Goal: Task Accomplishment & Management: Manage account settings

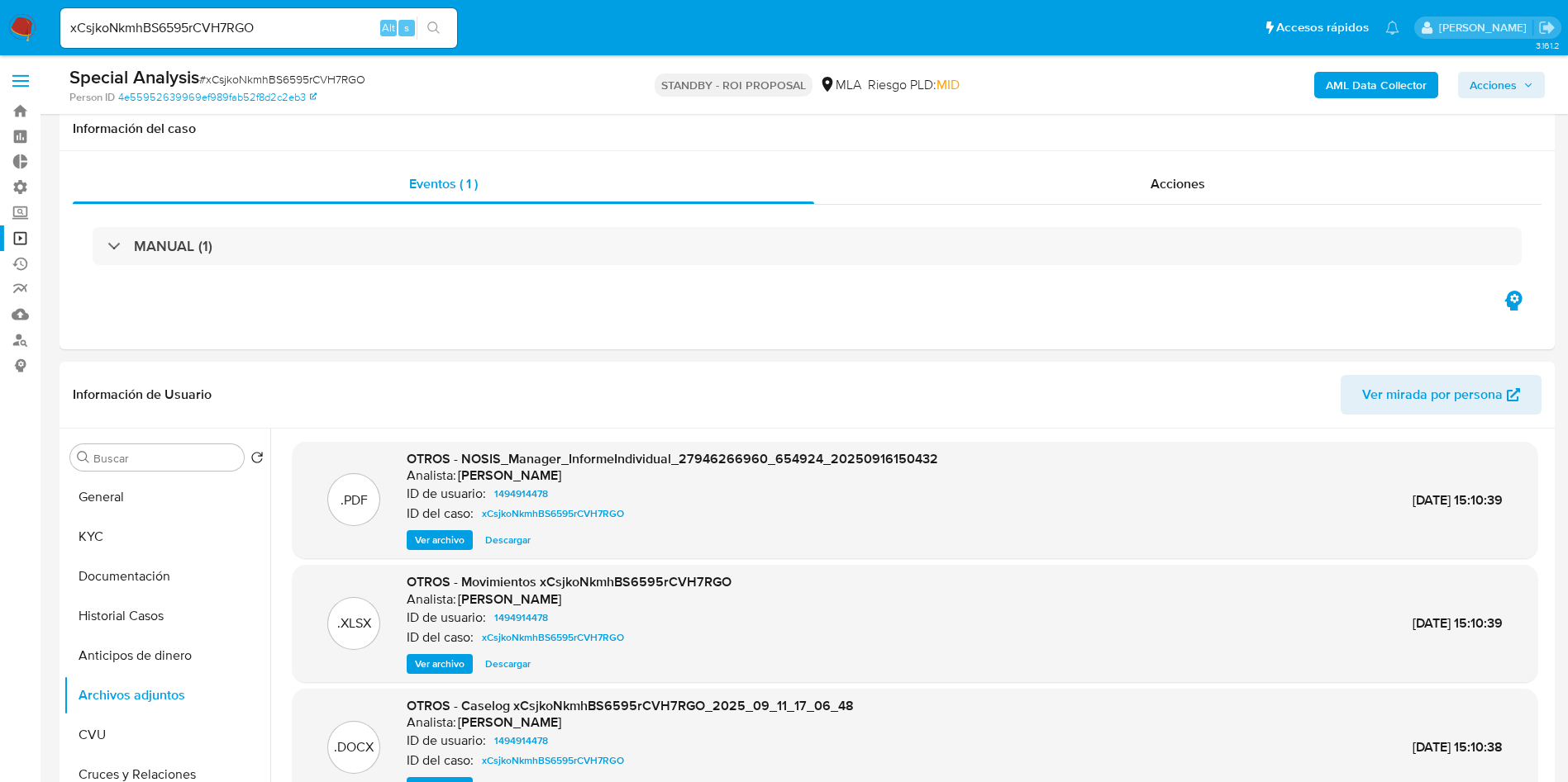
select select "10"
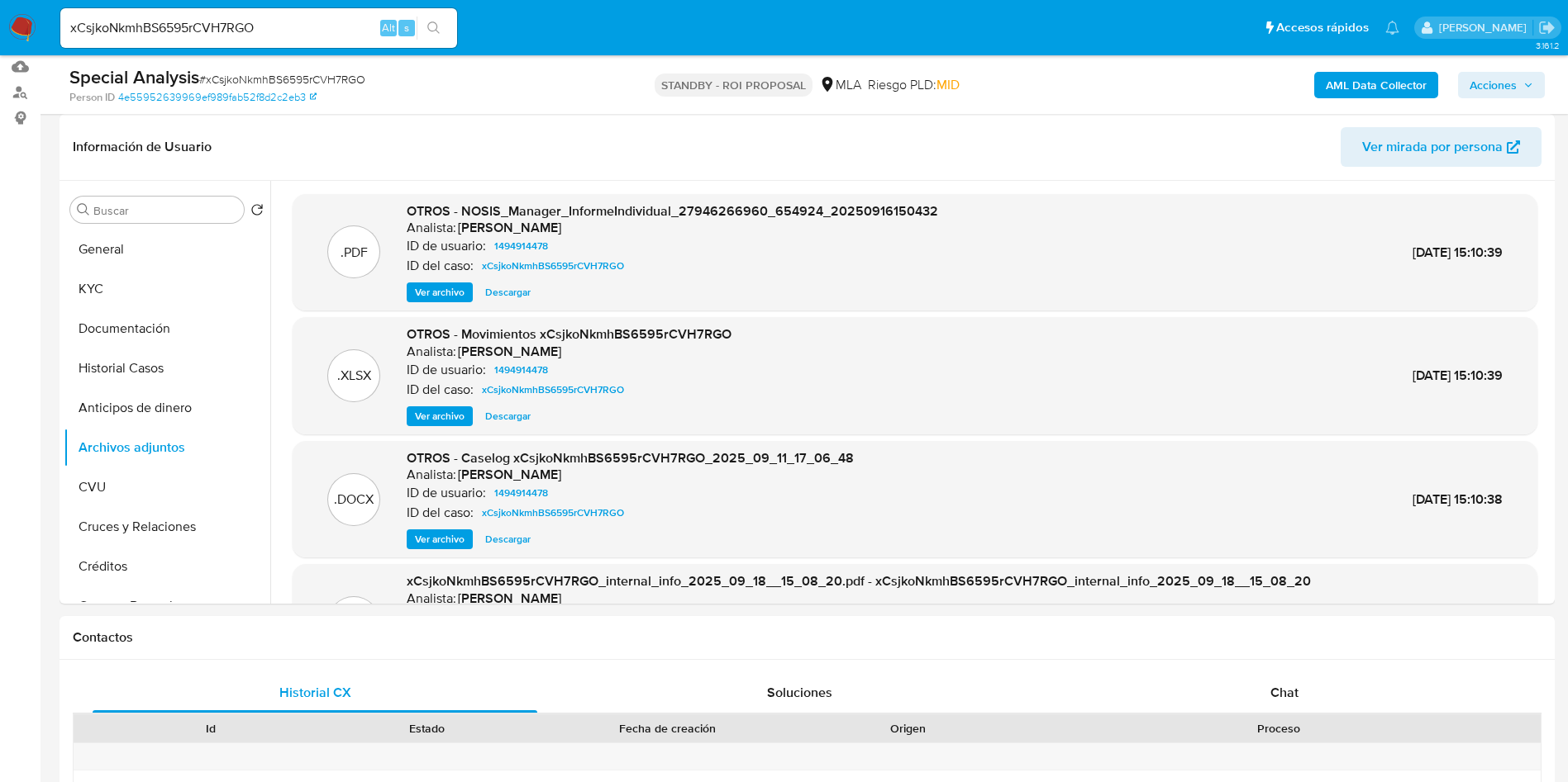
scroll to position [124, 0]
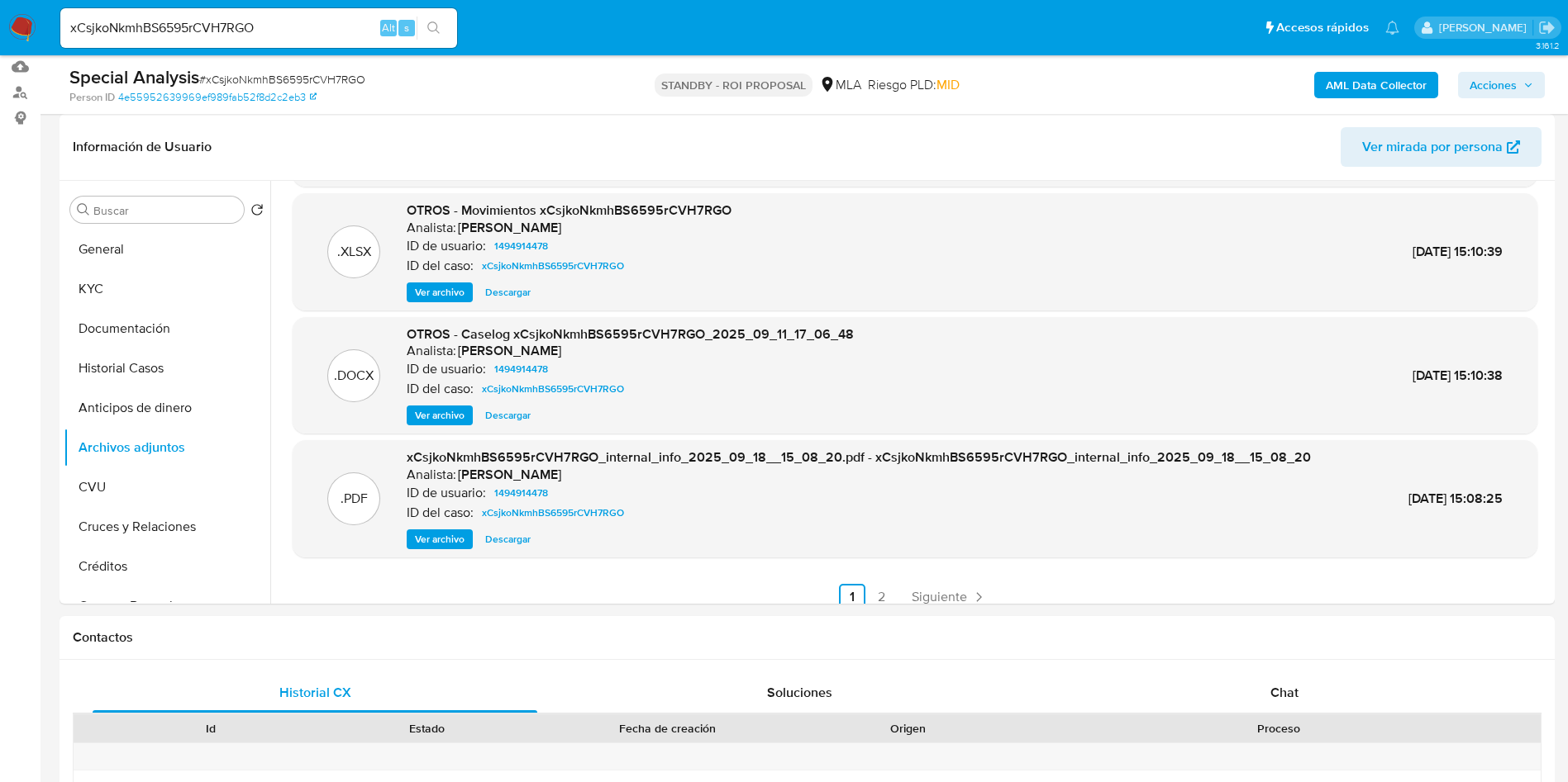
click at [180, 24] on input "xCsjkoNkmhBS6595rCVH7RGO" at bounding box center [258, 28] width 396 height 22
paste input "1885066313"
type input "1885066313"
click at [427, 23] on icon "search-icon" at bounding box center [433, 28] width 13 height 13
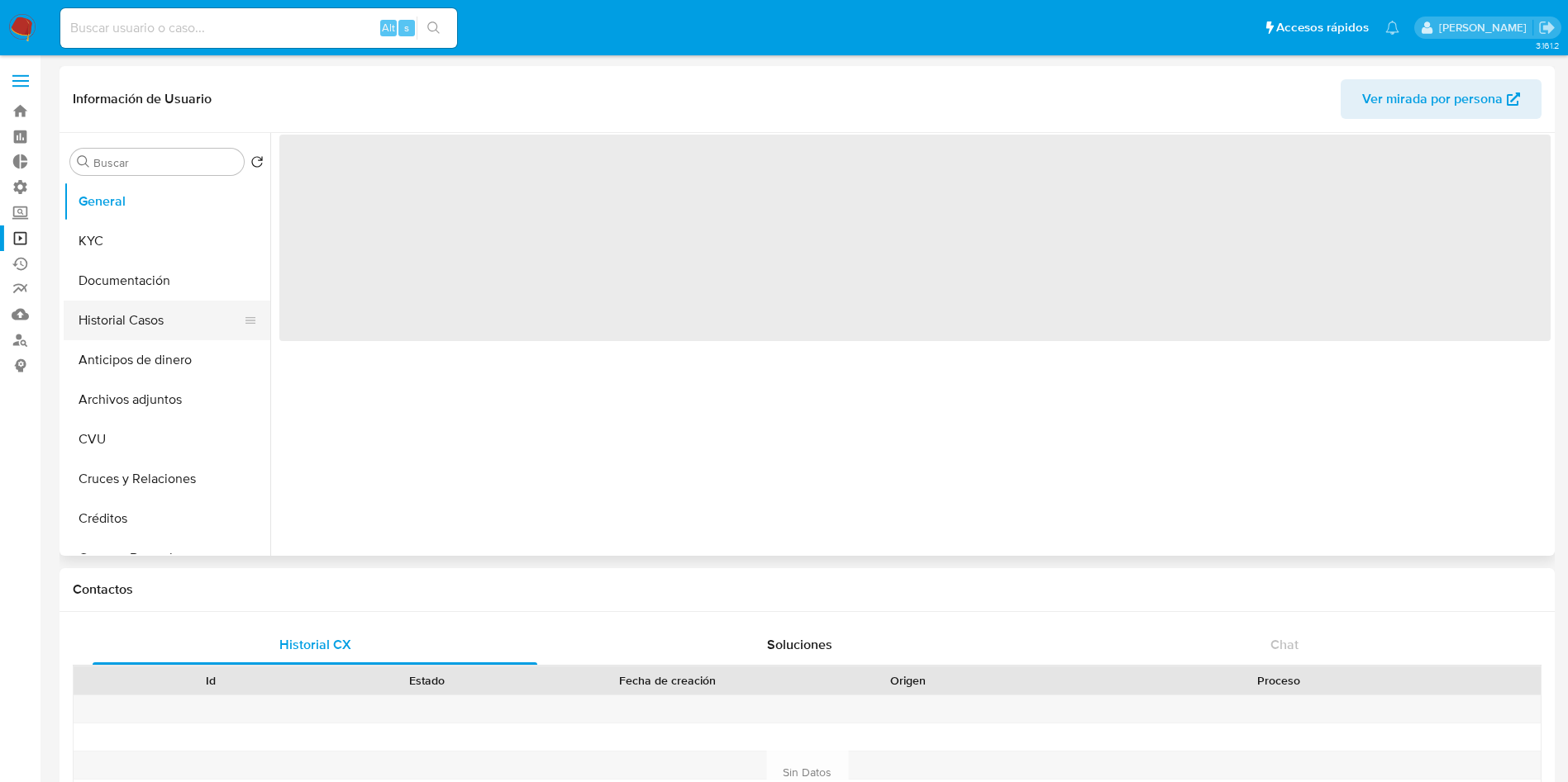
click at [141, 333] on button "Historial Casos" at bounding box center [160, 320] width 193 height 40
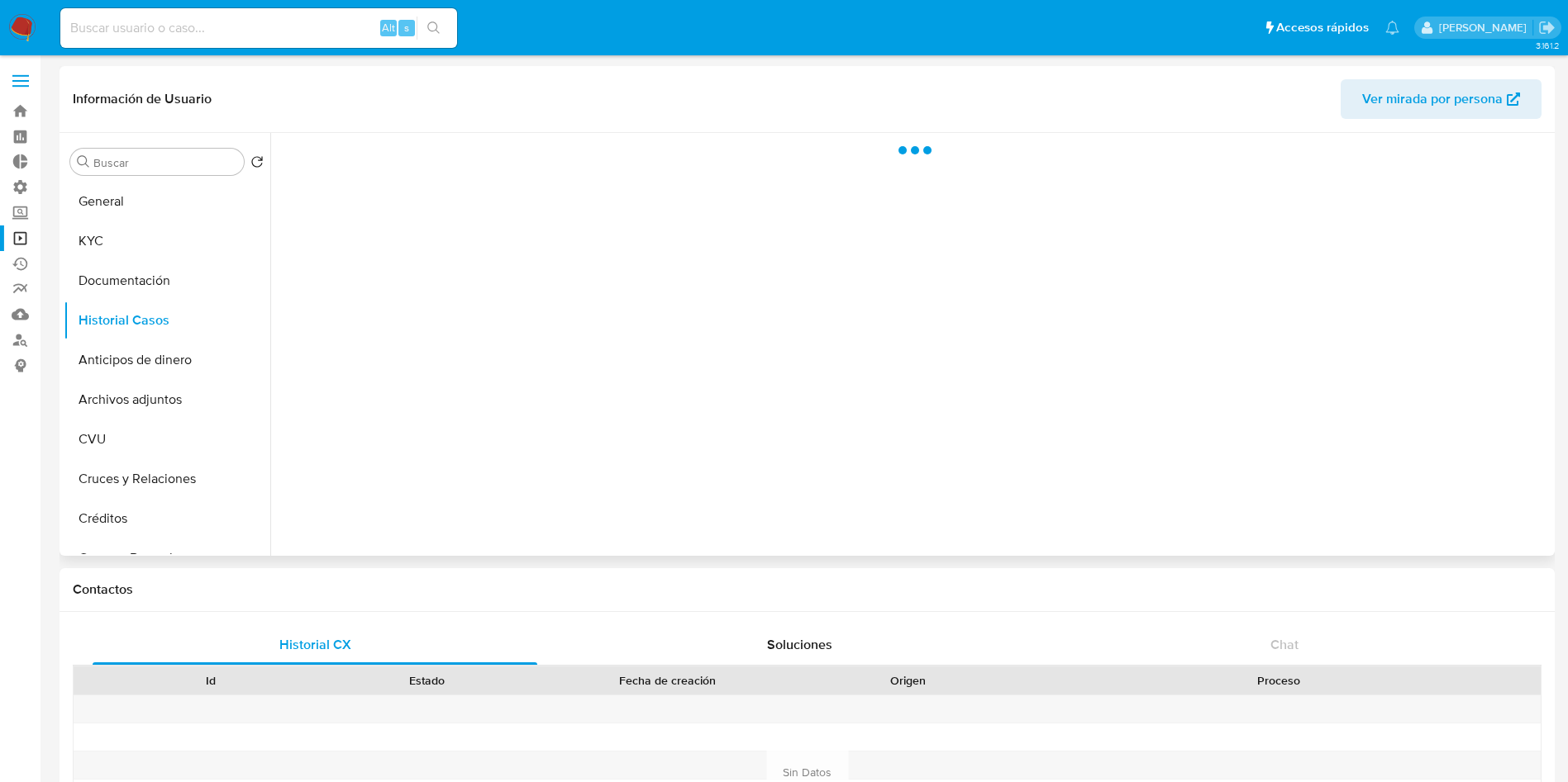
select select "10"
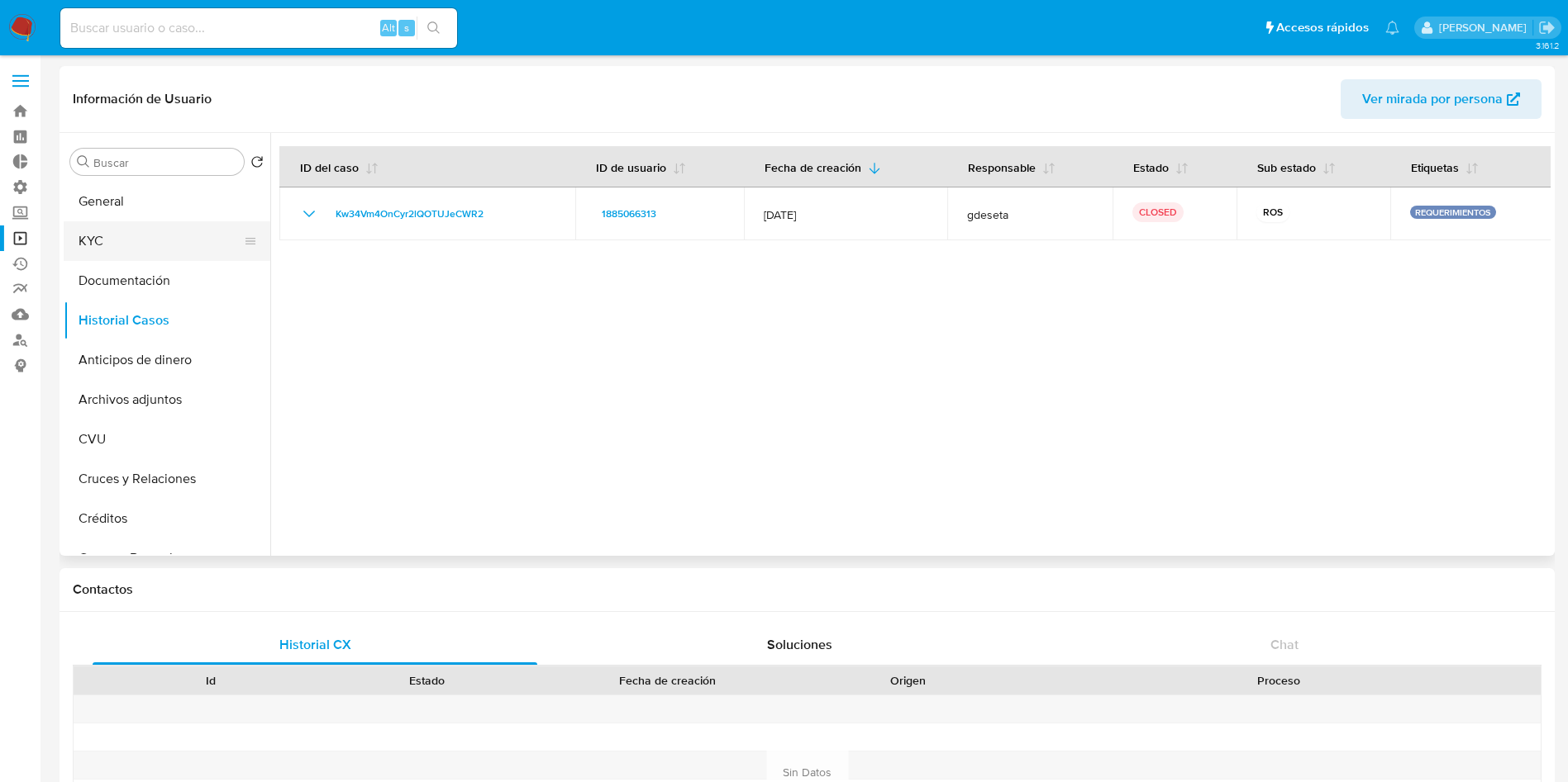
click at [158, 246] on button "KYC" at bounding box center [160, 241] width 193 height 40
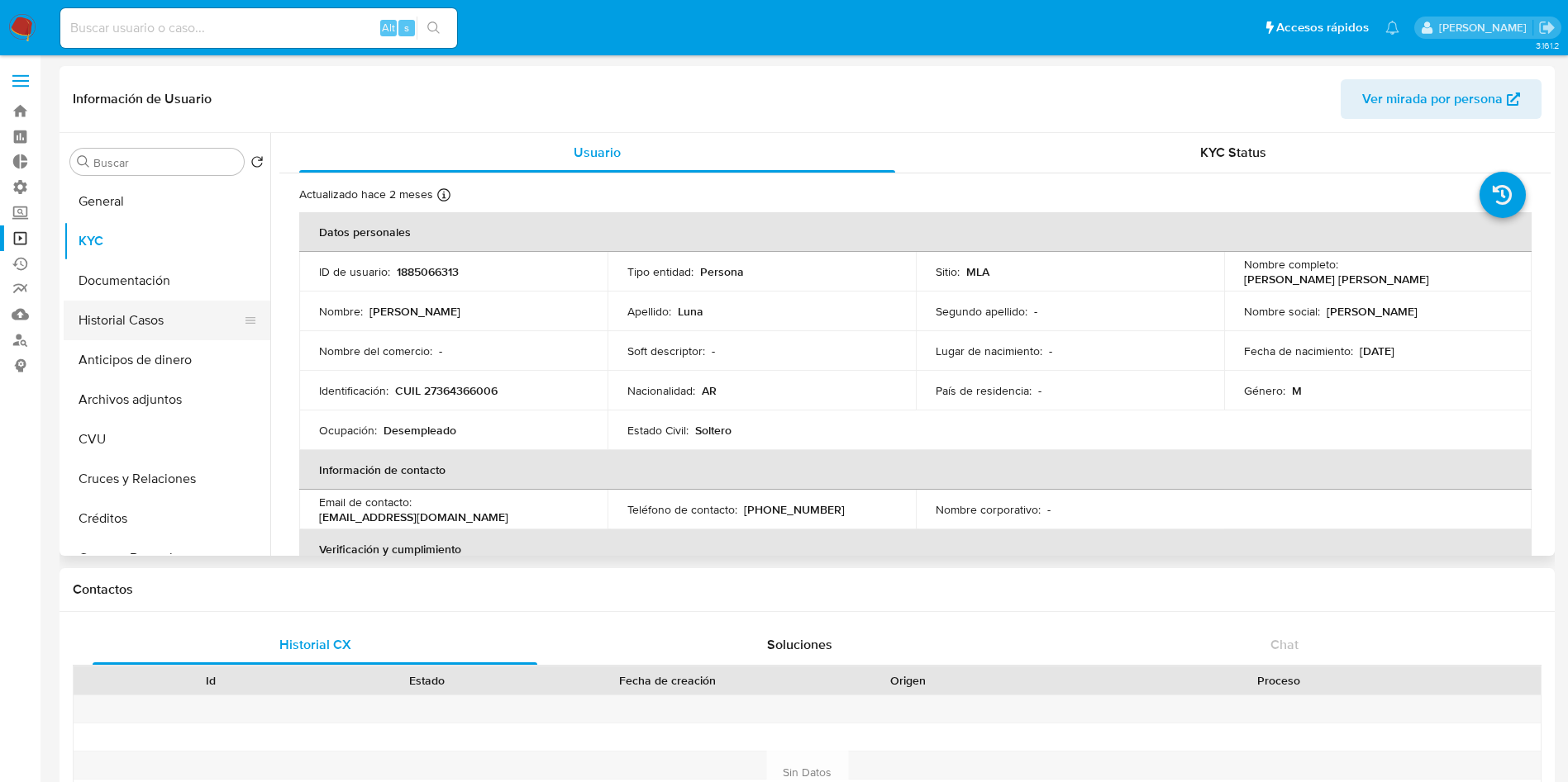
click at [154, 322] on button "Historial Casos" at bounding box center [160, 320] width 193 height 40
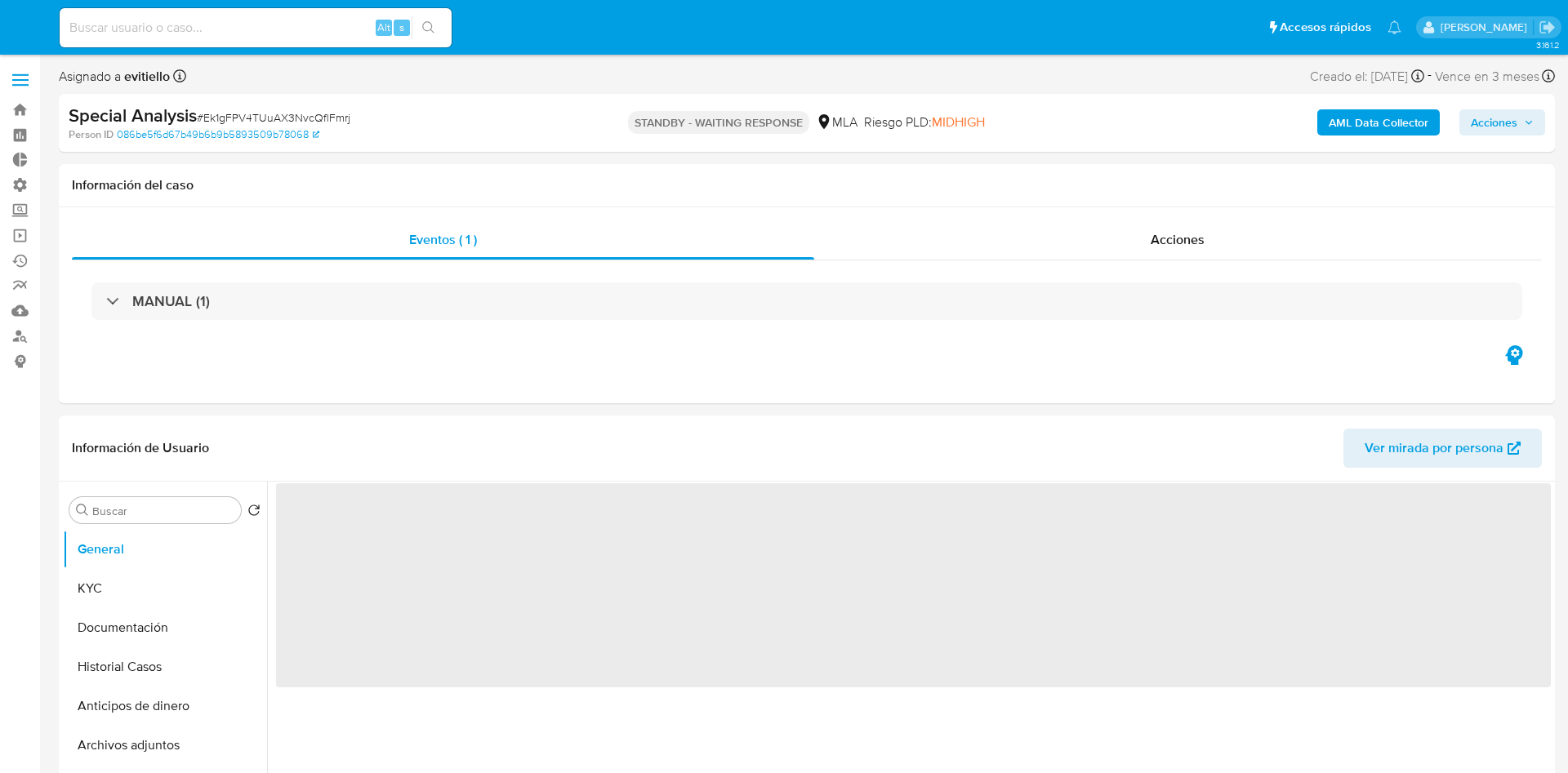
select select "10"
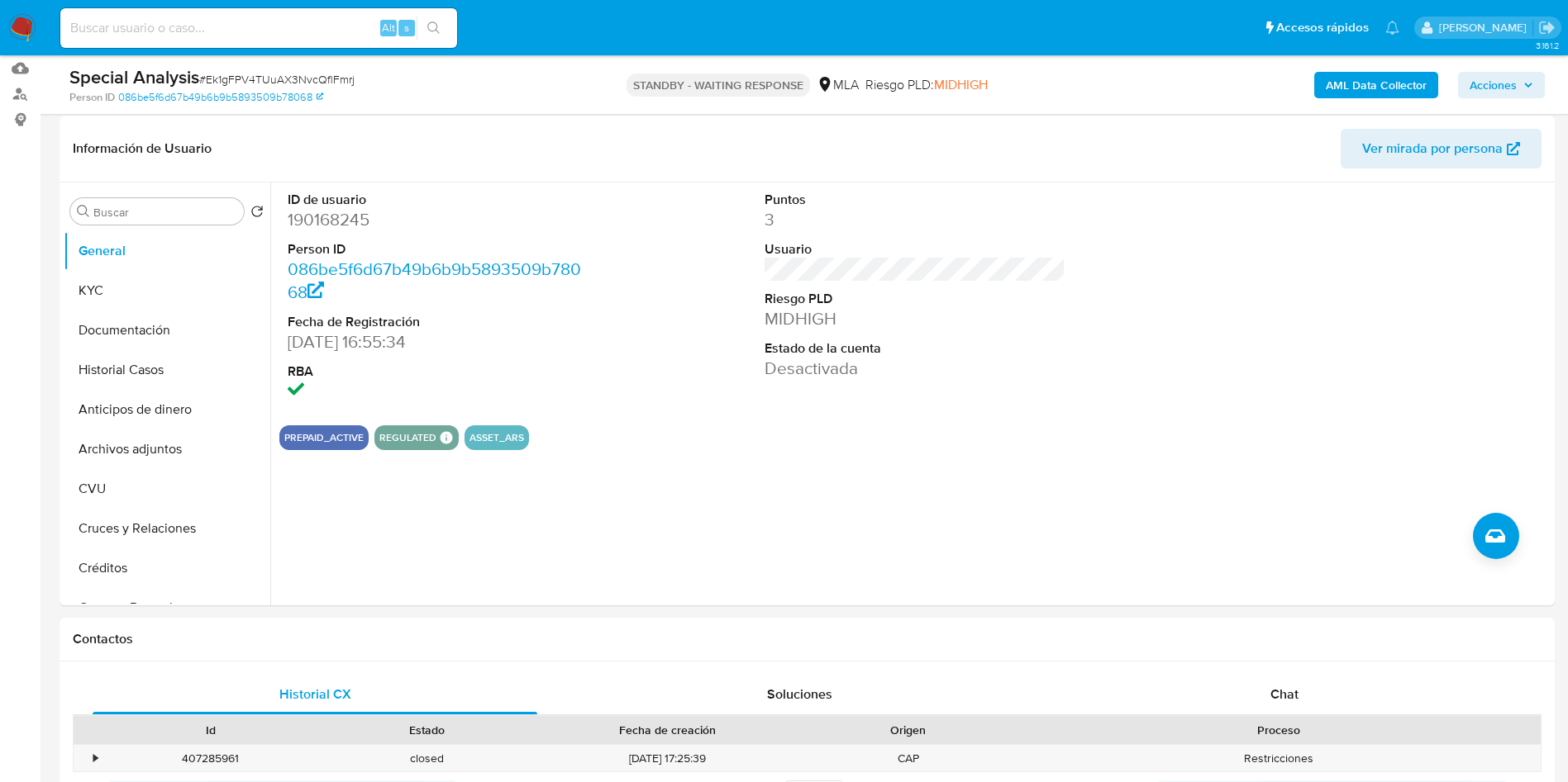
scroll to position [619, 0]
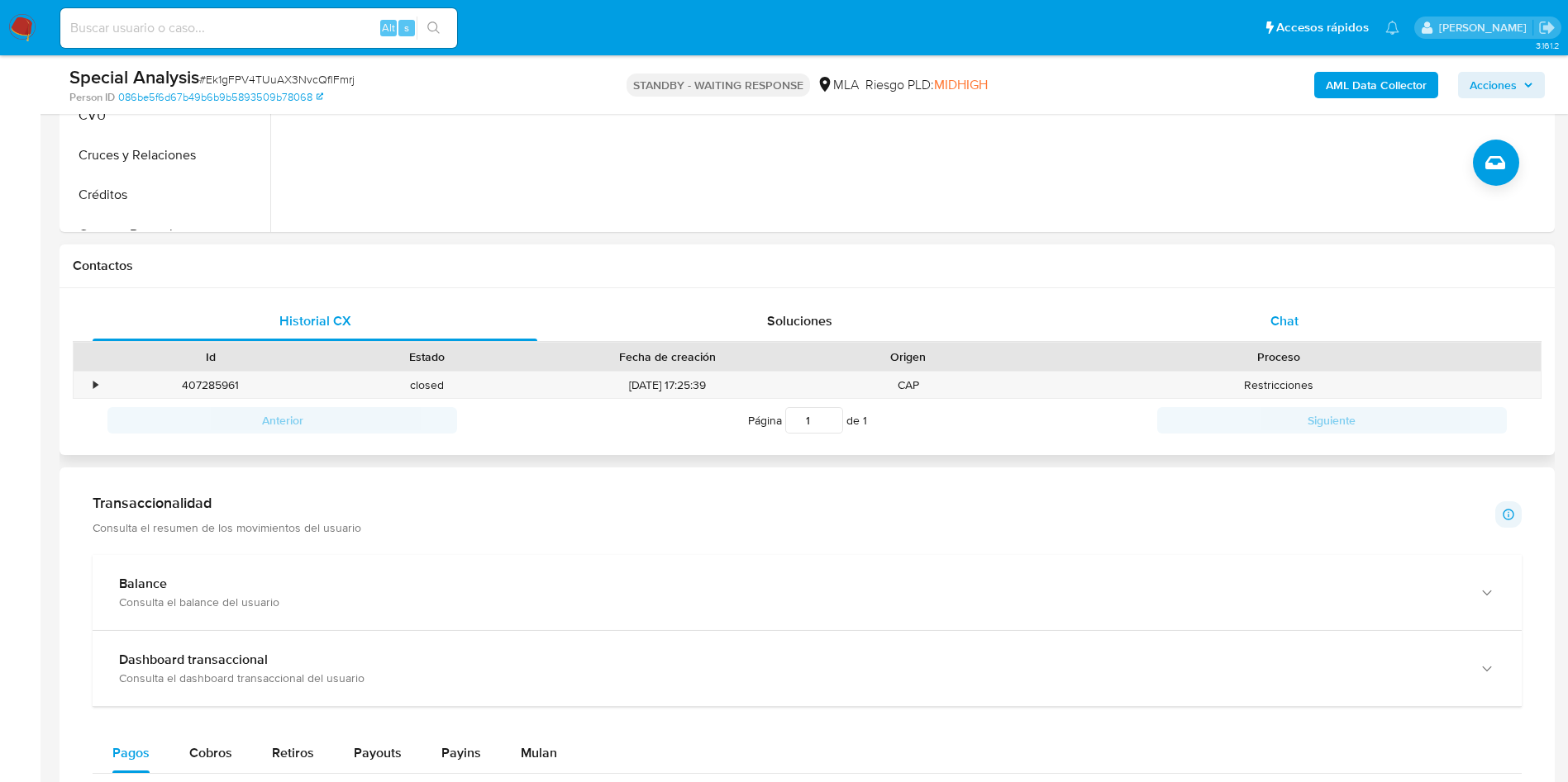
click at [1290, 313] on span "Chat" at bounding box center [1284, 321] width 28 height 19
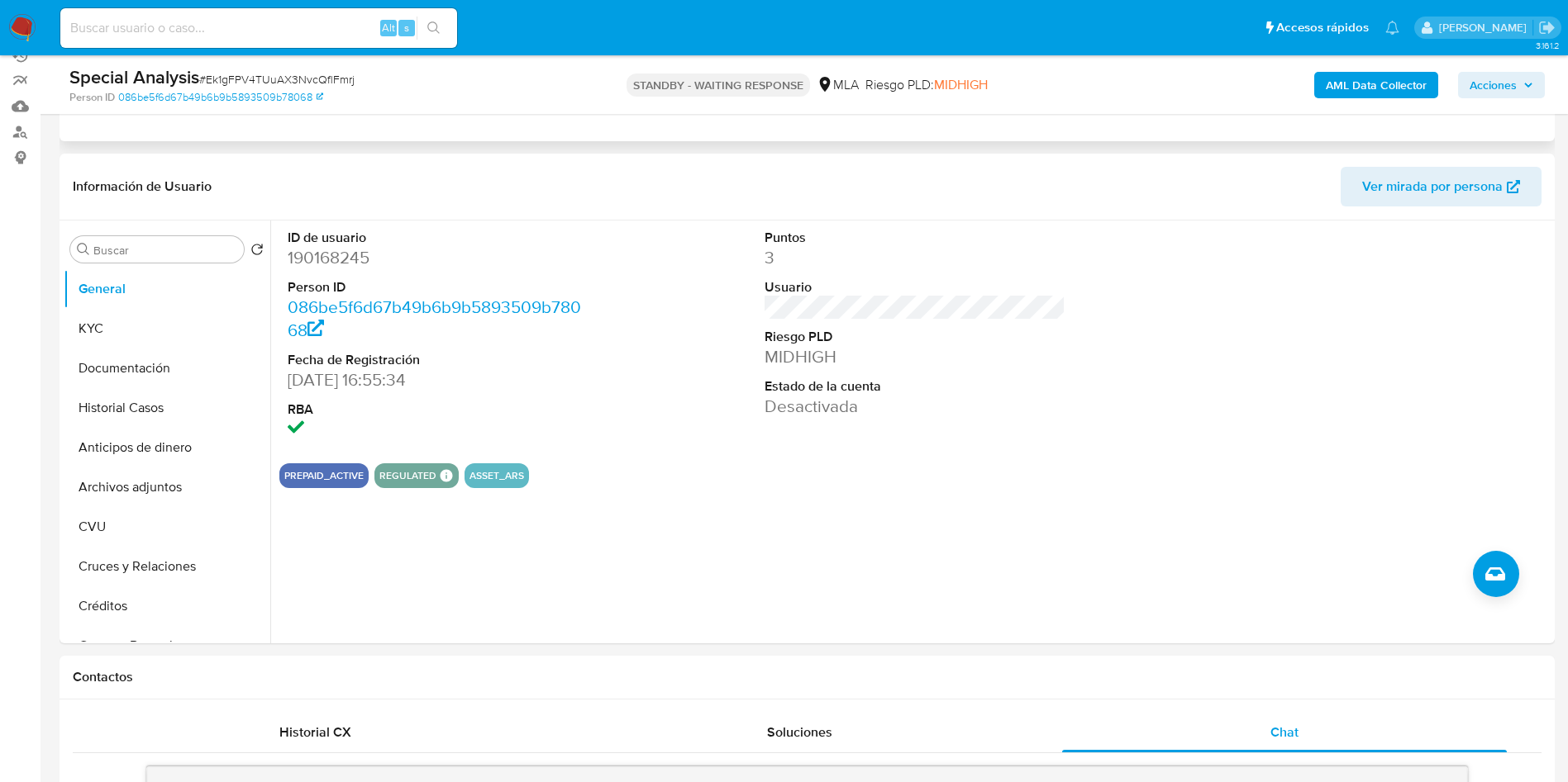
scroll to position [0, 0]
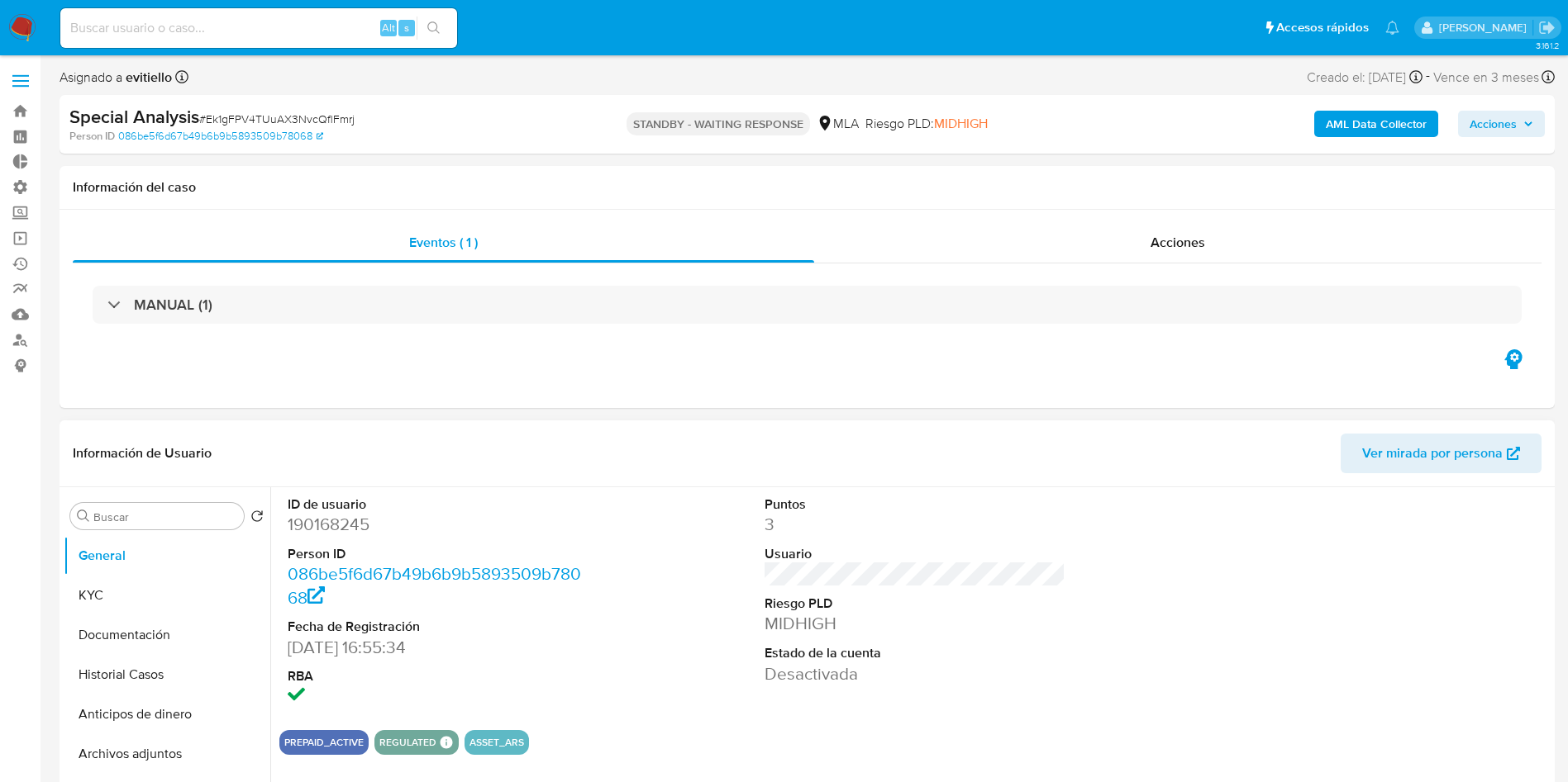
click at [350, 524] on dd "190168245" at bounding box center [438, 524] width 301 height 24
copy dd "190168245"
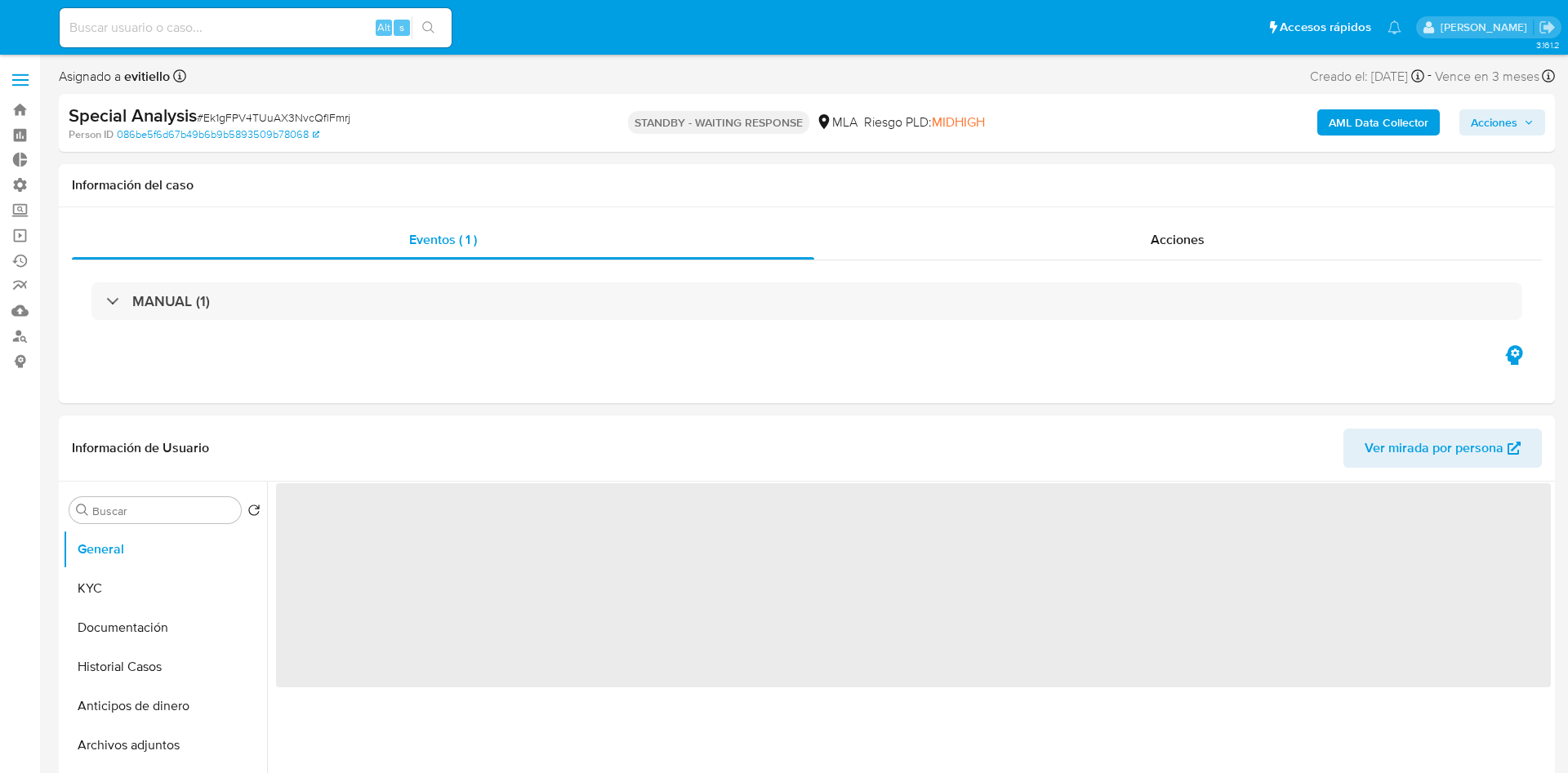
select select "10"
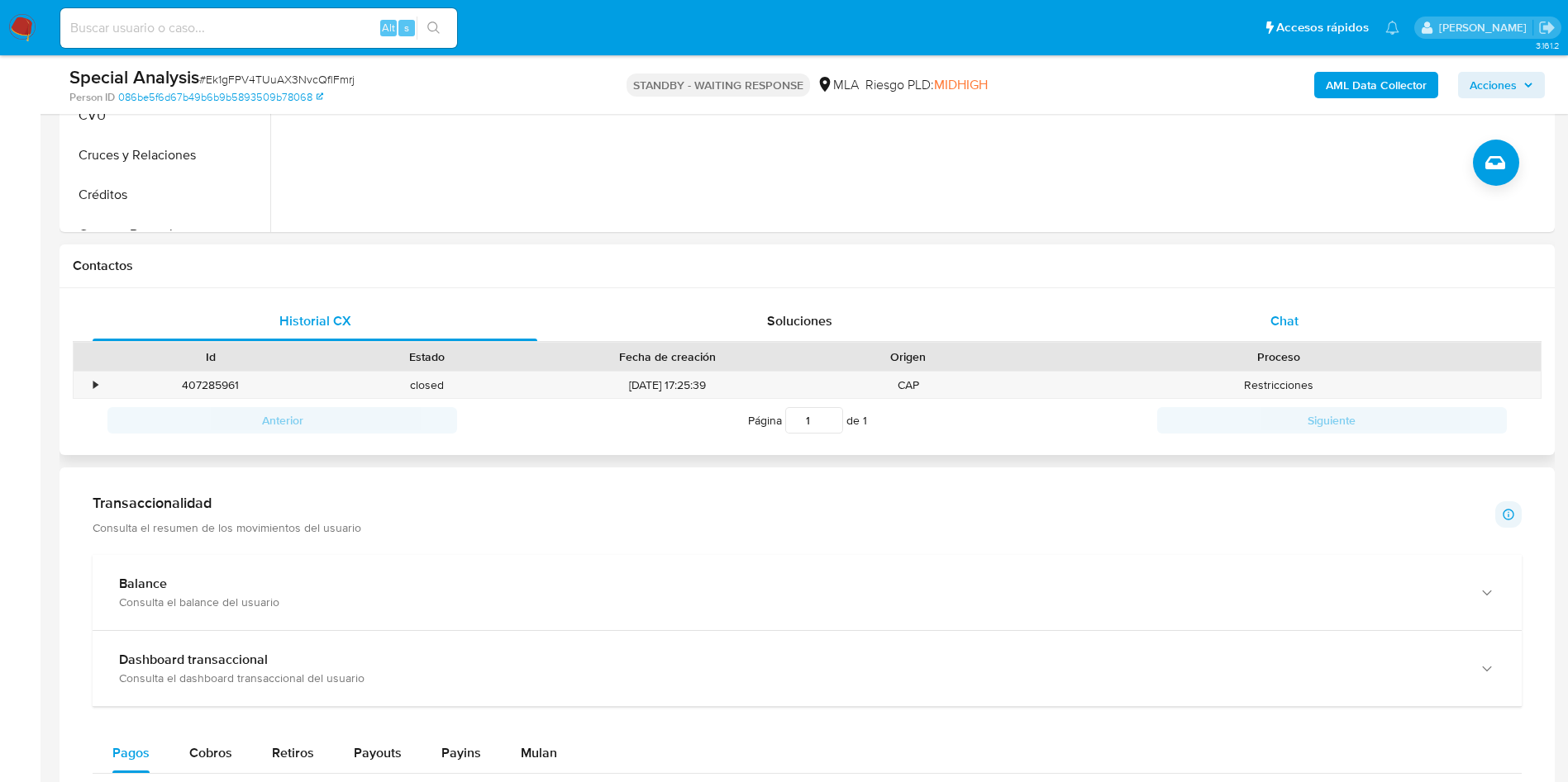
click at [1314, 310] on div "Chat" at bounding box center [1284, 321] width 444 height 40
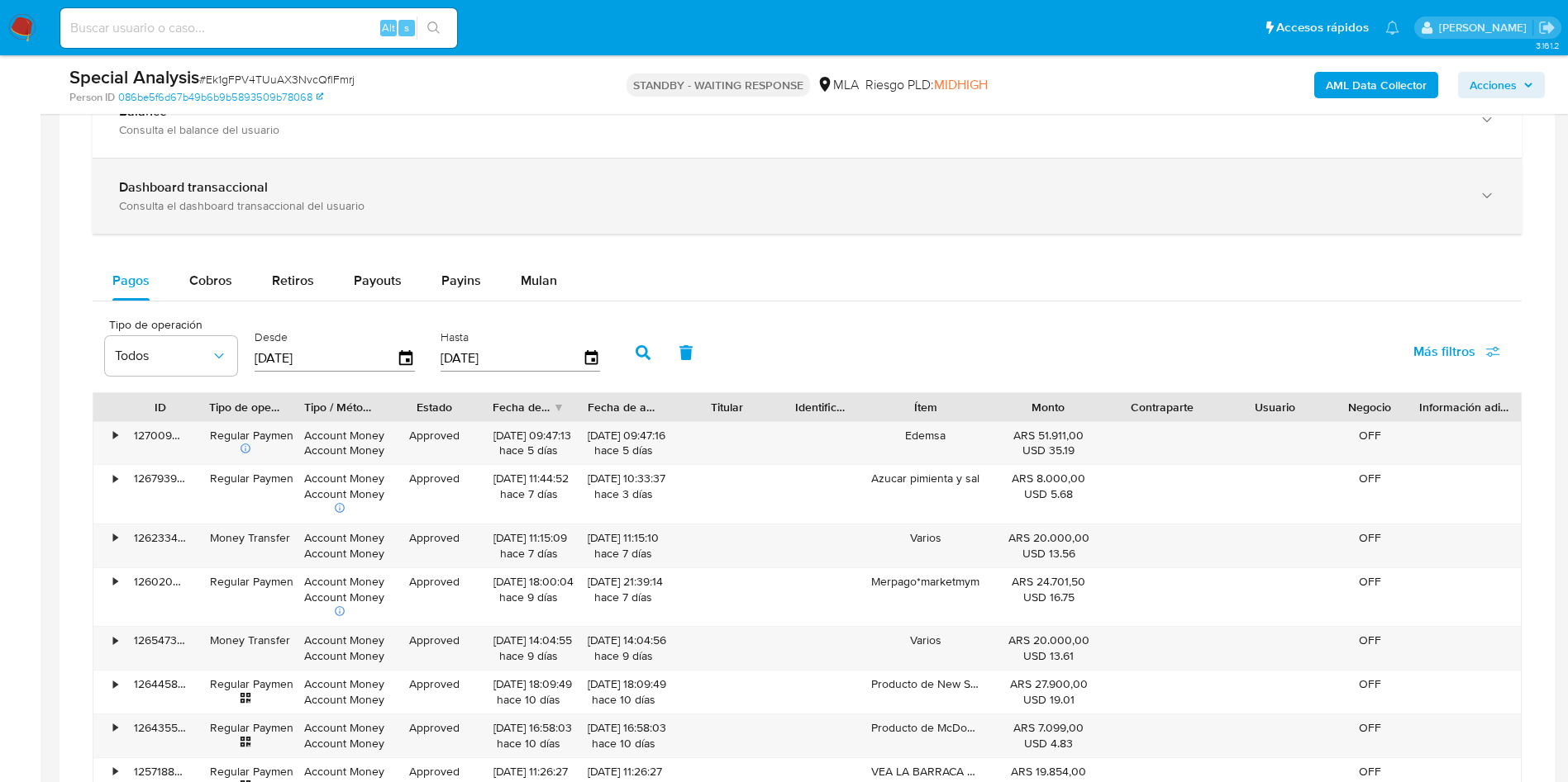
scroll to position [1487, 0]
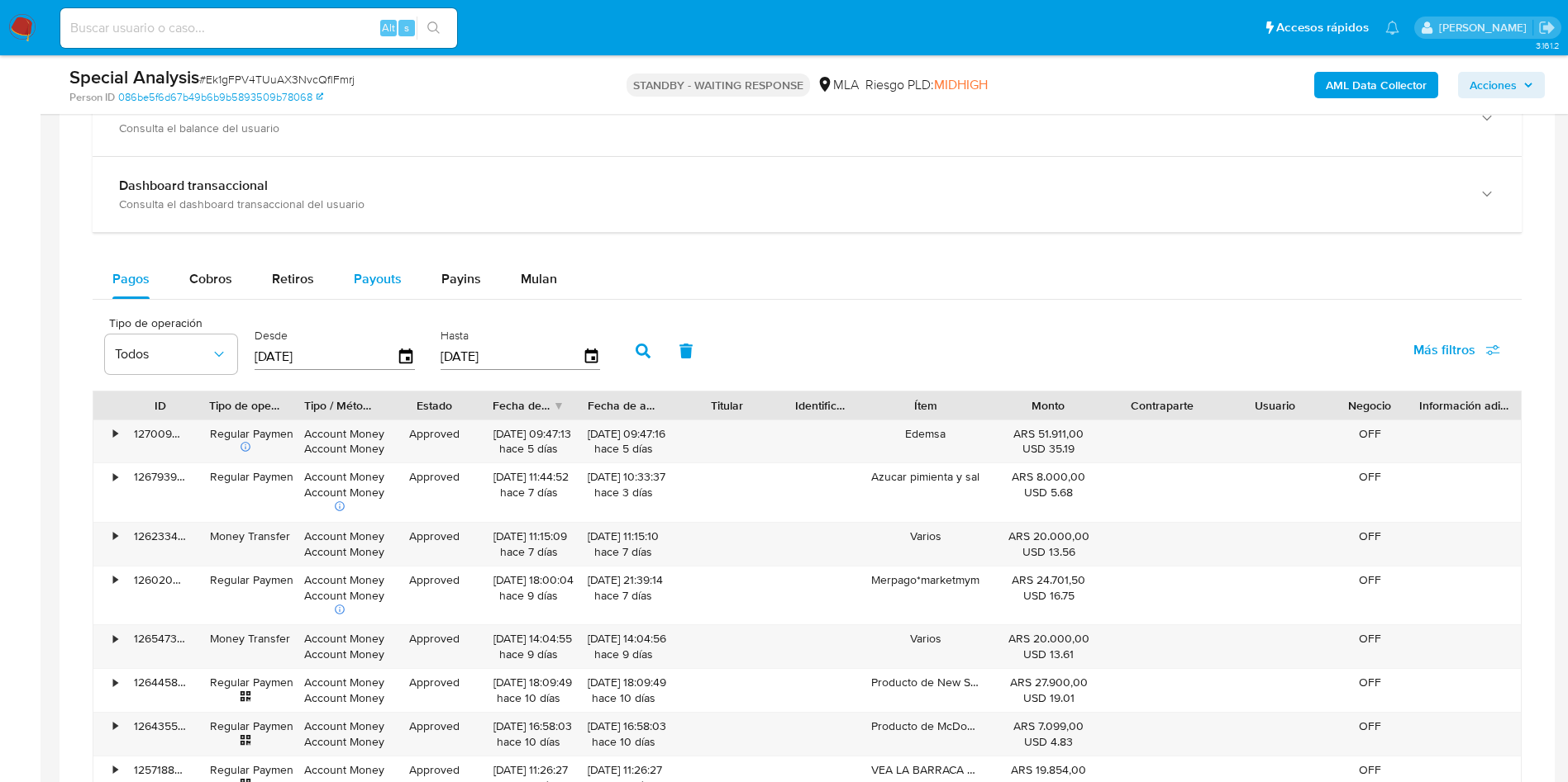
click at [362, 273] on span "Payouts" at bounding box center [377, 279] width 48 height 19
select select "10"
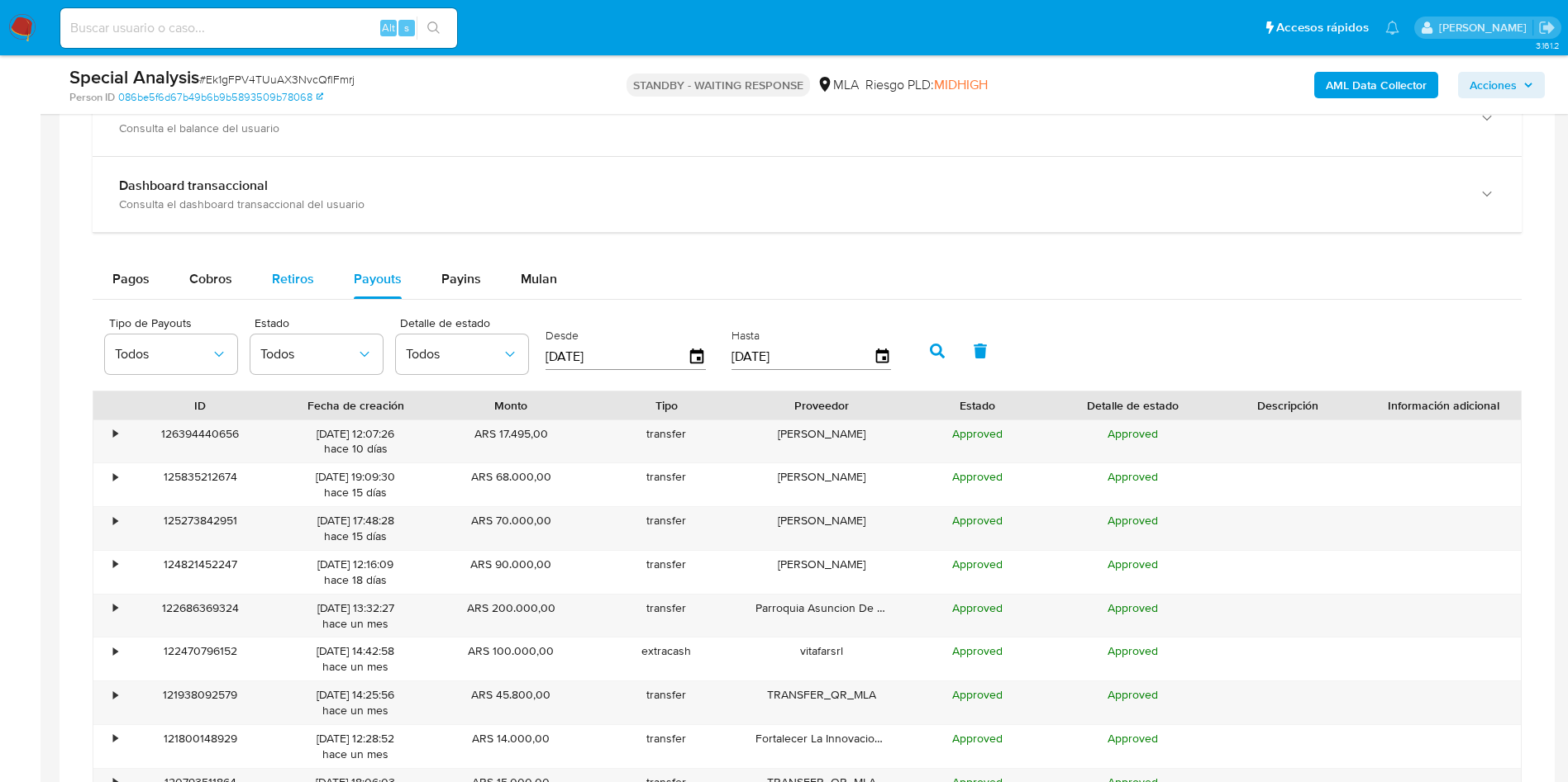
click at [318, 278] on button "Retiros" at bounding box center [293, 280] width 82 height 40
select select "10"
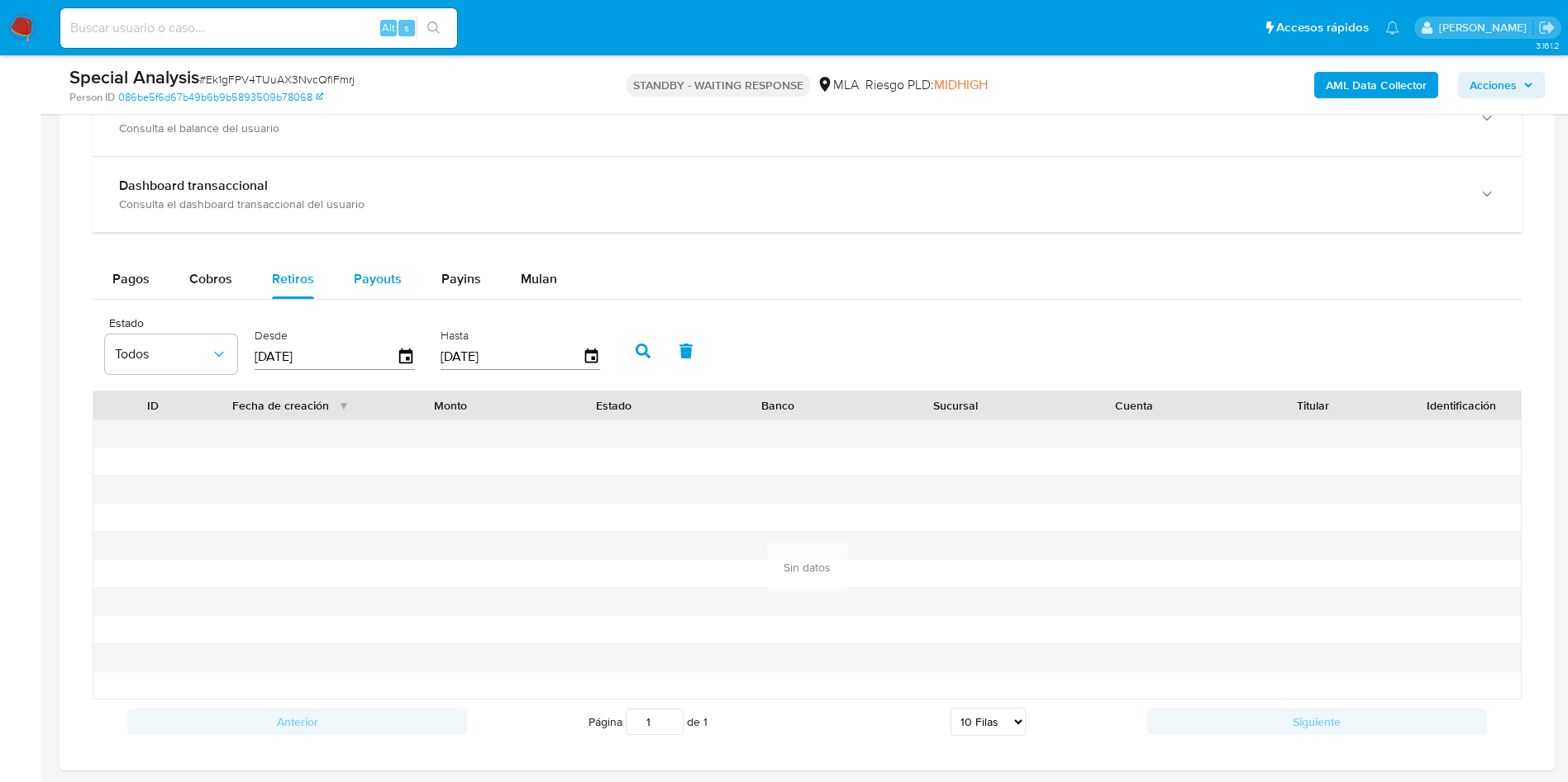
click at [364, 290] on div "Payouts" at bounding box center [377, 280] width 48 height 40
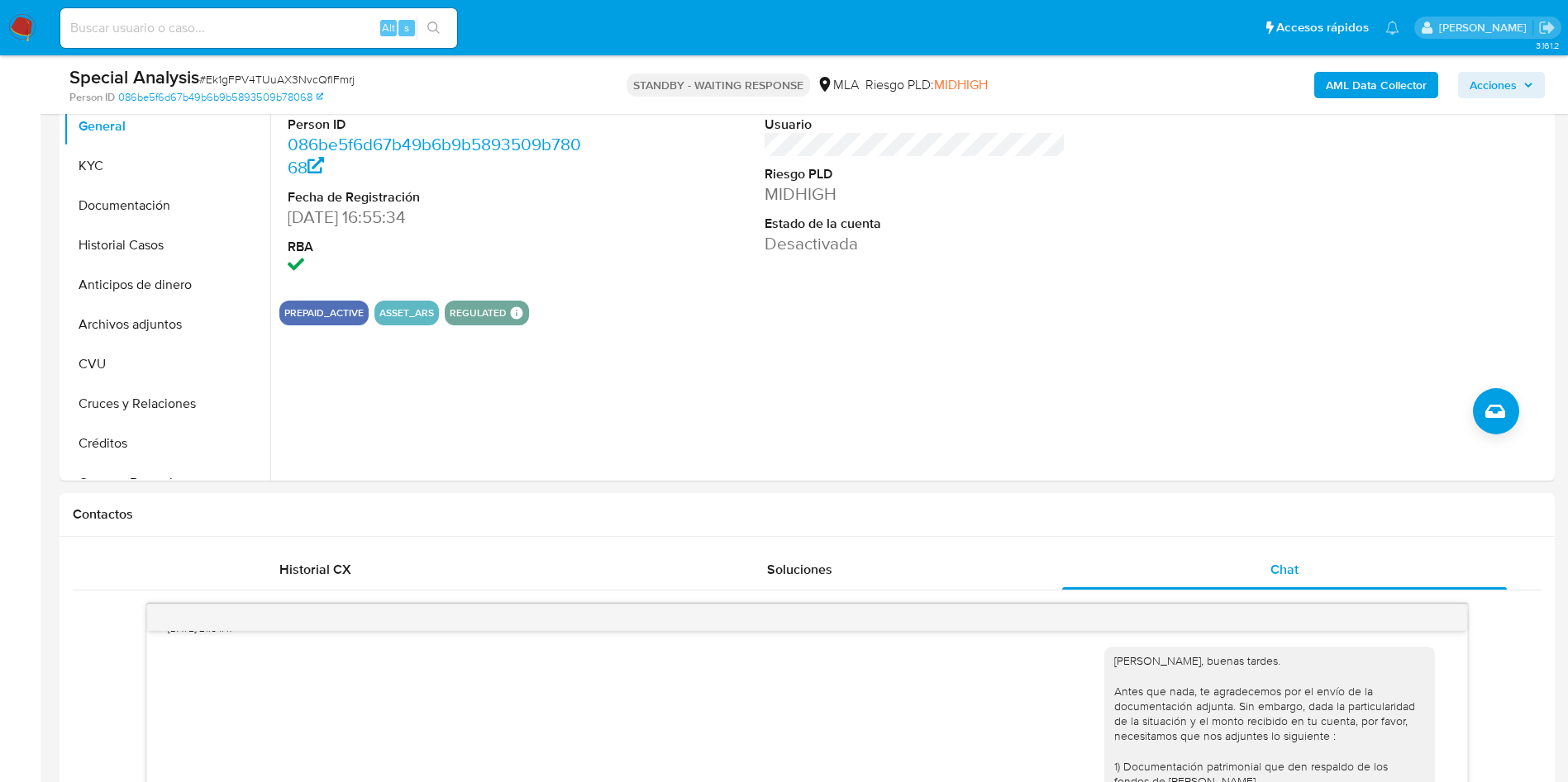
scroll to position [372, 0]
click at [159, 249] on button "Historial Casos" at bounding box center [160, 245] width 193 height 40
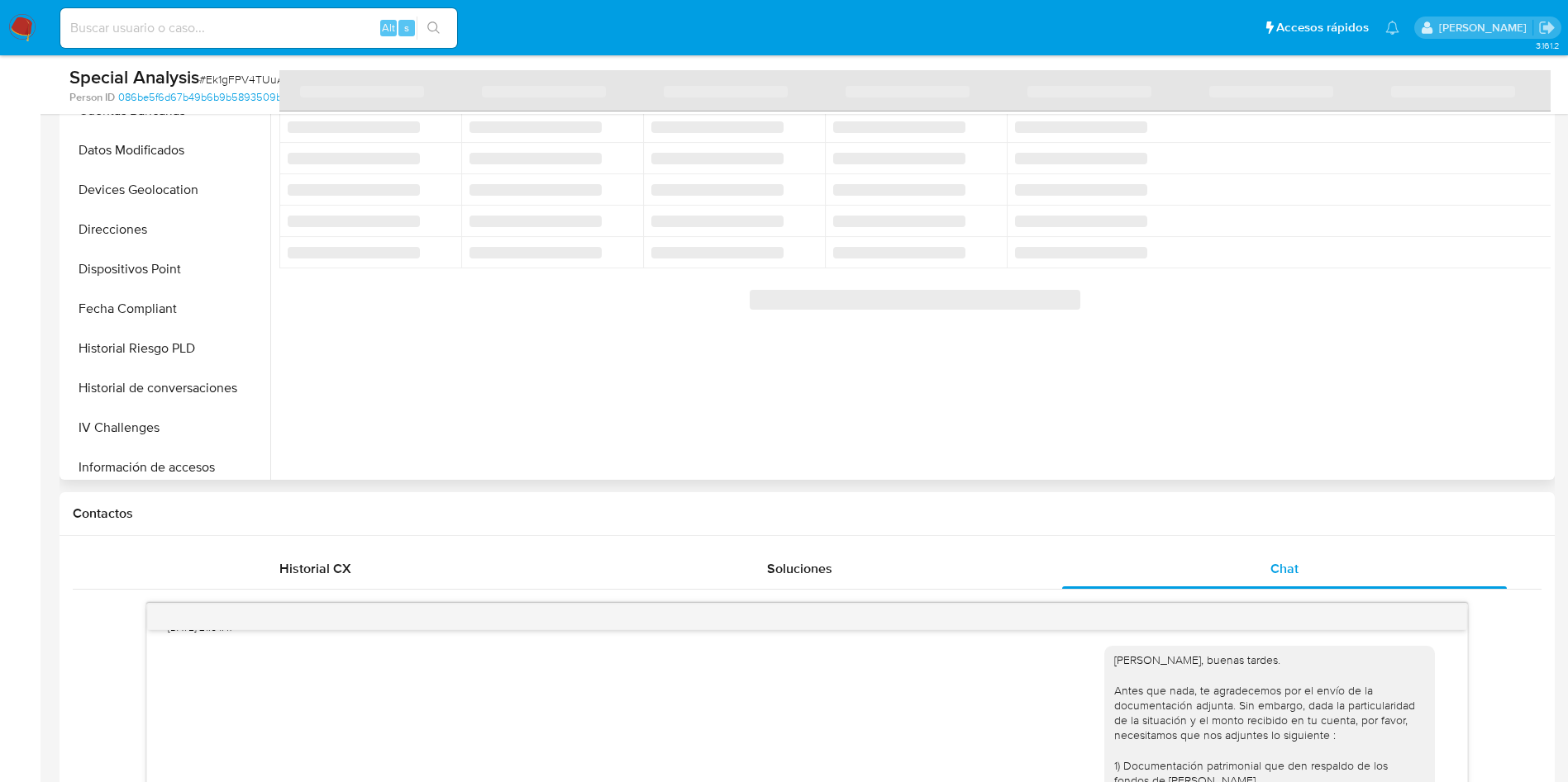
scroll to position [495, 0]
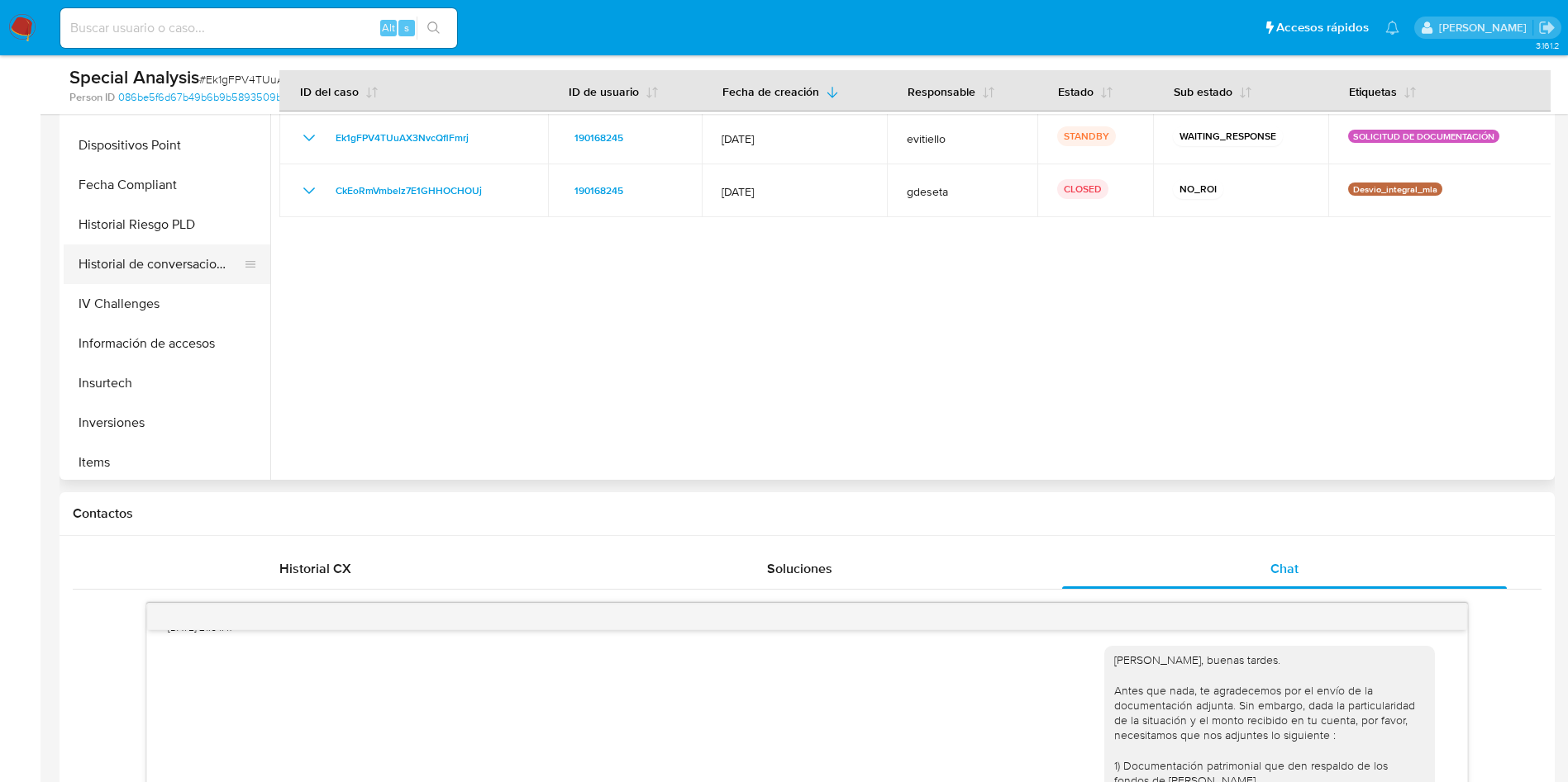
click at [136, 278] on button "Historial de conversaciones" at bounding box center [160, 265] width 193 height 40
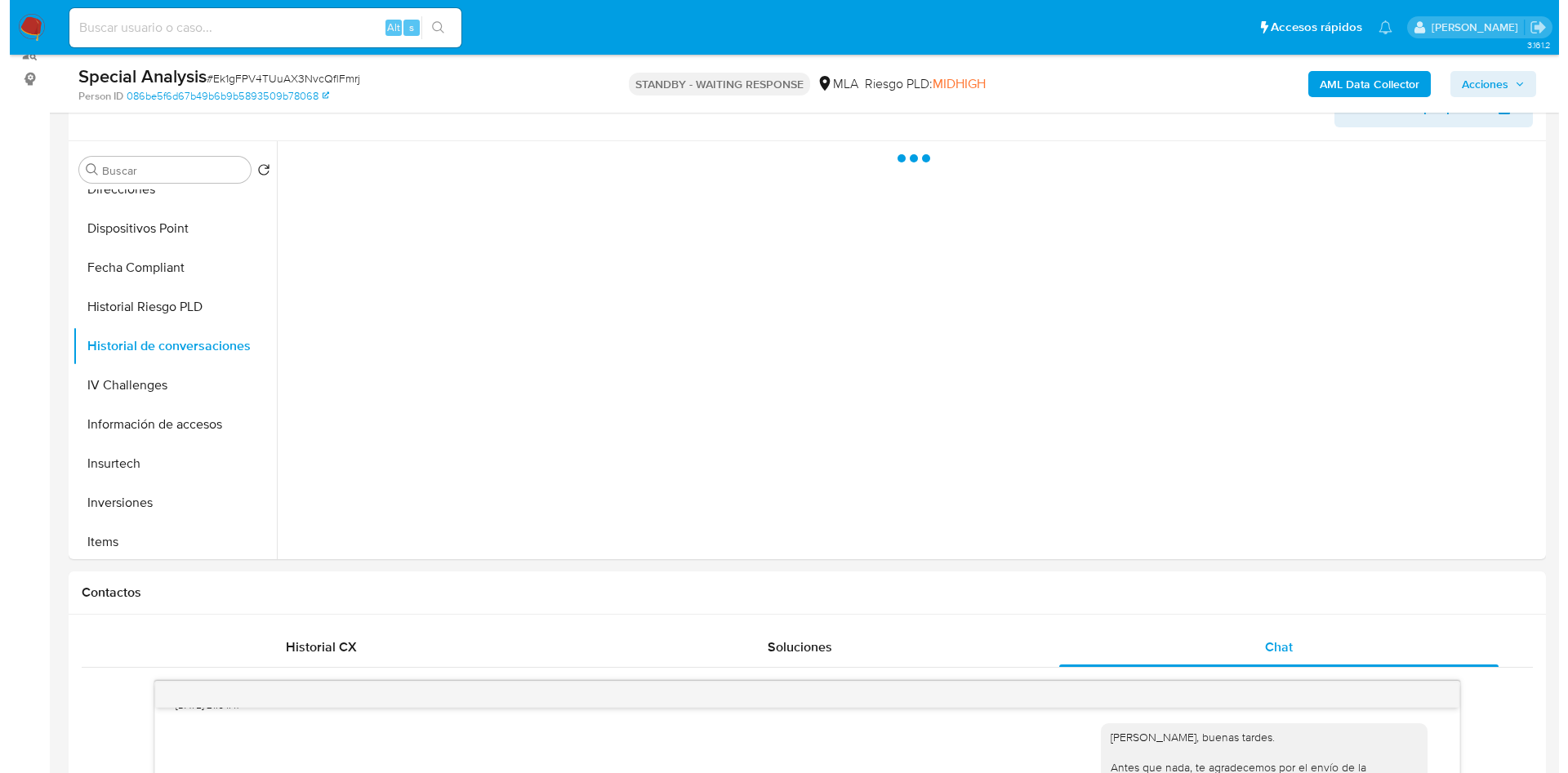
scroll to position [245, 0]
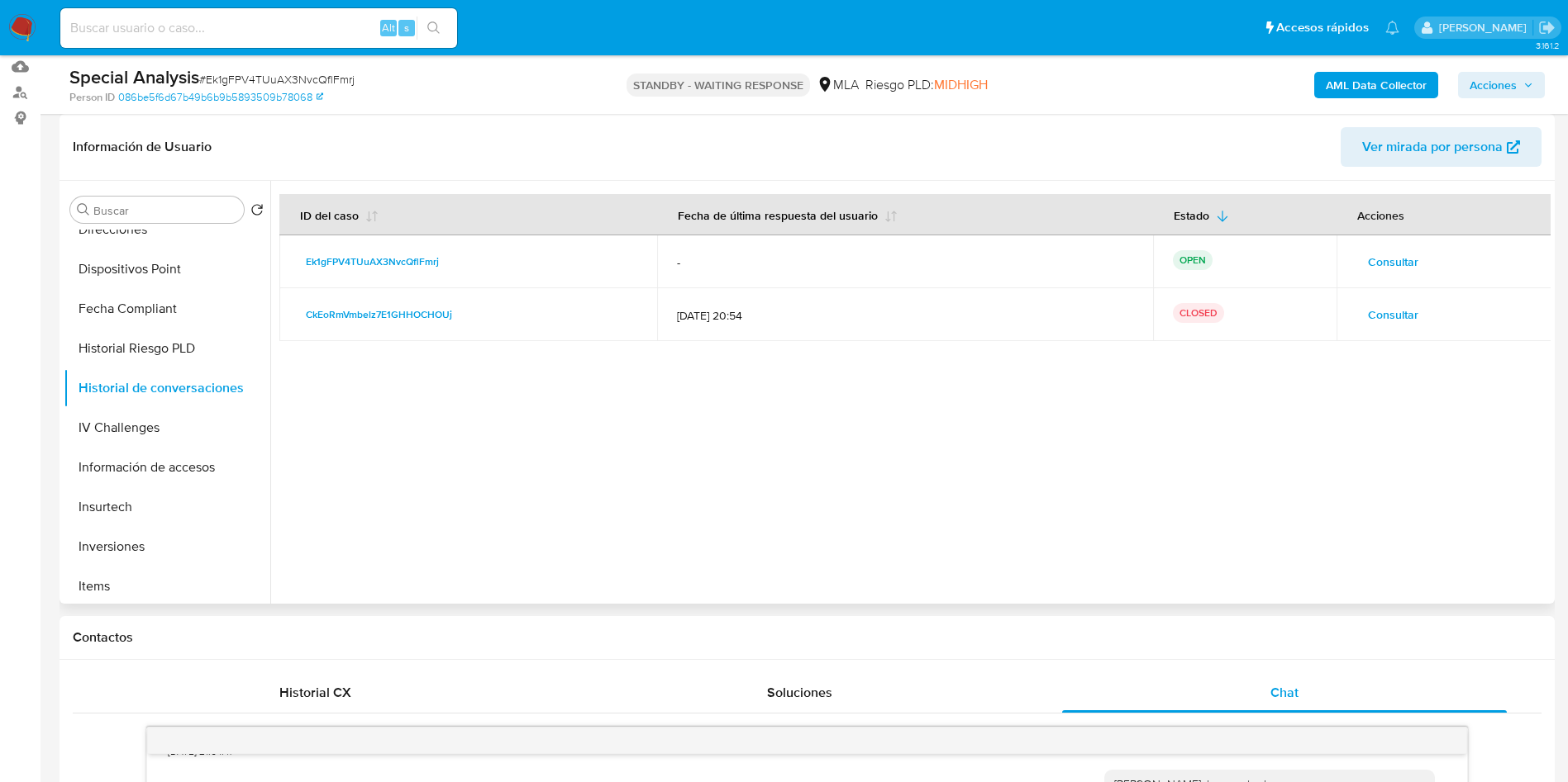
click at [1389, 311] on span "Consultar" at bounding box center [1393, 314] width 51 height 24
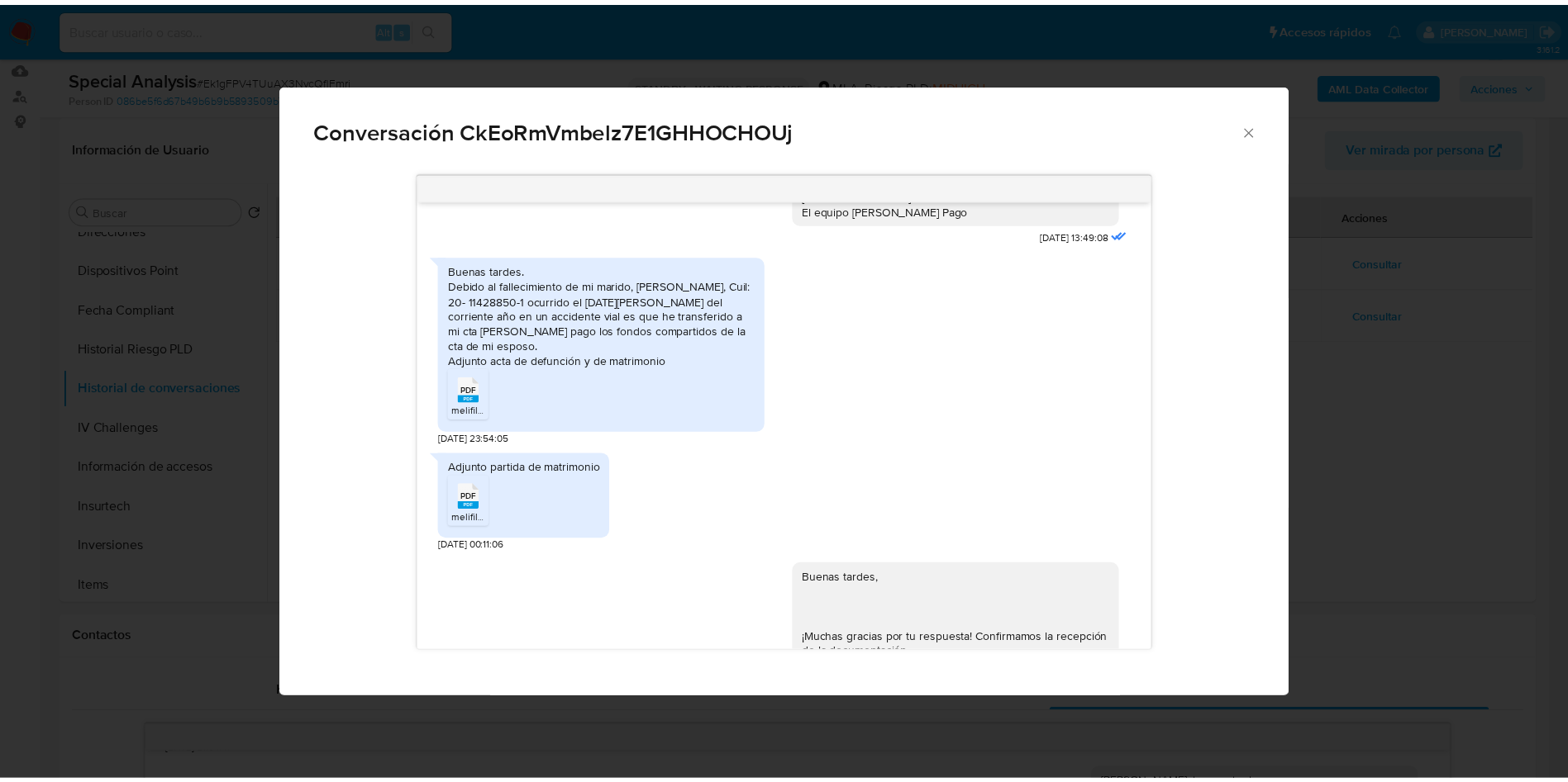
scroll to position [1250, 0]
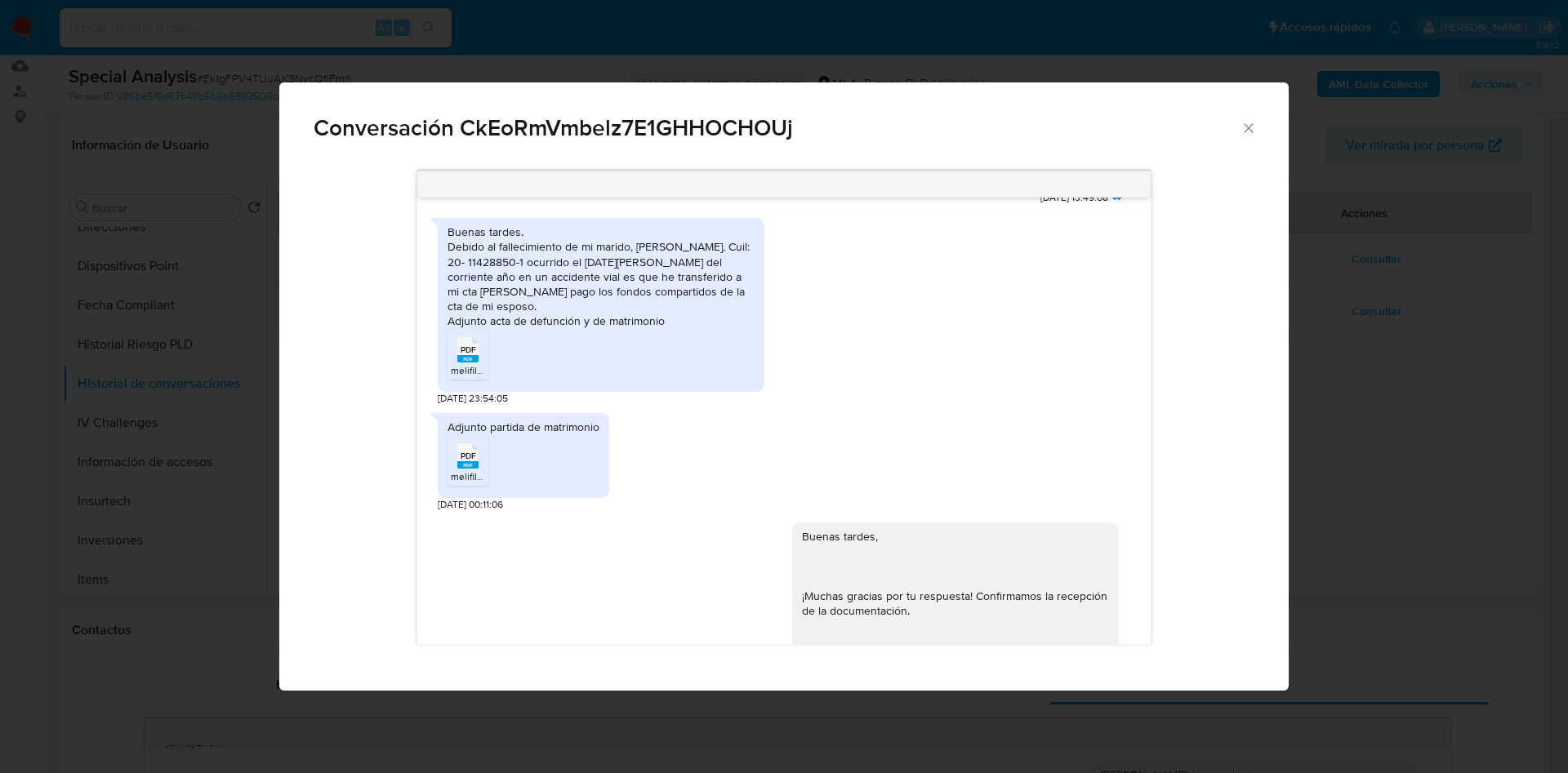
click at [472, 377] on span "melifile7479642379413022244.pdf" at bounding box center [527, 370] width 152 height 14
click at [467, 461] on span "PDF" at bounding box center [468, 456] width 15 height 10
click at [1244, 125] on icon "Cerrar" at bounding box center [1249, 127] width 16 height 16
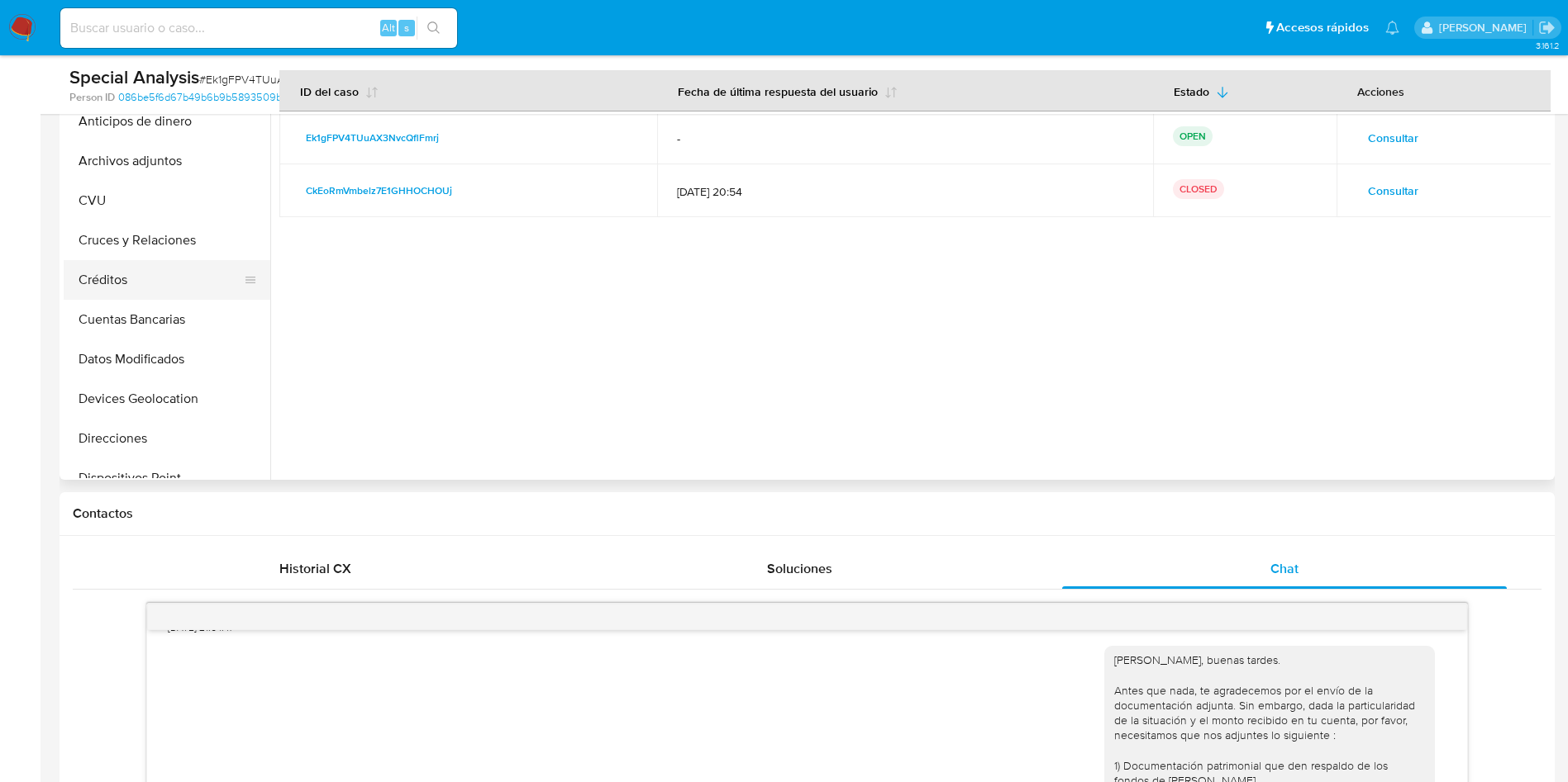
scroll to position [124, 0]
click at [168, 192] on button "Archivos adjuntos" at bounding box center [160, 200] width 193 height 40
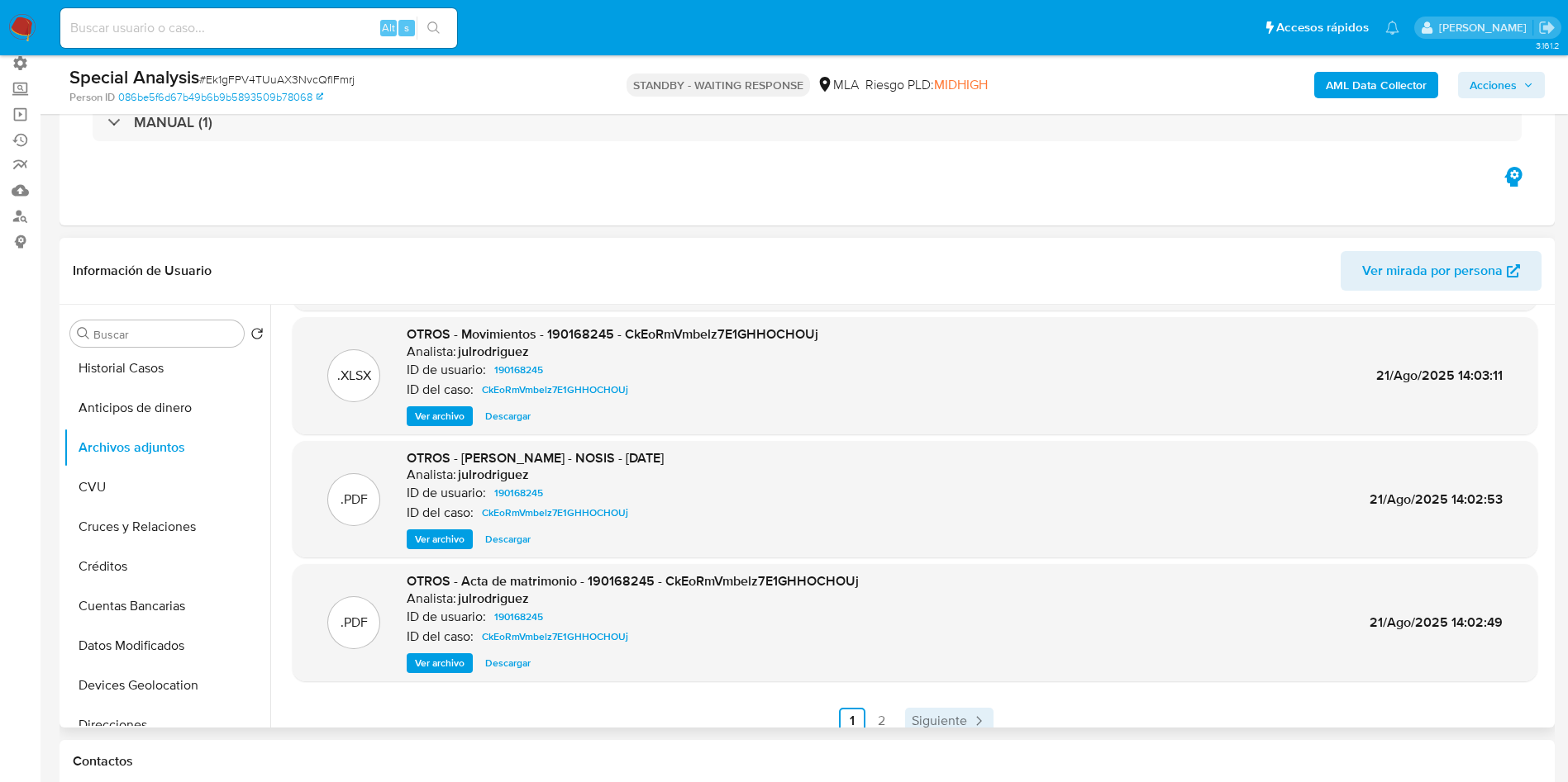
click at [934, 720] on span "Siguiente" at bounding box center [939, 721] width 56 height 13
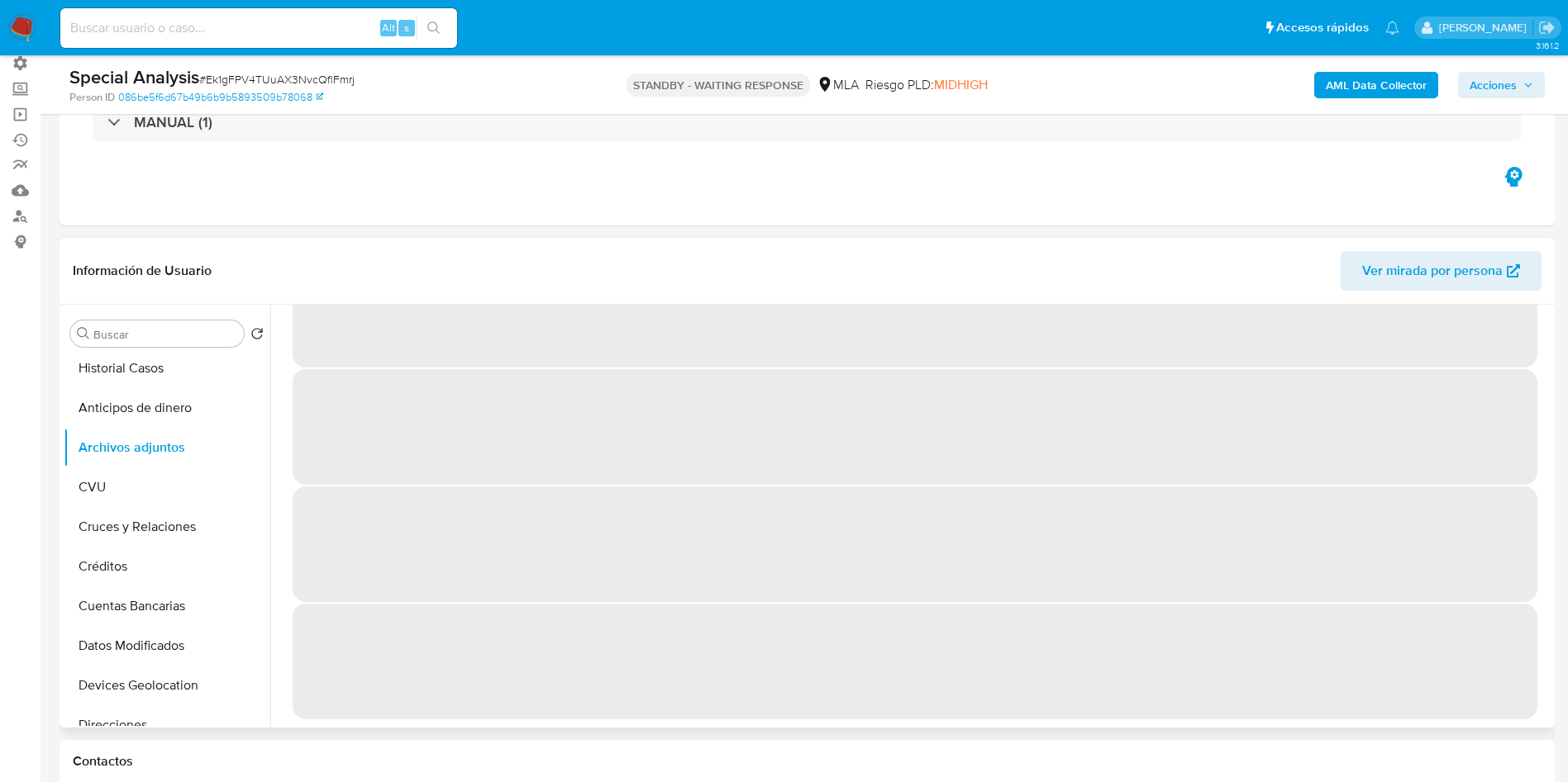
scroll to position [0, 0]
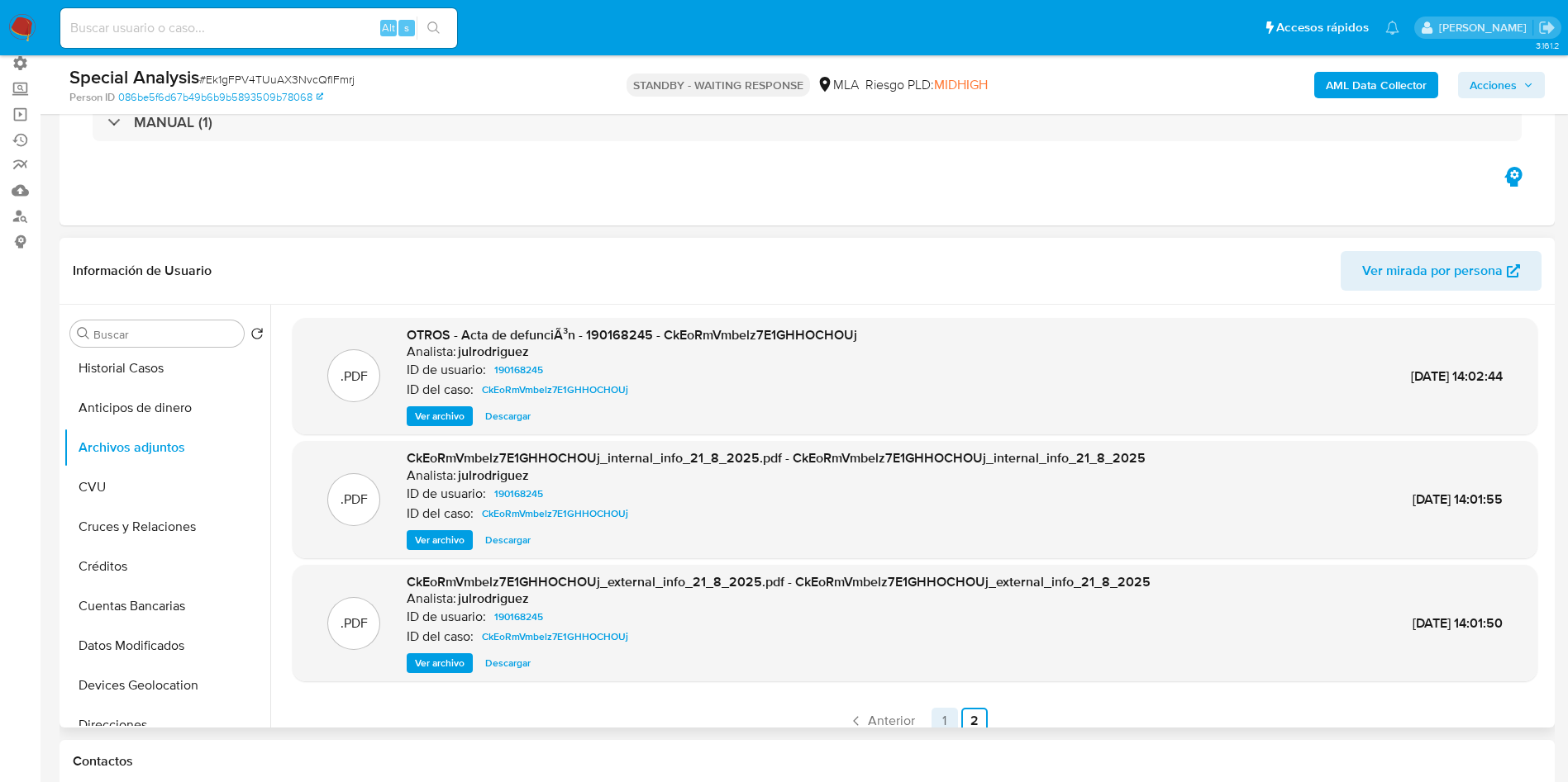
click at [934, 716] on link "1" at bounding box center [944, 721] width 26 height 26
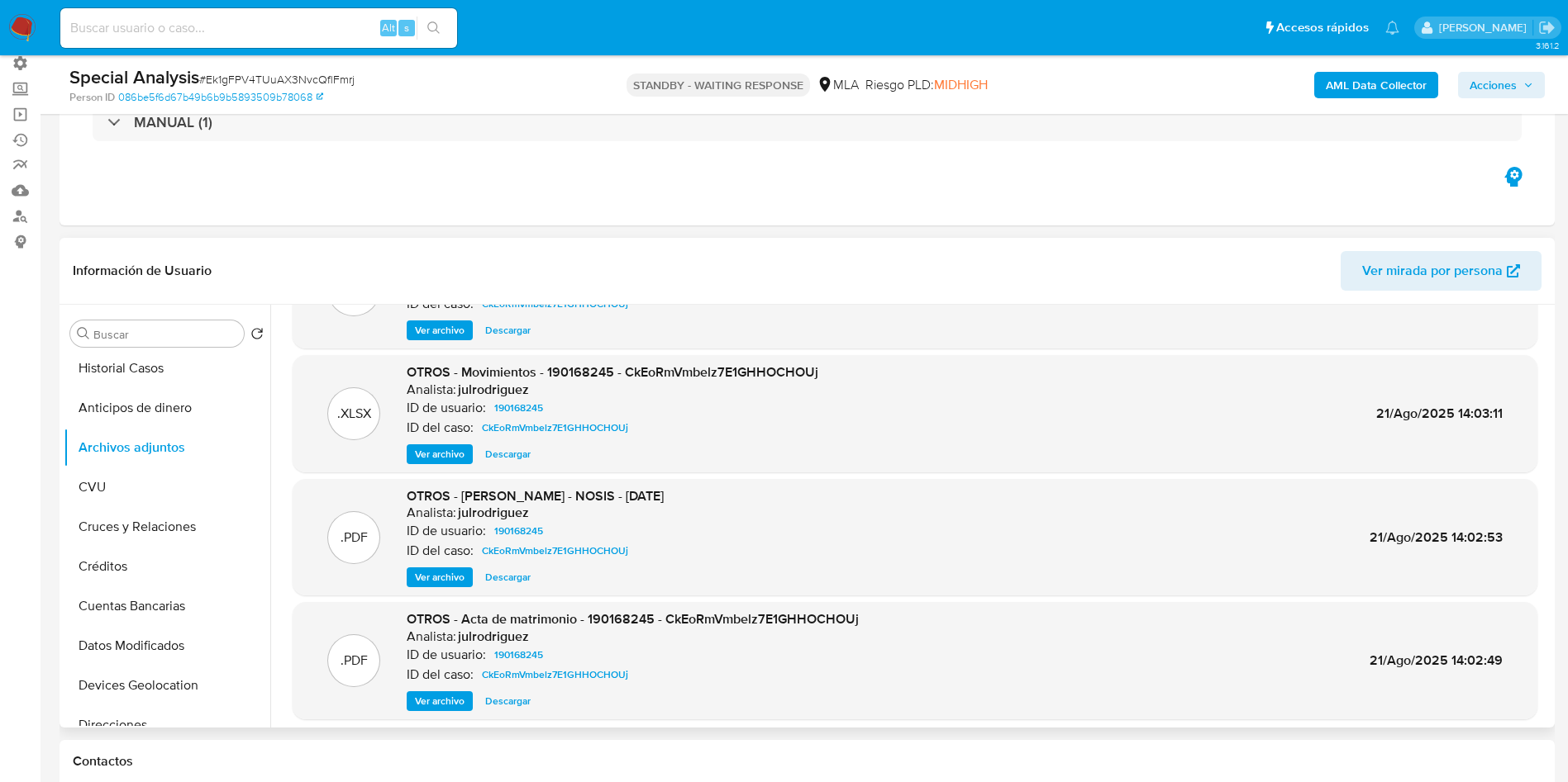
scroll to position [124, 0]
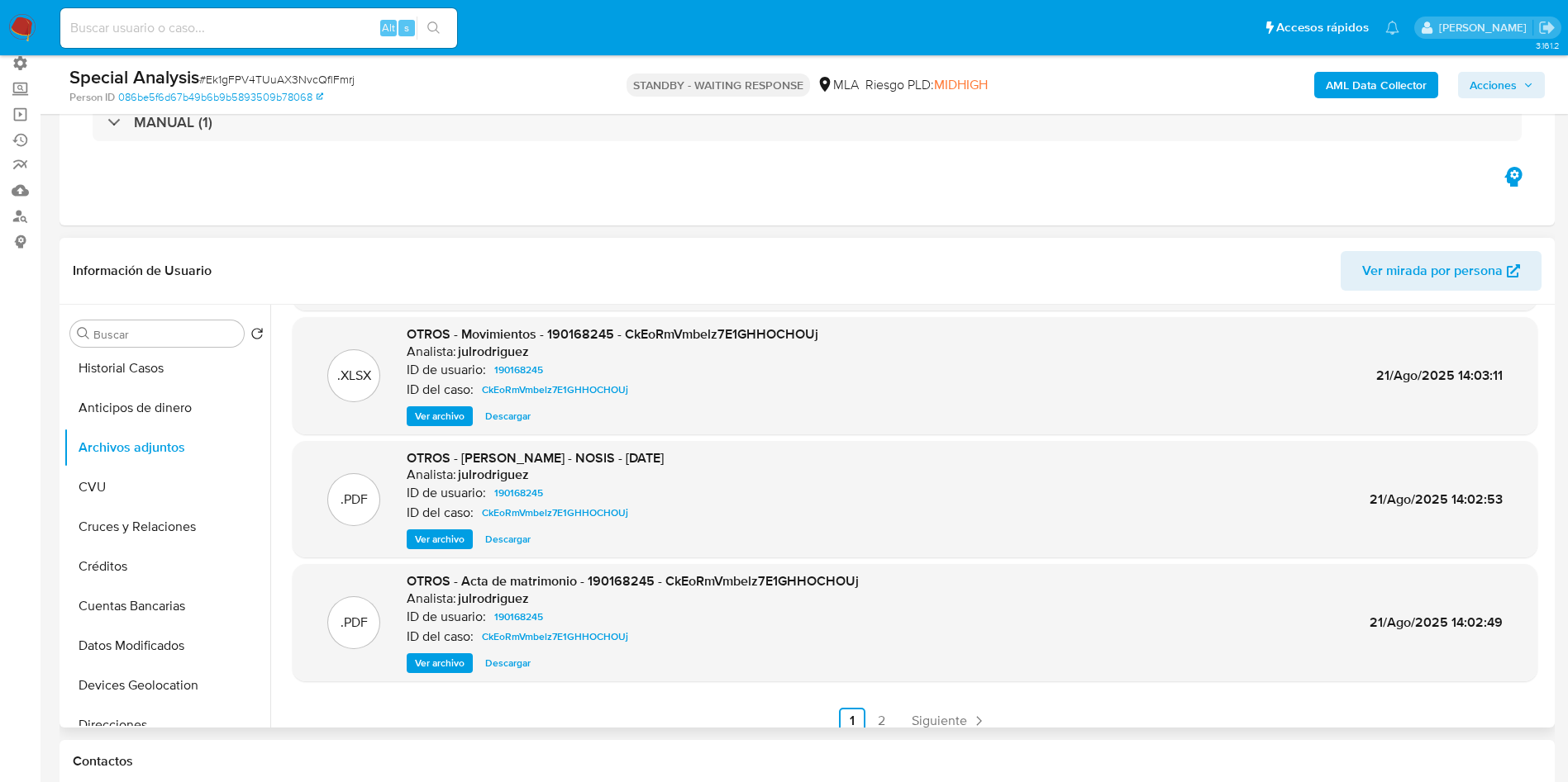
click at [506, 546] on span "Descargar" at bounding box center [508, 539] width 45 height 17
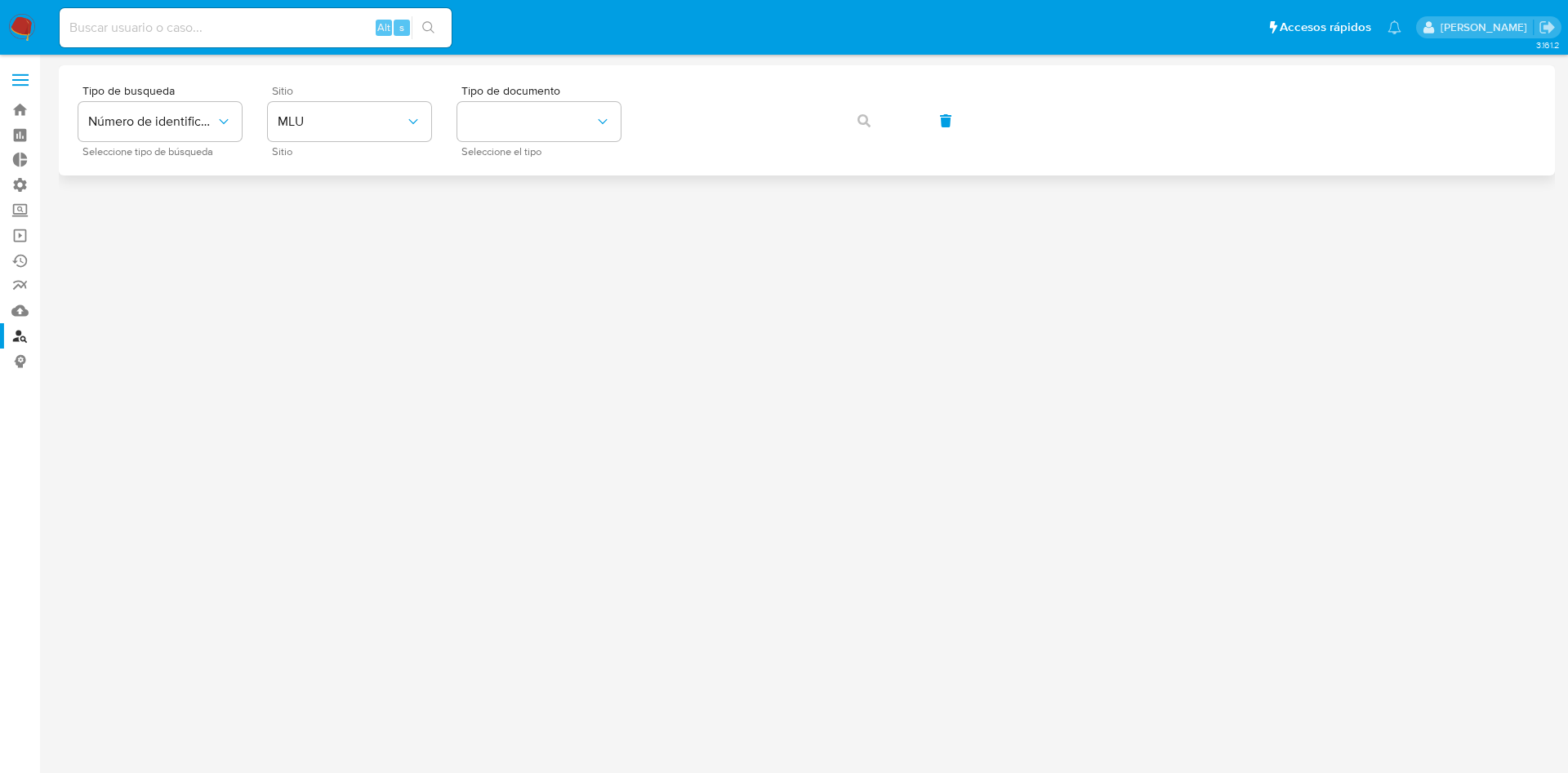
click at [297, 141] on div "Sitio MLU Sitio" at bounding box center [350, 121] width 164 height 71
click at [308, 122] on span "MLU" at bounding box center [342, 121] width 127 height 16
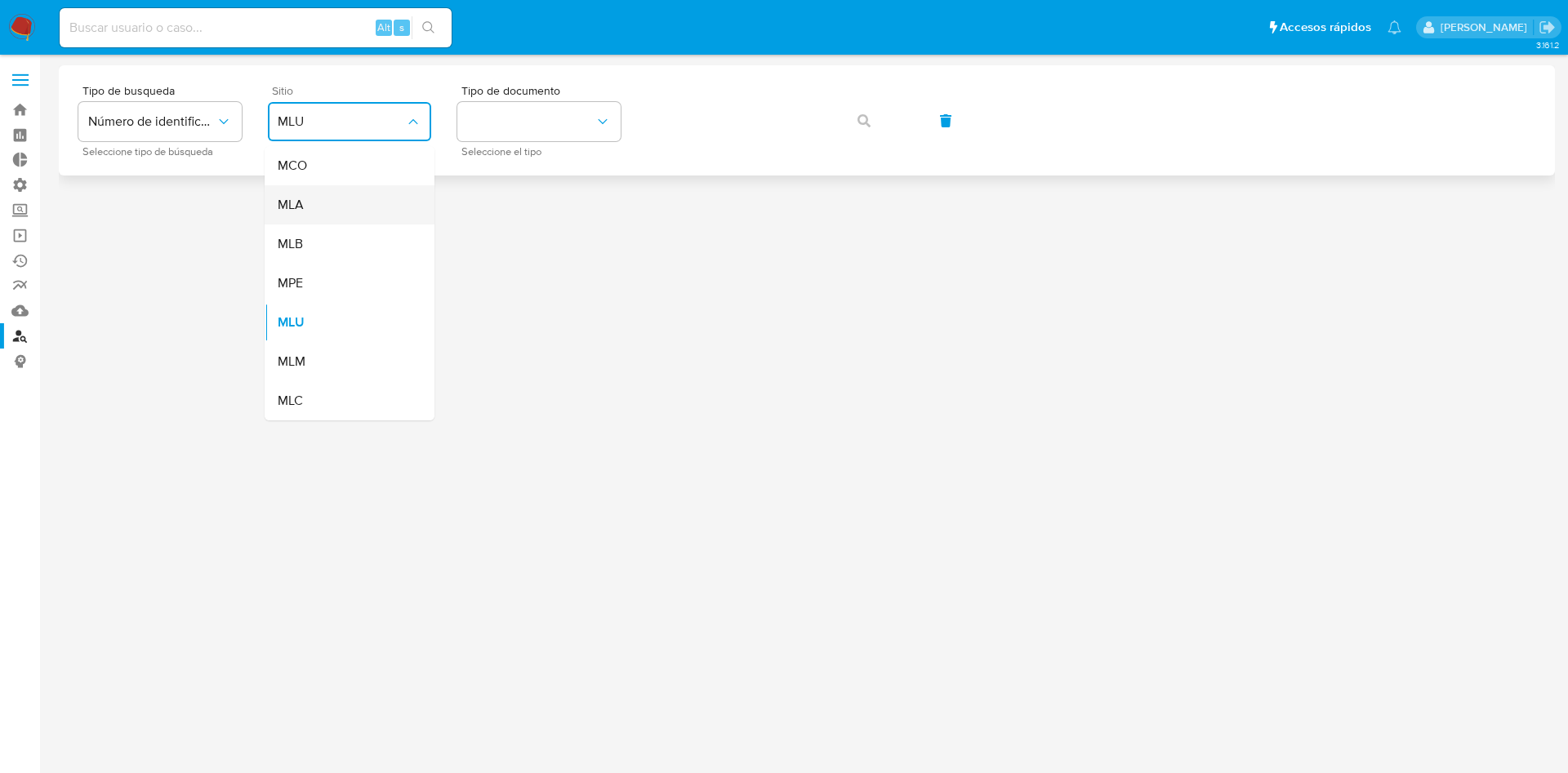
click at [313, 209] on div "MLA" at bounding box center [345, 205] width 134 height 40
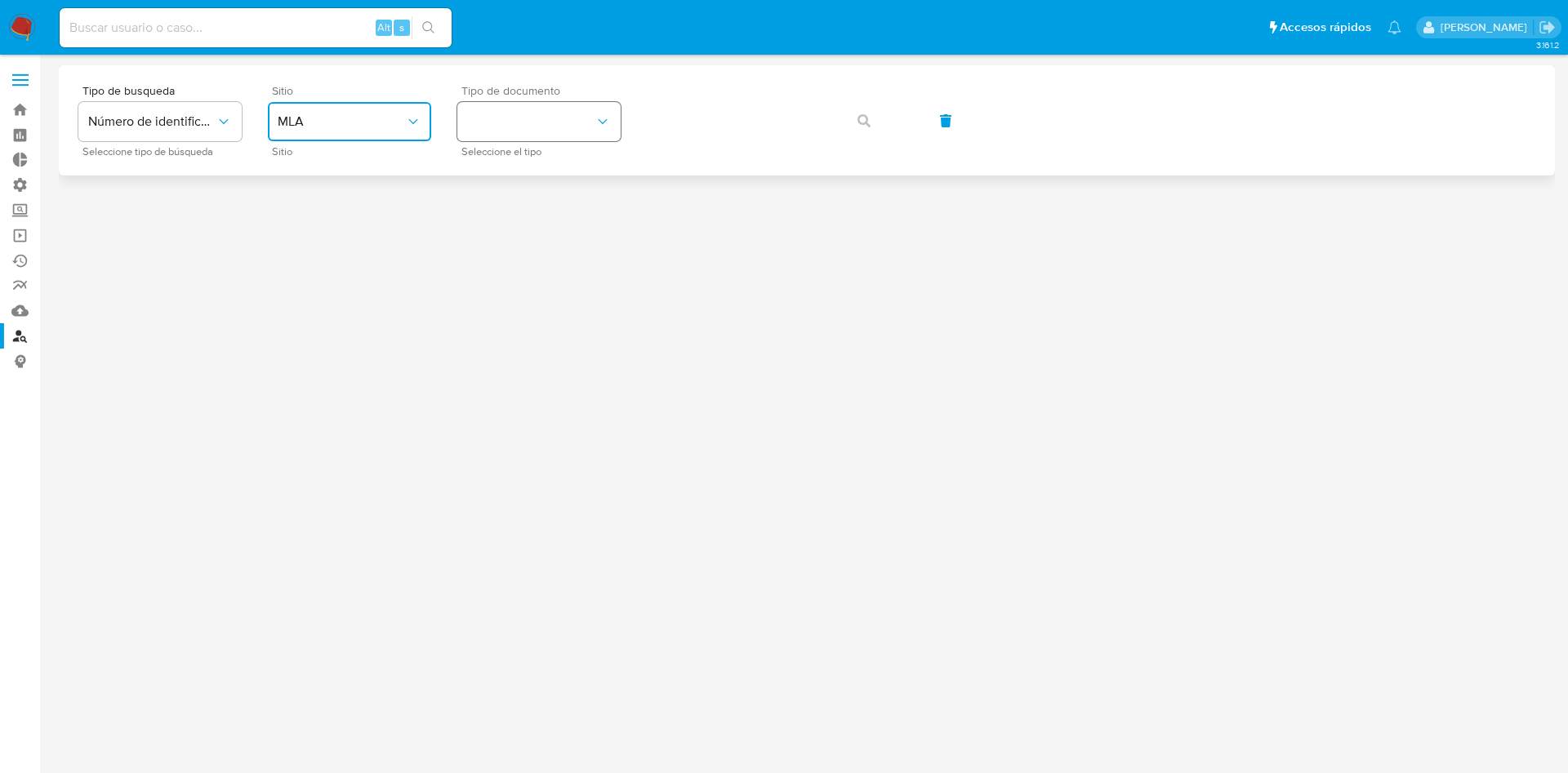
click at [515, 103] on button "identificationType" at bounding box center [539, 122] width 164 height 40
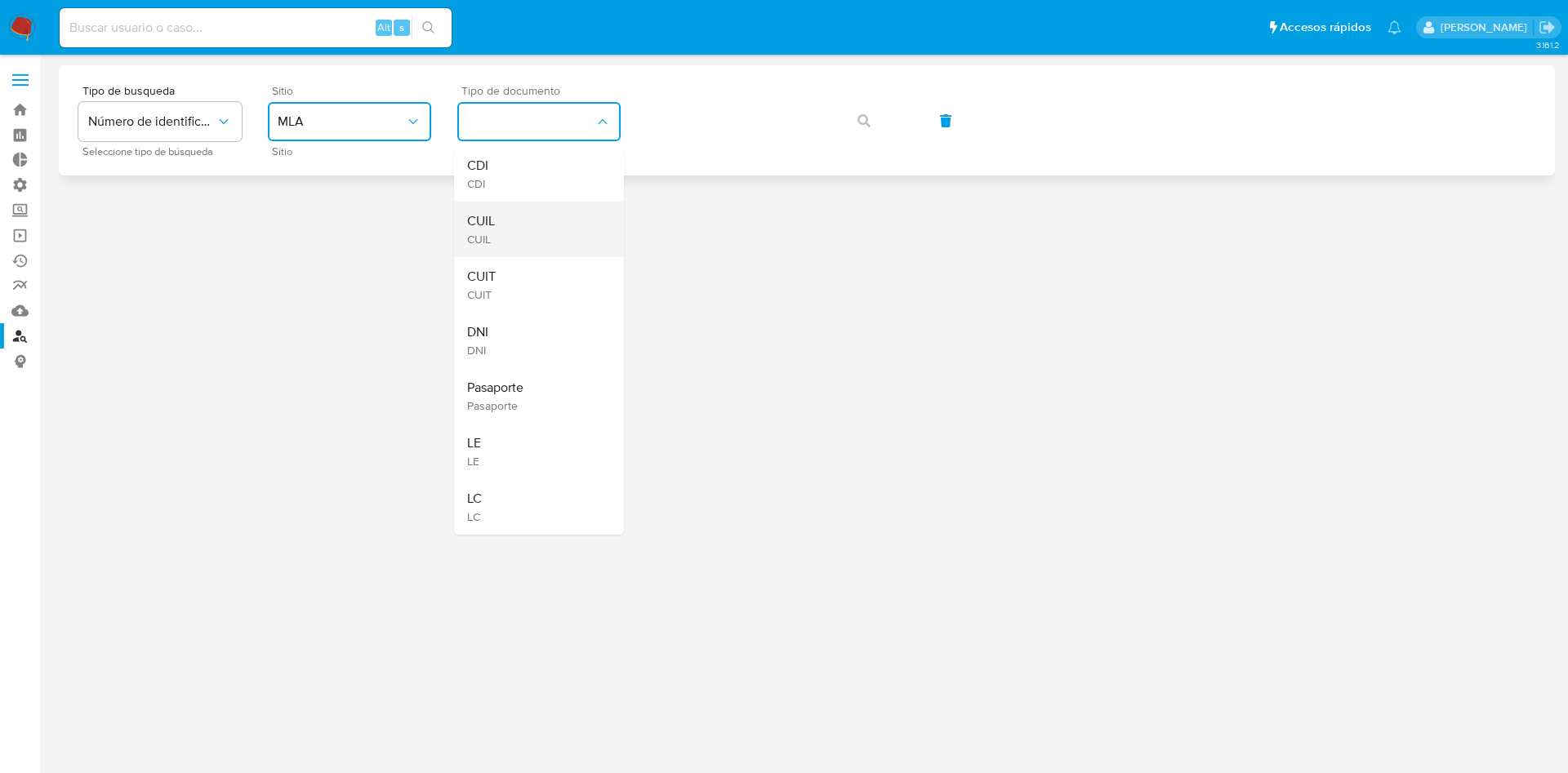
click at [526, 218] on div "CUIL CUIL" at bounding box center [535, 229] width 134 height 56
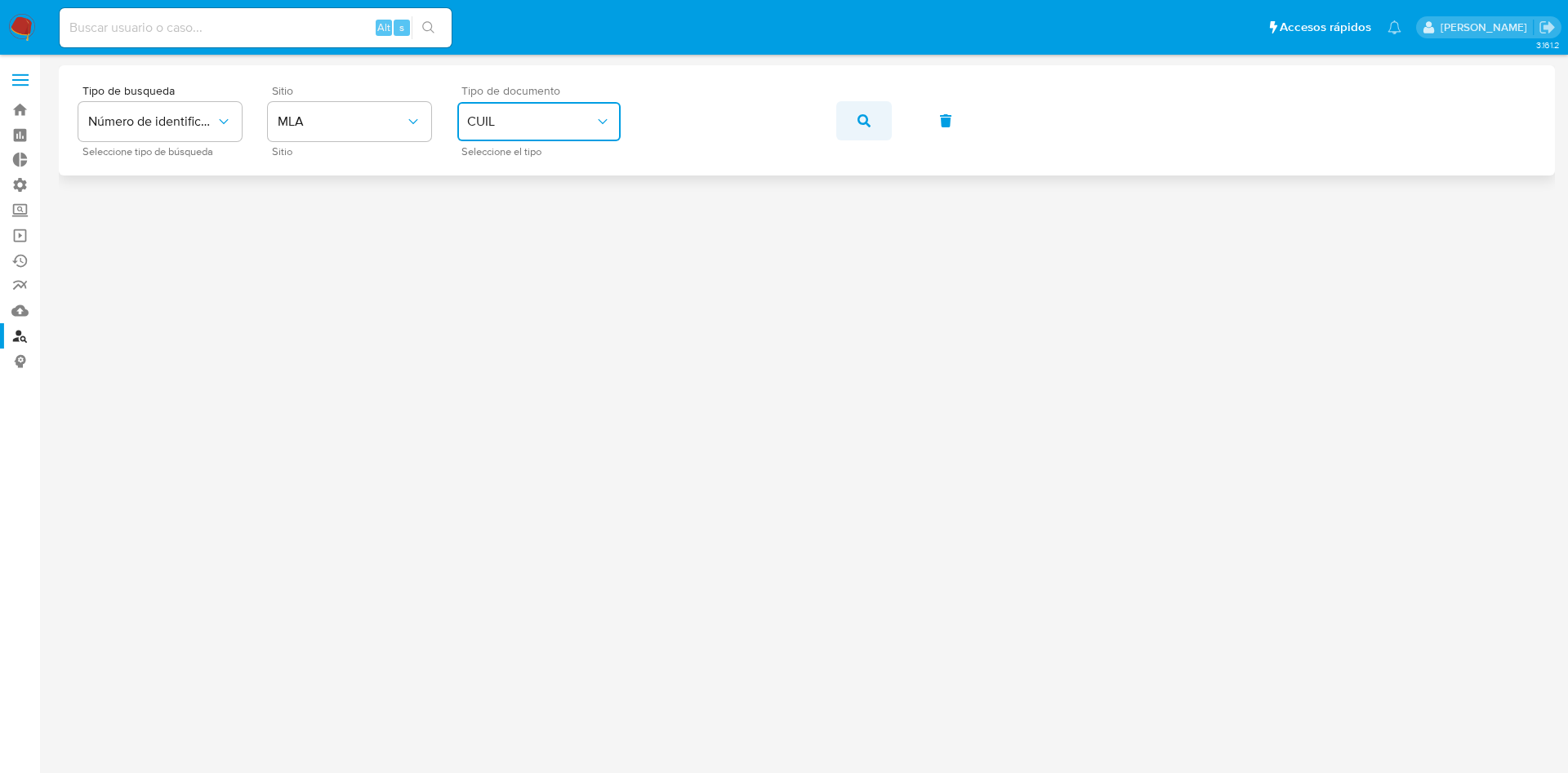
click at [869, 124] on icon "button" at bounding box center [864, 121] width 13 height 13
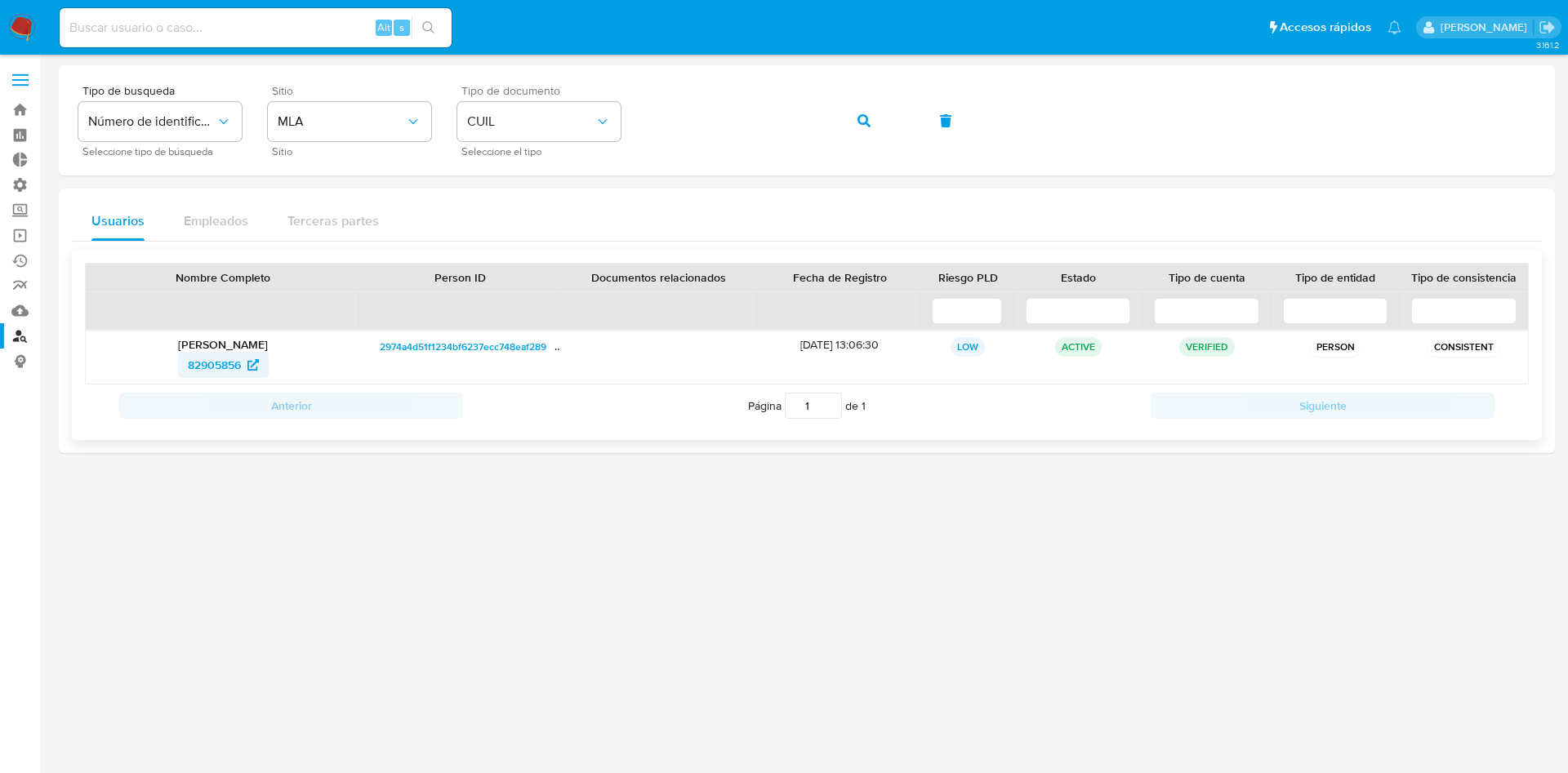
click at [199, 367] on span "82905856" at bounding box center [214, 365] width 53 height 26
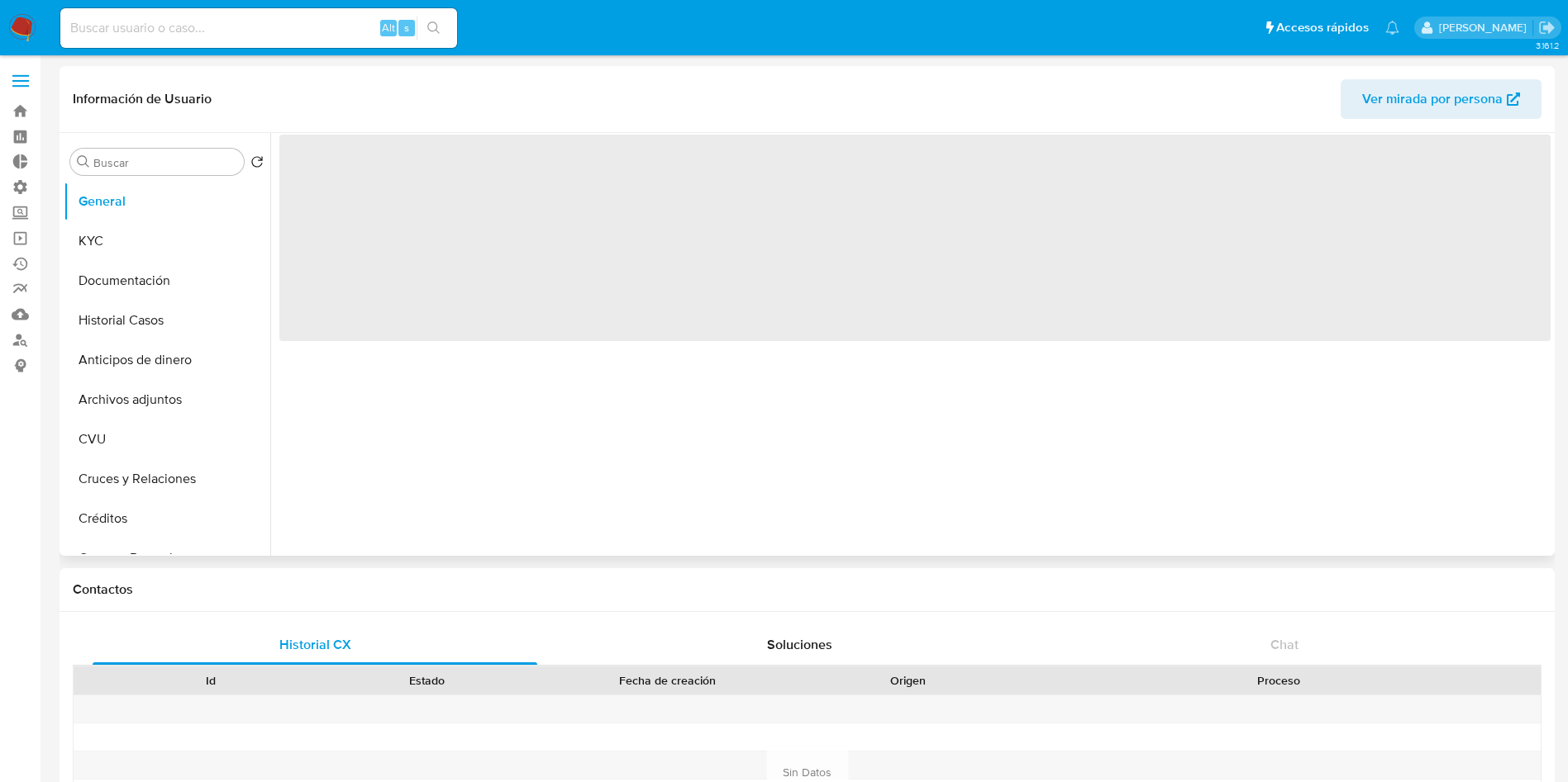
select select "10"
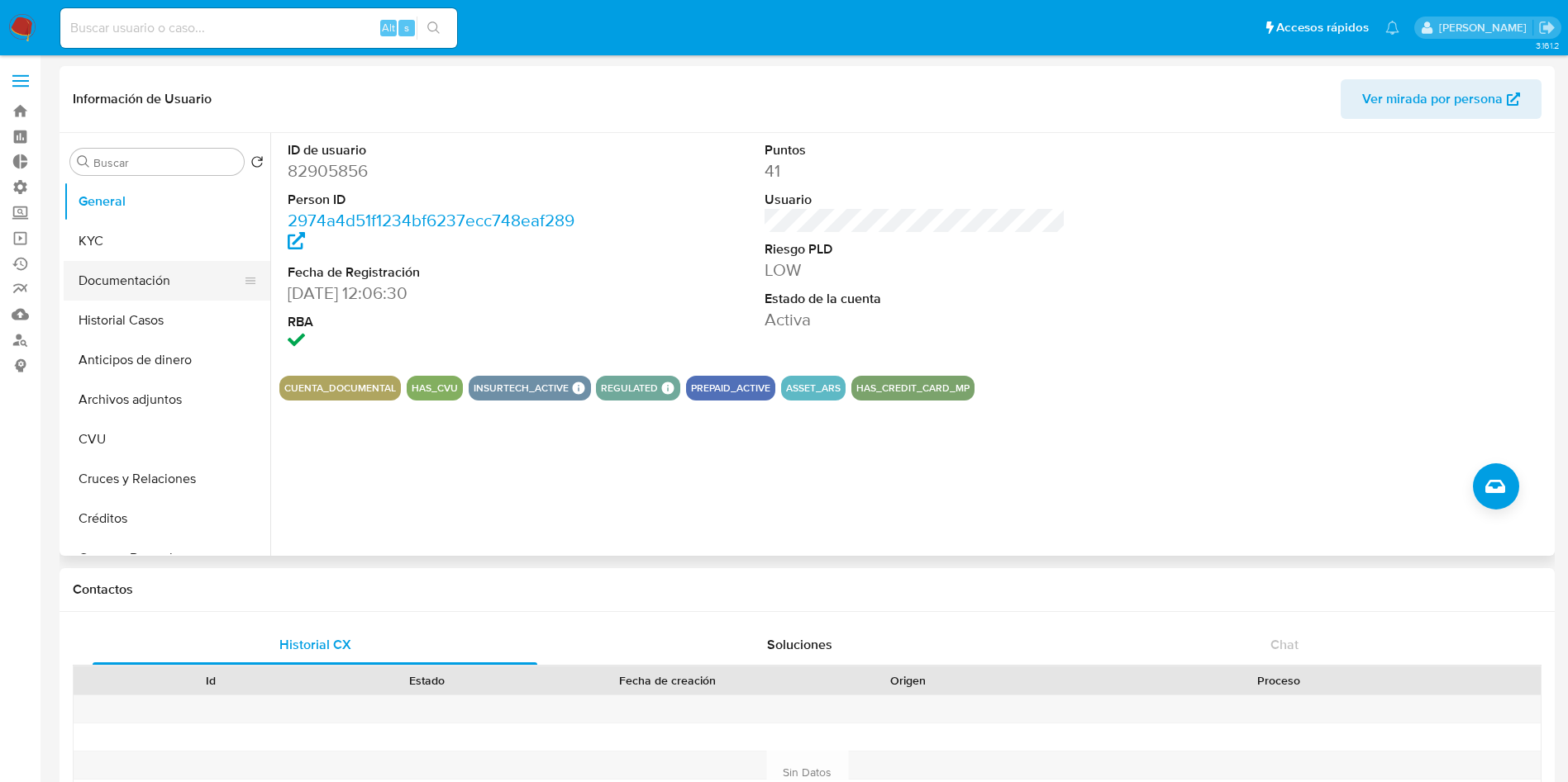
click at [185, 287] on button "Documentación" at bounding box center [160, 281] width 193 height 40
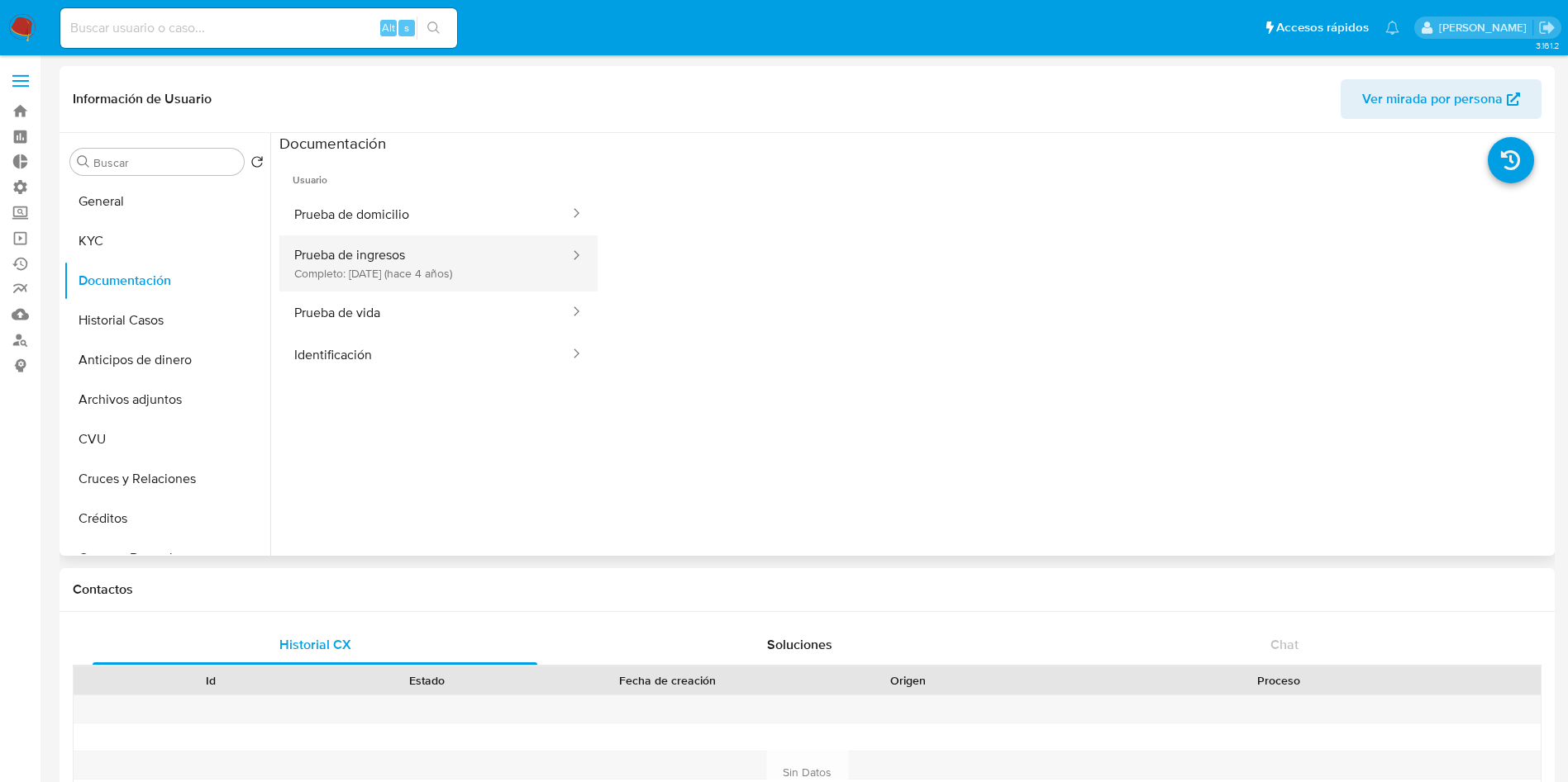
click at [429, 264] on button "Prueba de ingresos Completo: 30/08/2021 (hace 4 años)" at bounding box center [425, 263] width 292 height 57
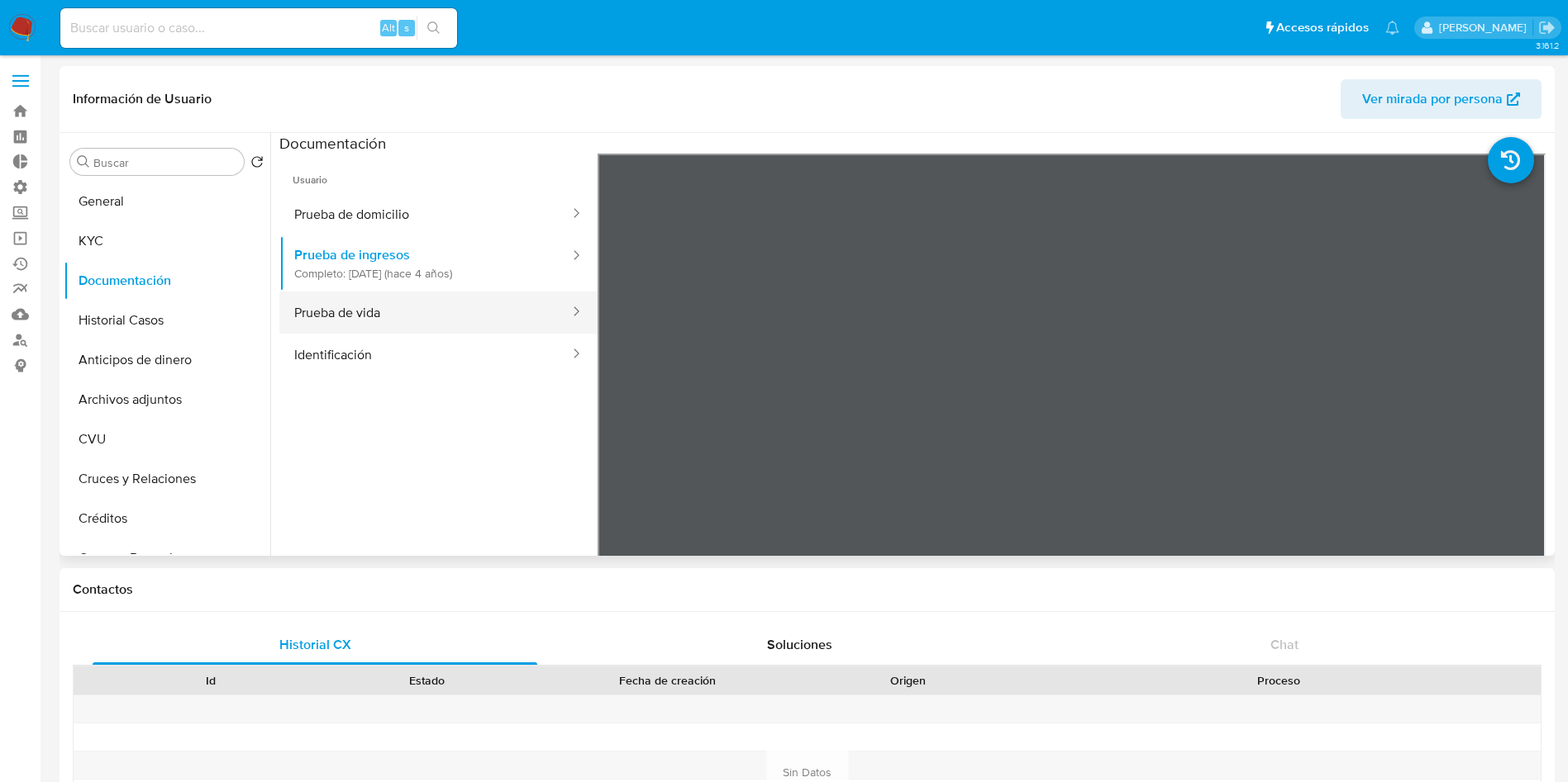
click at [382, 306] on button "Prueba de vida" at bounding box center [425, 313] width 292 height 42
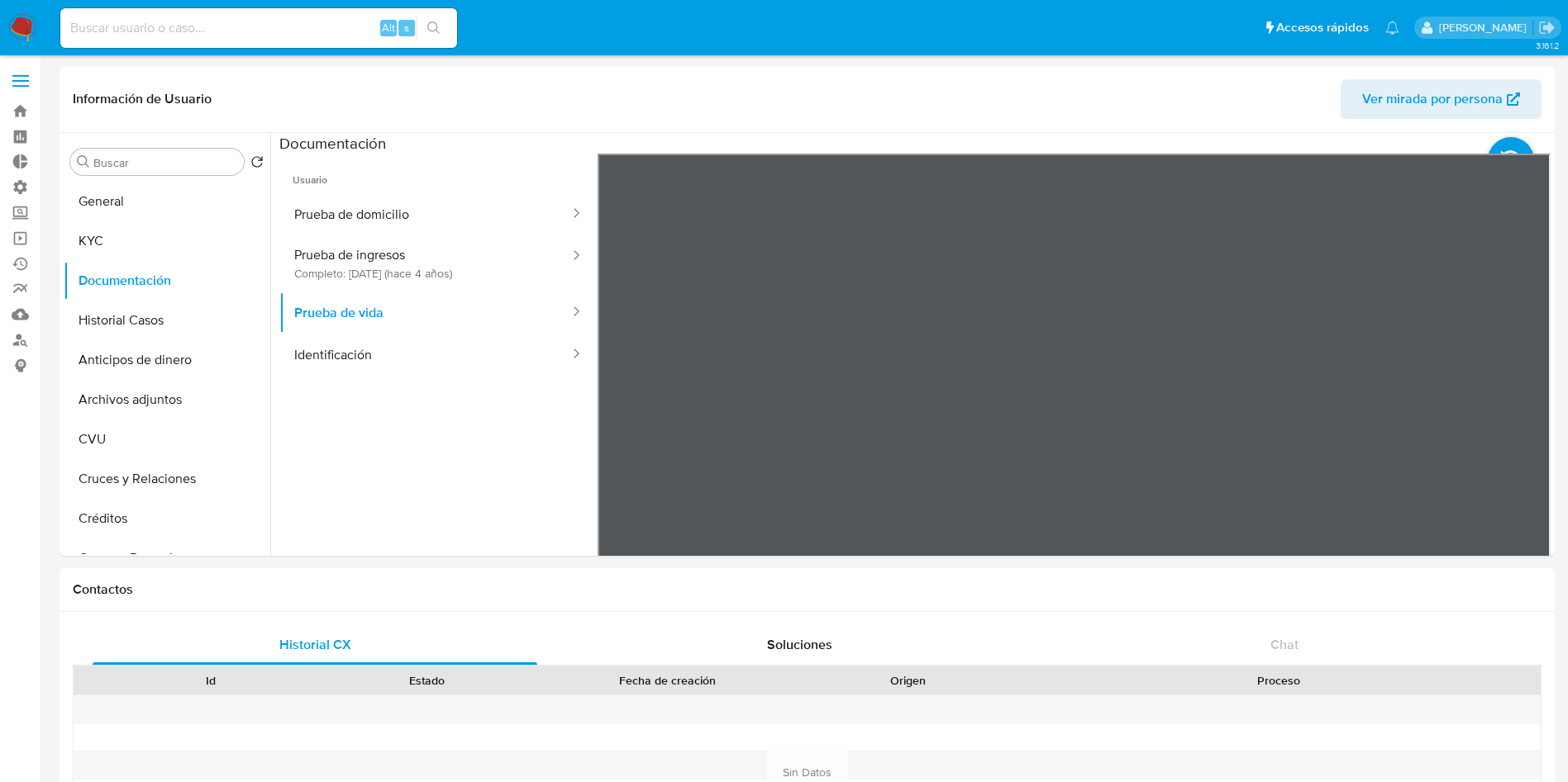
click at [308, 25] on input at bounding box center [258, 28] width 396 height 22
paste input "Ek1gFPV4TUuAX3NvcQflFmrj"
type input "Ek1gFPV4TUuAX3NvcQflFmrj"
click at [441, 23] on icon "search-icon" at bounding box center [433, 28] width 13 height 13
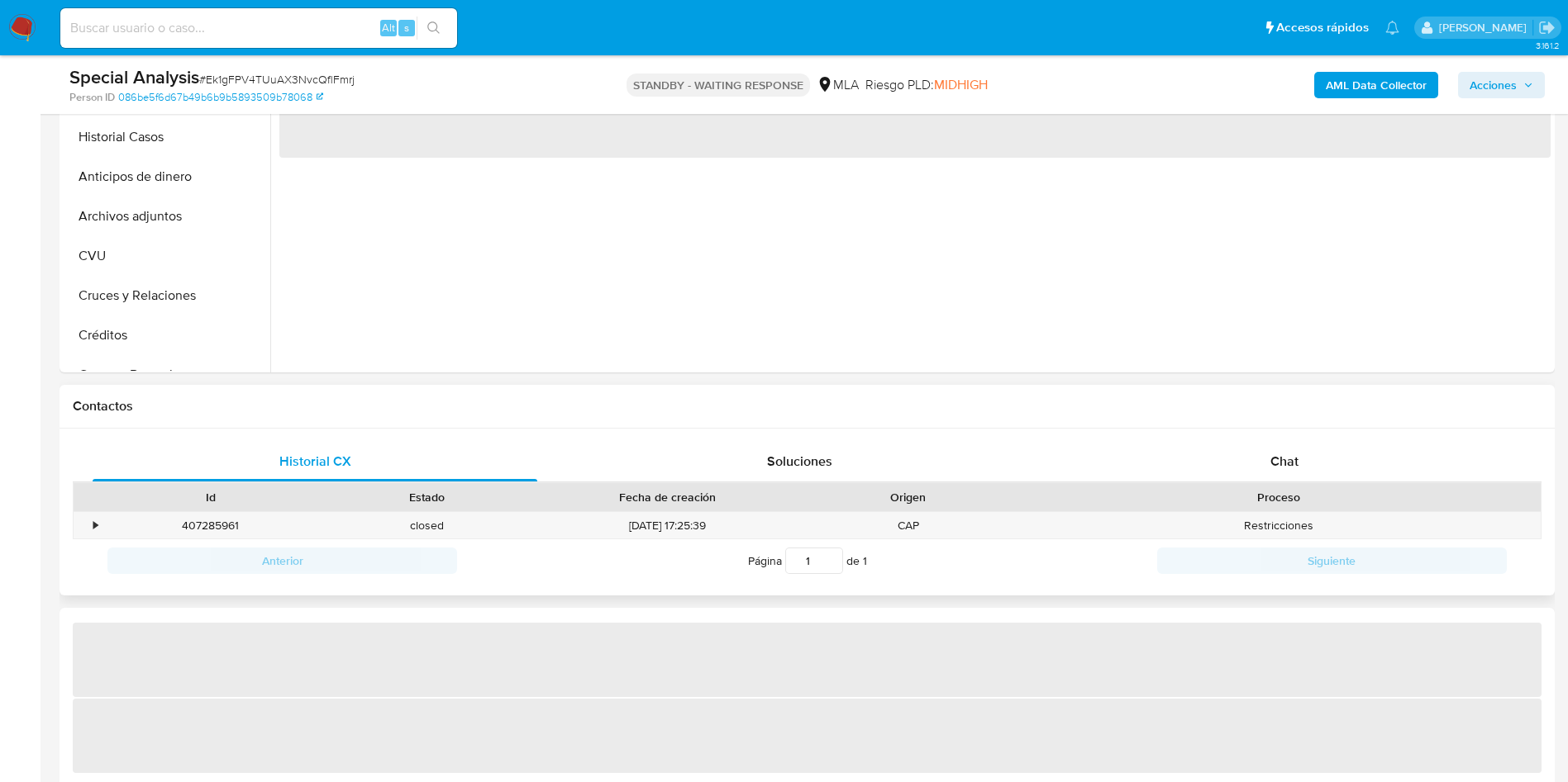
select select "10"
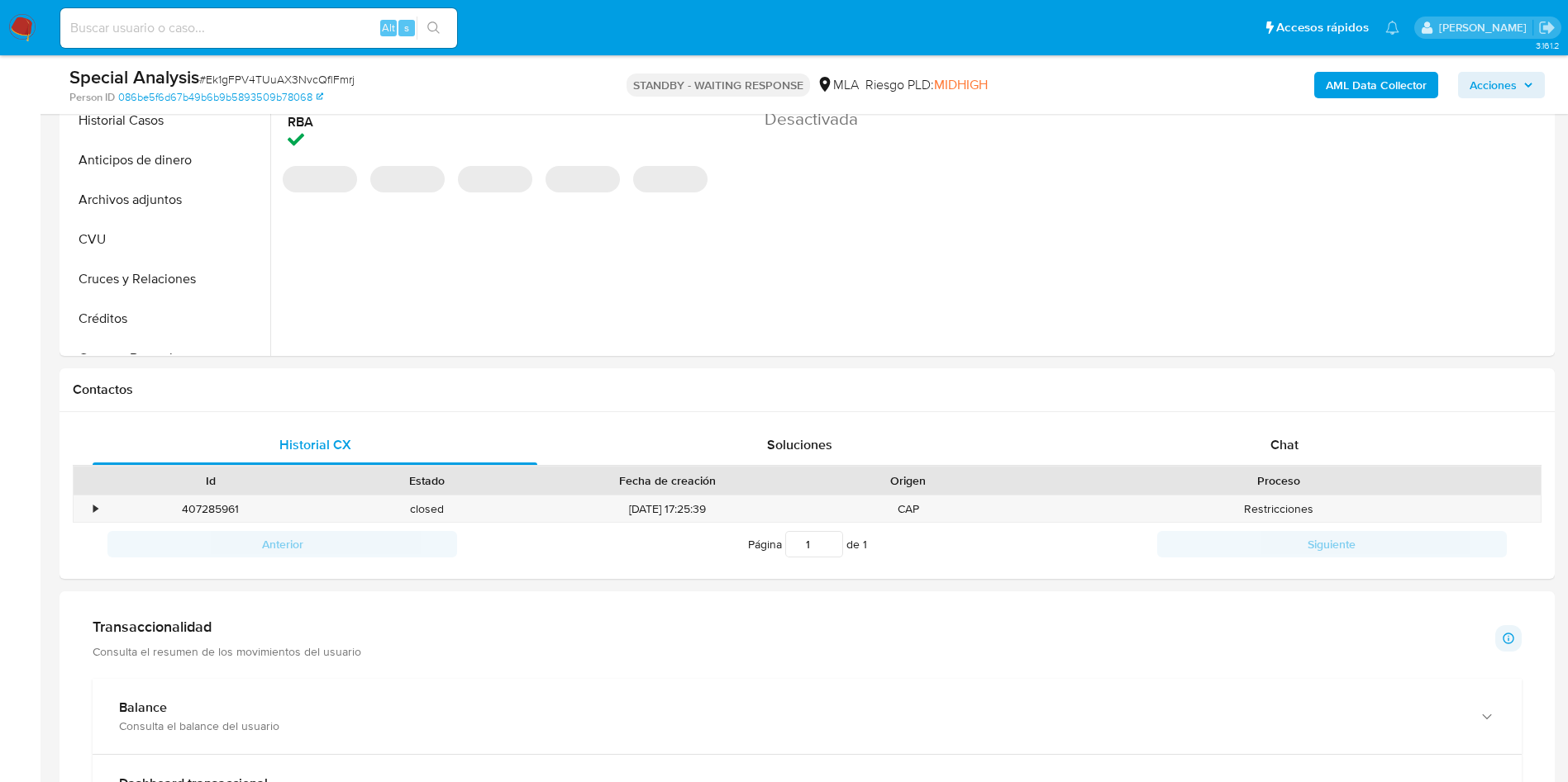
scroll to position [991, 0]
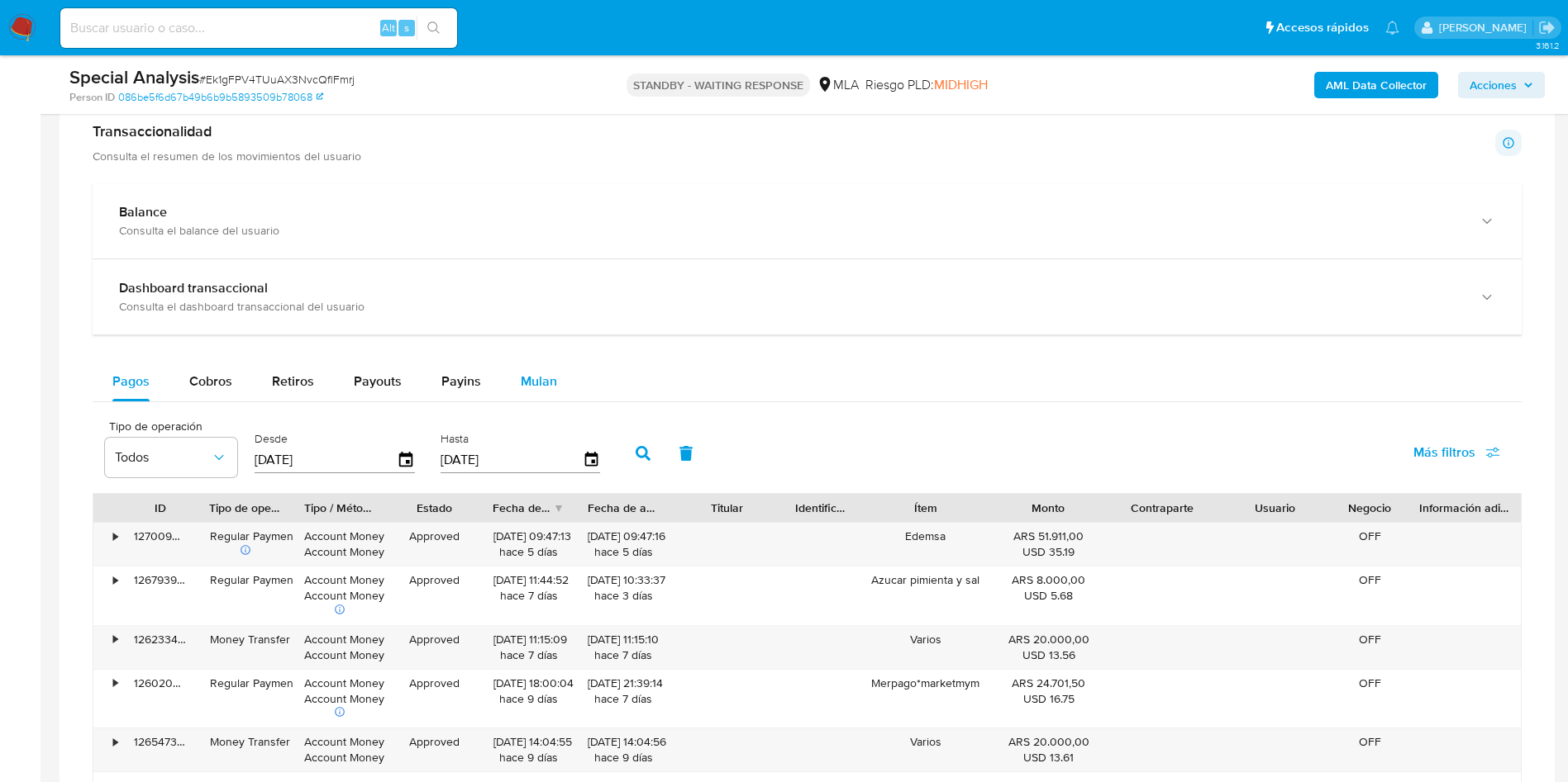
click at [525, 381] on span "Mulan" at bounding box center [539, 381] width 37 height 19
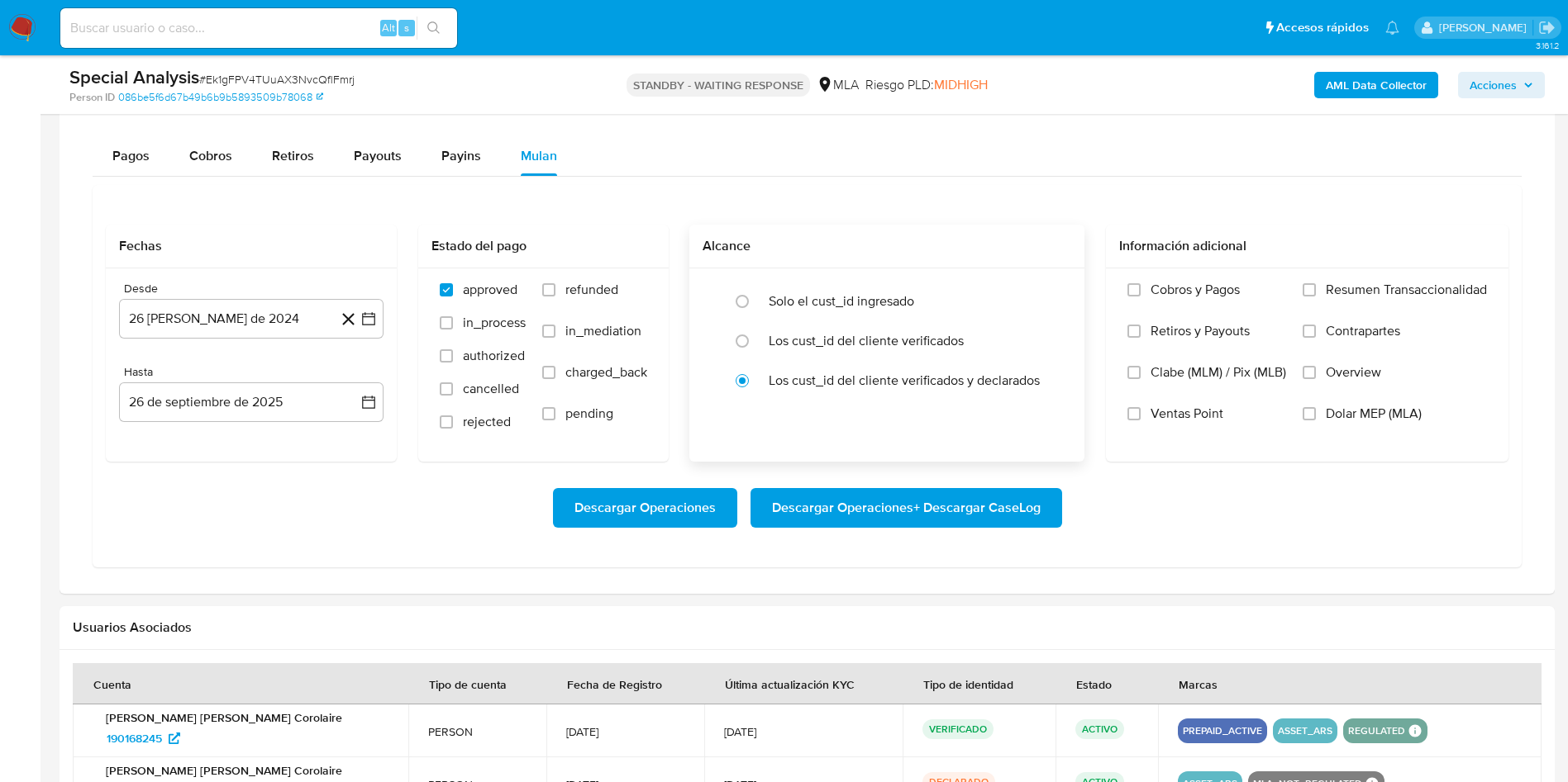
scroll to position [1239, 0]
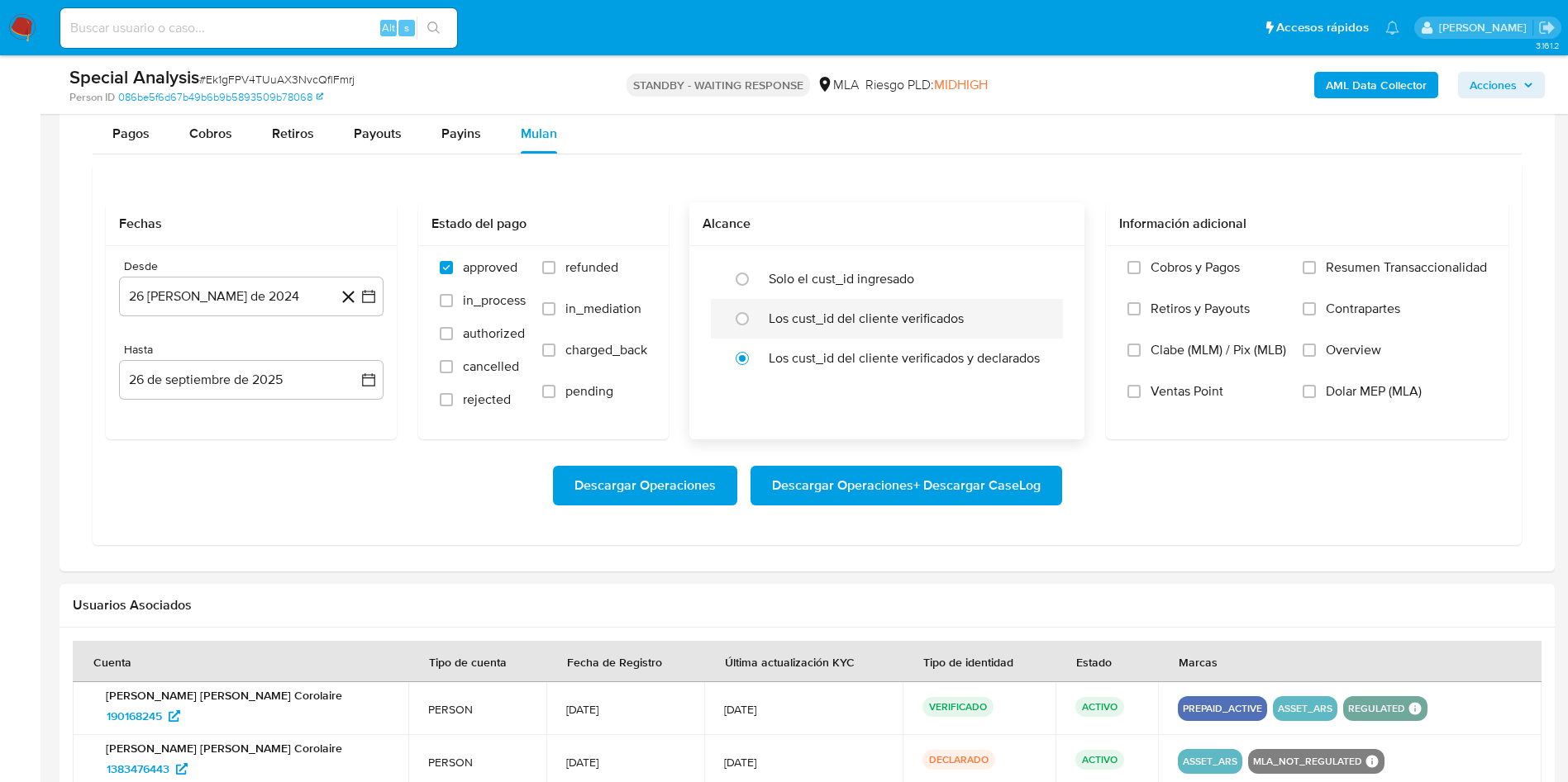
click at [900, 325] on label "Los cust_id del cliente verificados" at bounding box center [866, 319] width 195 height 17
click at [755, 325] on input "radio" at bounding box center [742, 319] width 26 height 26
radio input "true"
click at [1362, 390] on span "Dolar MEP (MLA)" at bounding box center [1374, 391] width 96 height 17
click at [1315, 390] on input "Dolar MEP (MLA)" at bounding box center [1308, 391] width 13 height 13
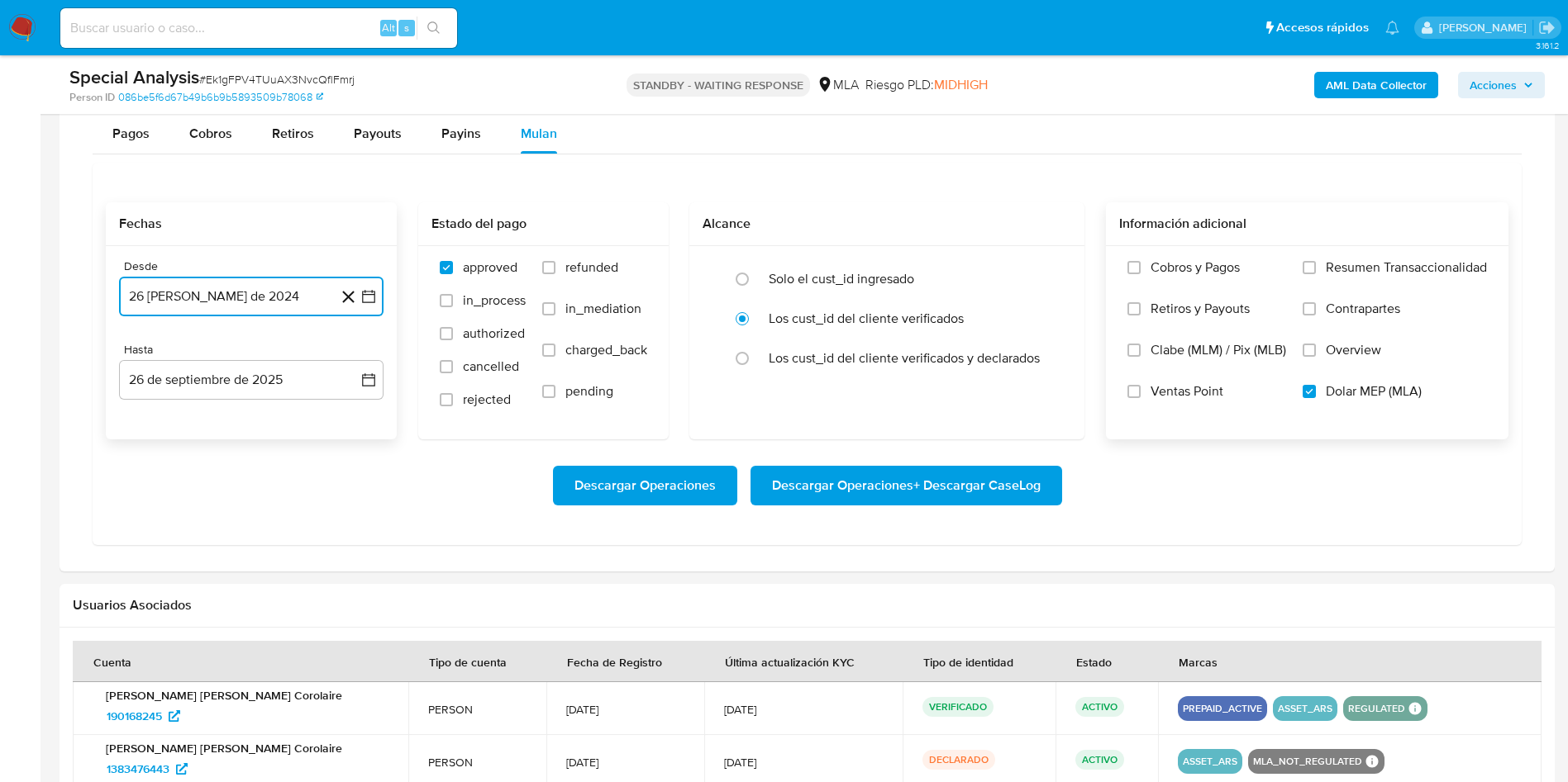
click at [272, 307] on button "26 de agosto de 2024" at bounding box center [252, 297] width 265 height 40
click at [250, 420] on button "1" at bounding box center [251, 417] width 26 height 26
click at [262, 381] on button "26 de septiembre de 2025" at bounding box center [252, 381] width 265 height 40
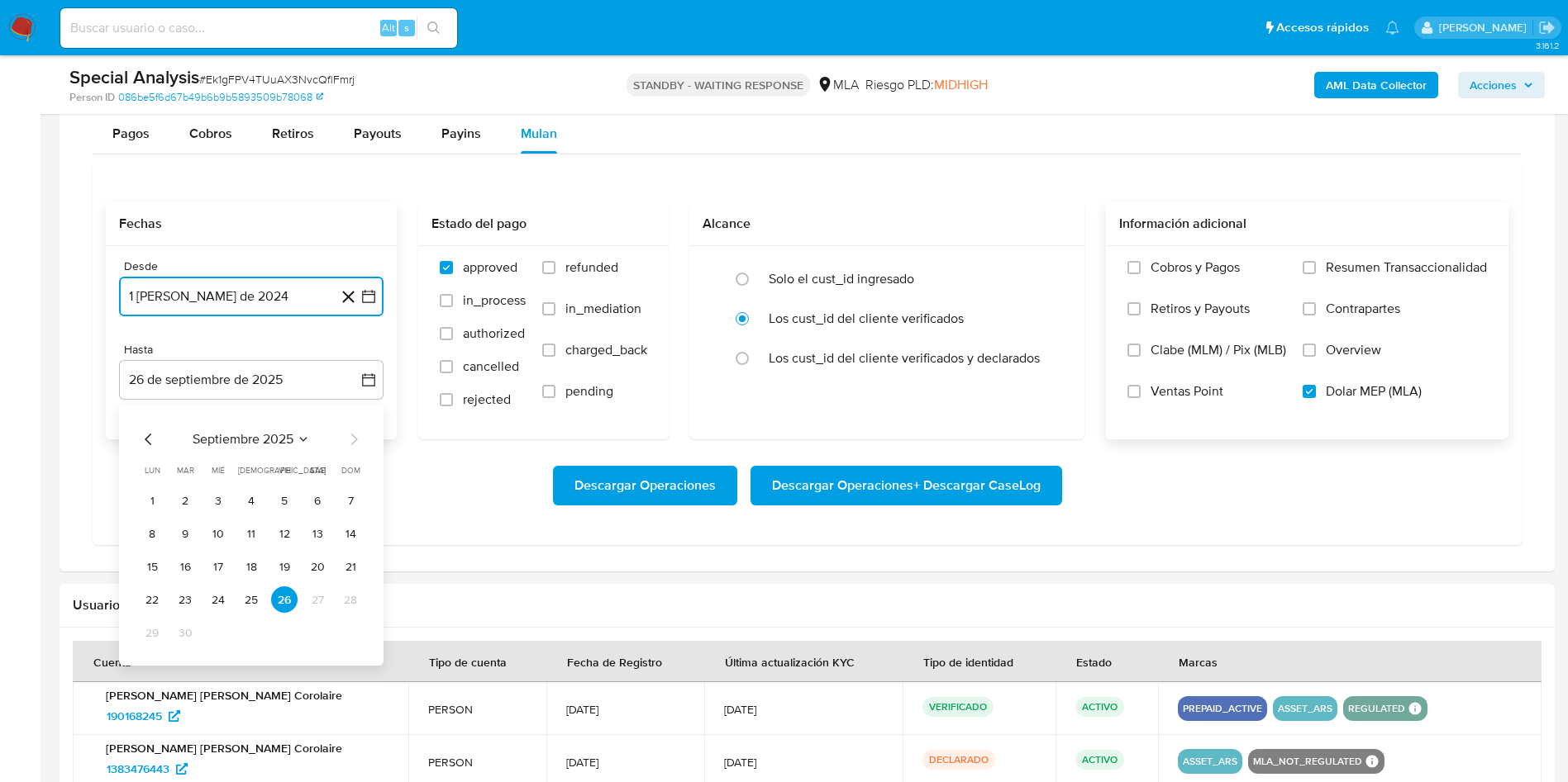
click at [139, 442] on icon "Mes anterior" at bounding box center [148, 439] width 20 height 20
click at [348, 633] on button "31" at bounding box center [350, 632] width 26 height 26
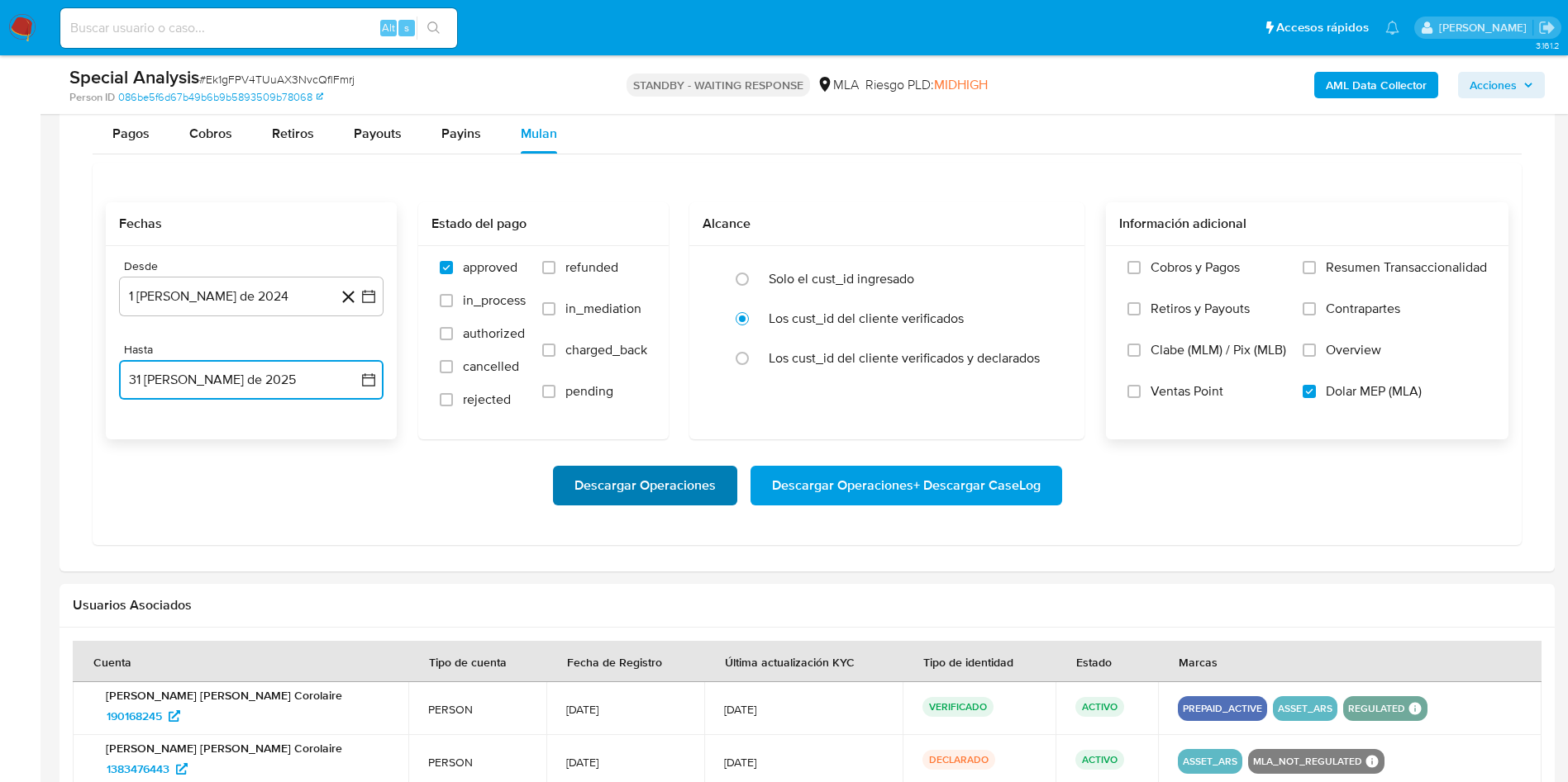
click at [642, 490] on span "Descargar Operaciones" at bounding box center [645, 486] width 141 height 37
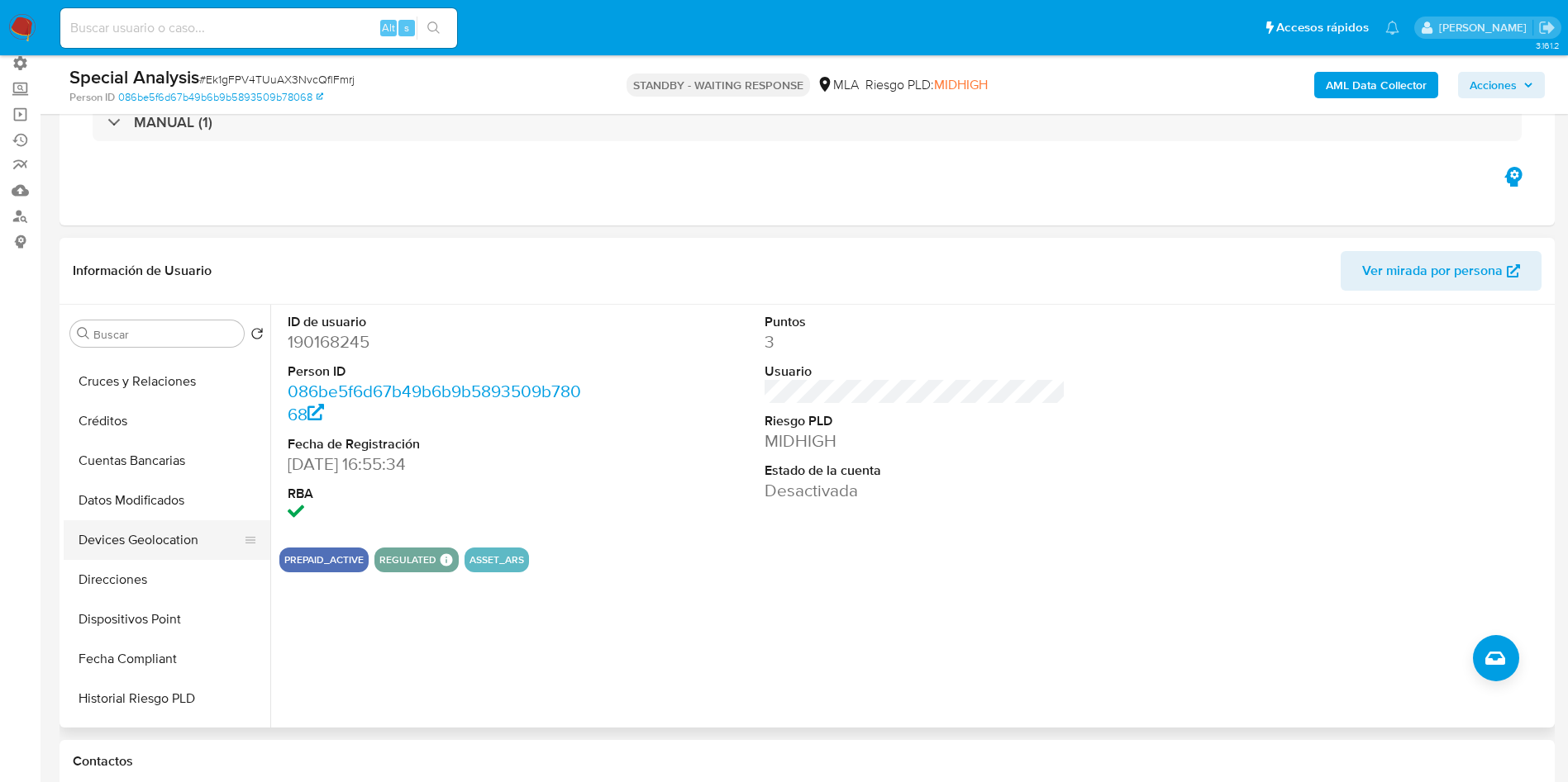
scroll to position [237, 0]
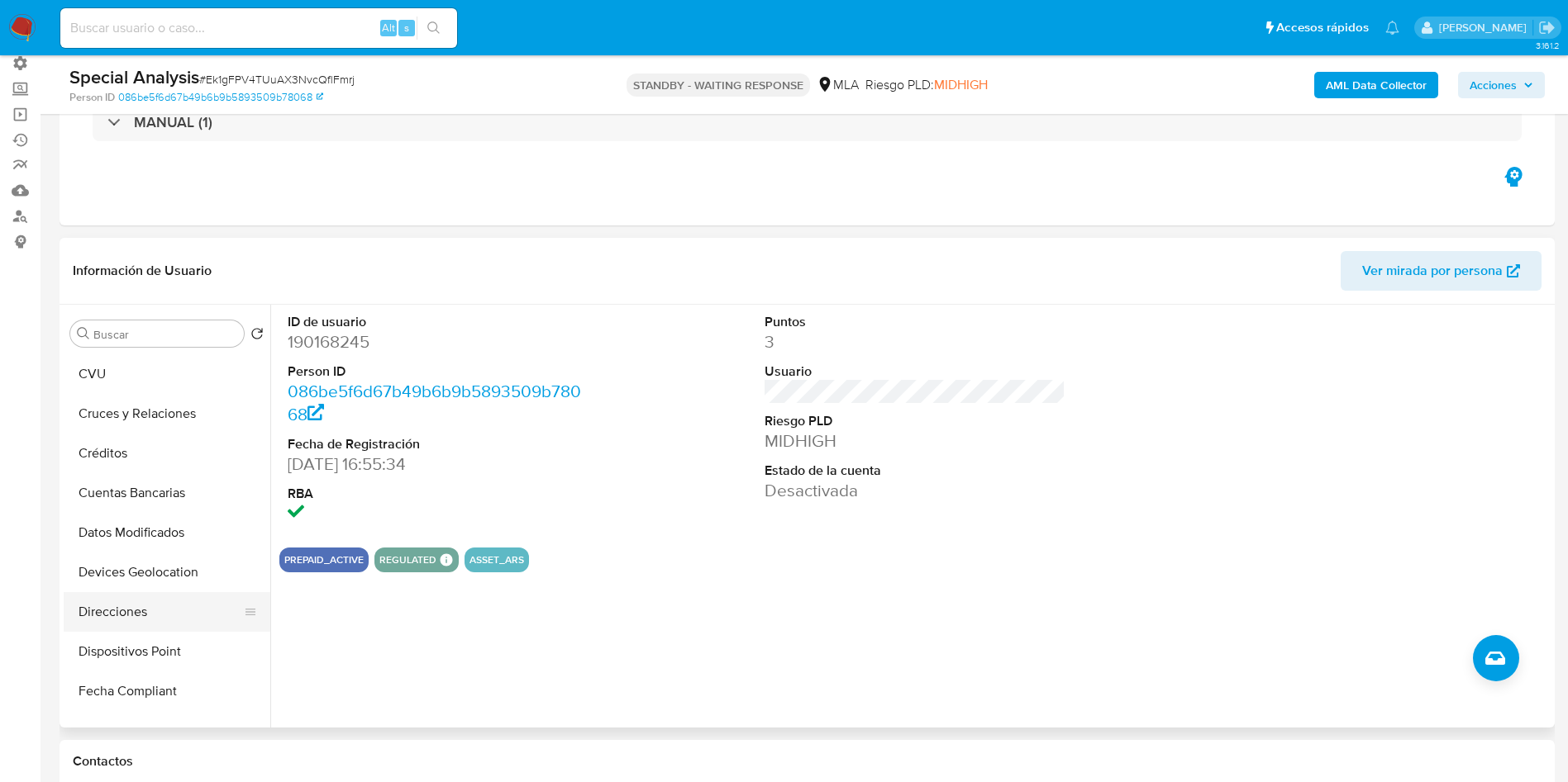
click at [143, 608] on button "Direcciones" at bounding box center [160, 612] width 193 height 40
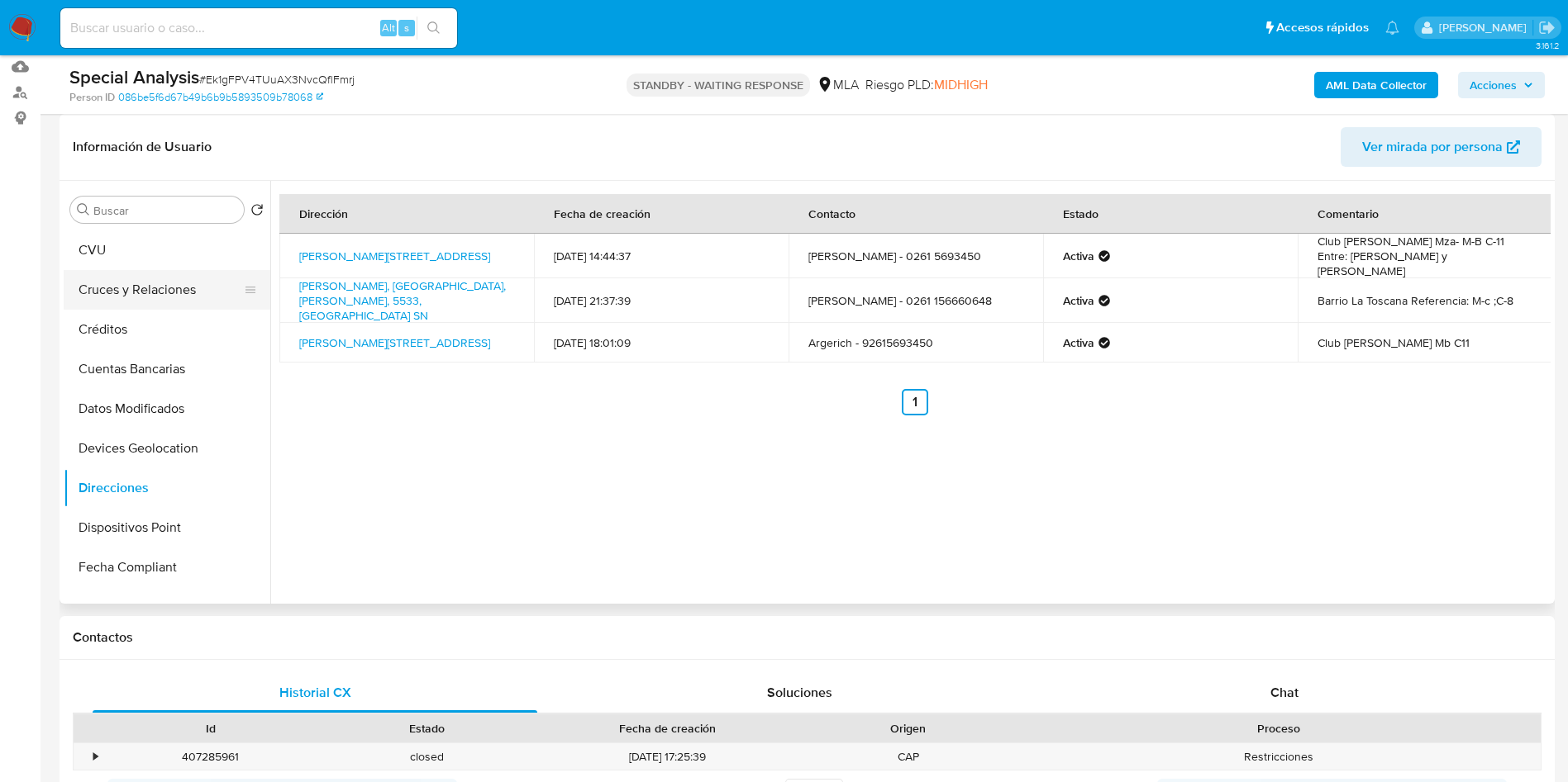
scroll to position [0, 0]
click at [147, 295] on button "KYC" at bounding box center [160, 289] width 193 height 40
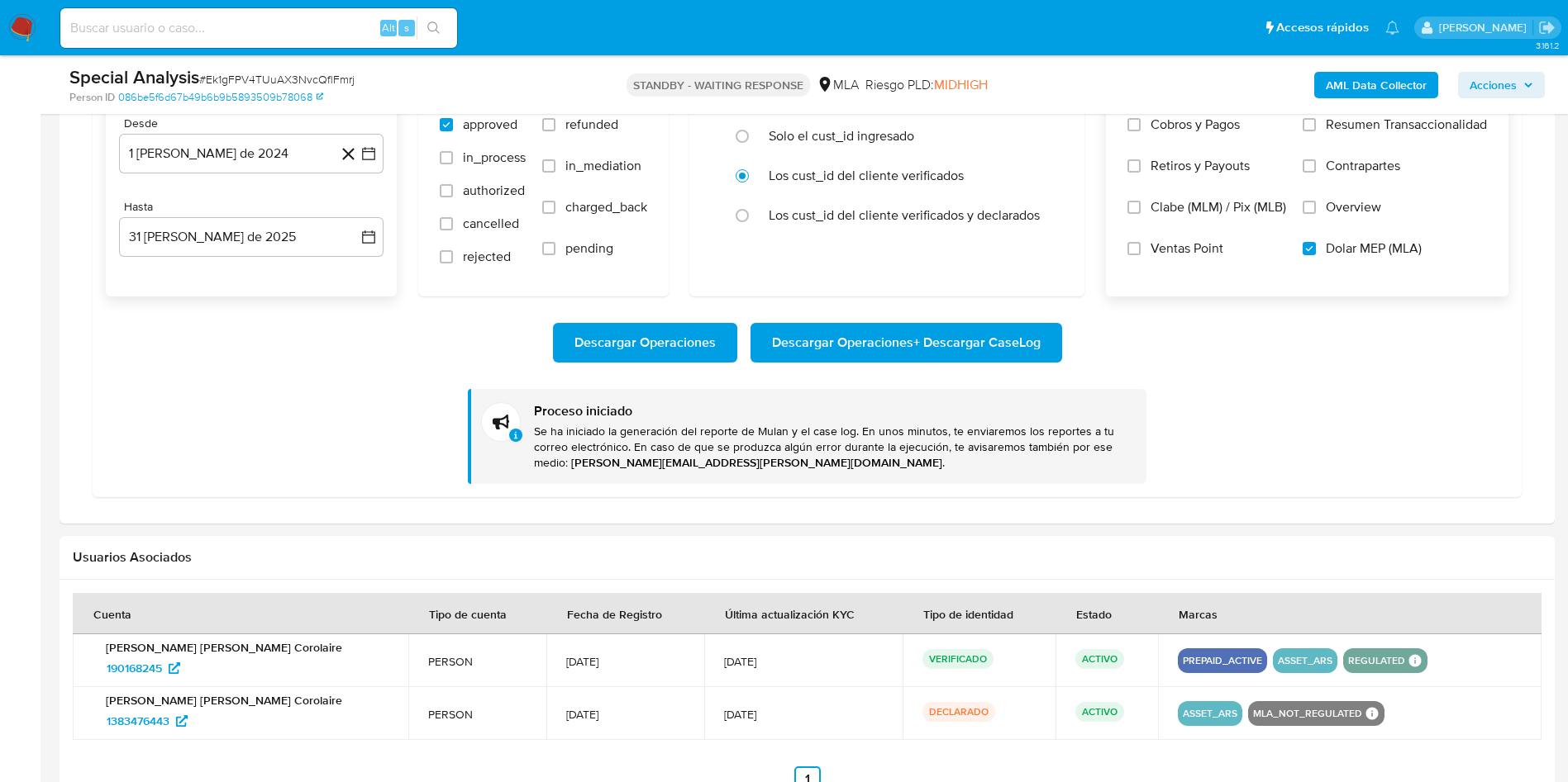
scroll to position [1487, 0]
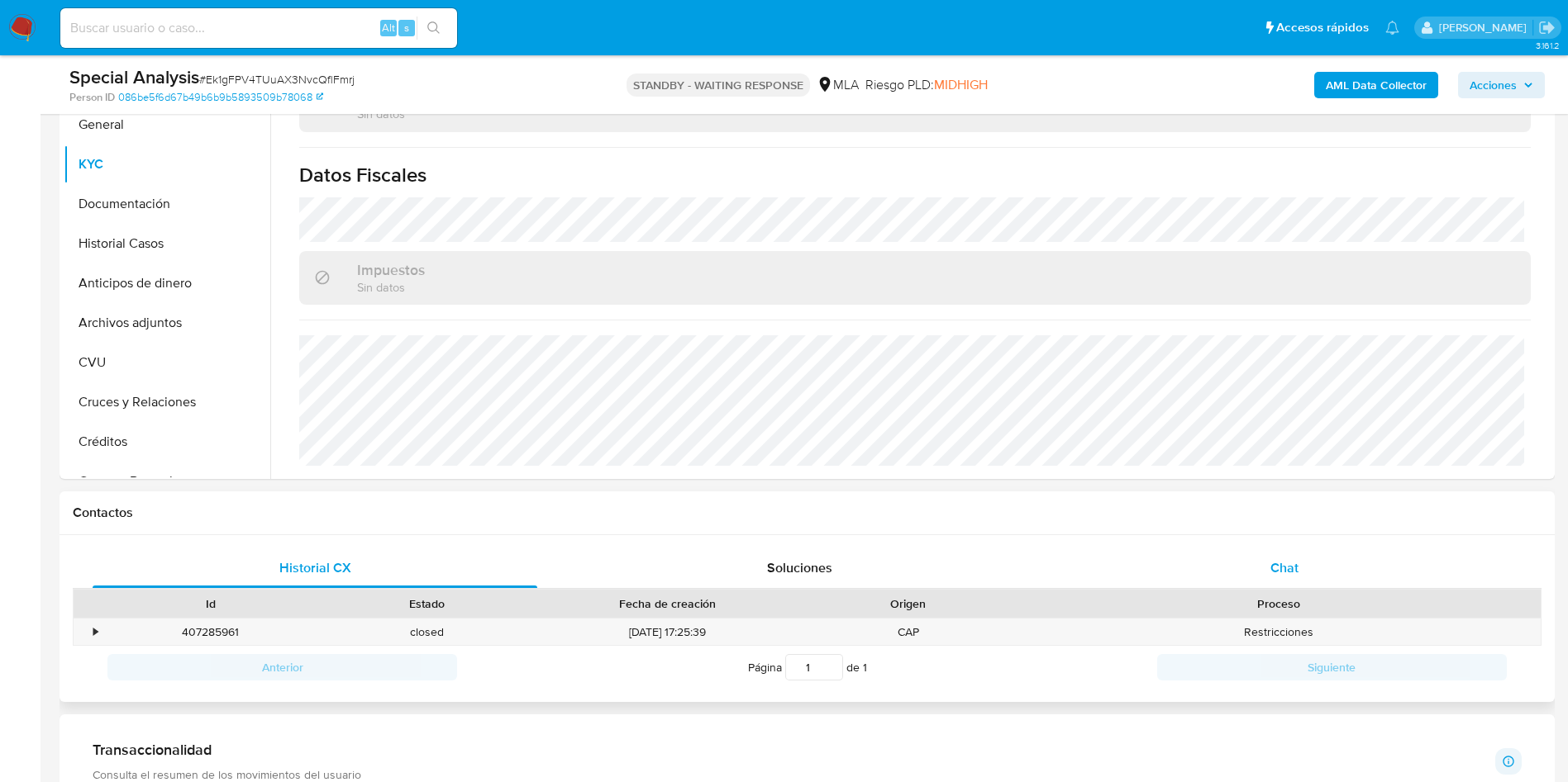
click at [1359, 581] on div "Chat" at bounding box center [1284, 569] width 444 height 40
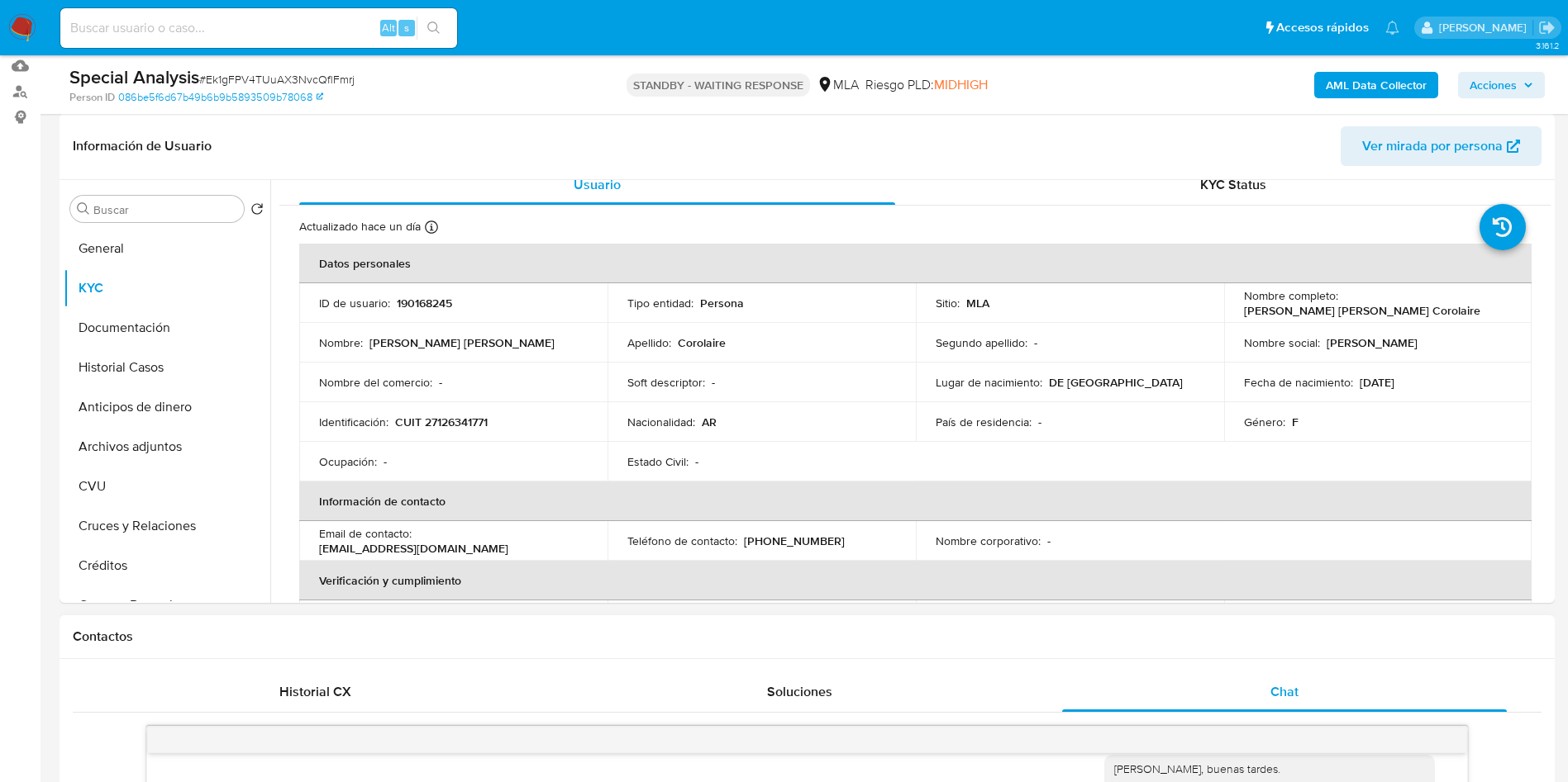
scroll to position [0, 0]
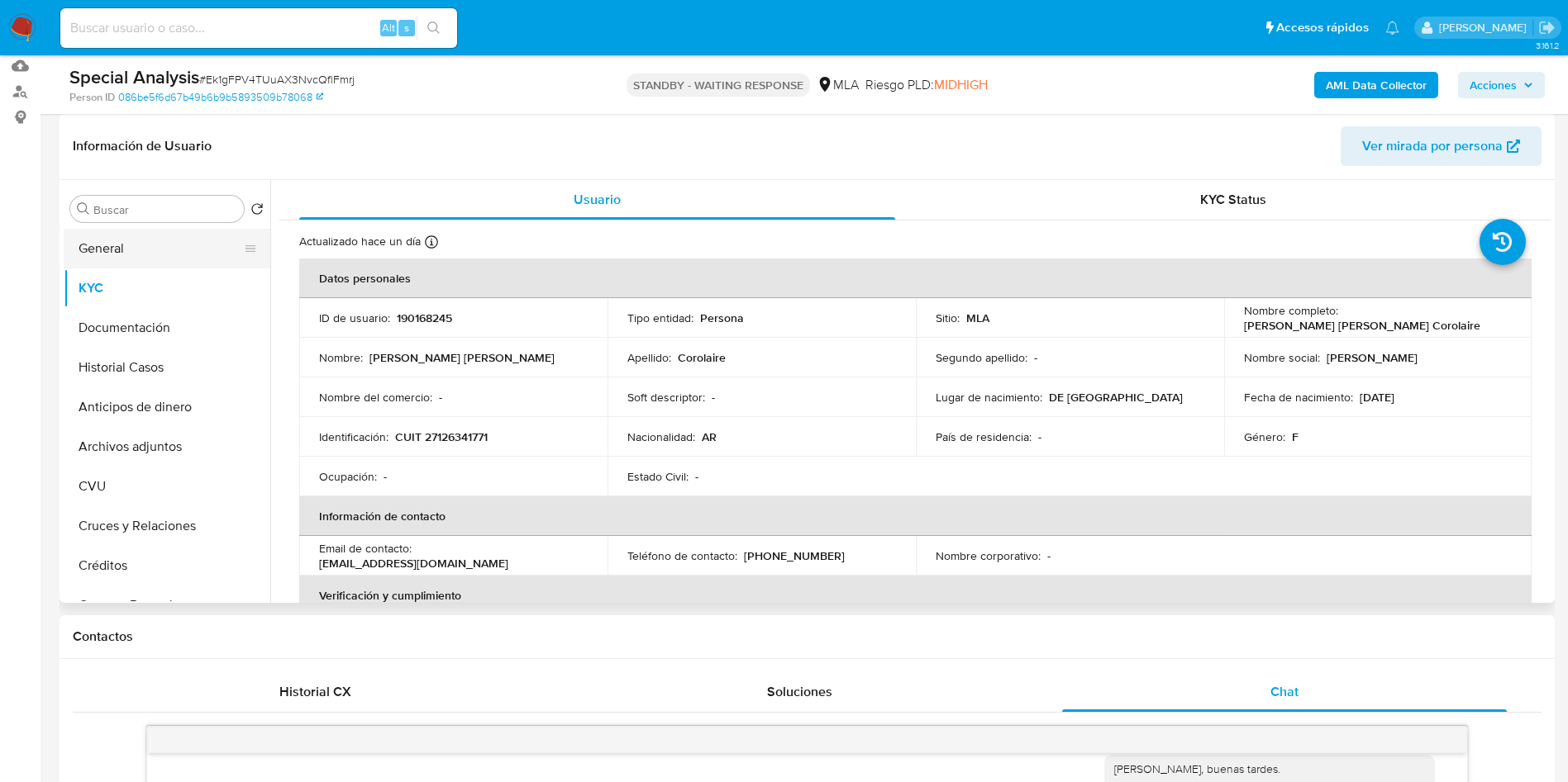
click at [130, 246] on button "General" at bounding box center [160, 249] width 193 height 40
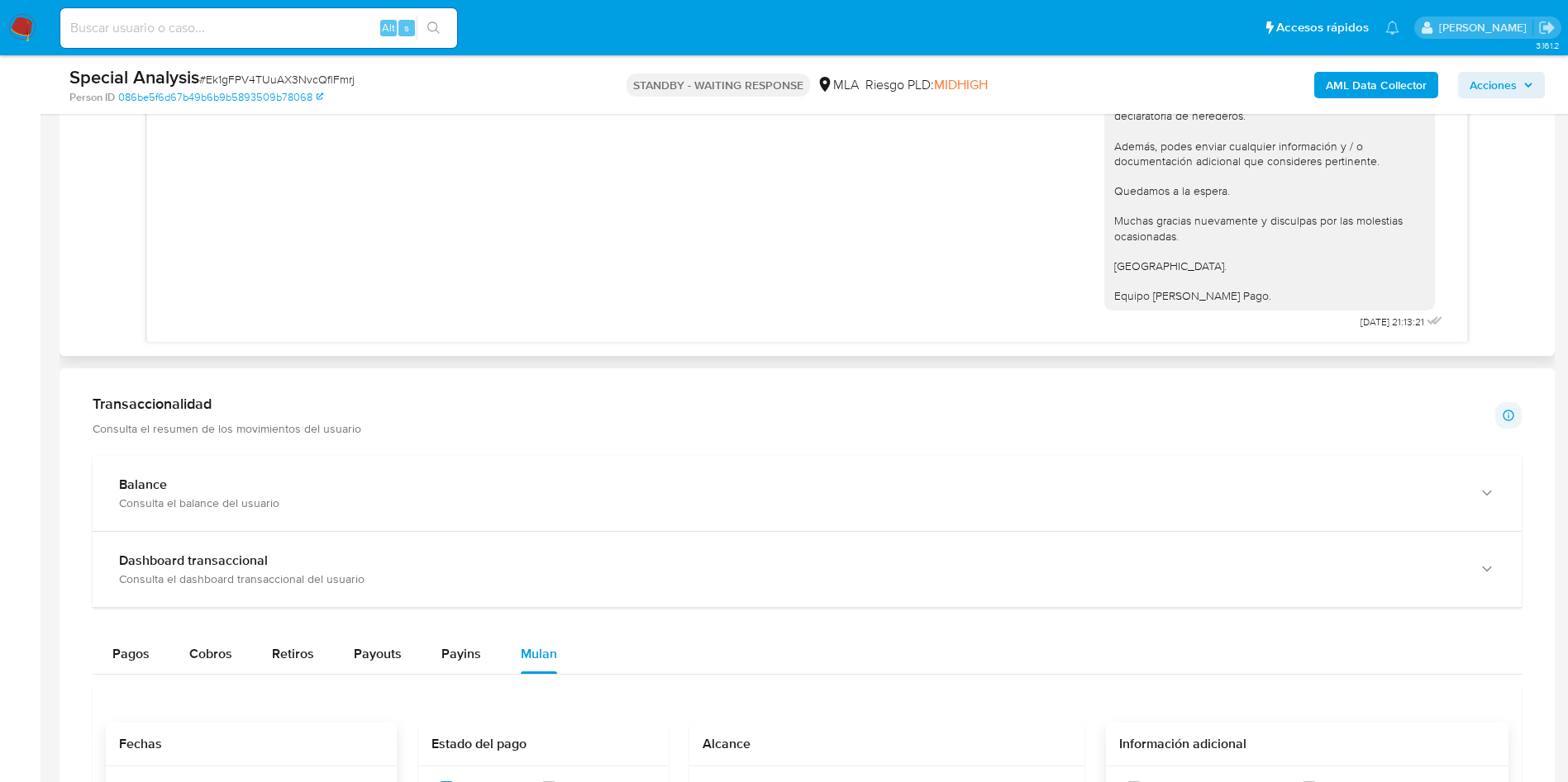
scroll to position [1116, 0]
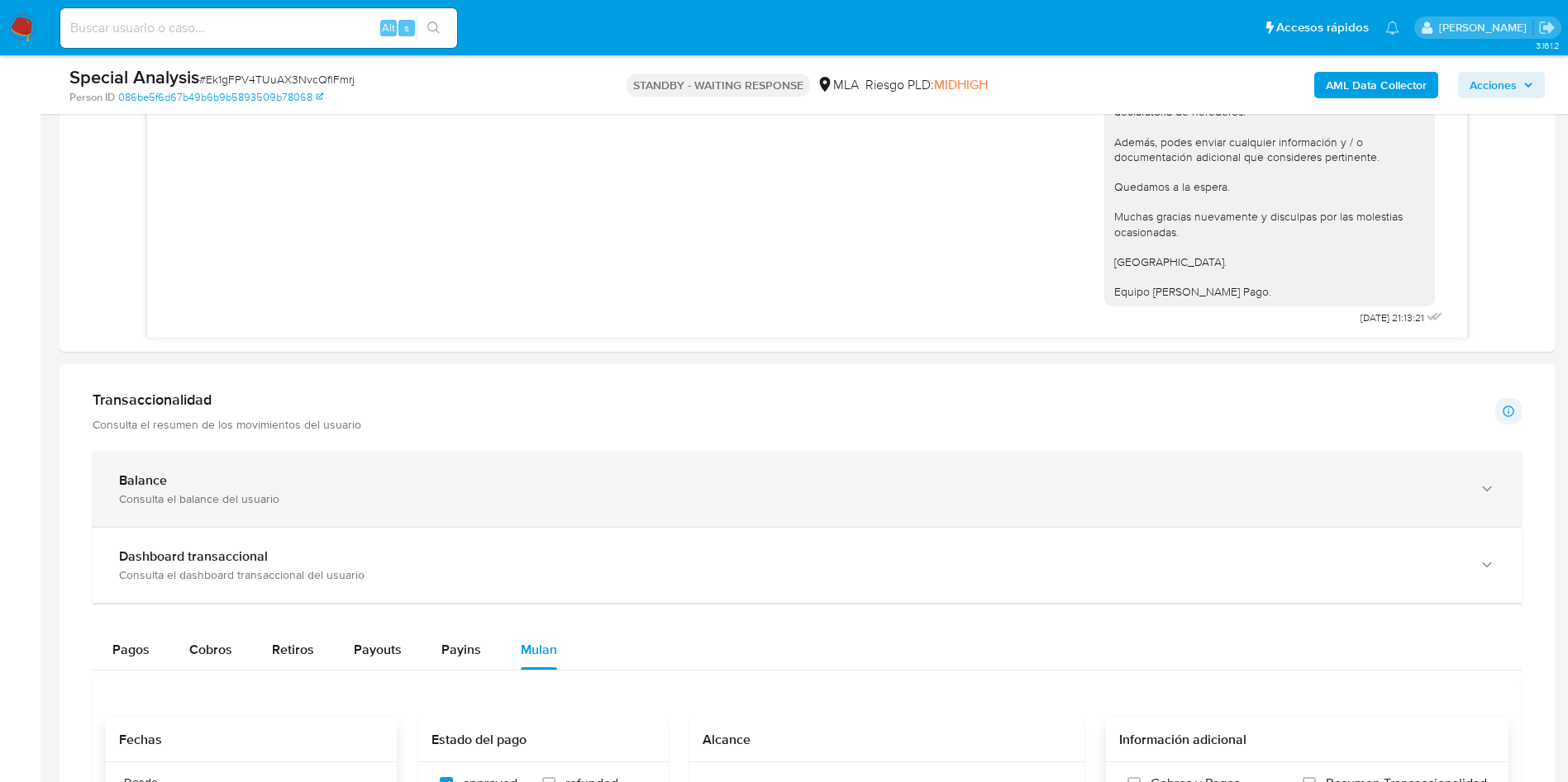
click at [486, 465] on div "Balance Consulta el balance del usuario" at bounding box center [807, 489] width 1429 height 75
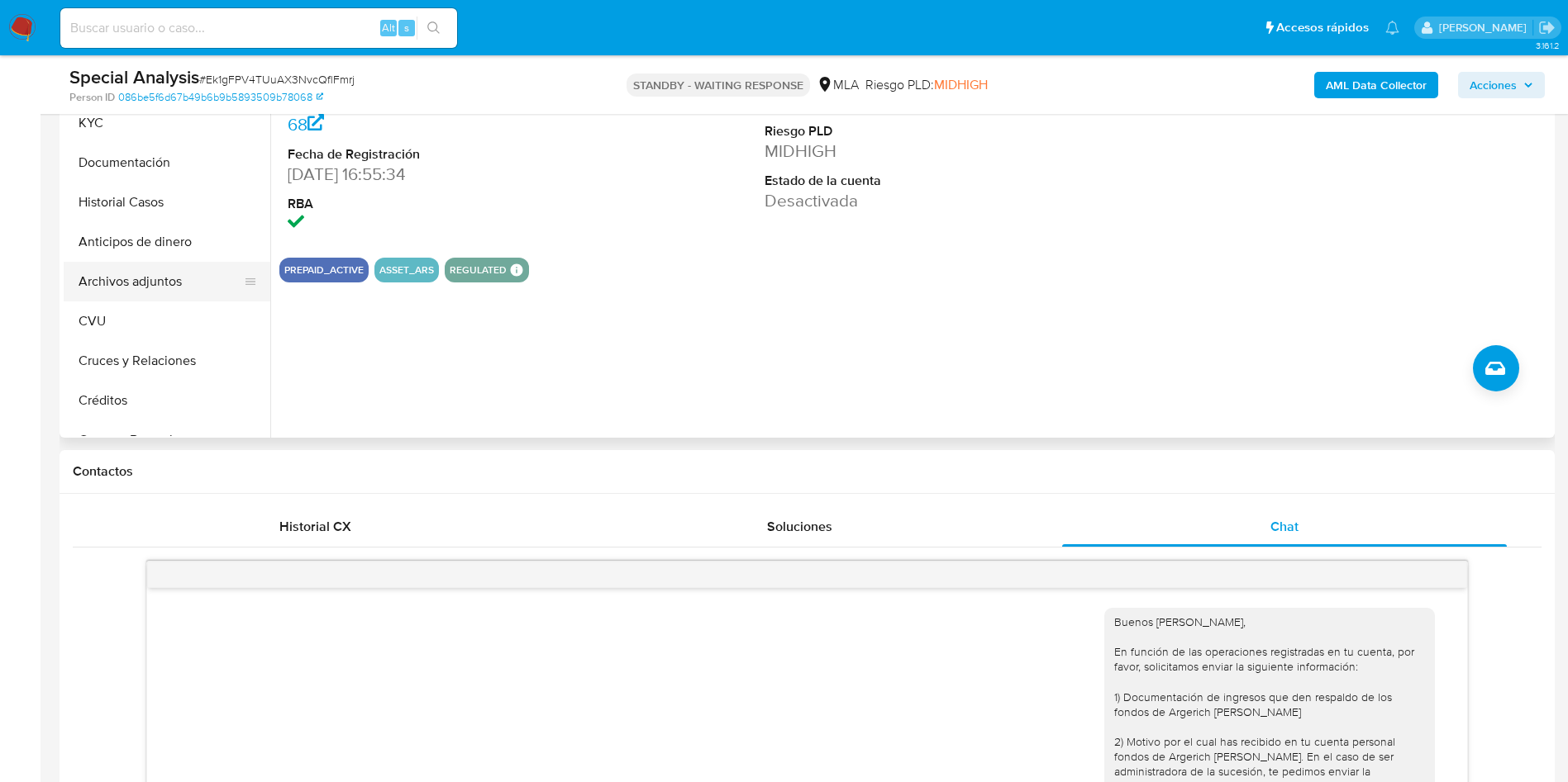
scroll to position [210, 0]
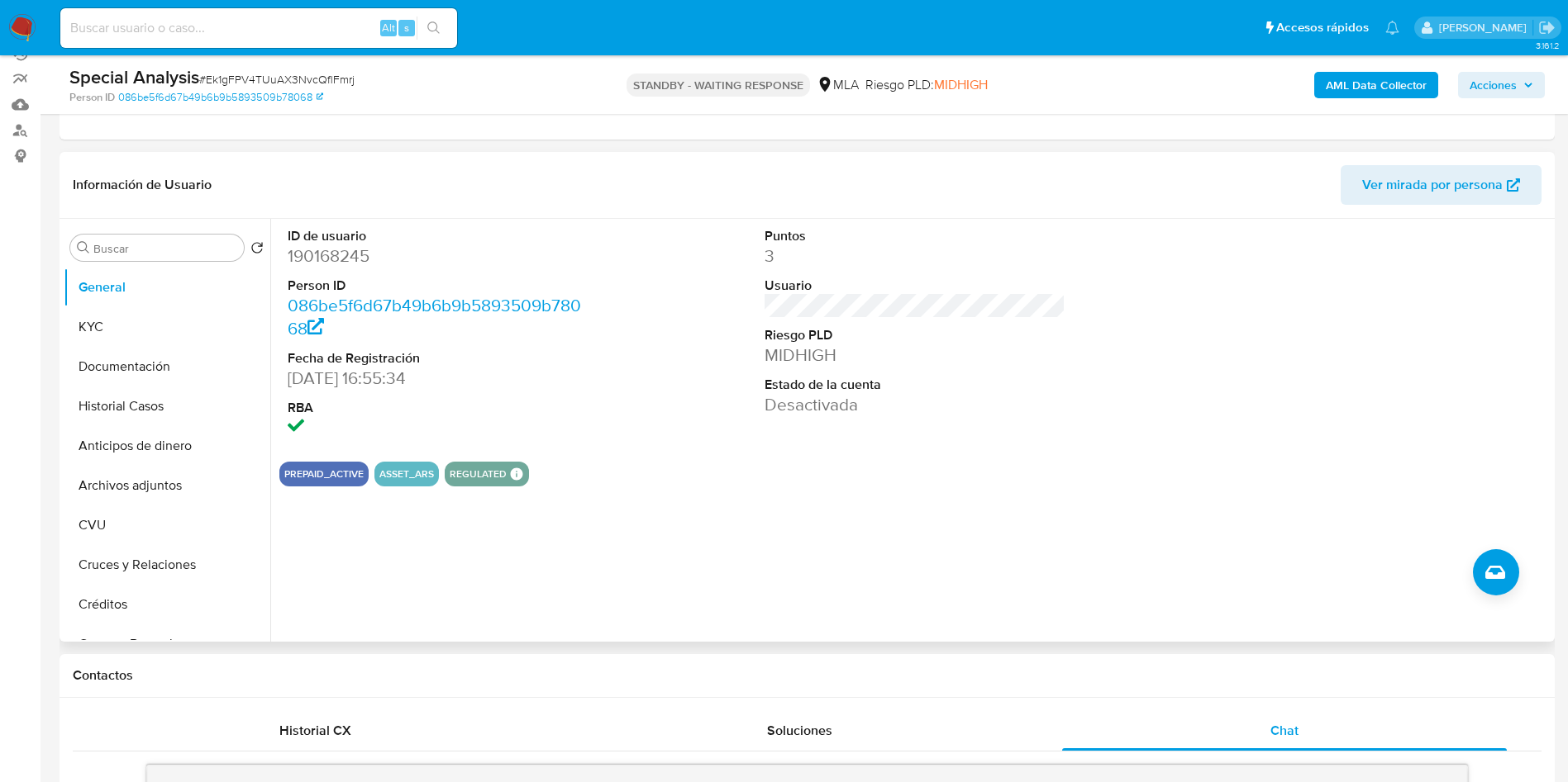
click at [331, 257] on dd "190168245" at bounding box center [438, 256] width 301 height 24
copy dd "190168245"
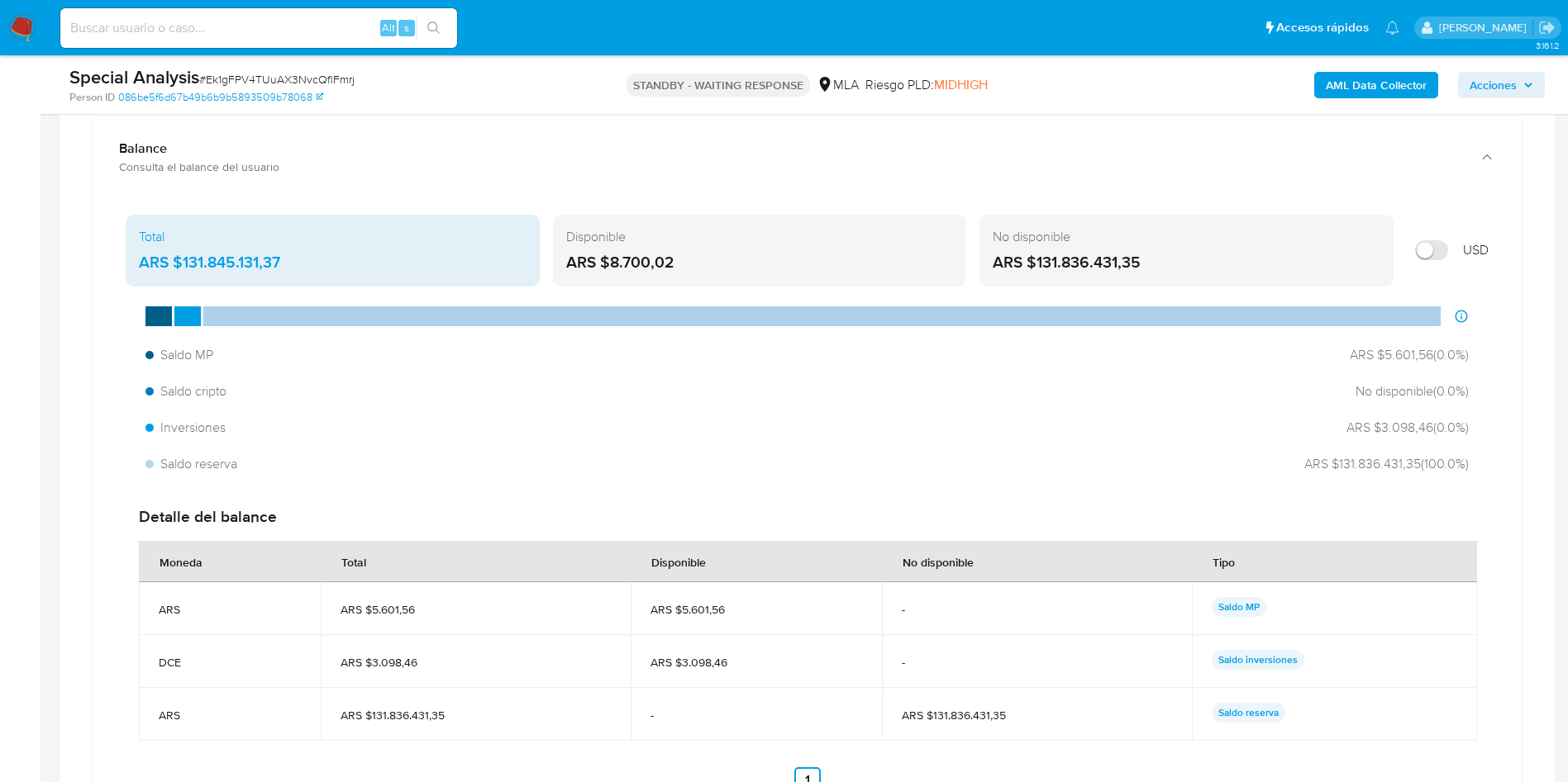
scroll to position [1449, 0]
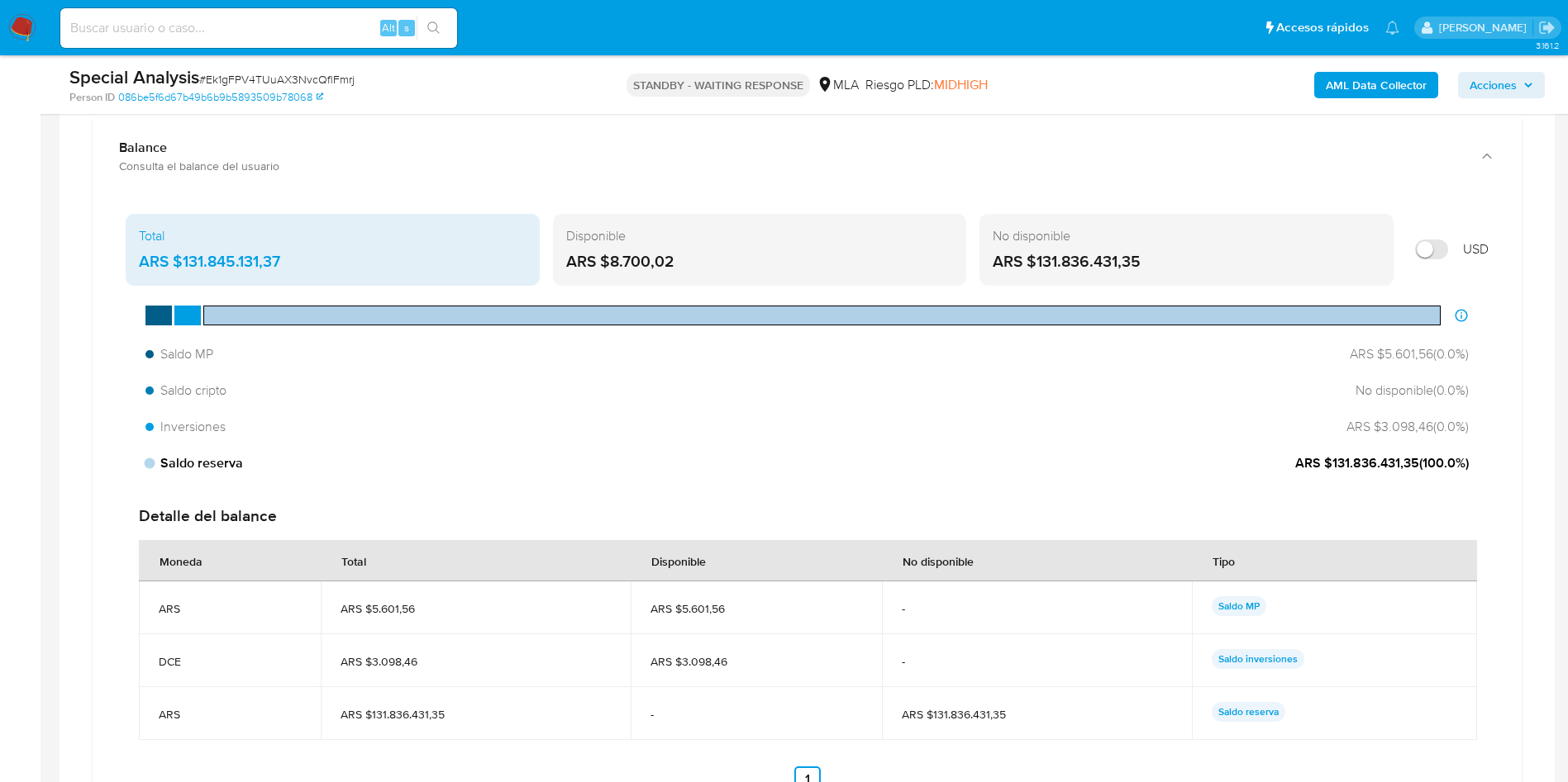
click at [1354, 467] on span "ARS $131.836.431,35 ( 100.0 %)" at bounding box center [1382, 463] width 173 height 18
click at [185, 459] on span "Saldo reserva" at bounding box center [194, 463] width 98 height 18
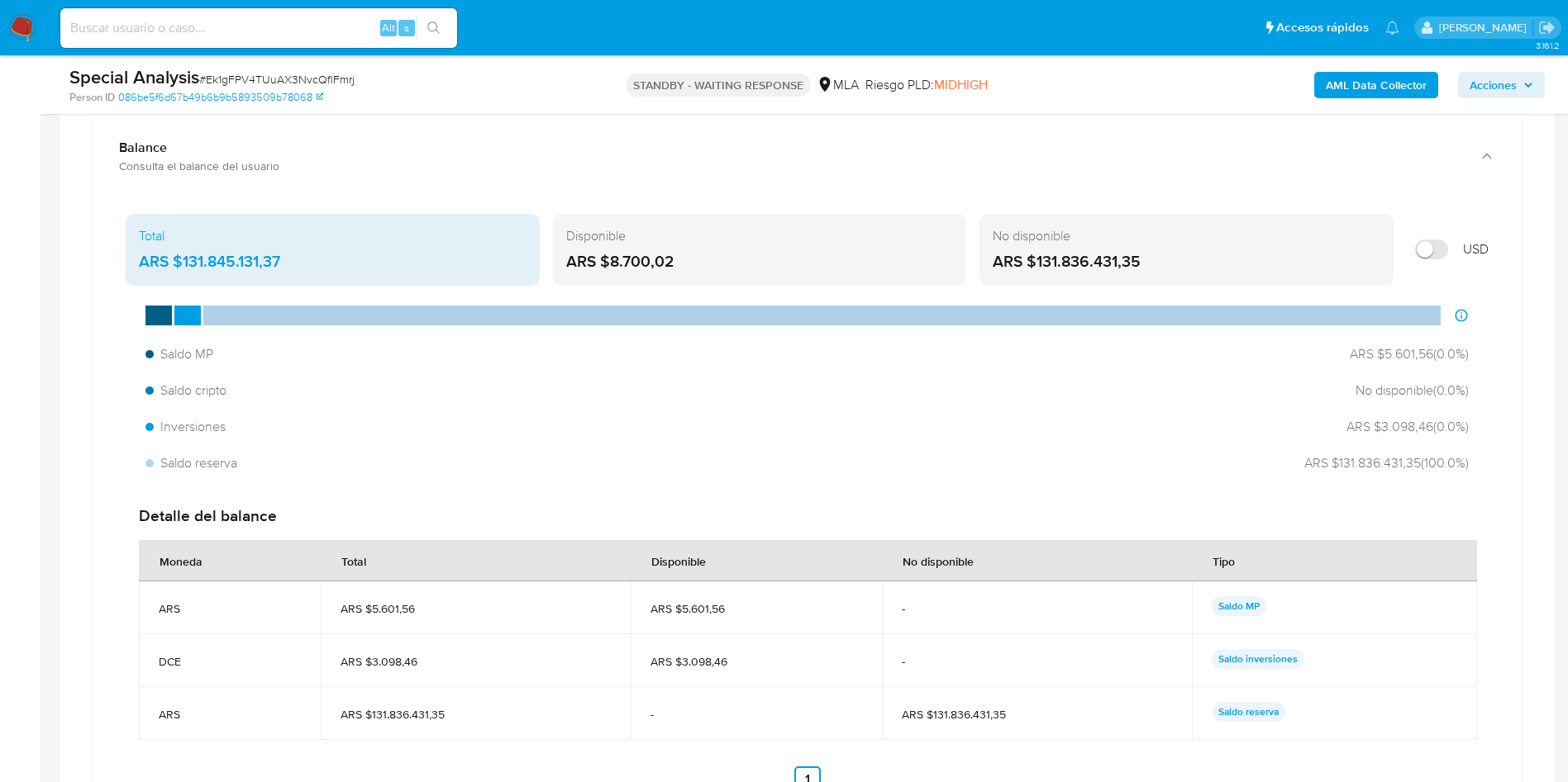
scroll to position [1573, 0]
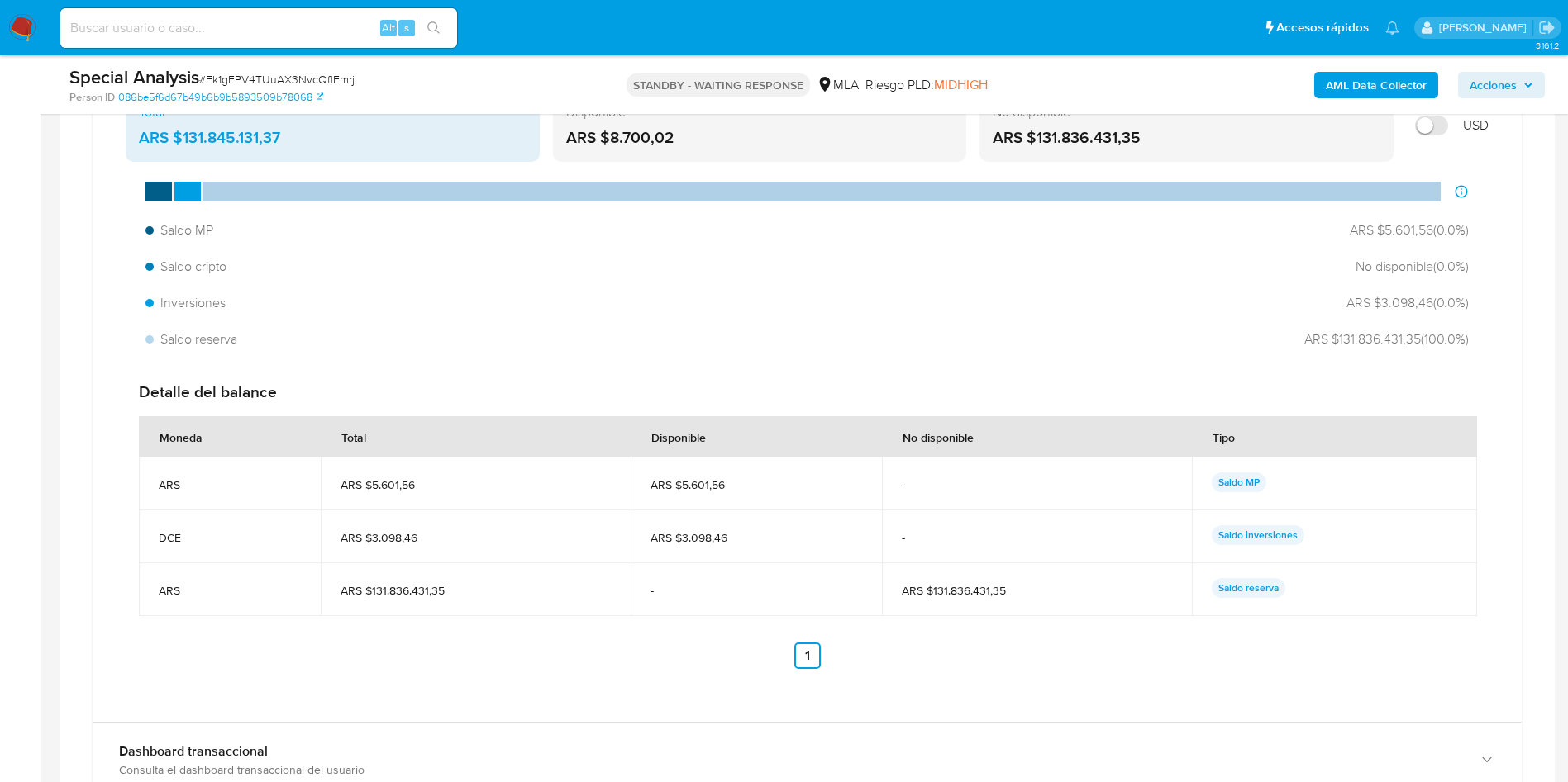
click at [1235, 587] on p "Saldo reserva" at bounding box center [1248, 588] width 73 height 20
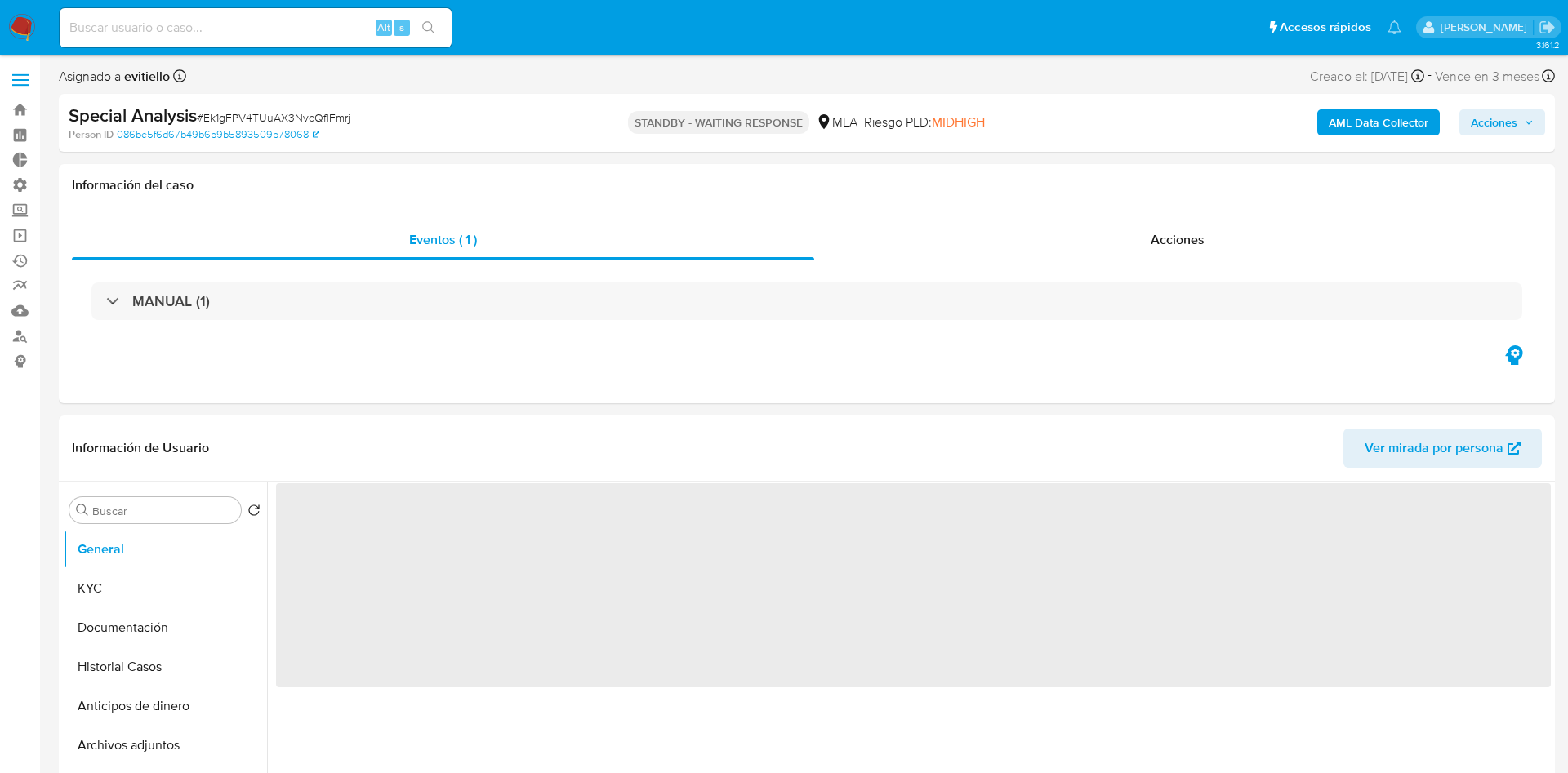
select select "10"
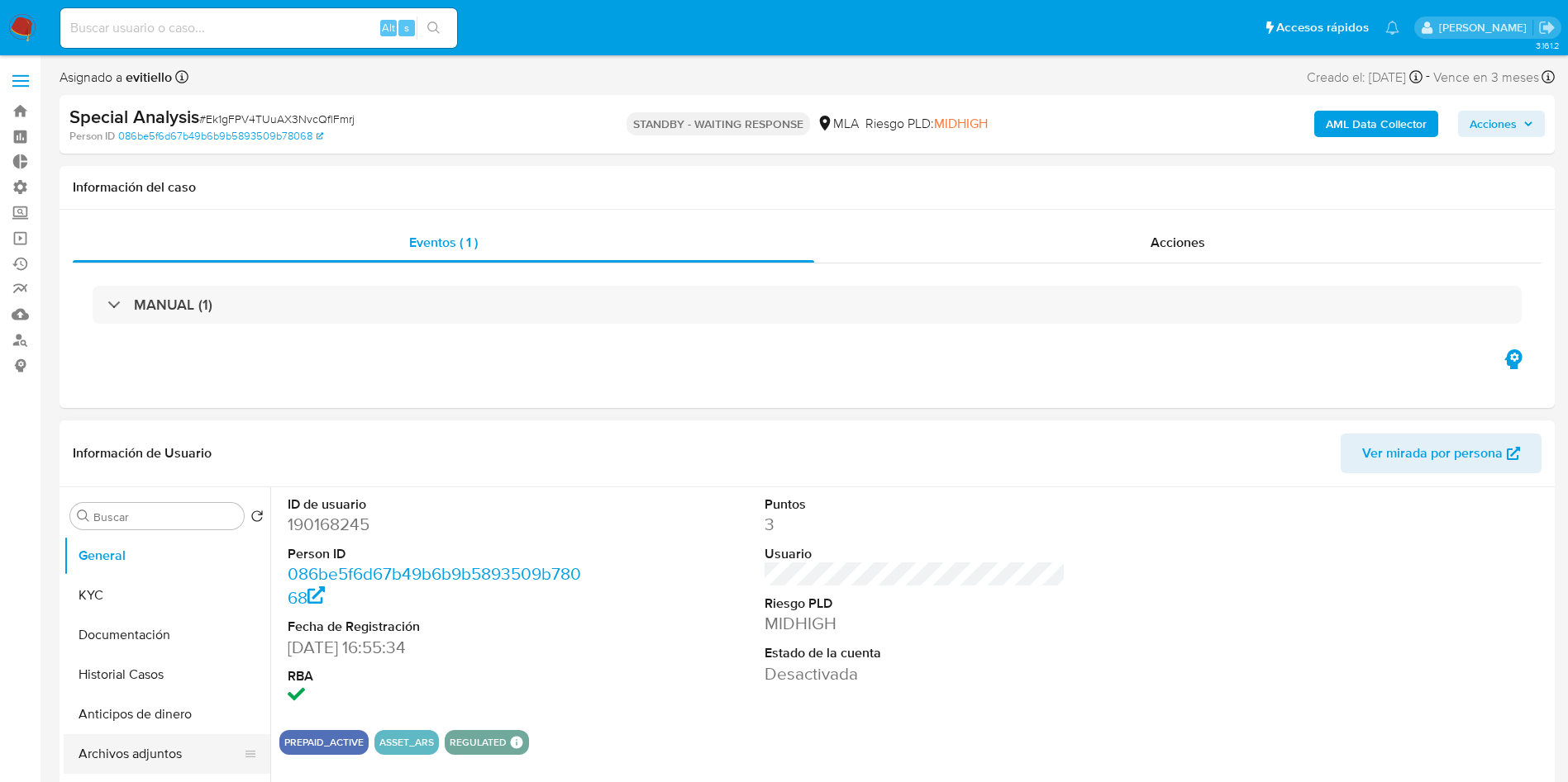
click at [112, 753] on button "Archivos adjuntos" at bounding box center [160, 754] width 193 height 40
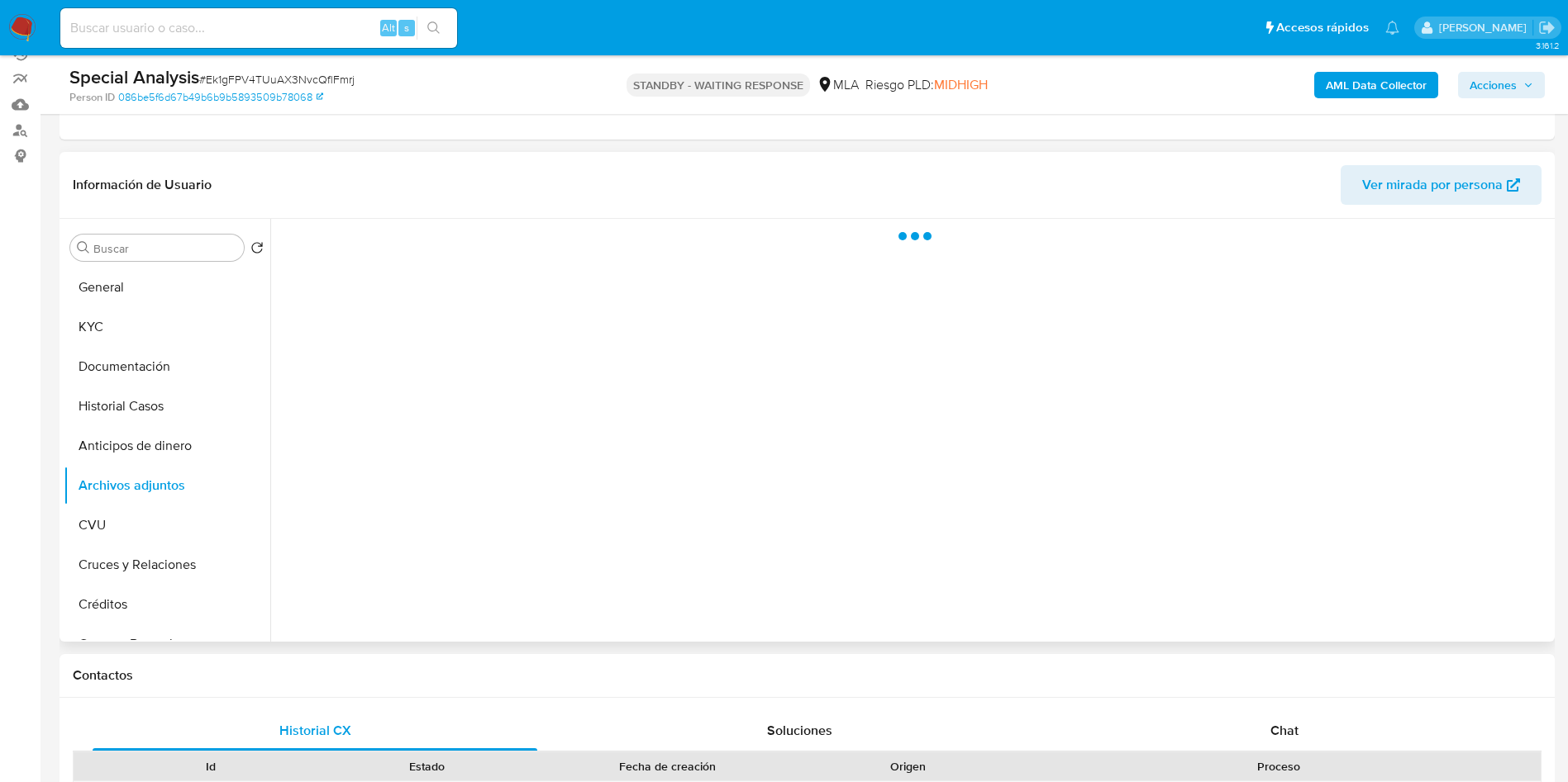
scroll to position [248, 0]
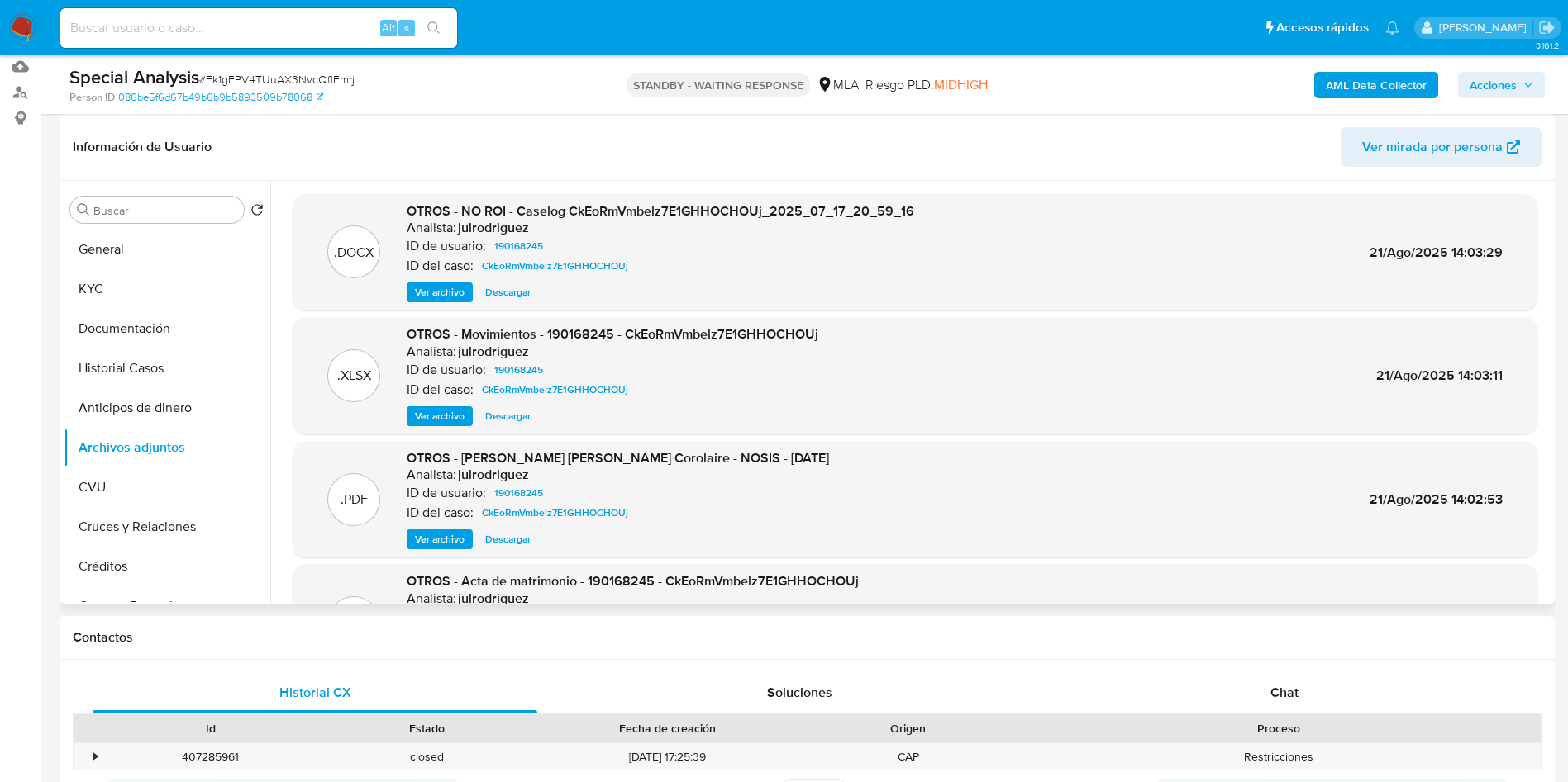
click at [524, 414] on span "Descargar" at bounding box center [508, 416] width 45 height 17
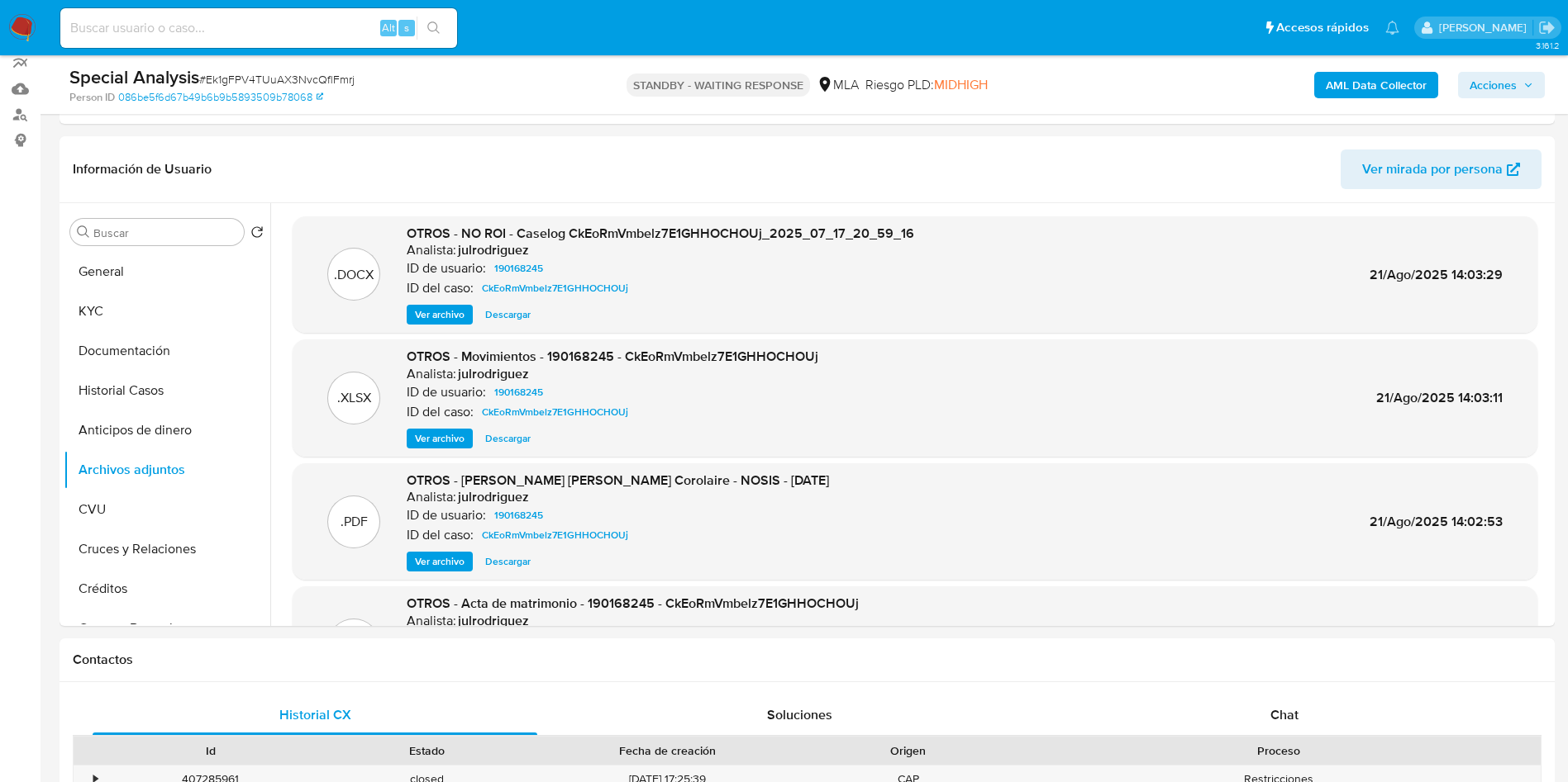
scroll to position [0, 0]
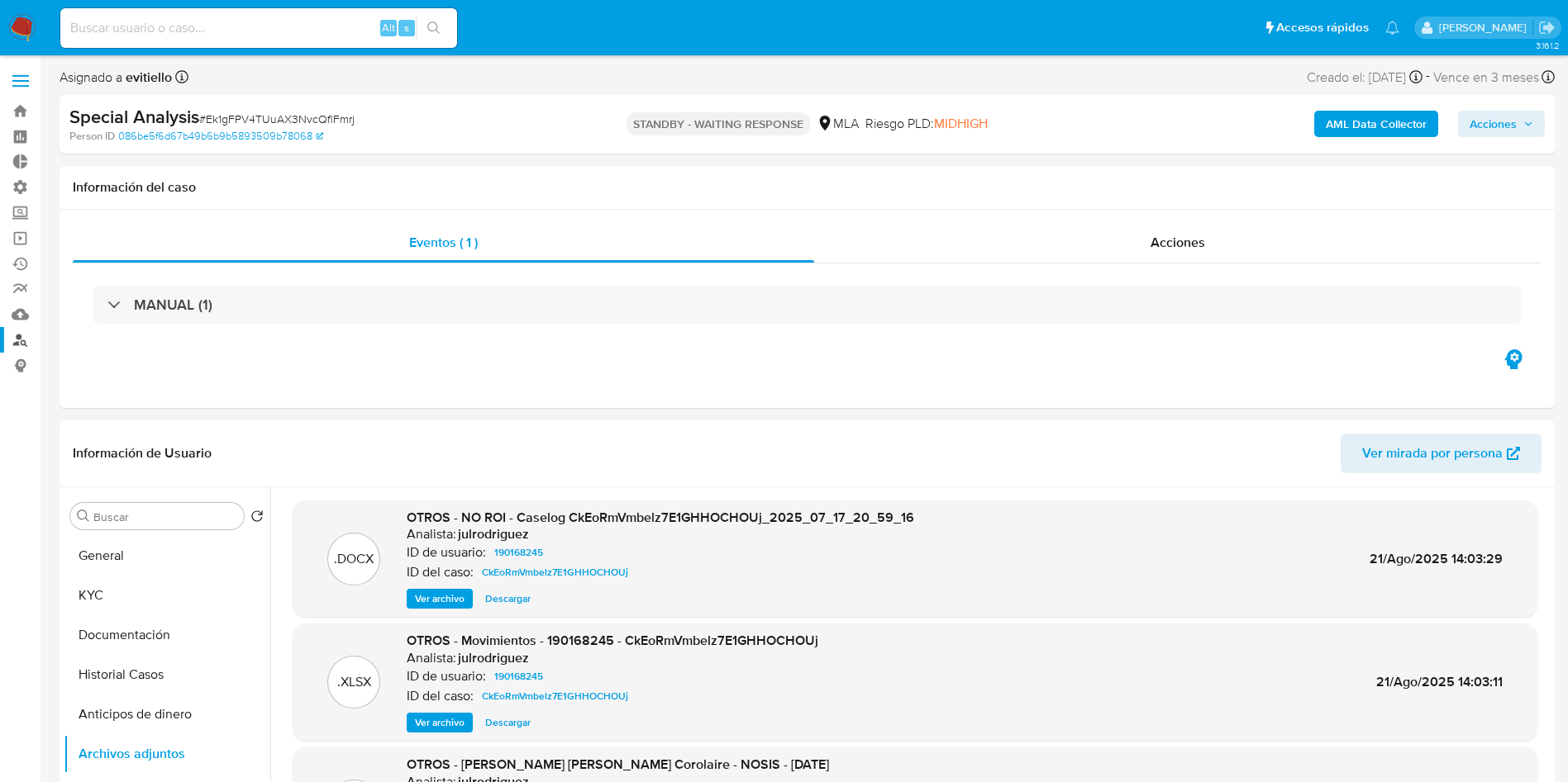
click at [24, 343] on link "Buscador de personas" at bounding box center [98, 340] width 197 height 25
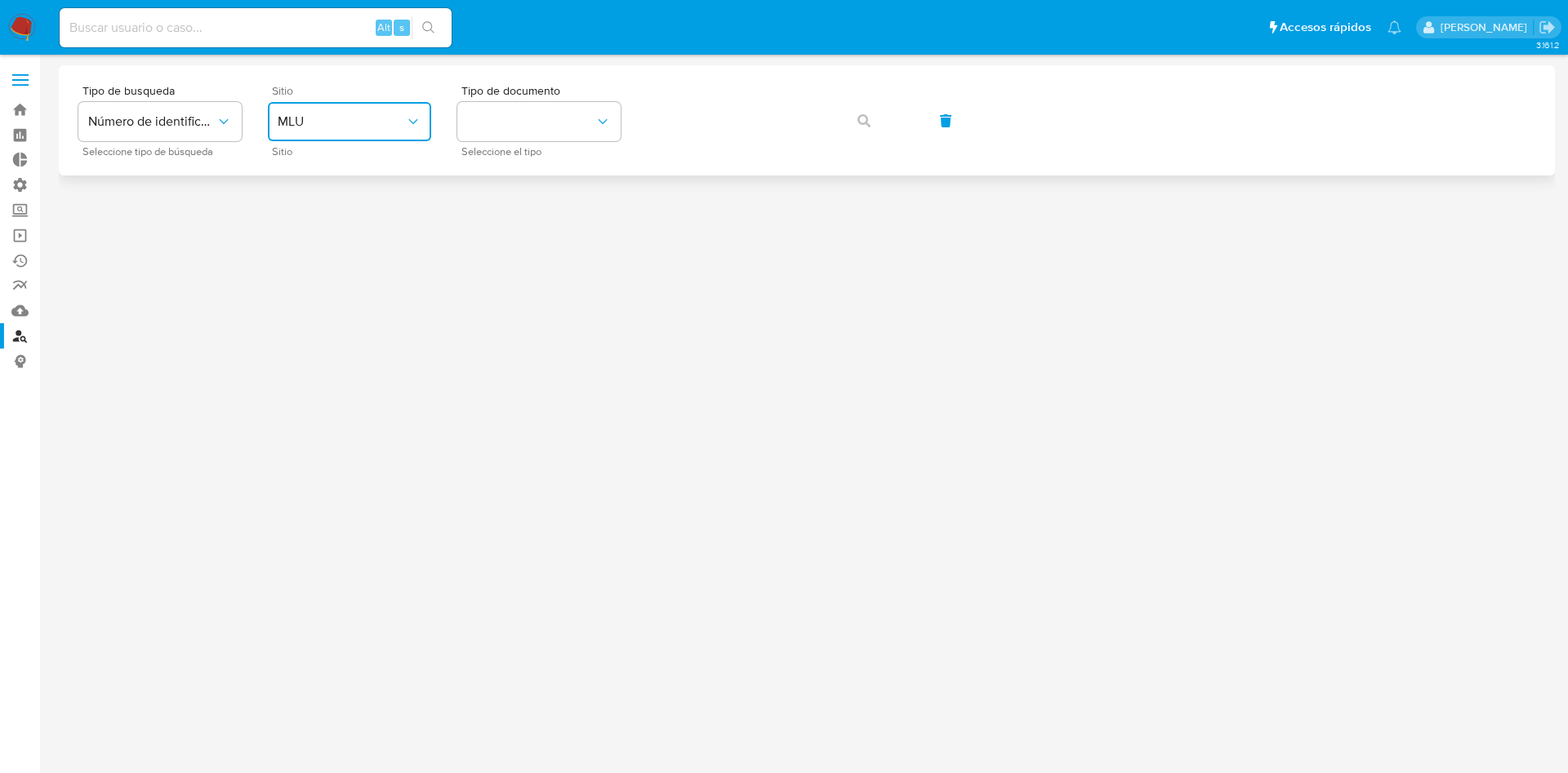
click at [387, 112] on button "MLU" at bounding box center [350, 122] width 164 height 40
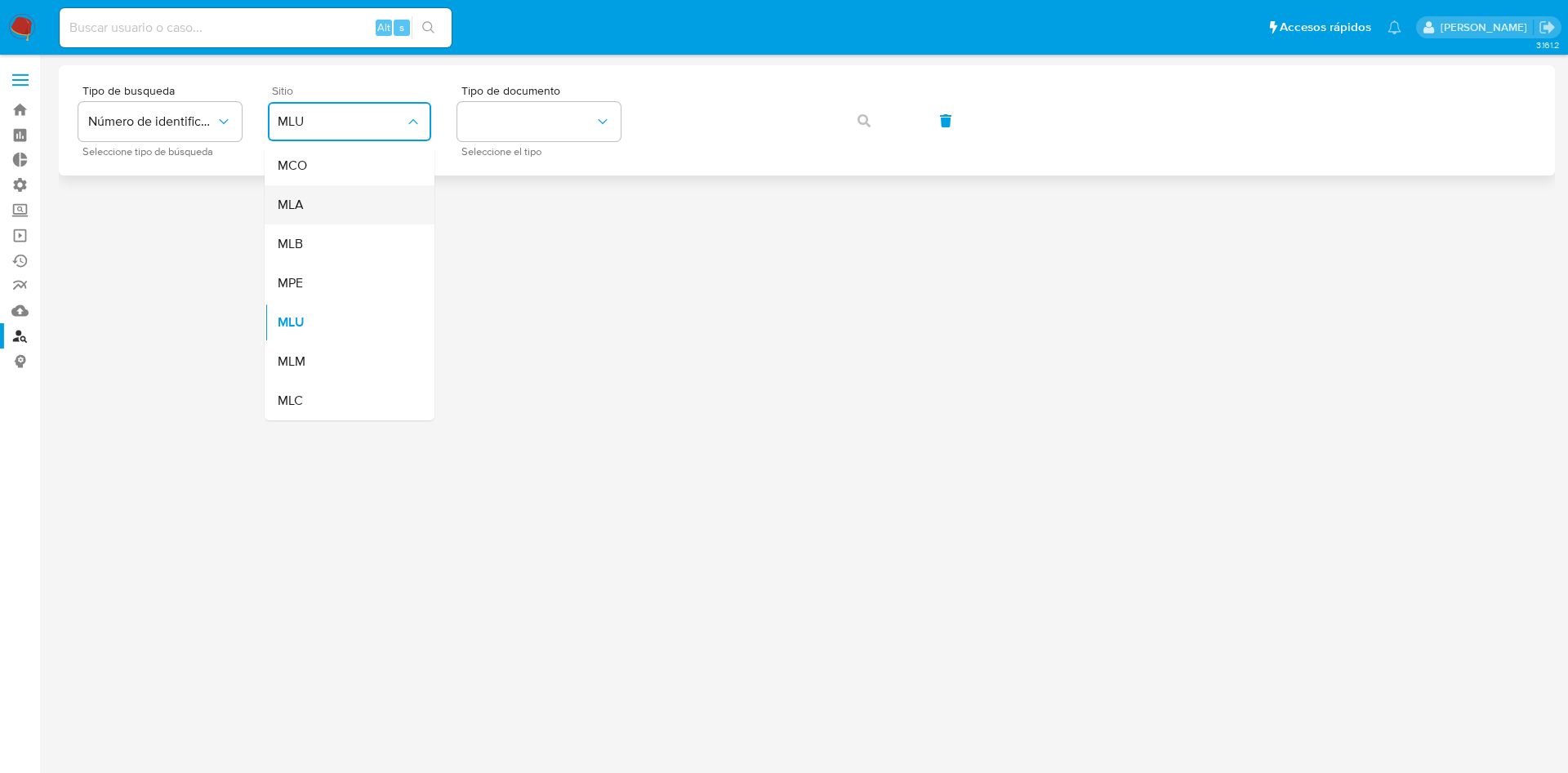
click at [325, 207] on div "MLA" at bounding box center [345, 205] width 134 height 40
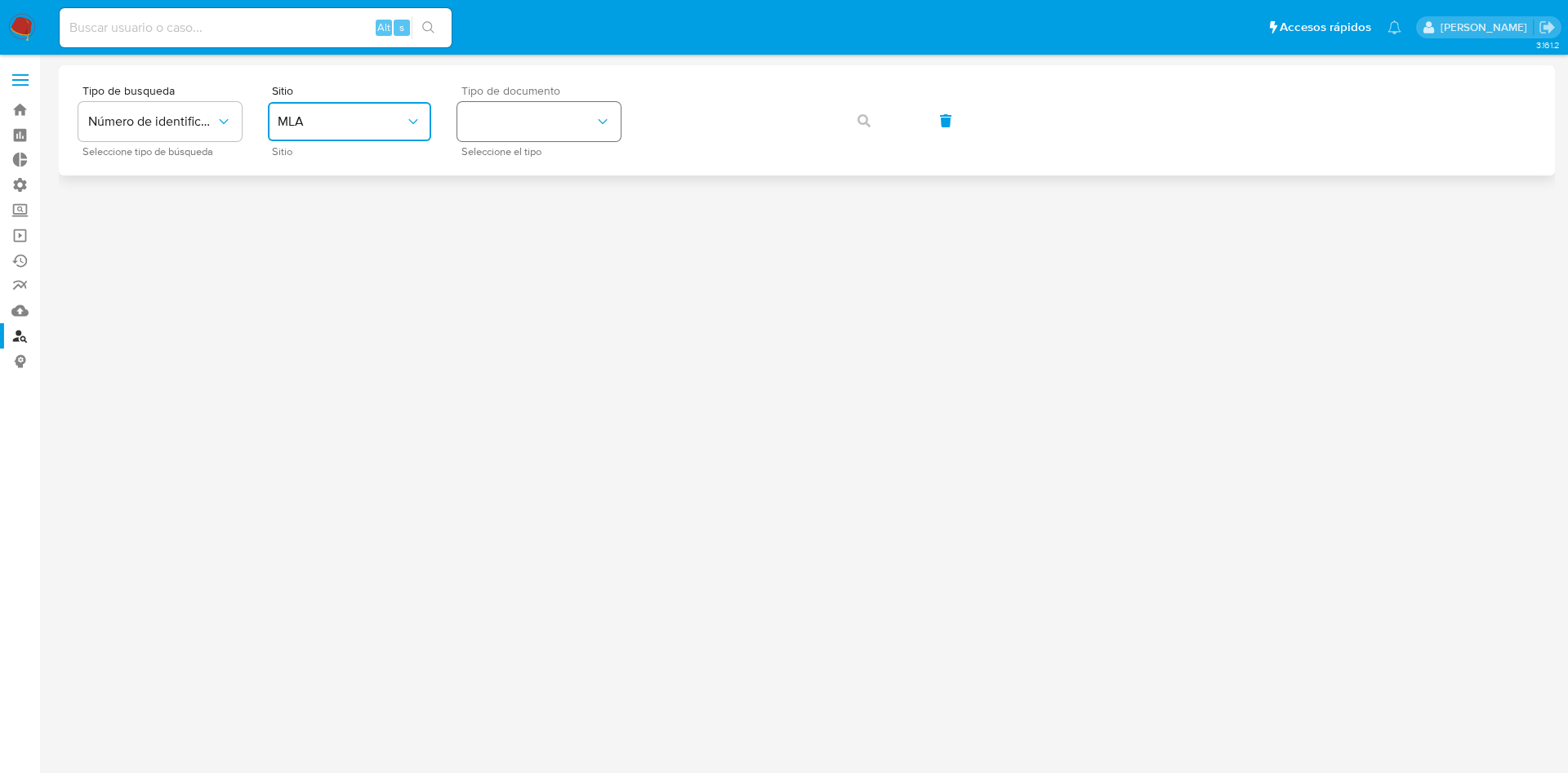
click at [523, 109] on button "identificationType" at bounding box center [539, 122] width 164 height 40
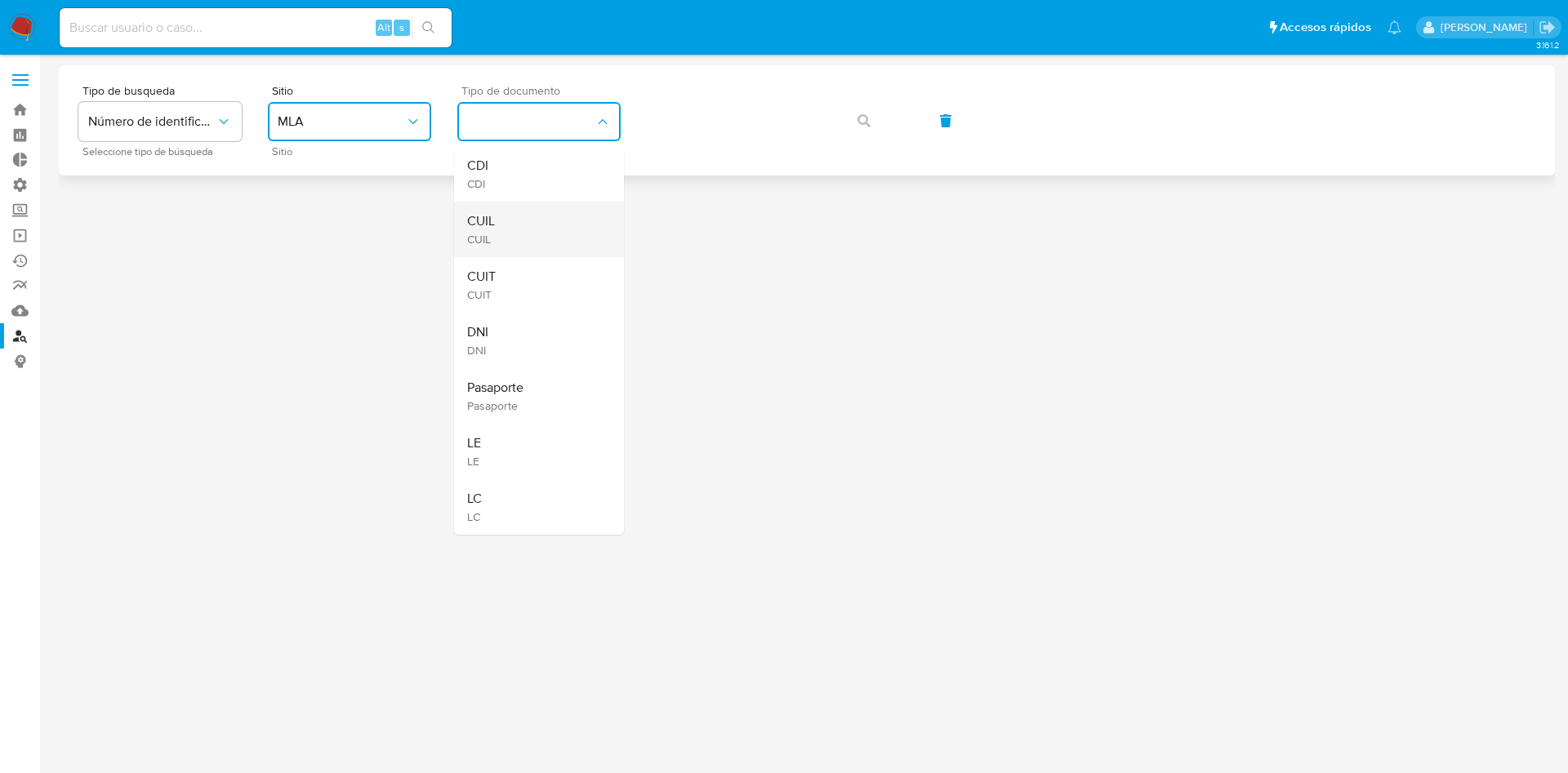
click at [520, 236] on div "CUIL CUIL" at bounding box center [535, 229] width 134 height 56
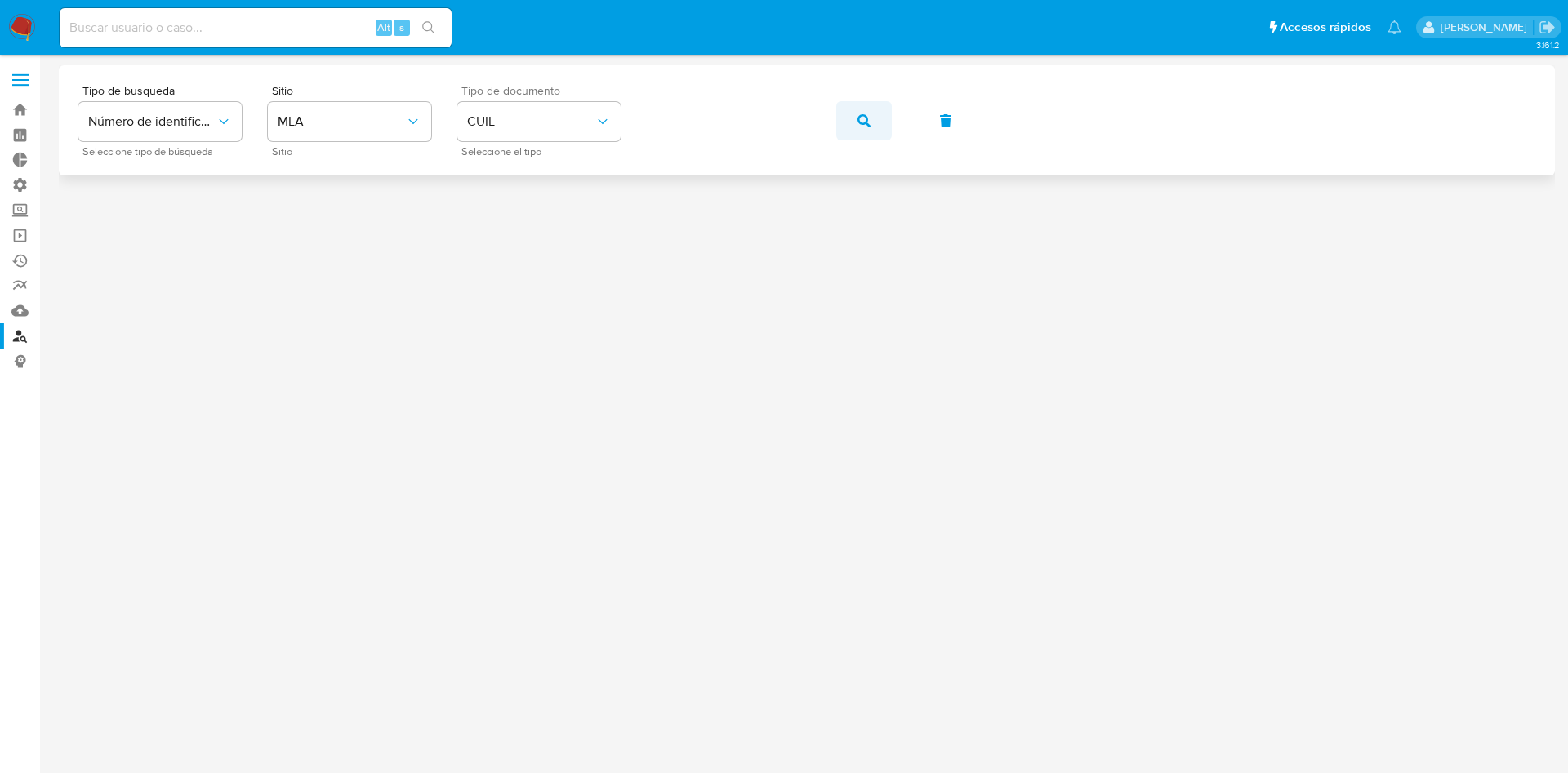
click at [878, 123] on button "button" at bounding box center [864, 121] width 56 height 40
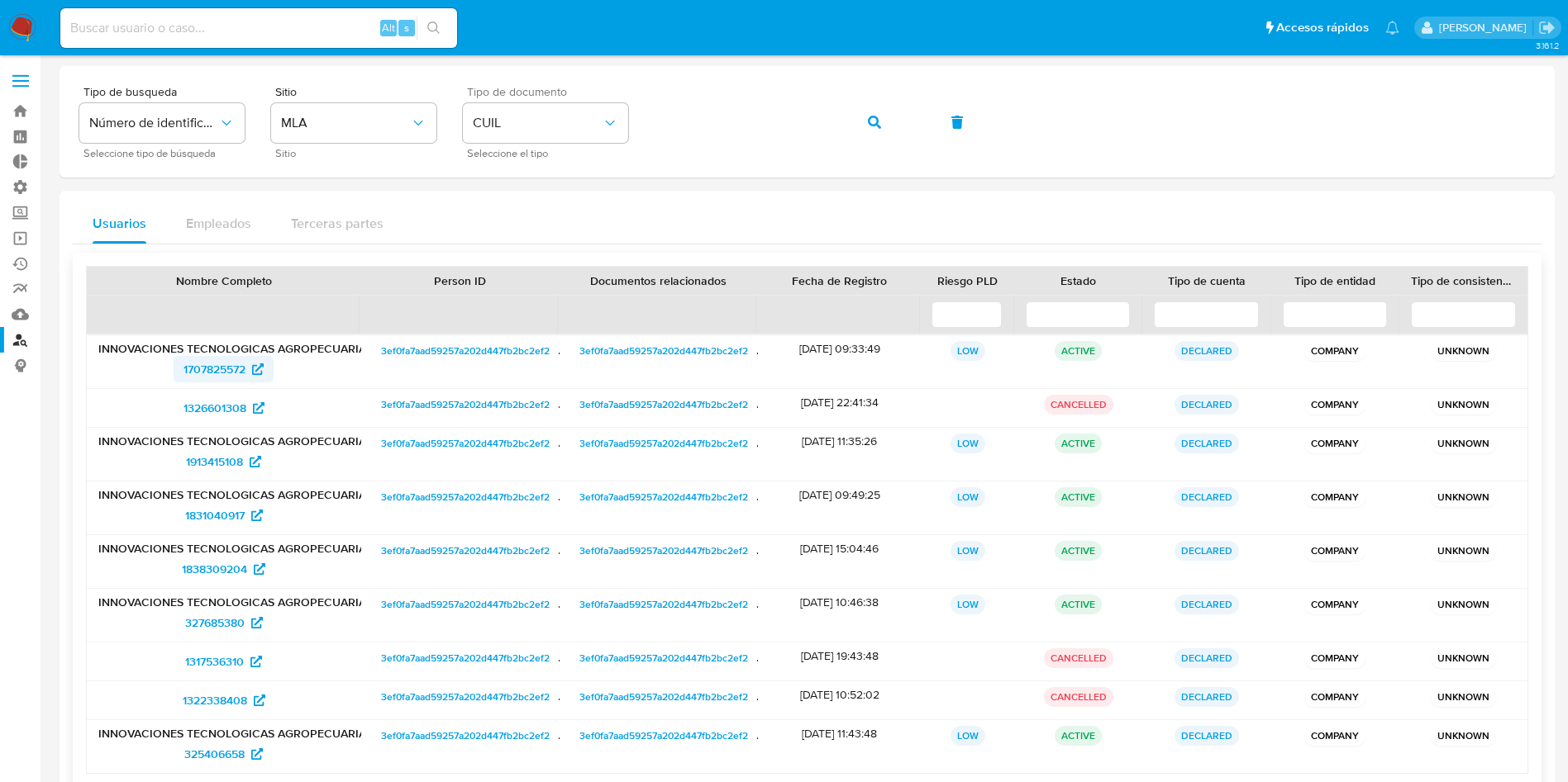
click at [220, 376] on span "1707825572" at bounding box center [214, 369] width 62 height 26
click at [859, 124] on button "button" at bounding box center [874, 123] width 57 height 40
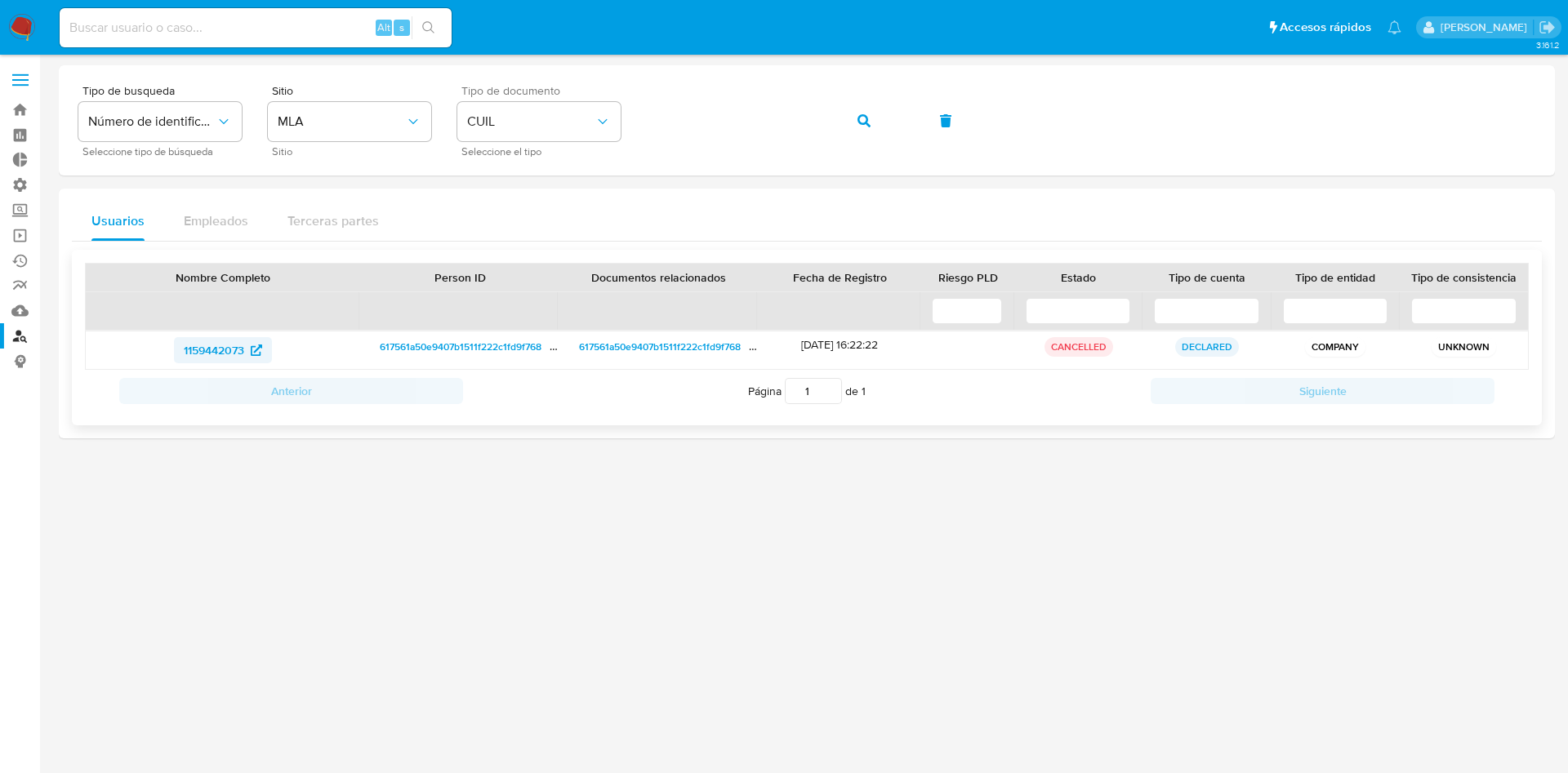
click at [193, 354] on span "1159442073" at bounding box center [214, 350] width 60 height 26
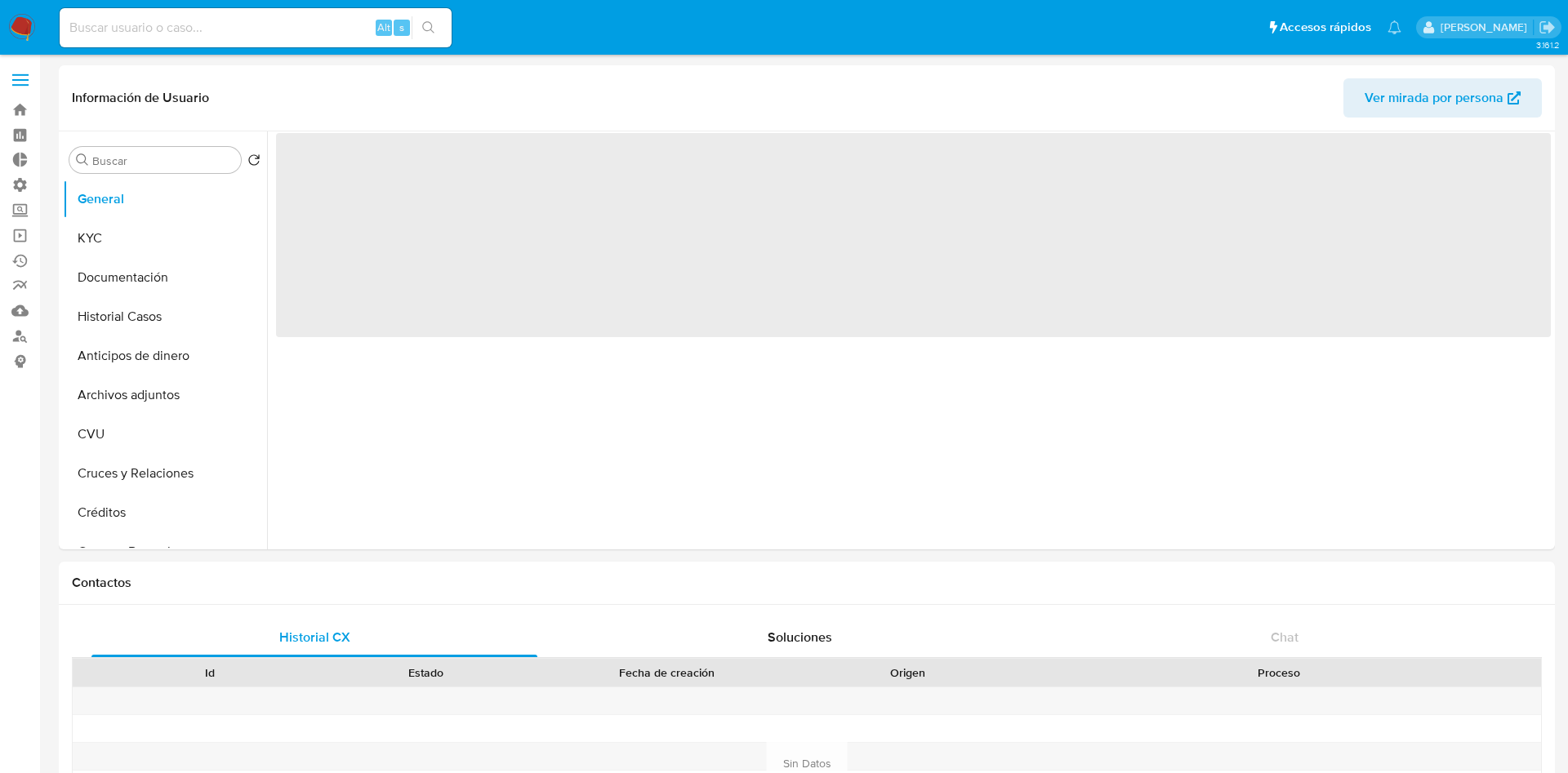
select select "10"
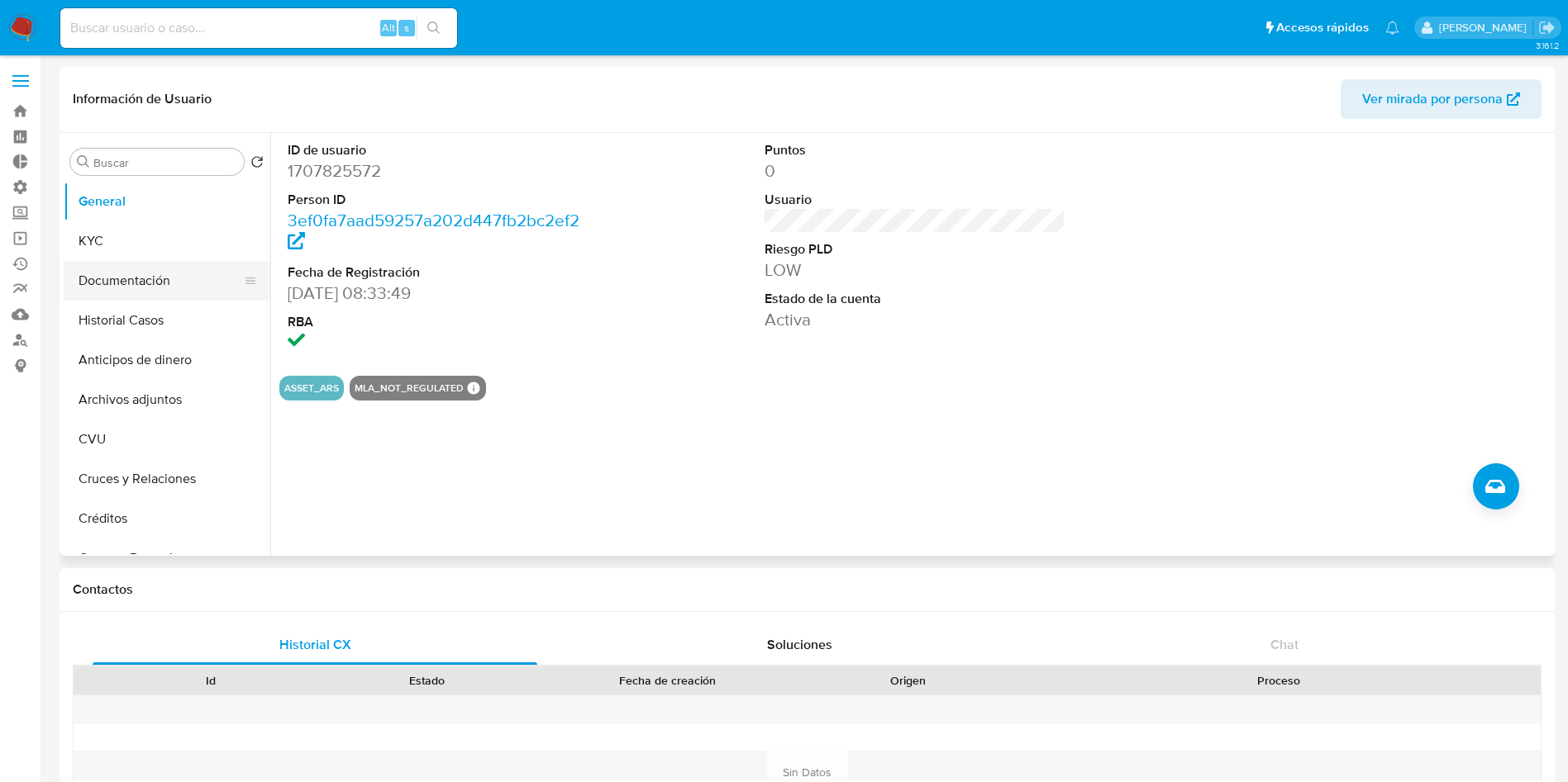
click at [169, 275] on button "Documentación" at bounding box center [160, 281] width 193 height 40
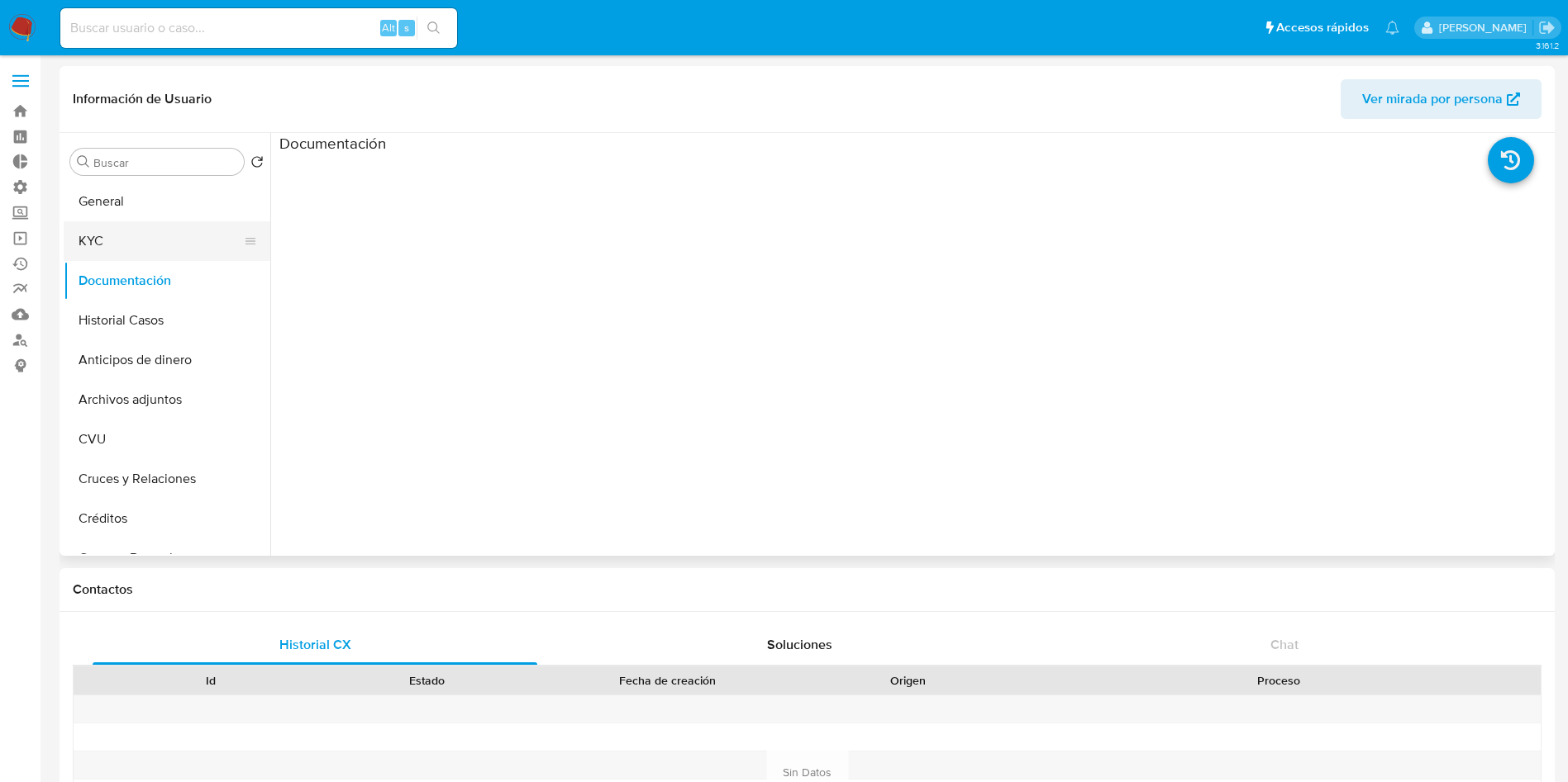
click at [95, 243] on button "KYC" at bounding box center [160, 241] width 193 height 40
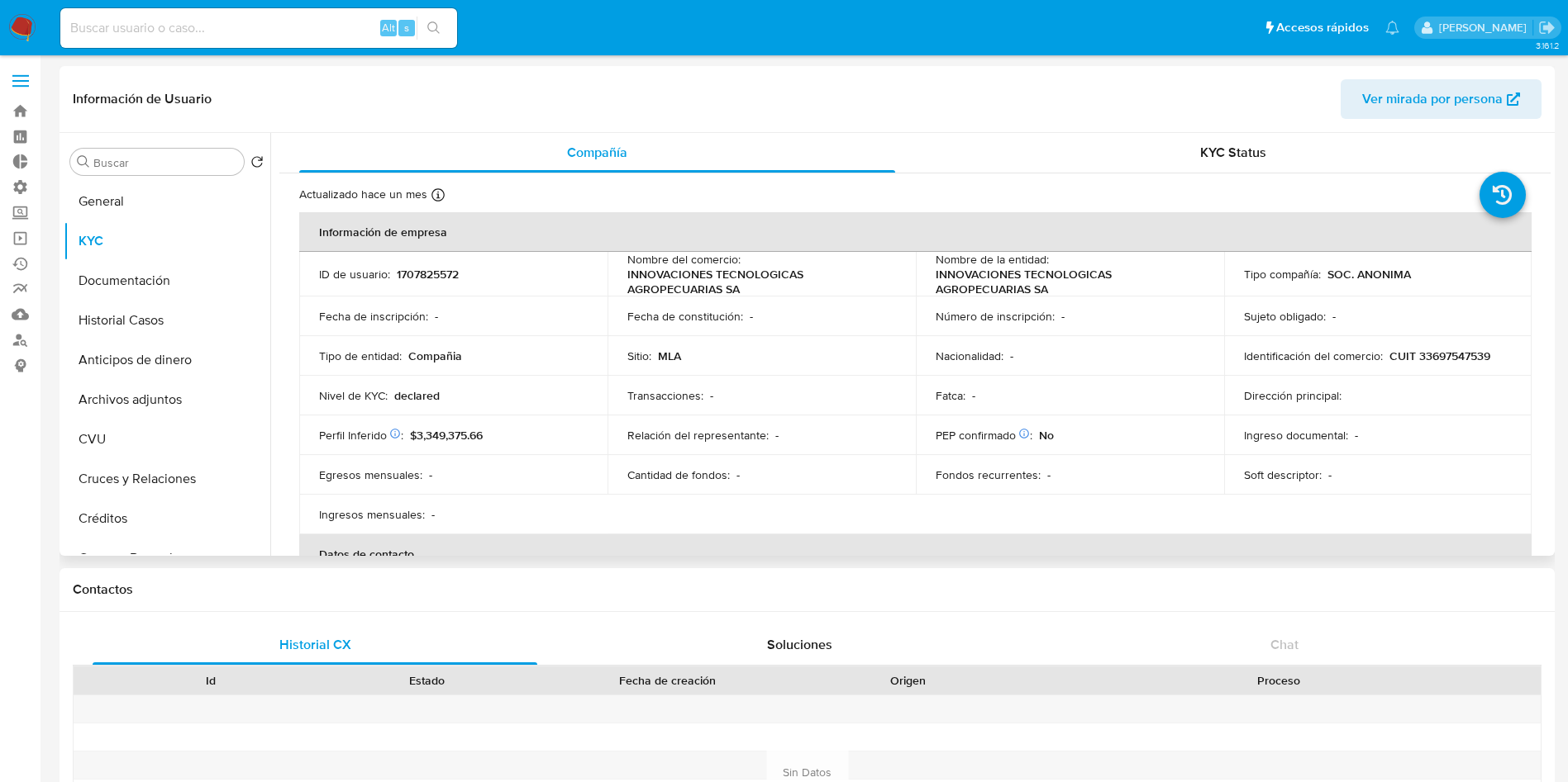
click at [1387, 95] on span "Ver mirada por persona" at bounding box center [1431, 99] width 140 height 40
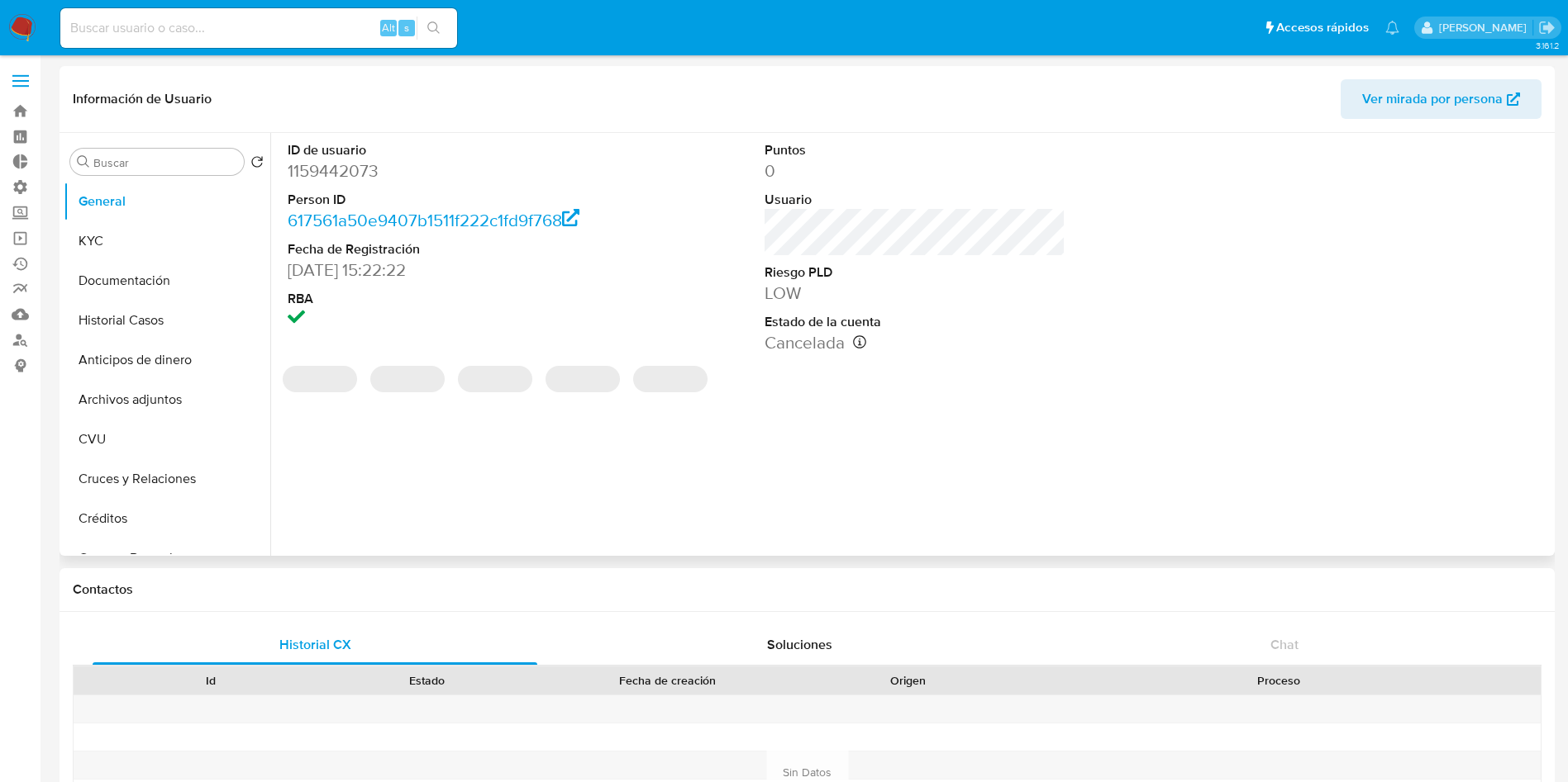
select select "10"
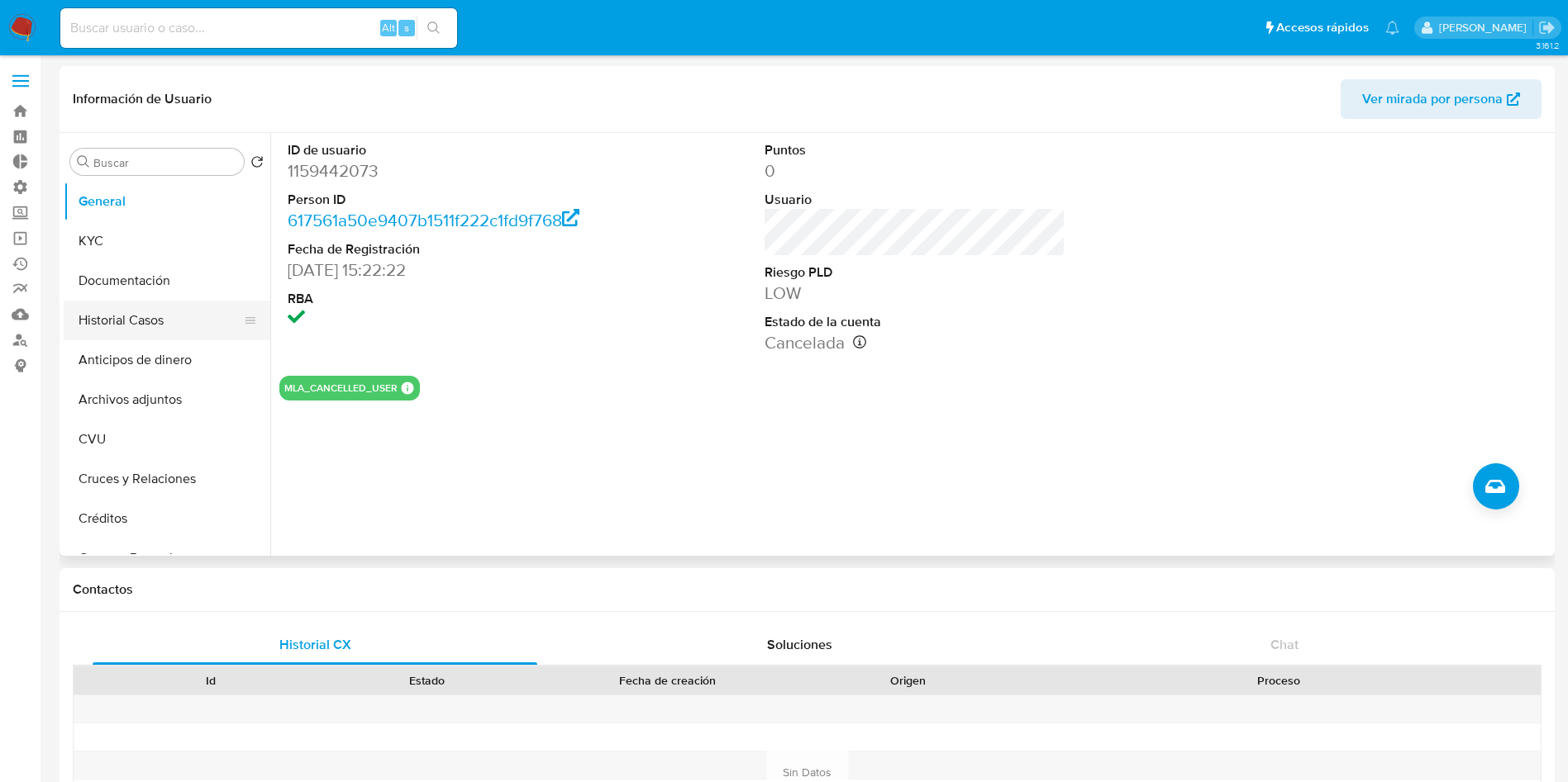
click at [159, 308] on button "Historial Casos" at bounding box center [160, 320] width 193 height 40
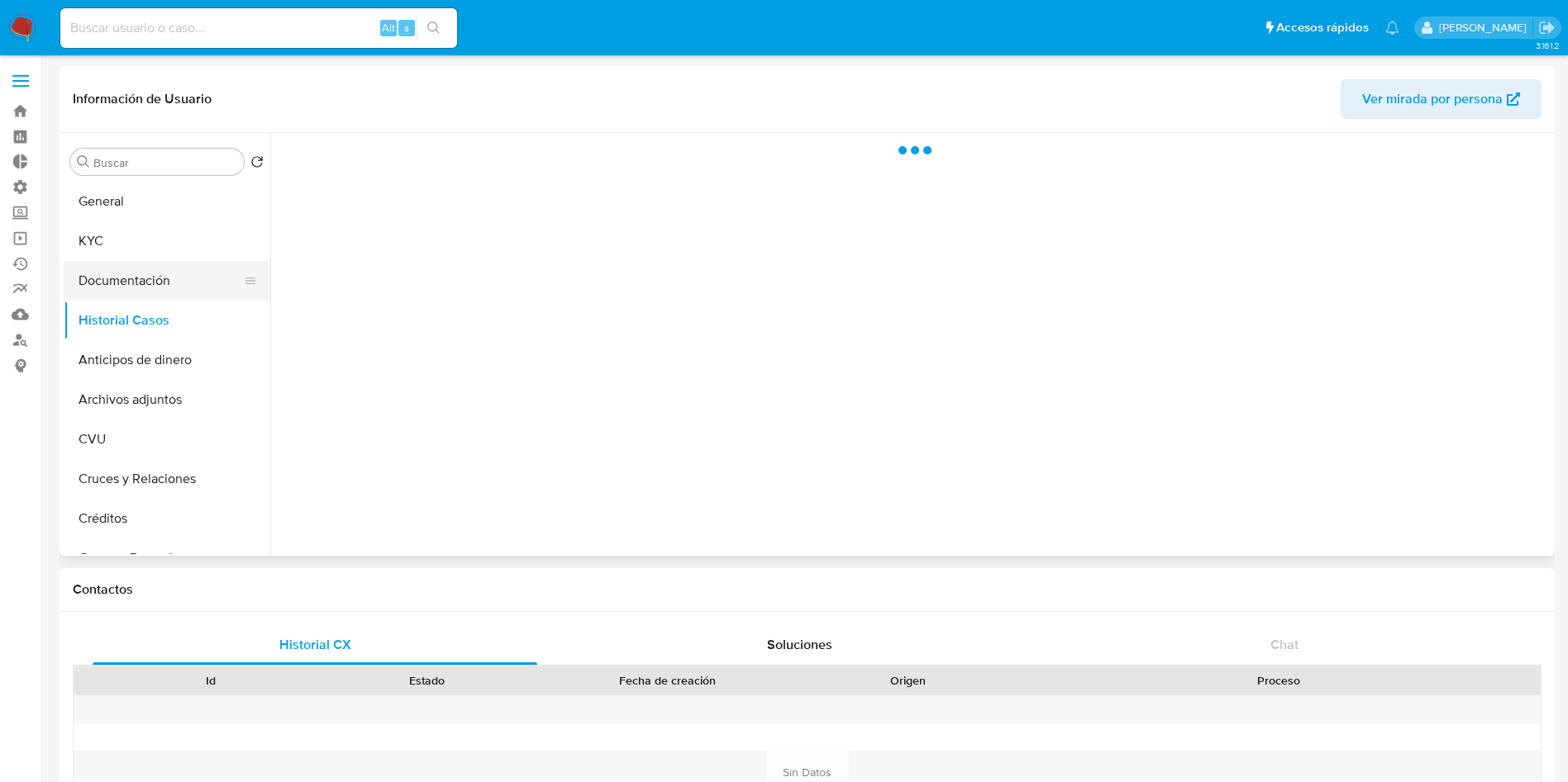
click at [129, 288] on button "Documentación" at bounding box center [160, 281] width 193 height 40
click at [1461, 100] on span "Ver mirada por persona" at bounding box center [1431, 99] width 140 height 40
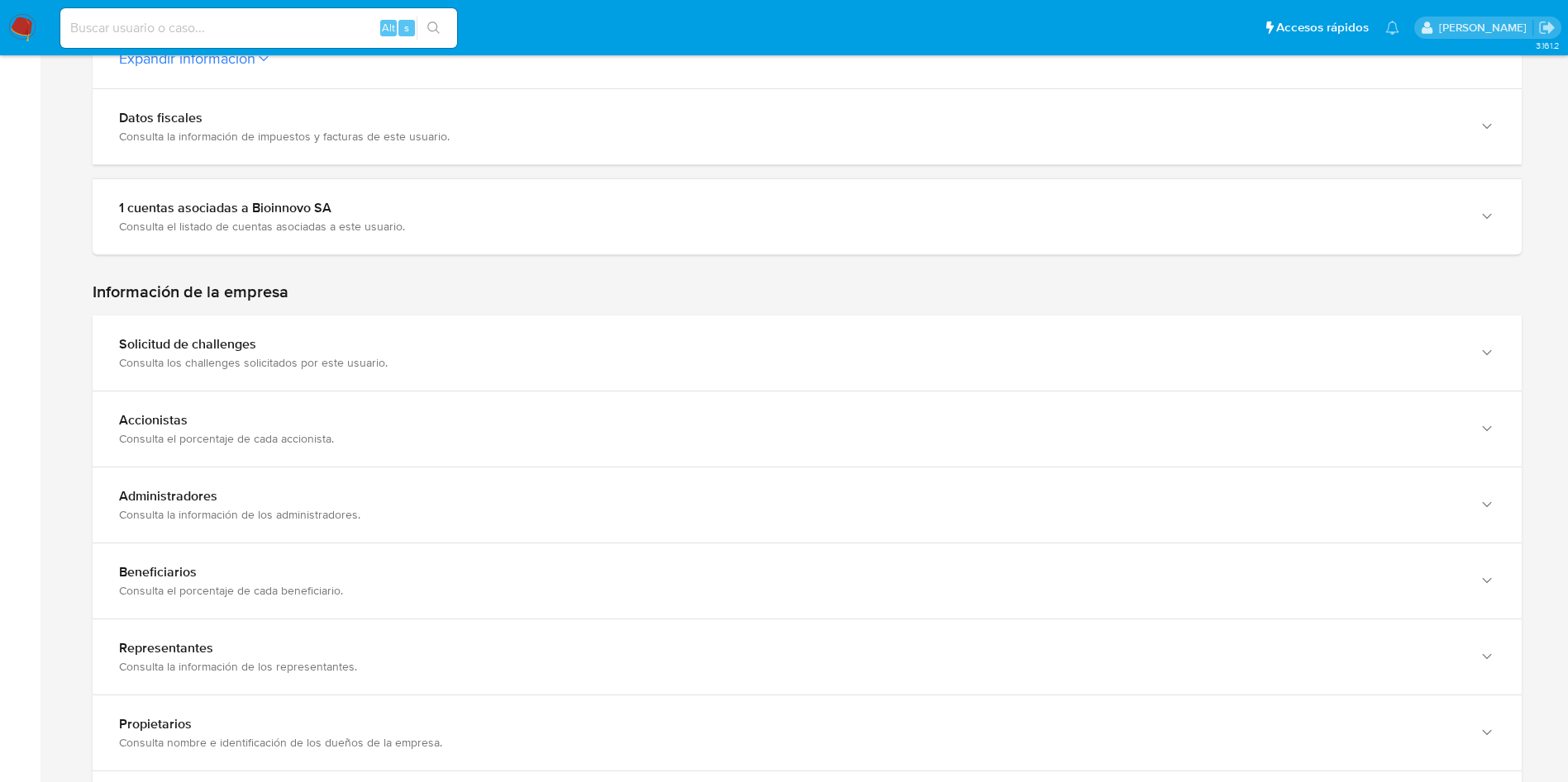
scroll to position [744, 0]
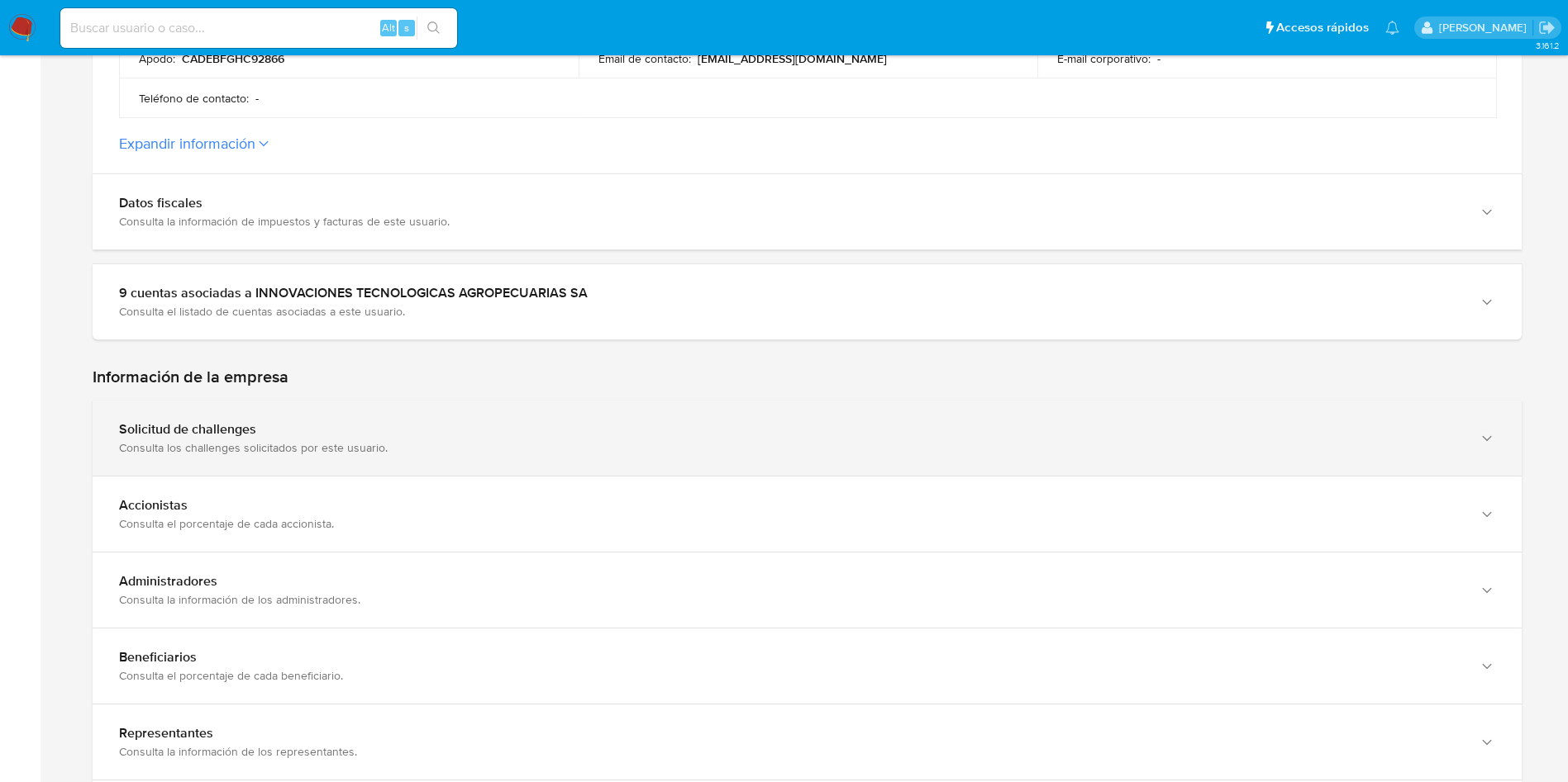
scroll to position [744, 0]
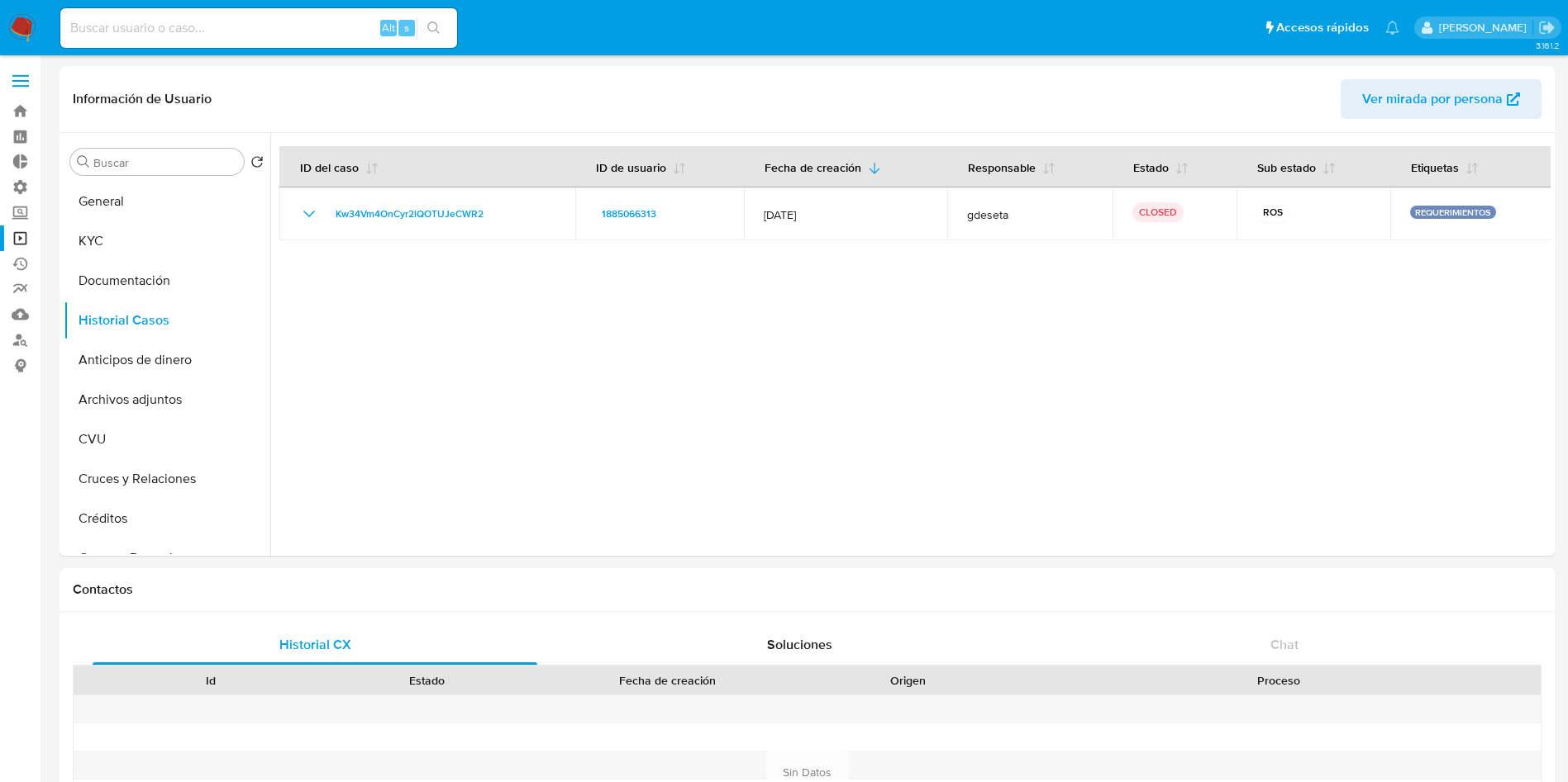
select select "10"
click at [152, 233] on button "KYC" at bounding box center [160, 241] width 193 height 40
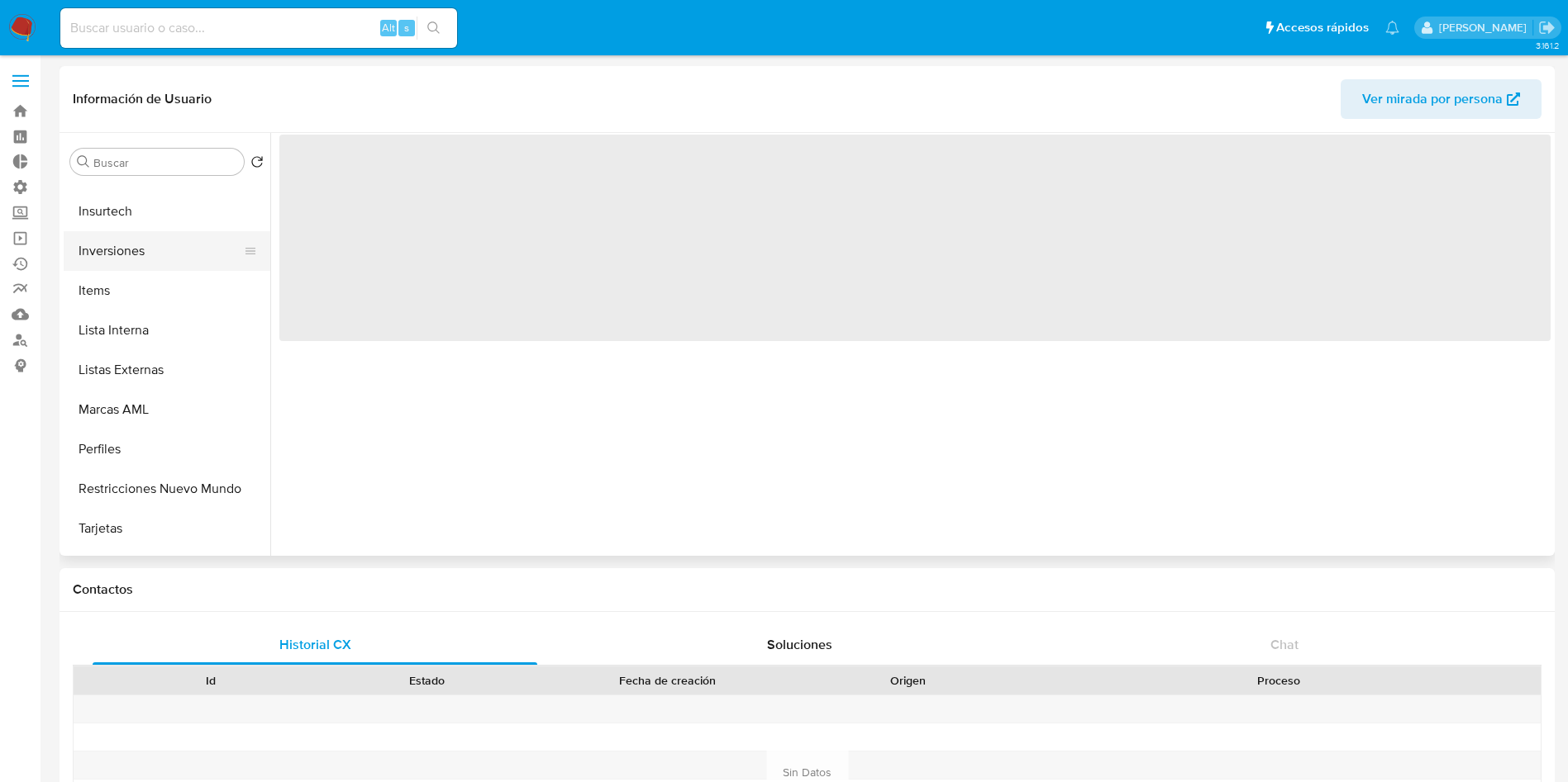
select select "10"
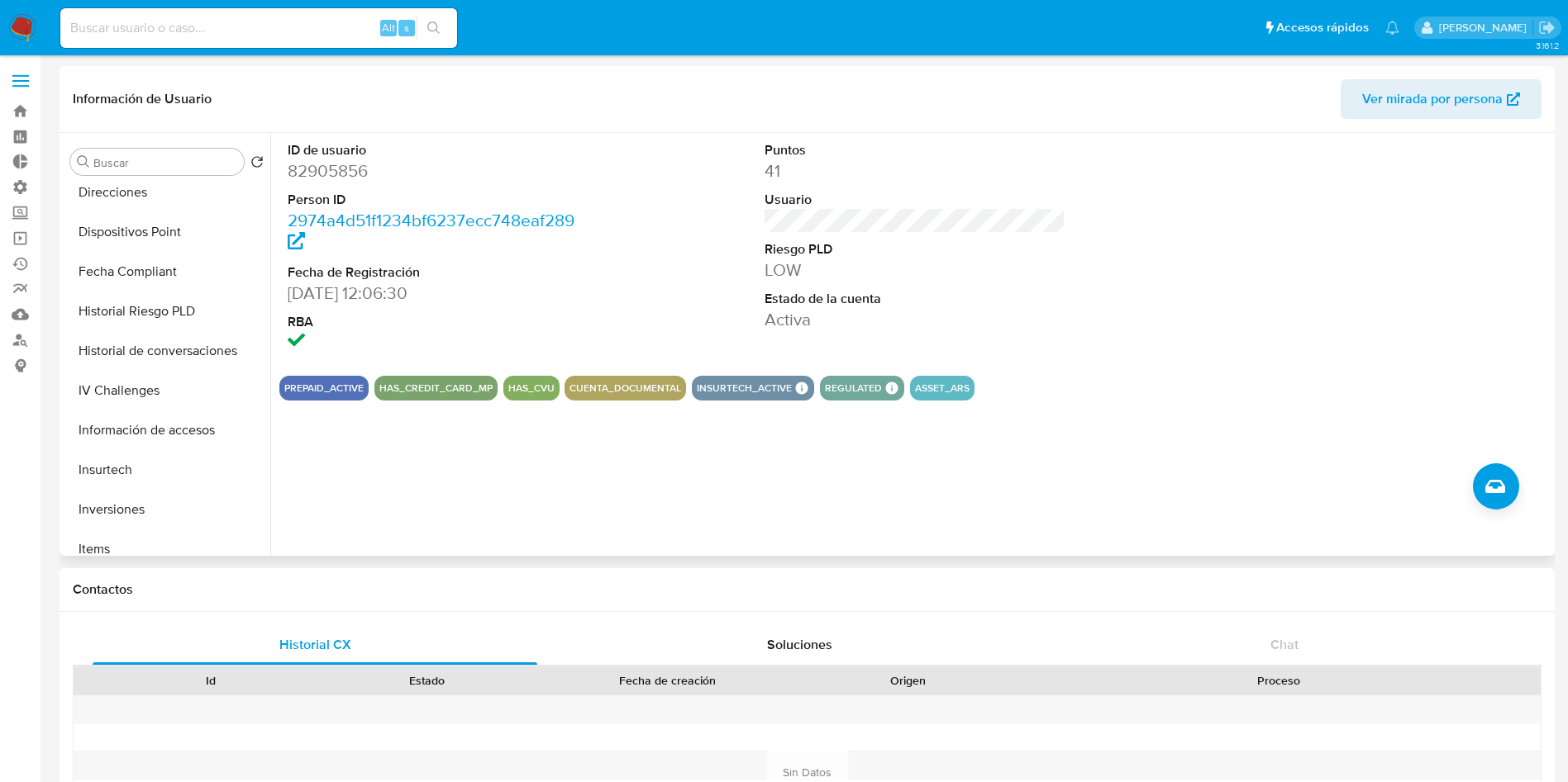
scroll to position [361, 0]
click at [131, 305] on button "Direcciones" at bounding box center [160, 317] width 193 height 40
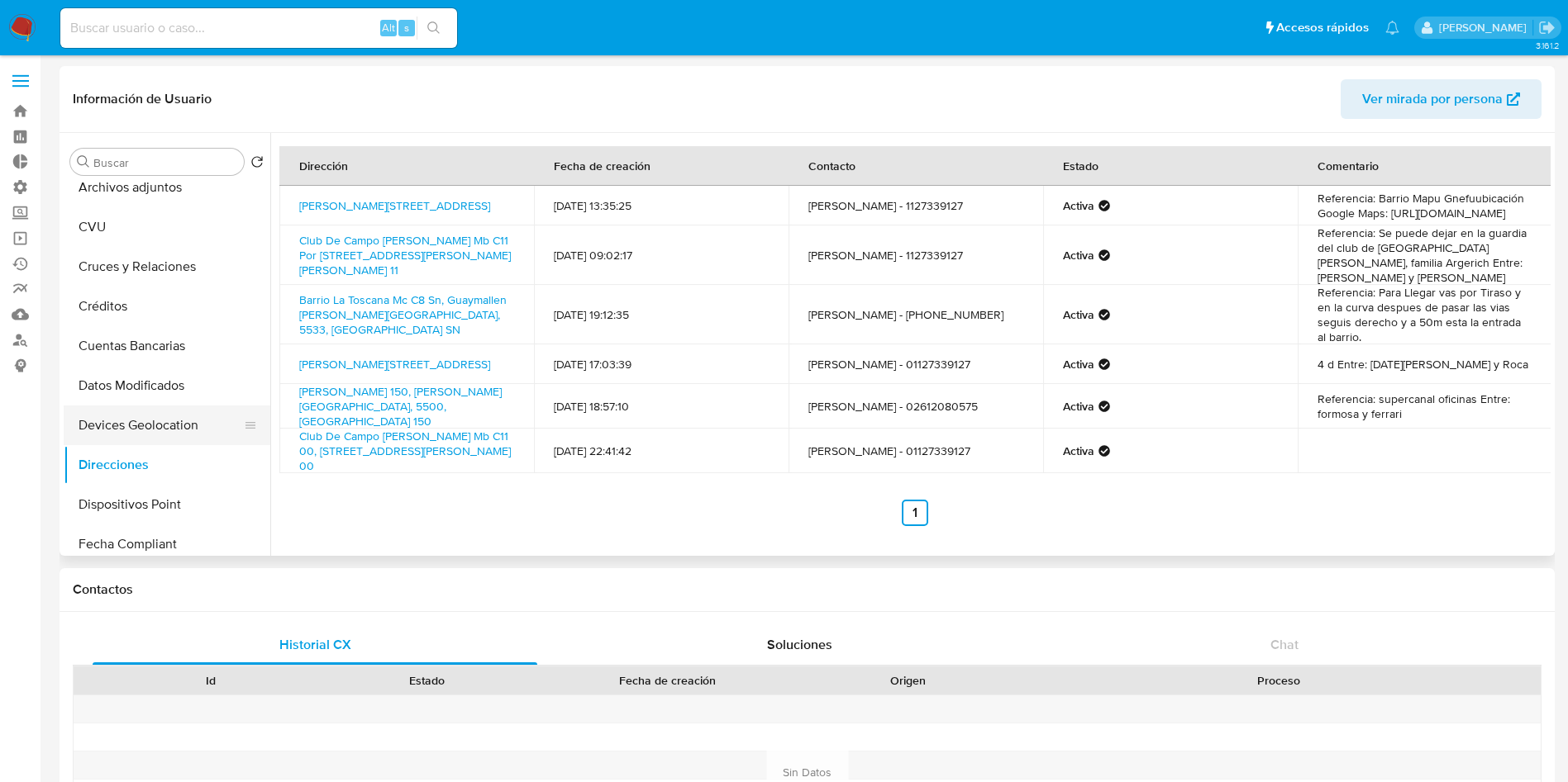
scroll to position [0, 0]
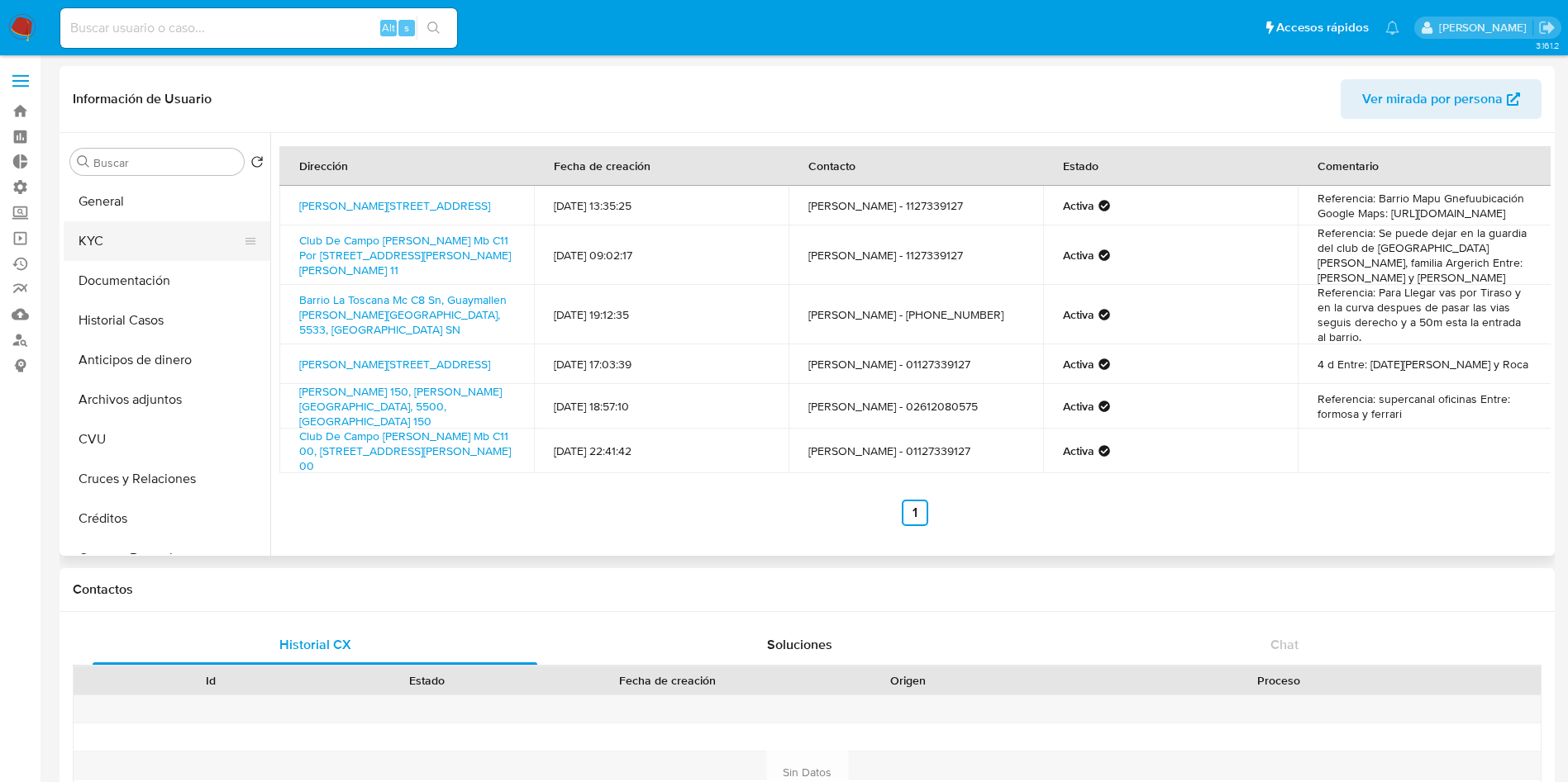
click at [145, 249] on button "KYC" at bounding box center [160, 241] width 193 height 40
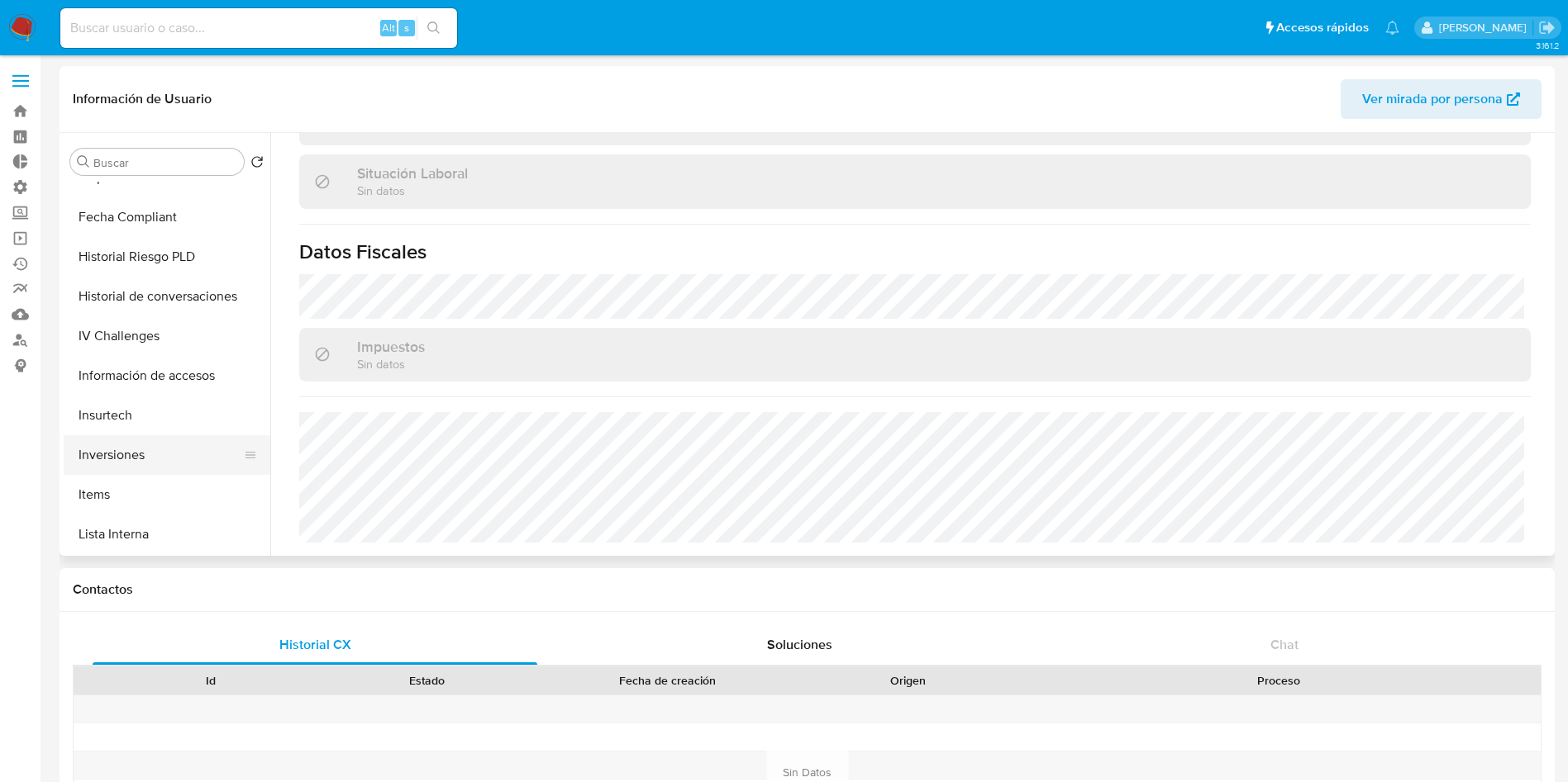
scroll to position [485, 0]
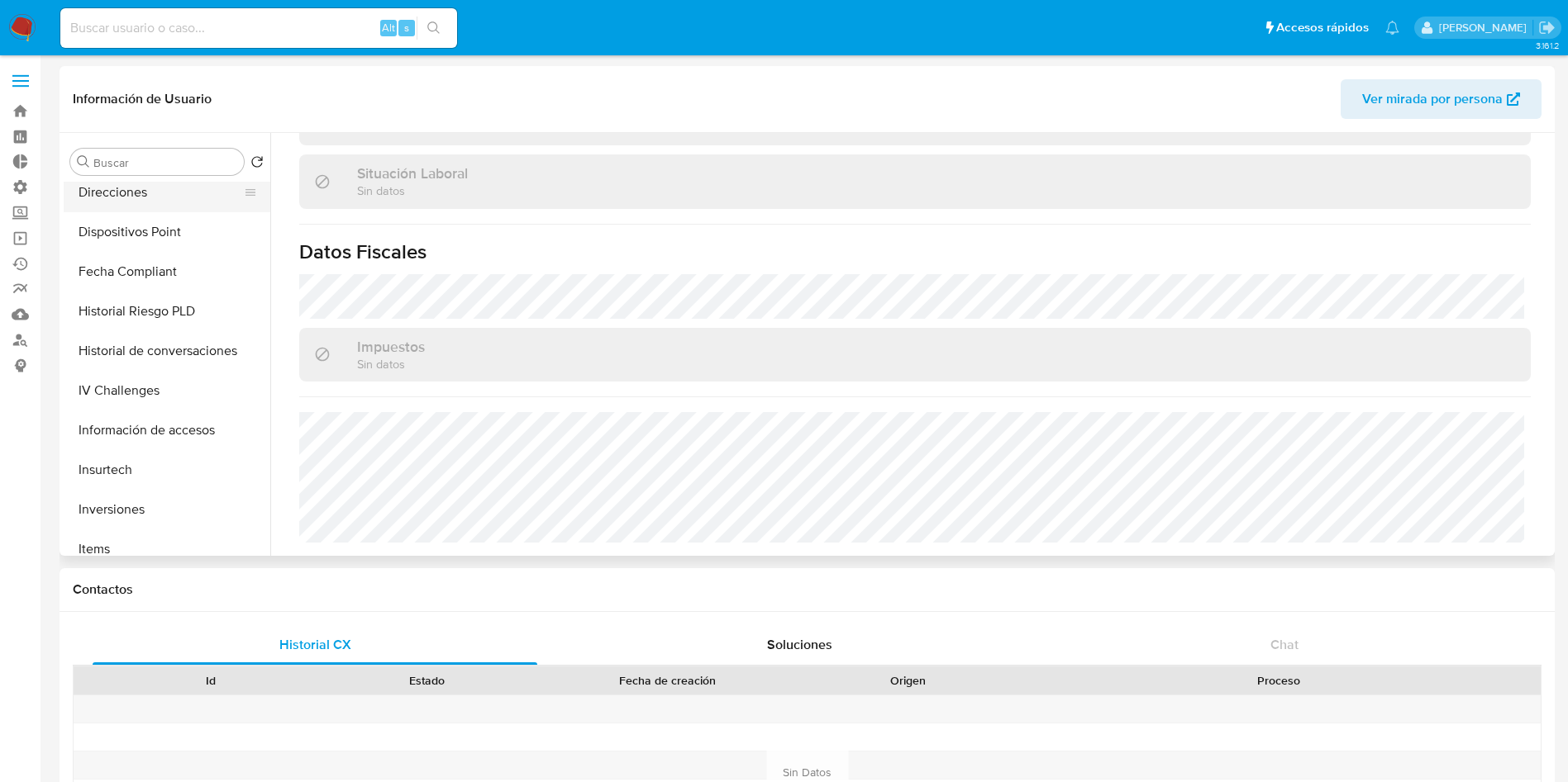
click at [155, 197] on button "Direcciones" at bounding box center [160, 192] width 193 height 40
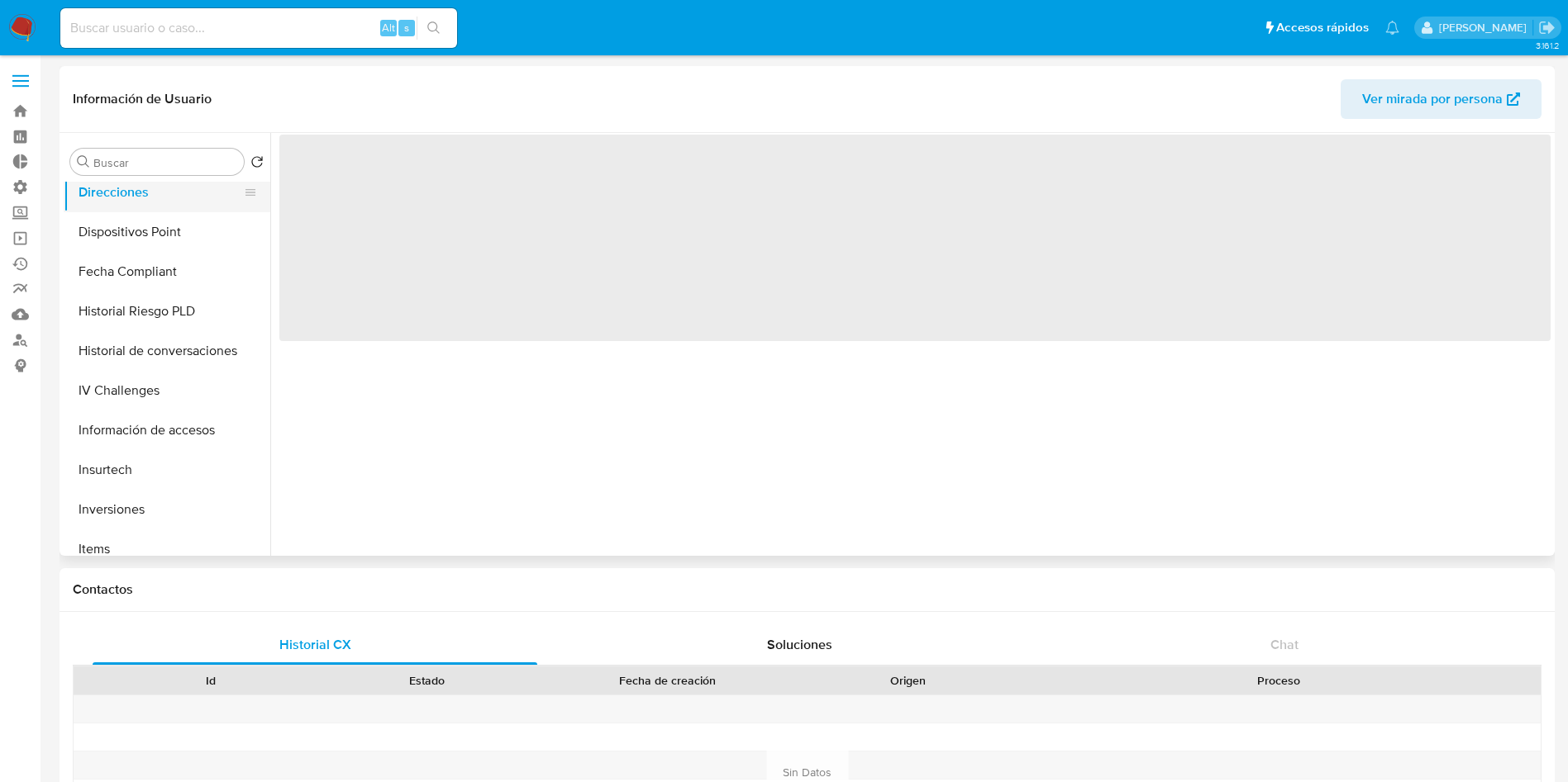
scroll to position [0, 0]
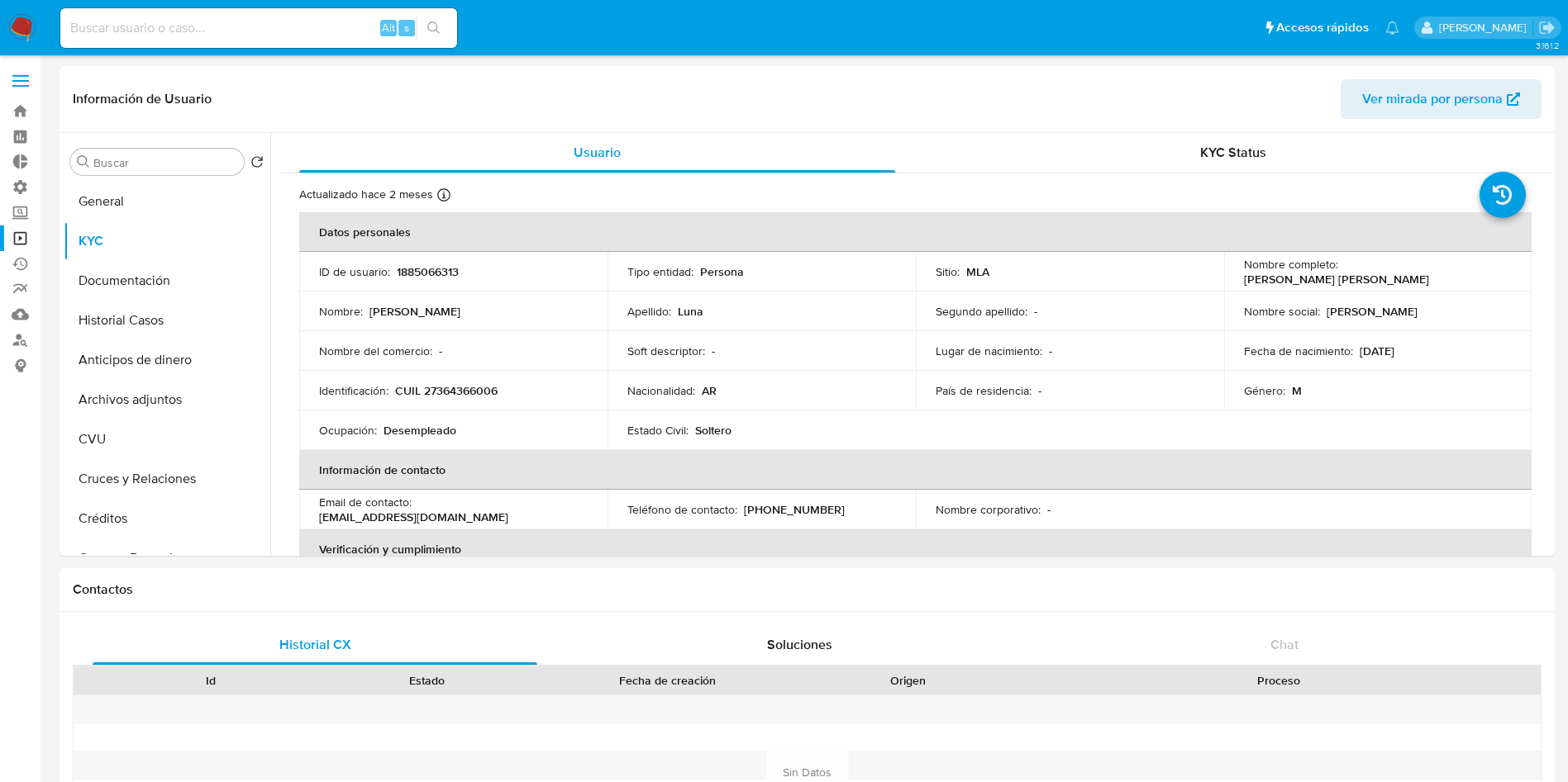
select select "10"
click at [20, 240] on link "Operaciones masivas" at bounding box center [98, 238] width 197 height 25
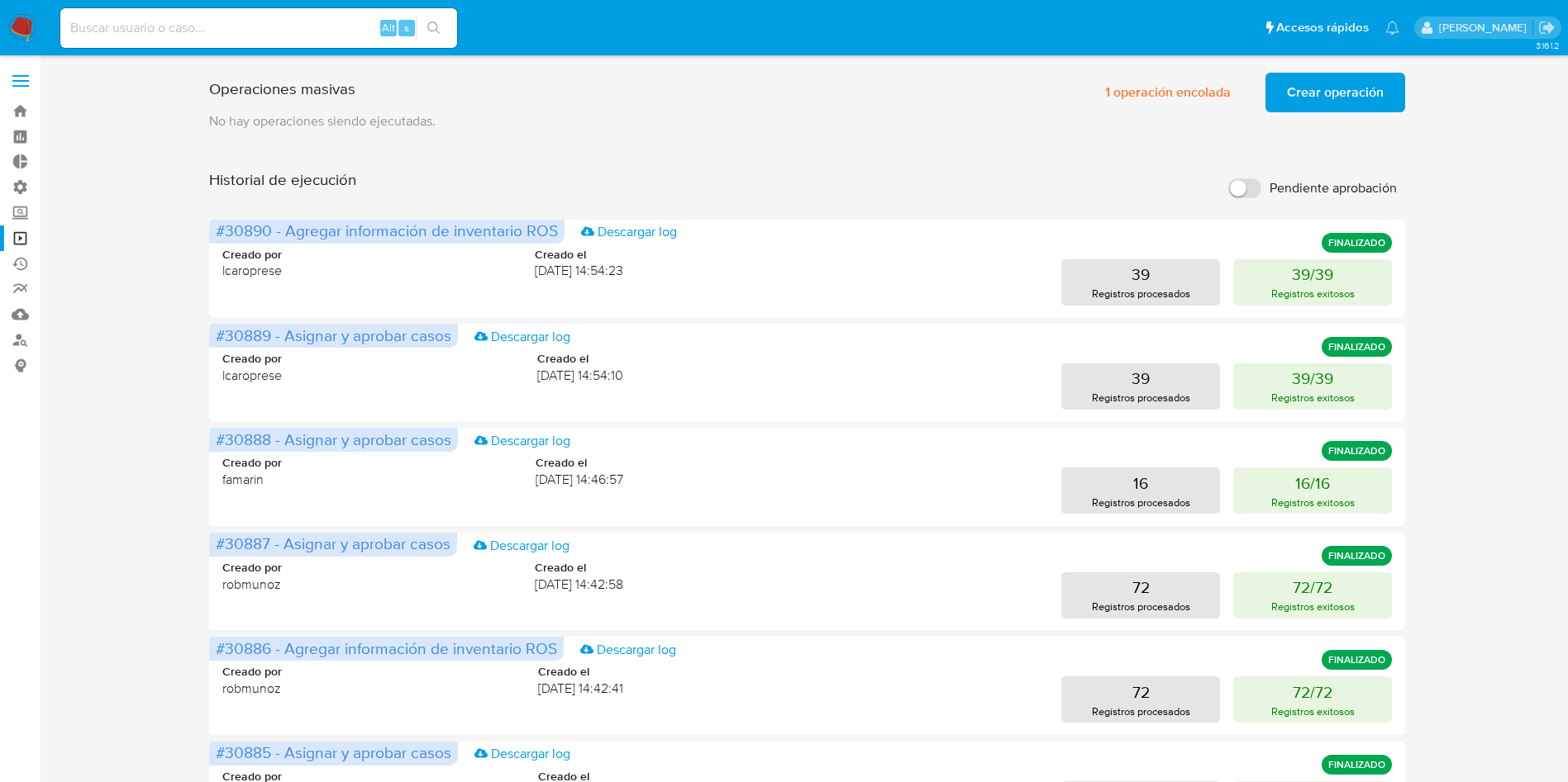
click at [1337, 89] on span "Crear operación" at bounding box center [1335, 92] width 97 height 37
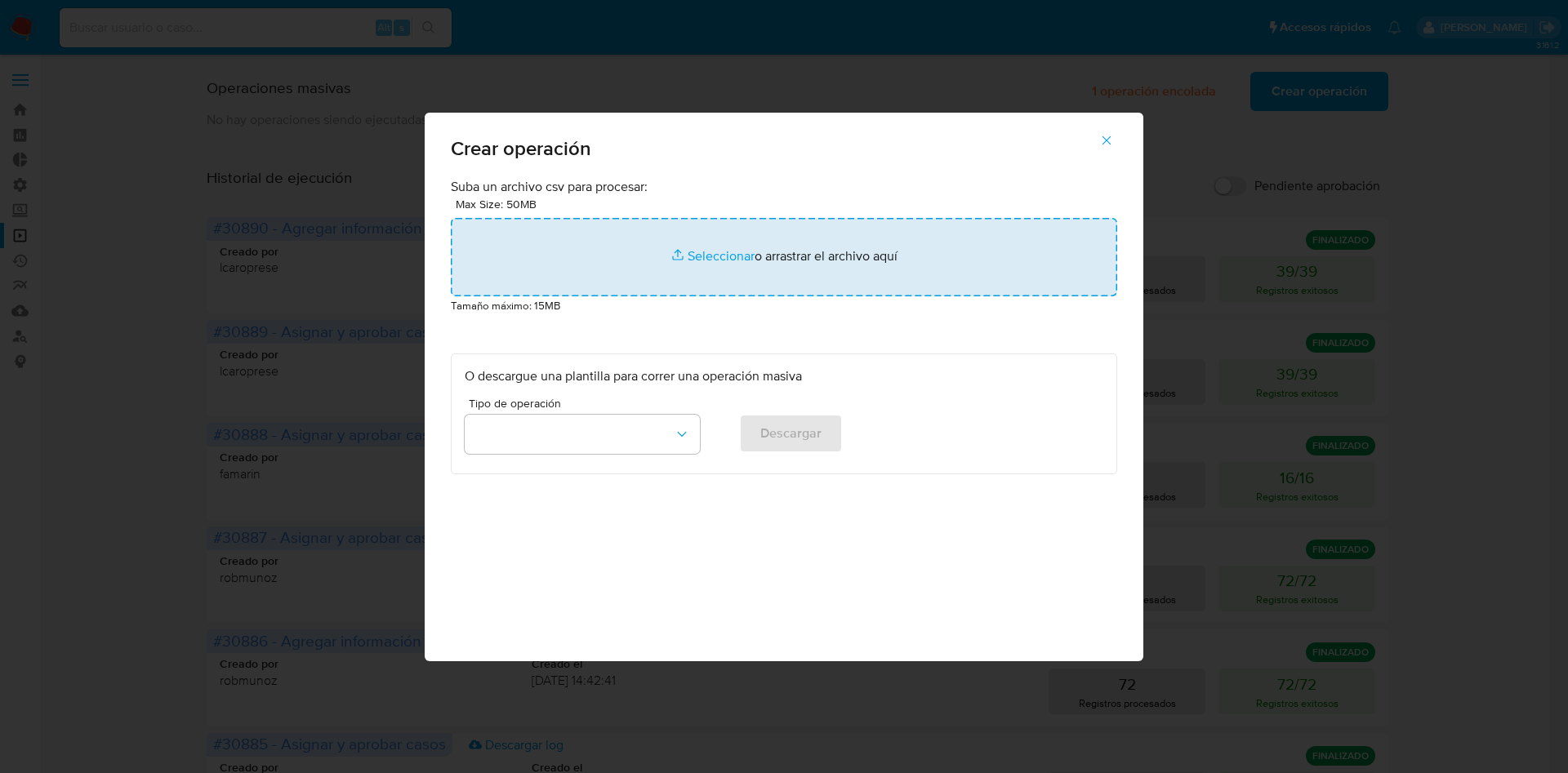
click at [876, 250] on input "file" at bounding box center [784, 257] width 666 height 78
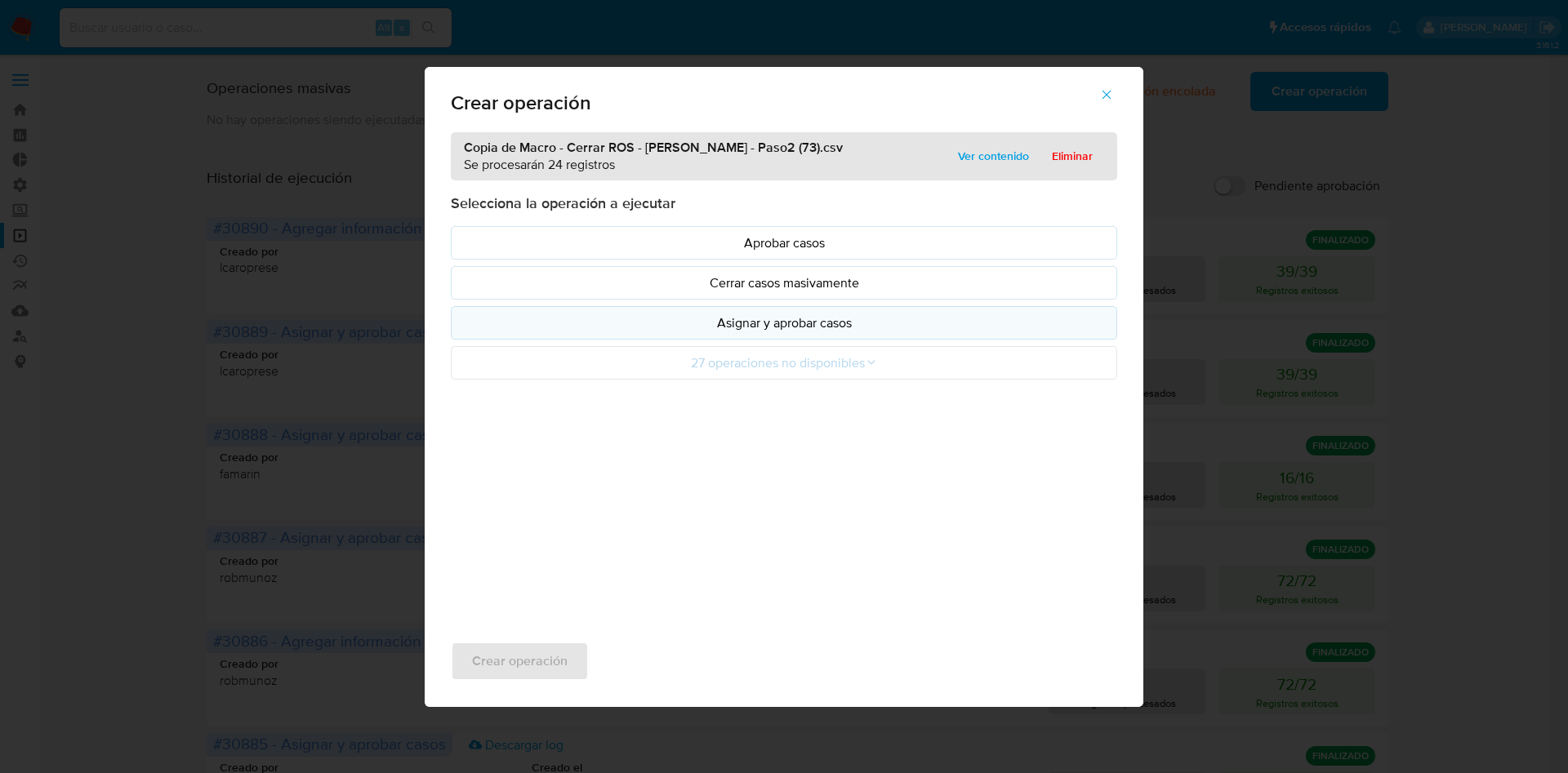
click at [806, 333] on button "Asignar y aprobar casos" at bounding box center [784, 323] width 666 height 34
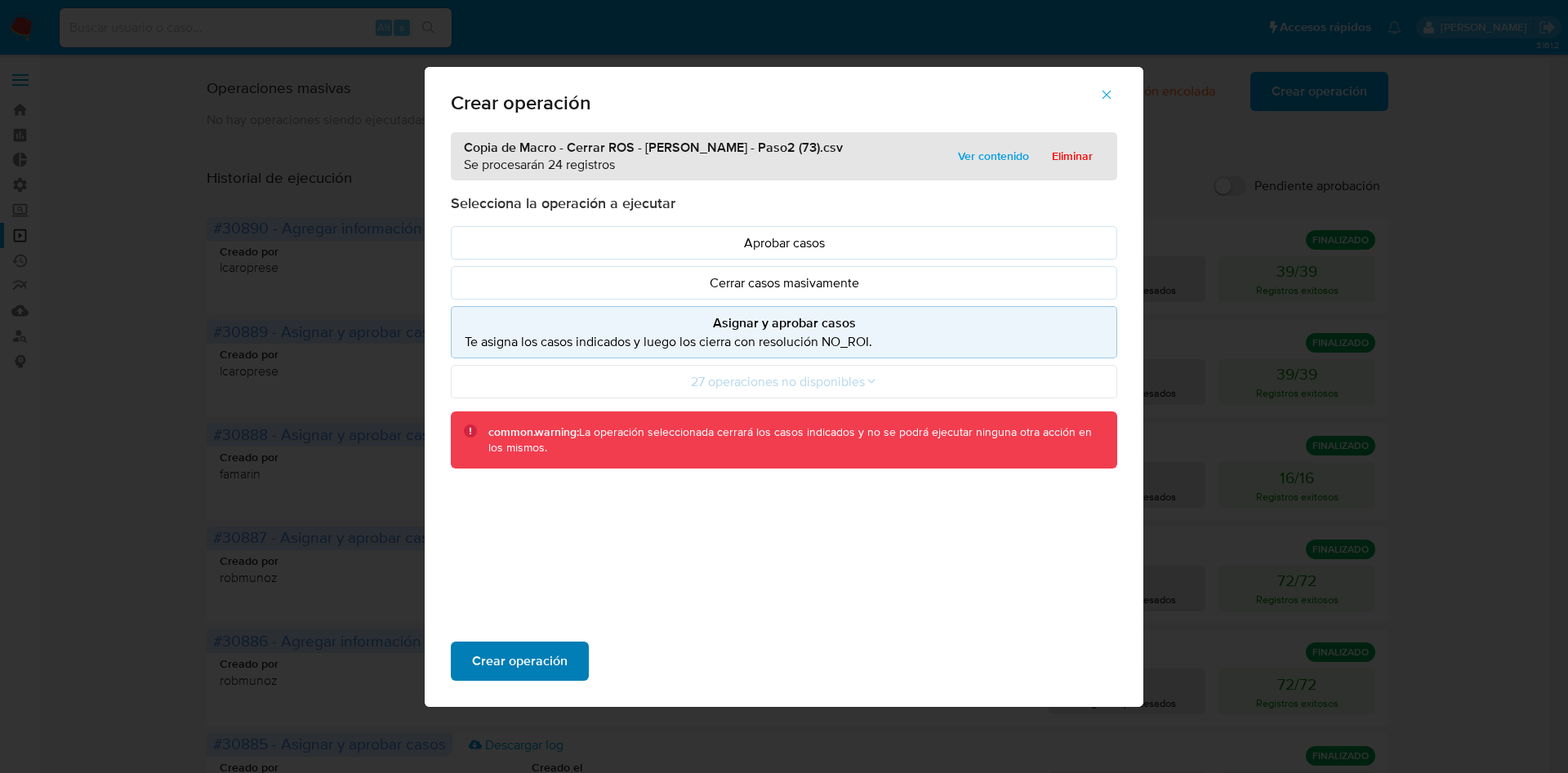
click at [566, 663] on span "Crear operación" at bounding box center [519, 662] width 96 height 36
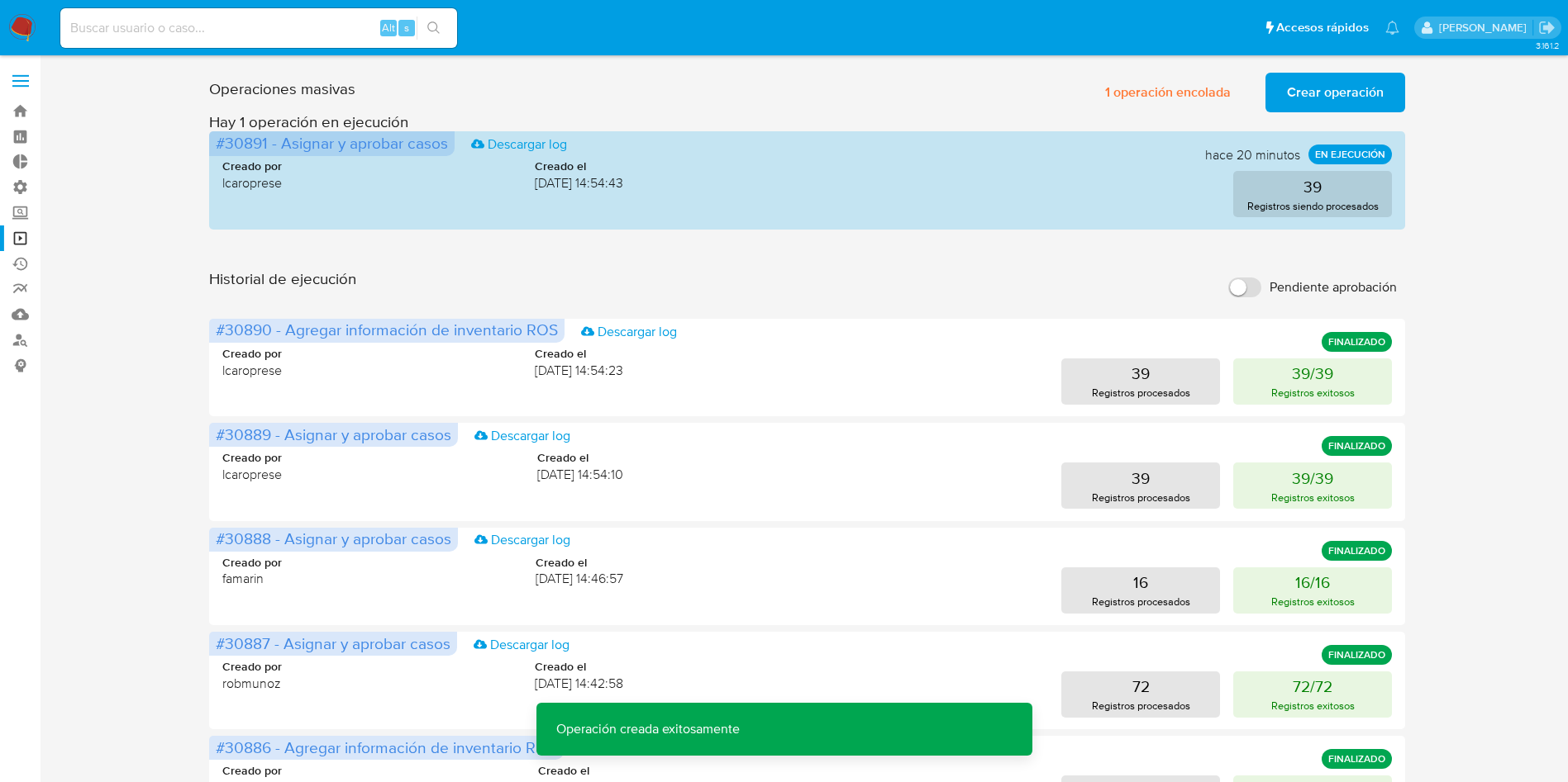
click at [1318, 90] on span "Crear operación" at bounding box center [1335, 92] width 97 height 37
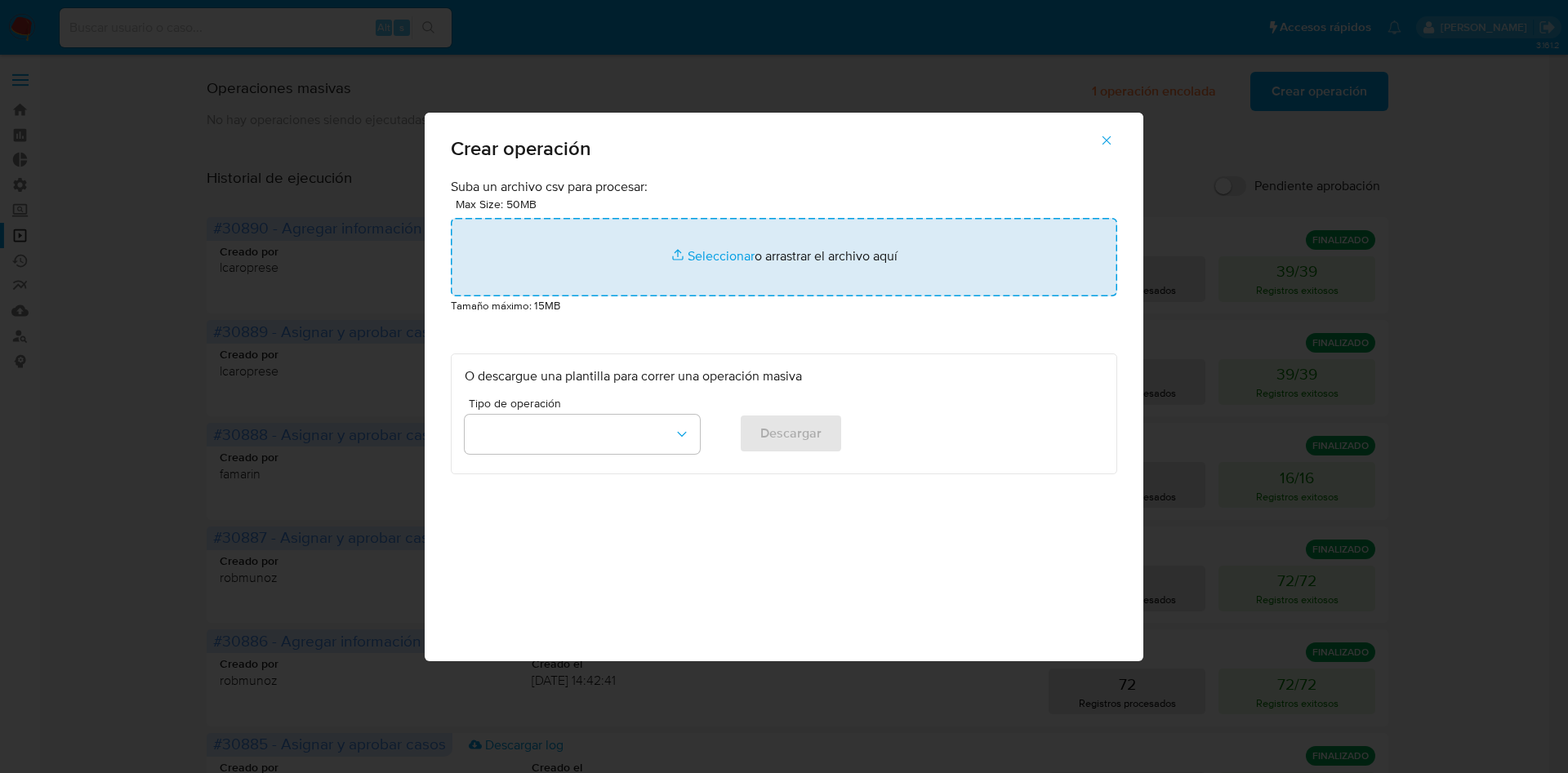
click at [934, 244] on input "file" at bounding box center [784, 257] width 666 height 78
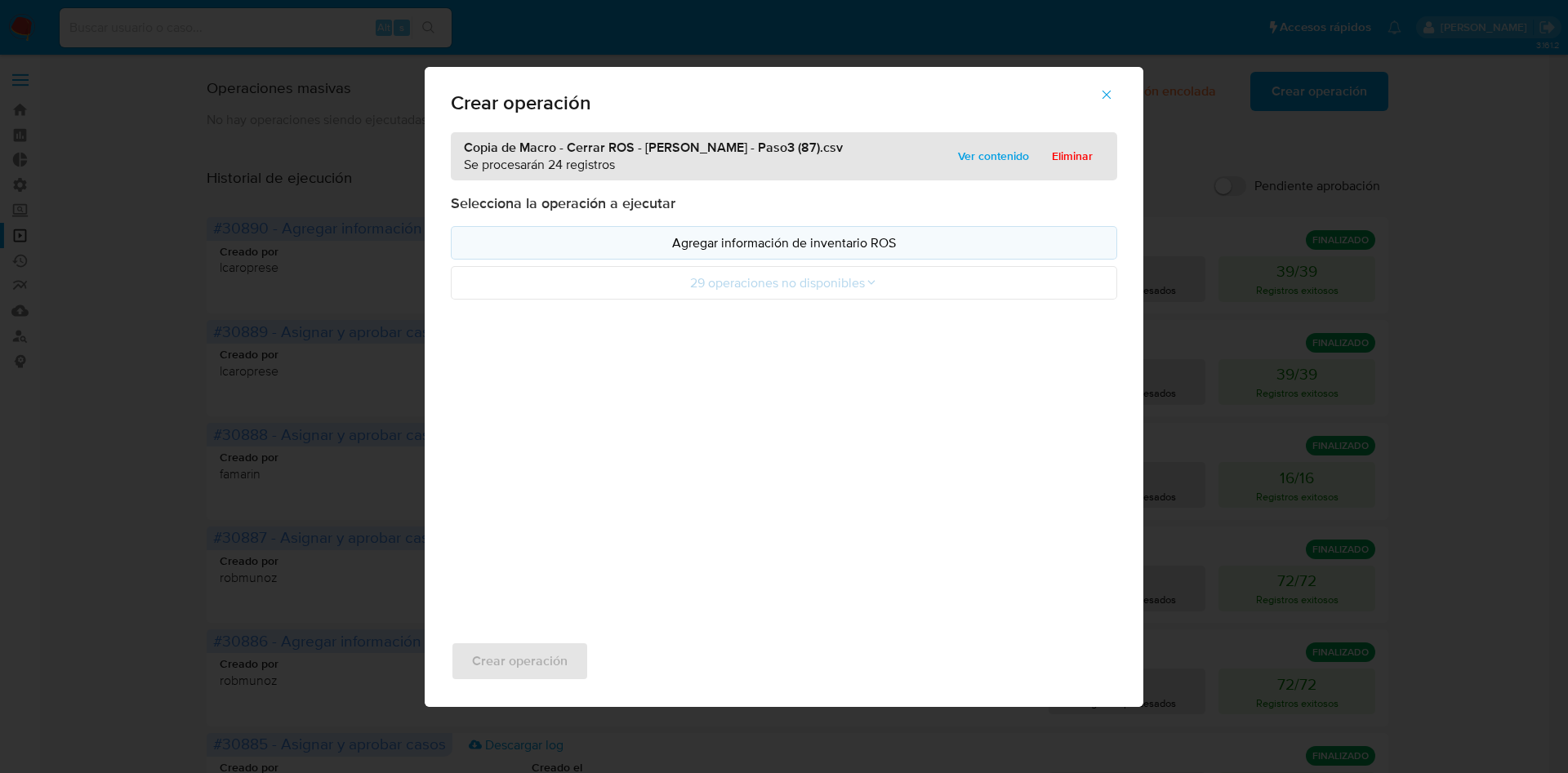
click at [731, 239] on p "Agregar información de inventario ROS" at bounding box center [784, 243] width 639 height 19
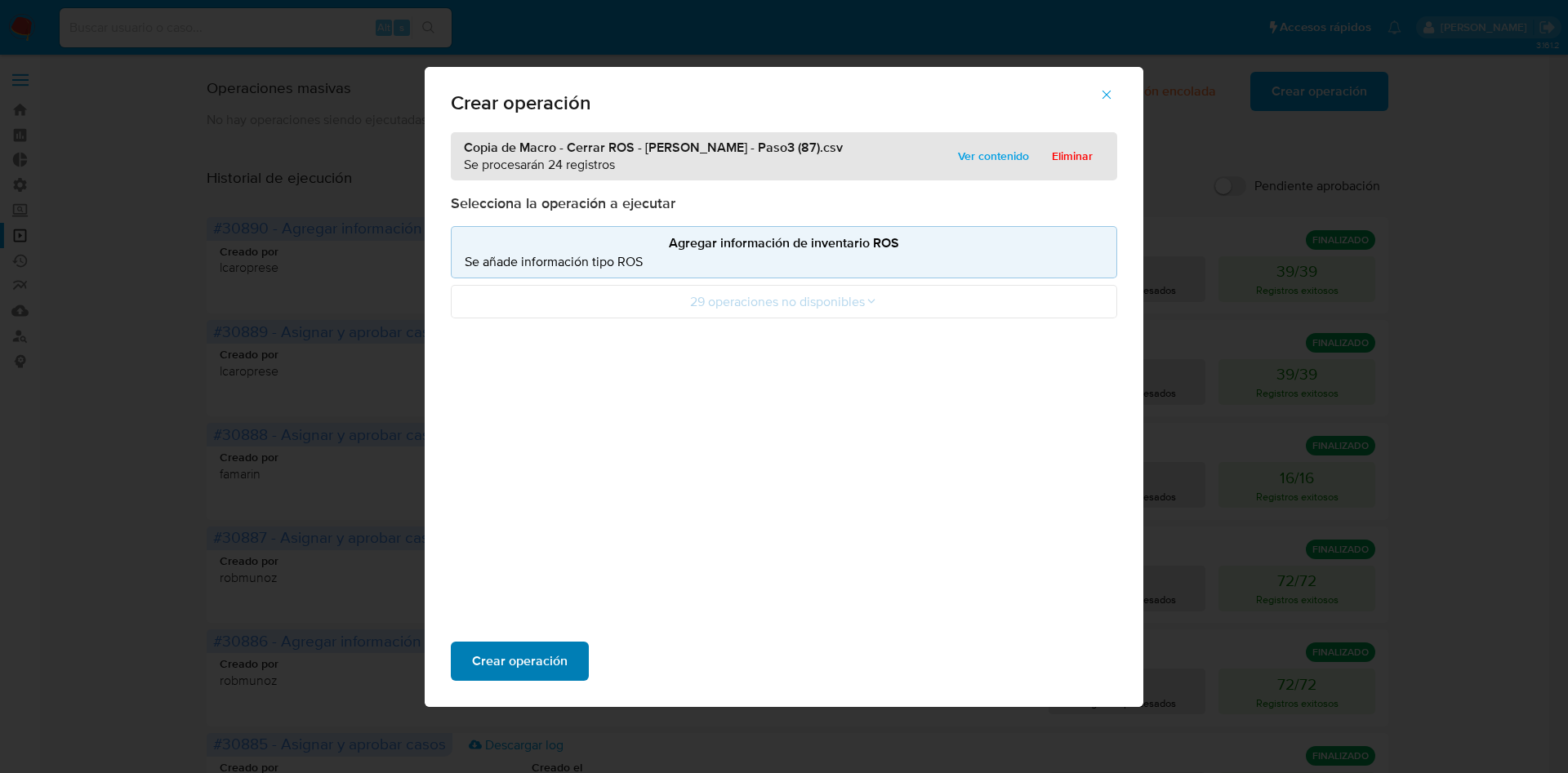
click at [512, 662] on span "Crear operación" at bounding box center [519, 662] width 96 height 36
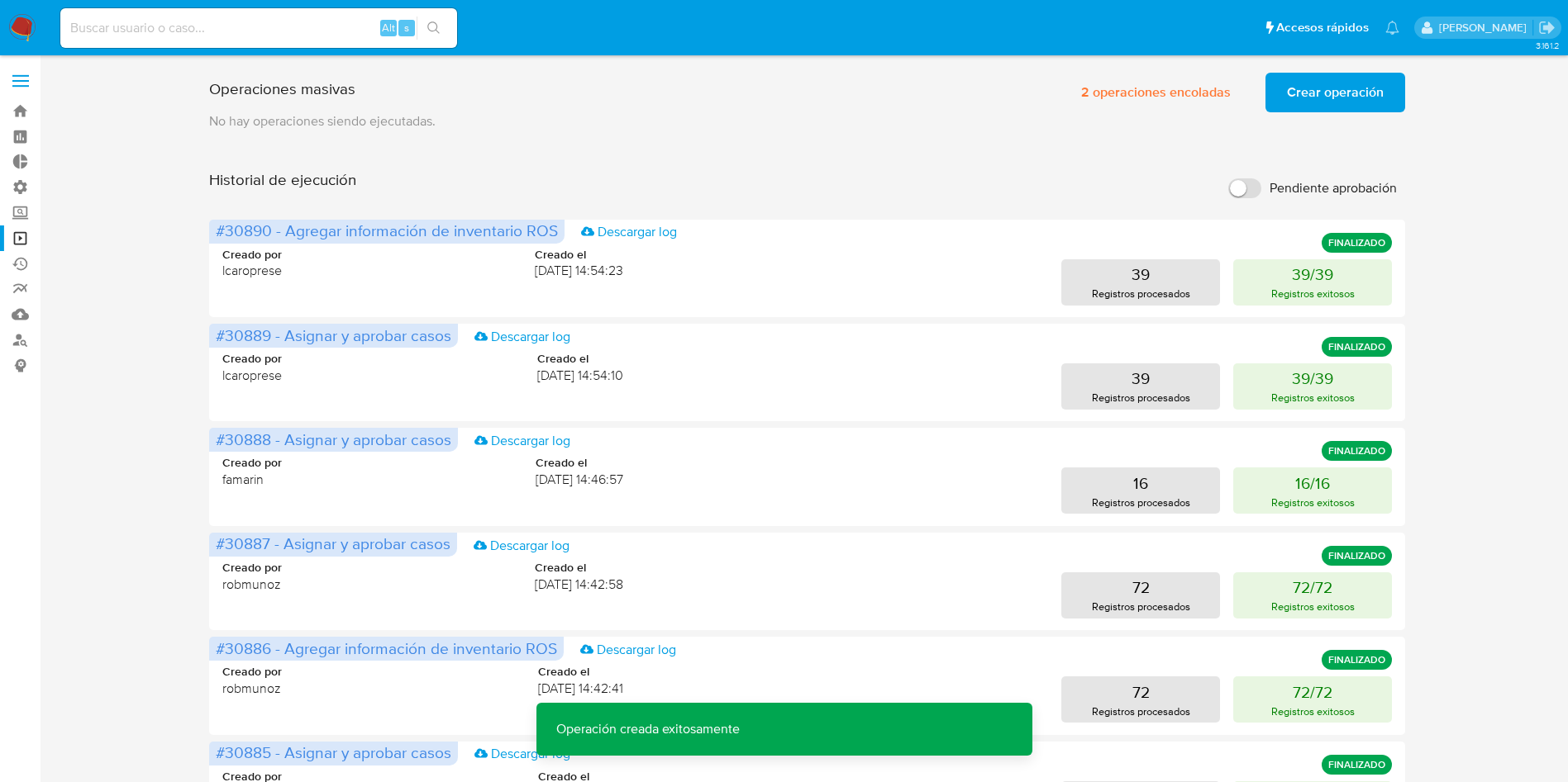
click at [1386, 89] on button "Crear operación" at bounding box center [1335, 92] width 139 height 40
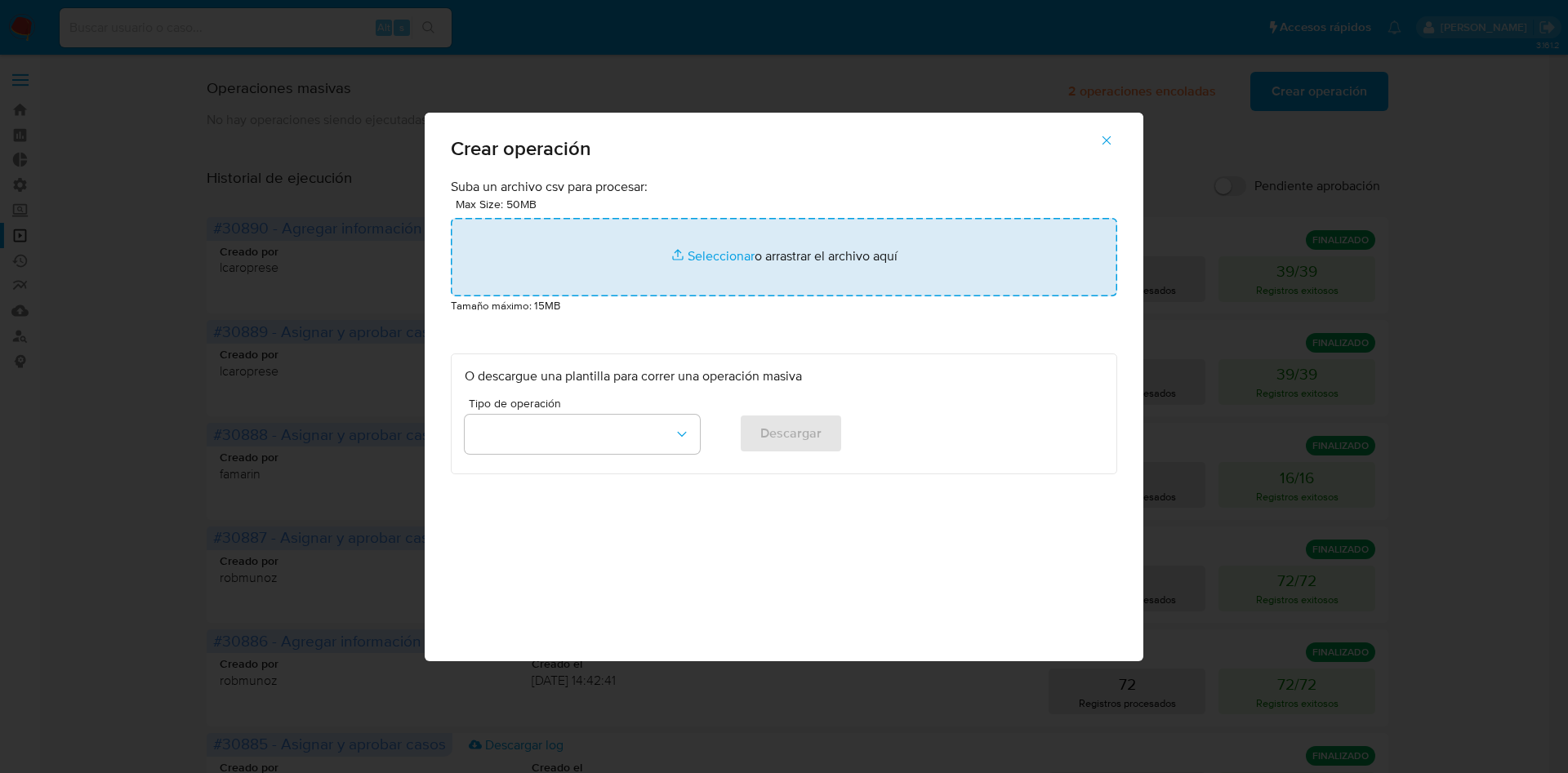
click at [846, 280] on input "file" at bounding box center [784, 257] width 666 height 78
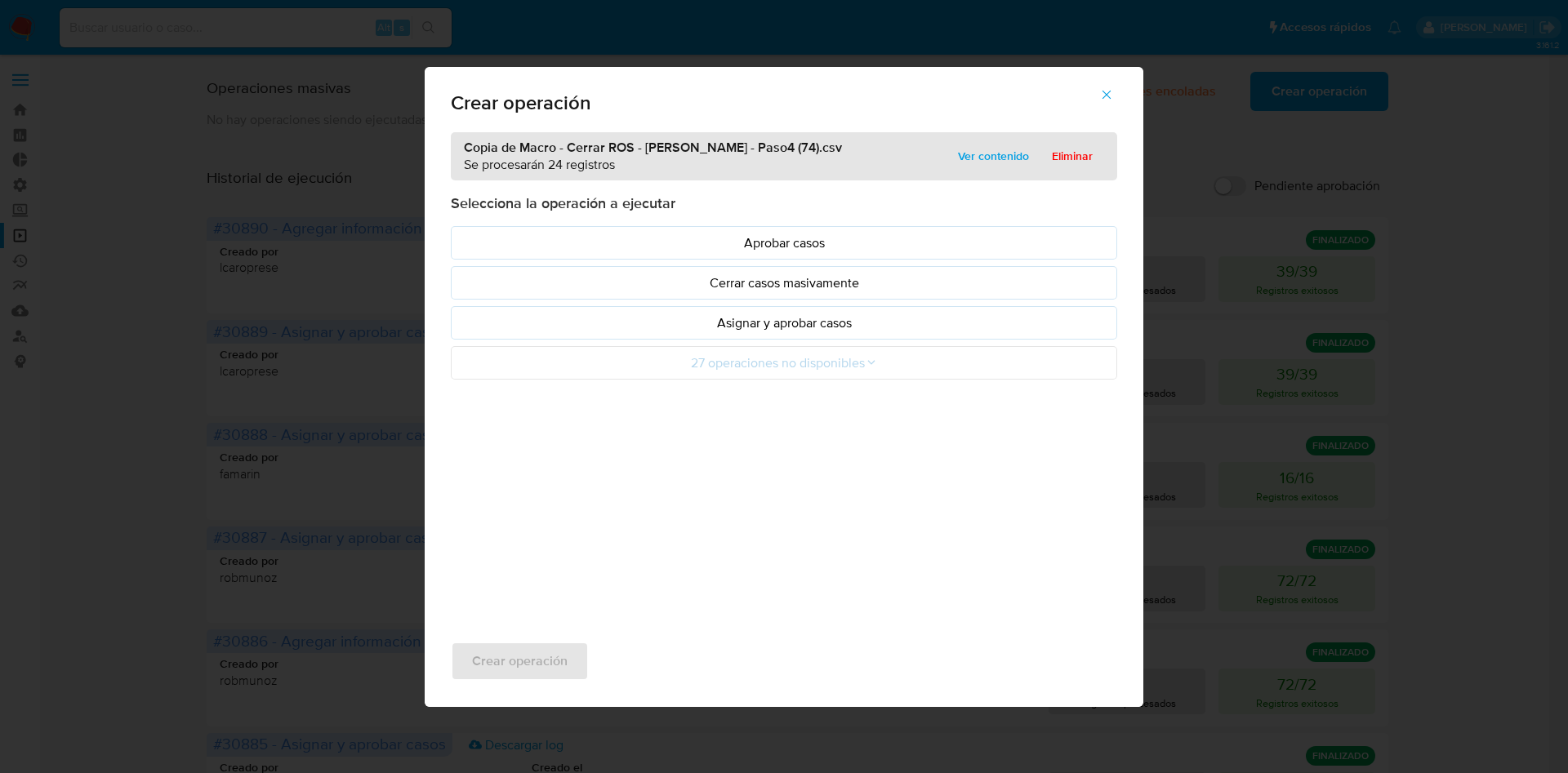
click at [865, 326] on p "Asignar y aprobar casos" at bounding box center [784, 323] width 639 height 19
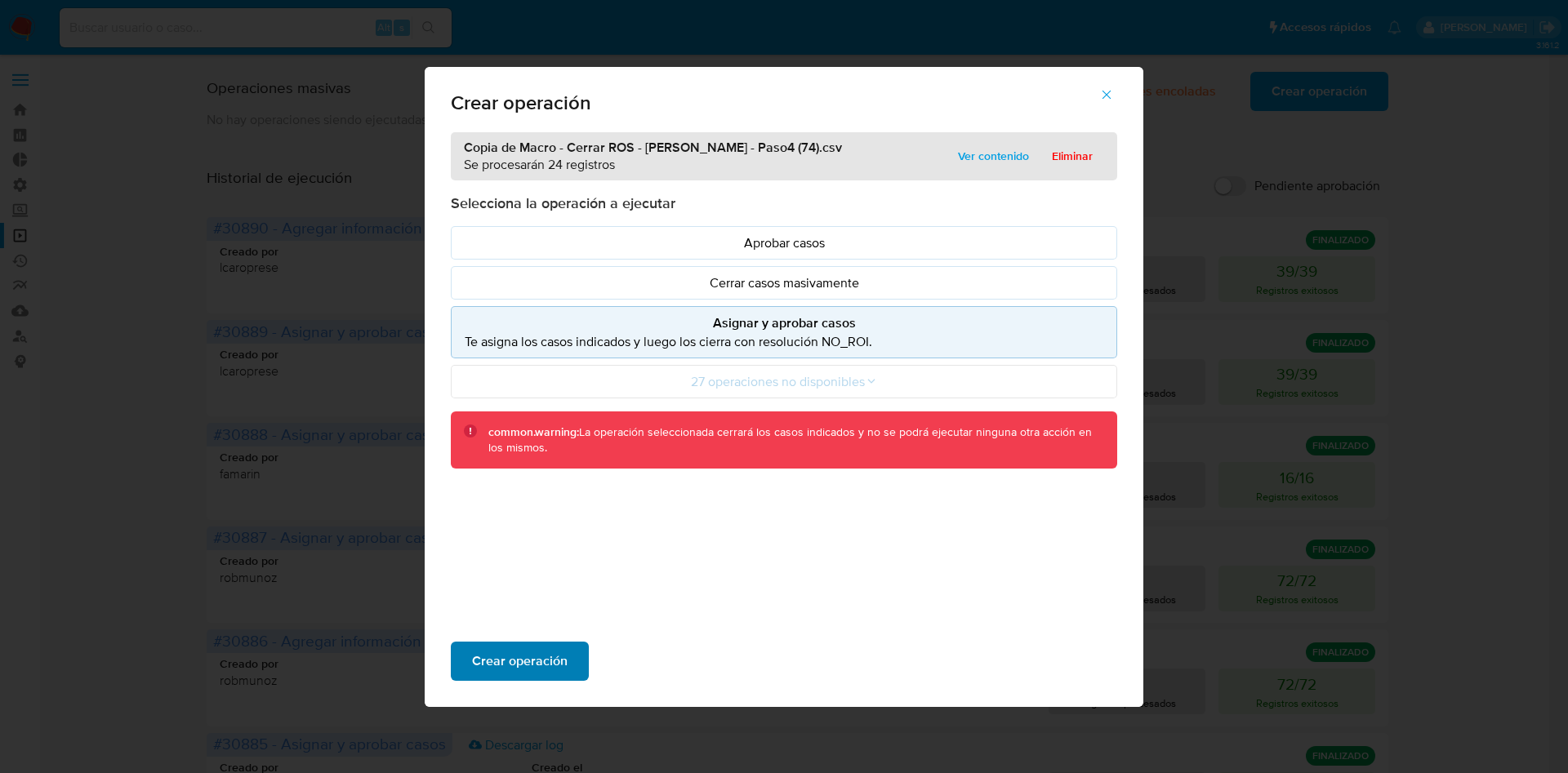
click at [517, 651] on span "Crear operación" at bounding box center [519, 662] width 96 height 36
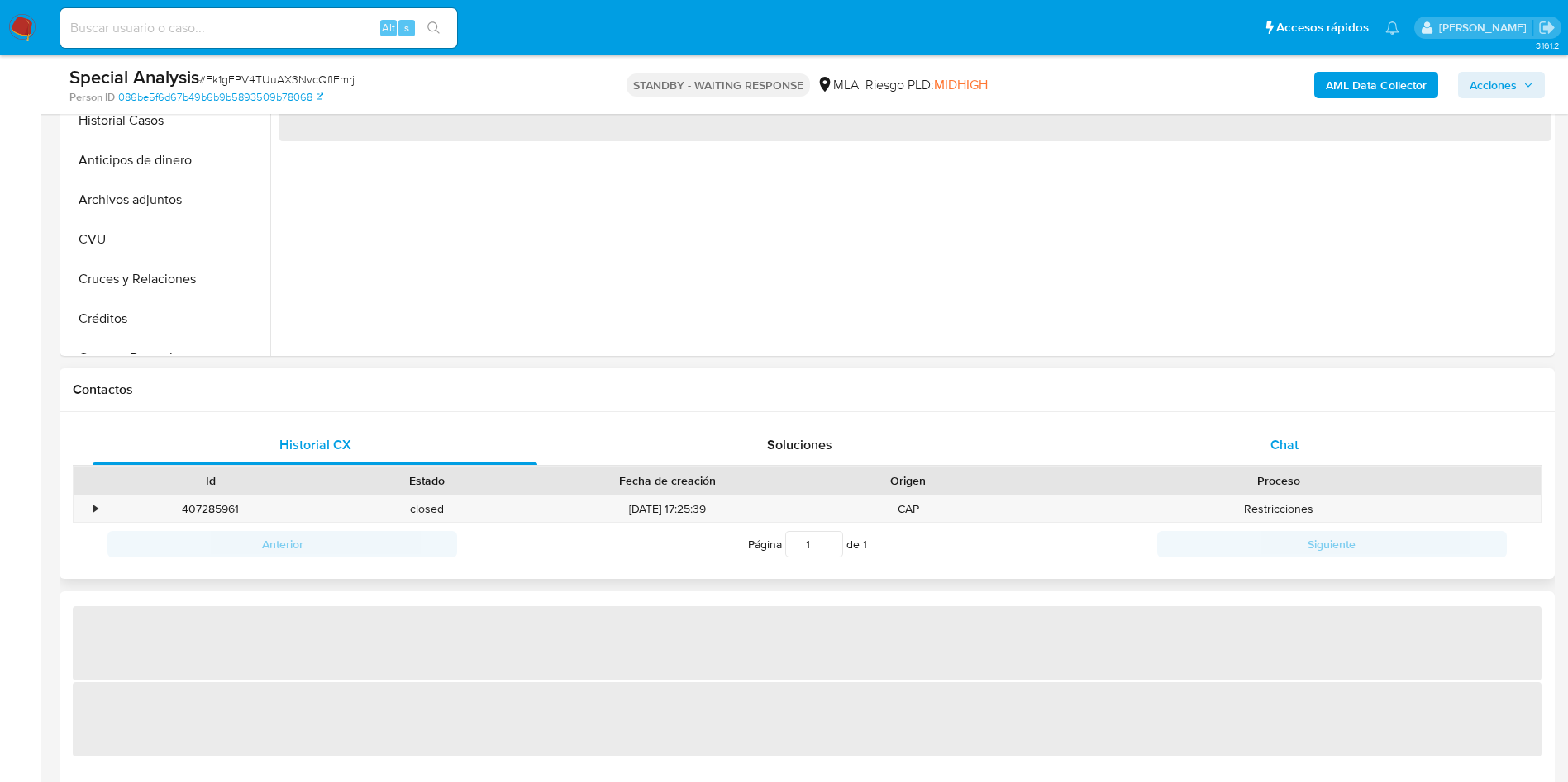
click at [1365, 445] on div "Chat" at bounding box center [1284, 446] width 444 height 40
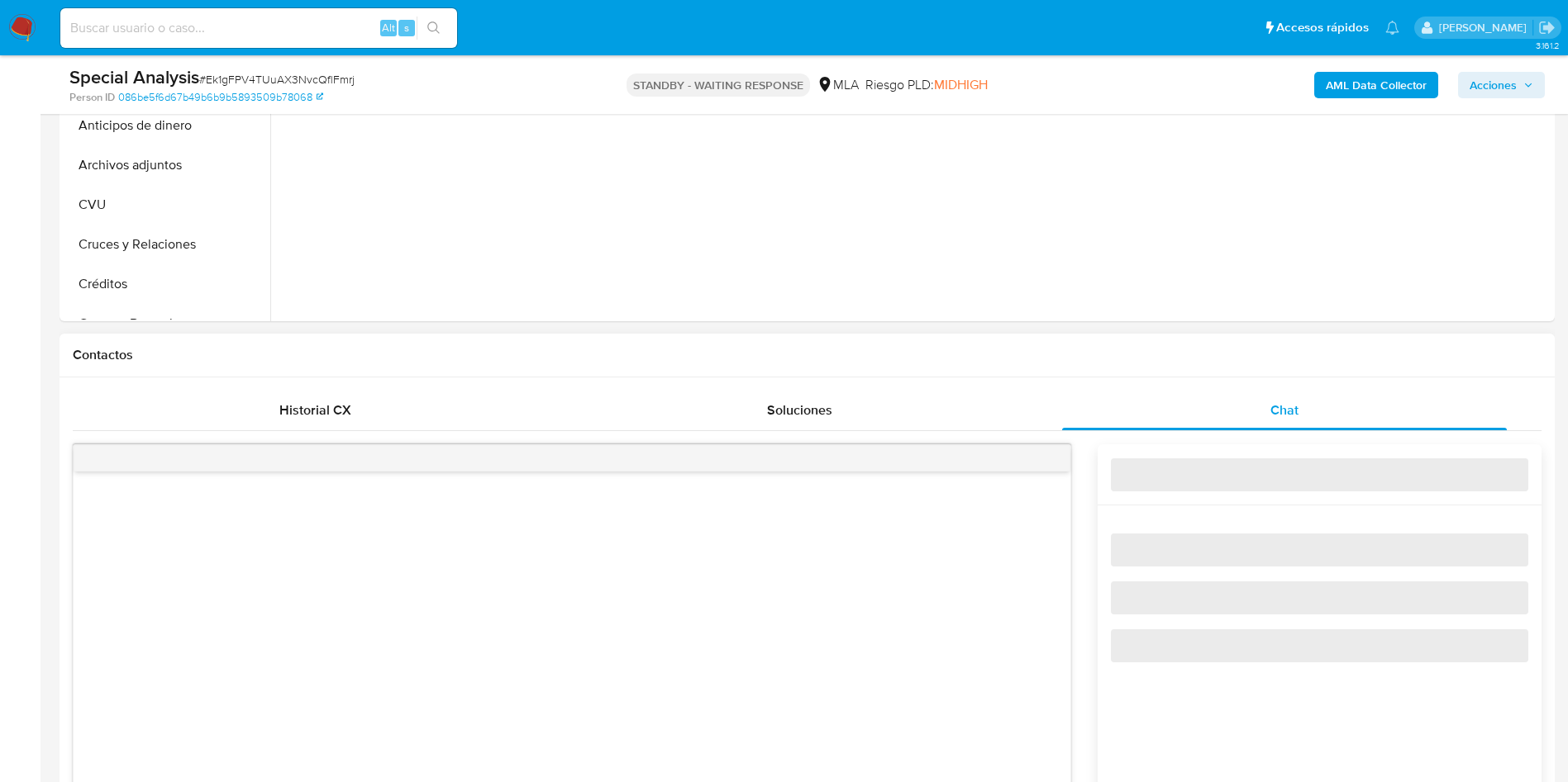
select select "10"
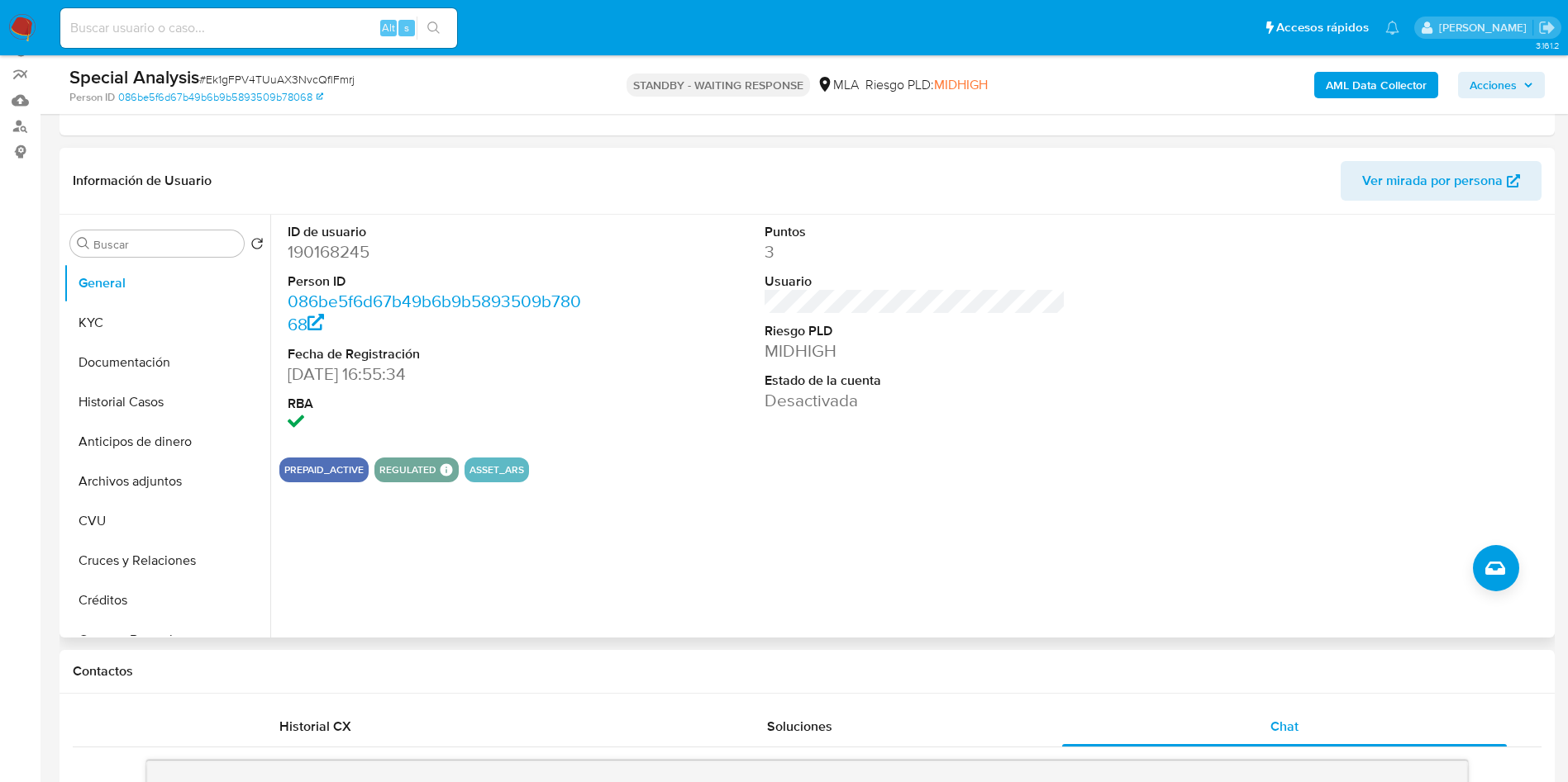
scroll to position [124, 0]
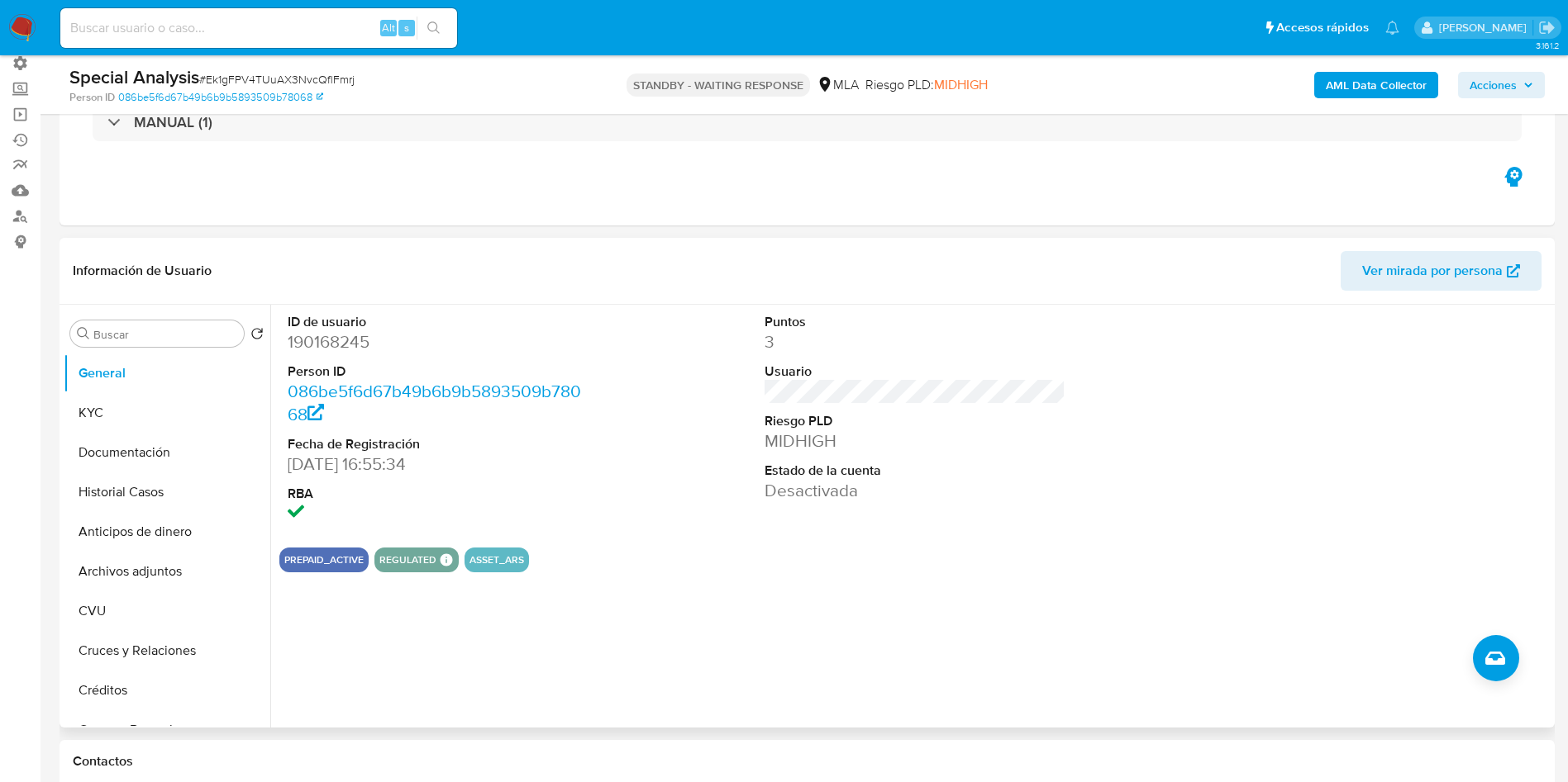
click at [334, 338] on dd "190168245" at bounding box center [438, 341] width 301 height 24
copy dd "190168245"
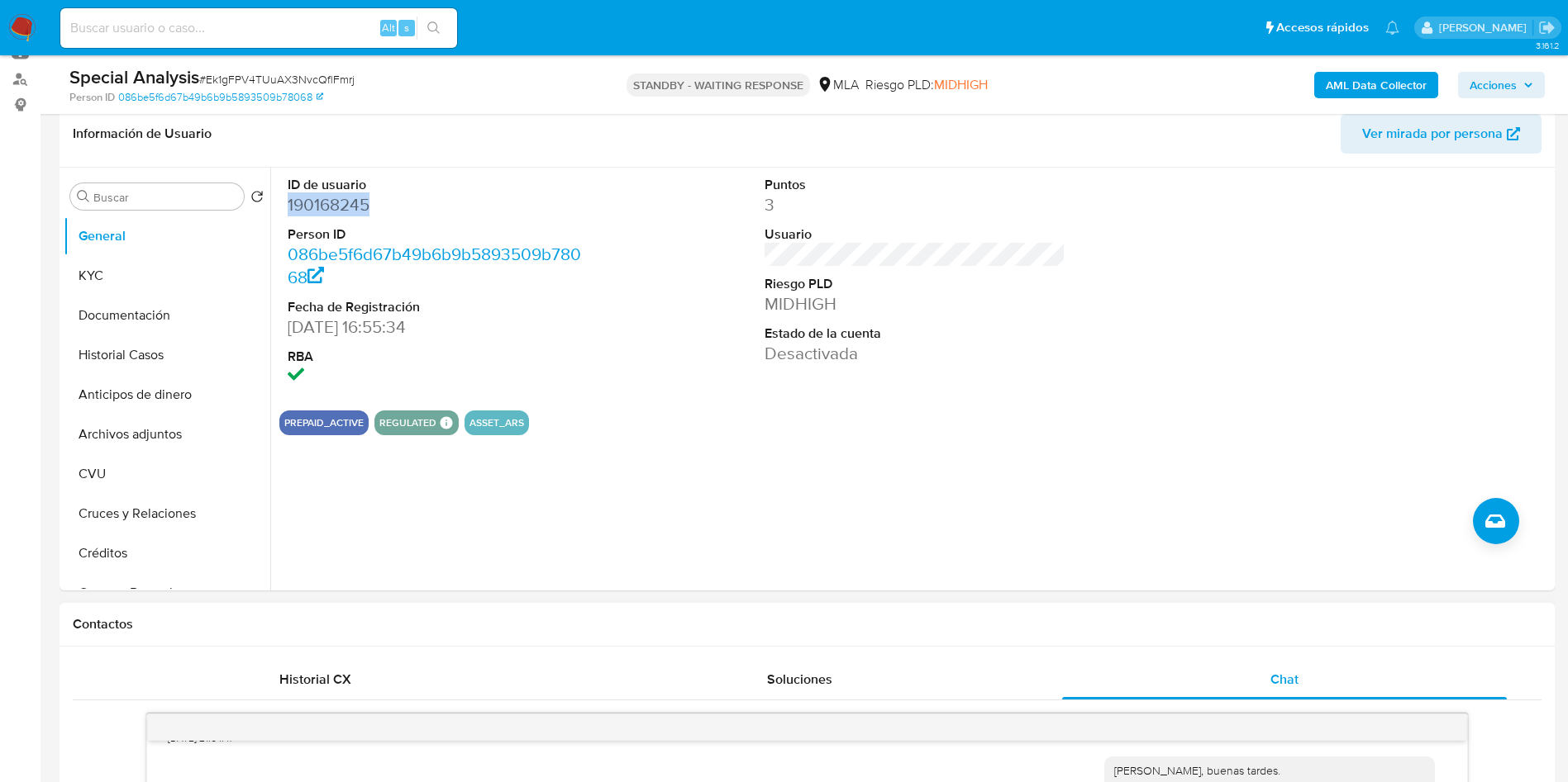
scroll to position [248, 0]
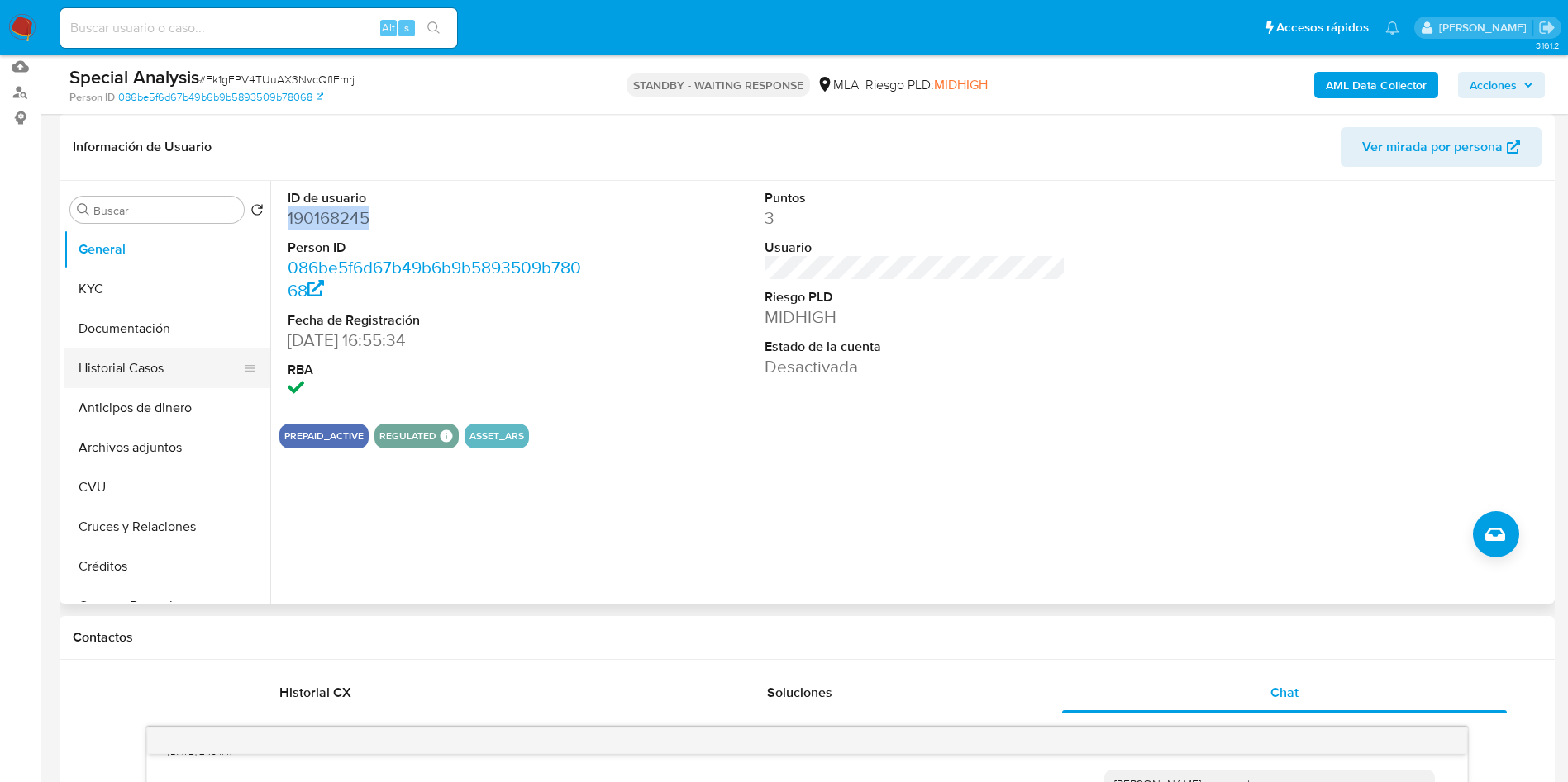
click at [121, 357] on button "Historial Casos" at bounding box center [160, 368] width 193 height 40
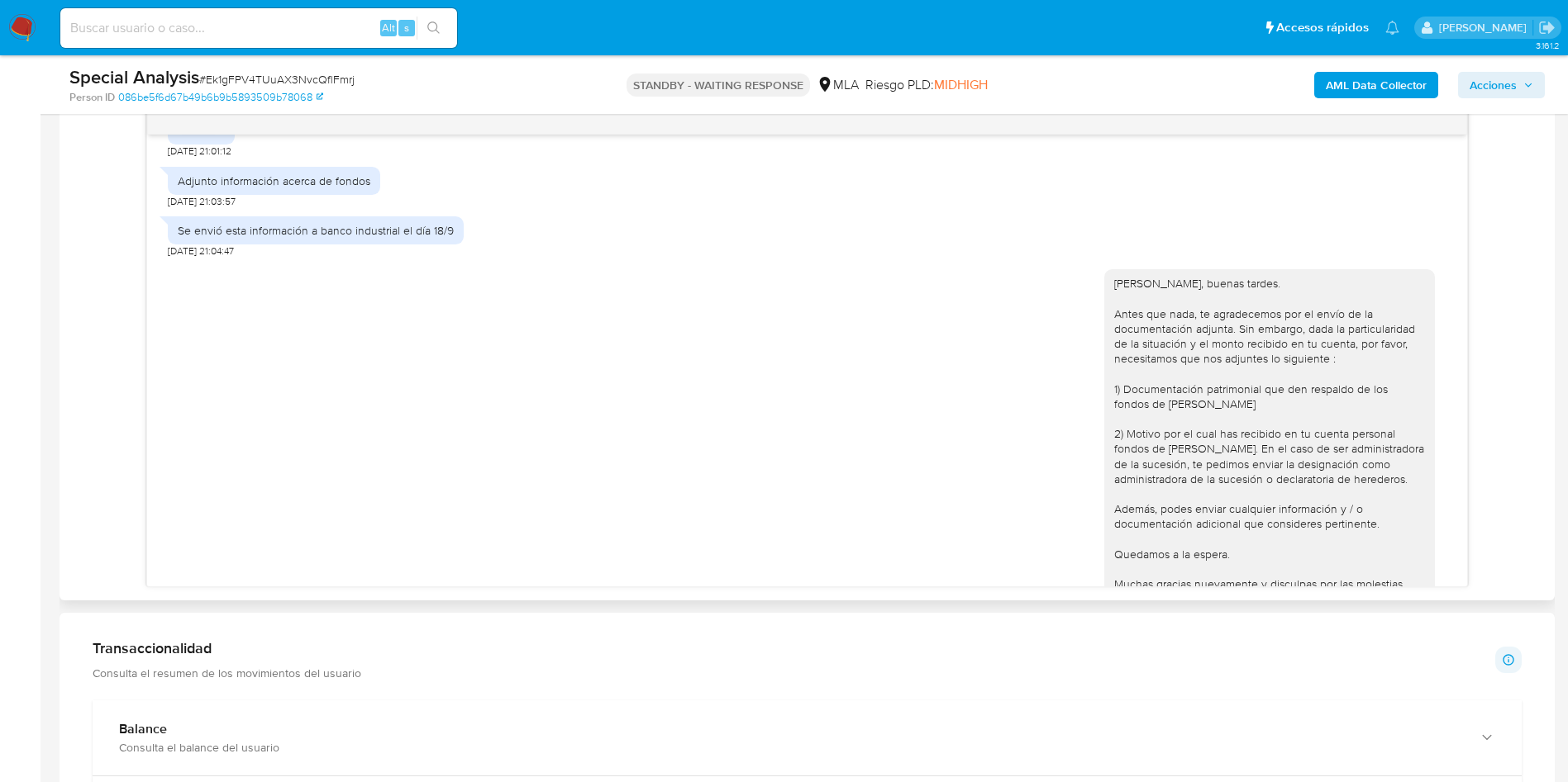
scroll to position [495, 0]
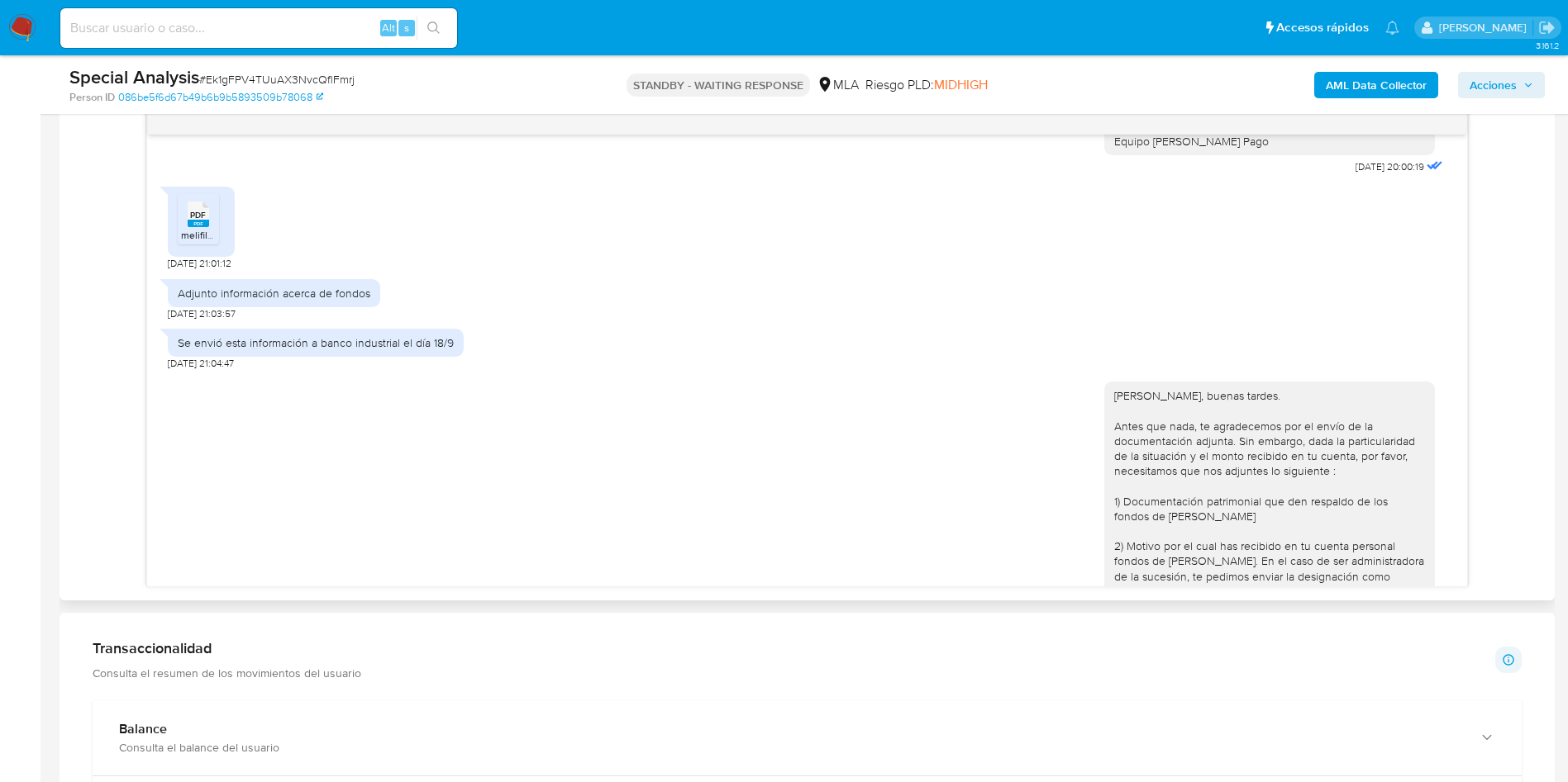
click at [197, 220] on span "PDF" at bounding box center [198, 215] width 16 height 10
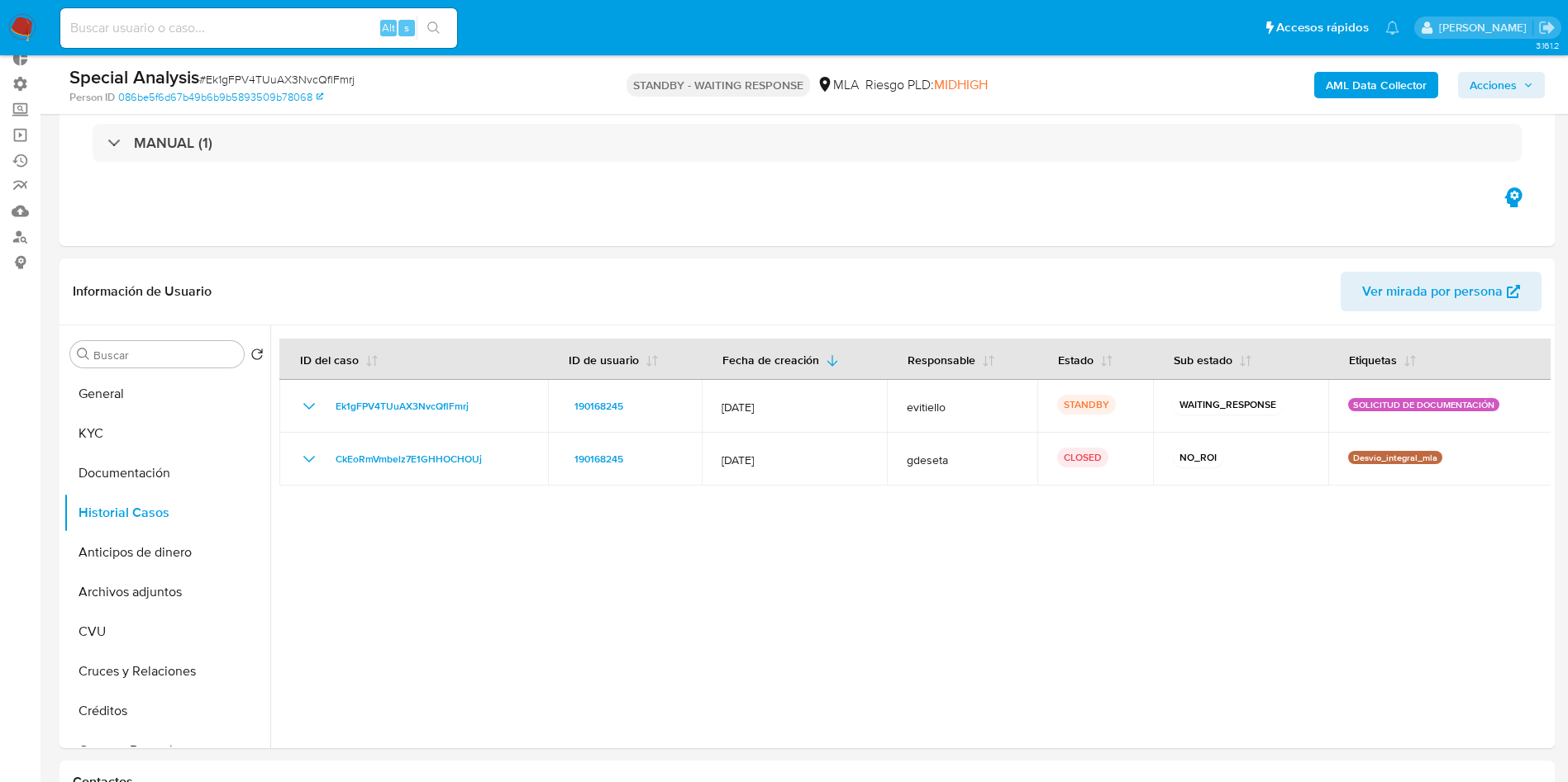
scroll to position [0, 0]
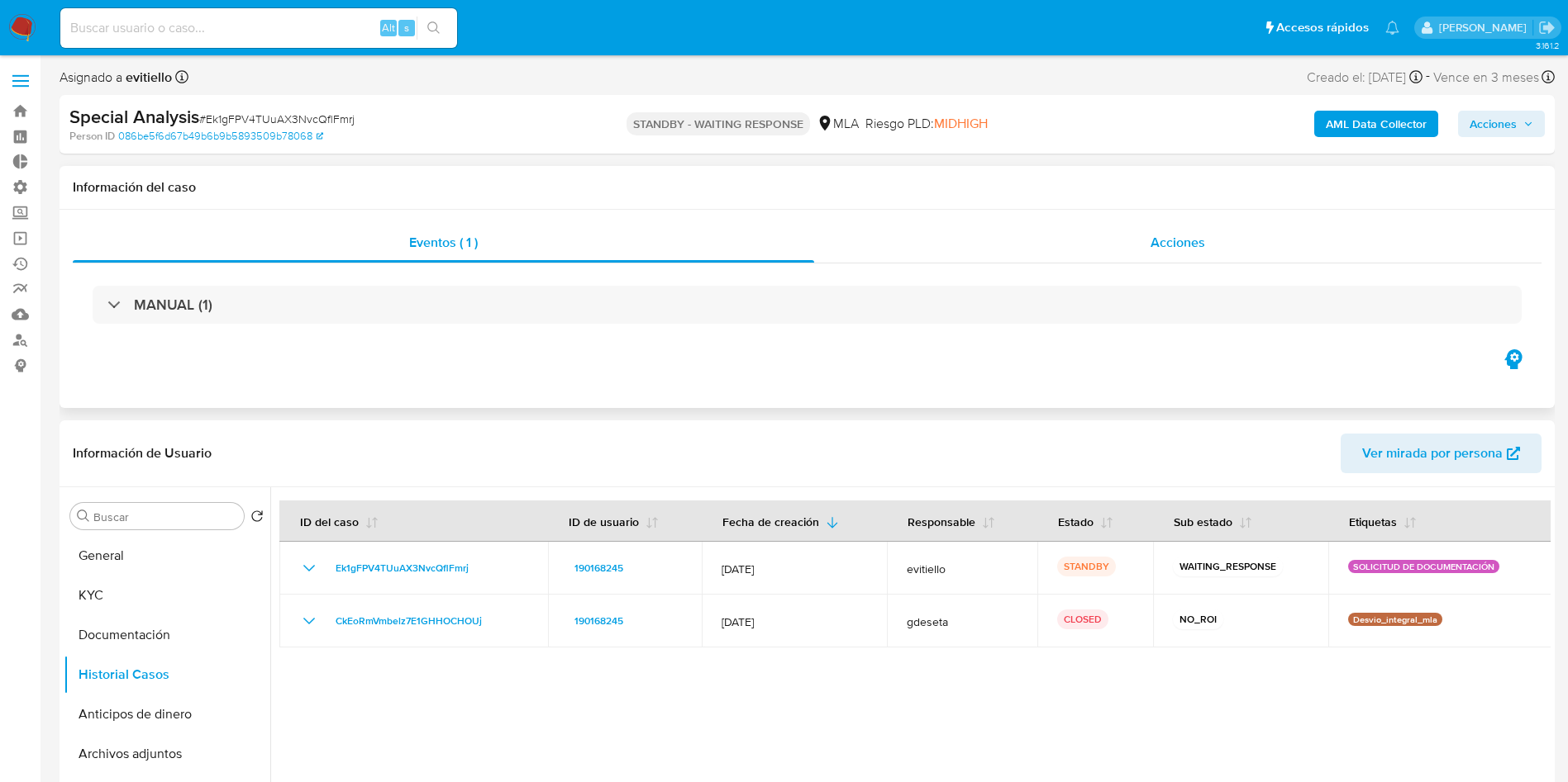
click at [1202, 238] on span "Acciones" at bounding box center [1177, 243] width 55 height 19
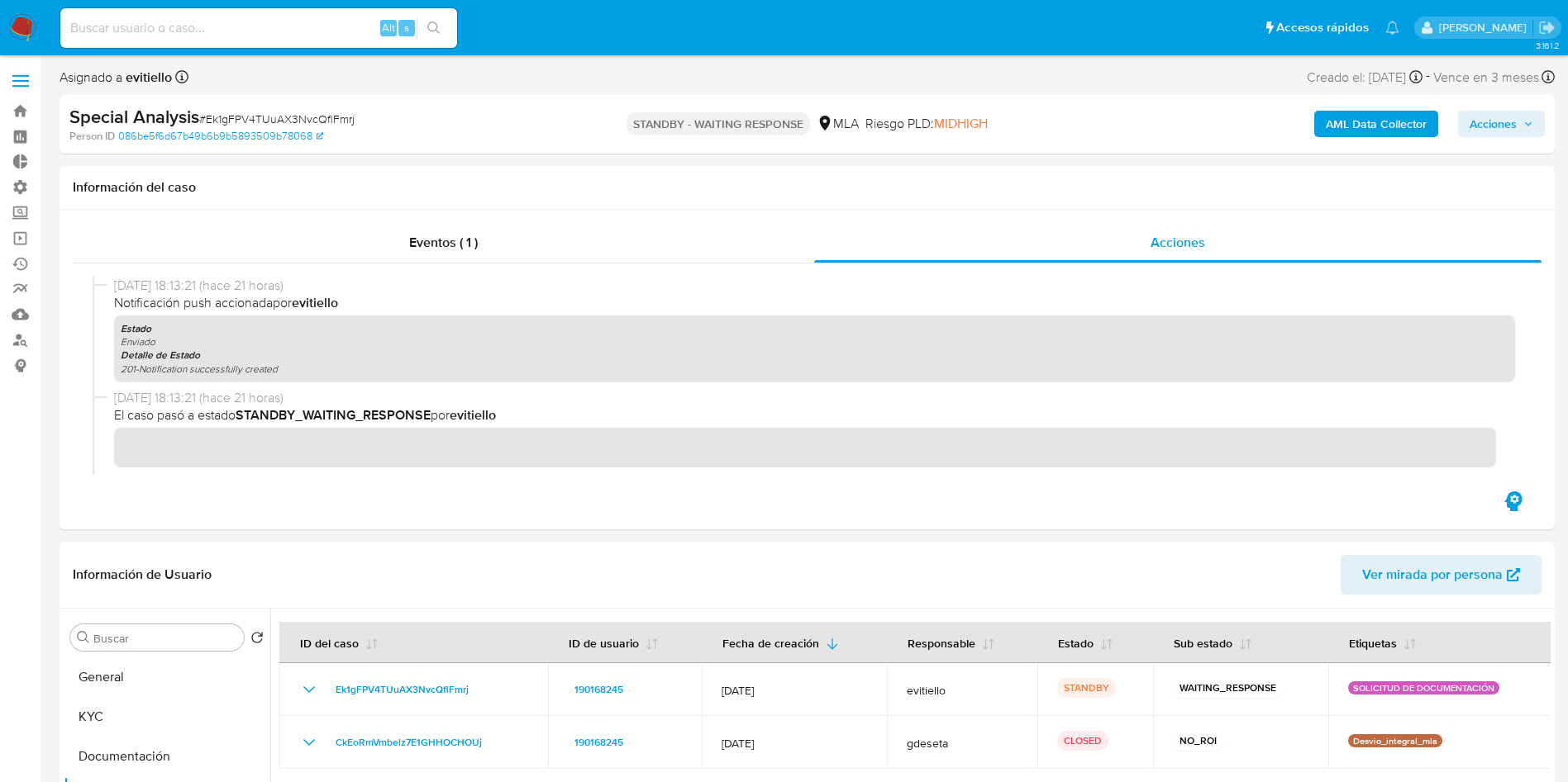
click at [350, 113] on span "# Ek1gFPV4TUuAX3NvcQflFmrj" at bounding box center [277, 118] width 155 height 17
copy span "Ek1gFPV4TUuAX3NvcQflFmrj"
click at [22, 31] on img at bounding box center [22, 28] width 28 height 28
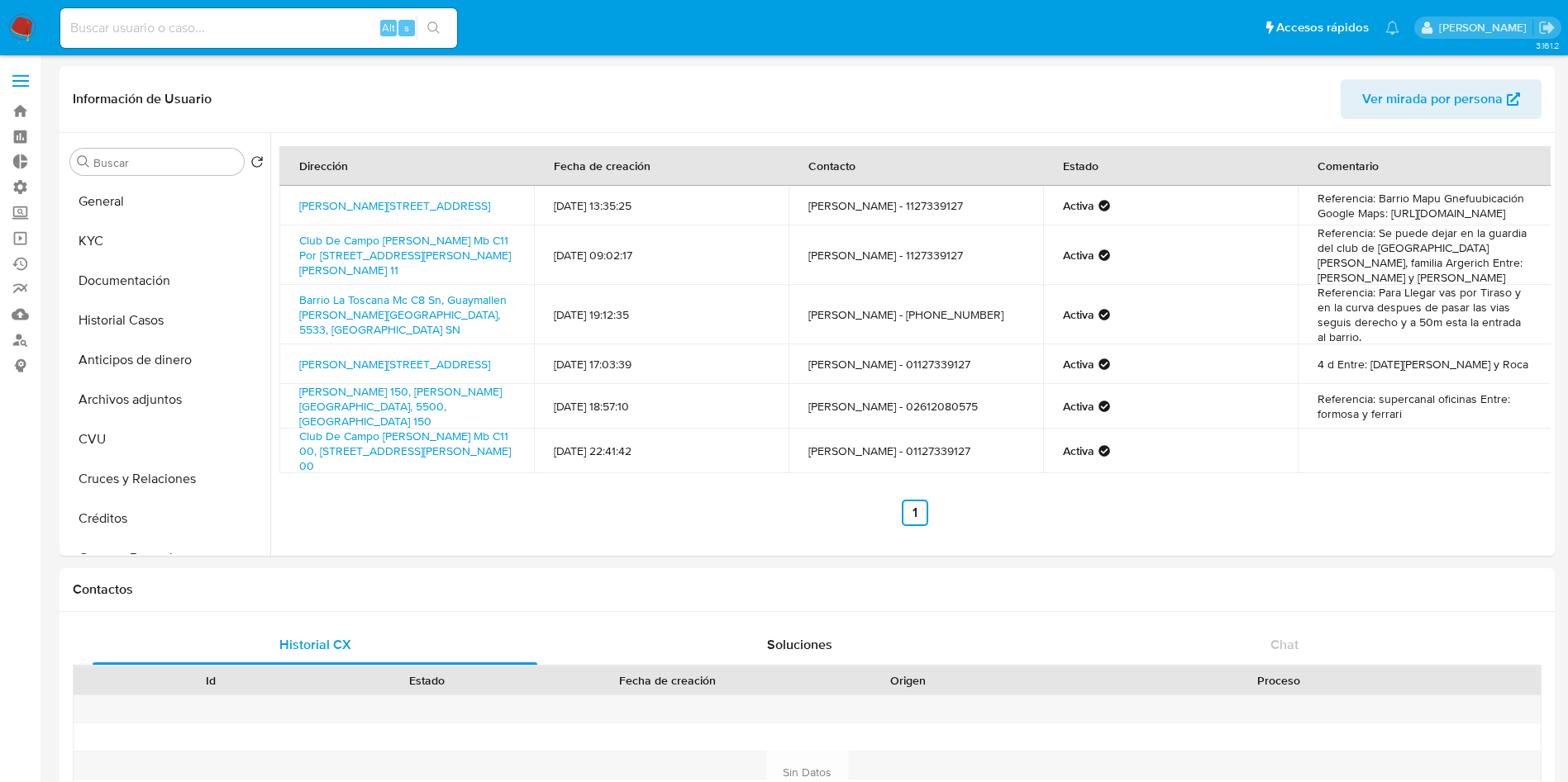
select select "10"
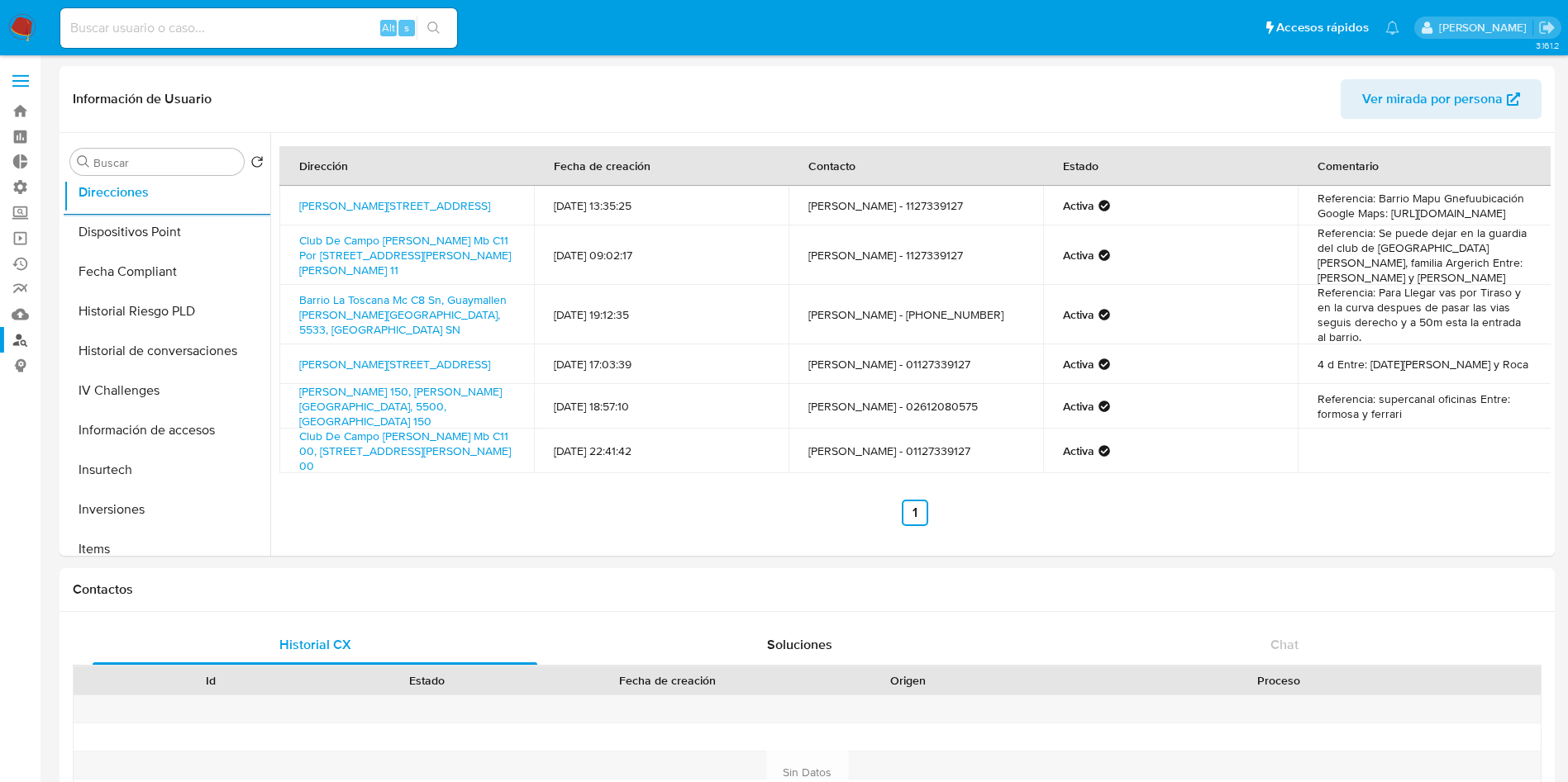
click at [23, 340] on link "Buscador de personas" at bounding box center [98, 340] width 197 height 25
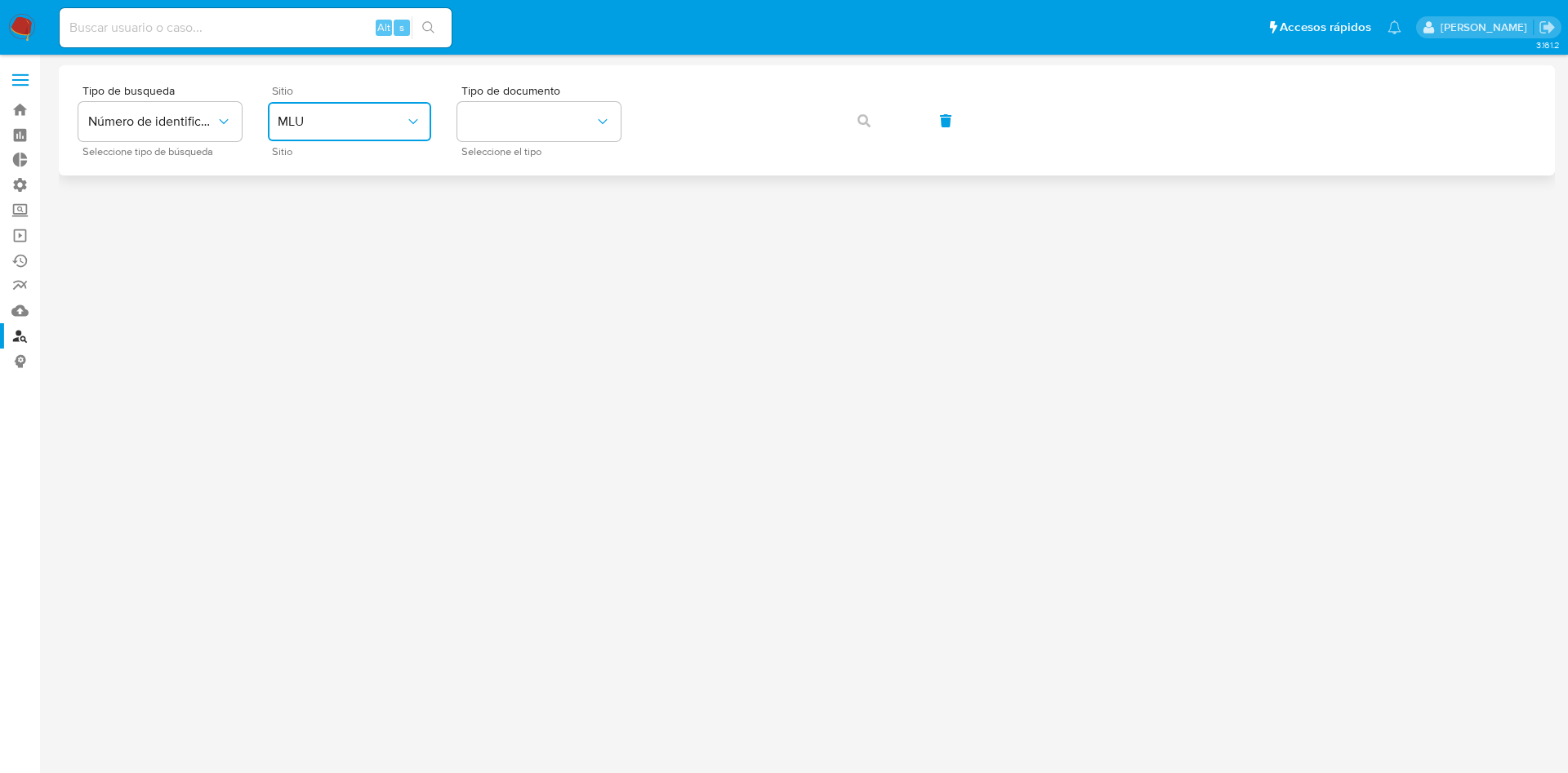
click at [332, 136] on button "MLU" at bounding box center [350, 122] width 164 height 40
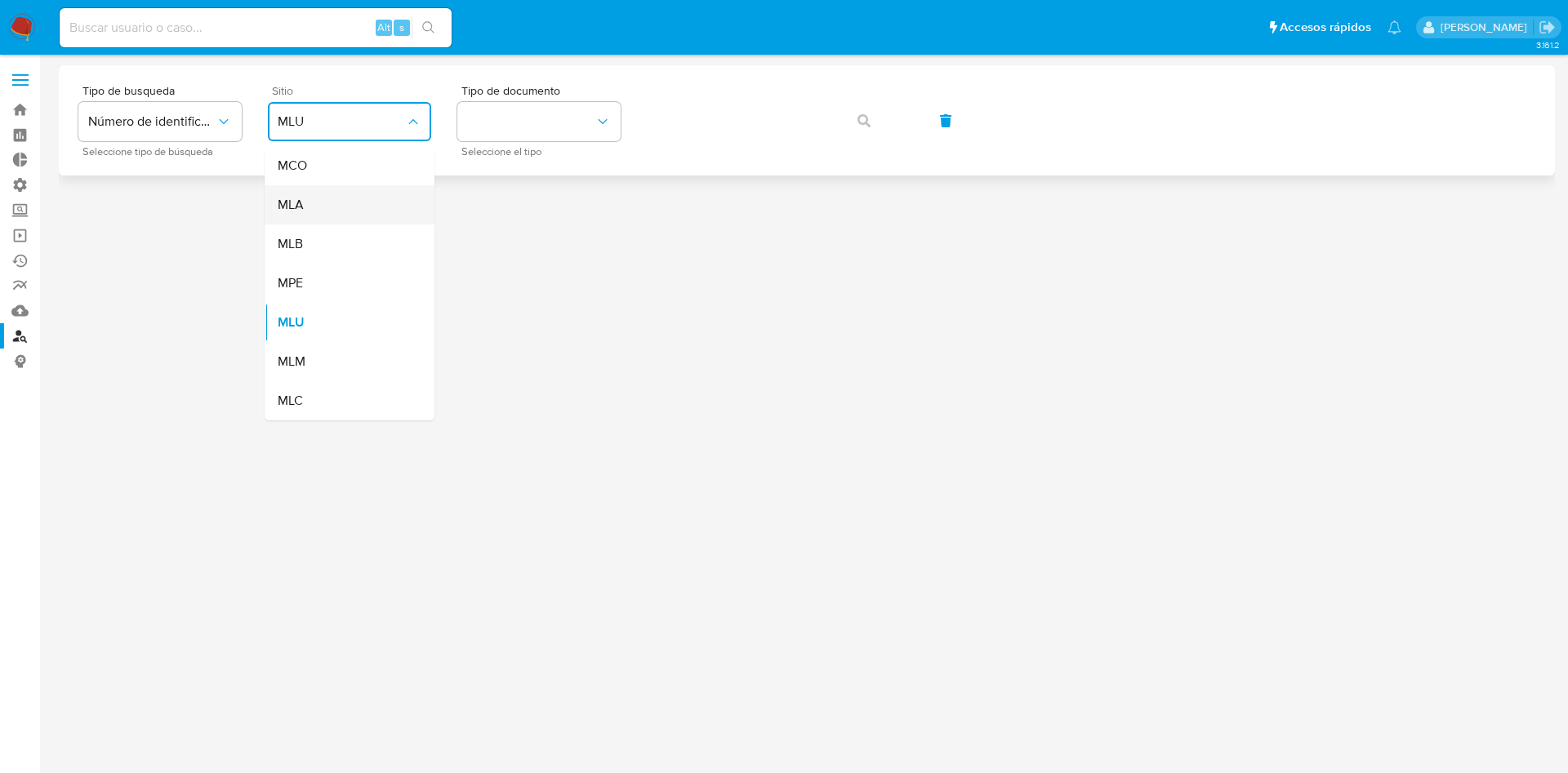
click at [324, 210] on div "MLA" at bounding box center [345, 205] width 134 height 40
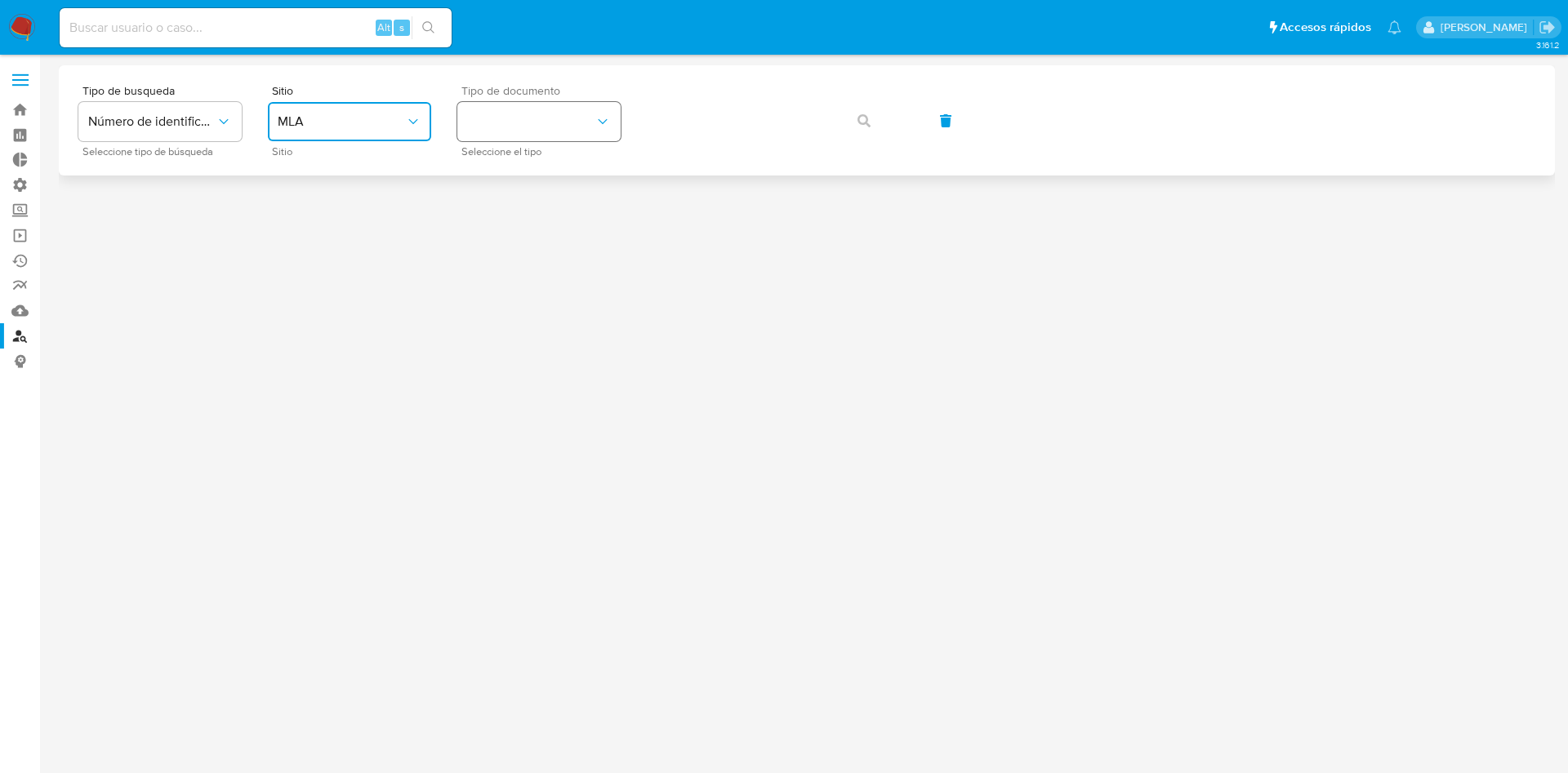
click at [582, 130] on button "identificationType" at bounding box center [539, 122] width 164 height 40
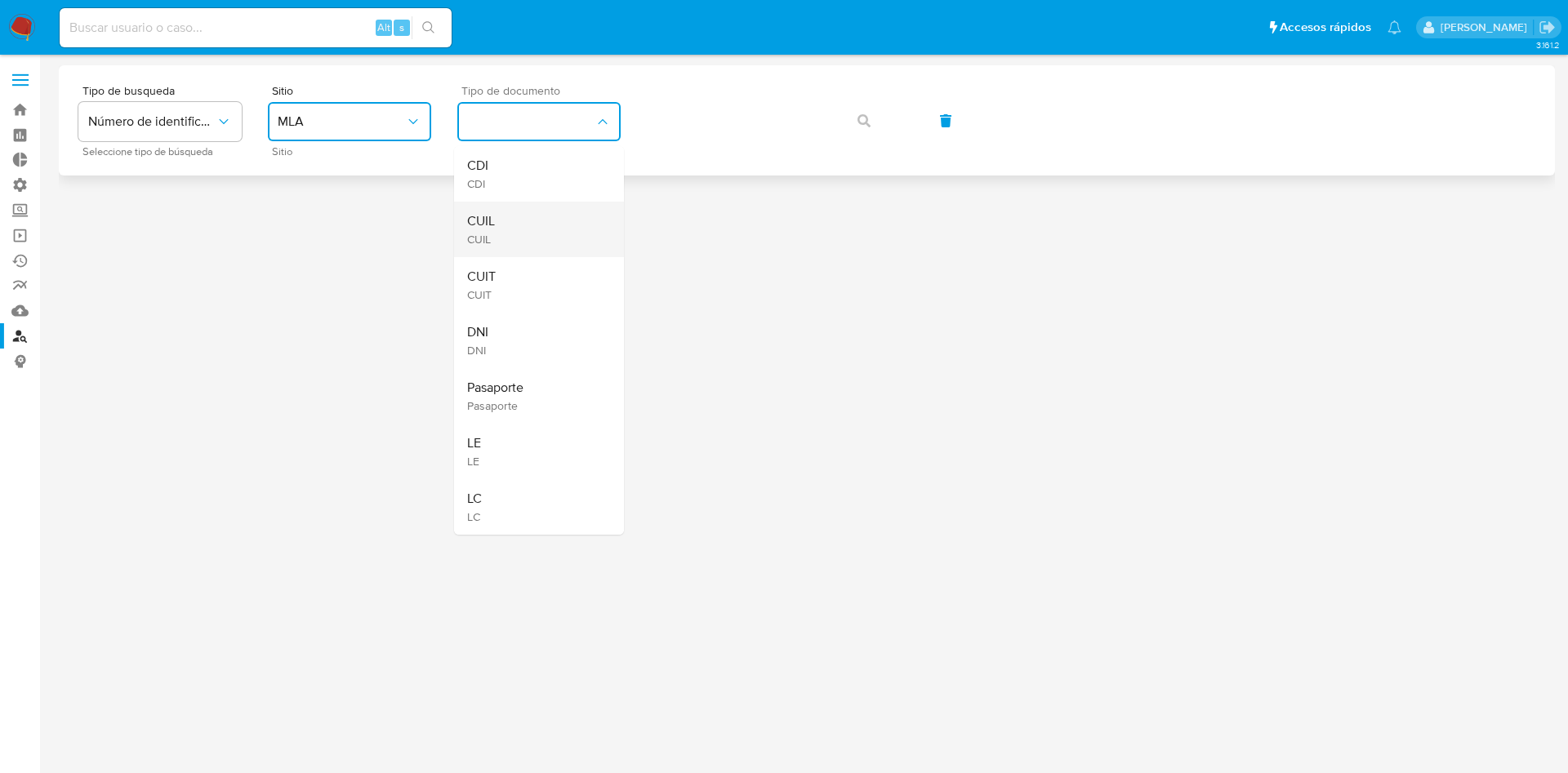
click at [517, 225] on div "CUIL CUIL" at bounding box center [535, 229] width 134 height 56
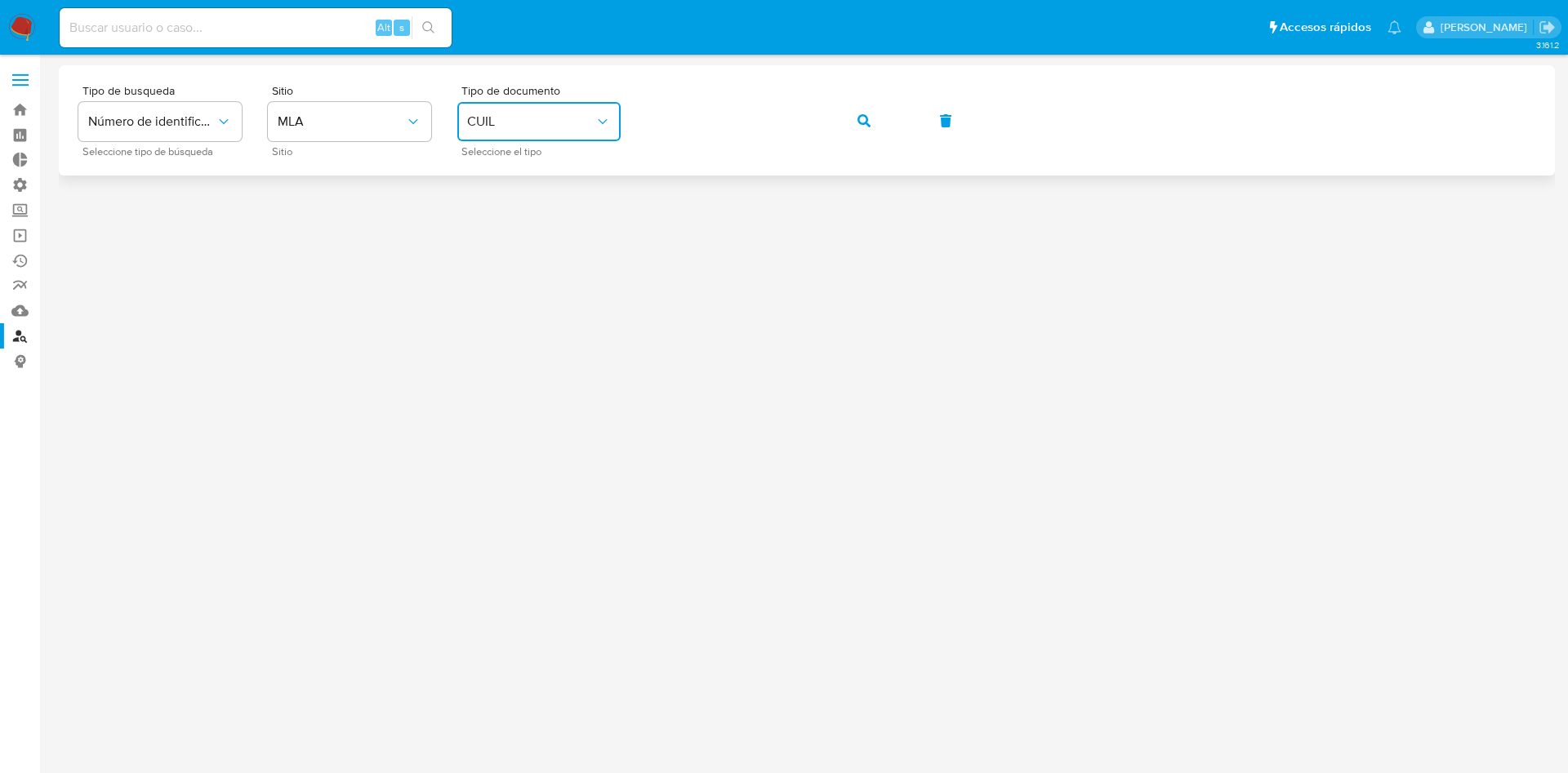
click at [858, 118] on icon "button" at bounding box center [864, 121] width 13 height 13
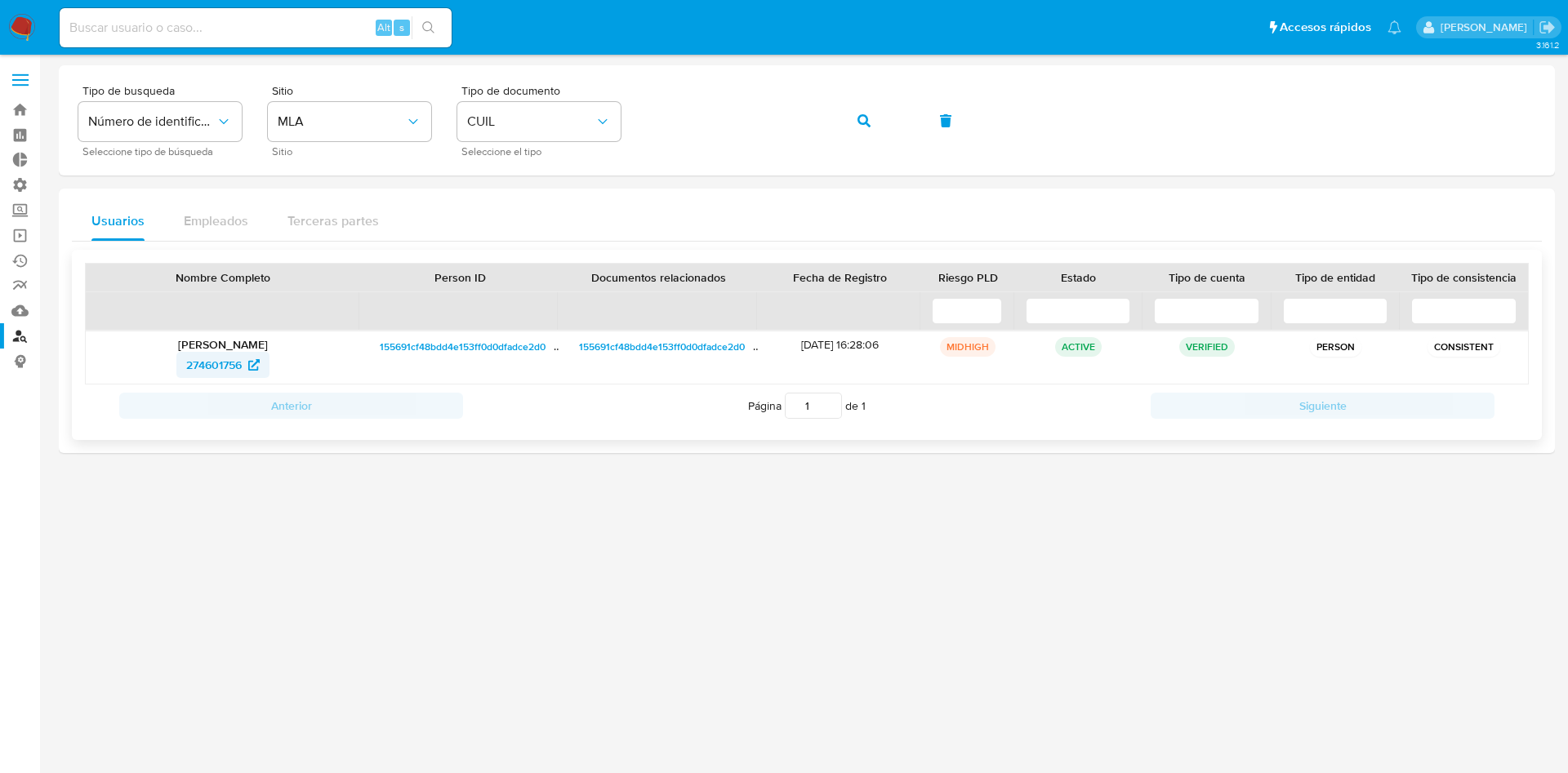
click at [203, 365] on span "274601756" at bounding box center [214, 365] width 56 height 26
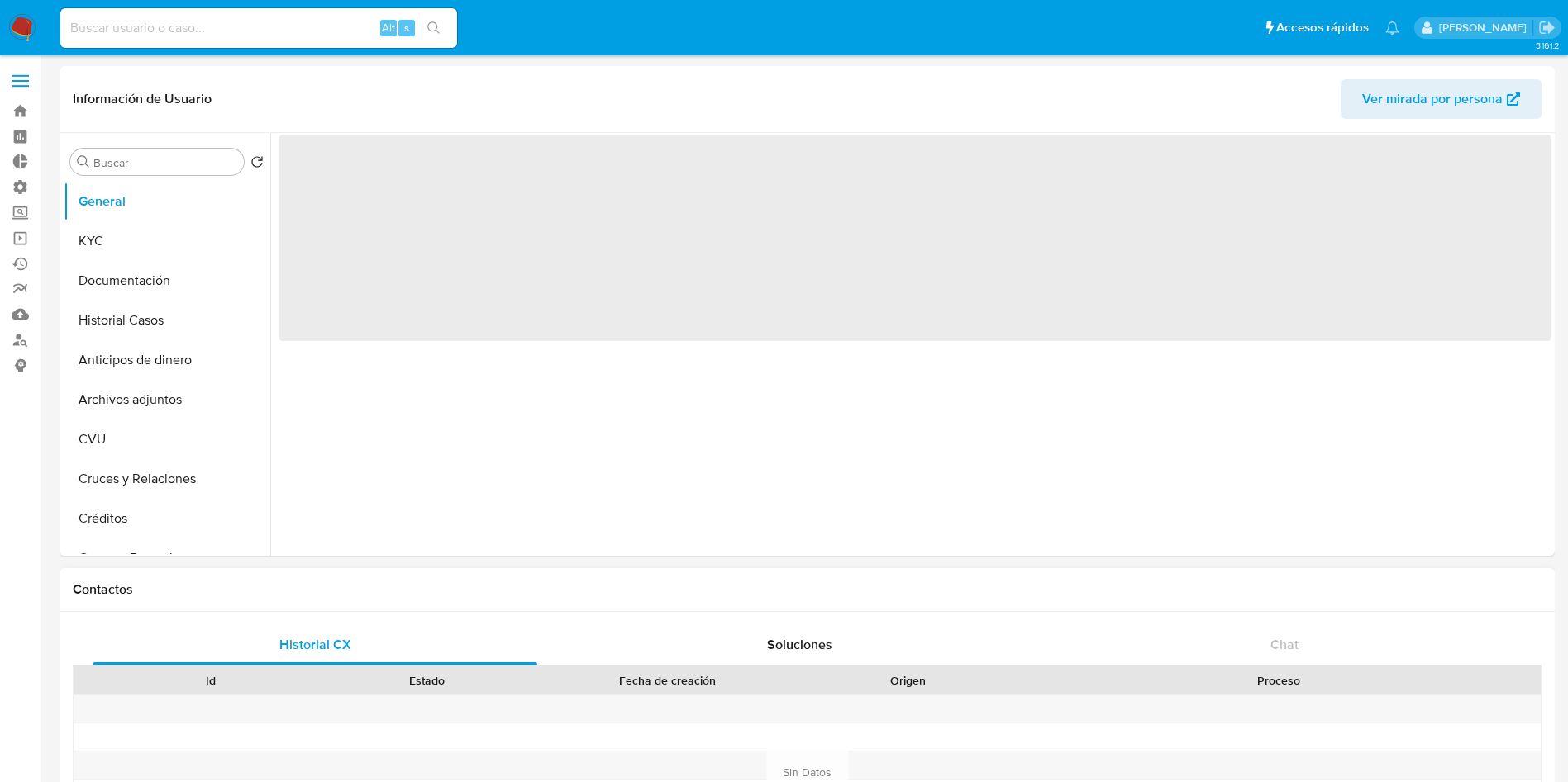
select select "10"
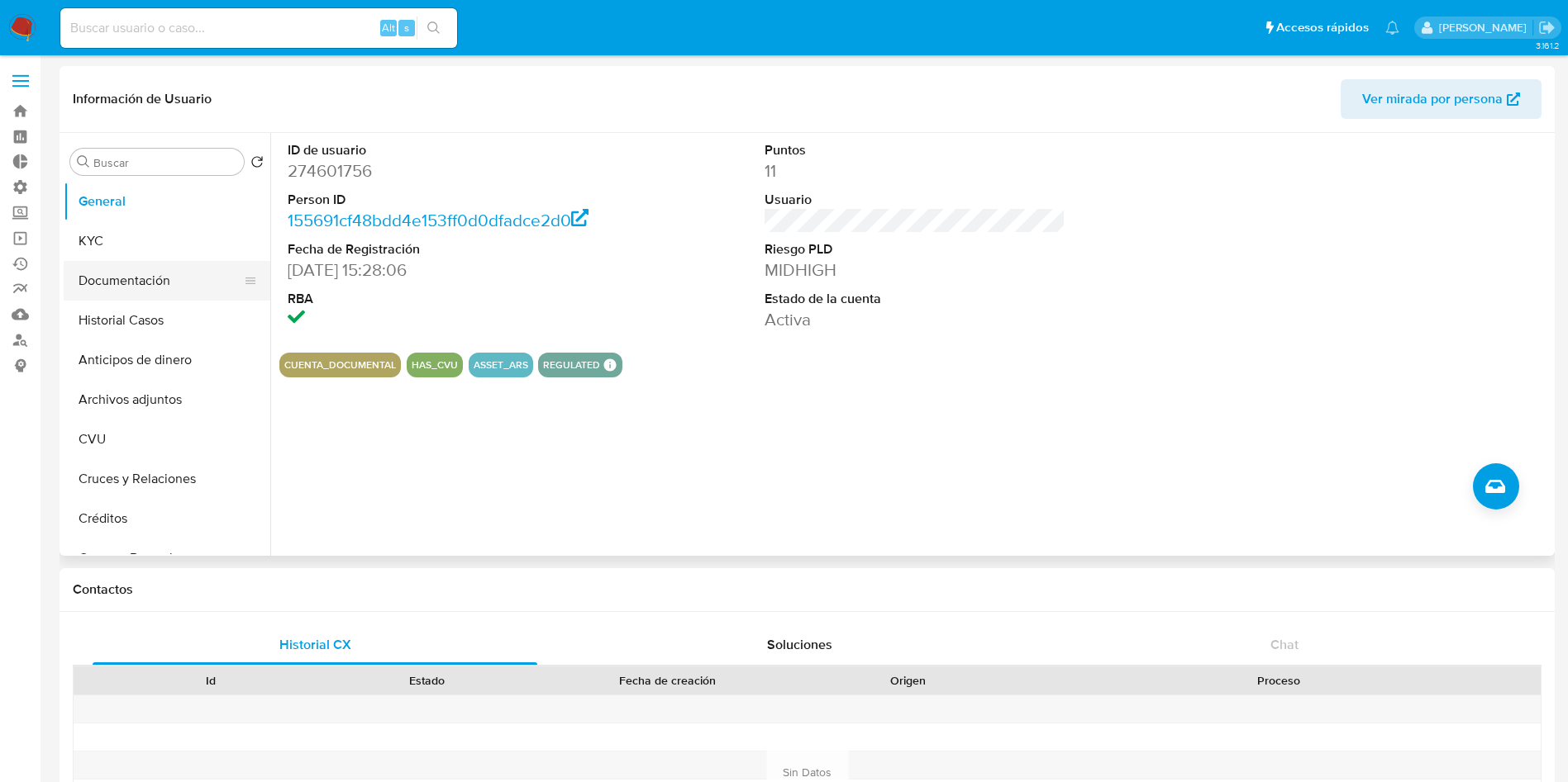
click at [126, 287] on button "Documentación" at bounding box center [160, 281] width 193 height 40
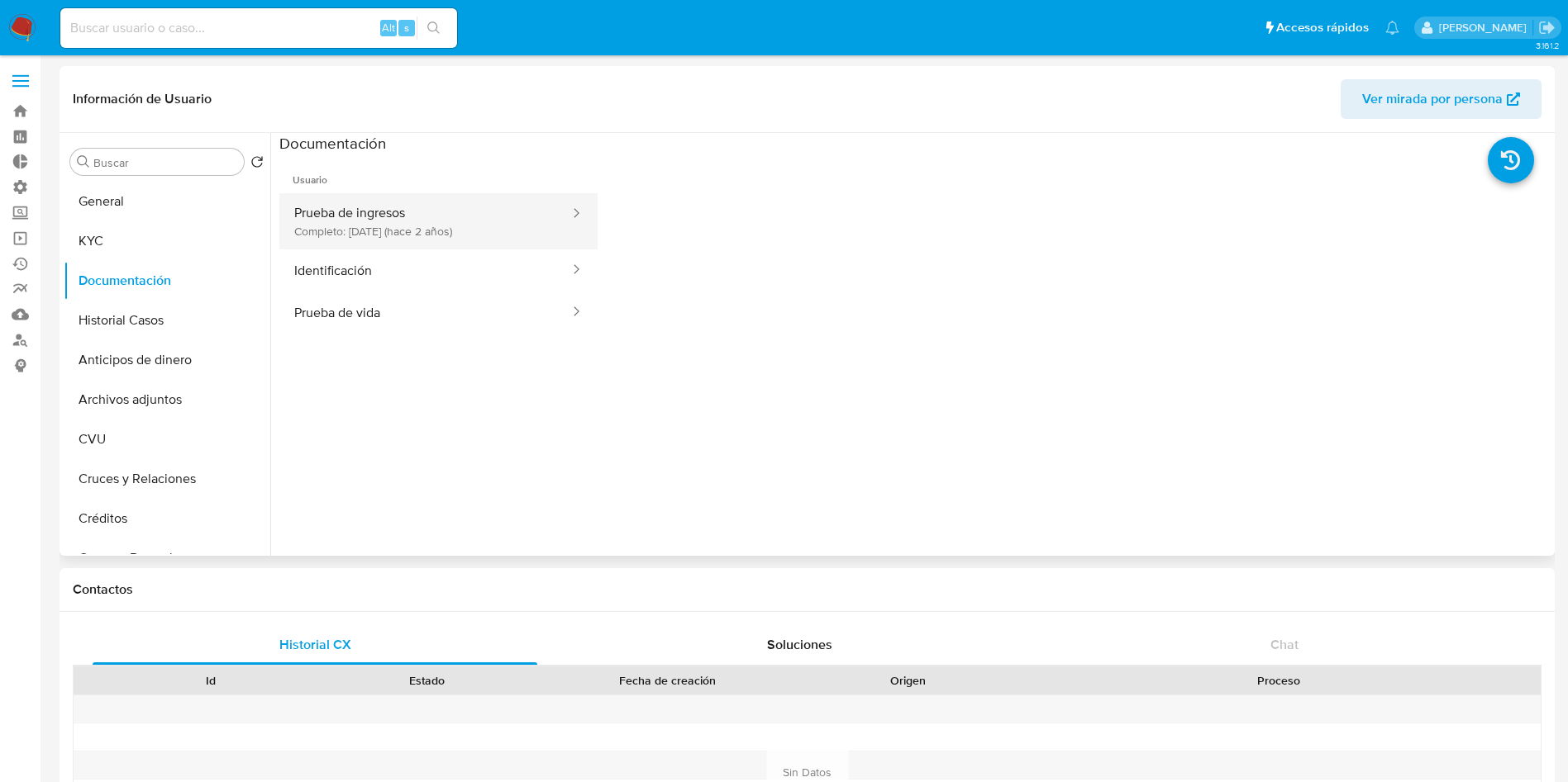
click at [470, 226] on button "Prueba de ingresos Completo: [DATE] (hace 2 años)" at bounding box center [425, 221] width 292 height 57
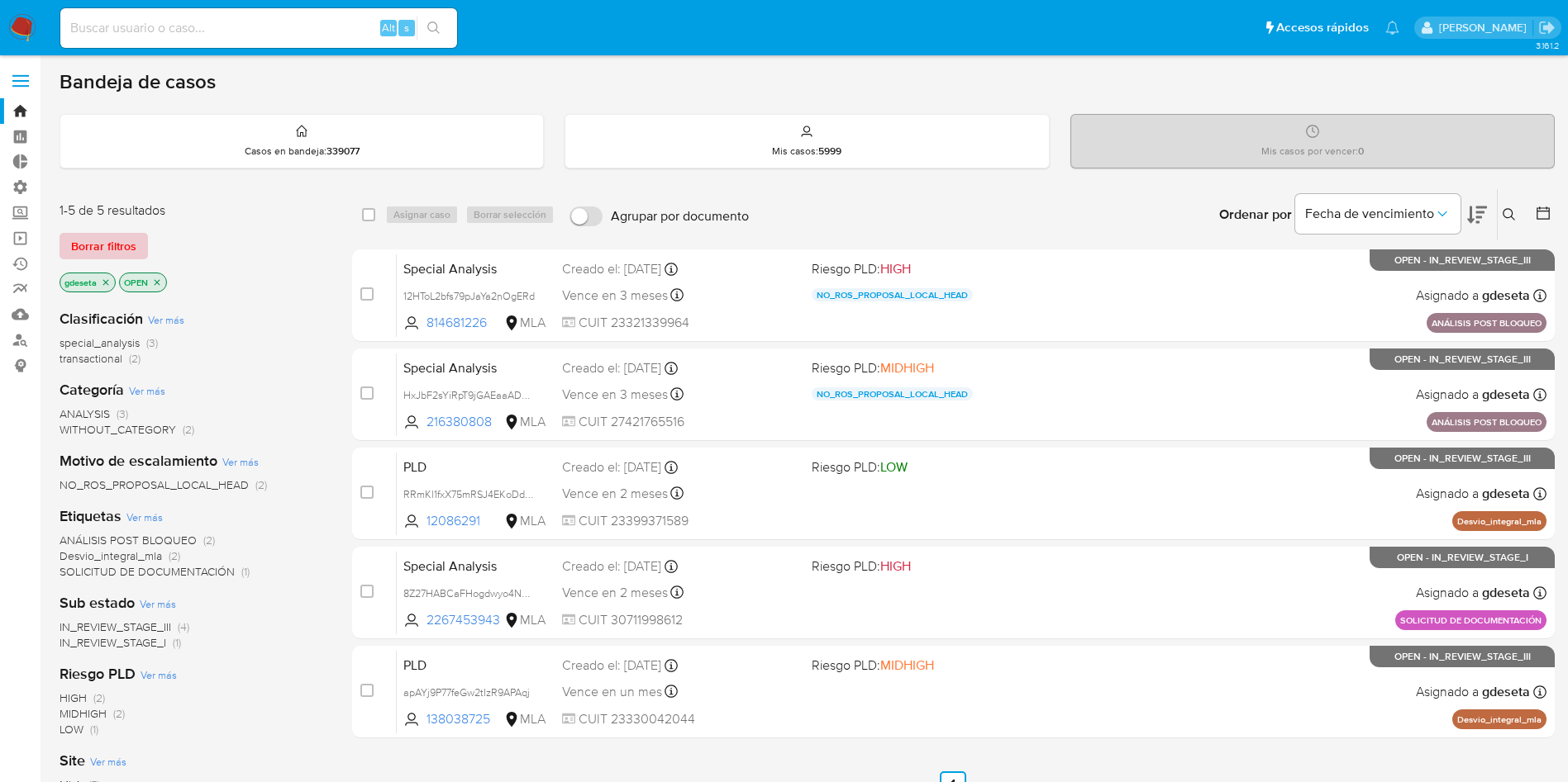
click at [106, 235] on span "Borrar filtros" at bounding box center [104, 246] width 65 height 24
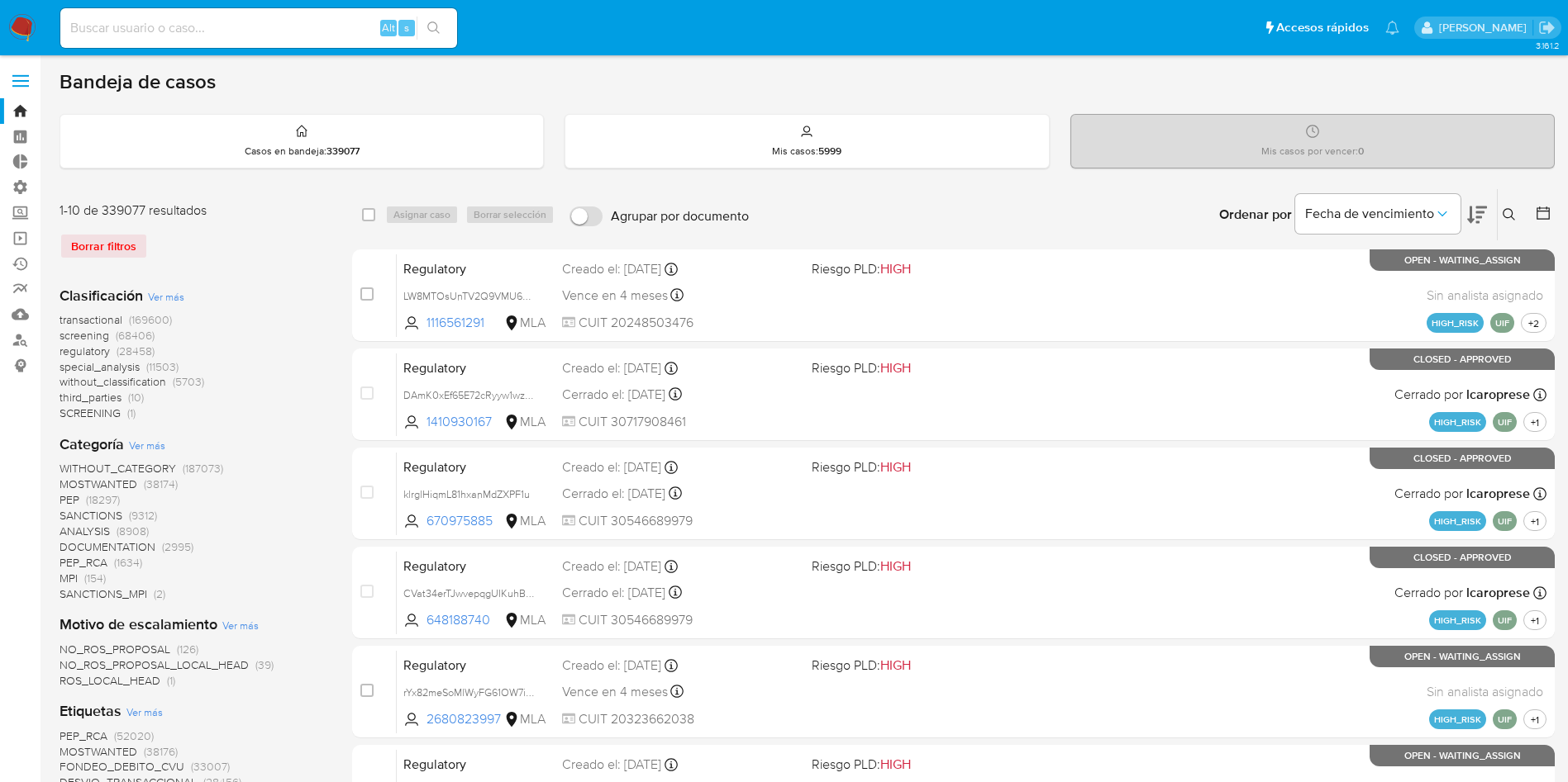
click at [1515, 209] on icon at bounding box center [1509, 214] width 13 height 13
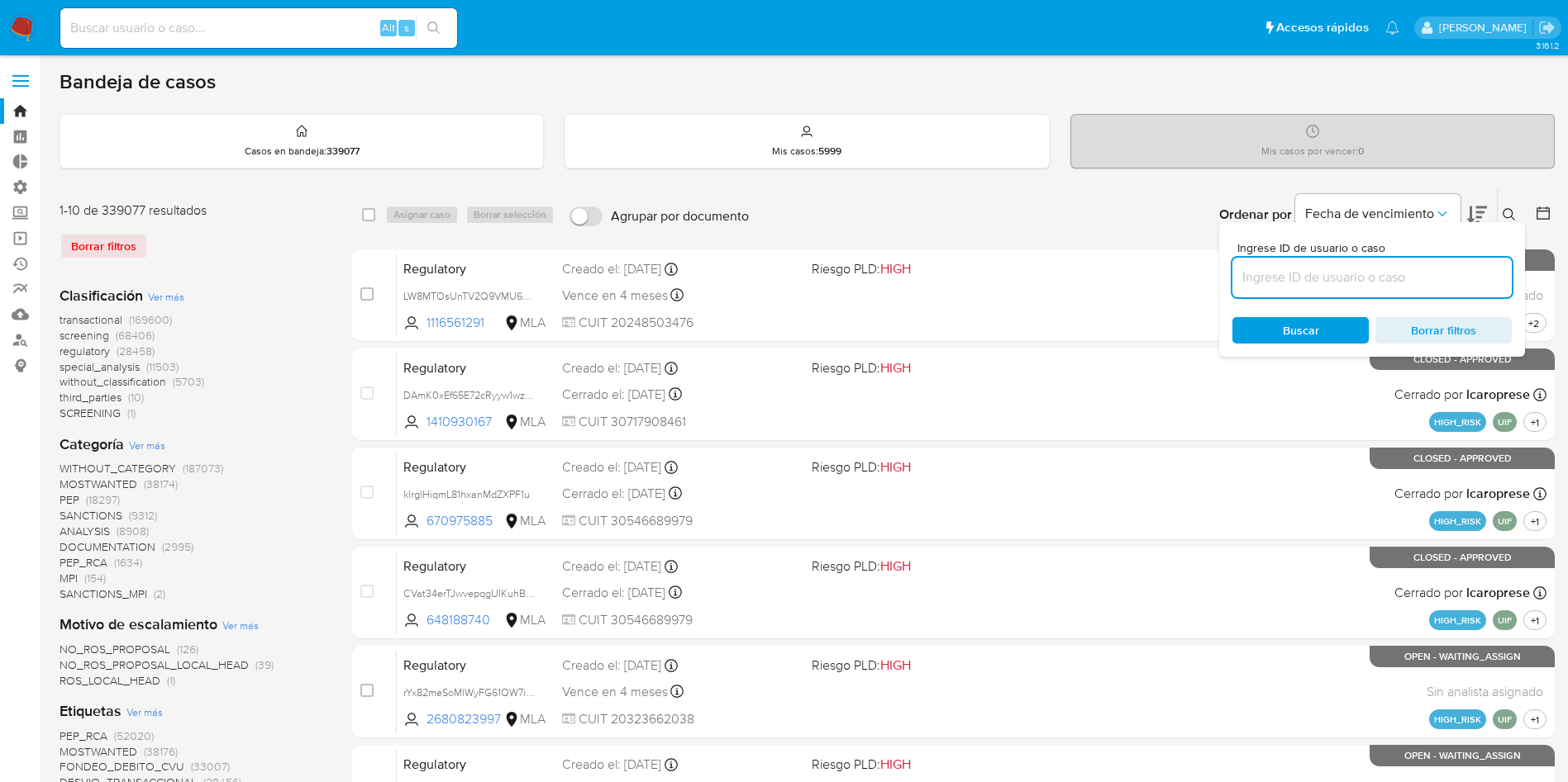
click at [1385, 285] on input at bounding box center [1371, 277] width 280 height 22
type input "Ek1gFPV4TUuAX3NvcQflFmrj"
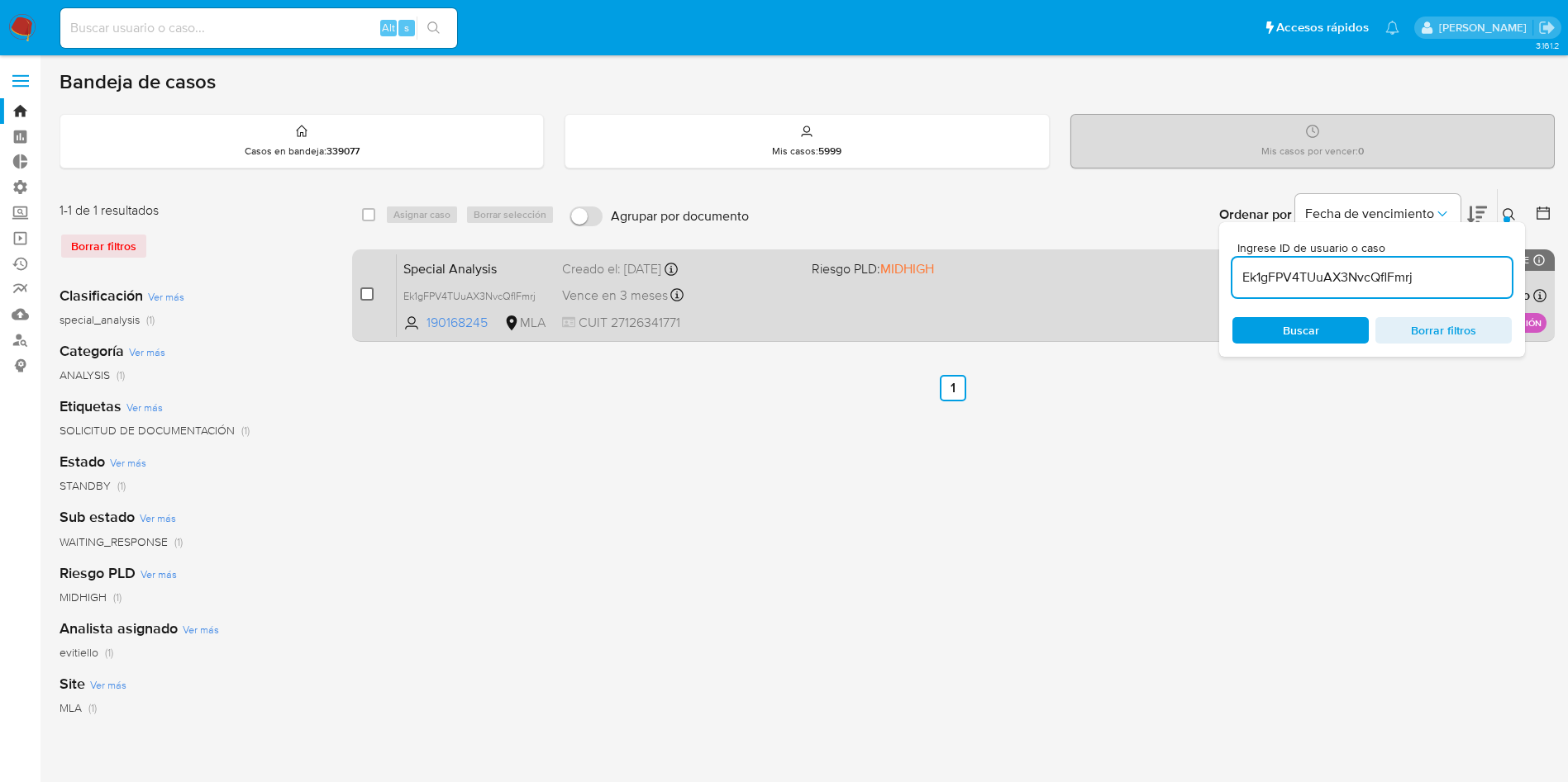
click at [371, 299] on input "checkbox" at bounding box center [367, 293] width 13 height 13
checkbox input "true"
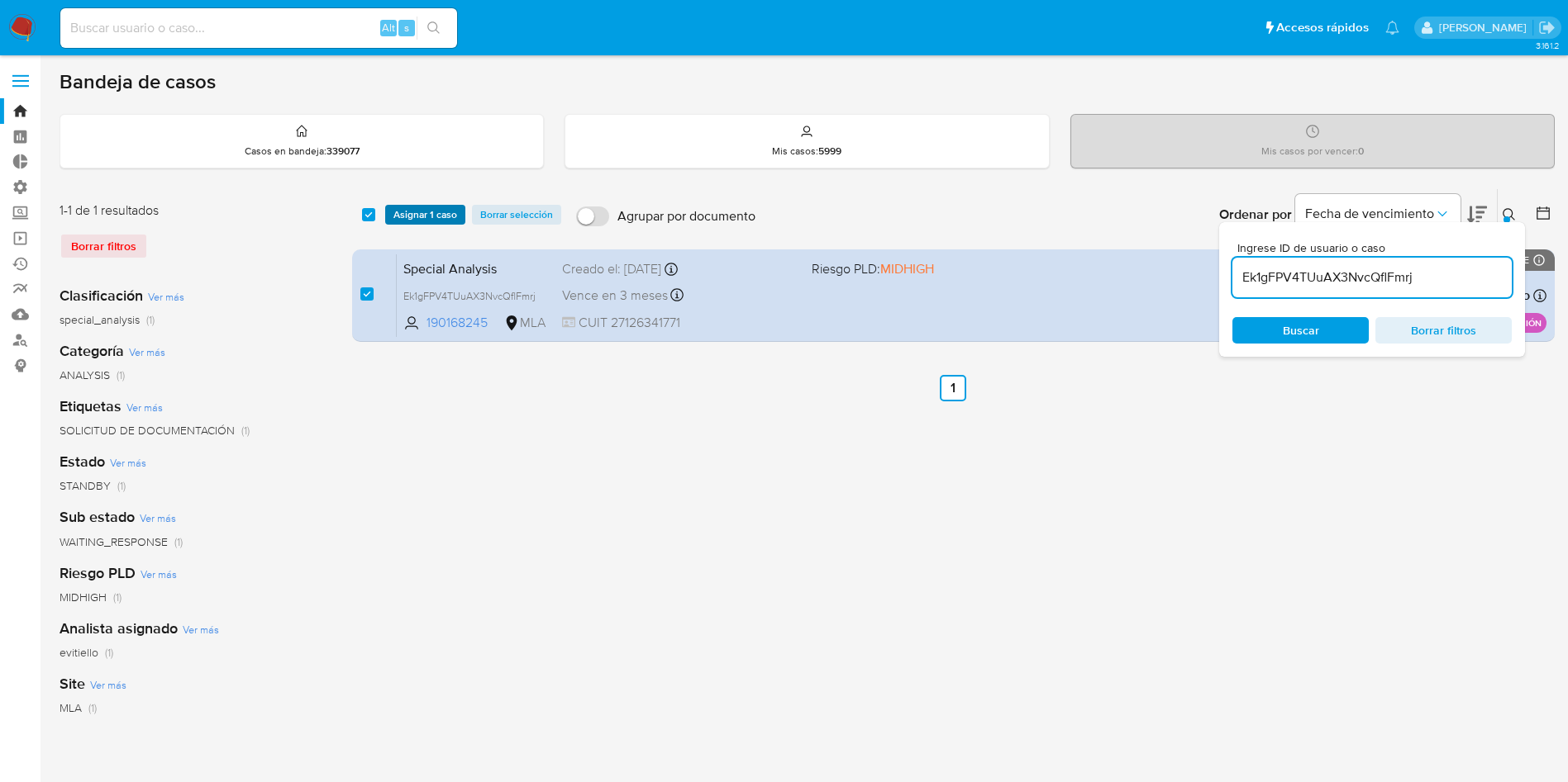
click at [423, 211] on span "Asignar 1 caso" at bounding box center [425, 214] width 64 height 17
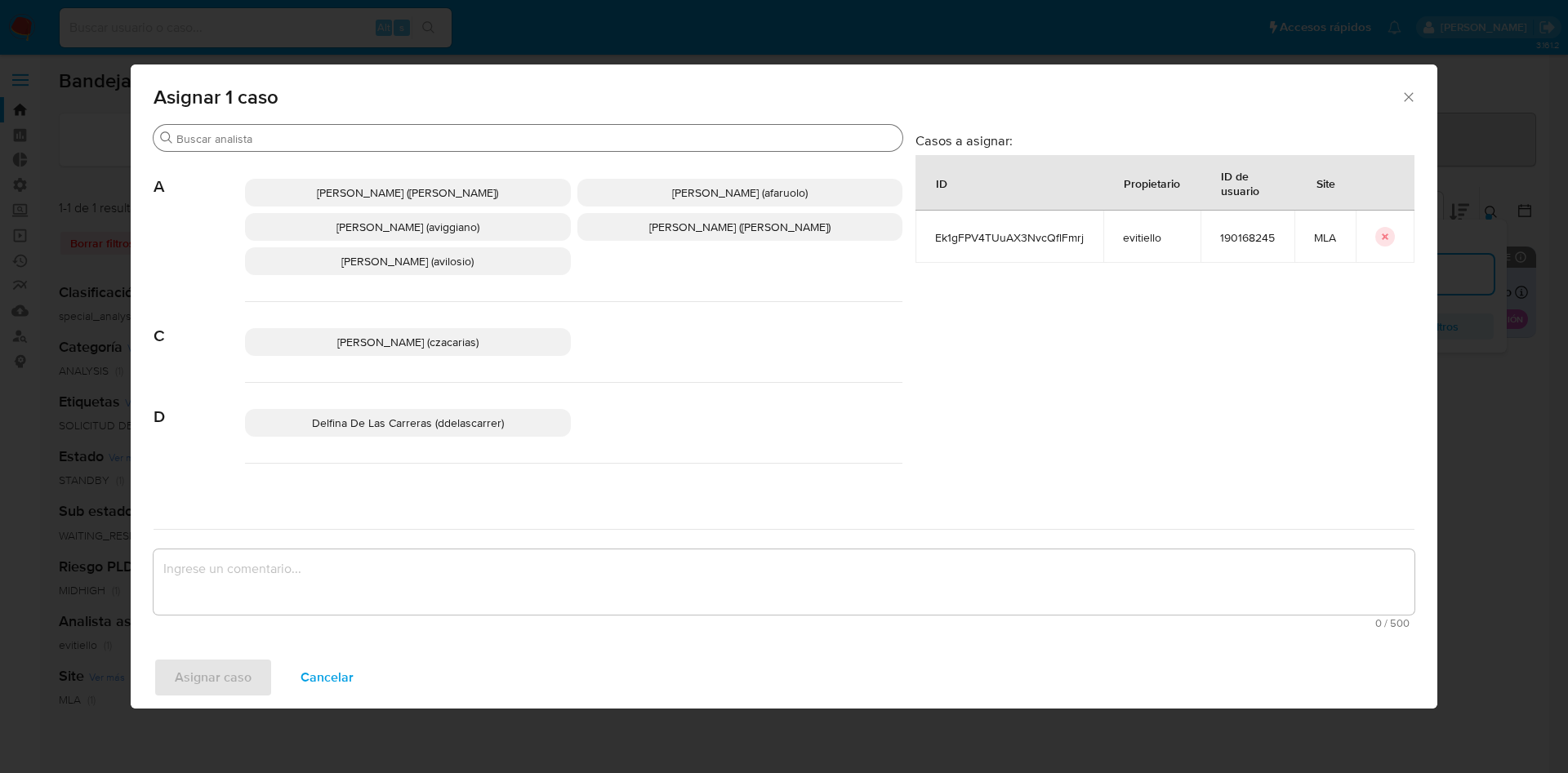
click at [361, 134] on input "Buscar" at bounding box center [536, 139] width 720 height 15
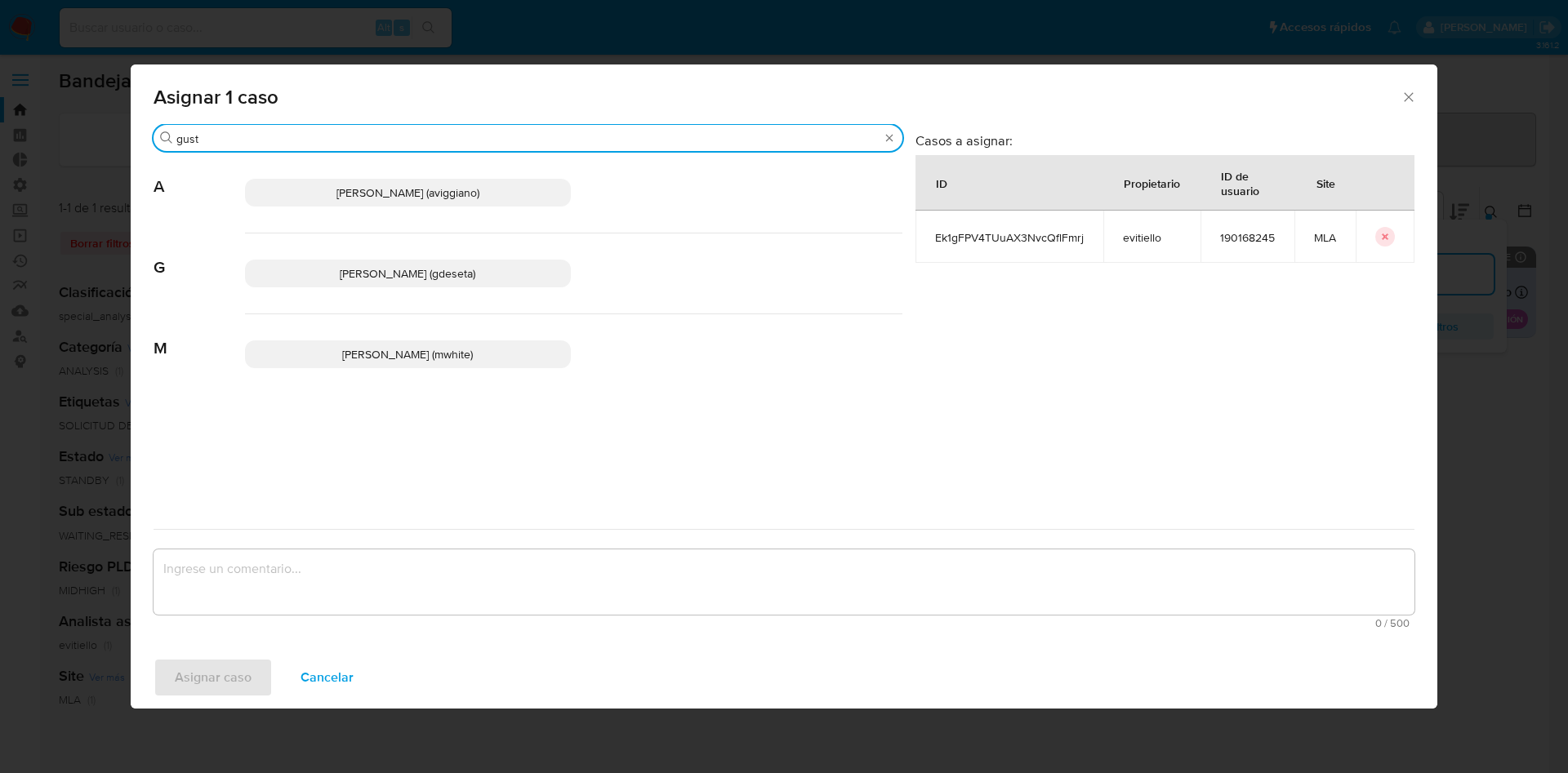
type input "gust"
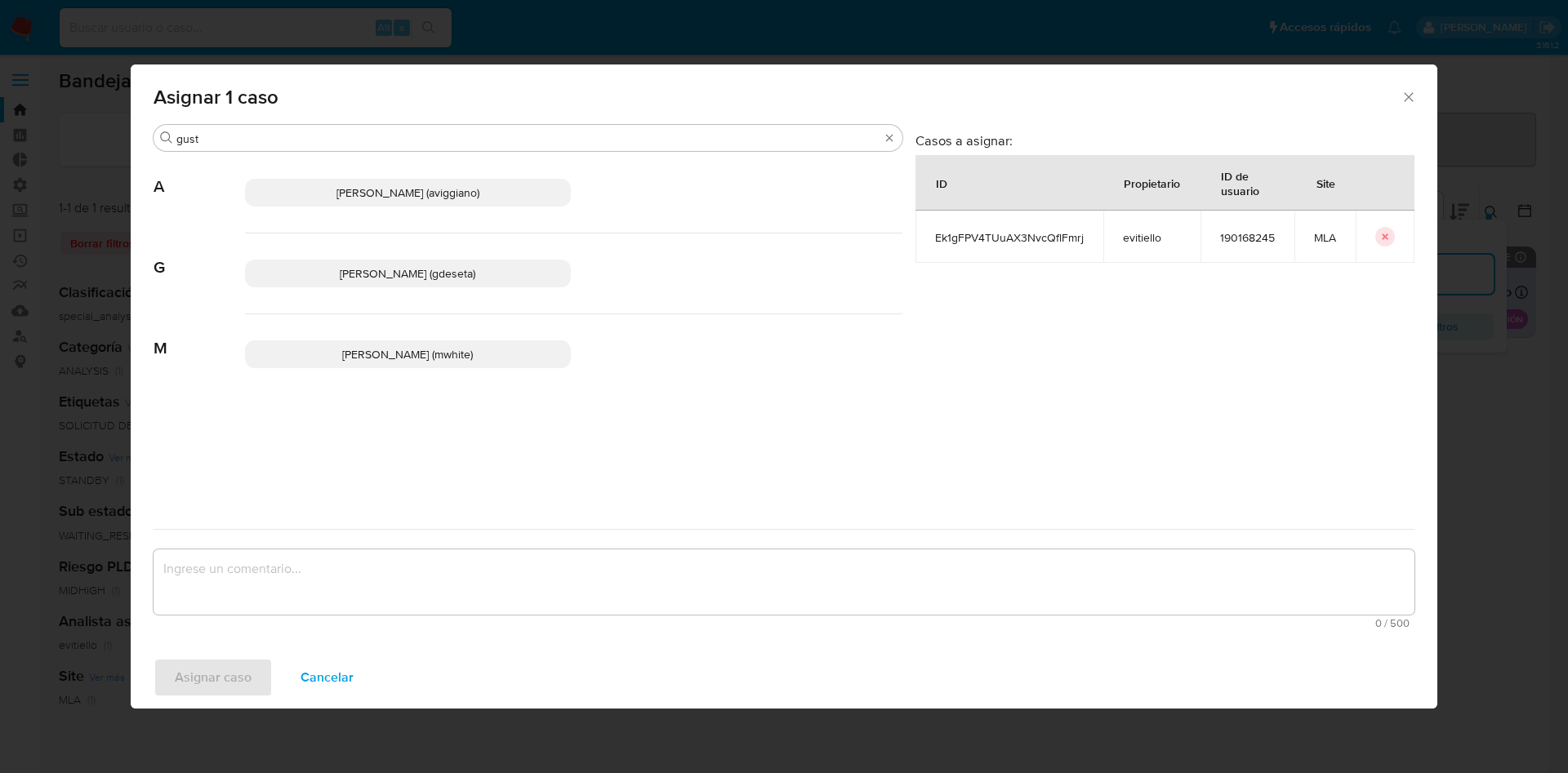
click at [402, 274] on span "[PERSON_NAME] (gdeseta)" at bounding box center [407, 273] width 135 height 16
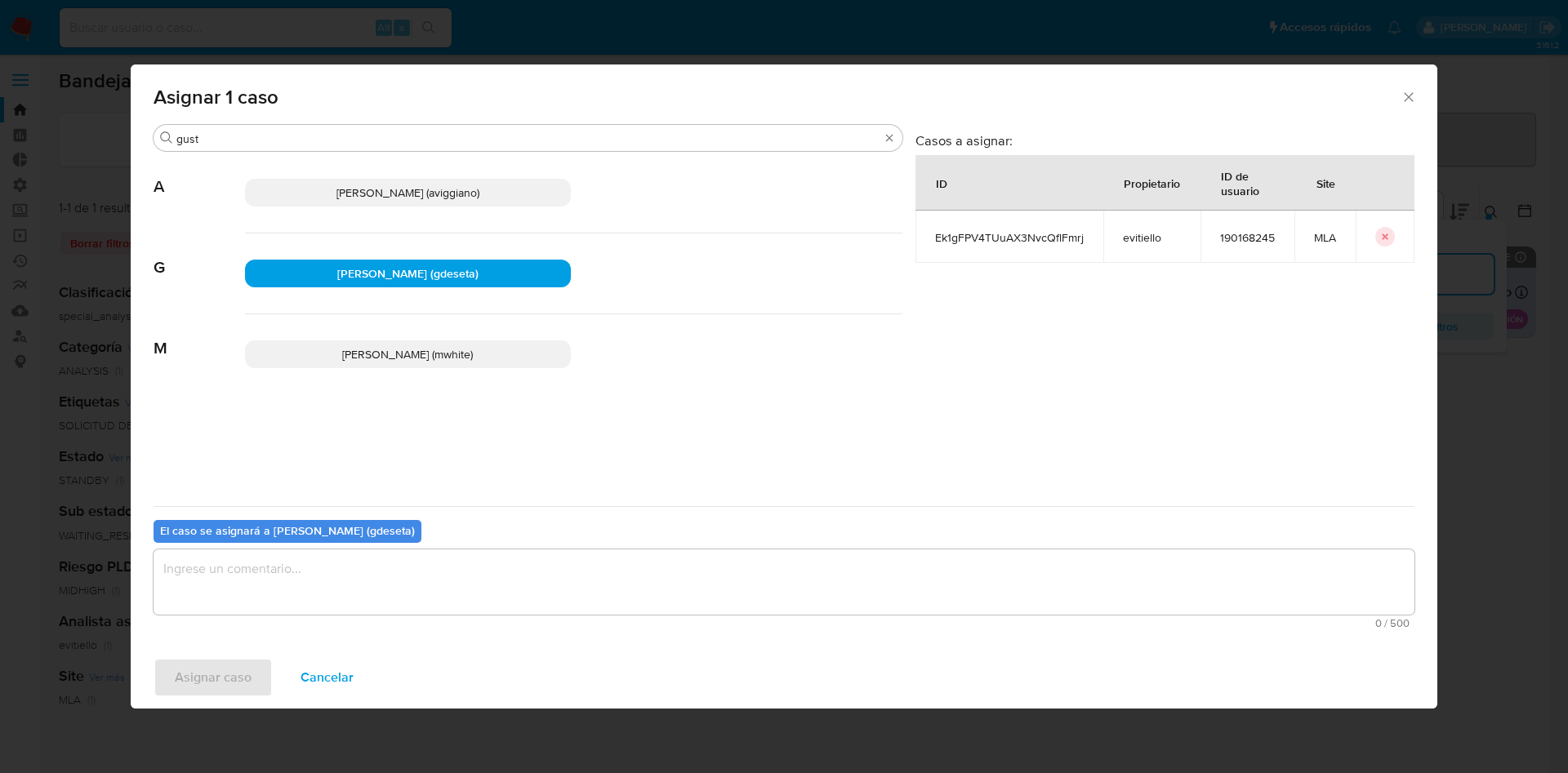
click at [378, 571] on textarea "assign-modal" at bounding box center [784, 582] width 1261 height 65
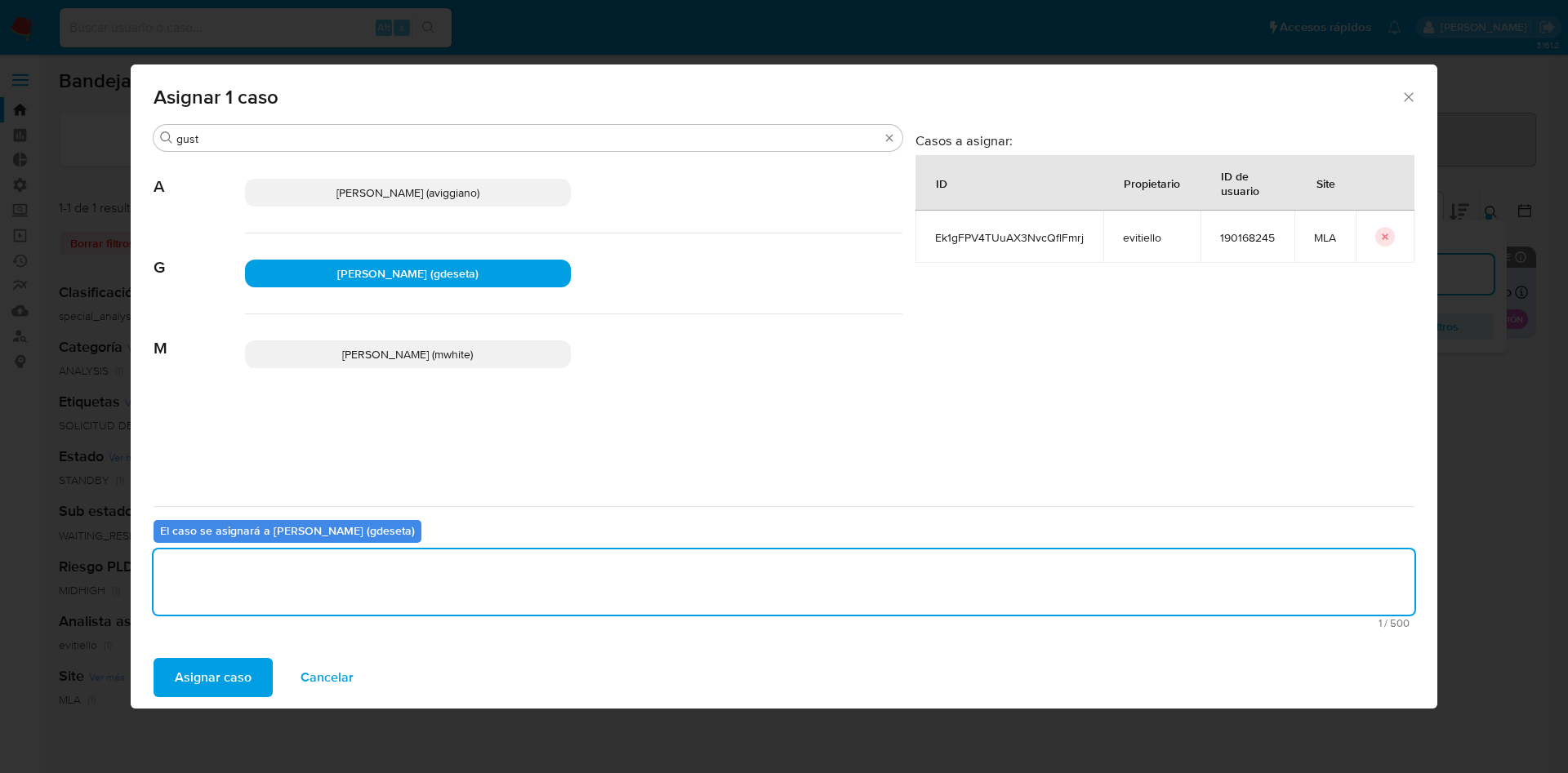
click at [229, 682] on span "Asignar caso" at bounding box center [213, 677] width 77 height 36
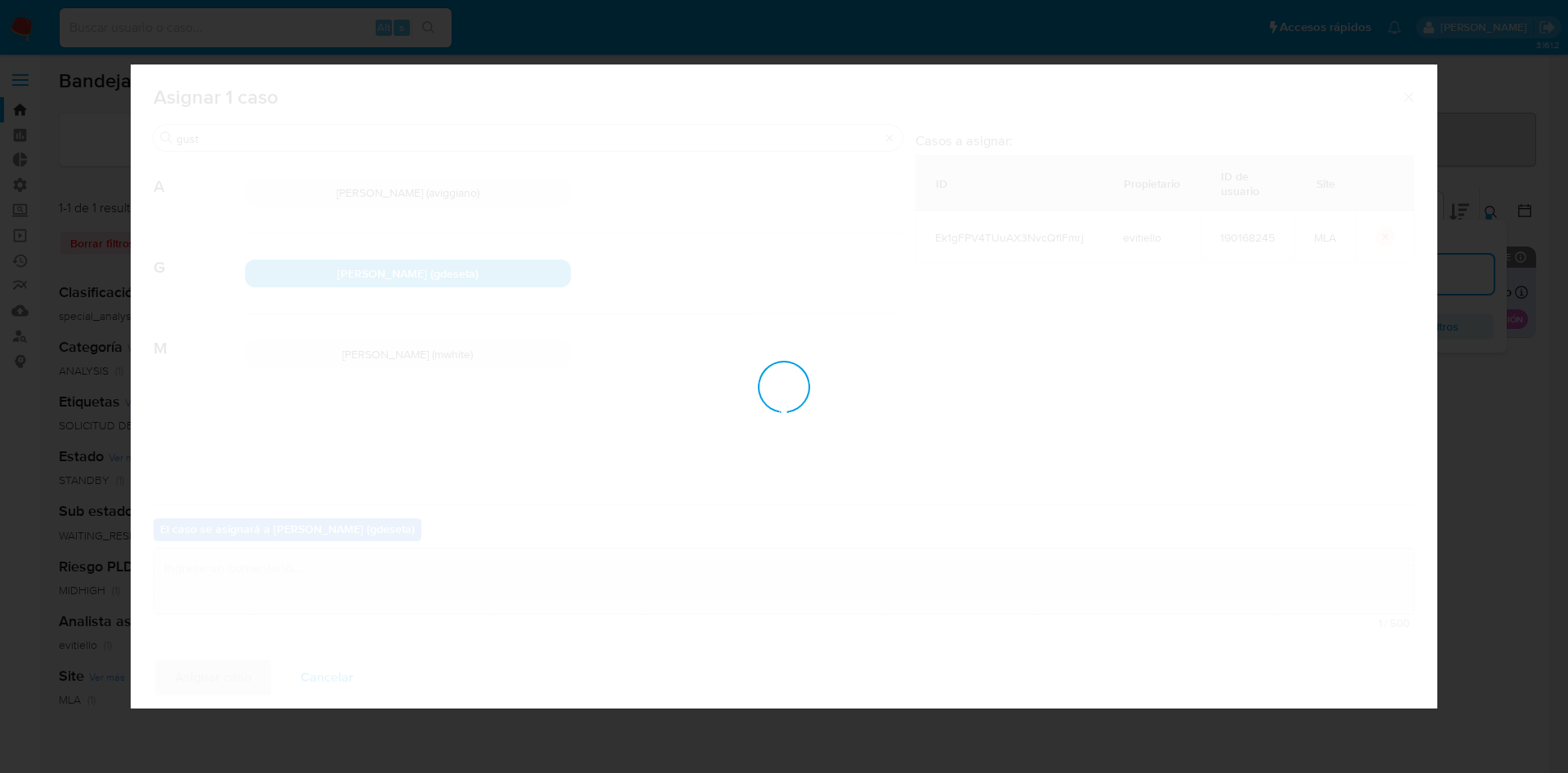
checkbox input "false"
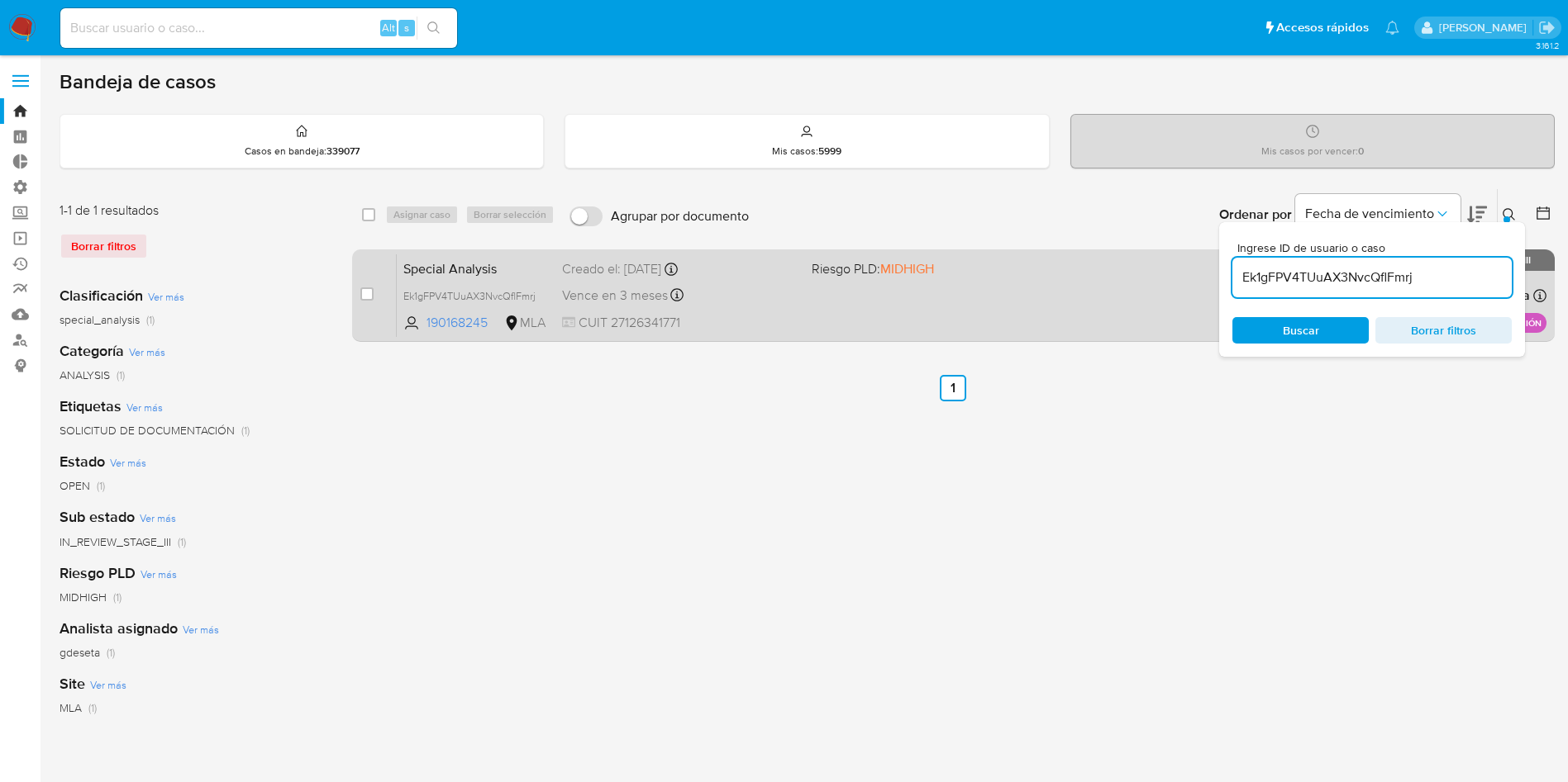
click at [464, 255] on div "Special Analysis Ek1gFPV4TUuAX3NvcQflFmrj 190168245 MLA Riesgo PLD: MIDHIGH Cre…" at bounding box center [971, 295] width 1150 height 84
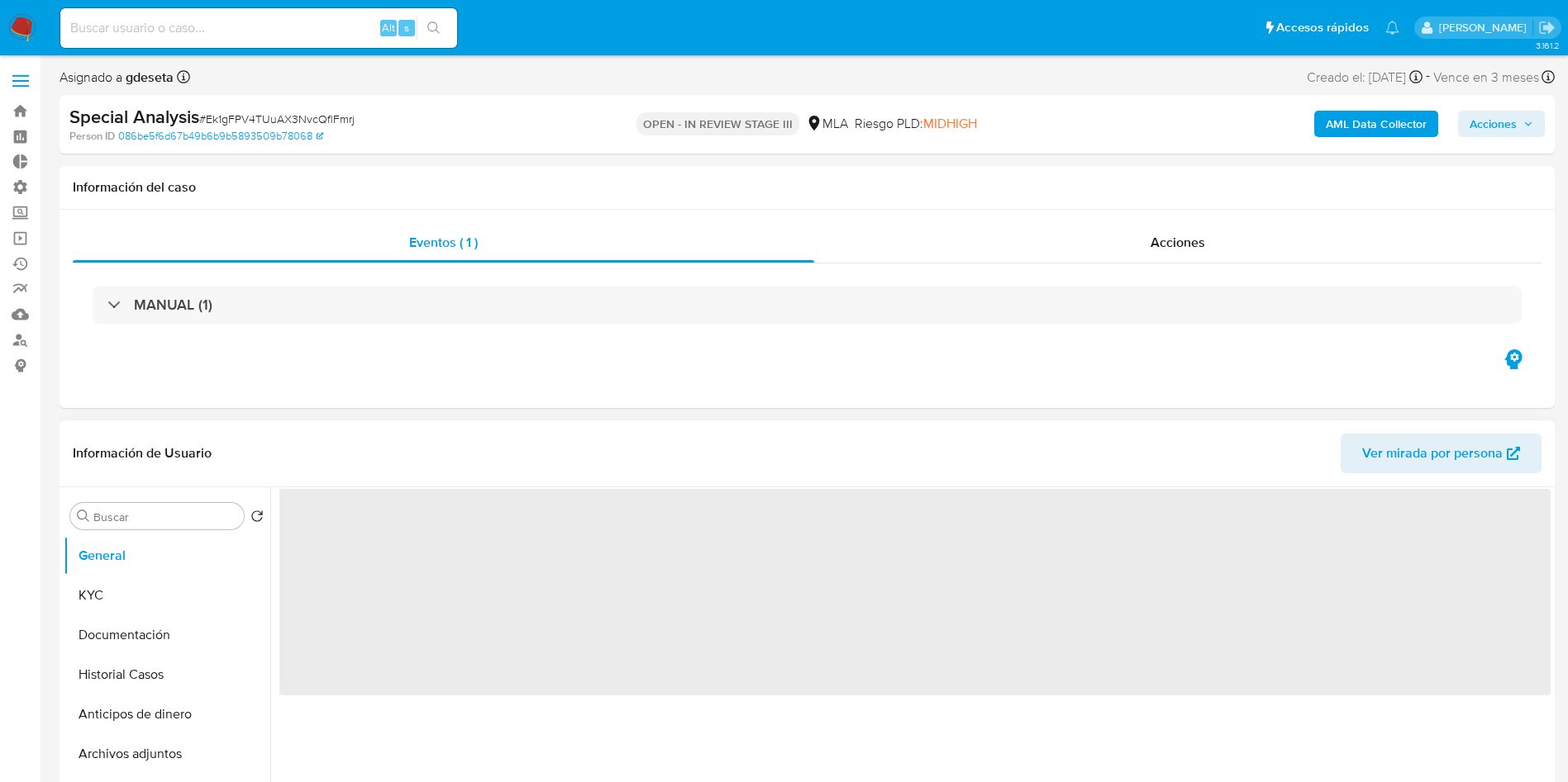
select select "10"
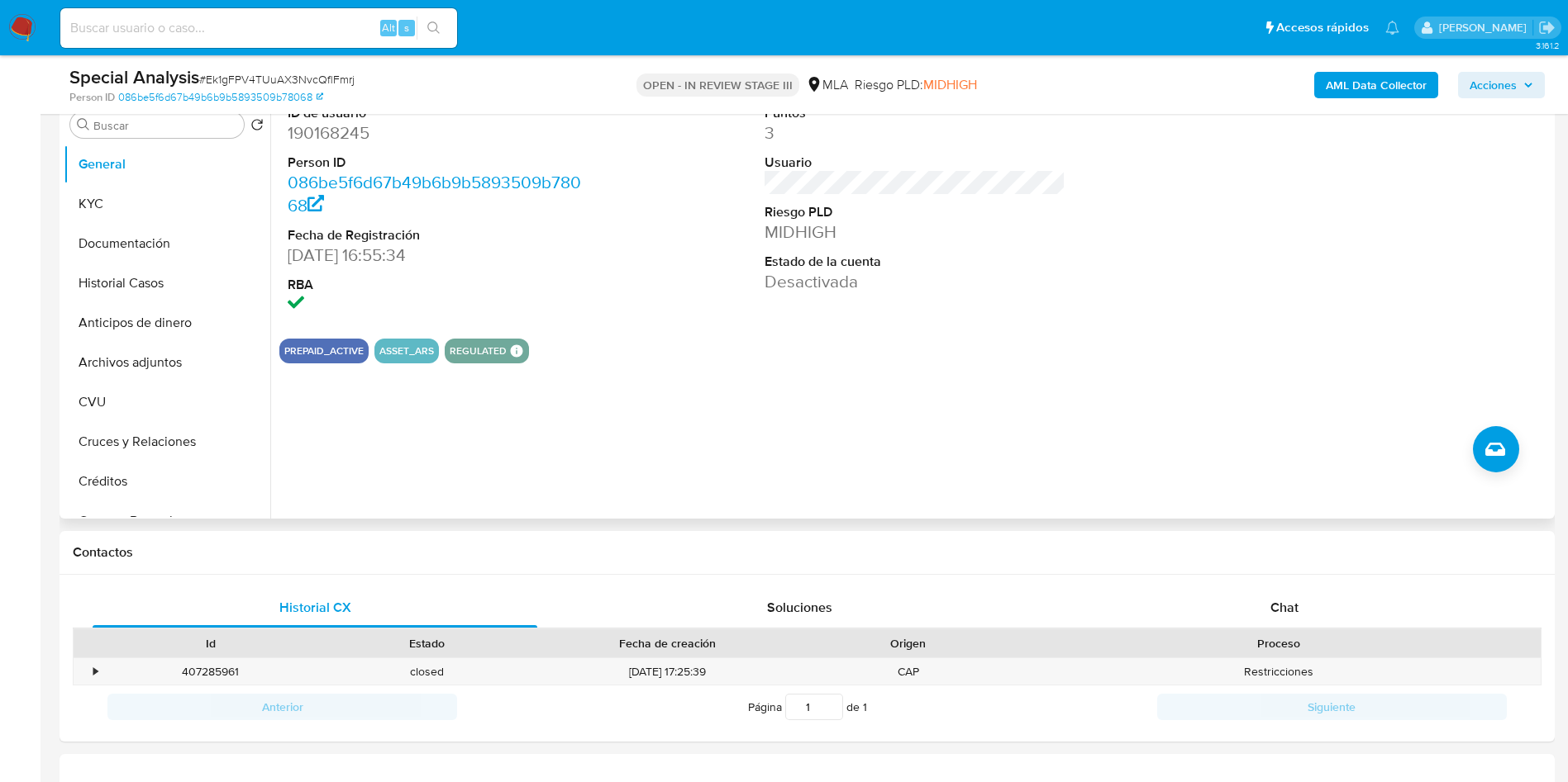
scroll to position [372, 0]
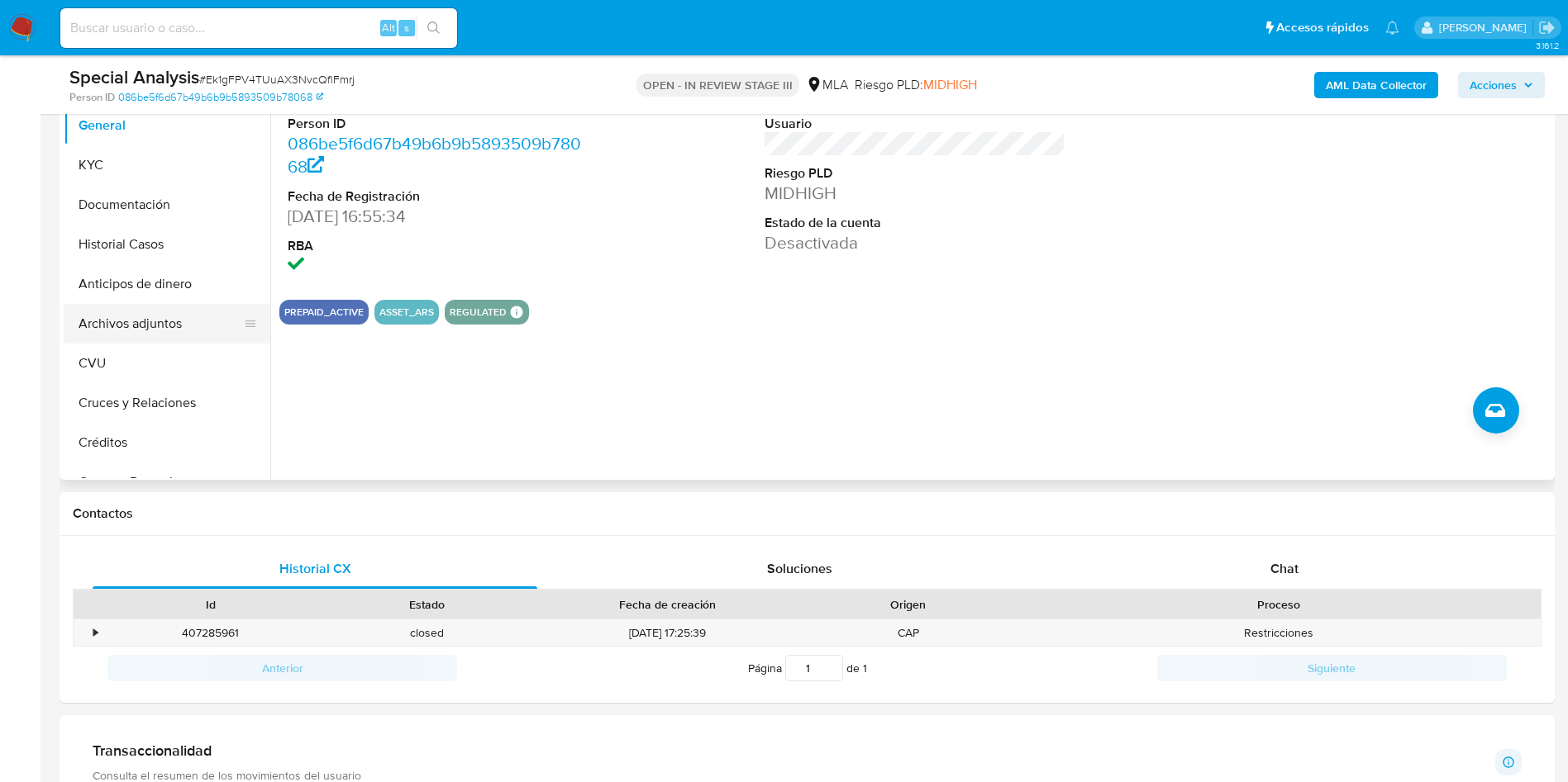
click at [114, 323] on button "Archivos adjuntos" at bounding box center [160, 324] width 193 height 40
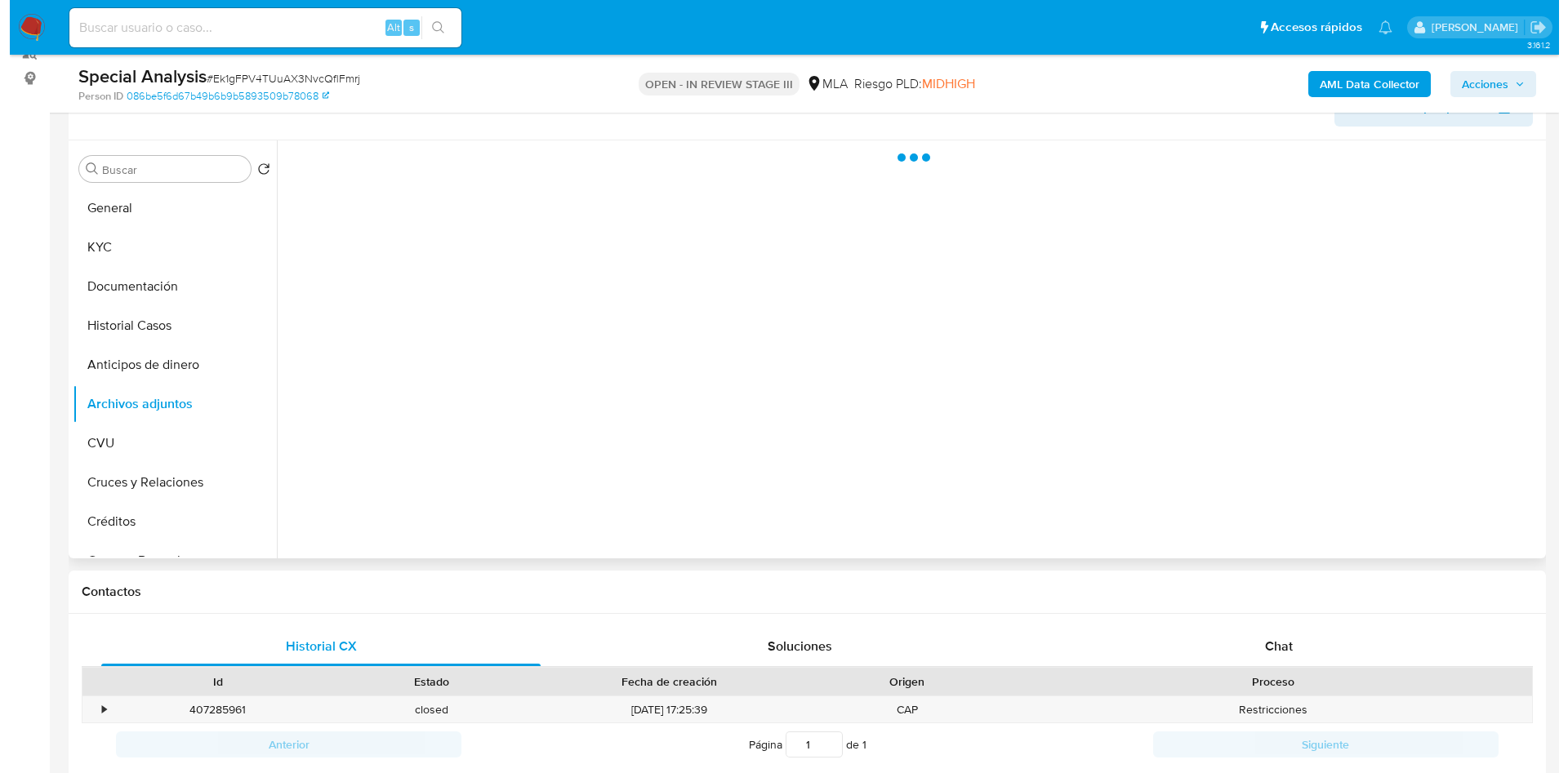
scroll to position [245, 0]
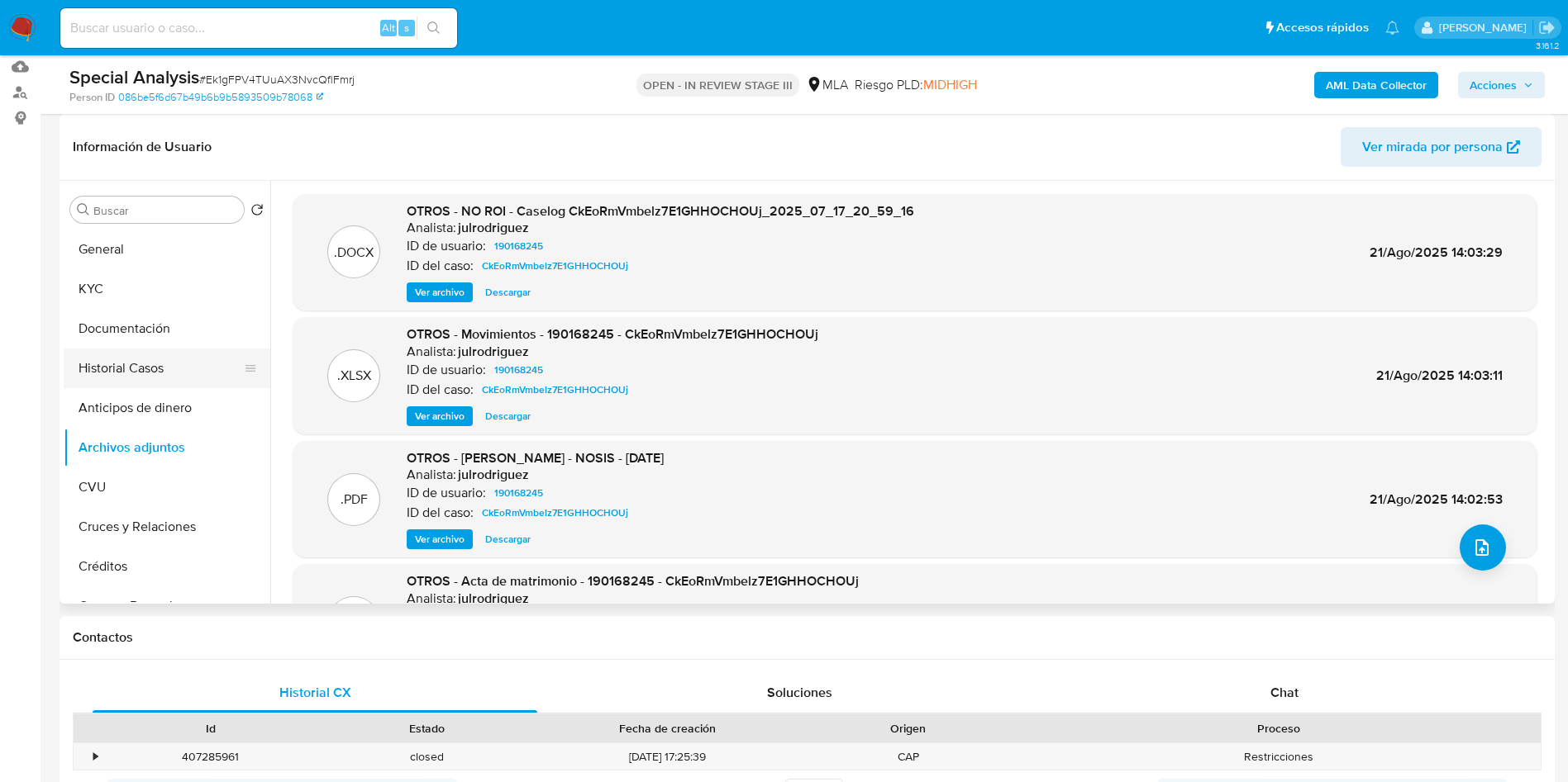
click at [138, 361] on button "Historial Casos" at bounding box center [160, 368] width 193 height 40
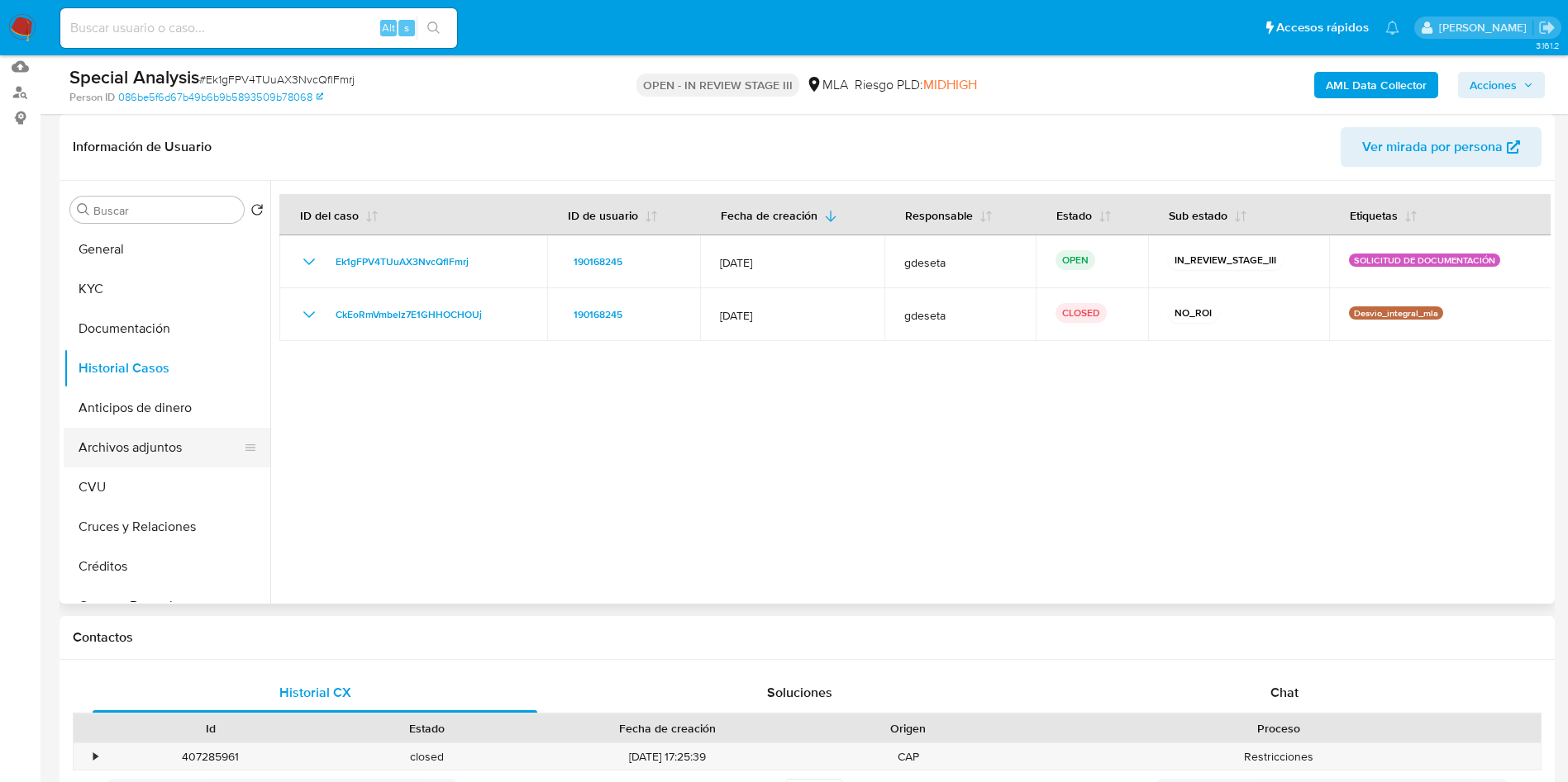
click at [172, 451] on button "Archivos adjuntos" at bounding box center [160, 448] width 193 height 40
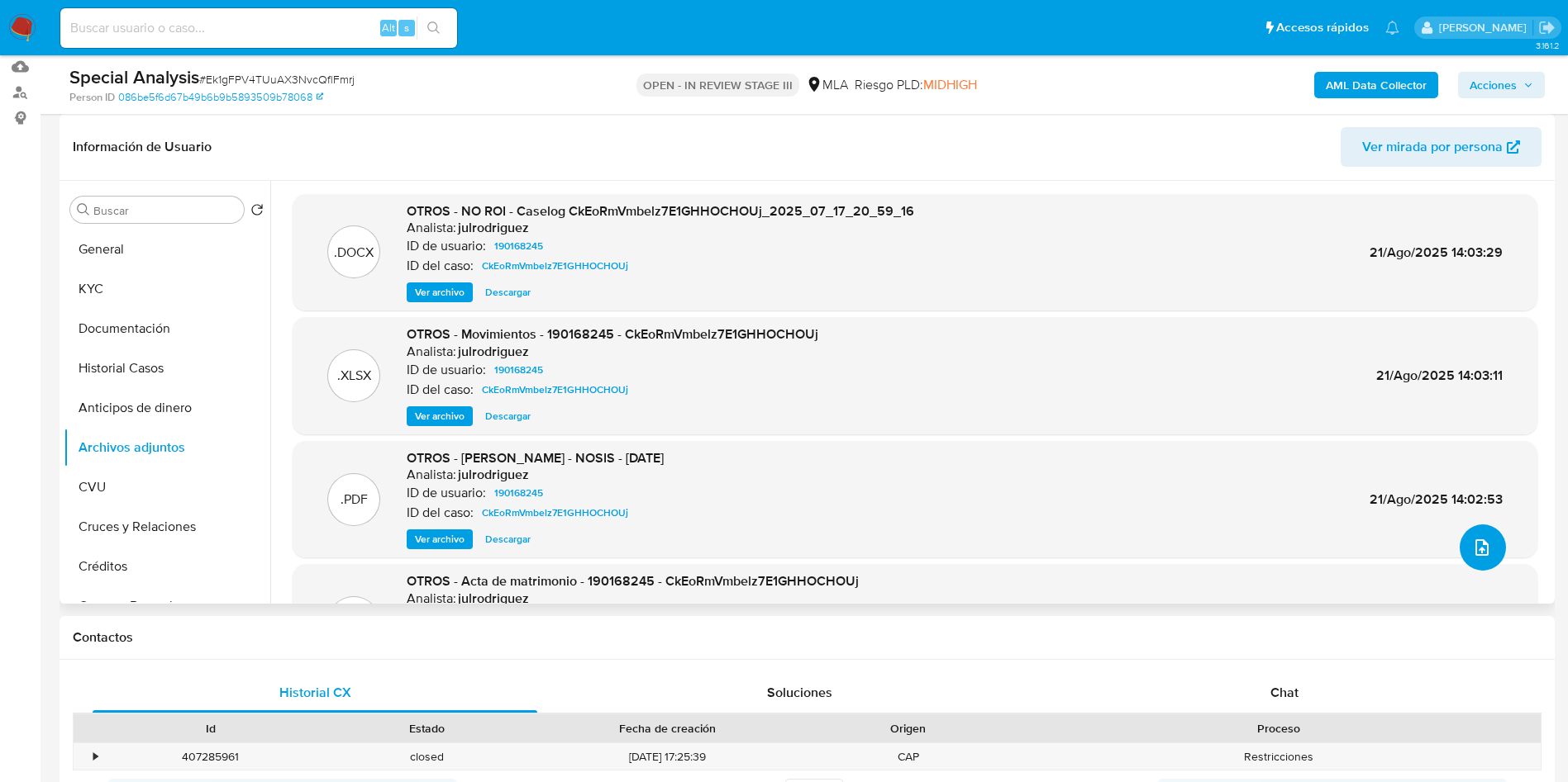
click at [1481, 549] on icon "upload-file" at bounding box center [1481, 547] width 13 height 17
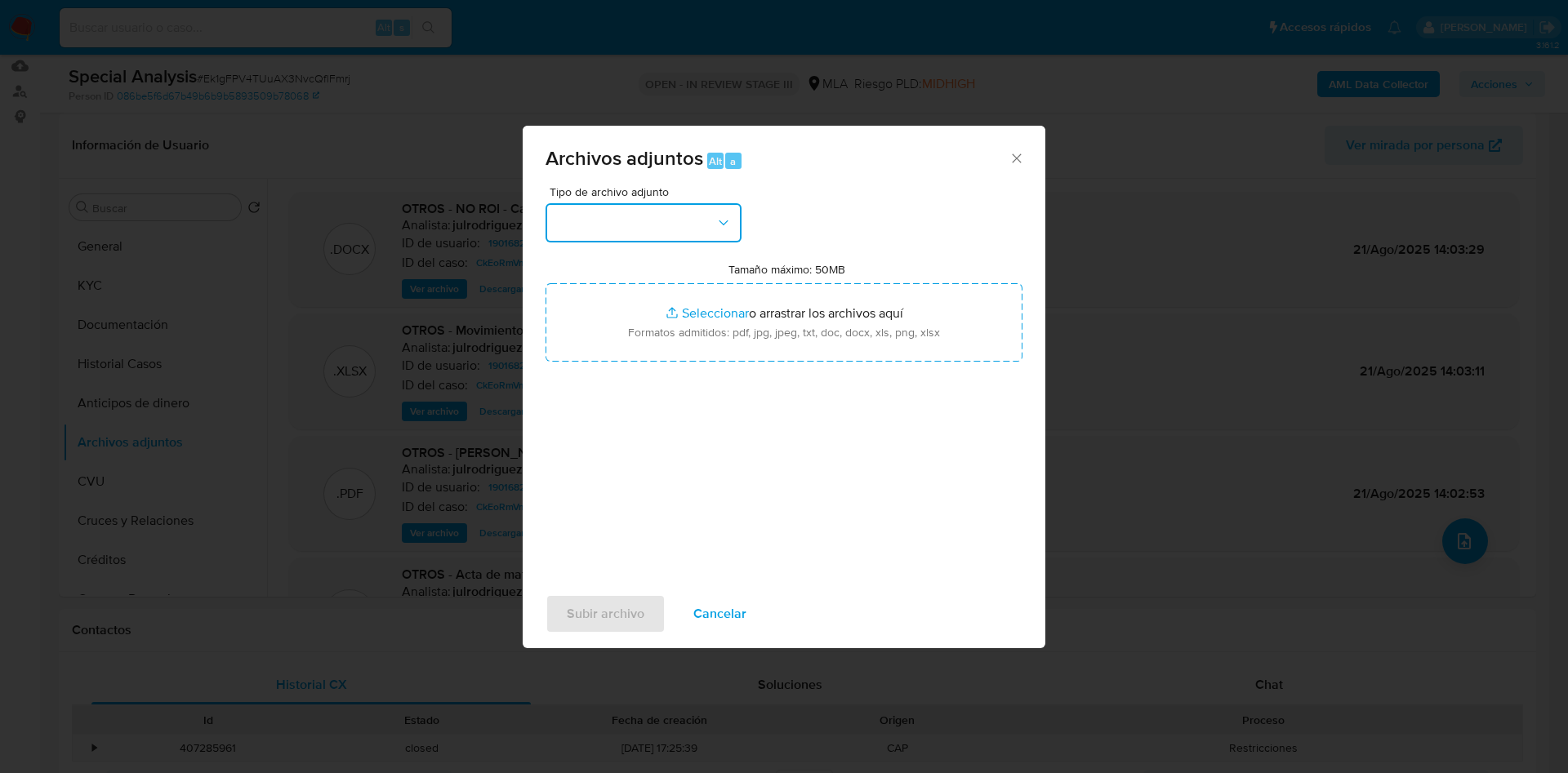
click at [686, 231] on button "button" at bounding box center [644, 223] width 196 height 40
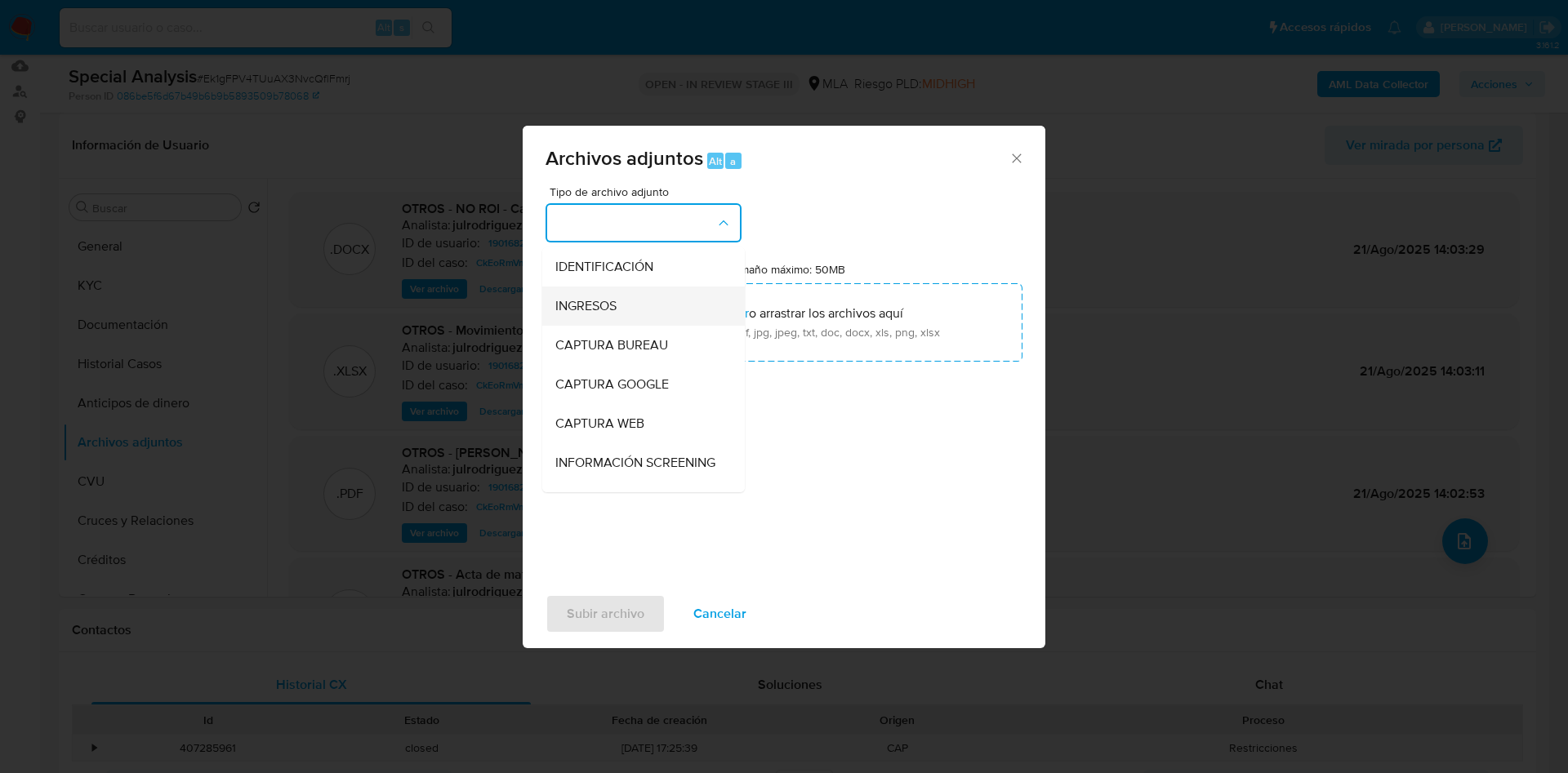
click at [646, 292] on div "INGRESOS" at bounding box center [639, 306] width 167 height 40
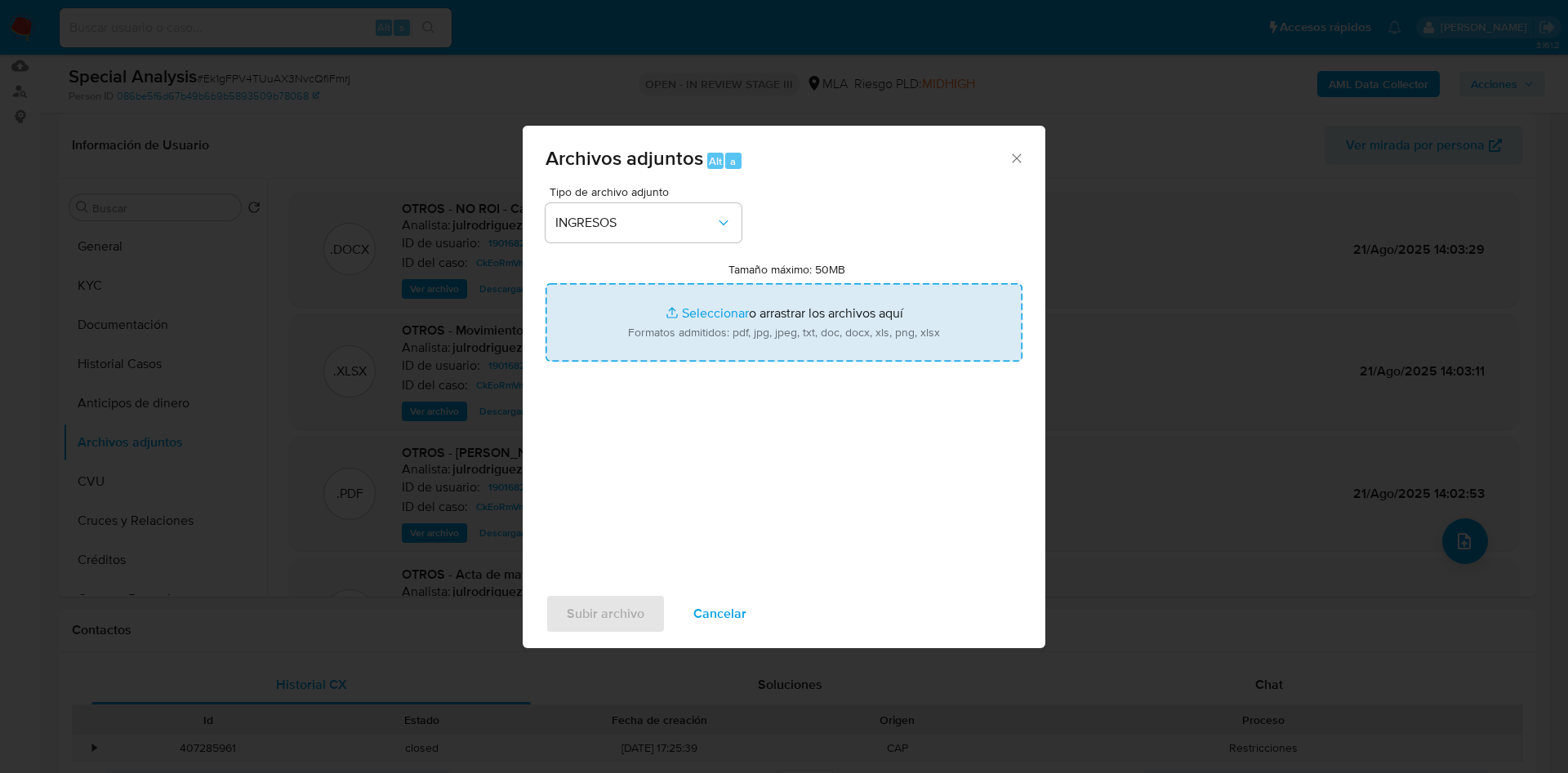
type input "C:\fakepath\Ganancias 2022 Argerich.pdf"
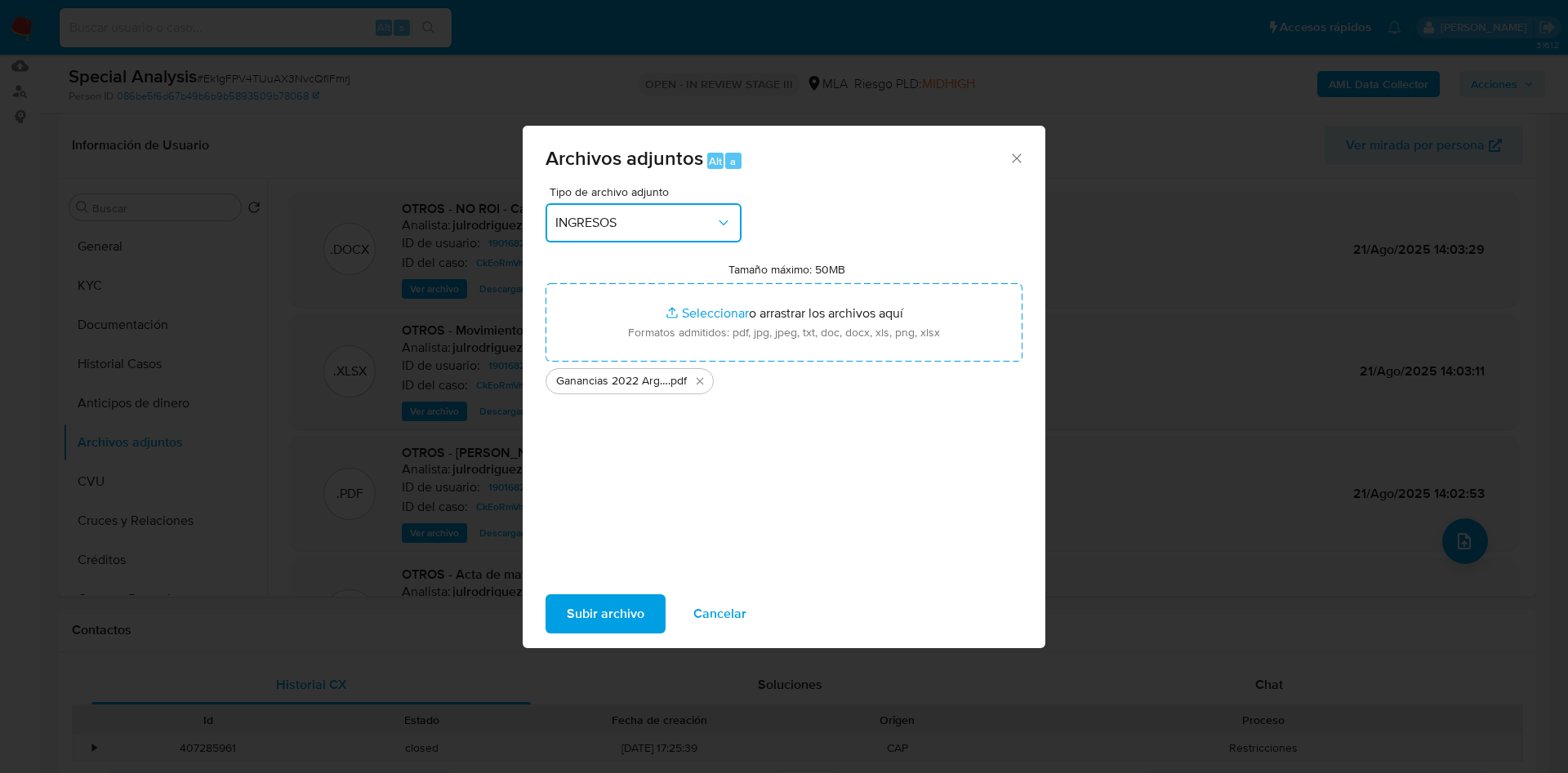
click at [703, 214] on span "INGRESOS" at bounding box center [635, 222] width 160 height 16
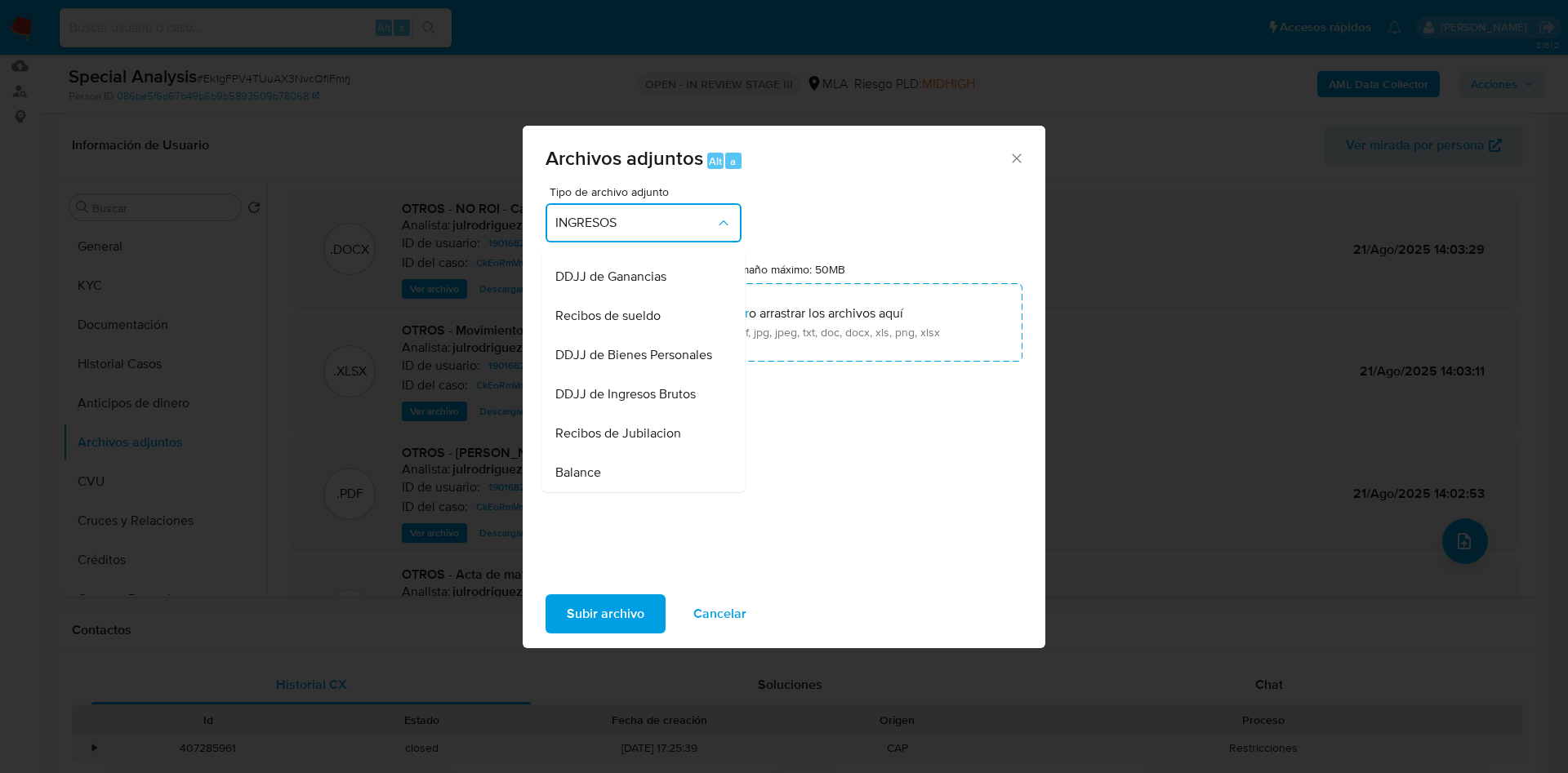
scroll to position [378, 0]
click at [672, 297] on div "DDJJ de Ganancias" at bounding box center [639, 281] width 167 height 40
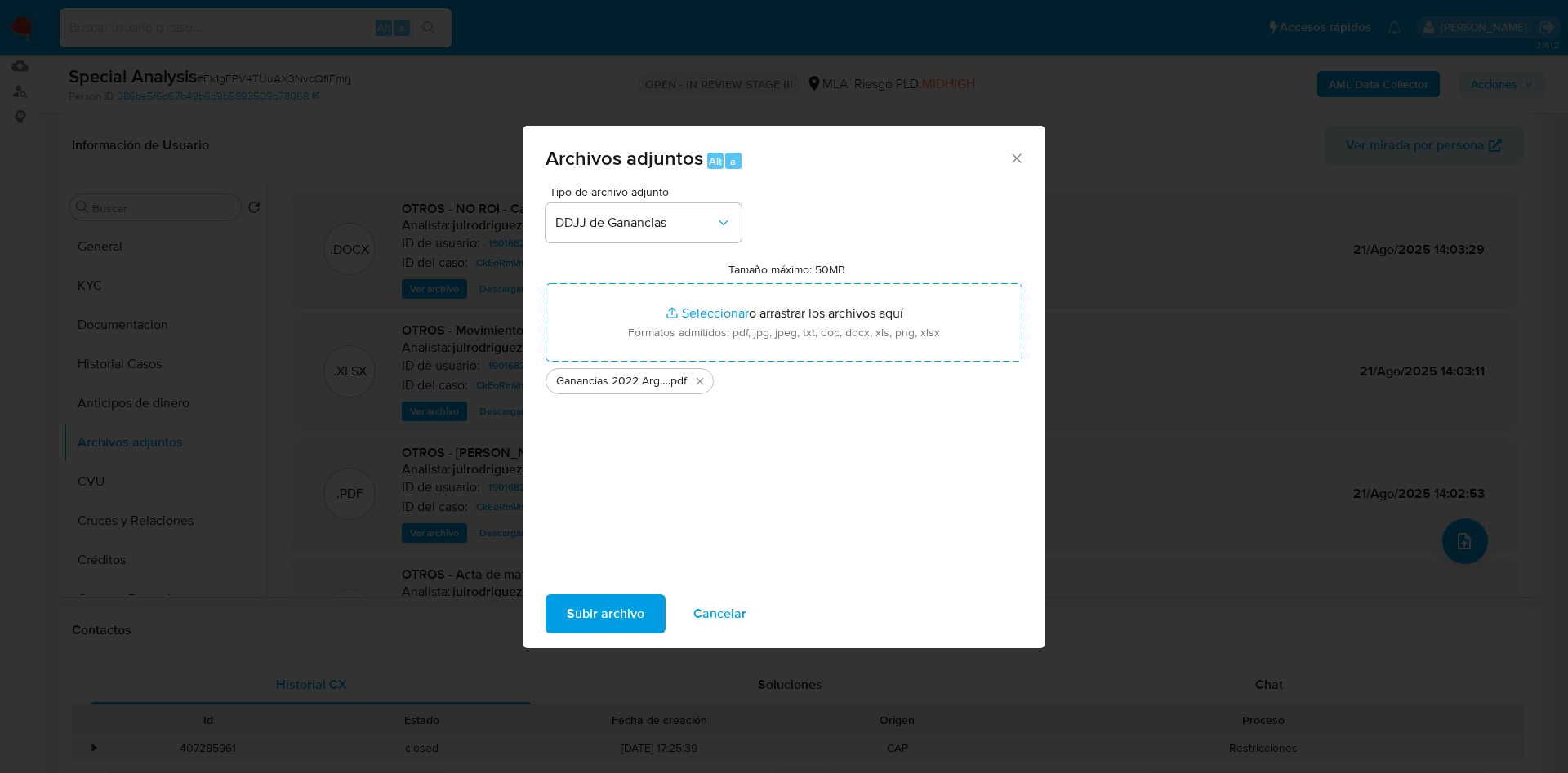
click at [611, 626] on span "Subir archivo" at bounding box center [605, 614] width 77 height 36
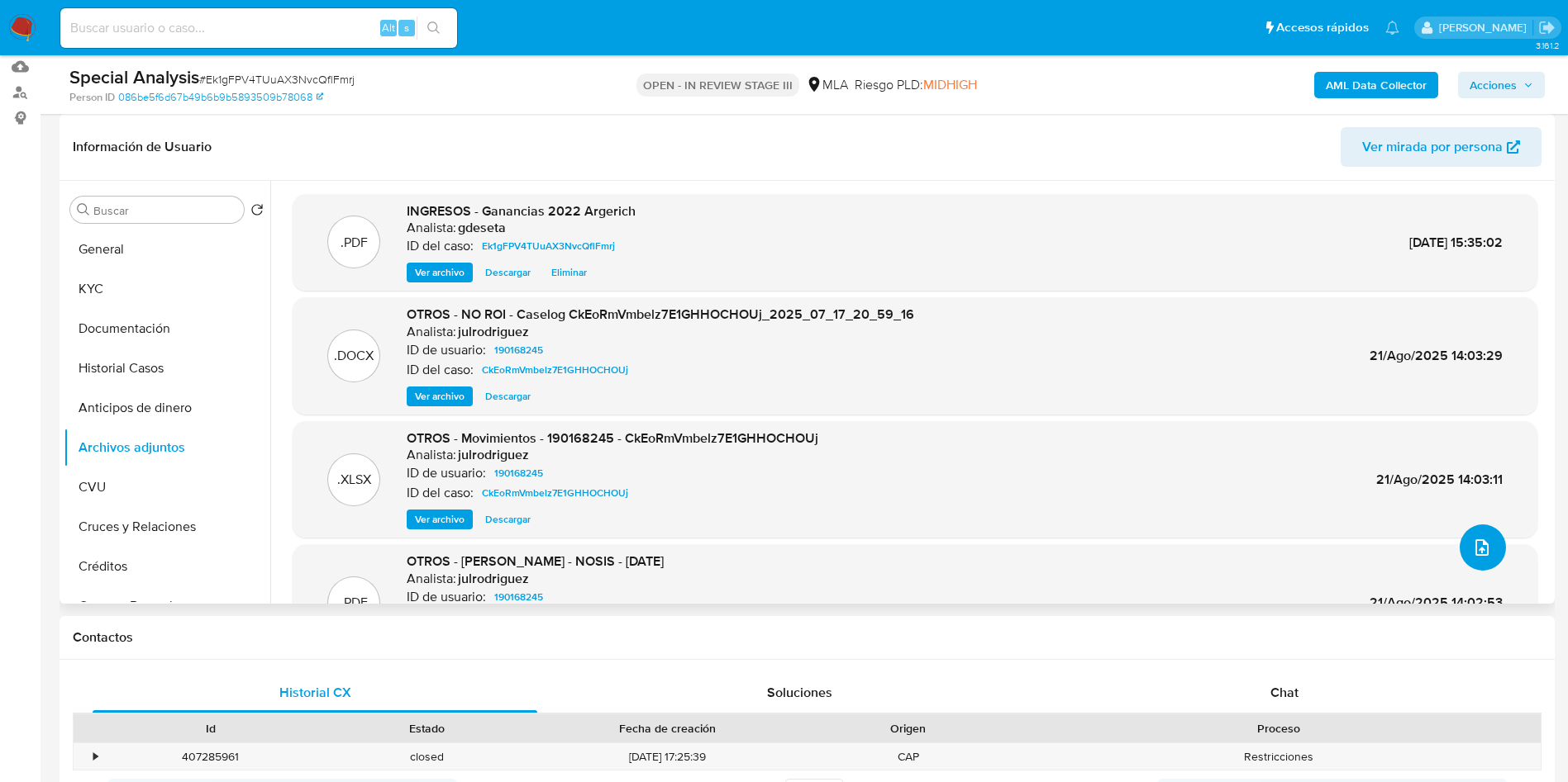
click at [1472, 539] on span "upload-file" at bounding box center [1482, 548] width 20 height 20
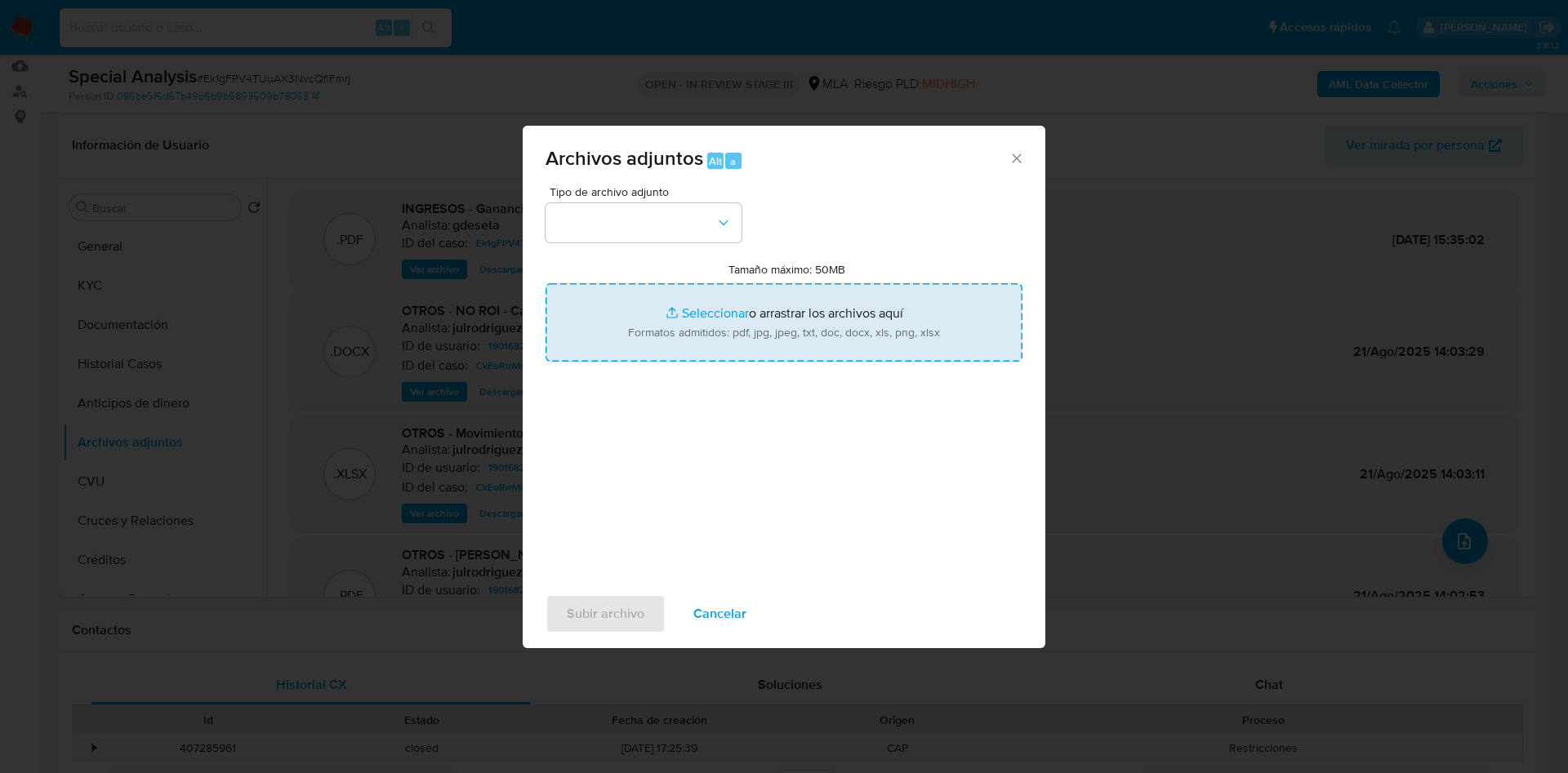
type input "C:\fakepath\Certificacion de ingresos.pdf"
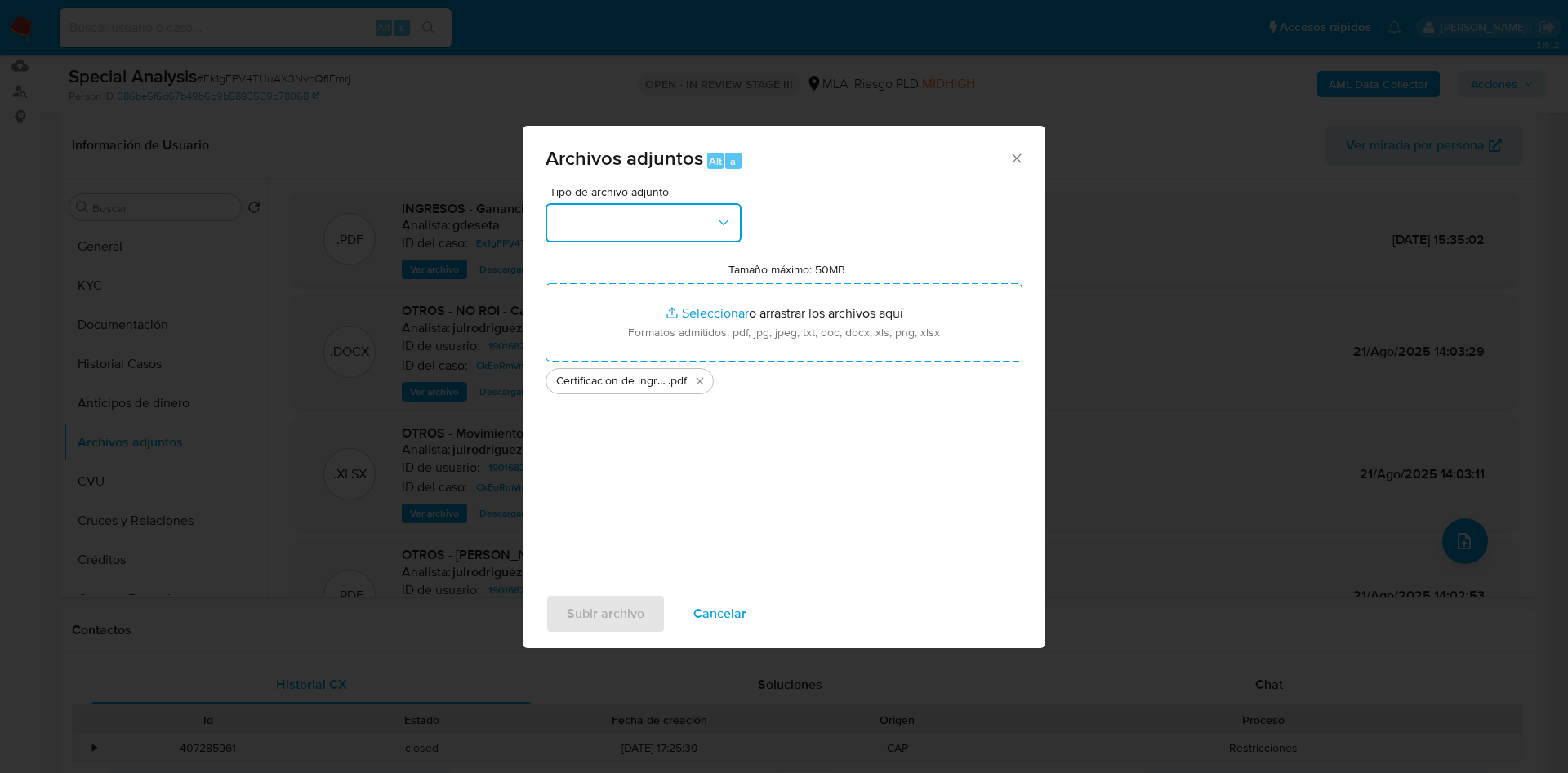
click at [683, 220] on button "button" at bounding box center [644, 223] width 196 height 40
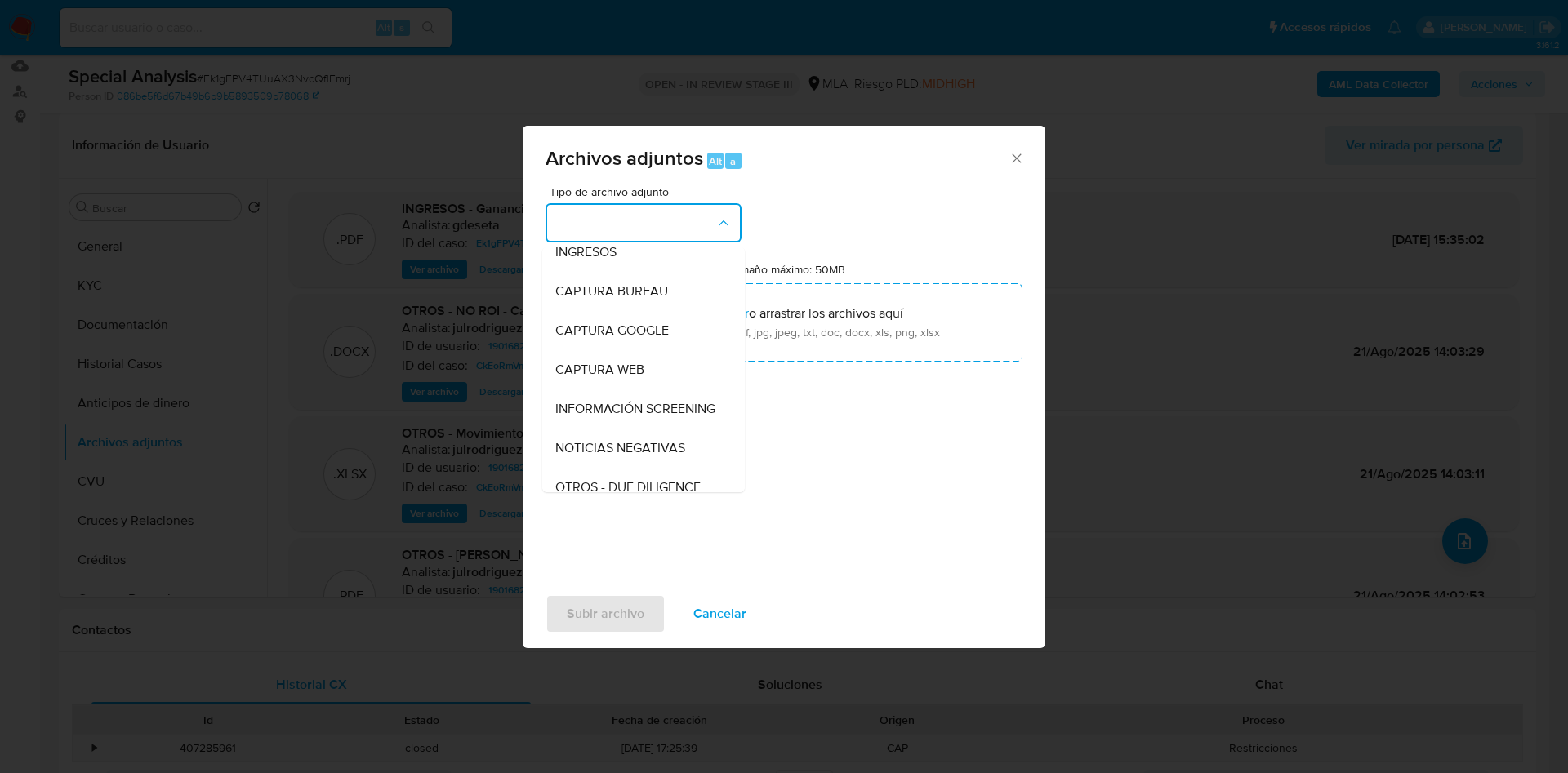
scroll to position [0, 0]
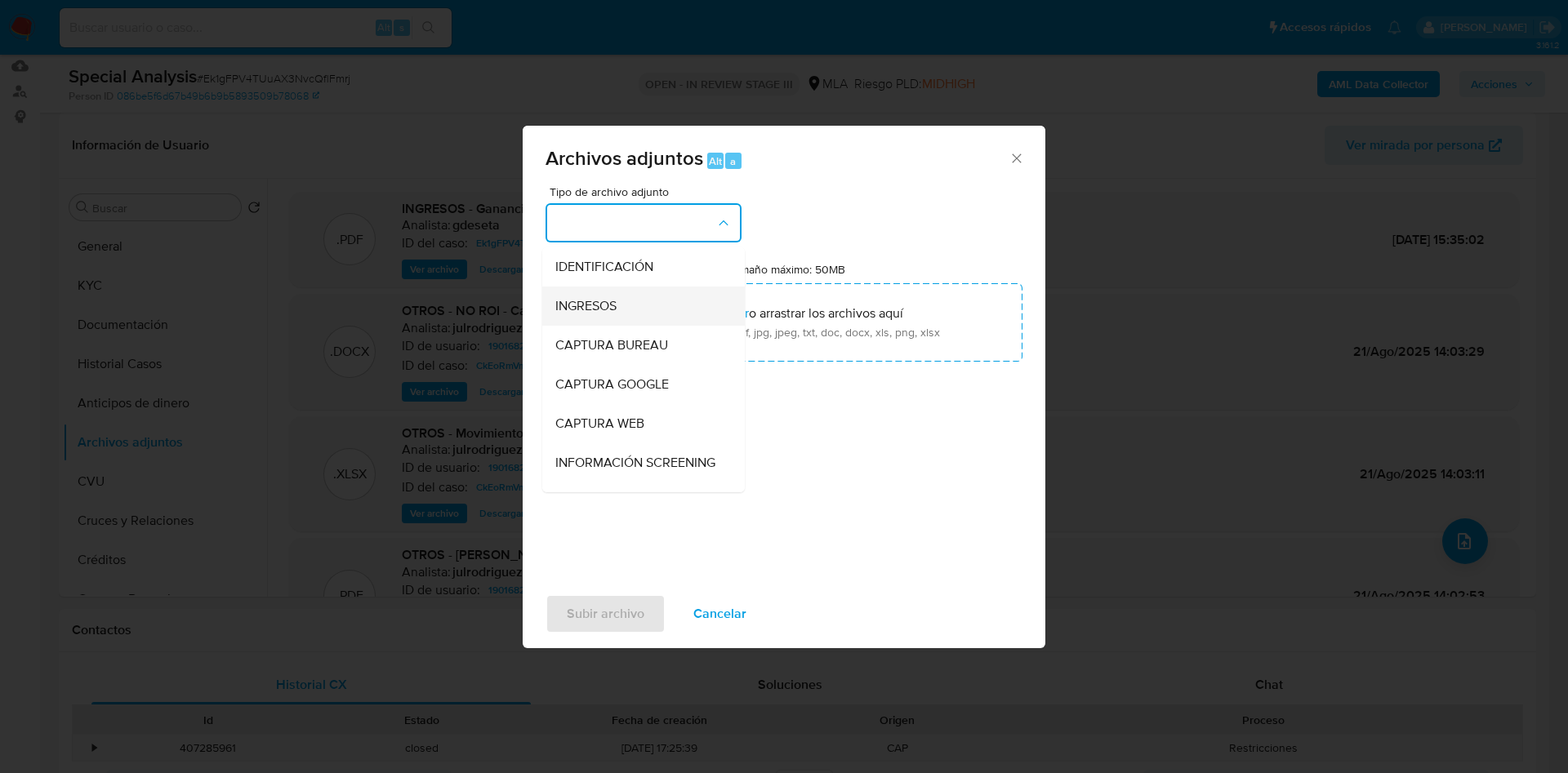
click at [695, 313] on div "INGRESOS" at bounding box center [639, 306] width 167 height 40
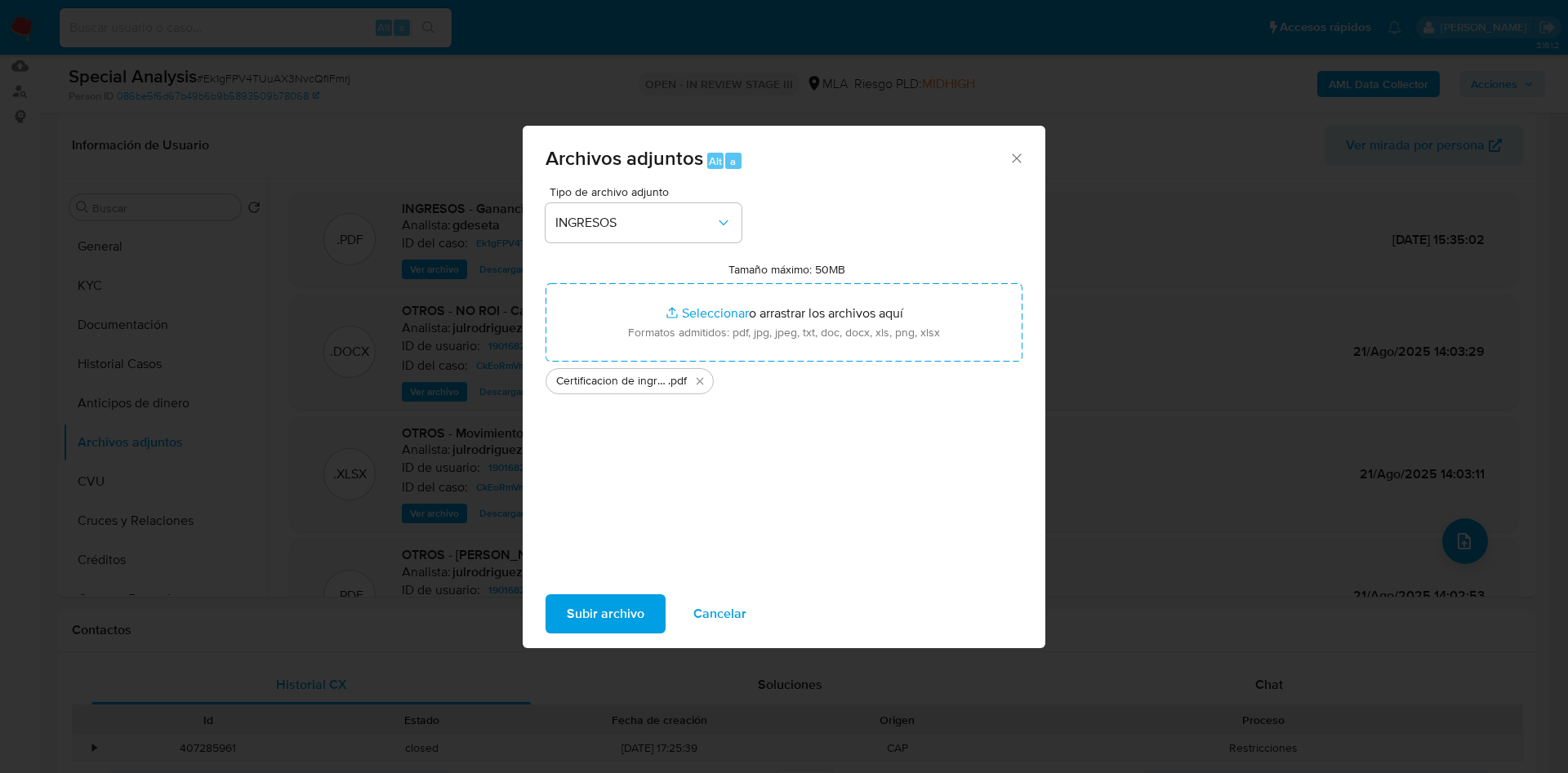
click at [621, 612] on span "Subir archivo" at bounding box center [605, 614] width 77 height 36
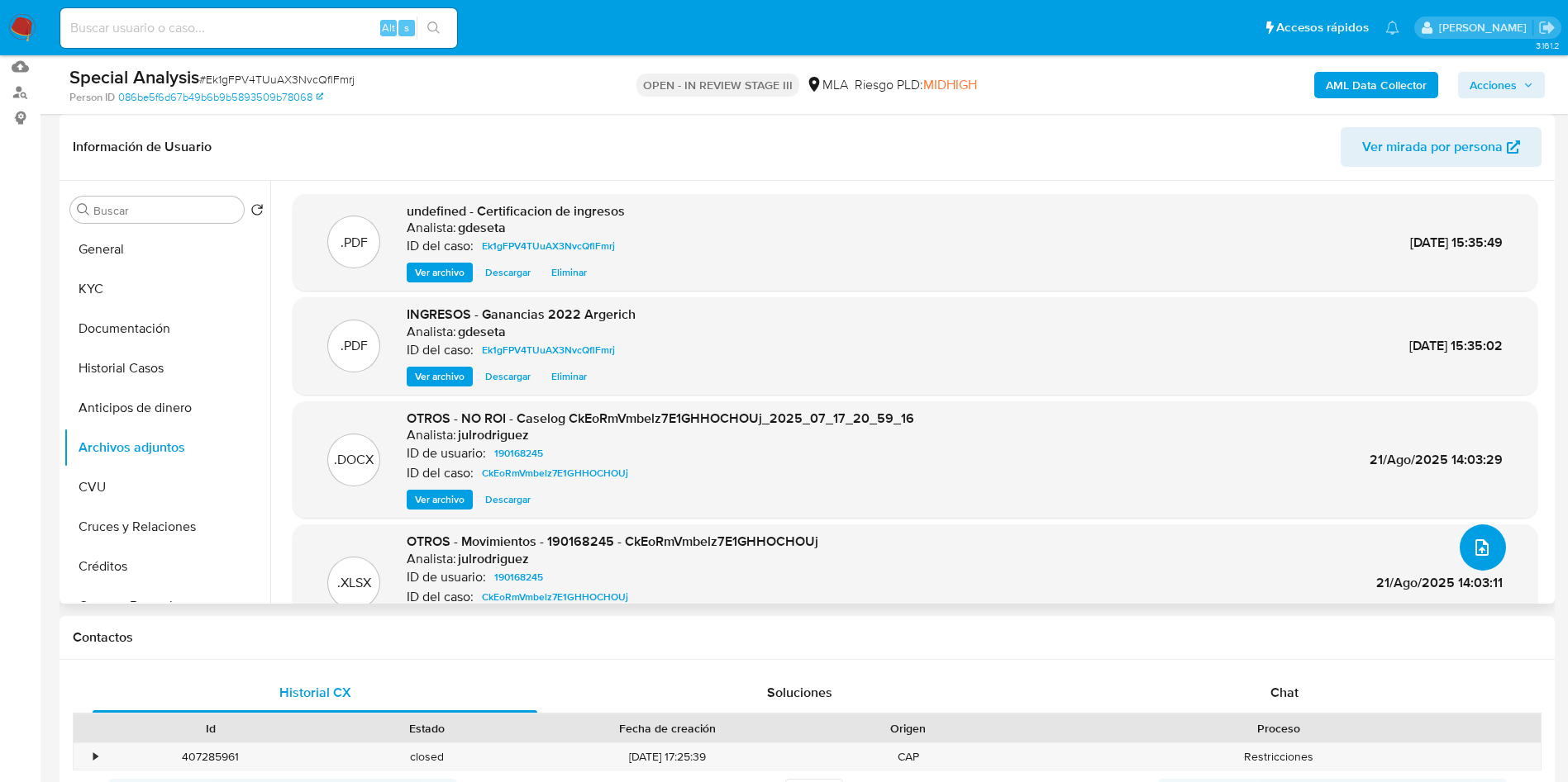
click at [1483, 553] on icon "upload-file" at bounding box center [1482, 548] width 20 height 20
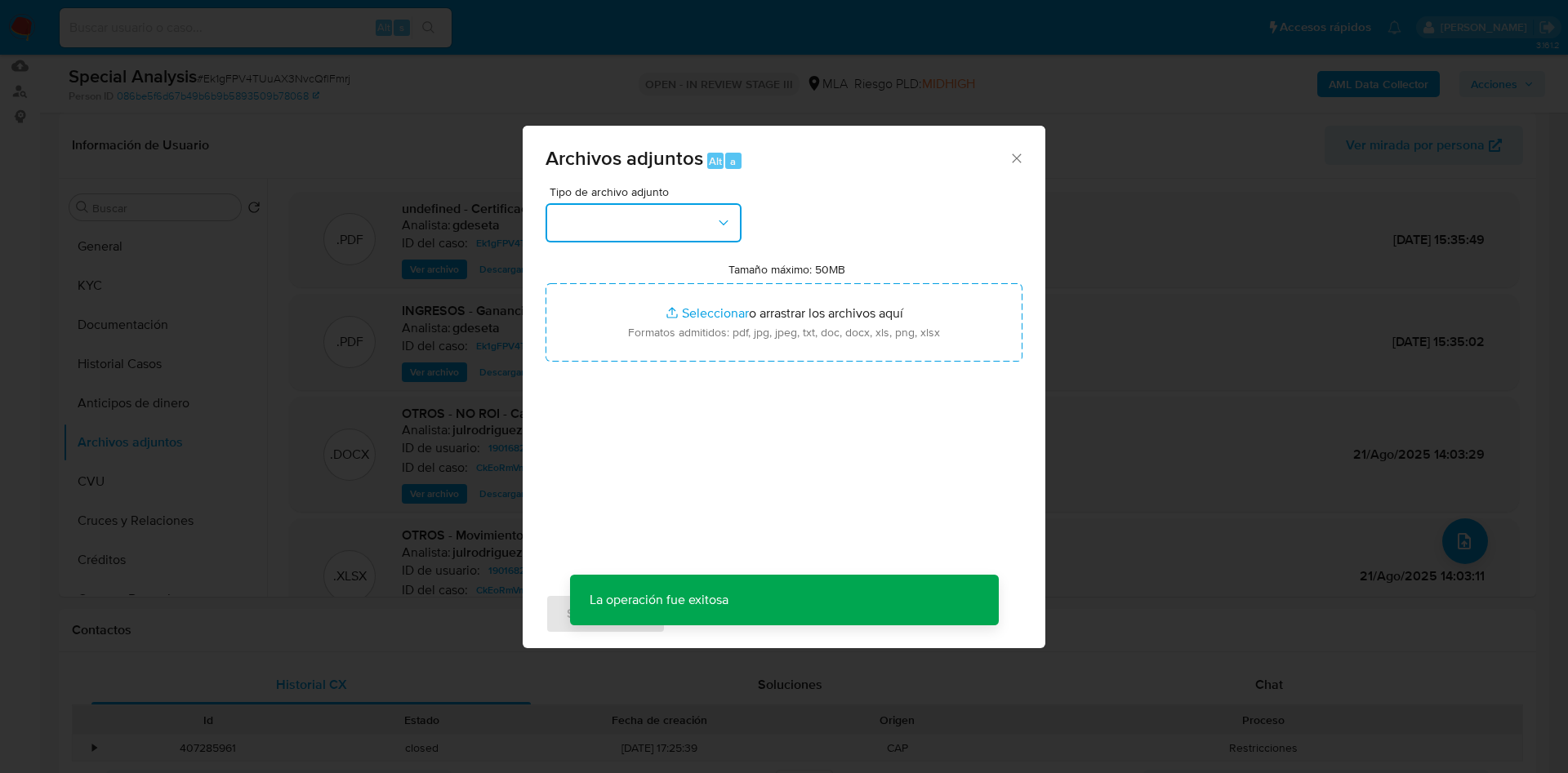
click at [673, 228] on button "button" at bounding box center [644, 223] width 196 height 40
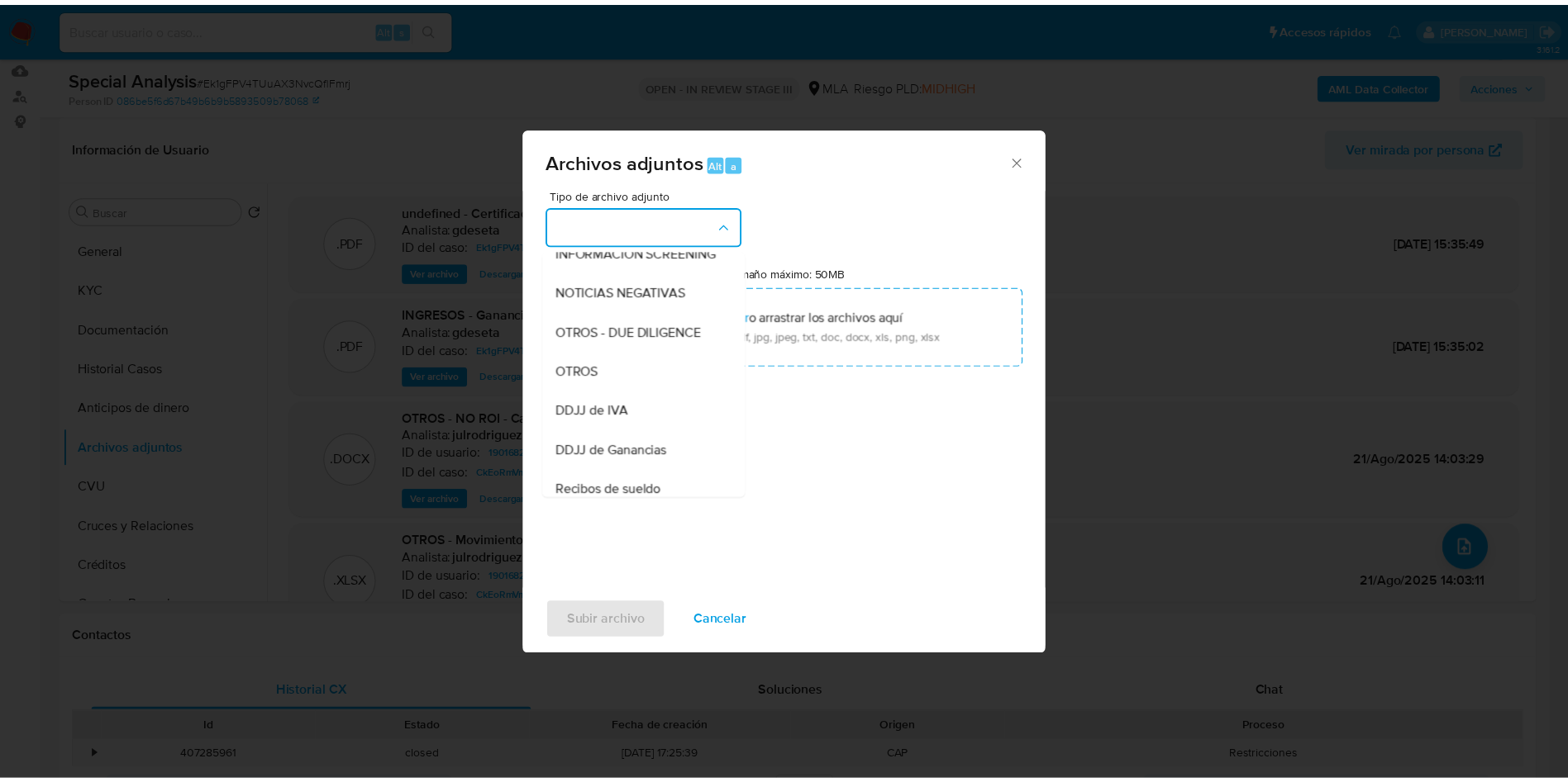
scroll to position [219, 0]
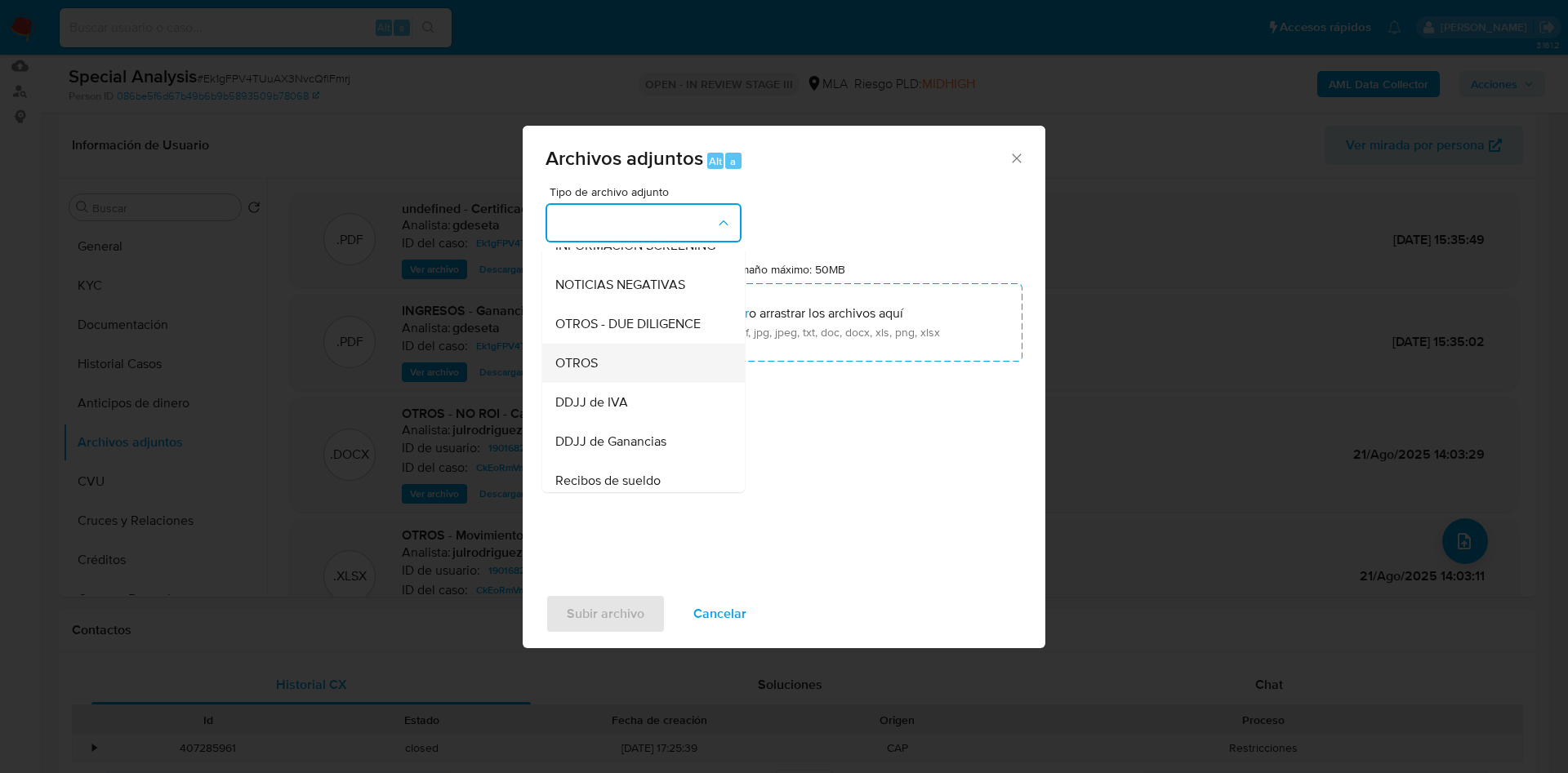
click at [636, 383] on div "OTROS" at bounding box center [639, 363] width 167 height 40
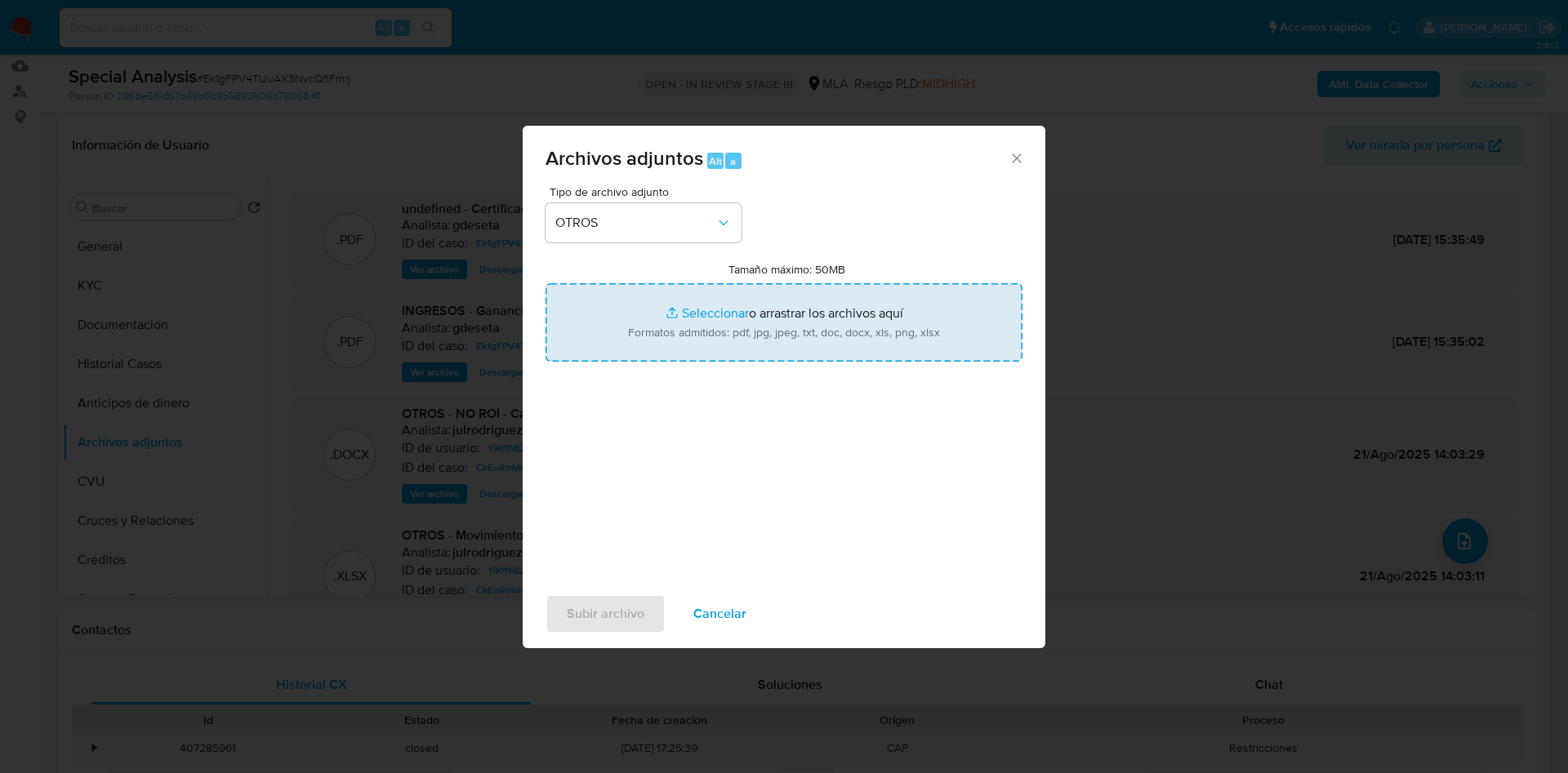
type input "C:\fakepath\AFIP - Insc monotributo.pdf"
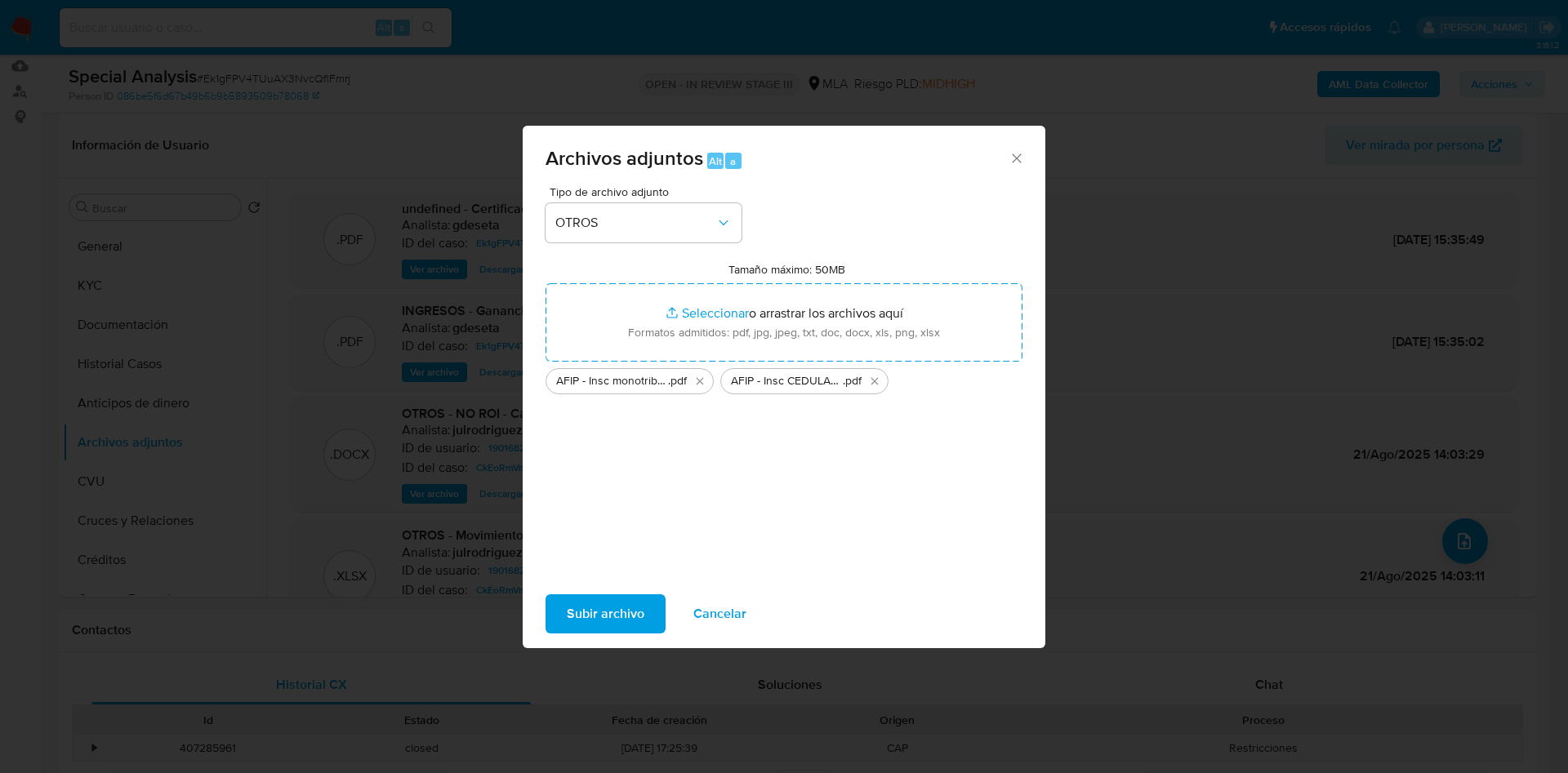
click at [641, 617] on span "Subir archivo" at bounding box center [605, 614] width 77 height 36
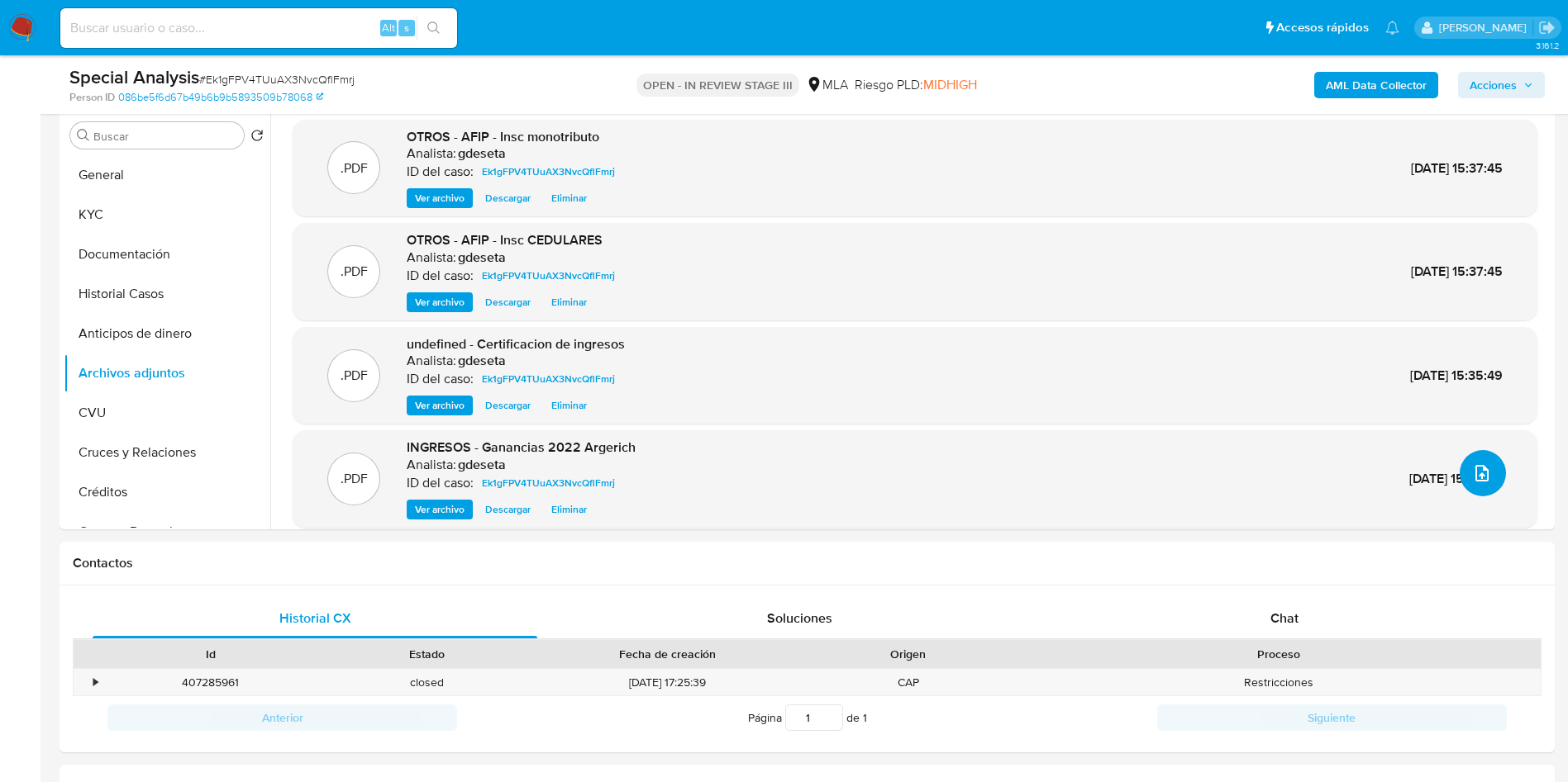
scroll to position [619, 0]
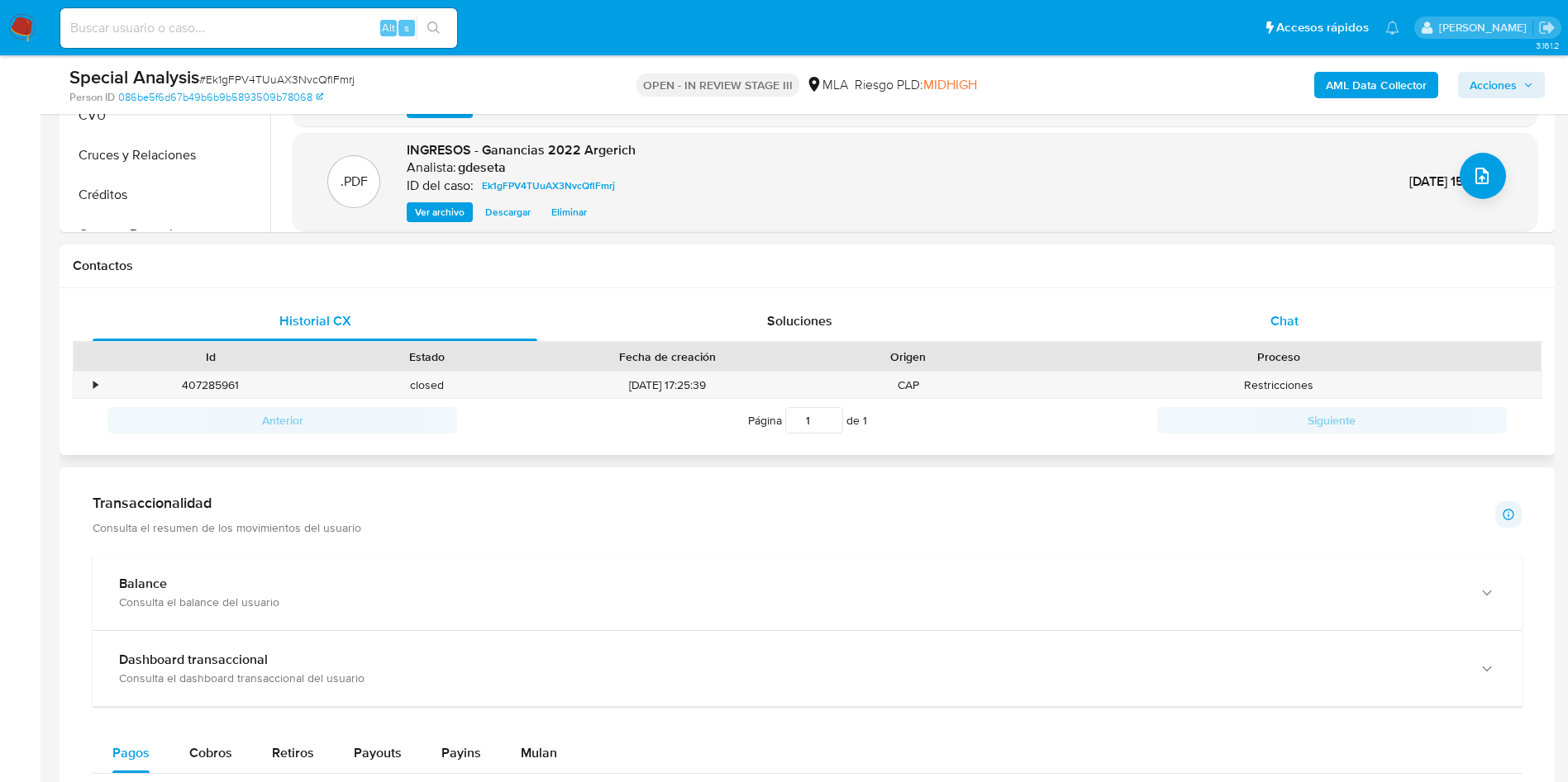
click at [1277, 307] on div "Chat" at bounding box center [1284, 321] width 444 height 40
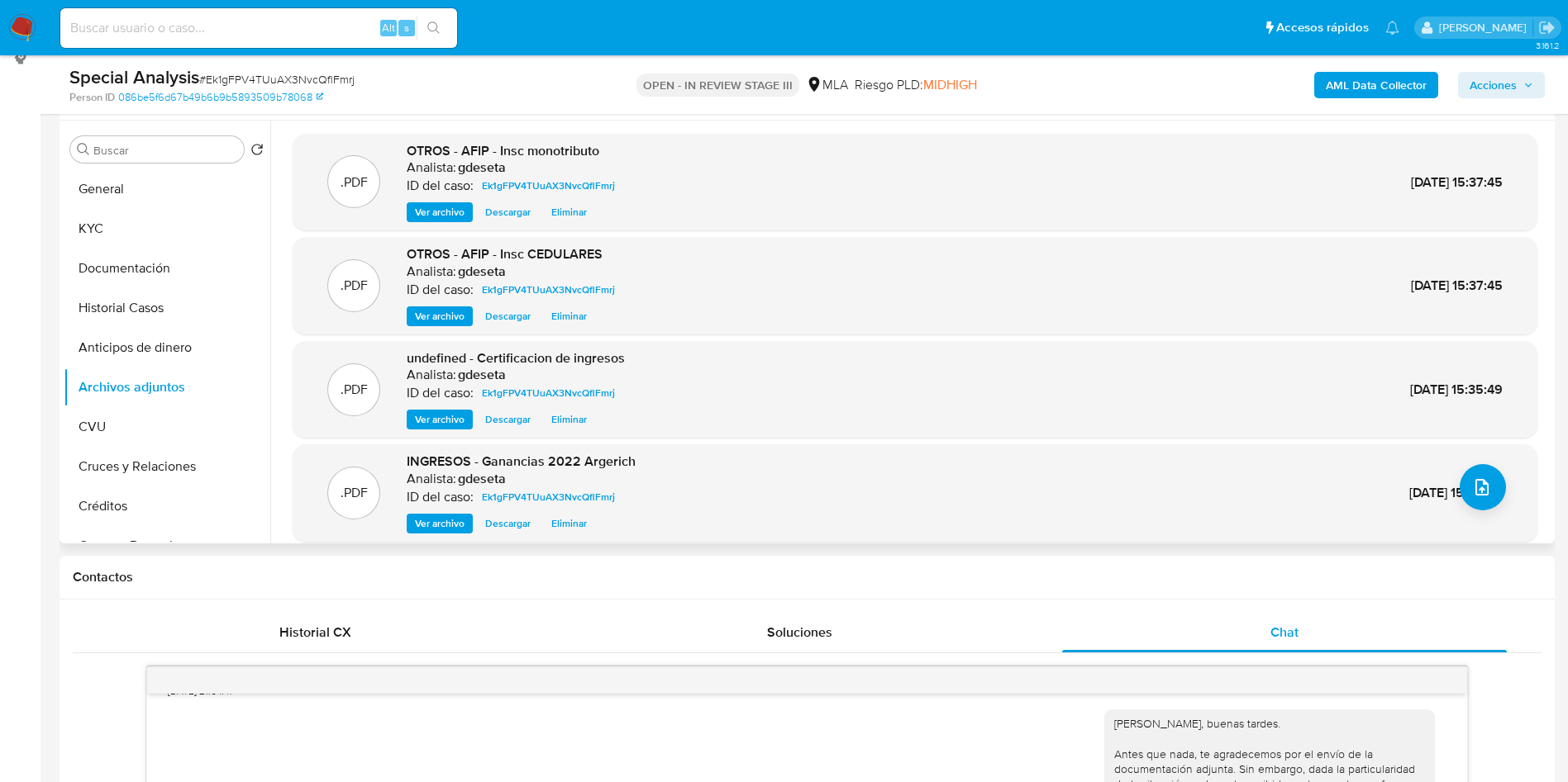
scroll to position [248, 0]
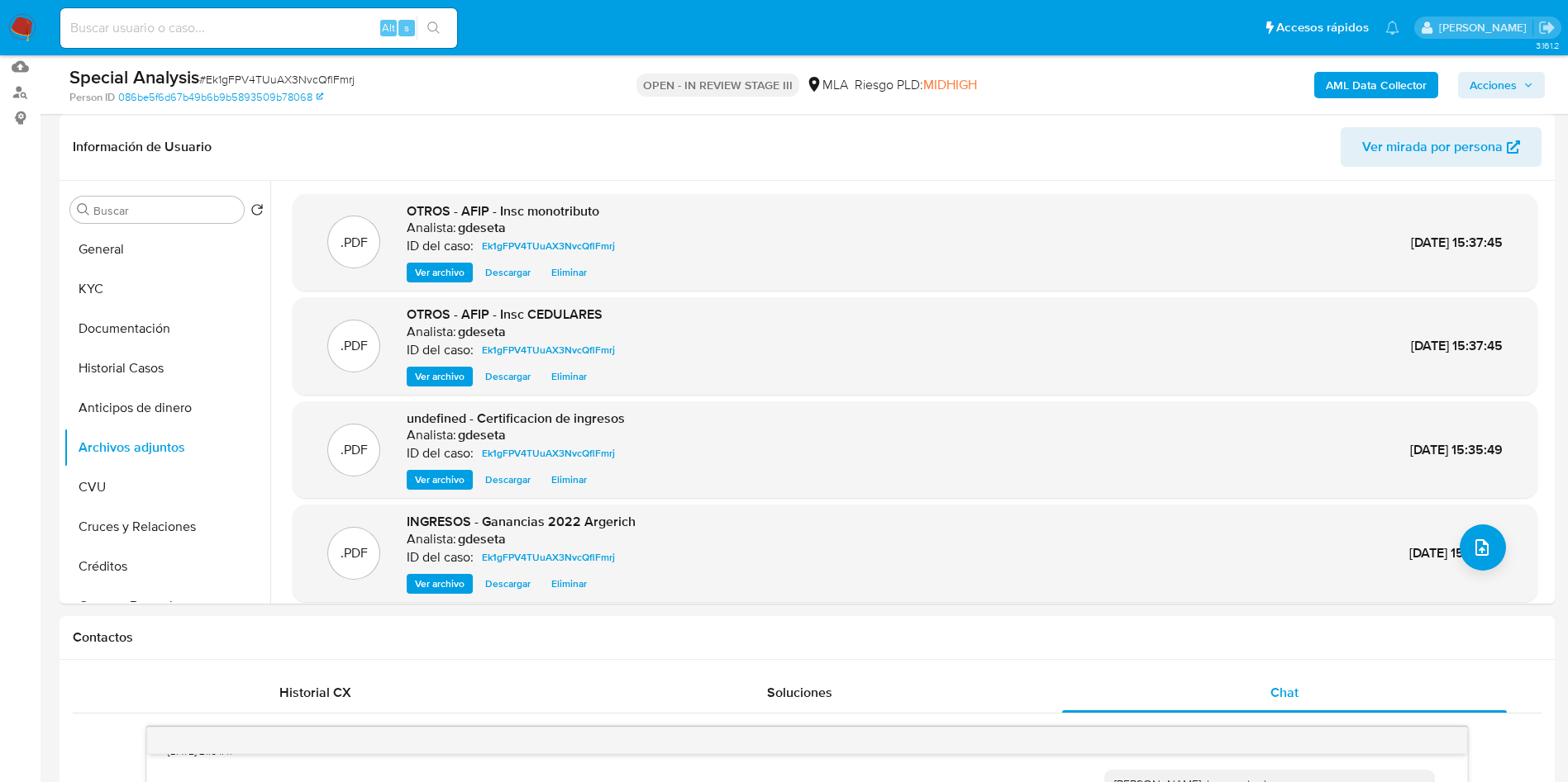
click at [1516, 81] on span "Acciones" at bounding box center [1493, 85] width 47 height 26
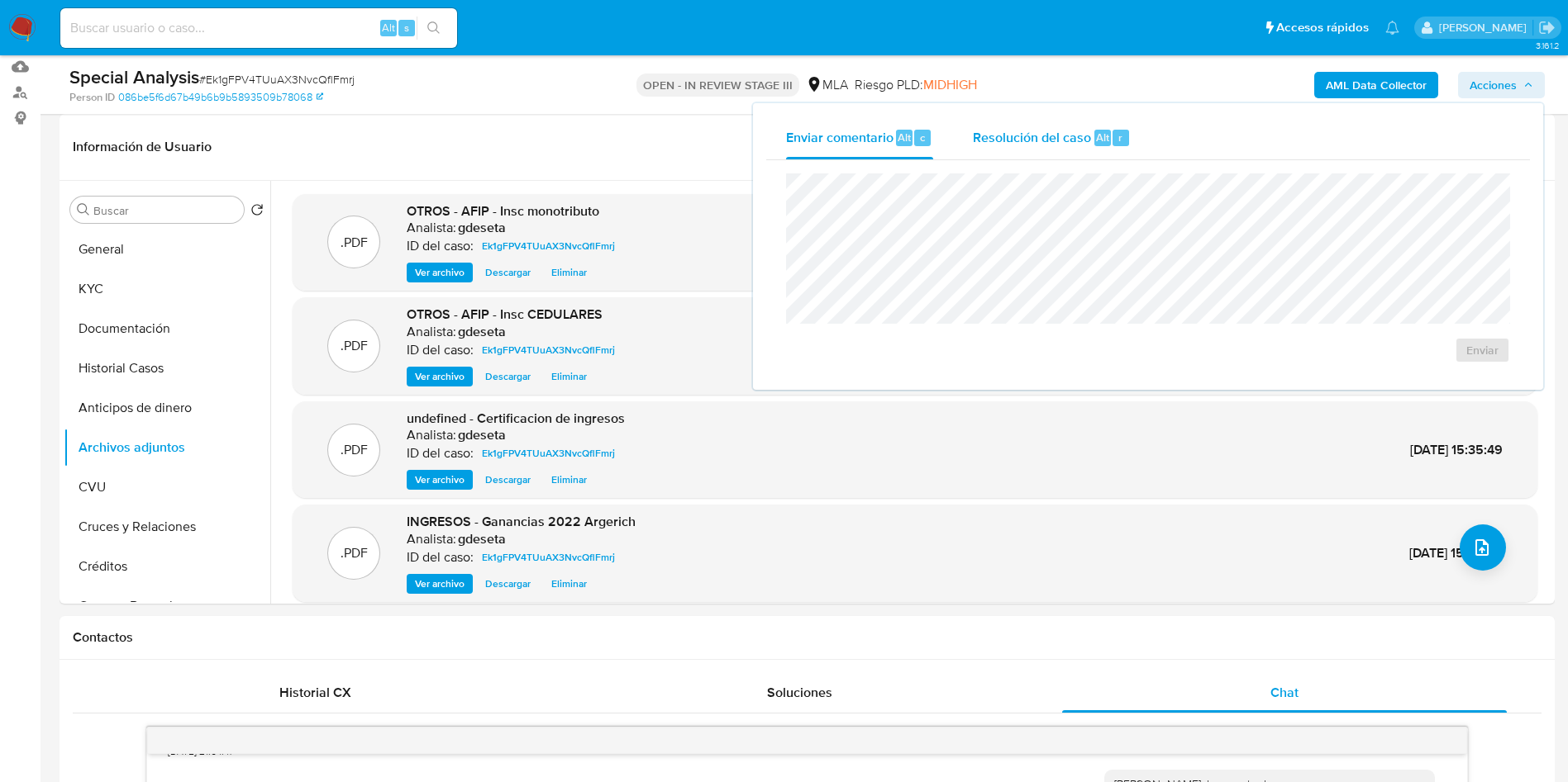
click at [1124, 134] on div "r" at bounding box center [1120, 138] width 17 height 17
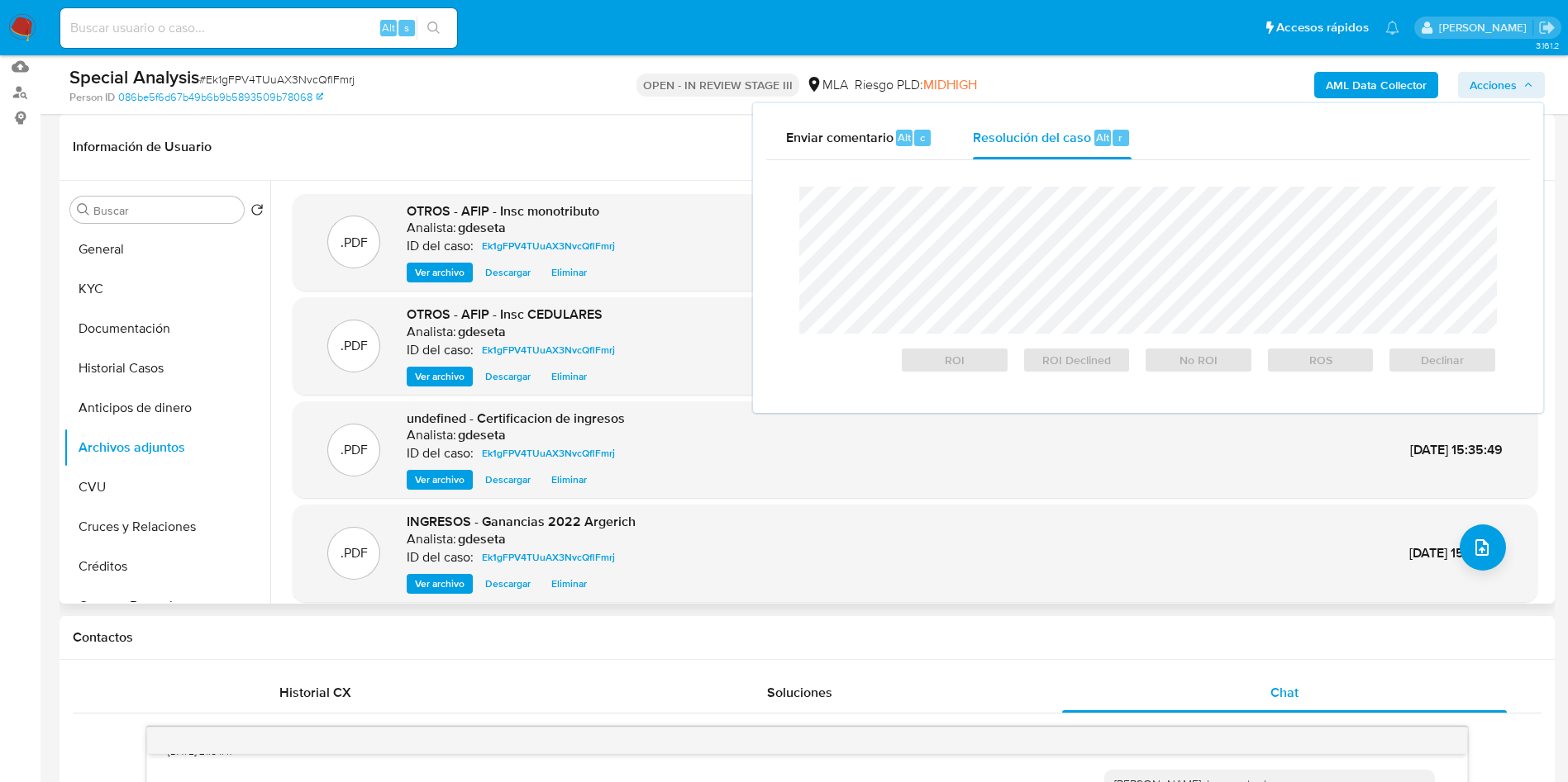
click at [553, 146] on header "Información de Usuario Ver mirada por persona" at bounding box center [807, 147] width 1469 height 40
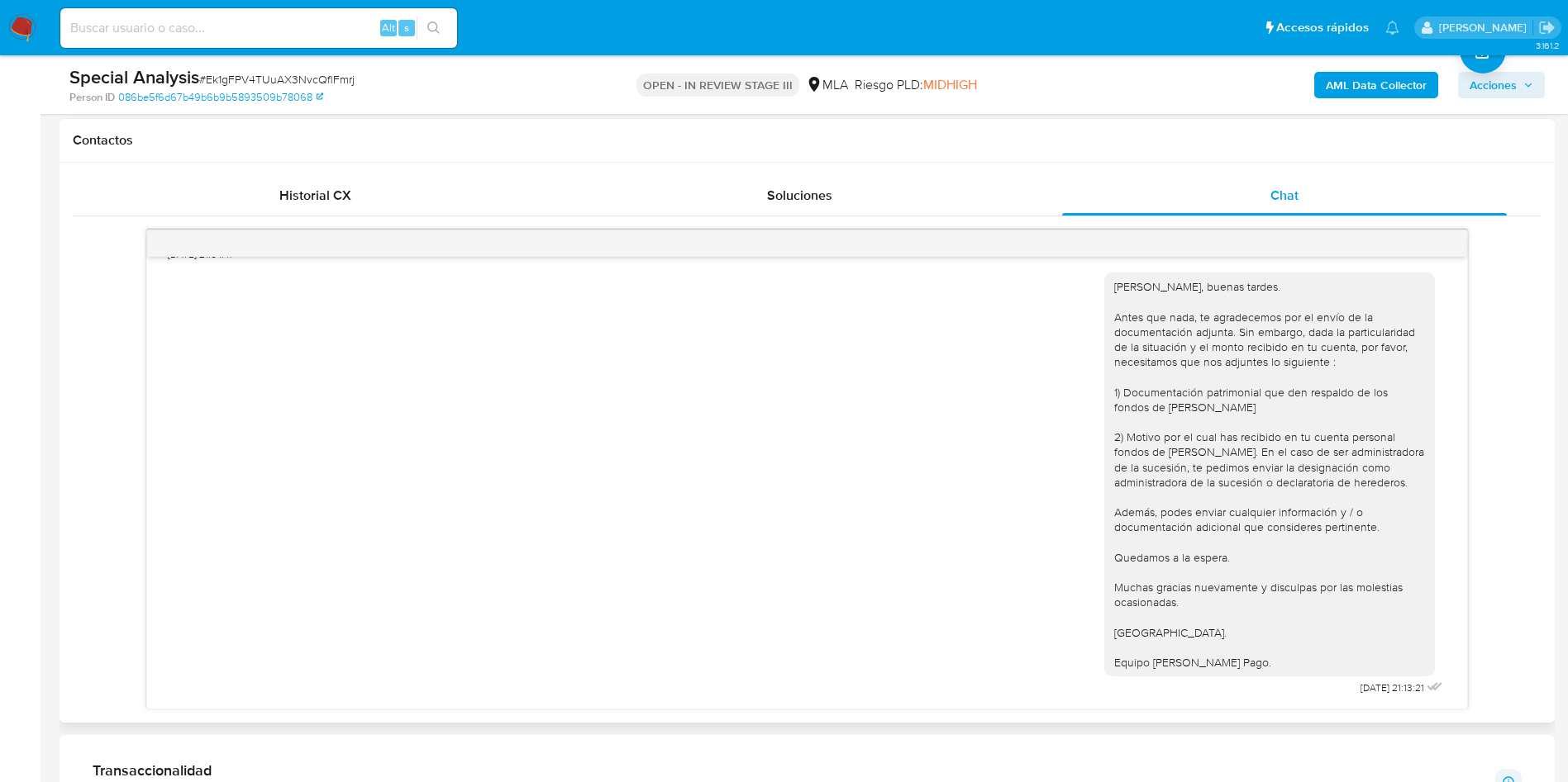
scroll to position [744, 0]
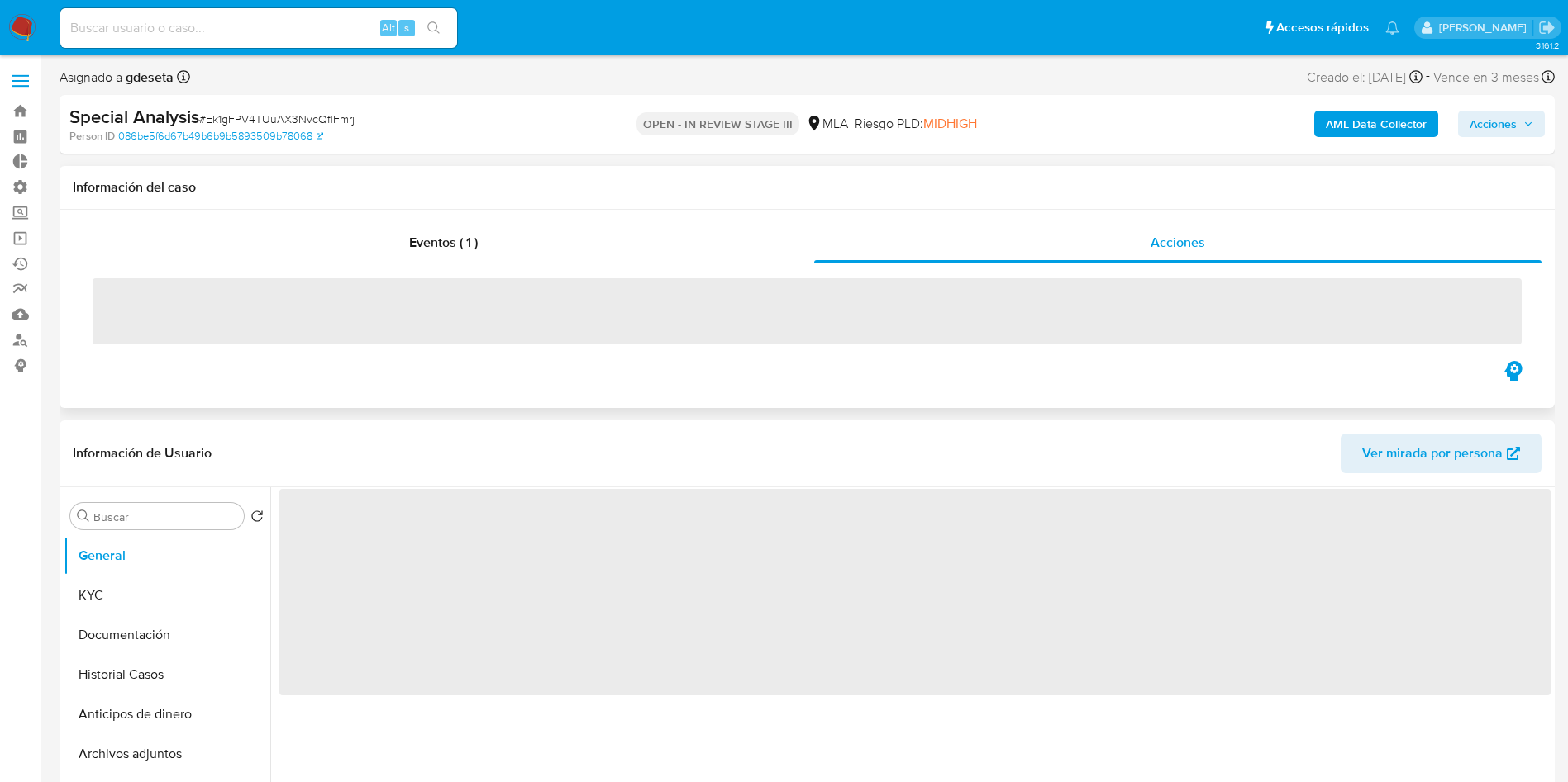
select select "10"
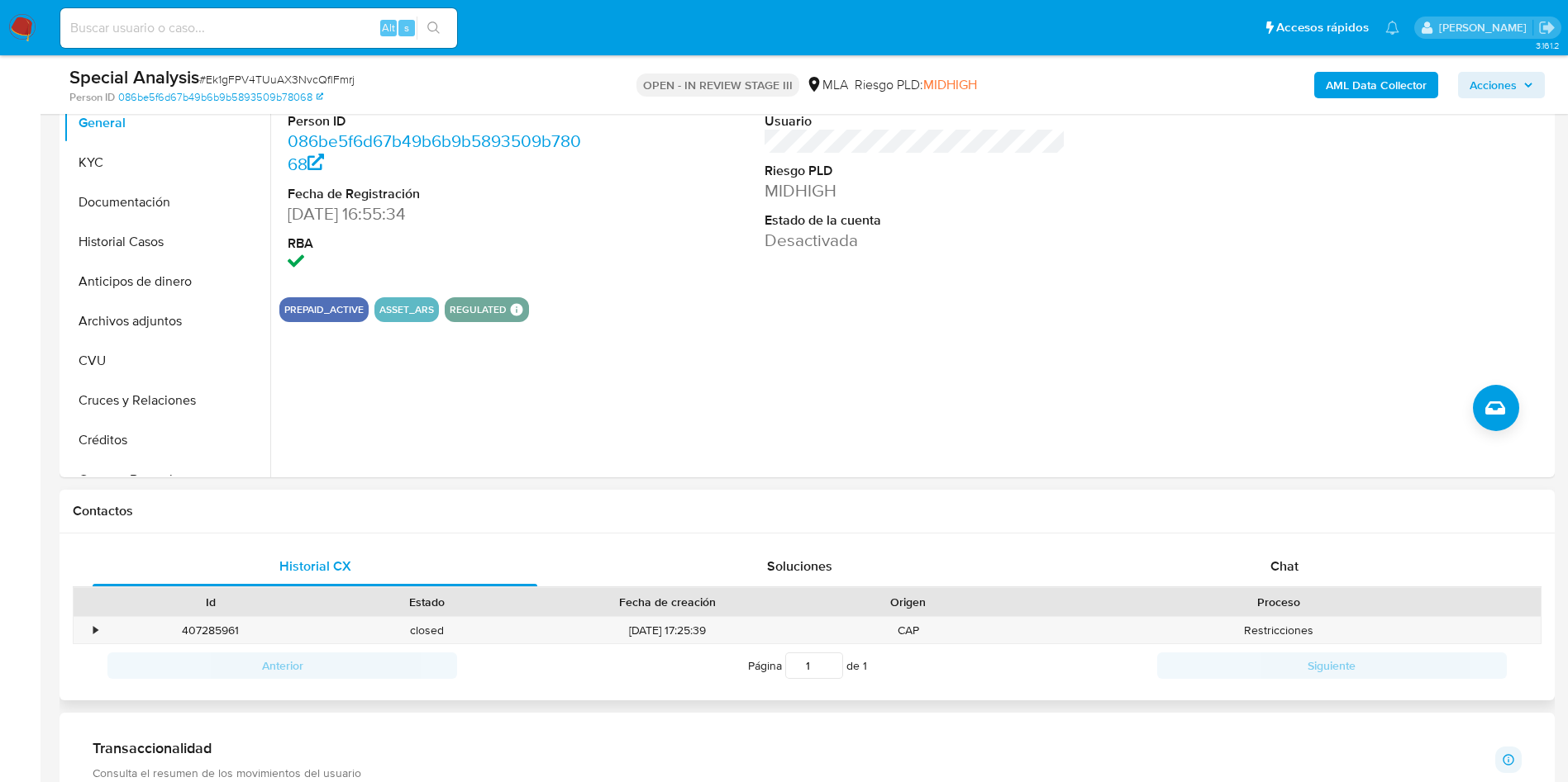
click at [1288, 560] on span "Chat" at bounding box center [1284, 566] width 28 height 19
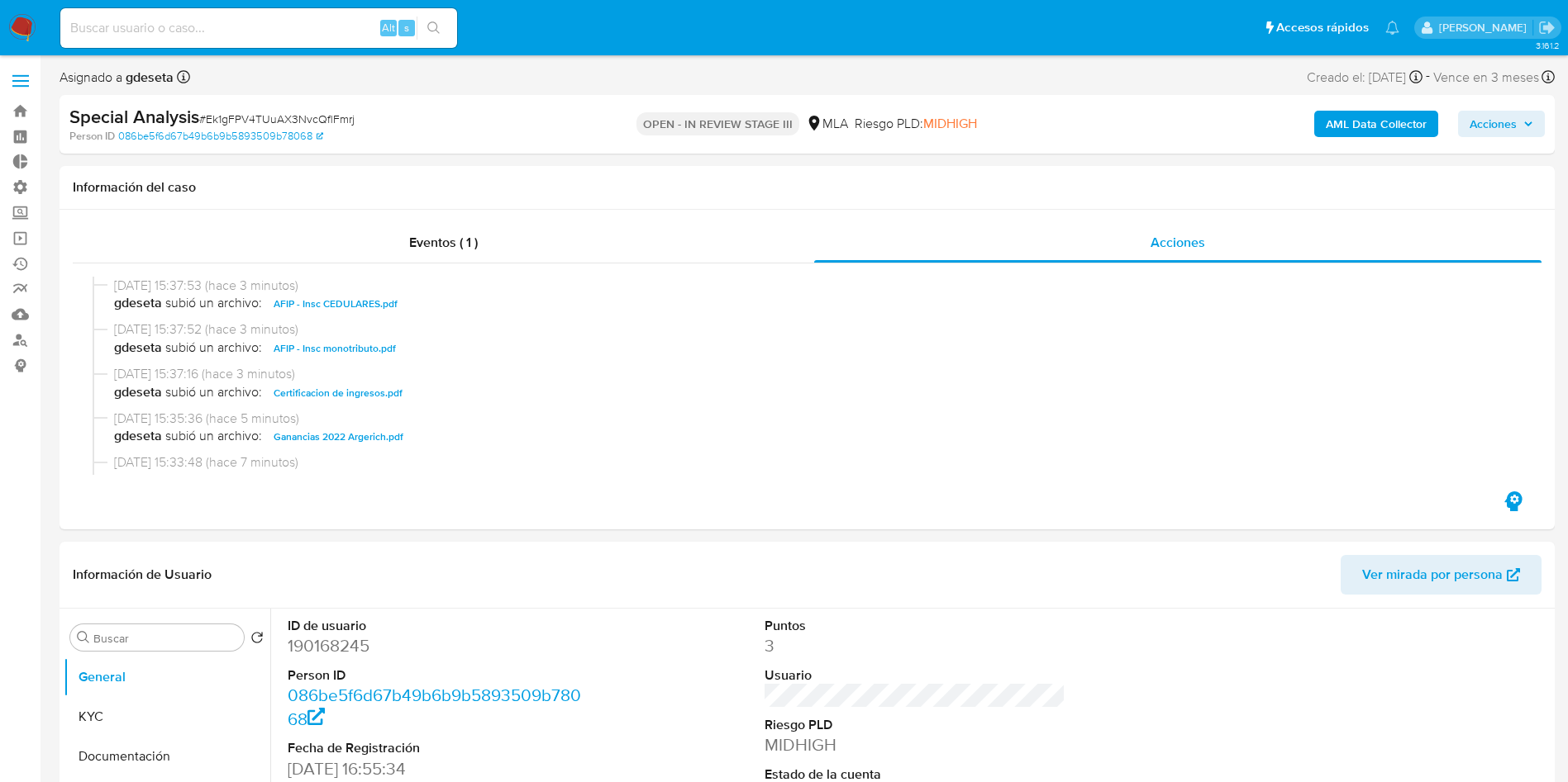
click at [1499, 120] on span "Acciones" at bounding box center [1493, 124] width 47 height 26
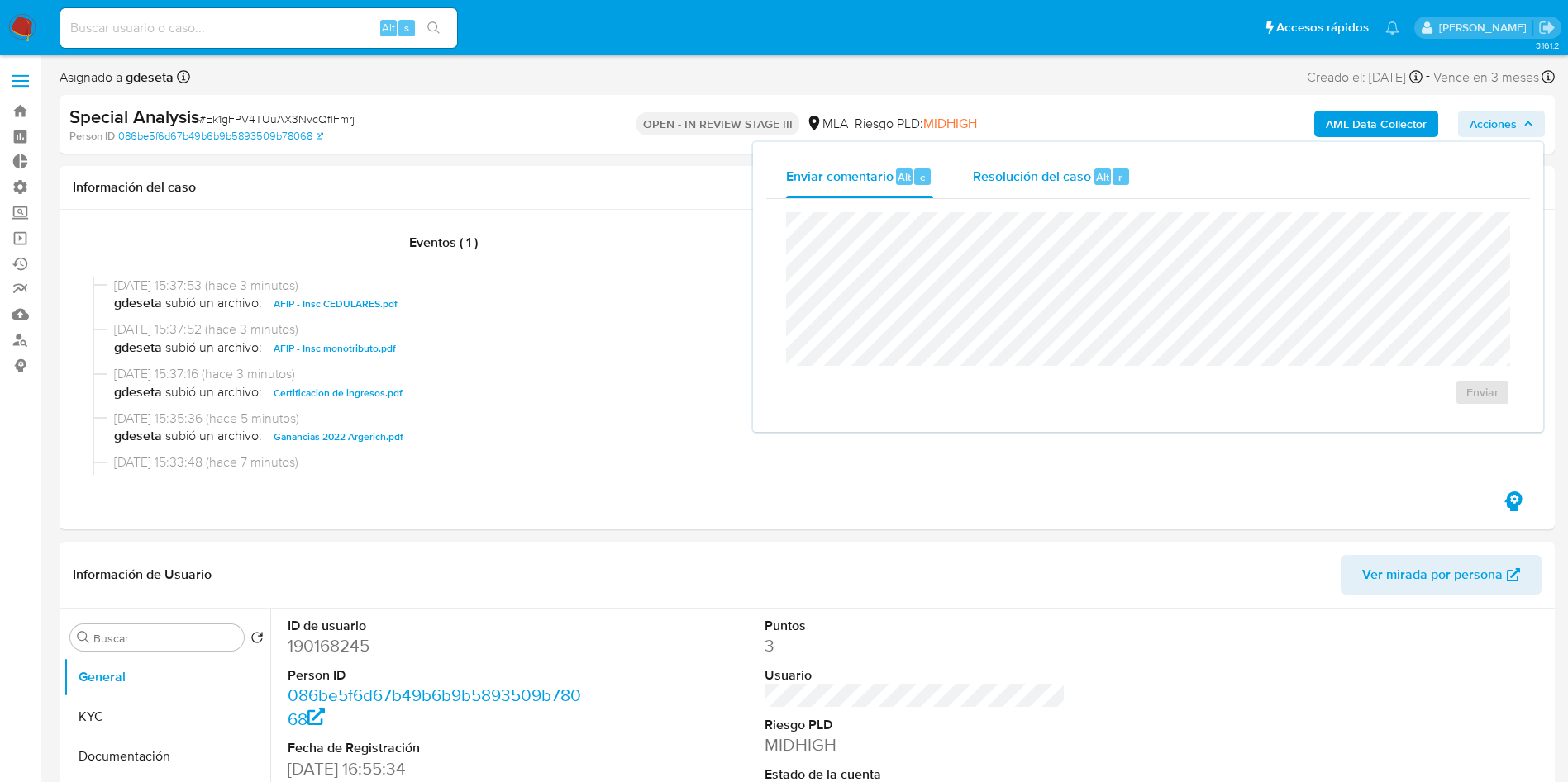
click at [1094, 169] on div "Alt" at bounding box center [1102, 177] width 17 height 17
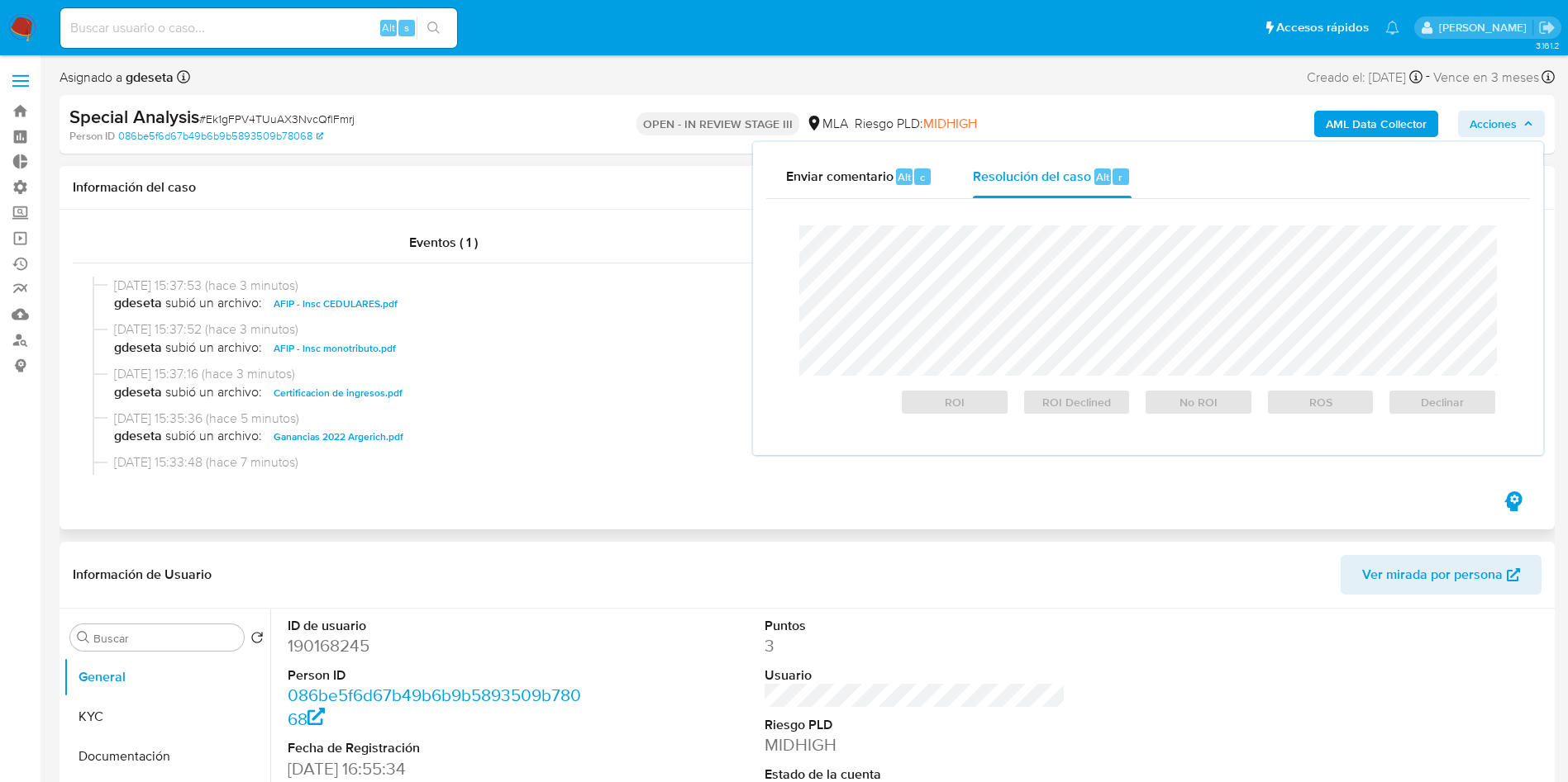
click at [640, 183] on h1 "Información del caso" at bounding box center [807, 187] width 1469 height 17
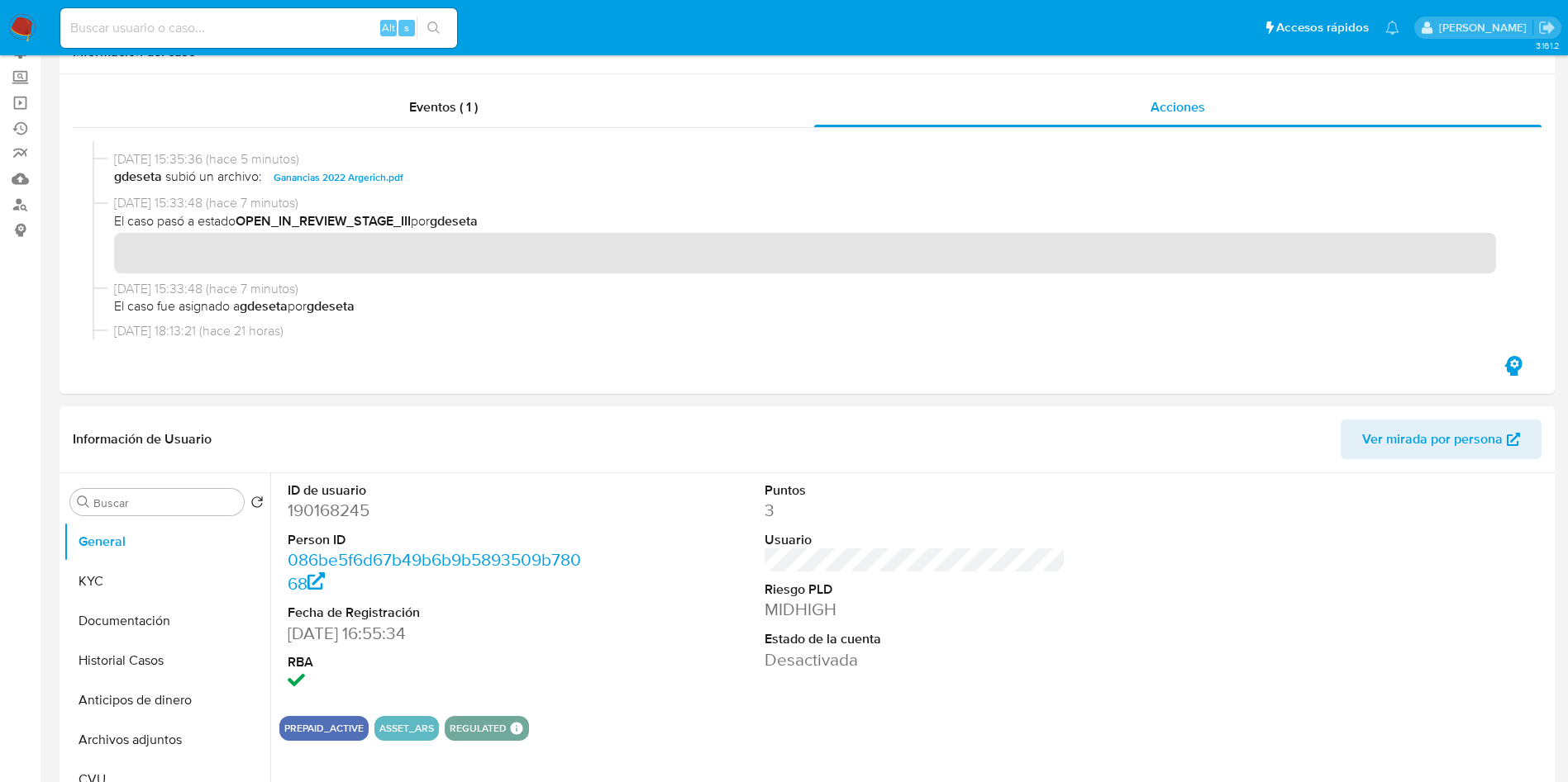
scroll to position [495, 0]
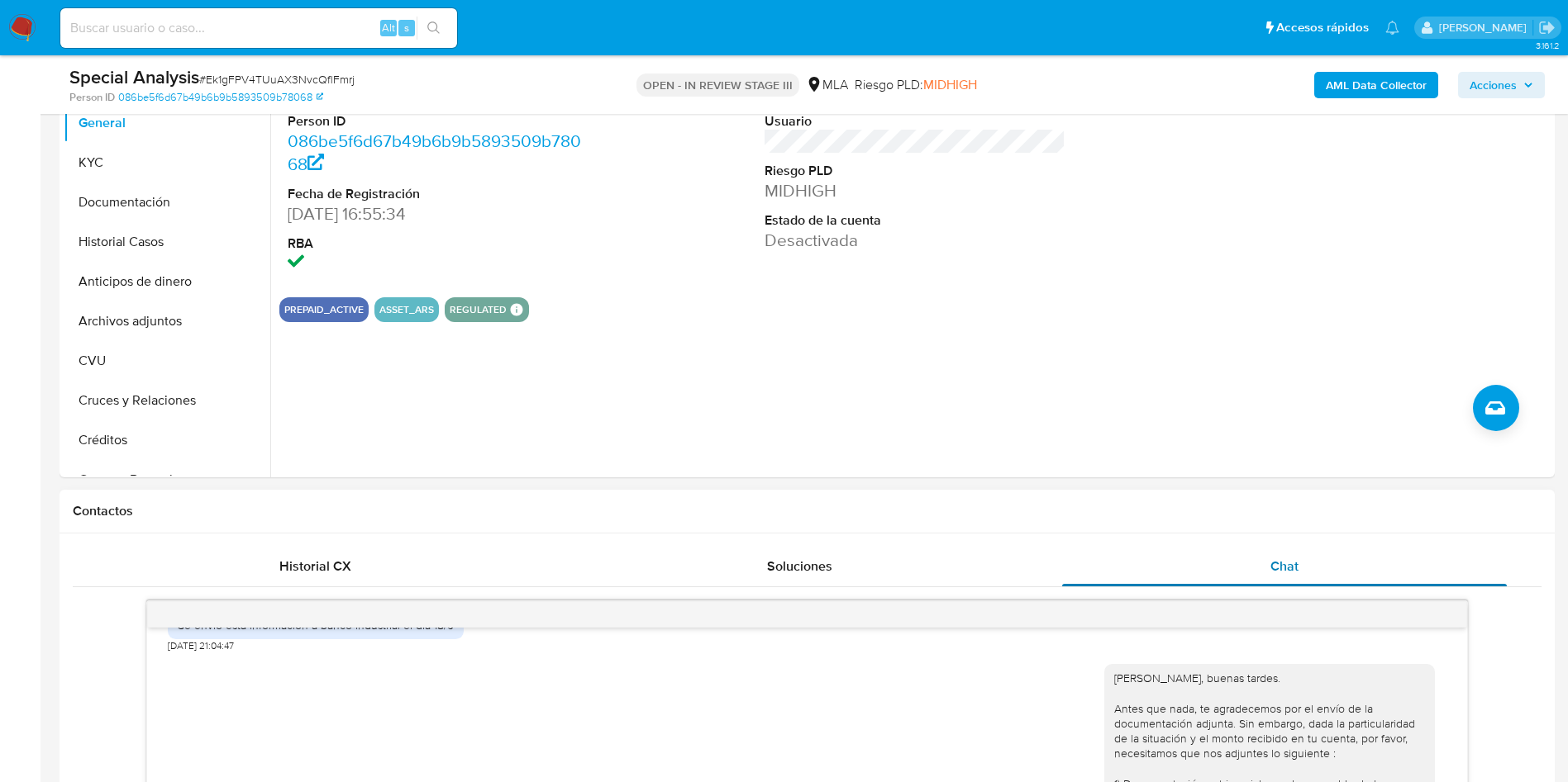
click at [1274, 560] on span "Chat" at bounding box center [1284, 566] width 28 height 19
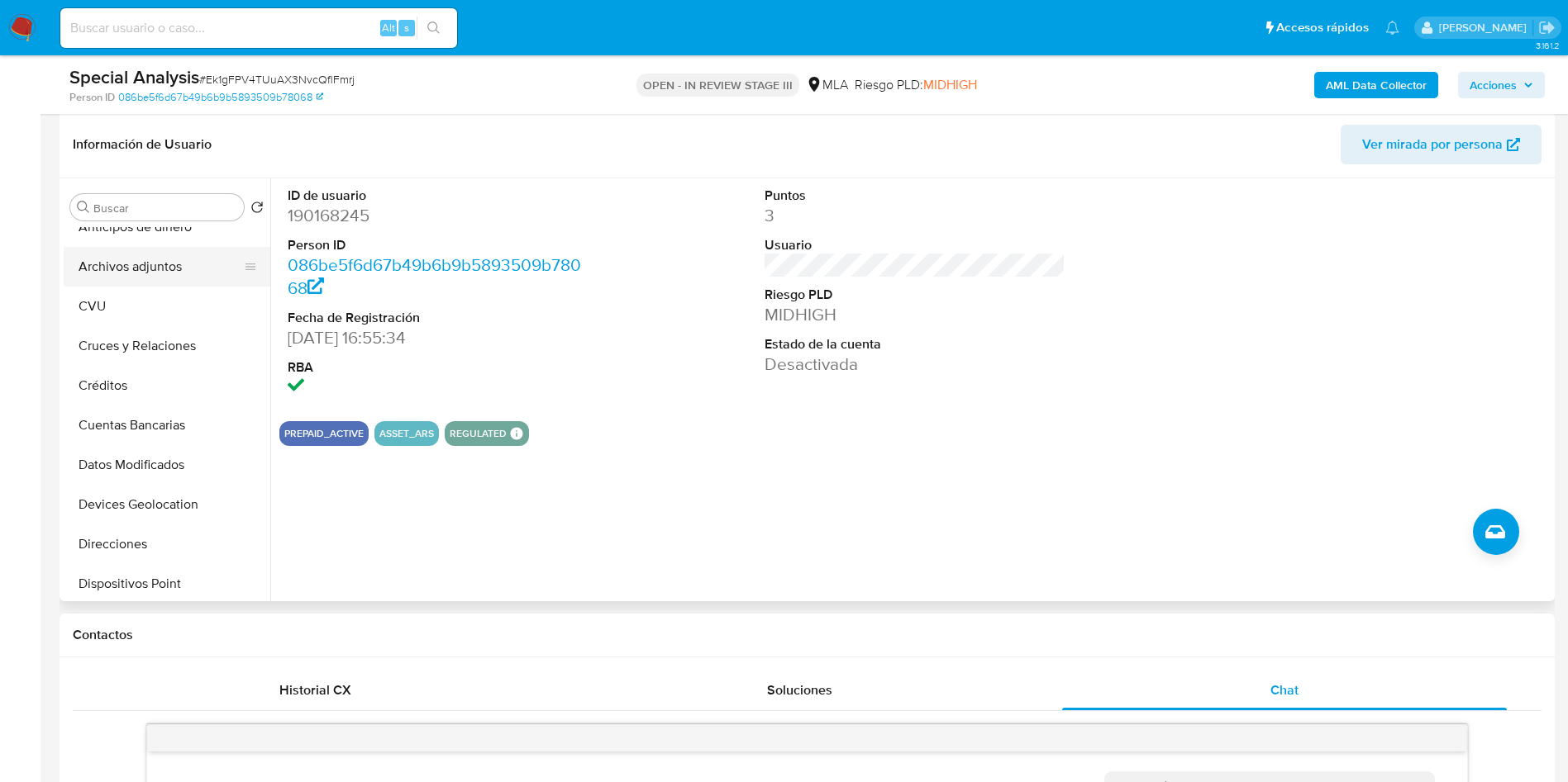
scroll to position [372, 0]
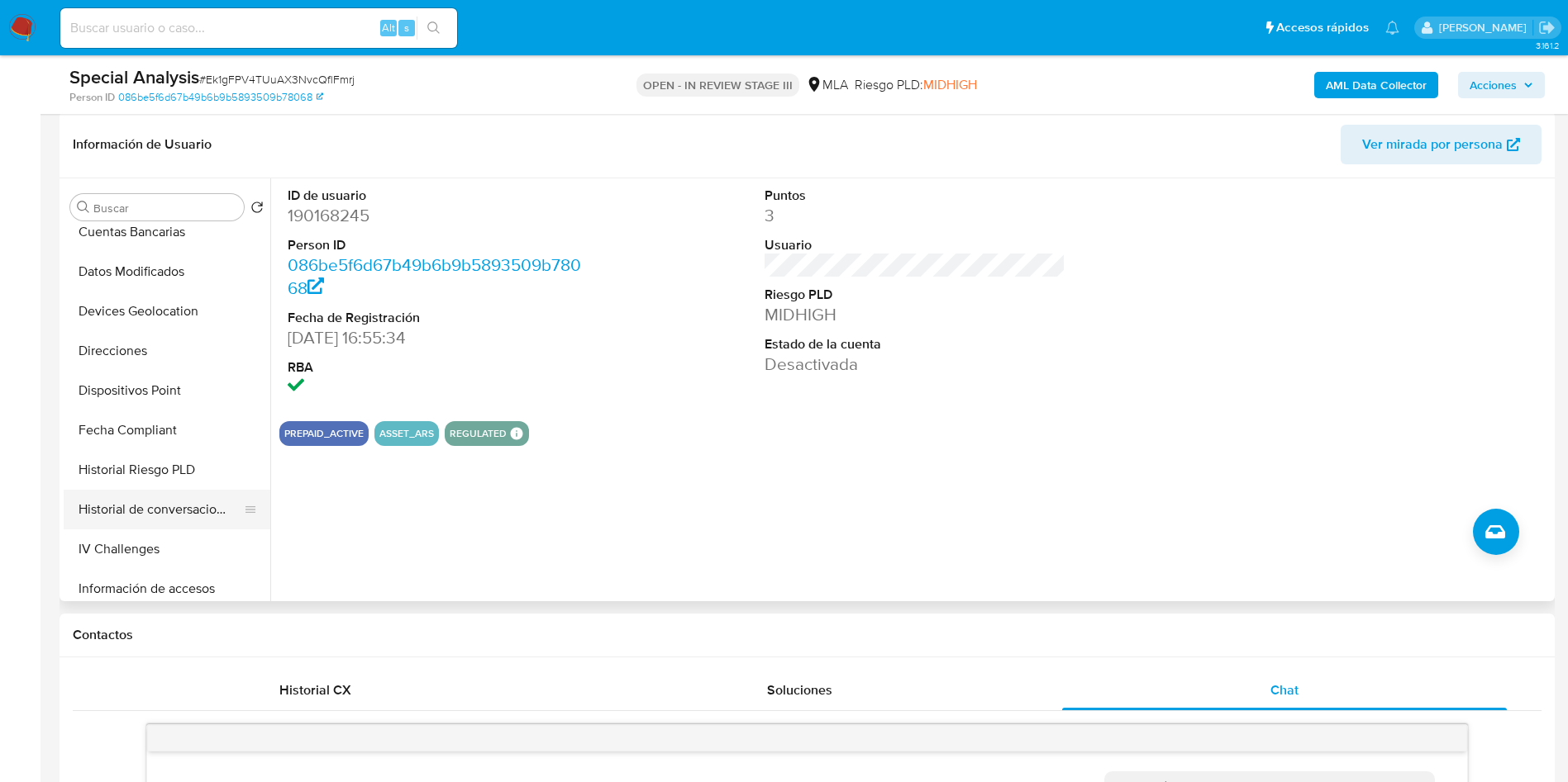
click at [133, 520] on button "Historial de conversaciones" at bounding box center [160, 510] width 193 height 40
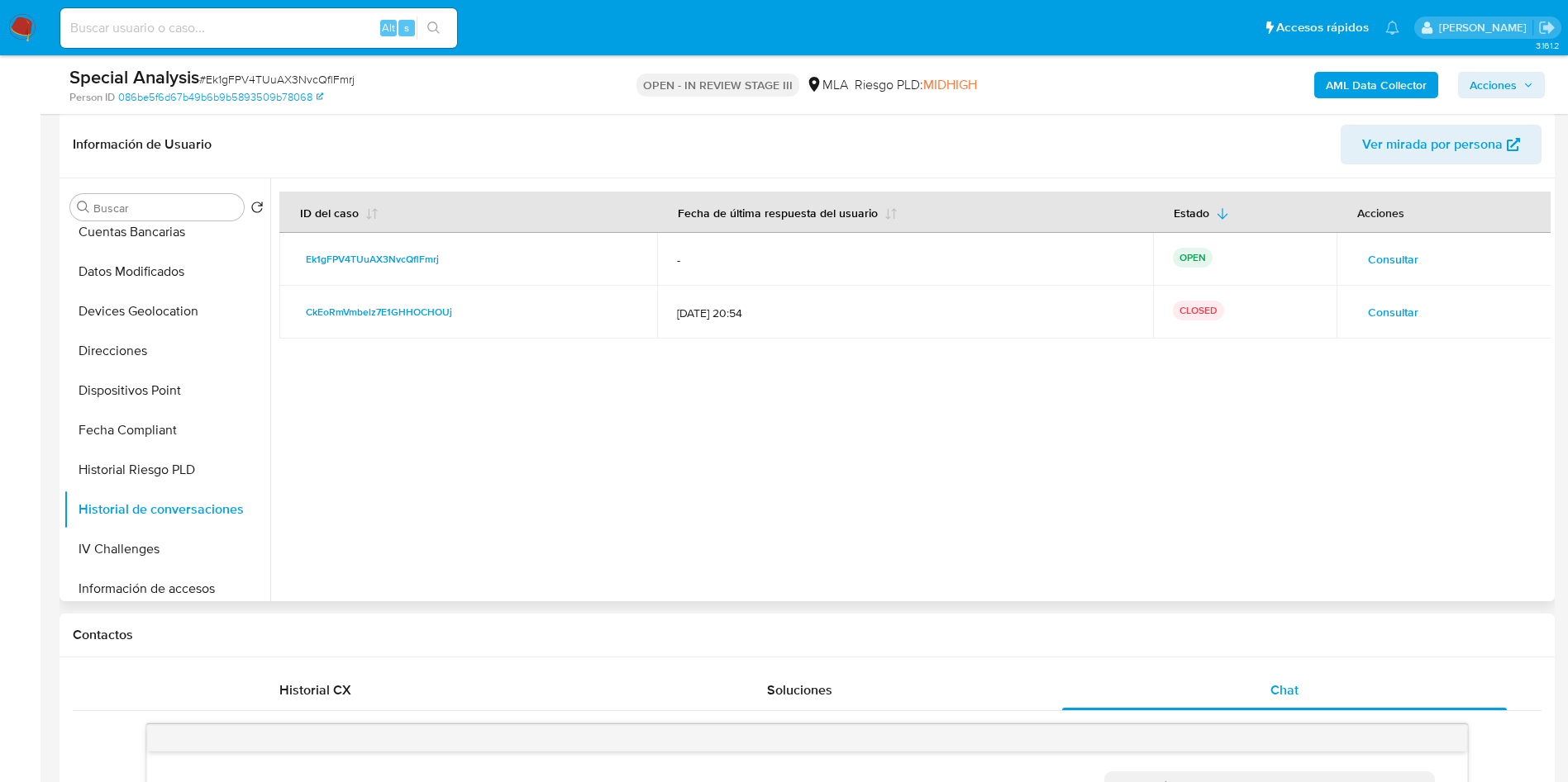
click at [1201, 255] on p "OPEN" at bounding box center [1193, 258] width 40 height 20
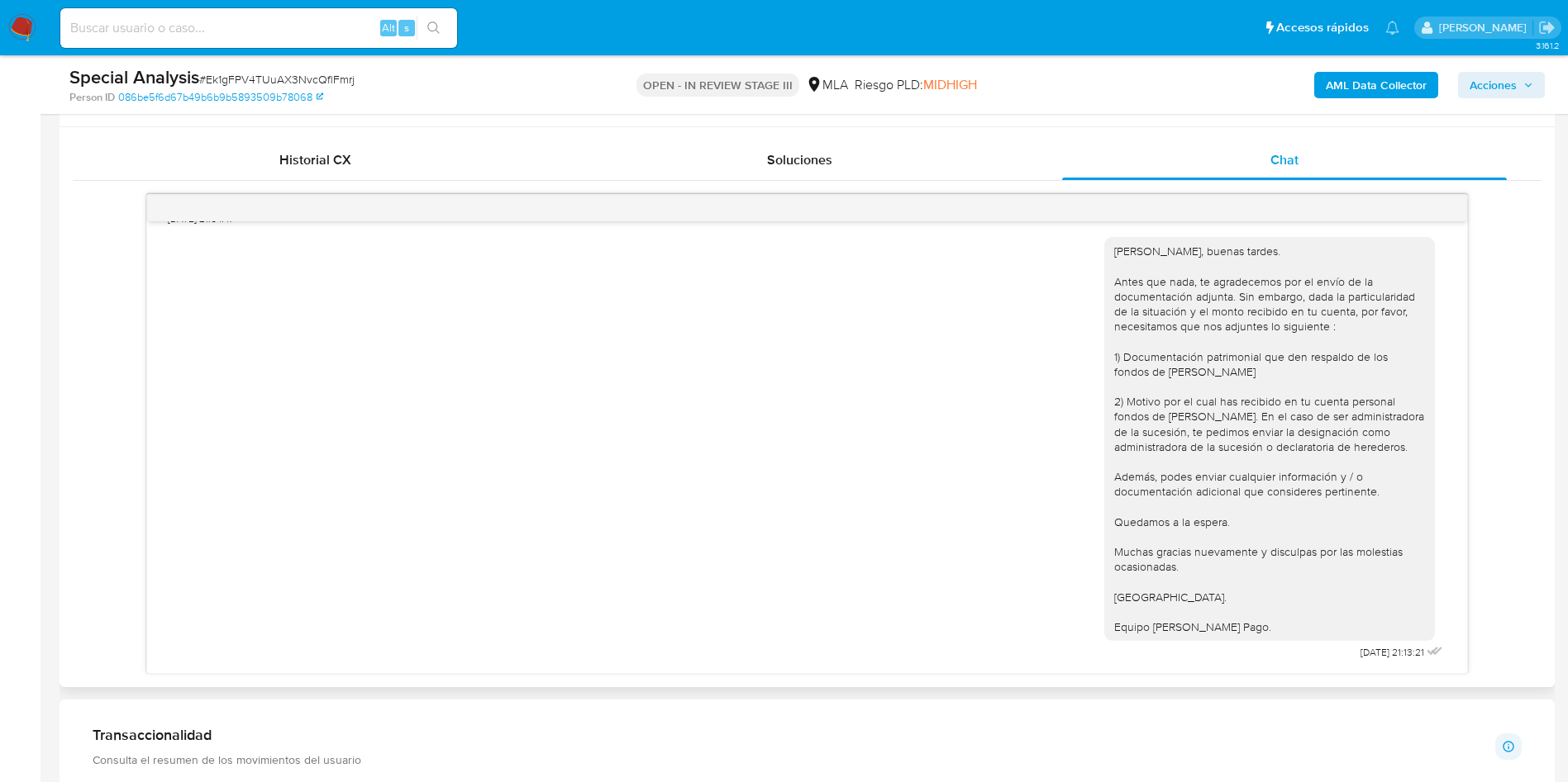
scroll to position [867, 0]
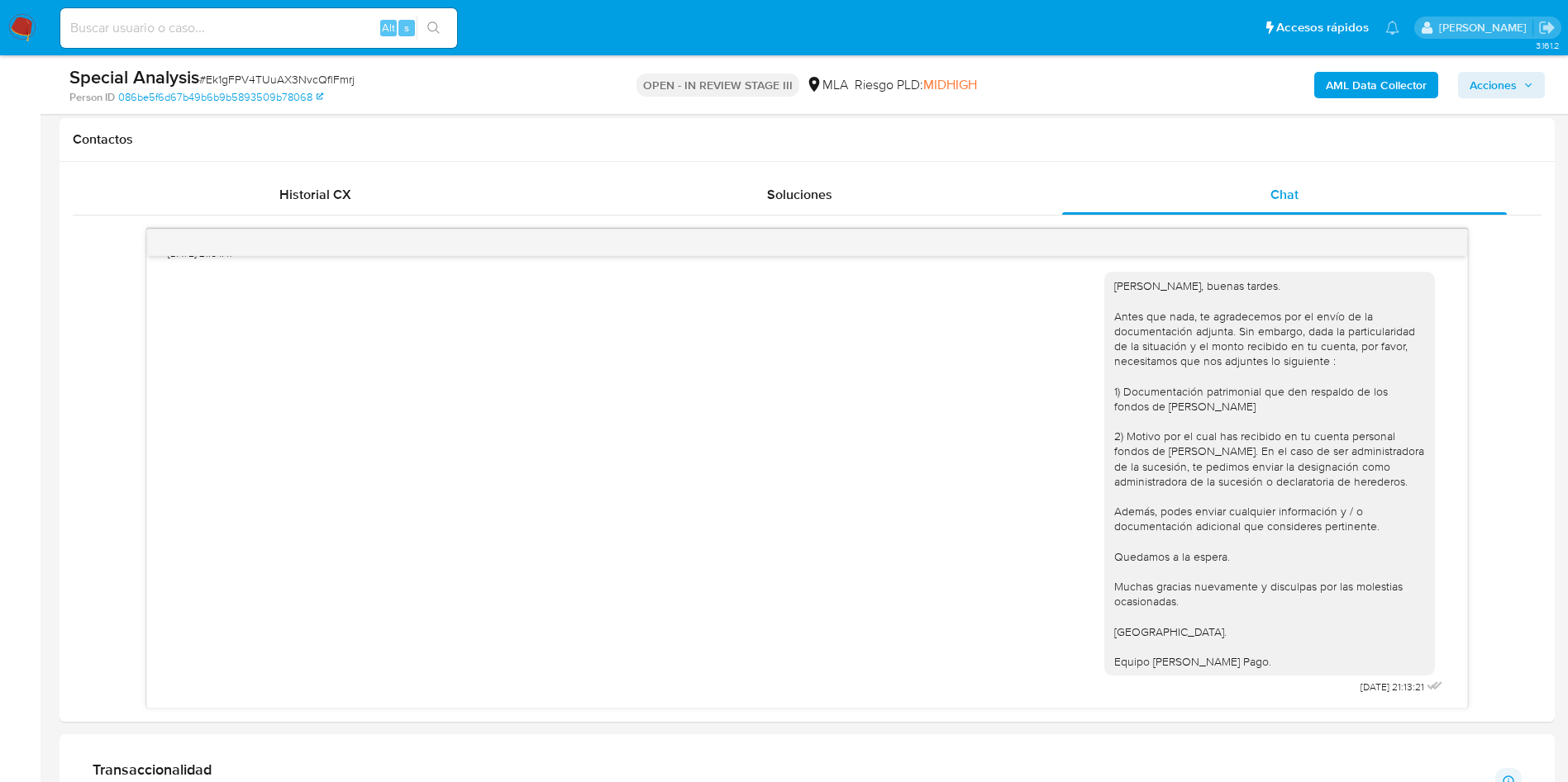
click at [1520, 87] on span "Acciones" at bounding box center [1501, 84] width 64 height 24
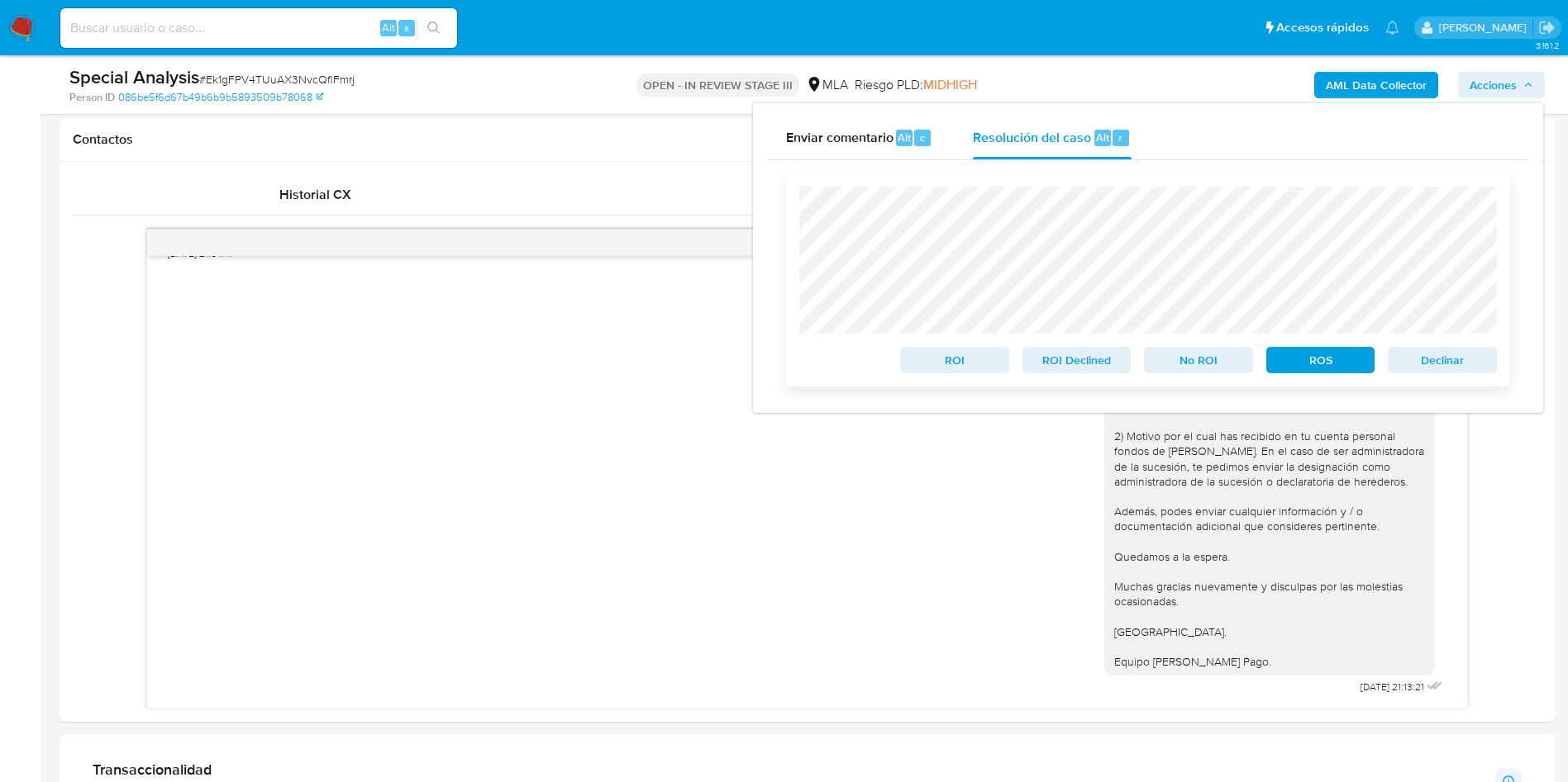
click at [1452, 361] on span "Declinar" at bounding box center [1442, 360] width 86 height 24
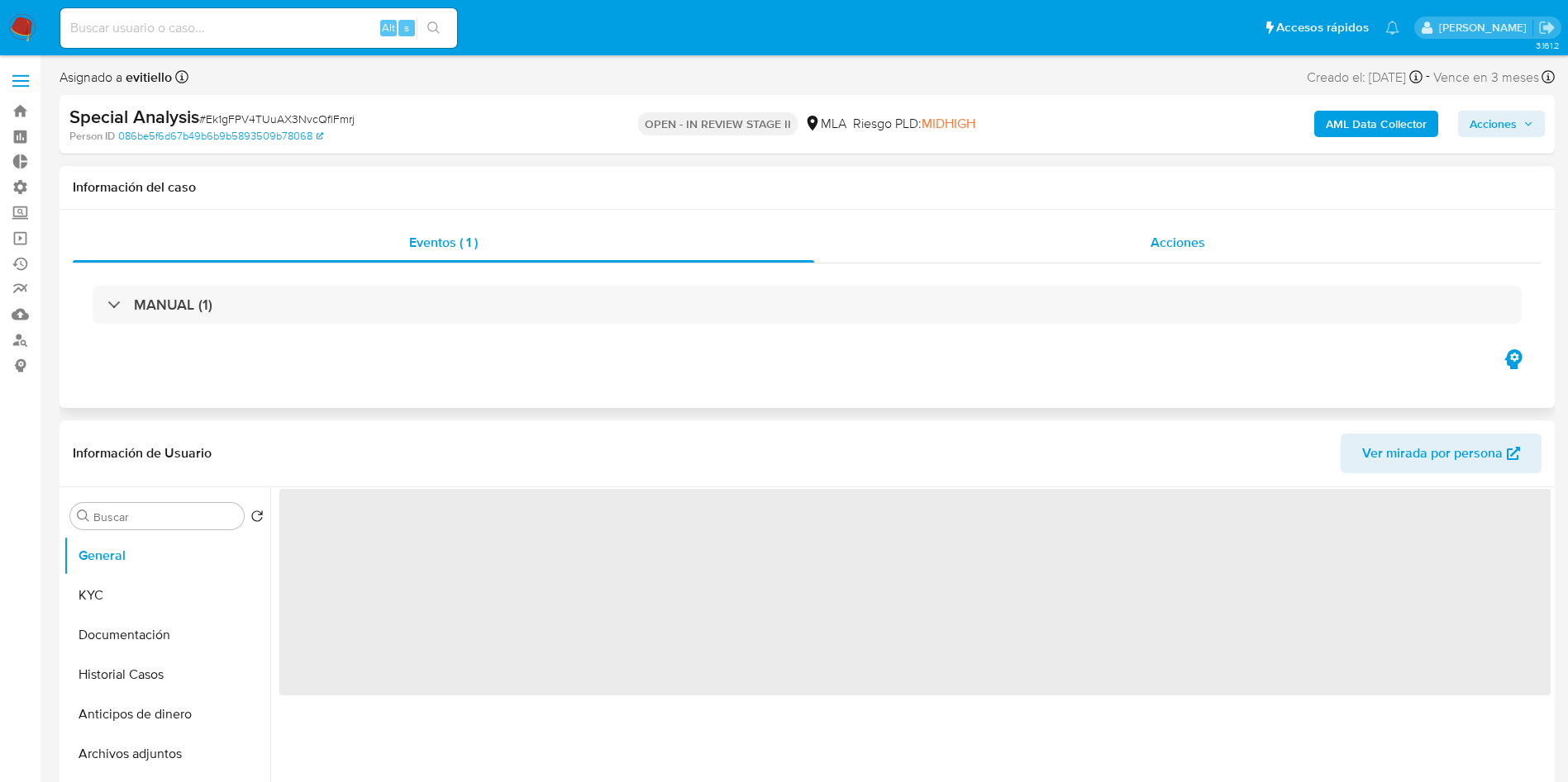
click at [1185, 243] on span "Acciones" at bounding box center [1177, 243] width 55 height 19
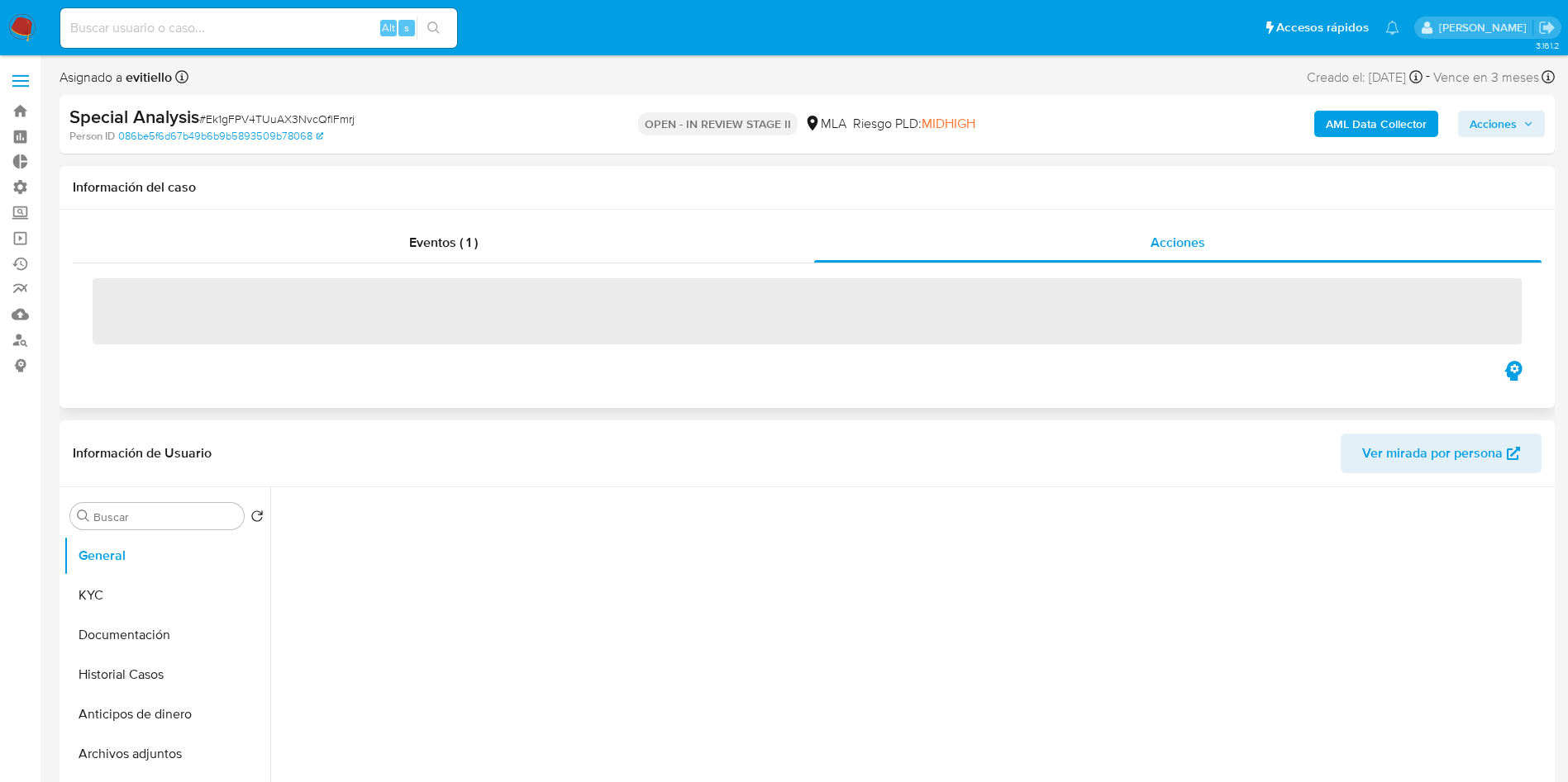
select select "10"
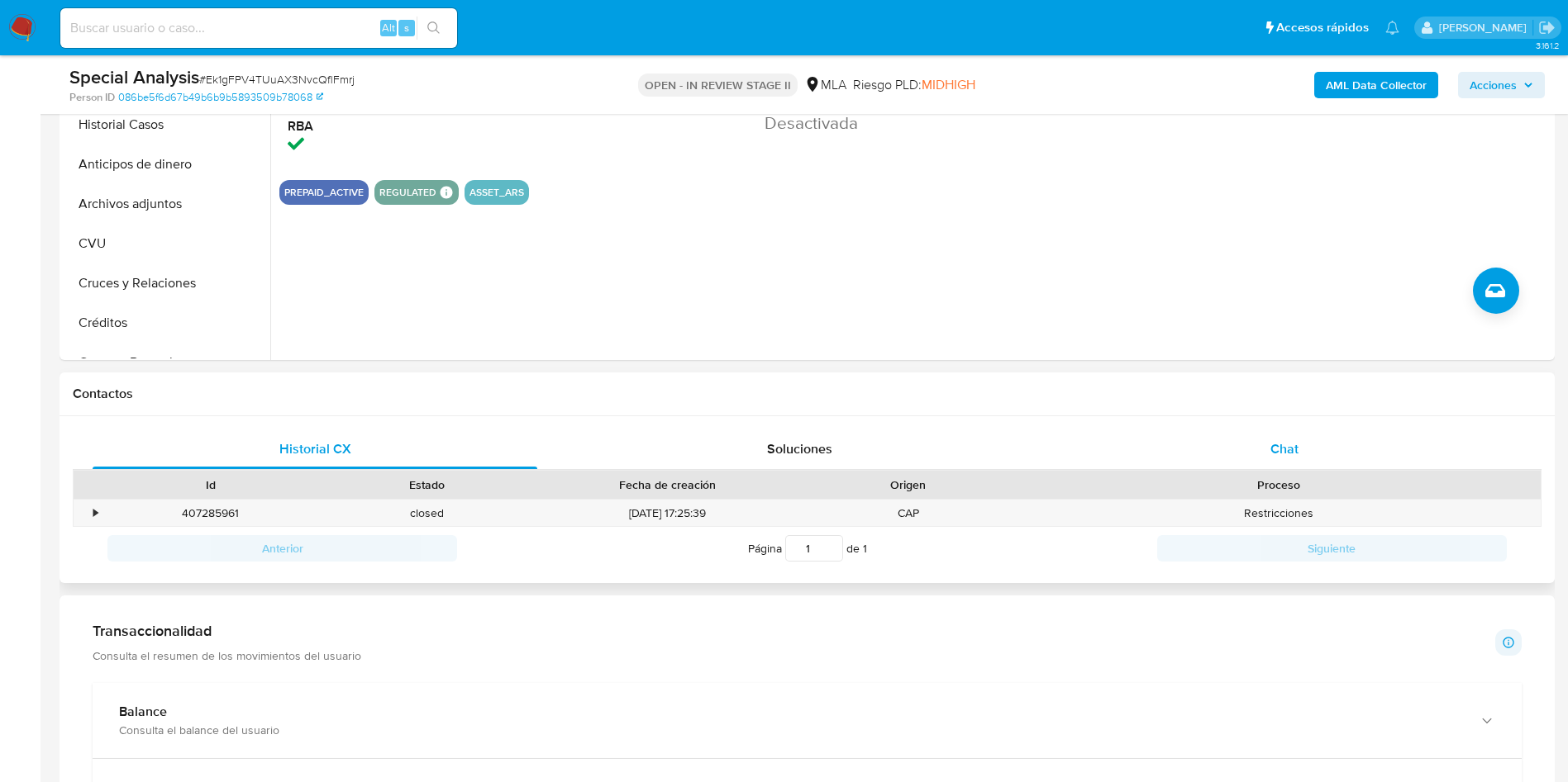
scroll to position [619, 0]
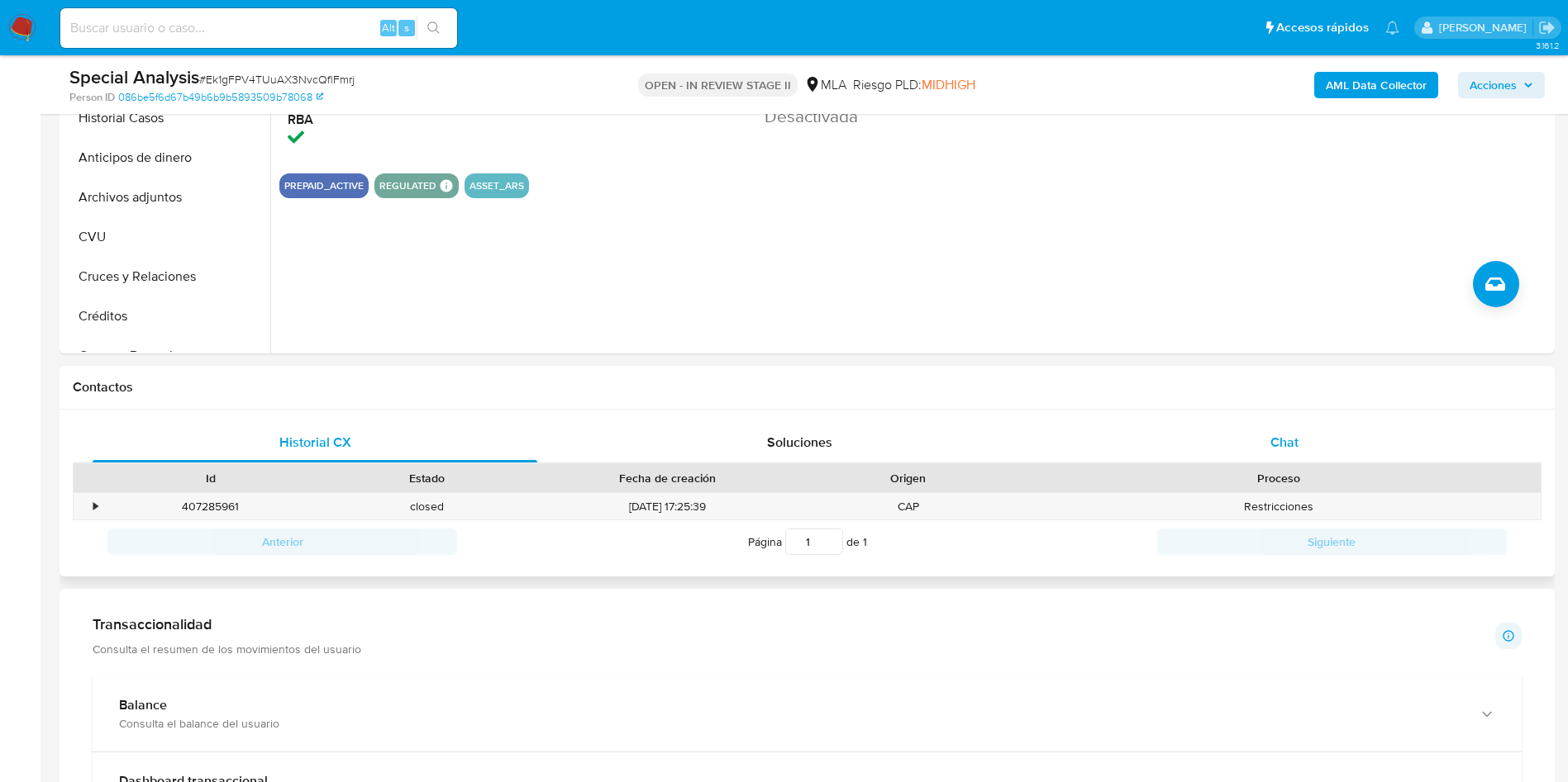
click at [1284, 457] on div "Chat" at bounding box center [1284, 443] width 444 height 40
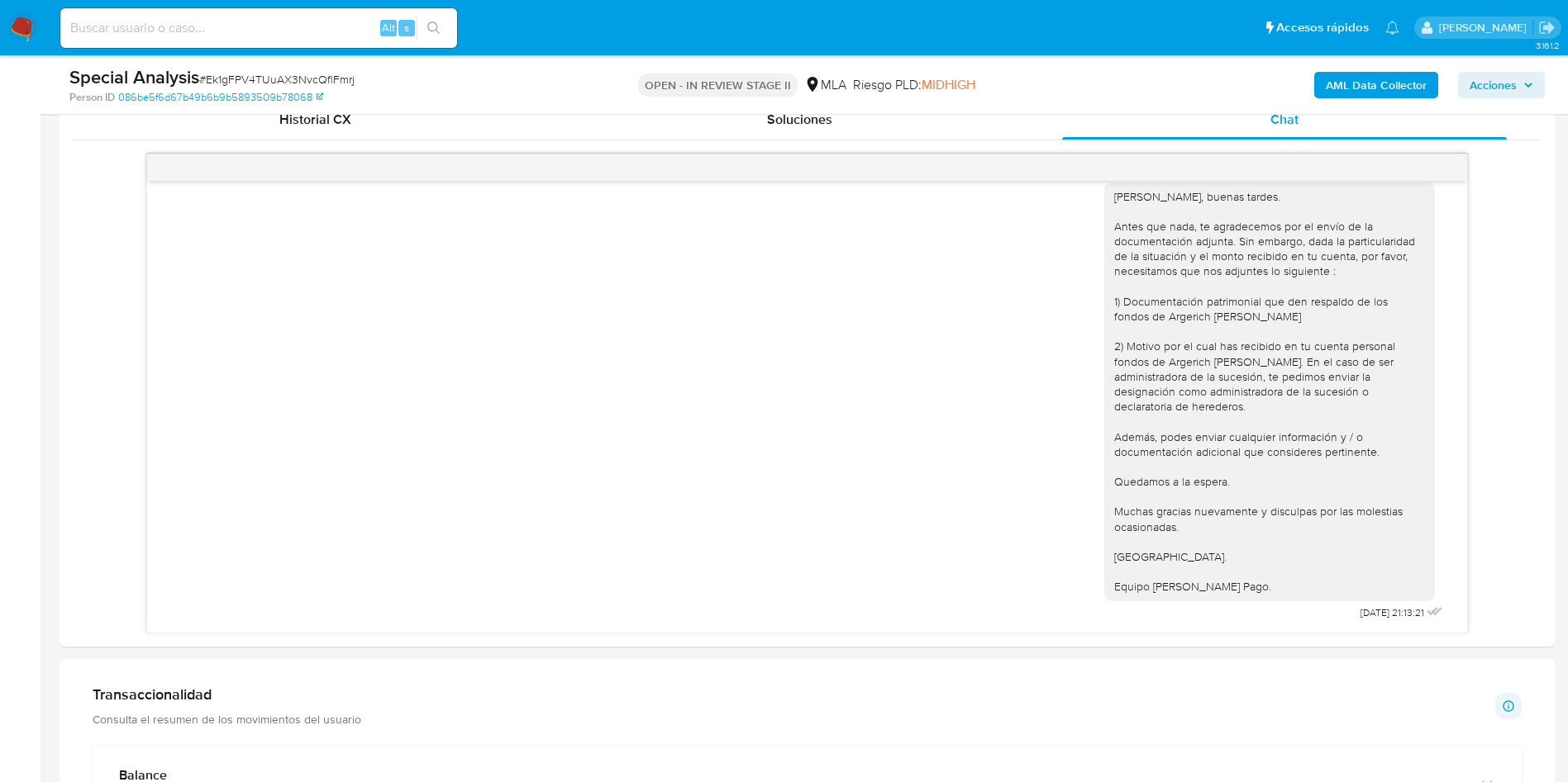
scroll to position [867, 0]
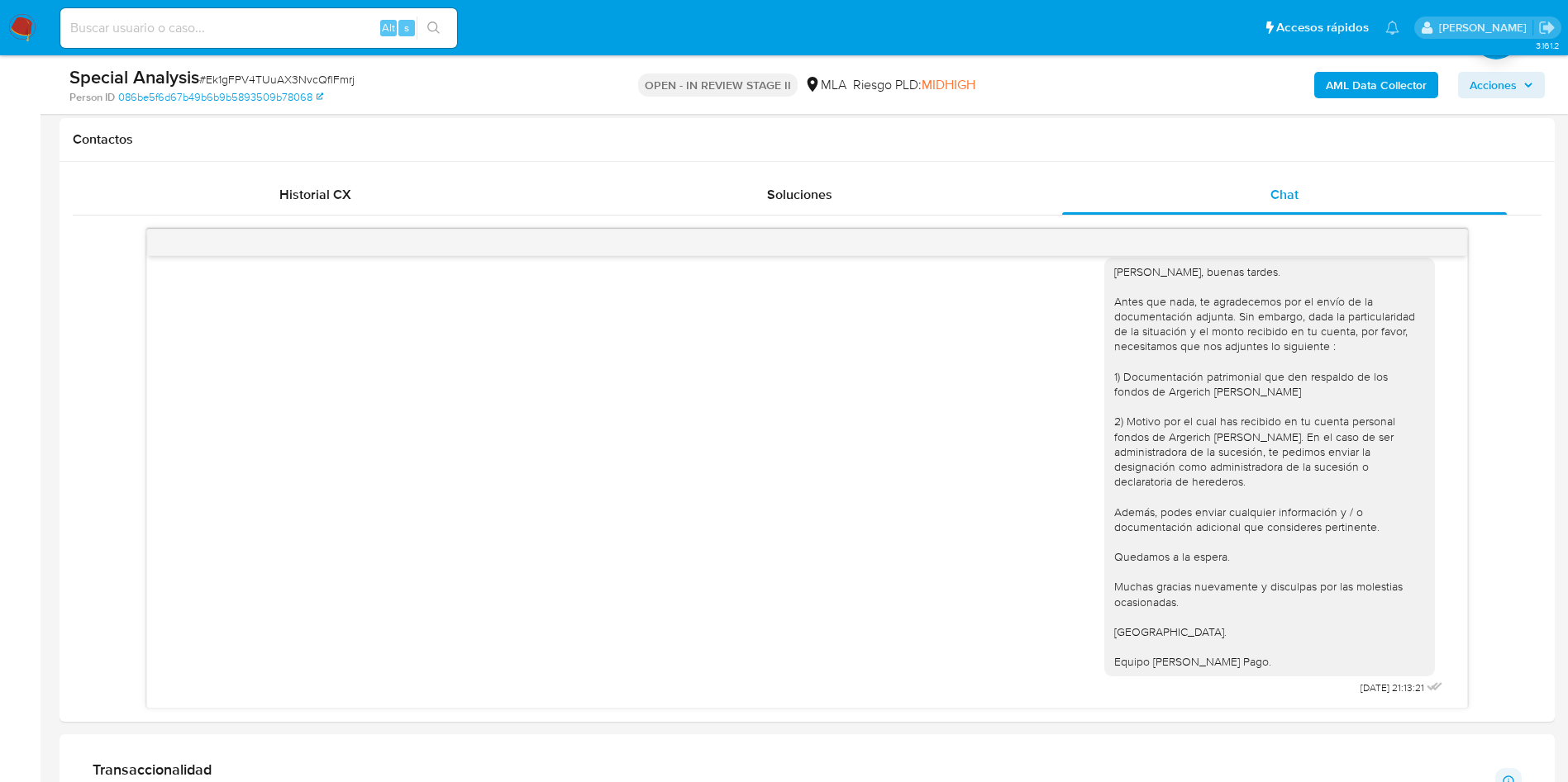
click at [215, 72] on span "# Ek1gFPV4TUuAX3NvcQflFmrj" at bounding box center [277, 79] width 155 height 17
copy span "Ek1gFPV4TUuAX3NvcQflFmrj"
click at [26, 31] on img at bounding box center [22, 28] width 28 height 28
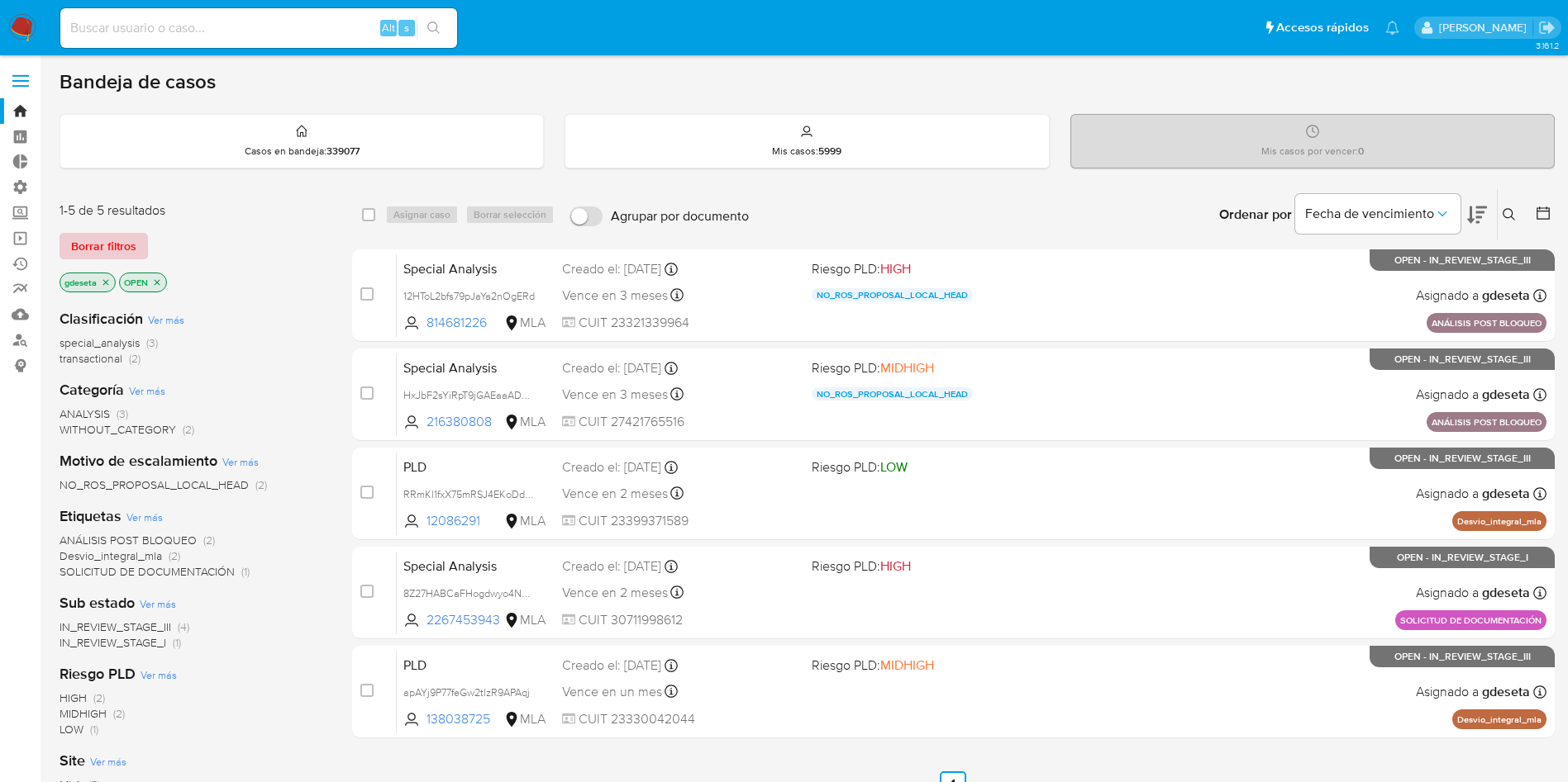
click at [112, 239] on span "Borrar filtros" at bounding box center [104, 246] width 65 height 24
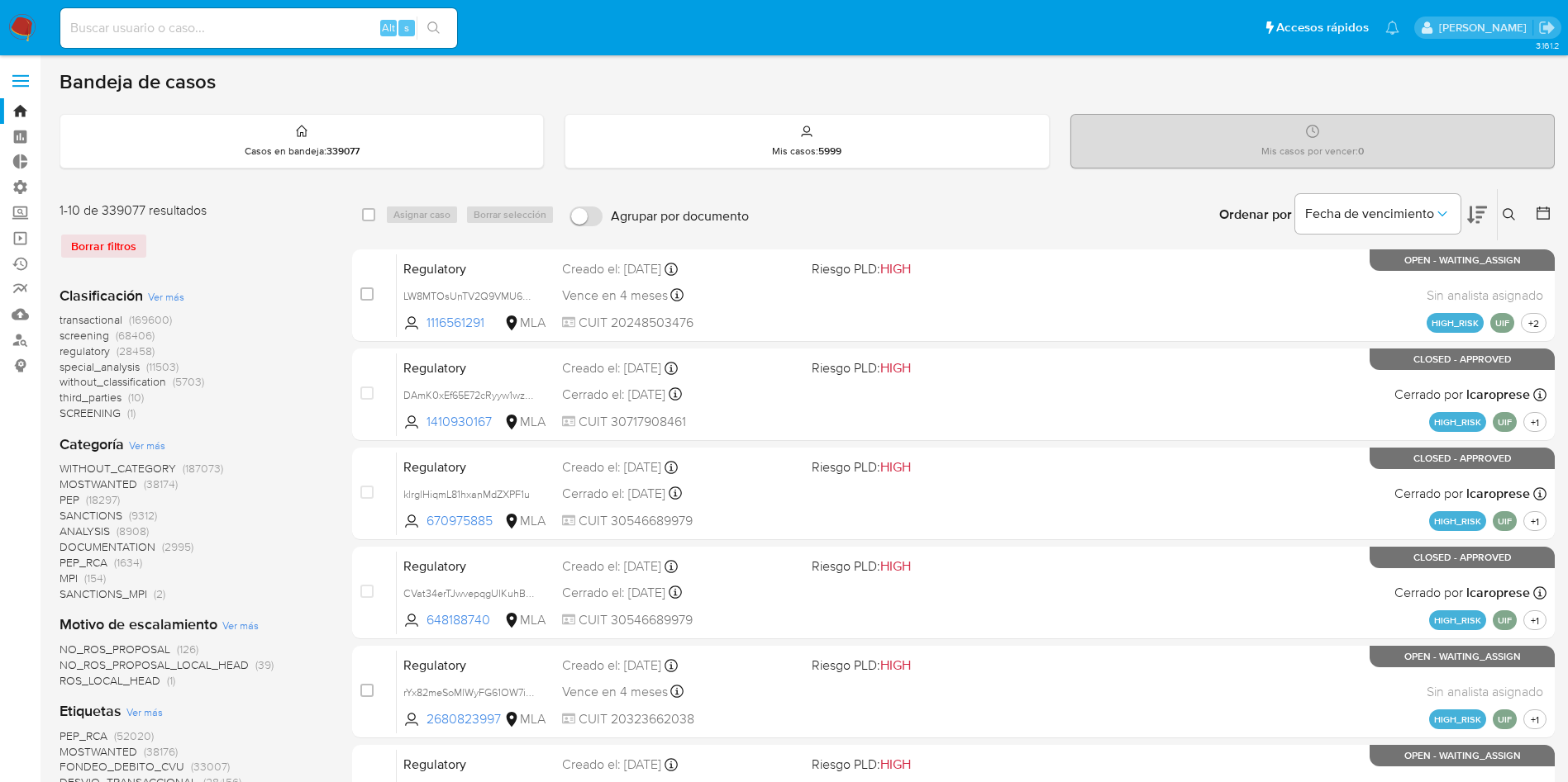
click at [1506, 213] on icon at bounding box center [1509, 214] width 13 height 13
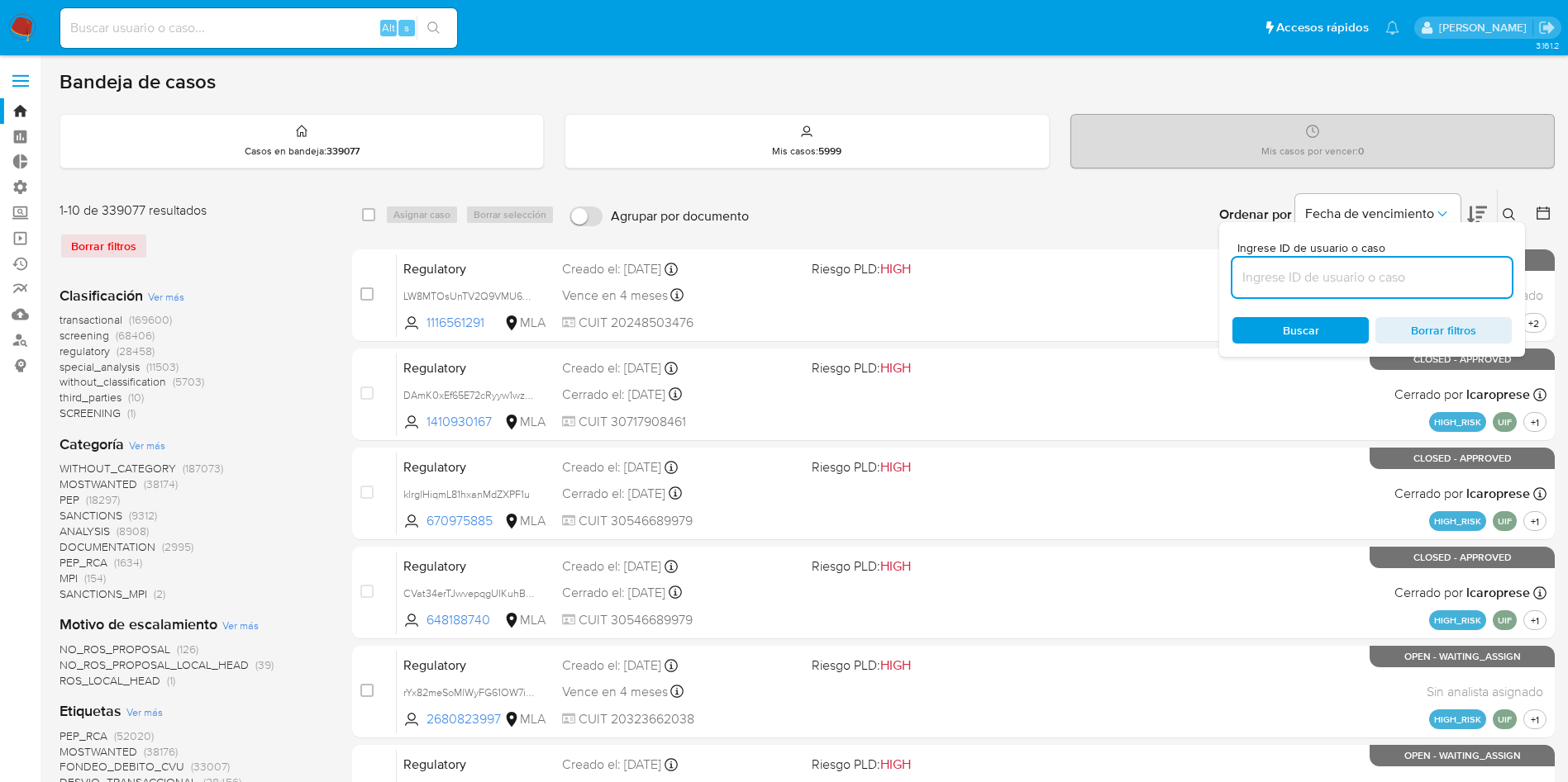
click at [1380, 274] on input at bounding box center [1371, 277] width 280 height 22
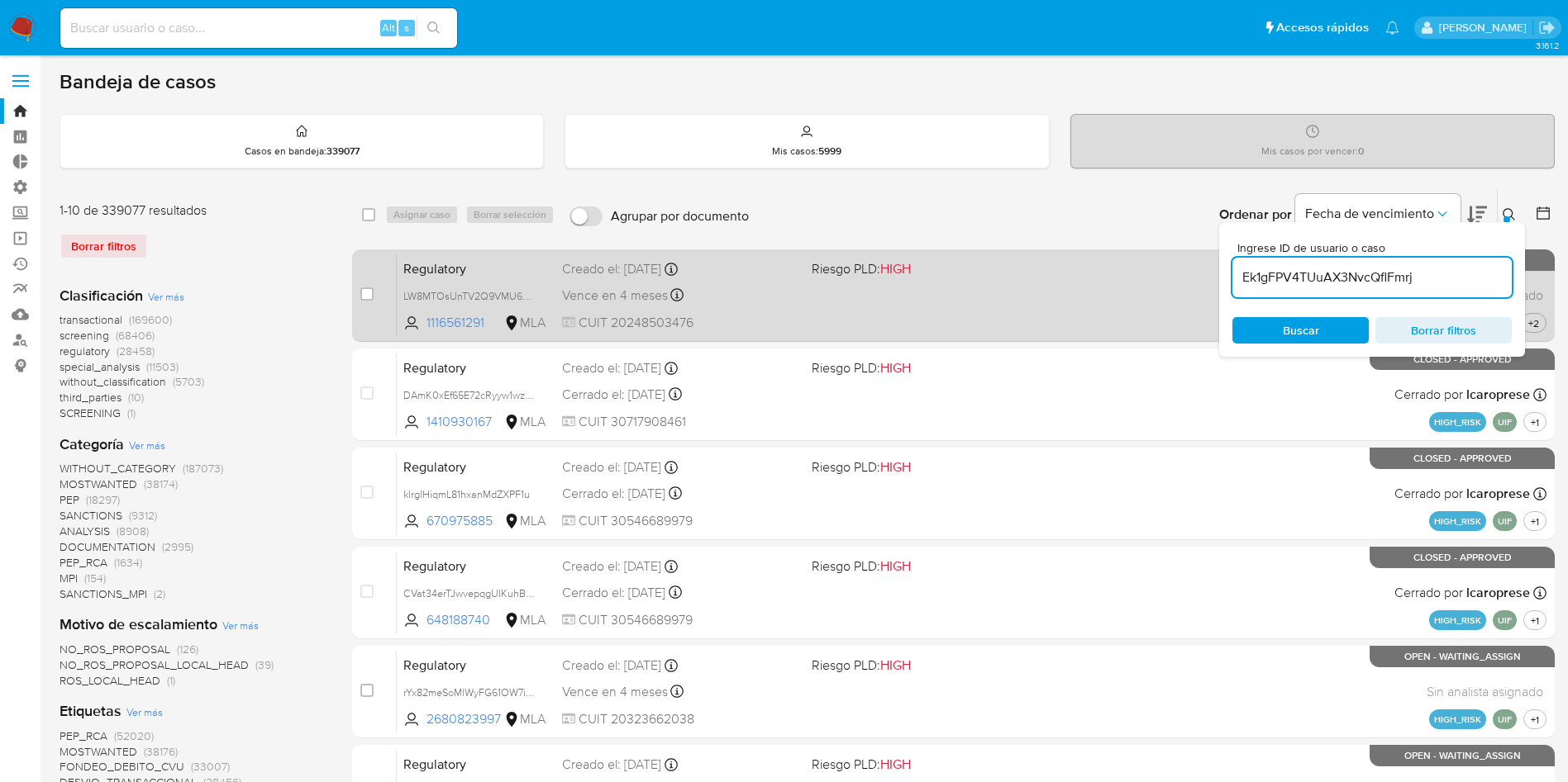
type input "Ek1gFPV4TUuAX3NvcQflFmrj"
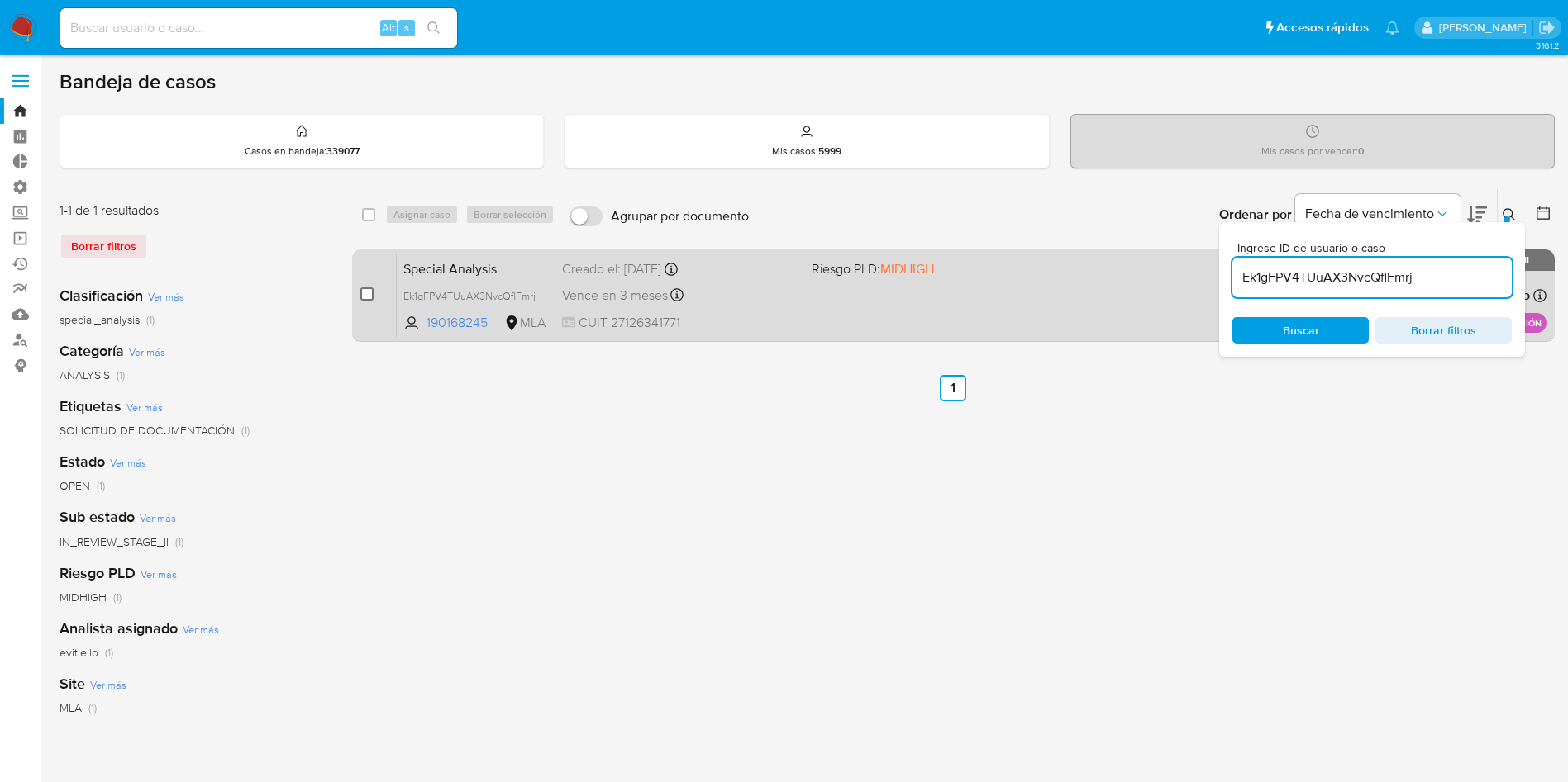
click at [364, 294] on input "checkbox" at bounding box center [367, 293] width 13 height 13
checkbox input "true"
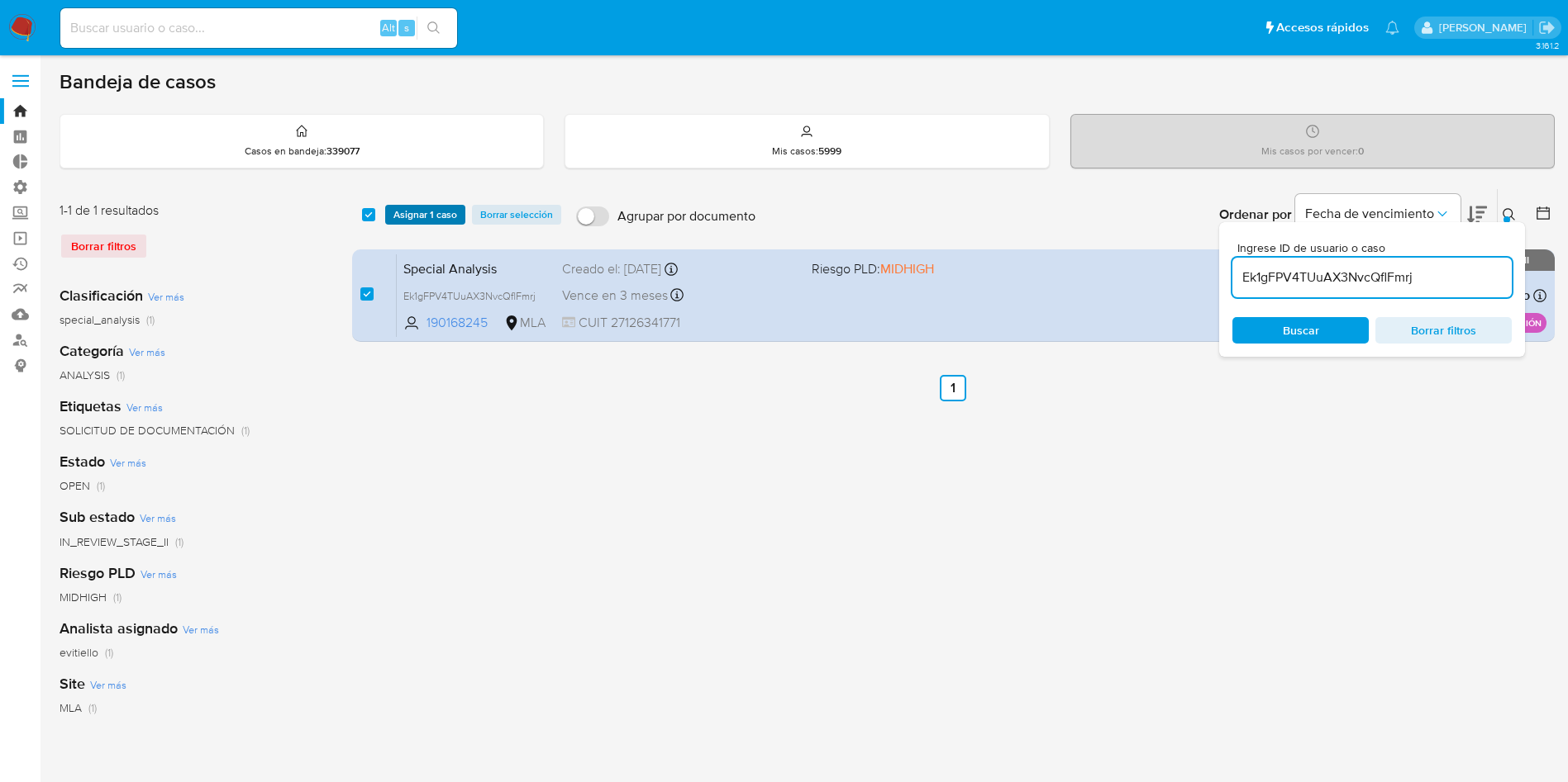
click at [418, 217] on span "Asignar 1 caso" at bounding box center [425, 214] width 64 height 17
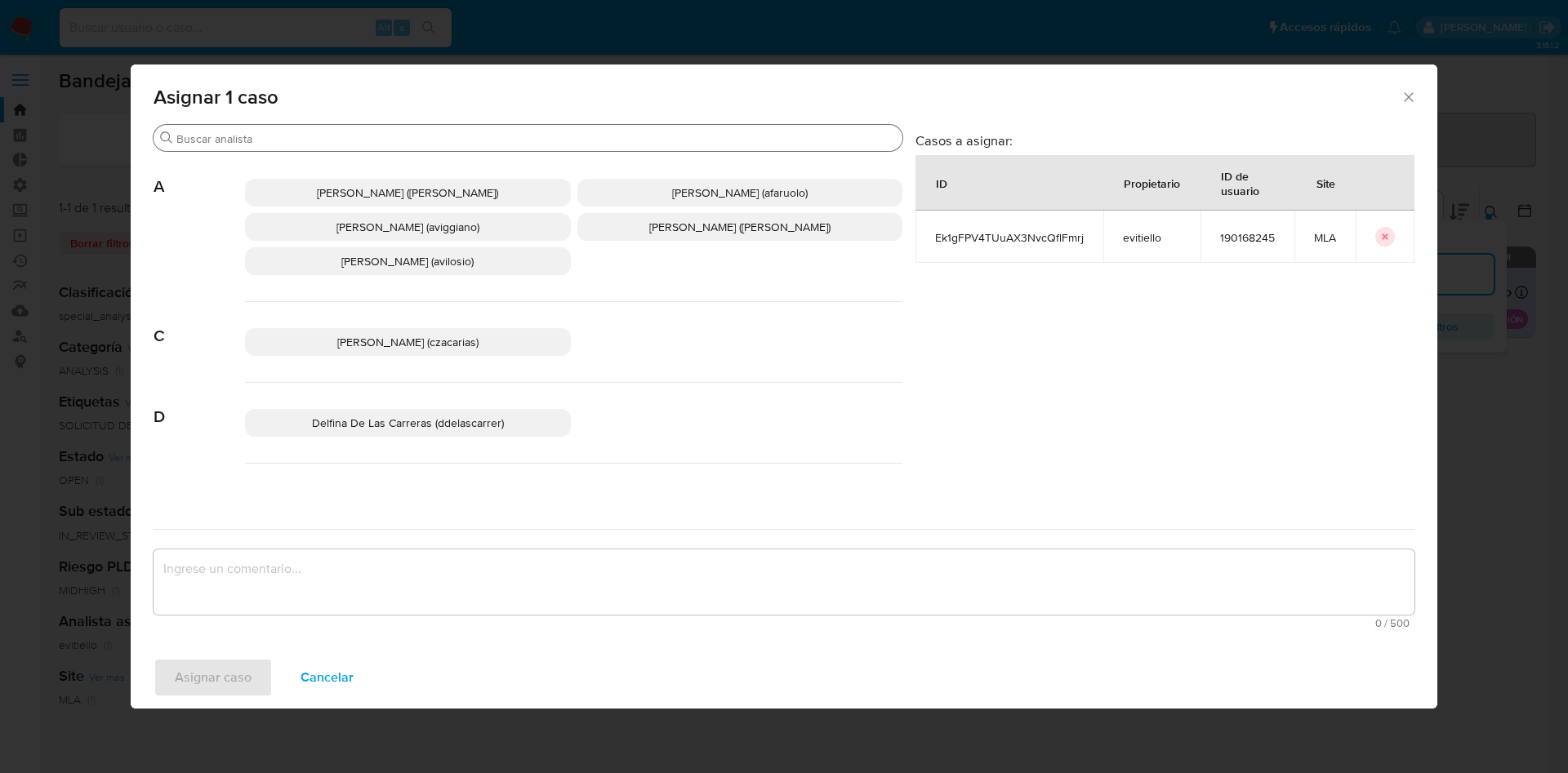
click at [349, 143] on input "Buscar" at bounding box center [536, 139] width 720 height 15
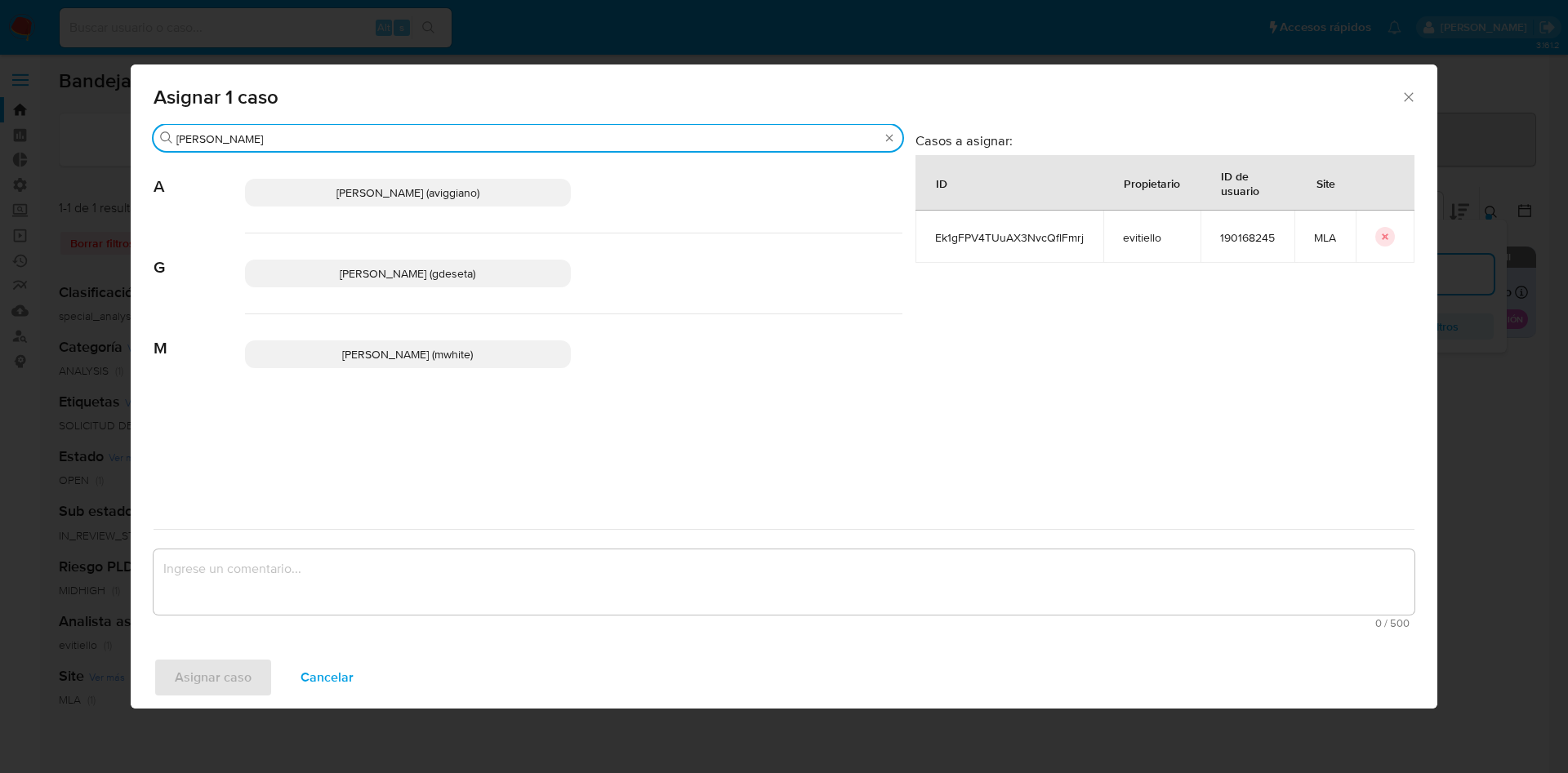
type input "gus"
click at [380, 269] on span "Gustavo Andres De Seta (gdeseta)" at bounding box center [407, 273] width 135 height 16
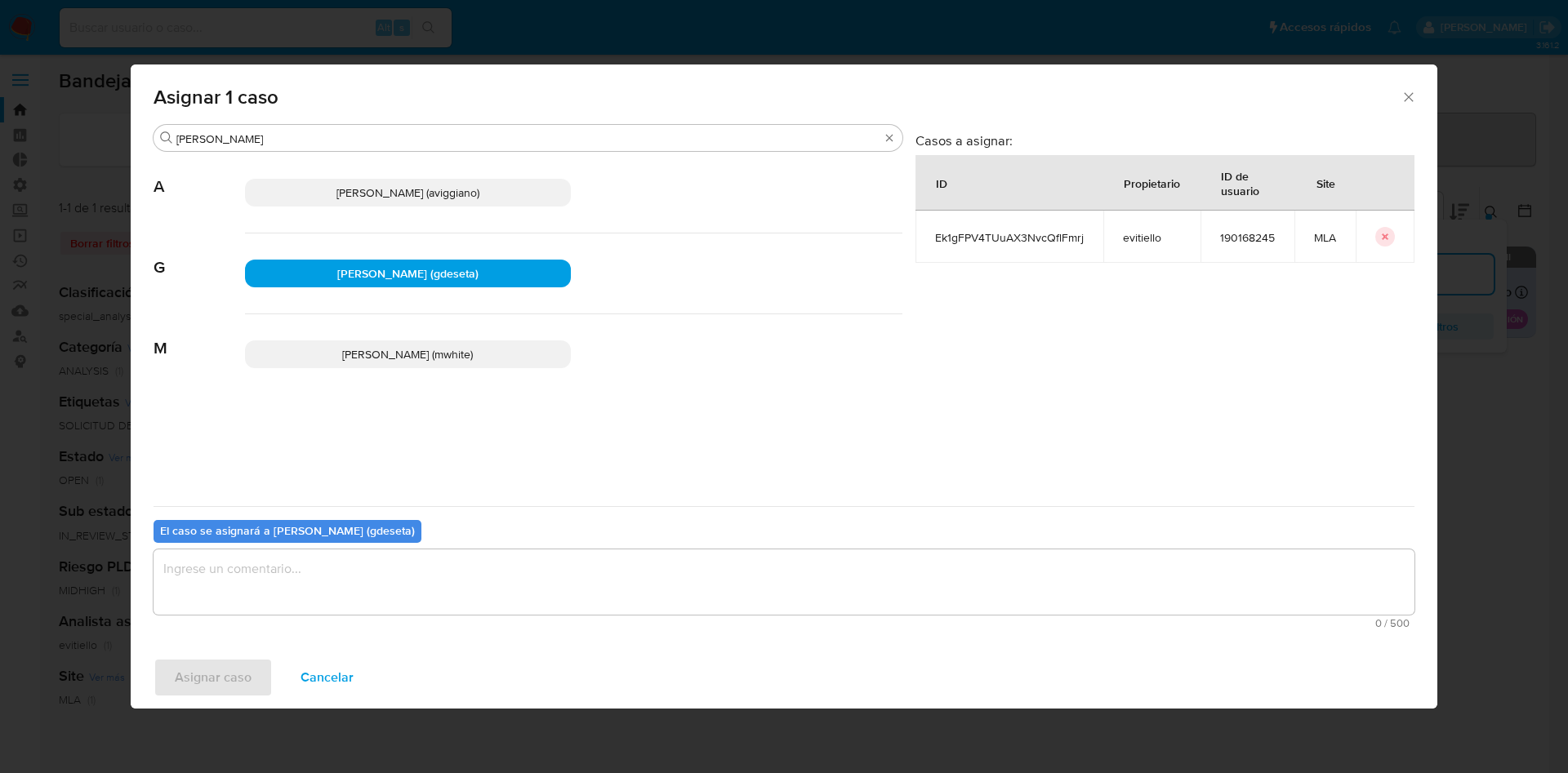
click at [308, 593] on textarea "assign-modal" at bounding box center [784, 582] width 1261 height 65
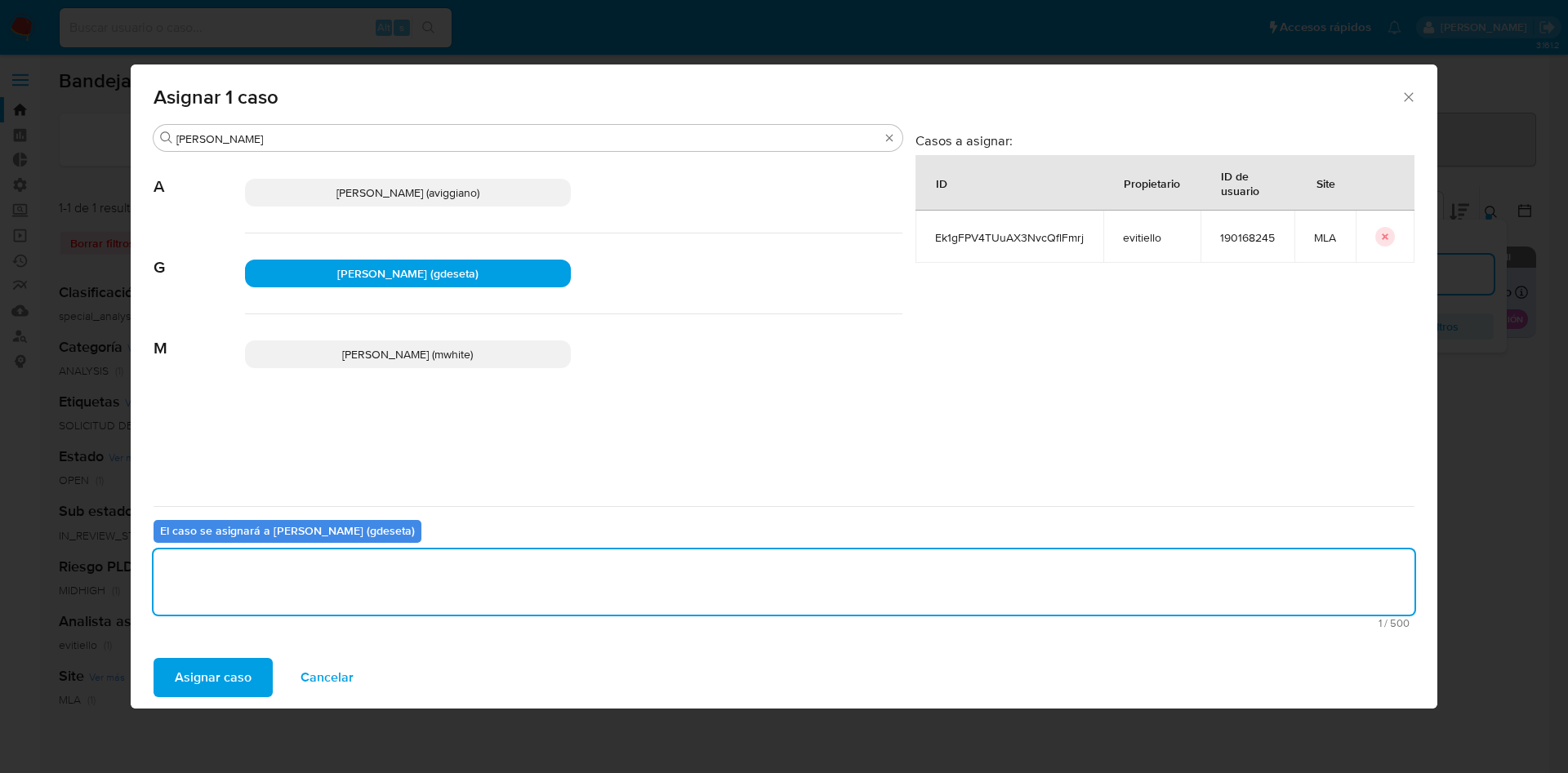
click at [249, 665] on span "Asignar caso" at bounding box center [213, 677] width 77 height 36
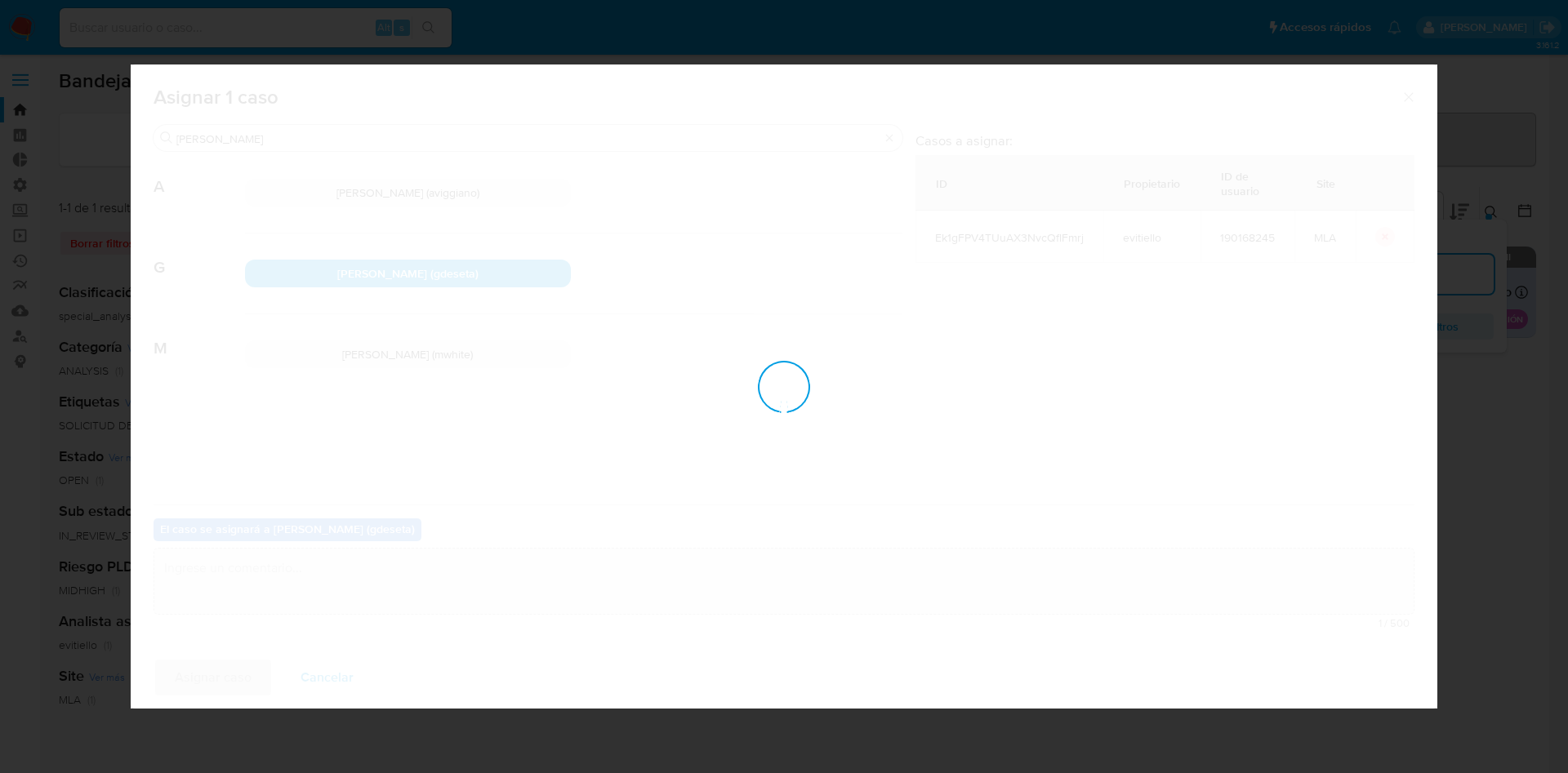
checkbox input "false"
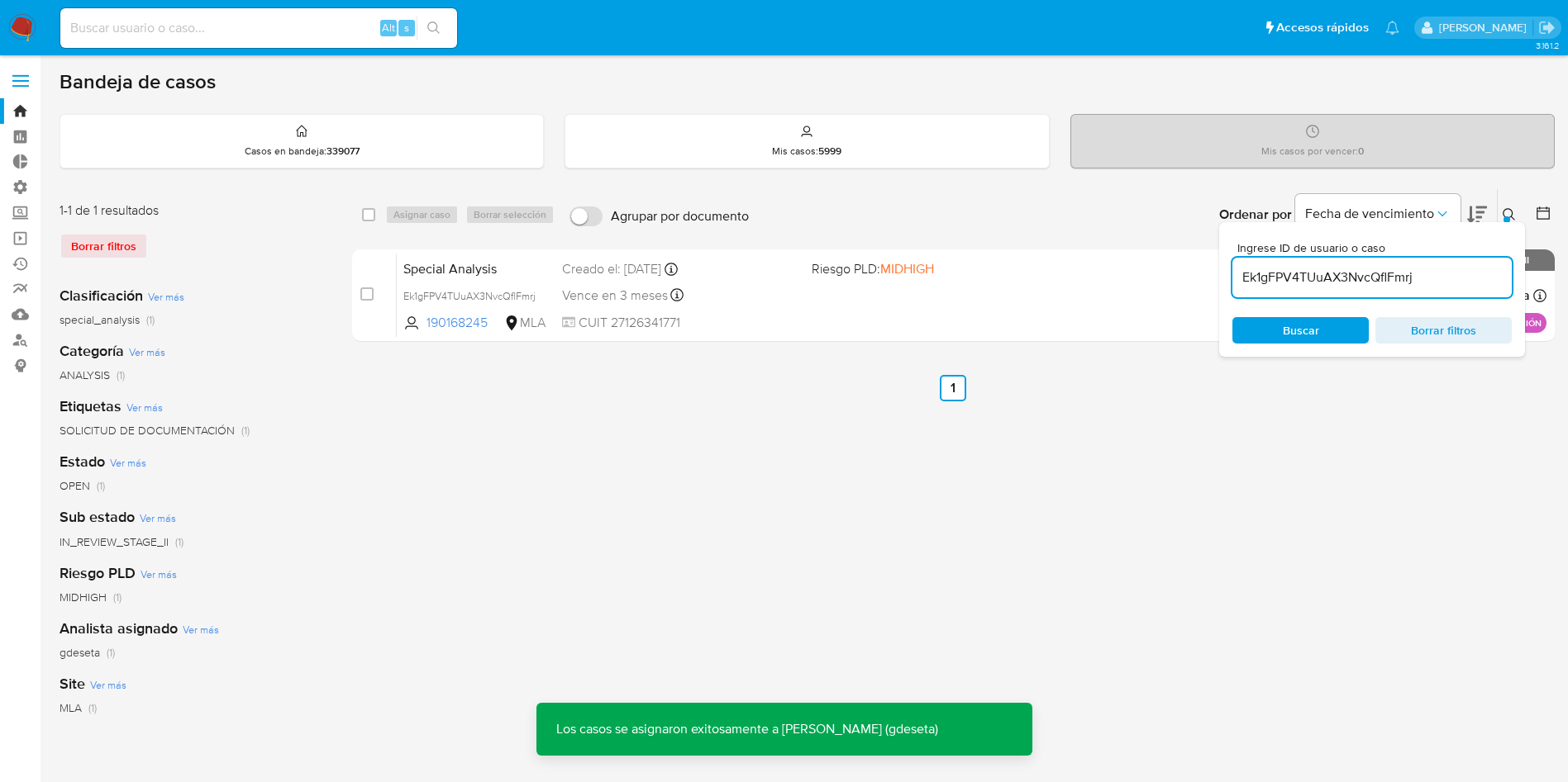
click at [419, 272] on span "Special Analysis" at bounding box center [476, 267] width 145 height 22
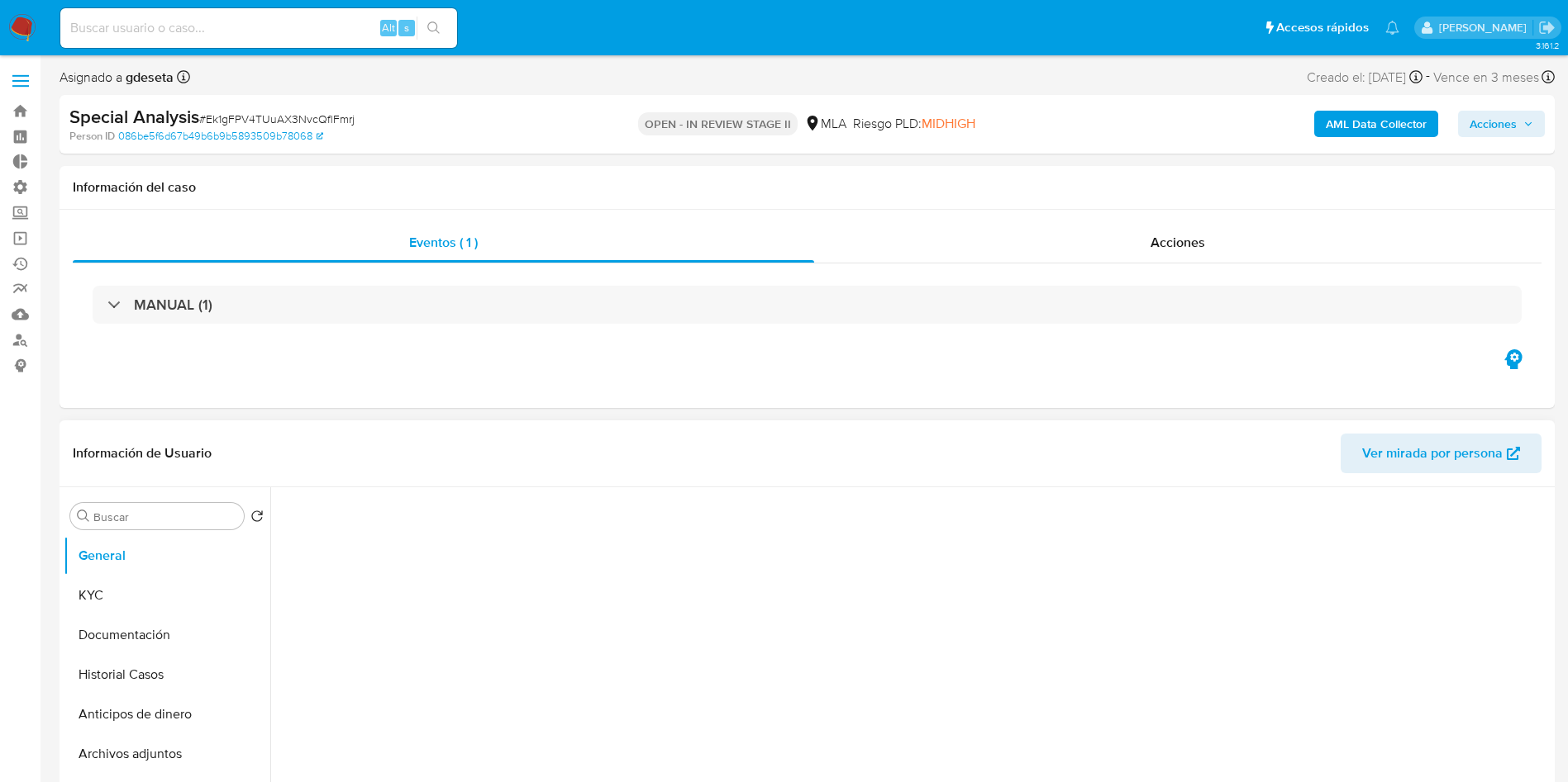
select select "10"
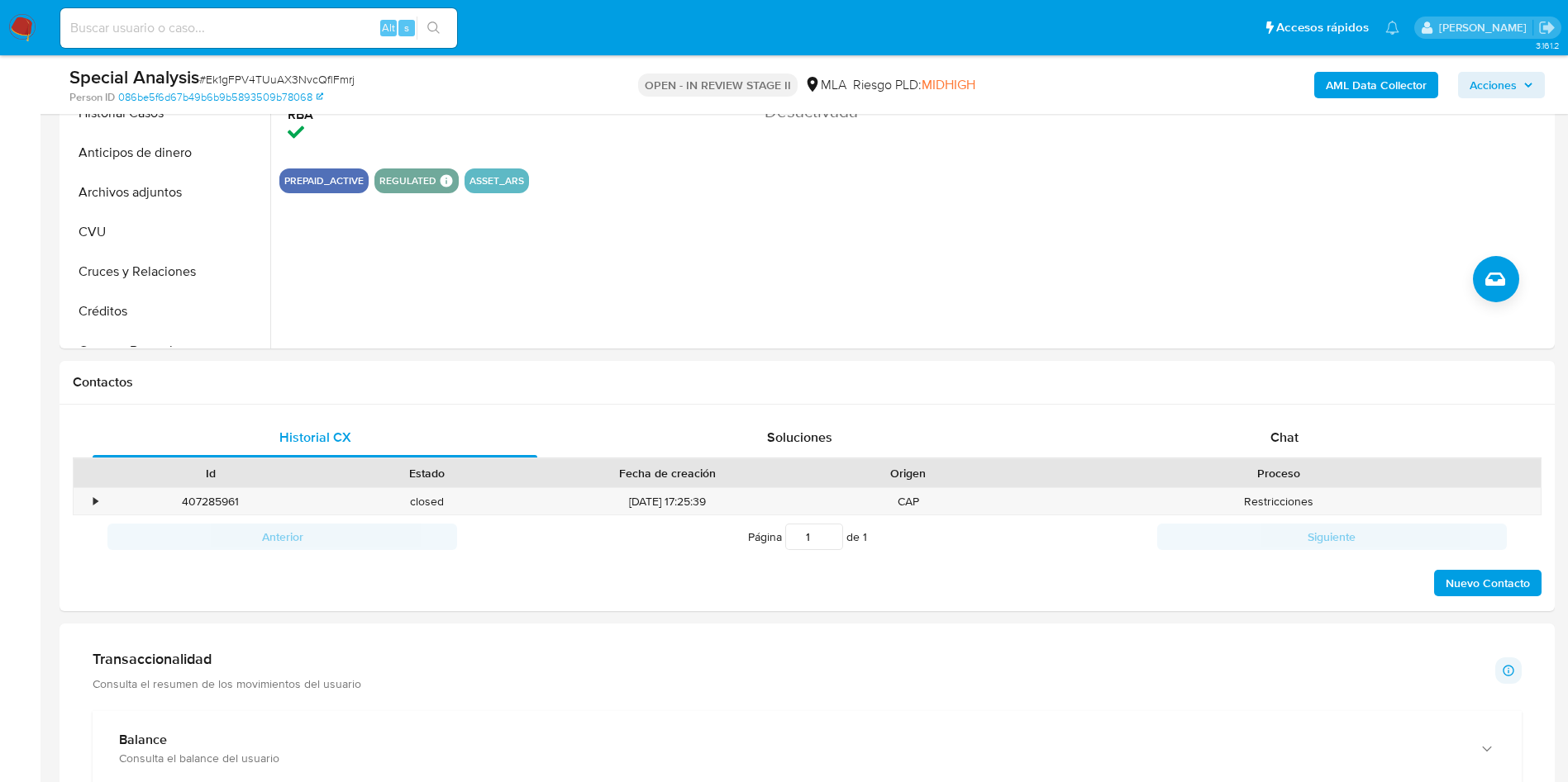
scroll to position [619, 0]
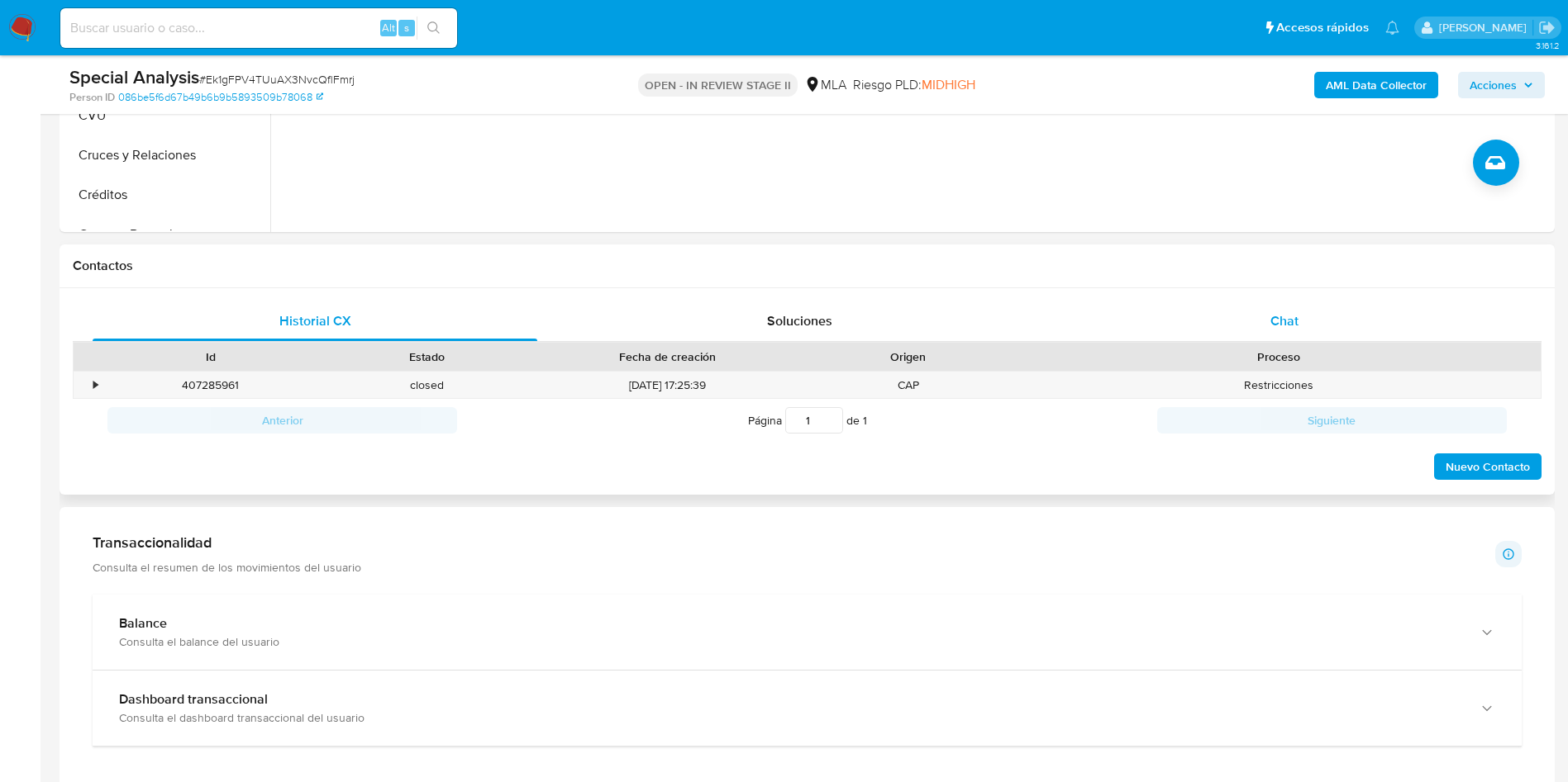
click at [1284, 328] on span "Chat" at bounding box center [1284, 321] width 28 height 19
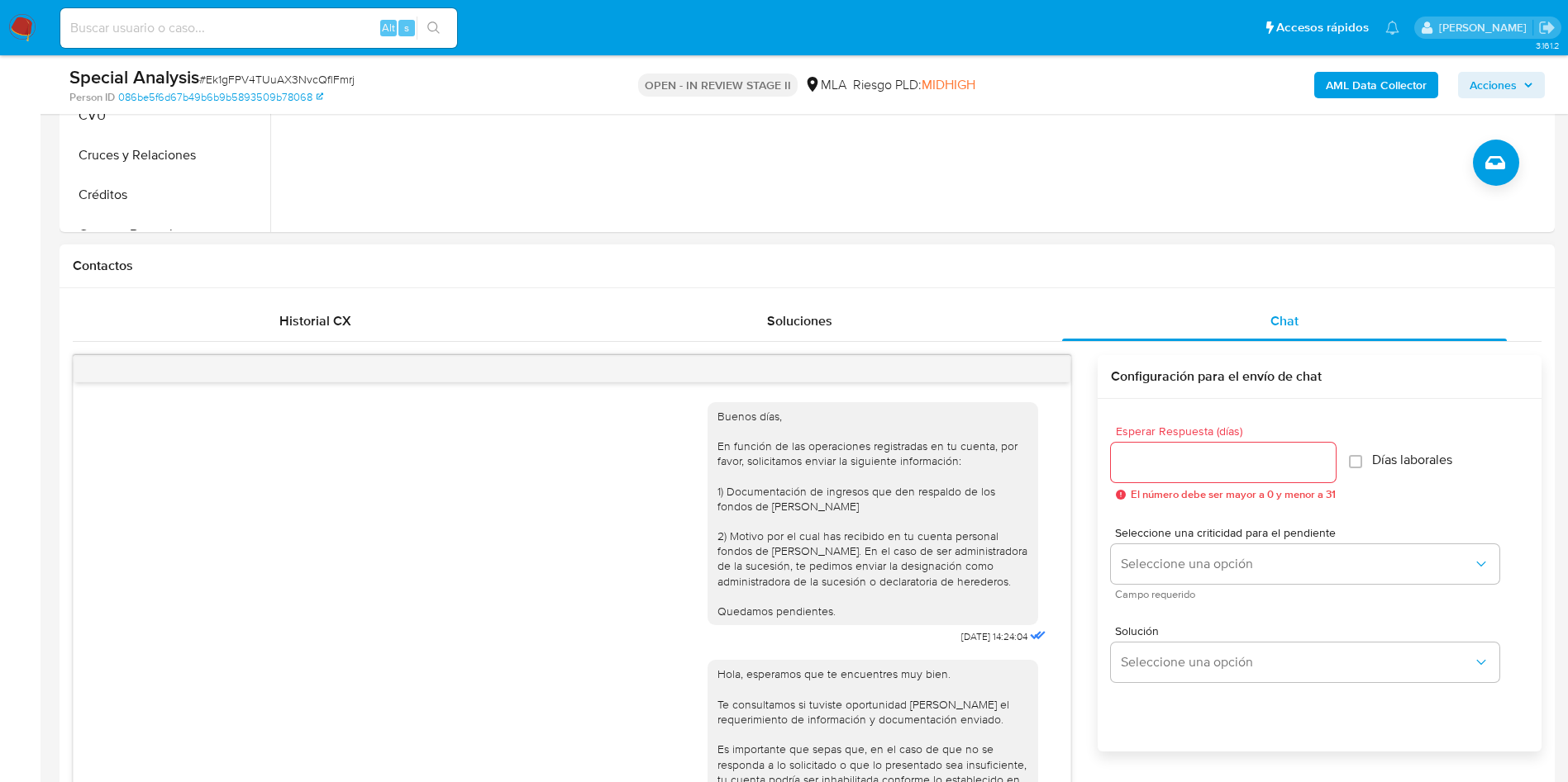
scroll to position [757, 0]
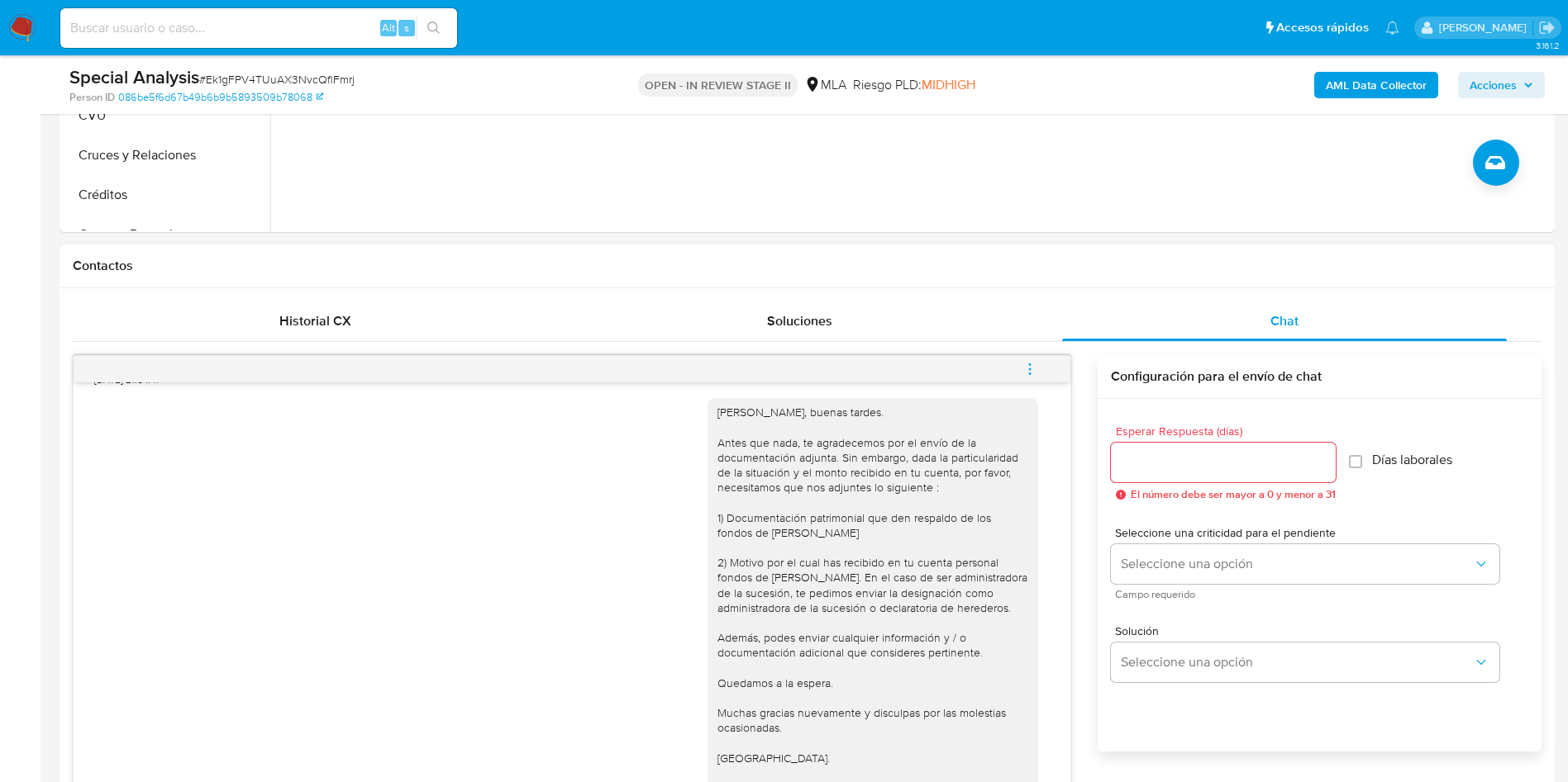
click at [1023, 374] on icon "menu-action" at bounding box center [1029, 368] width 15 height 15
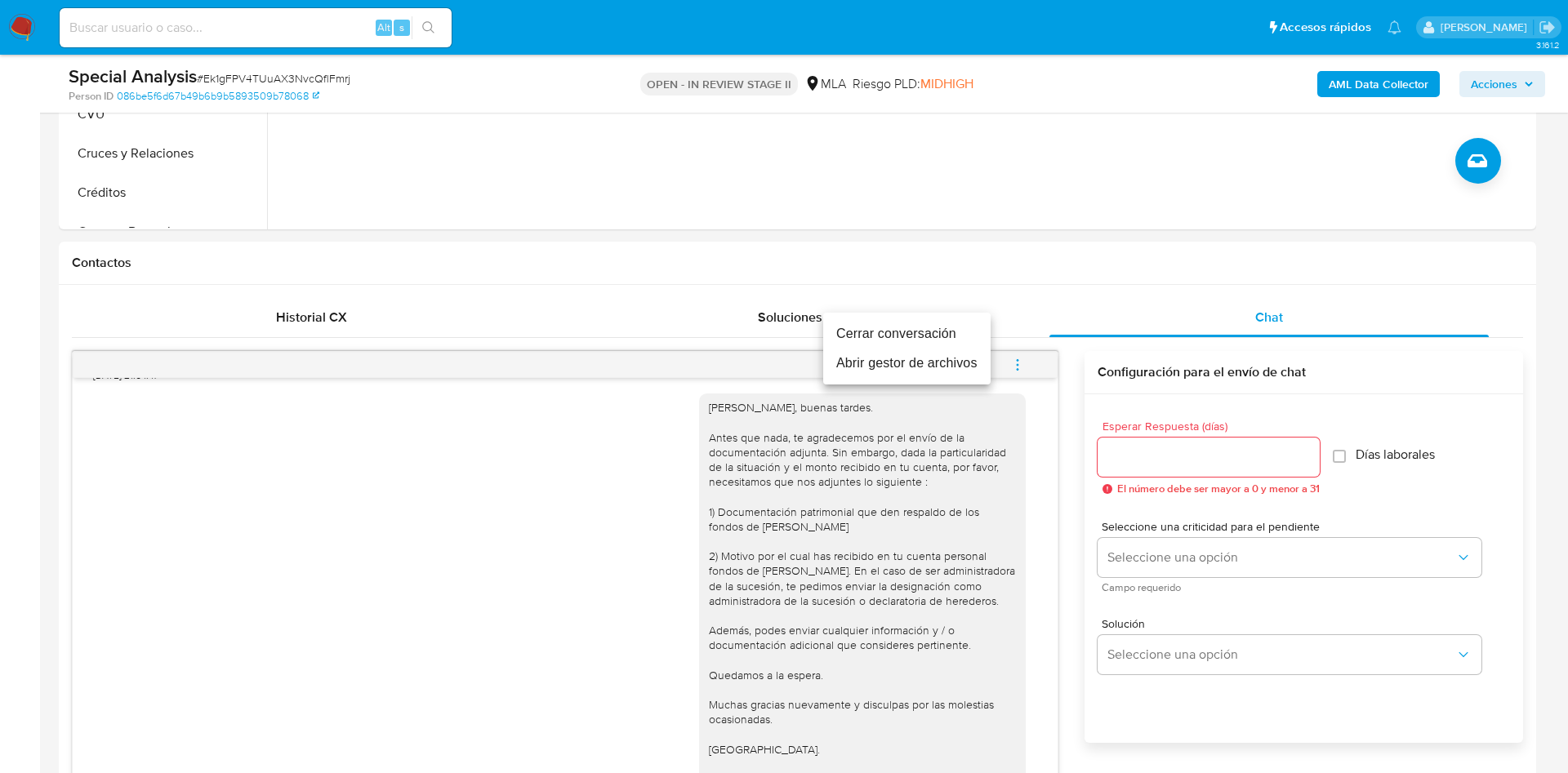
click at [949, 333] on li "Cerrar conversación" at bounding box center [907, 334] width 167 height 29
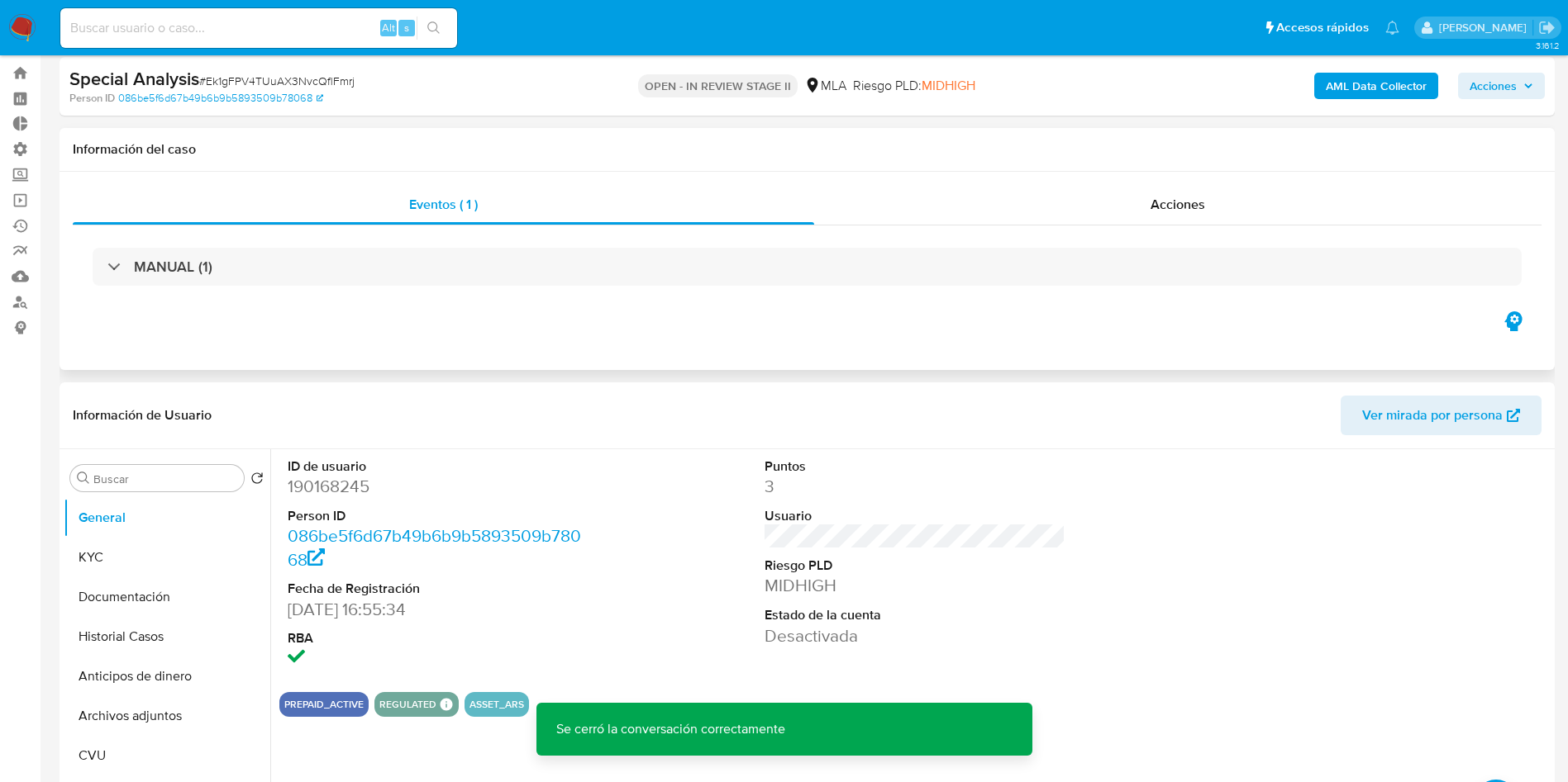
scroll to position [0, 0]
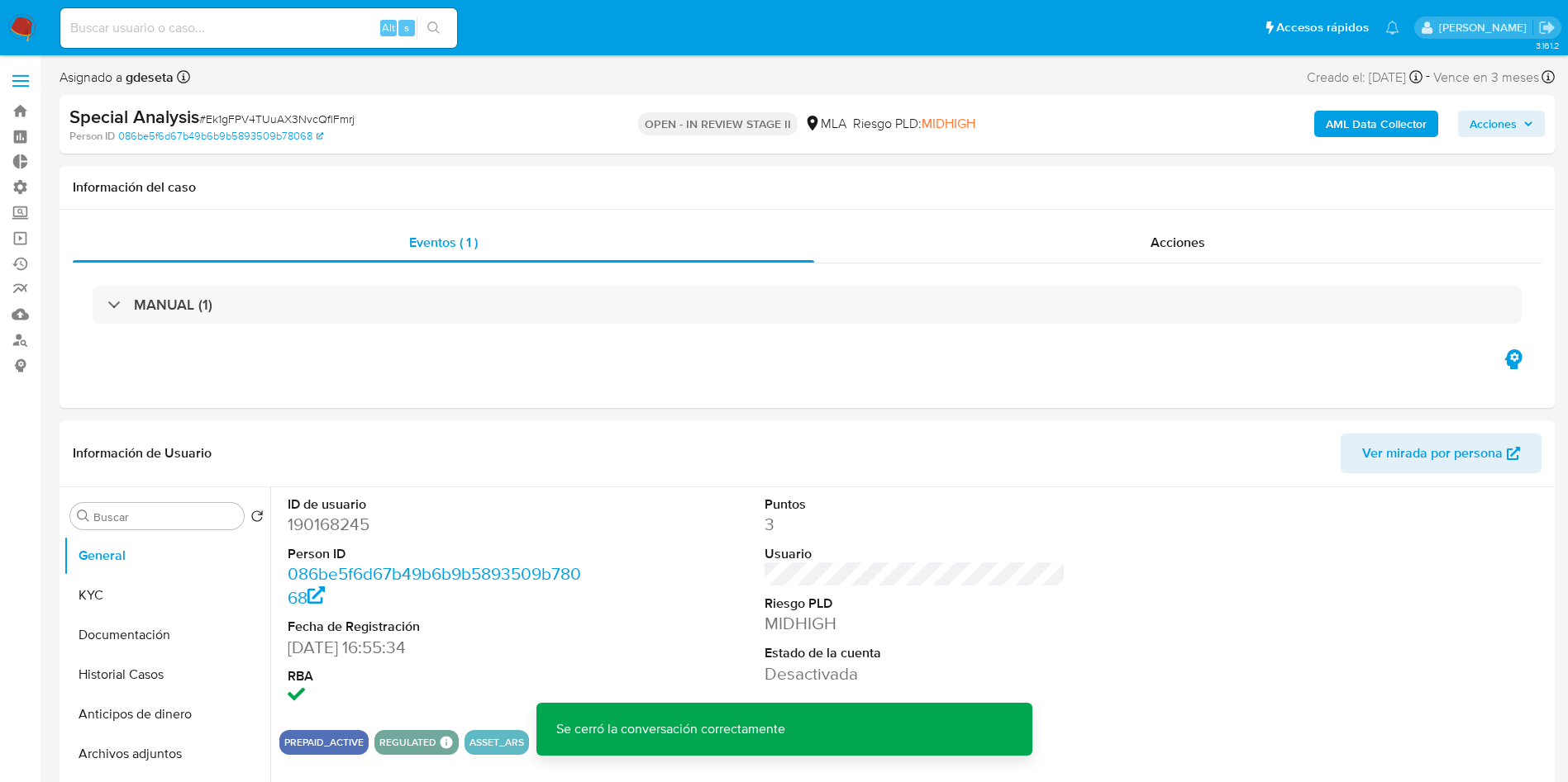
click at [1523, 126] on icon "button" at bounding box center [1527, 124] width 10 height 10
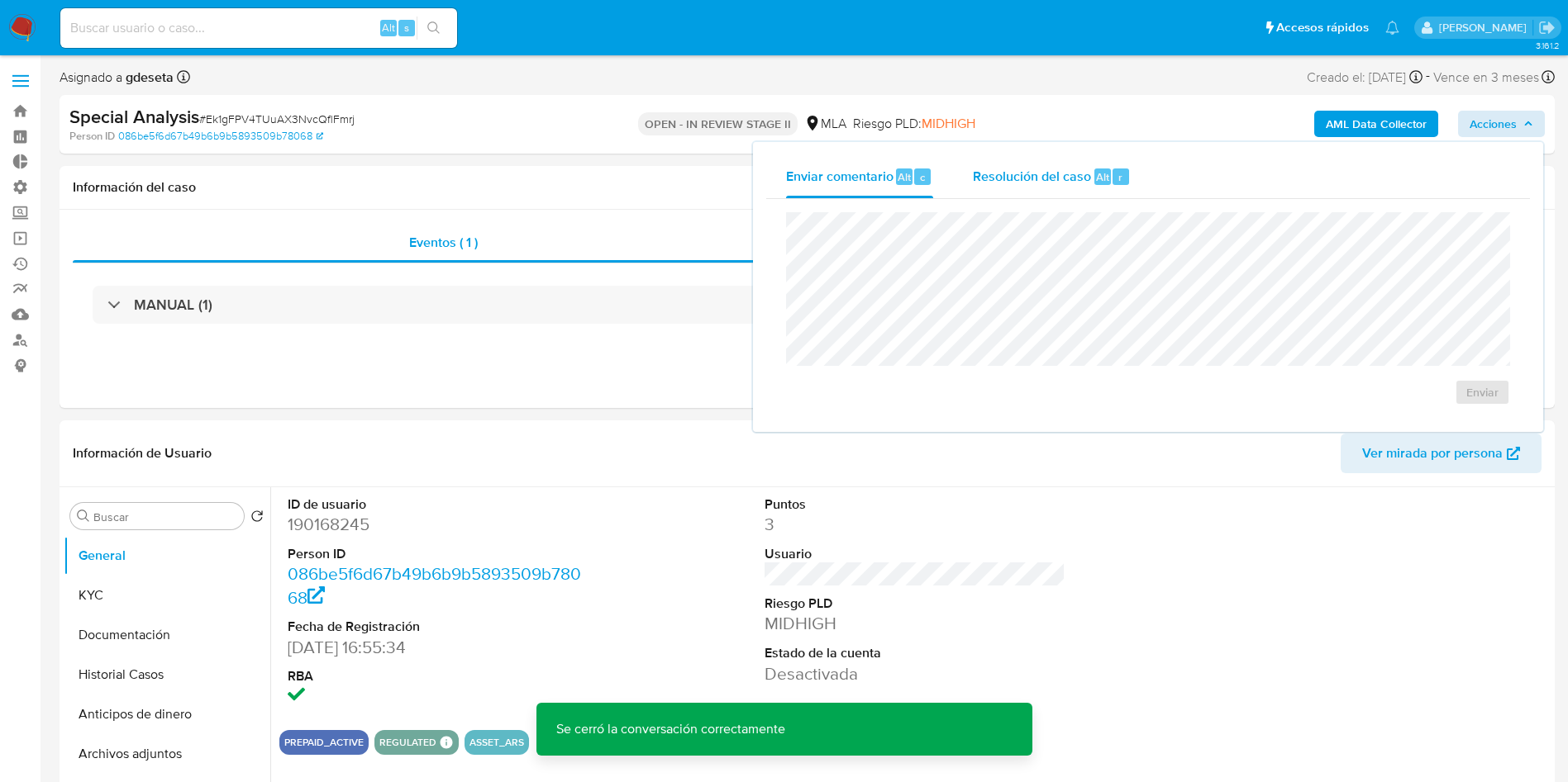
click at [1058, 170] on span "Resolución del caso" at bounding box center [1032, 177] width 118 height 19
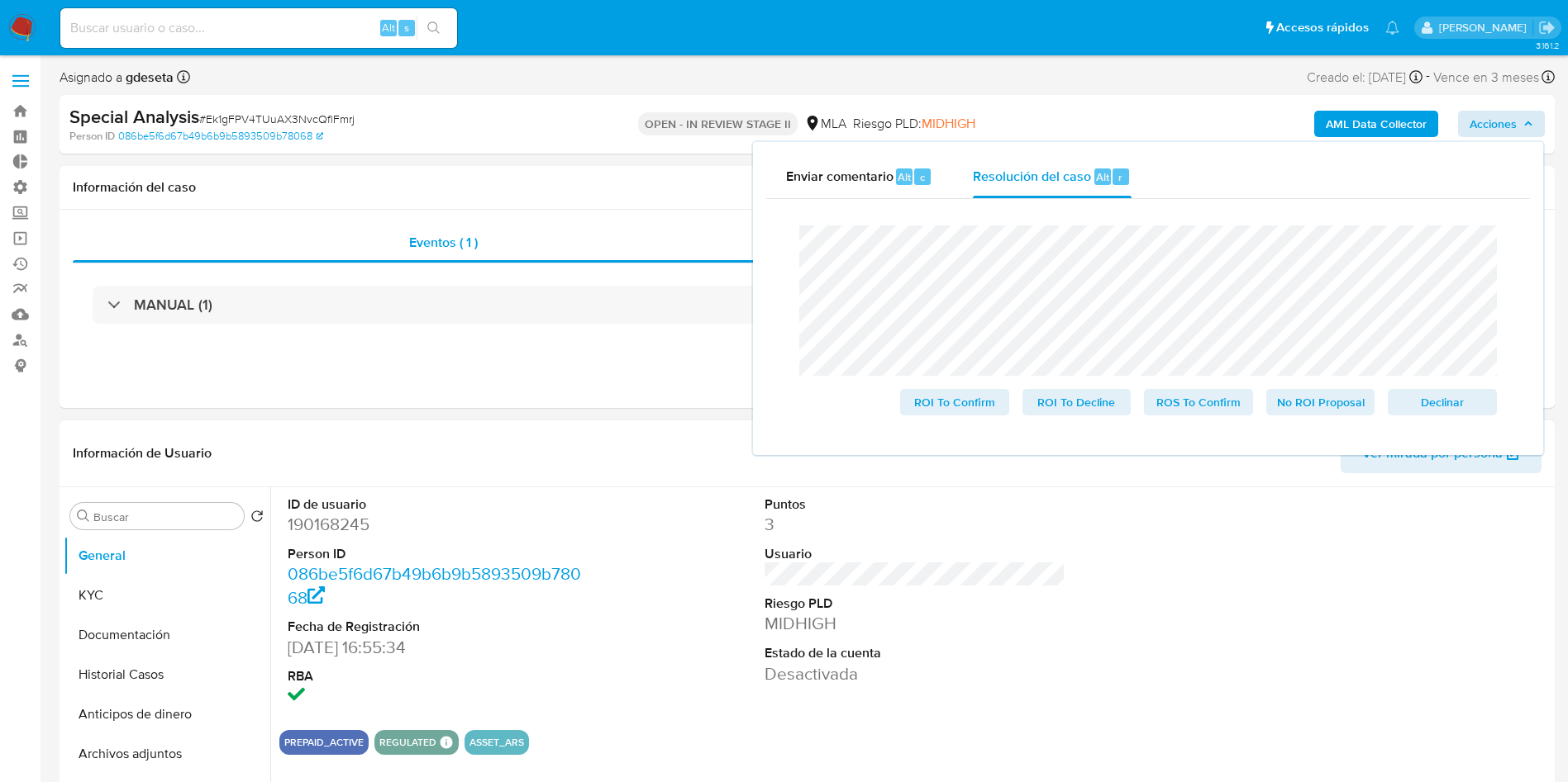
click at [529, 484] on div "Información de Usuario Ver mirada por persona" at bounding box center [807, 454] width 1495 height 67
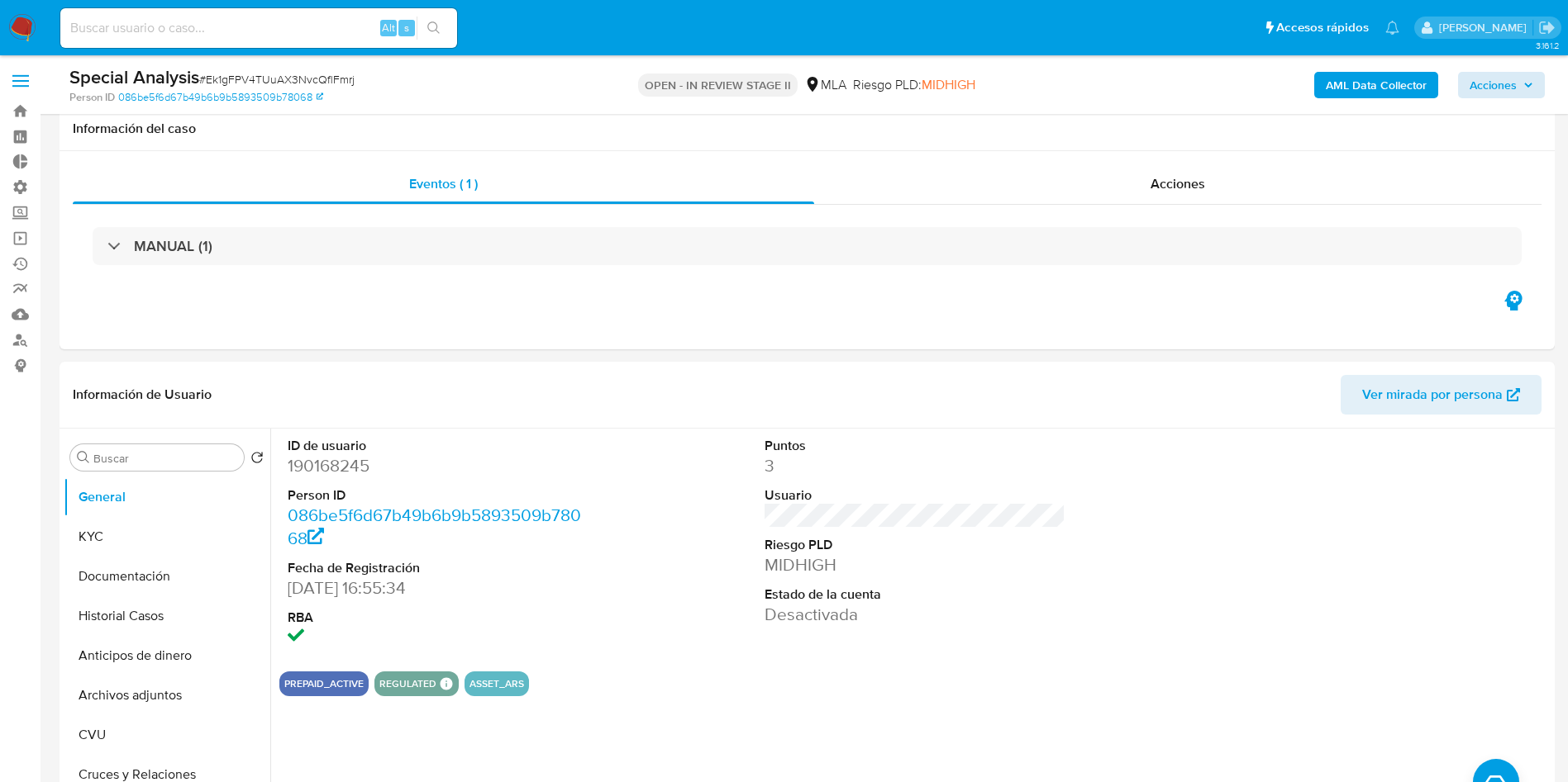
scroll to position [124, 0]
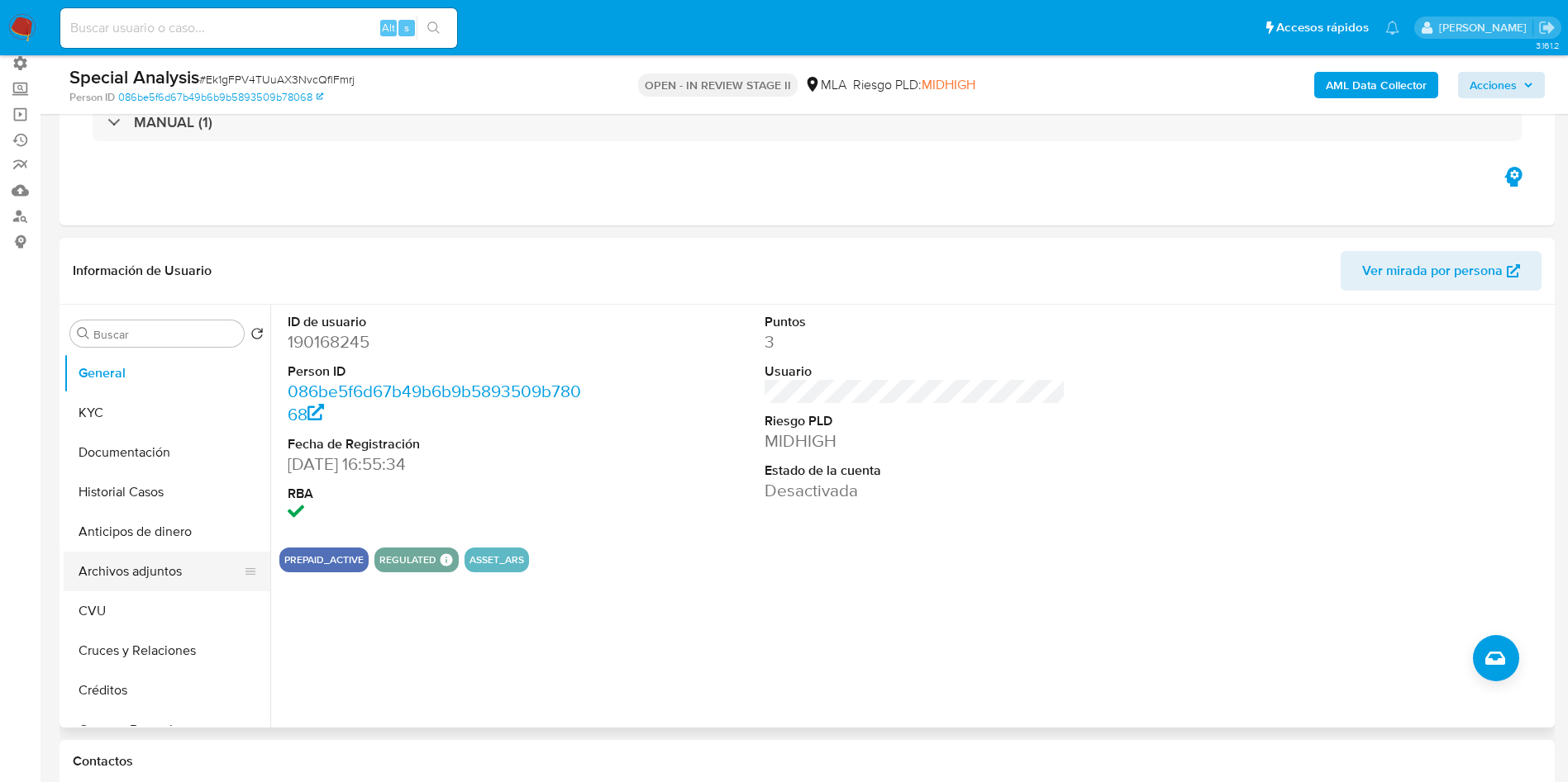
click at [135, 571] on button "Archivos adjuntos" at bounding box center [160, 572] width 193 height 40
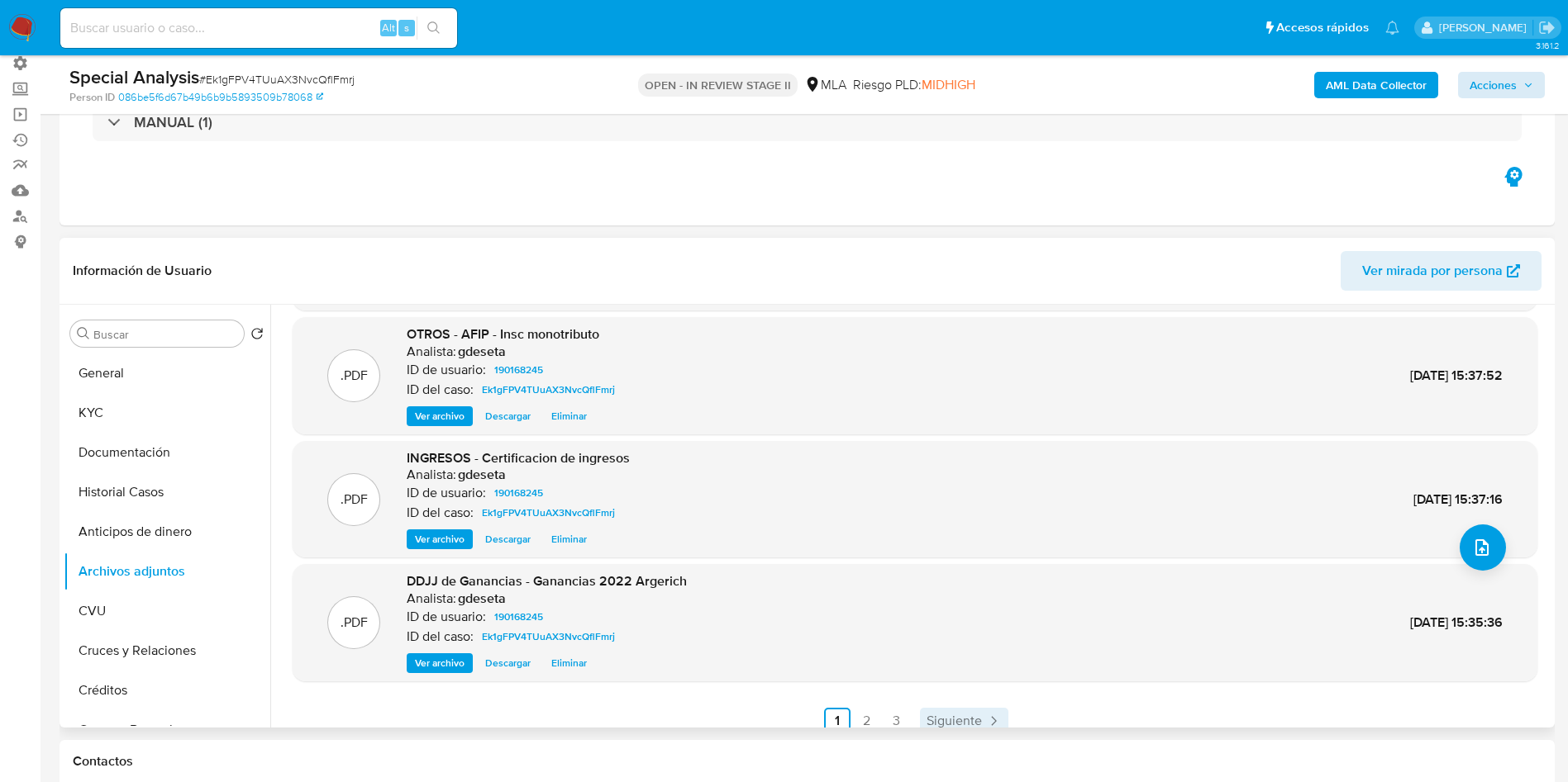
click at [964, 715] on span "Siguiente" at bounding box center [954, 721] width 56 height 13
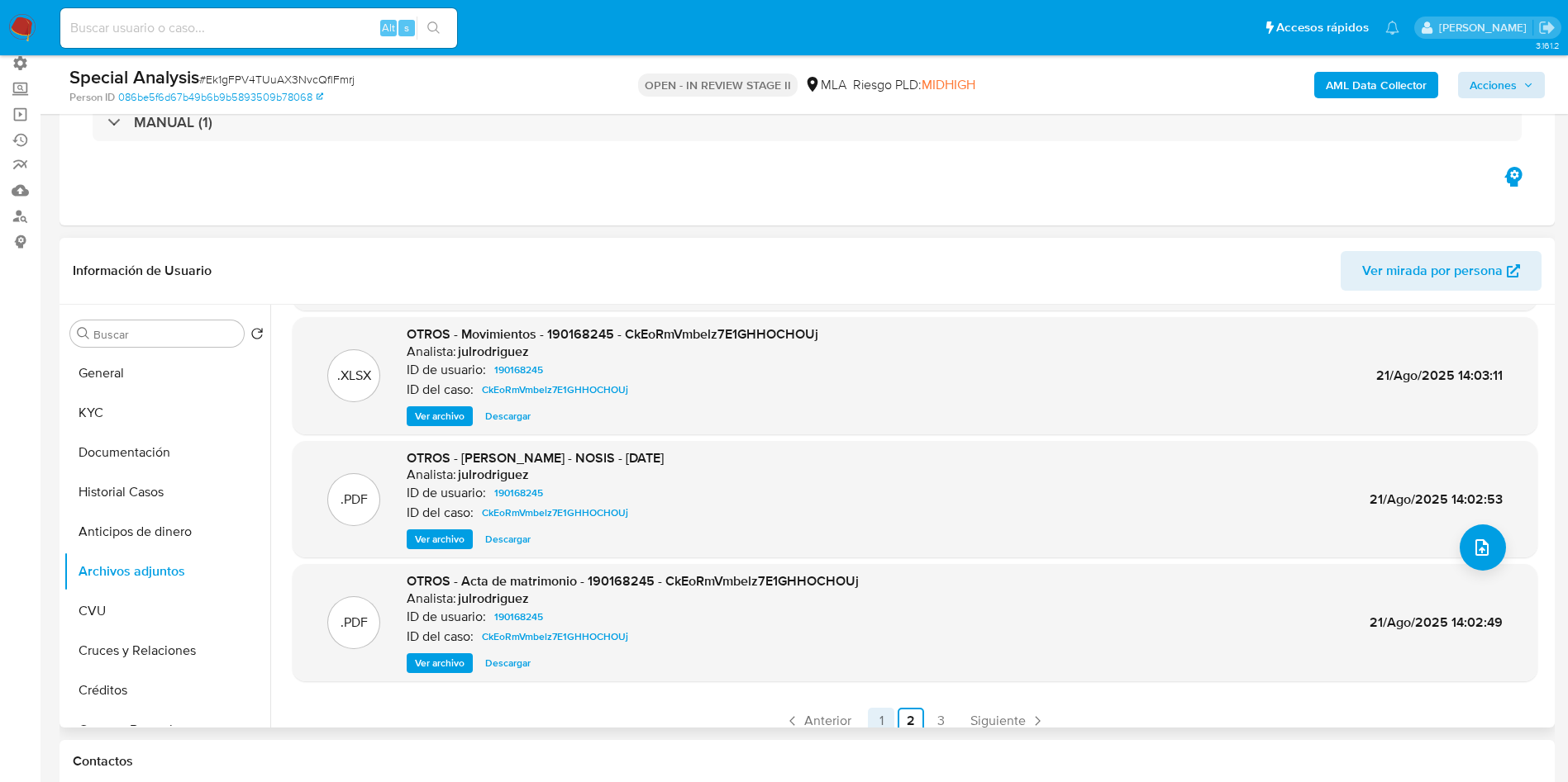
click at [881, 717] on link "1" at bounding box center [881, 721] width 26 height 26
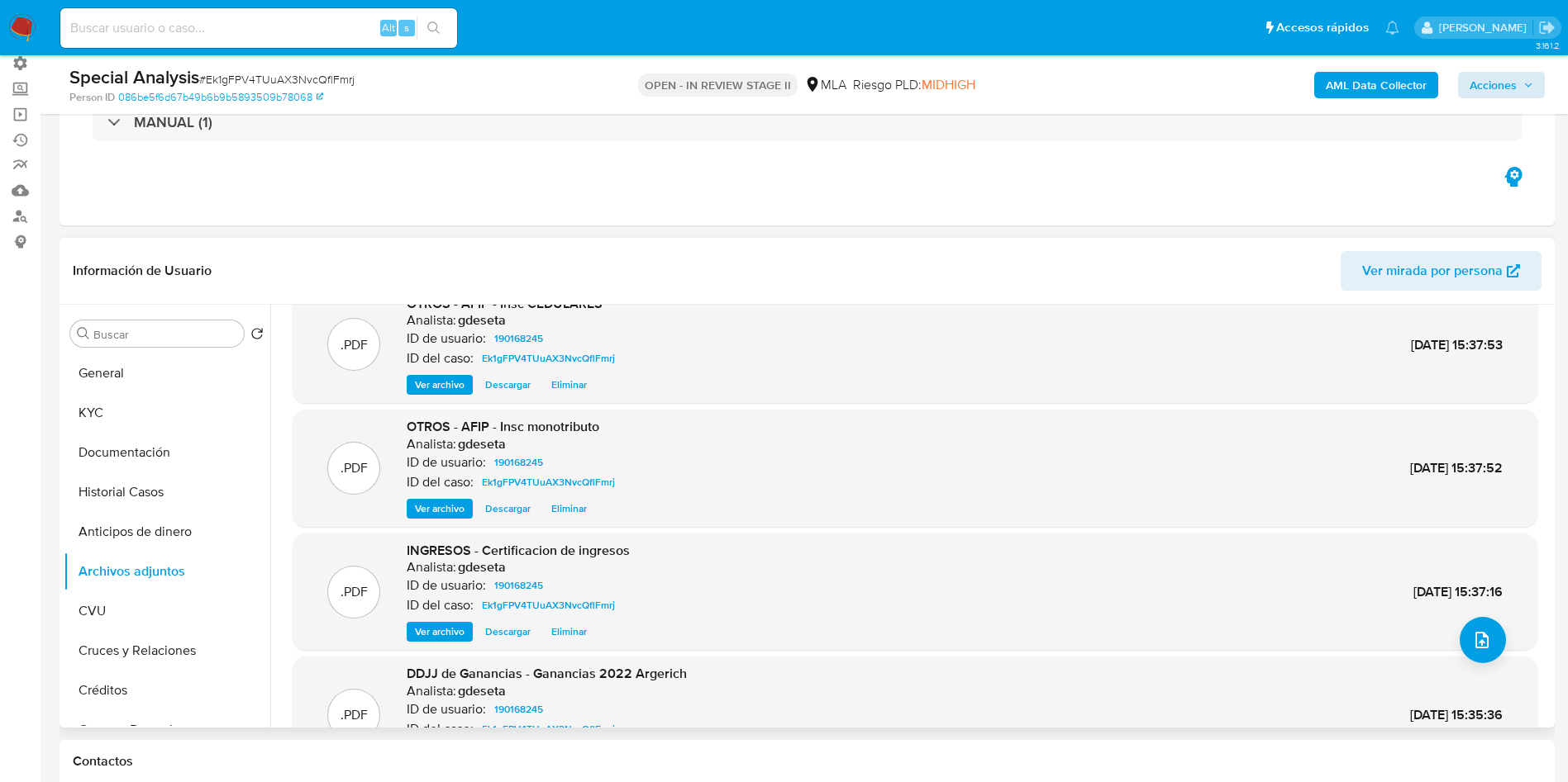
scroll to position [0, 0]
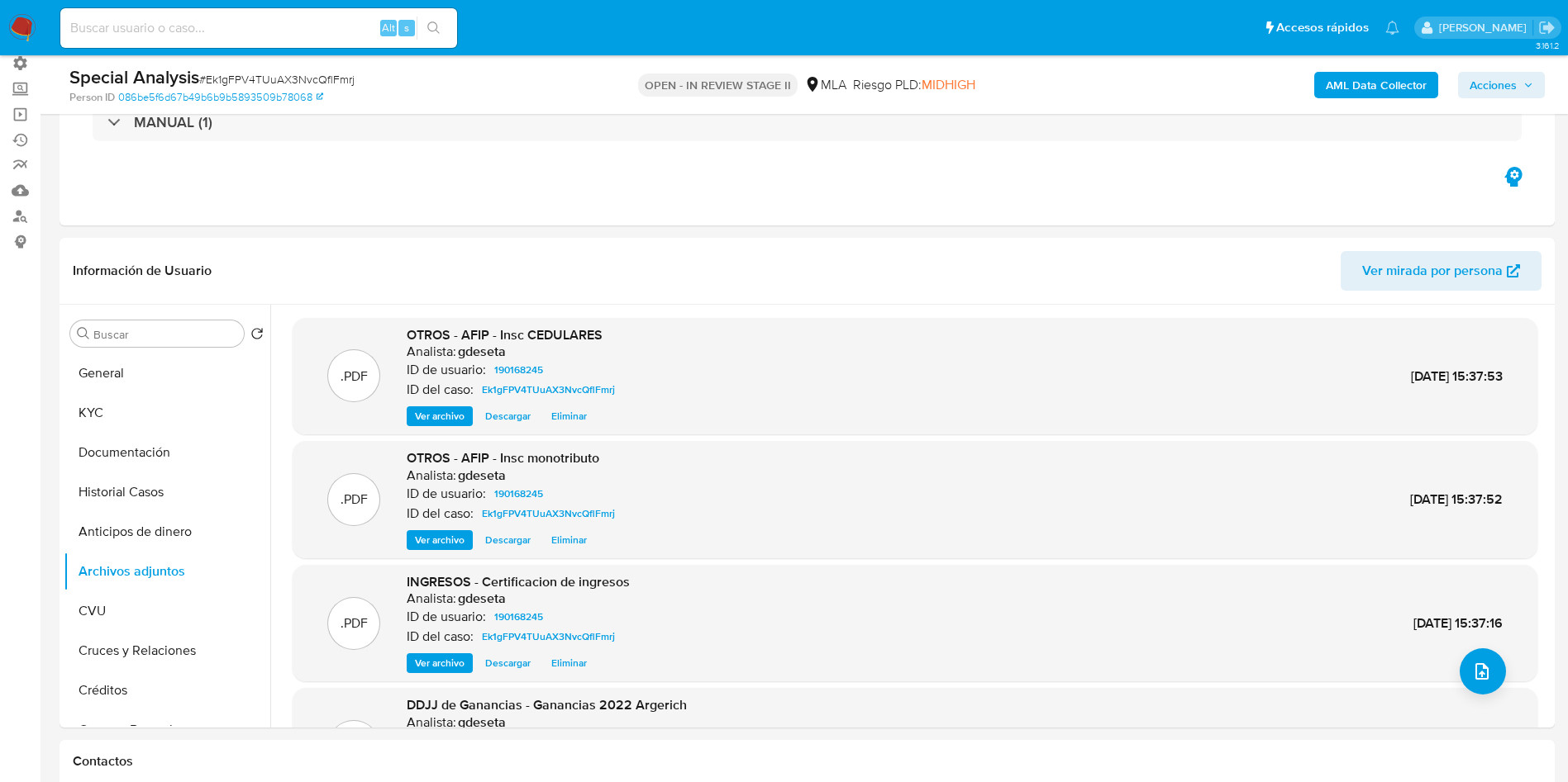
click at [1515, 98] on span "Acciones" at bounding box center [1493, 85] width 47 height 26
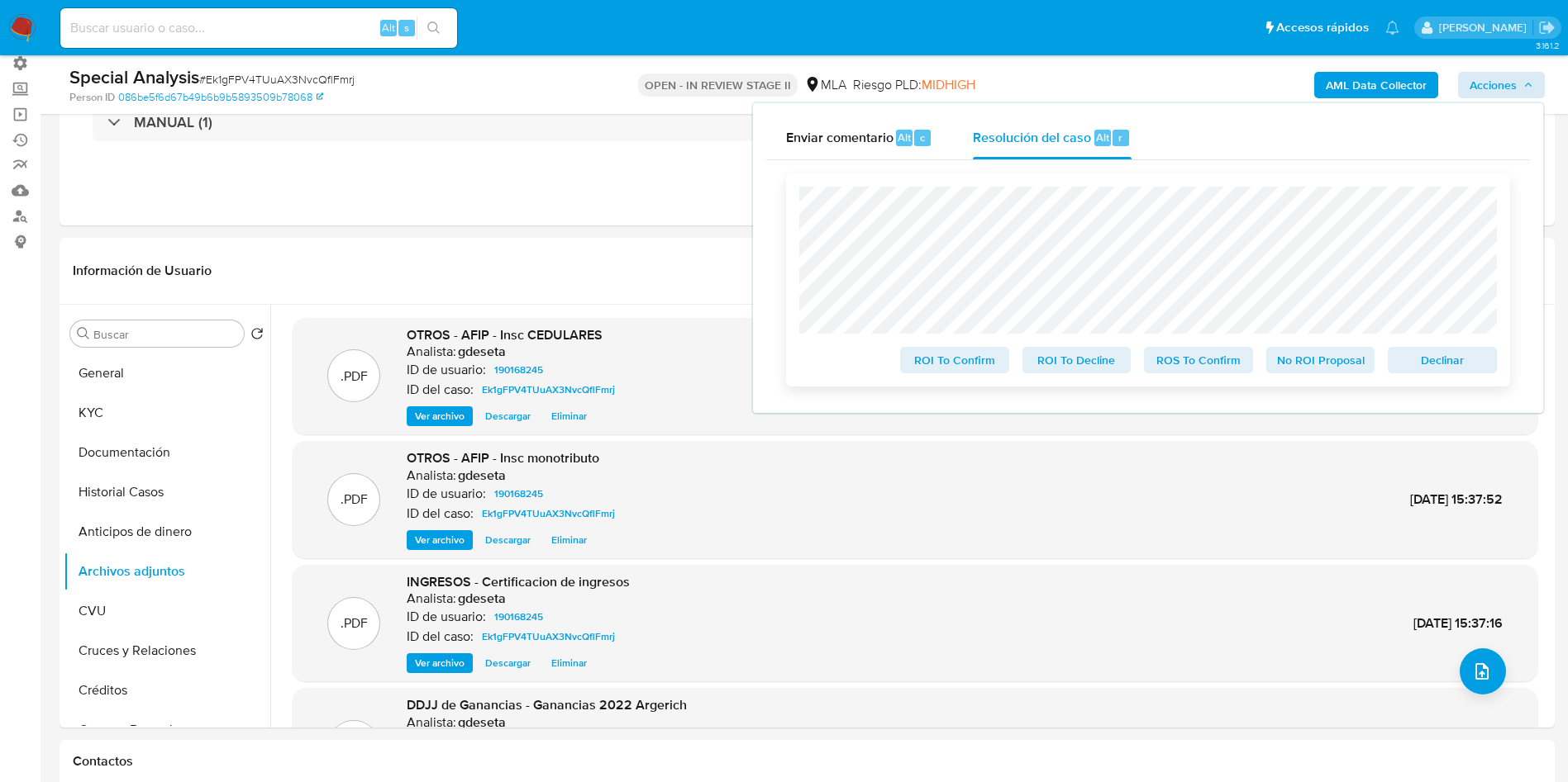
click at [1350, 361] on span "No ROI Proposal" at bounding box center [1321, 360] width 86 height 24
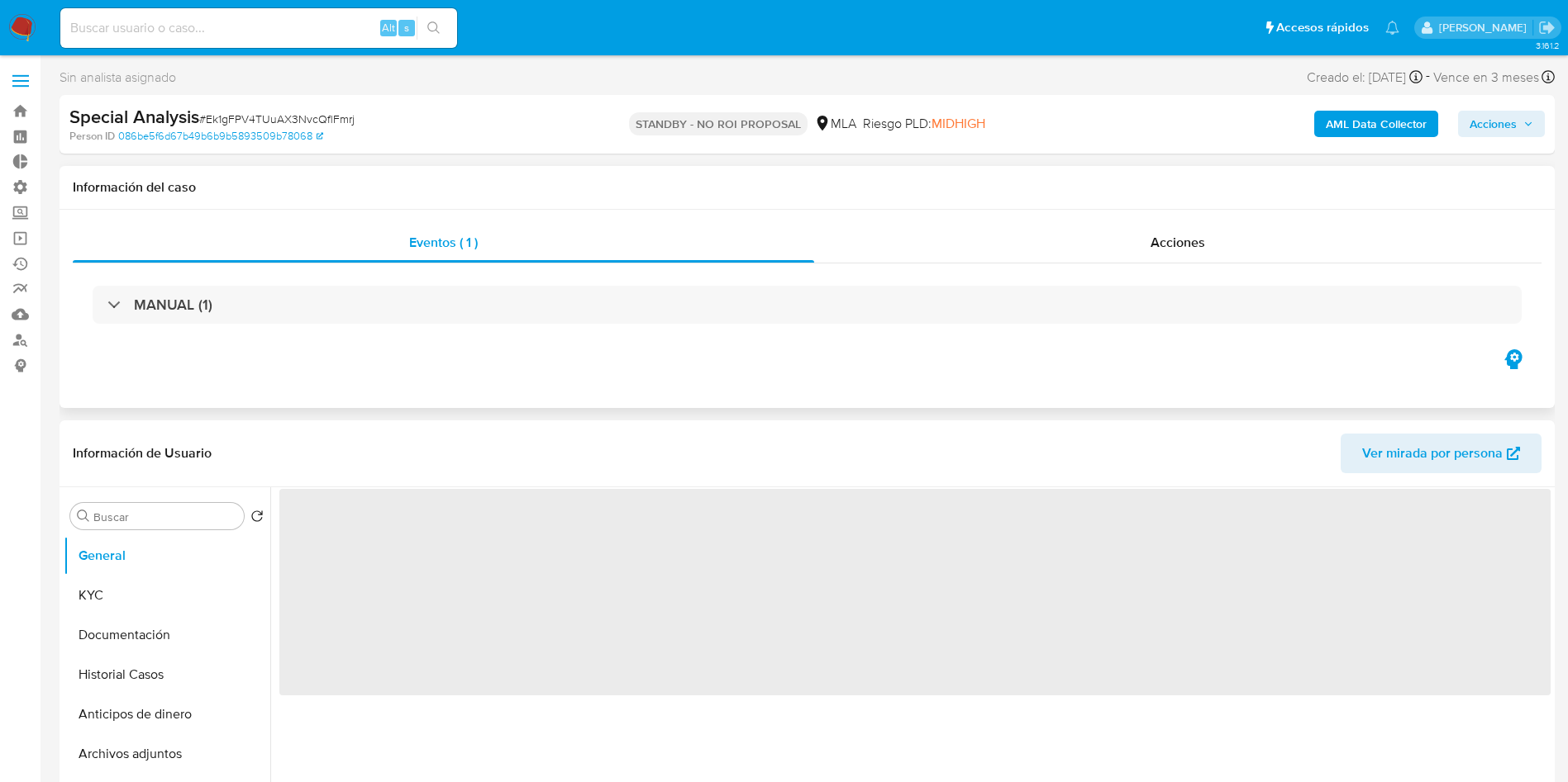
select select "10"
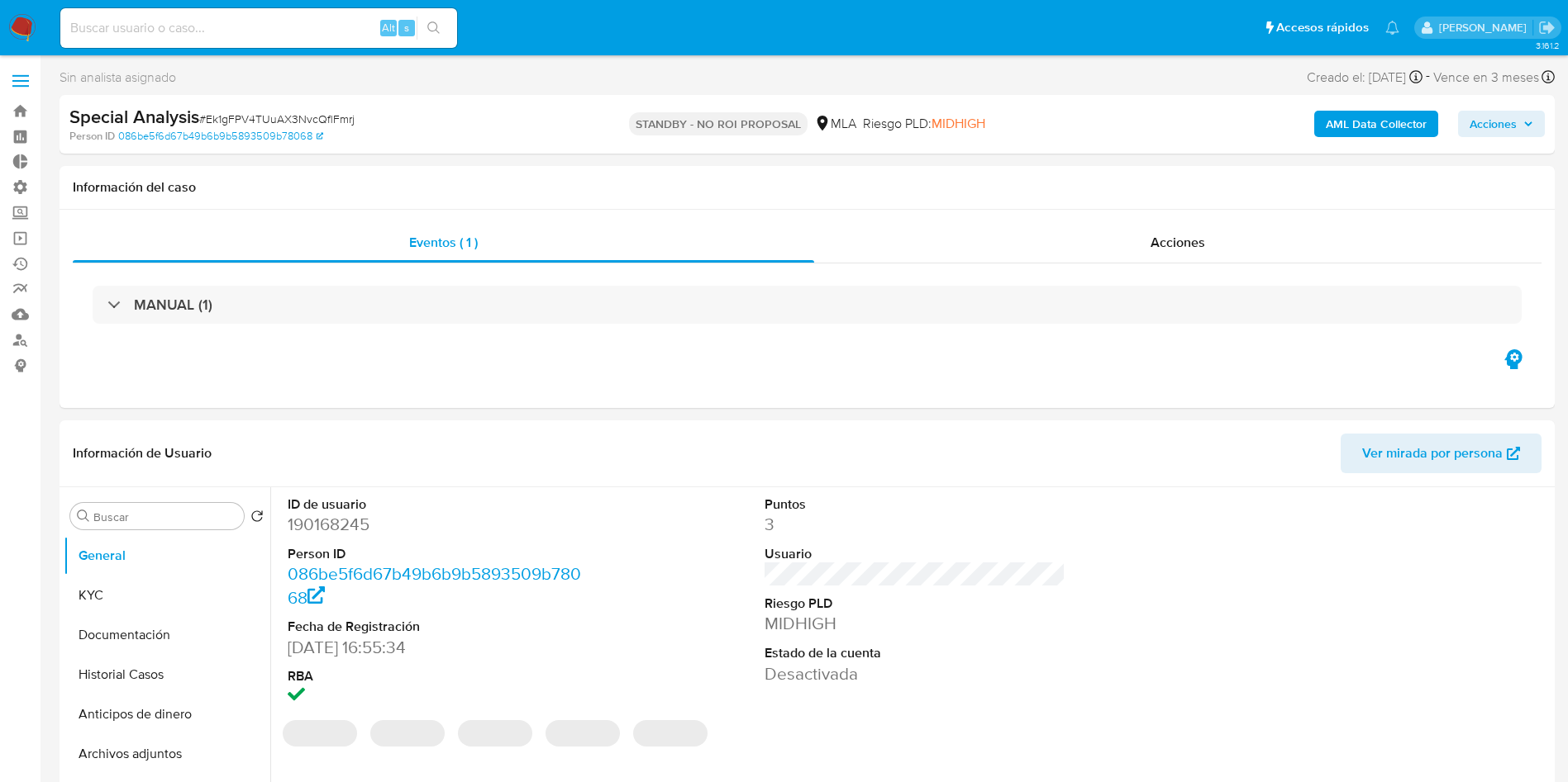
click at [1516, 120] on span "Acciones" at bounding box center [1493, 124] width 47 height 26
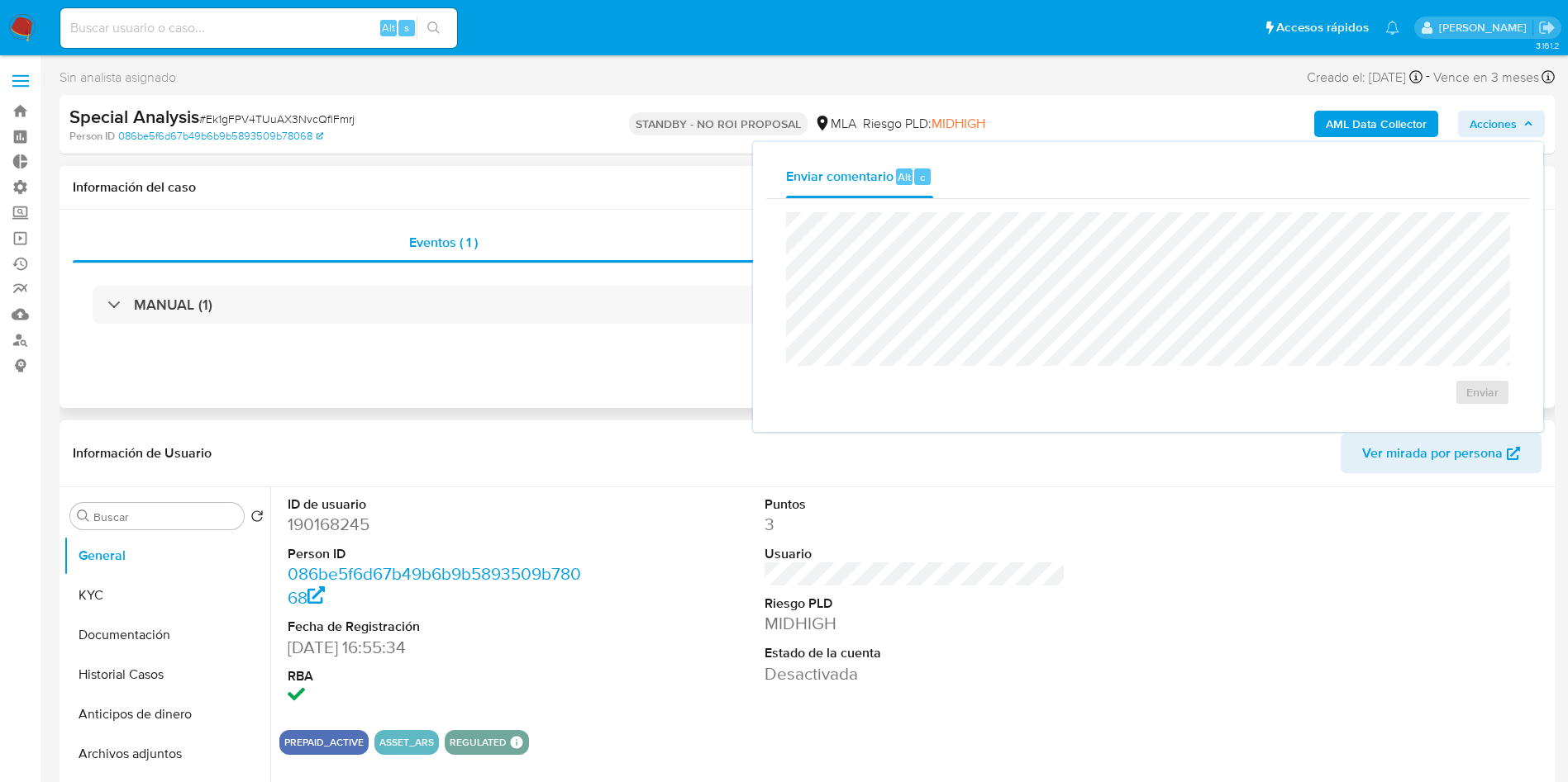
click at [527, 187] on h1 "Información del caso" at bounding box center [807, 187] width 1469 height 17
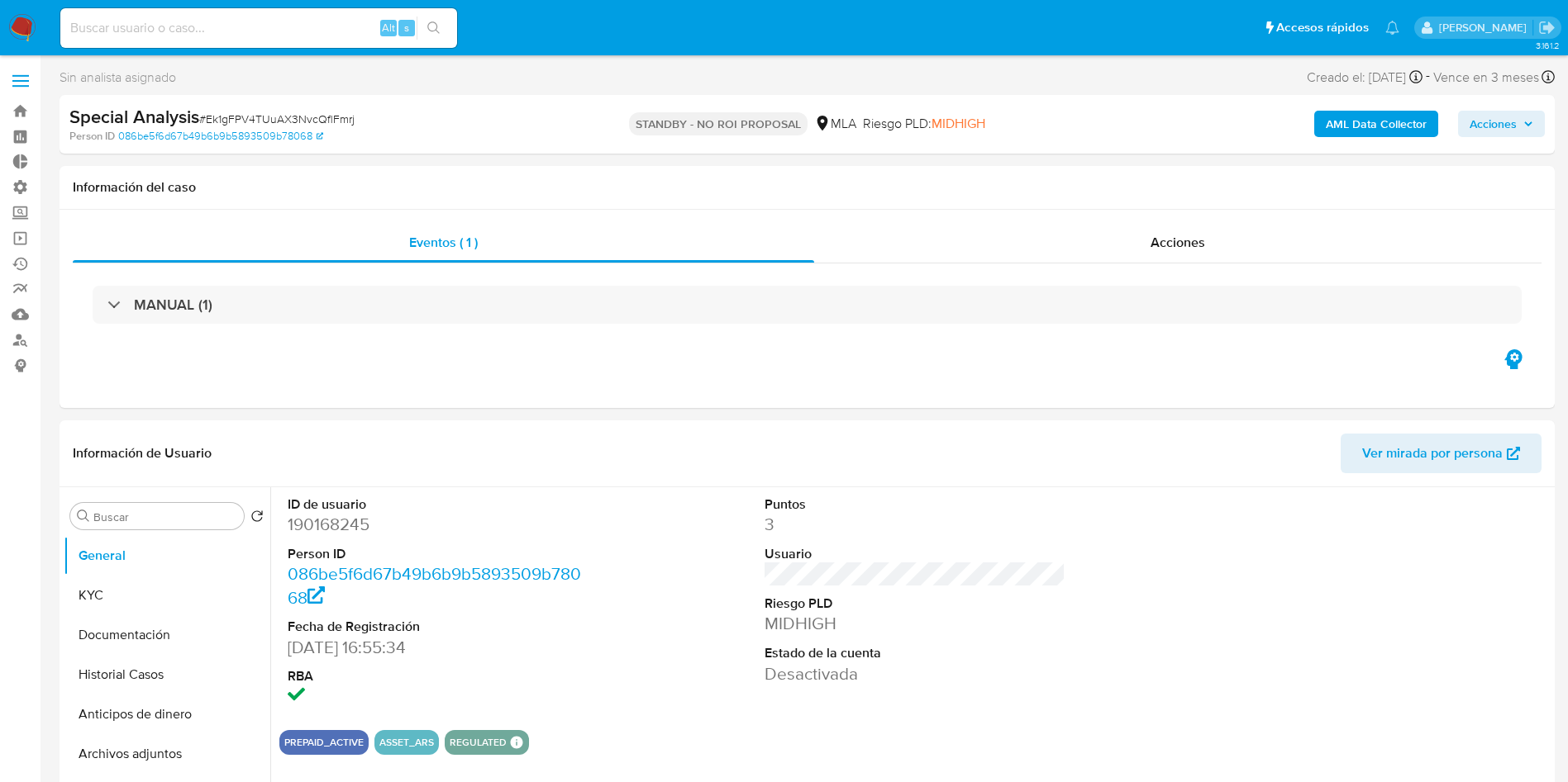
click at [1498, 131] on span "Acciones" at bounding box center [1493, 124] width 47 height 26
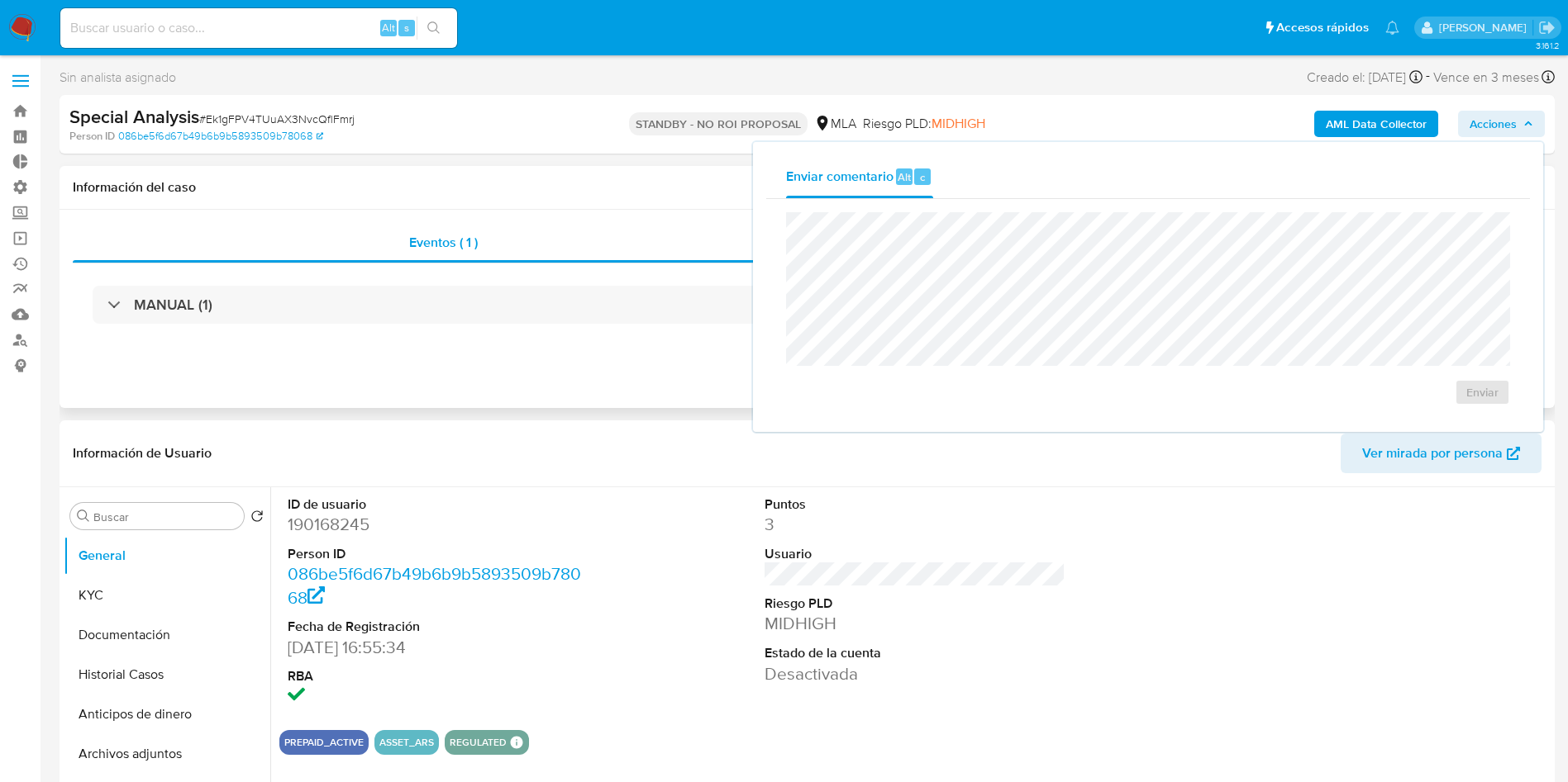
click at [585, 388] on div "Eventos ( 1 ) Acciones MANUAL (1)" at bounding box center [807, 309] width 1495 height 199
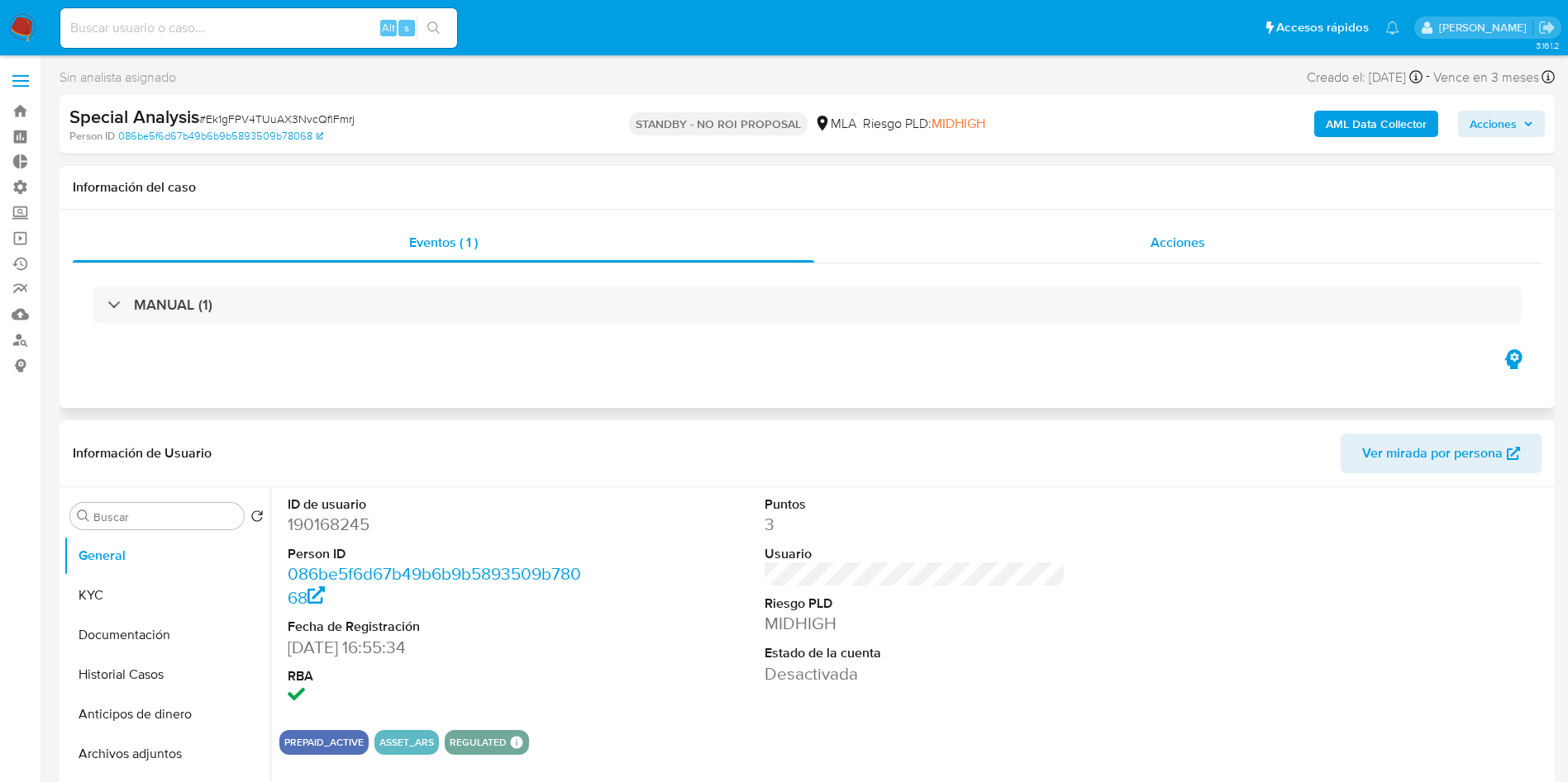
click at [1161, 223] on div "Acciones" at bounding box center [1177, 243] width 727 height 40
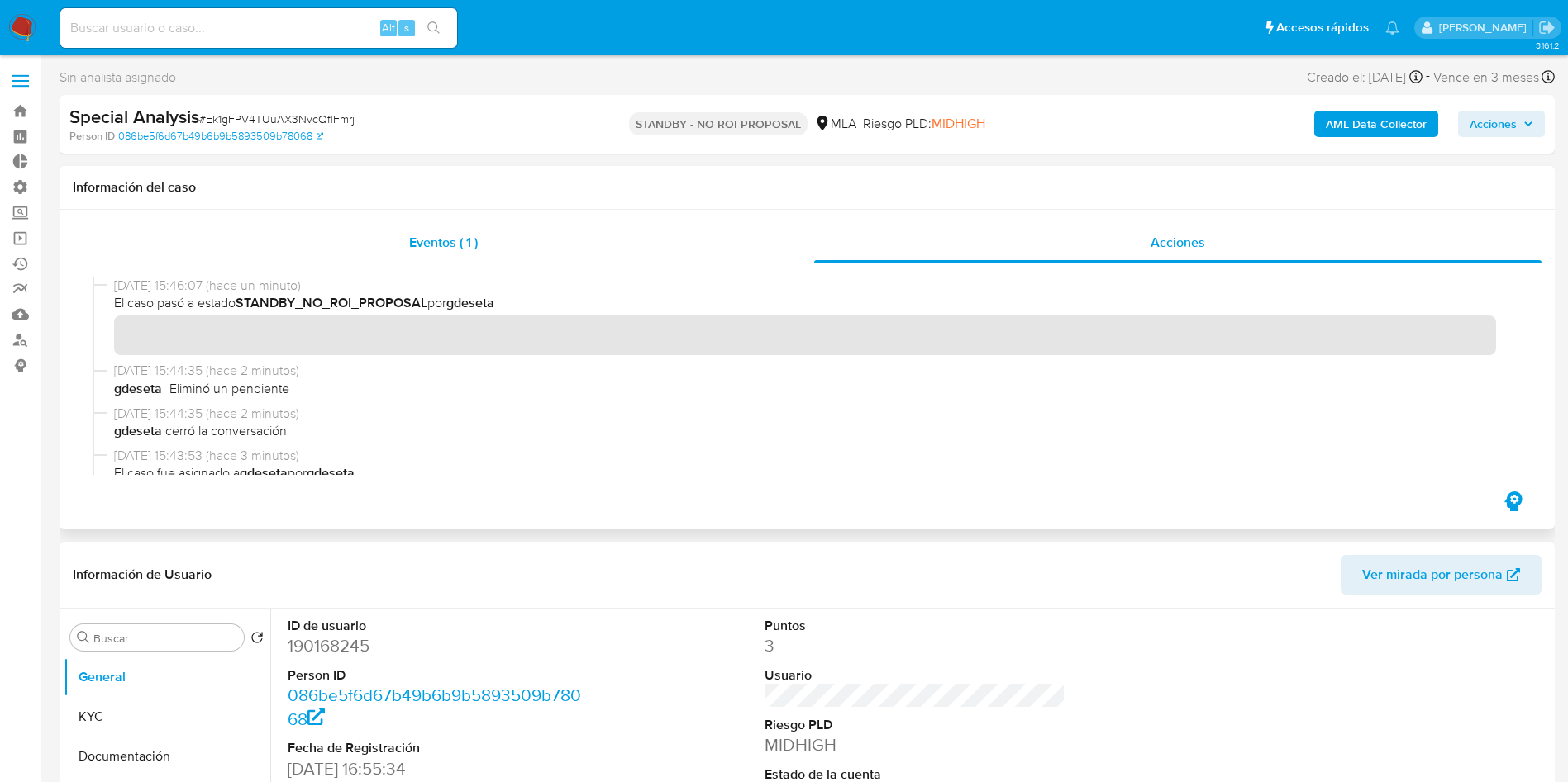
click at [474, 236] on span "Eventos ( 1 )" at bounding box center [443, 243] width 69 height 19
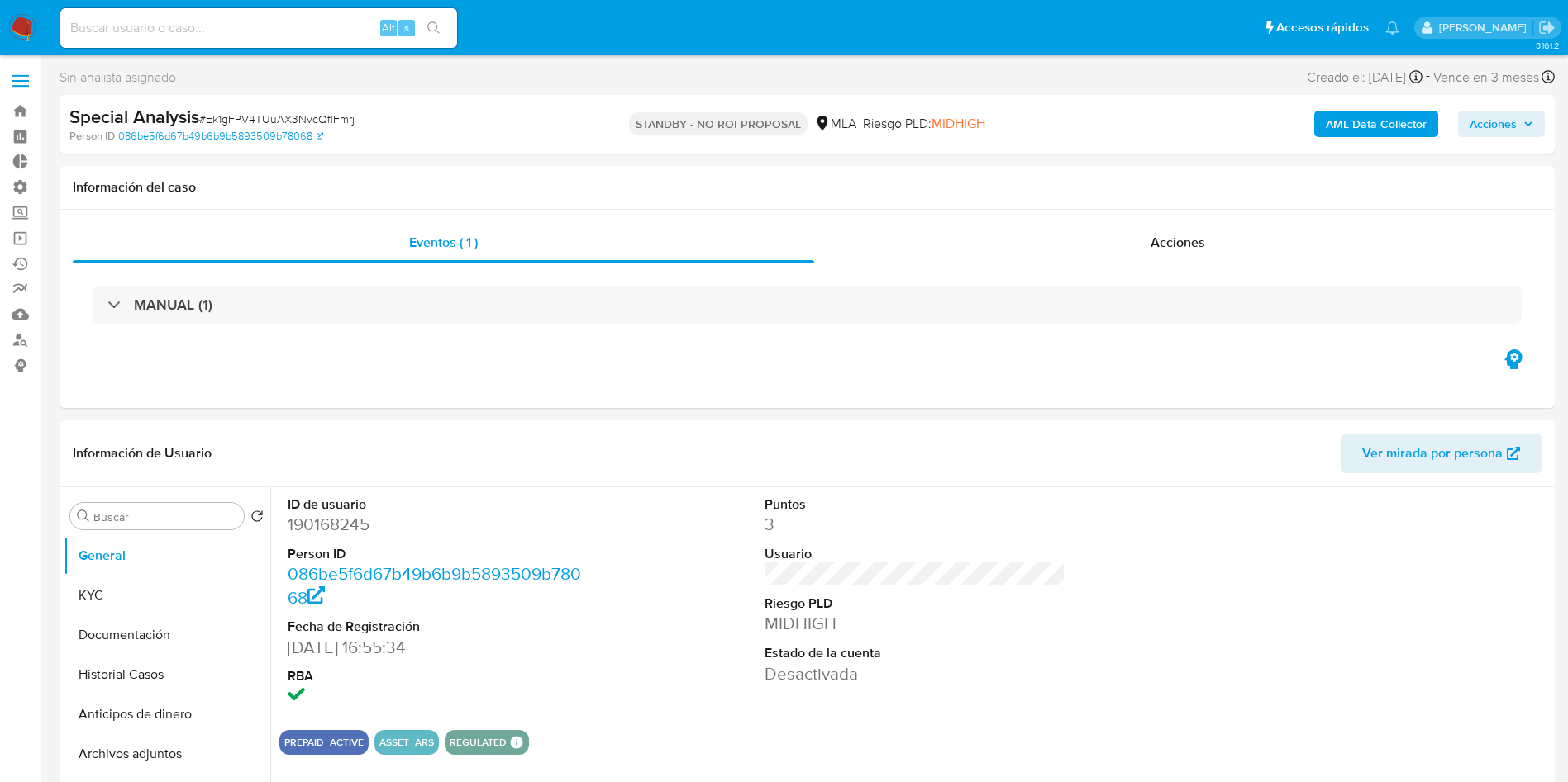
click at [448, 304] on div "MANUAL (1)" at bounding box center [807, 305] width 1429 height 38
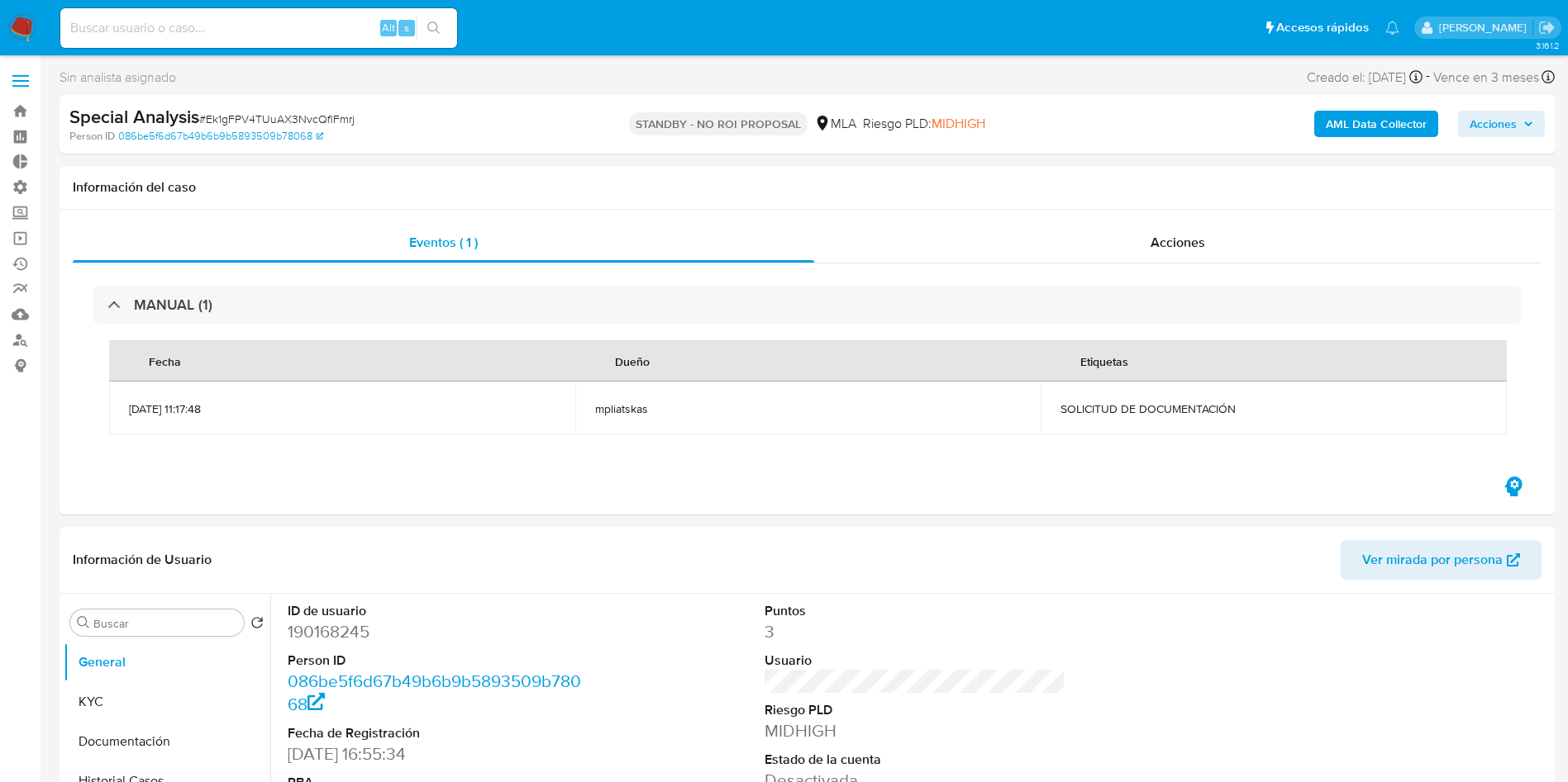
click at [320, 120] on span "# Ek1gFPV4TUuAX3NvcQflFmrj" at bounding box center [277, 118] width 155 height 17
copy span "Ek1gFPV4TUuAX3NvcQflFmrj"
click at [18, 26] on img at bounding box center [22, 28] width 28 height 28
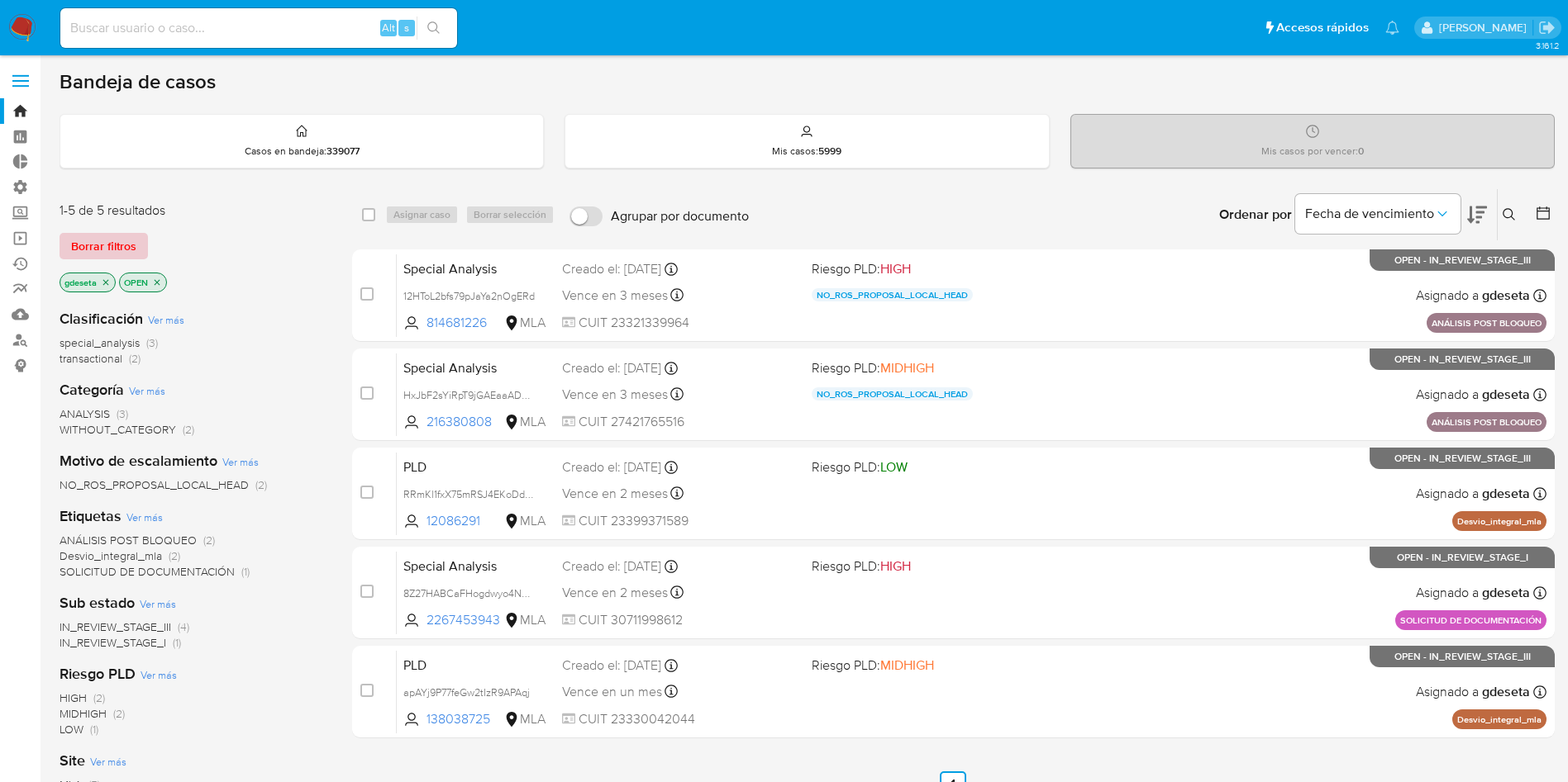
click at [137, 246] on button "Borrar filtros" at bounding box center [104, 246] width 89 height 26
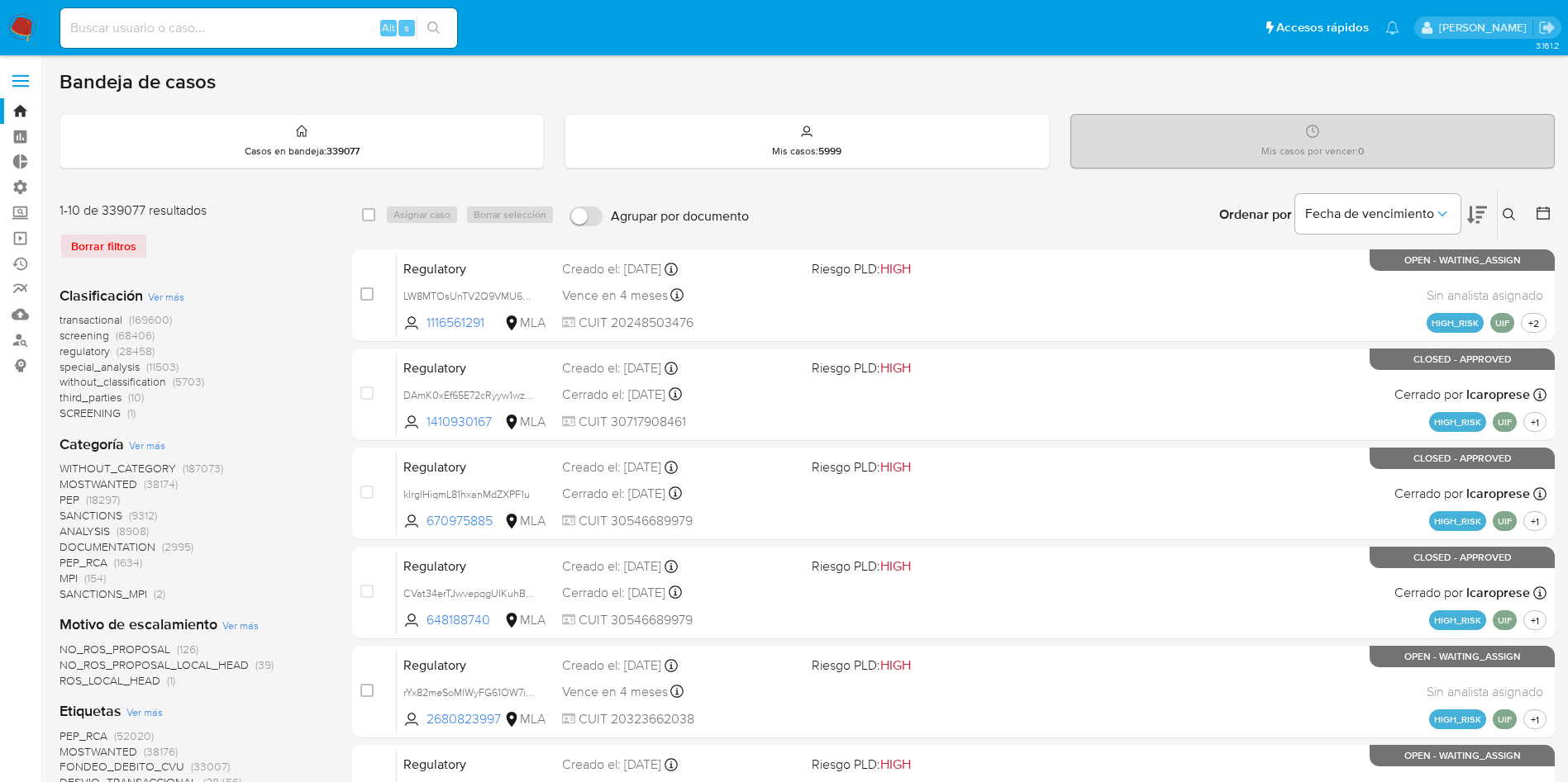
click at [1509, 209] on icon at bounding box center [1509, 214] width 12 height 12
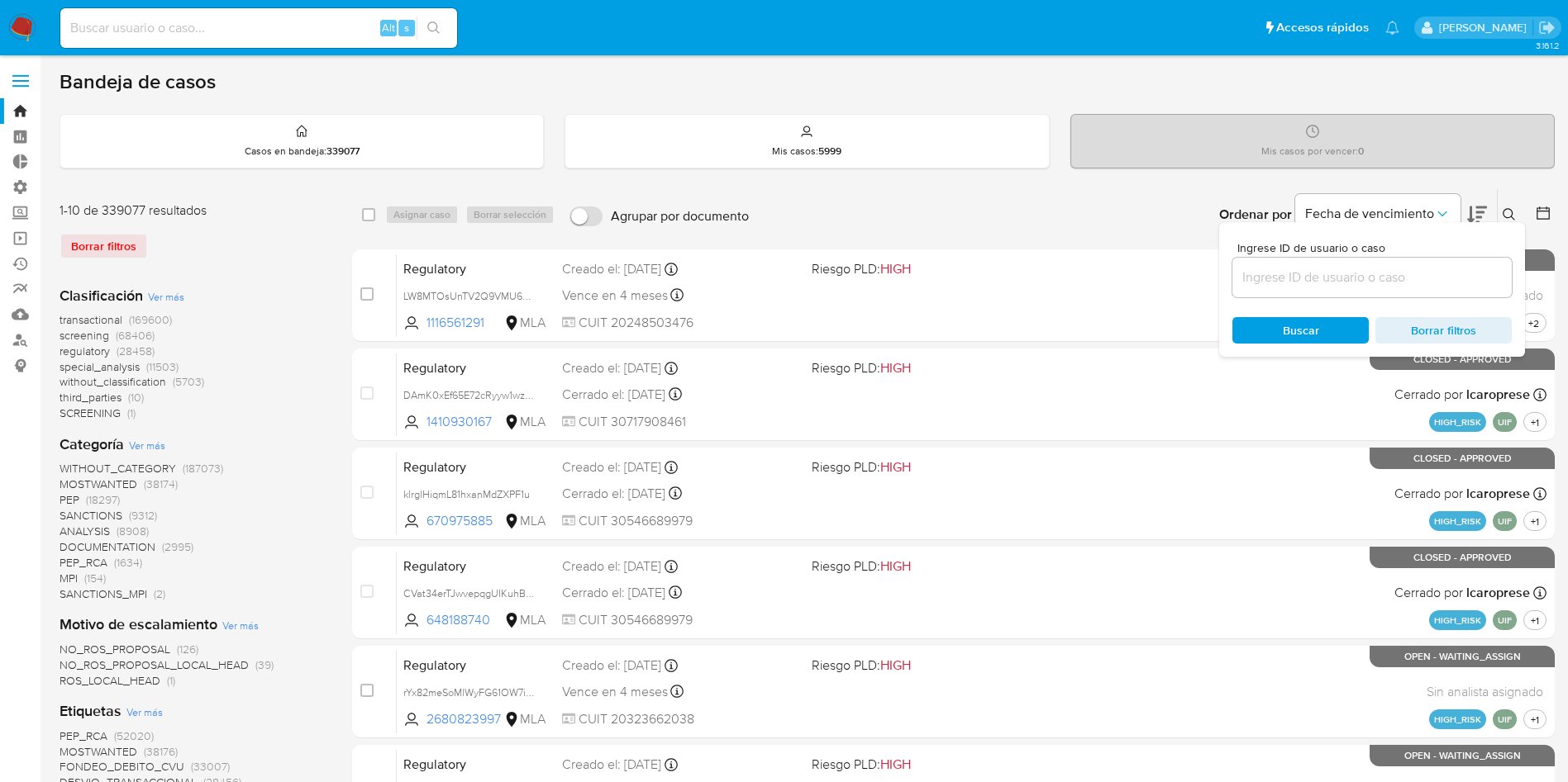
click at [1404, 288] on div at bounding box center [1371, 278] width 280 height 40
click at [1394, 275] on input at bounding box center [1371, 277] width 280 height 22
paste input "Ek1gFPV4TUuAX3NvcQflFmrj"
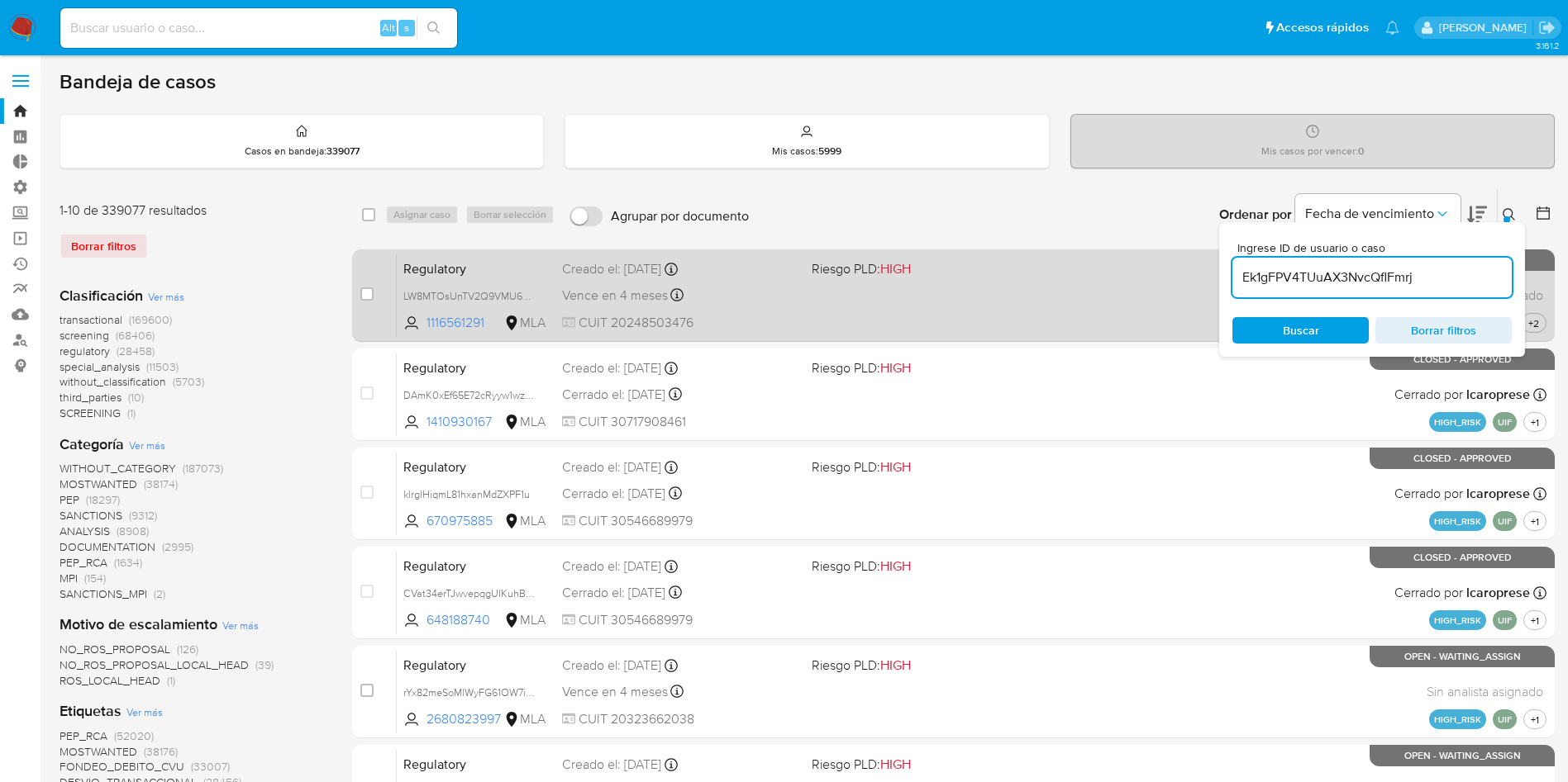
type input "Ek1gFPV4TUuAX3NvcQflFmrj"
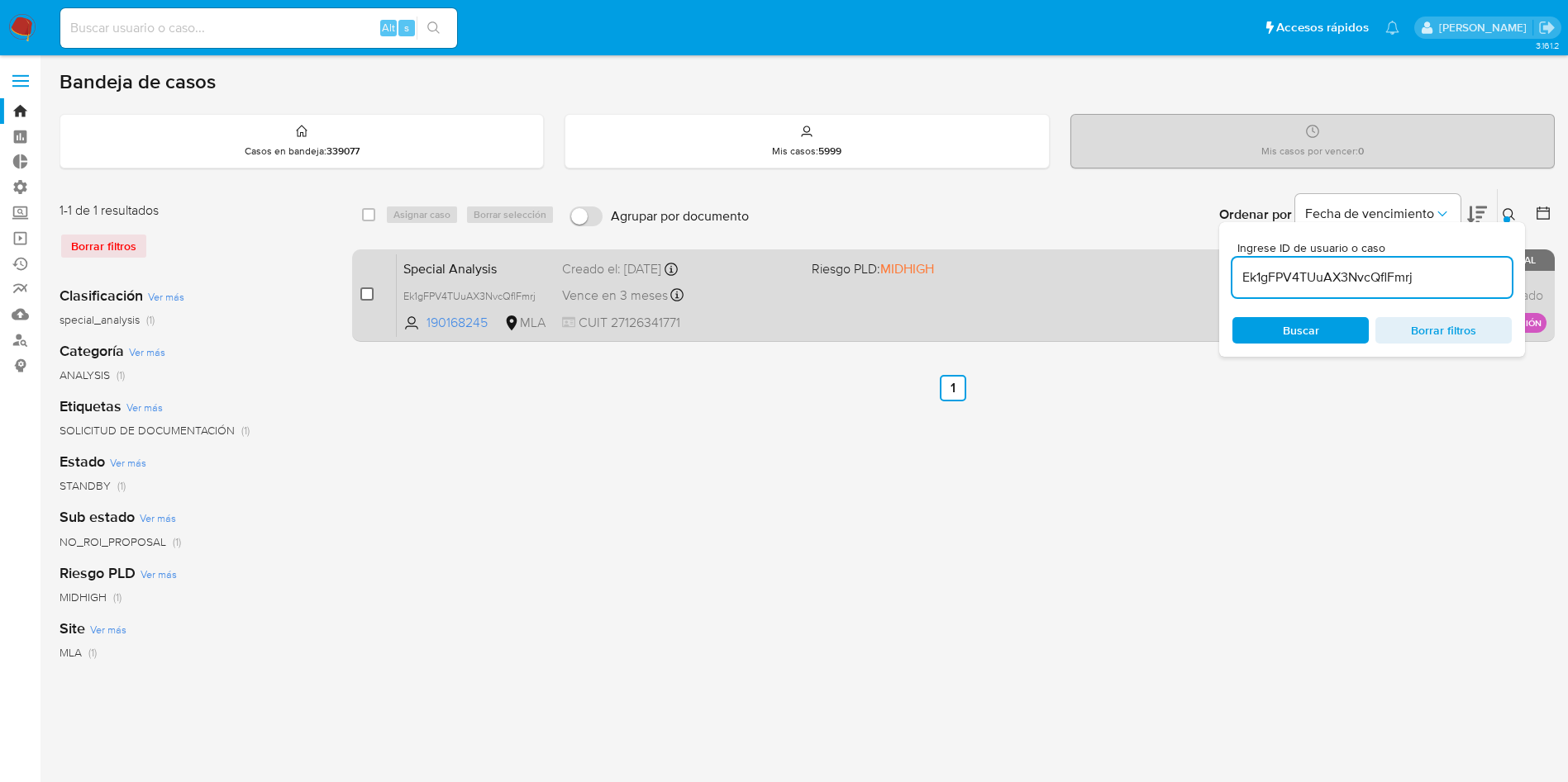
click at [367, 296] on input "checkbox" at bounding box center [367, 293] width 13 height 13
checkbox input "true"
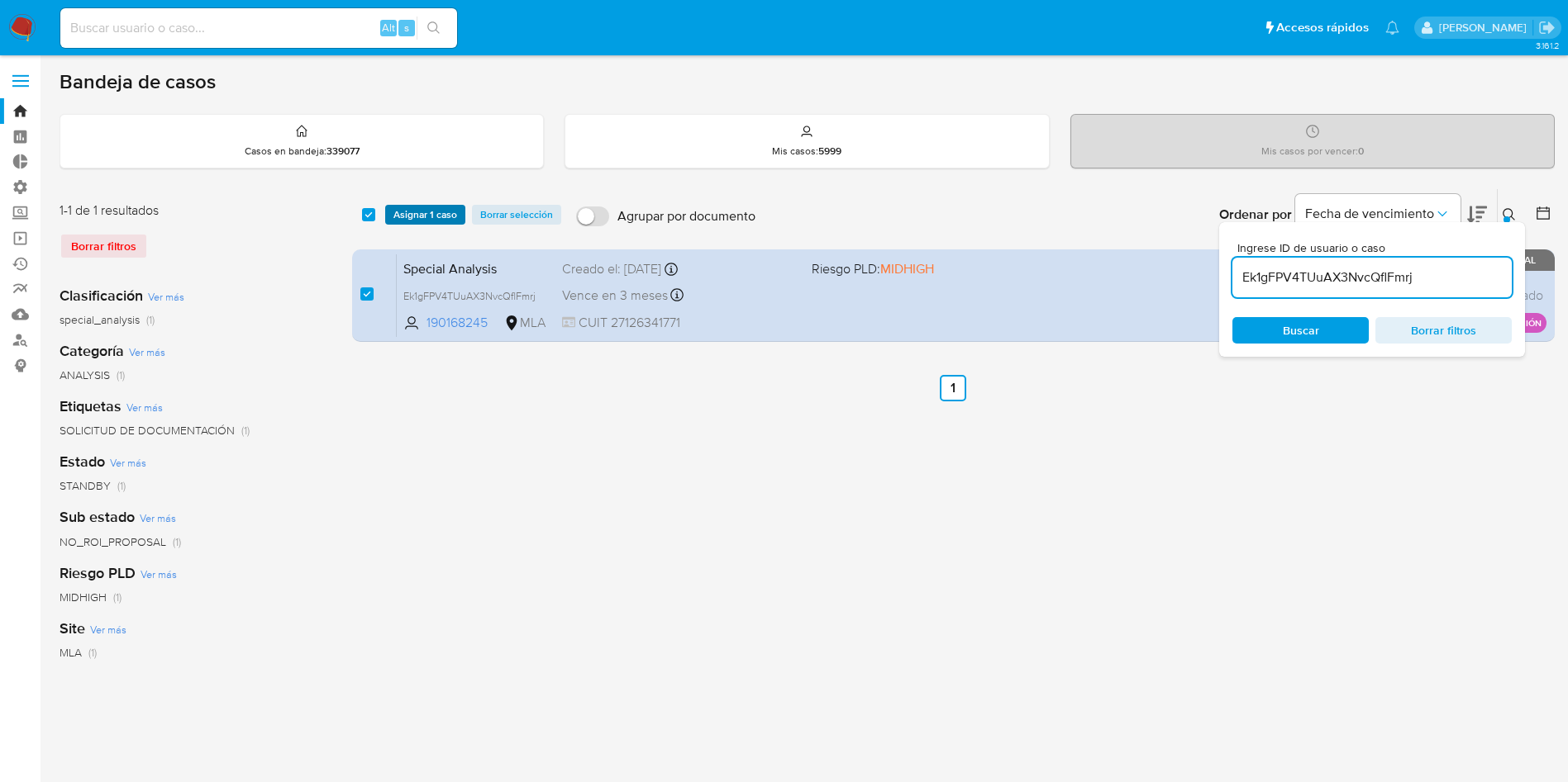
click at [406, 218] on span "Asignar 1 caso" at bounding box center [425, 214] width 64 height 17
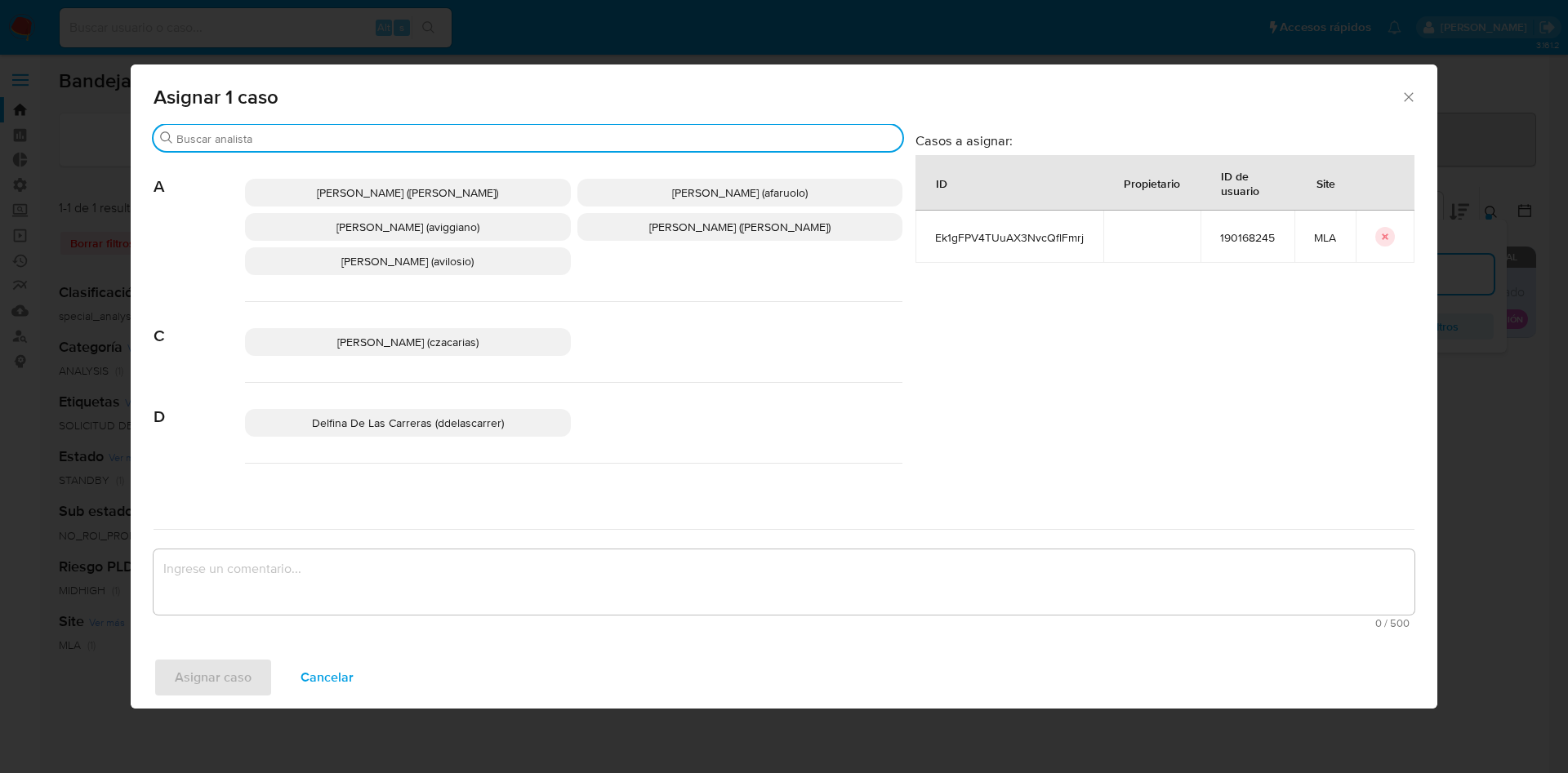
click at [394, 135] on input "Buscar" at bounding box center [536, 139] width 720 height 15
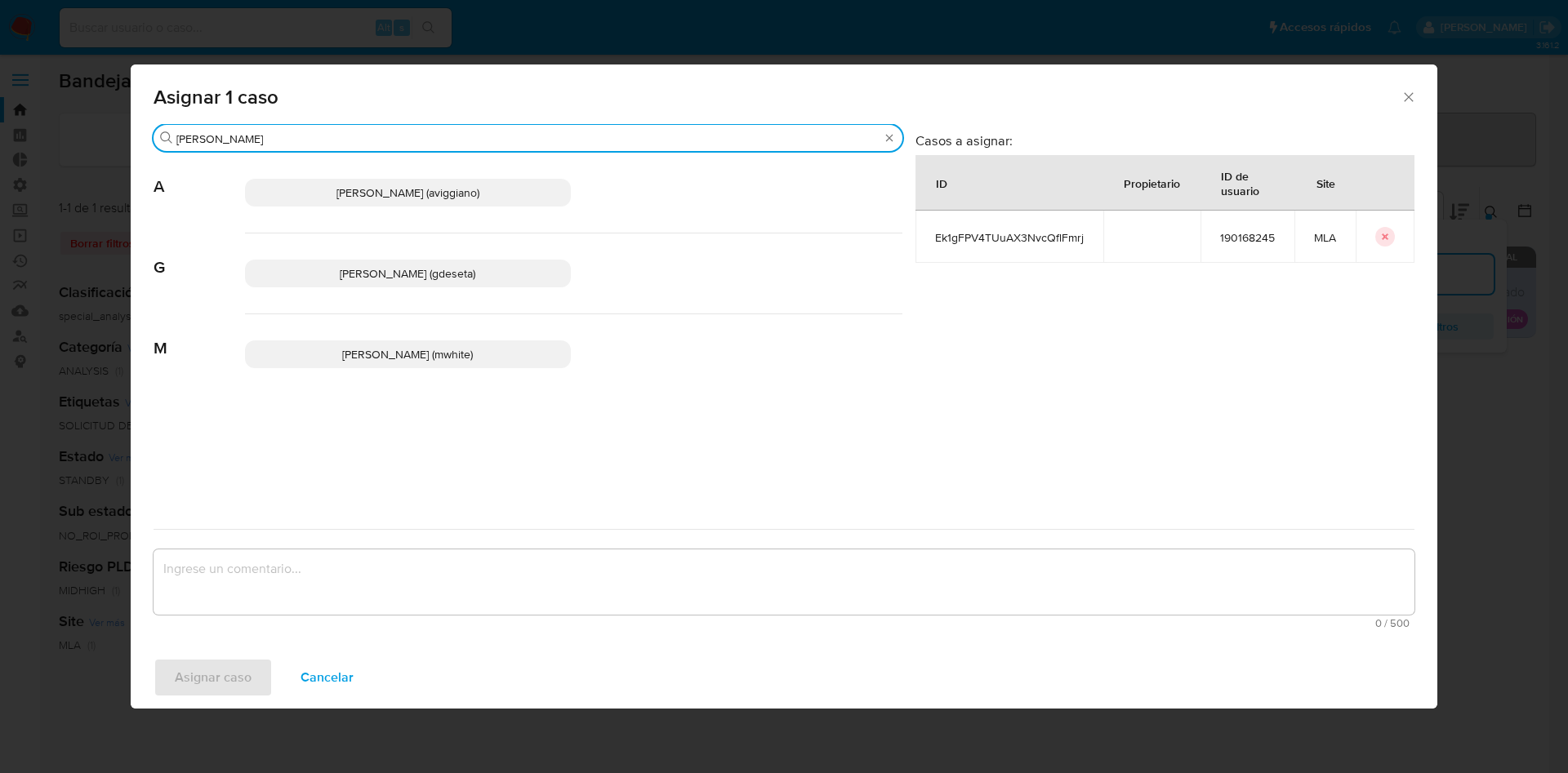
type input "gus"
click at [406, 276] on span "Gustavo Andres De Seta (gdeseta)" at bounding box center [407, 273] width 135 height 16
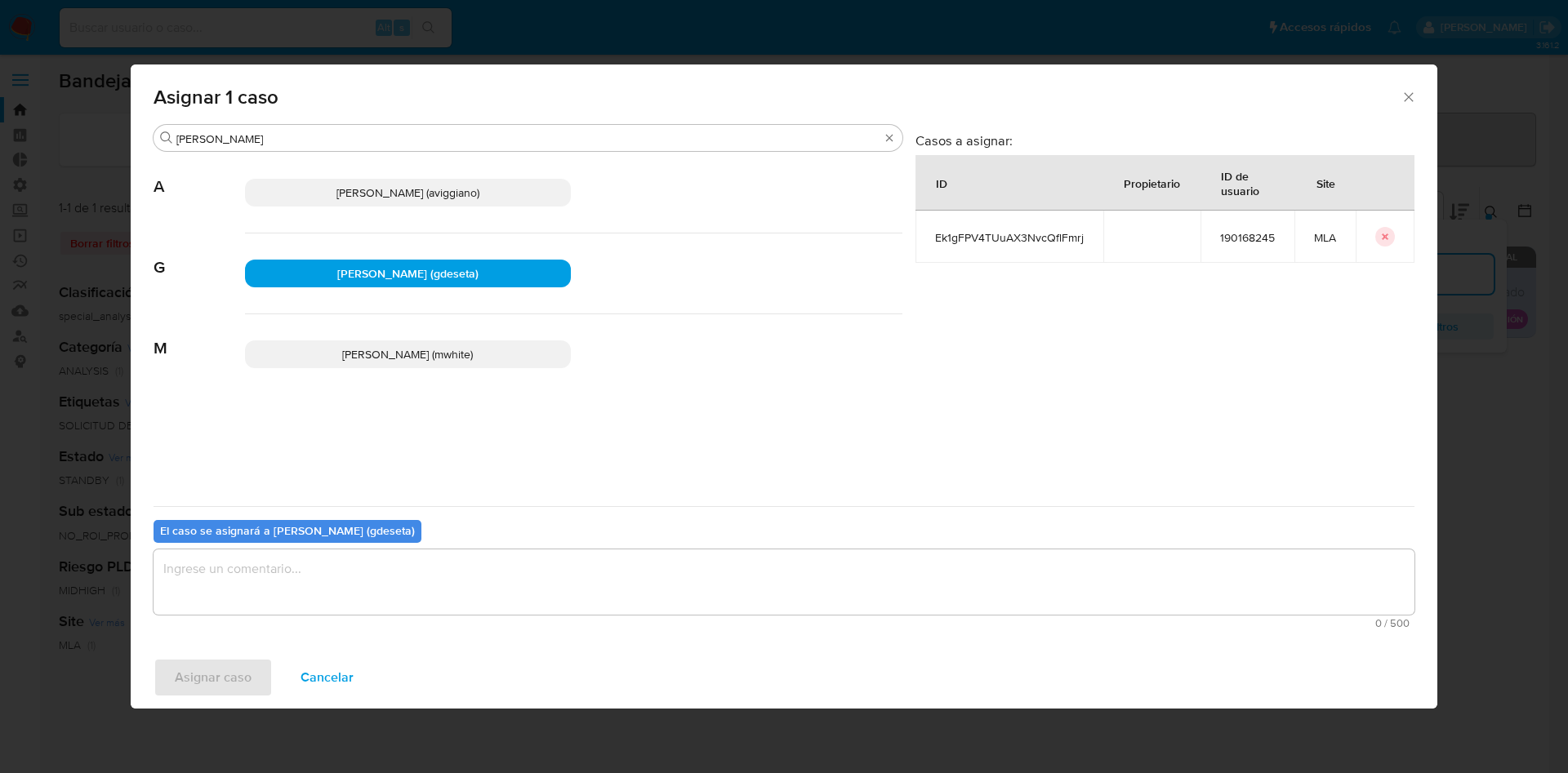
click at [418, 578] on textarea "assign-modal" at bounding box center [784, 582] width 1261 height 65
click at [273, 676] on div "Asignar caso Cancelar" at bounding box center [784, 677] width 1307 height 62
click at [235, 676] on span "Asignar caso" at bounding box center [213, 677] width 77 height 36
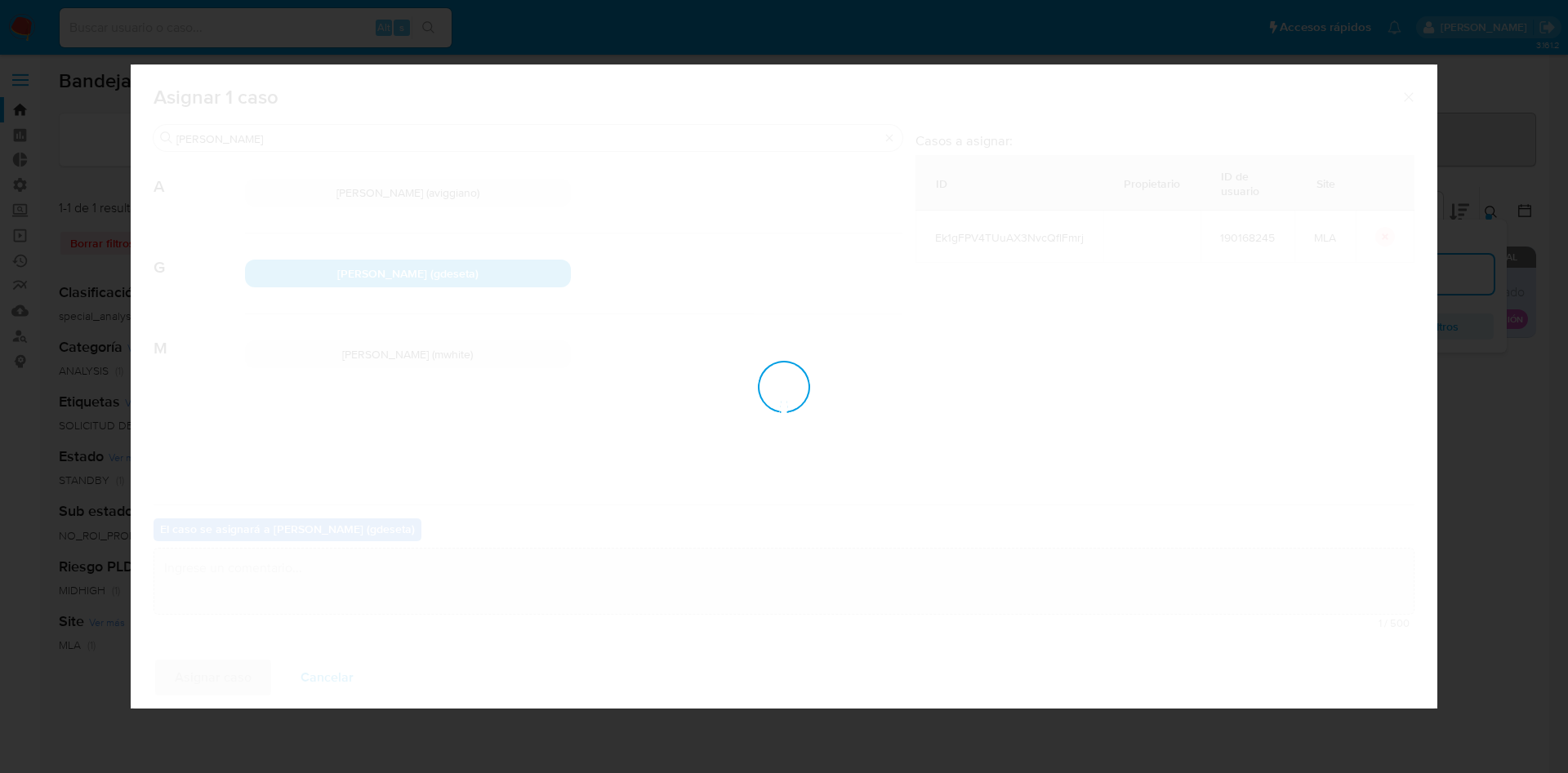
checkbox input "false"
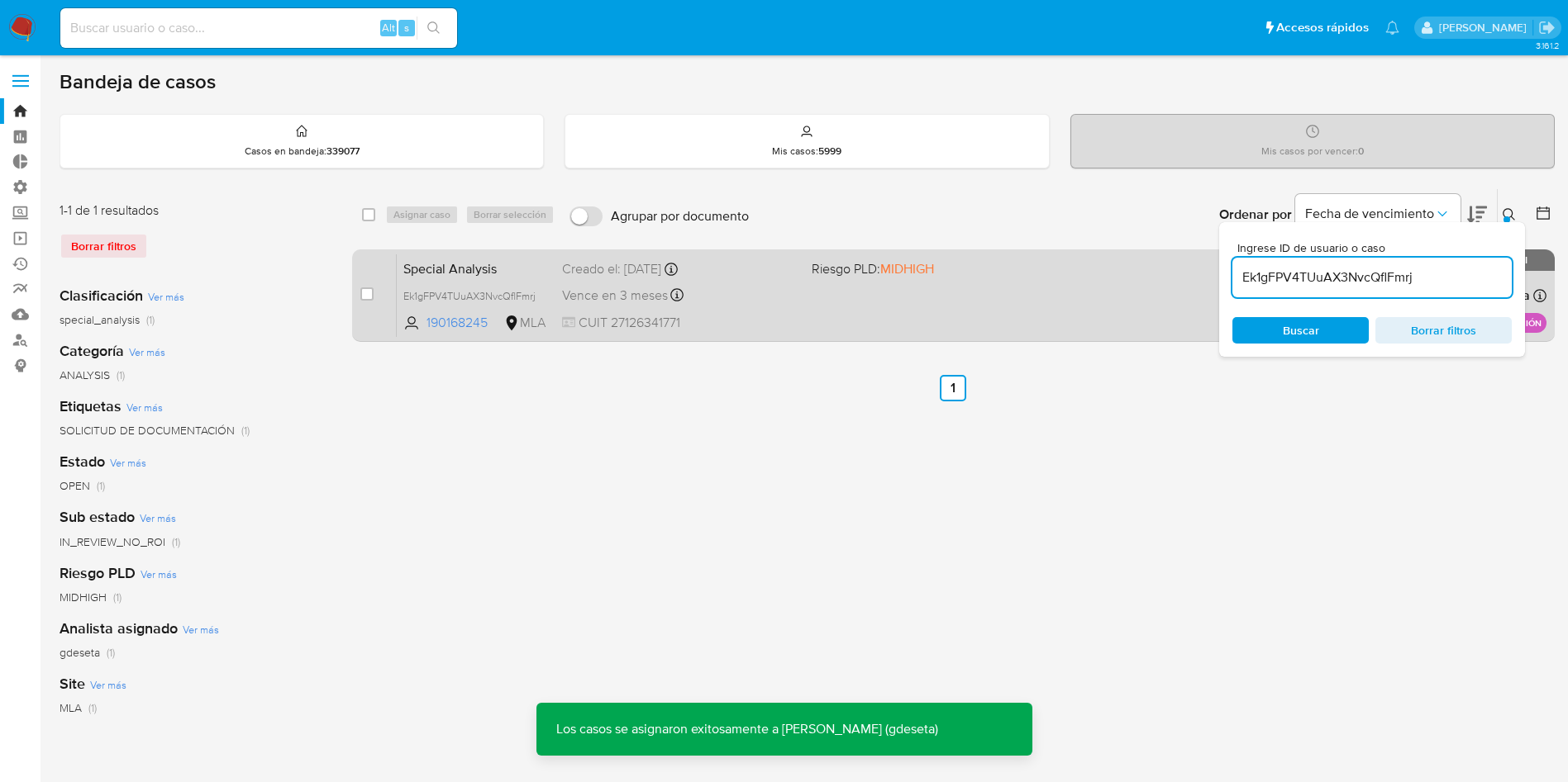
click at [411, 279] on div "Special Analysis Ek1gFPV4TUuAX3NvcQflFmrj 190168245 MLA Riesgo PLD: MIDHIGH Cre…" at bounding box center [971, 295] width 1150 height 84
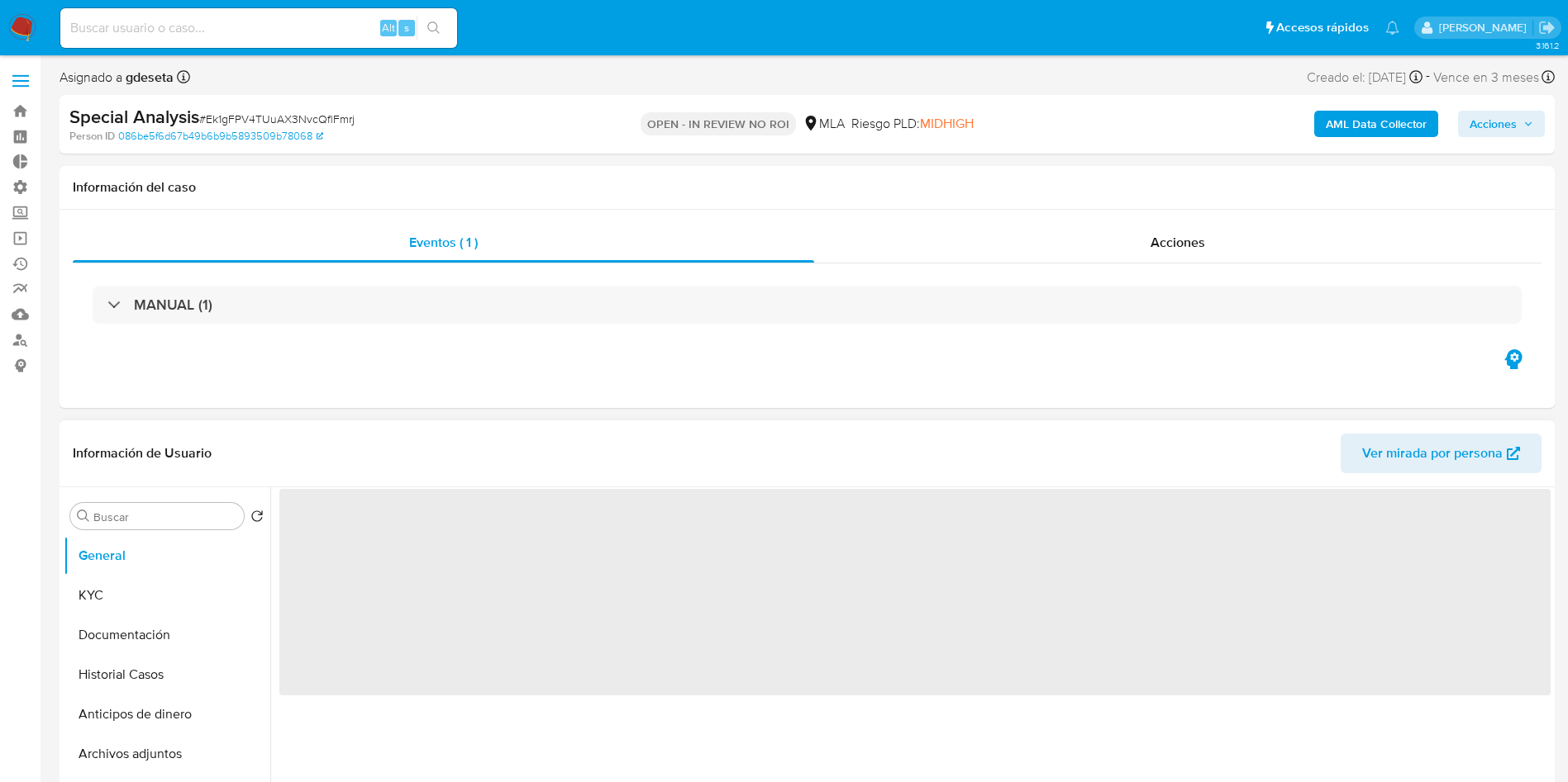
select select "10"
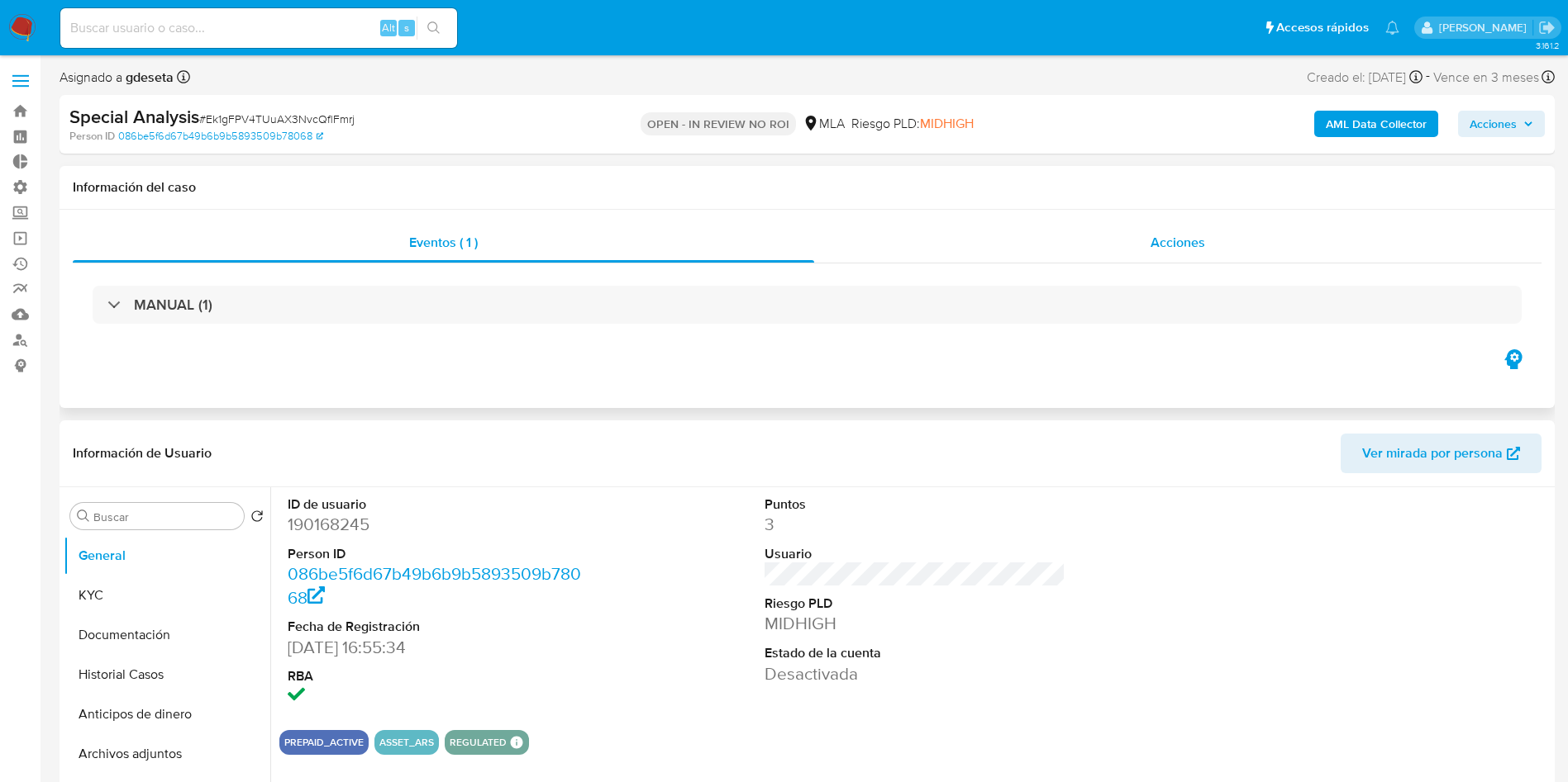
click at [1157, 249] on span "Acciones" at bounding box center [1177, 243] width 55 height 19
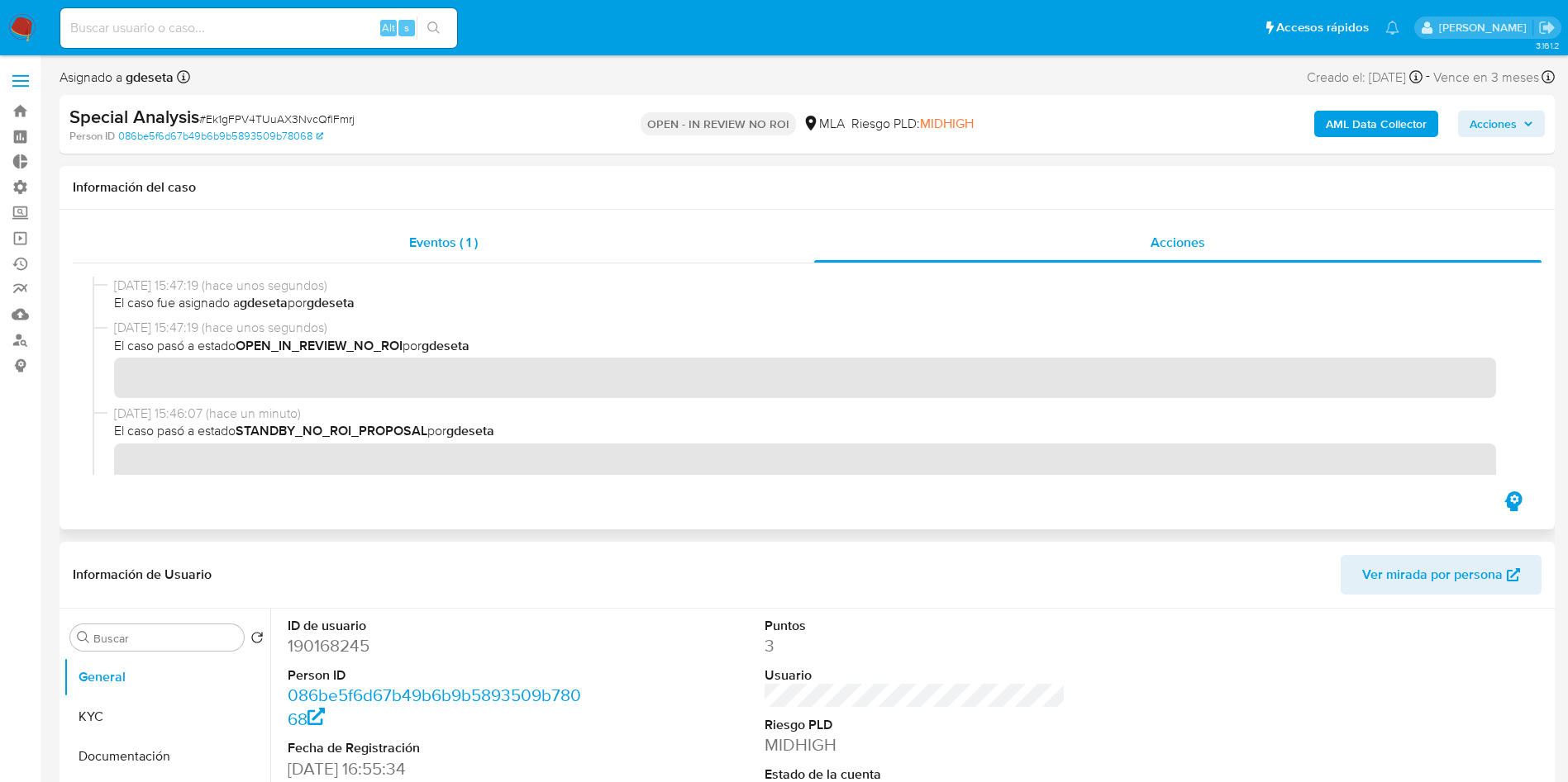
click at [436, 226] on div "Eventos ( 1 )" at bounding box center [443, 243] width 741 height 40
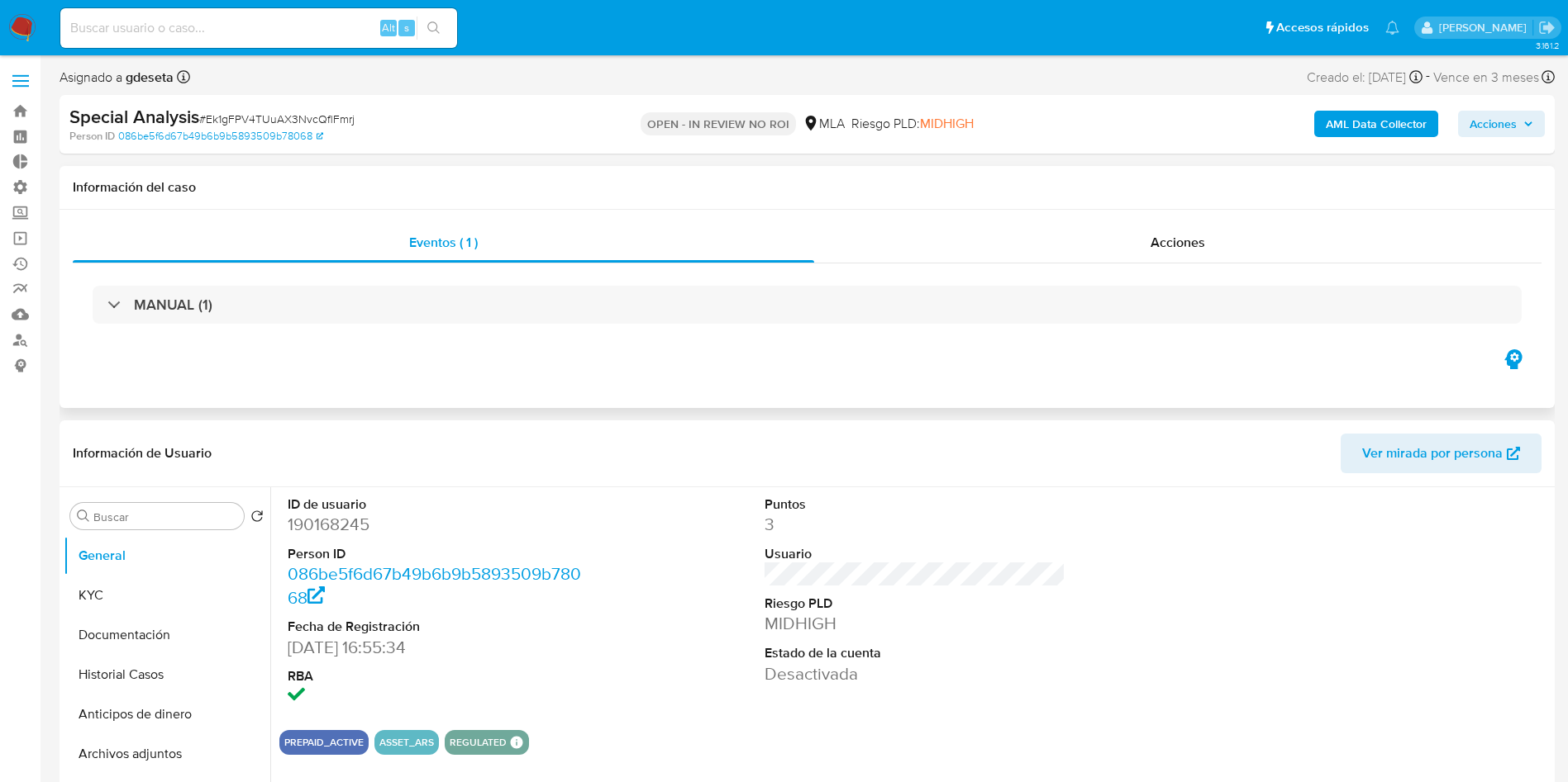
click at [350, 274] on div "MANUAL (1)" at bounding box center [807, 305] width 1469 height 83
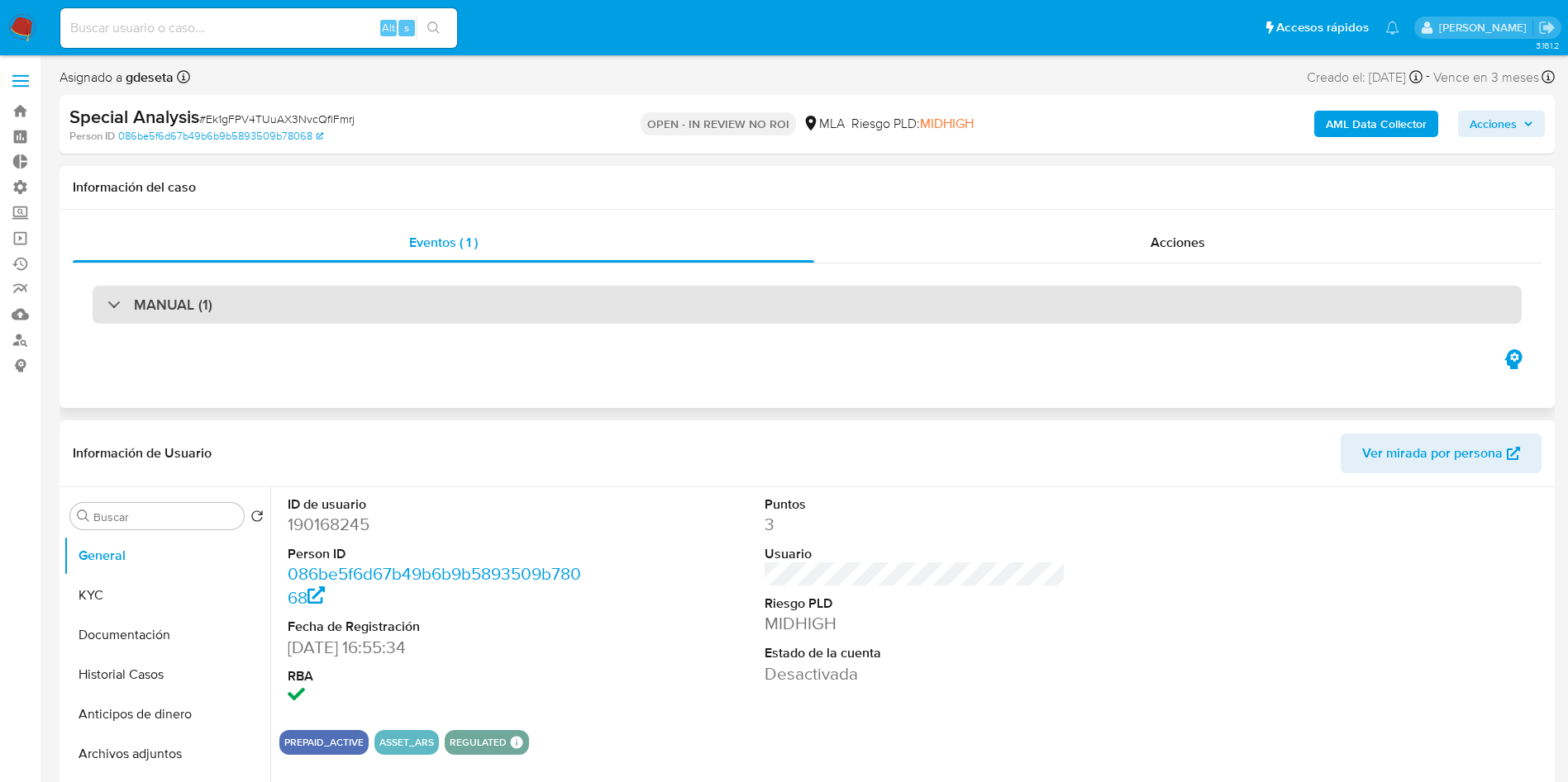
click at [331, 296] on div "MANUAL (1)" at bounding box center [807, 305] width 1429 height 38
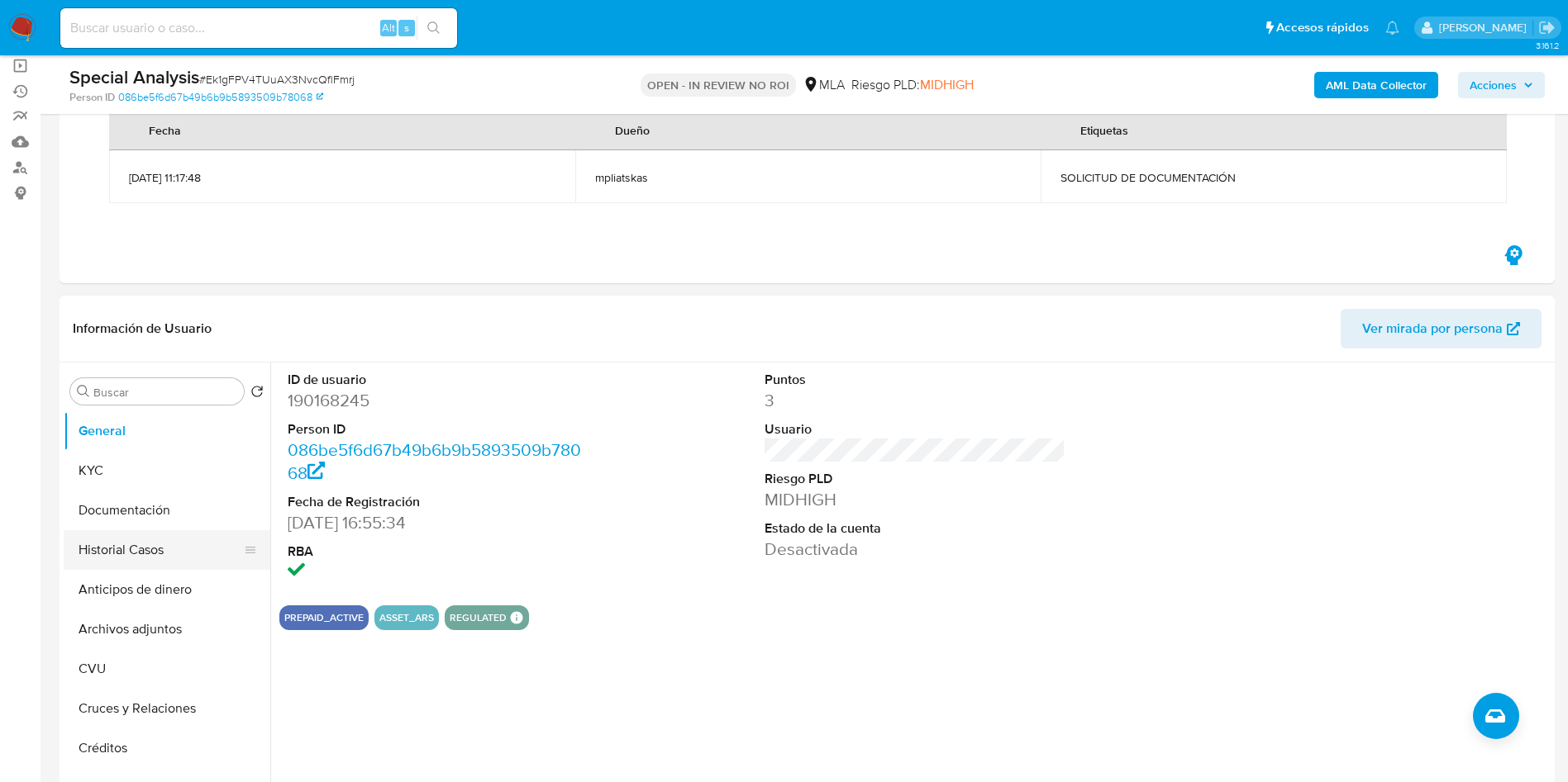
scroll to position [248, 0]
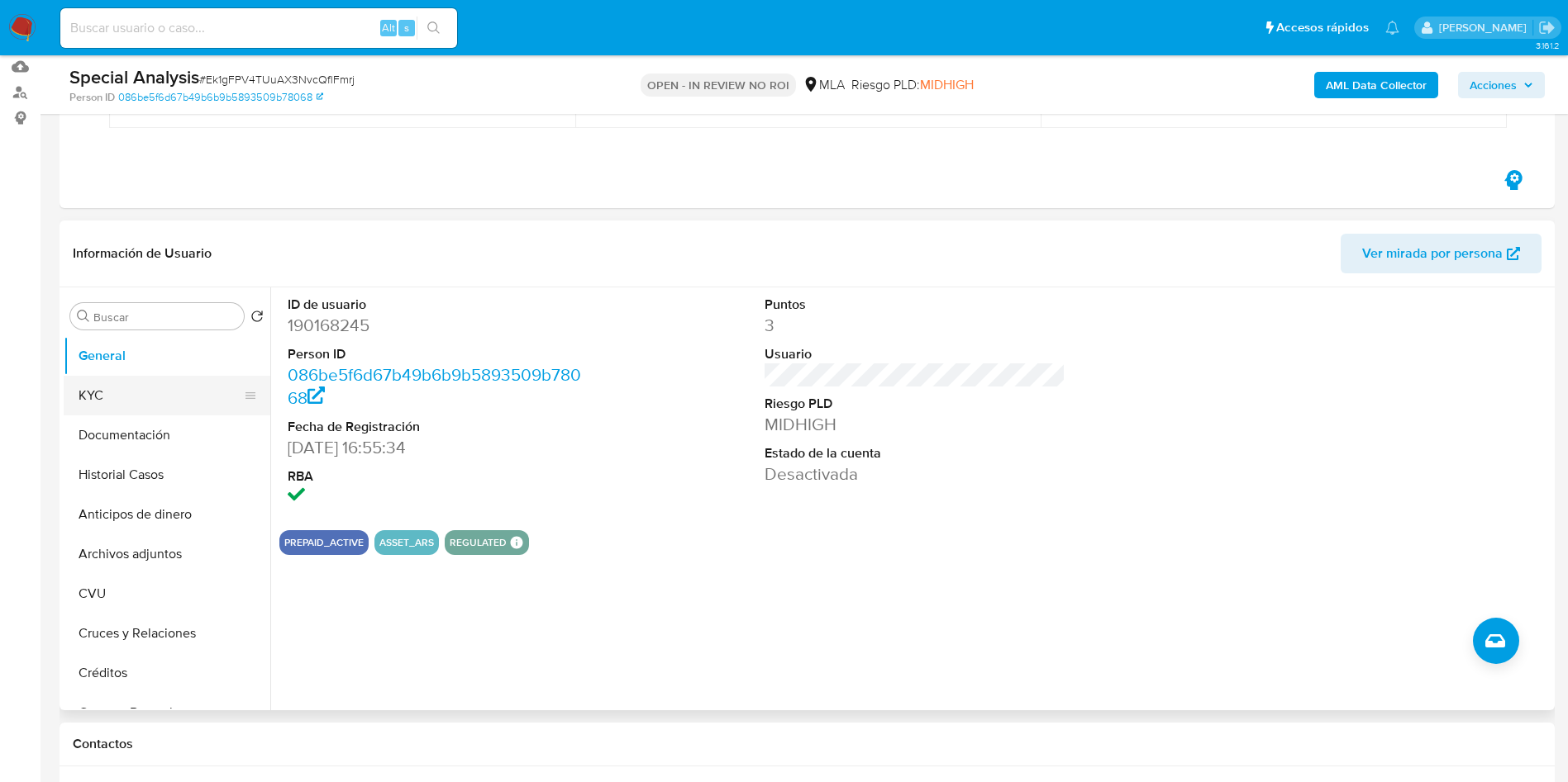
click at [113, 385] on button "KYC" at bounding box center [160, 396] width 193 height 40
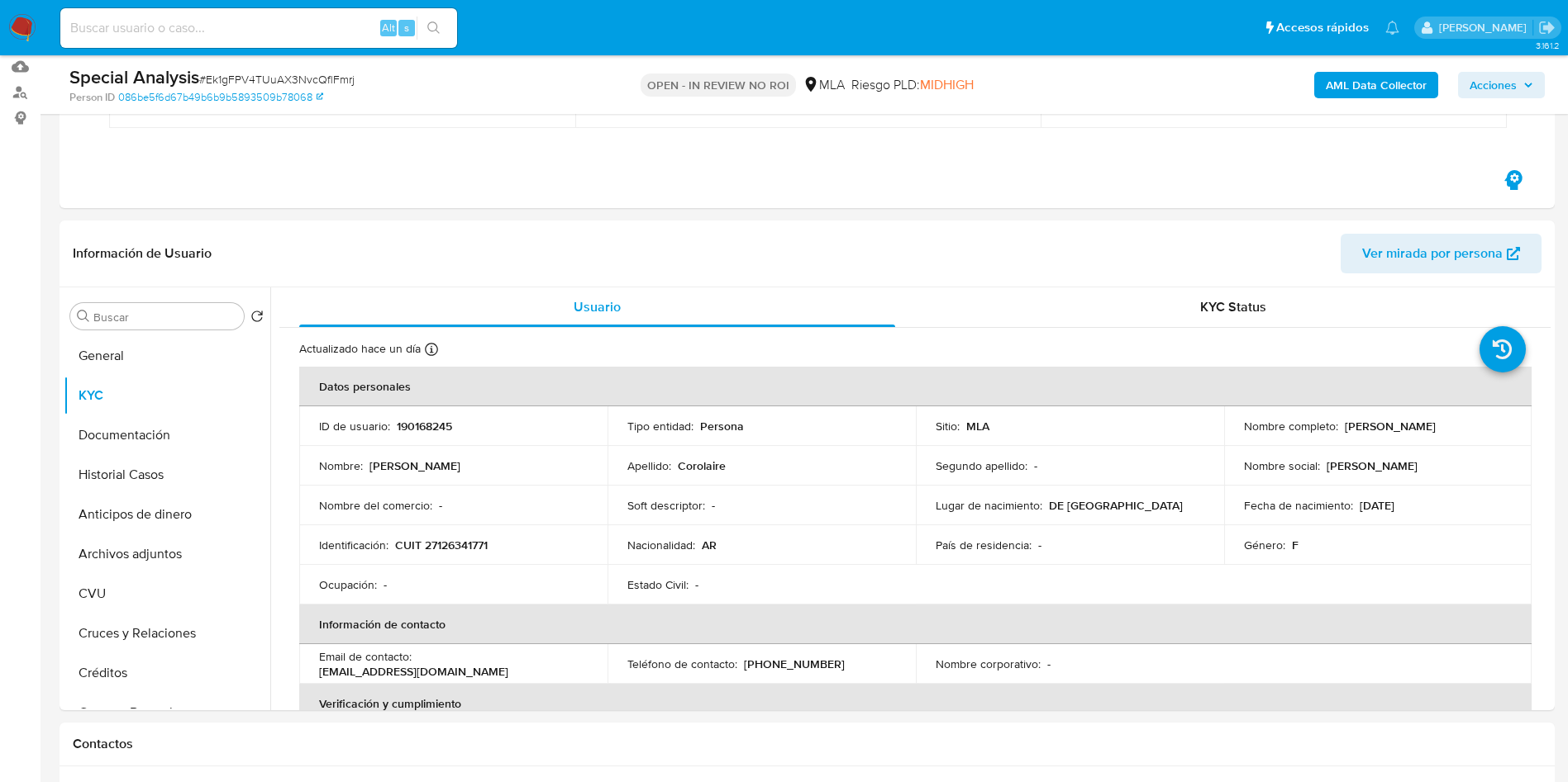
click at [1519, 89] on span "Acciones" at bounding box center [1501, 84] width 64 height 24
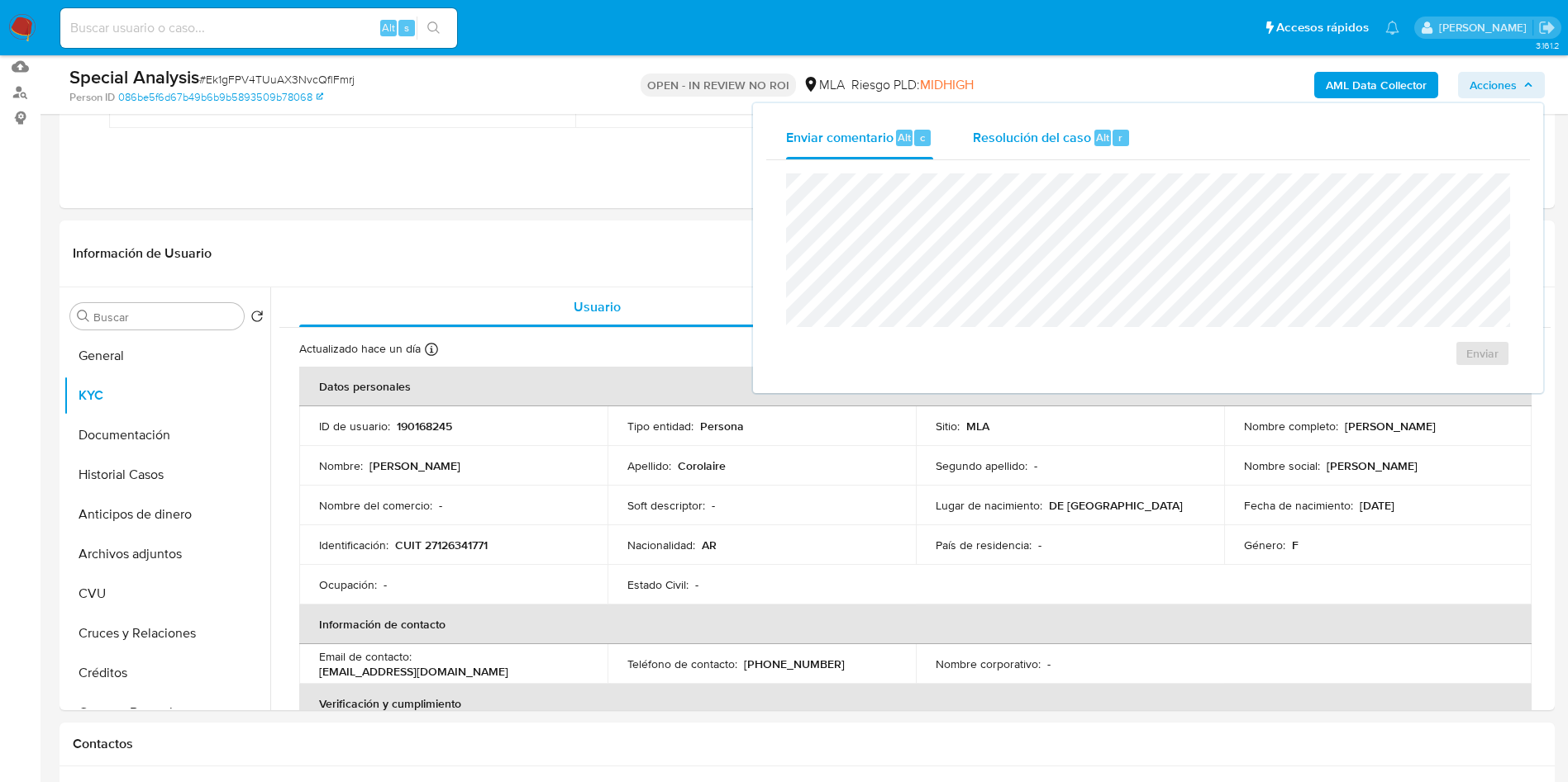
click at [1071, 145] on span "Resolución del caso" at bounding box center [1032, 137] width 118 height 19
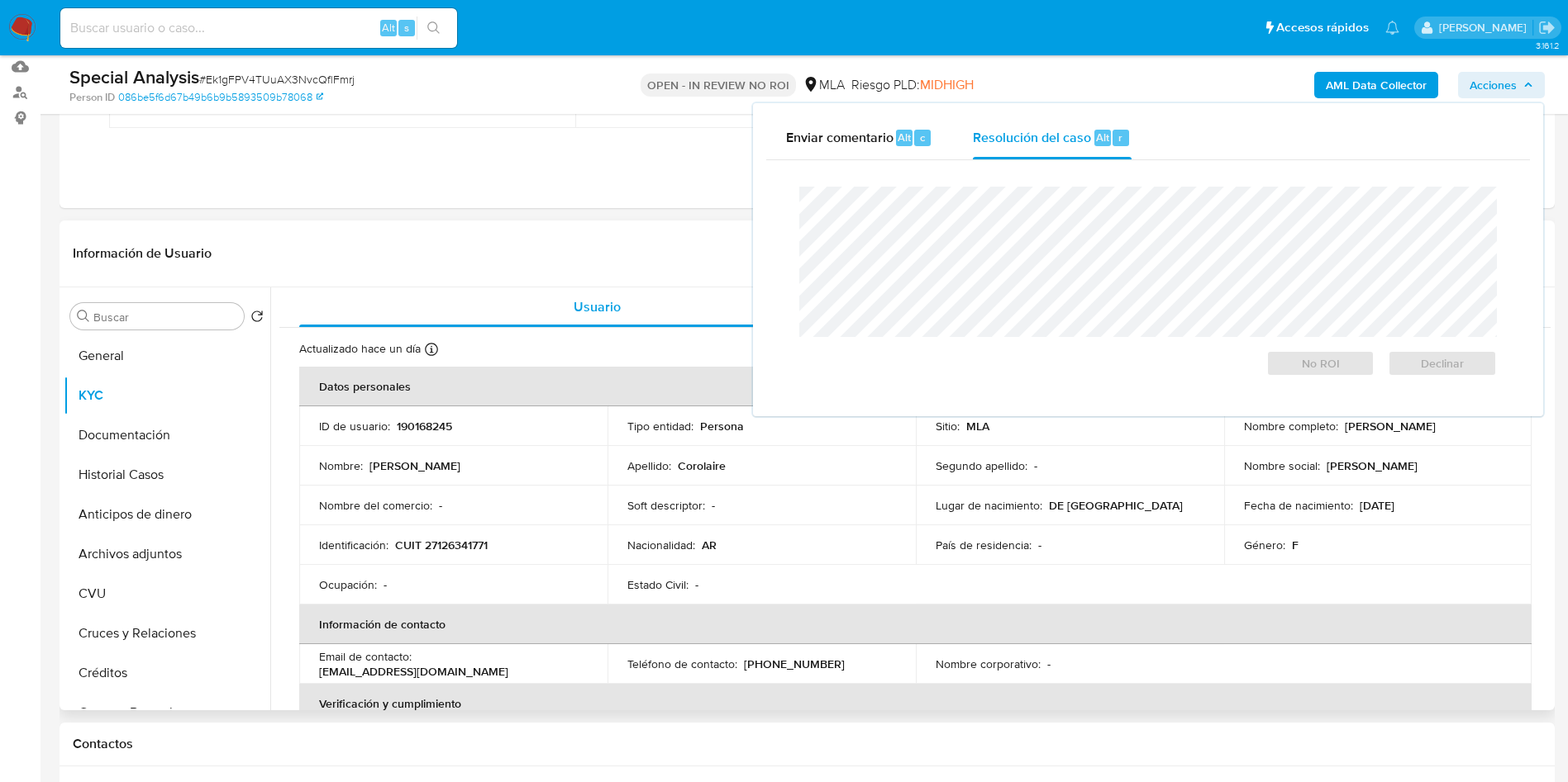
click at [682, 274] on div "Información de Usuario Ver mirada por persona" at bounding box center [807, 253] width 1495 height 67
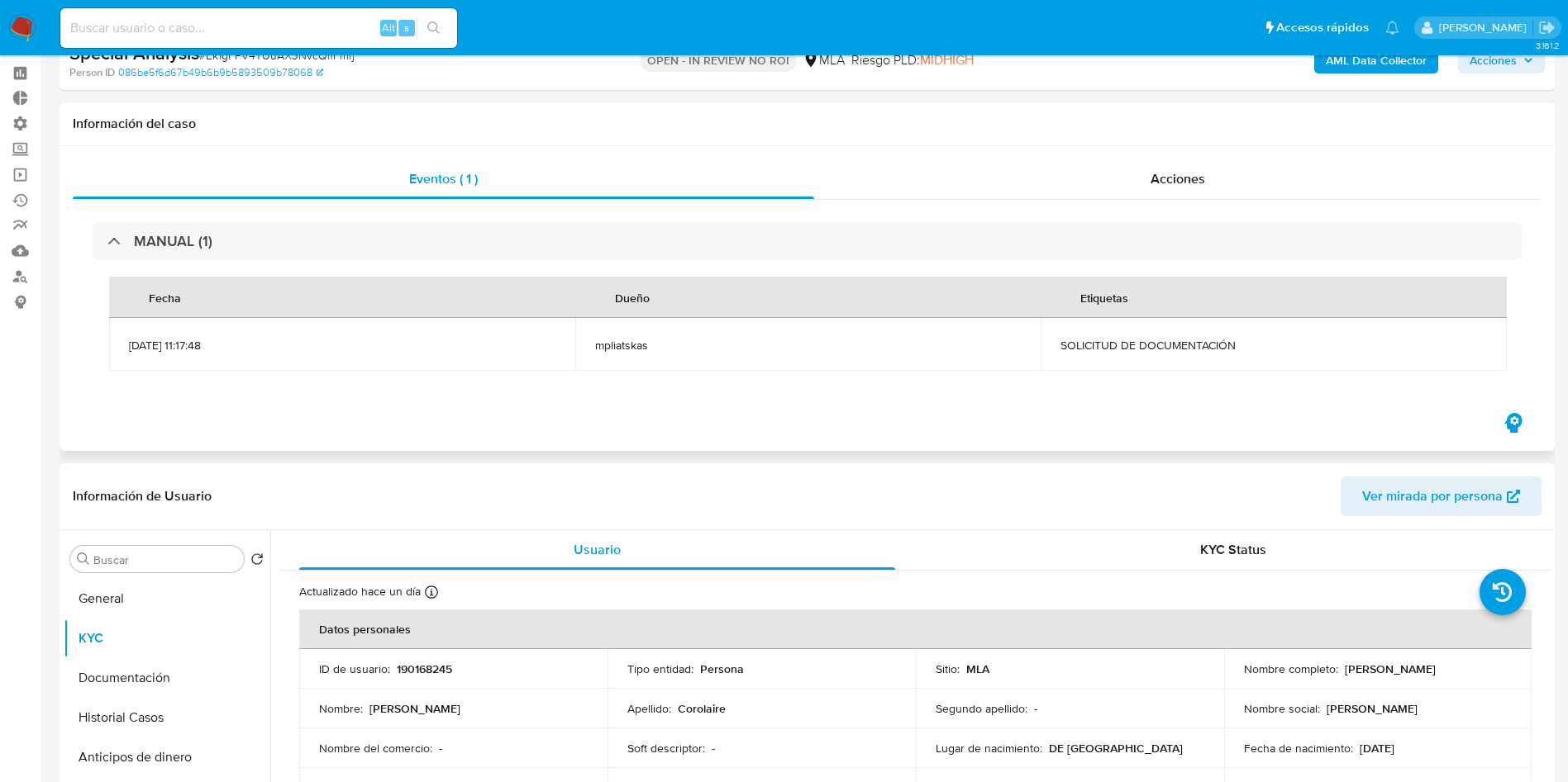
scroll to position [0, 0]
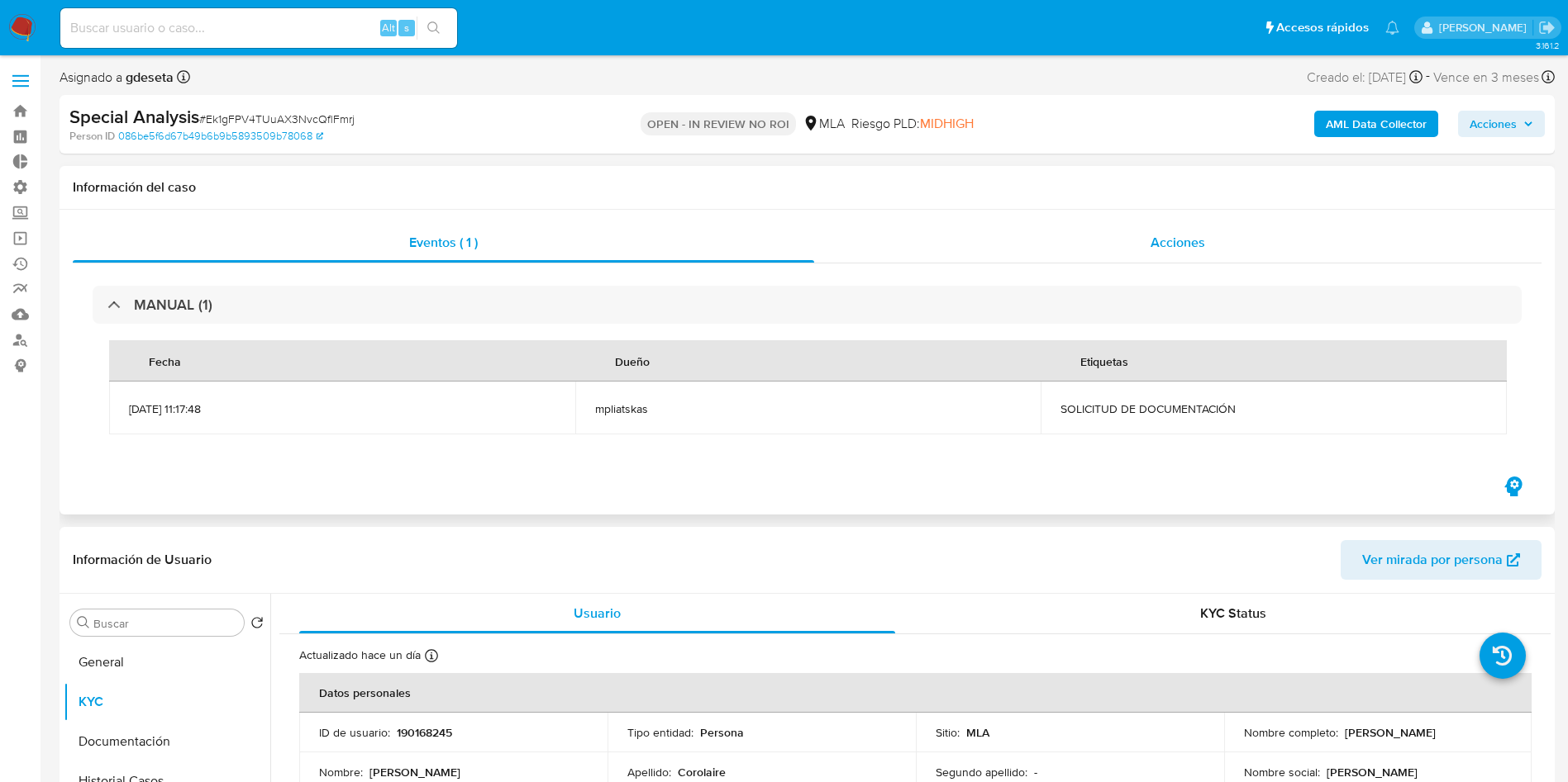
click at [1144, 243] on div "Acciones" at bounding box center [1177, 243] width 727 height 40
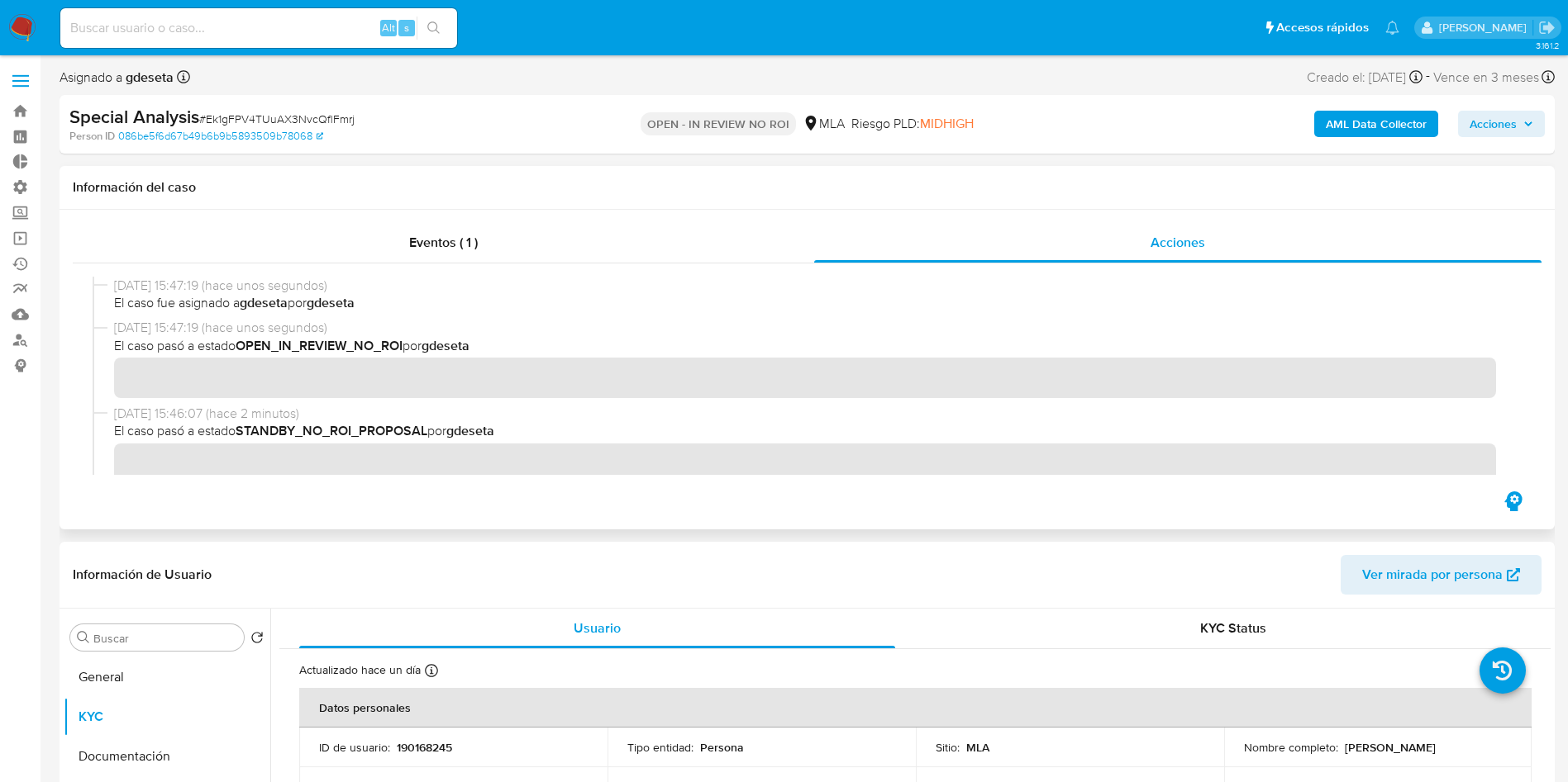
scroll to position [124, 0]
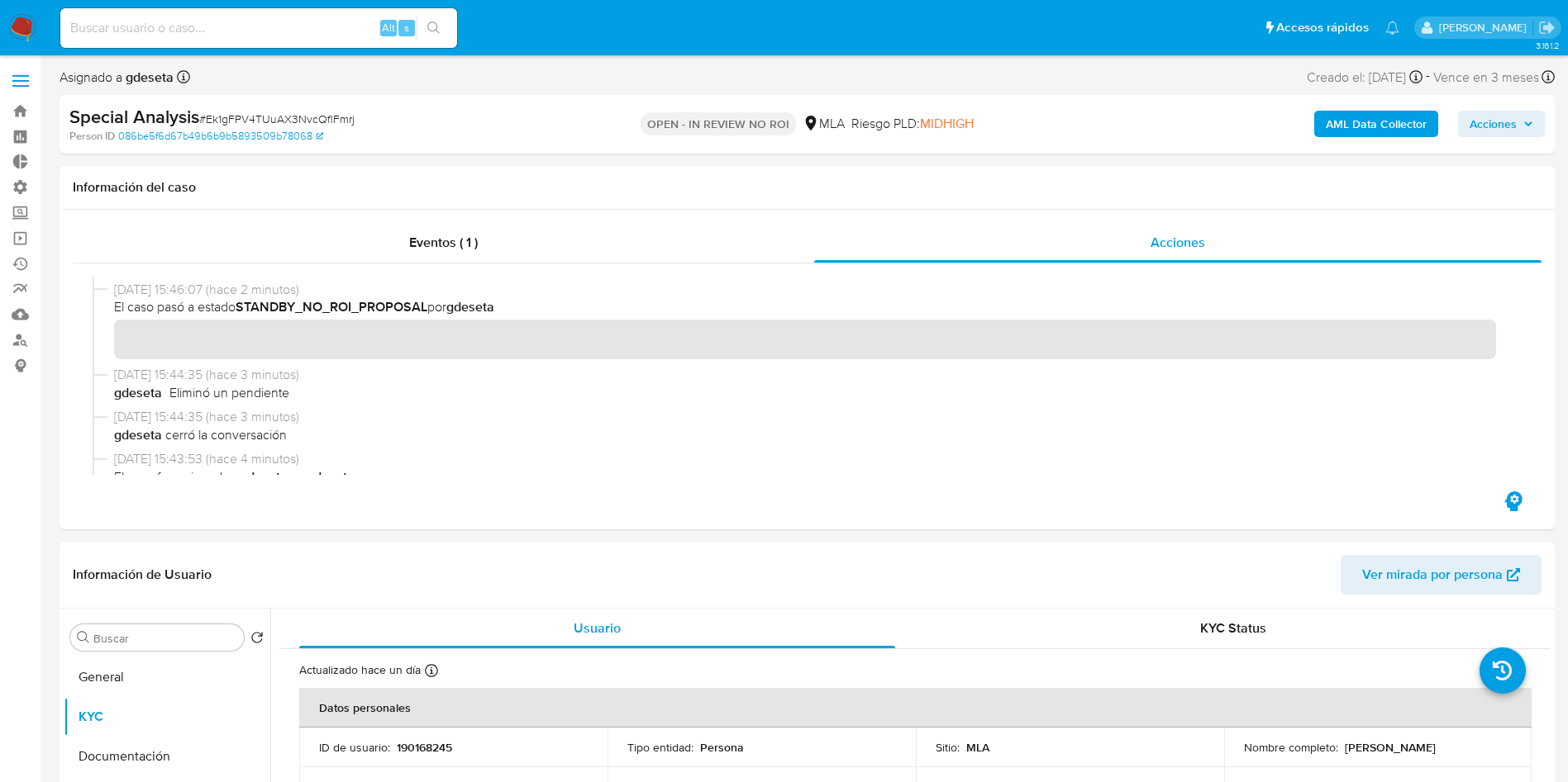
click at [1488, 126] on span "Acciones" at bounding box center [1493, 124] width 47 height 26
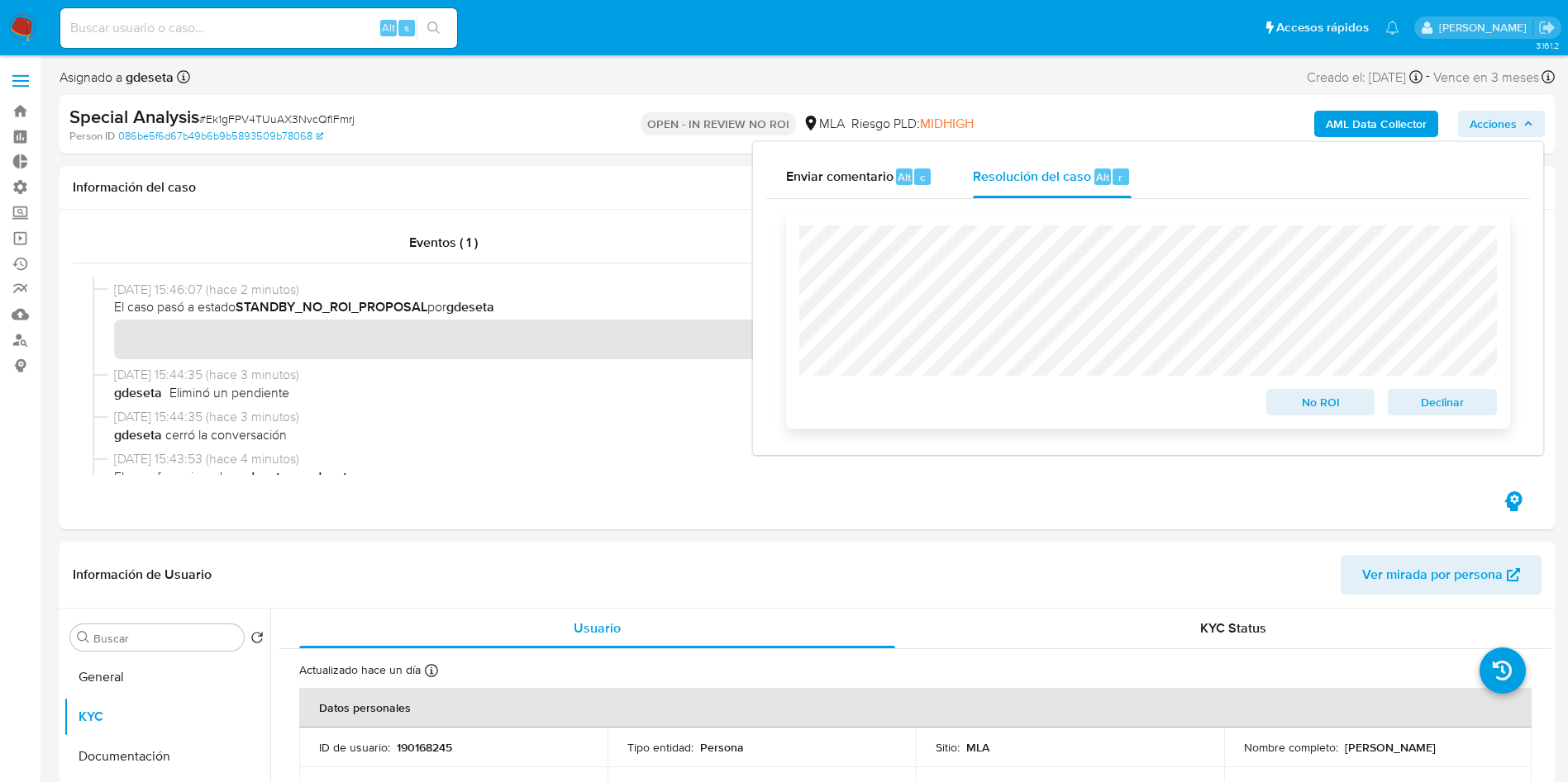
click at [1328, 413] on span "No ROI" at bounding box center [1321, 402] width 86 height 24
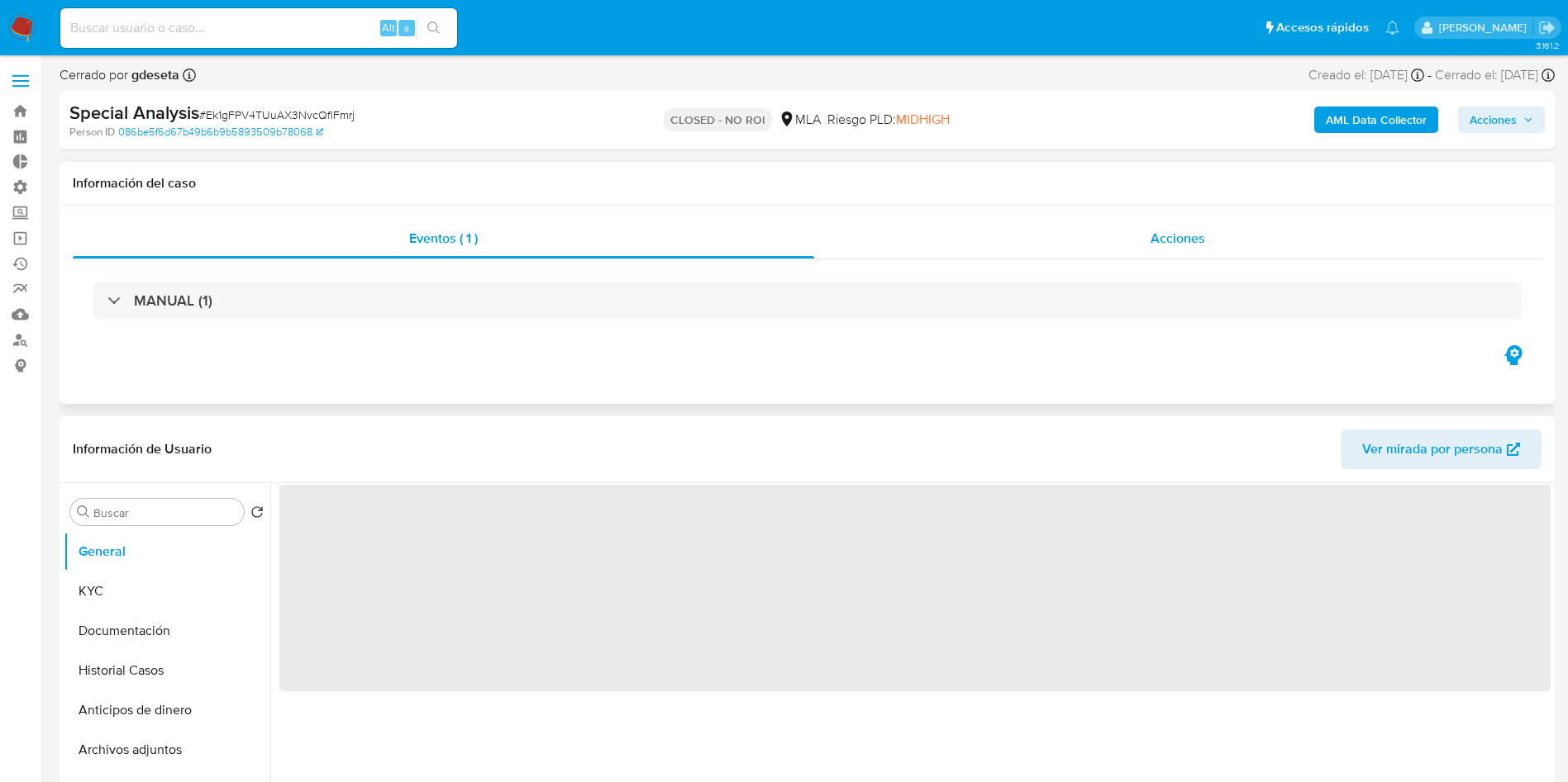
click at [1229, 233] on div "Acciones" at bounding box center [1177, 239] width 727 height 40
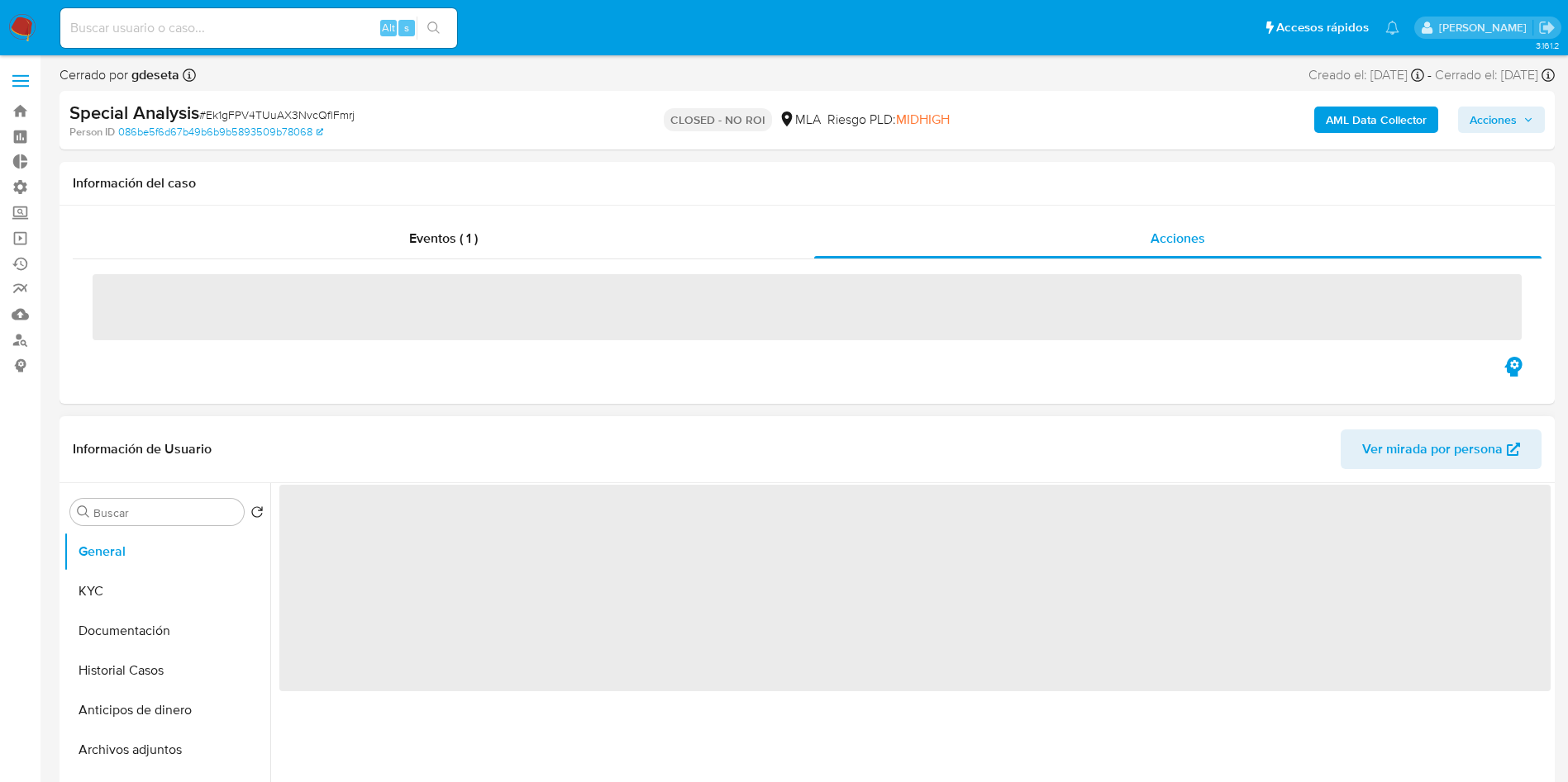
select select "10"
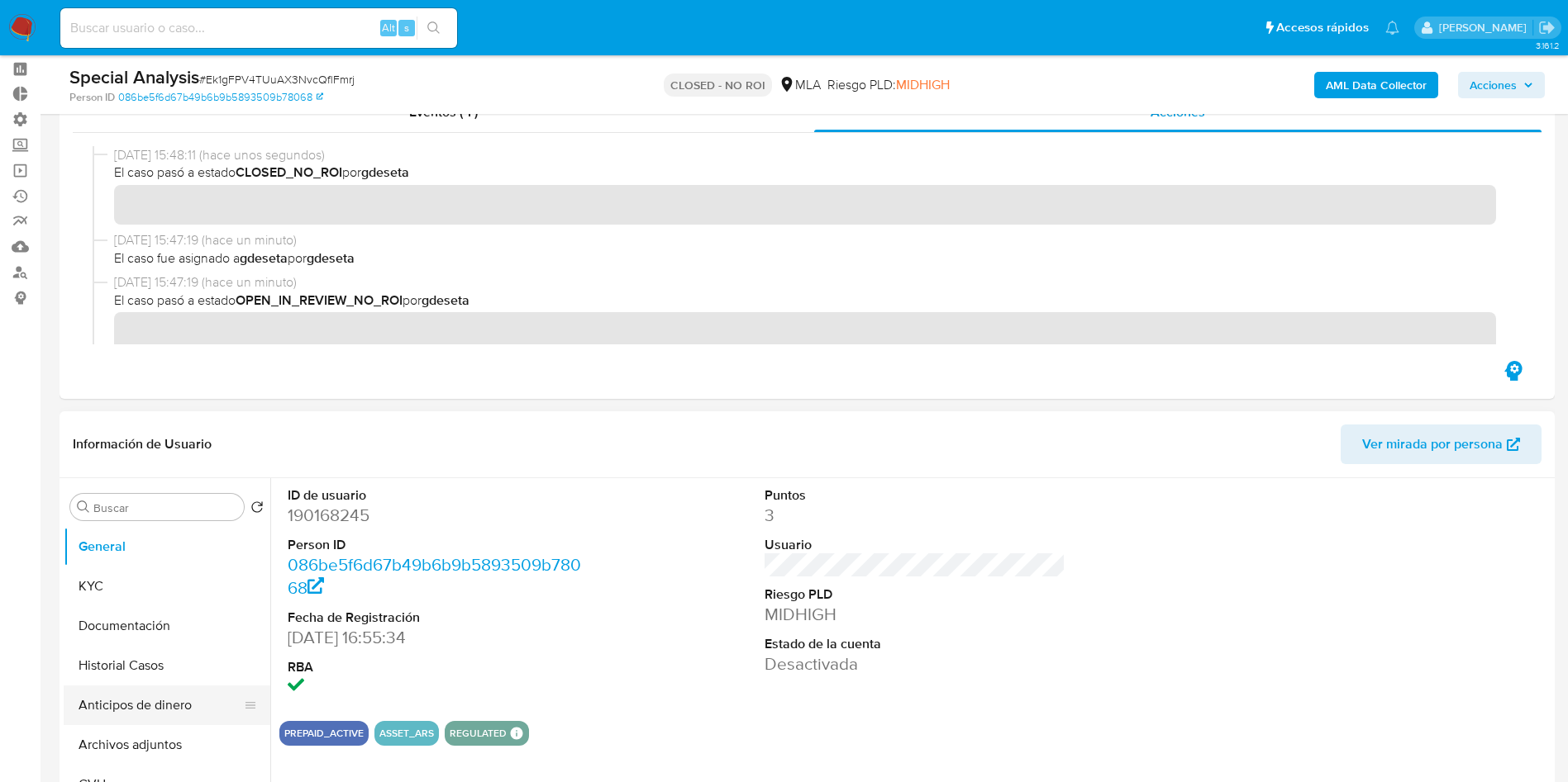
scroll to position [124, 0]
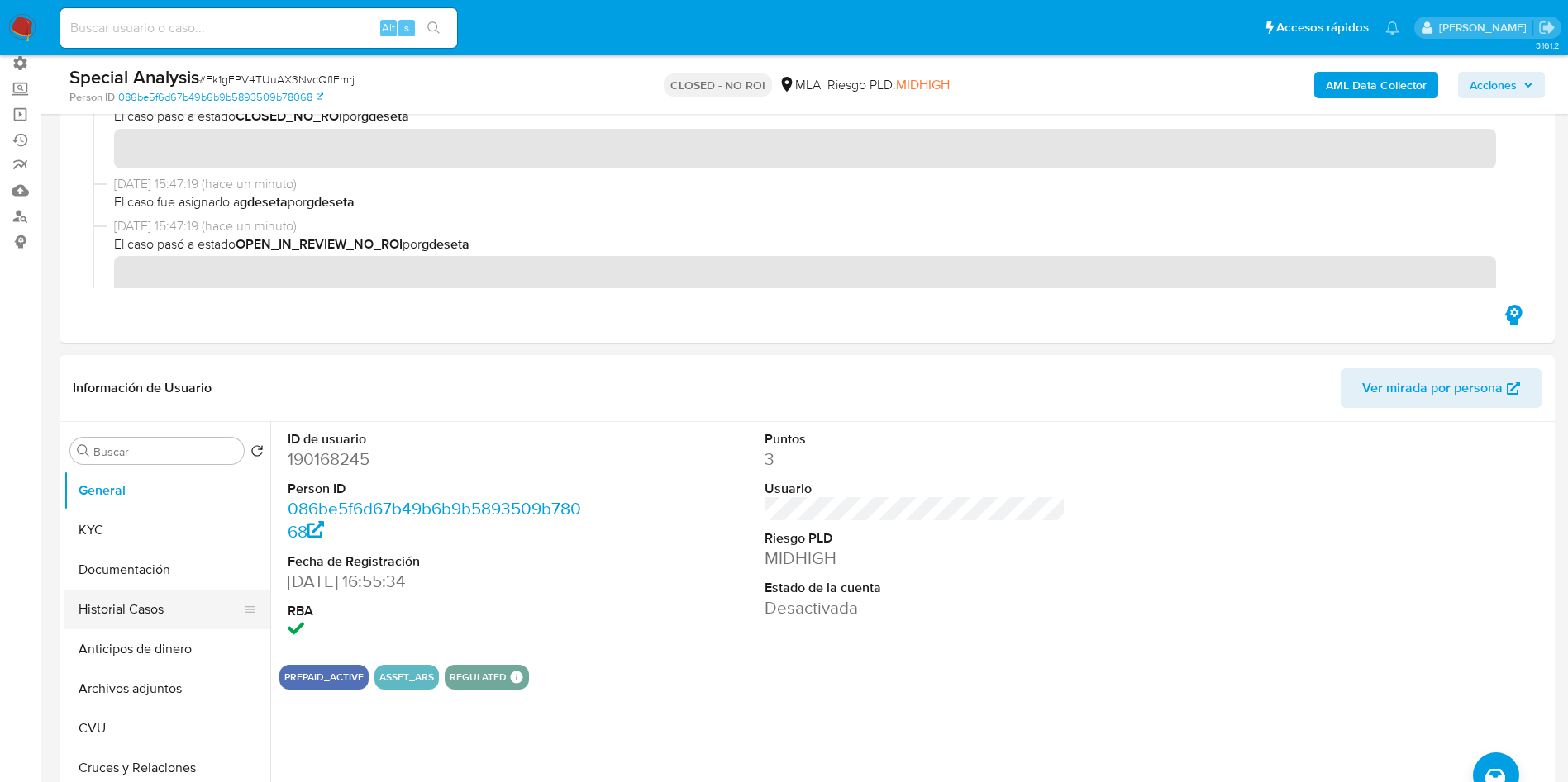
click at [125, 605] on button "Historial Casos" at bounding box center [160, 610] width 193 height 40
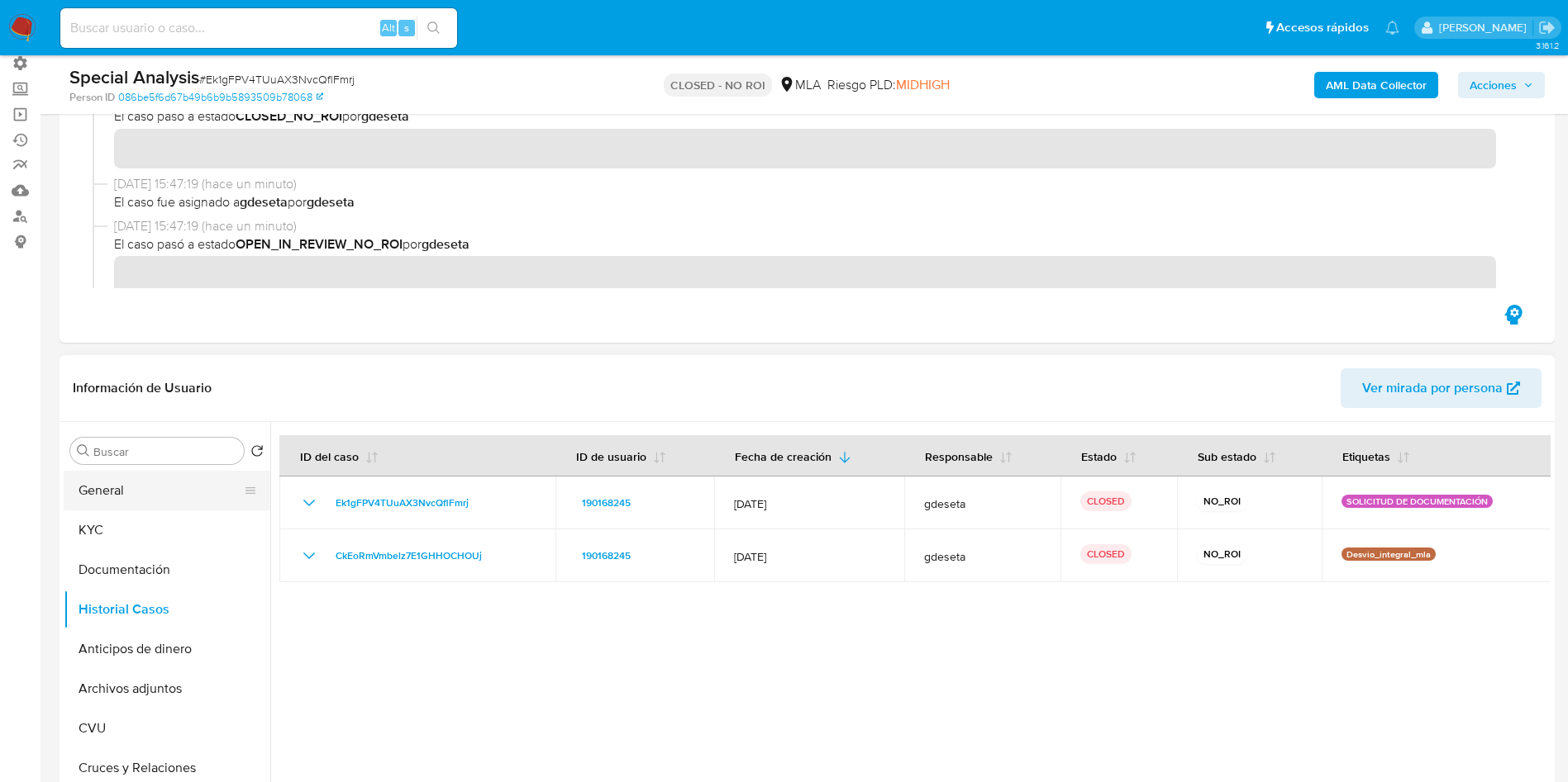
click at [104, 480] on button "General" at bounding box center [160, 491] width 193 height 40
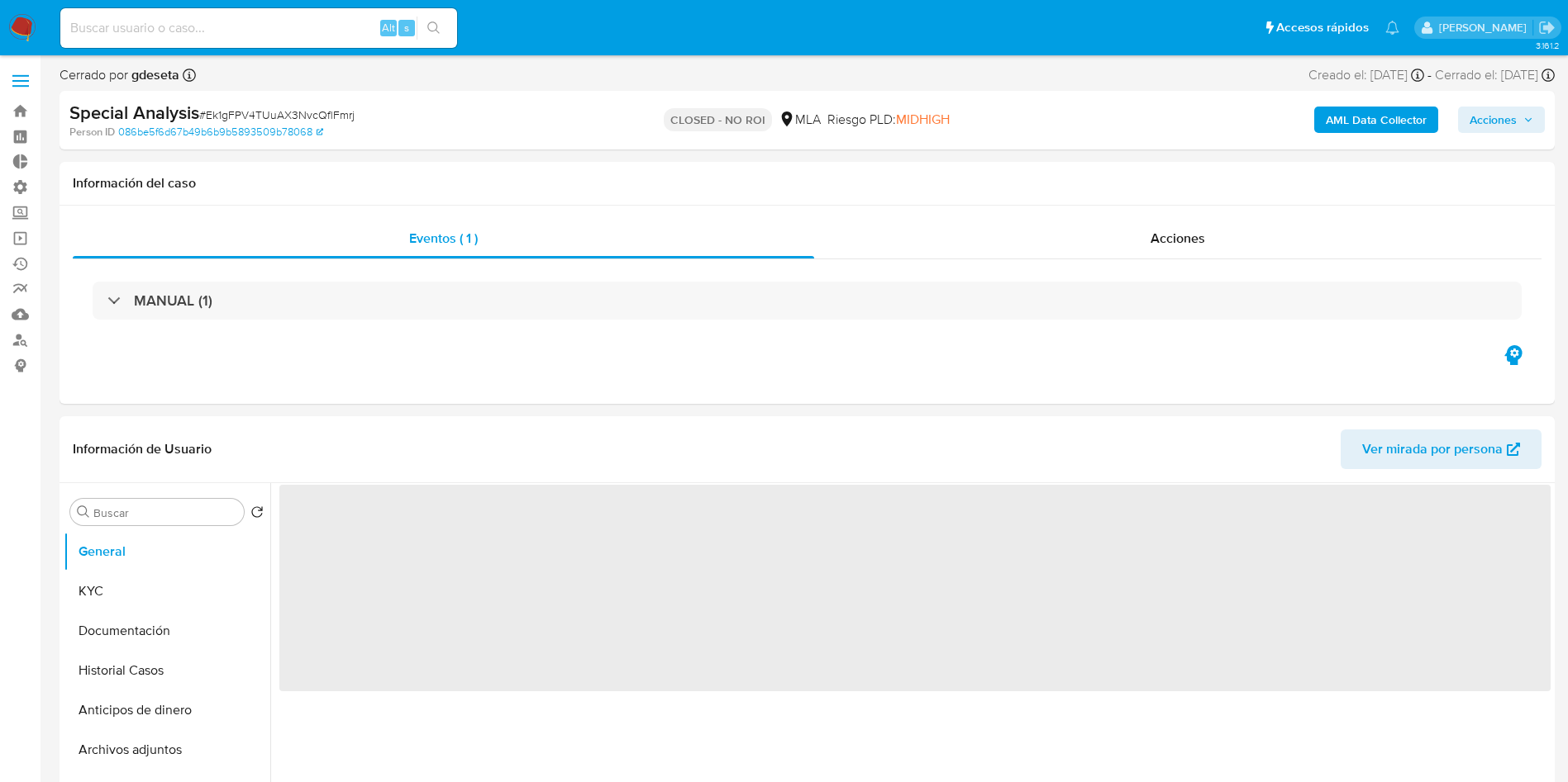
select select "10"
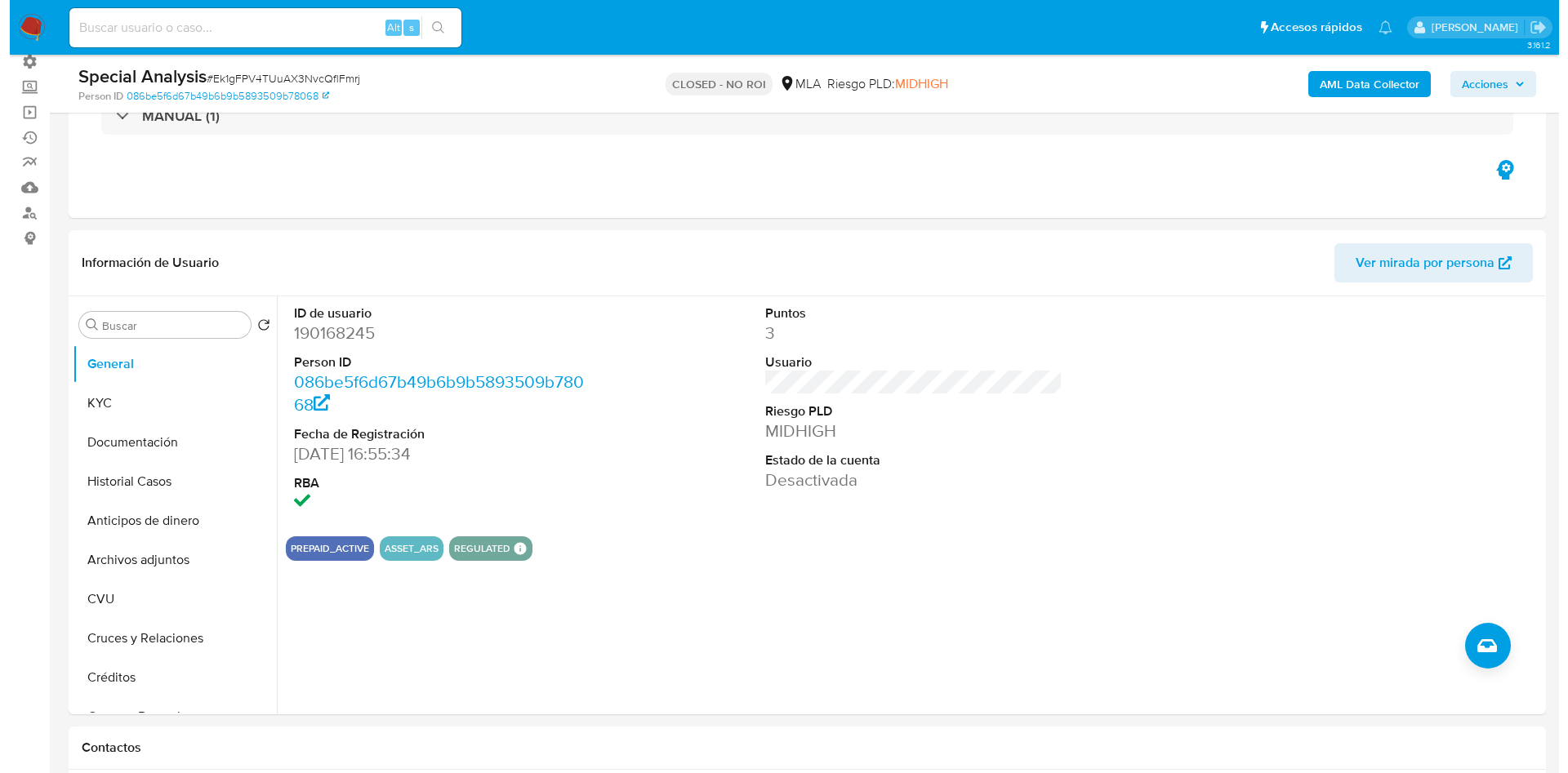
scroll to position [368, 0]
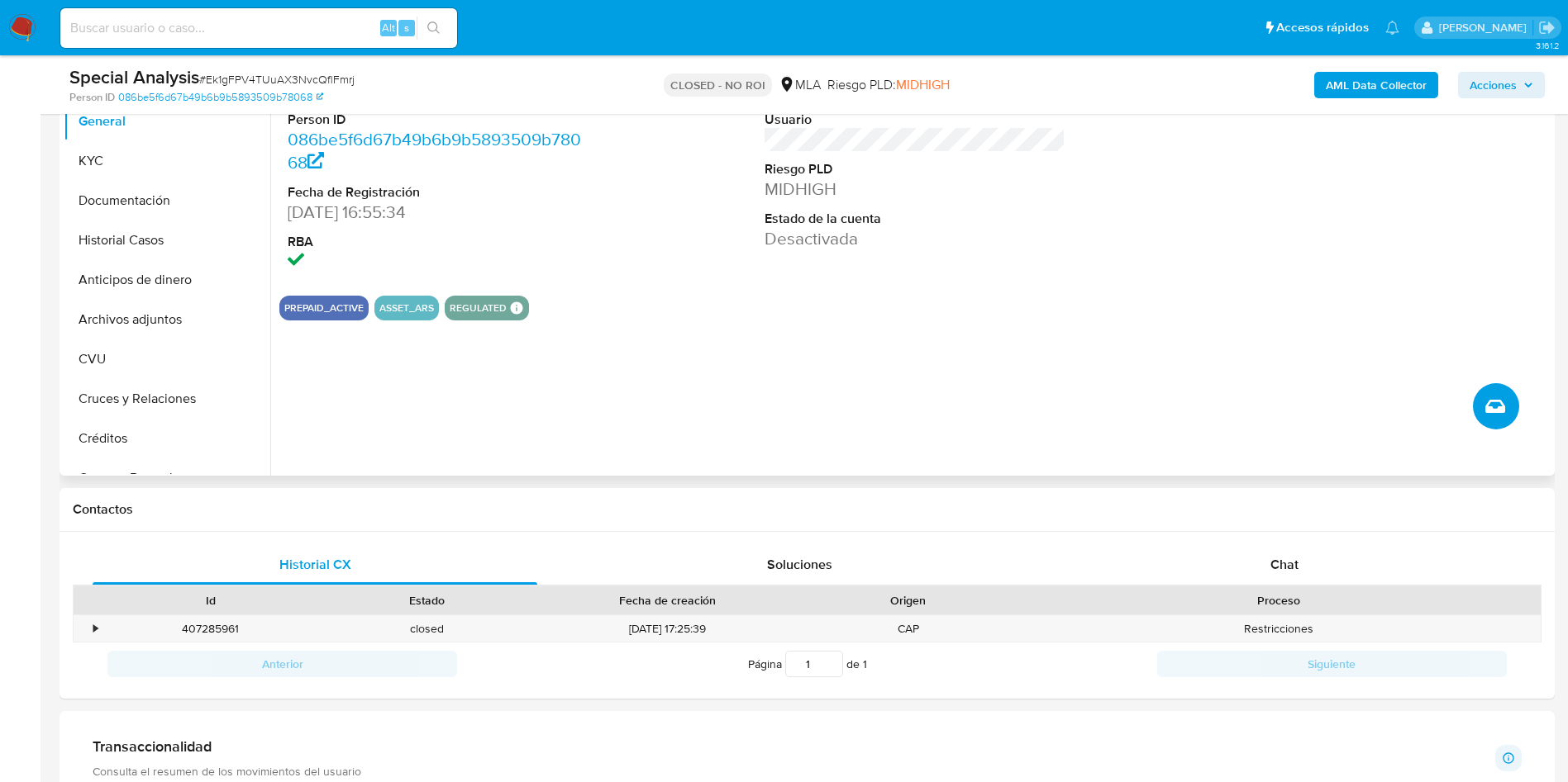
click at [1501, 398] on icon "Crear caso manual" at bounding box center [1495, 406] width 20 height 20
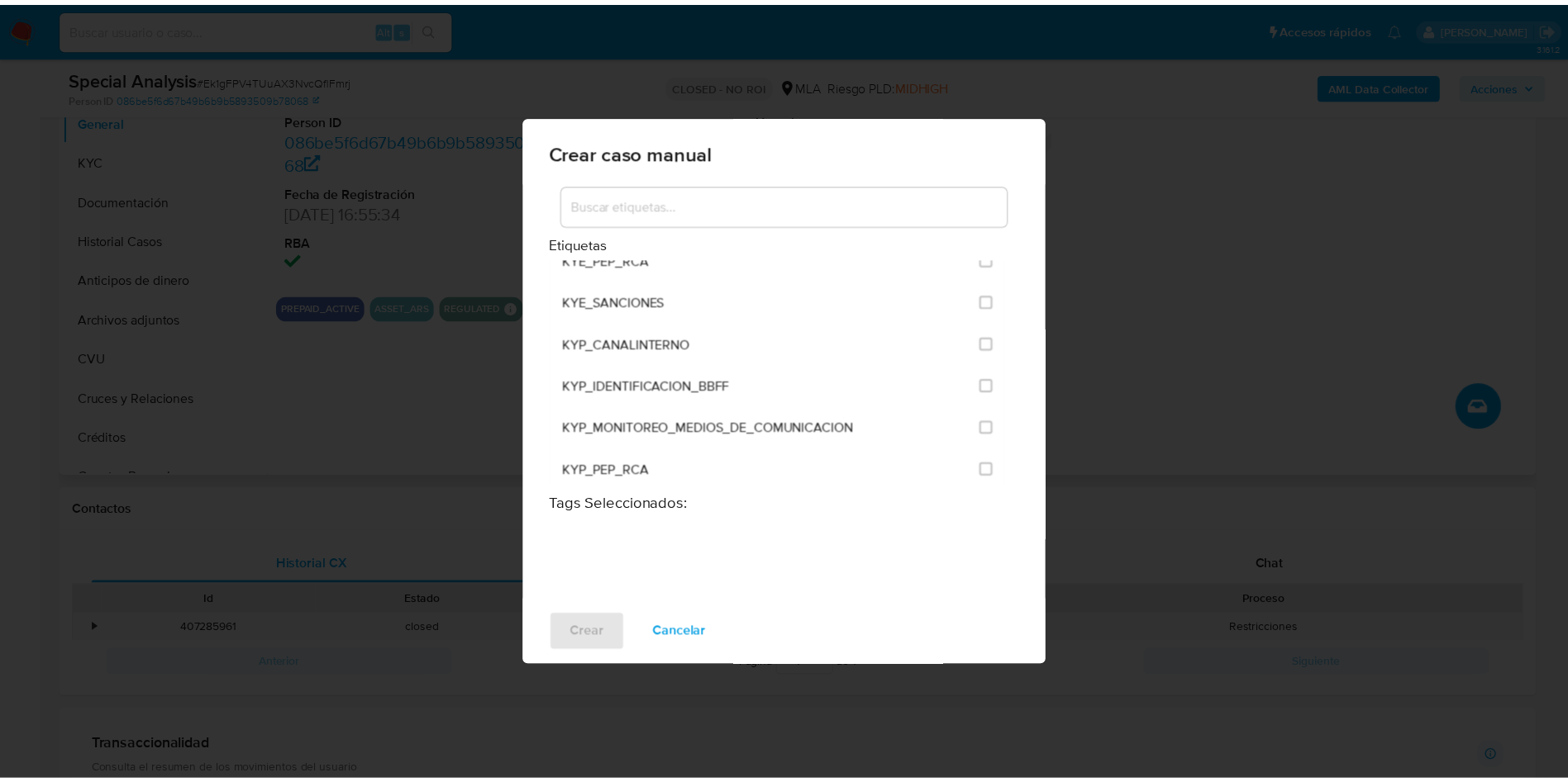
scroll to position [1239, 0]
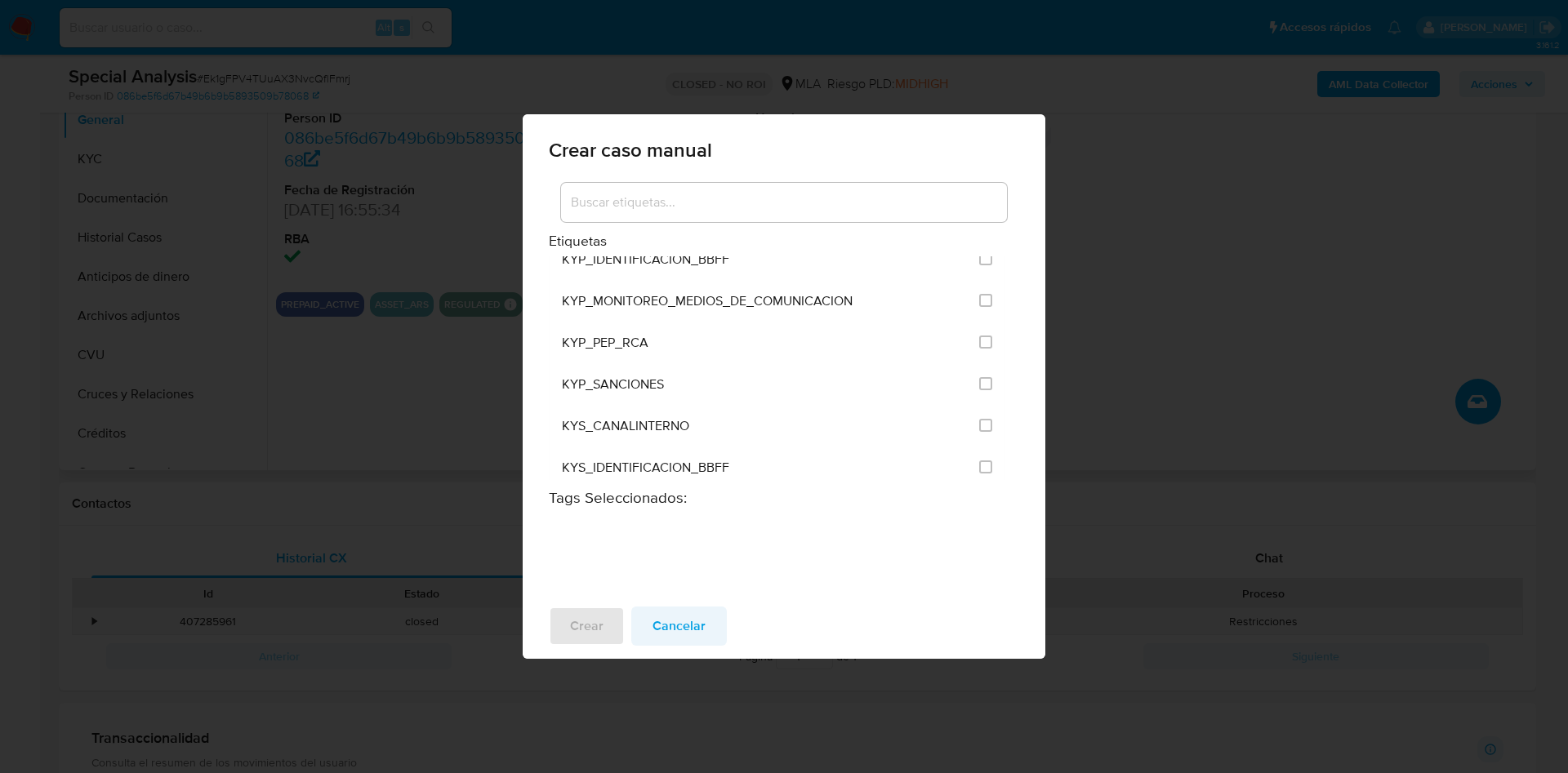
click at [671, 632] on span "Cancelar" at bounding box center [679, 627] width 53 height 36
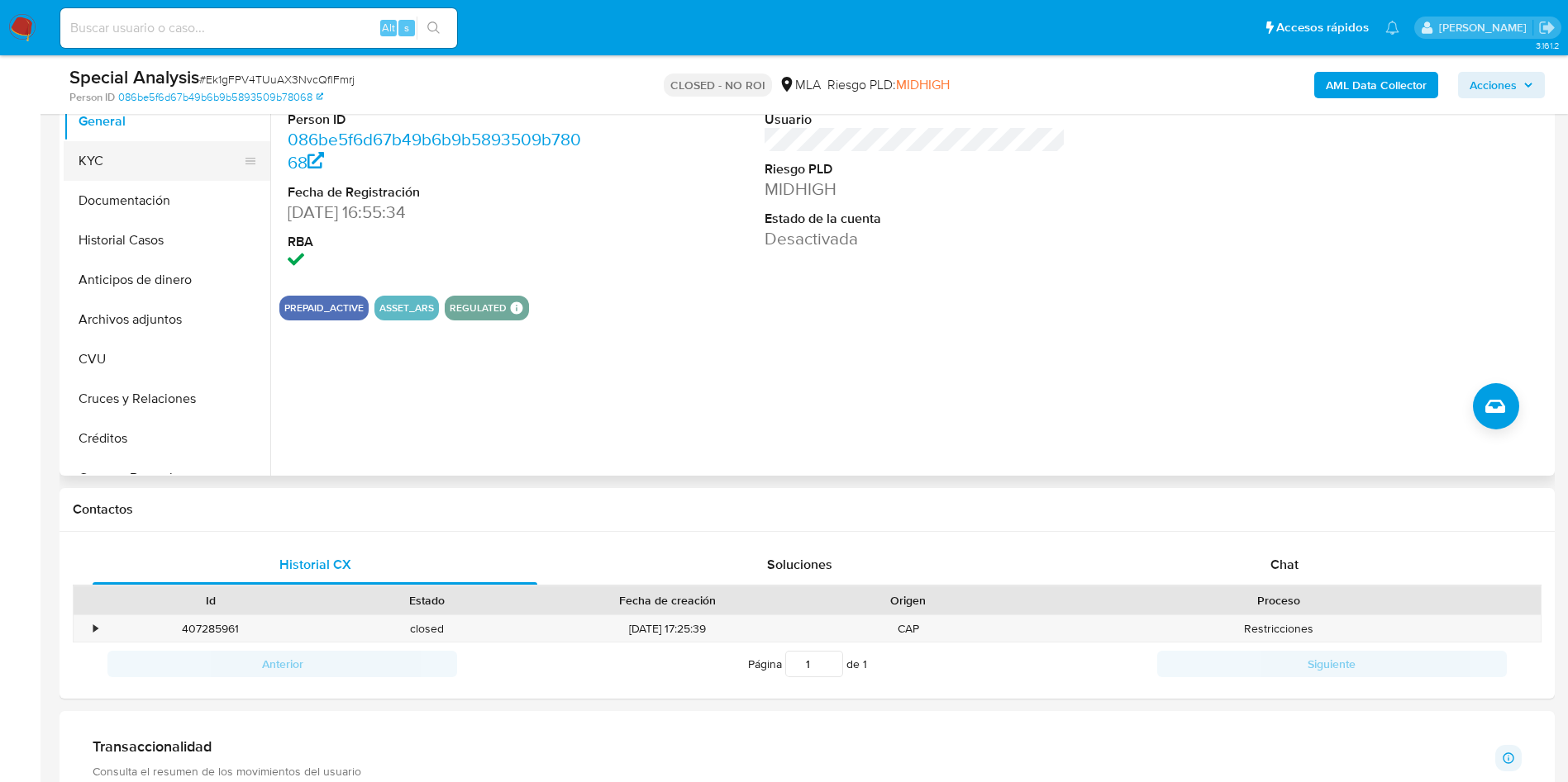
click at [103, 161] on button "KYC" at bounding box center [160, 161] width 193 height 40
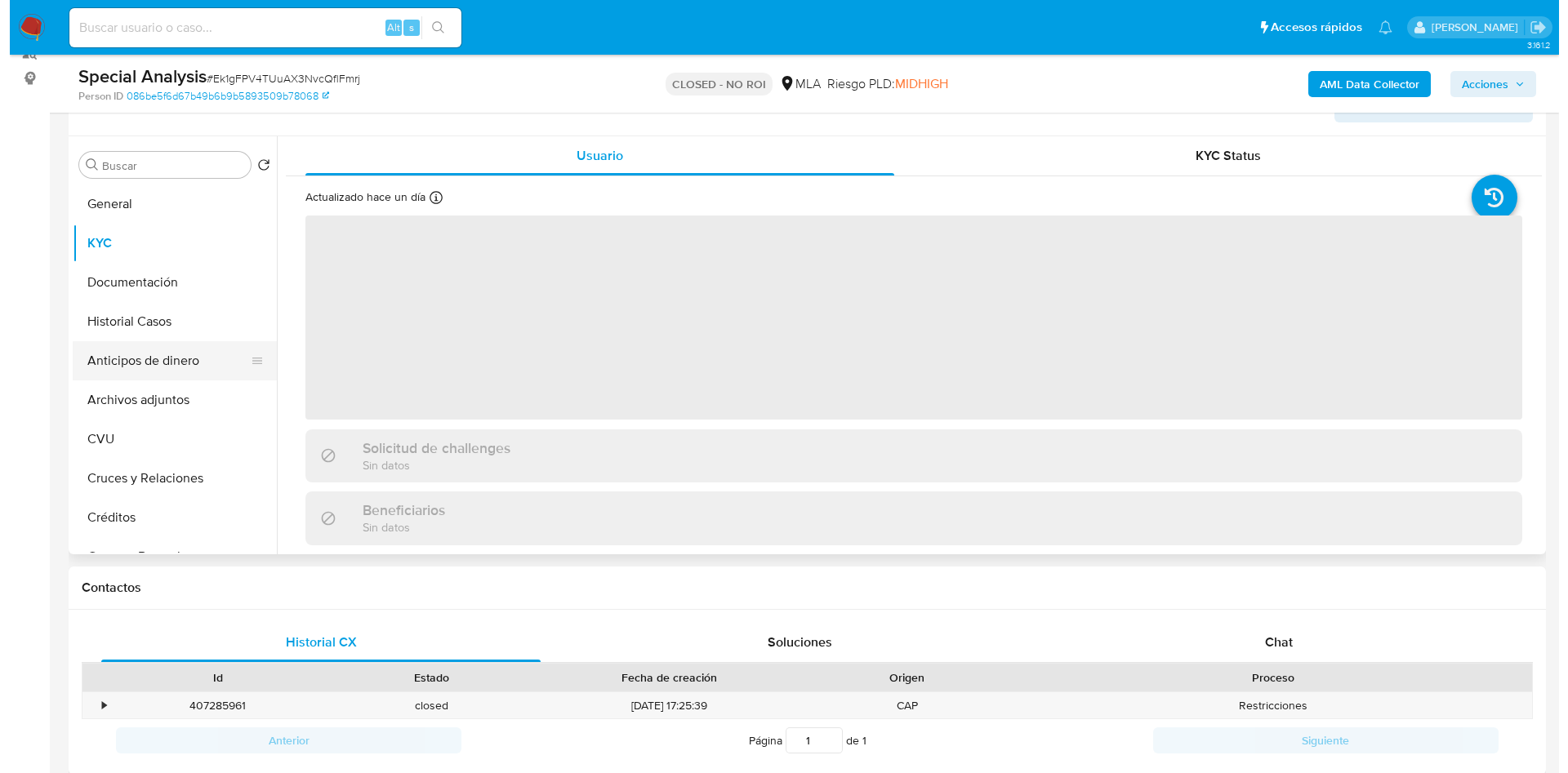
scroll to position [245, 0]
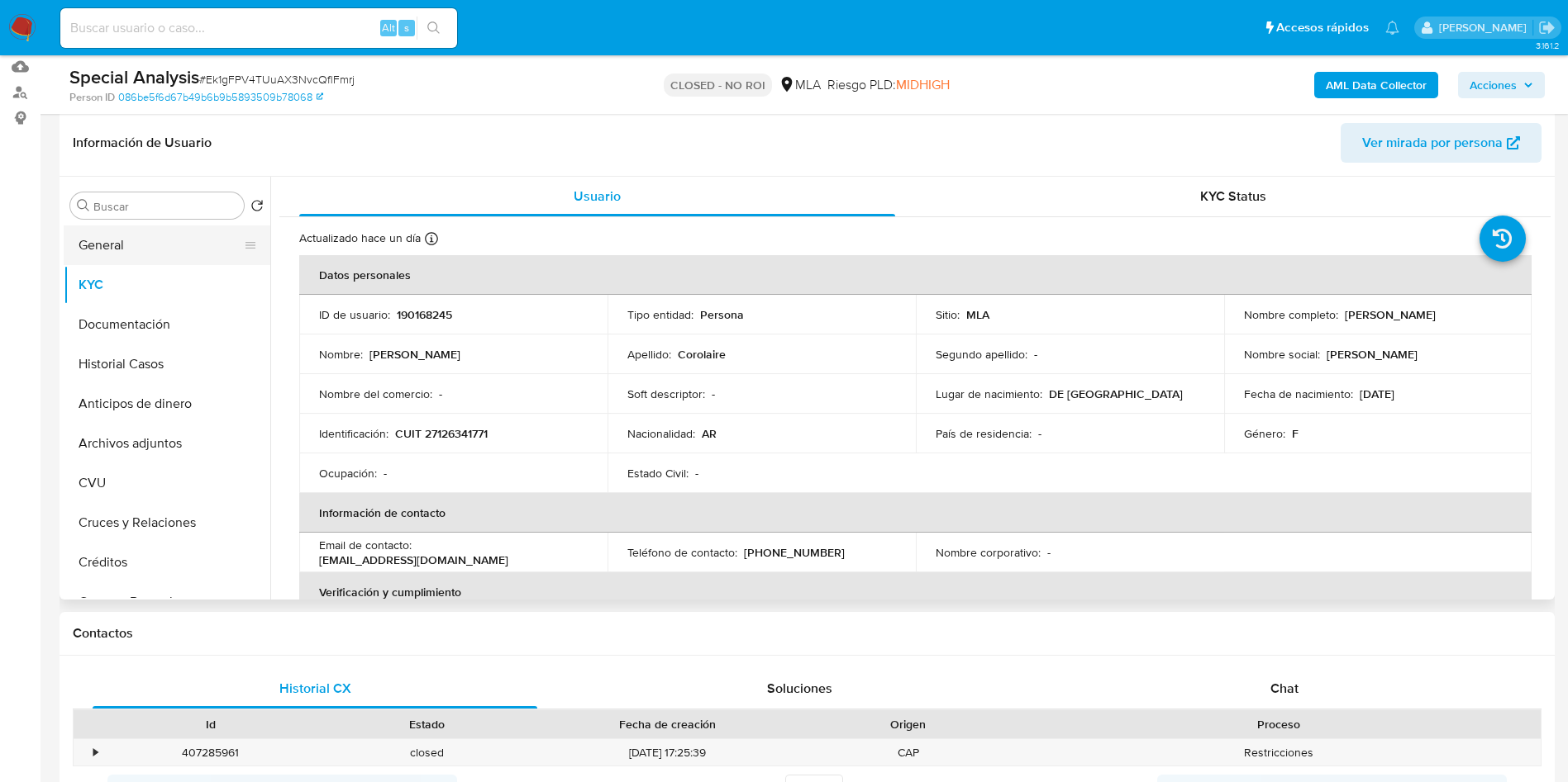
click at [120, 251] on button "General" at bounding box center [160, 246] width 193 height 40
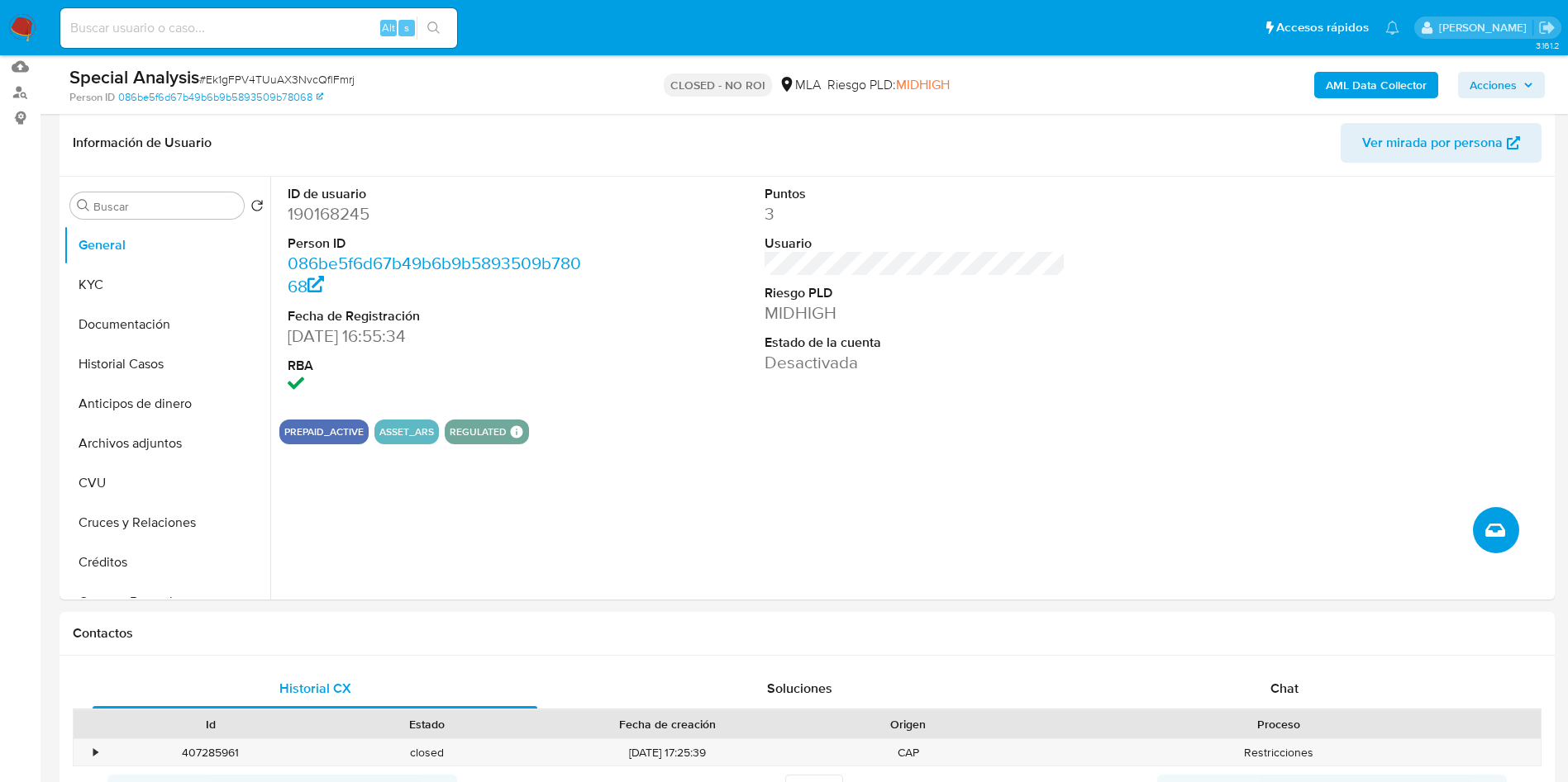
click at [1490, 529] on icon "Crear caso manual" at bounding box center [1495, 530] width 20 height 20
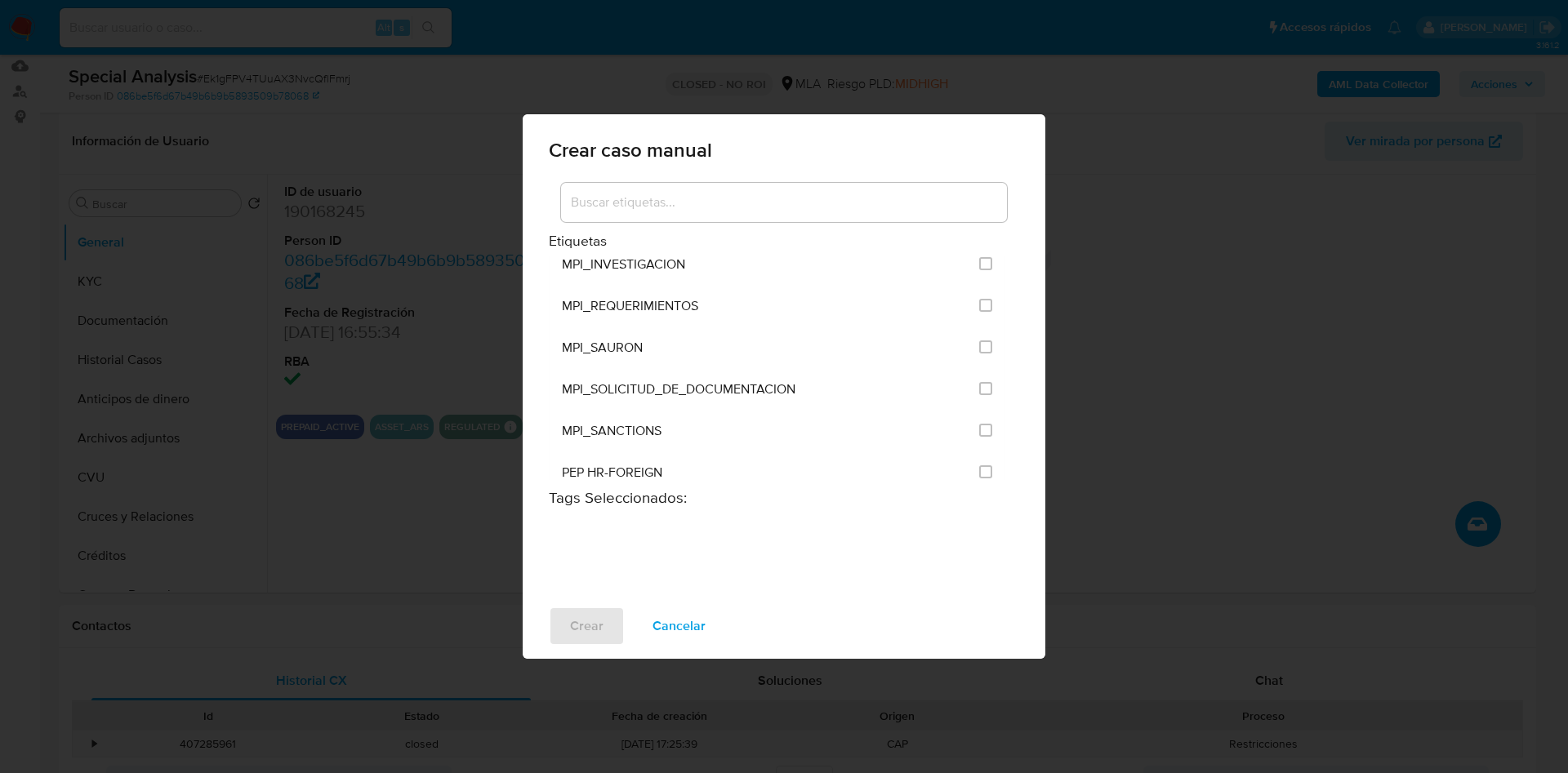
scroll to position [3945, 0]
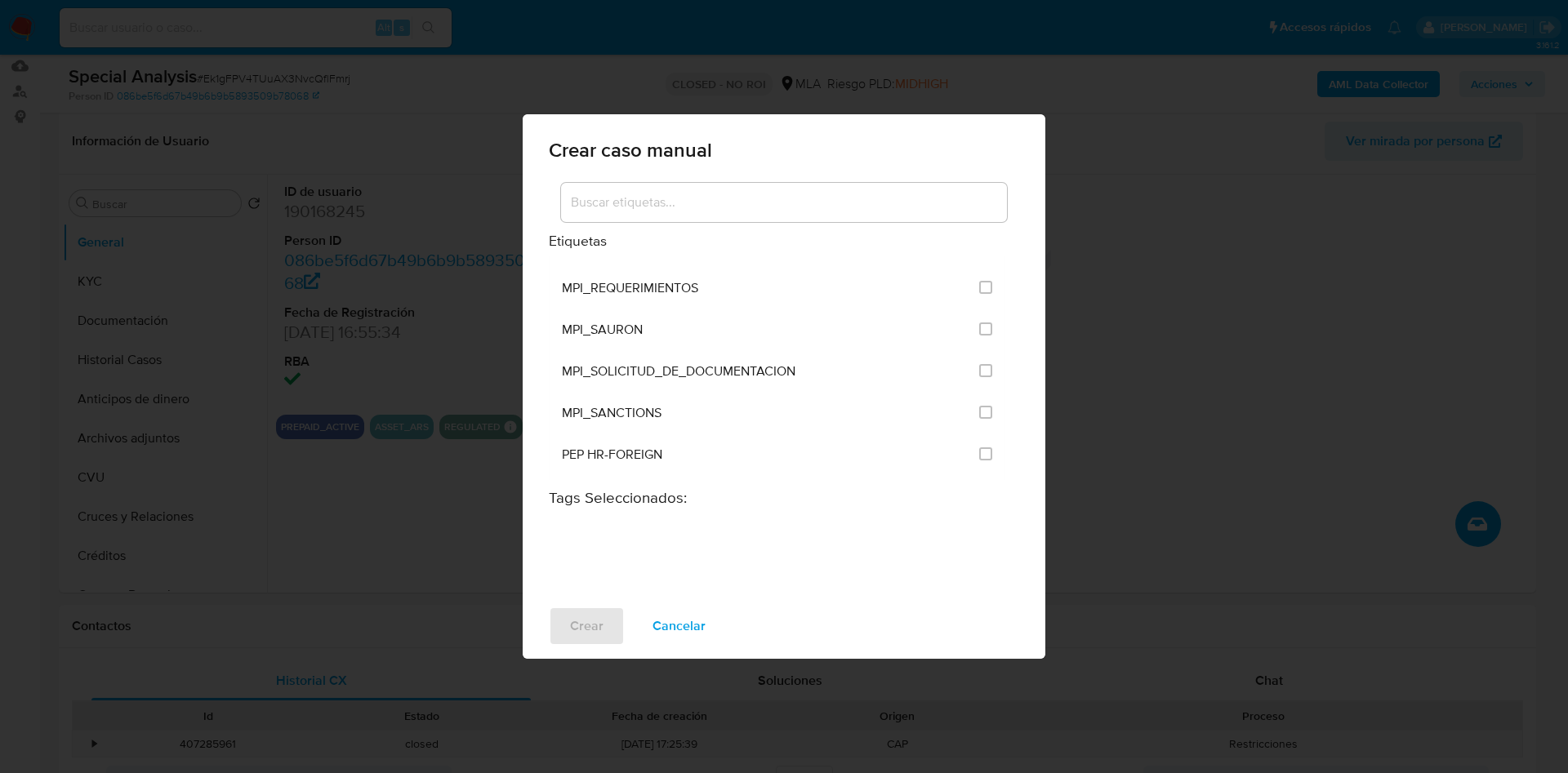
click at [667, 193] on input at bounding box center [784, 202] width 446 height 22
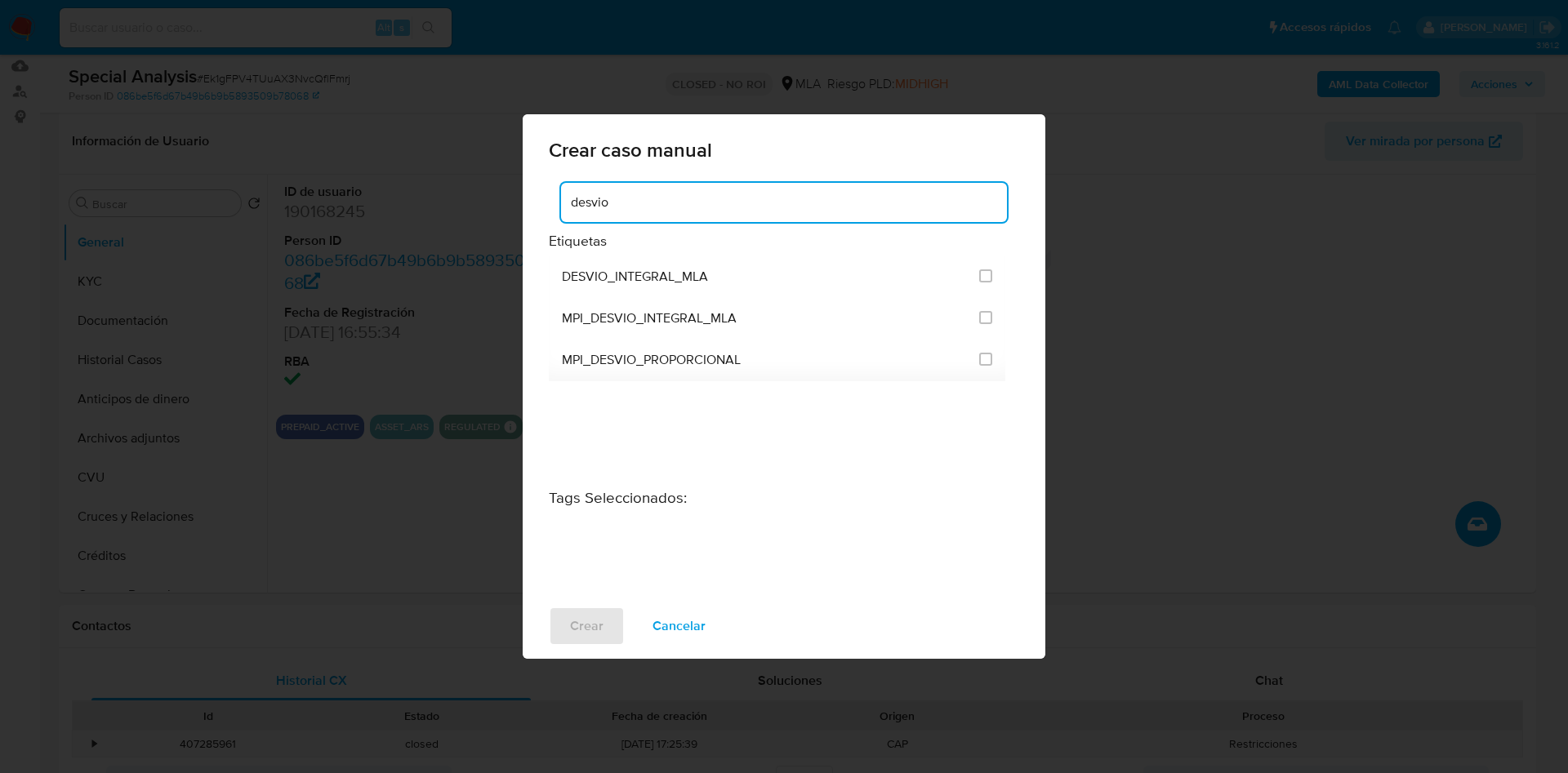
scroll to position [0, 0]
drag, startPoint x: 487, startPoint y: 202, endPoint x: 437, endPoint y: 207, distance: 50.2
click at [440, 206] on div "Crear caso manual desv Etiquetas DESVIO_INTEGRAL_MLA MPI_DESVIO_INTEGRAL_MLA MP…" at bounding box center [784, 386] width 1568 height 773
type input "manual"
drag, startPoint x: 633, startPoint y: 196, endPoint x: 533, endPoint y: 204, distance: 100.3
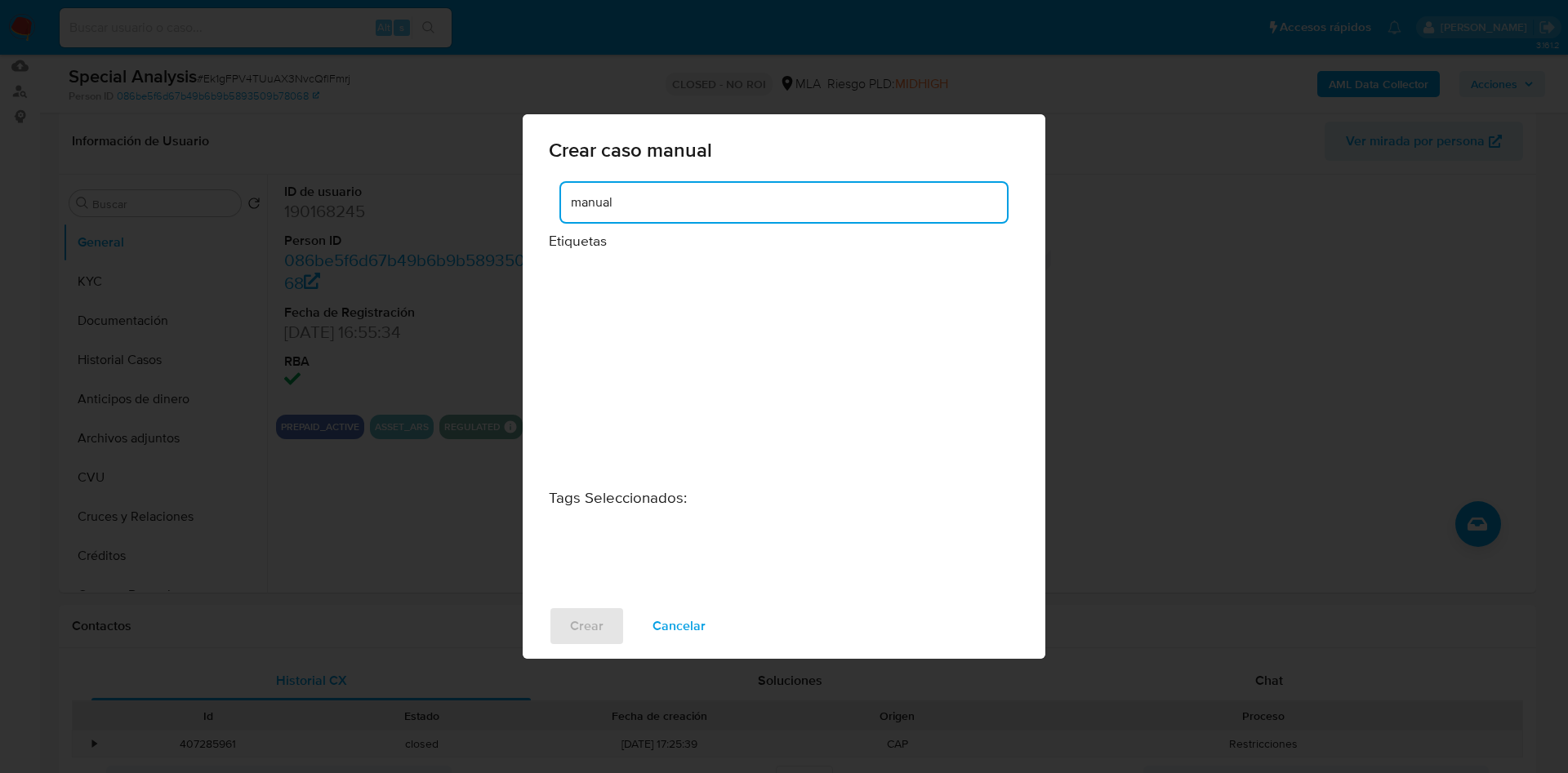
click at [536, 203] on div "manual Etiquetas Tags Seleccionados :" at bounding box center [784, 386] width 523 height 414
type input "d"
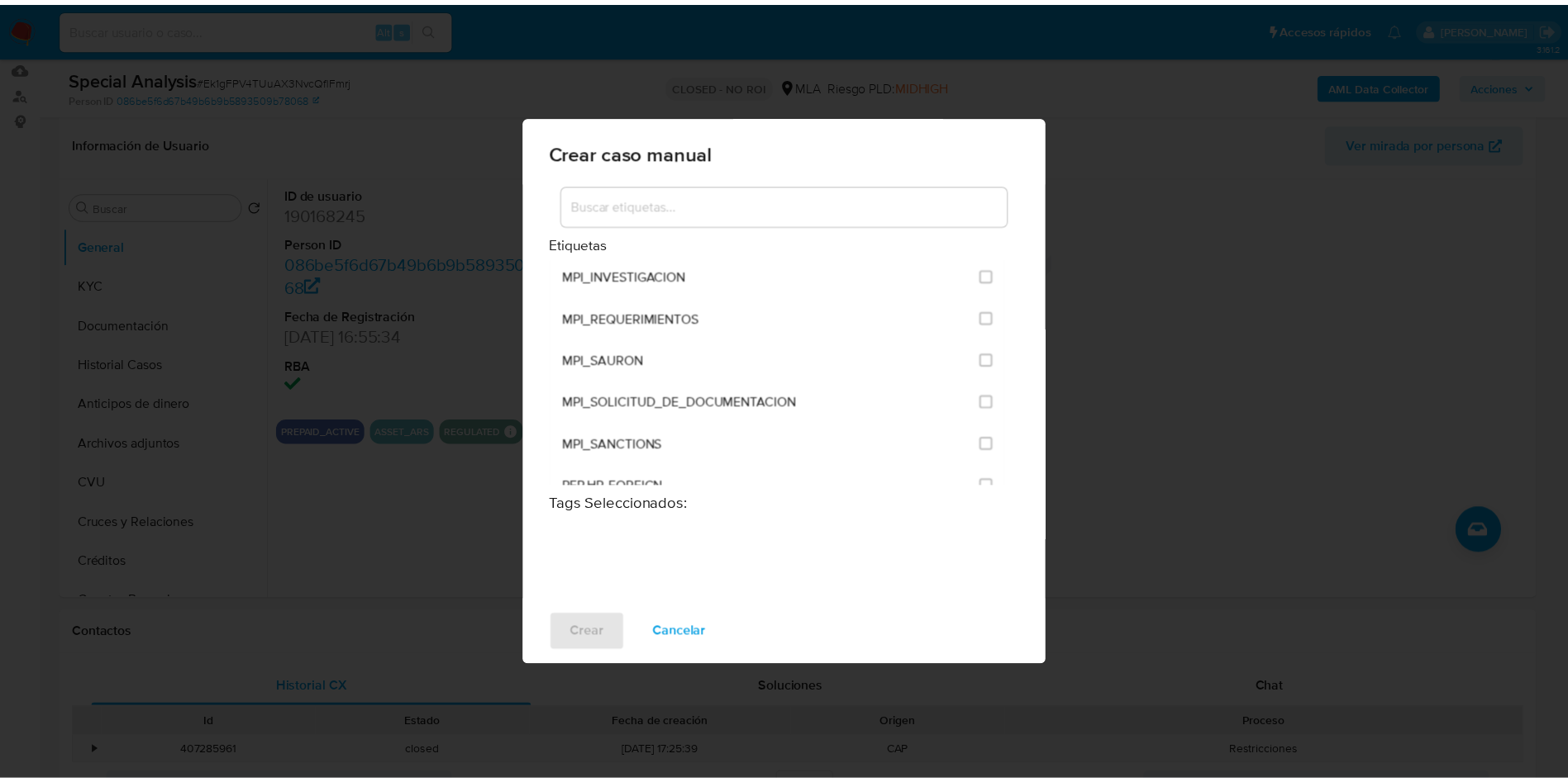
scroll to position [3991, 0]
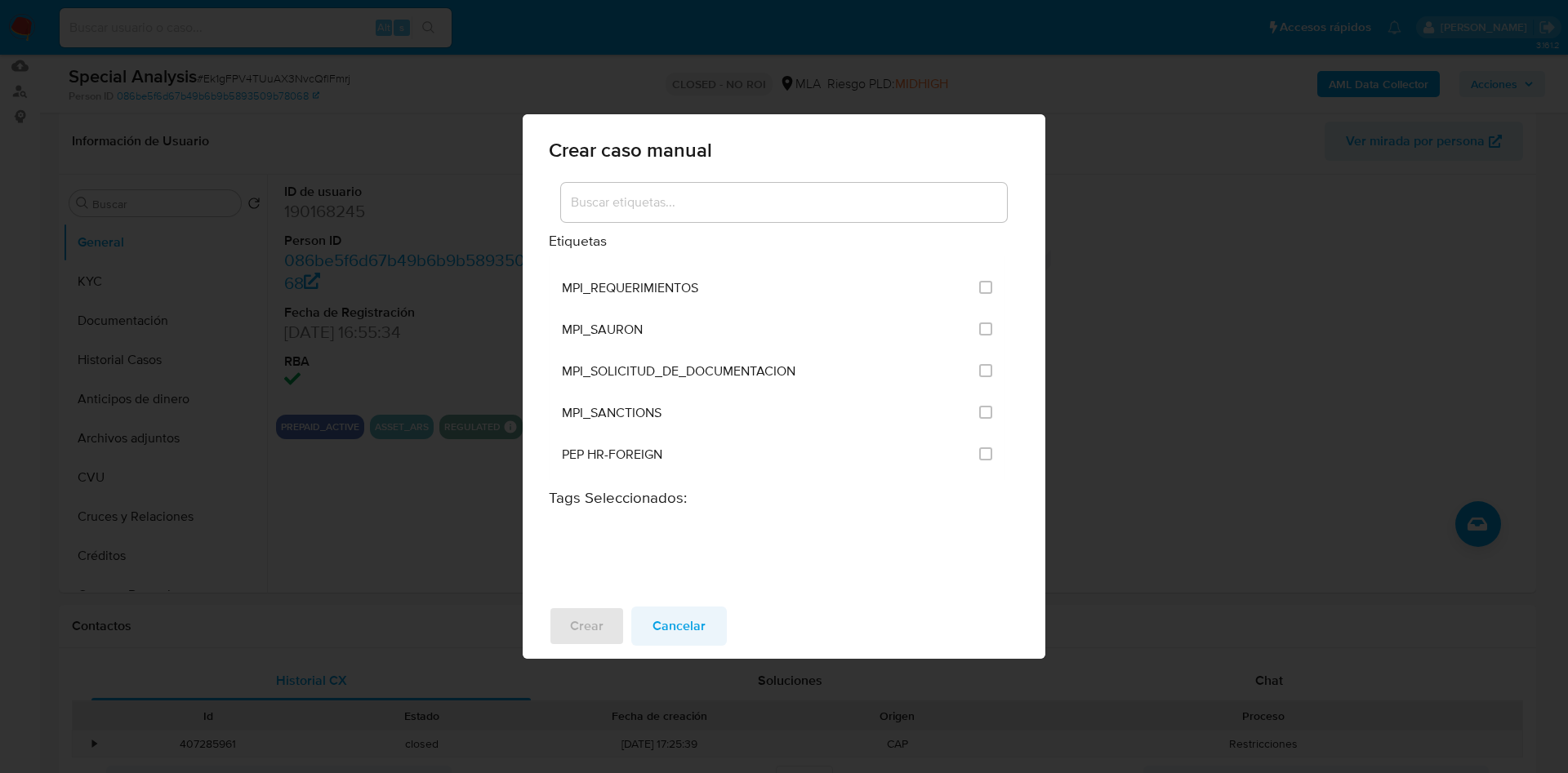
click at [714, 621] on button "Cancelar" at bounding box center [679, 627] width 96 height 40
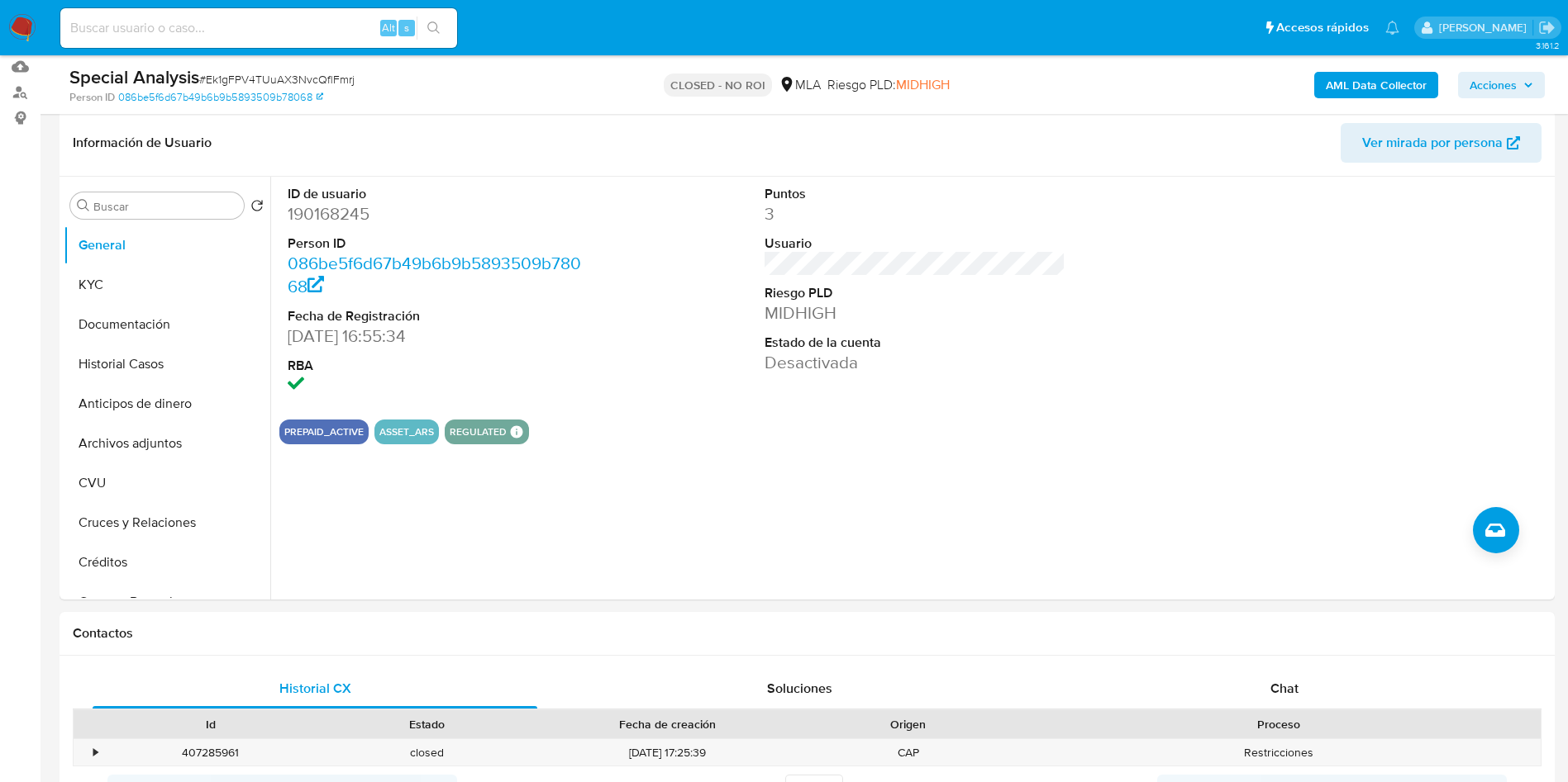
click at [327, 208] on dd "190168245" at bounding box center [438, 213] width 301 height 24
copy dd "190168245"
click at [291, 29] on input at bounding box center [258, 28] width 396 height 22
paste input "190168245"
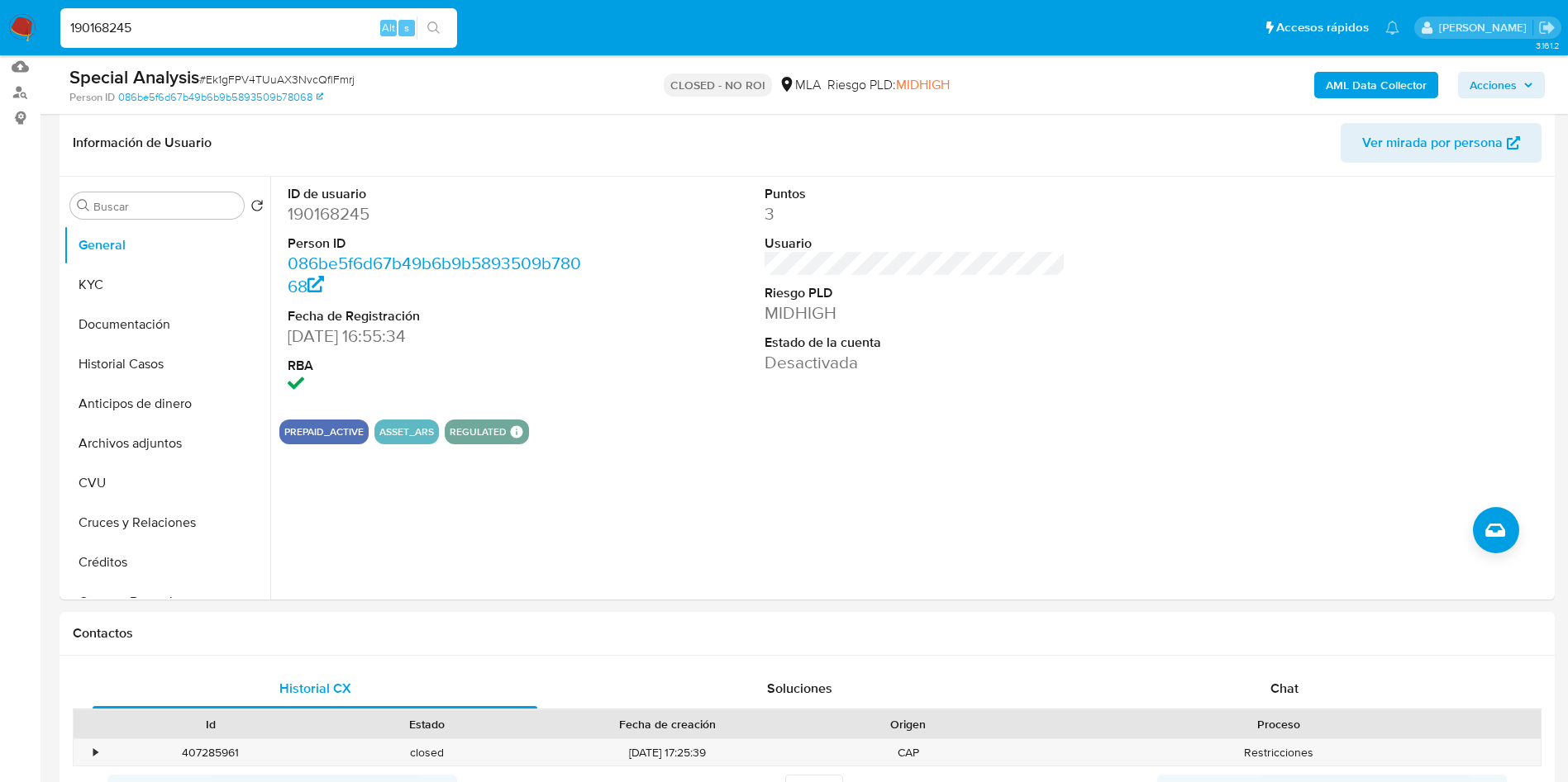
type input "190168245"
click at [441, 30] on icon "search-icon" at bounding box center [433, 28] width 13 height 13
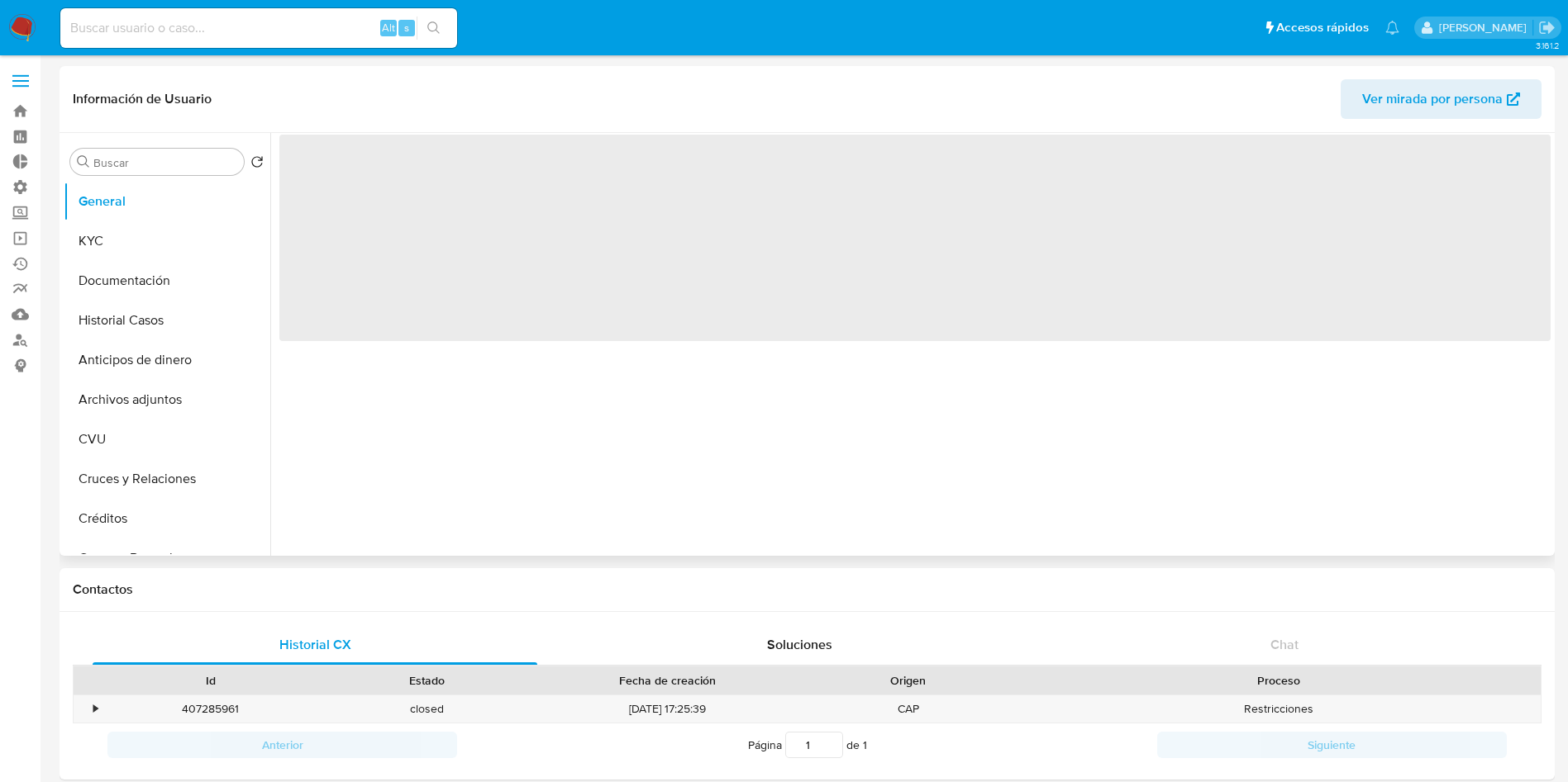
select select "10"
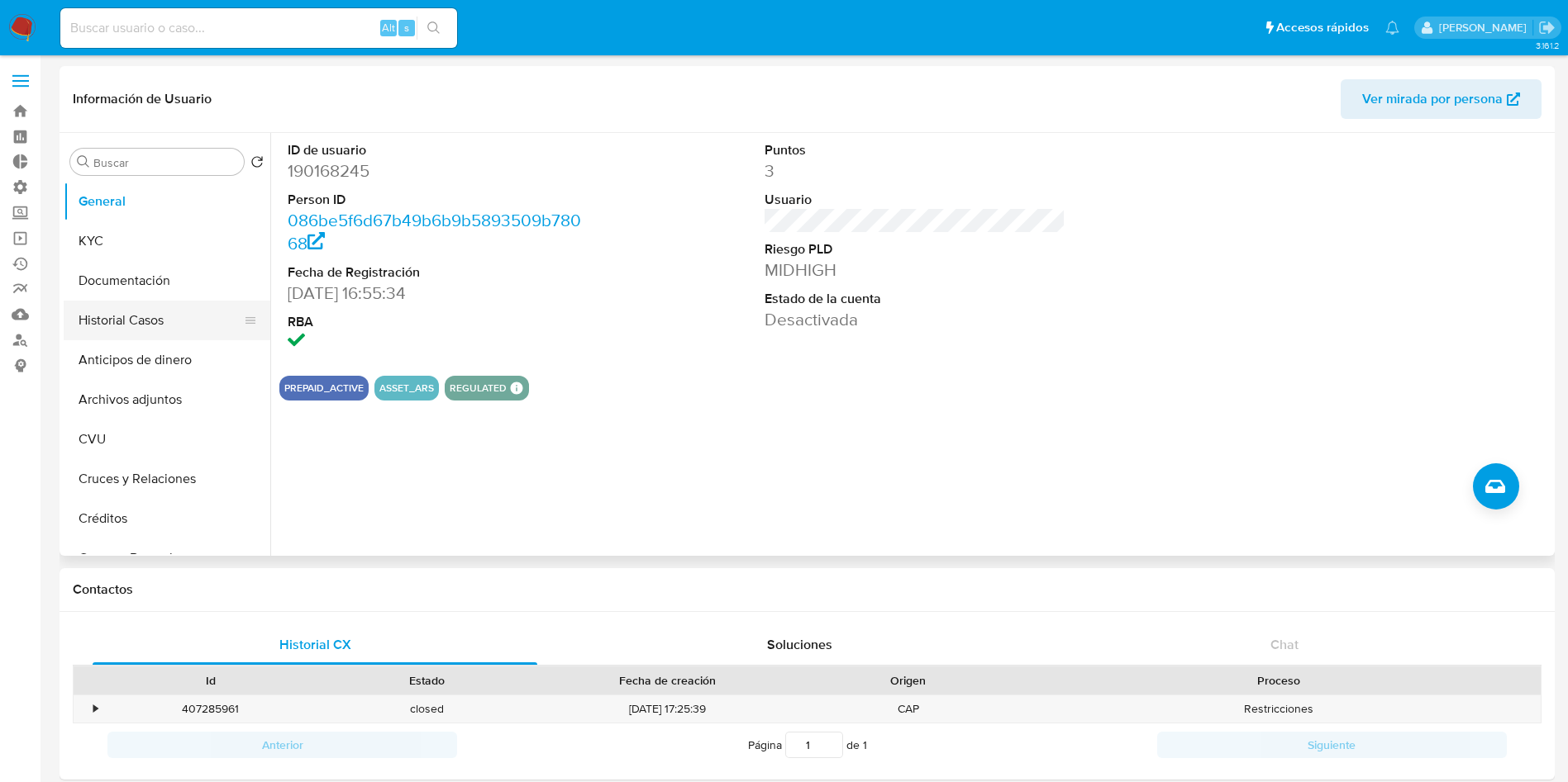
click at [152, 313] on button "Historial Casos" at bounding box center [160, 320] width 193 height 40
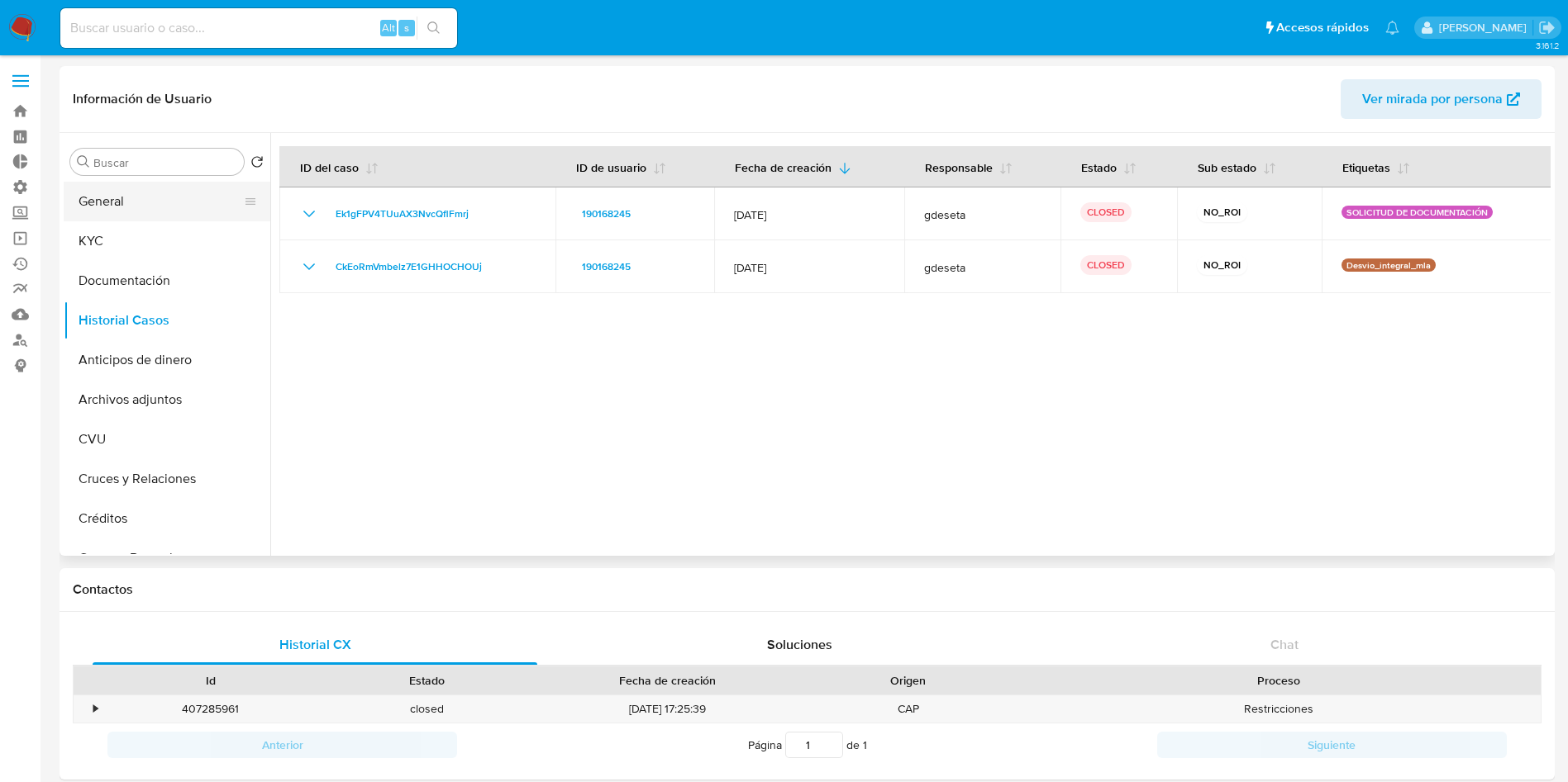
click at [175, 210] on button "General" at bounding box center [160, 202] width 193 height 40
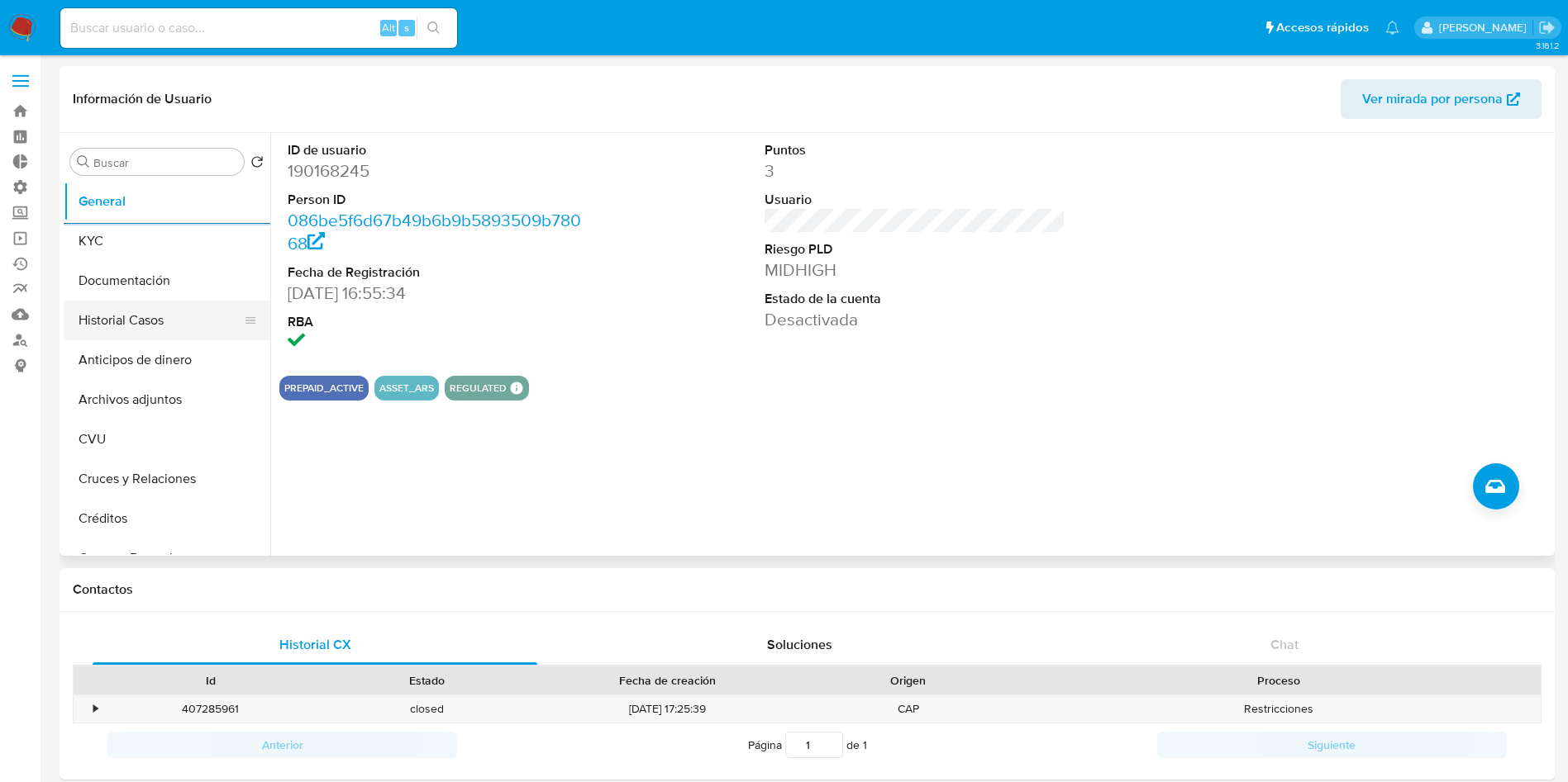
click at [111, 317] on button "Historial Casos" at bounding box center [160, 320] width 193 height 40
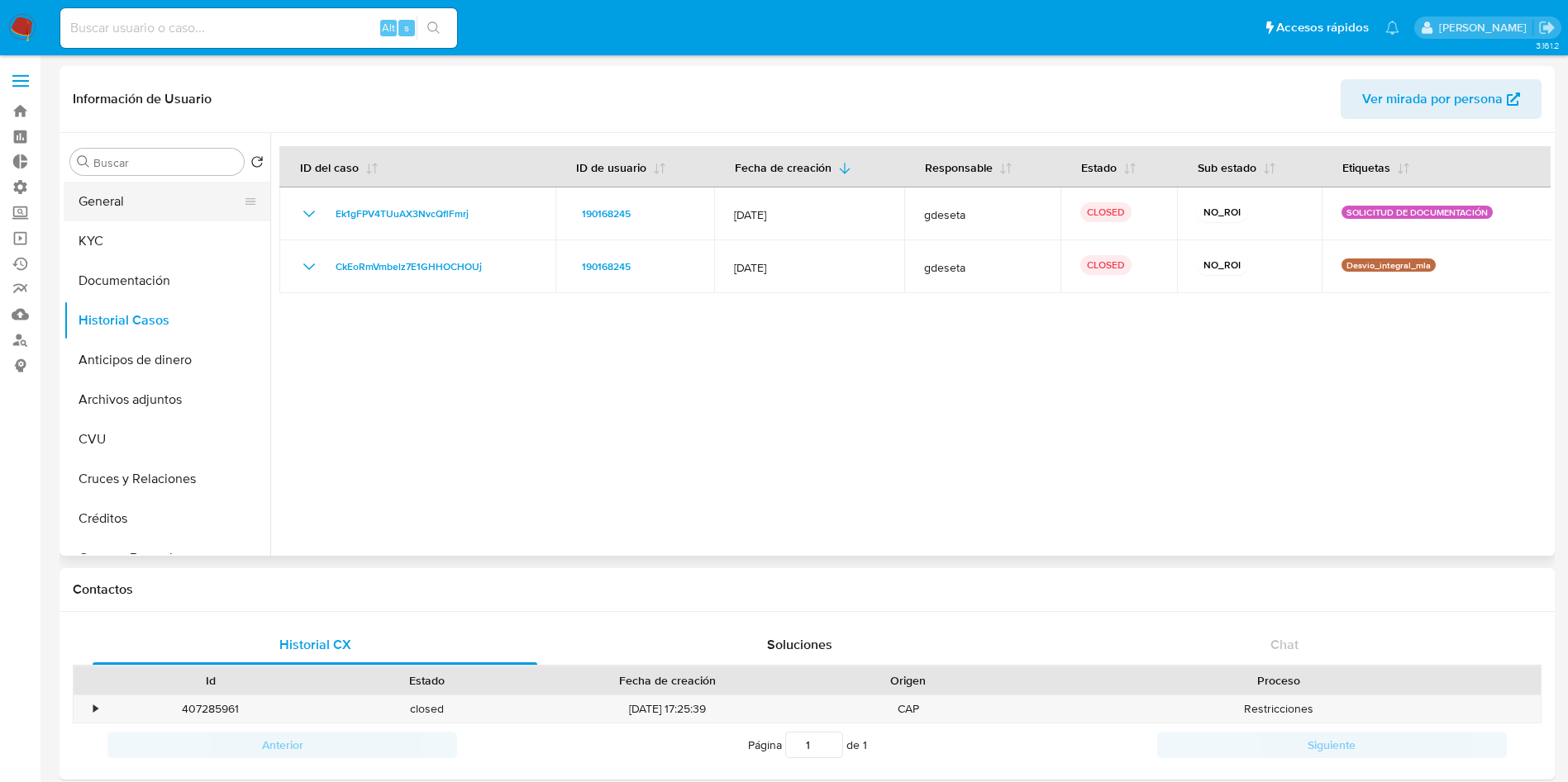
click at [122, 193] on button "General" at bounding box center [160, 202] width 193 height 40
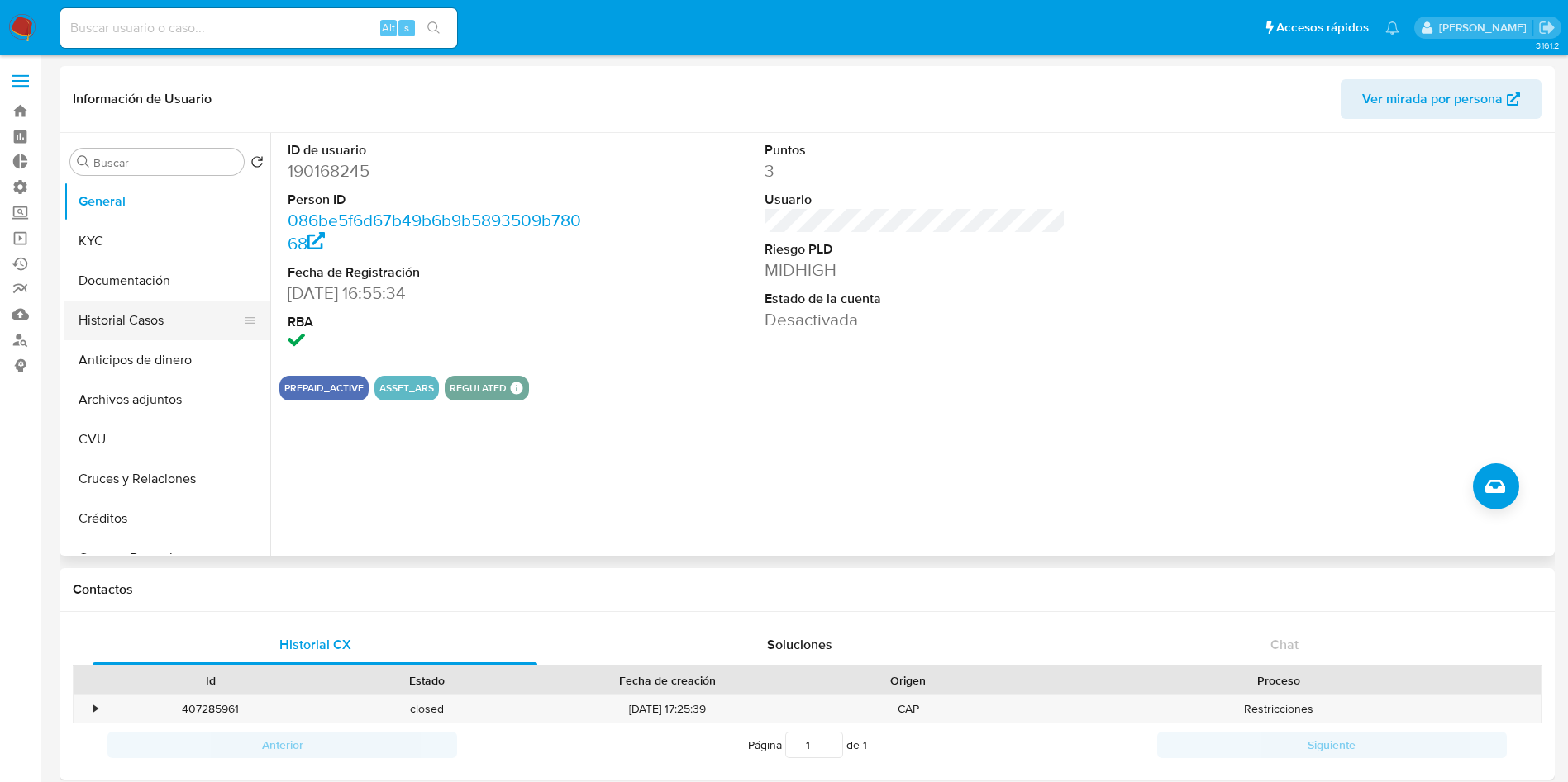
click at [139, 312] on button "Historial Casos" at bounding box center [160, 320] width 193 height 40
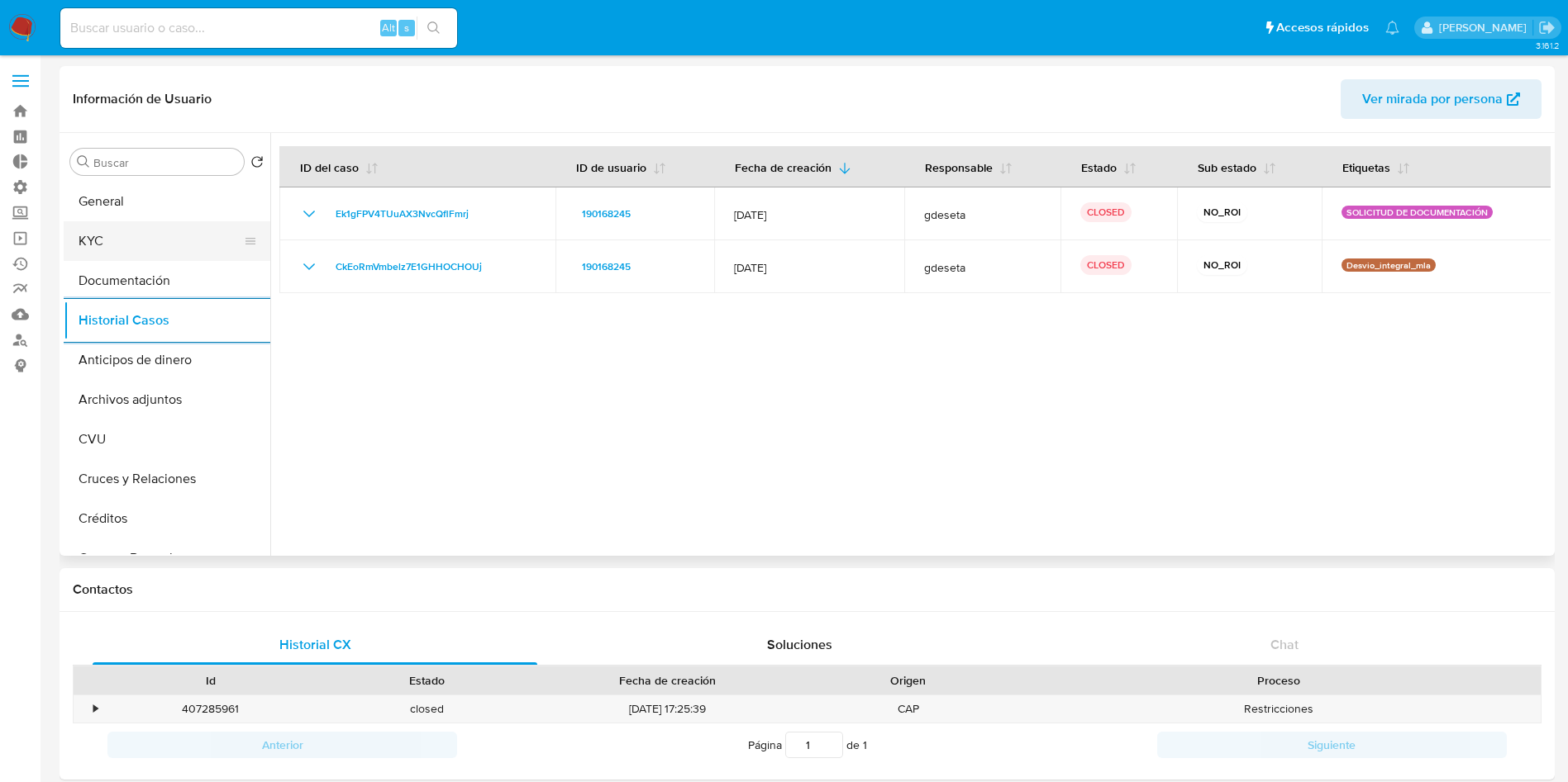
click at [112, 247] on button "KYC" at bounding box center [160, 241] width 193 height 40
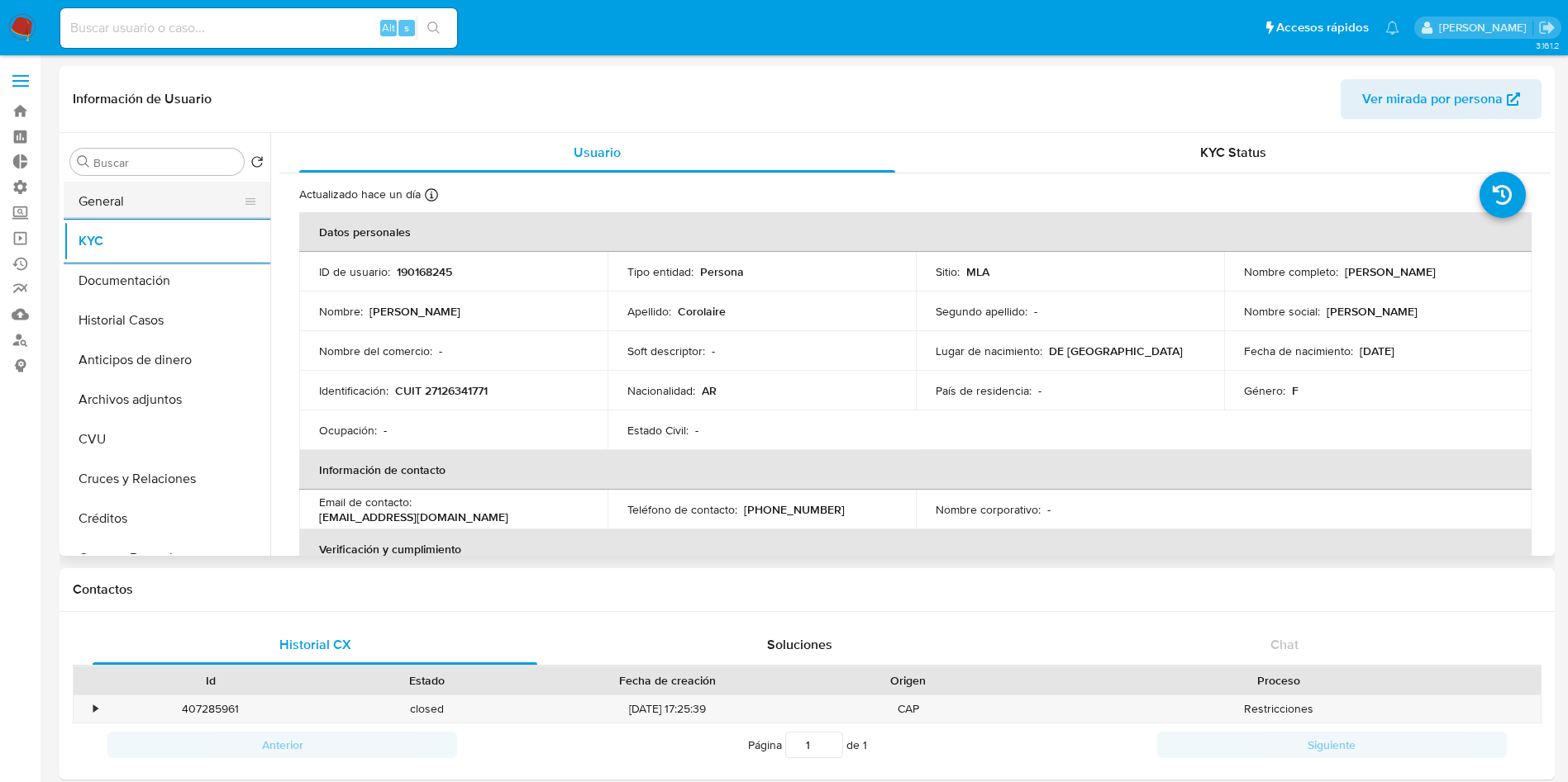
click at [109, 199] on button "General" at bounding box center [160, 202] width 193 height 40
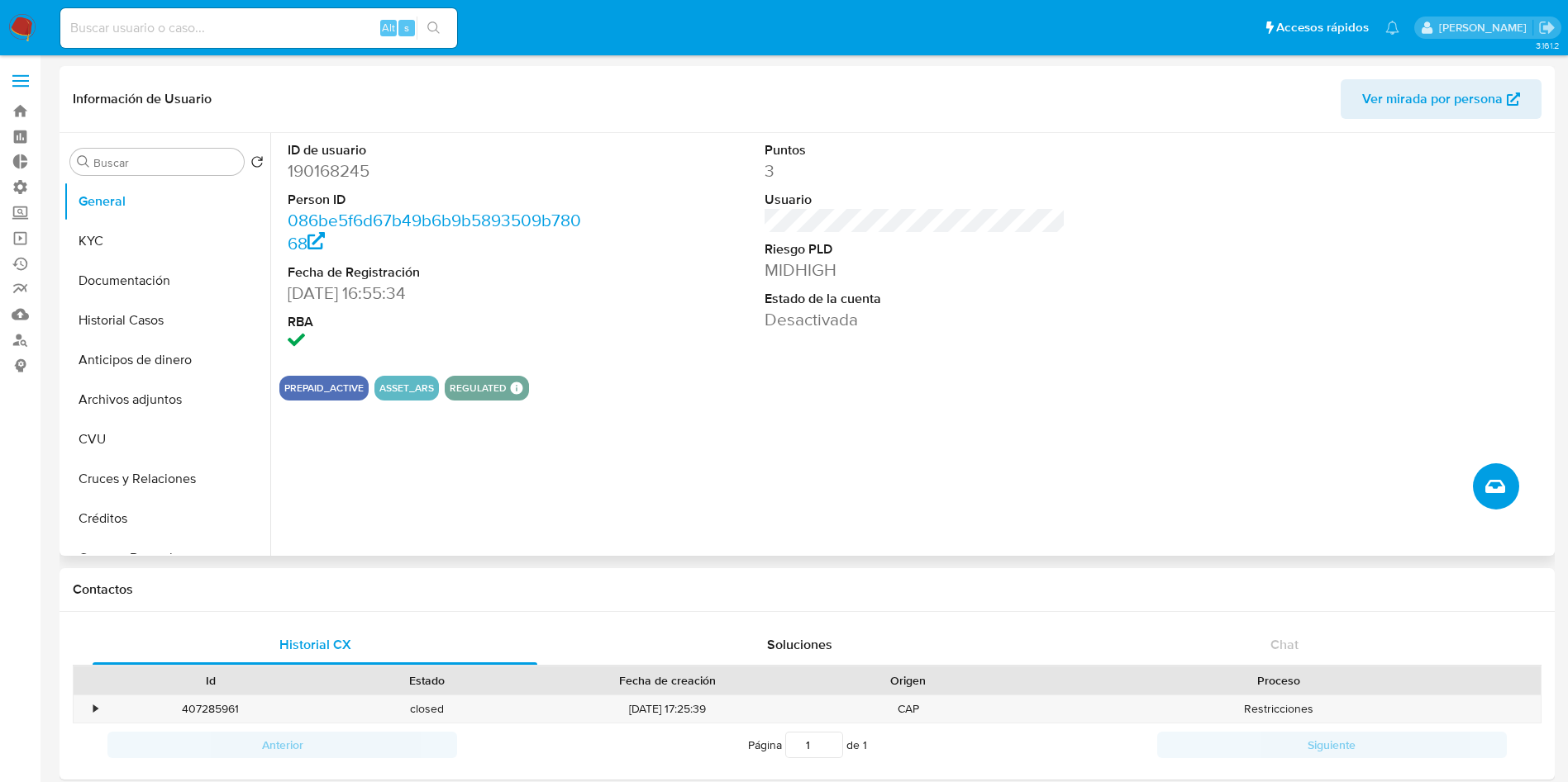
click at [1508, 487] on button "Crear caso manual" at bounding box center [1495, 486] width 46 height 46
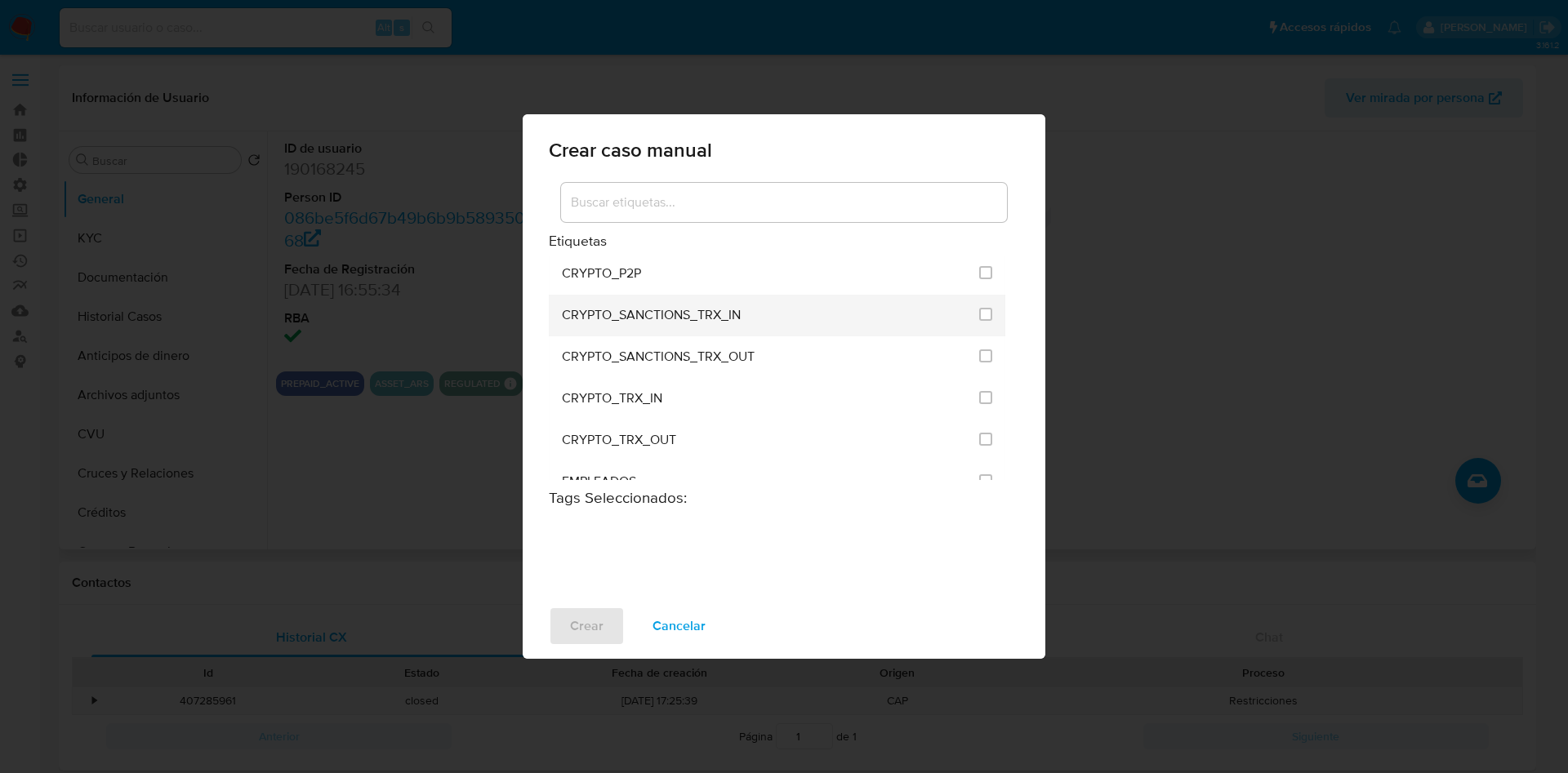
scroll to position [245, 0]
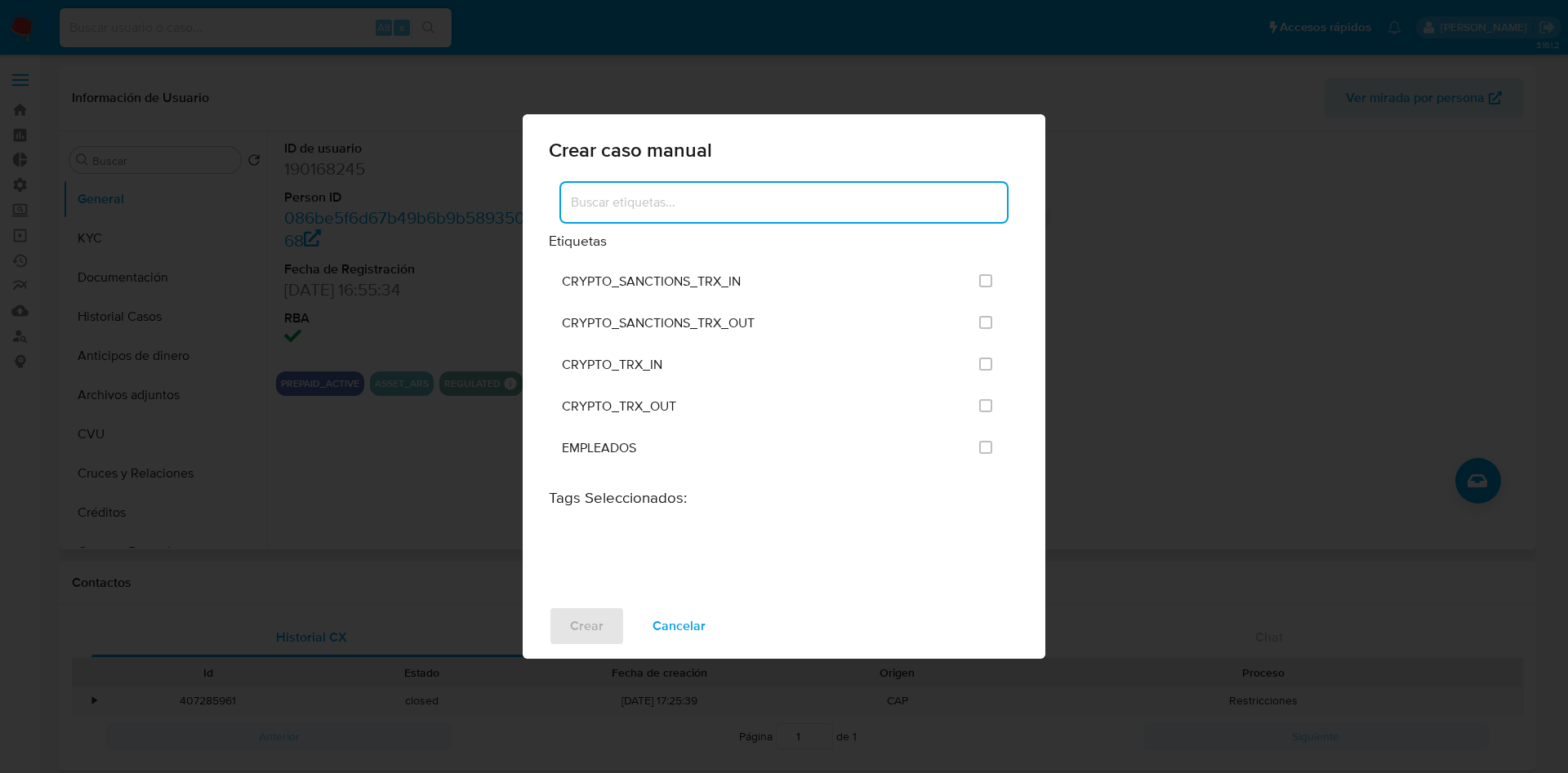
click at [712, 194] on input at bounding box center [784, 202] width 446 height 22
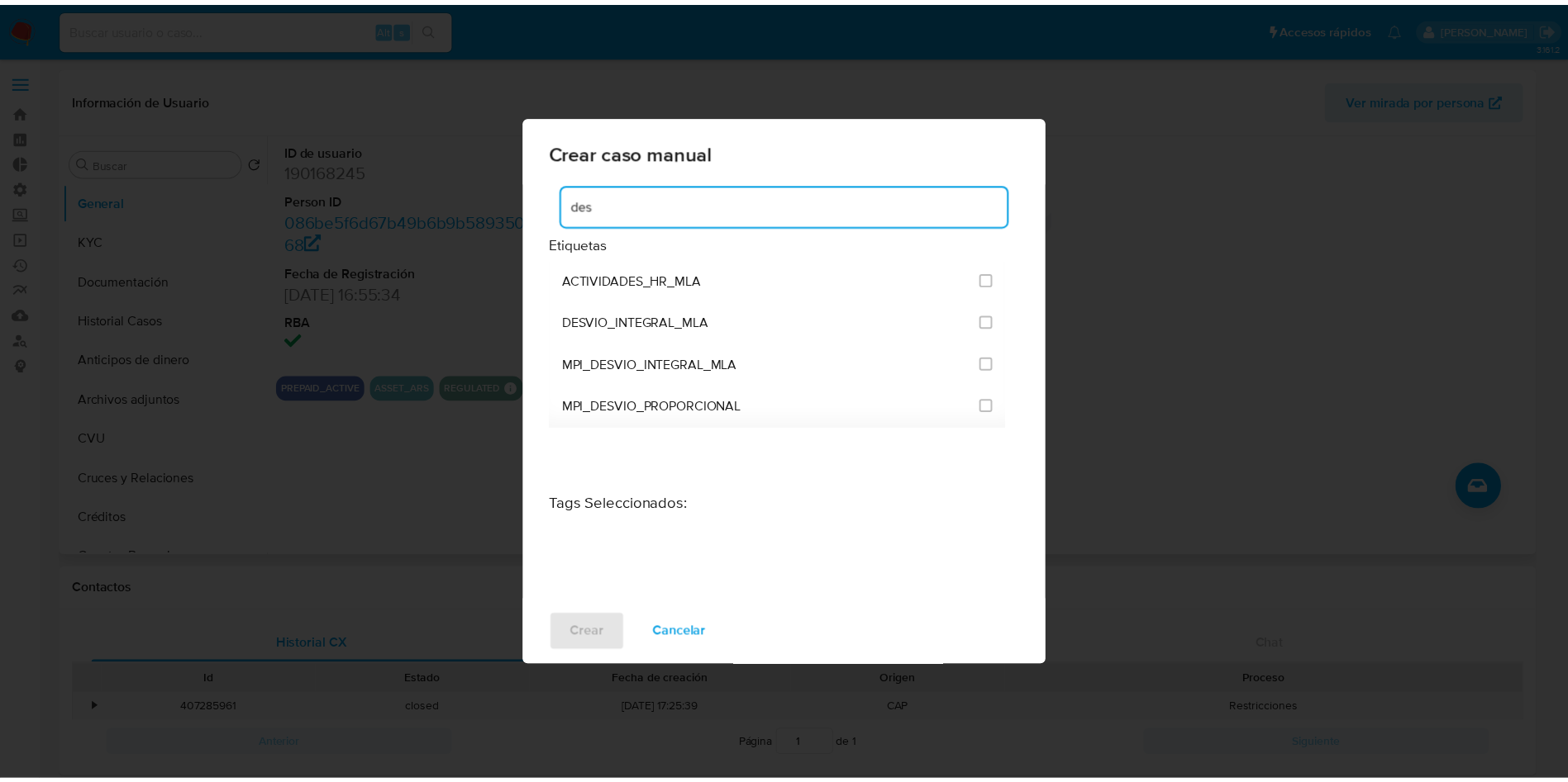
scroll to position [0, 0]
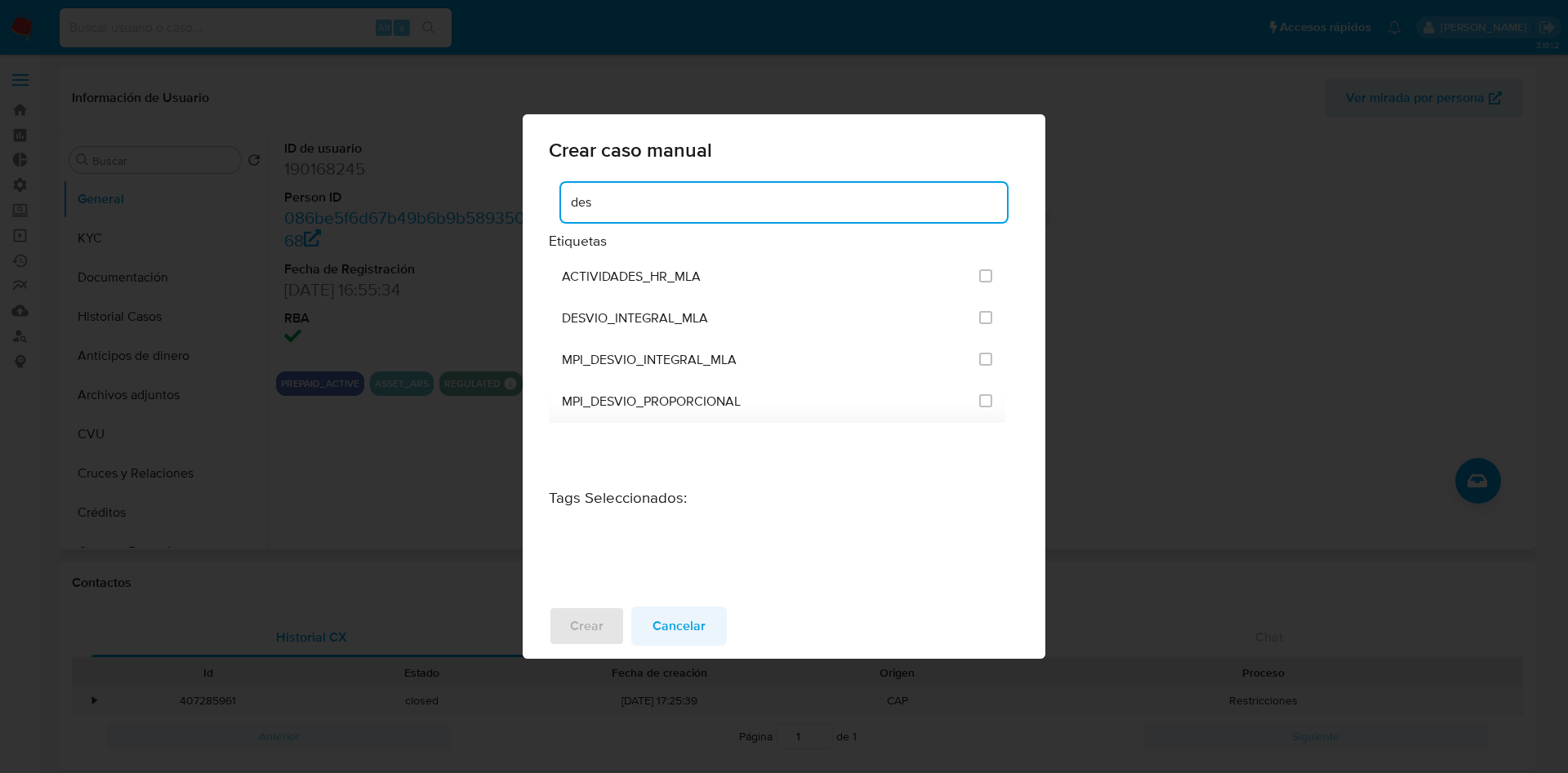
type input "des"
click at [697, 631] on span "Cancelar" at bounding box center [679, 627] width 53 height 36
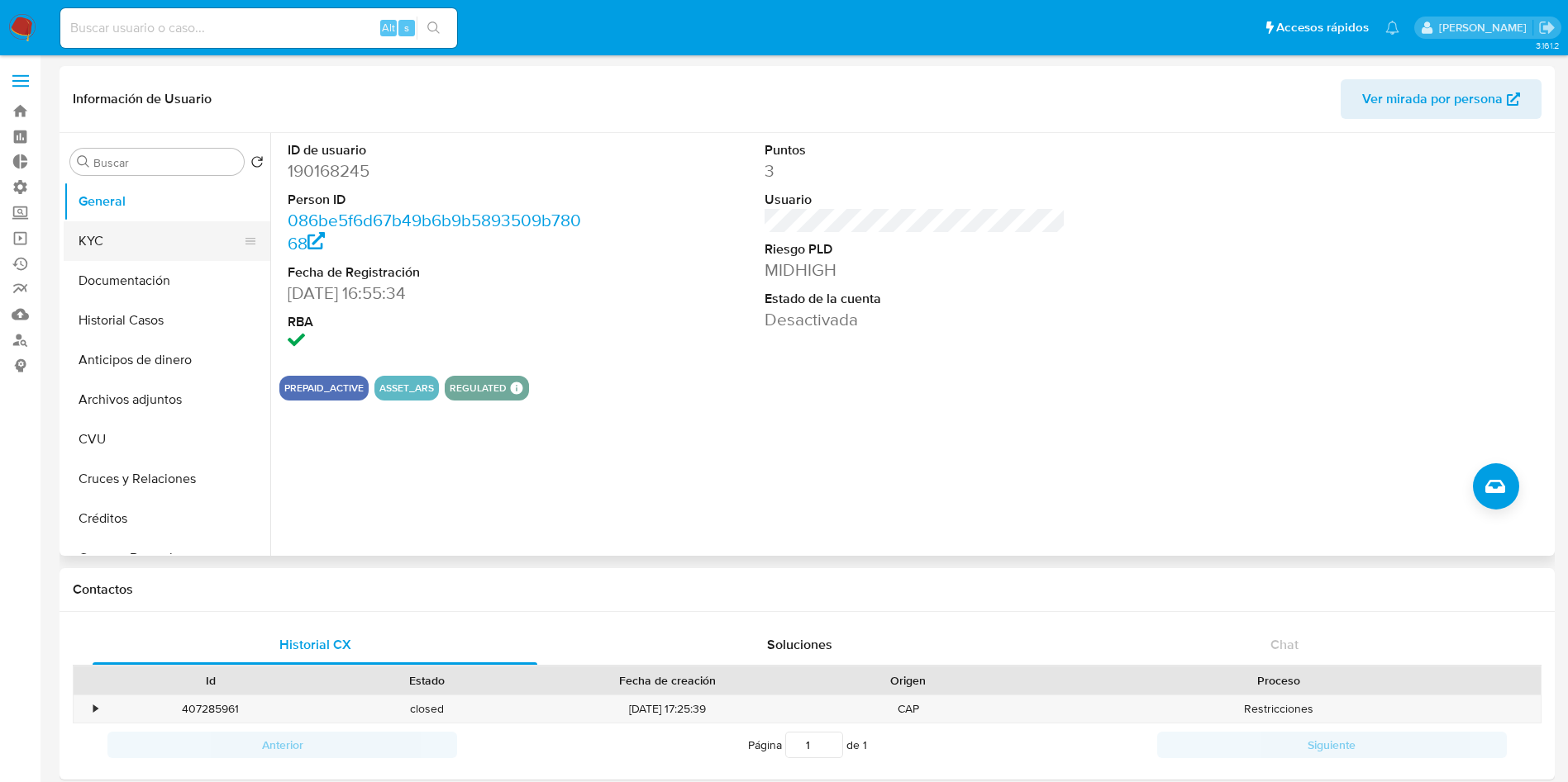
click at [143, 239] on button "KYC" at bounding box center [160, 241] width 193 height 40
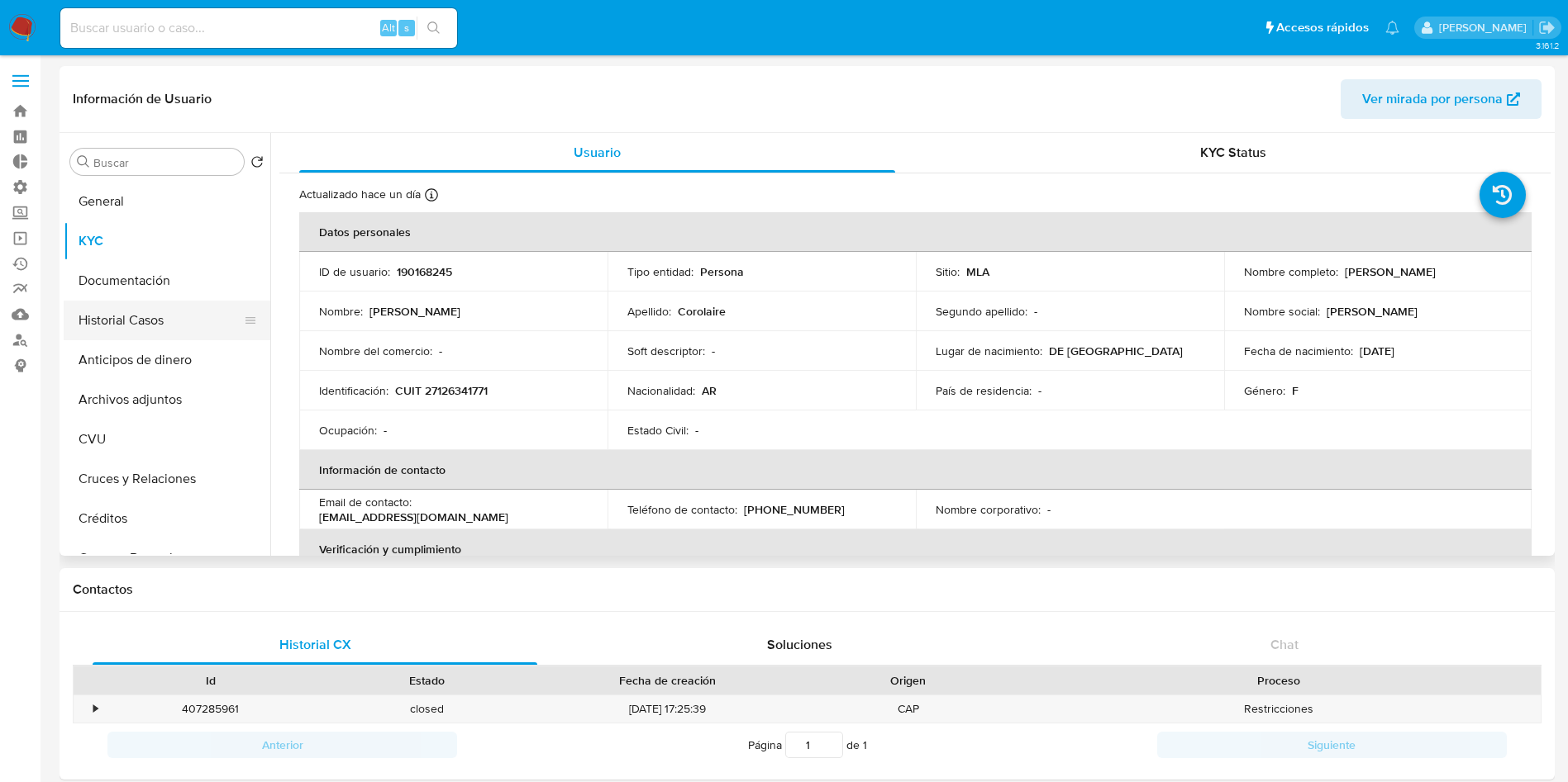
click at [120, 328] on button "Historial Casos" at bounding box center [160, 320] width 193 height 40
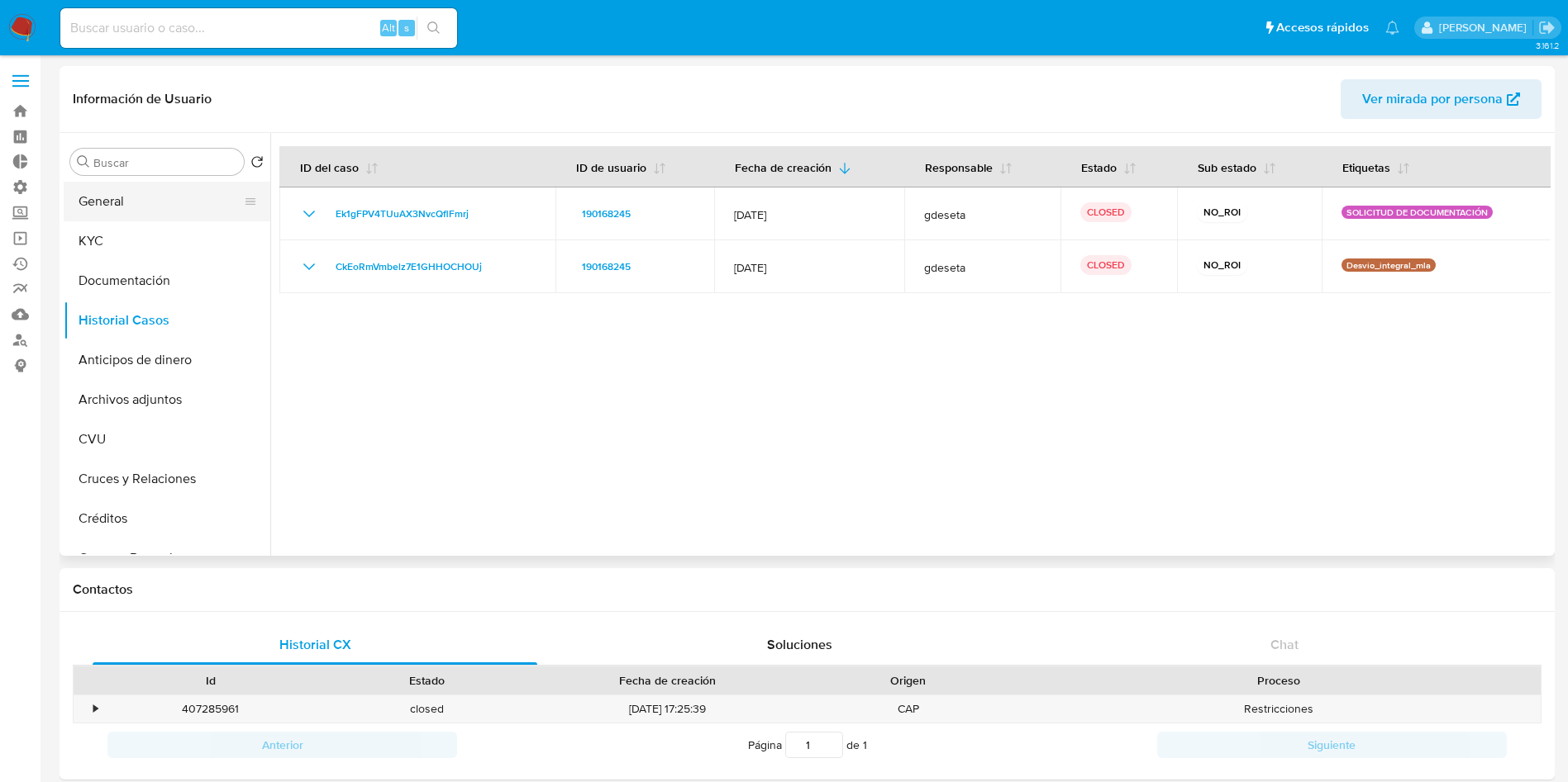
click at [137, 206] on button "General" at bounding box center [160, 202] width 193 height 40
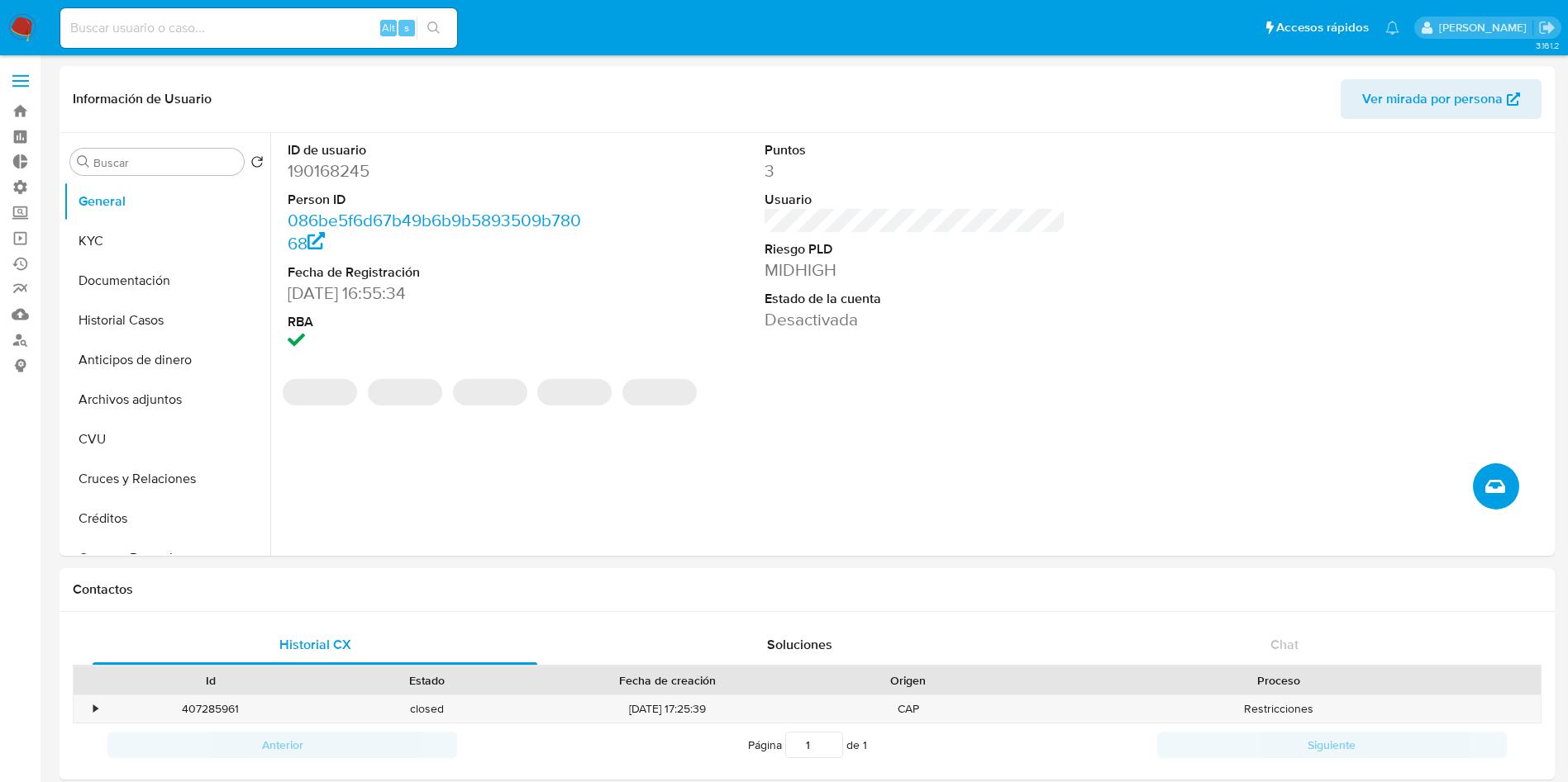
click at [1486, 494] on span "Crear caso manual" at bounding box center [1495, 486] width 20 height 20
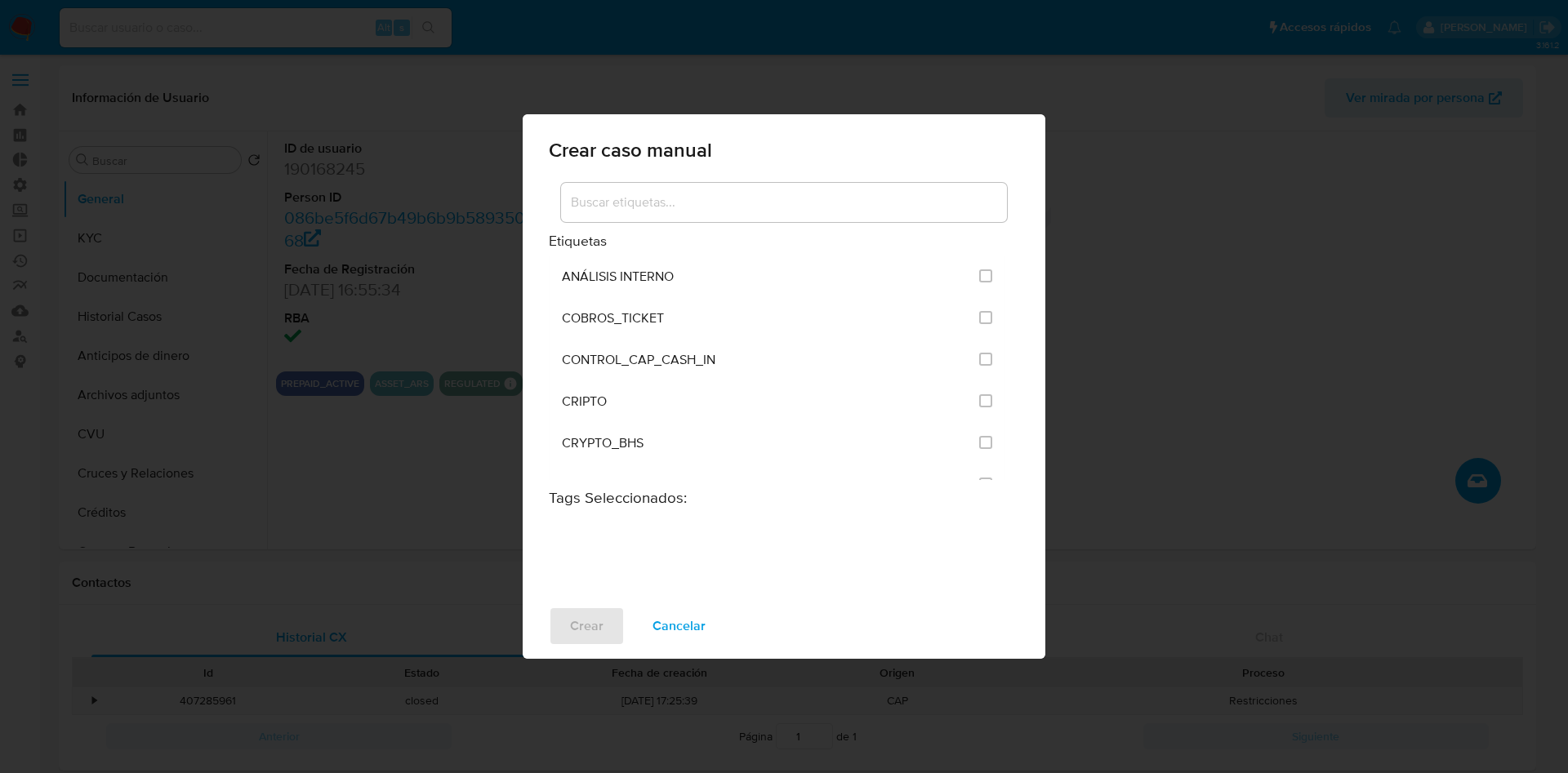
click at [630, 206] on input at bounding box center [784, 202] width 446 height 22
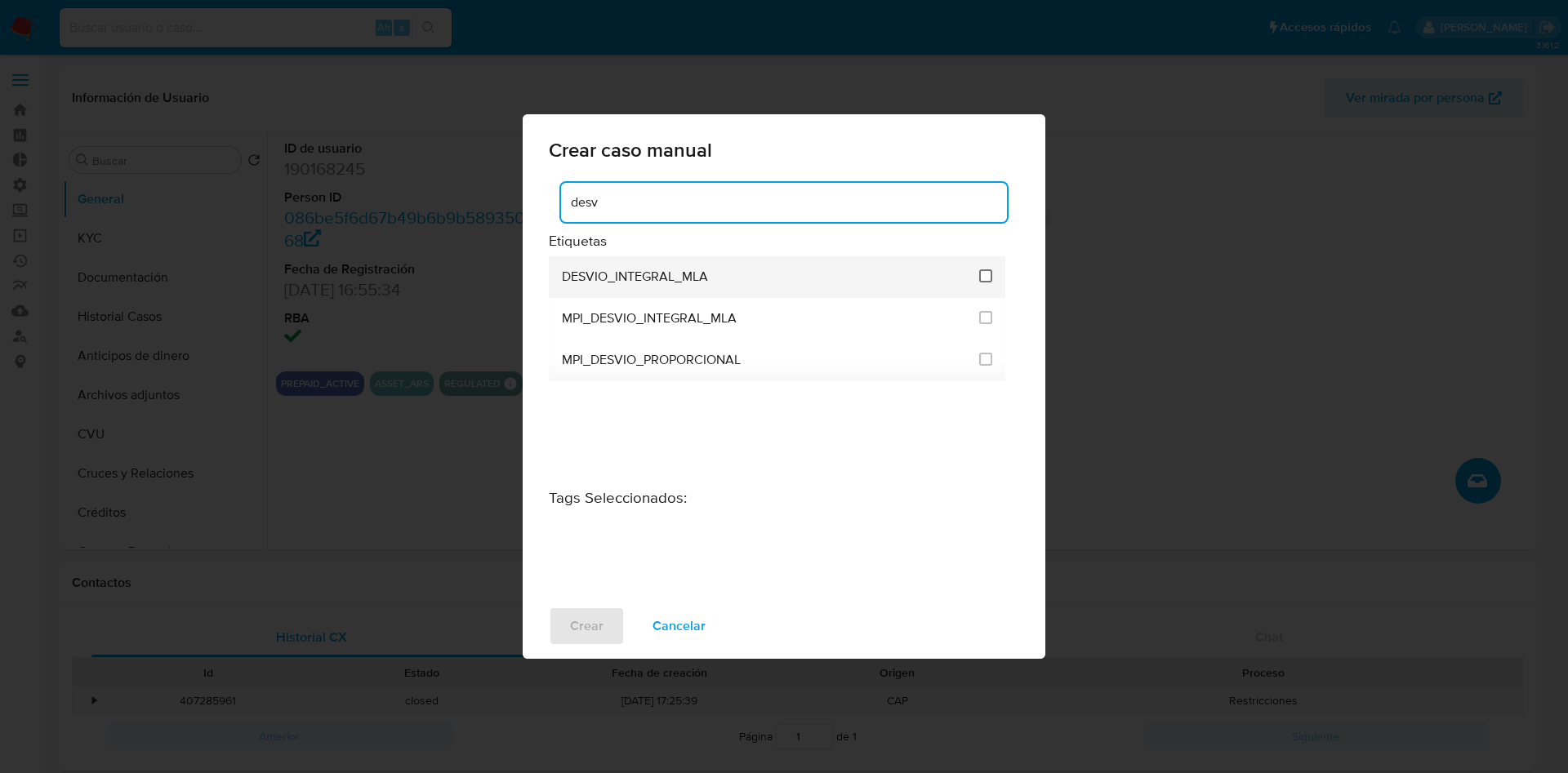
type input "desv"
click at [985, 276] on input "3253" at bounding box center [985, 275] width 13 height 13
checkbox input "true"
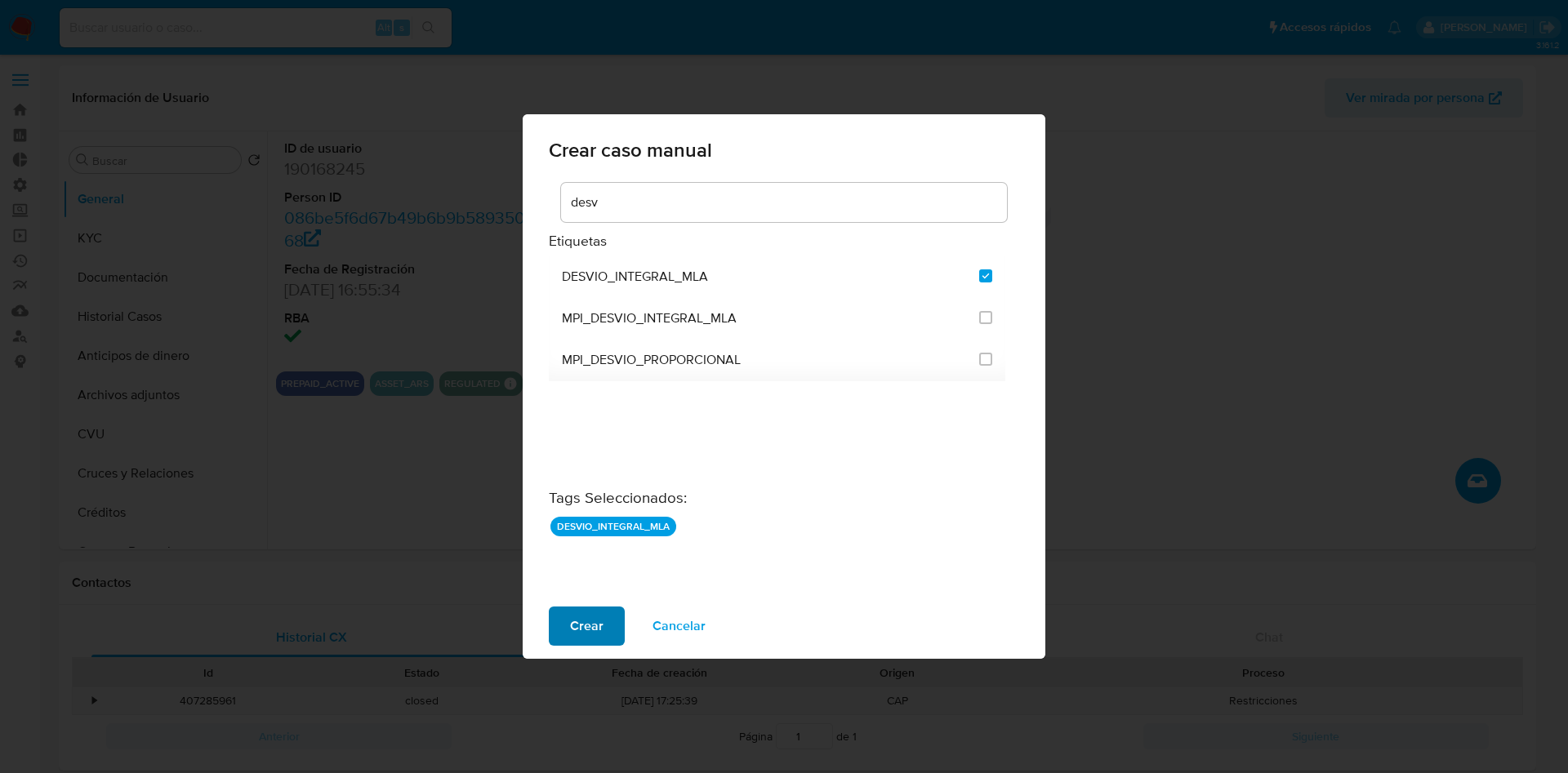
click at [595, 620] on span "Crear" at bounding box center [586, 627] width 34 height 36
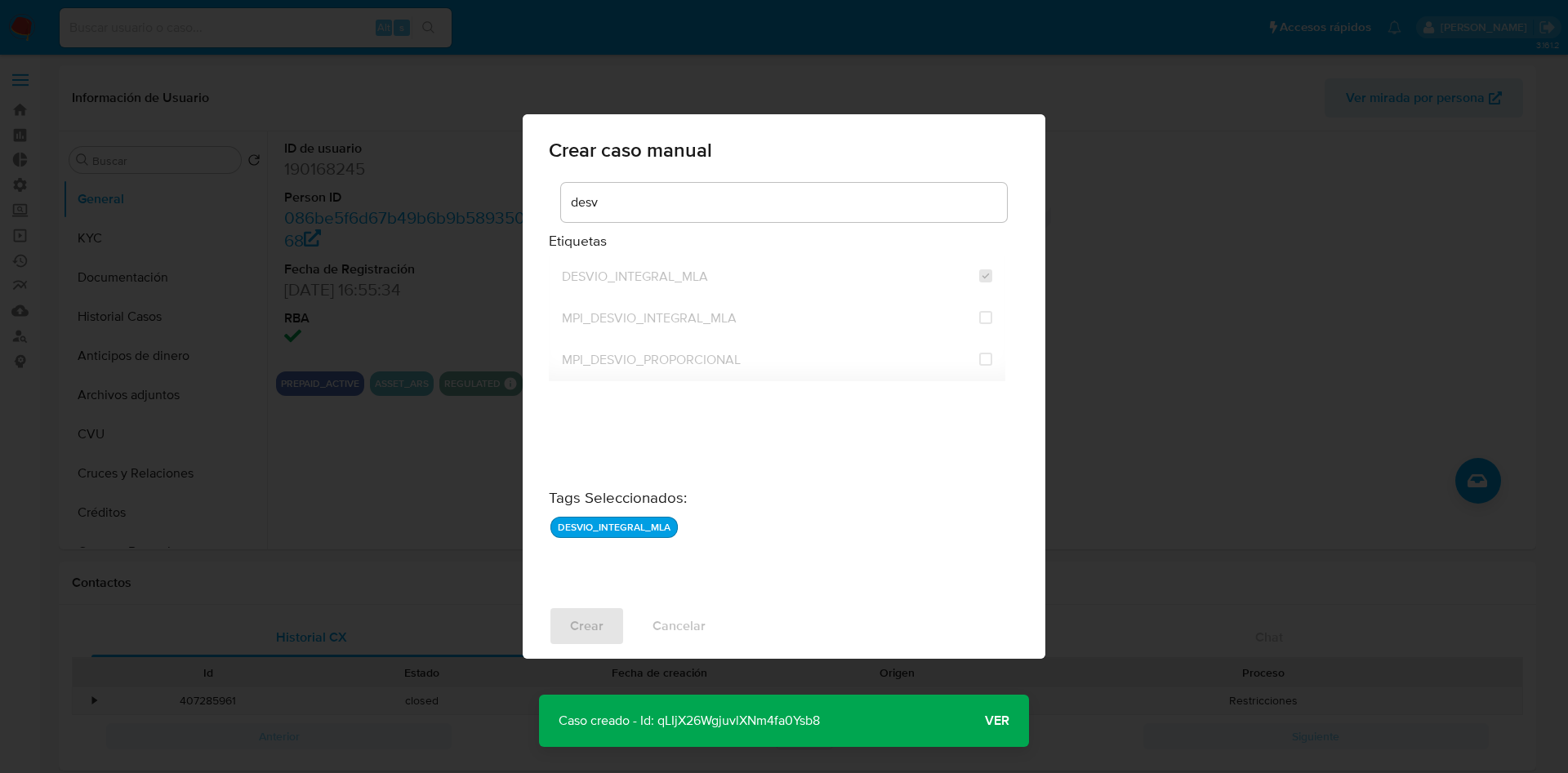
click at [749, 723] on p "Caso creado - Id: qLIjX26WgjuvlXNm4fa0Ysb8" at bounding box center [689, 720] width 301 height 53
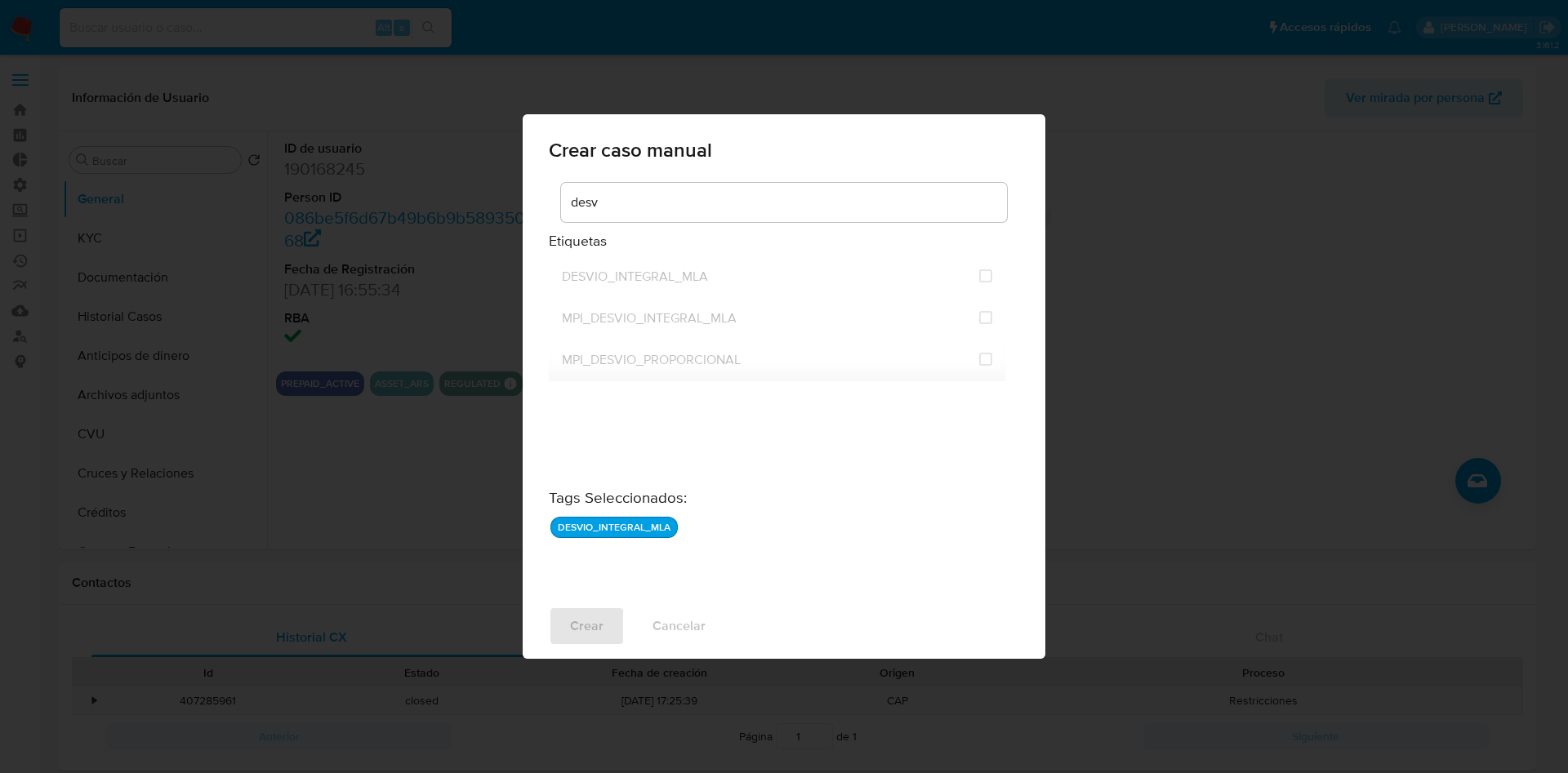
checkbox input "false"
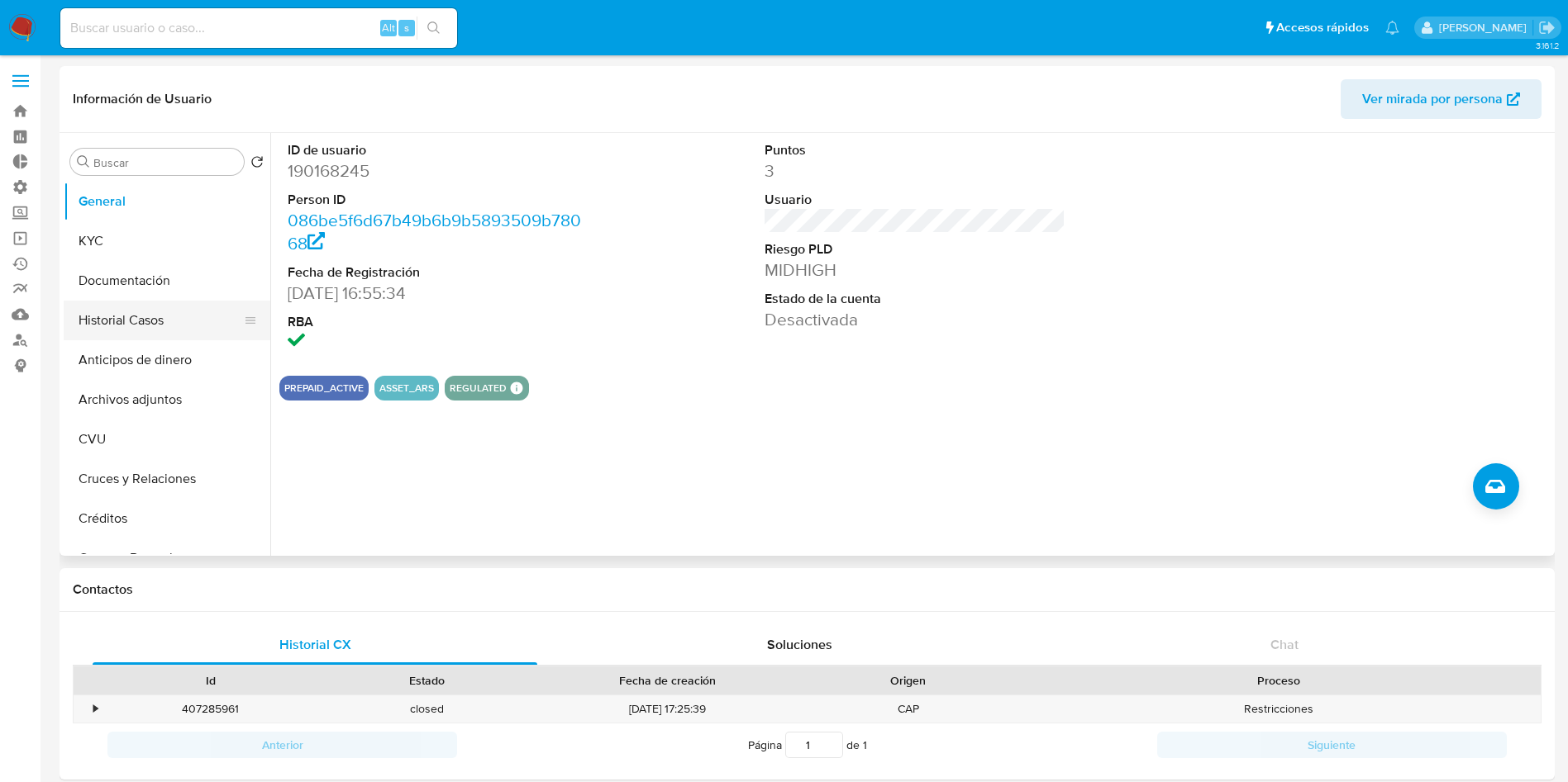
click at [176, 321] on button "Historial Casos" at bounding box center [160, 320] width 193 height 40
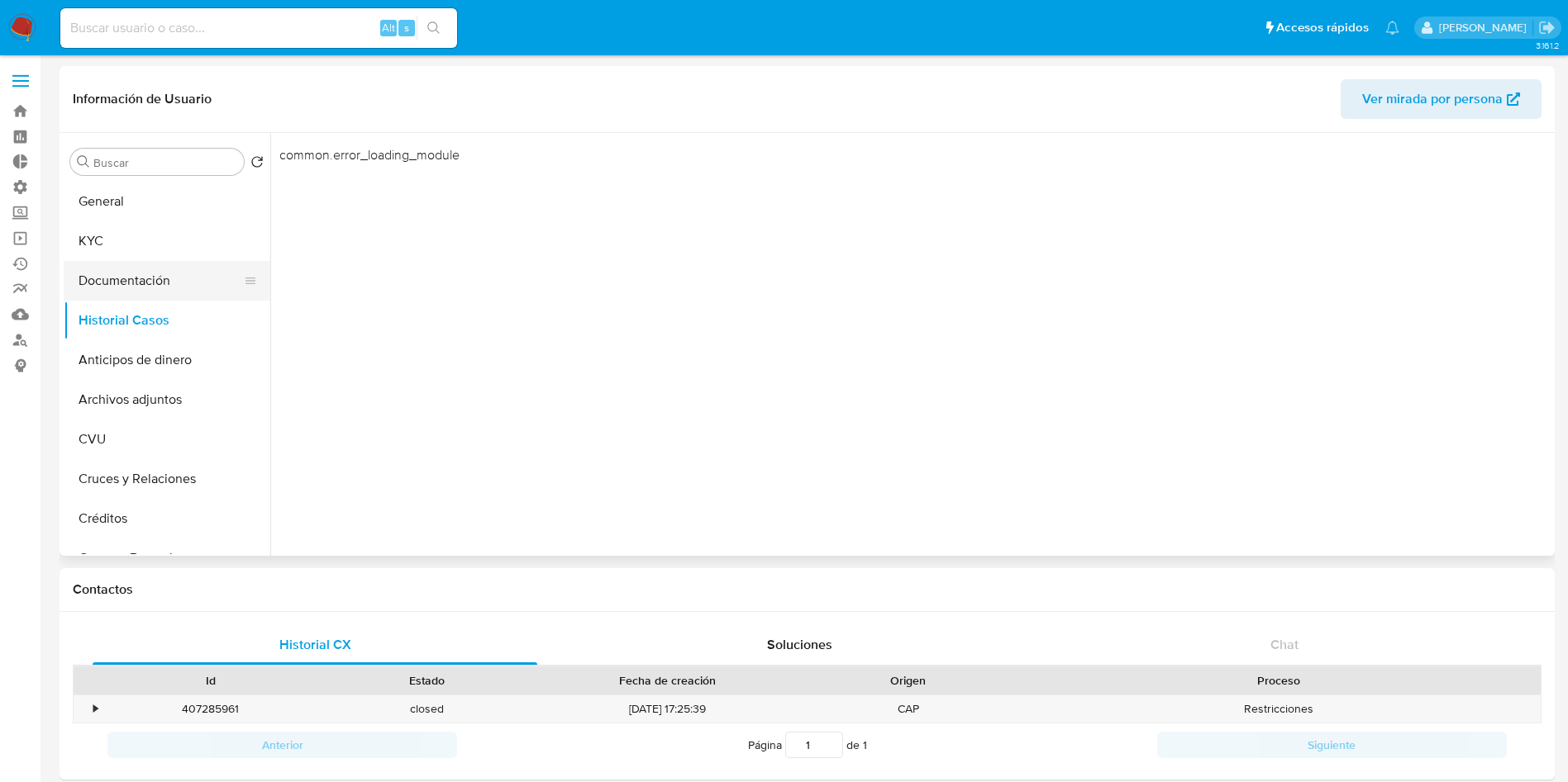
click at [159, 270] on button "Documentación" at bounding box center [160, 281] width 193 height 40
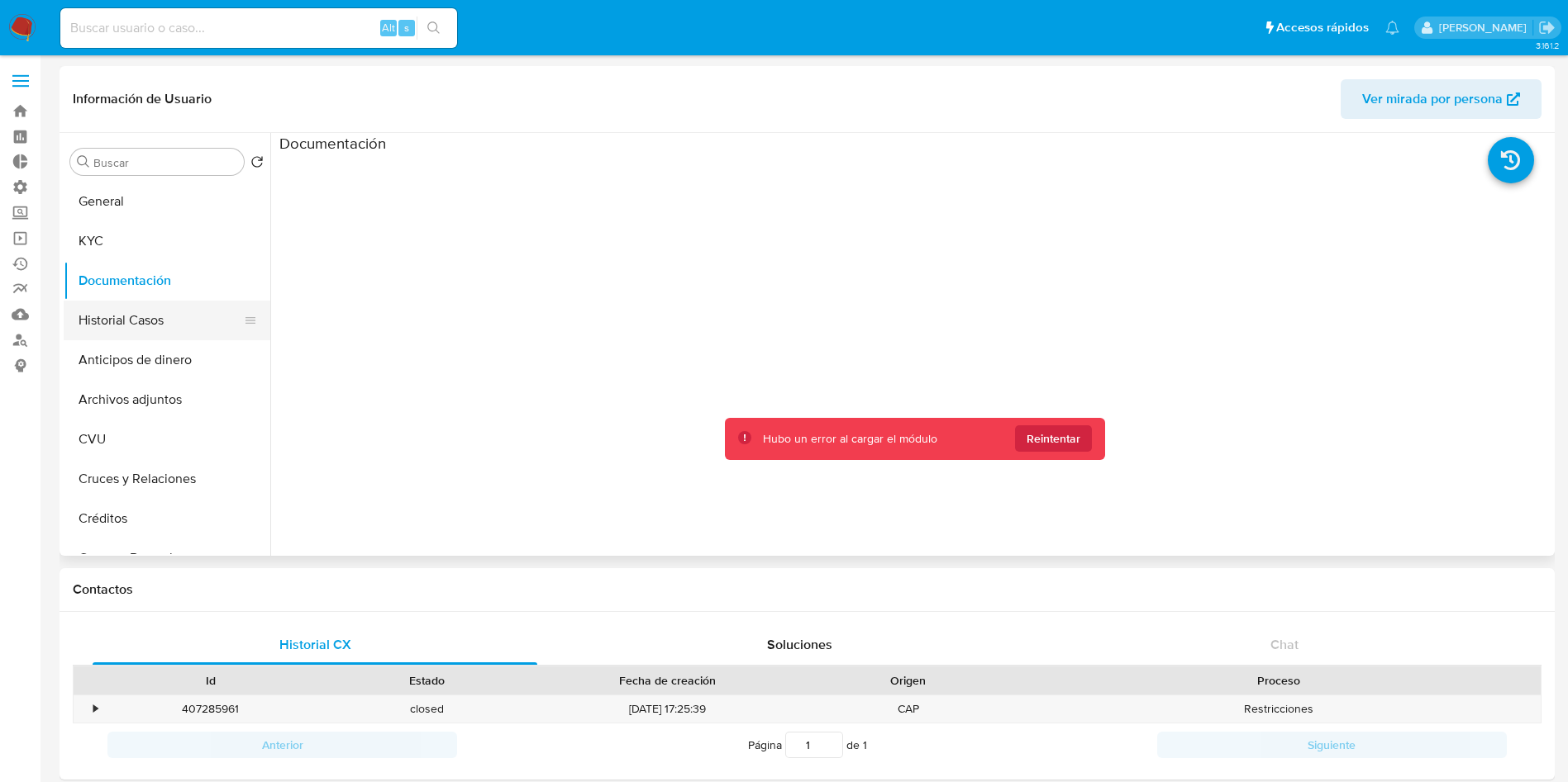
click at [134, 325] on button "Historial Casos" at bounding box center [160, 320] width 193 height 40
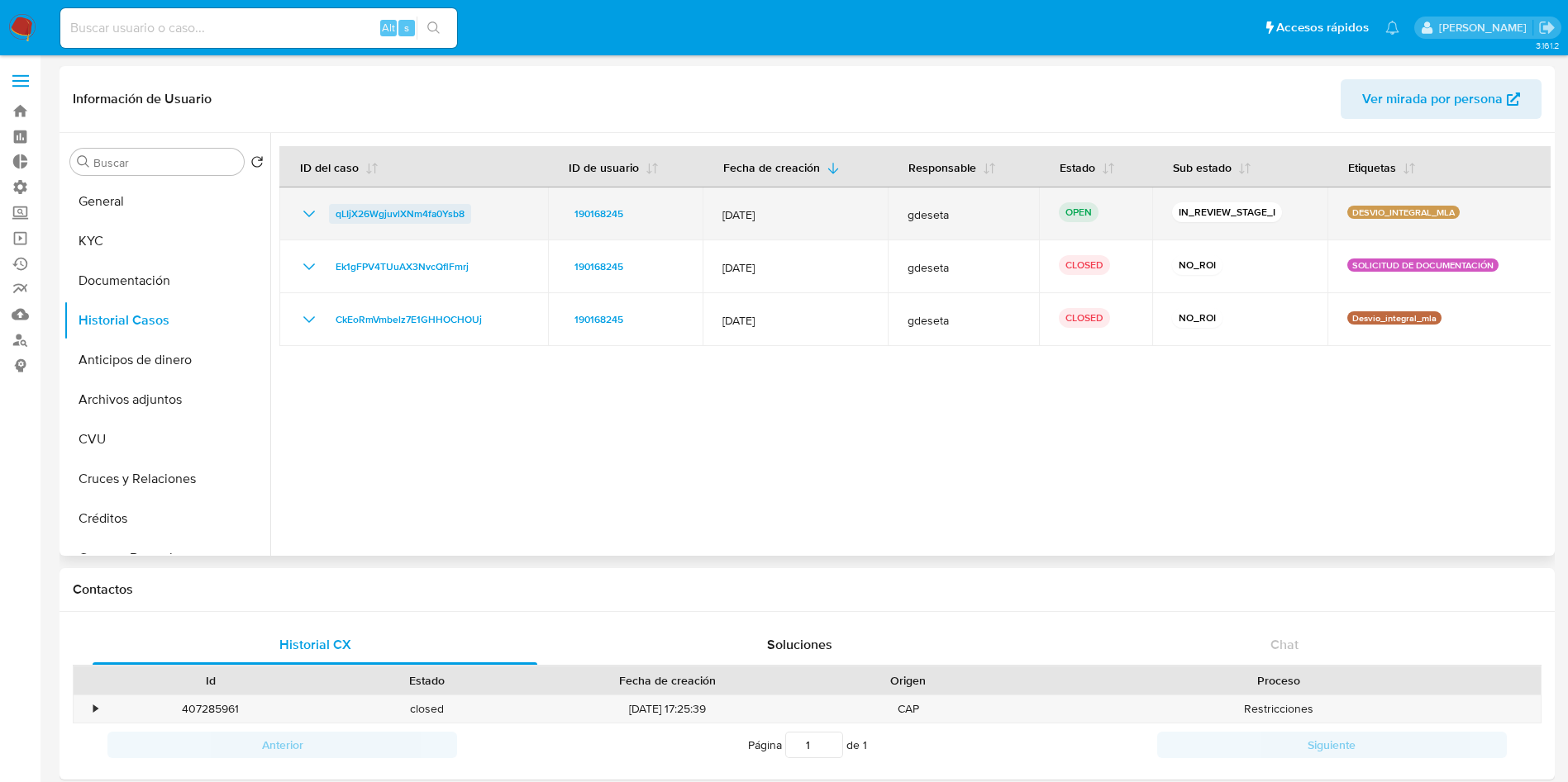
drag, startPoint x: 486, startPoint y: 217, endPoint x: 333, endPoint y: 217, distance: 153.0
click at [333, 217] on div "qLIjX26WgjuvlXNm4fa0Ysb8" at bounding box center [413, 213] width 229 height 20
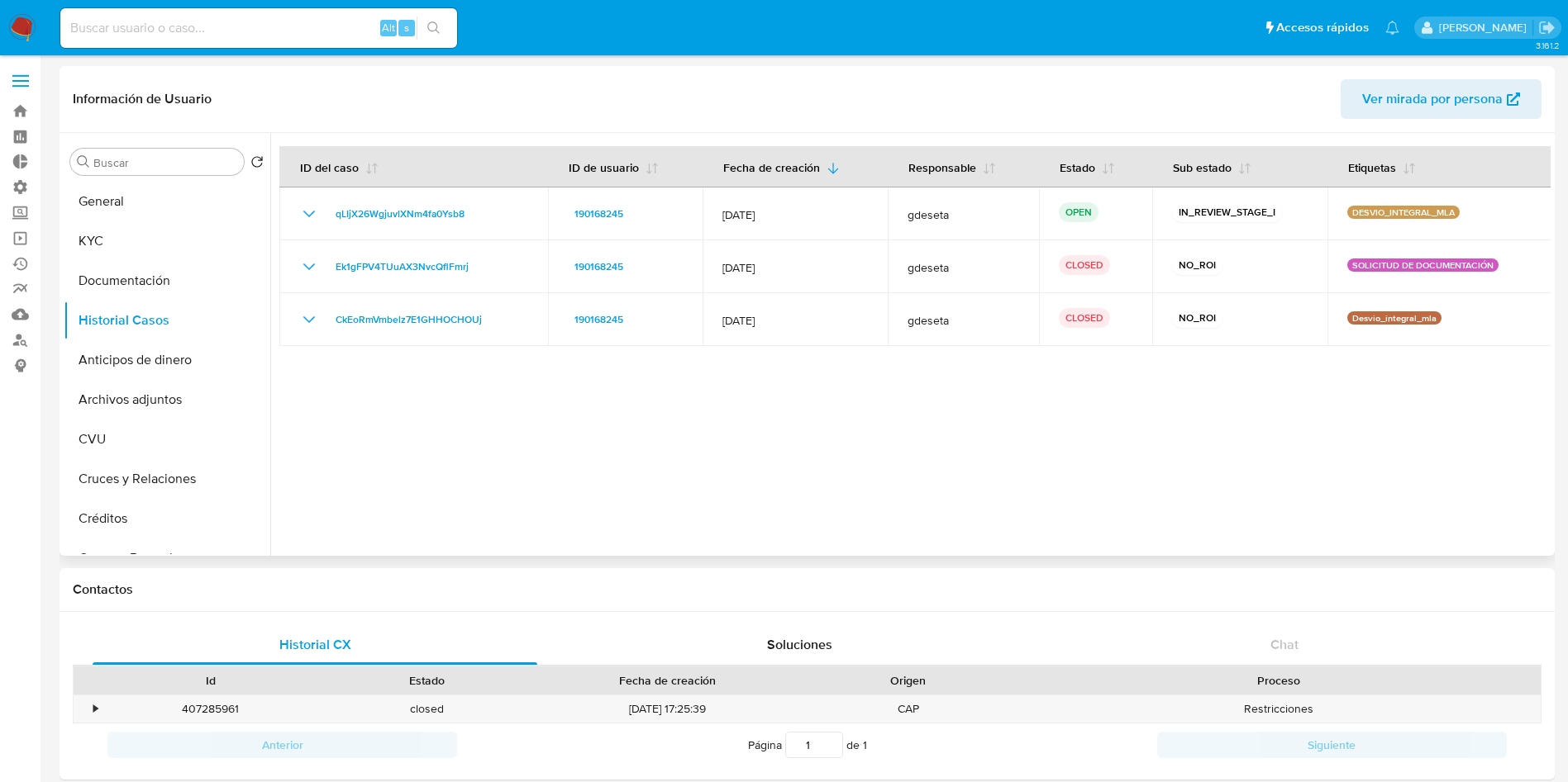
click at [571, 482] on div at bounding box center [909, 345] width 1280 height 423
click at [557, 421] on div at bounding box center [909, 345] width 1280 height 423
click at [148, 388] on button "Archivos adjuntos" at bounding box center [160, 400] width 193 height 40
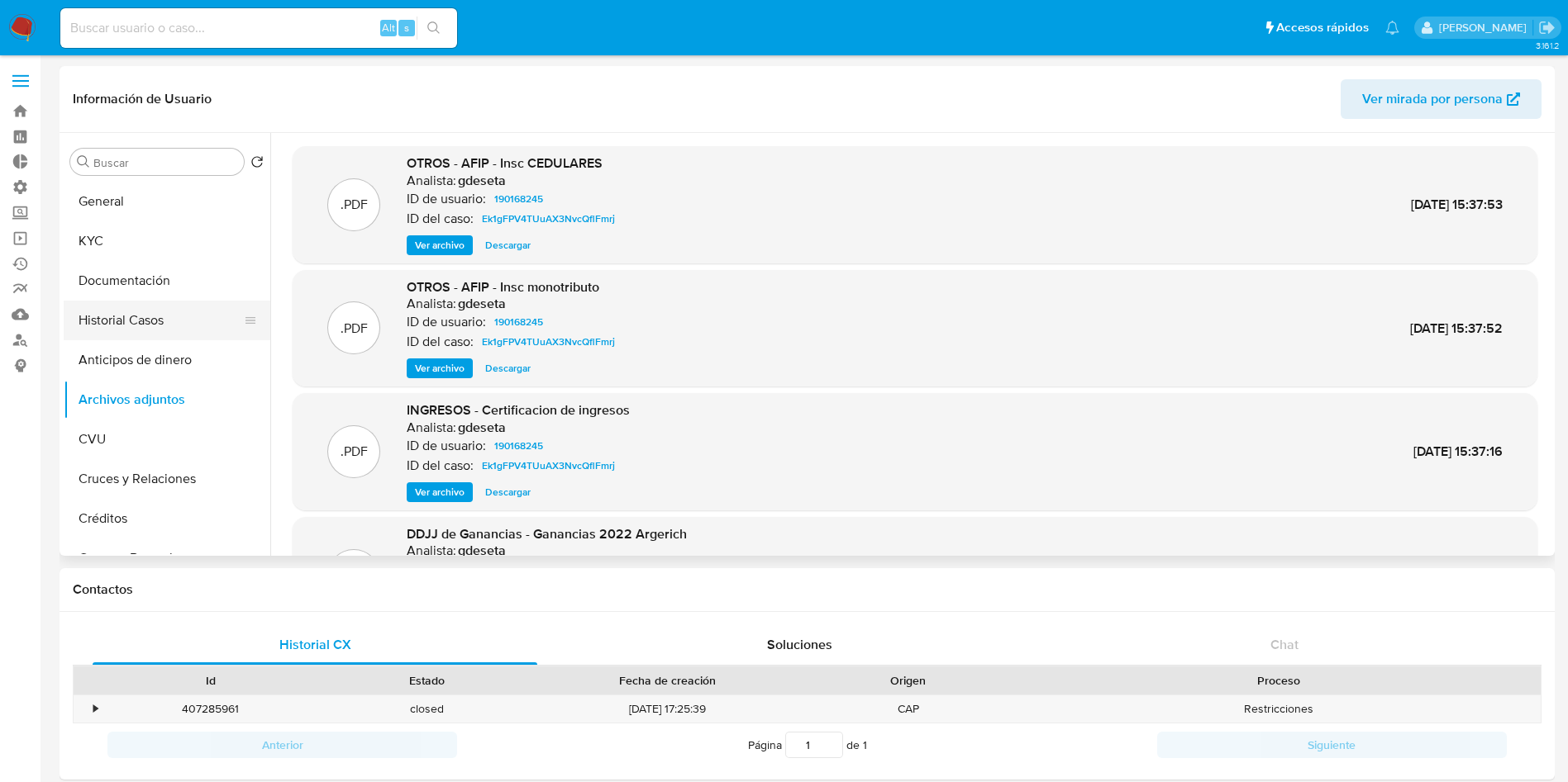
click at [146, 320] on button "Historial Casos" at bounding box center [160, 320] width 193 height 40
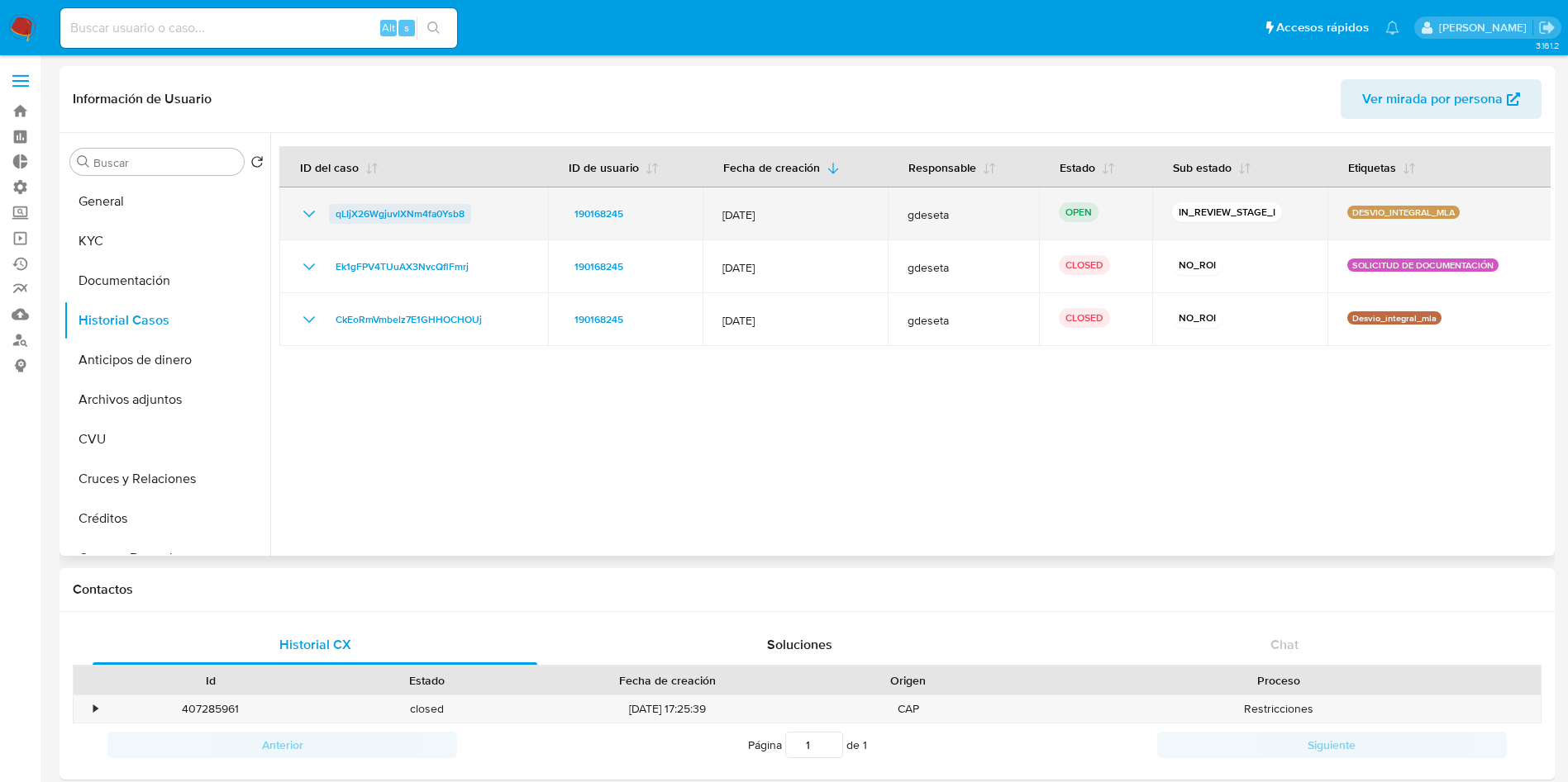
click at [405, 213] on span "qLIjX26WgjuvlXNm4fa0Ysb8" at bounding box center [400, 213] width 129 height 20
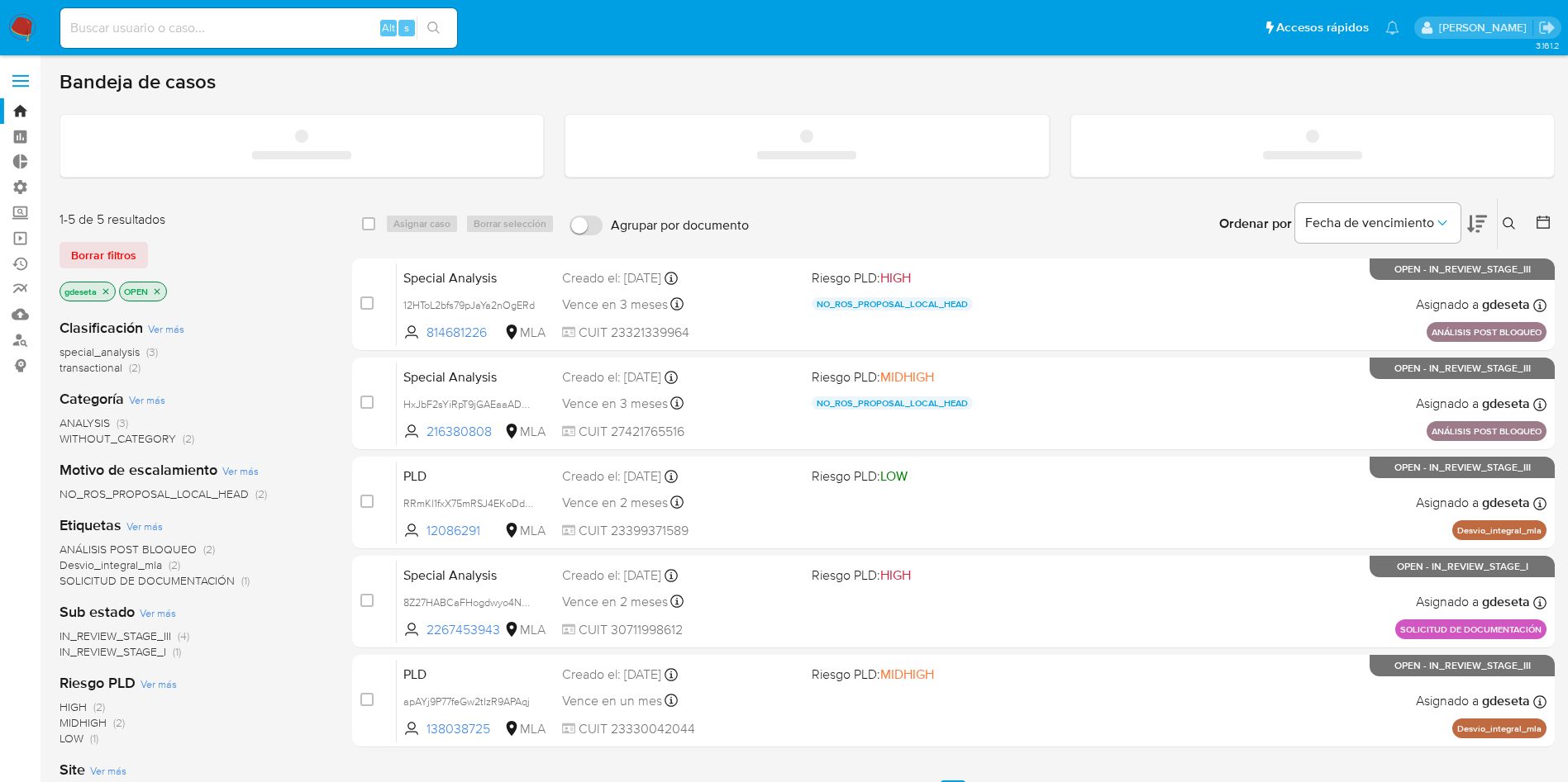
click at [186, 24] on input at bounding box center [258, 28] width 396 height 22
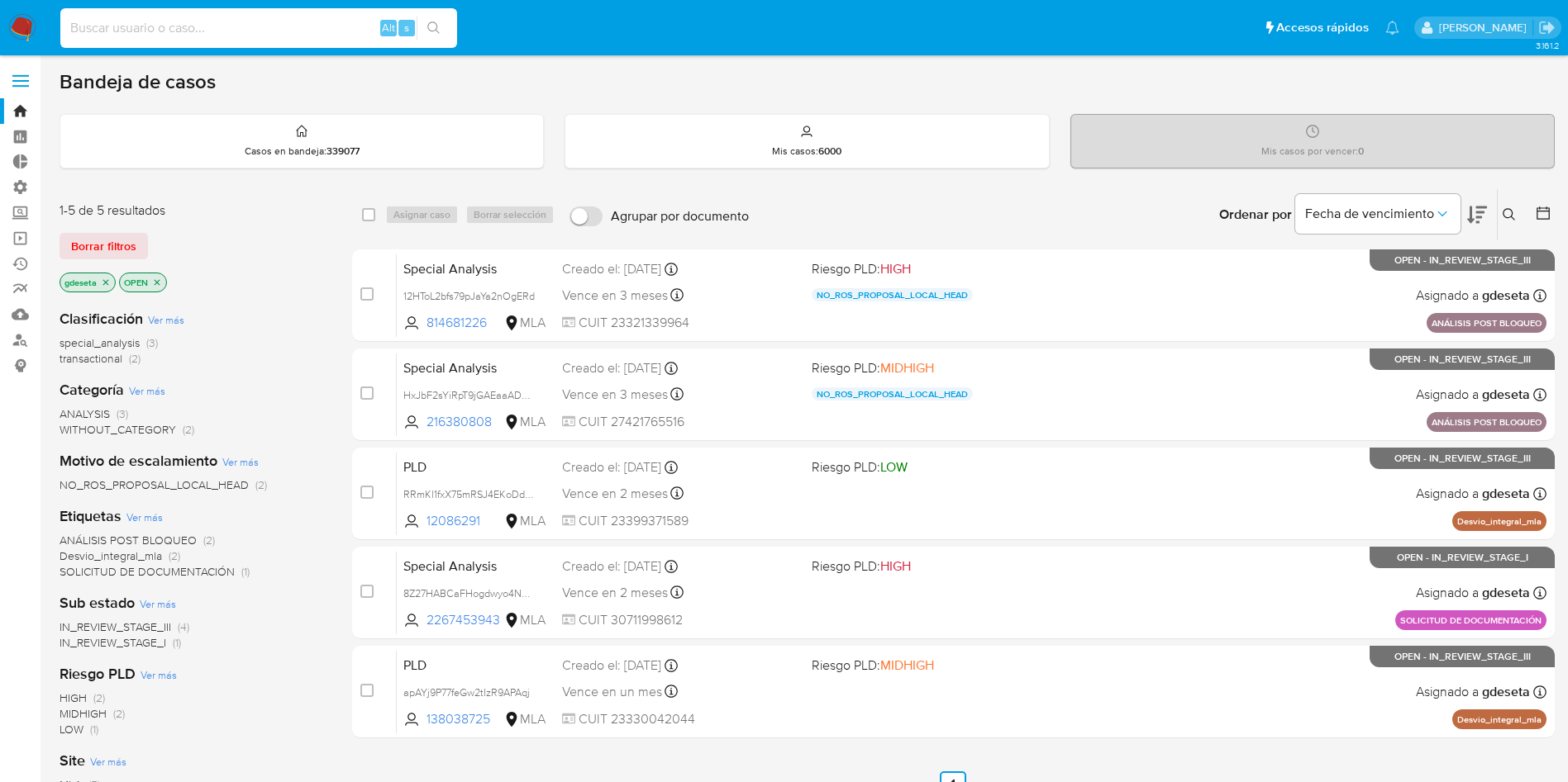
paste input "MZkr0UplKhFdkRIOJZqsAVQK"
type input "MZkr0UplKhFdkRIOJZqsAVQK"
click at [430, 25] on icon "search-icon" at bounding box center [433, 28] width 13 height 13
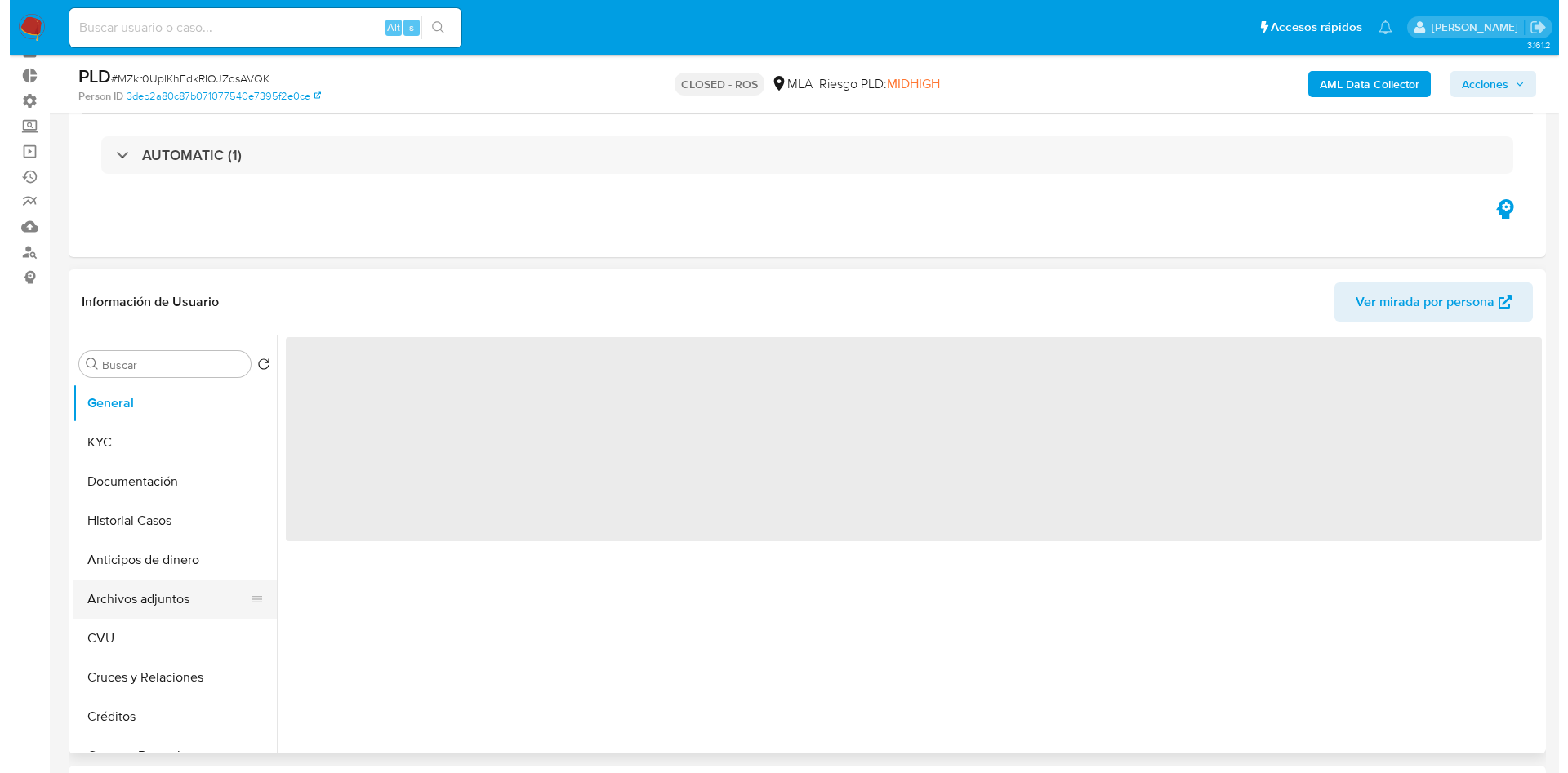
scroll to position [122, 0]
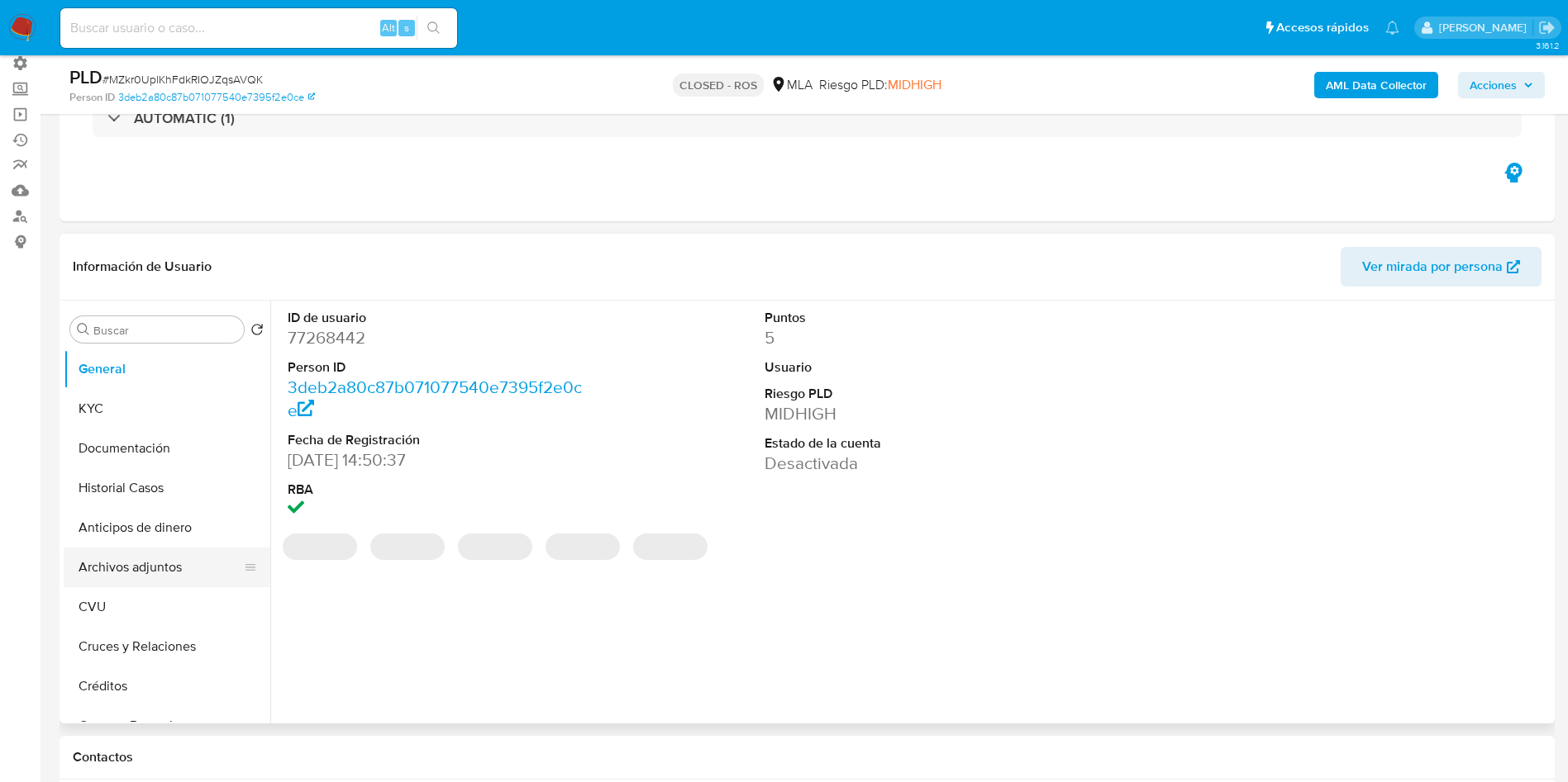
click at [93, 557] on button "Archivos adjuntos" at bounding box center [160, 568] width 193 height 40
select select "10"
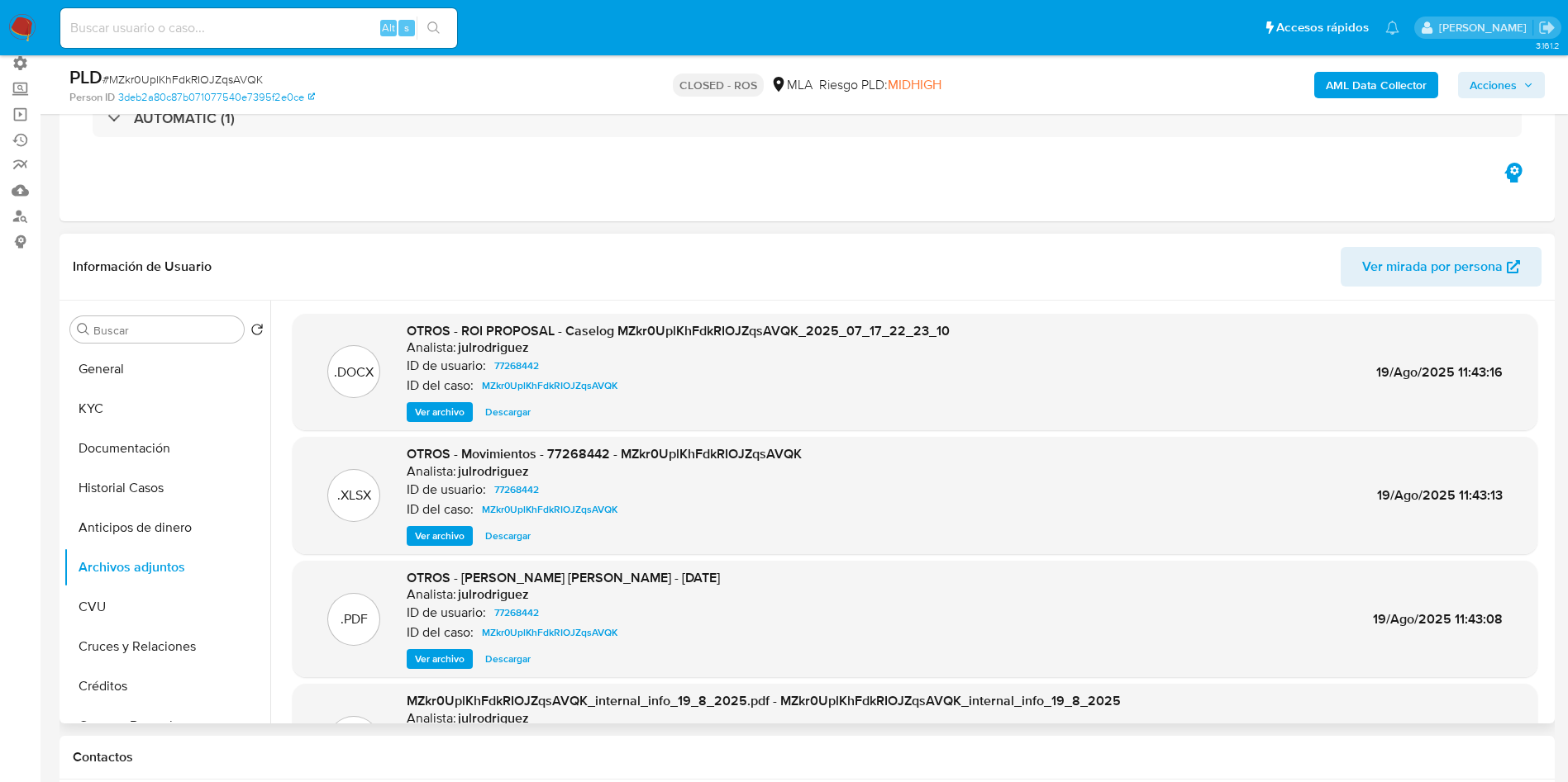
drag, startPoint x: 522, startPoint y: 409, endPoint x: 655, endPoint y: 388, distance: 134.6
click at [655, 388] on div "OTROS - ROI PROPOSAL - Caselog MZkr0UplKhFdkRIOJZqsAVQK_2025_07_17_22_23_10 Ana…" at bounding box center [678, 373] width 543 height 101
click at [416, 422] on div ".DOCX OTROS - ROI PROPOSAL - Caselog MZkr0UplKhFdkRIOJZqsAVQK_2025_07_17_22_23_…" at bounding box center [915, 372] width 1245 height 118
click at [418, 413] on span "Ver archivo" at bounding box center [439, 412] width 50 height 17
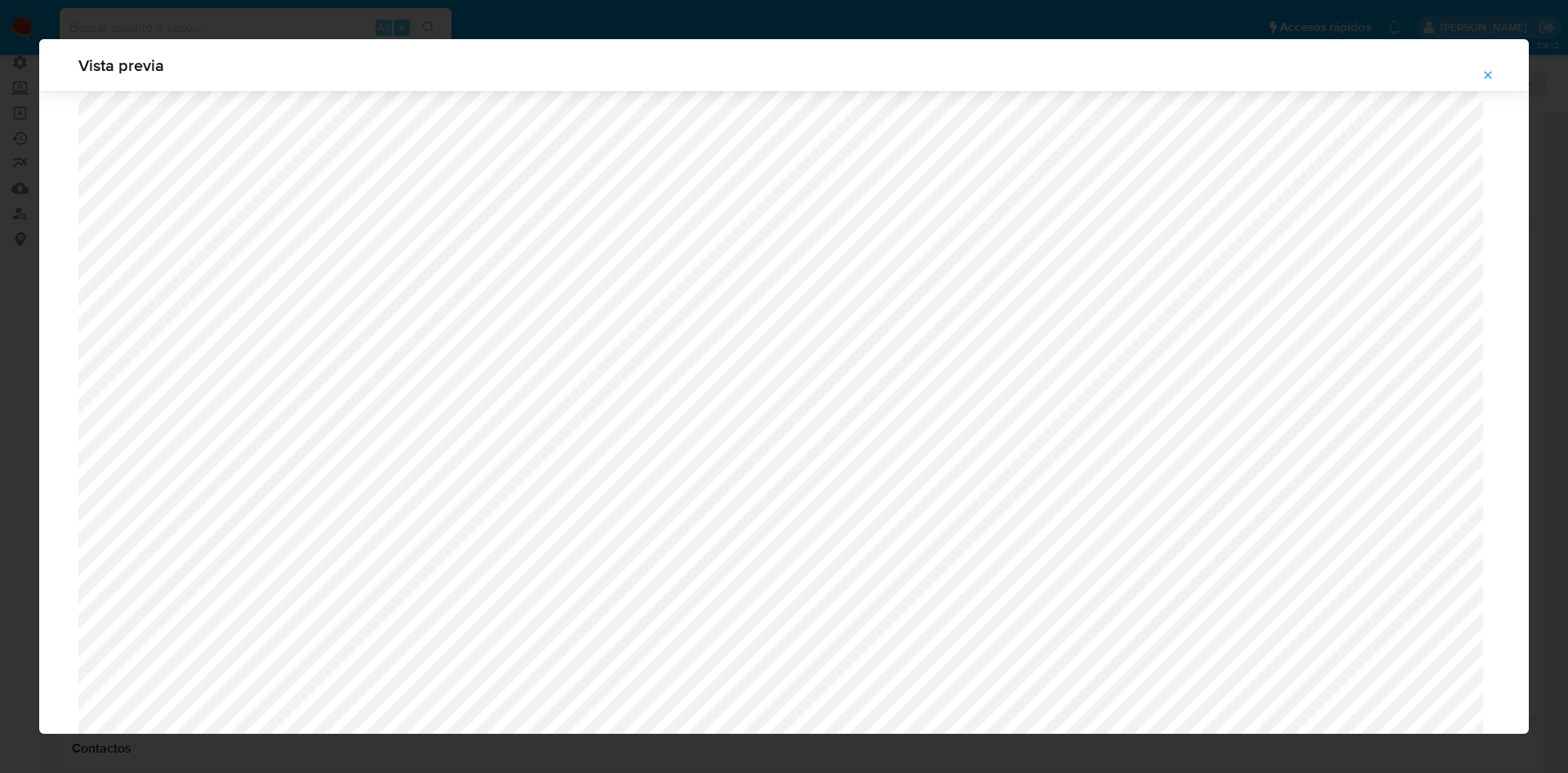
scroll to position [947, 0]
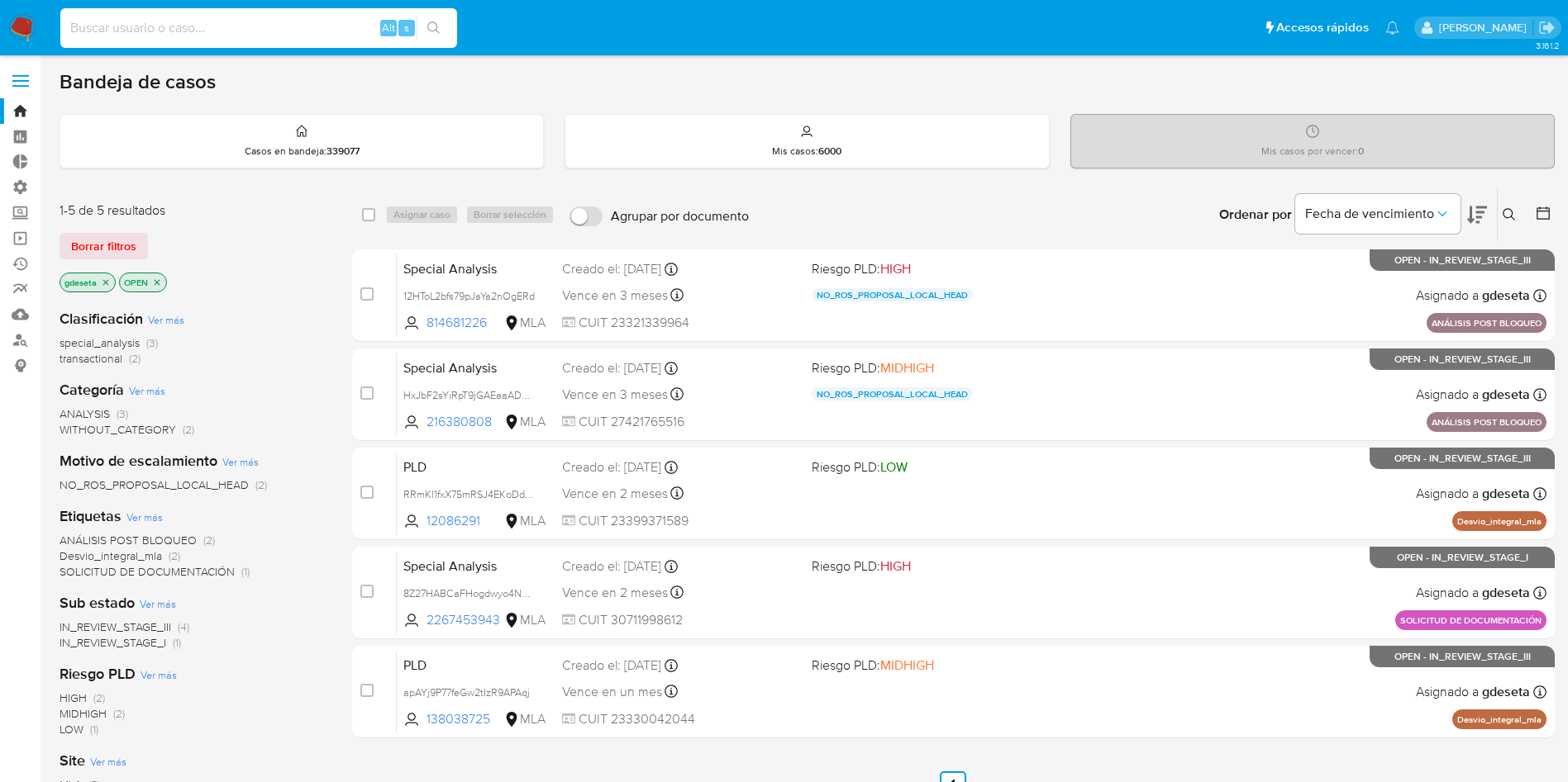
click at [228, 30] on input at bounding box center [258, 28] width 396 height 22
paste input "9Xs4daNIy0CAWNlhyEYJL2CU"
type input "9Xs4daNIy0CAWNlhyEYJL2CU"
click at [440, 27] on icon "search-icon" at bounding box center [433, 28] width 13 height 13
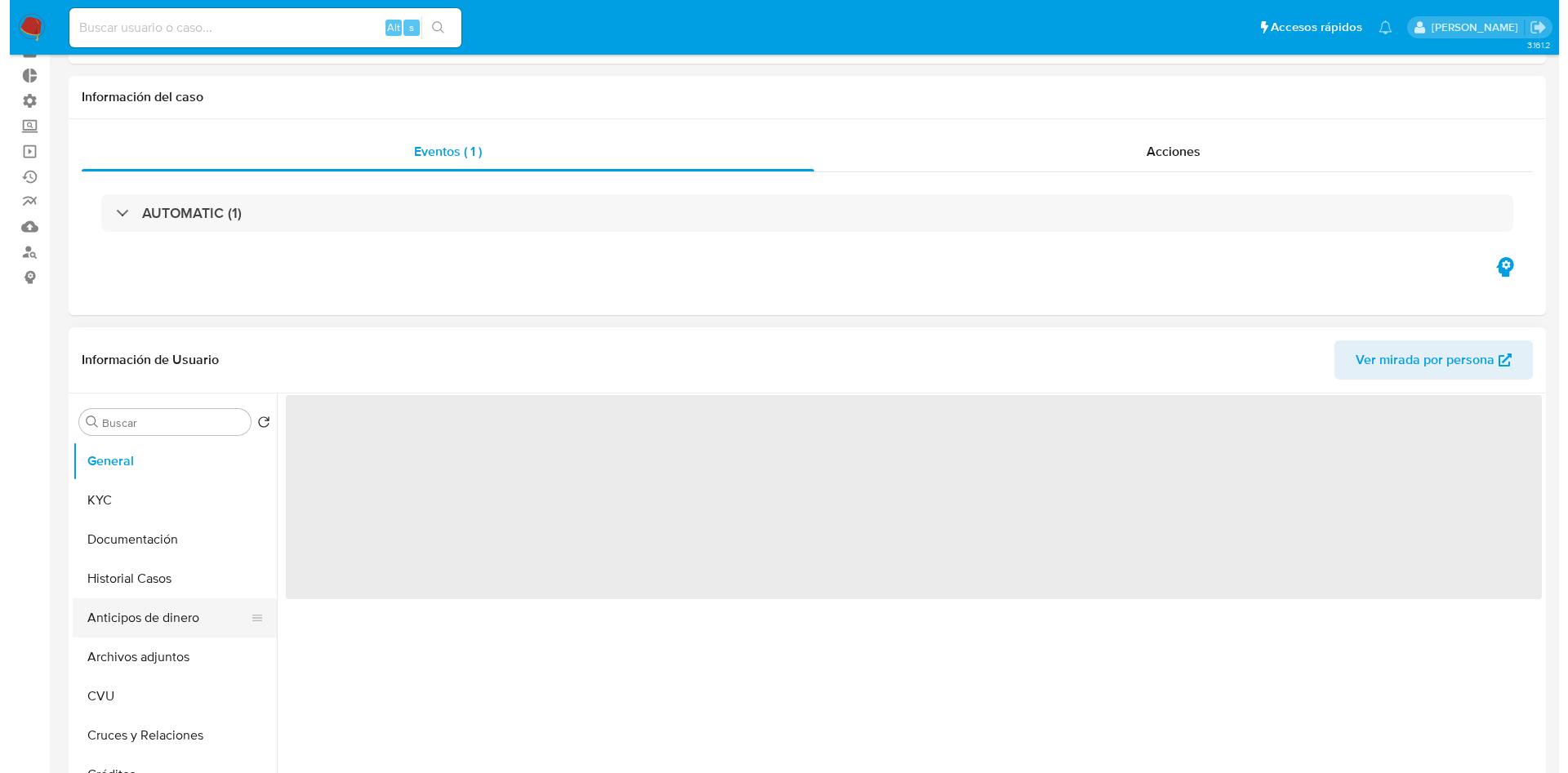
scroll to position [122, 0]
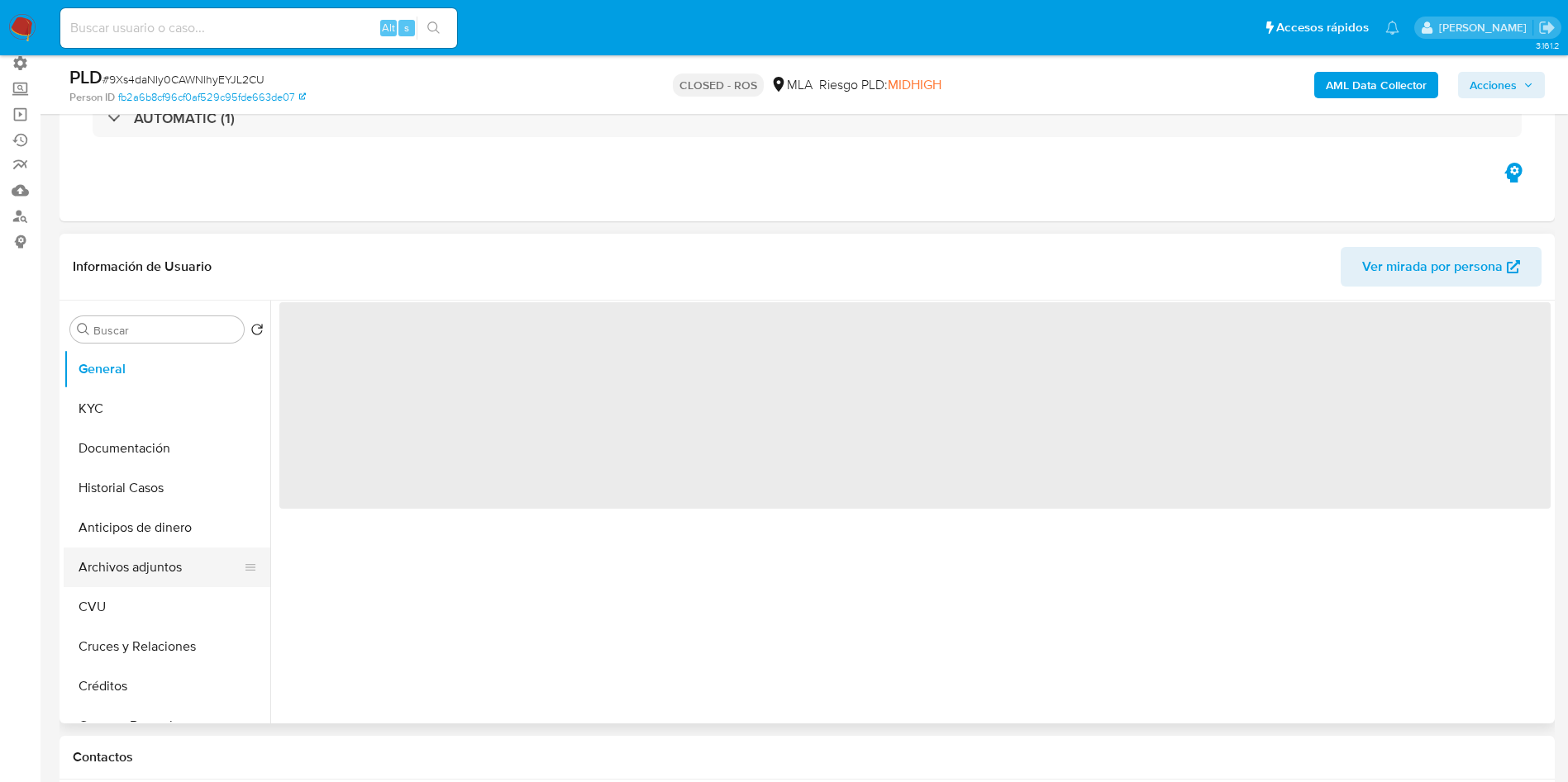
click at [158, 569] on button "Archivos adjuntos" at bounding box center [160, 568] width 193 height 40
select select "10"
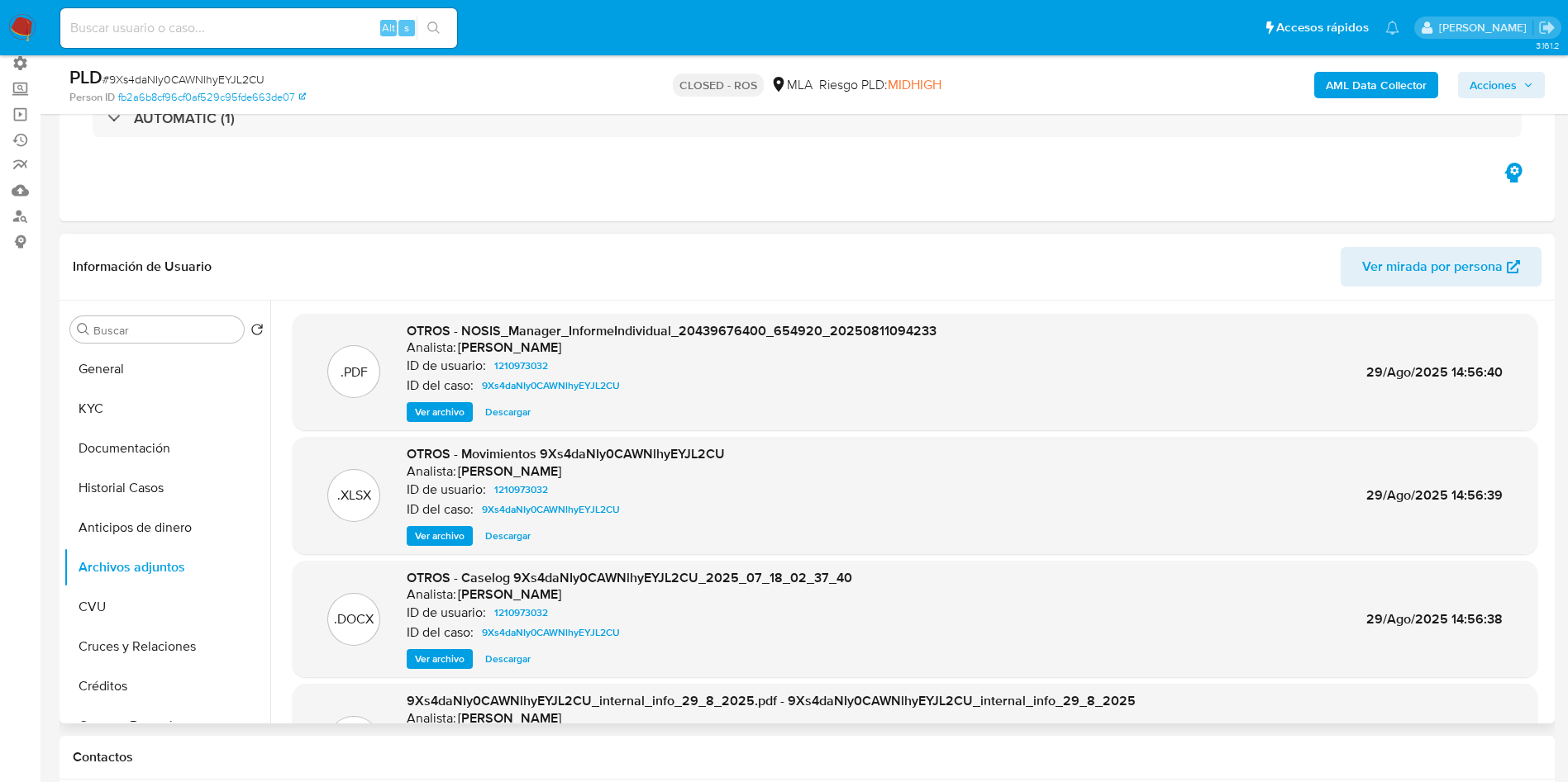
click at [435, 659] on span "Ver archivo" at bounding box center [439, 659] width 50 height 17
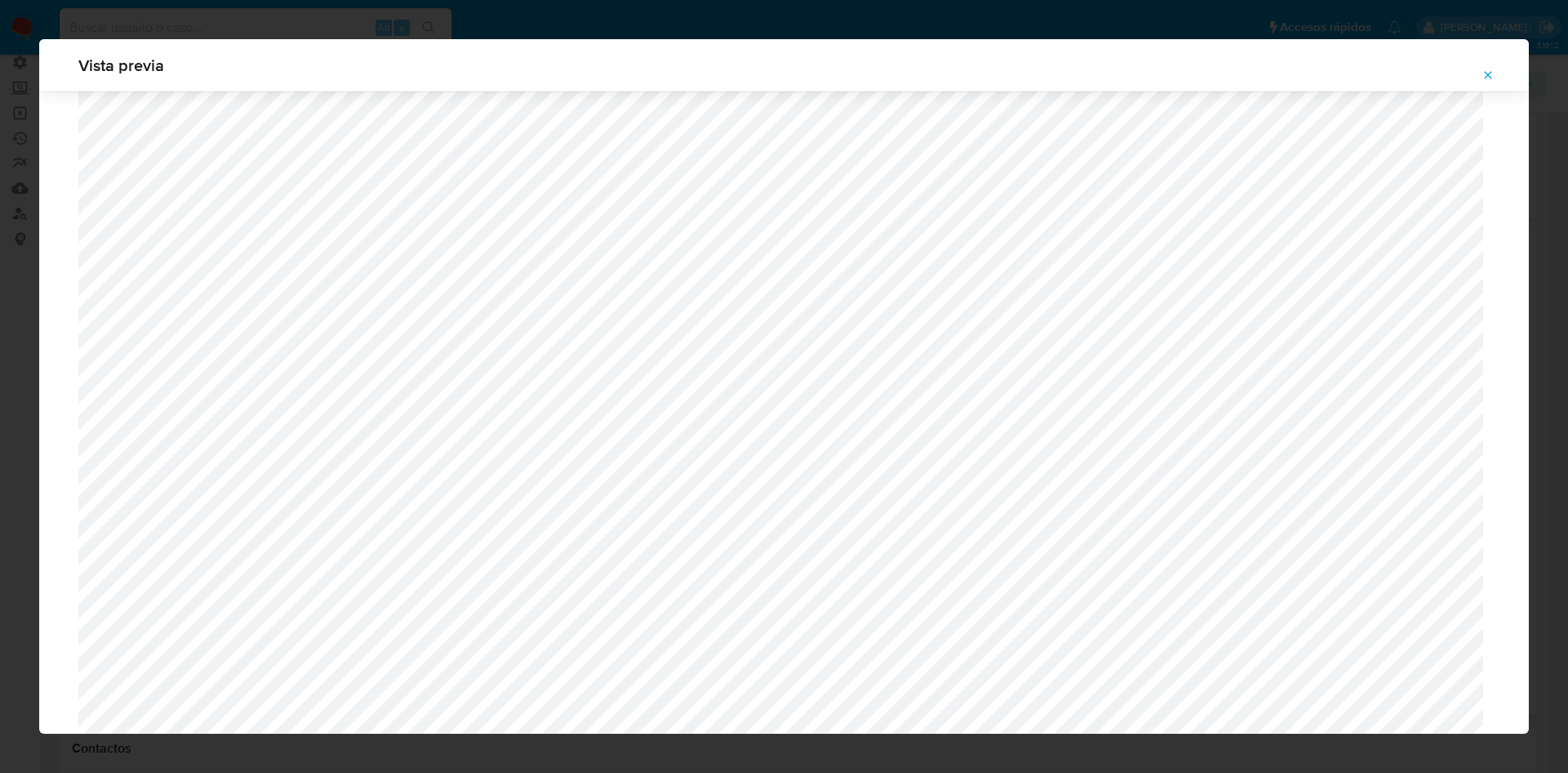
scroll to position [825, 0]
click at [1492, 74] on icon "Attachment preview" at bounding box center [1488, 75] width 13 height 13
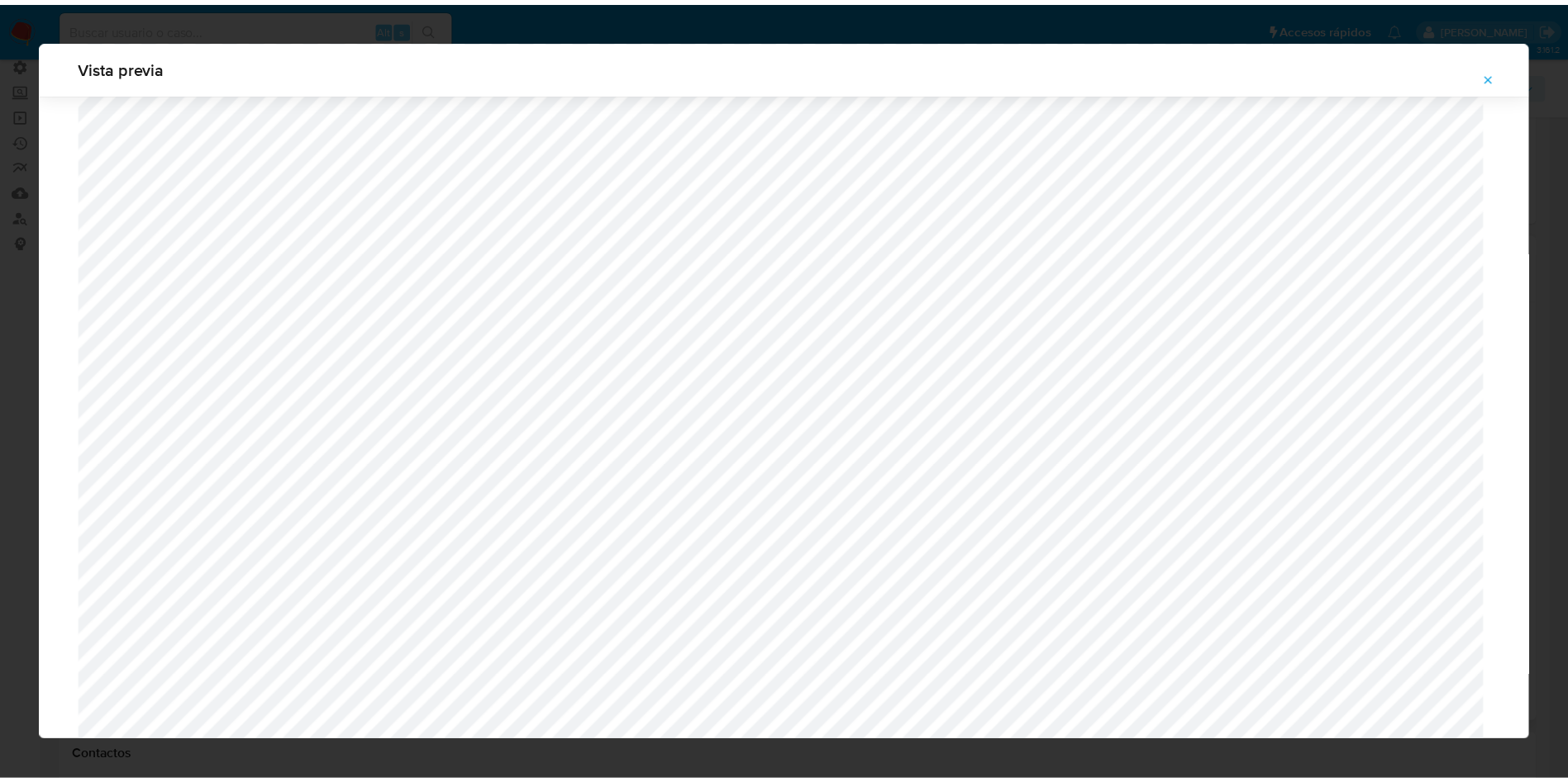
scroll to position [0, 0]
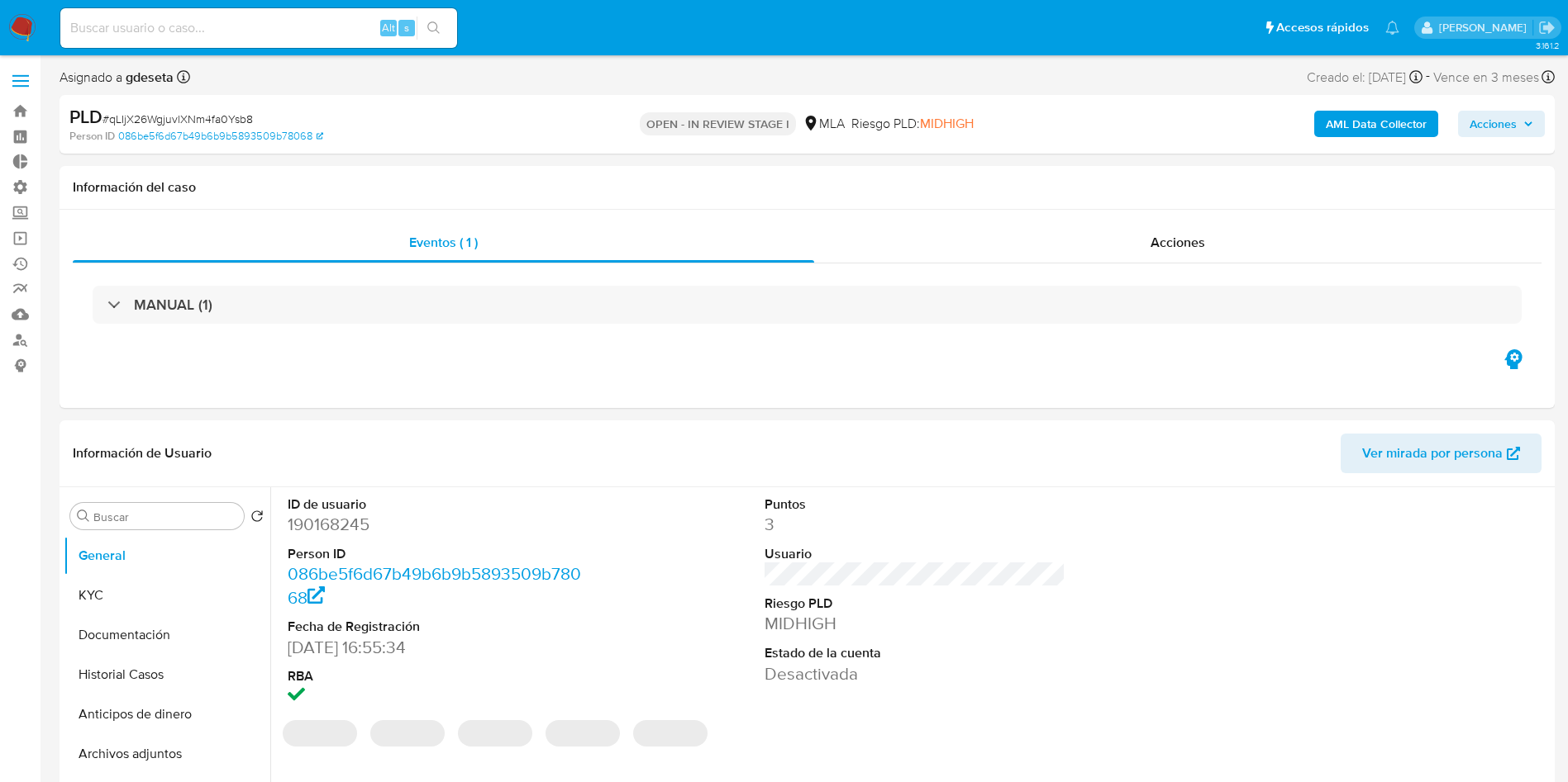
select select "10"
click at [1346, 122] on b "AML Data Collector" at bounding box center [1376, 124] width 101 height 26
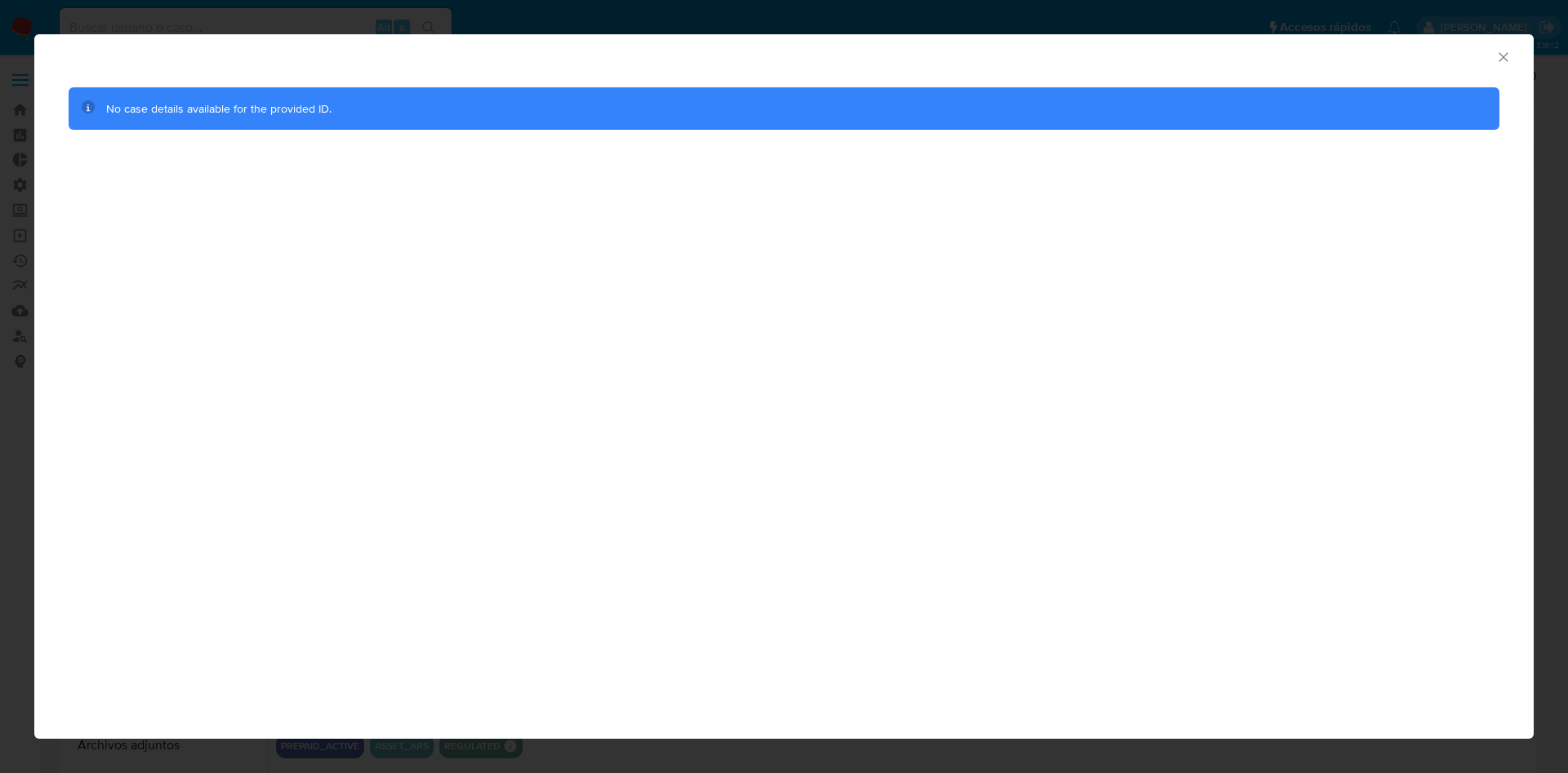
click at [1505, 57] on icon "Cerrar ventana" at bounding box center [1503, 57] width 16 height 16
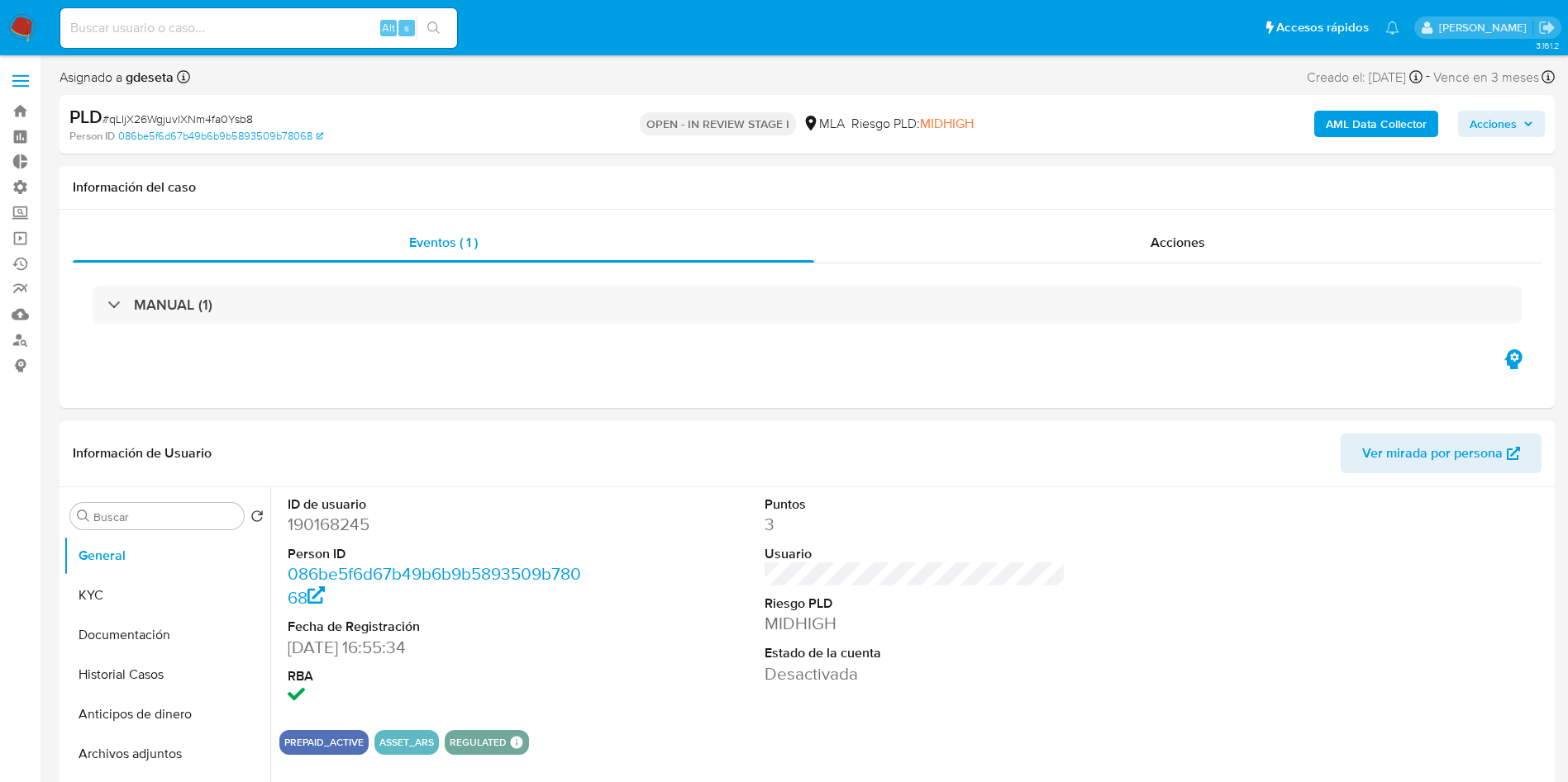
click at [314, 522] on dd "190168245" at bounding box center [438, 524] width 301 height 24
copy dd "190168245"
click at [1355, 122] on b "AML Data Collector" at bounding box center [1376, 124] width 101 height 26
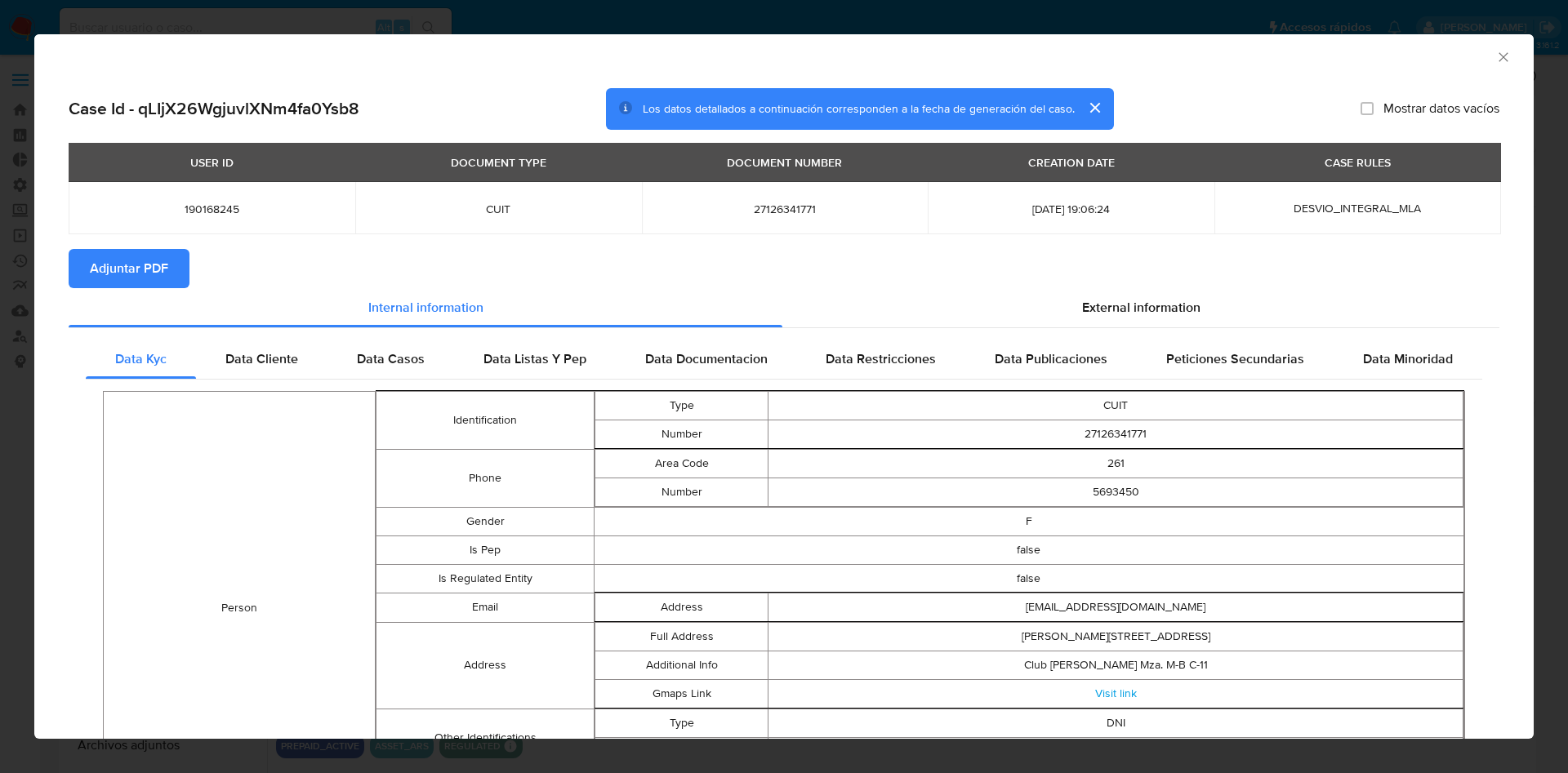
click at [1496, 56] on icon "Cerrar ventana" at bounding box center [1503, 57] width 16 height 16
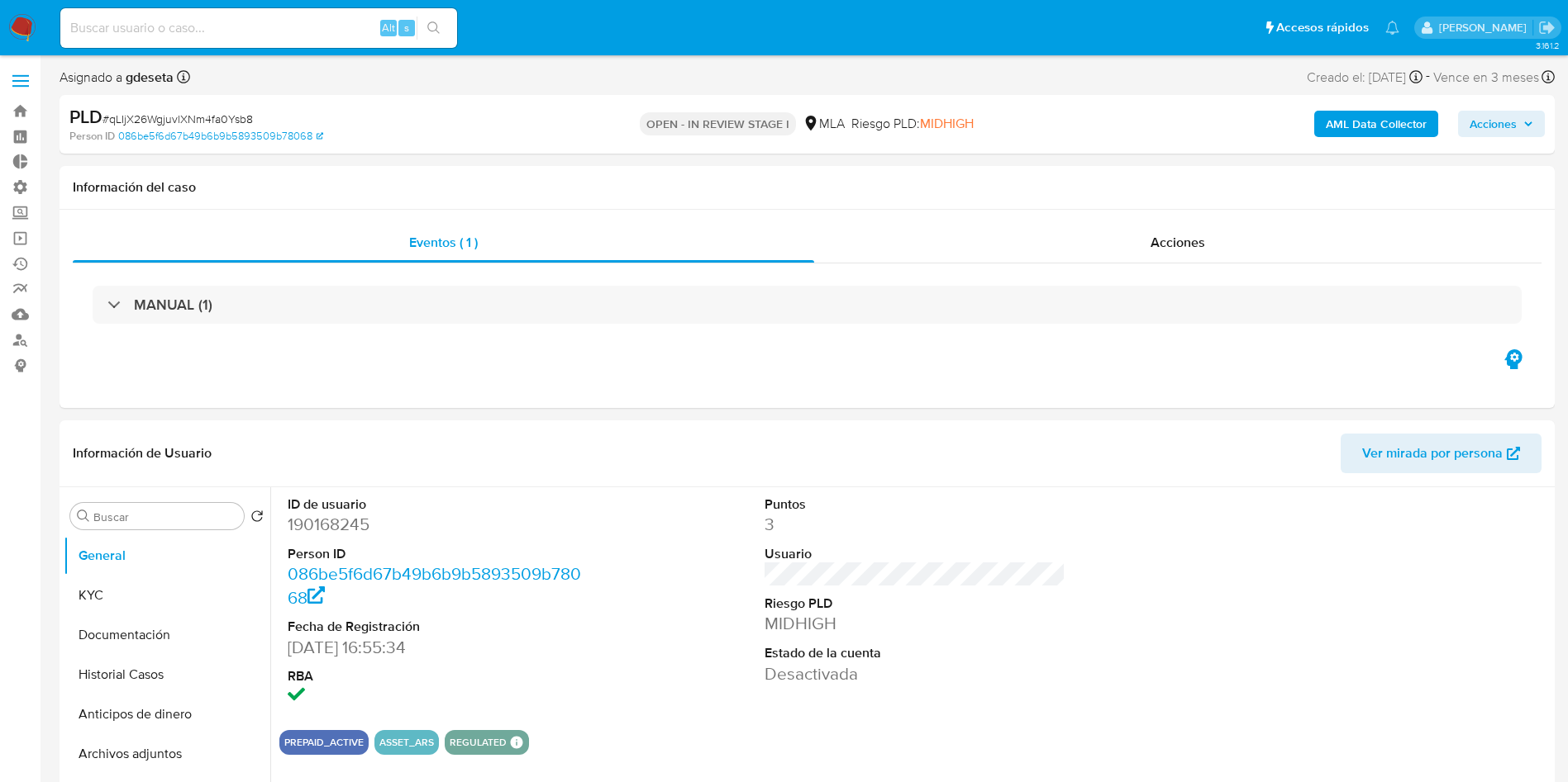
click at [192, 113] on span "# qLIjX26WgjuvlXNm4fa0Ysb8" at bounding box center [178, 118] width 151 height 17
copy span "qLIjX26WgjuvlXNm4fa0Ysb8"
click at [112, 678] on button "Historial Casos" at bounding box center [160, 675] width 193 height 40
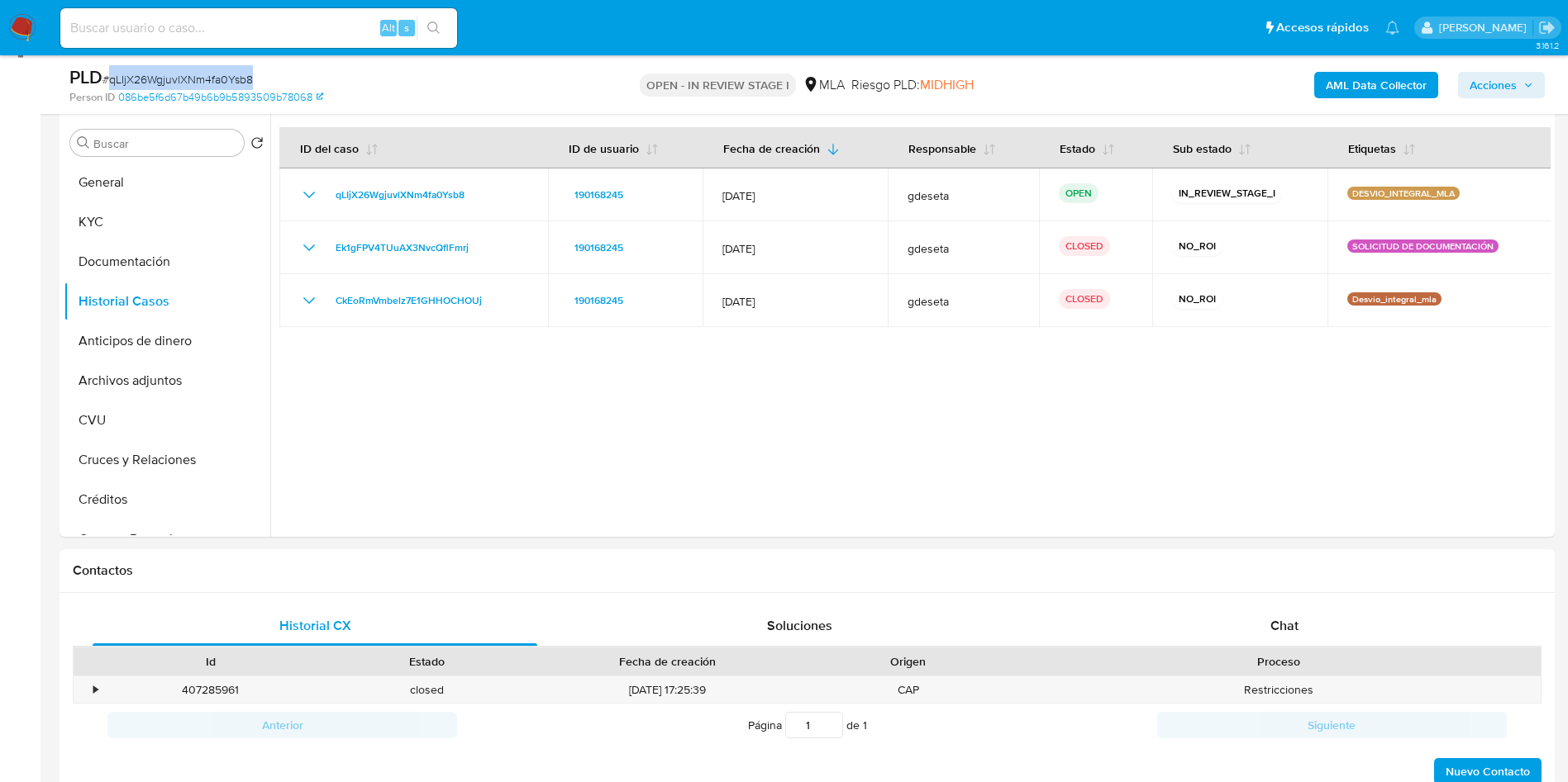
scroll to position [372, 0]
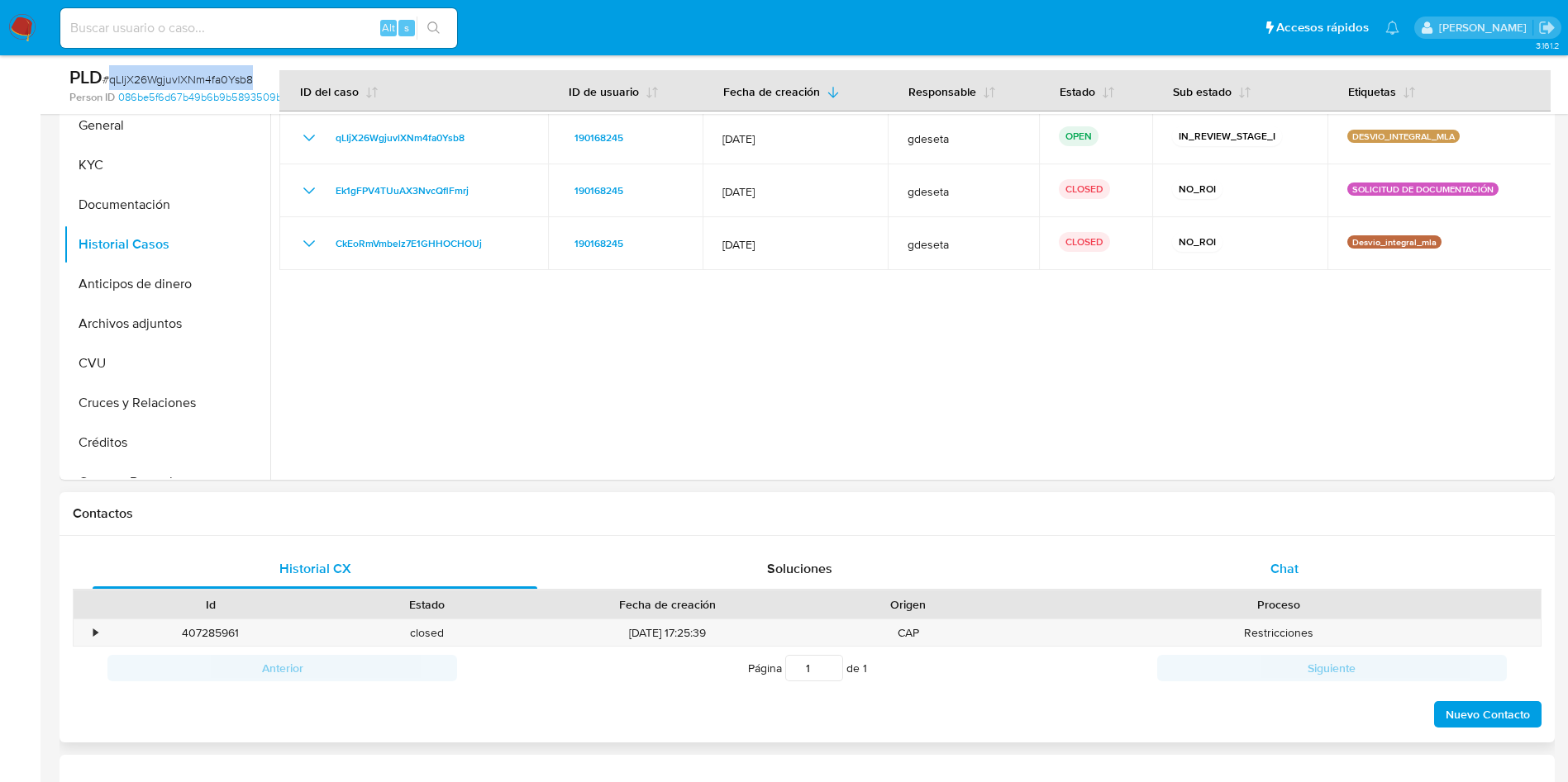
click at [1326, 573] on div "Chat" at bounding box center [1284, 570] width 444 height 40
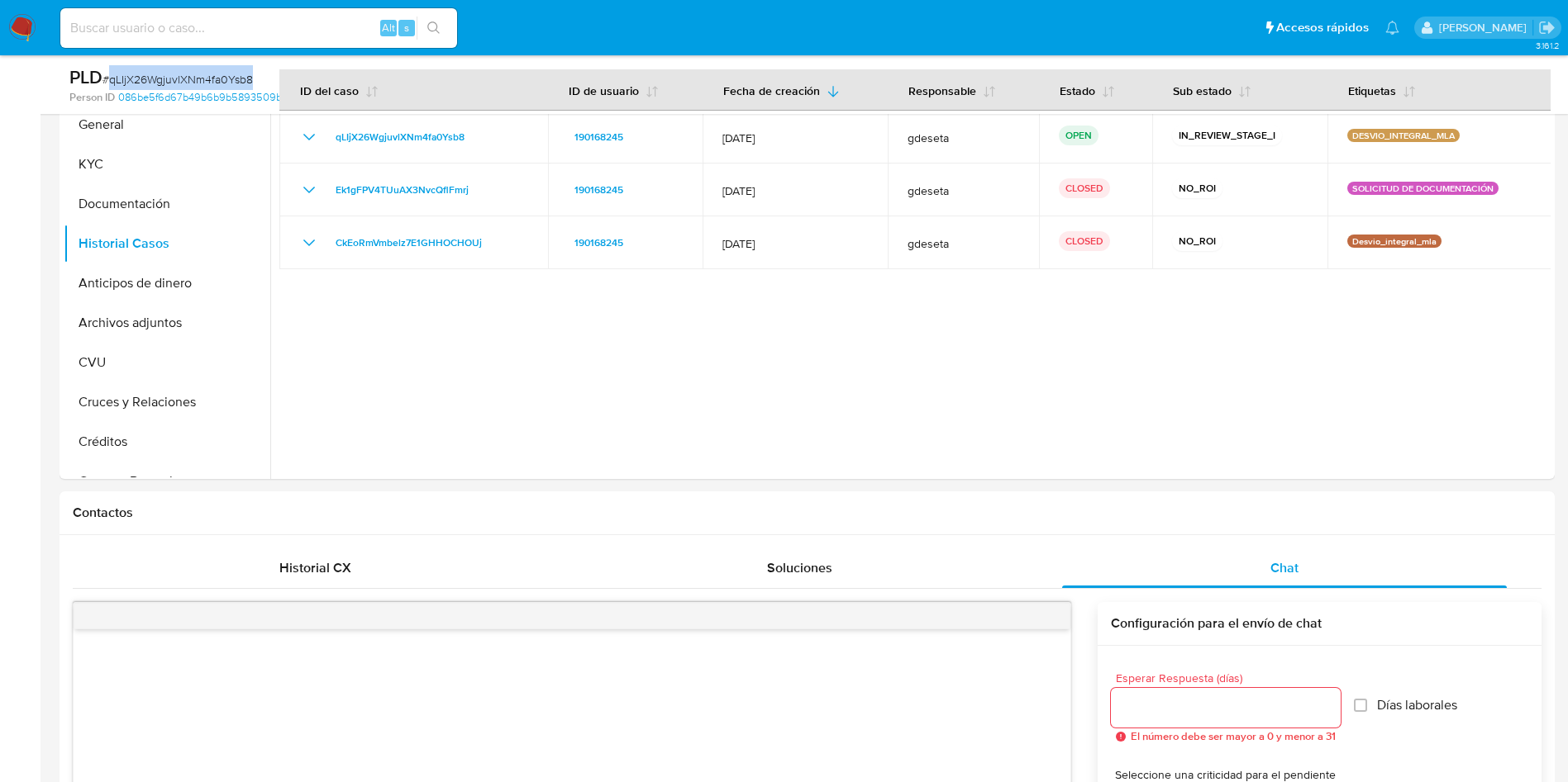
scroll to position [248, 0]
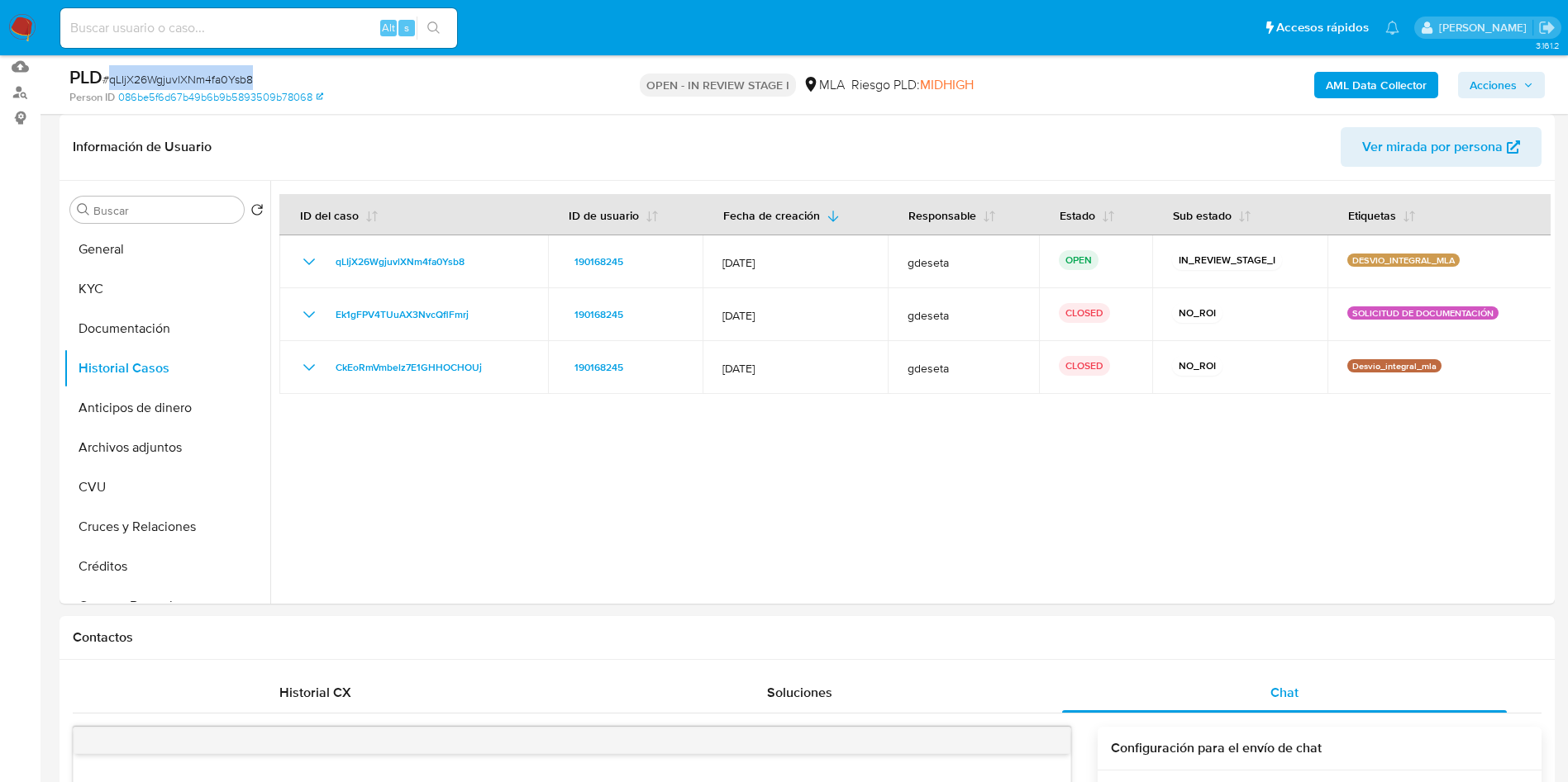
click at [17, 30] on img at bounding box center [22, 28] width 28 height 28
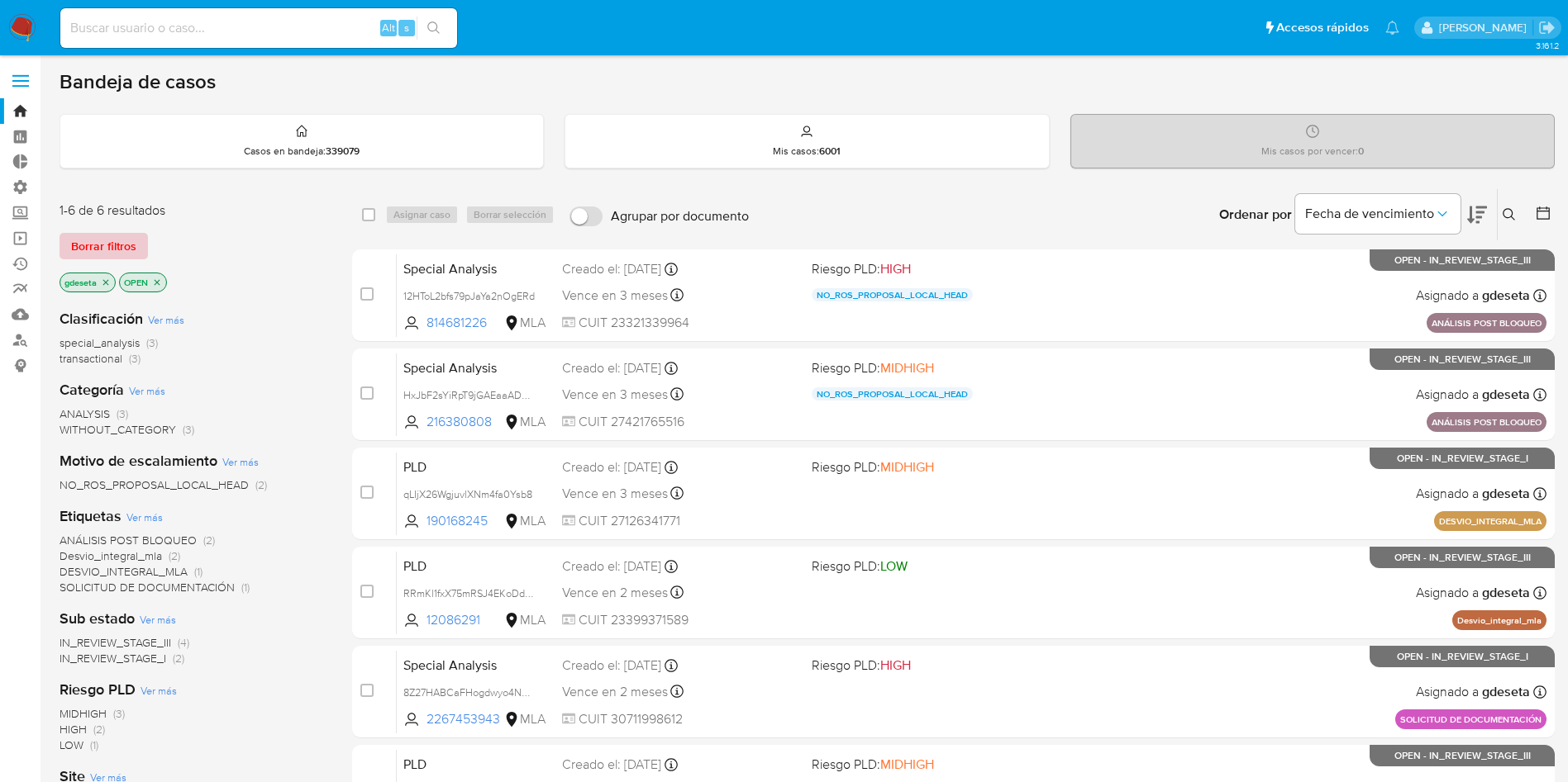
click at [129, 248] on span "Borrar filtros" at bounding box center [104, 246] width 65 height 24
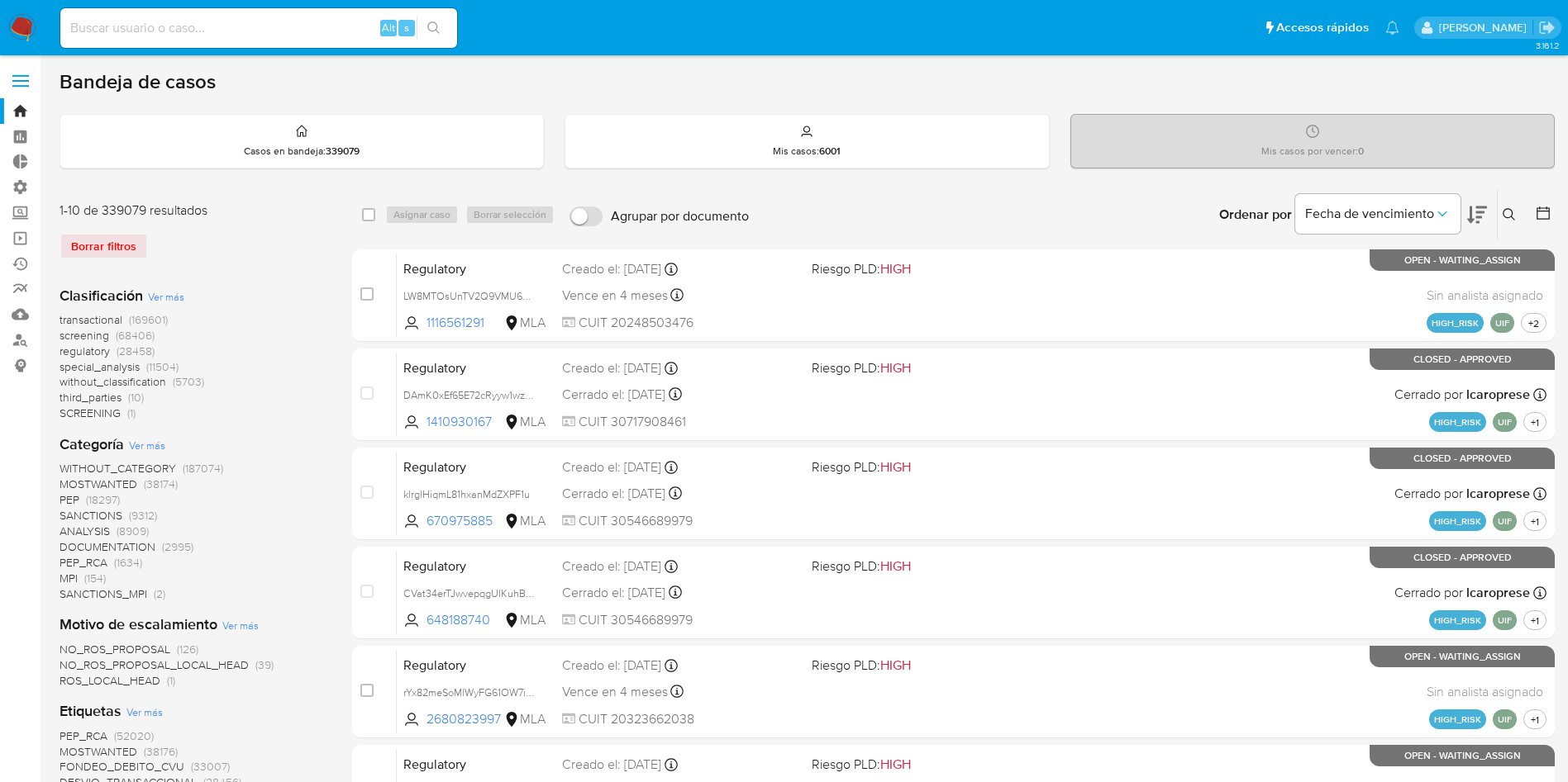
click at [1513, 217] on icon at bounding box center [1509, 214] width 13 height 13
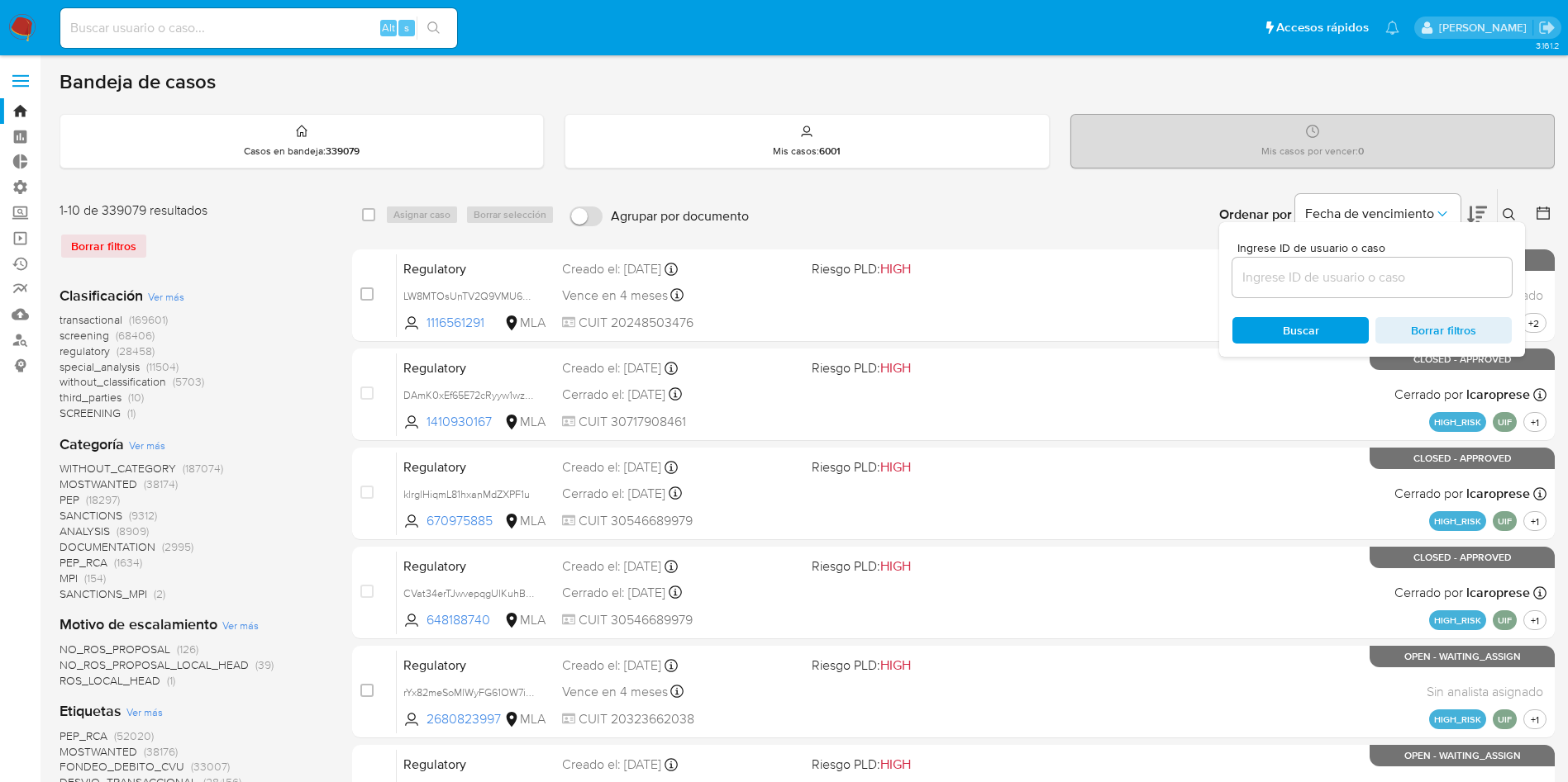
click at [1369, 279] on input at bounding box center [1371, 277] width 280 height 22
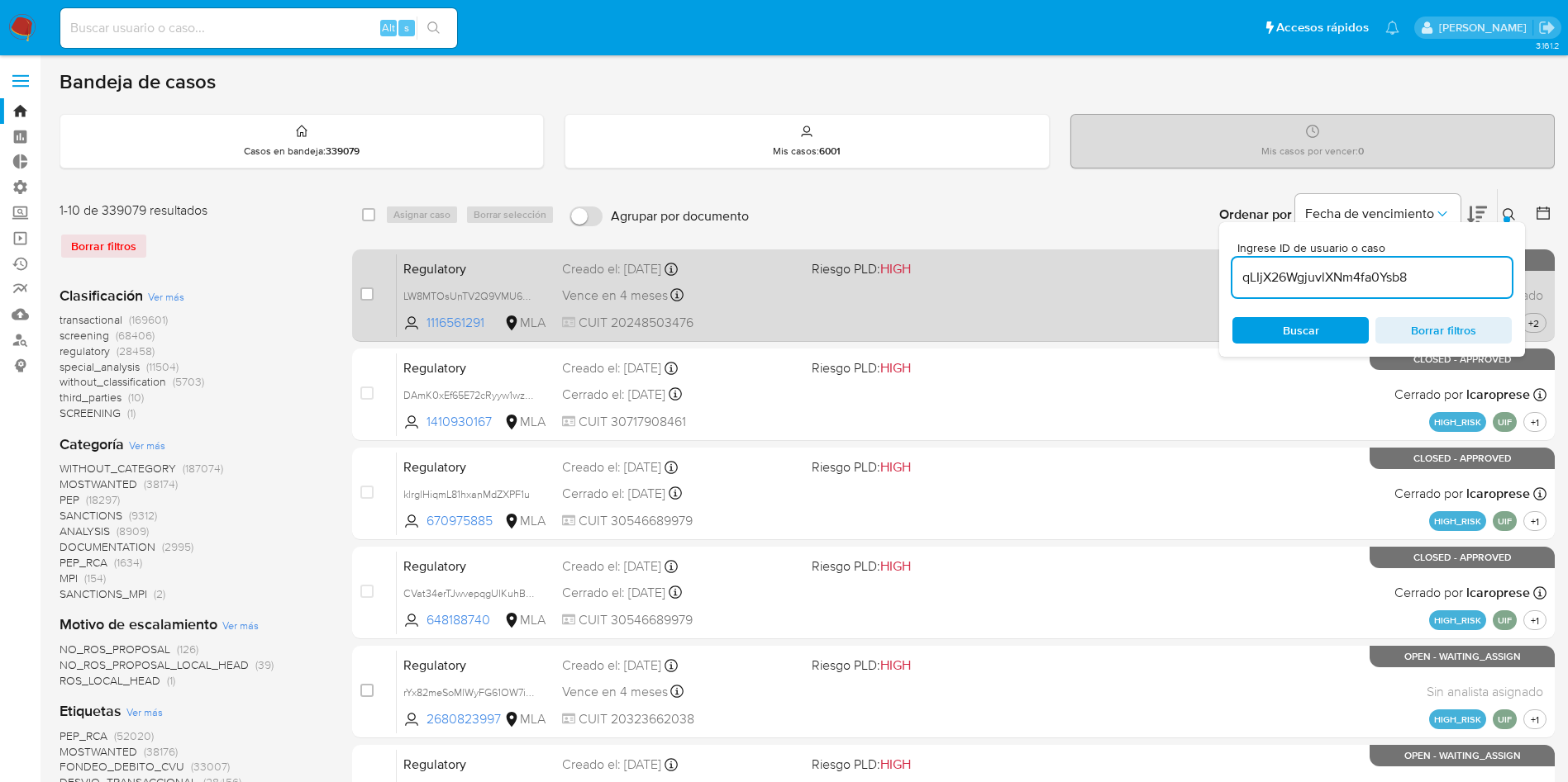
type input "qLIjX26WgjuvlXNm4fa0Ysb8"
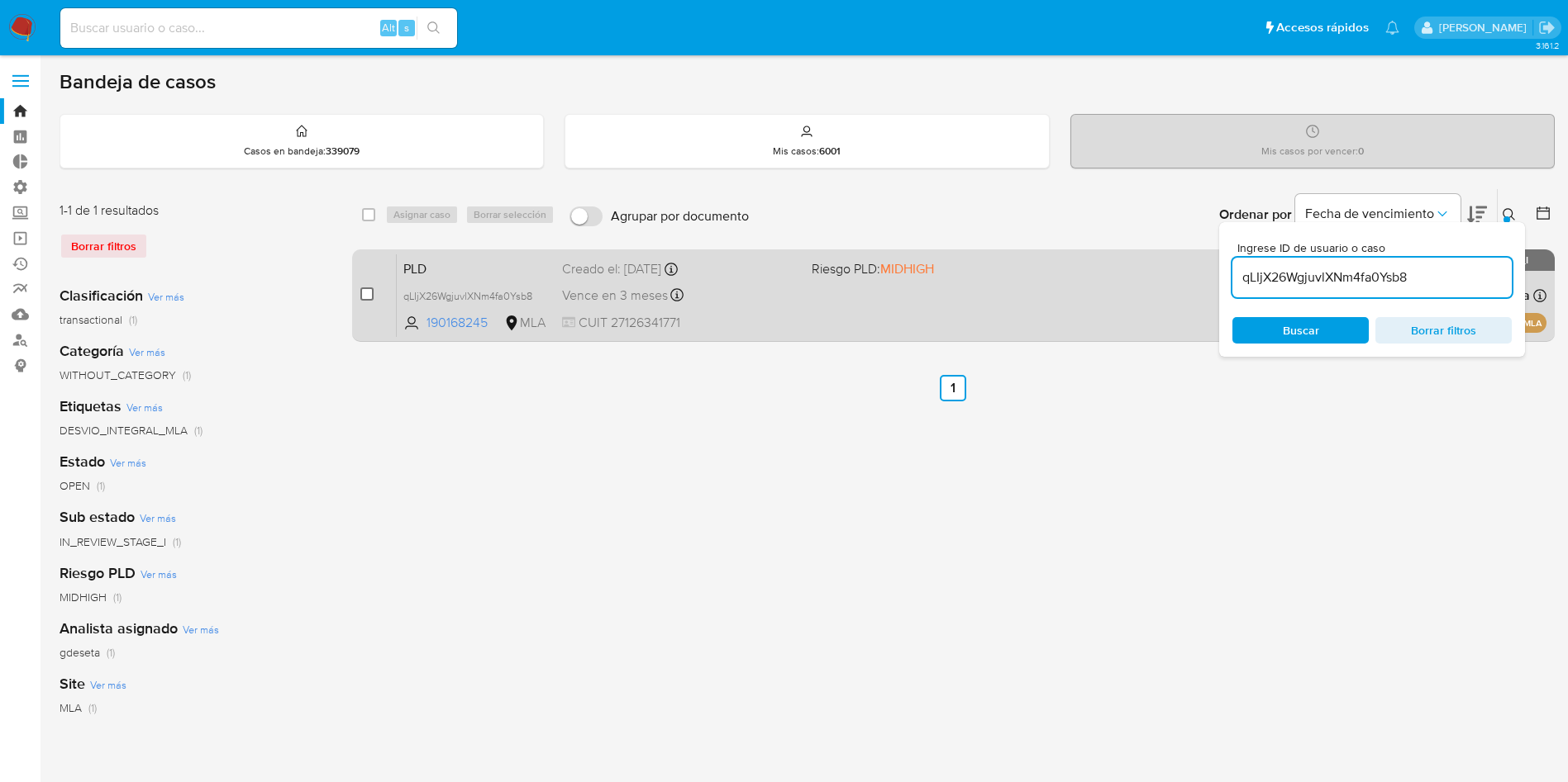
click at [365, 295] on input "checkbox" at bounding box center [367, 293] width 13 height 13
checkbox input "true"
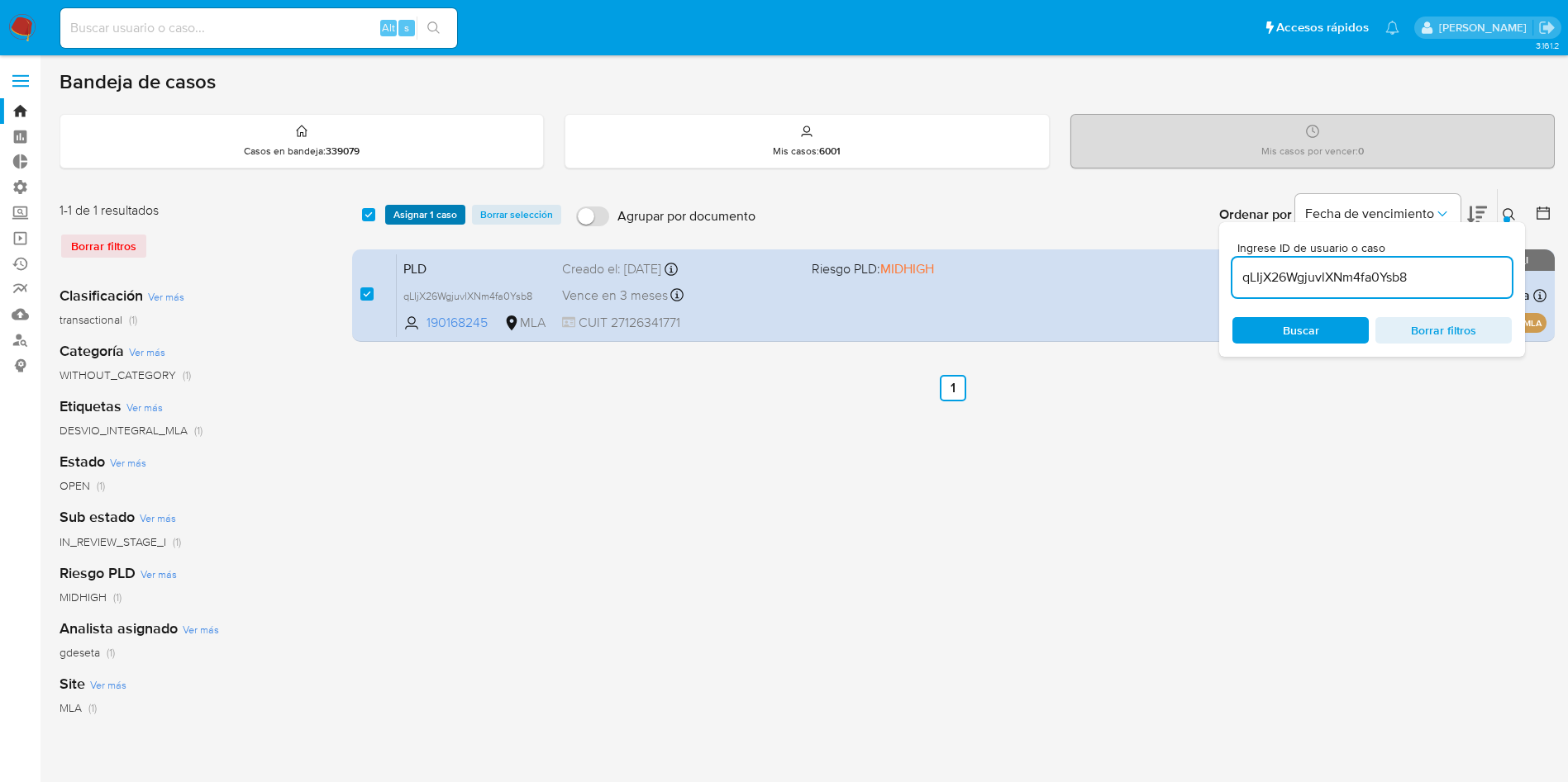
click at [415, 217] on span "Asignar 1 caso" at bounding box center [425, 214] width 64 height 17
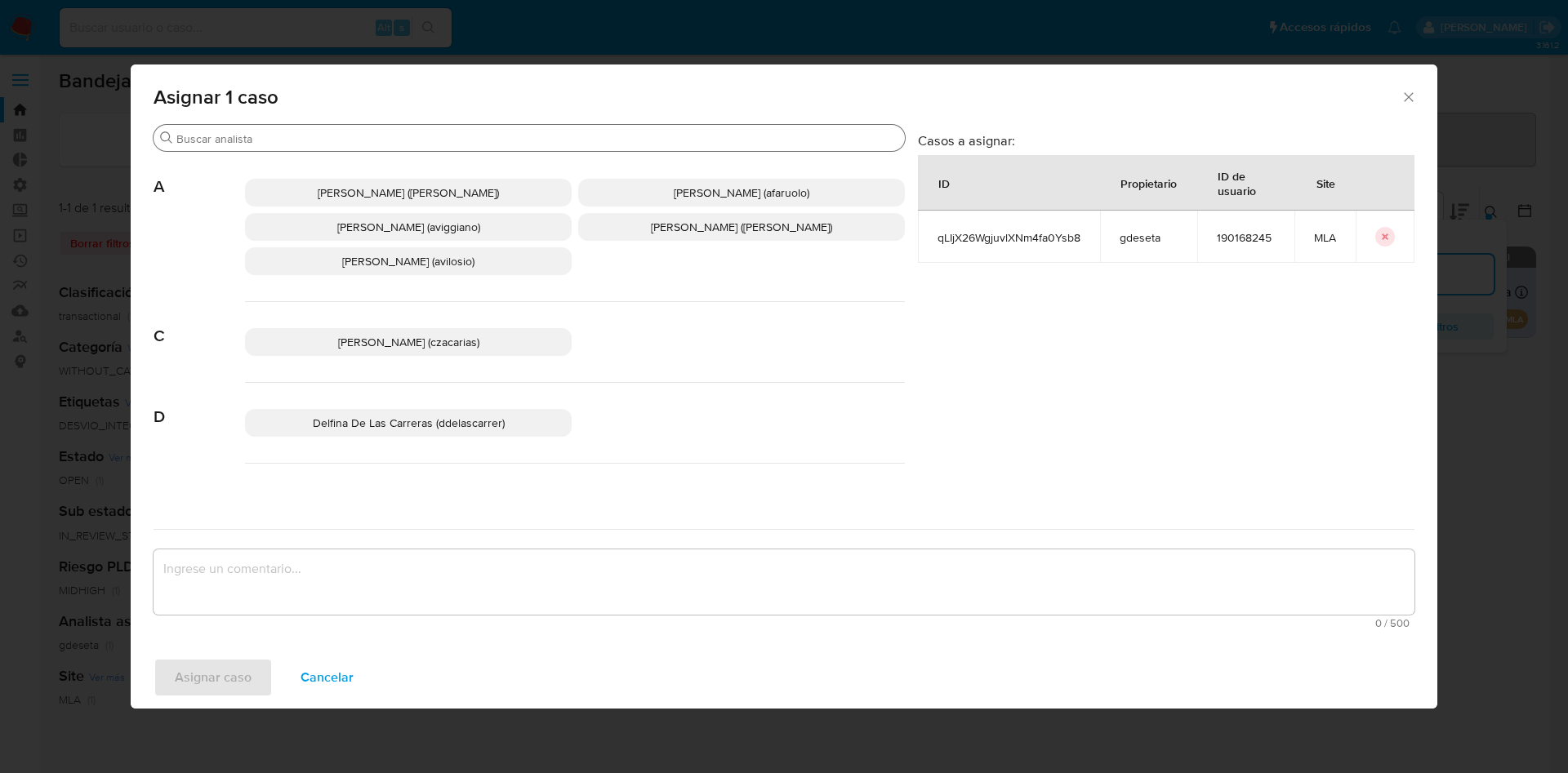
click at [431, 141] on input "Buscar" at bounding box center [537, 139] width 722 height 15
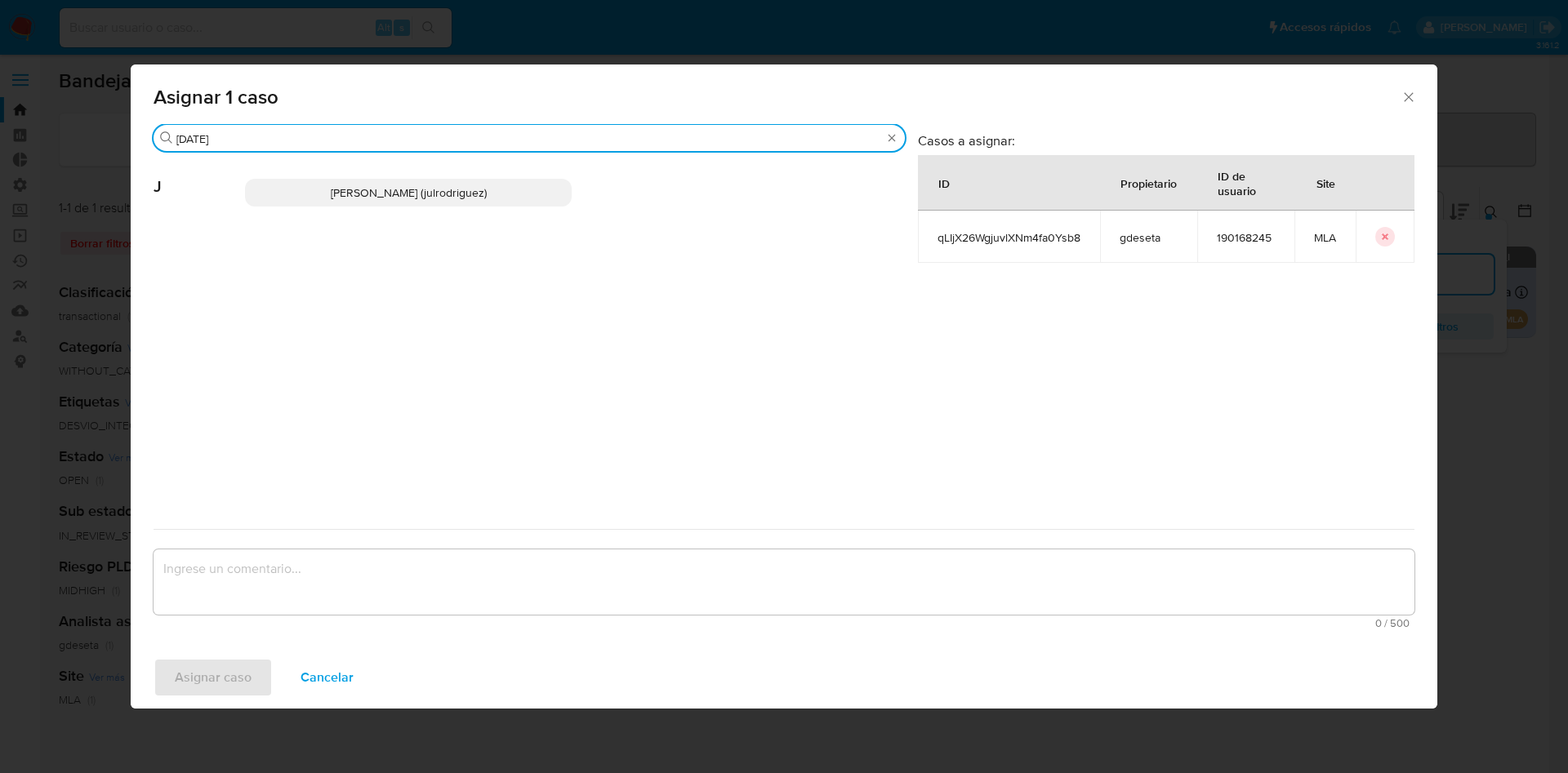
type input "[DATE]"
click at [421, 186] on span "[PERSON_NAME] (julrodriguez)" at bounding box center [408, 192] width 156 height 16
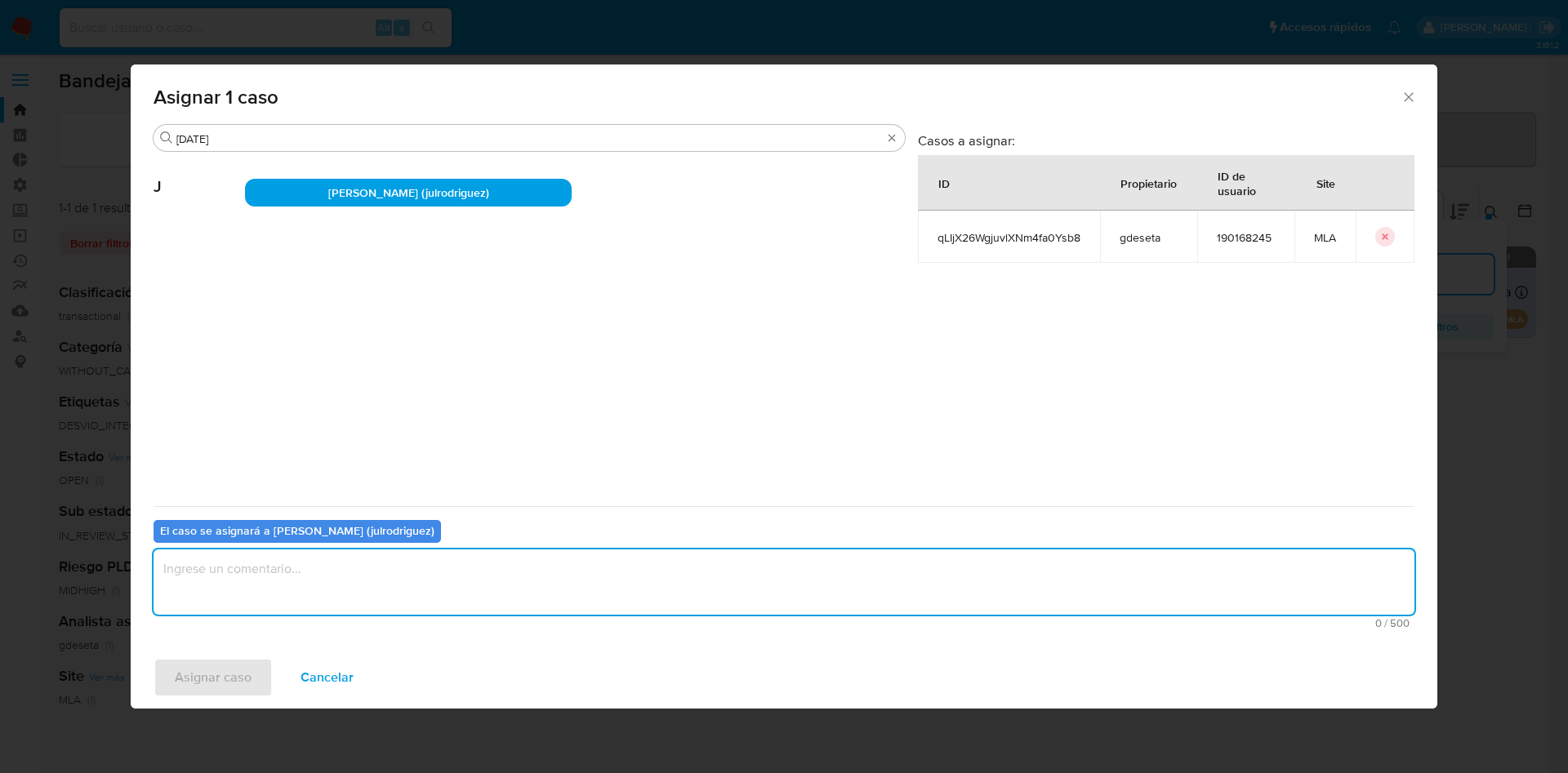
click at [333, 601] on textarea "assign-modal" at bounding box center [784, 582] width 1261 height 65
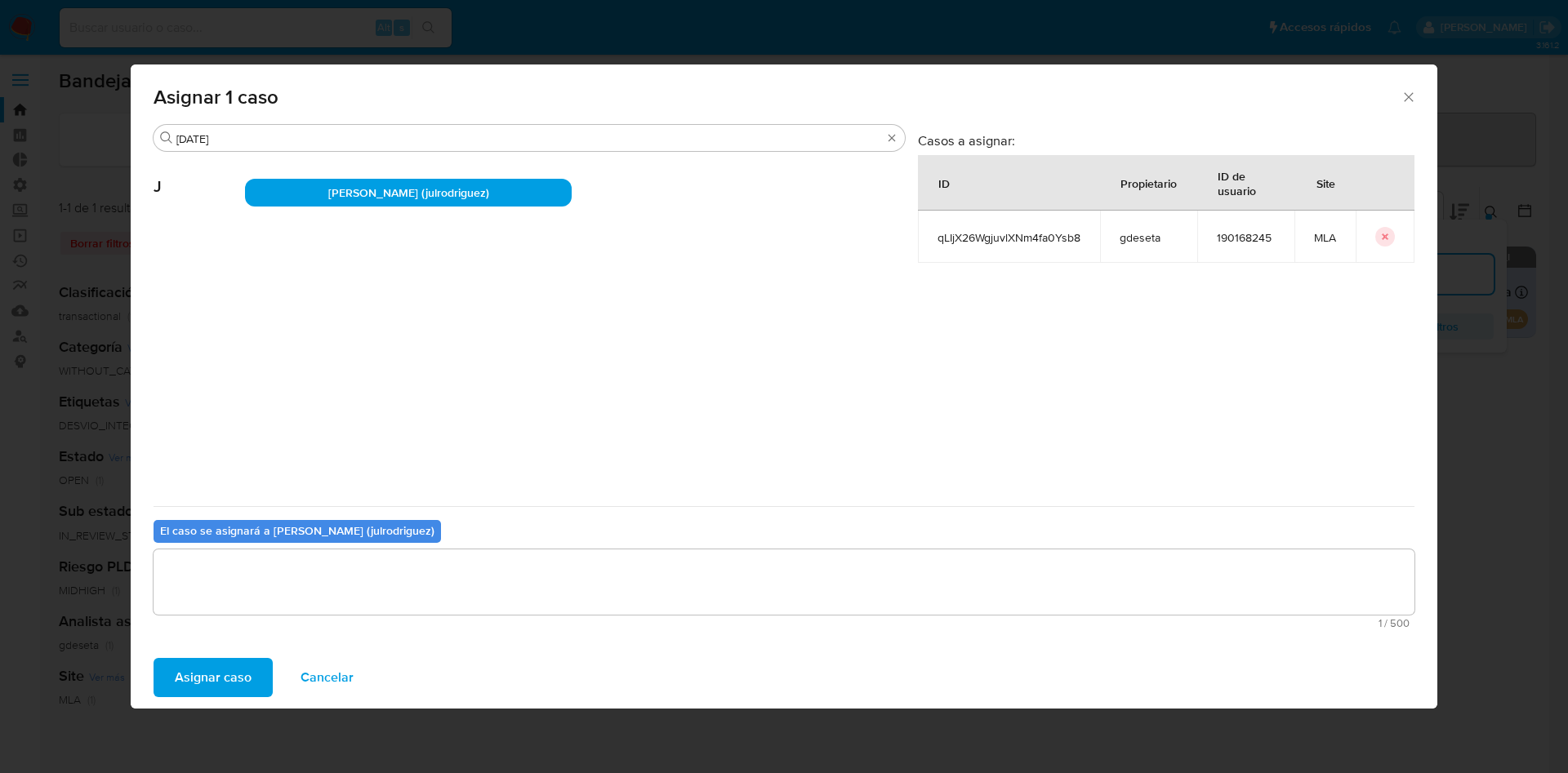
click at [248, 676] on span "Asignar caso" at bounding box center [213, 677] width 77 height 36
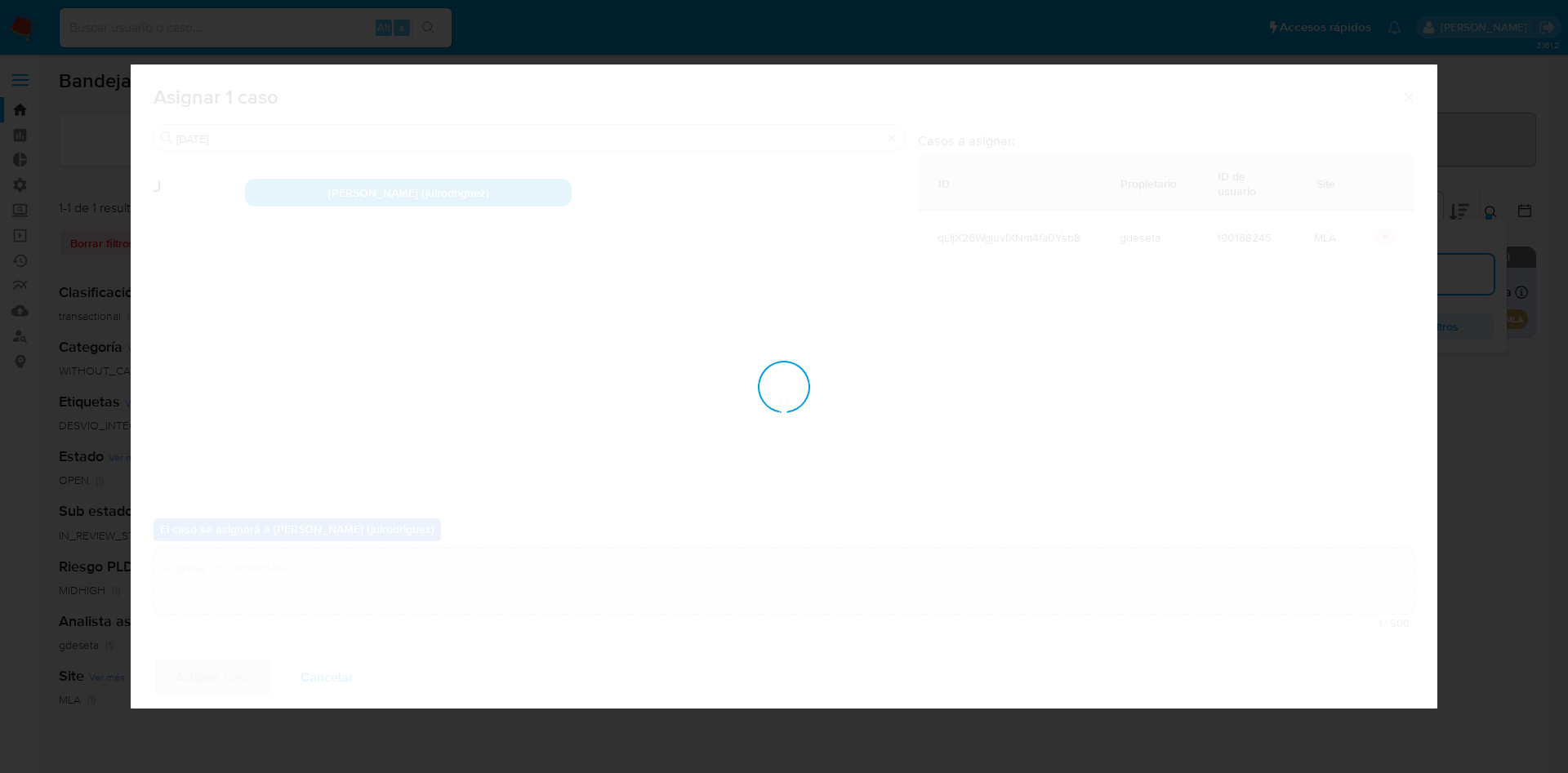
checkbox input "false"
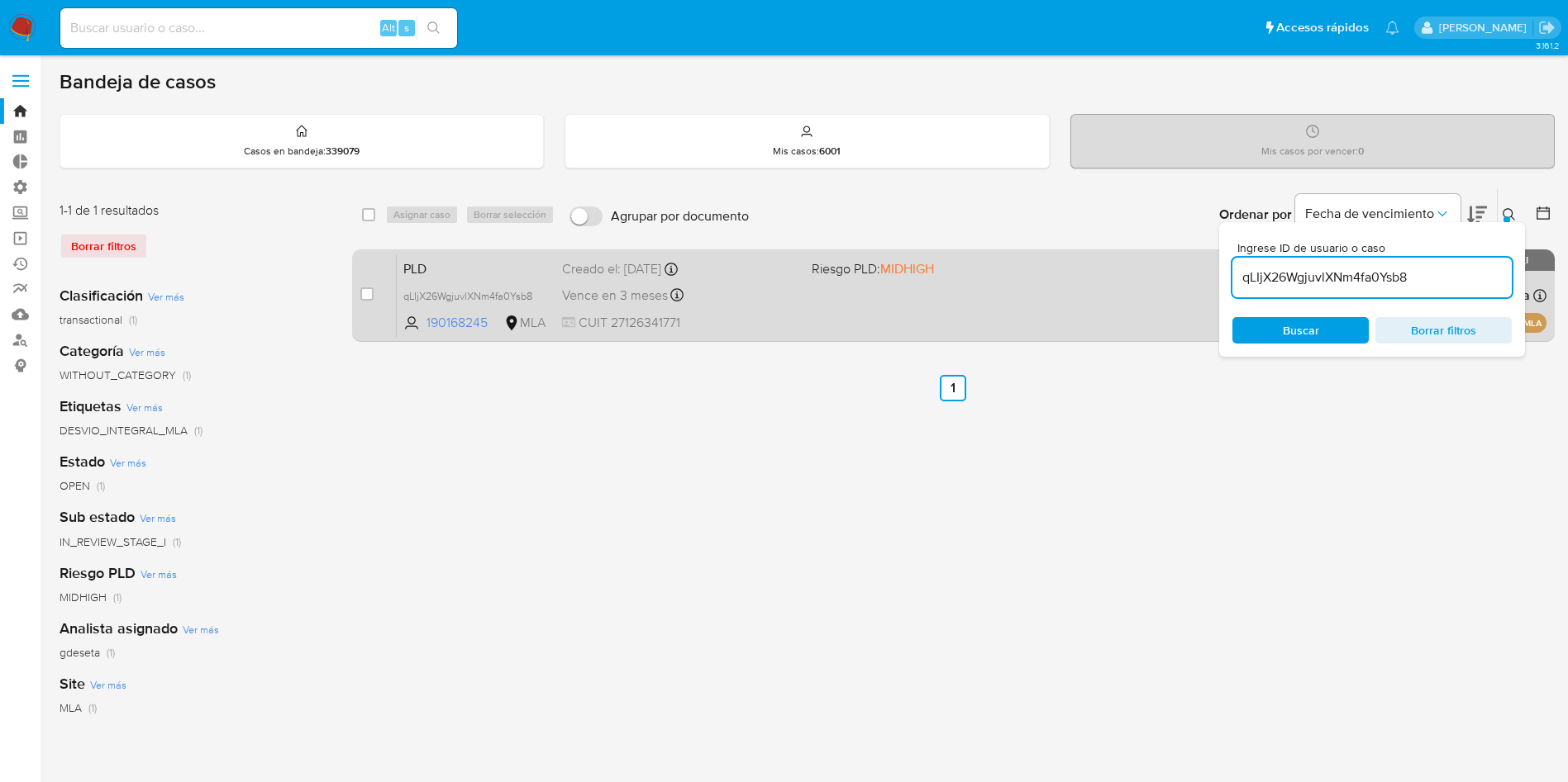
click at [435, 272] on span "PLD" at bounding box center [476, 267] width 145 height 22
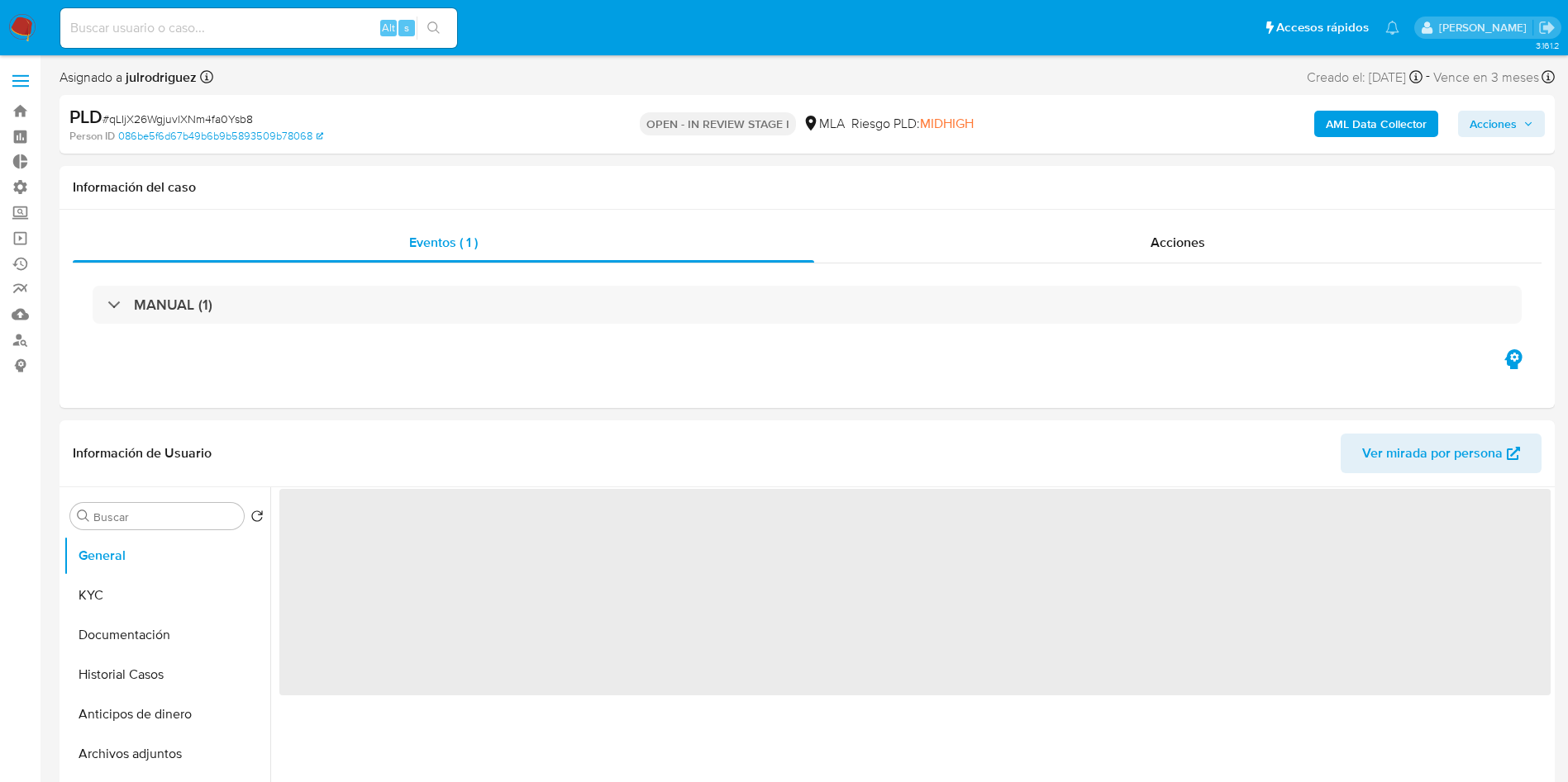
click at [224, 116] on span "# qLIjX26WgjuvlXNm4fa0Ysb8" at bounding box center [178, 118] width 151 height 17
select select "10"
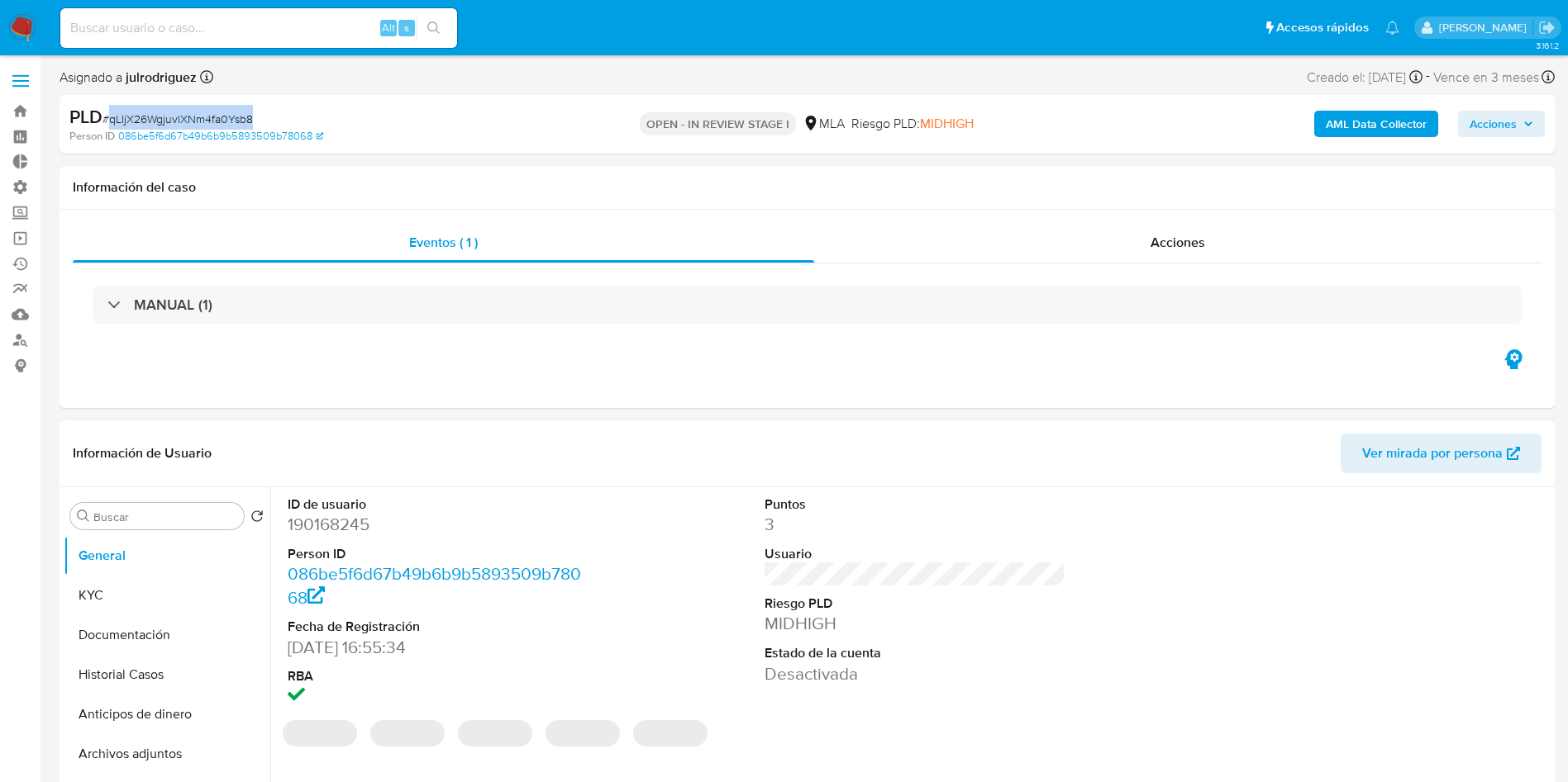
copy span "qLIjX26WgjuvlXNm4fa0Ysb8"
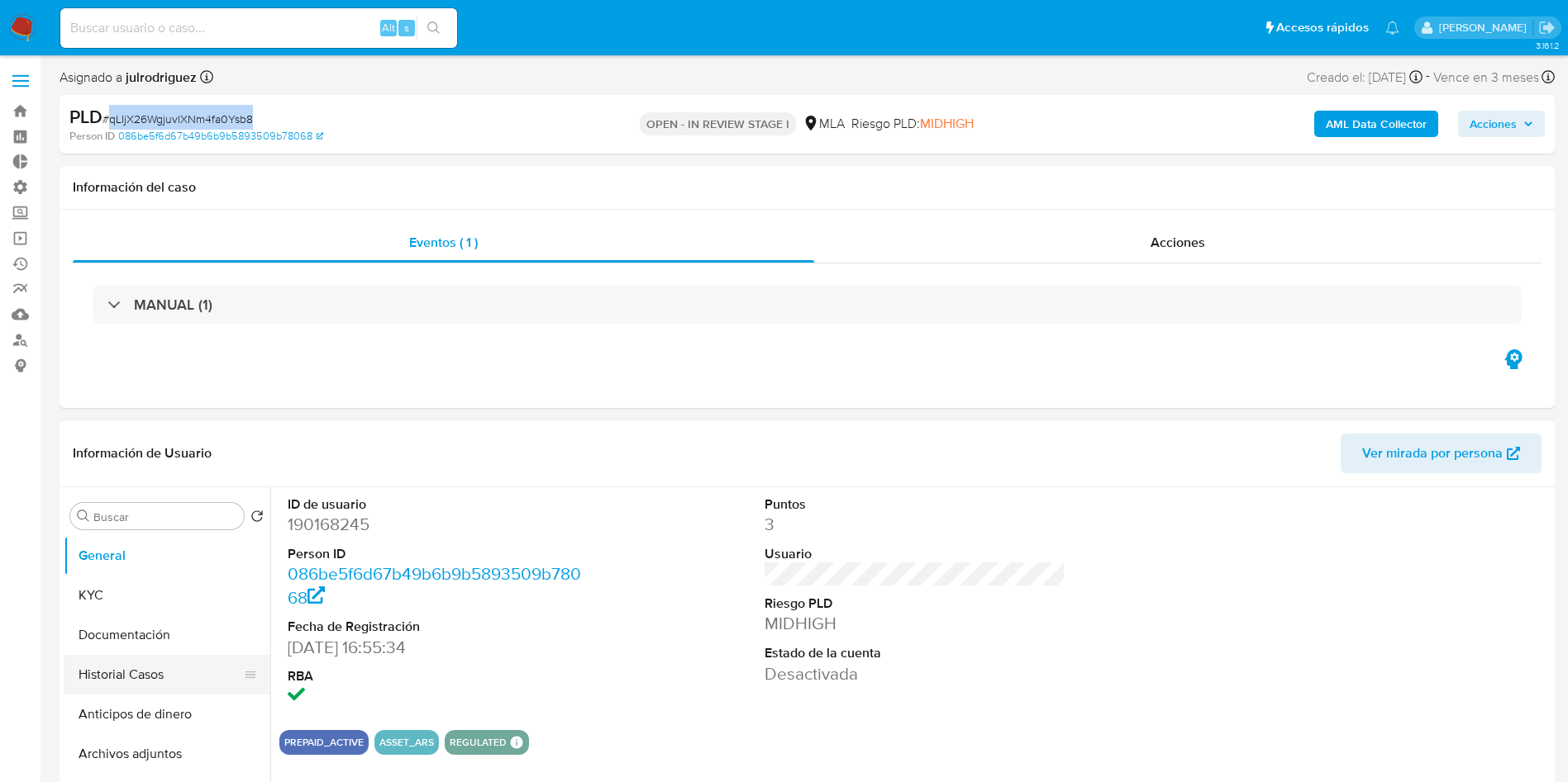
click at [137, 667] on button "Historial Casos" at bounding box center [160, 675] width 193 height 40
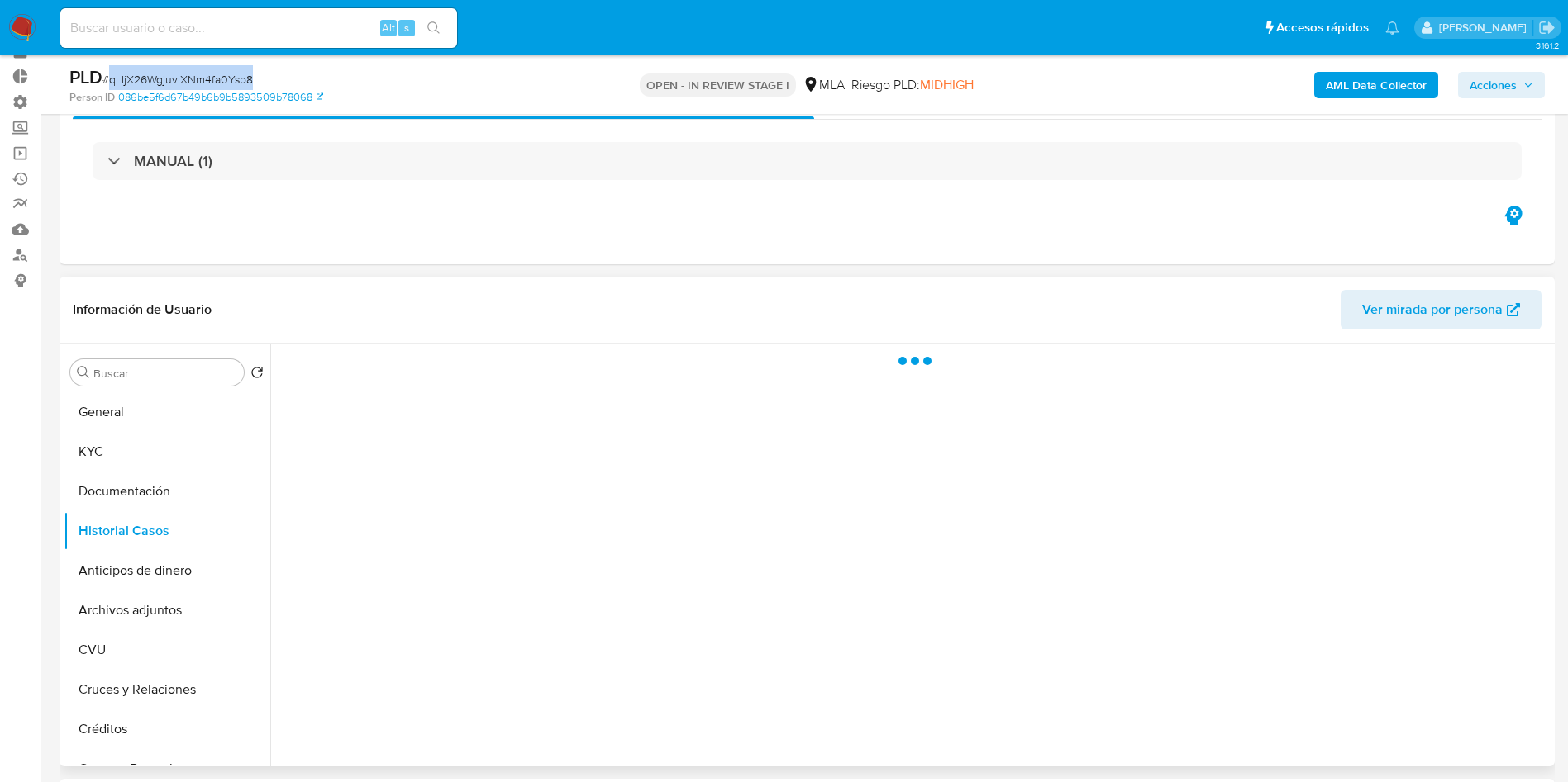
scroll to position [124, 0]
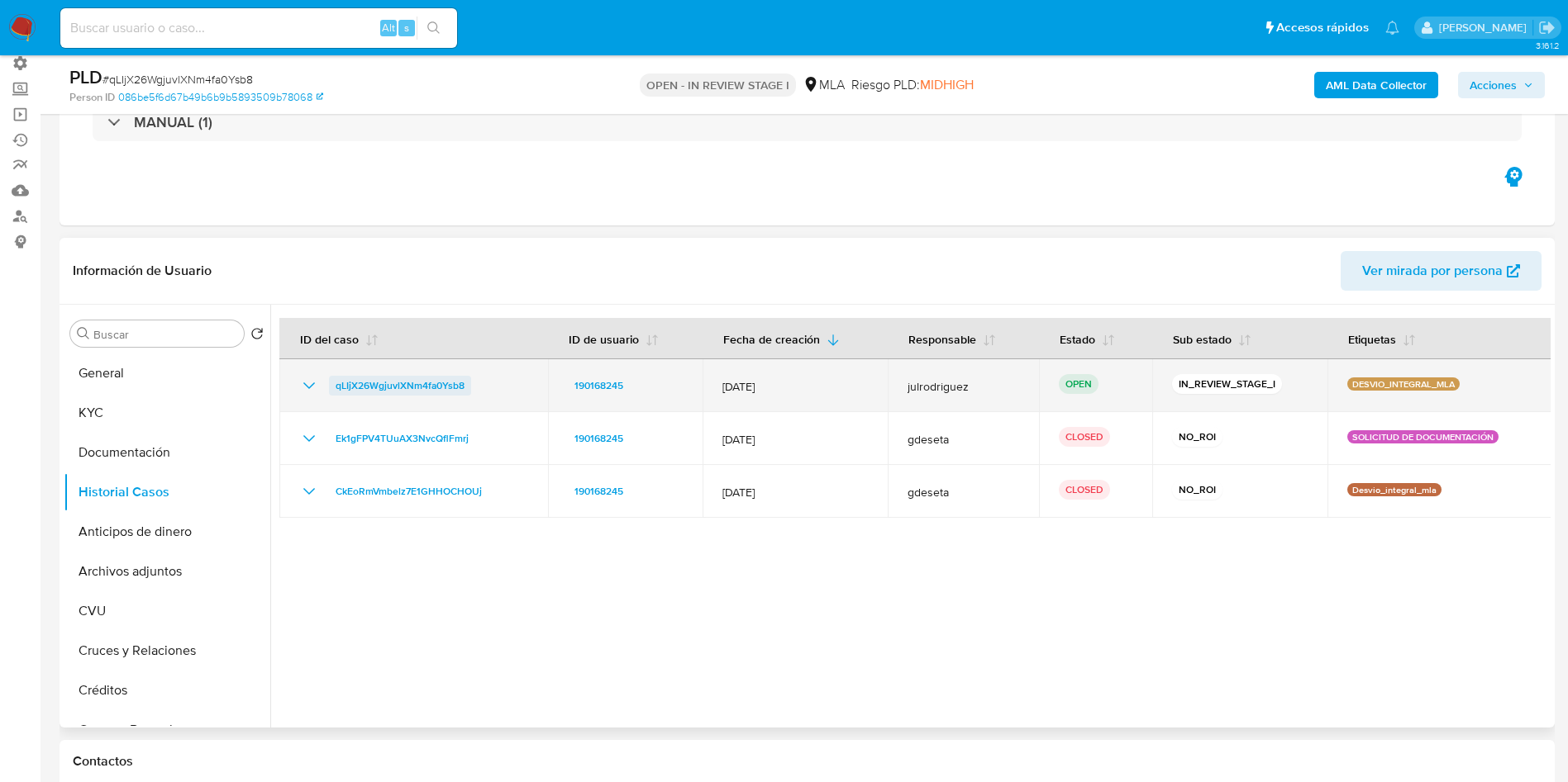
drag, startPoint x: 498, startPoint y: 387, endPoint x: 386, endPoint y: 394, distance: 112.2
click at [336, 394] on div "qLIjX26WgjuvlXNm4fa0Ysb8" at bounding box center [413, 386] width 229 height 20
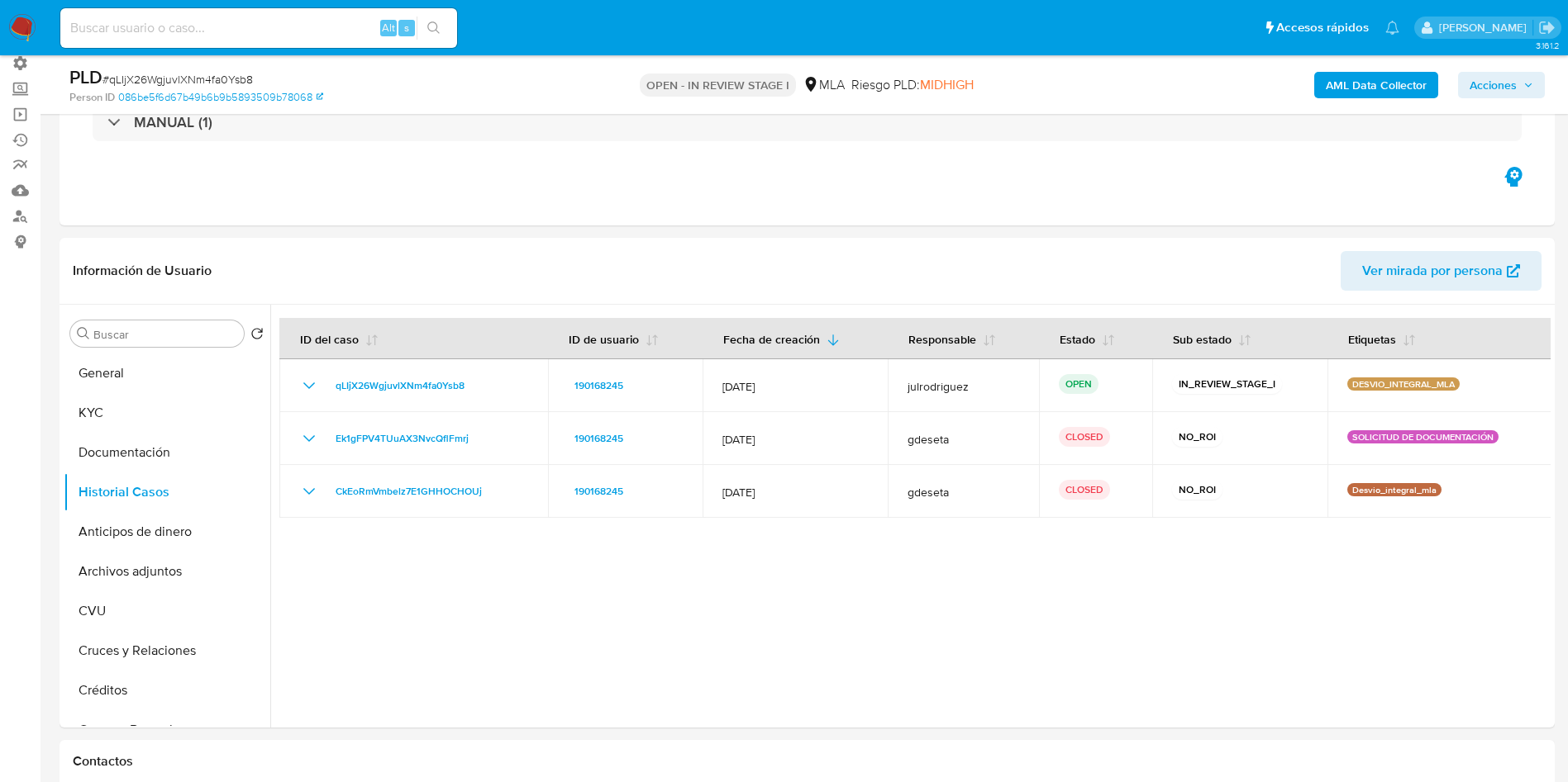
click at [1489, 87] on span "Acciones" at bounding box center [1493, 85] width 47 height 26
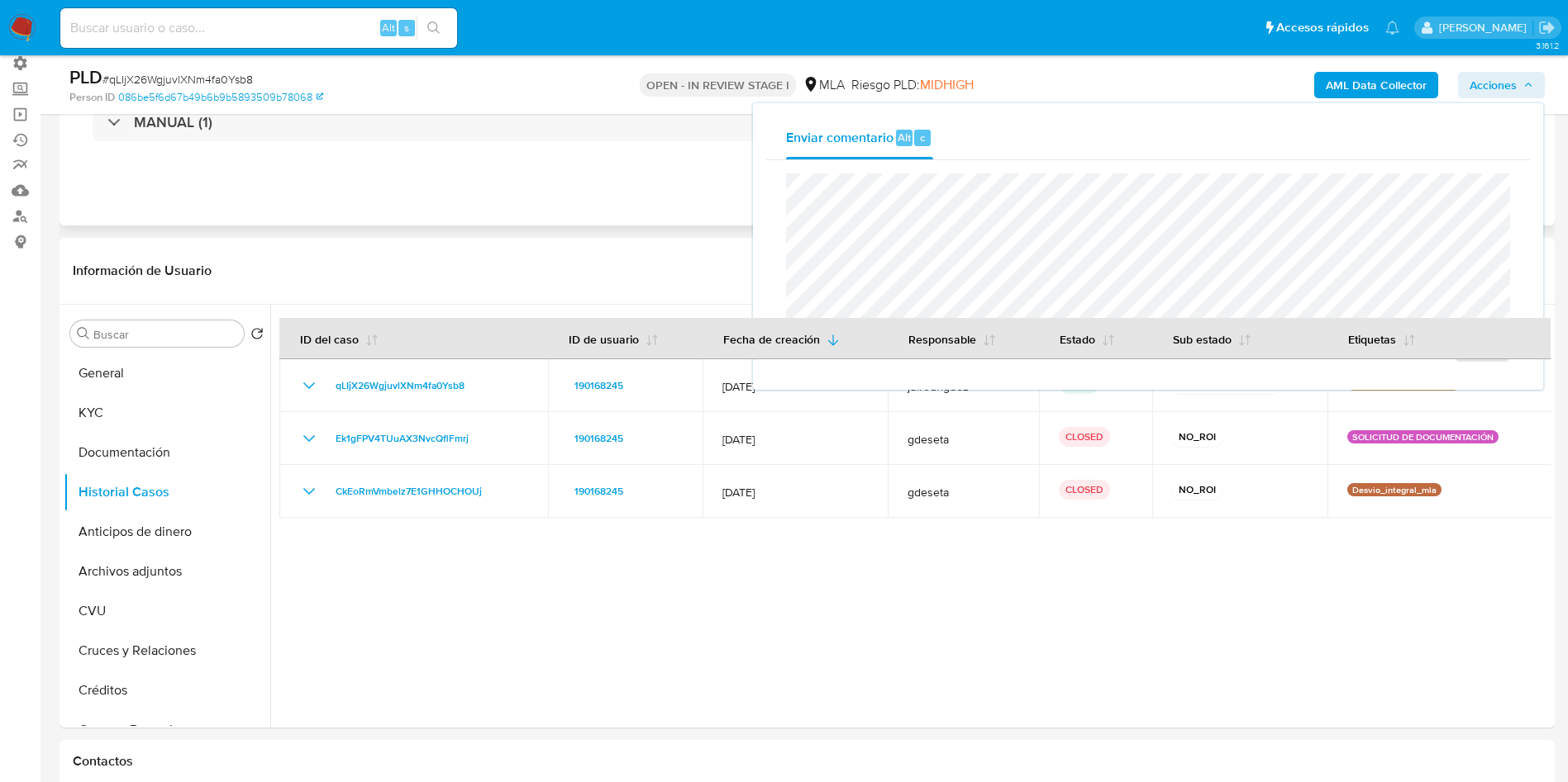
click at [602, 170] on div "Eventos ( 1 ) Acciones MANUAL (1)" at bounding box center [807, 126] width 1495 height 199
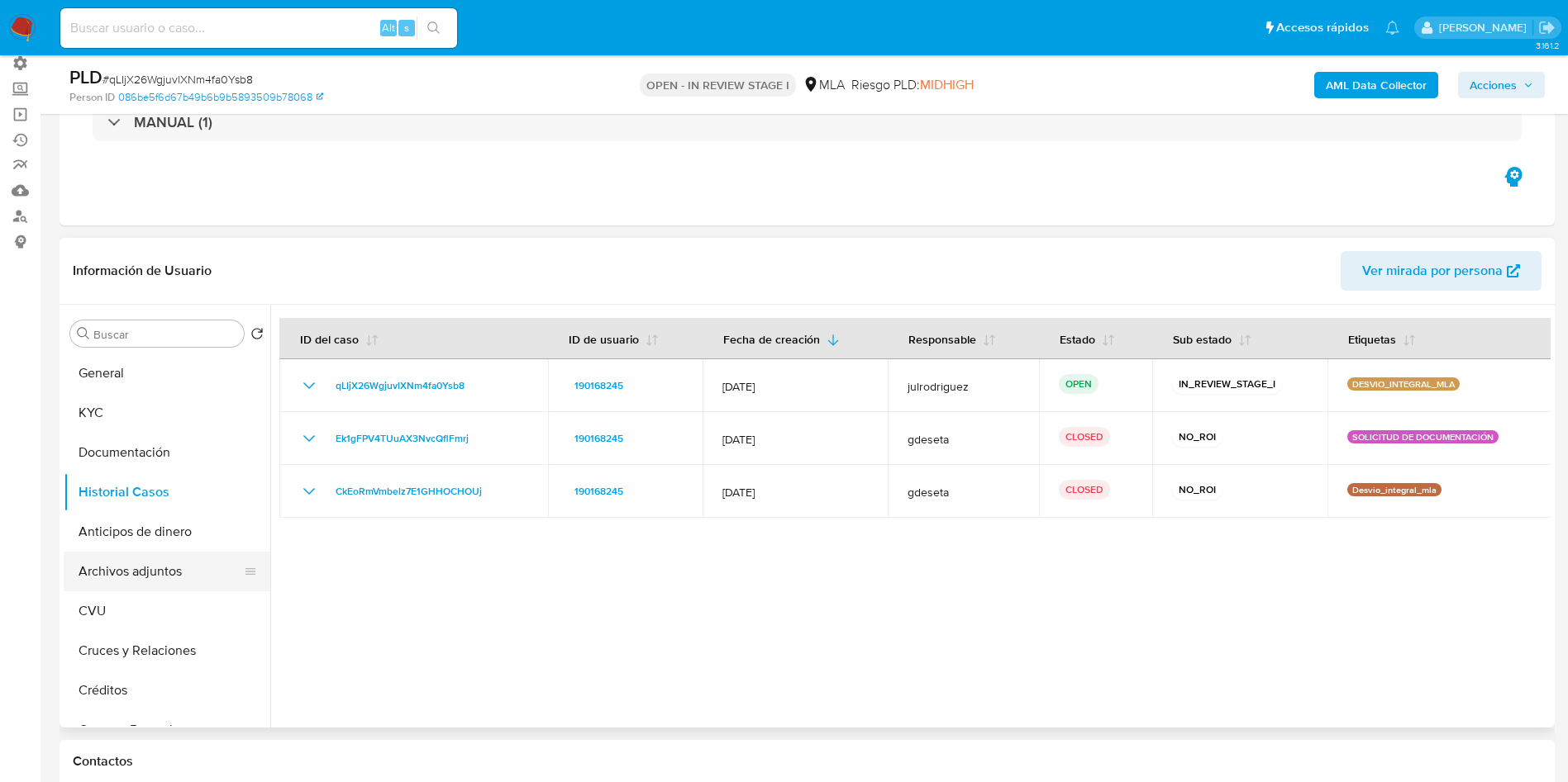
click at [152, 568] on button "Archivos adjuntos" at bounding box center [160, 572] width 193 height 40
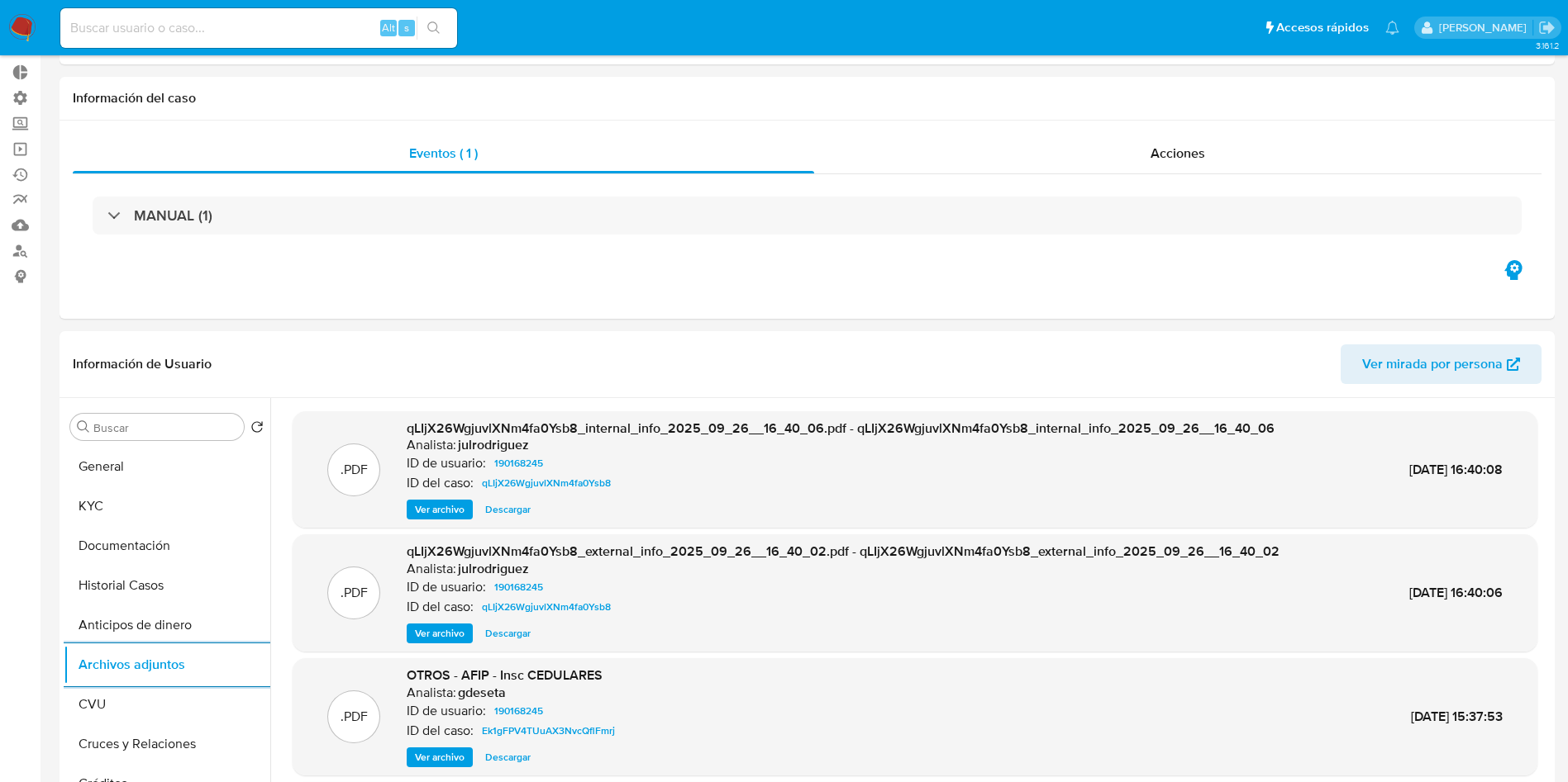
scroll to position [248, 0]
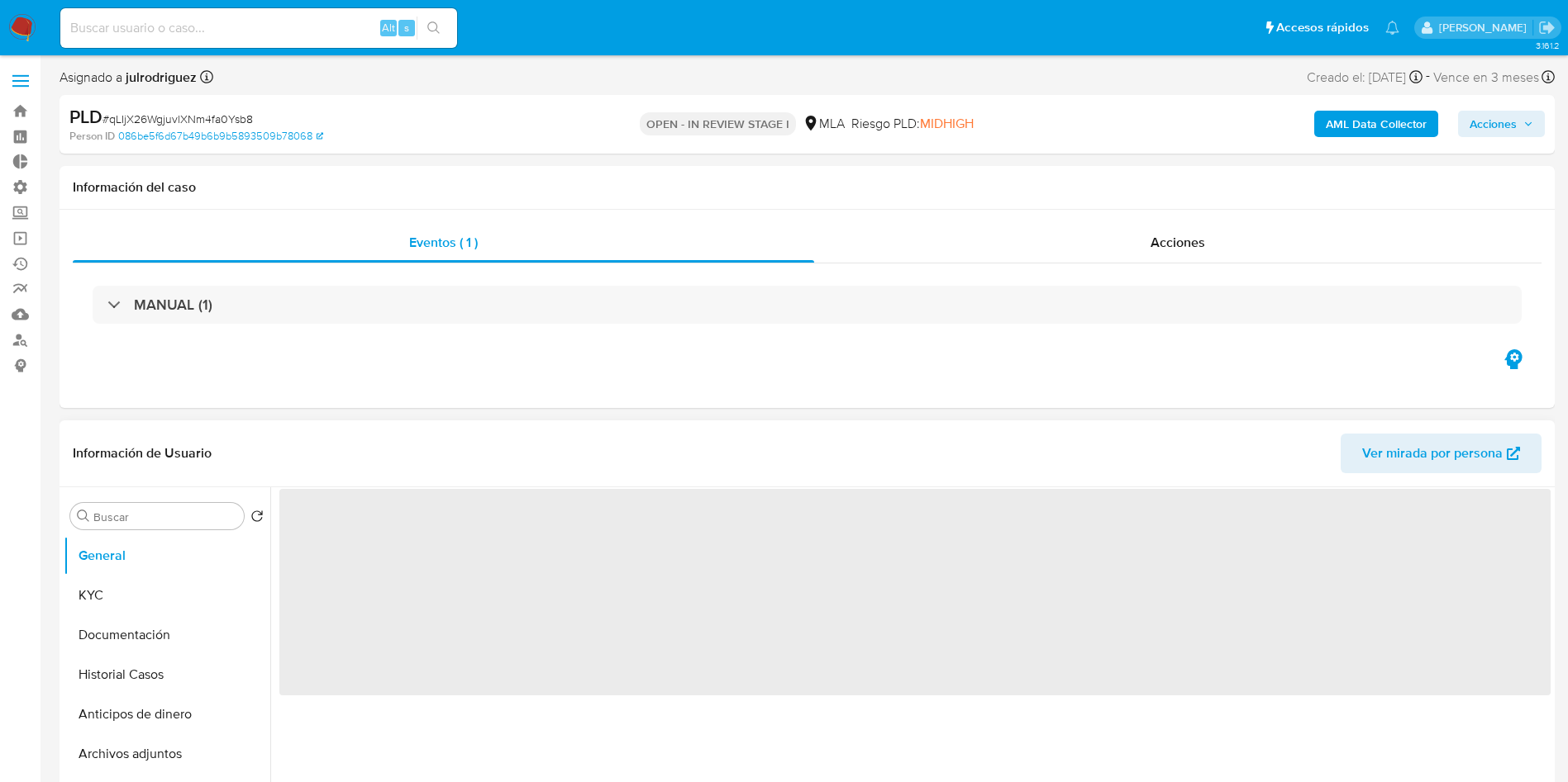
select select "10"
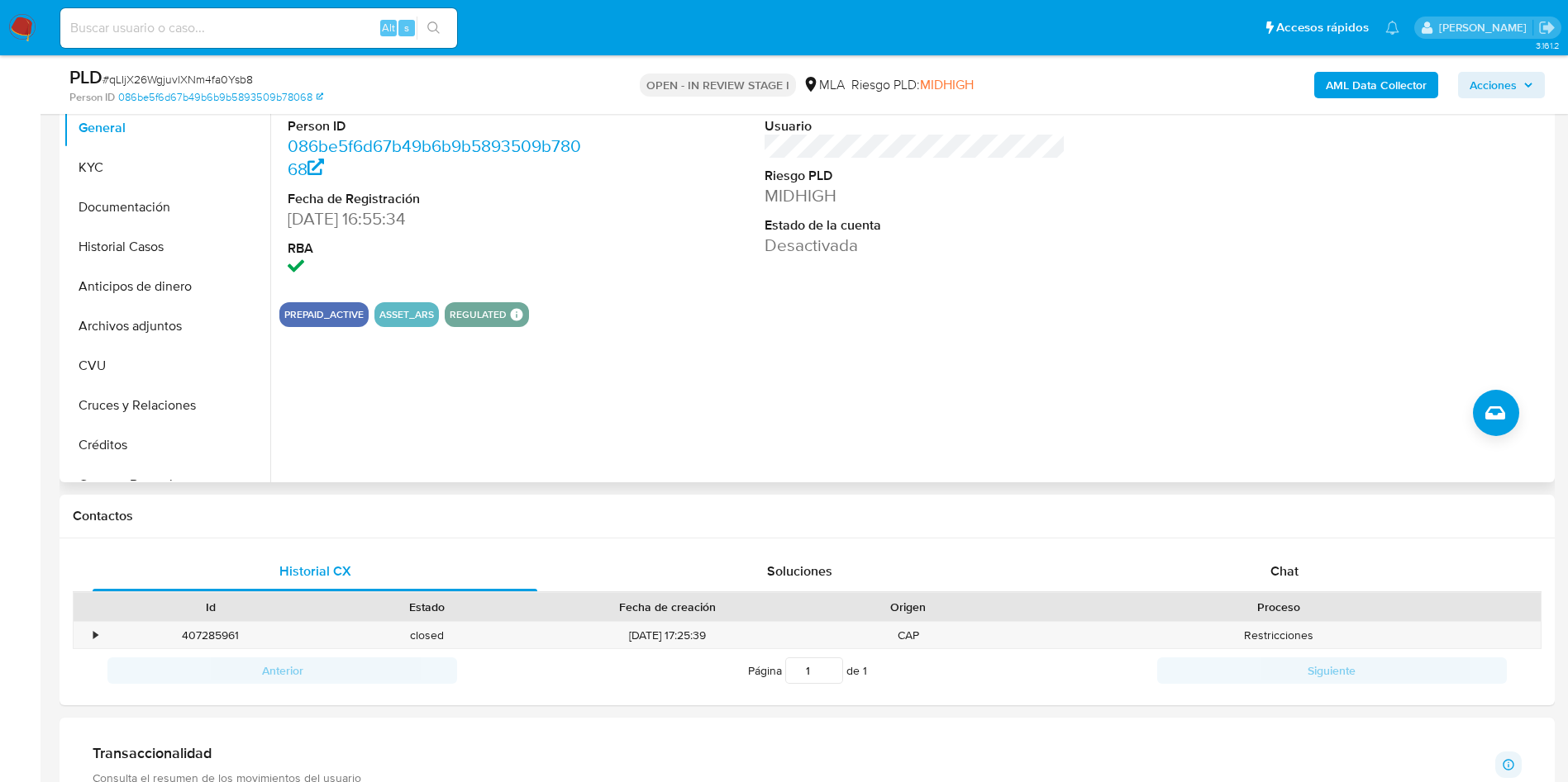
scroll to position [372, 0]
click at [144, 319] on button "Archivos adjuntos" at bounding box center [160, 324] width 193 height 40
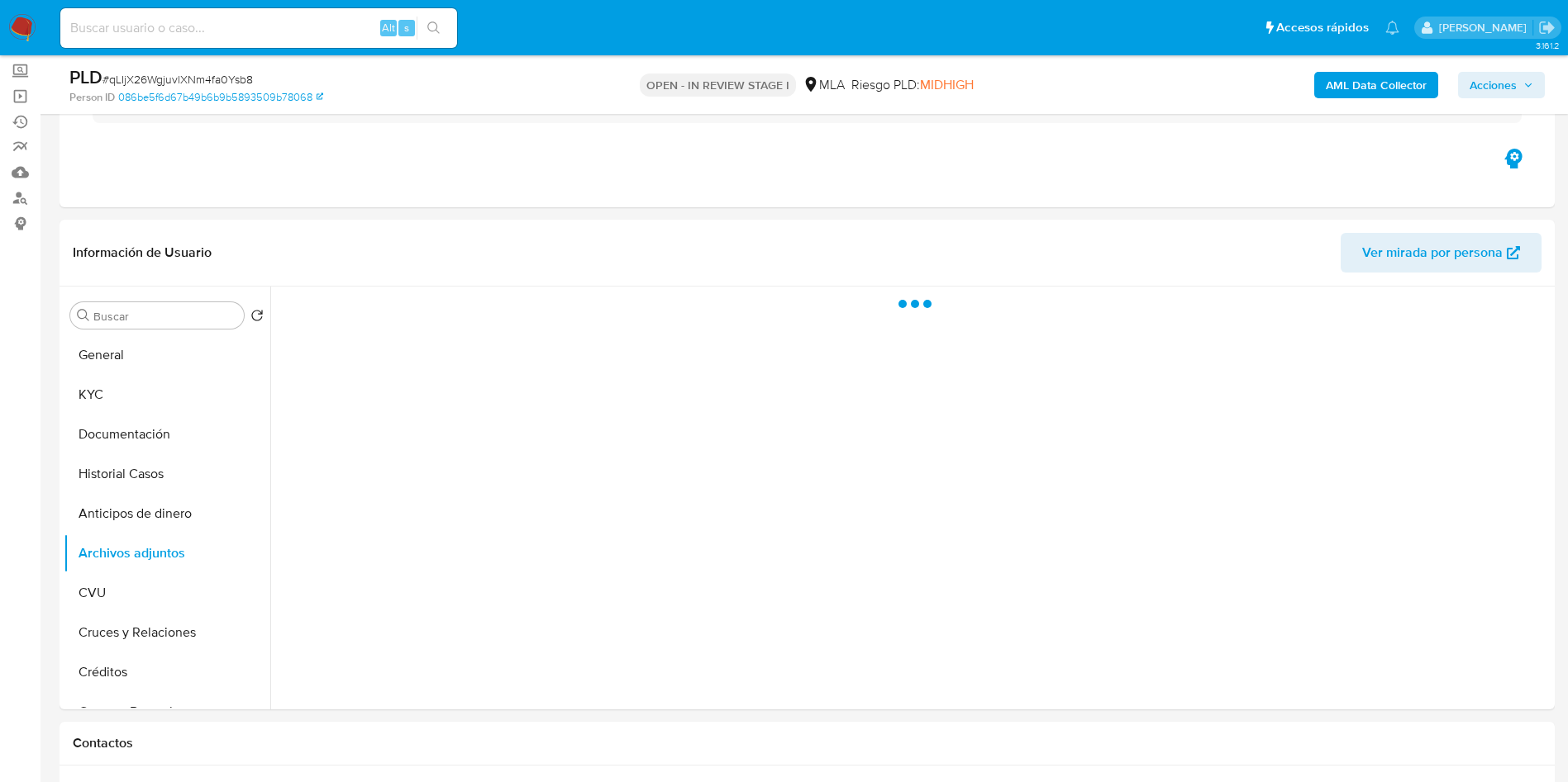
scroll to position [124, 0]
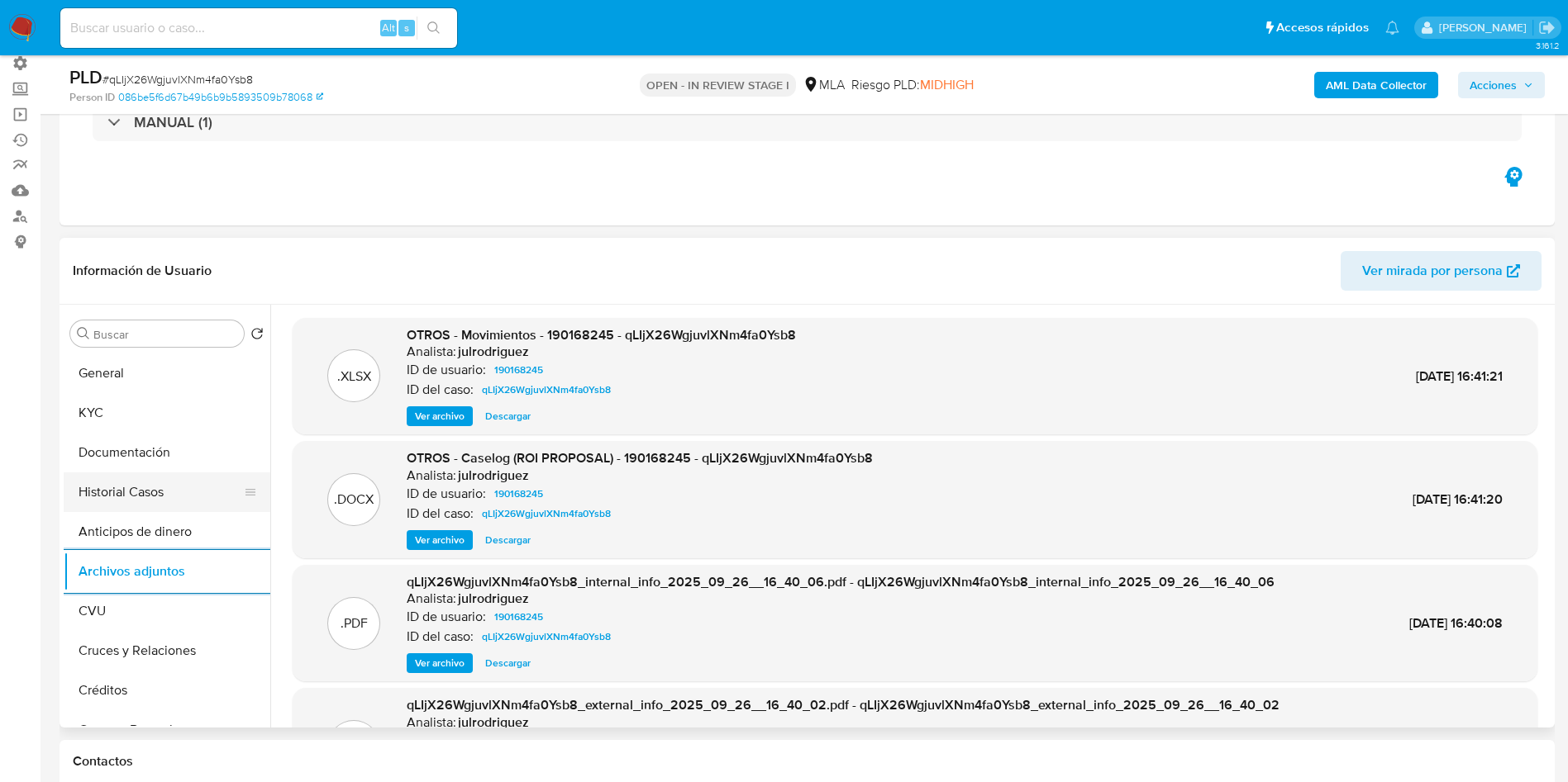
click at [153, 490] on button "Historial Casos" at bounding box center [160, 493] width 193 height 40
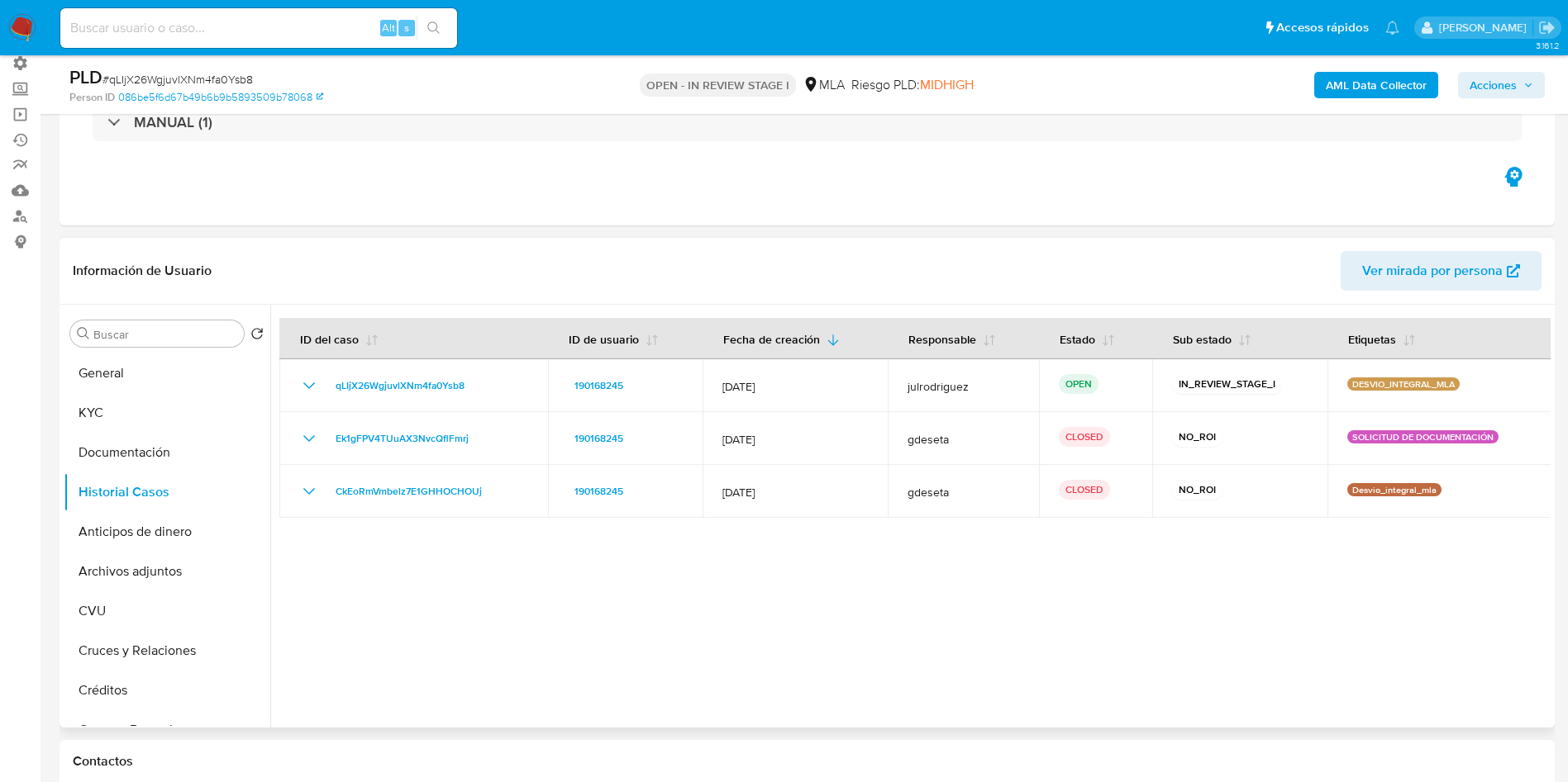
click at [473, 651] on div at bounding box center [909, 516] width 1280 height 423
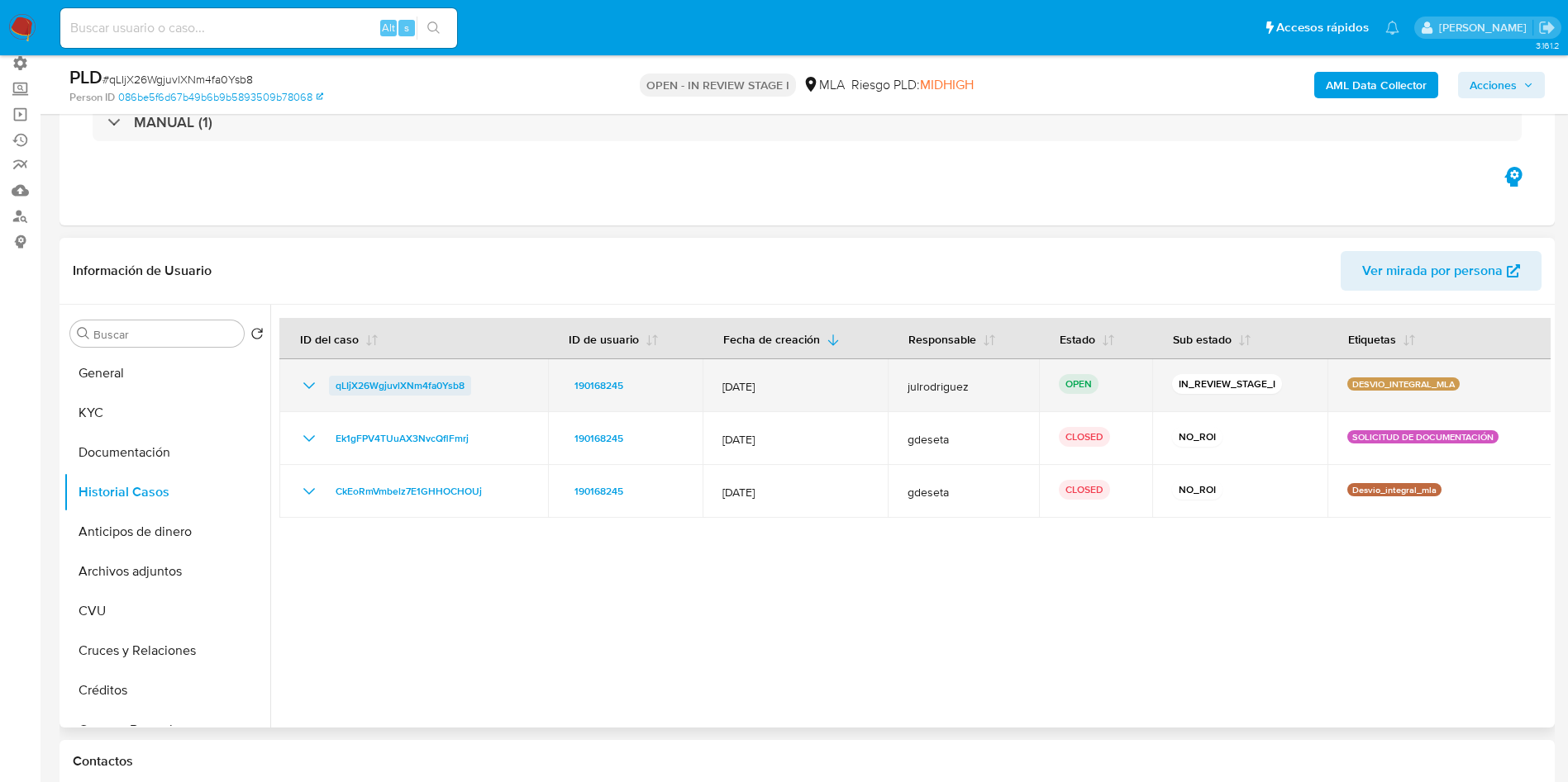
drag, startPoint x: 483, startPoint y: 391, endPoint x: 335, endPoint y: 384, distance: 148.2
click at [335, 384] on div "qLIjX26WgjuvlXNm4fa0Ysb8" at bounding box center [413, 386] width 229 height 20
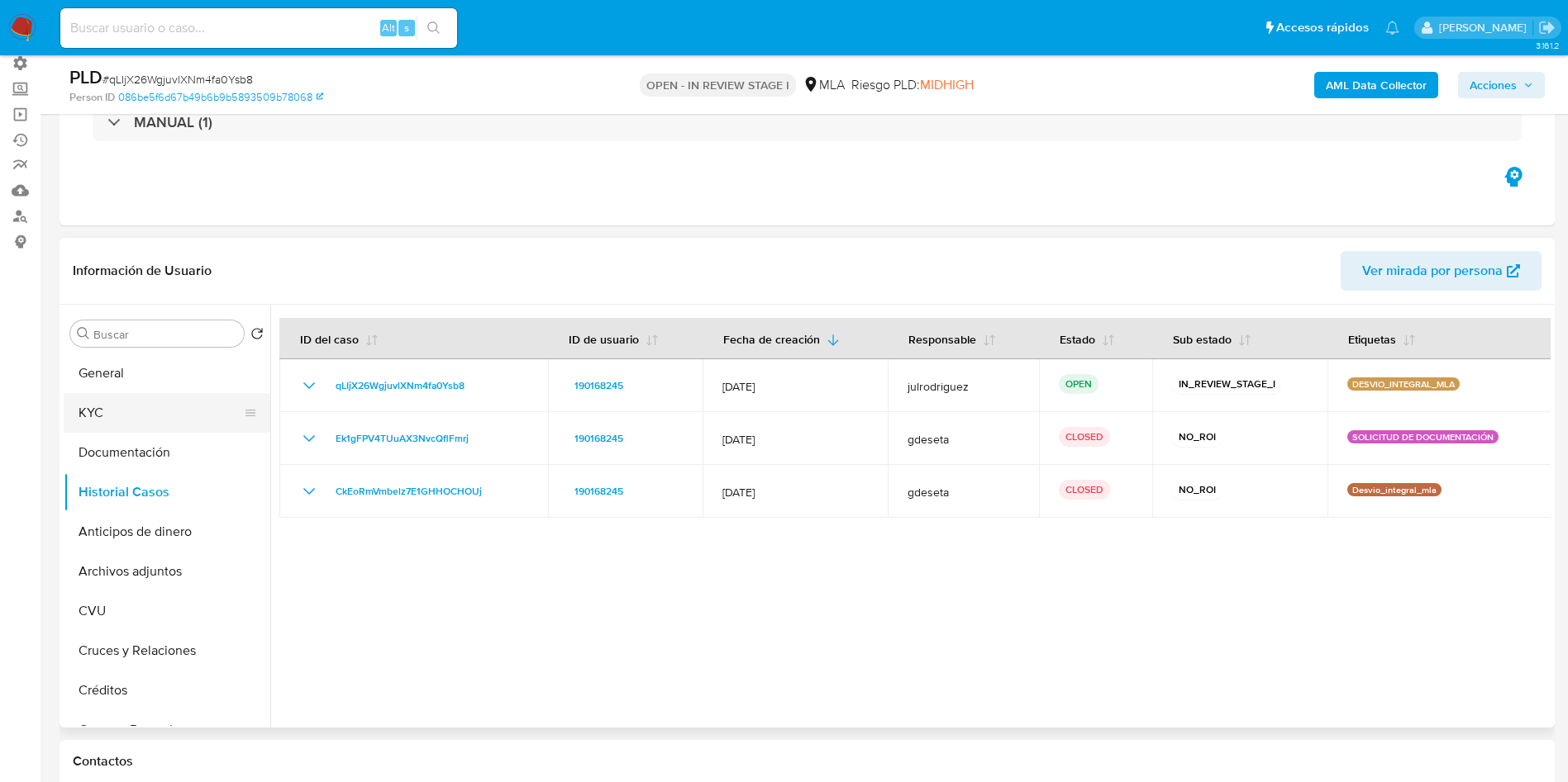
click at [110, 419] on button "KYC" at bounding box center [160, 414] width 193 height 40
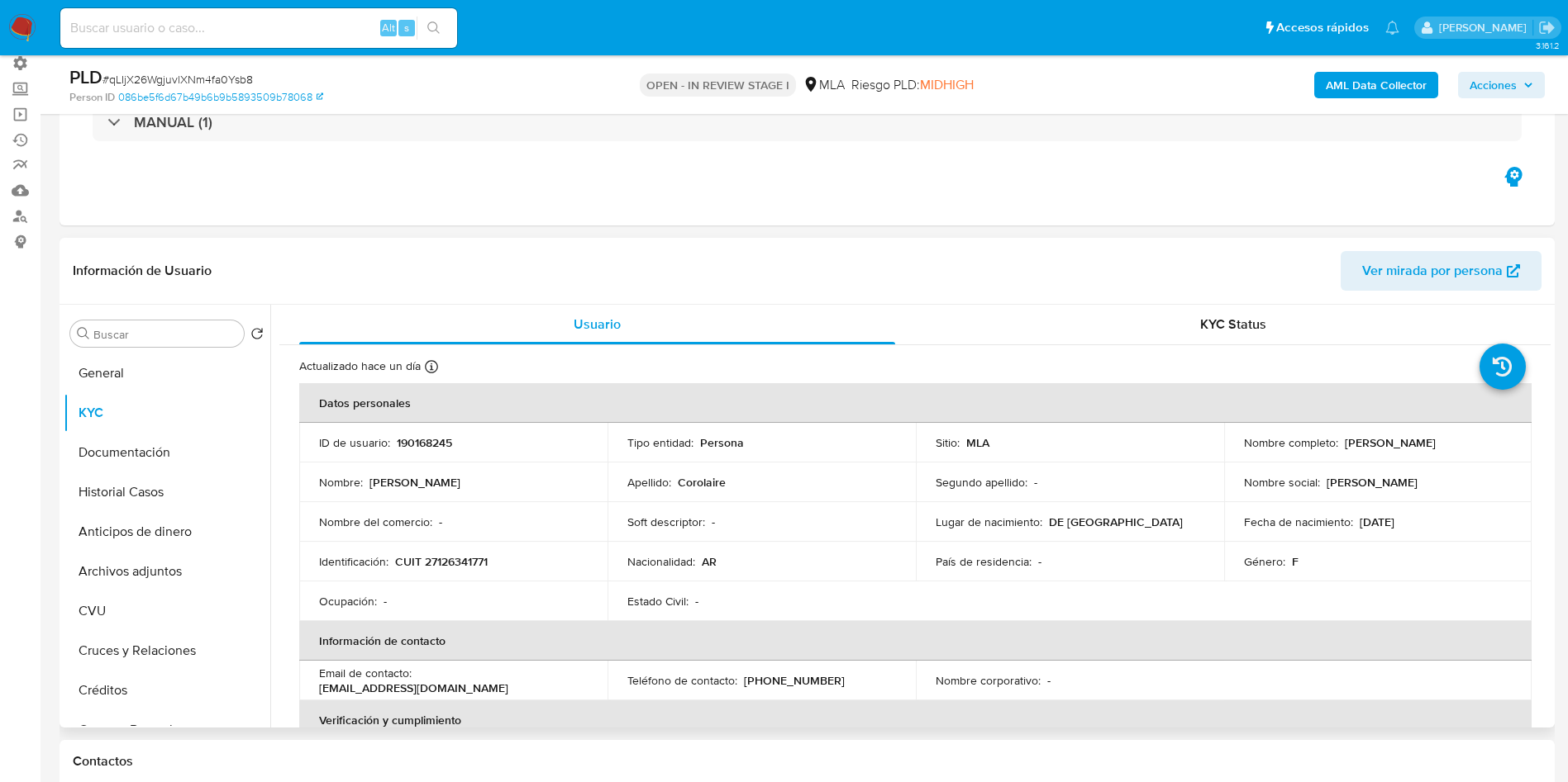
click at [474, 562] on p "CUIT 27126341771" at bounding box center [441, 562] width 92 height 15
copy p "27126341771"
drag, startPoint x: 1484, startPoint y: 441, endPoint x: 1342, endPoint y: 438, distance: 142.0
click at [1342, 438] on div "Nombre completo : Monica Angela Corolaire" at bounding box center [1378, 442] width 268 height 15
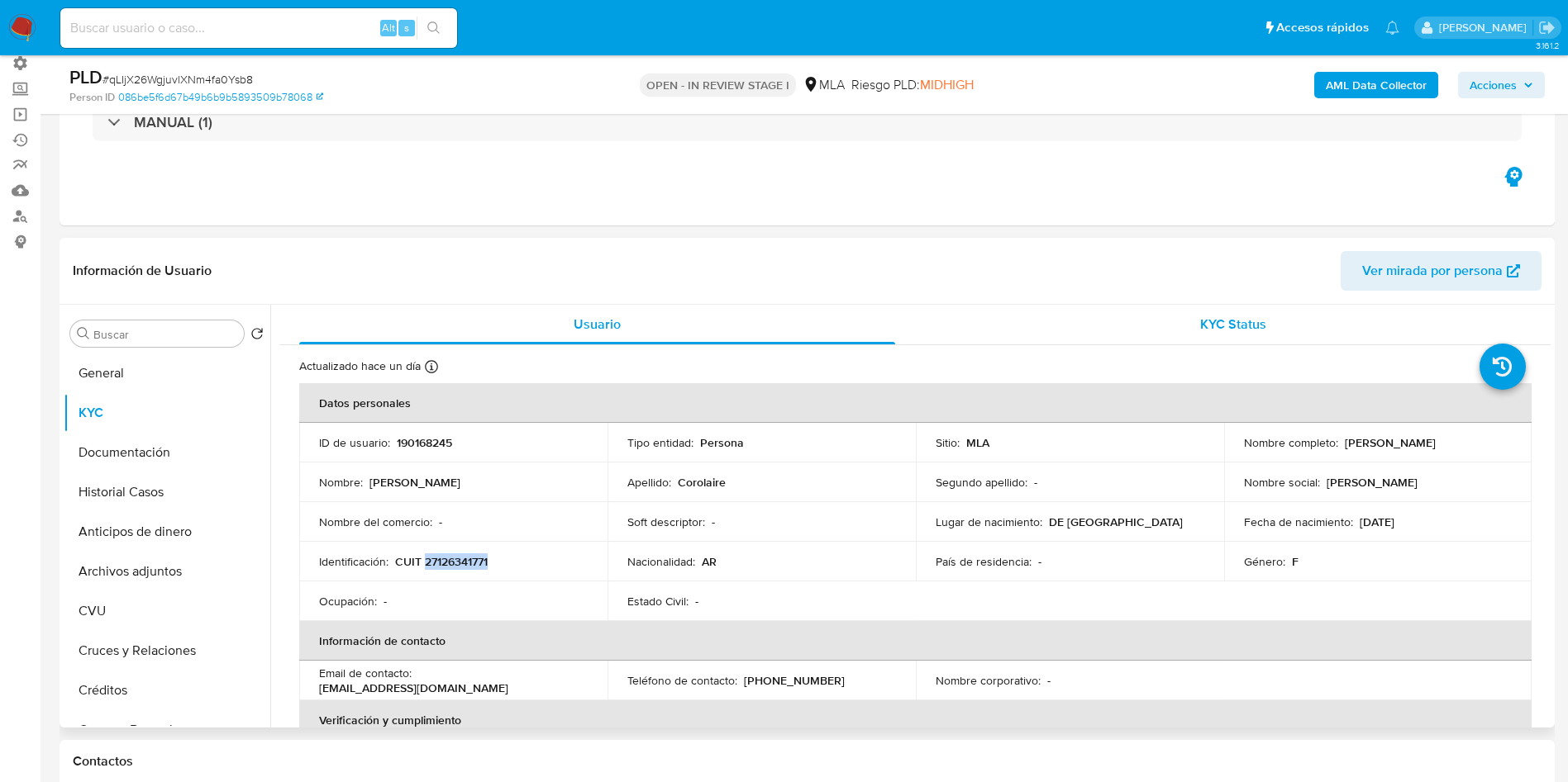
copy p "[PERSON_NAME]"
click at [143, 365] on button "General" at bounding box center [160, 374] width 193 height 40
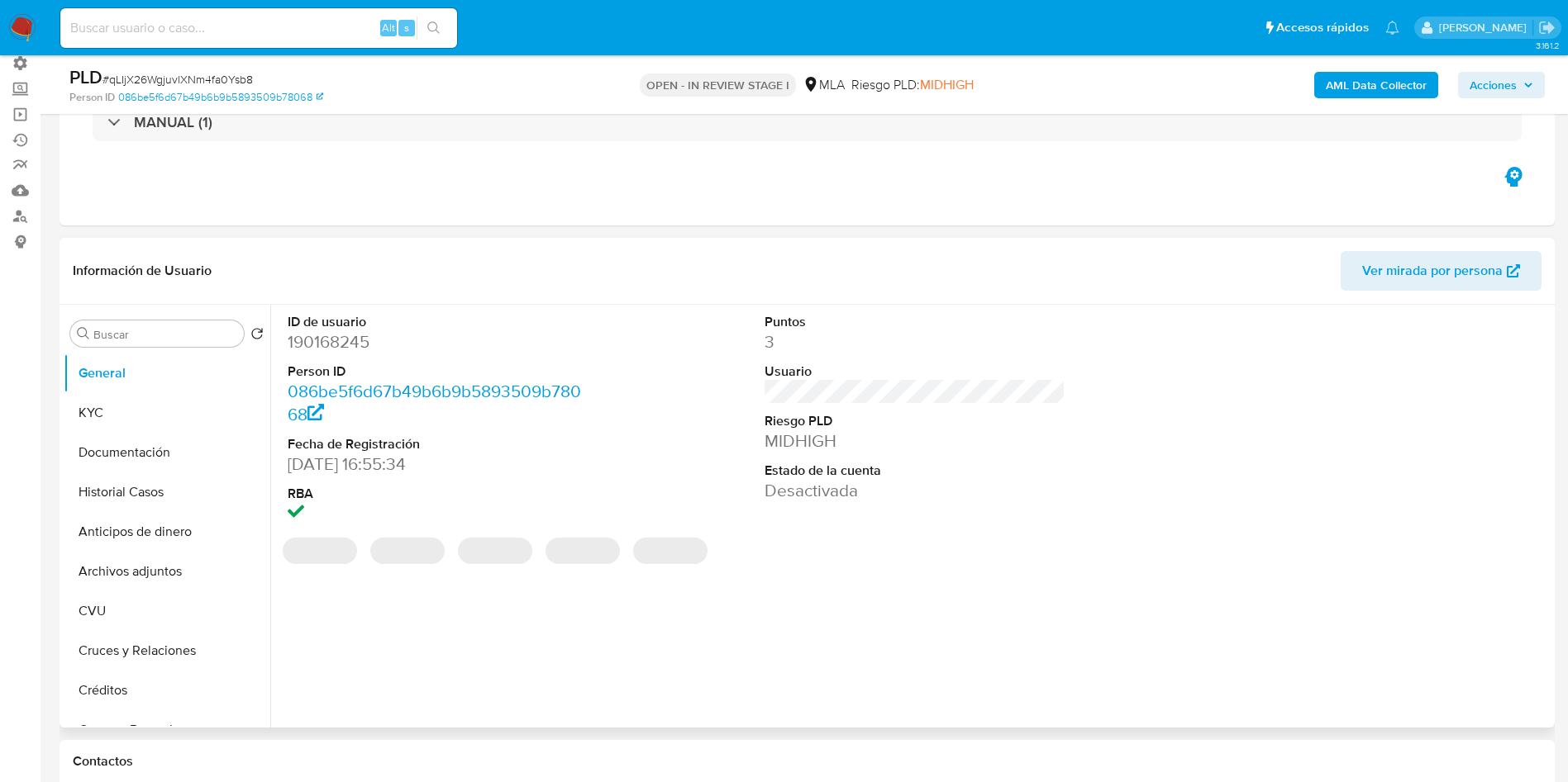
click at [330, 337] on dd "190168245" at bounding box center [438, 341] width 301 height 24
copy dd "190168245"
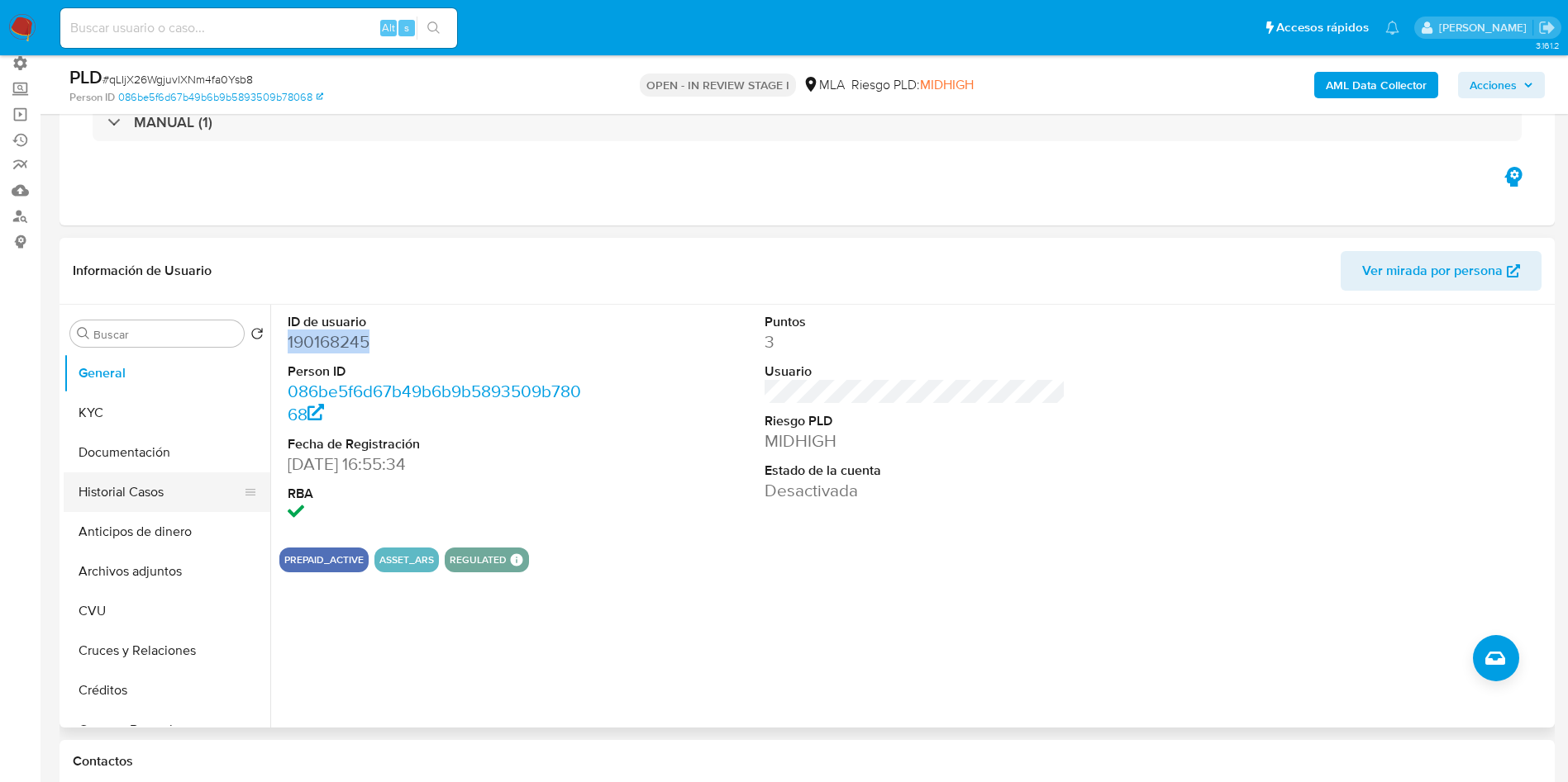
click at [119, 502] on button "Historial Casos" at bounding box center [160, 493] width 193 height 40
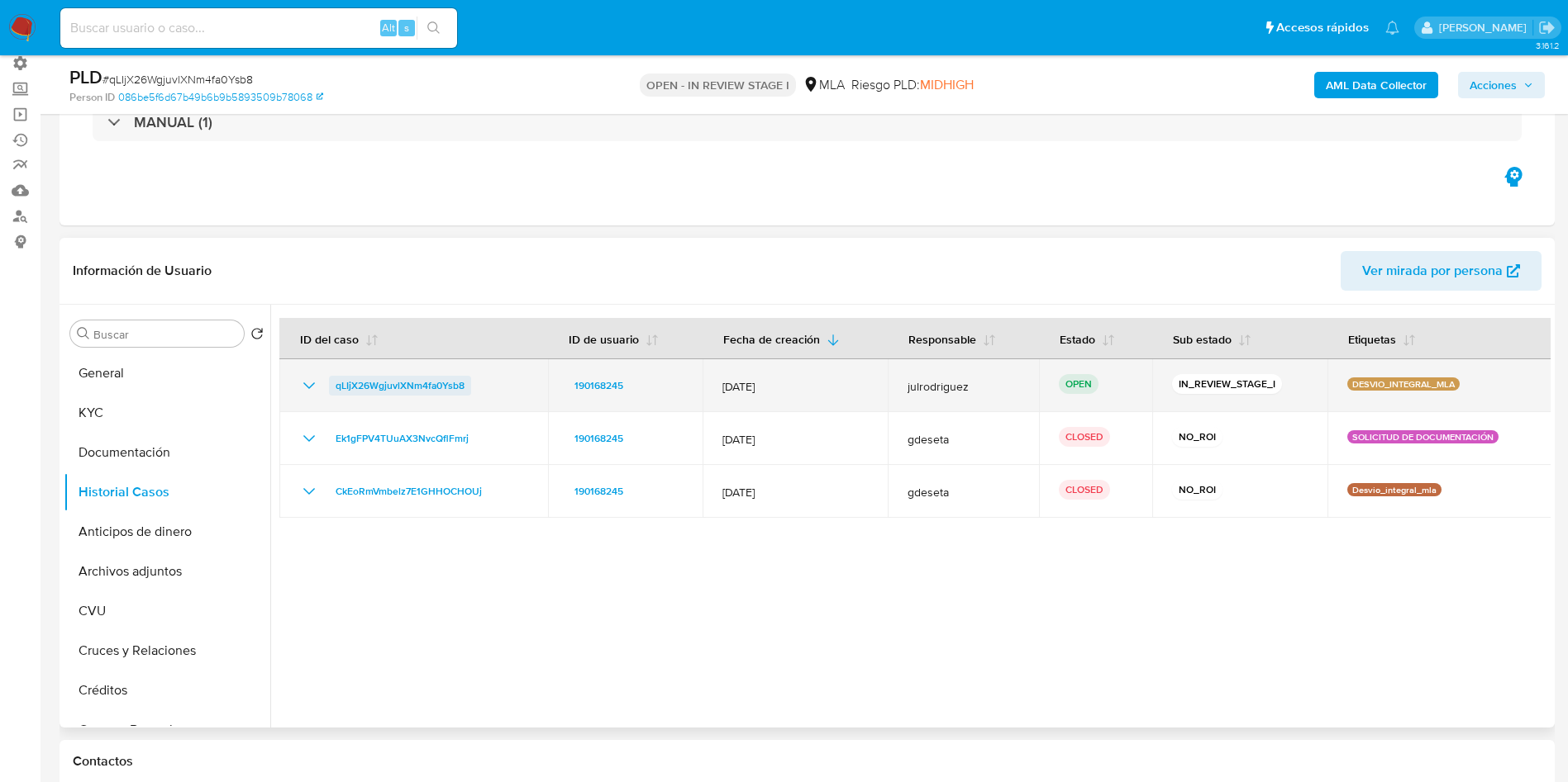
click at [431, 383] on span "qLIjX26WgjuvlXNm4fa0Ysb8" at bounding box center [400, 386] width 129 height 20
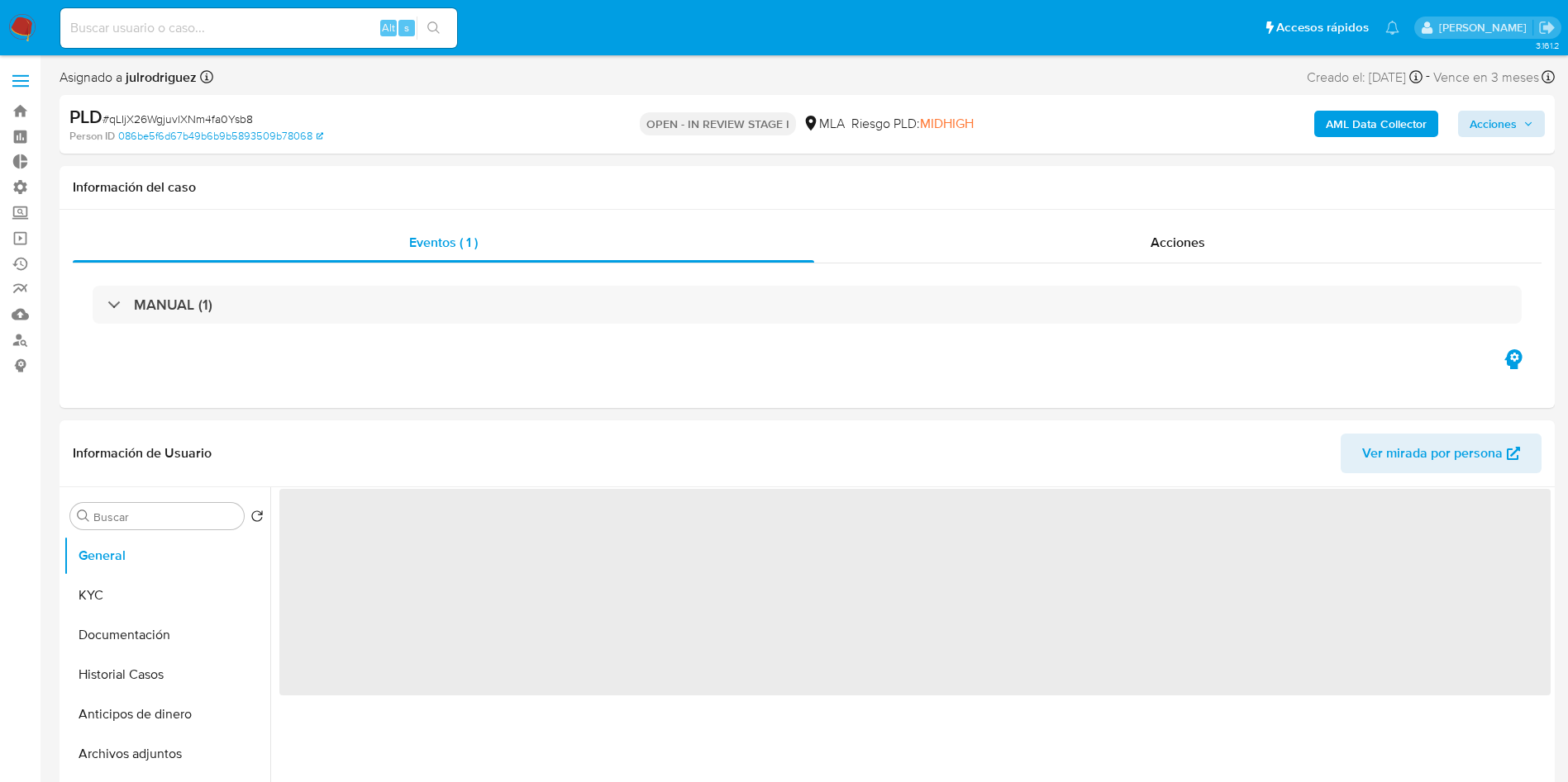
select select "10"
click at [1513, 128] on span "Acciones" at bounding box center [1493, 124] width 47 height 26
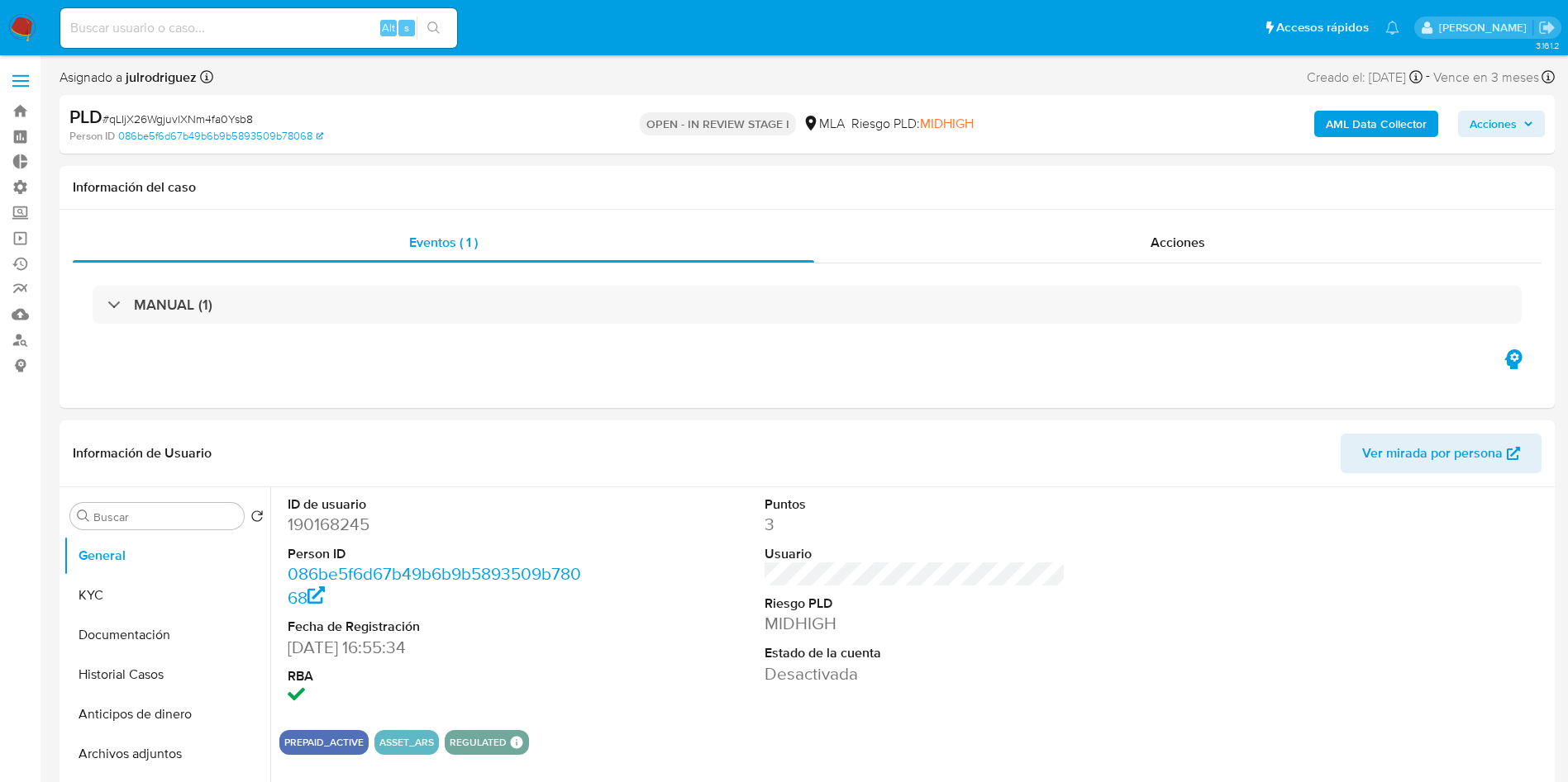
click at [1468, 128] on button "Acciones" at bounding box center [1501, 124] width 87 height 26
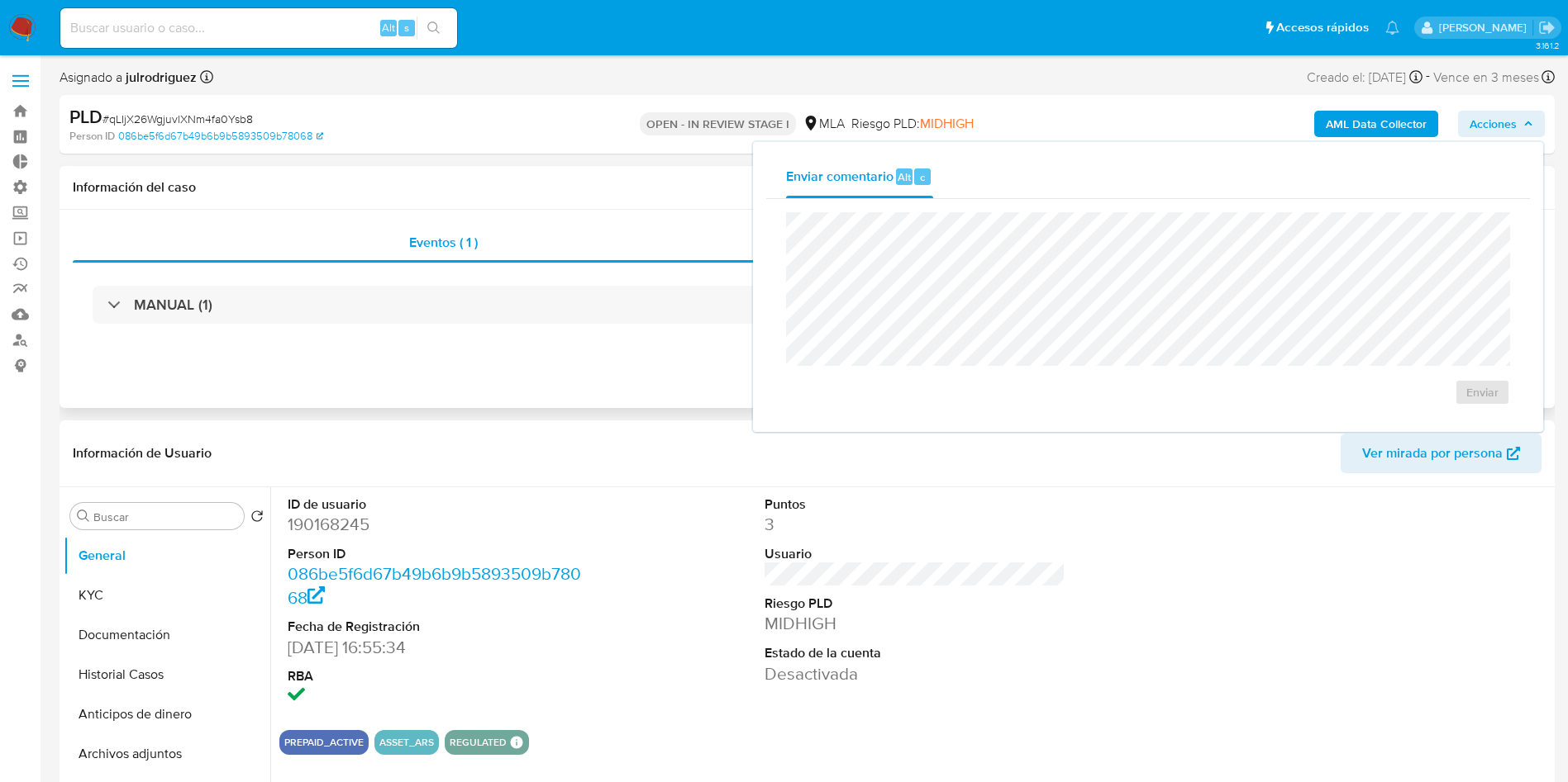
click at [603, 389] on div "Eventos ( 1 ) Acciones MANUAL (1)" at bounding box center [807, 309] width 1495 height 199
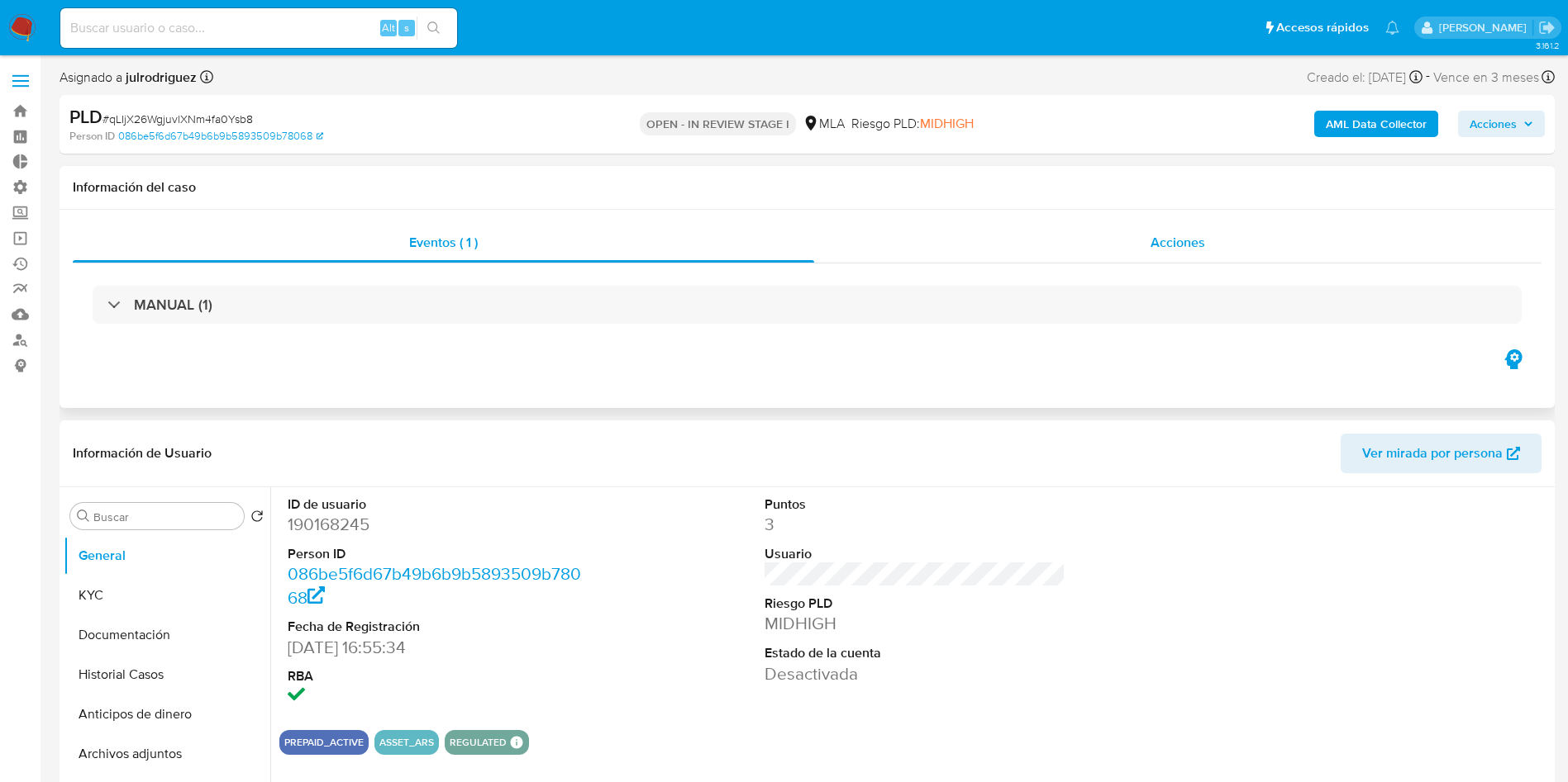
click at [1126, 253] on div "Acciones" at bounding box center [1177, 243] width 727 height 40
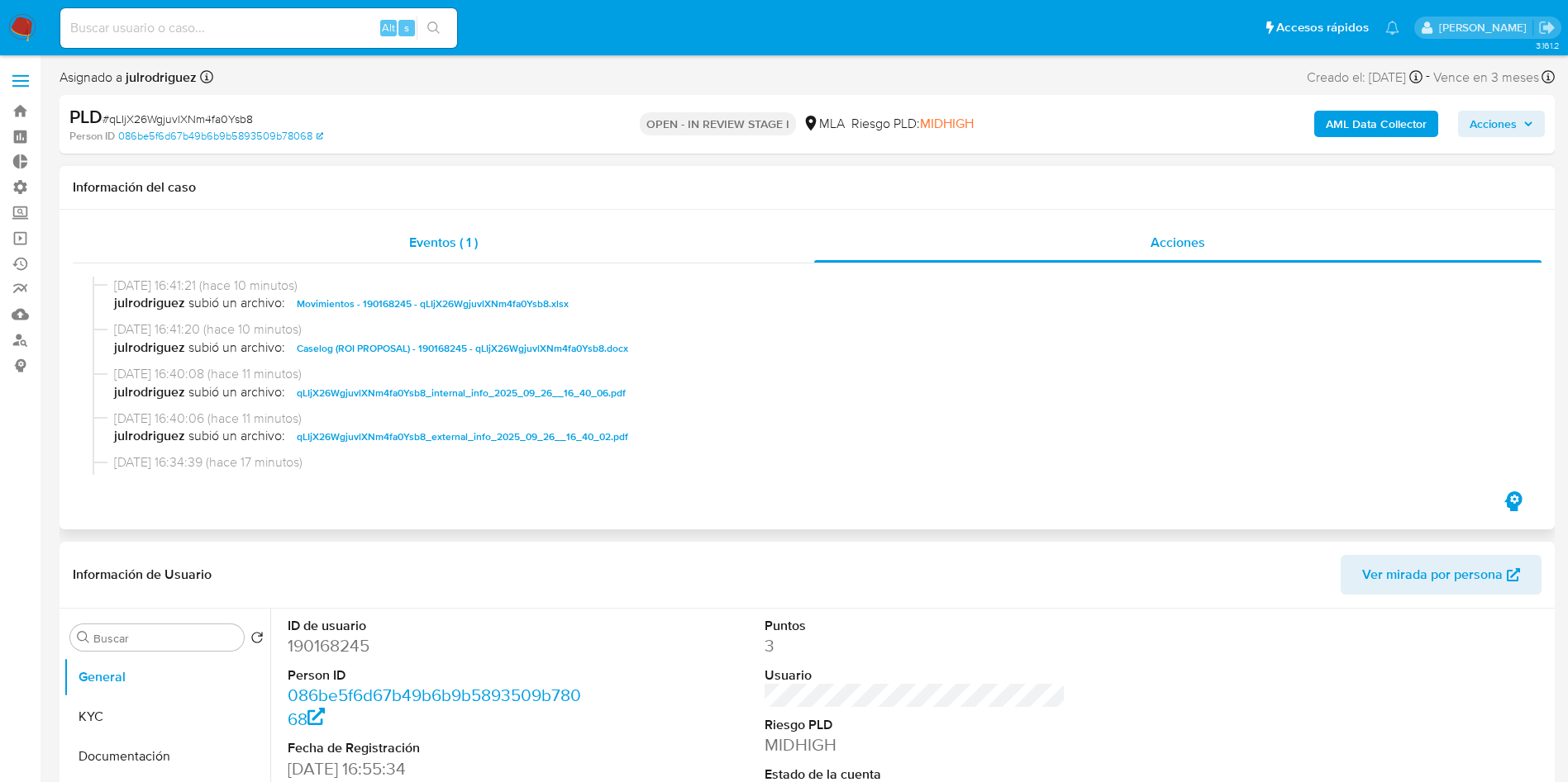
click at [506, 251] on div "Eventos ( 1 )" at bounding box center [443, 243] width 741 height 40
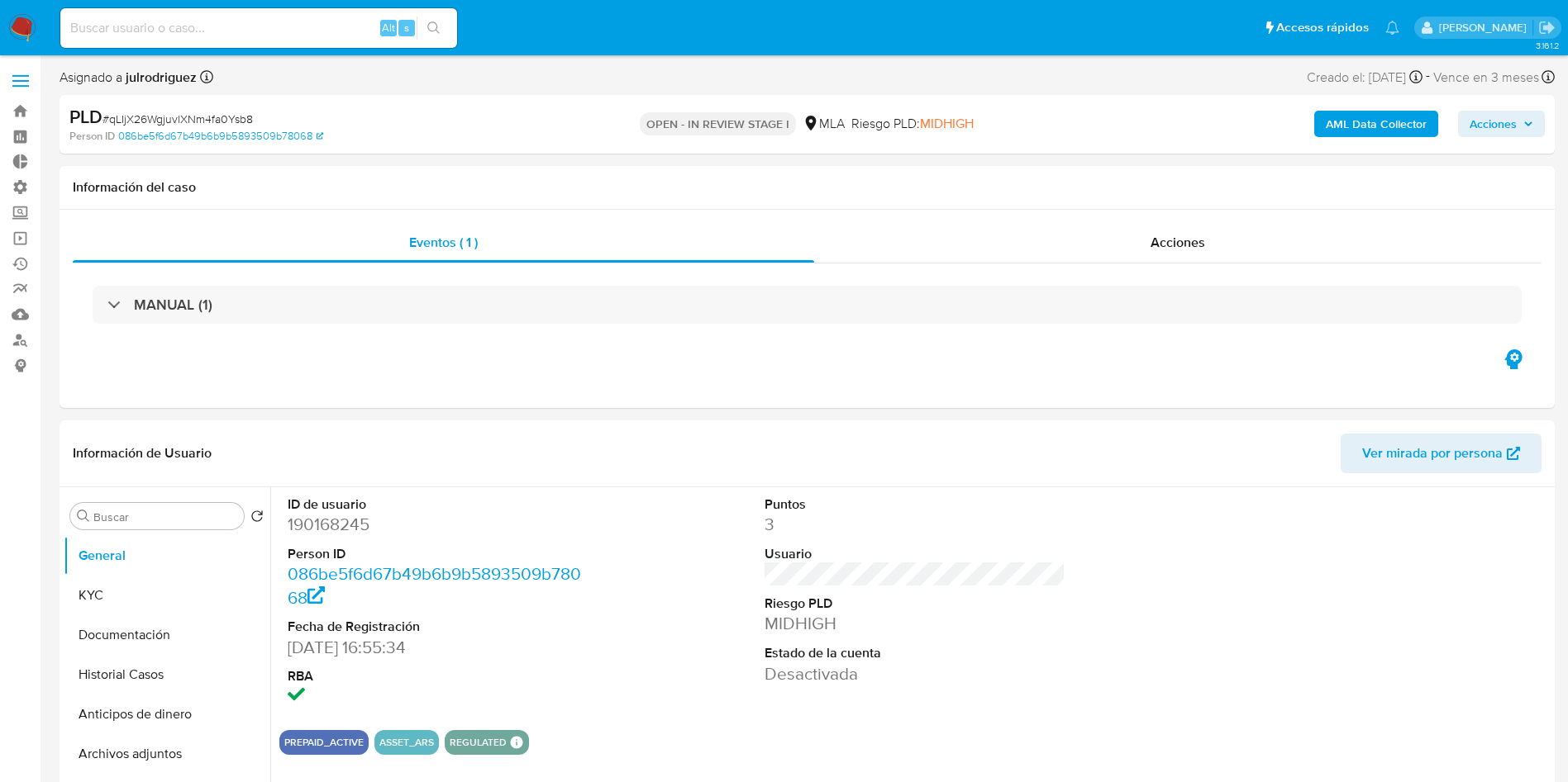
click at [1488, 127] on span "Acciones" at bounding box center [1493, 124] width 47 height 26
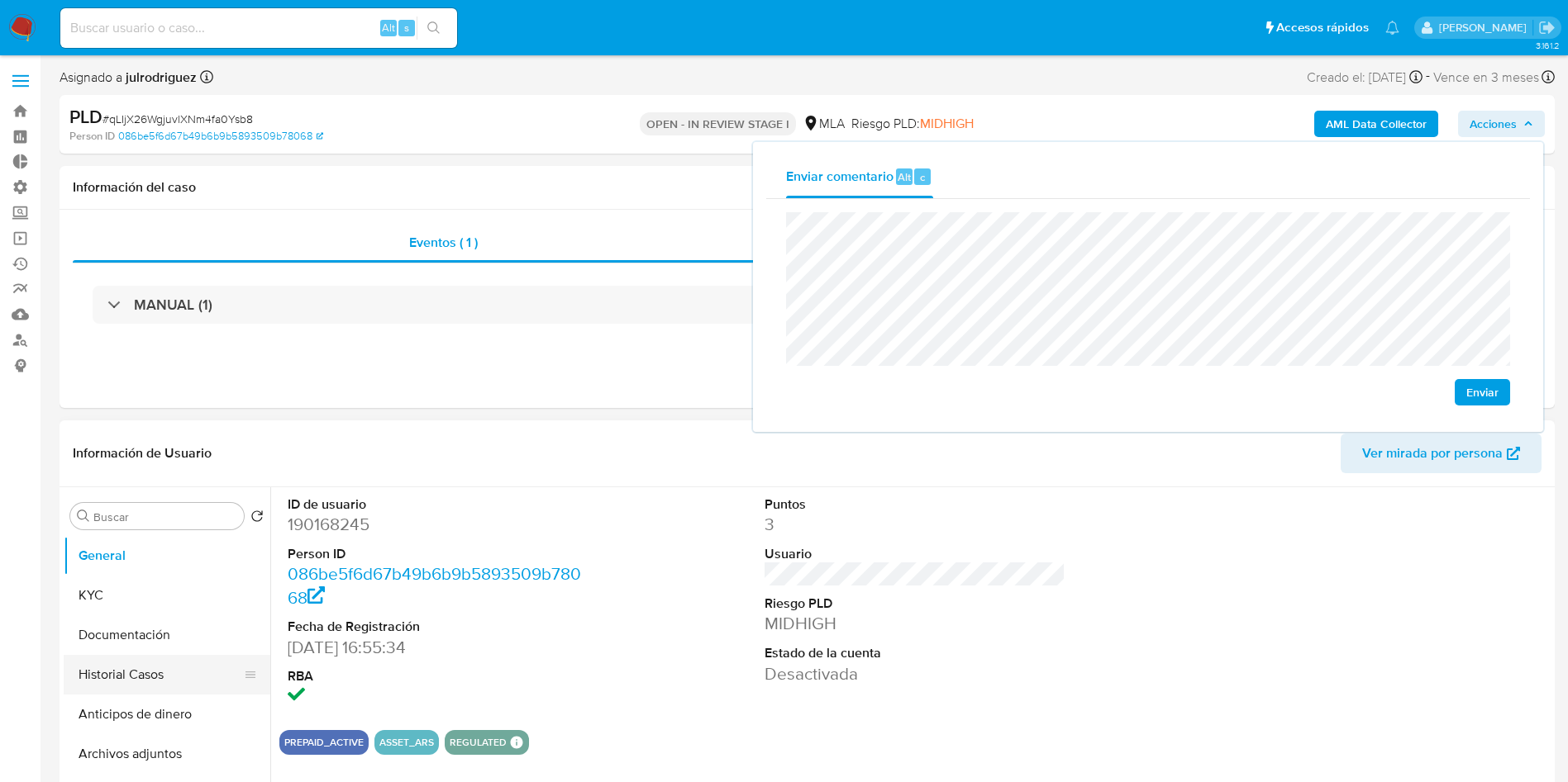
click at [125, 681] on button "Historial Casos" at bounding box center [160, 675] width 193 height 40
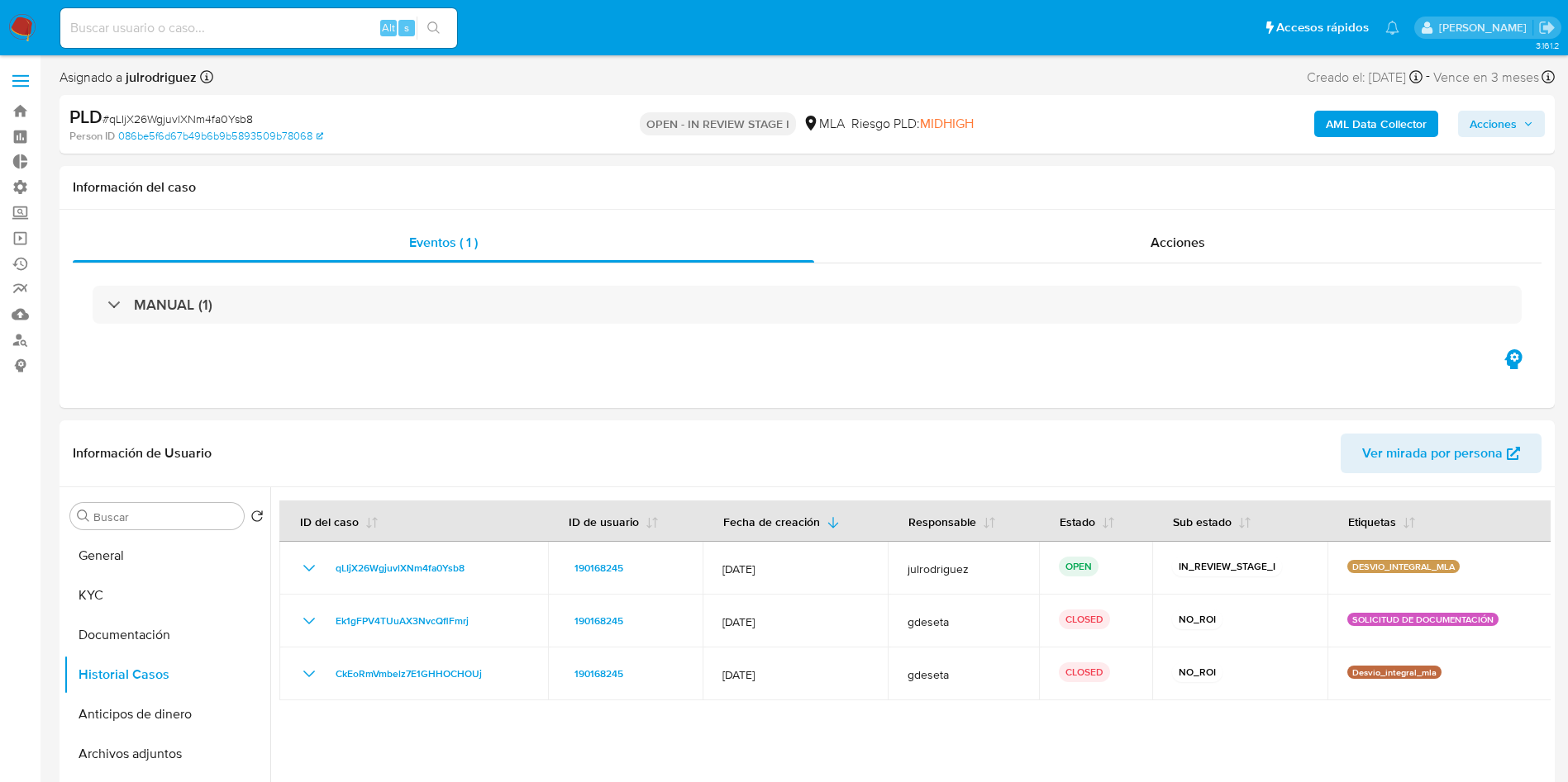
click at [1515, 126] on span "Acciones" at bounding box center [1493, 124] width 47 height 26
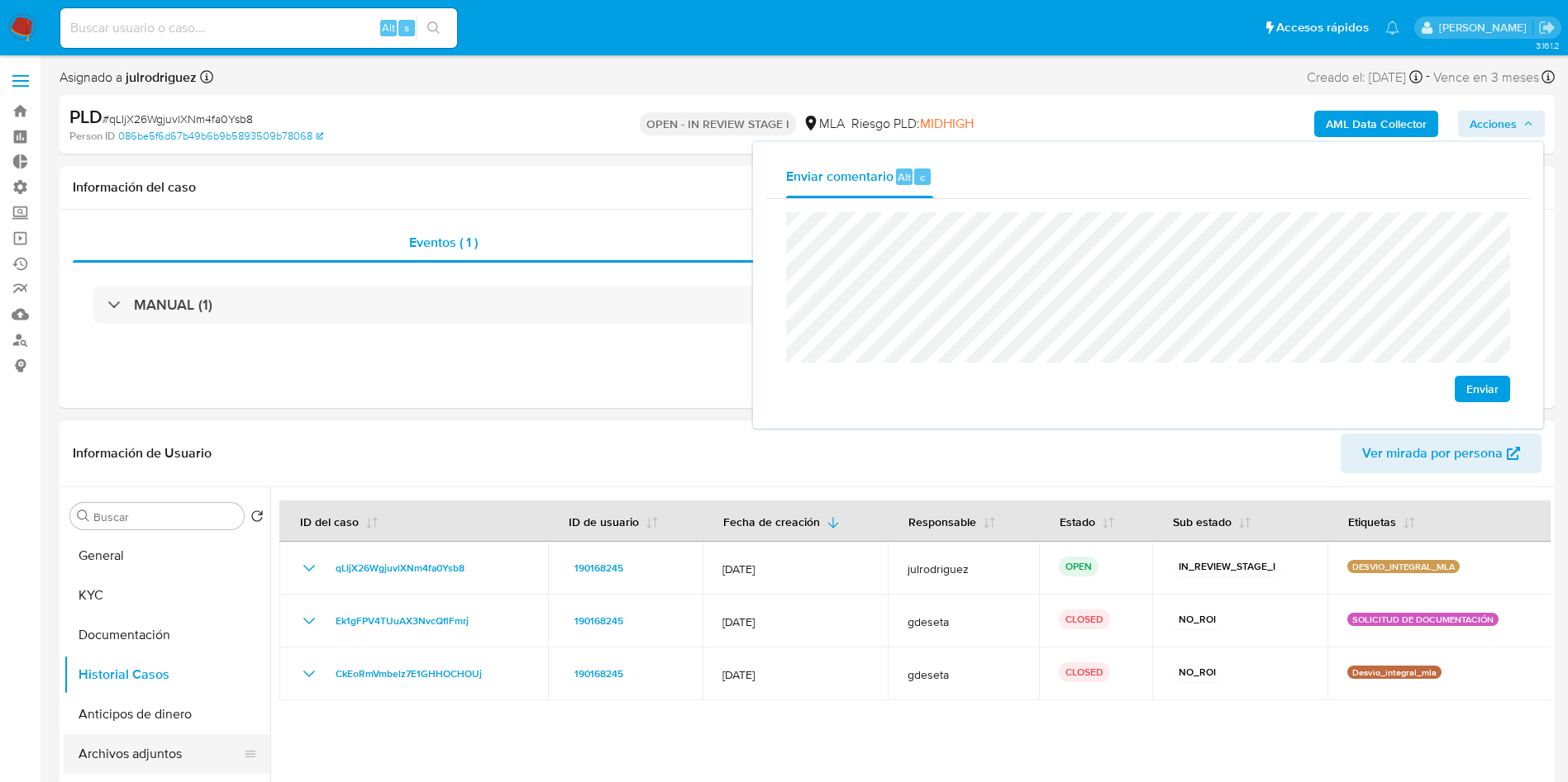
click at [193, 747] on button "Archivos adjuntos" at bounding box center [160, 754] width 193 height 40
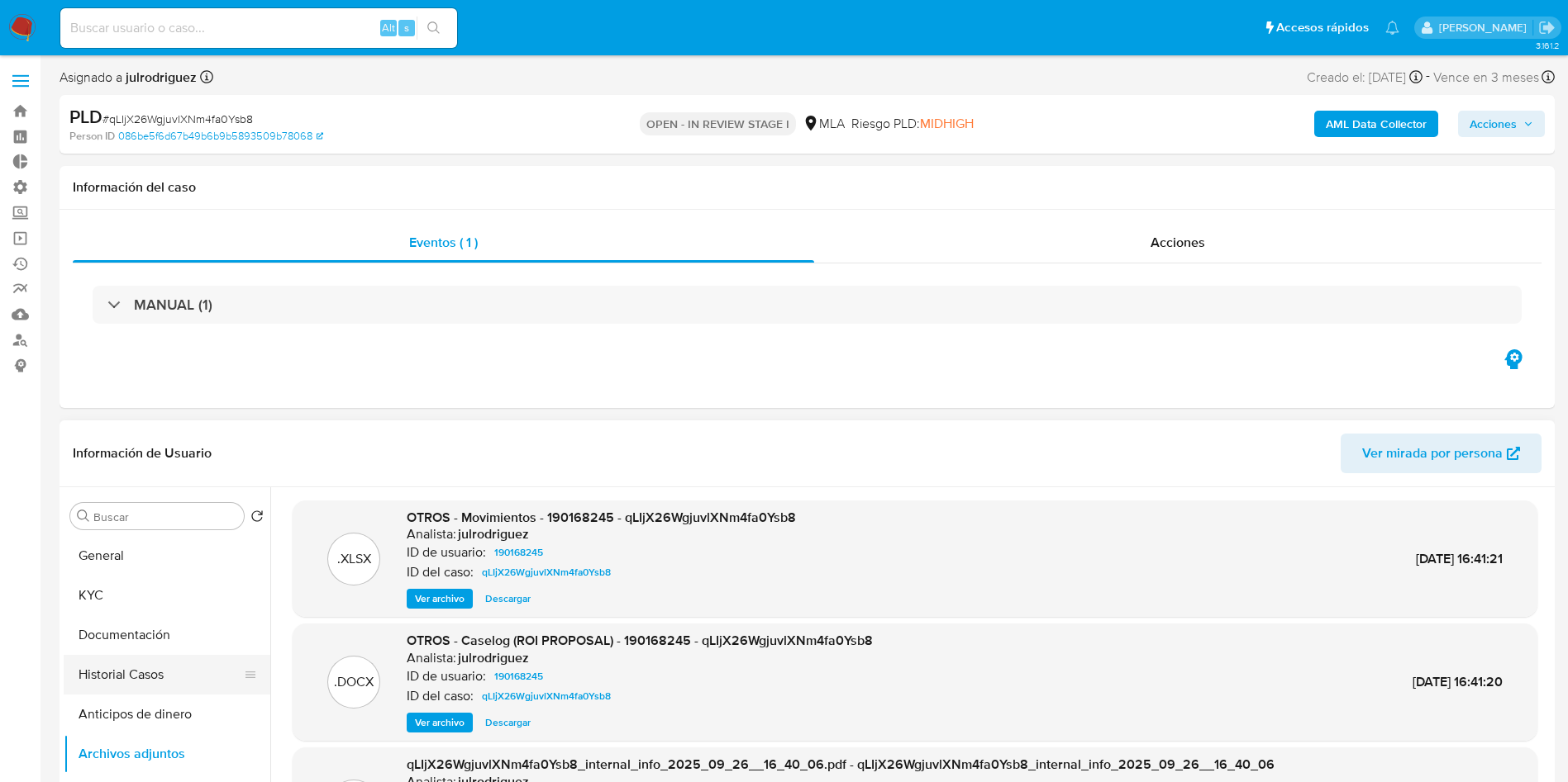
click at [152, 674] on button "Historial Casos" at bounding box center [160, 675] width 193 height 40
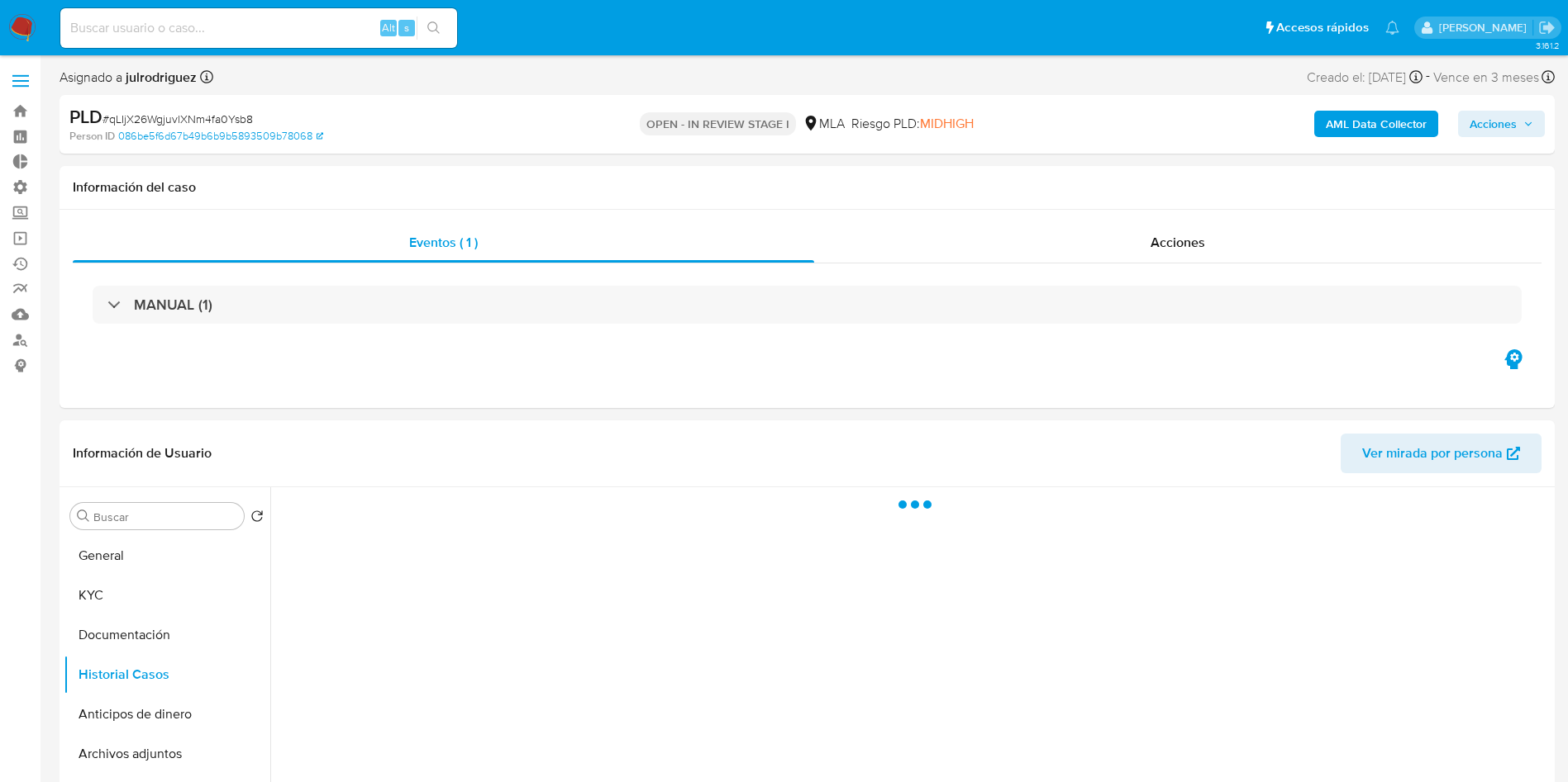
click at [1490, 125] on span "Acciones" at bounding box center [1493, 124] width 47 height 26
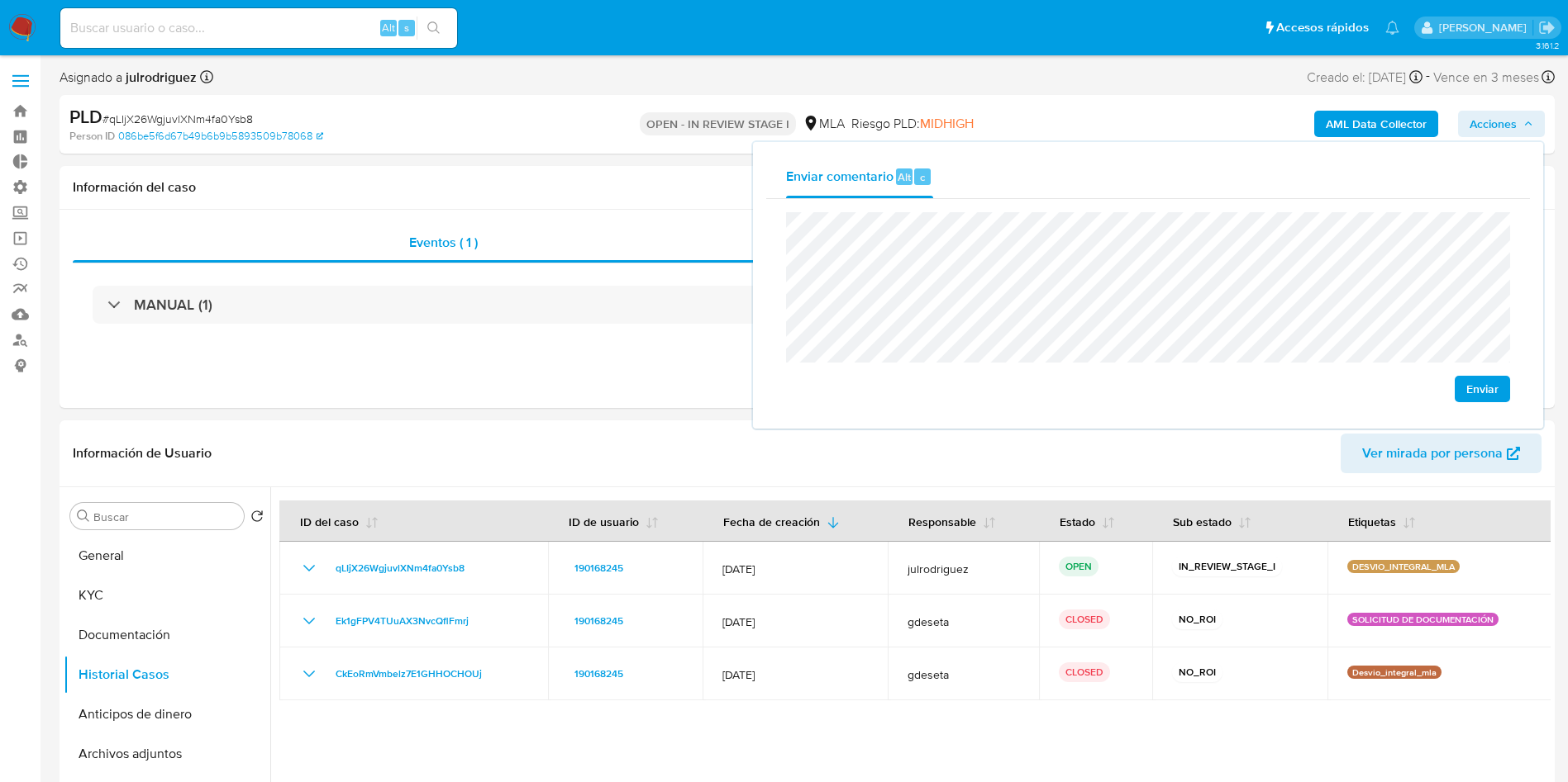
click at [1465, 389] on button "Enviar" at bounding box center [1483, 389] width 56 height 26
click at [551, 394] on div "Eventos ( 1 ) Acciones MANUAL (1)" at bounding box center [807, 309] width 1495 height 199
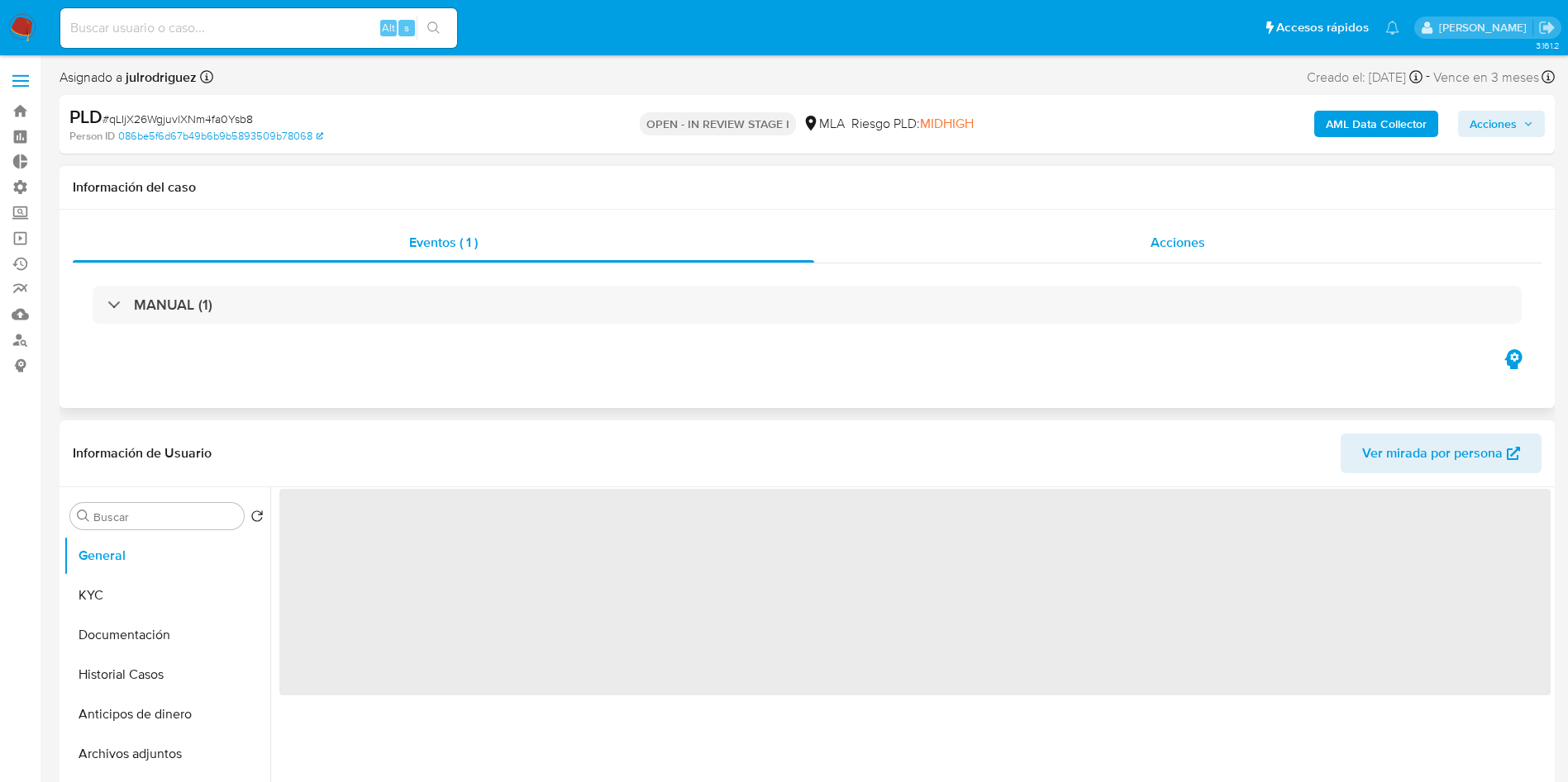
click at [1179, 254] on div "Acciones" at bounding box center [1177, 243] width 727 height 40
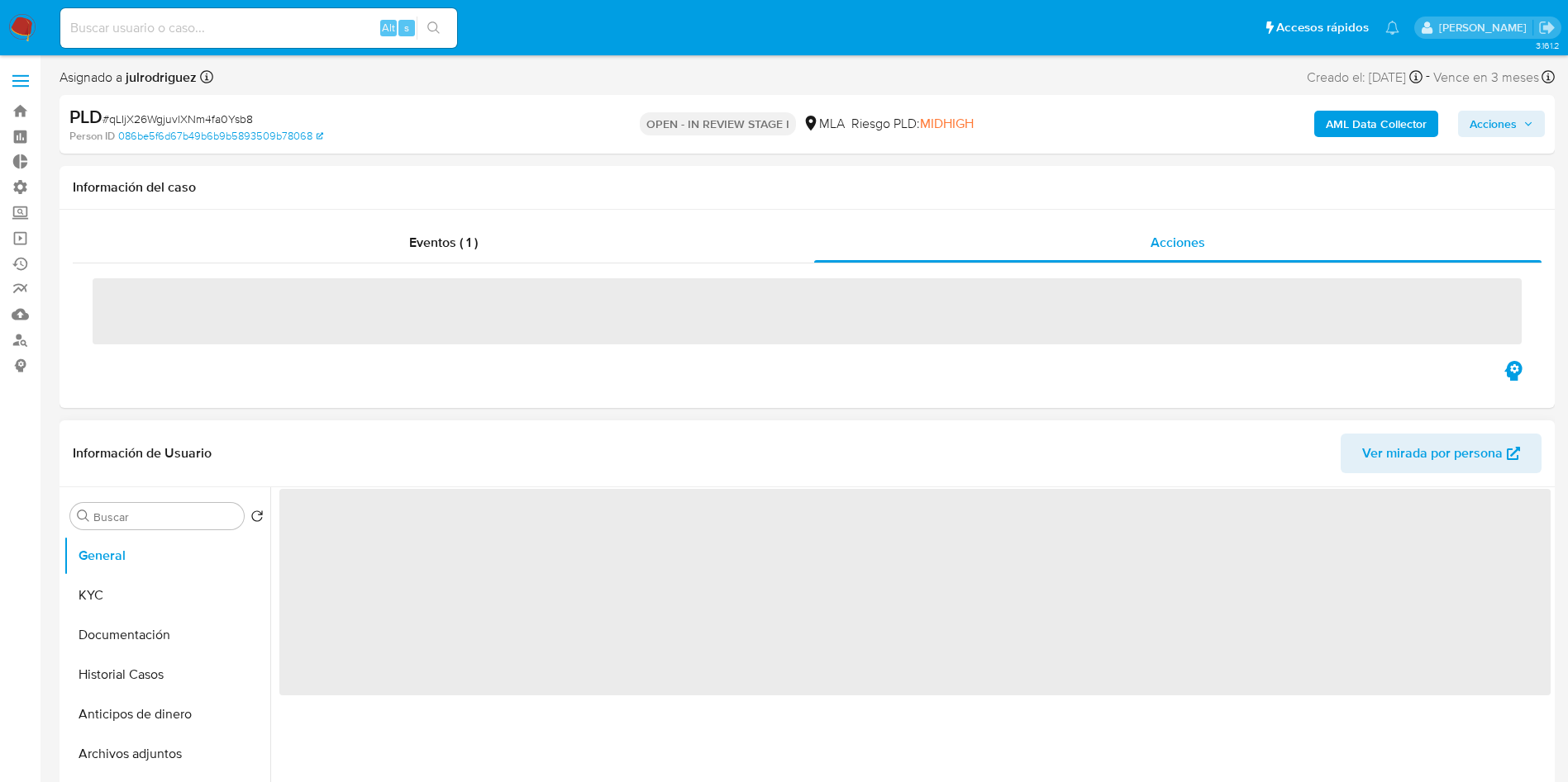
select select "10"
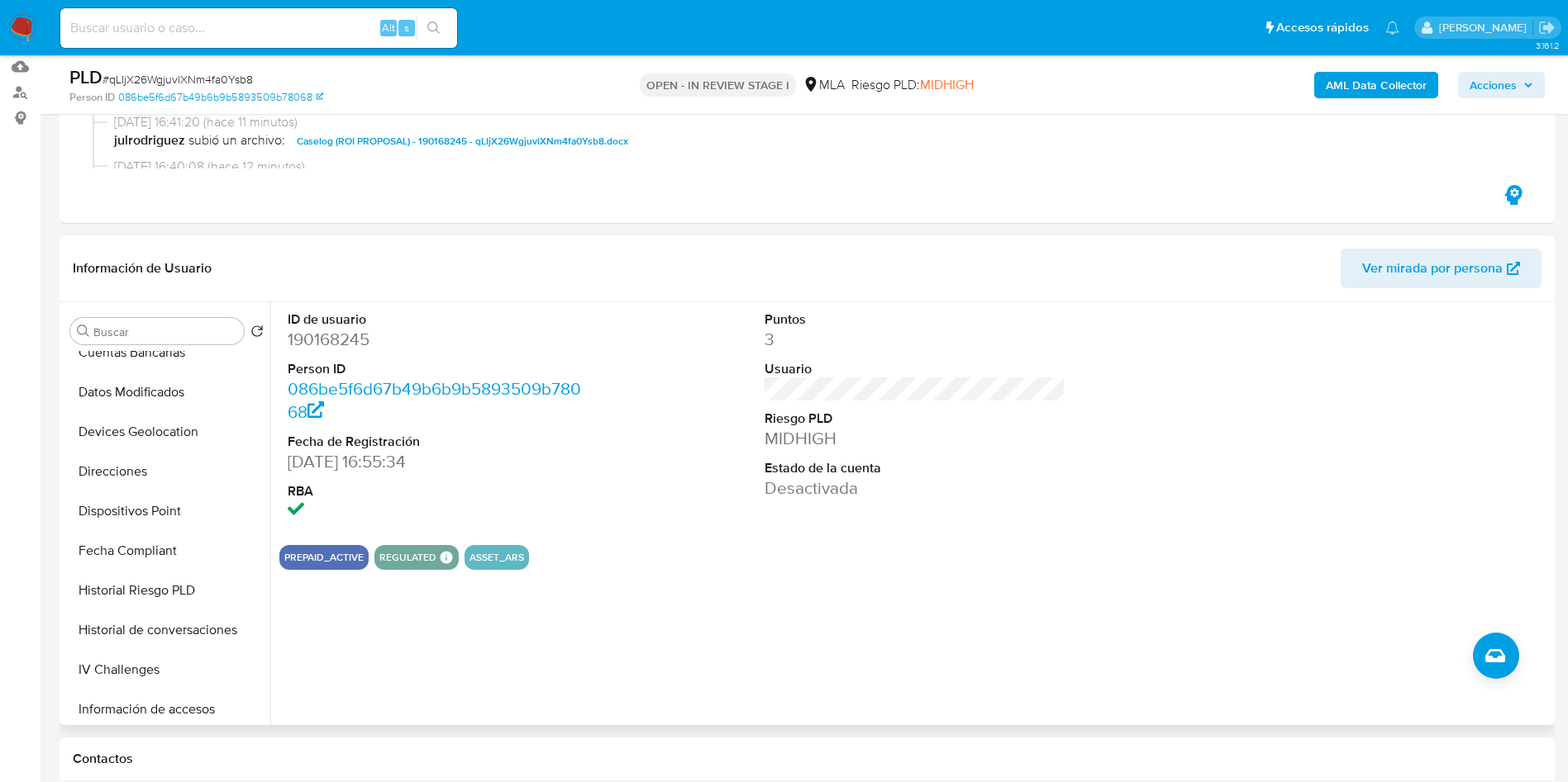
scroll to position [744, 0]
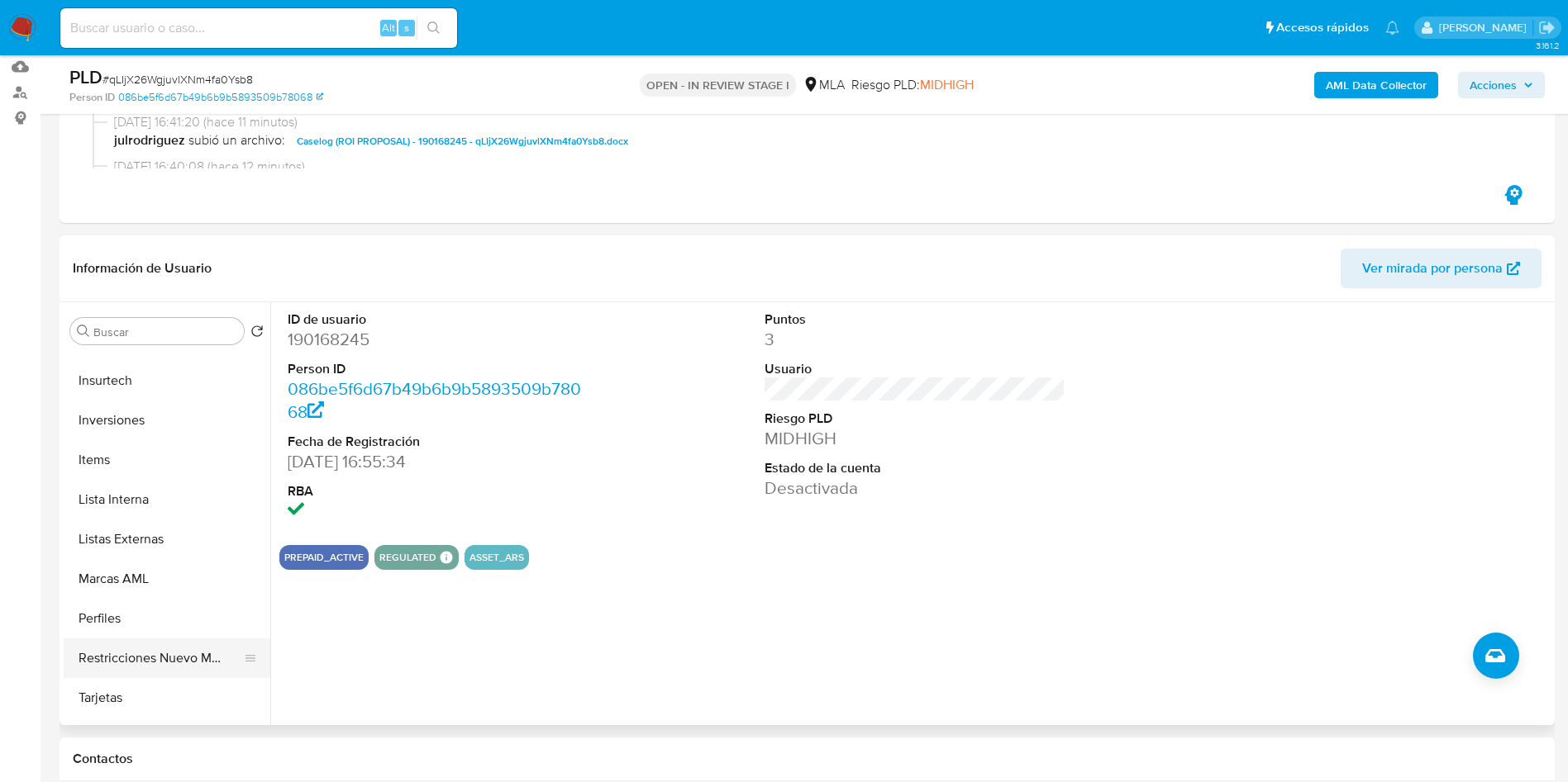
click at [139, 658] on button "Restricciones Nuevo Mundo" at bounding box center [160, 658] width 193 height 40
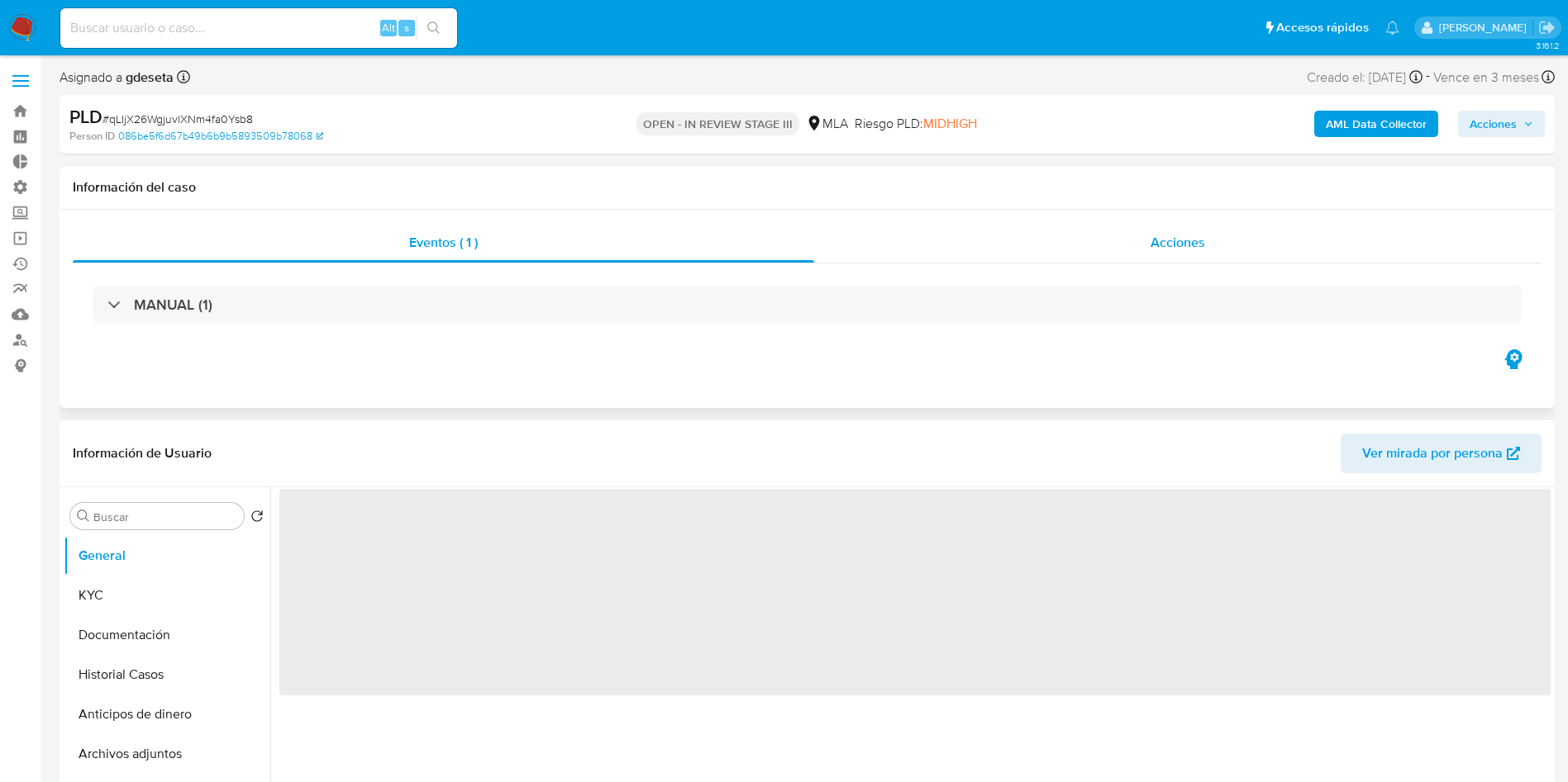
click at [1160, 249] on span "Acciones" at bounding box center [1177, 243] width 55 height 19
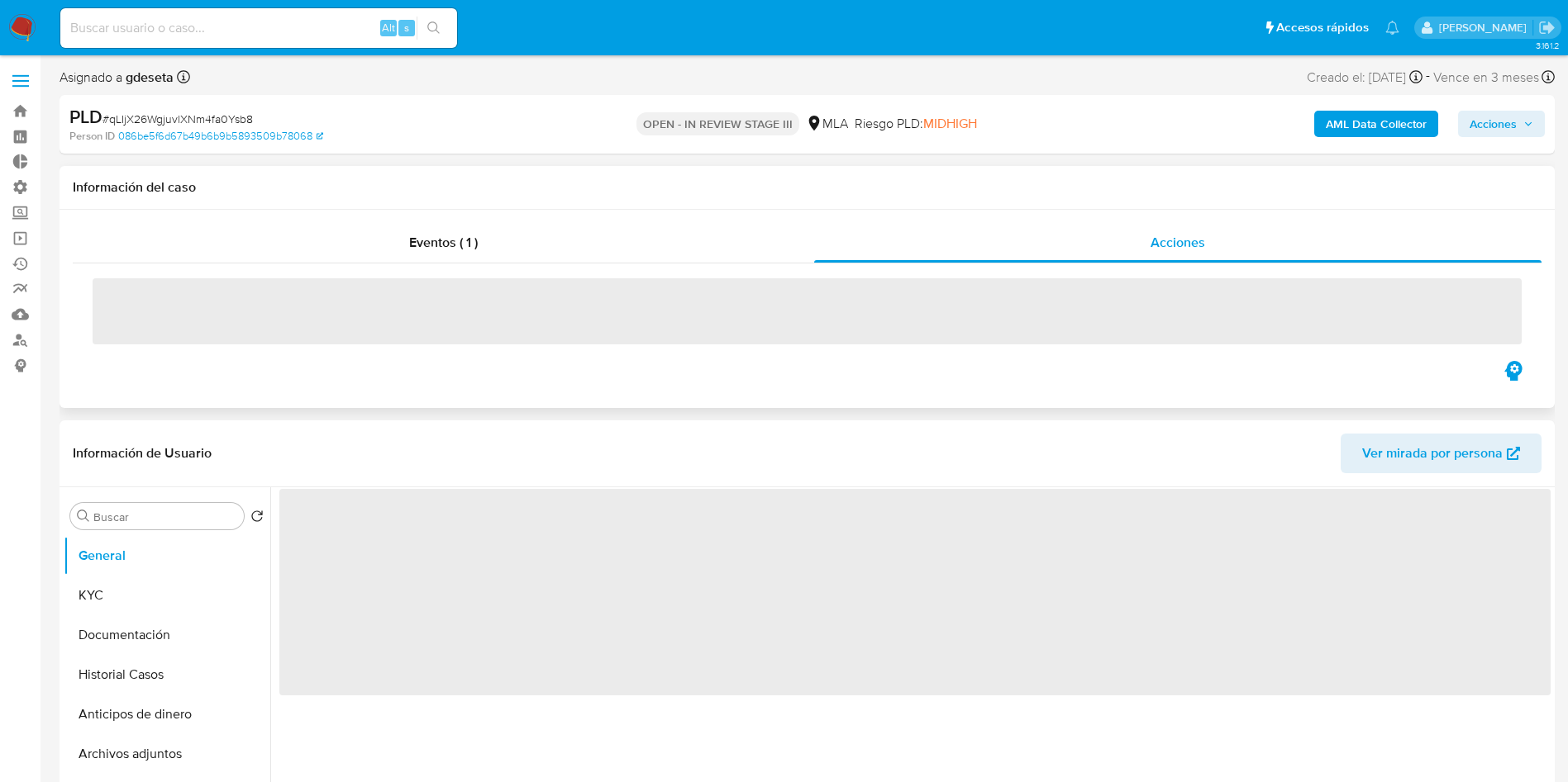
select select "10"
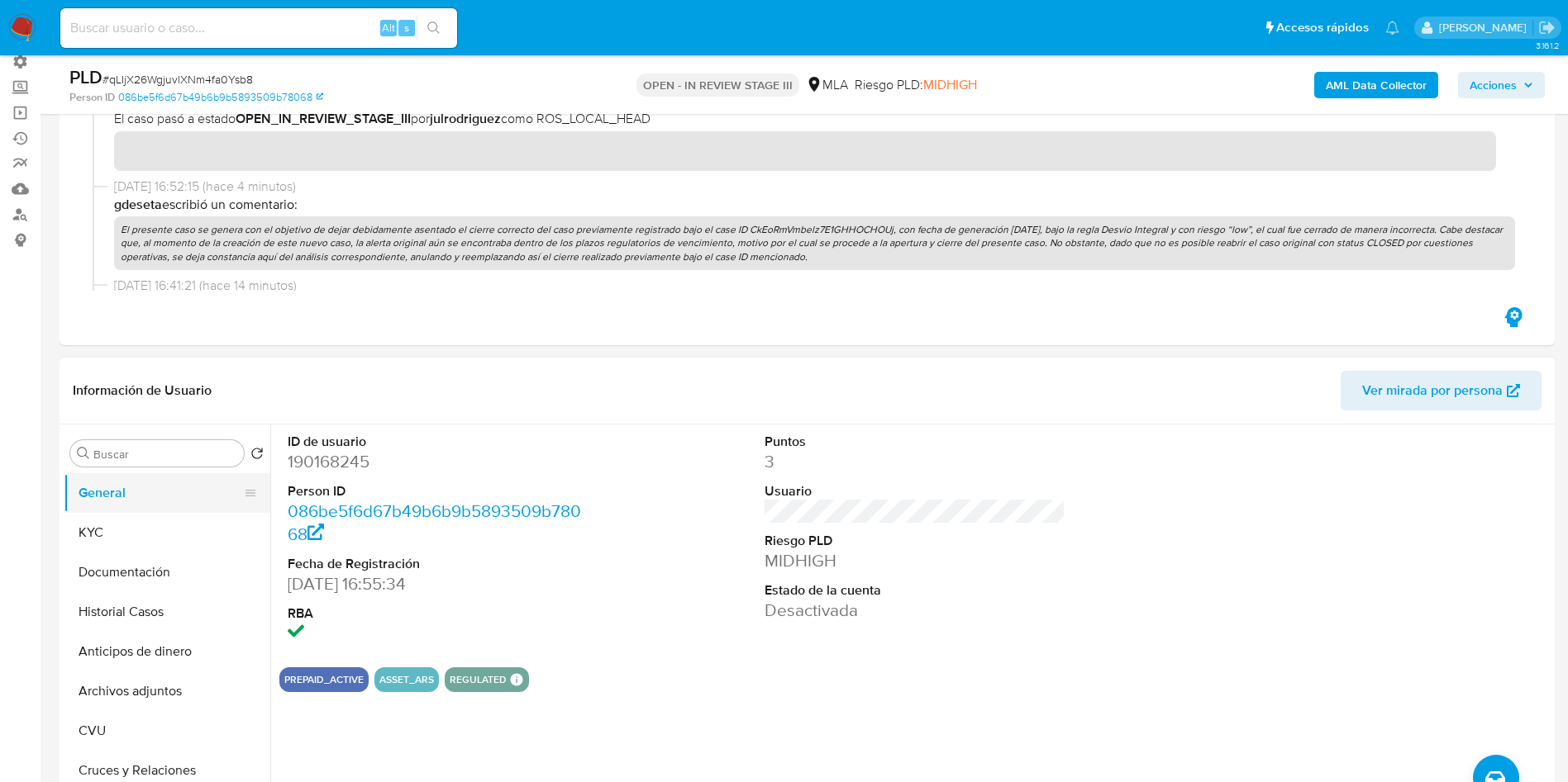
scroll to position [248, 0]
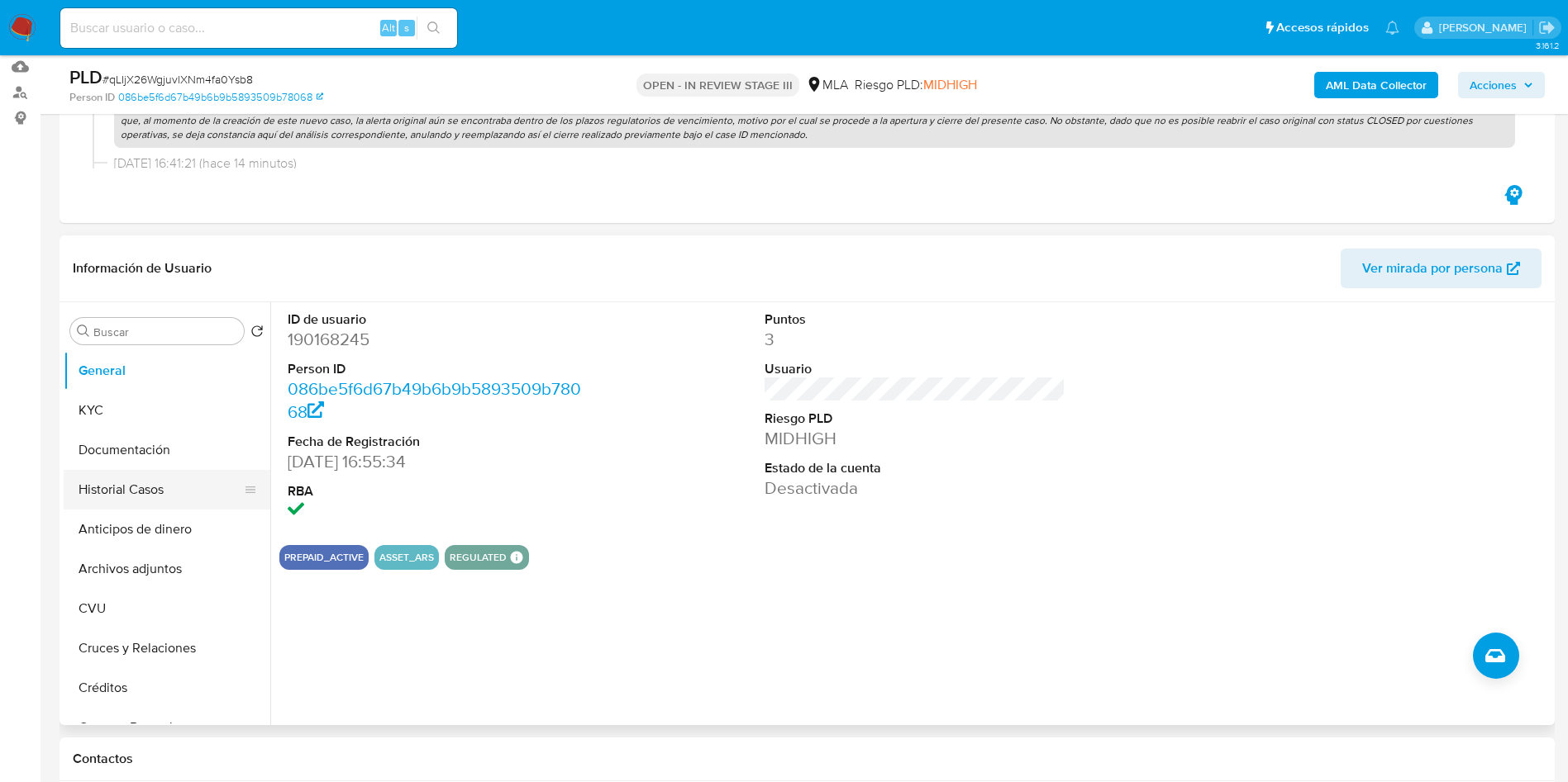
click at [132, 482] on button "Historial Casos" at bounding box center [160, 490] width 193 height 40
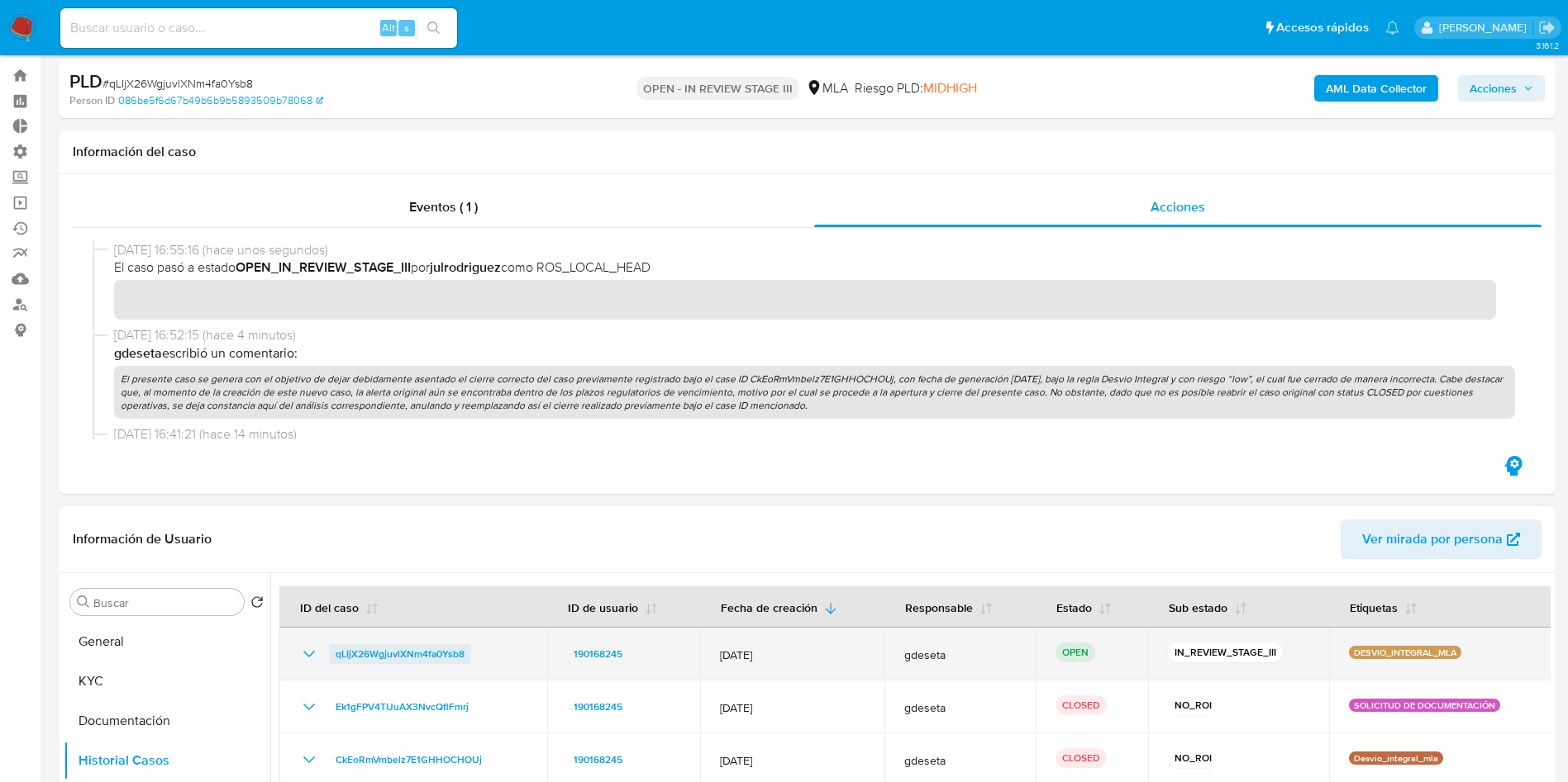
scroll to position [0, 0]
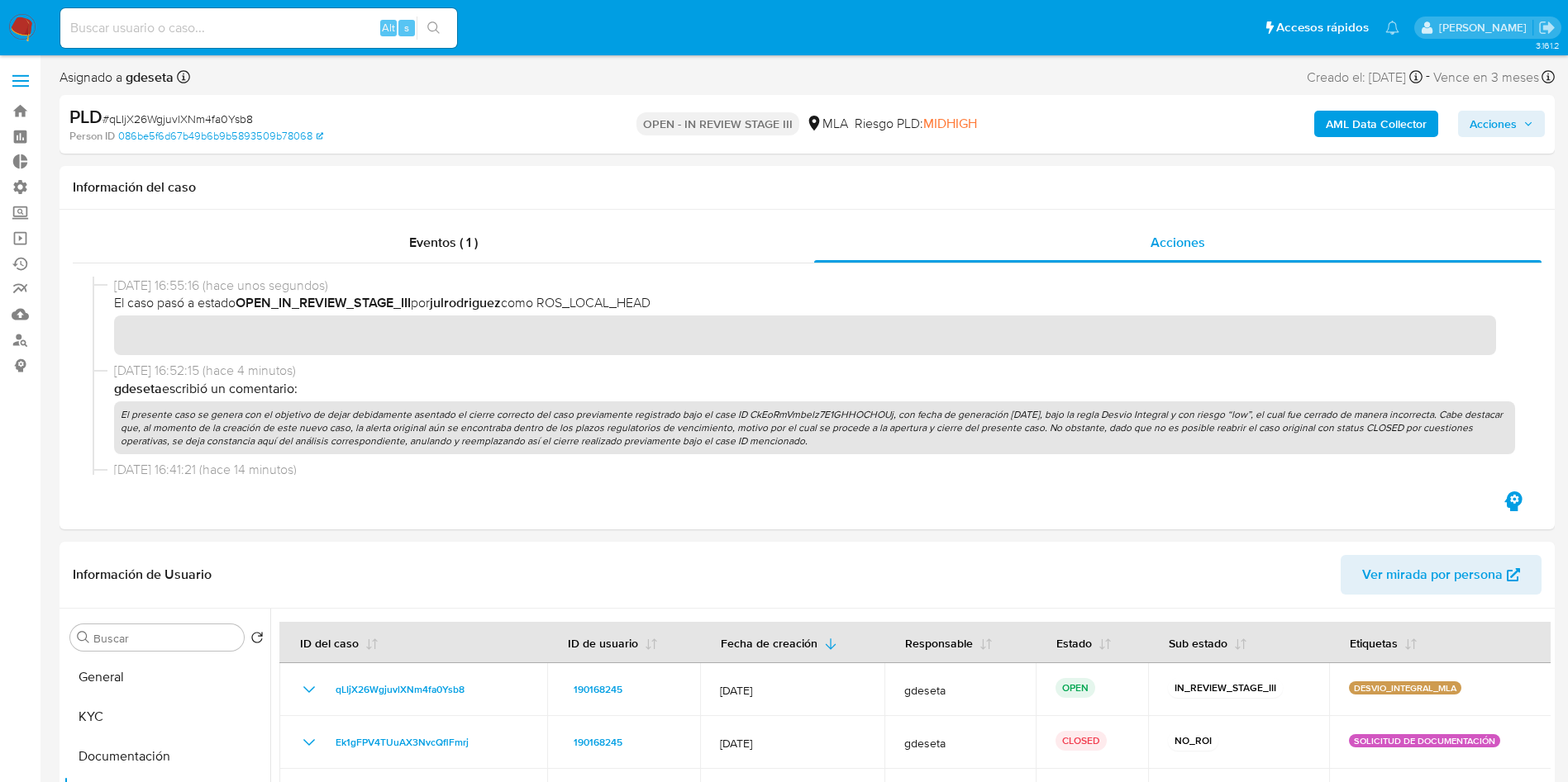
click at [1511, 124] on span "Acciones" at bounding box center [1493, 124] width 47 height 26
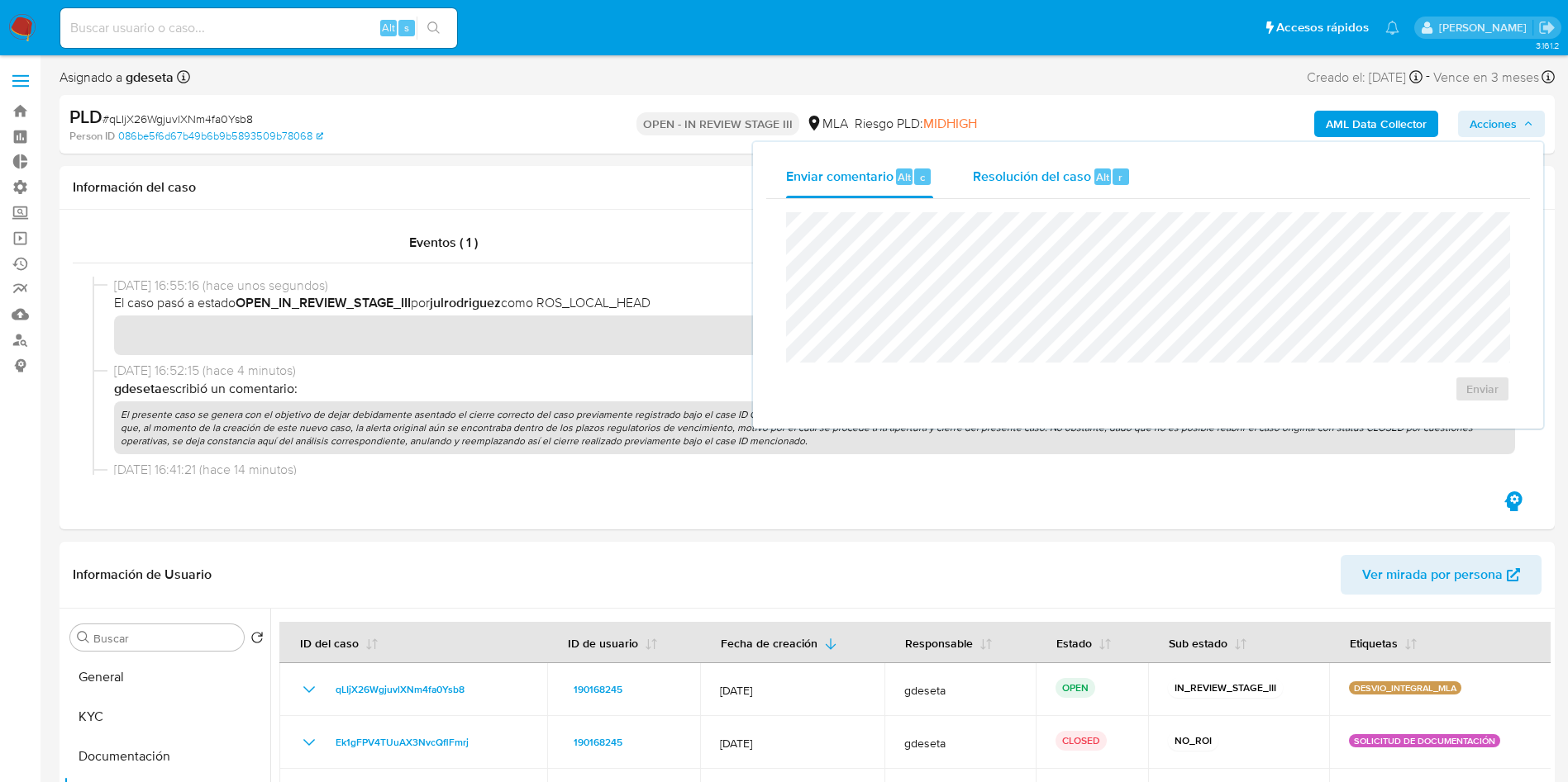
click at [1086, 185] on span "Resolución del caso" at bounding box center [1032, 177] width 118 height 19
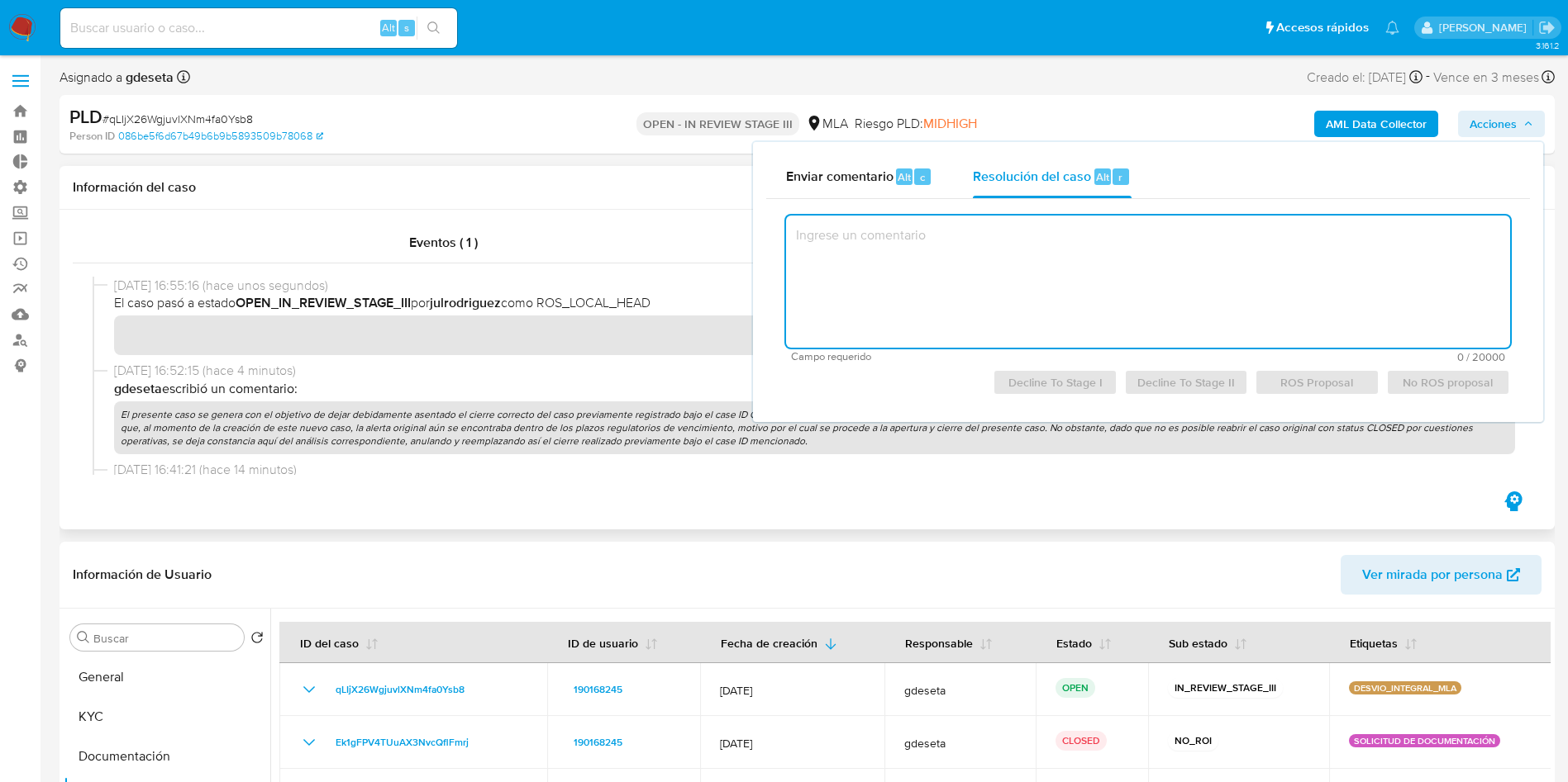
click at [587, 191] on h1 "Información del caso" at bounding box center [807, 187] width 1469 height 17
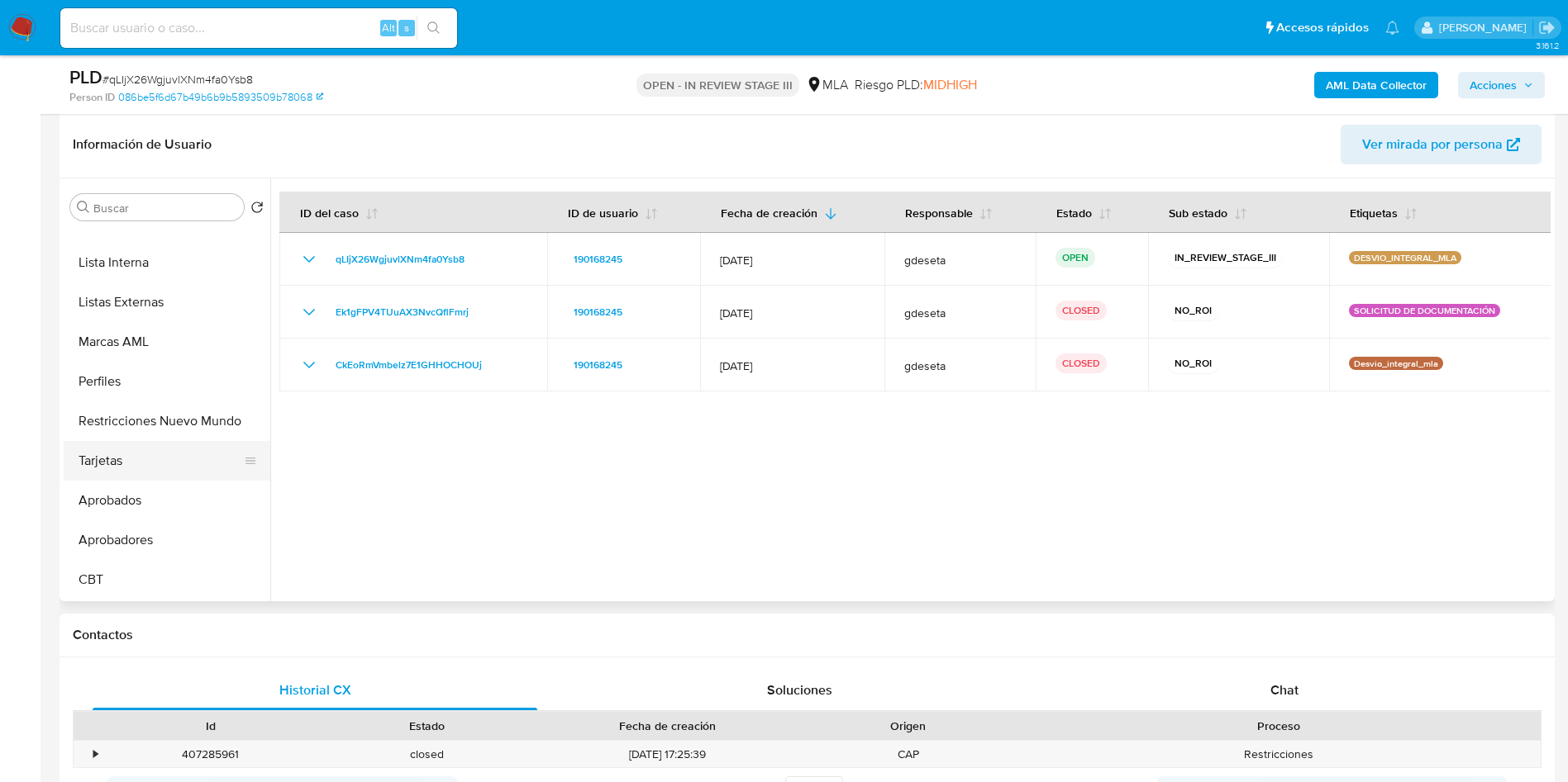
scroll to position [495, 0]
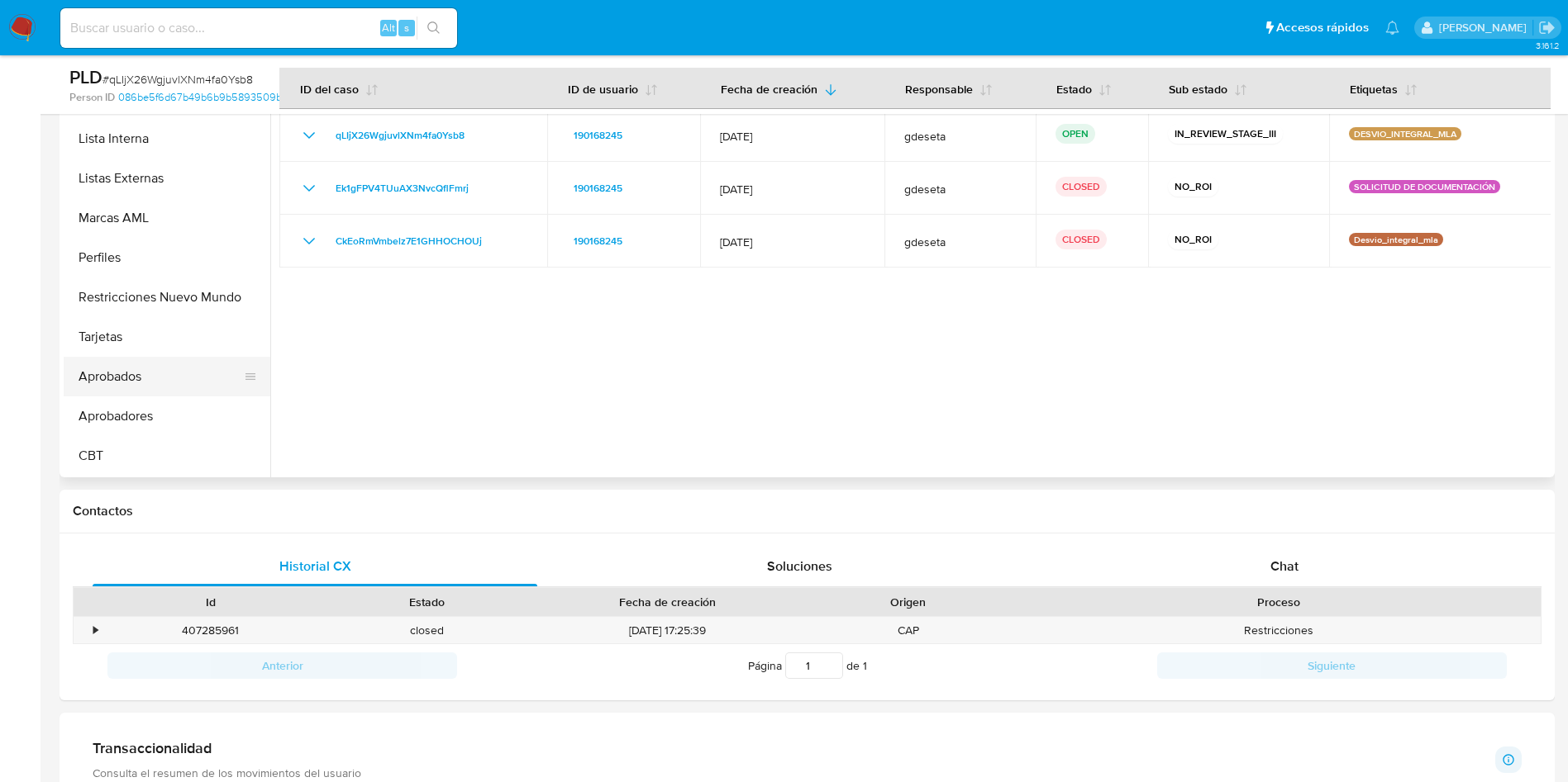
click at [132, 382] on button "Aprobados" at bounding box center [160, 377] width 193 height 40
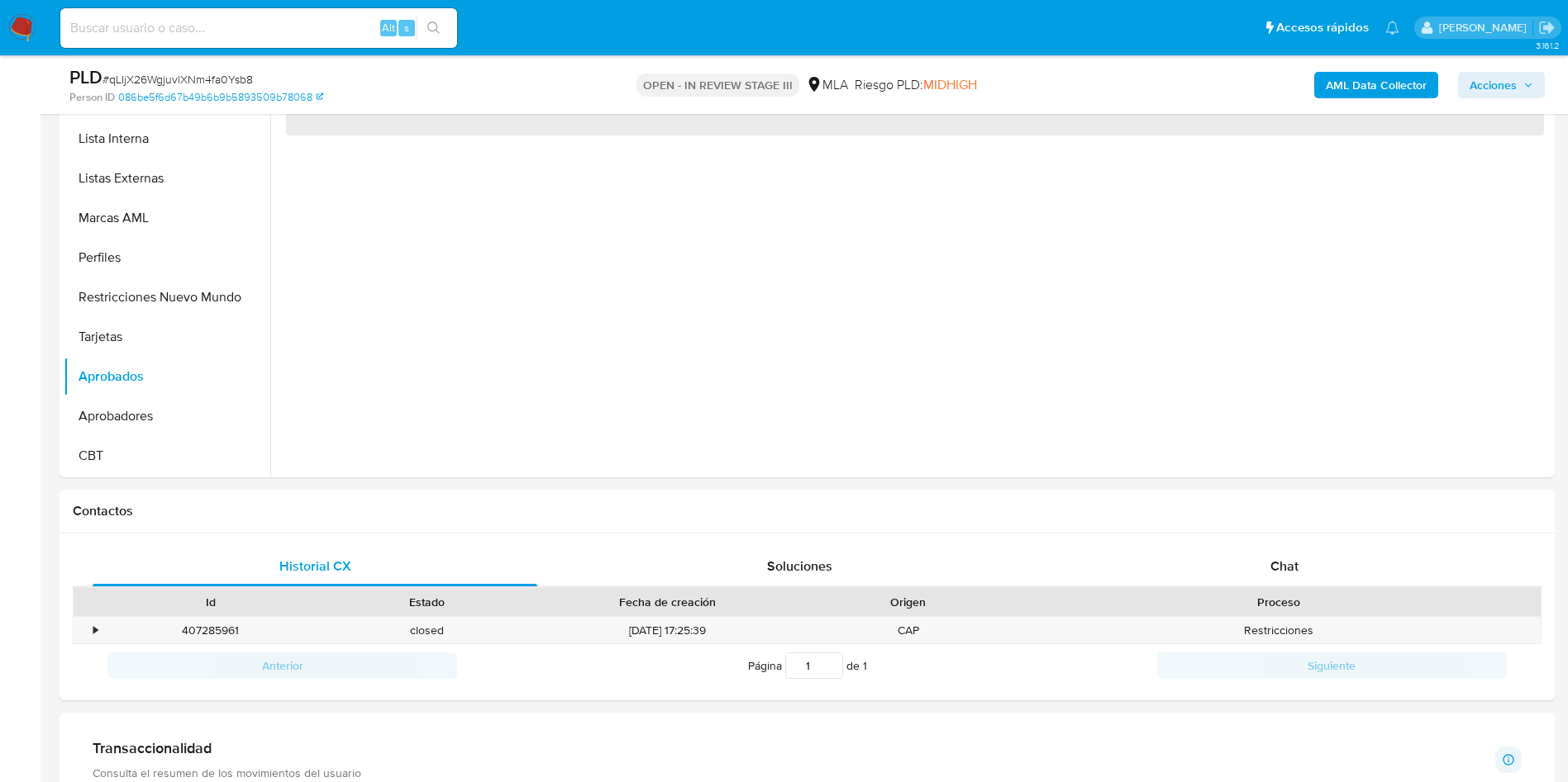
scroll to position [372, 0]
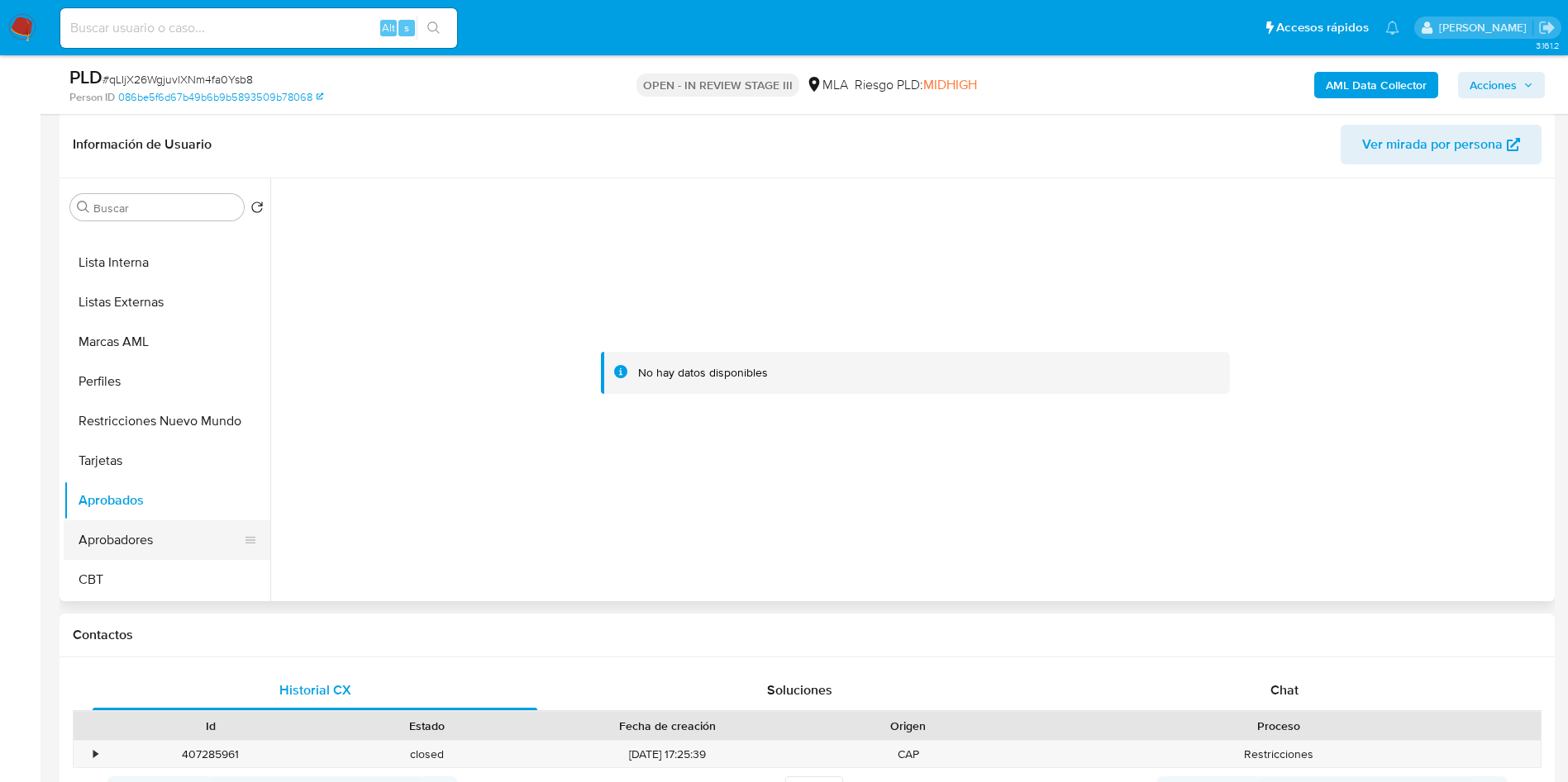
click at [133, 543] on button "Aprobadores" at bounding box center [160, 541] width 193 height 40
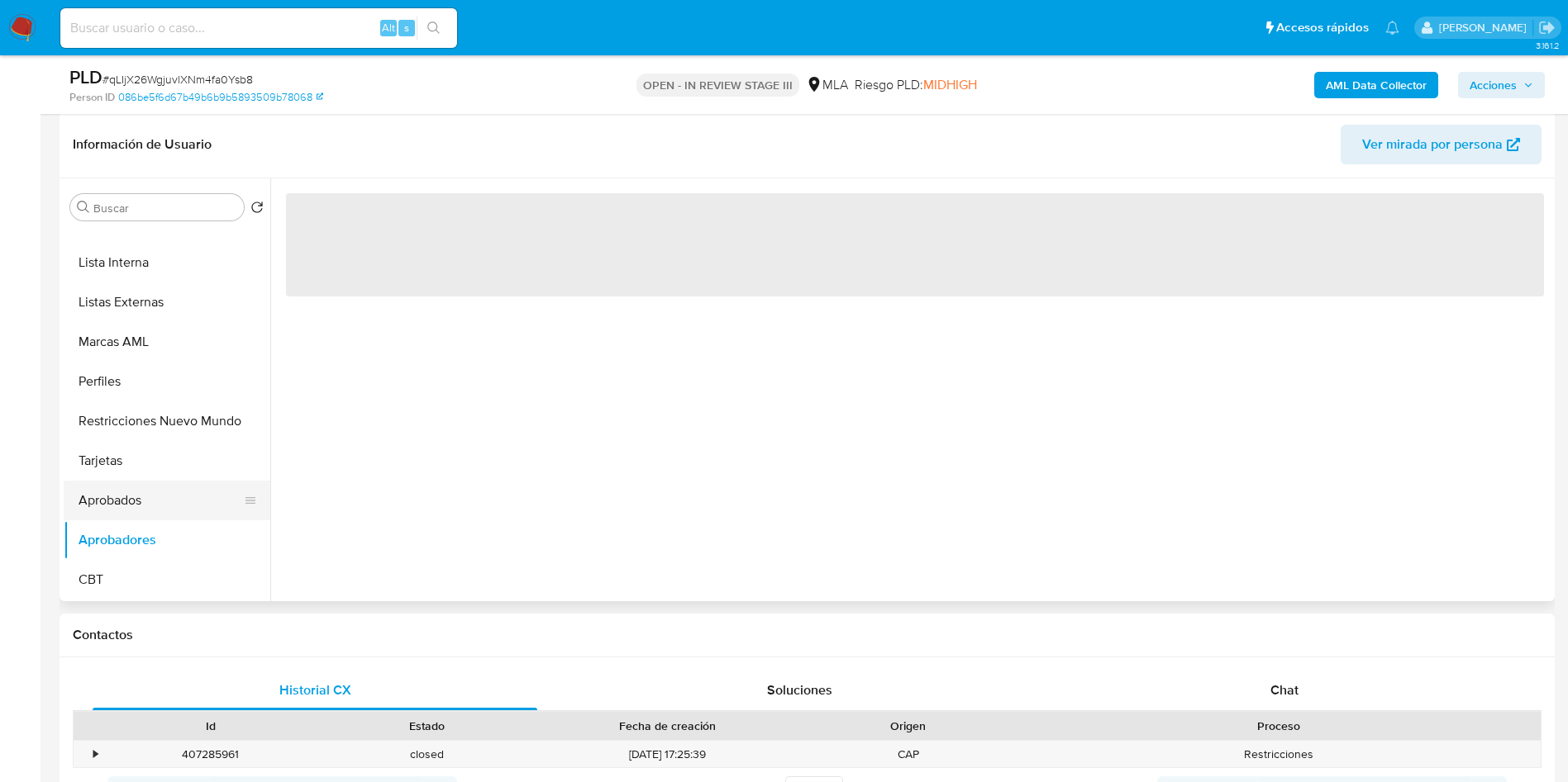
scroll to position [732, 0]
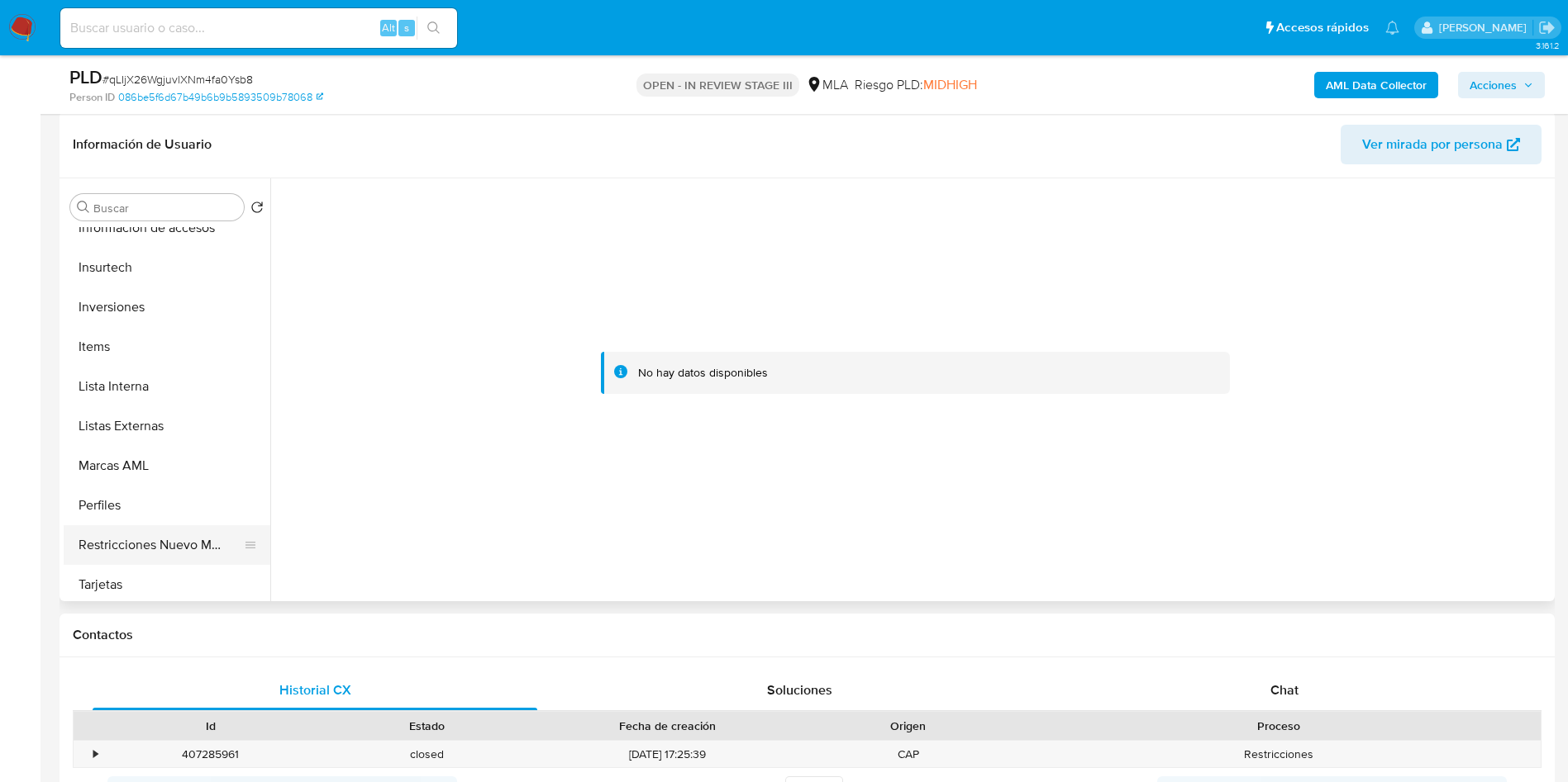
click at [147, 535] on button "Restricciones Nuevo Mundo" at bounding box center [160, 545] width 193 height 40
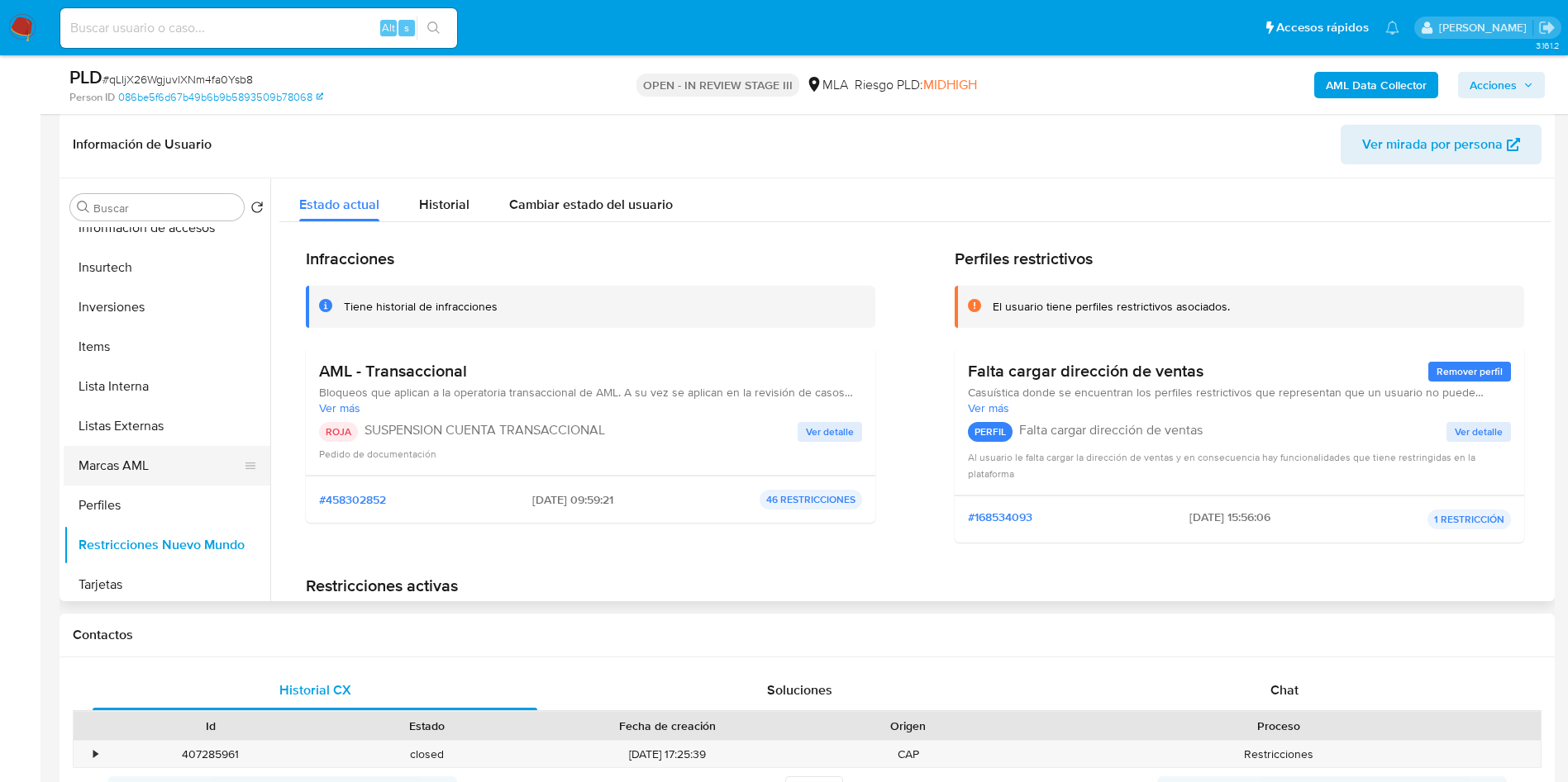
scroll to position [113, 0]
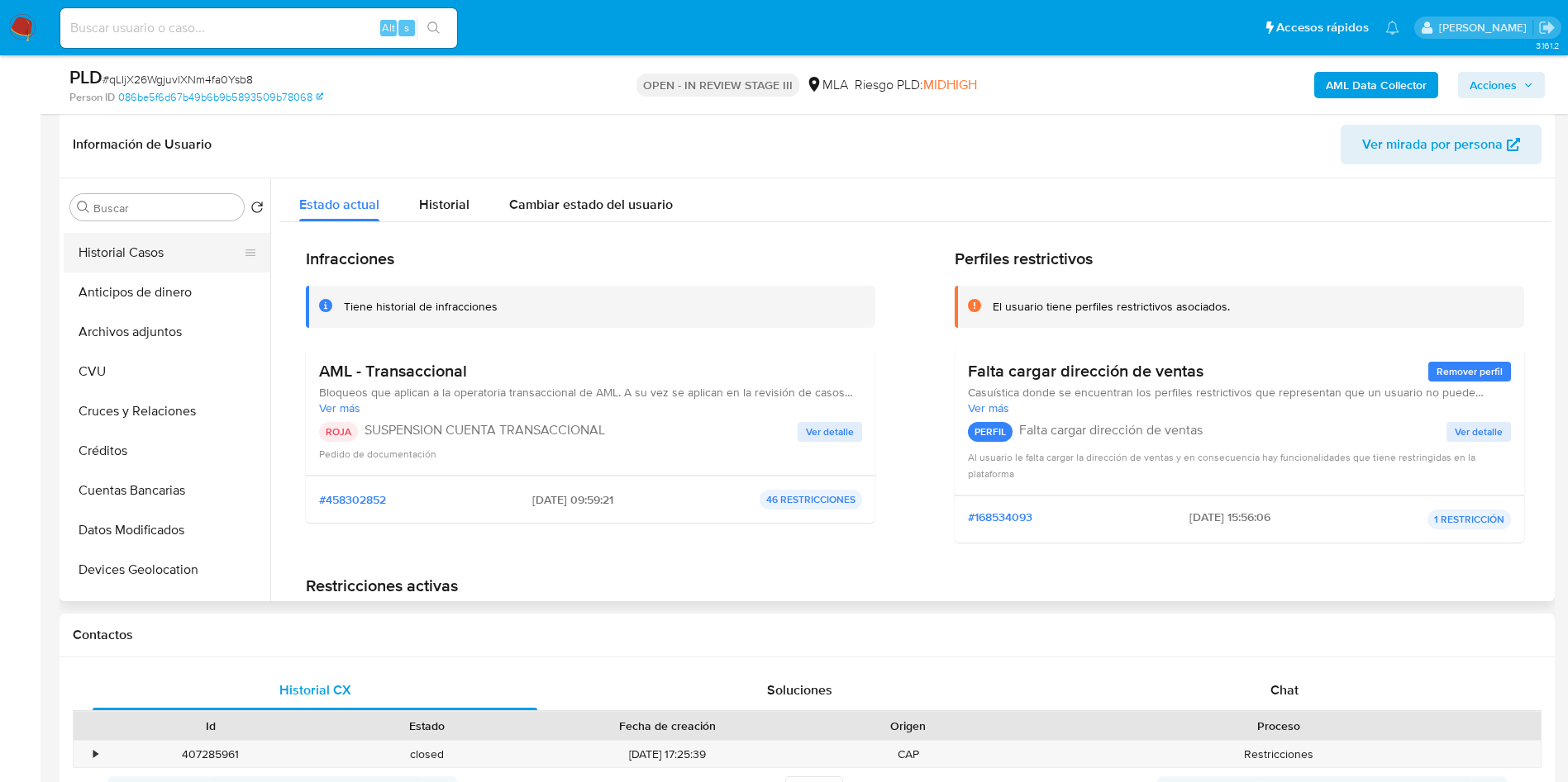
click at [140, 260] on button "Historial Casos" at bounding box center [160, 253] width 193 height 40
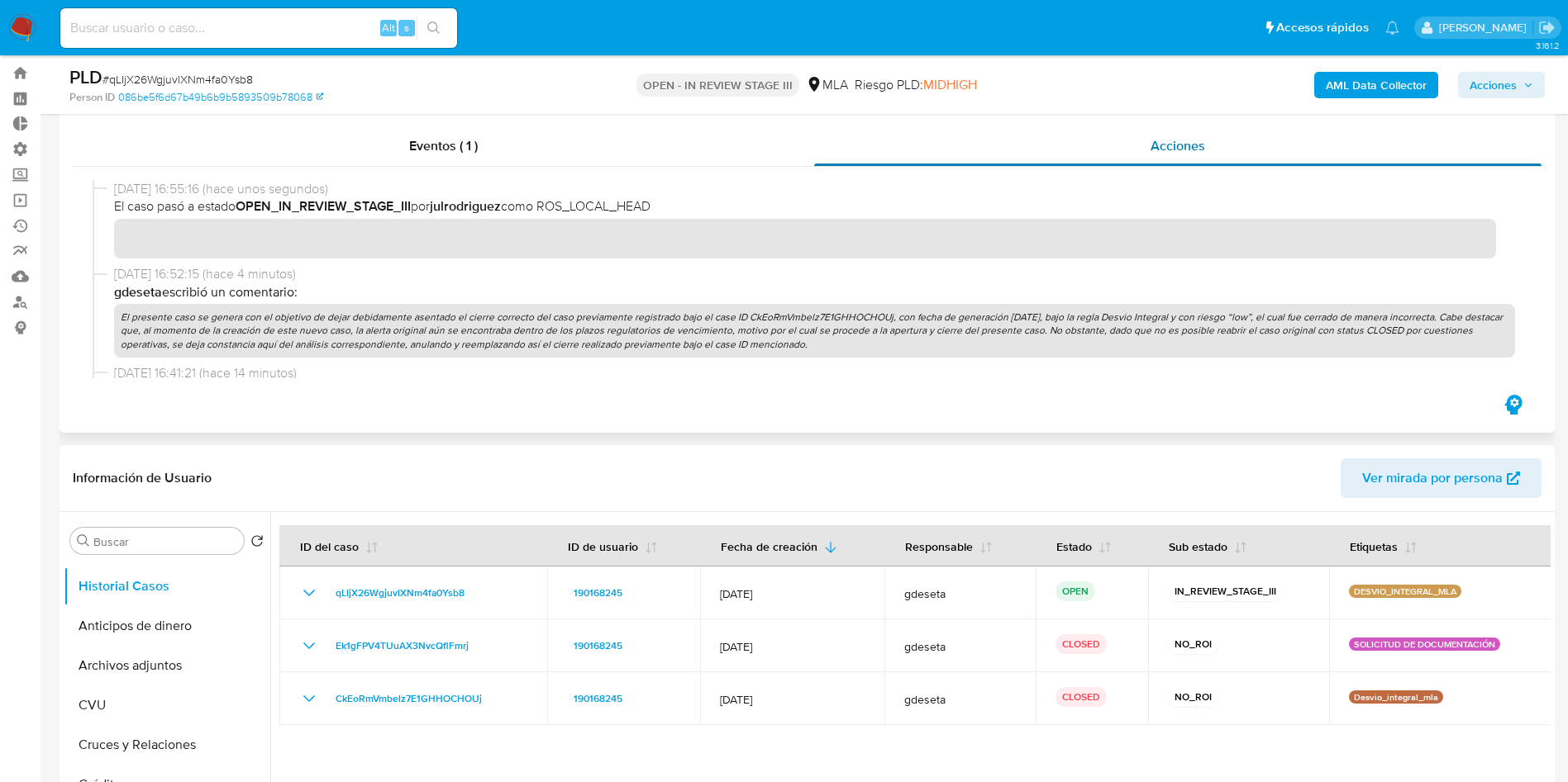
scroll to position [0, 0]
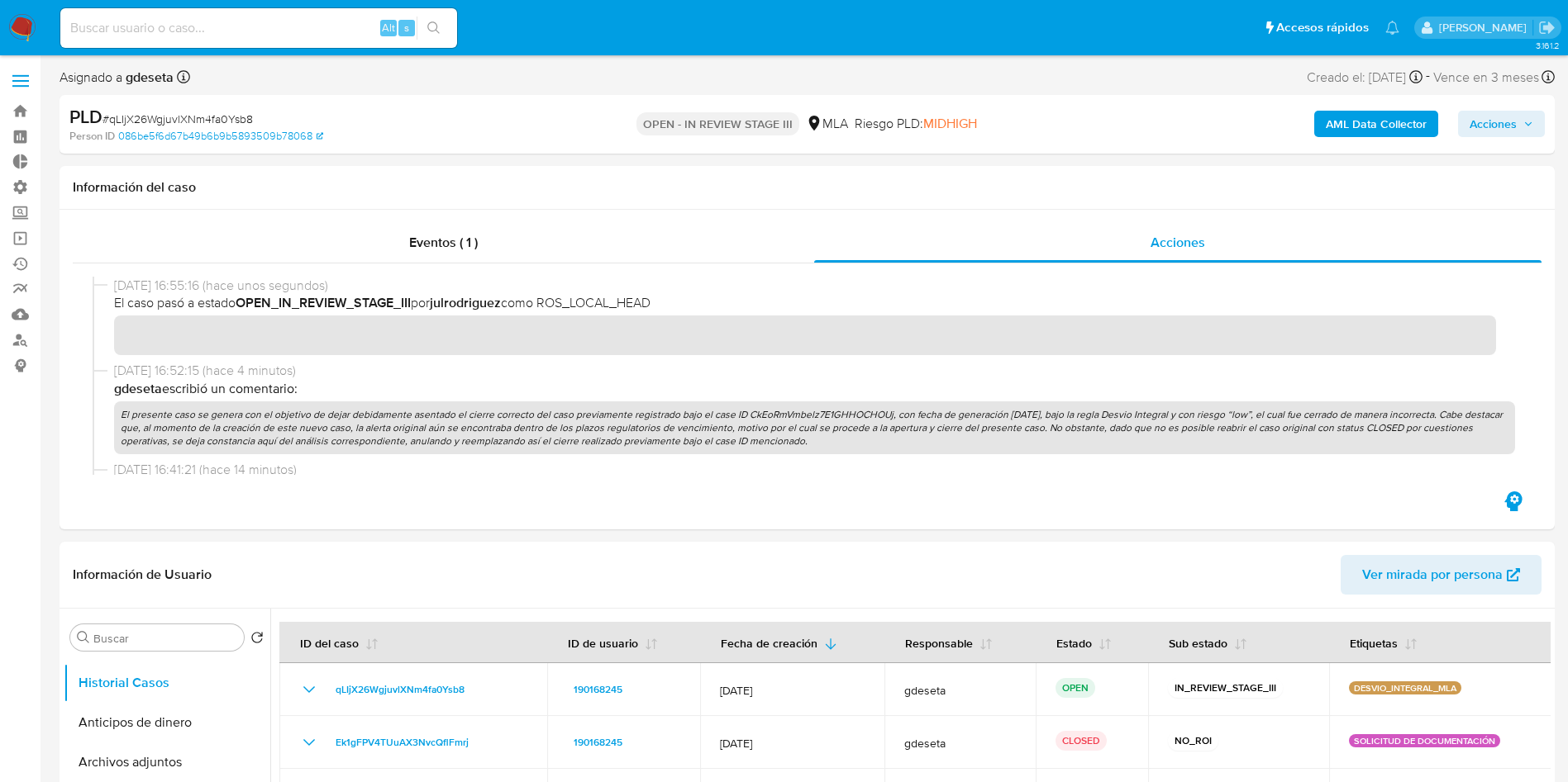
click at [1505, 120] on span "Acciones" at bounding box center [1493, 124] width 47 height 26
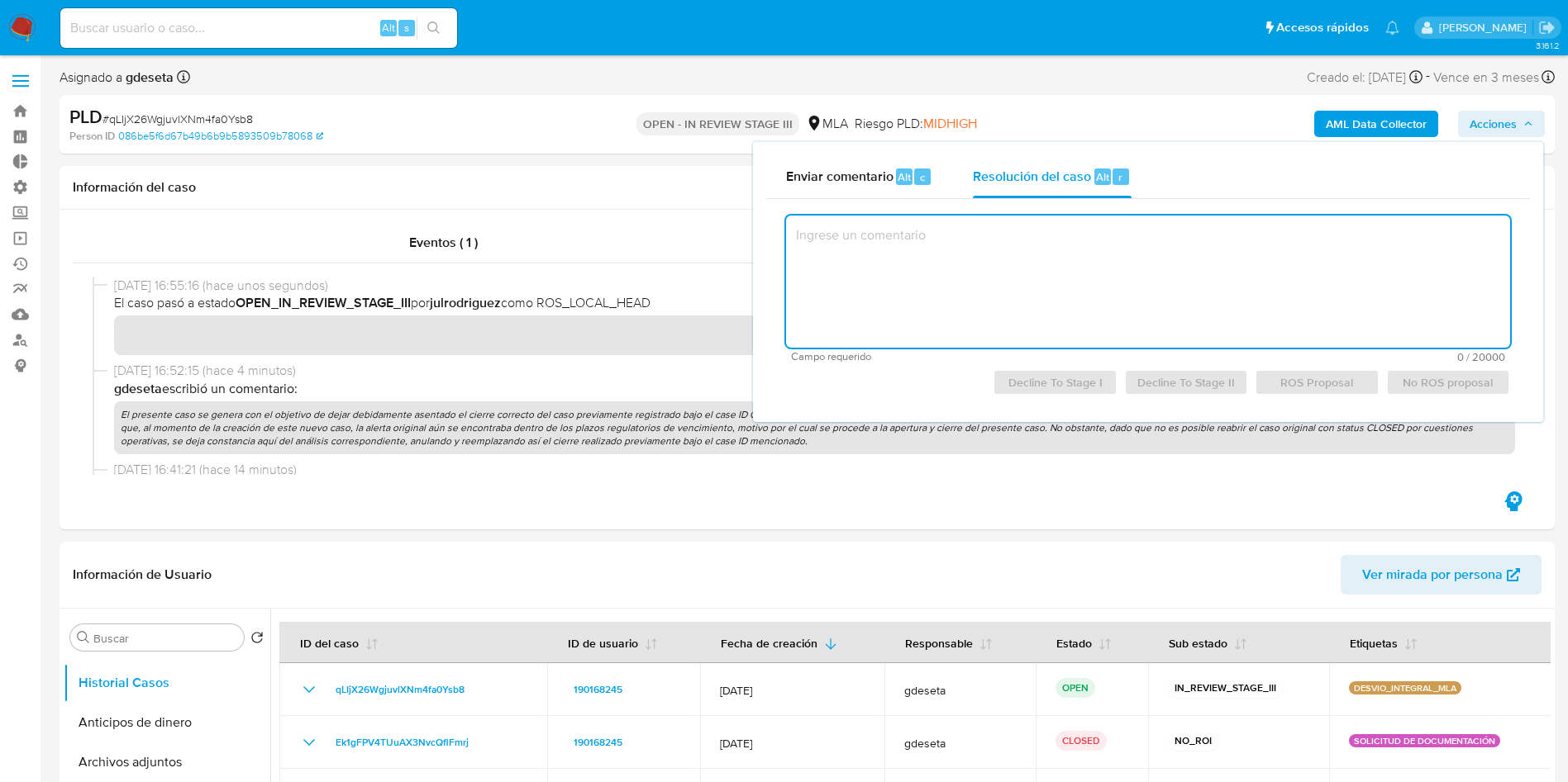
click at [1002, 274] on textarea at bounding box center [1147, 282] width 724 height 132
click at [627, 182] on h1 "Información del caso" at bounding box center [807, 187] width 1469 height 17
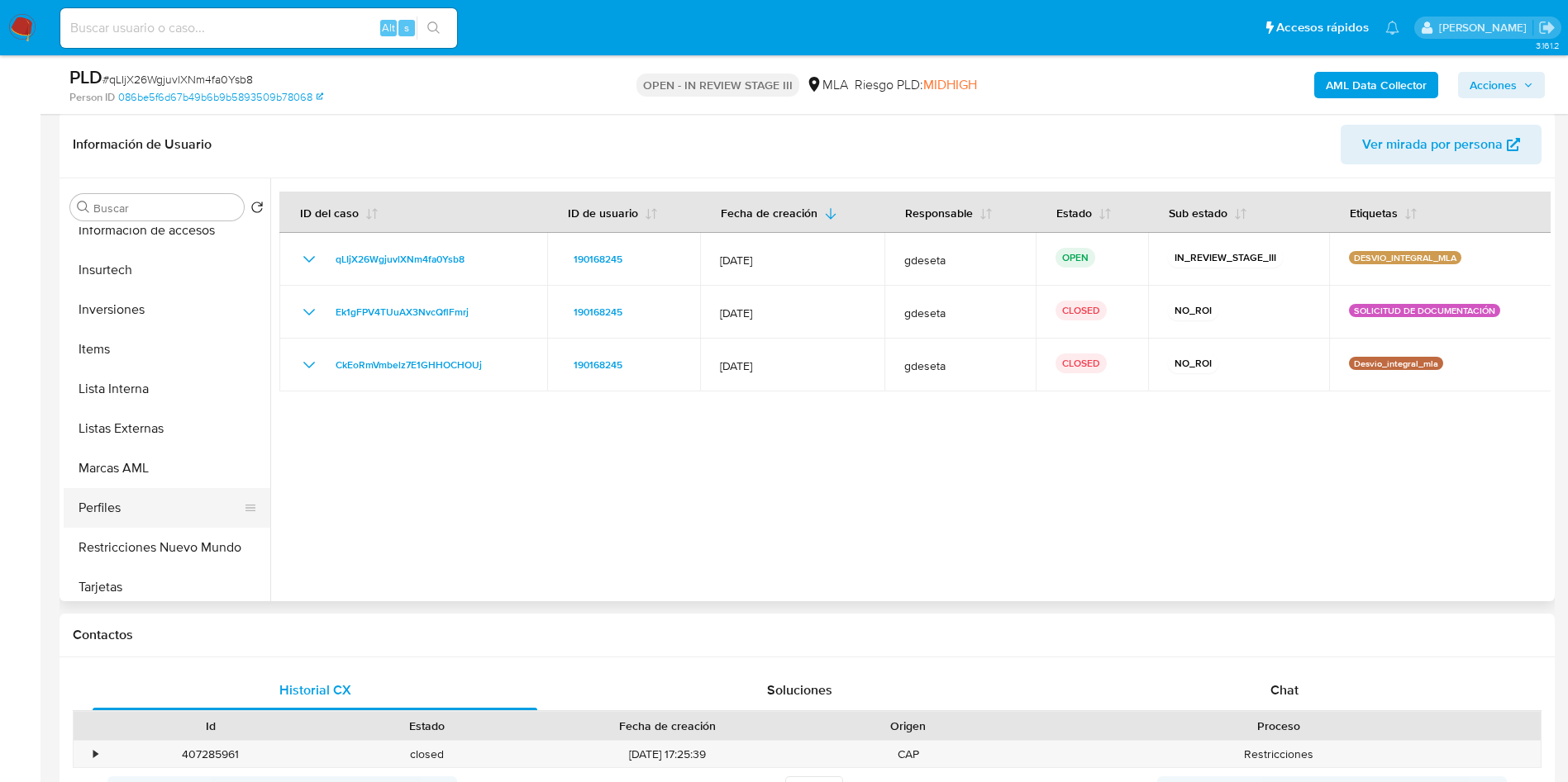
scroll to position [732, 0]
click at [139, 556] on button "Restricciones Nuevo Mundo" at bounding box center [160, 545] width 193 height 40
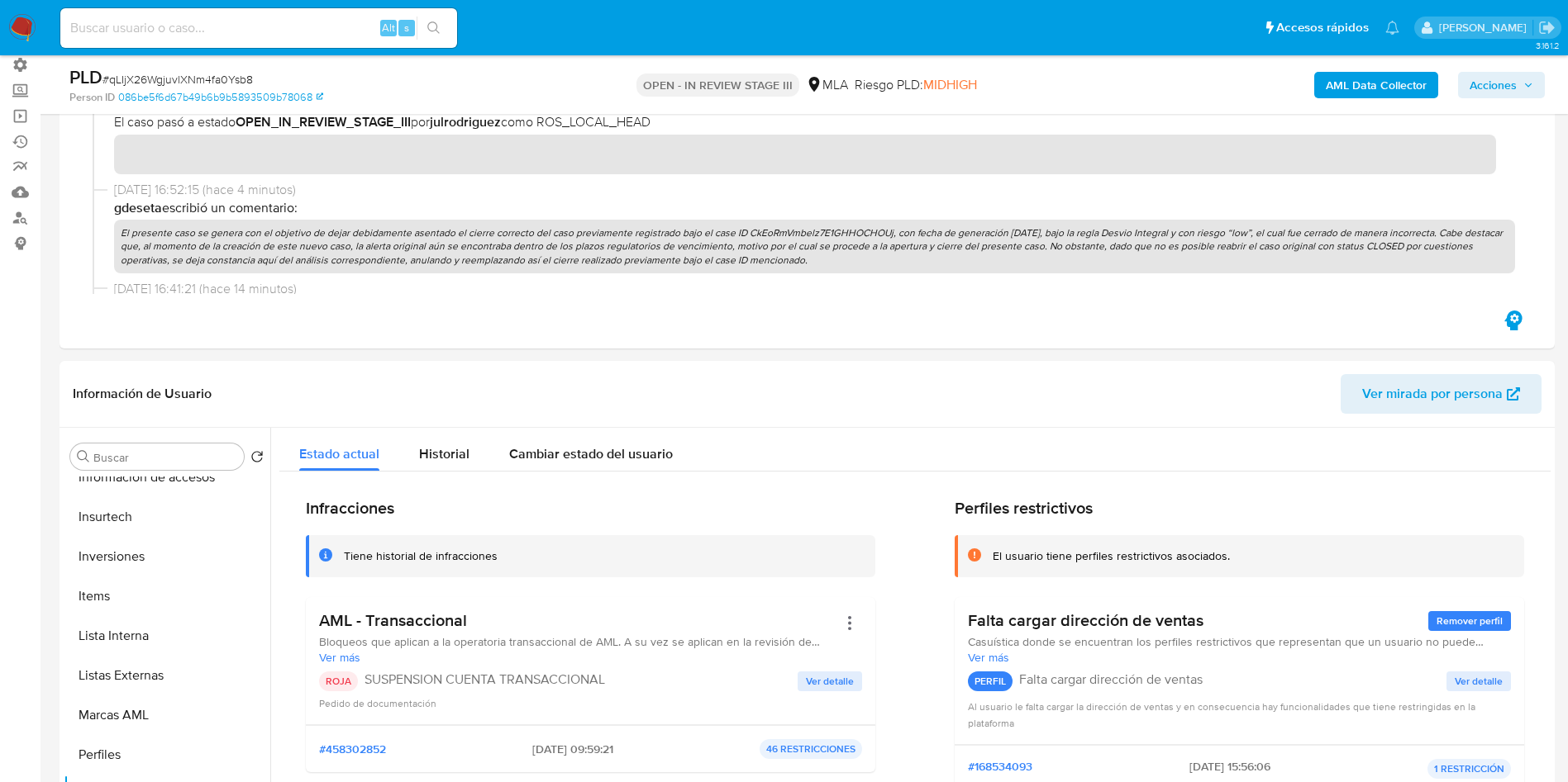
scroll to position [0, 0]
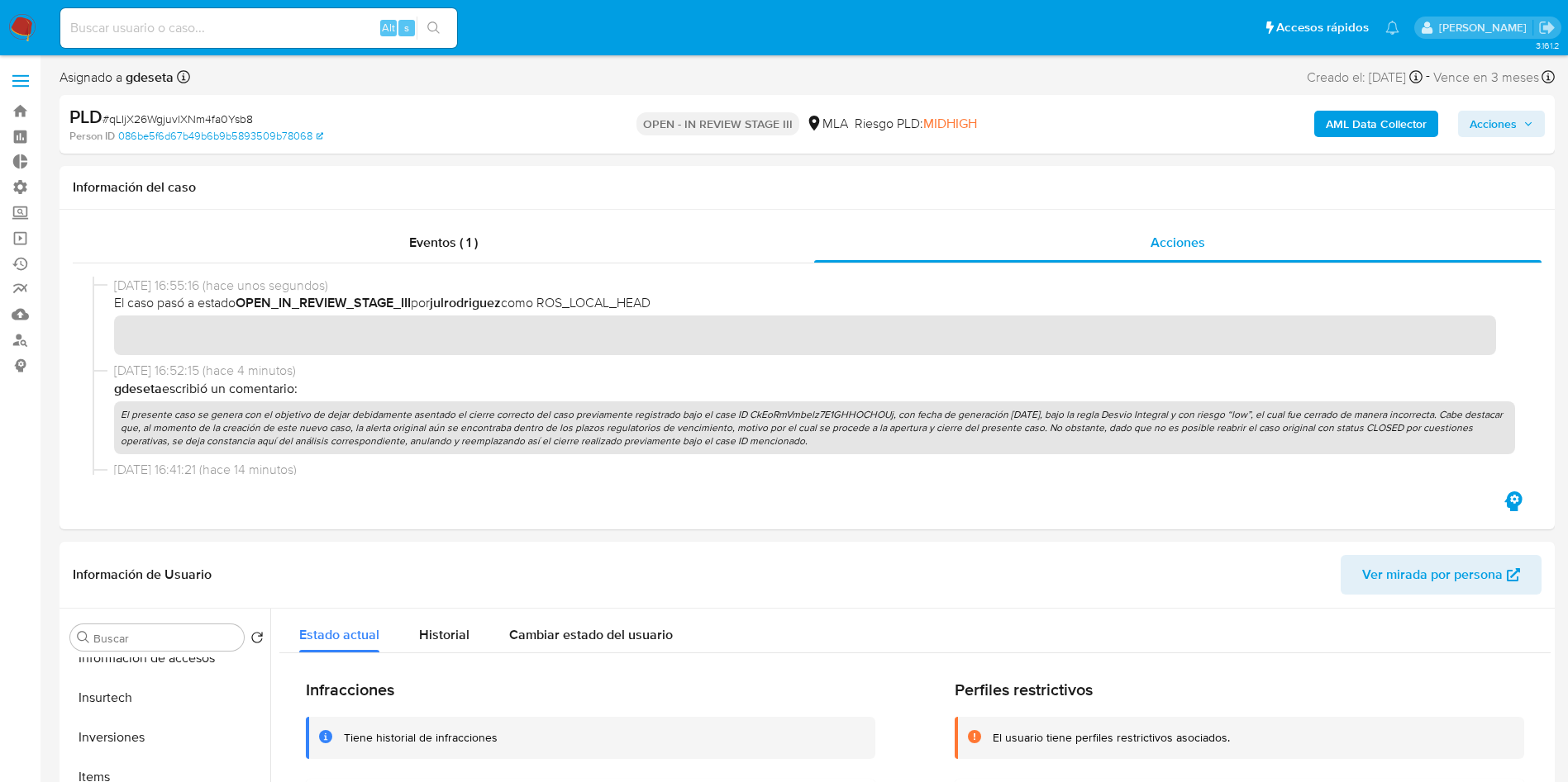
click at [1476, 125] on span "Acciones" at bounding box center [1493, 124] width 47 height 26
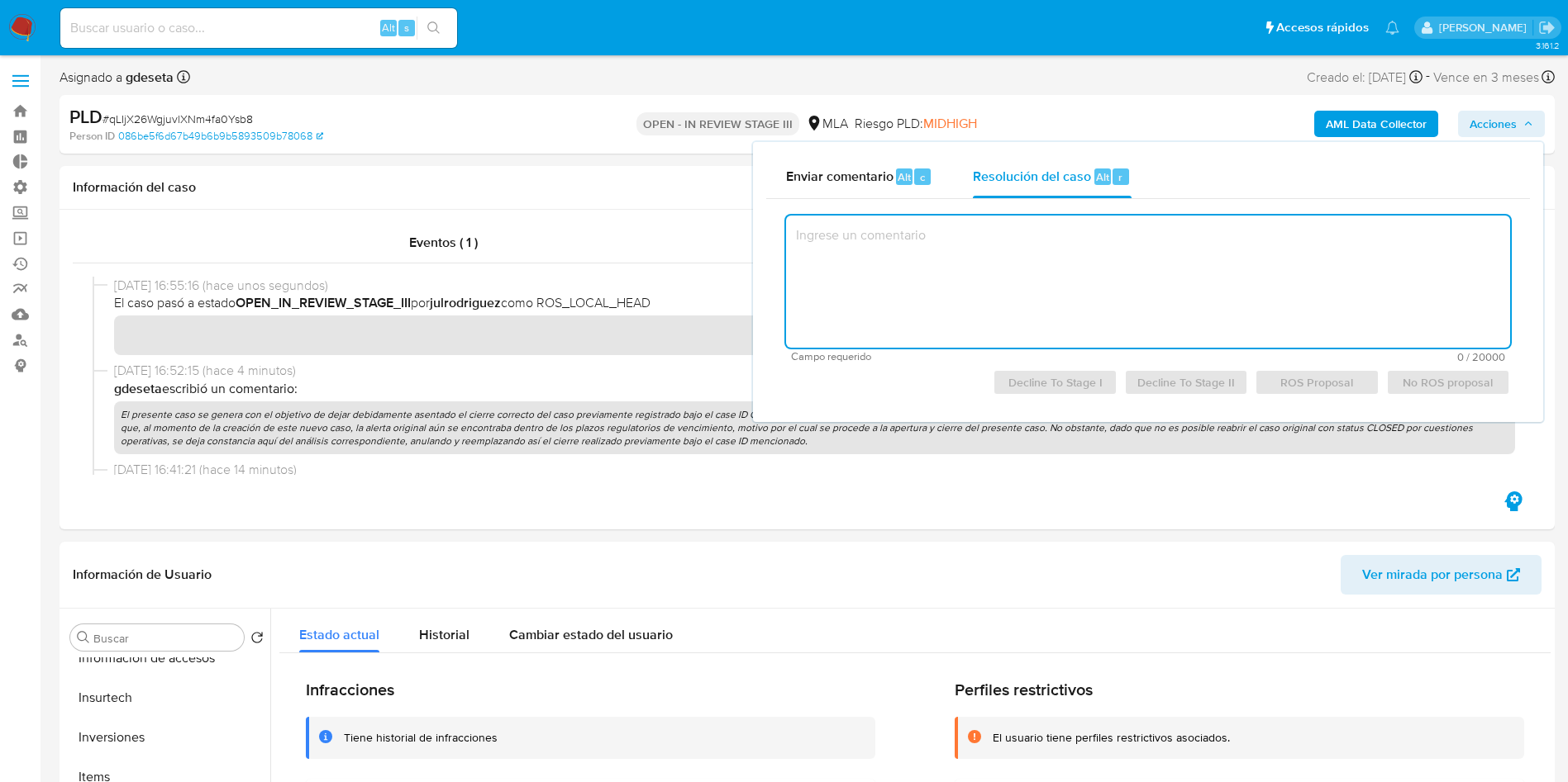
click at [997, 260] on textarea at bounding box center [1147, 282] width 724 height 132
click at [861, 566] on header "Información de Usuario Ver mirada por persona" at bounding box center [807, 575] width 1469 height 40
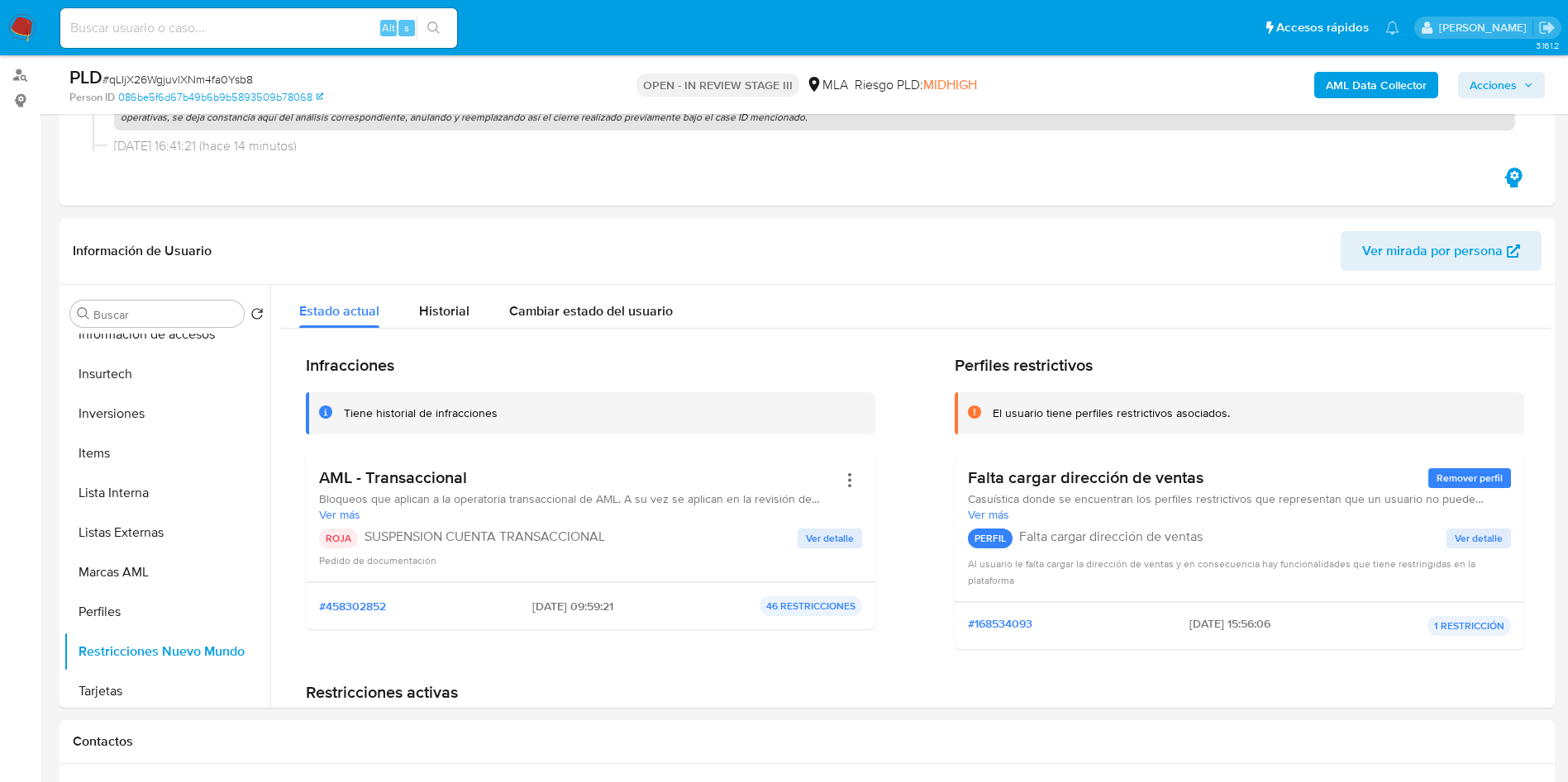
scroll to position [268, 0]
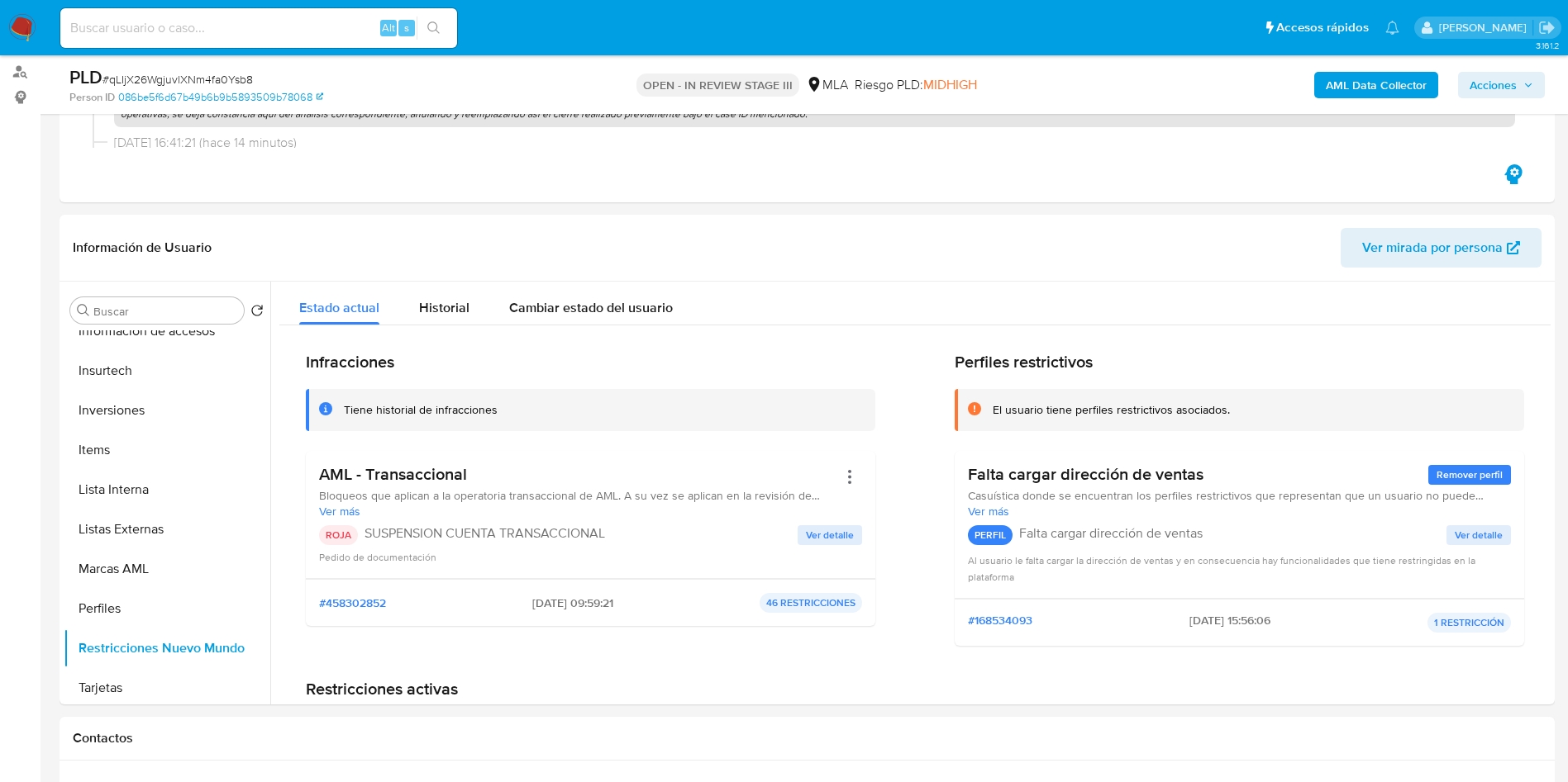
click at [1512, 80] on span "Acciones" at bounding box center [1493, 85] width 47 height 26
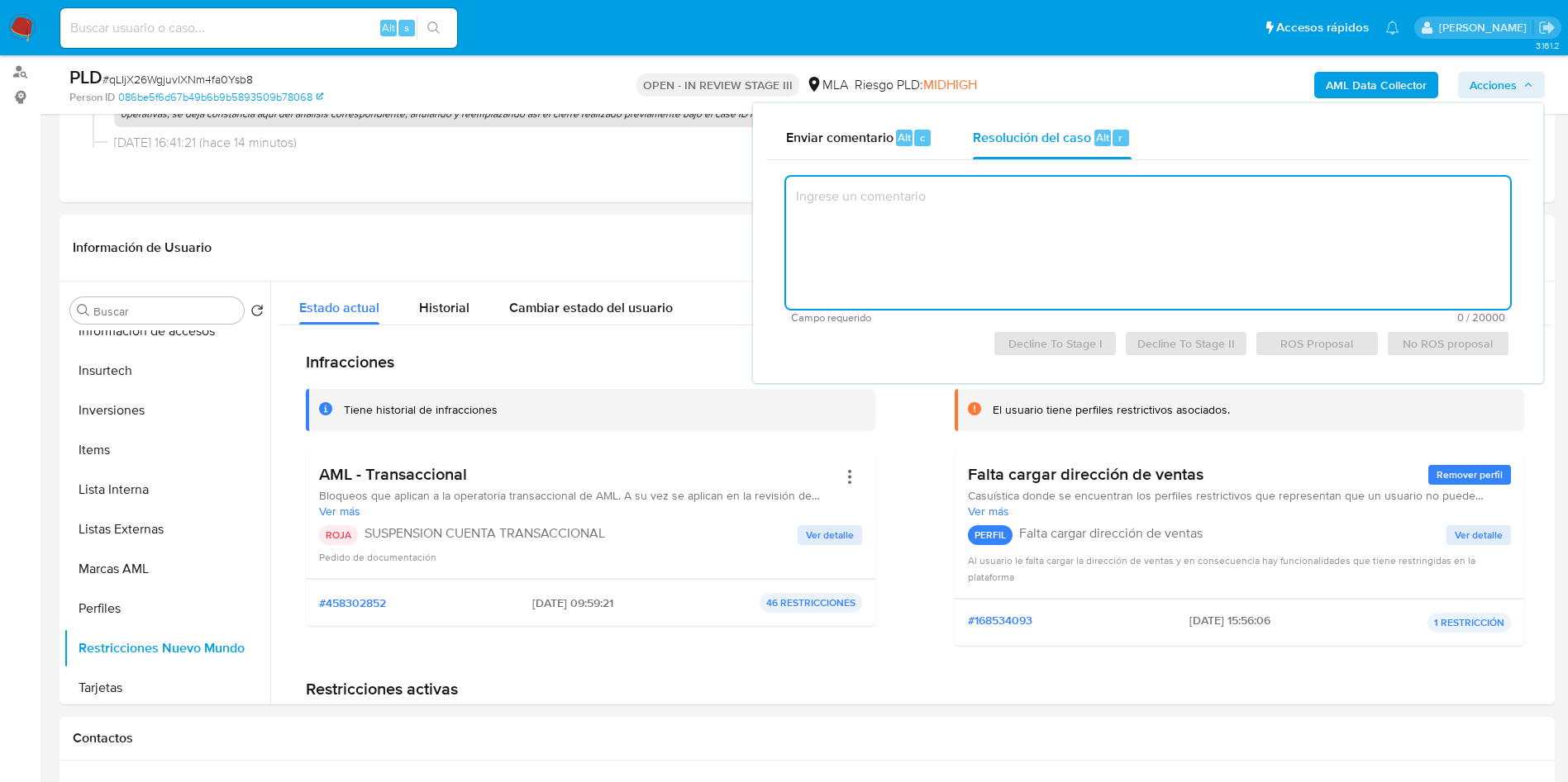
click at [1074, 223] on textarea at bounding box center [1147, 243] width 724 height 132
click at [609, 228] on header "Información de Usuario Ver mirada por persona" at bounding box center [807, 248] width 1469 height 40
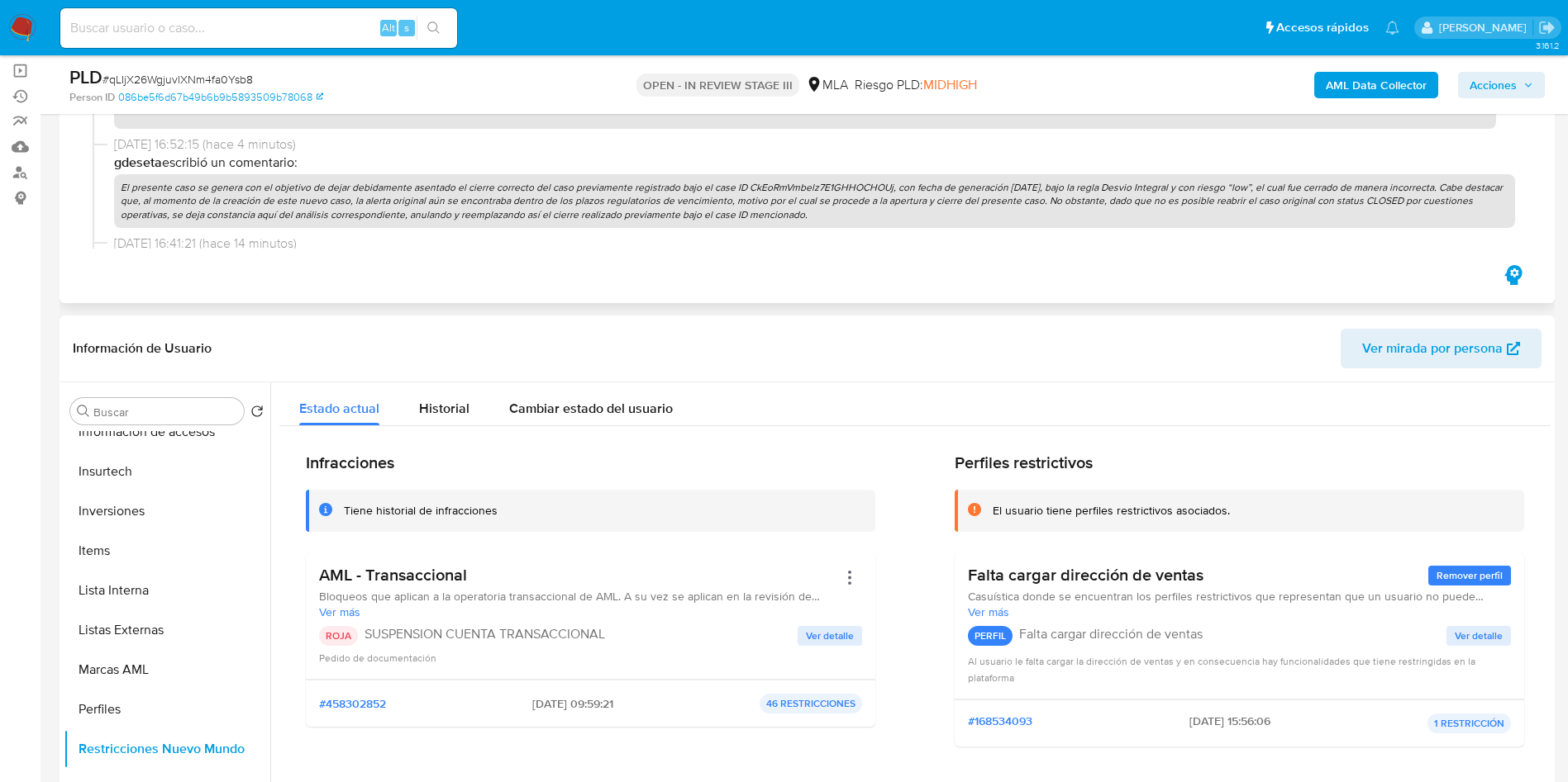
scroll to position [145, 0]
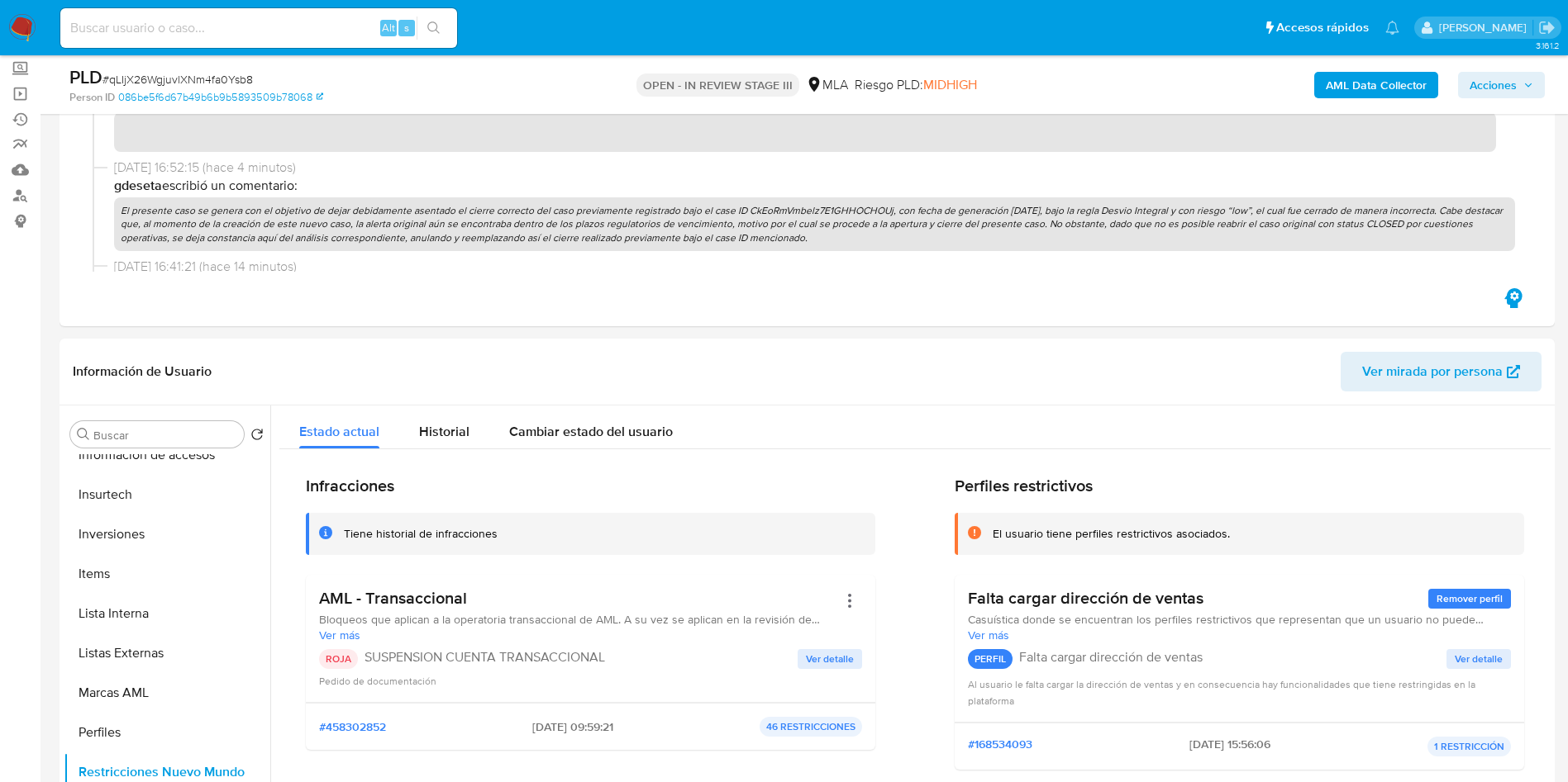
click at [1498, 83] on span "Acciones" at bounding box center [1493, 85] width 47 height 26
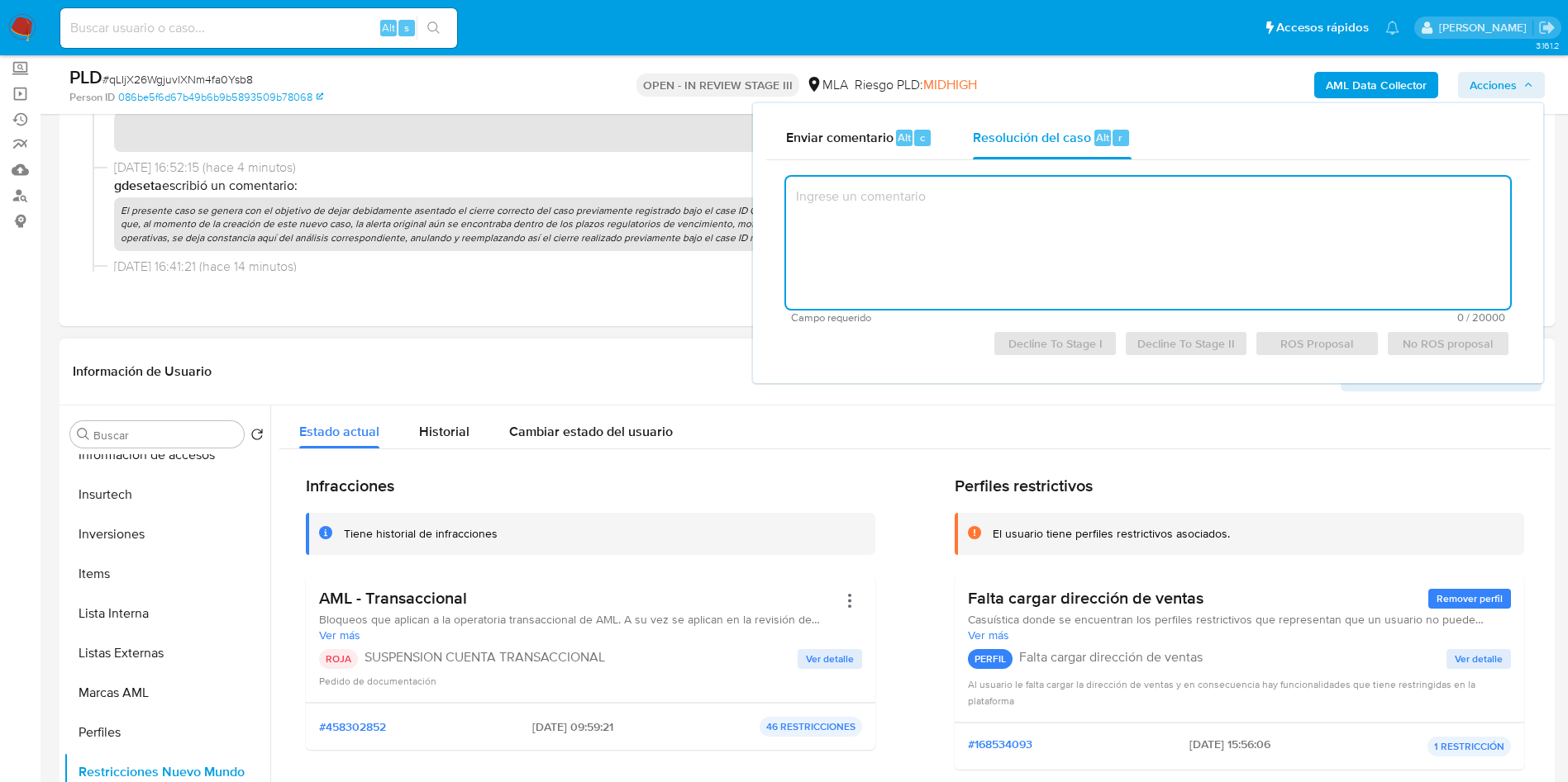
scroll to position [21, 0]
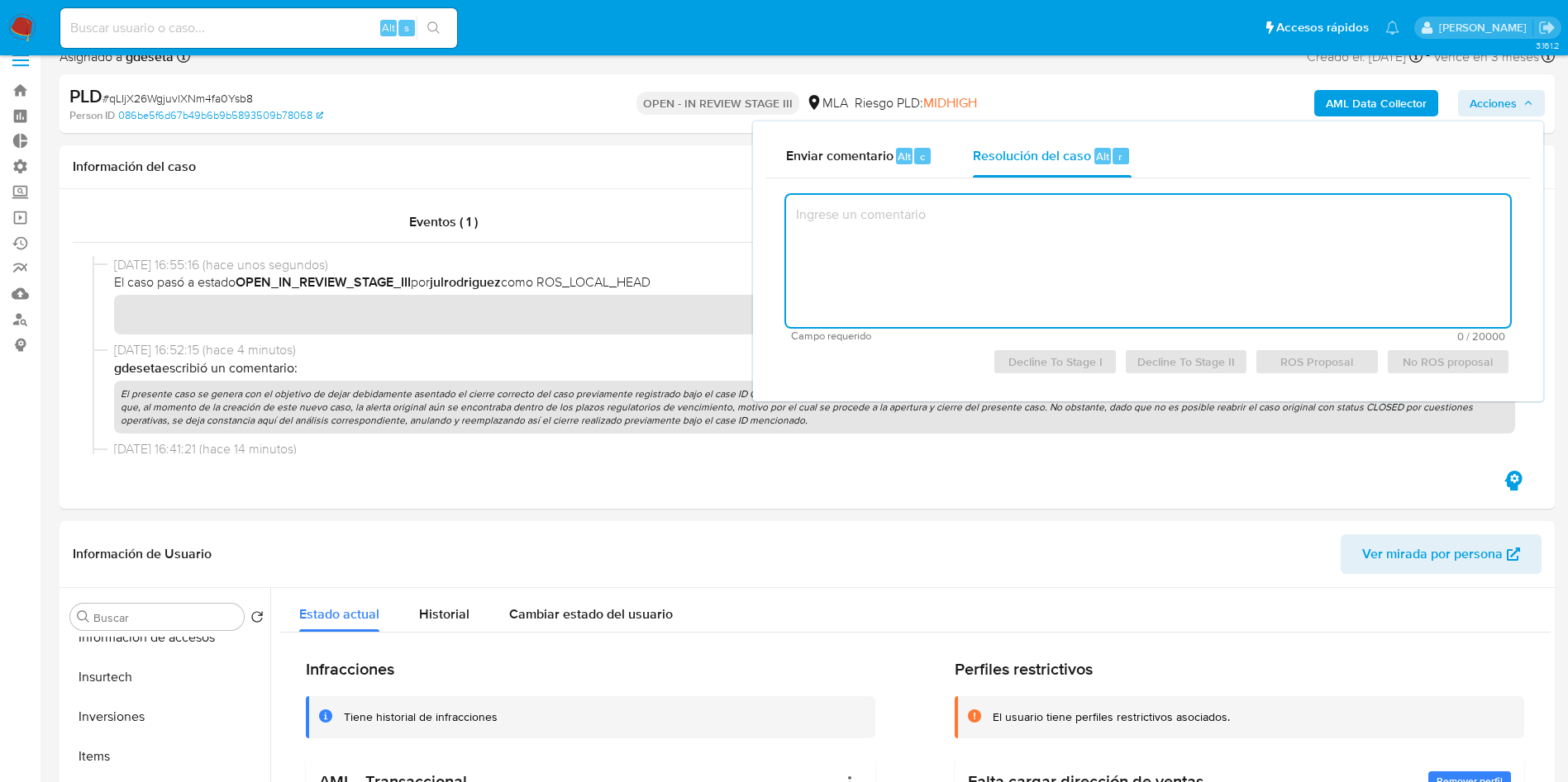
click at [1046, 253] on textarea at bounding box center [1147, 261] width 724 height 132
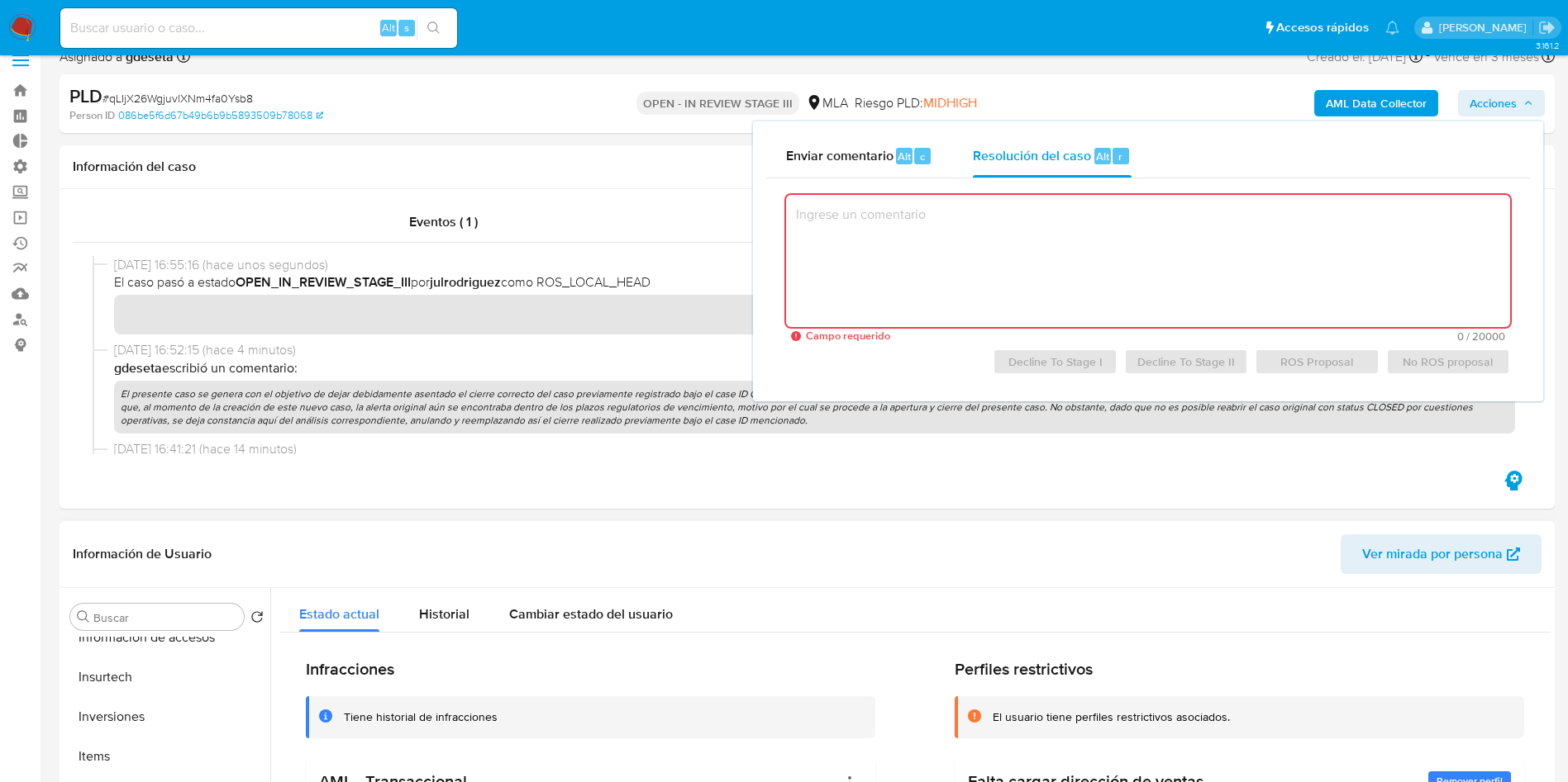
click at [689, 541] on header "Información de Usuario Ver mirada por persona" at bounding box center [807, 555] width 1469 height 40
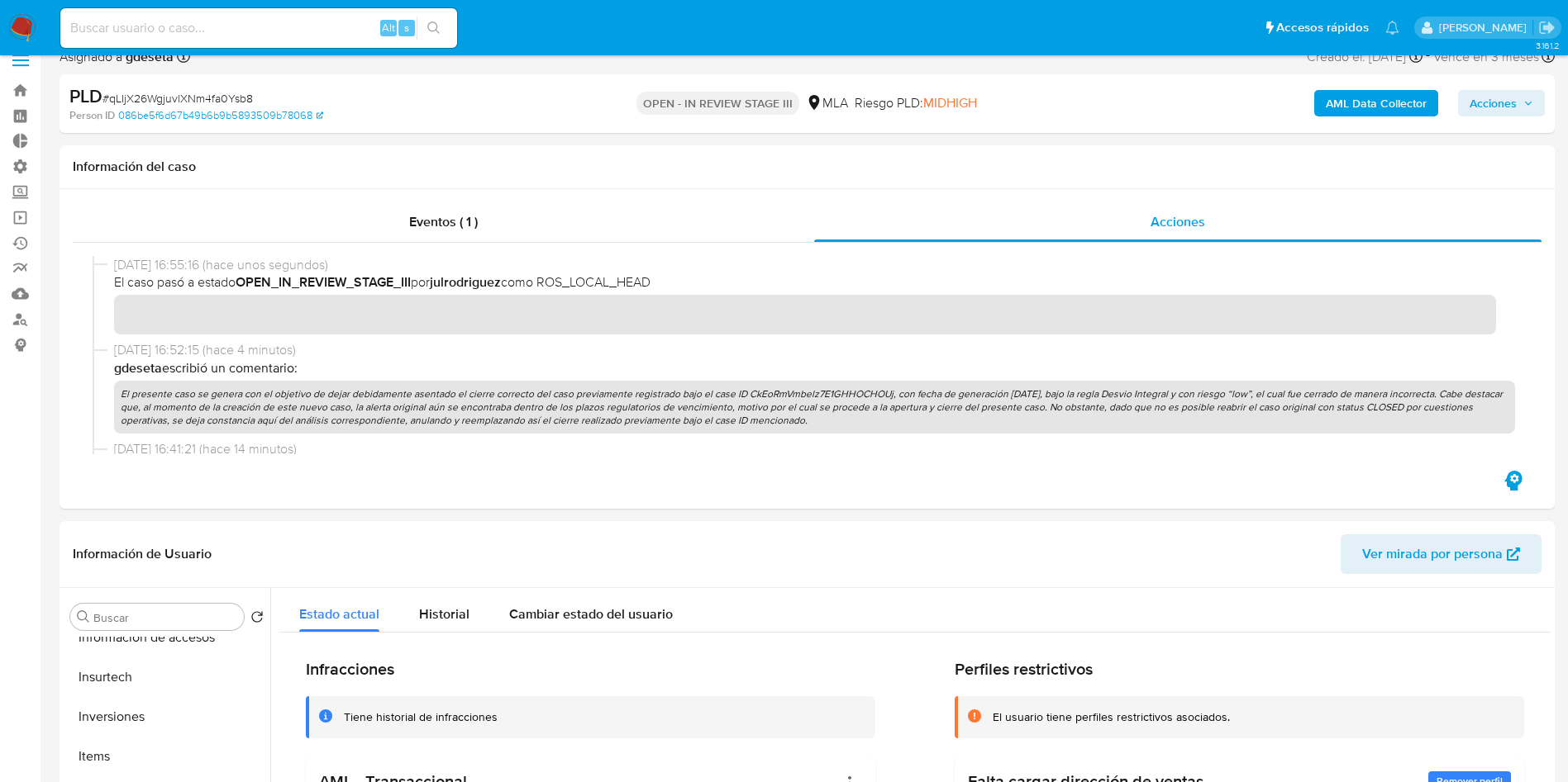
click at [1512, 100] on span "Acciones" at bounding box center [1493, 103] width 47 height 26
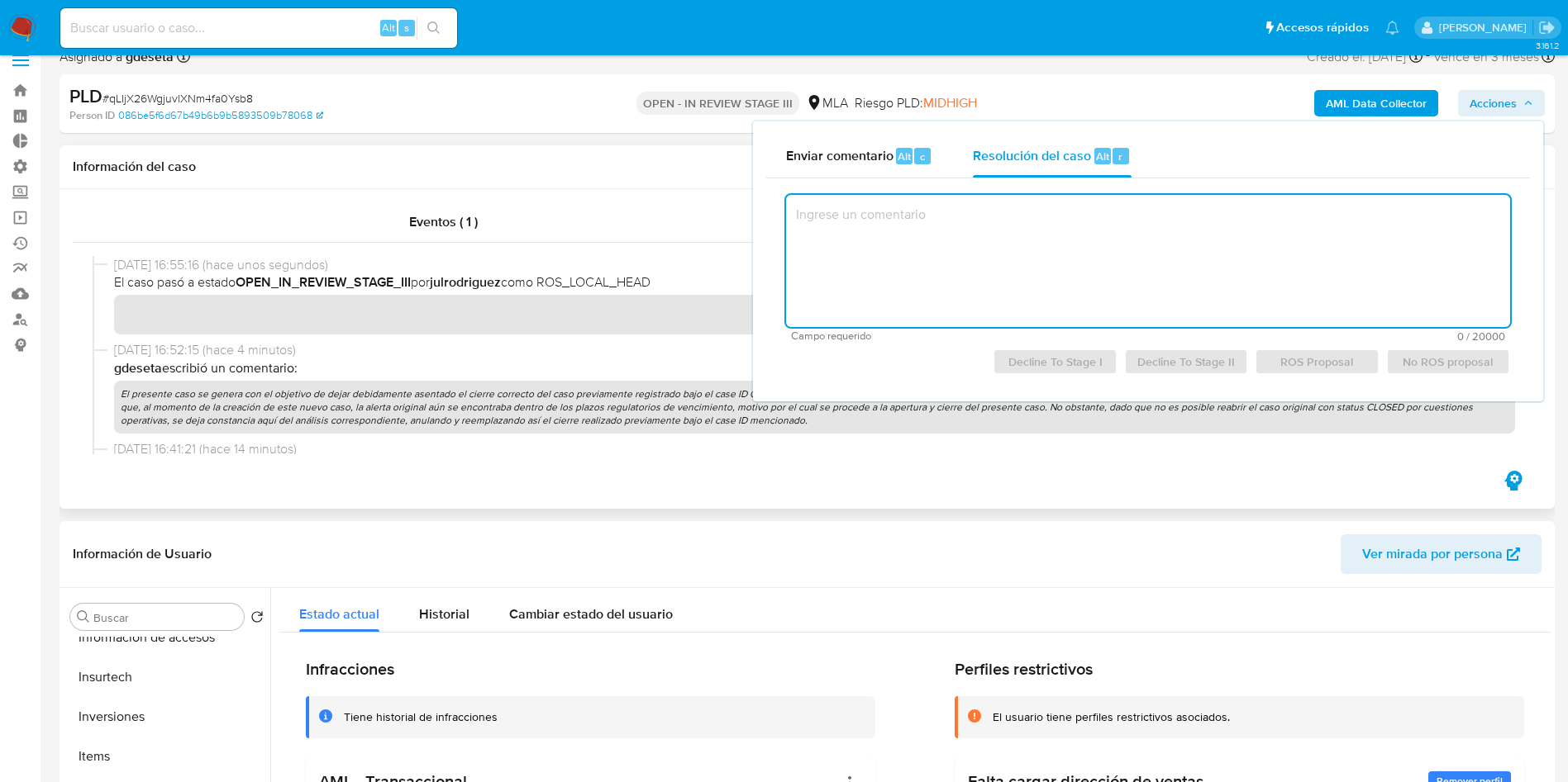
click at [974, 495] on div "Eventos ( 1 ) Acciones" at bounding box center [807, 348] width 1495 height 320
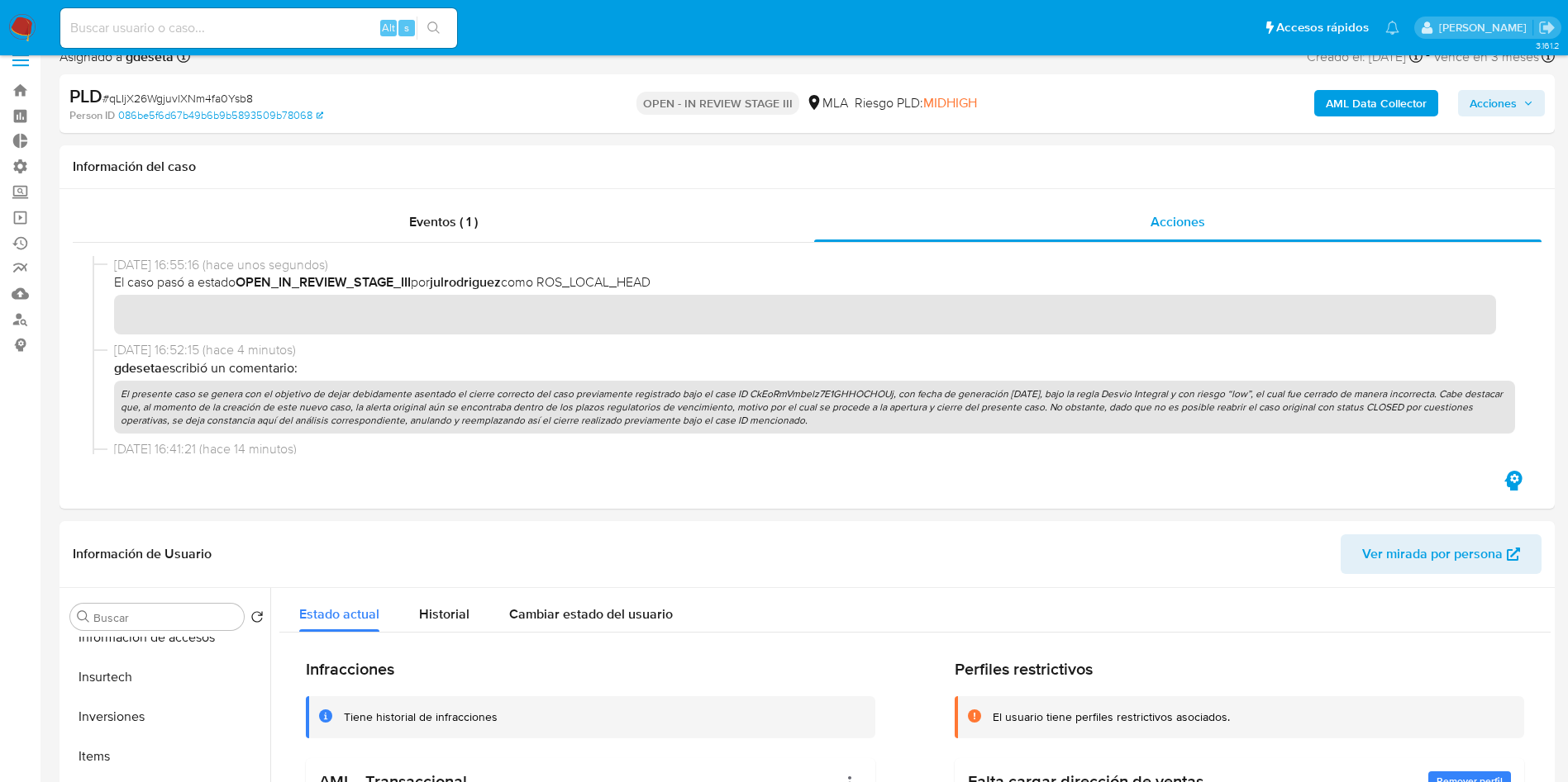
click at [1489, 108] on span "Acciones" at bounding box center [1493, 103] width 47 height 26
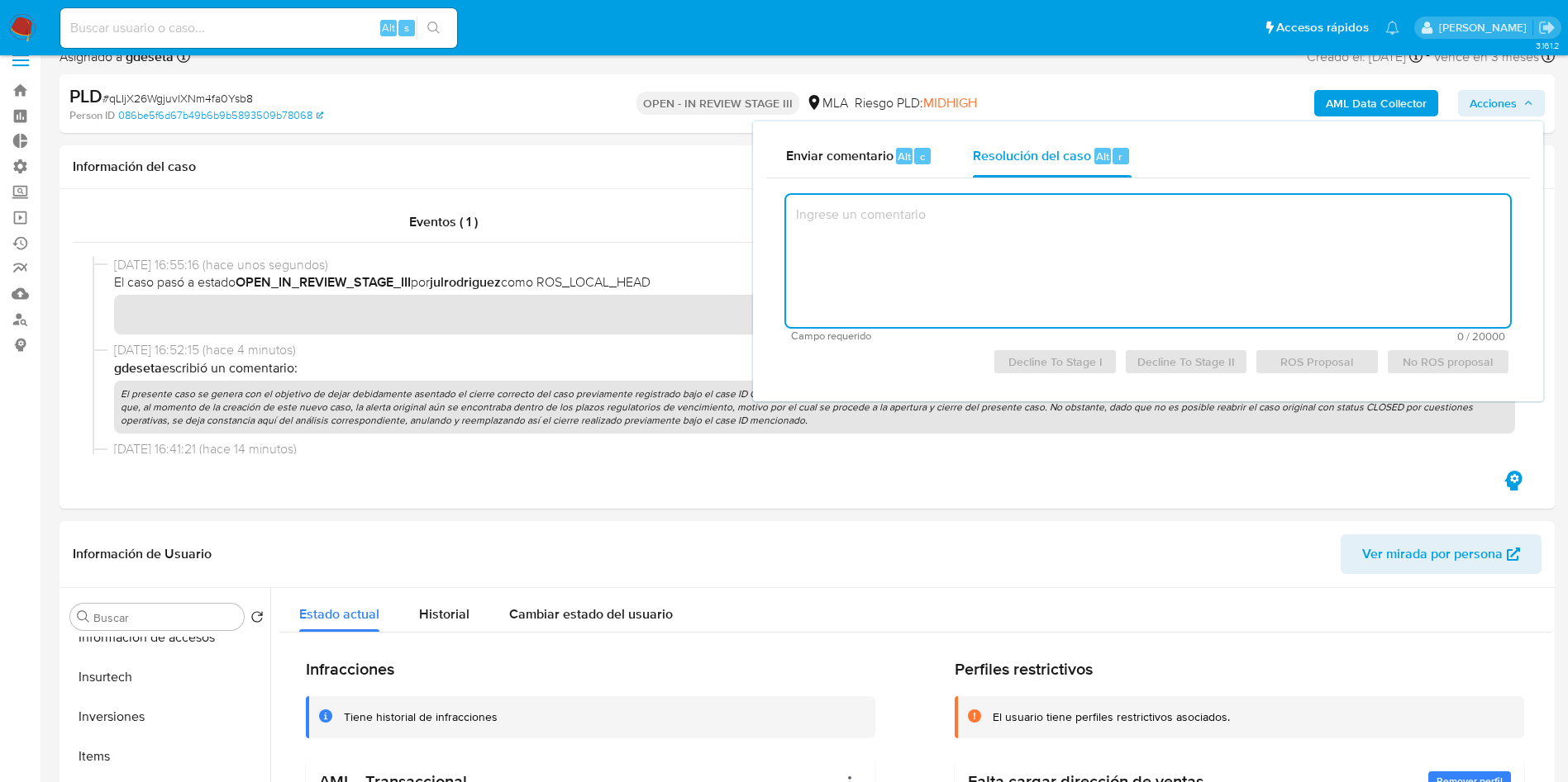
click at [1028, 238] on textarea at bounding box center [1147, 261] width 724 height 132
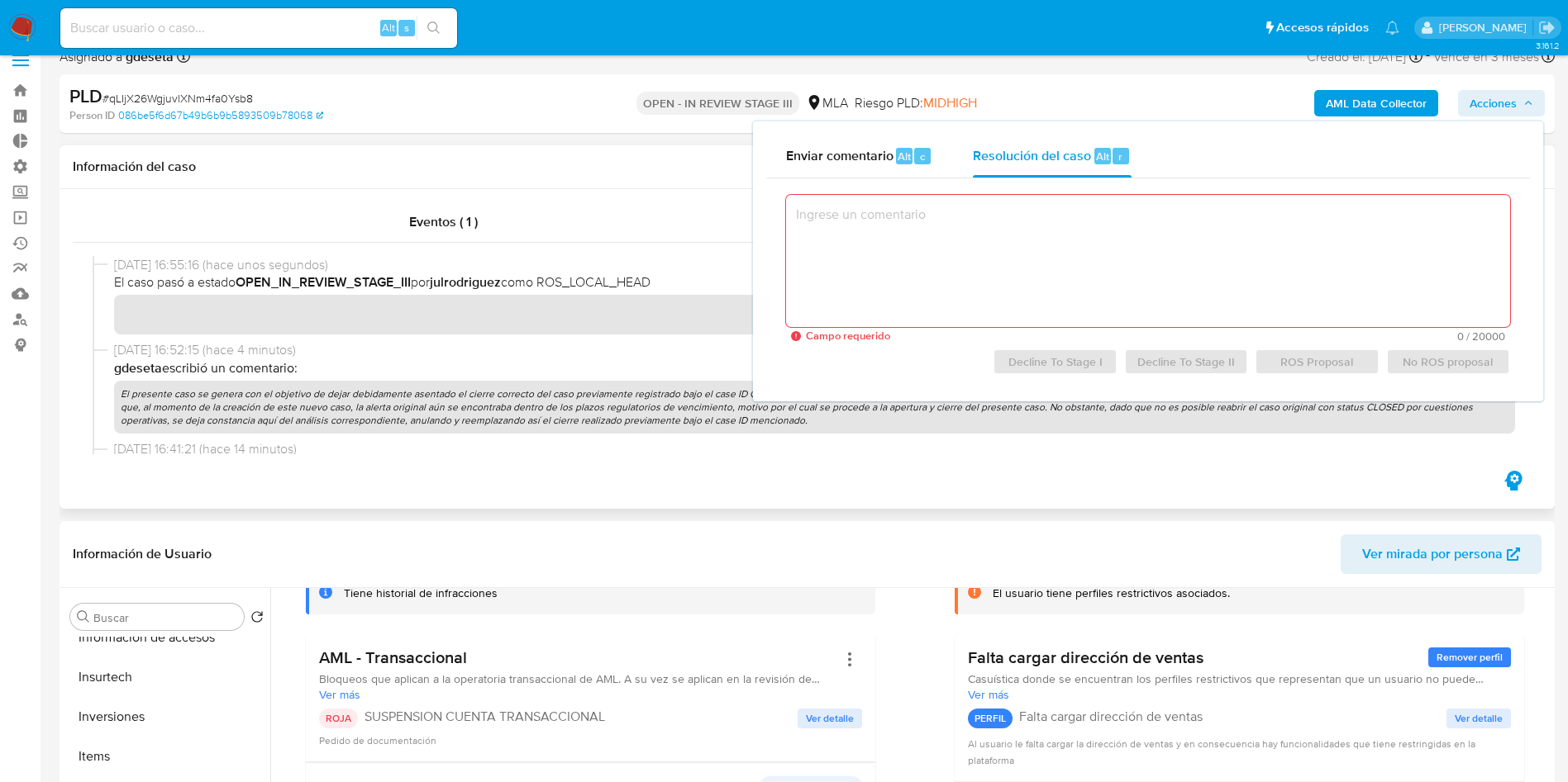
click at [716, 490] on div "Eventos ( 1 ) Acciones" at bounding box center [807, 348] width 1495 height 320
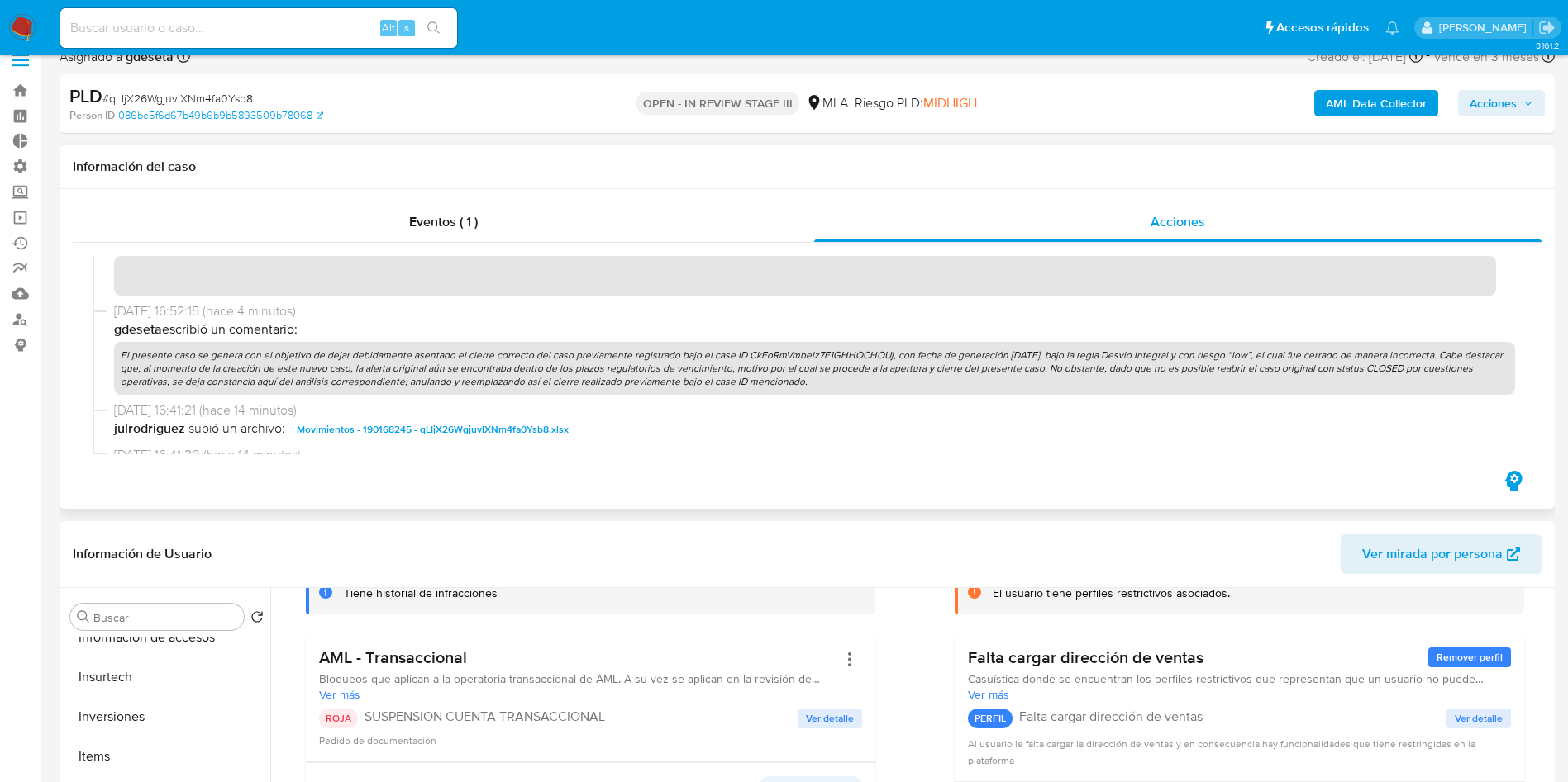
scroll to position [0, 0]
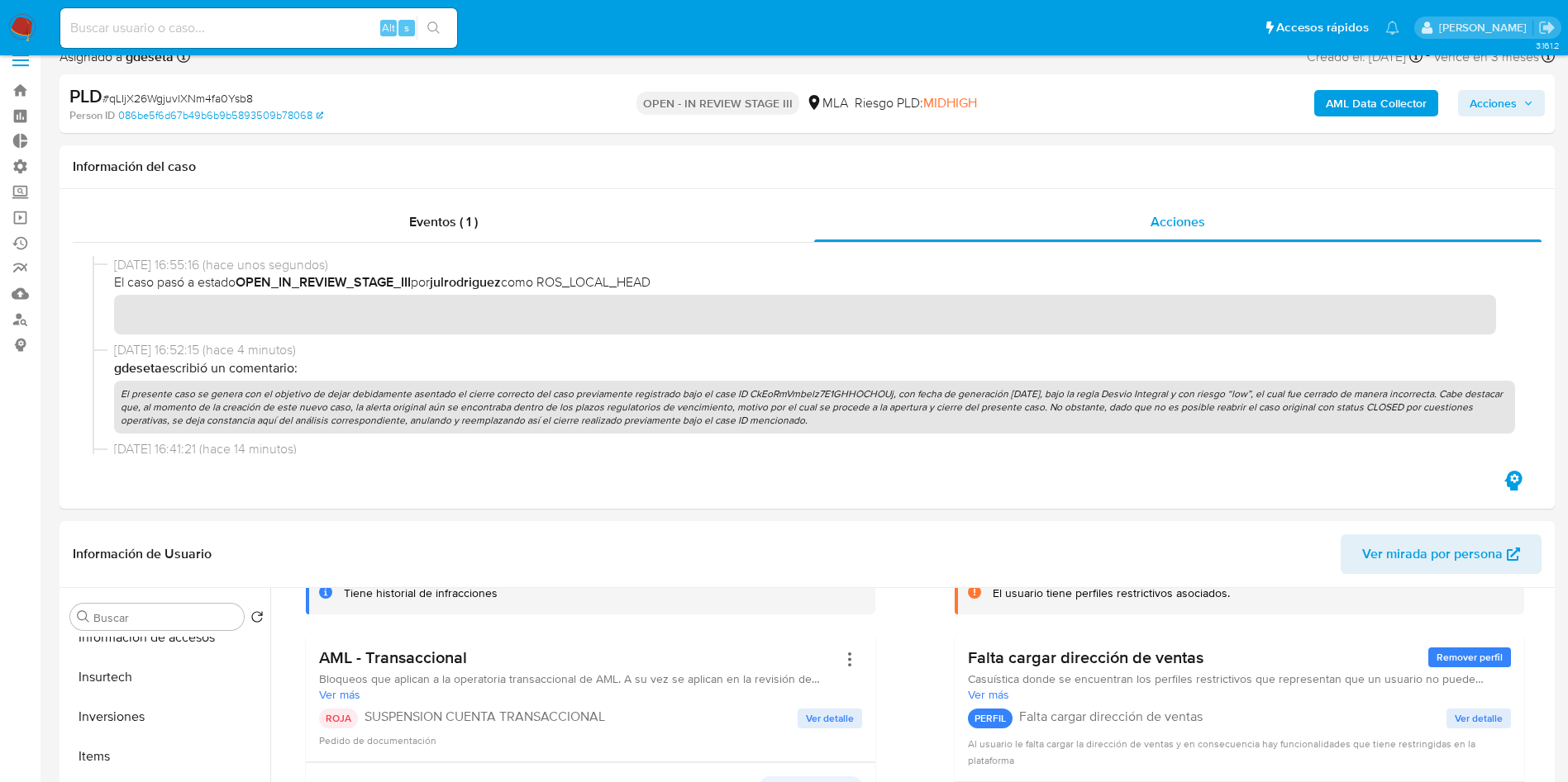
click at [1508, 90] on span "Acciones" at bounding box center [1493, 103] width 47 height 26
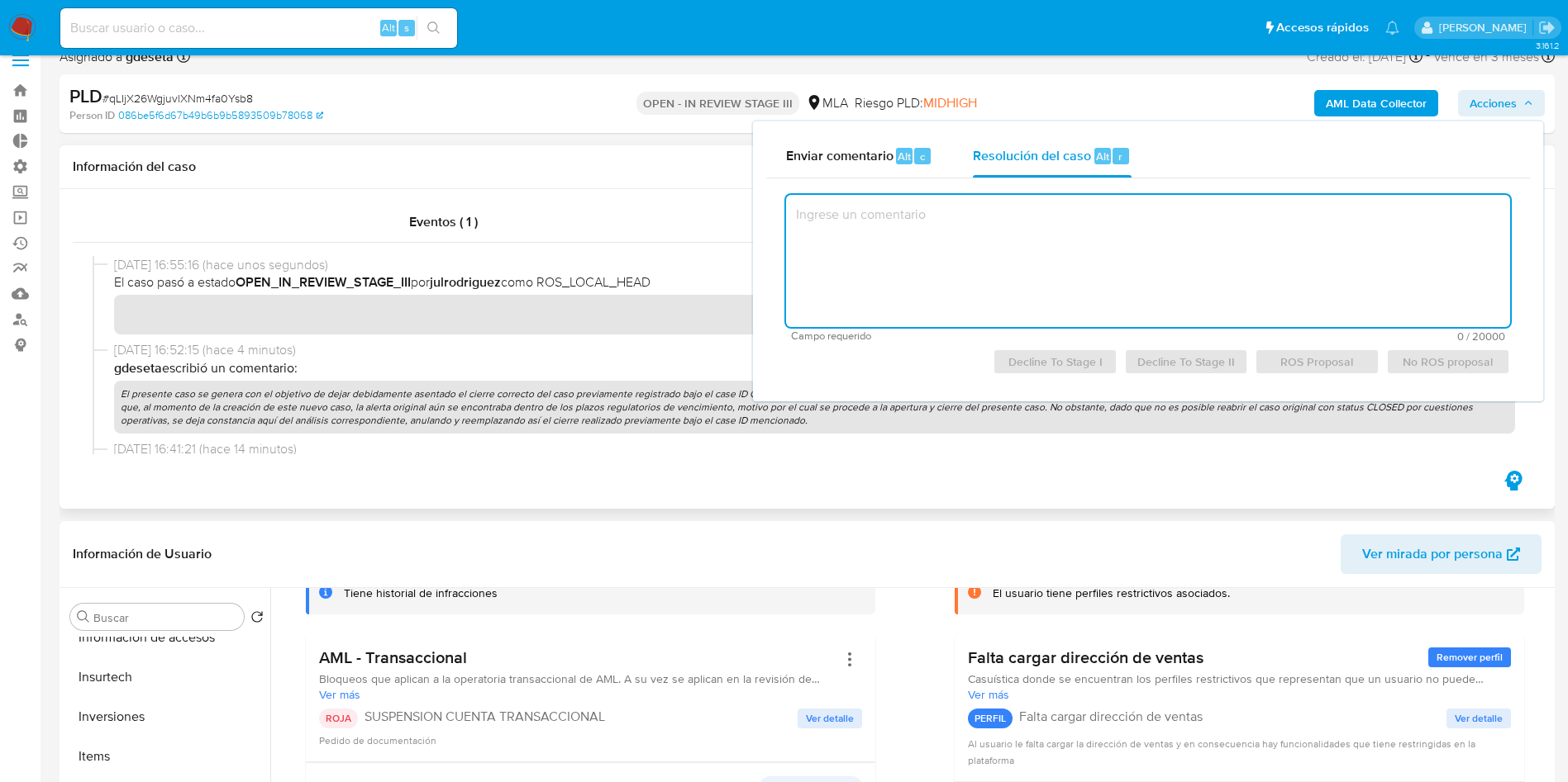
click at [636, 346] on span "26/09/2025 16:52:15 (hace 4 minutos)" at bounding box center [814, 350] width 1401 height 18
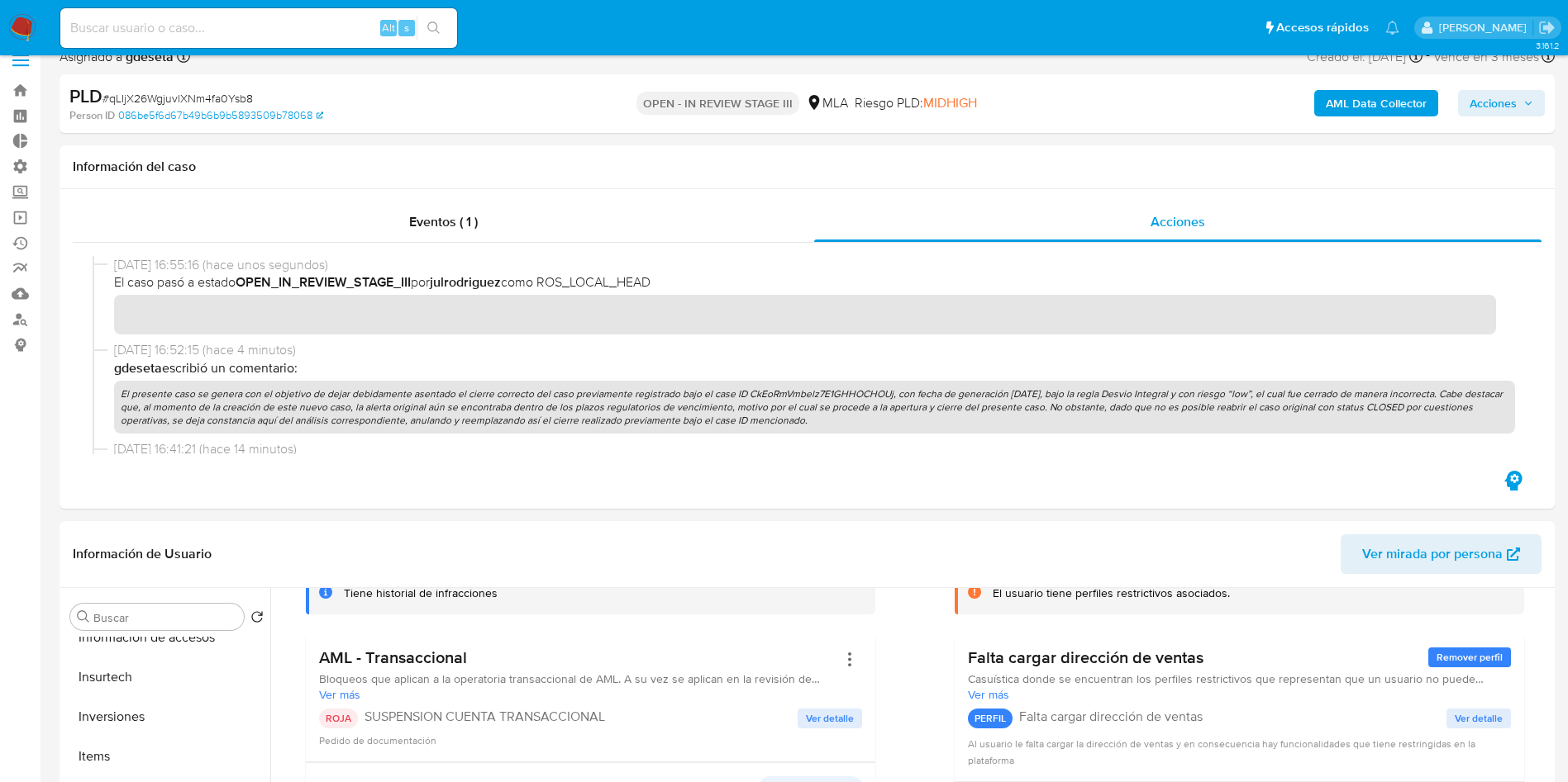
click at [1531, 102] on icon "button" at bounding box center [1527, 103] width 10 height 10
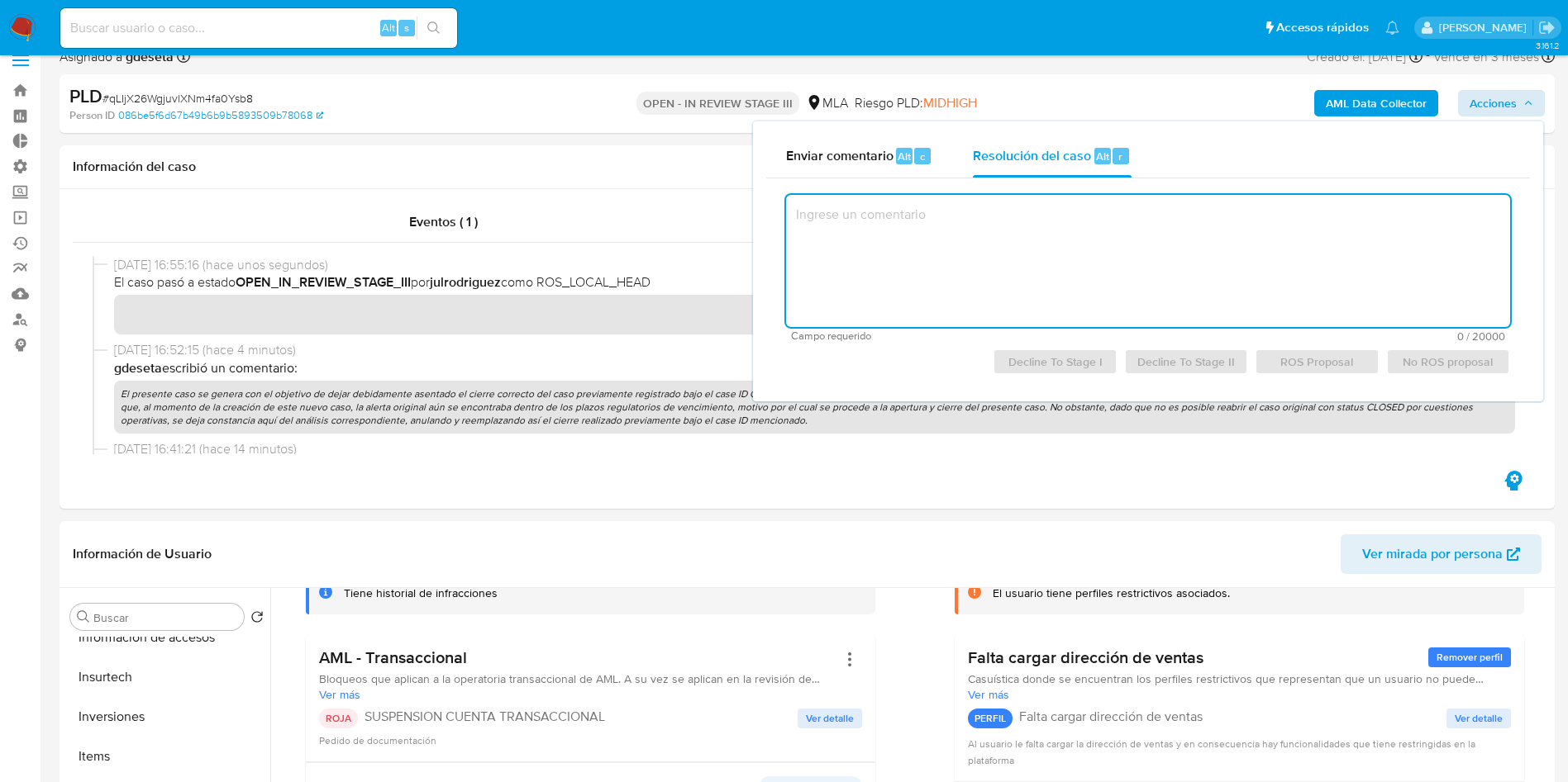
click at [987, 251] on textarea at bounding box center [1147, 261] width 724 height 132
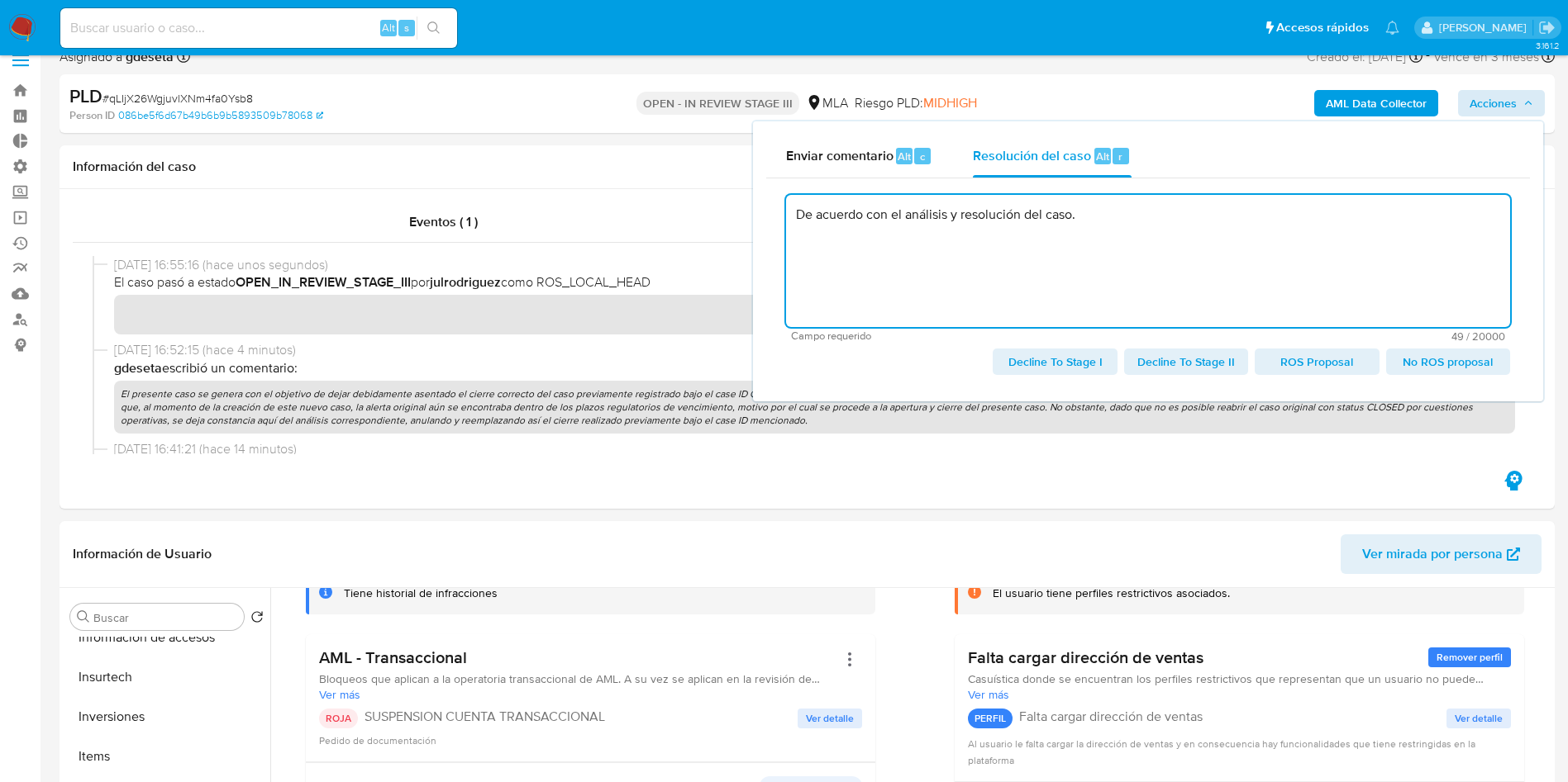
click at [798, 221] on textarea "De acuerdo con el análisis y resolución del caso." at bounding box center [1147, 261] width 724 height 132
click at [1389, 246] on textarea "De acuerdo con el análisis y resolución del caso." at bounding box center [1147, 261] width 724 height 132
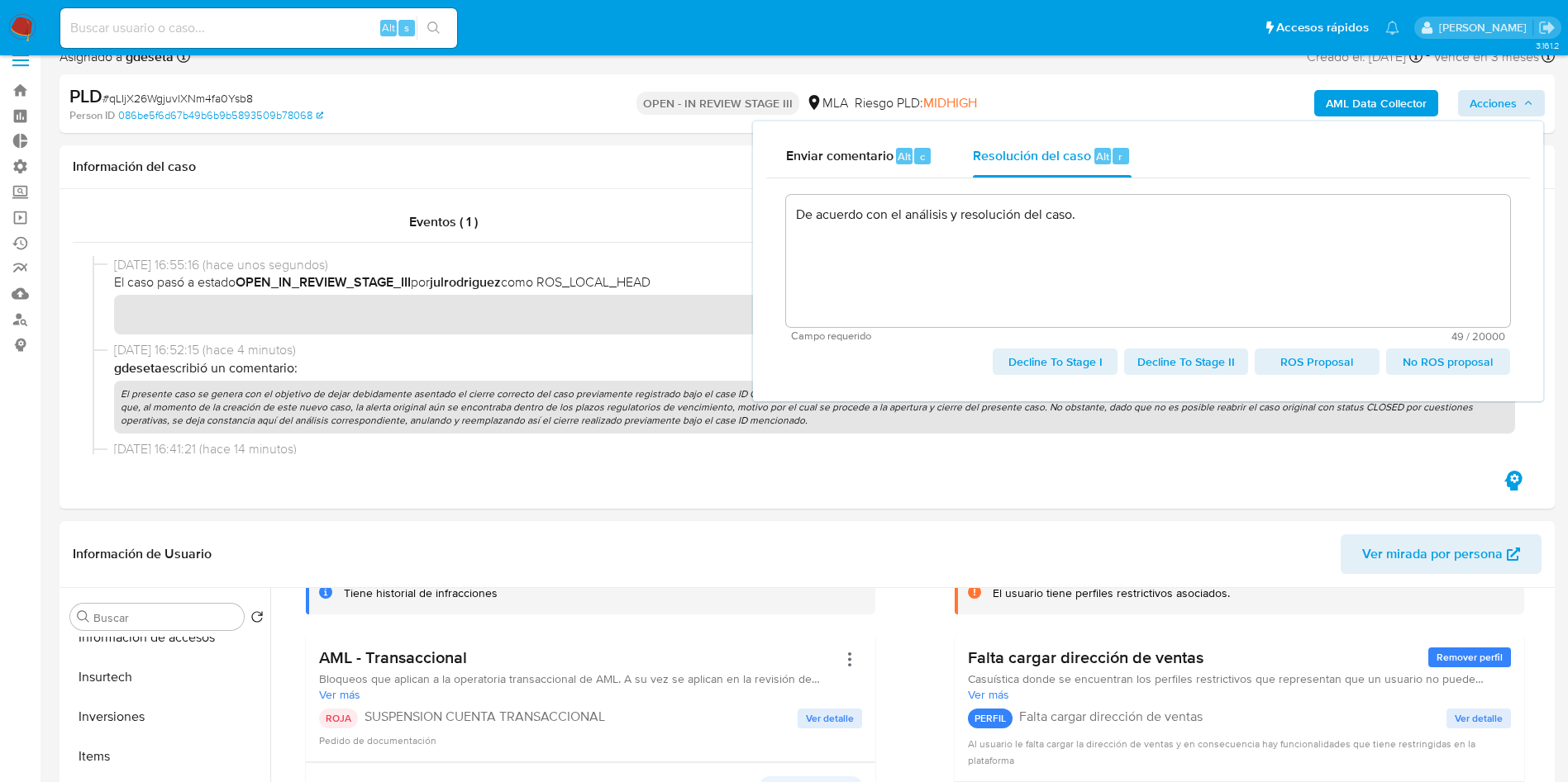
click at [1328, 366] on span "ROS Proposal" at bounding box center [1316, 361] width 101 height 24
type textarea "De acuerdo con el análisis y resolución del caso."
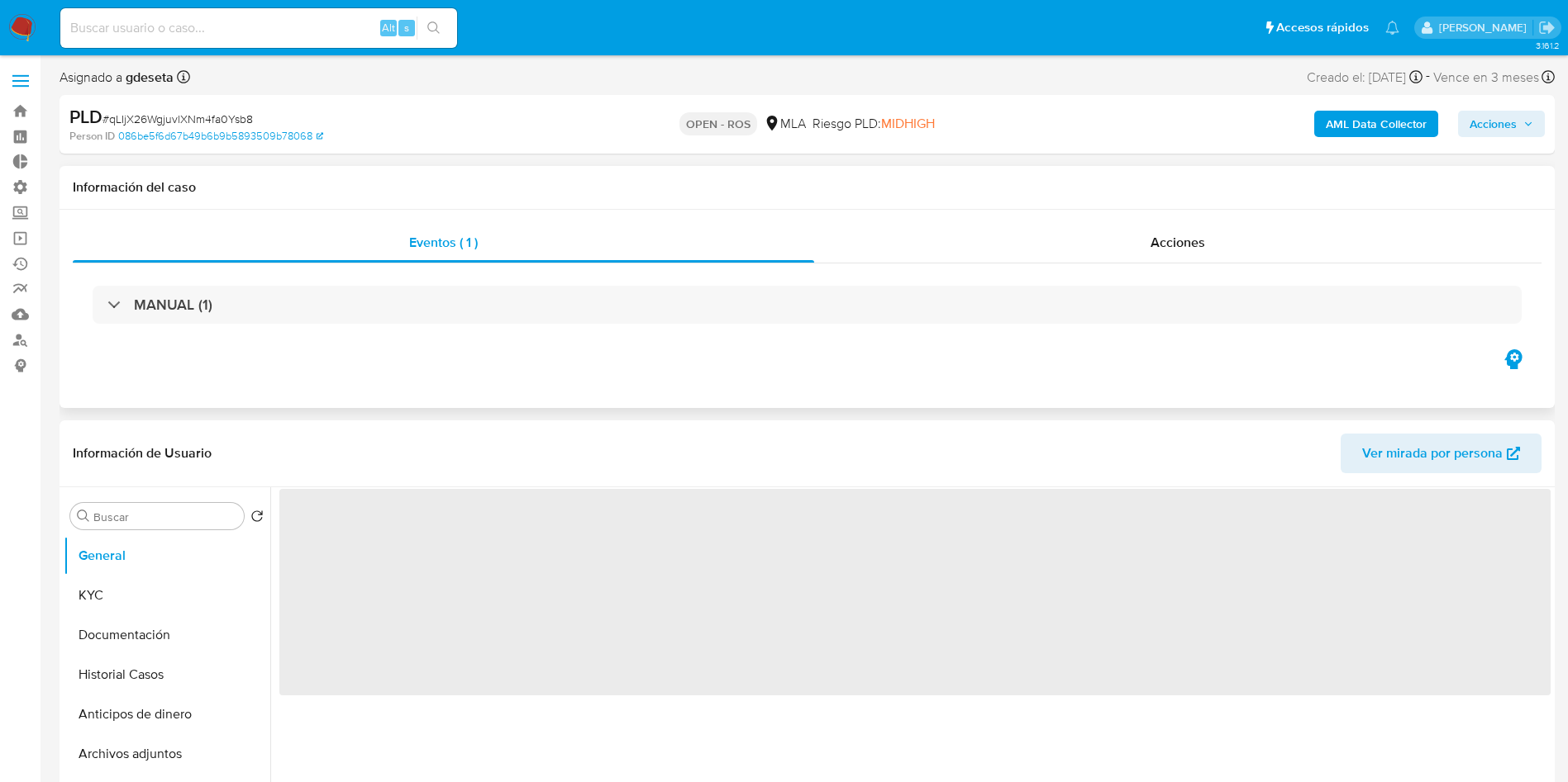
select select "10"
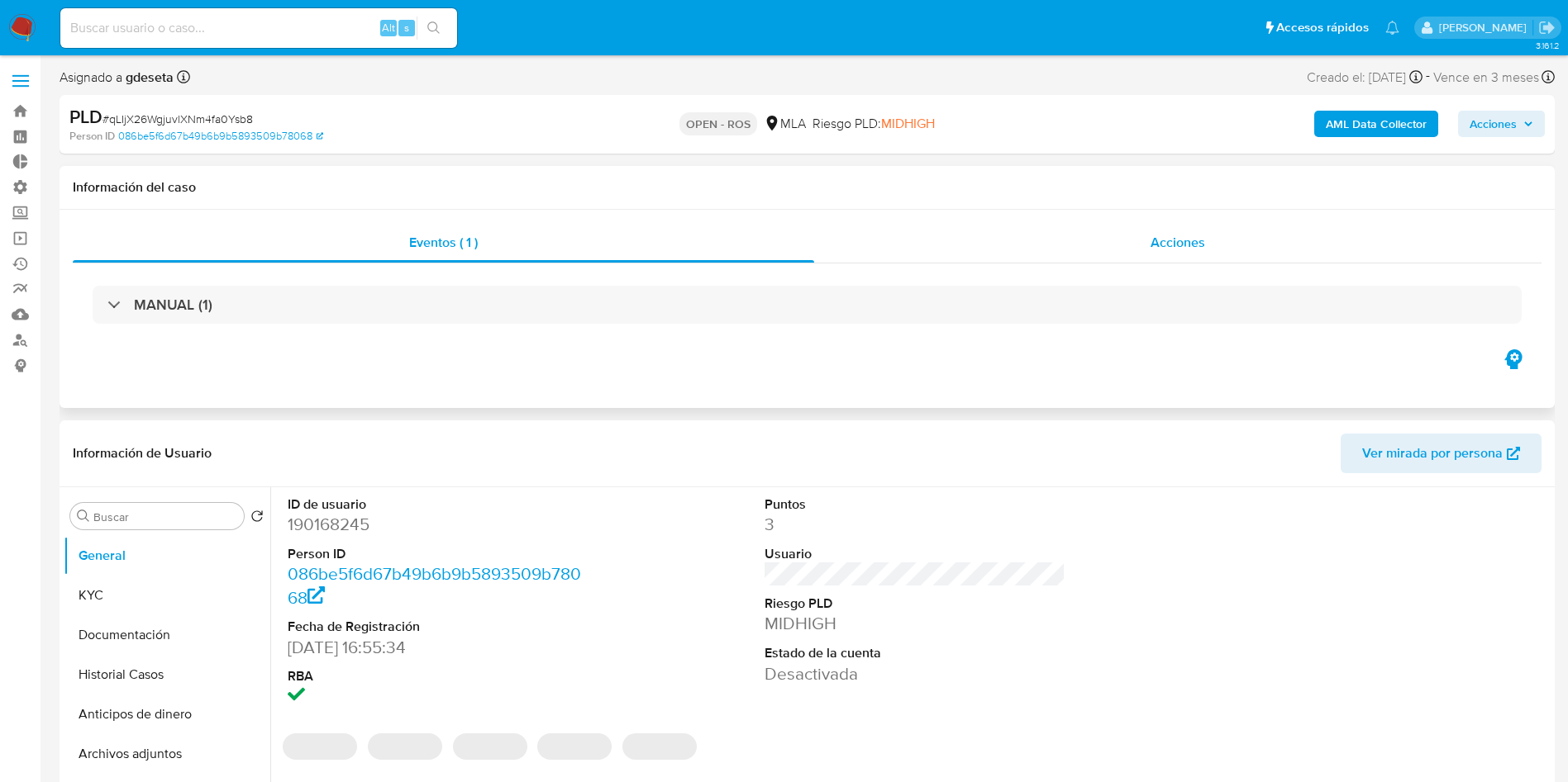
click at [1178, 248] on span "Acciones" at bounding box center [1177, 243] width 55 height 19
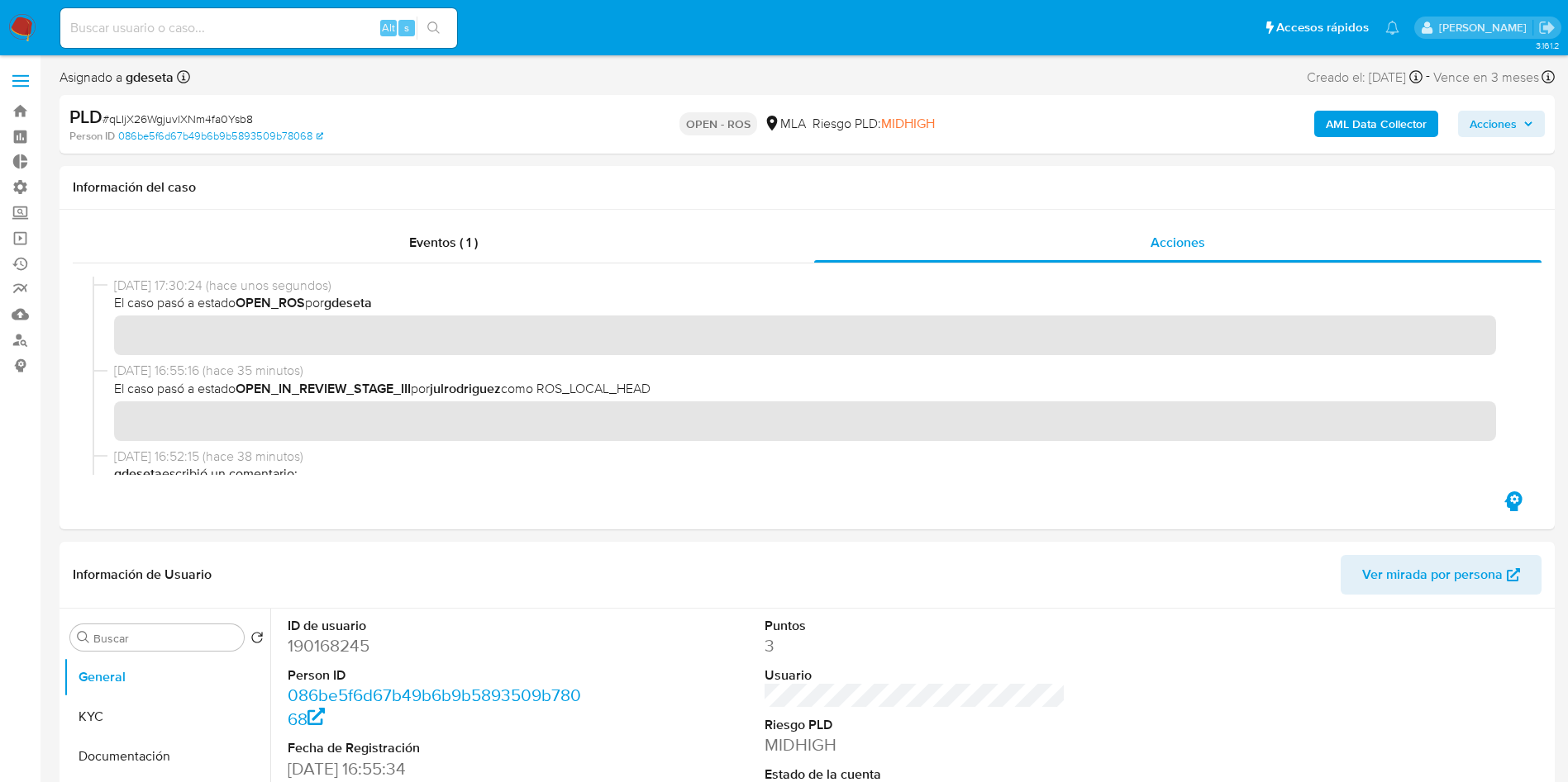
click at [1517, 127] on span "Acciones" at bounding box center [1501, 124] width 64 height 24
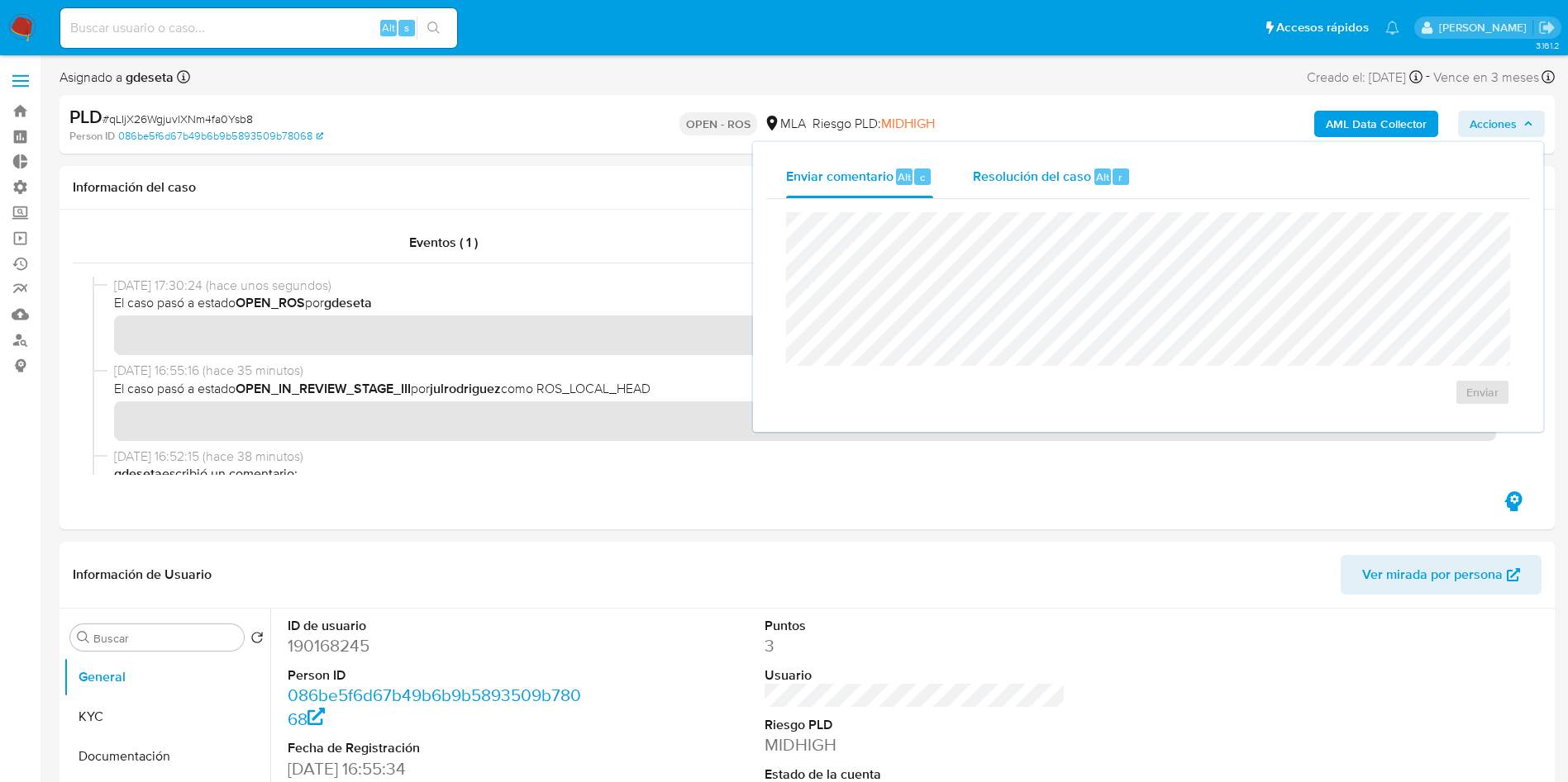
click at [1086, 184] on span "Resolución del caso" at bounding box center [1032, 177] width 118 height 19
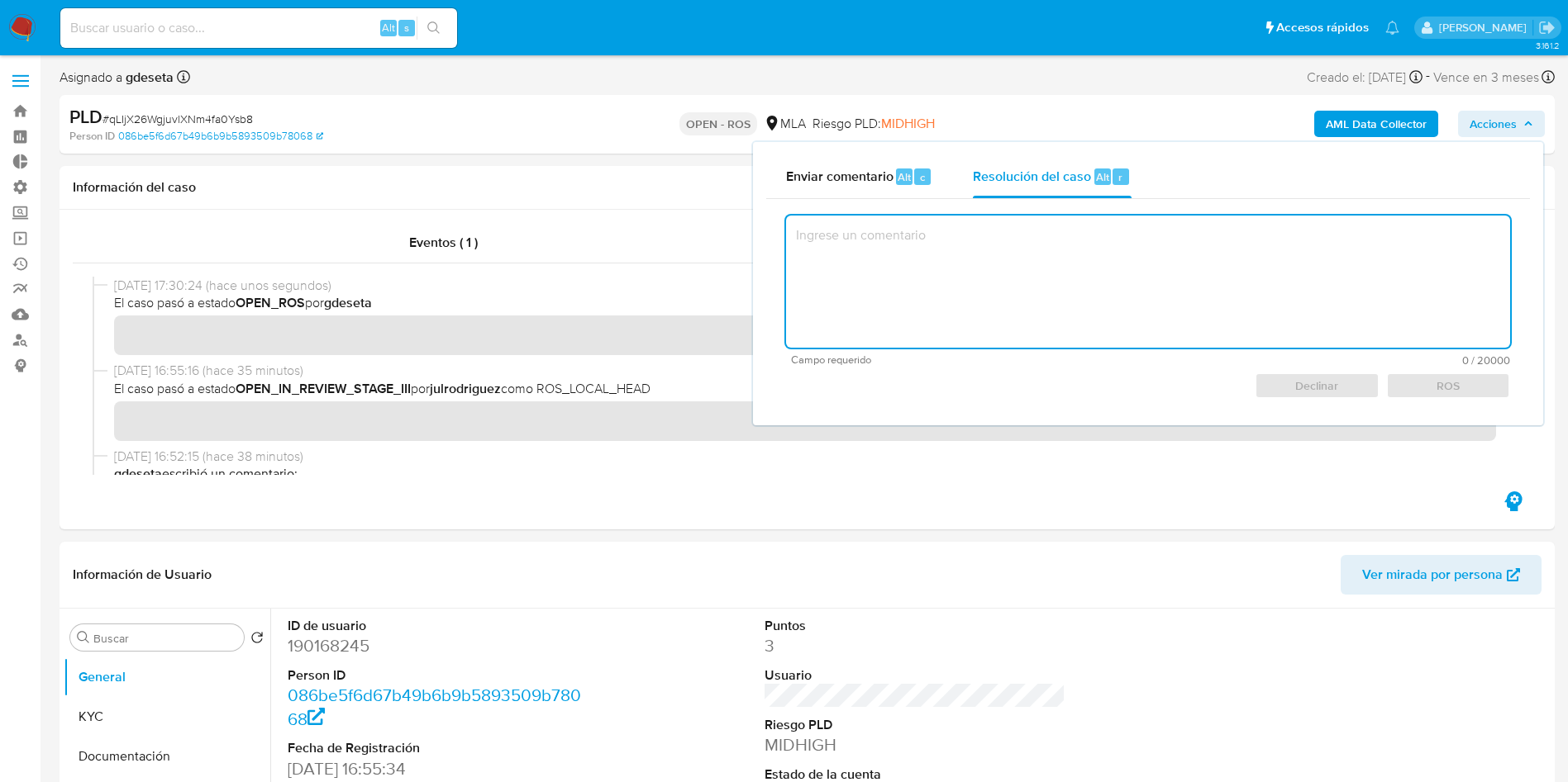
click at [1073, 288] on textarea at bounding box center [1147, 282] width 724 height 132
paste textarea "643655005"
click at [1456, 383] on span "ROS" at bounding box center [1448, 386] width 101 height 24
type textarea "Reportado bajo el ID ROS 643655005."
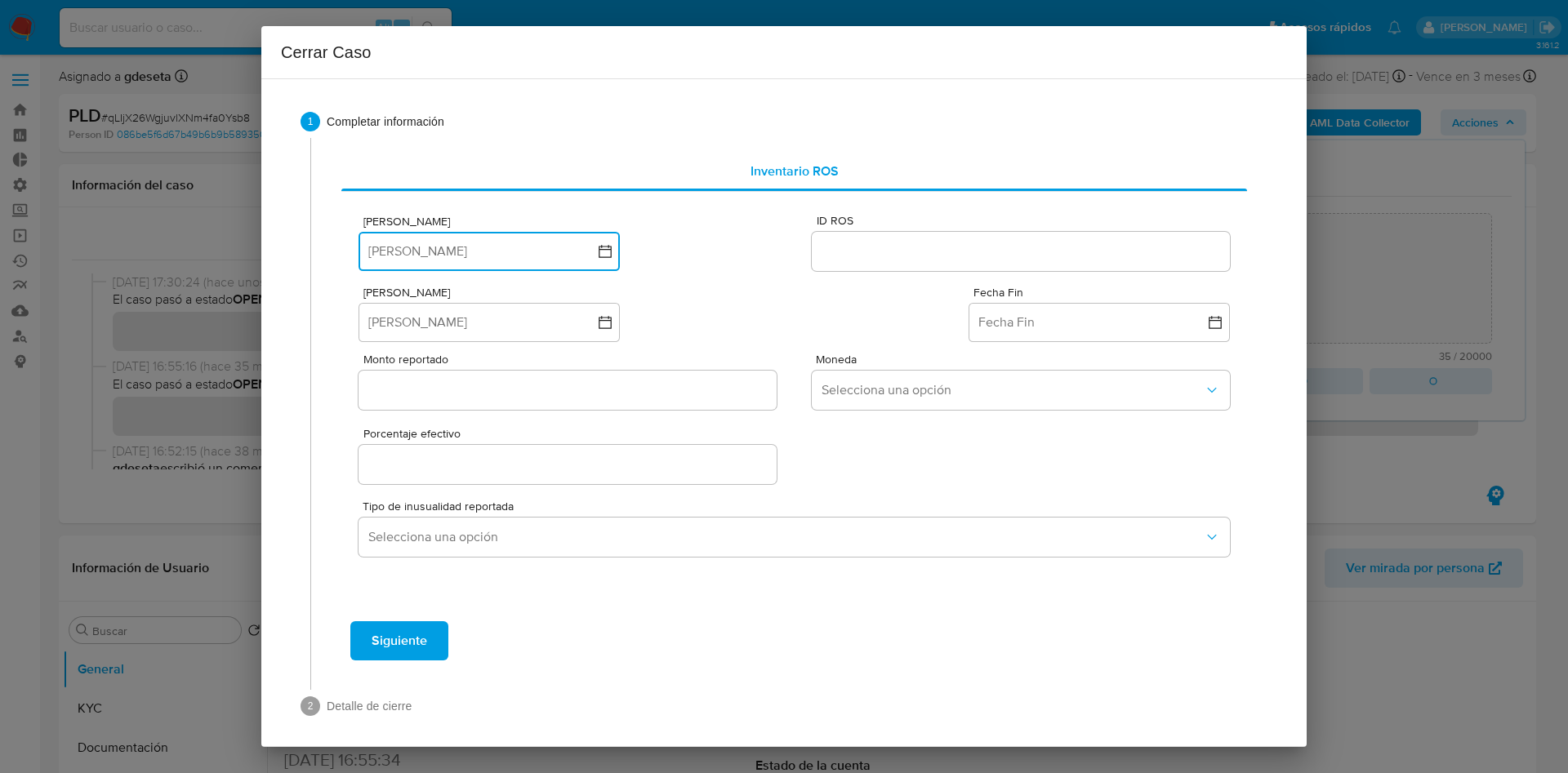
click at [445, 250] on button "[PERSON_NAME]" at bounding box center [489, 251] width 262 height 40
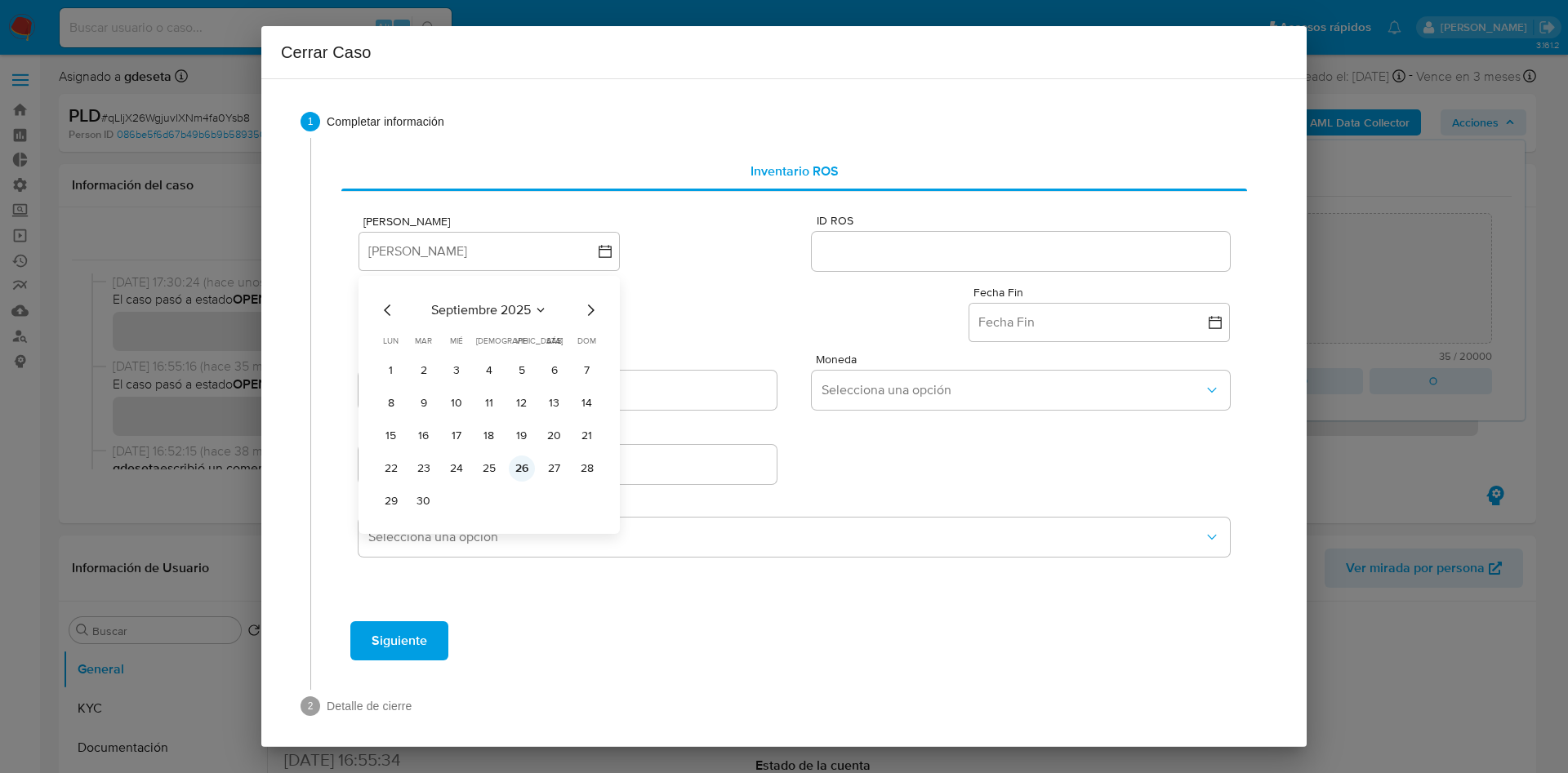
click at [525, 469] on button "26" at bounding box center [522, 468] width 26 height 26
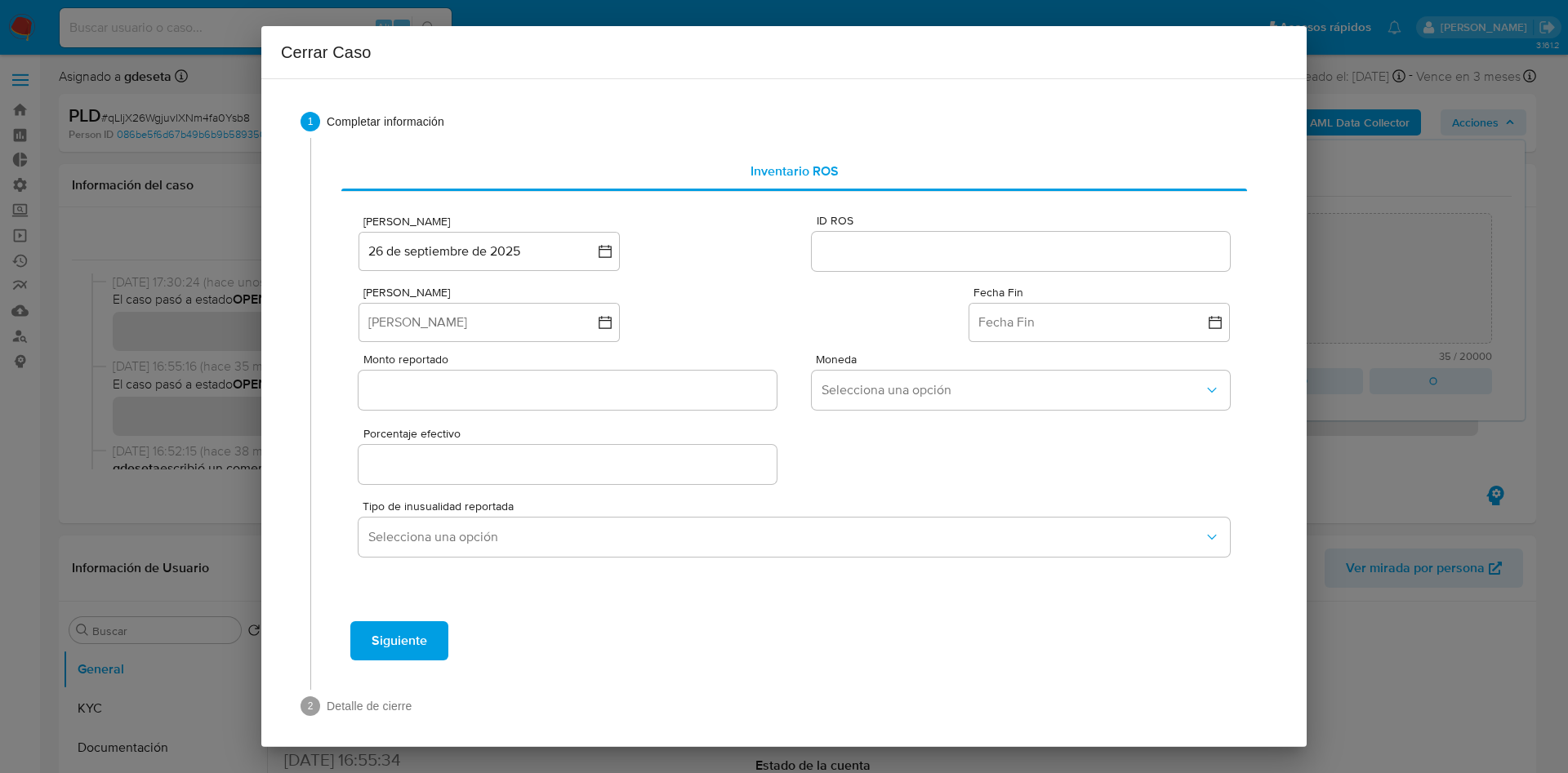
click at [827, 255] on input "ID ROS" at bounding box center [1021, 251] width 418 height 22
paste input "643655005"
type input "643655005"
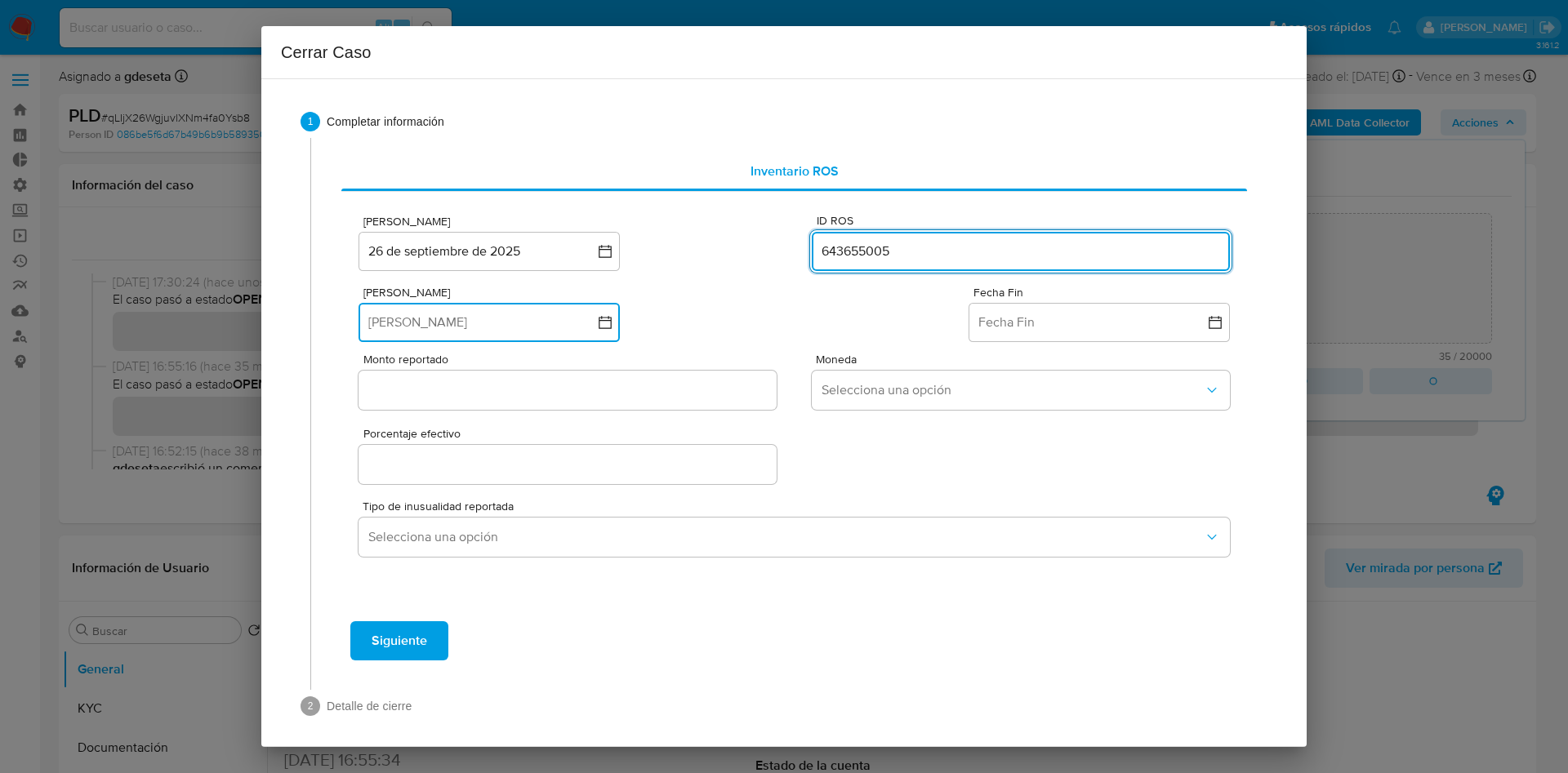
click at [461, 318] on button "[PERSON_NAME]" at bounding box center [489, 323] width 262 height 40
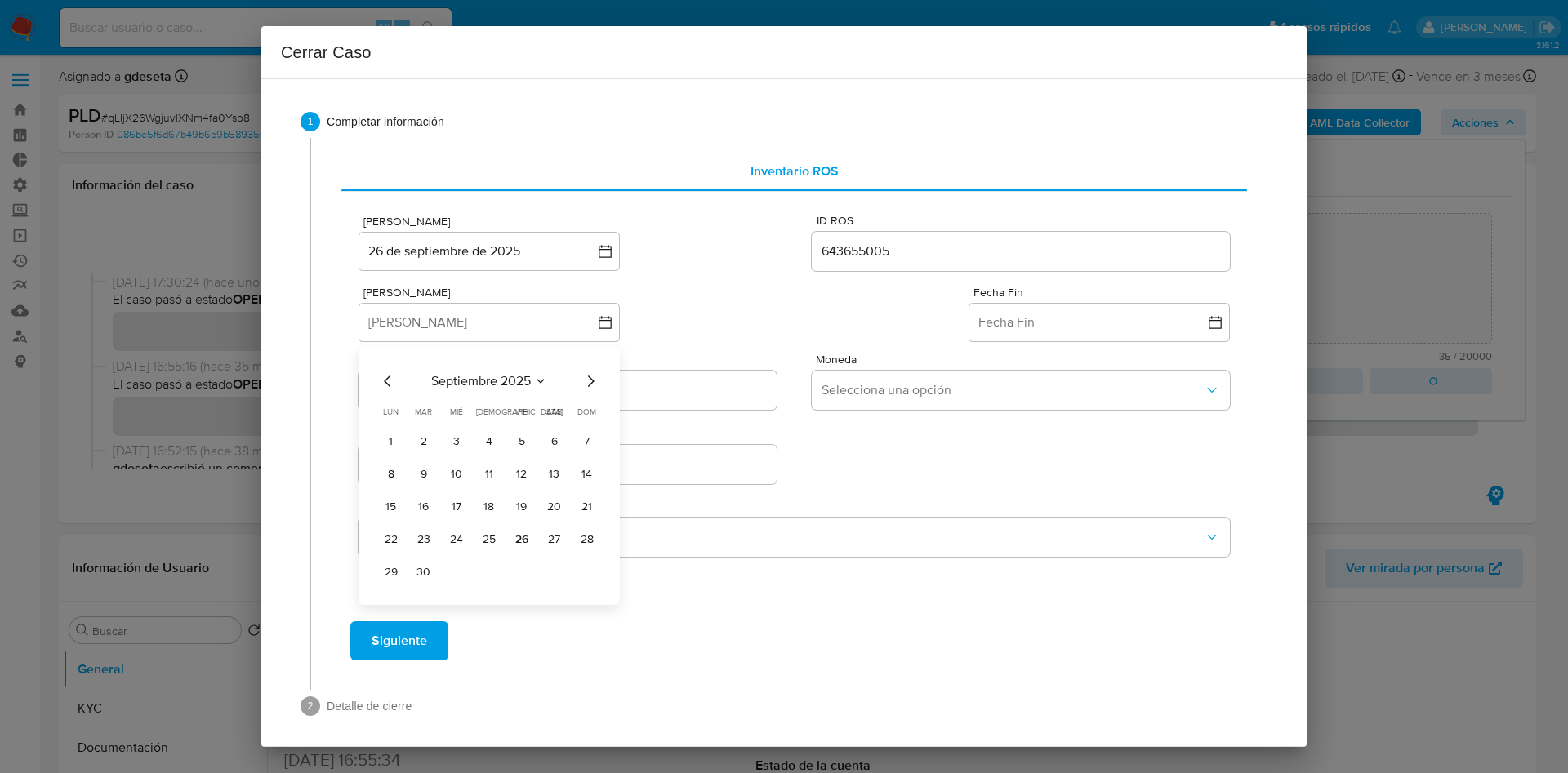
click at [384, 381] on icon "Mes anterior" at bounding box center [387, 381] width 20 height 20
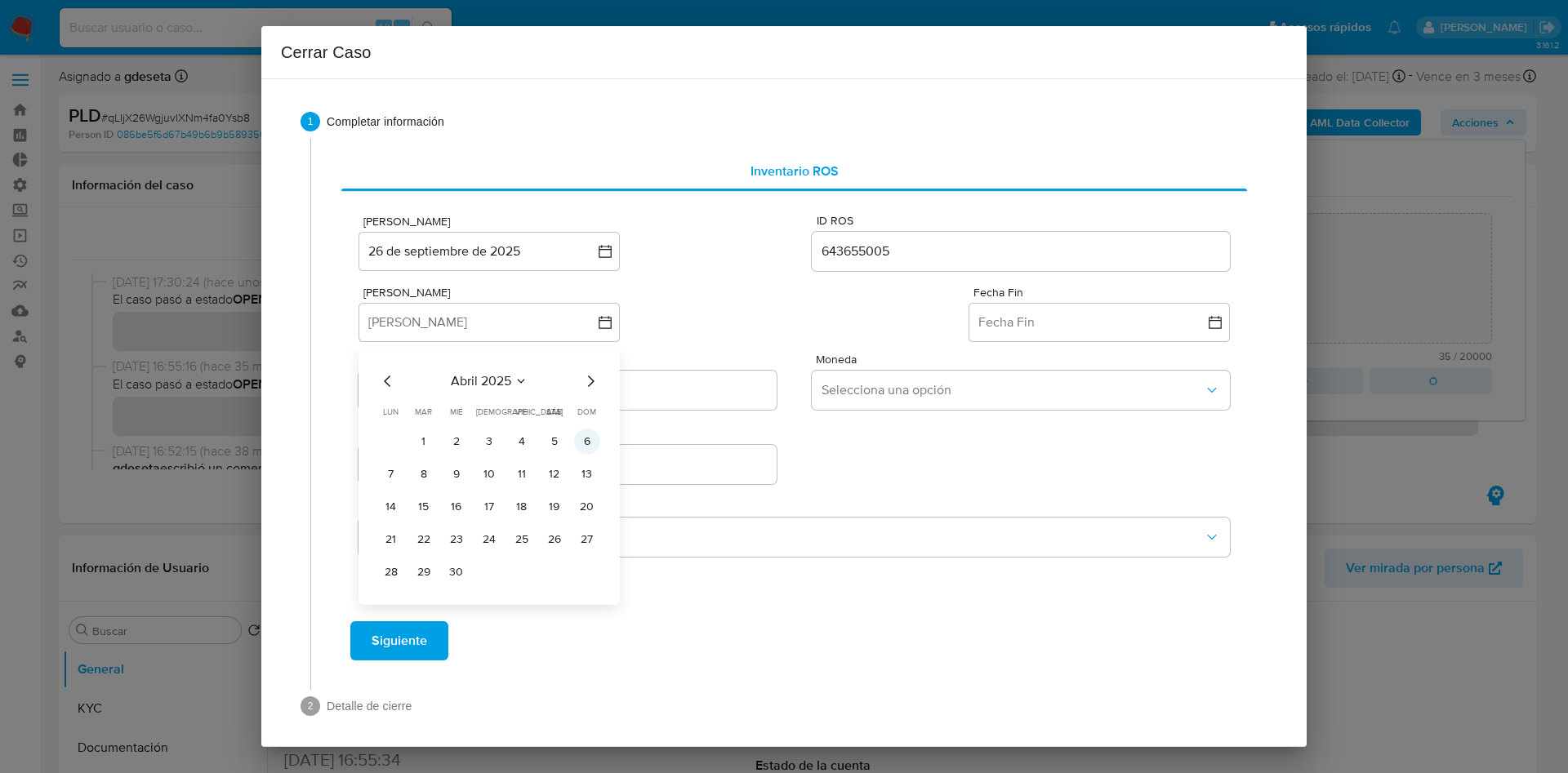
click at [582, 446] on button "6" at bounding box center [587, 442] width 26 height 26
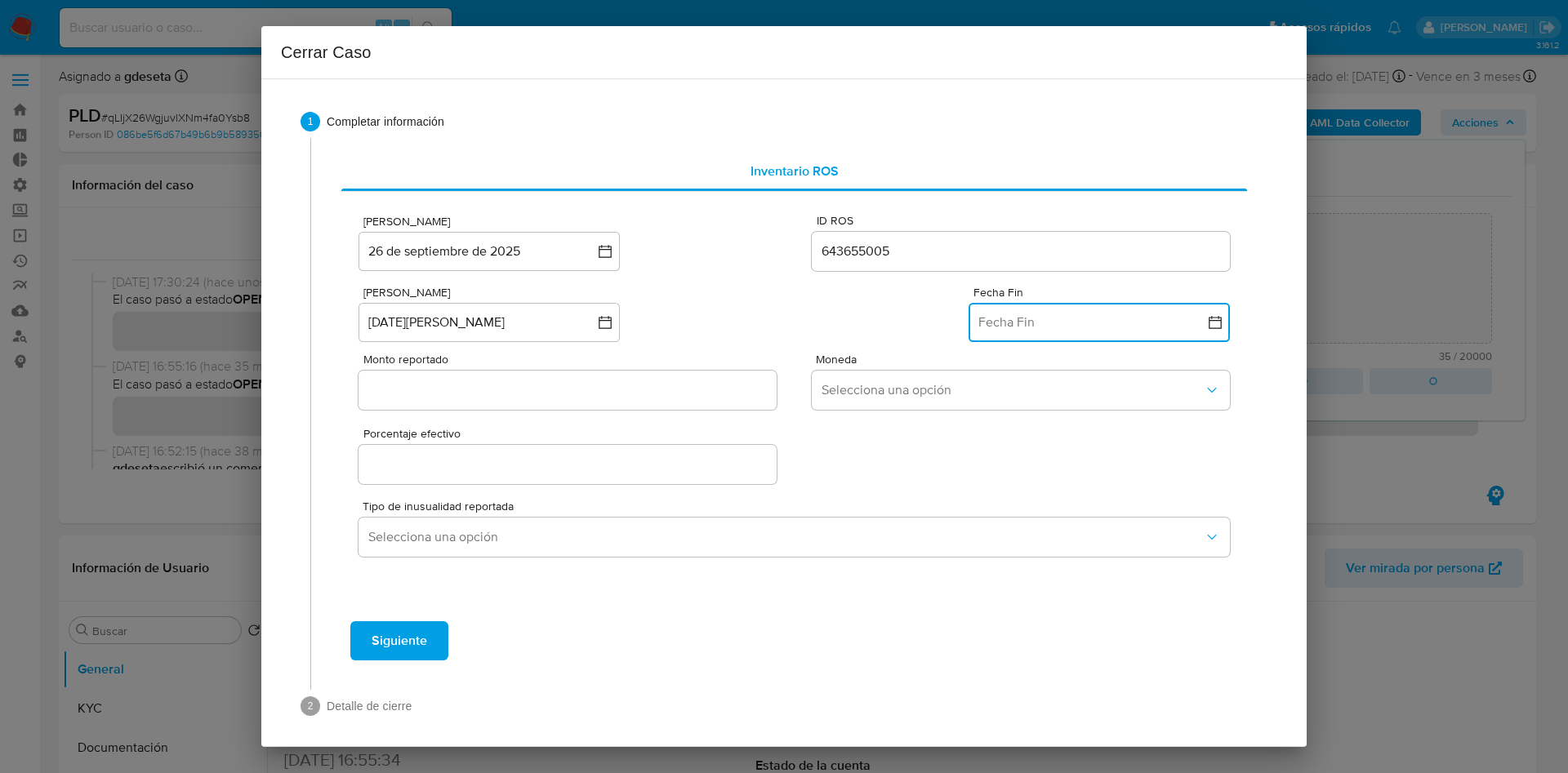
click at [1107, 320] on button "Fecha Fin" at bounding box center [1100, 323] width 262 height 40
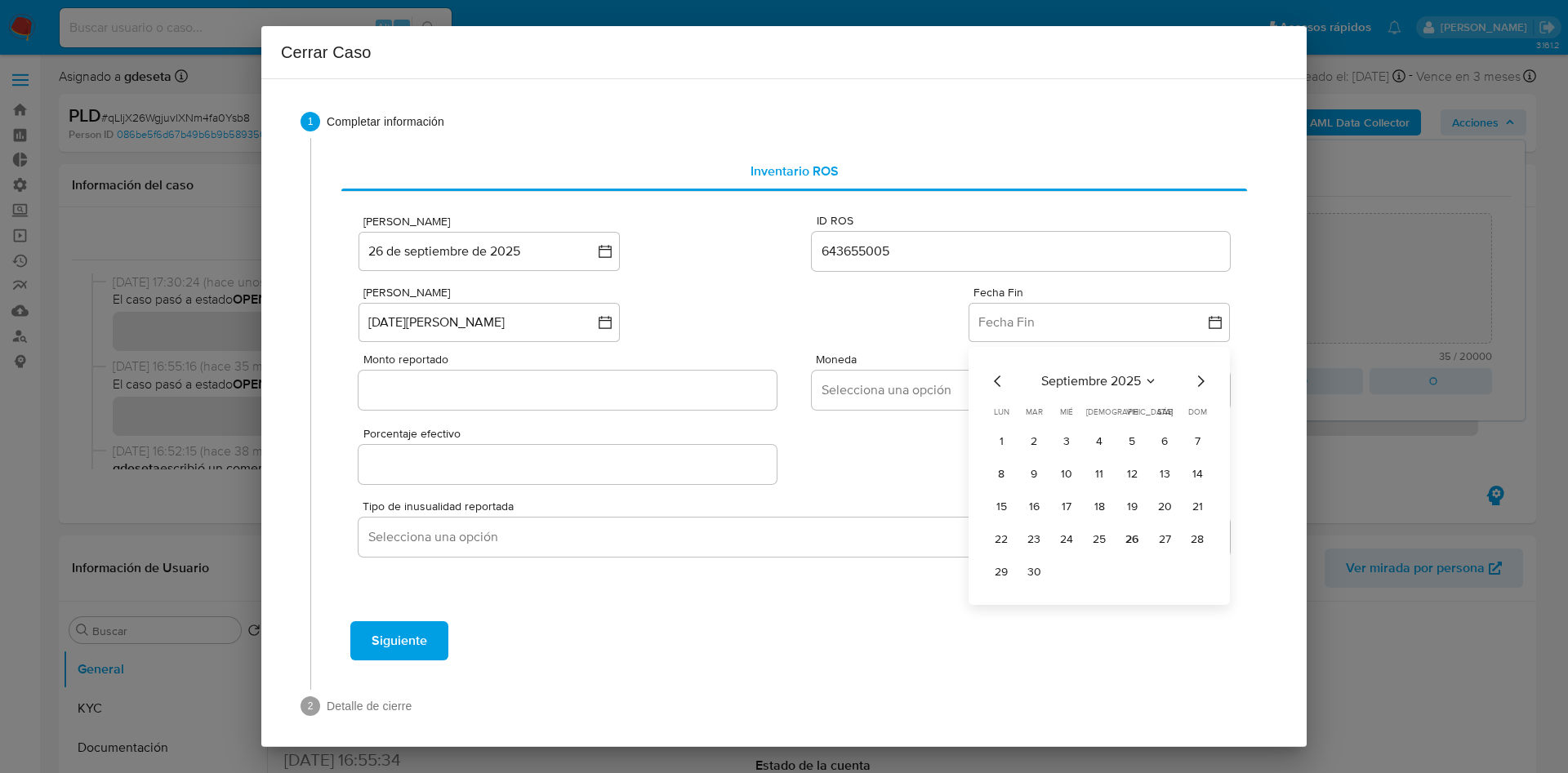
click at [989, 384] on icon "Mes anterior" at bounding box center [998, 381] width 20 height 20
click at [1089, 566] on button "31" at bounding box center [1100, 572] width 26 height 26
click at [593, 398] on input "Monto reportado" at bounding box center [567, 390] width 418 height 22
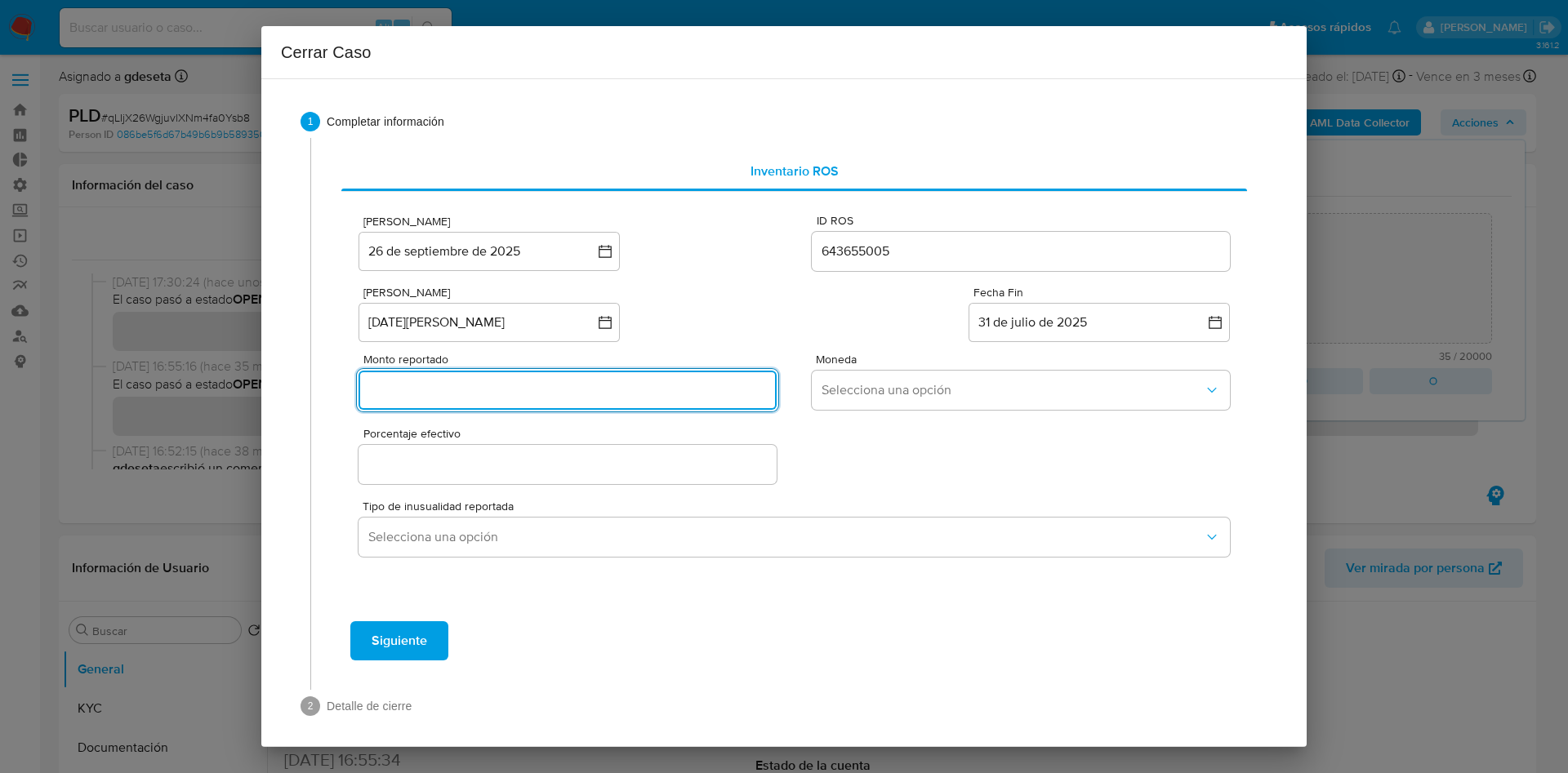
paste input "132803589"
type input "132803589"
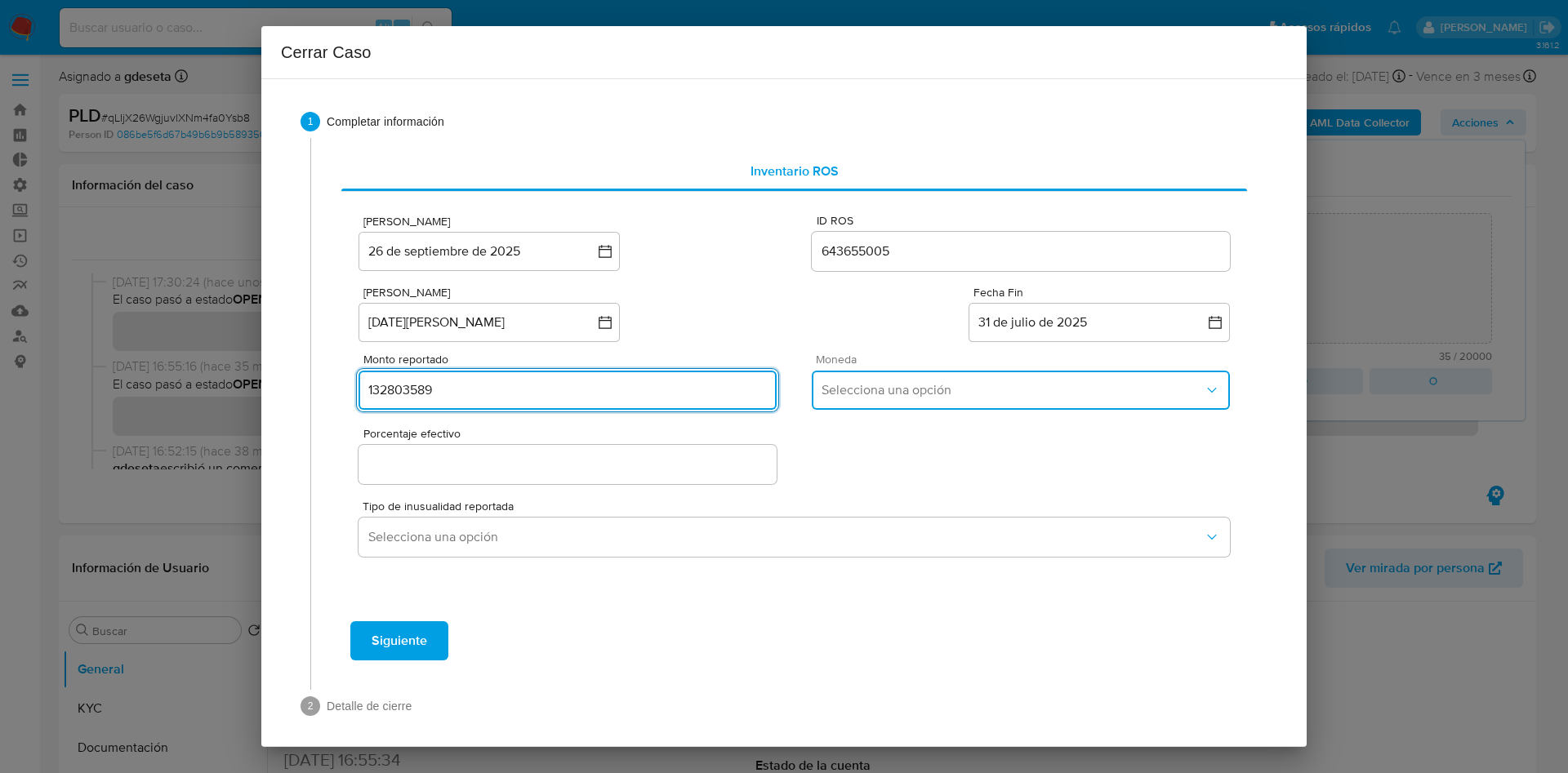
click at [897, 394] on span "Selecciona una opción" at bounding box center [1013, 390] width 382 height 16
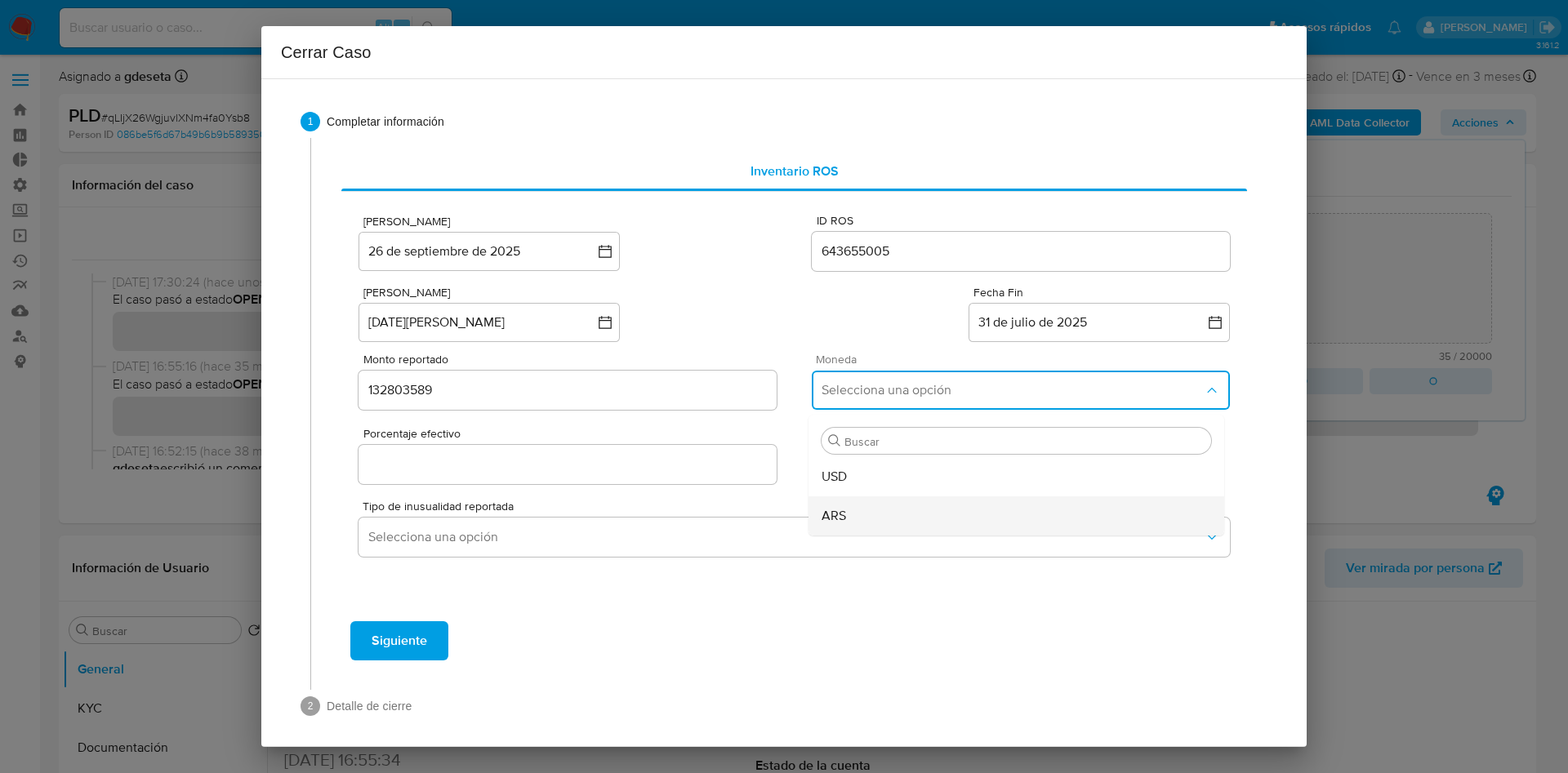
click at [850, 524] on div "ARS" at bounding box center [1016, 516] width 389 height 40
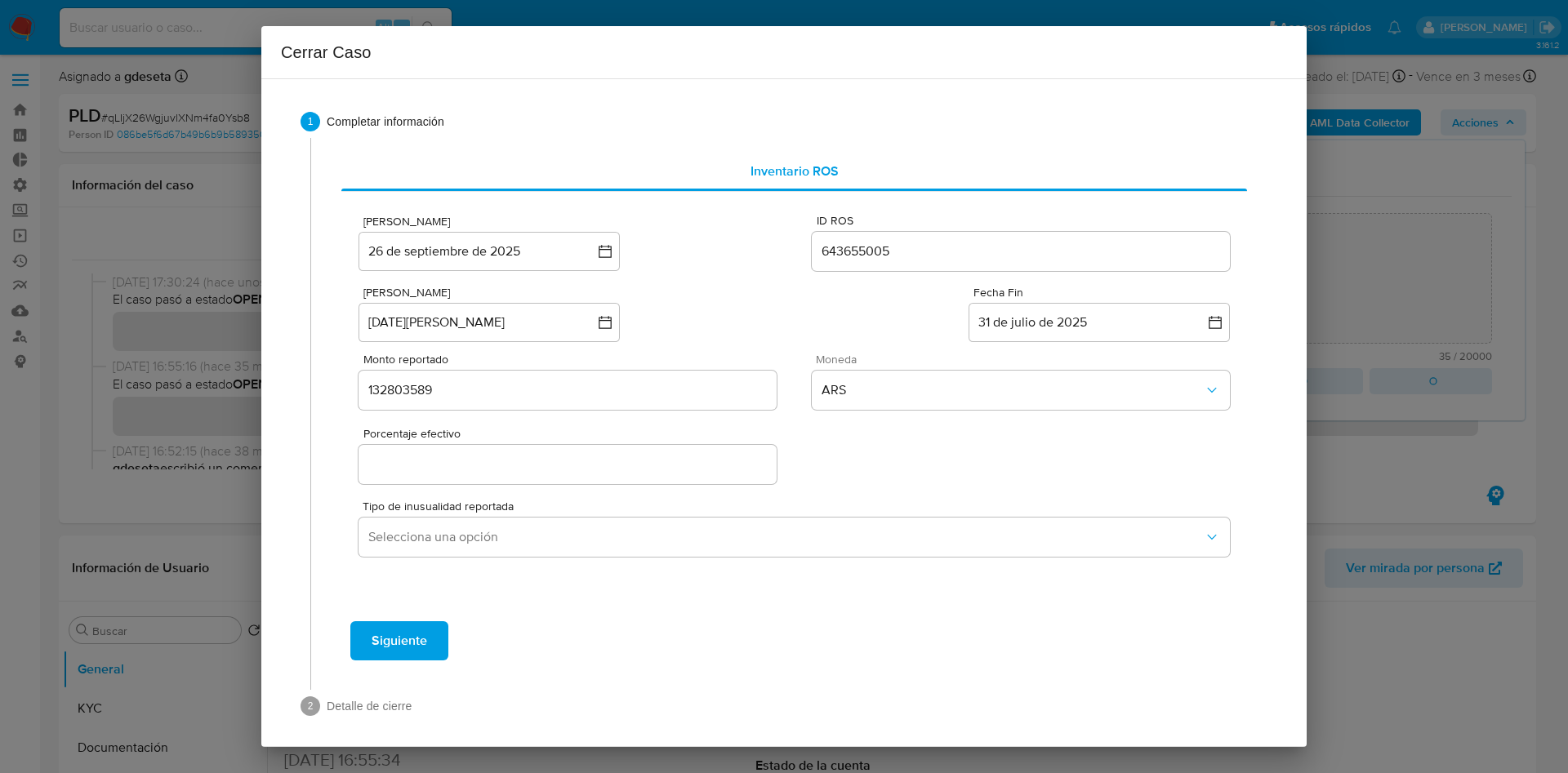
click at [639, 464] on input "Porcentaje efectivo" at bounding box center [567, 464] width 418 height 22
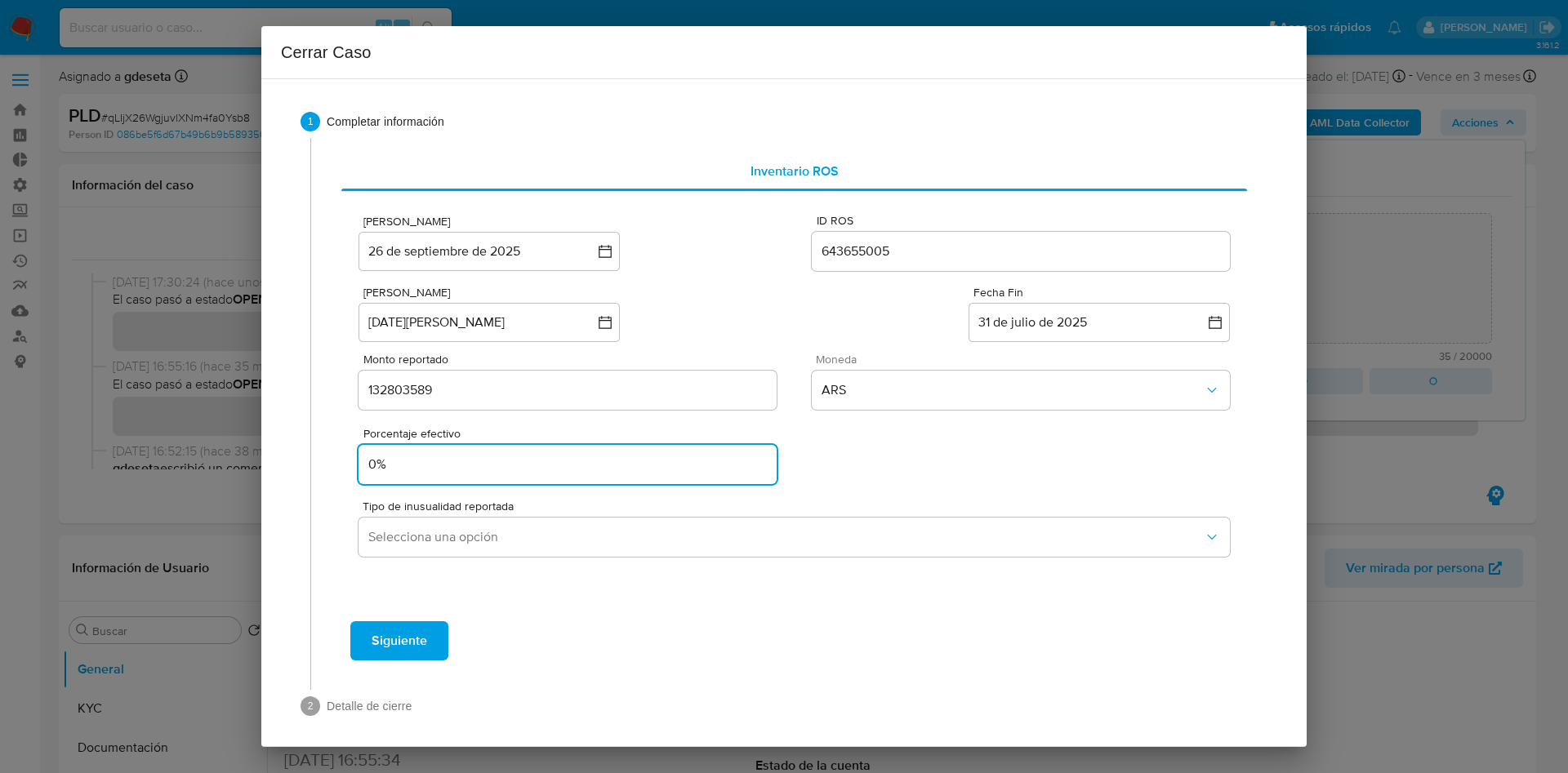
scroll to position [9, 0]
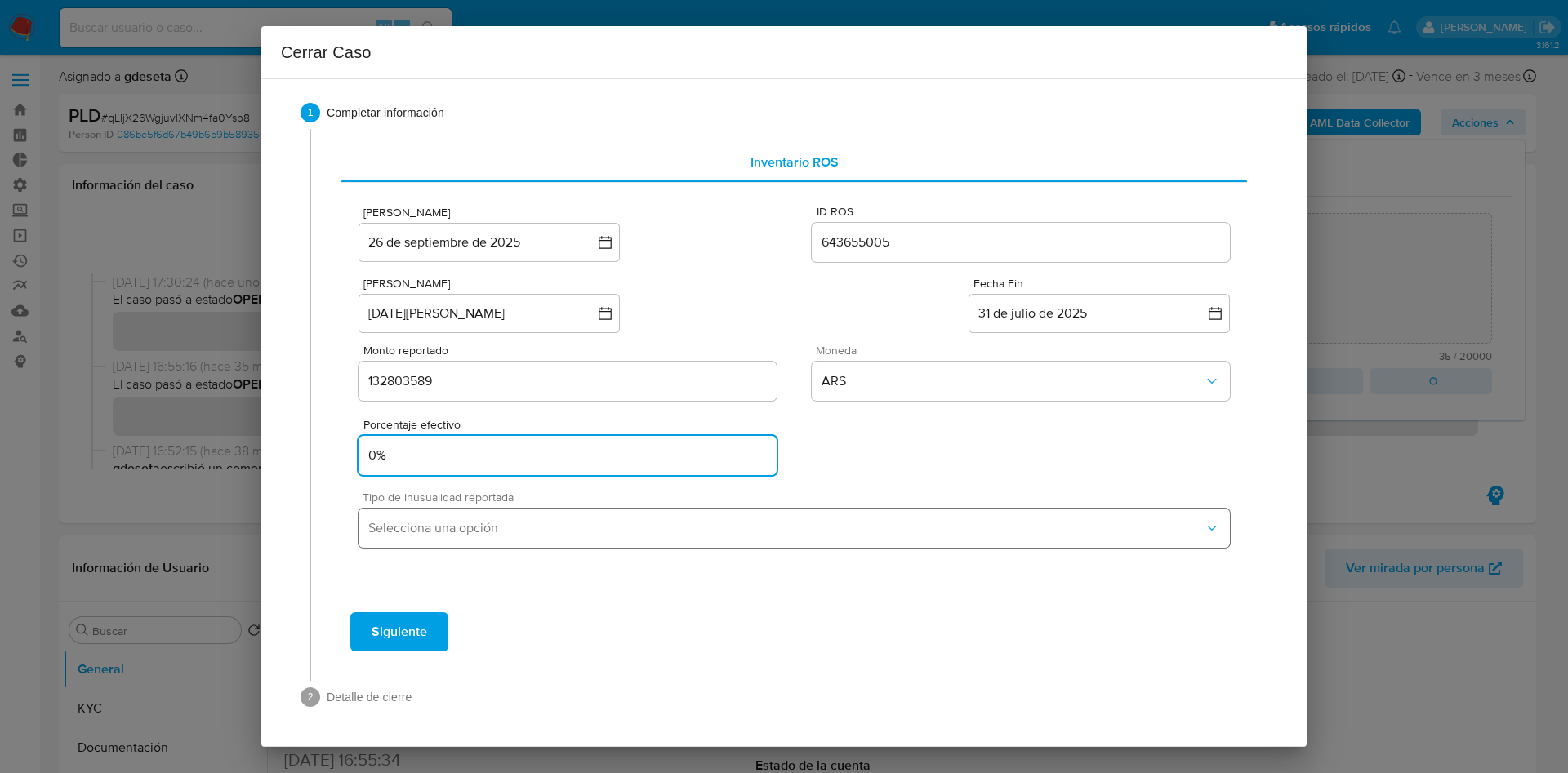
type input "0%"
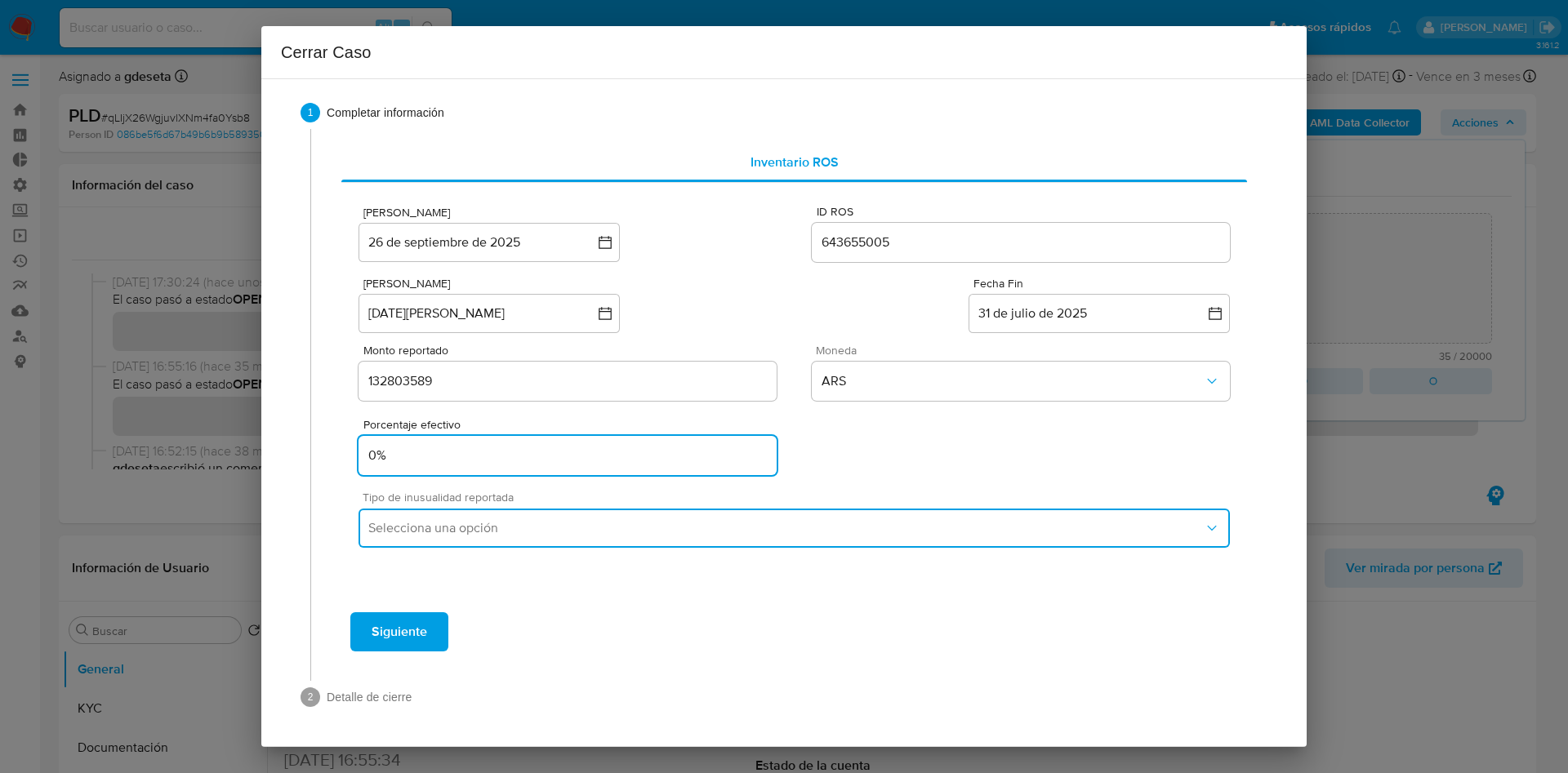
click at [644, 541] on button "Selecciona una opción" at bounding box center [794, 529] width 871 height 40
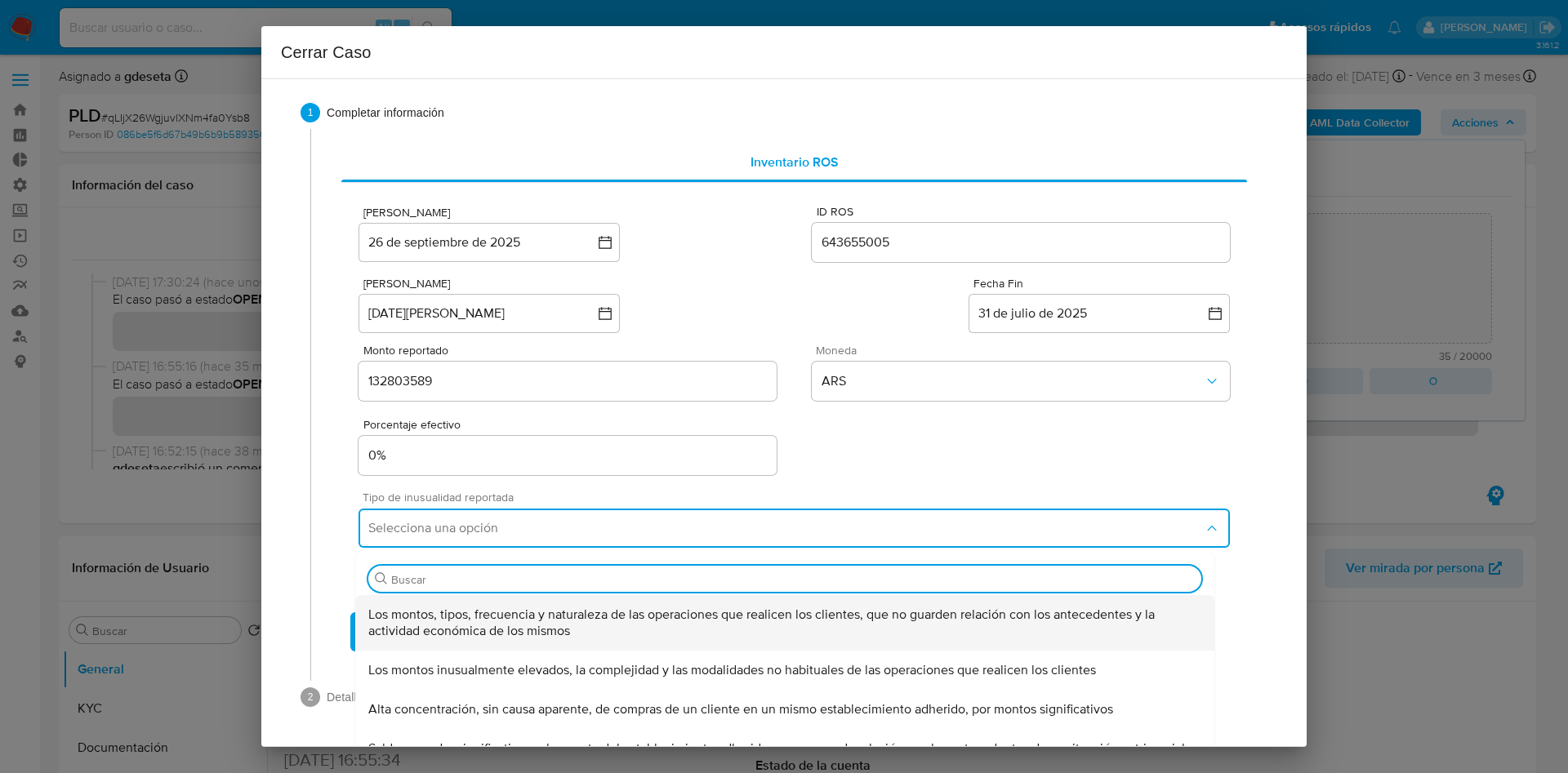
click at [642, 634] on span "Los montos, tipos, frecuencia y naturaleza de las operaciones que realicen los …" at bounding box center [785, 623] width 834 height 33
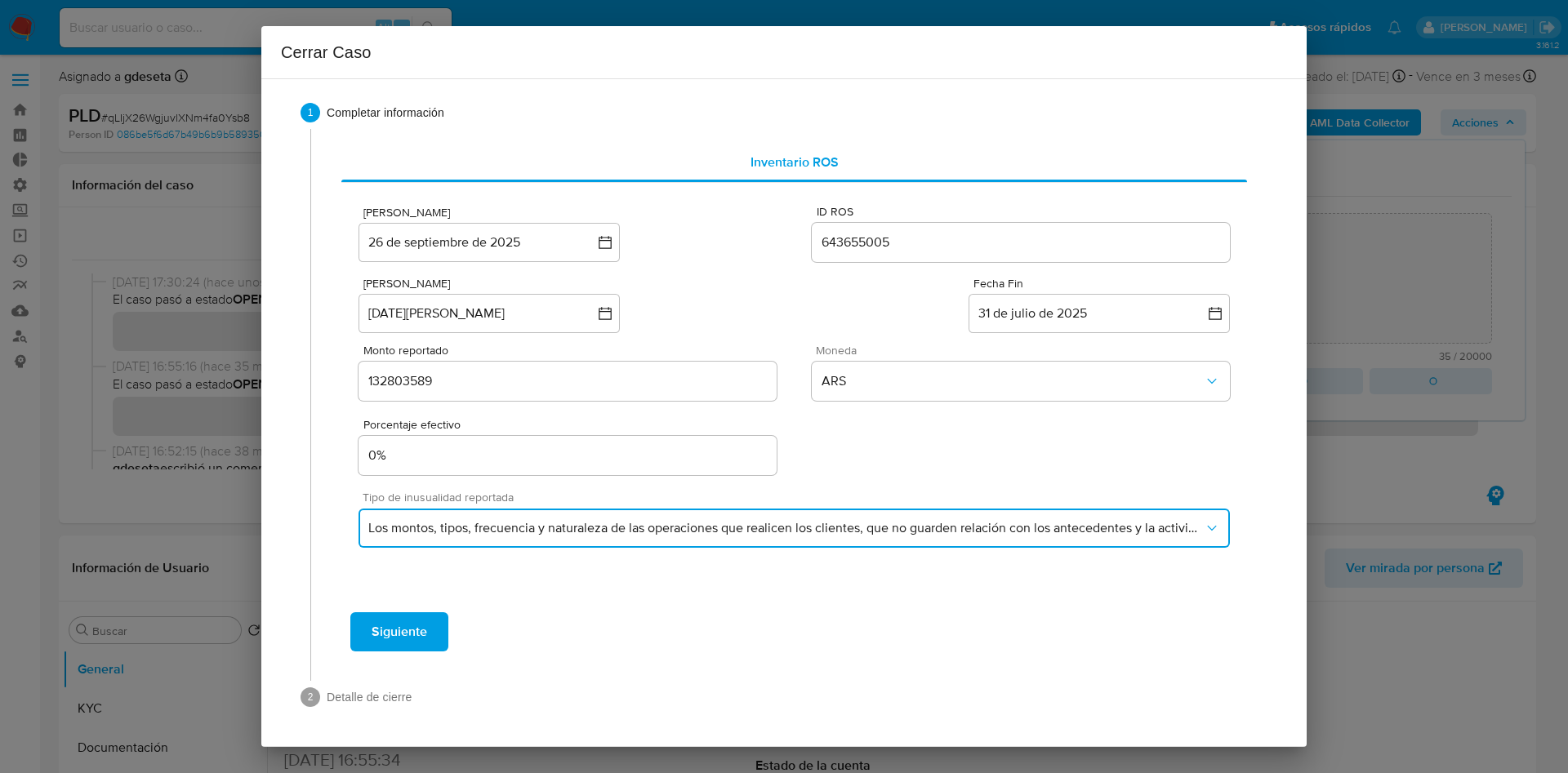
click at [777, 527] on span "Los montos, tipos, frecuencia y naturaleza de las operaciones que realicen los …" at bounding box center [786, 528] width 835 height 16
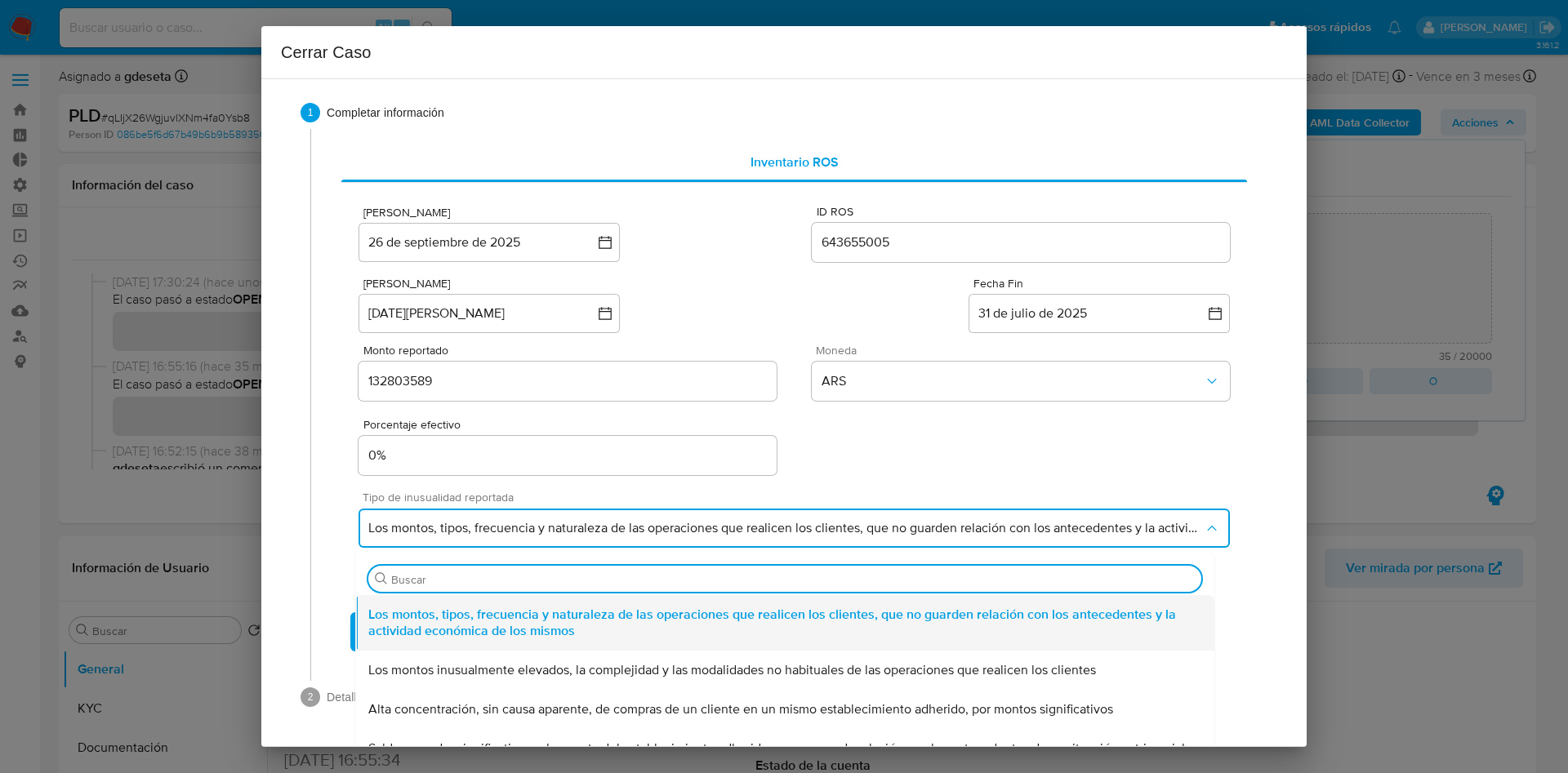
click at [728, 615] on span "Los montos, tipos, frecuencia y naturaleza de las operaciones que realicen los …" at bounding box center [785, 623] width 834 height 33
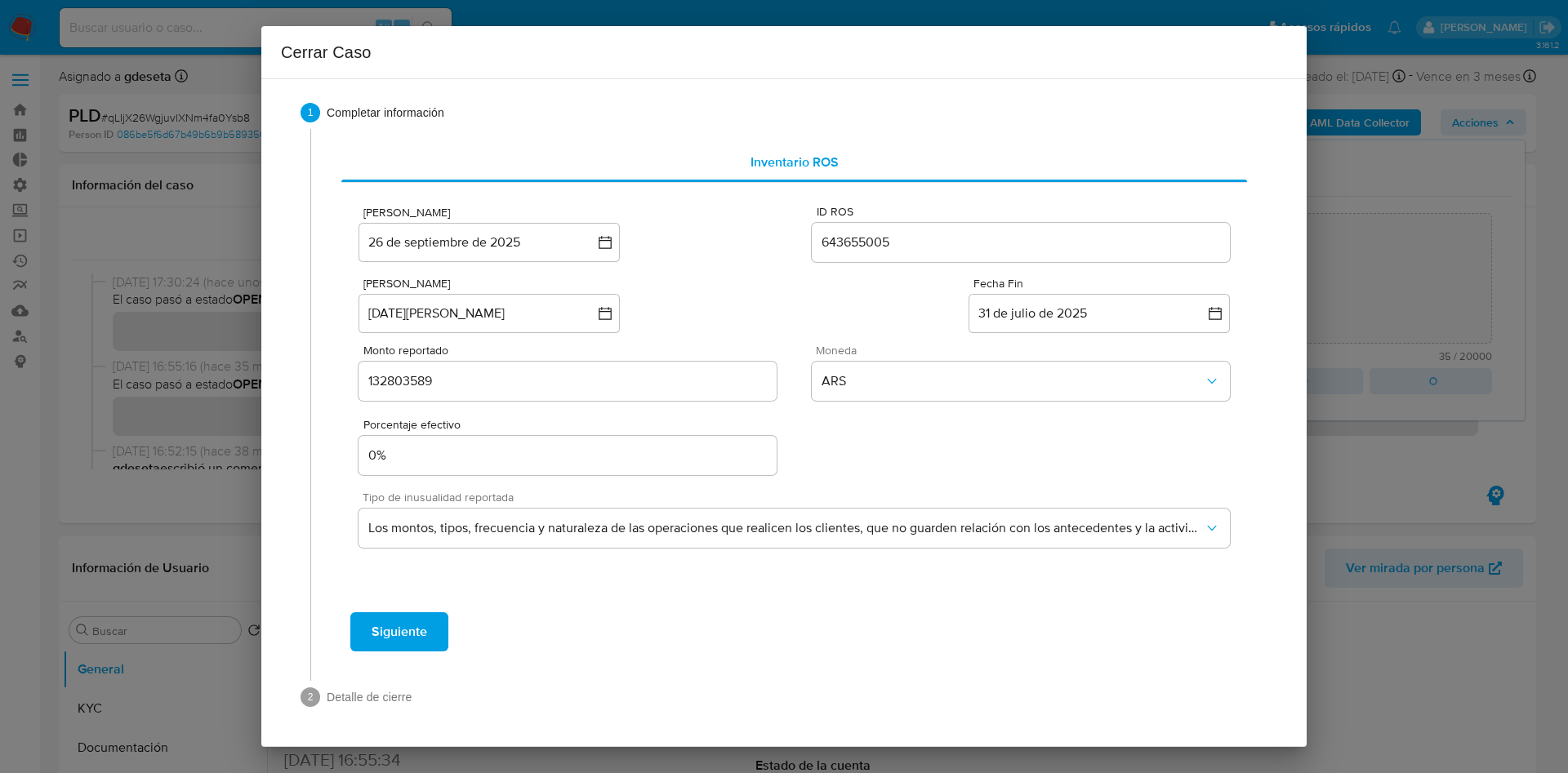
click at [394, 640] on span "Siguiente" at bounding box center [400, 632] width 56 height 36
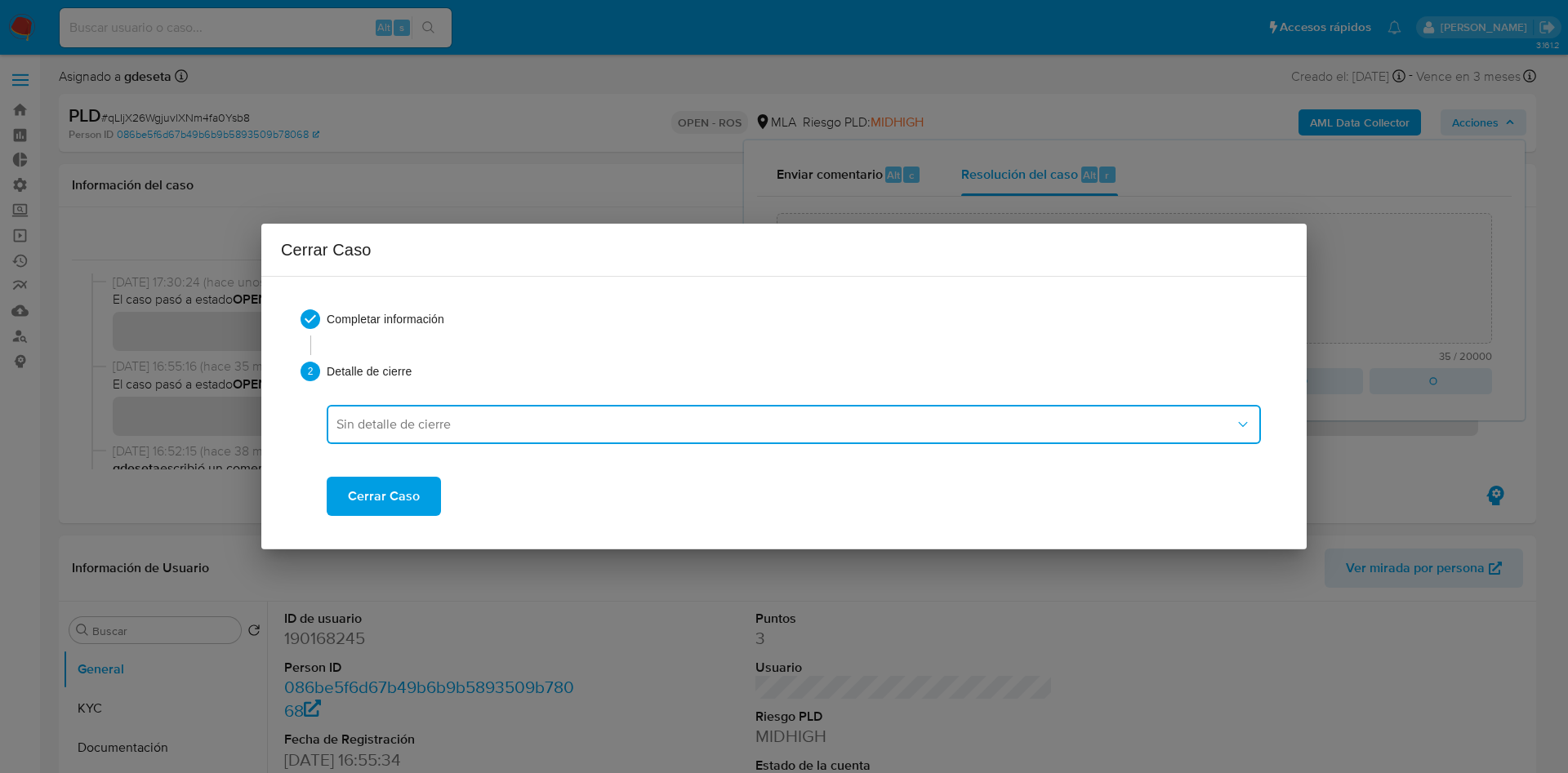
click at [438, 421] on span "Sin detalle de cierre" at bounding box center [785, 424] width 898 height 16
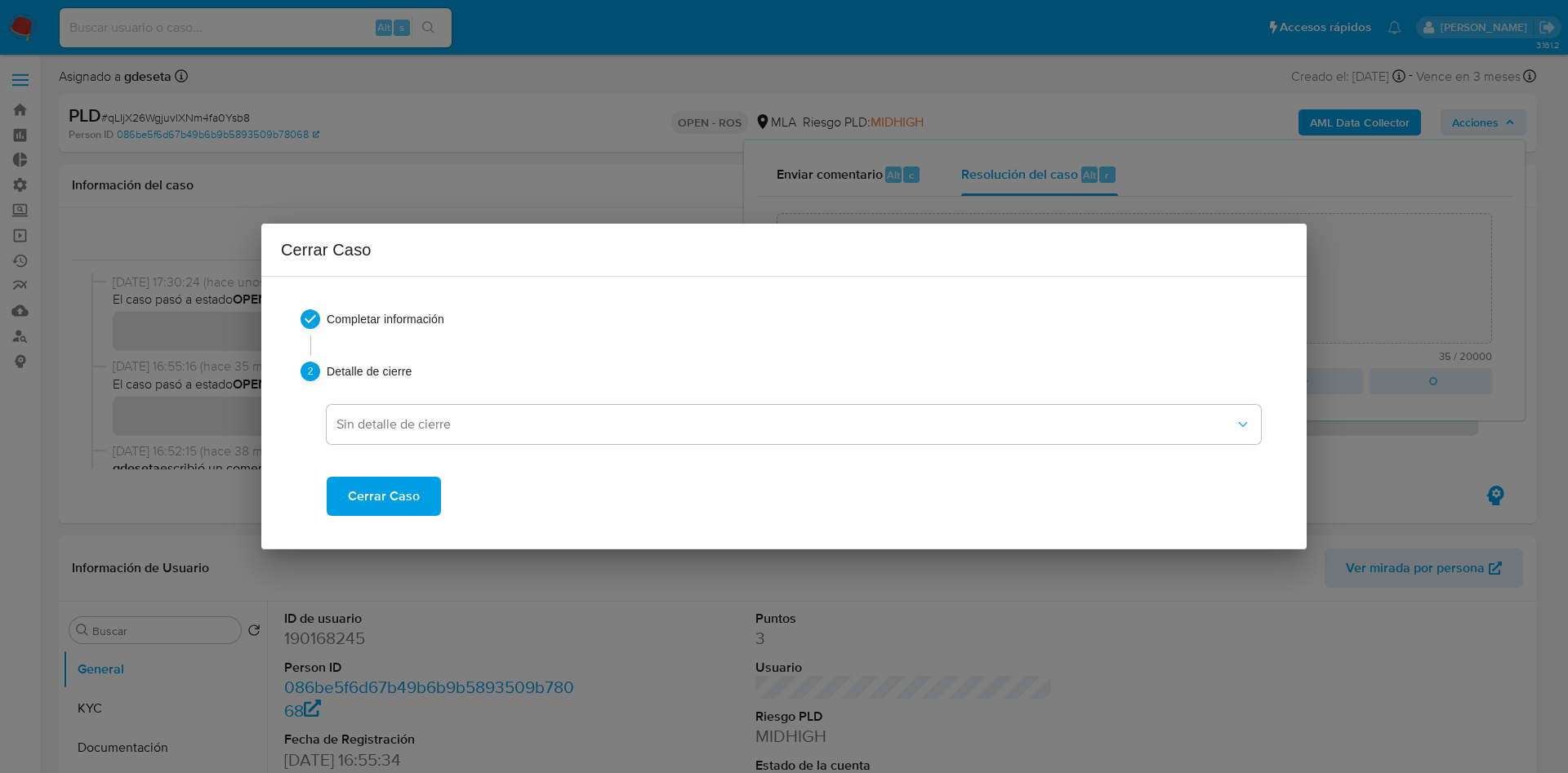
click at [994, 356] on div at bounding box center [789, 349] width 958 height 26
click at [408, 492] on span "Cerrar Caso" at bounding box center [383, 497] width 71 height 36
type textarea "Reportado bajo el ID ROS 643655005."
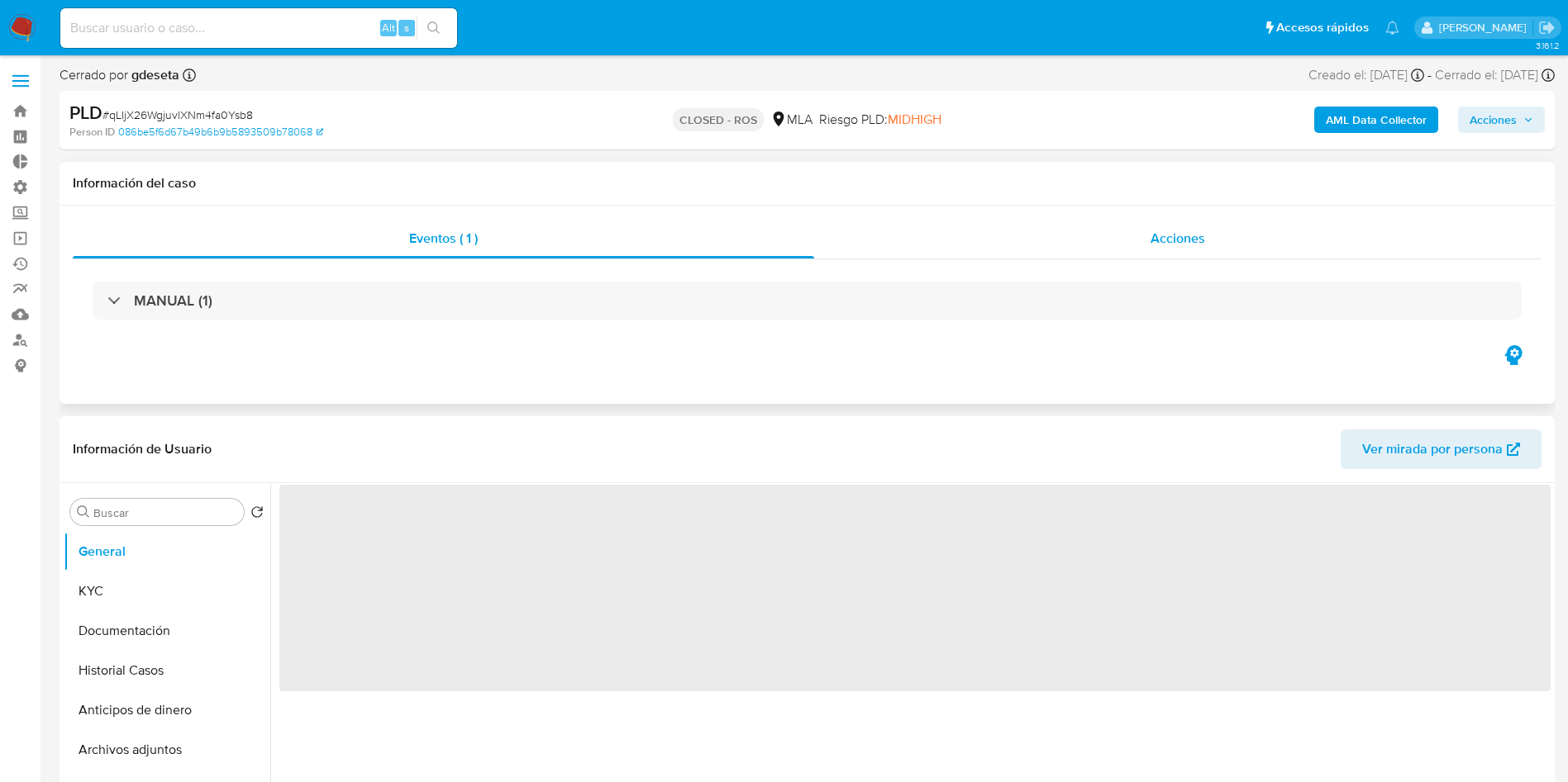
click at [1184, 245] on span "Acciones" at bounding box center [1177, 239] width 55 height 19
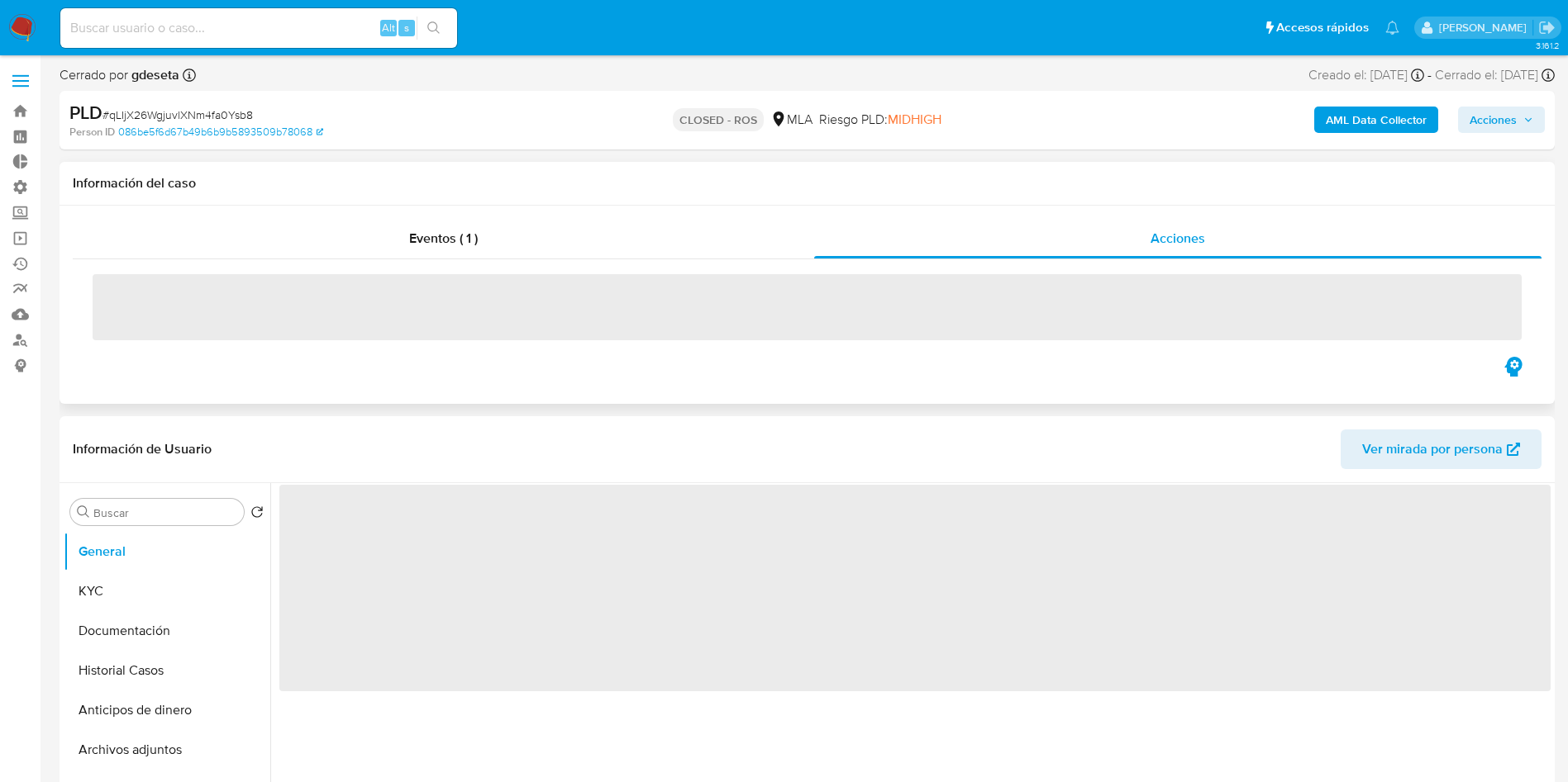
select select "10"
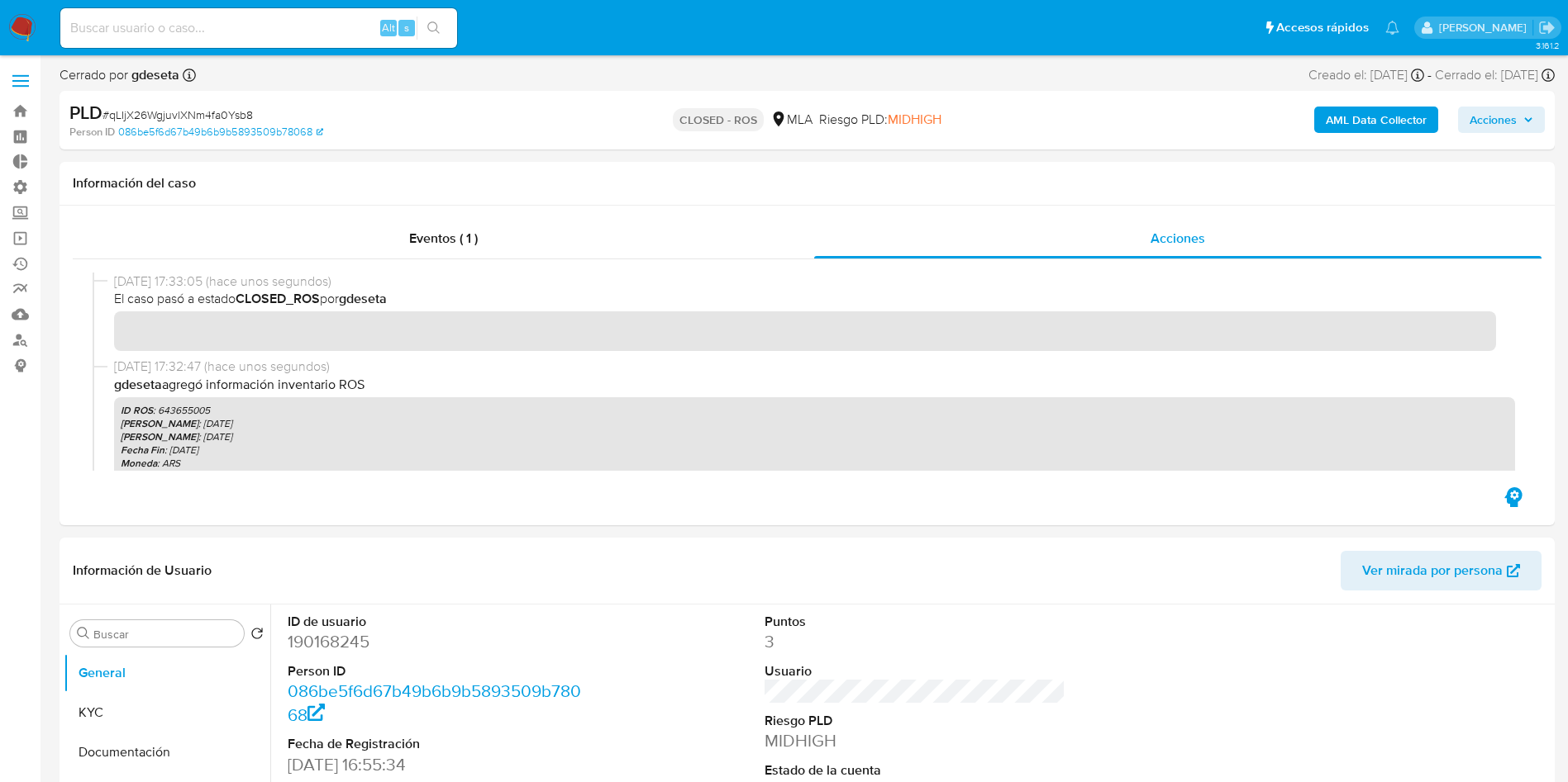
click at [316, 29] on input at bounding box center [258, 28] width 396 height 22
paste input "12HToL2bfs79pJaYa2nOgERd"
type input "12HToL2bfs79pJaYa2nOgERd"
click at [440, 30] on icon "search-icon" at bounding box center [433, 28] width 13 height 13
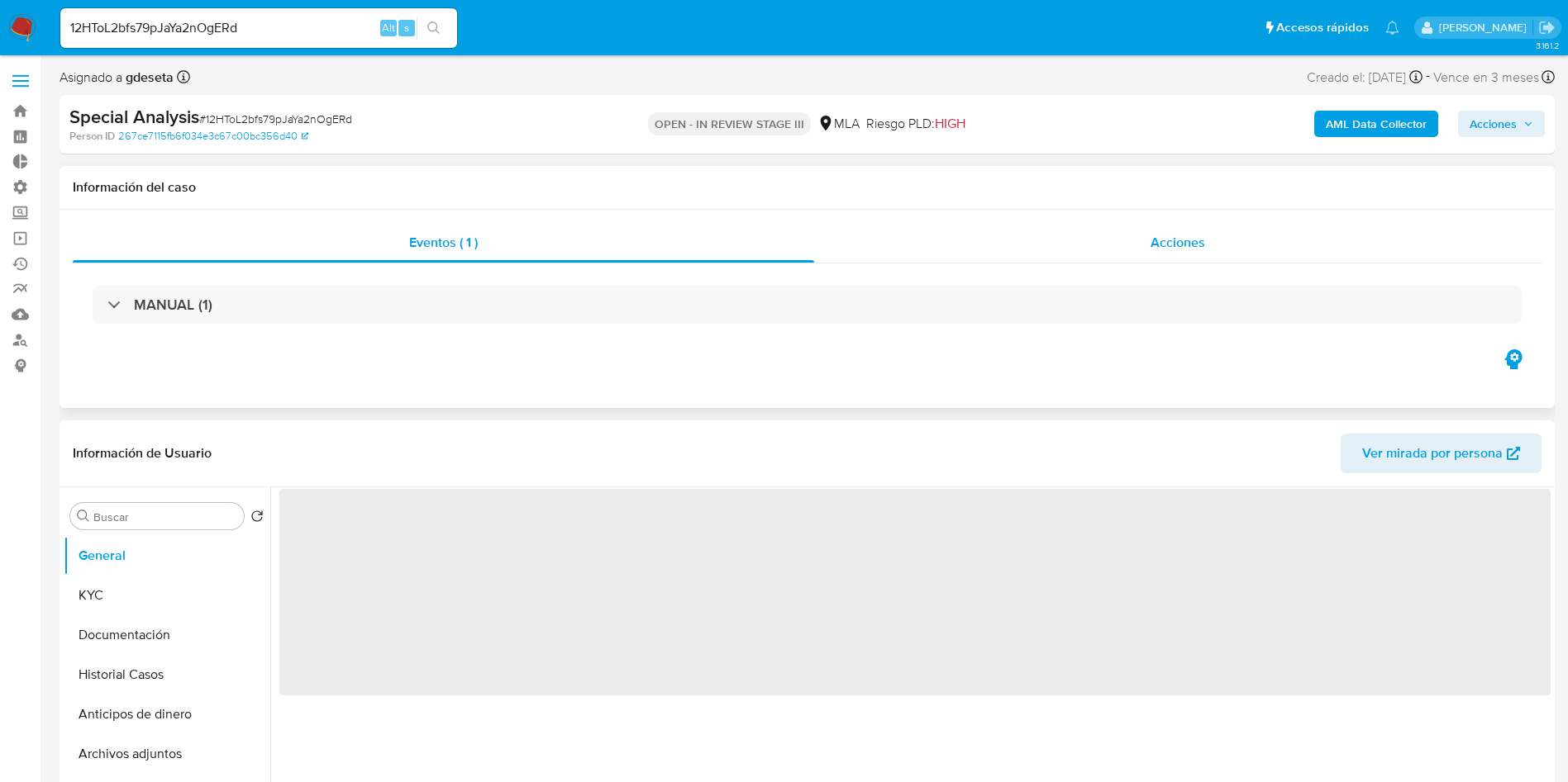
click at [1200, 253] on div "Acciones" at bounding box center [1177, 243] width 727 height 40
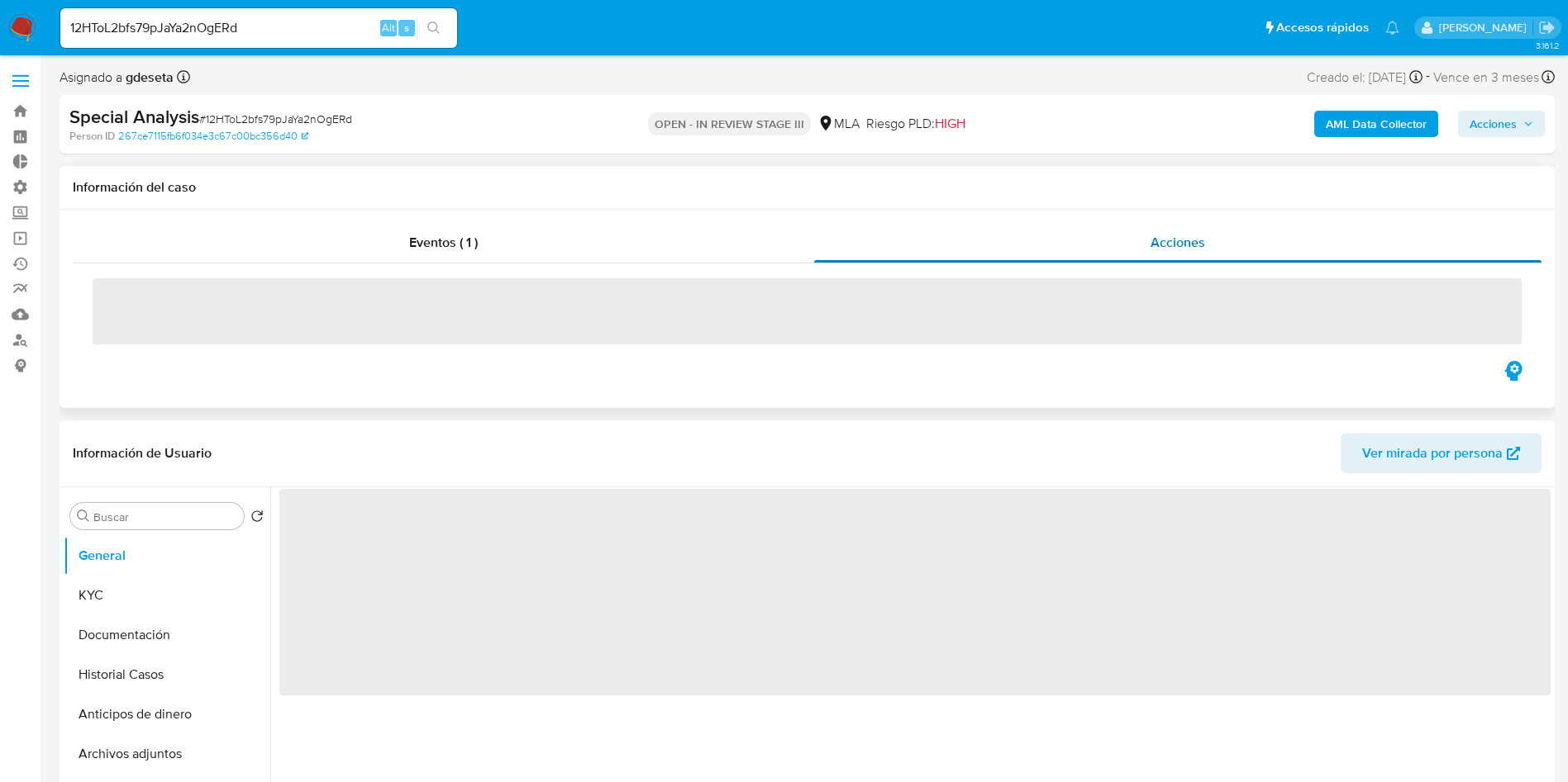
select select "10"
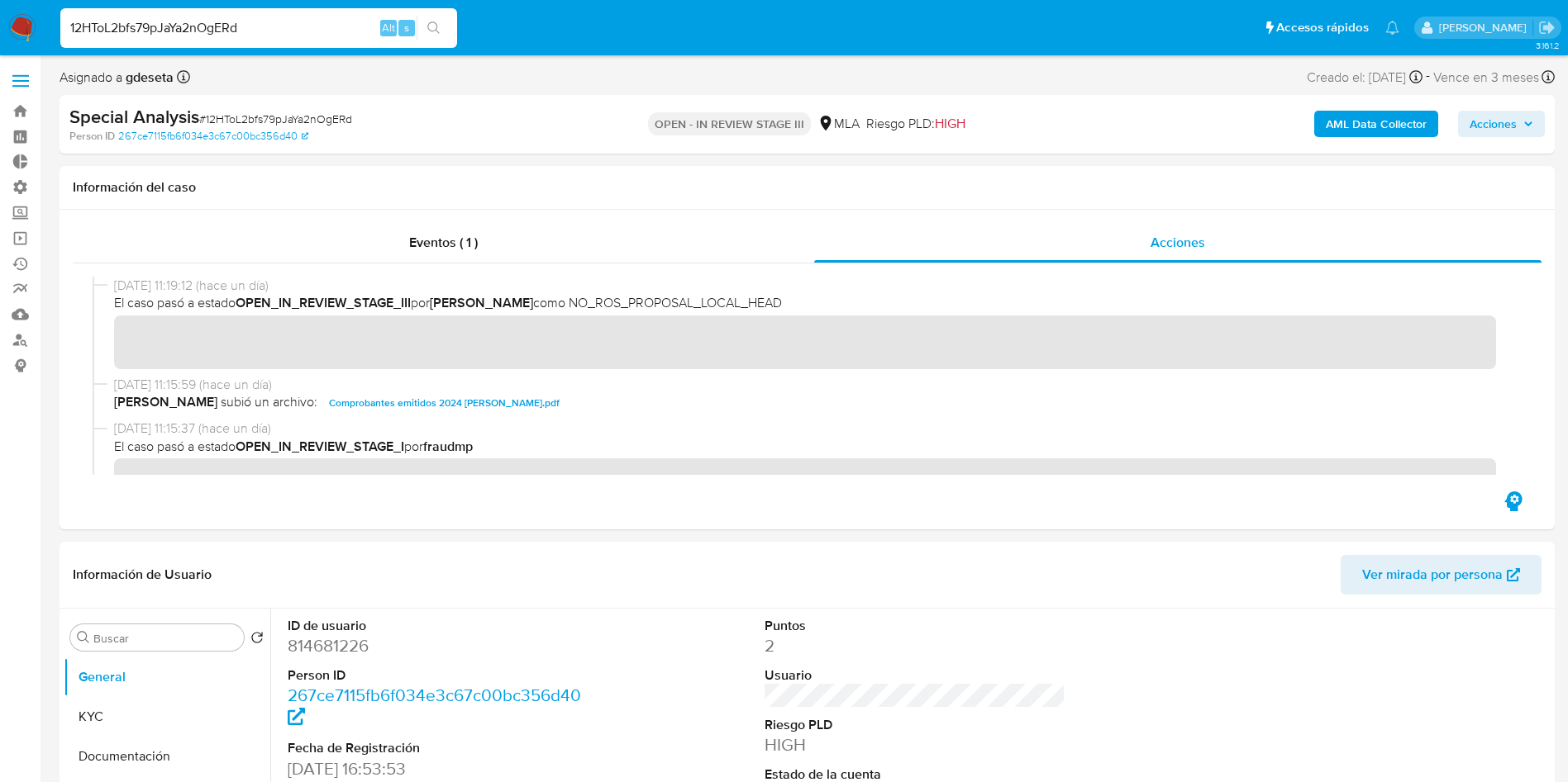
click at [284, 26] on input "12HToL2bfs79pJaYa2nOgERd" at bounding box center [258, 28] width 396 height 22
paste input "tLtZdxYAh15WYdjF58owLBkc"
type input "tLtZdxYAh15WYdjF58owLBkc"
click at [429, 22] on icon "search-icon" at bounding box center [433, 28] width 13 height 13
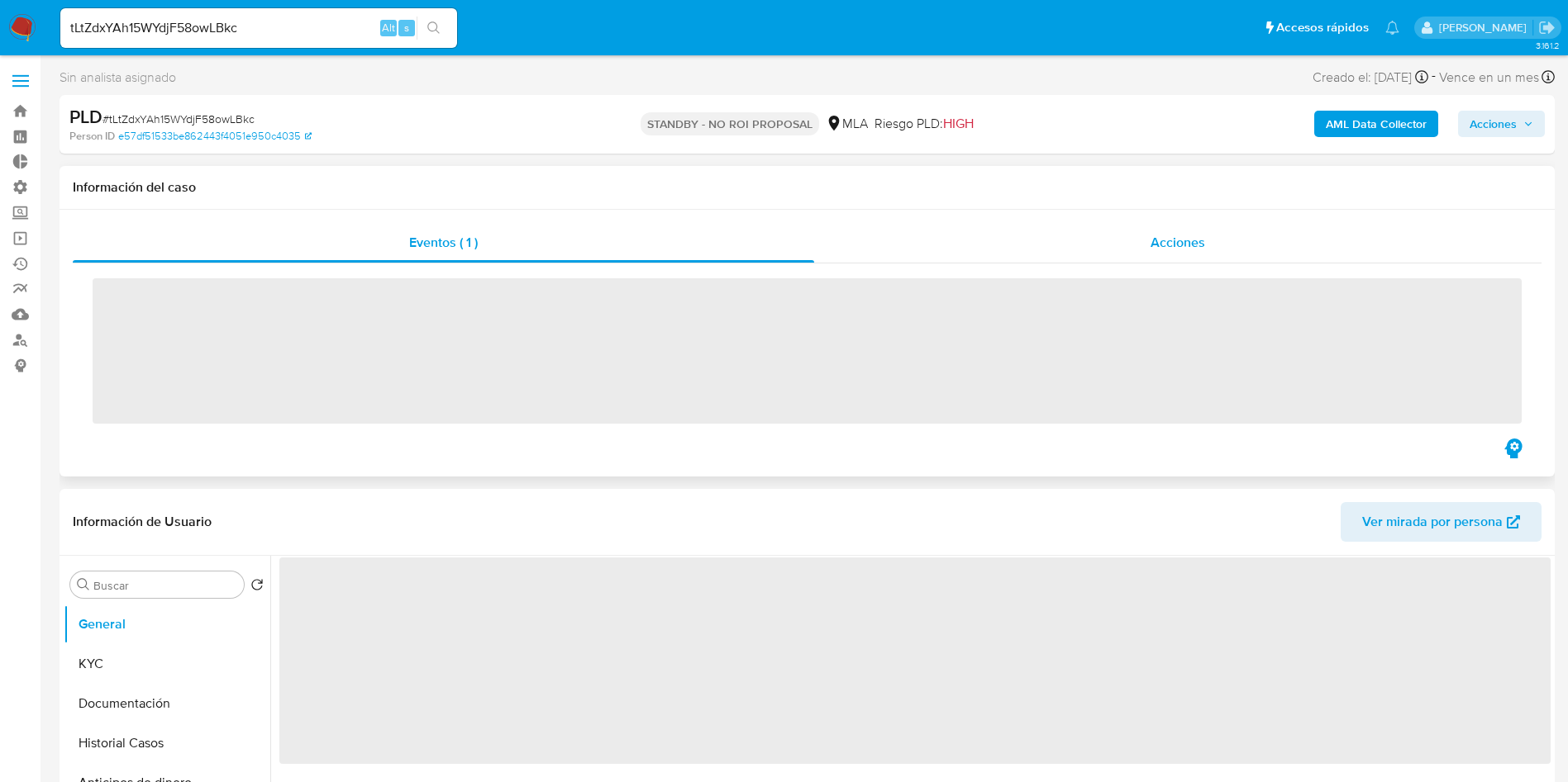
click at [1166, 235] on span "Acciones" at bounding box center [1177, 243] width 55 height 19
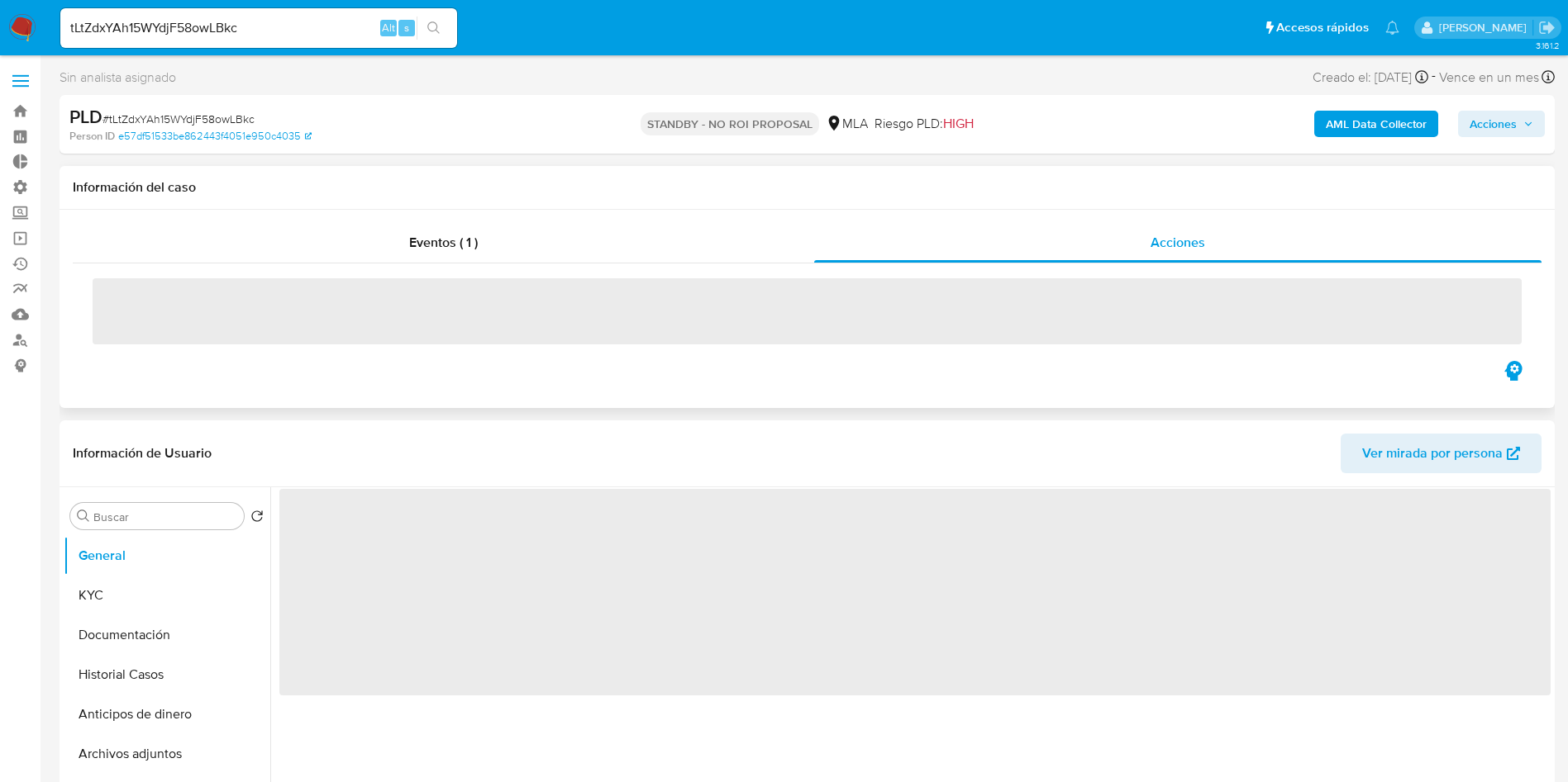
select select "10"
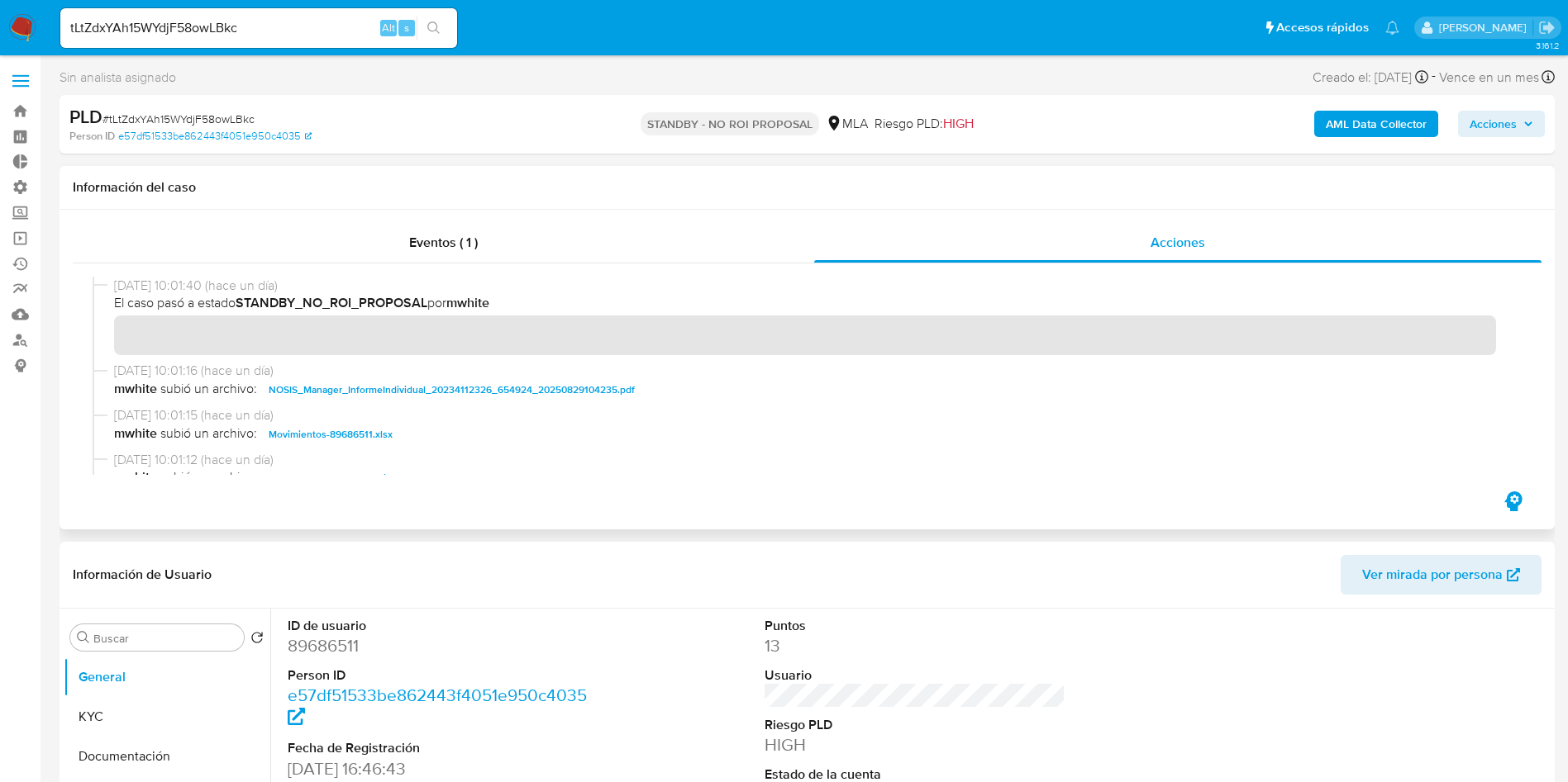
click at [282, 26] on input "tLtZdxYAh15WYdjF58owLBkc" at bounding box center [258, 28] width 396 height 22
paste input "eEIbOTh5GBJTiRb02NLzGyVW"
type input "eEIbOTh5GBJTiRb02NLzGyVW"
click at [443, 29] on button "search-icon" at bounding box center [433, 28] width 34 height 24
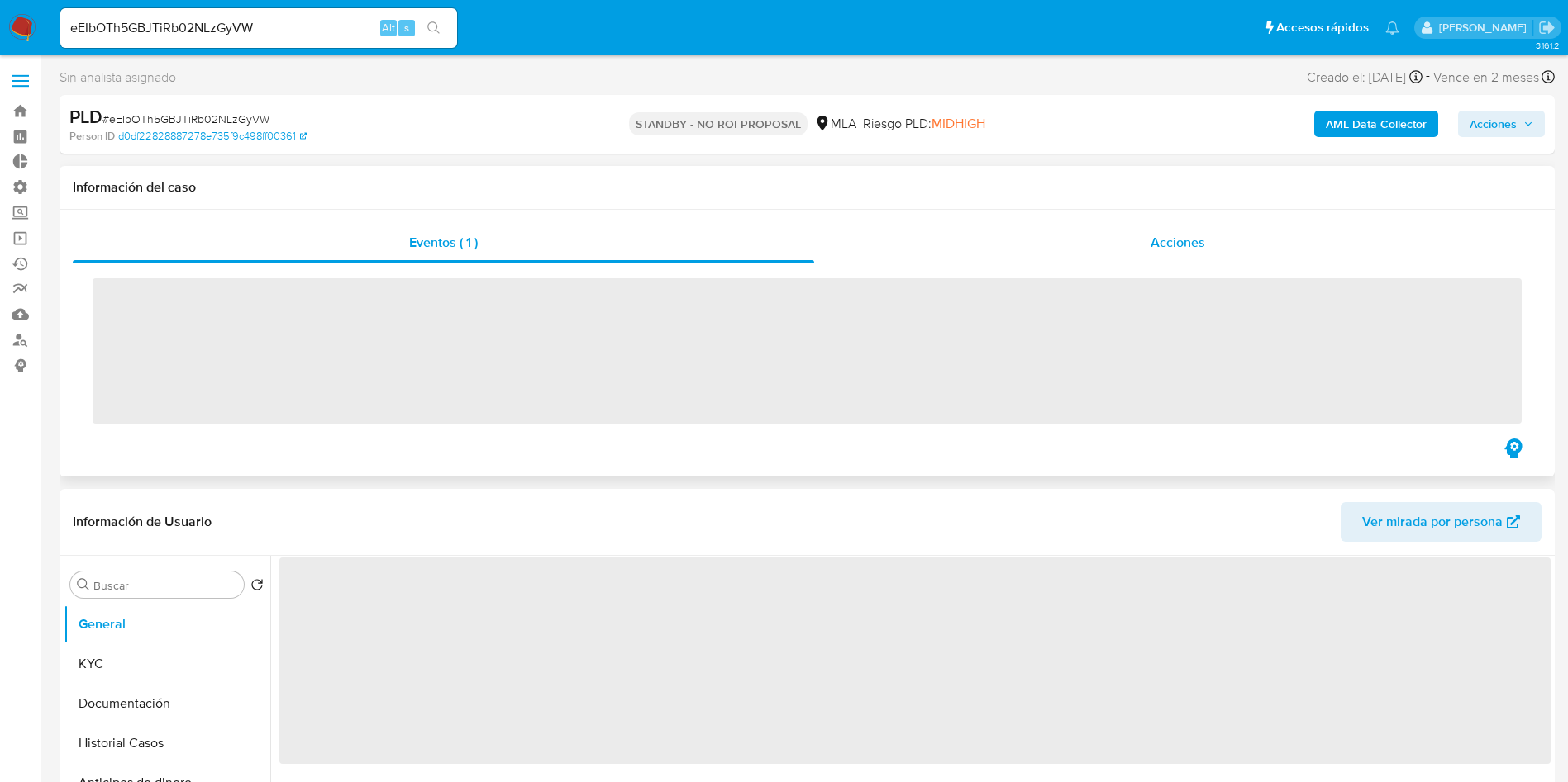
click at [1181, 260] on div "Acciones" at bounding box center [1177, 243] width 727 height 40
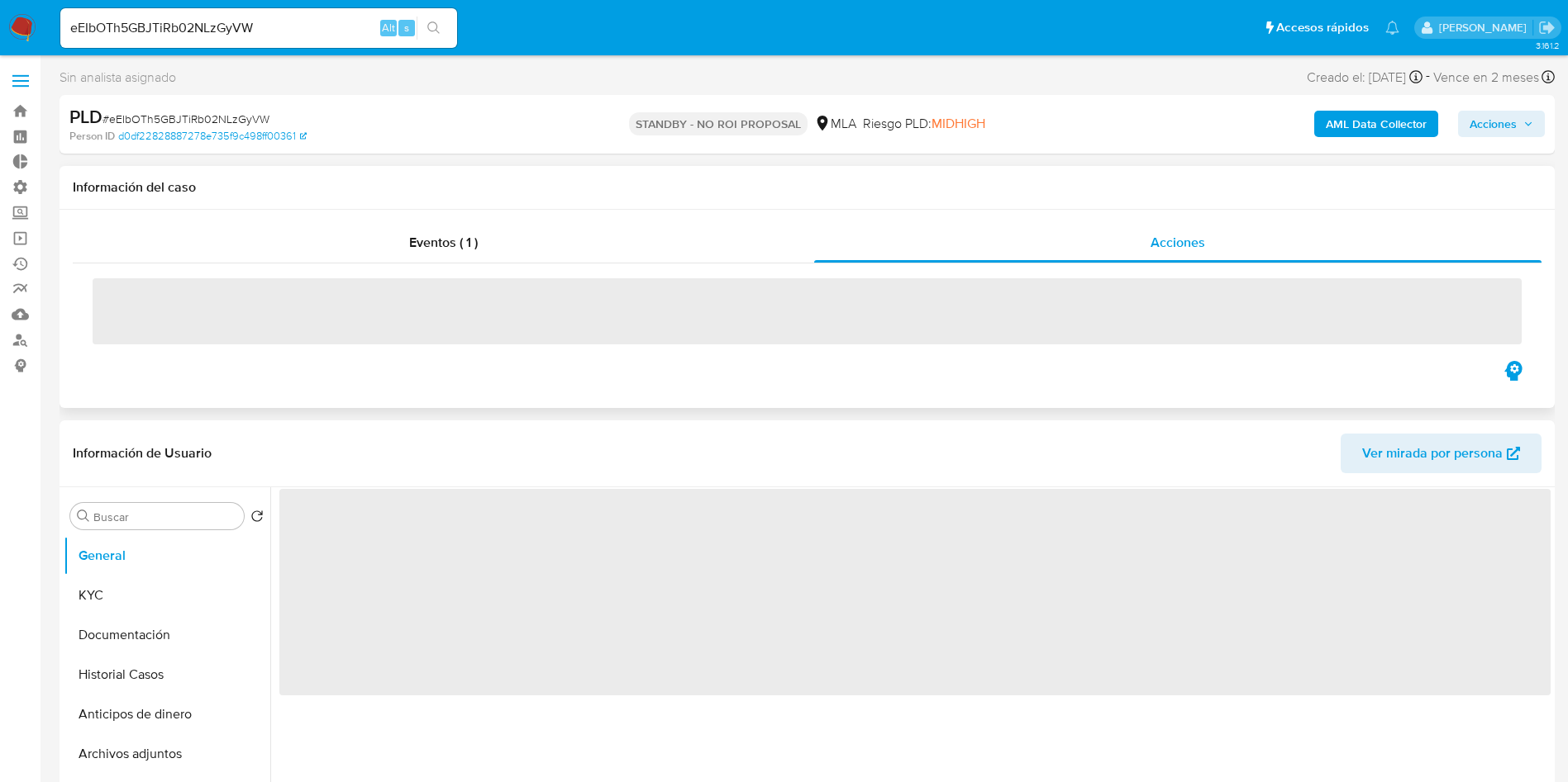
select select "10"
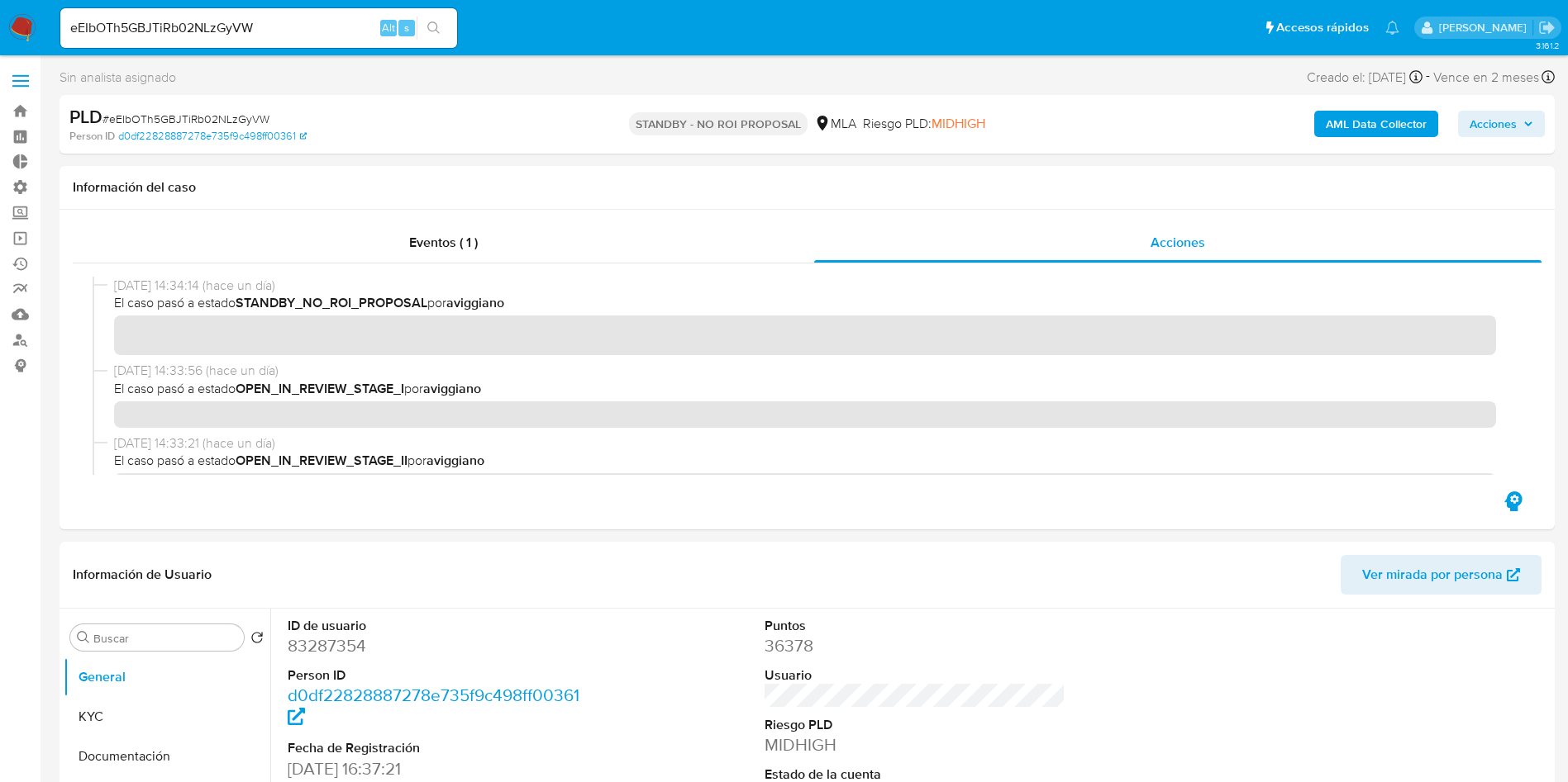
click at [266, 23] on input "eEIbOTh5GBJTiRb02NLzGyVW" at bounding box center [258, 28] width 396 height 22
paste input "tJFXuoIHvlXq643zziOY9WMP"
type input "tJFXuoIHvlXq643zziOY9WMP"
click at [443, 31] on button "search-icon" at bounding box center [433, 28] width 34 height 24
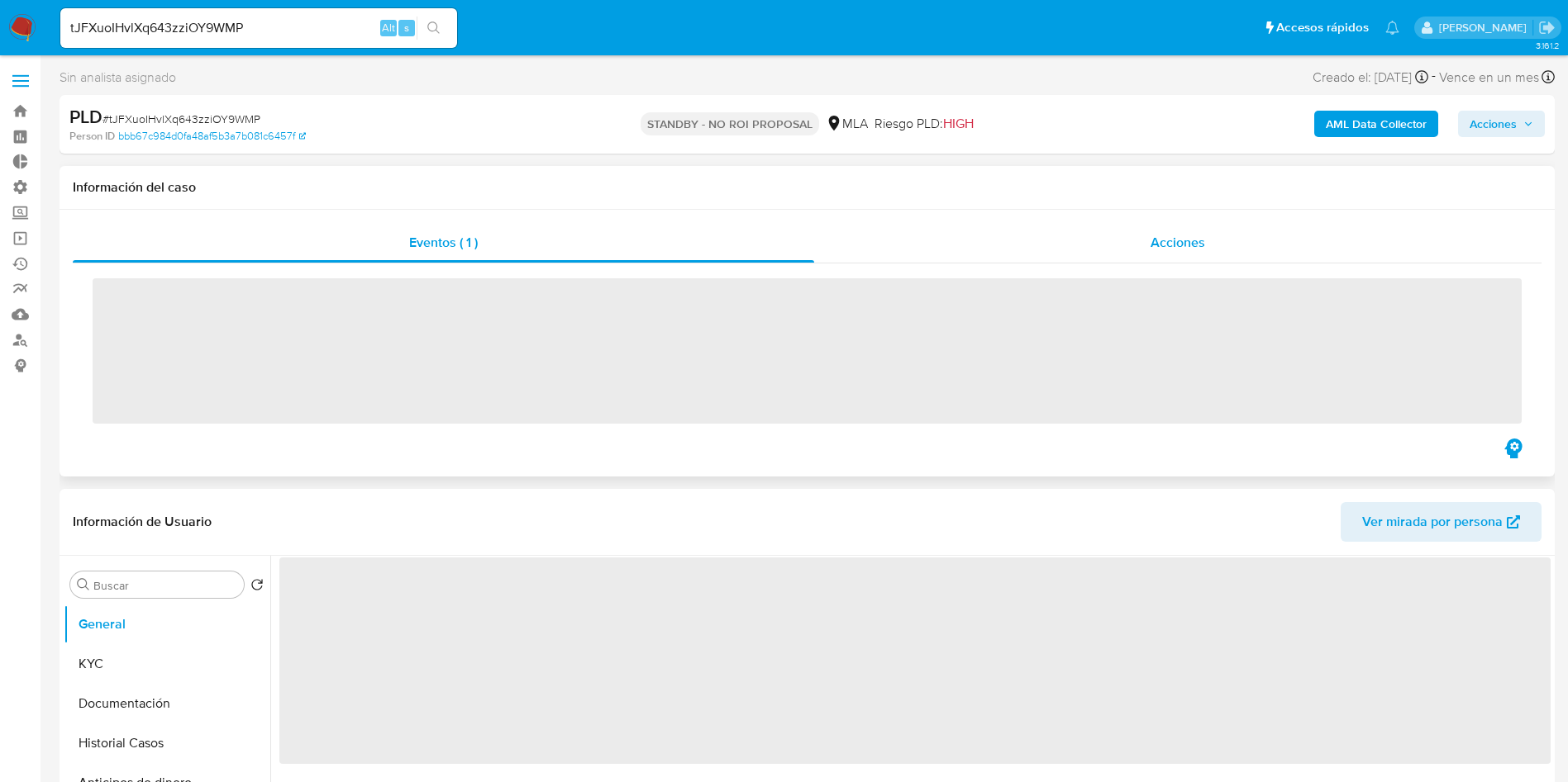
click at [1171, 249] on span "Acciones" at bounding box center [1177, 243] width 55 height 19
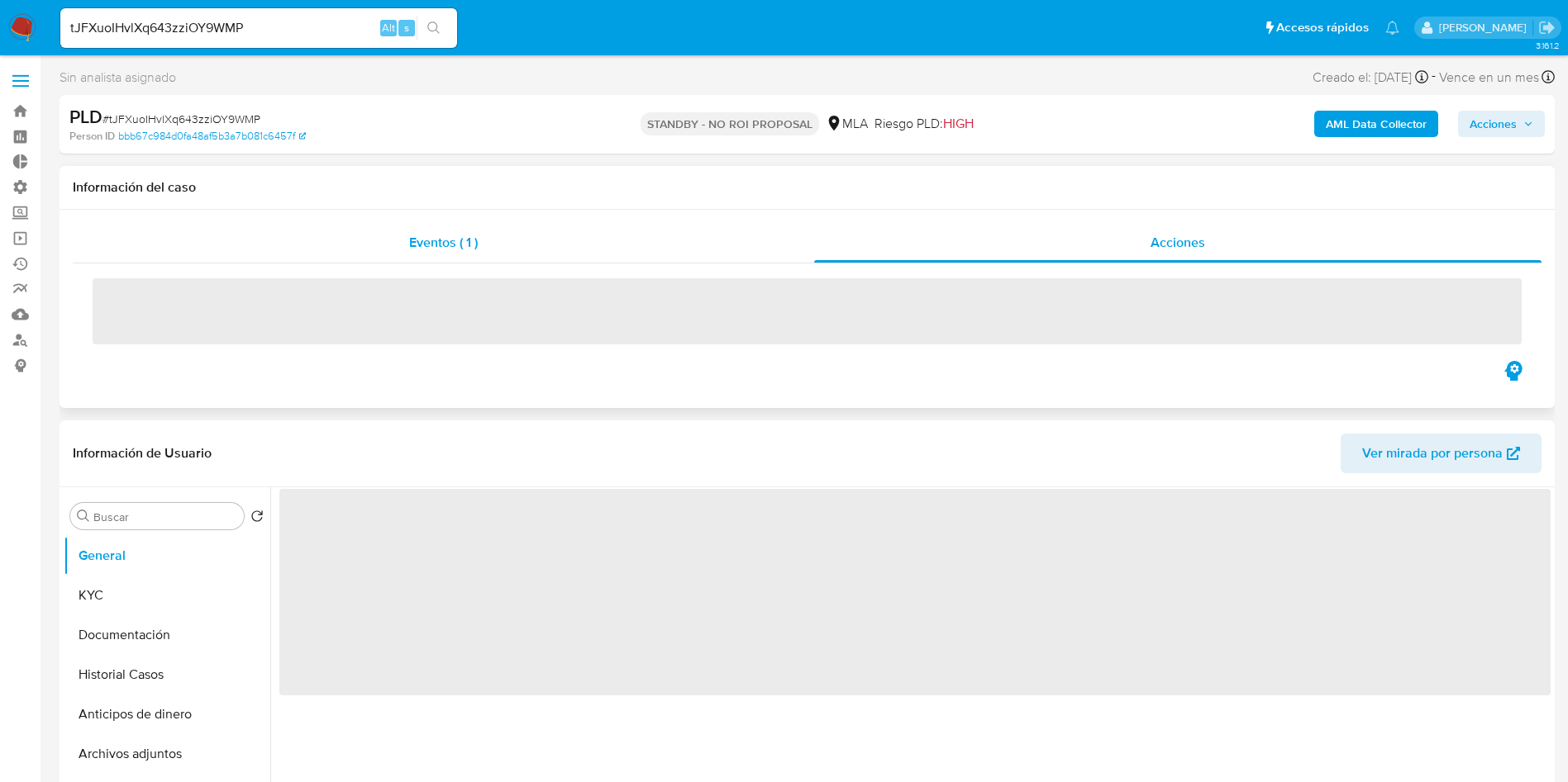
select select "10"
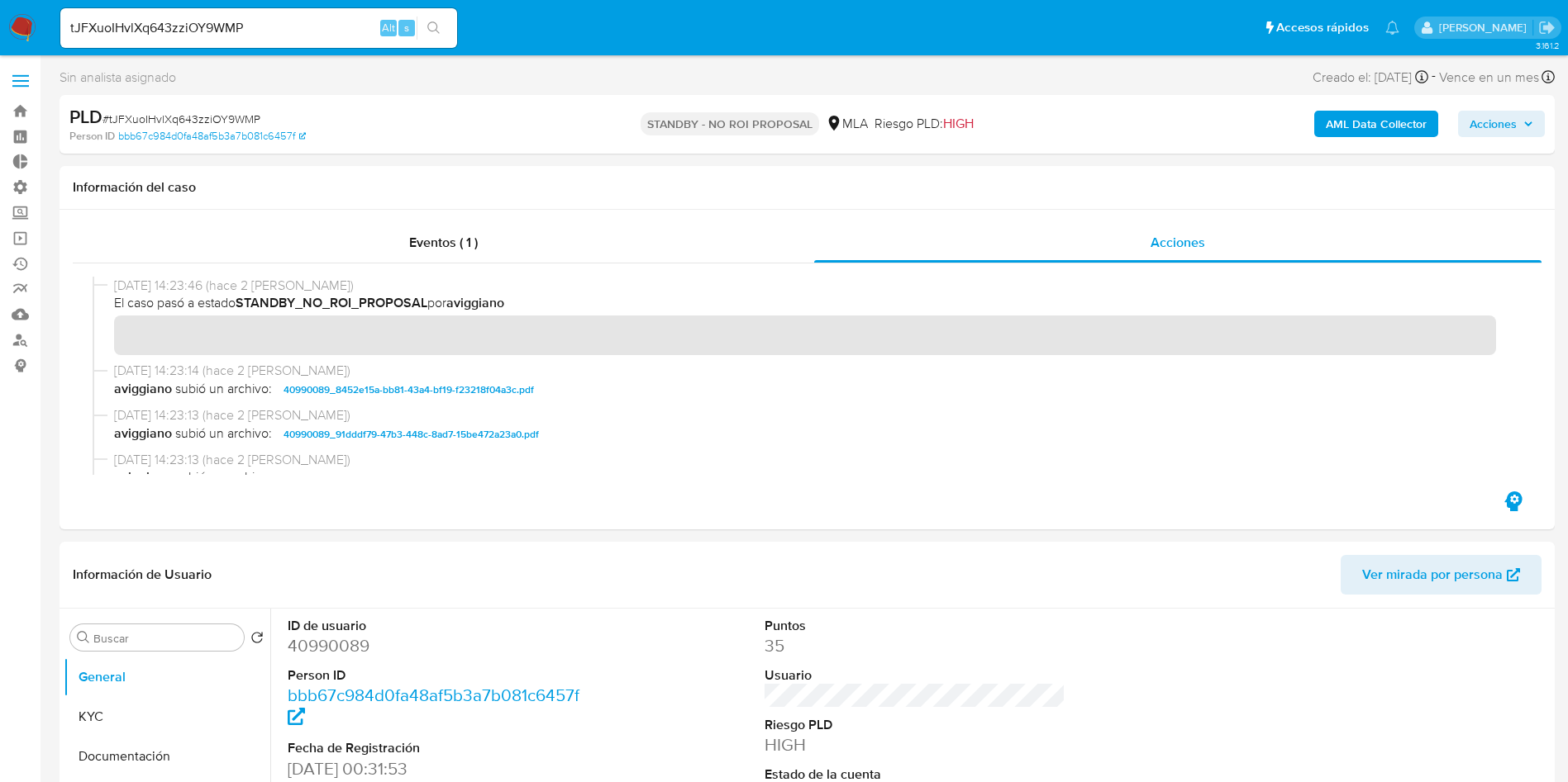
click at [301, 31] on input "tJFXuoIHvlXq643zziOY9WMP" at bounding box center [258, 28] width 396 height 22
paste input "12HToL2bfs79pJaYa2nOgERd"
type input "12HToL2bfs79pJaYa2nOgERd"
click at [441, 30] on icon "search-icon" at bounding box center [433, 28] width 13 height 13
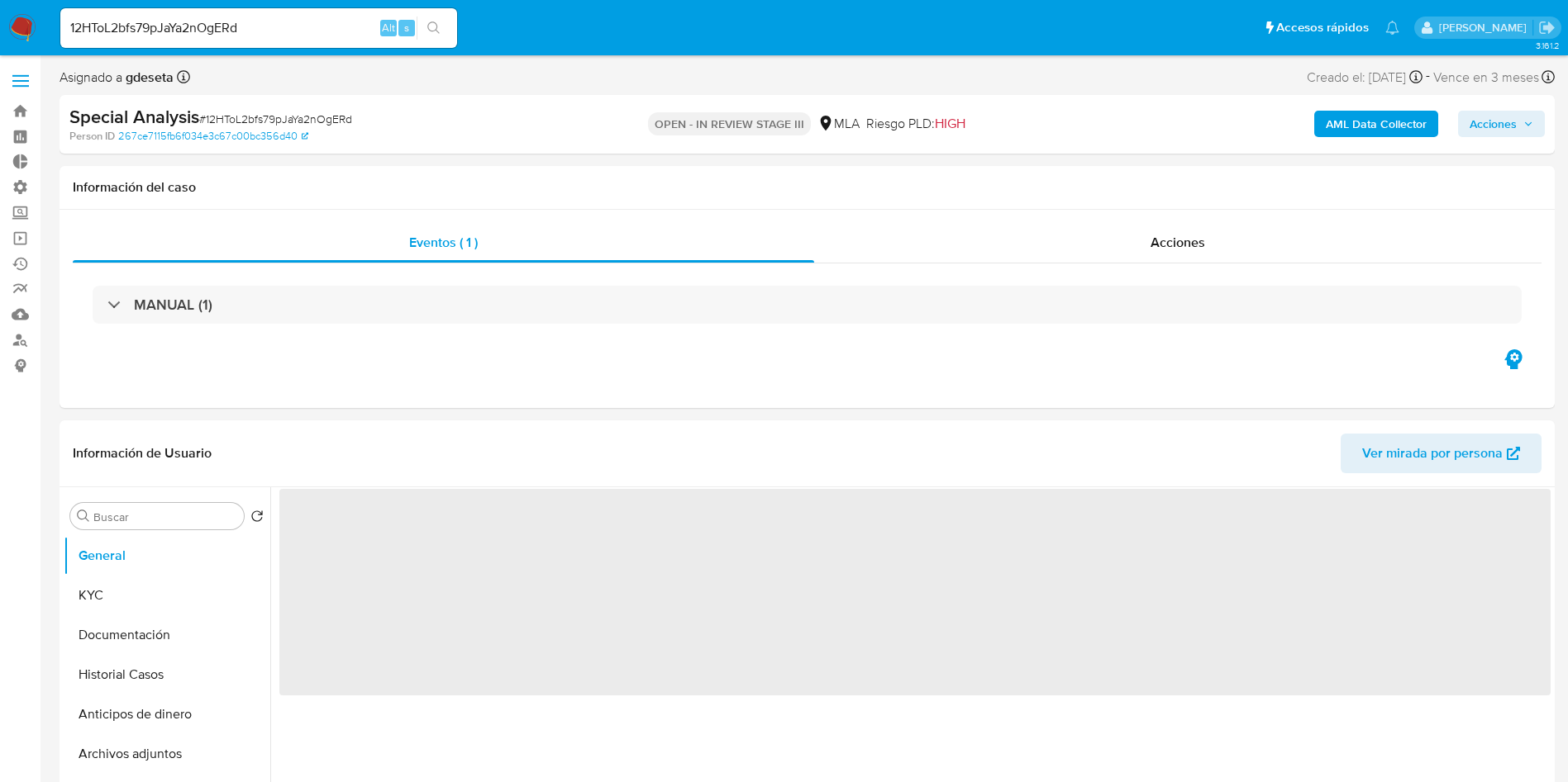
select select "10"
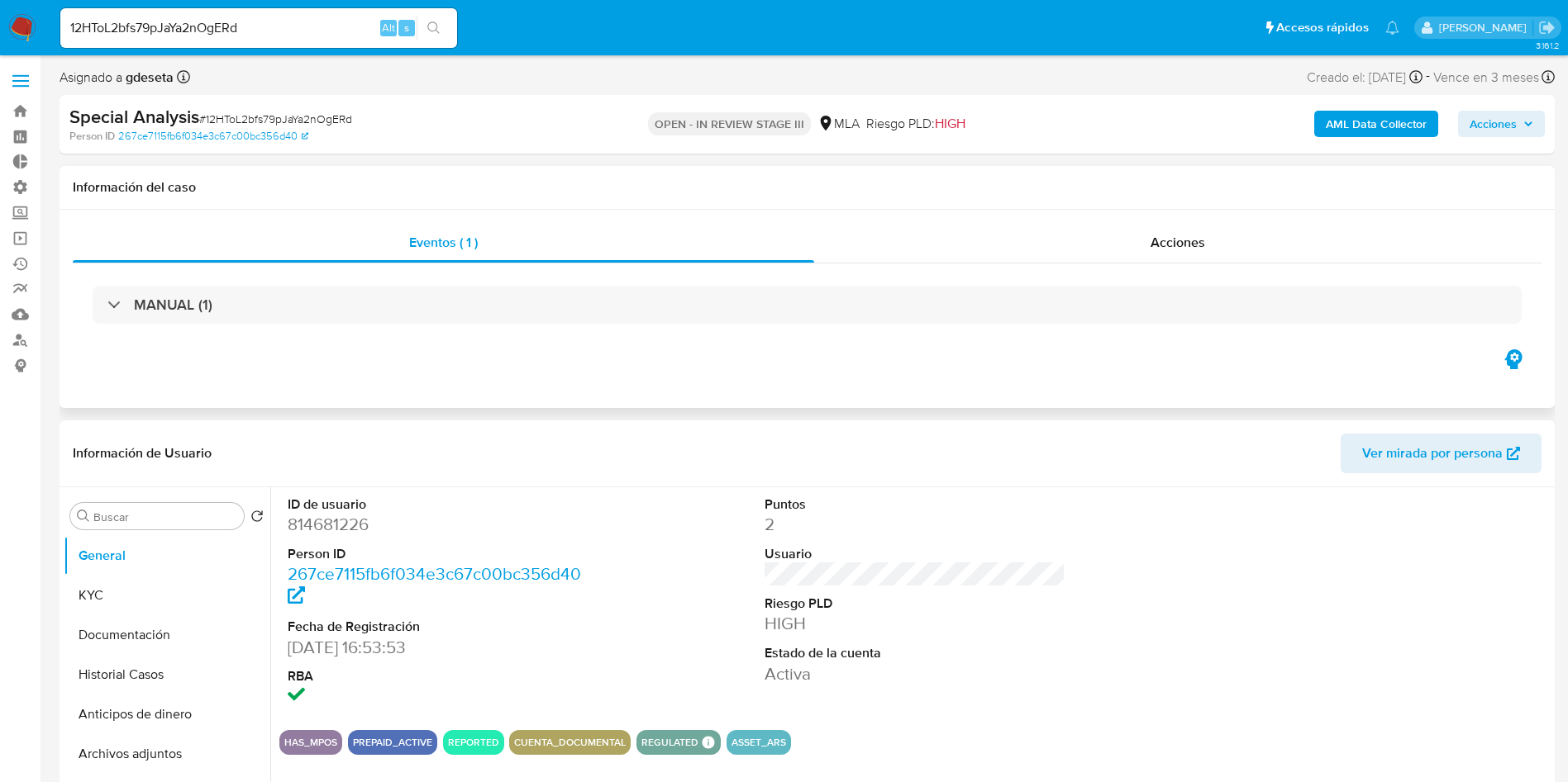
click at [1155, 264] on div "MANUAL (1)" at bounding box center [807, 305] width 1469 height 83
click at [1125, 230] on div "Acciones" at bounding box center [1177, 243] width 727 height 40
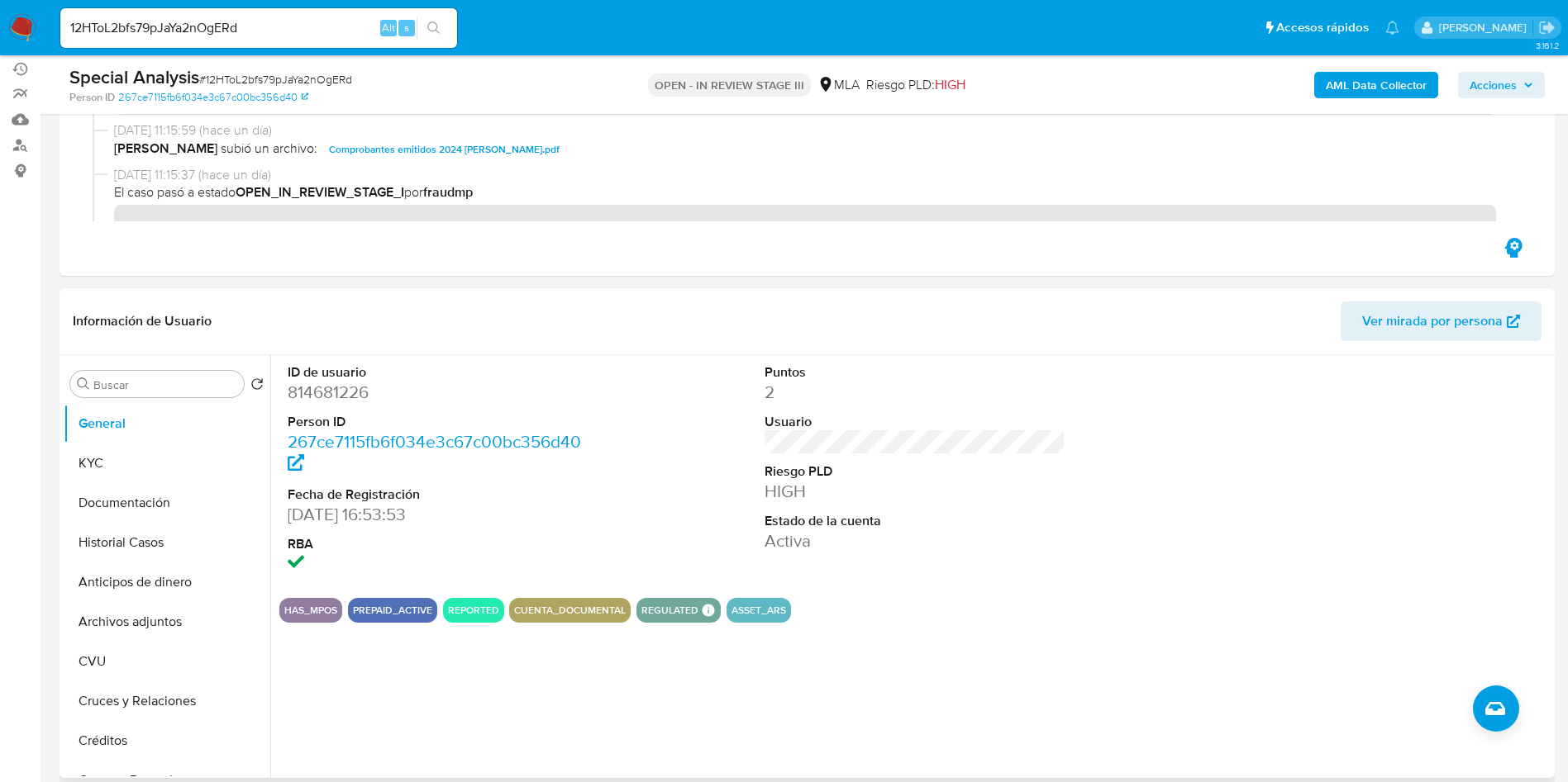
scroll to position [248, 0]
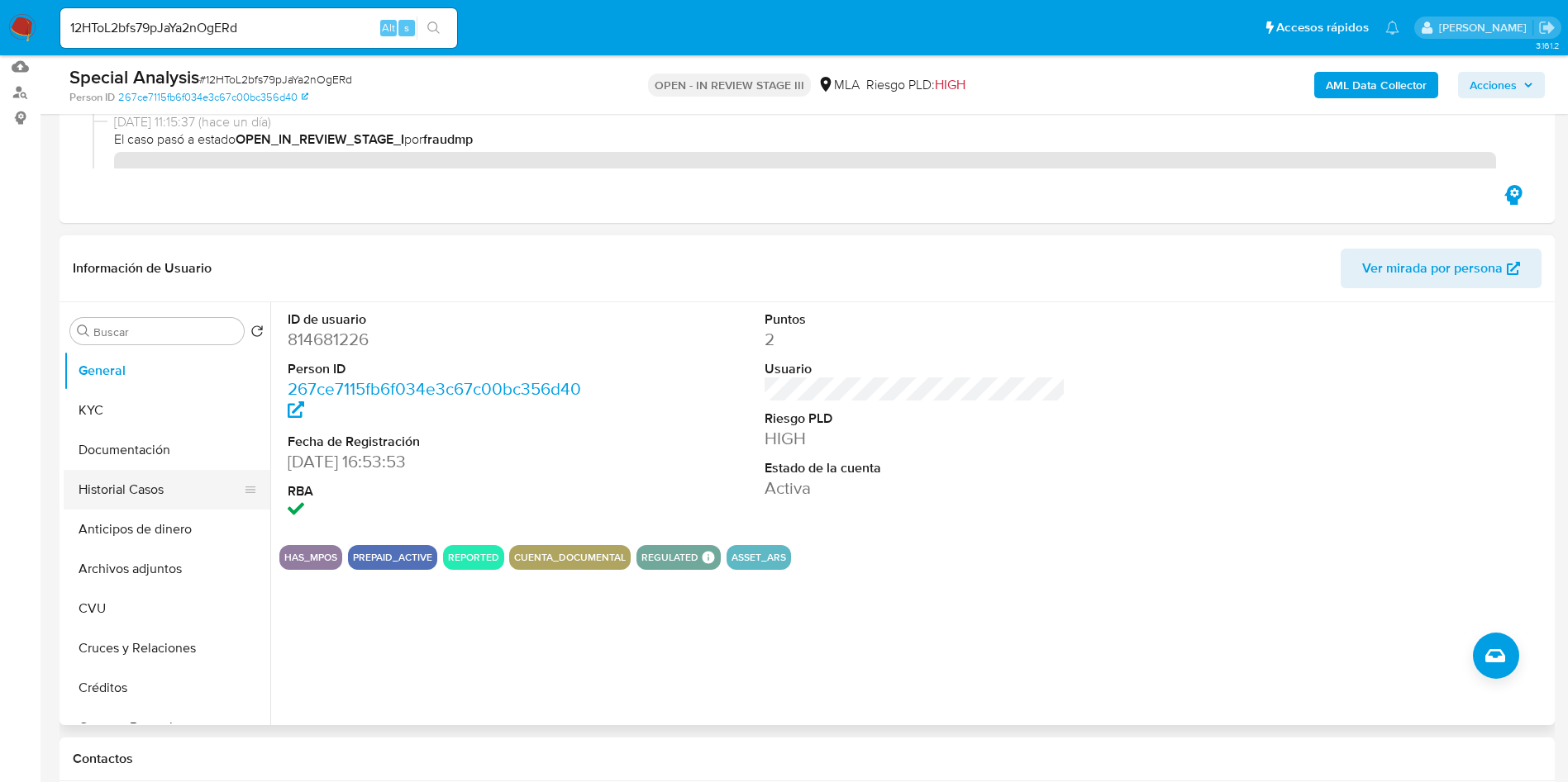
click at [157, 495] on button "Historial Casos" at bounding box center [160, 490] width 193 height 40
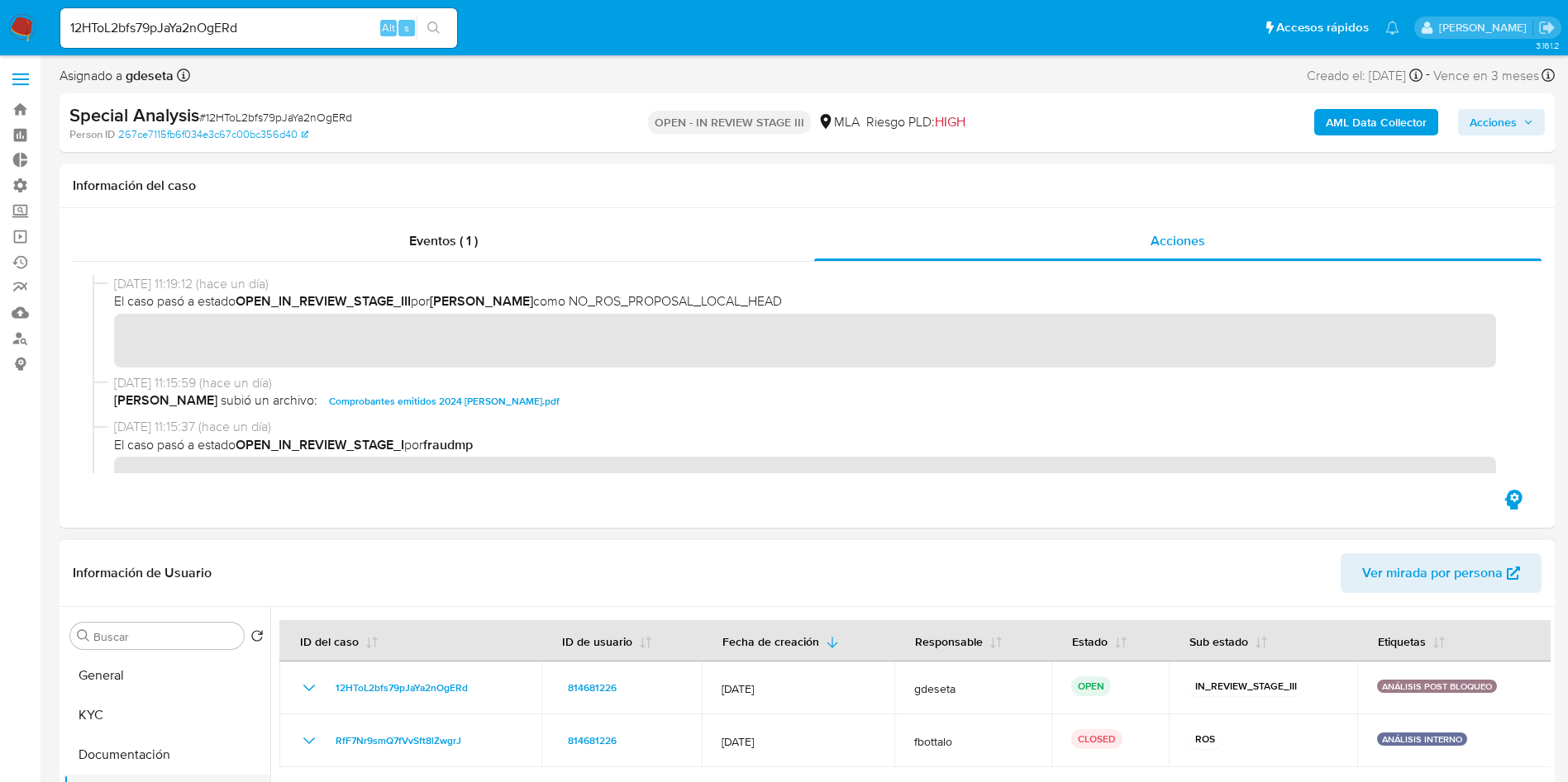
scroll to position [0, 0]
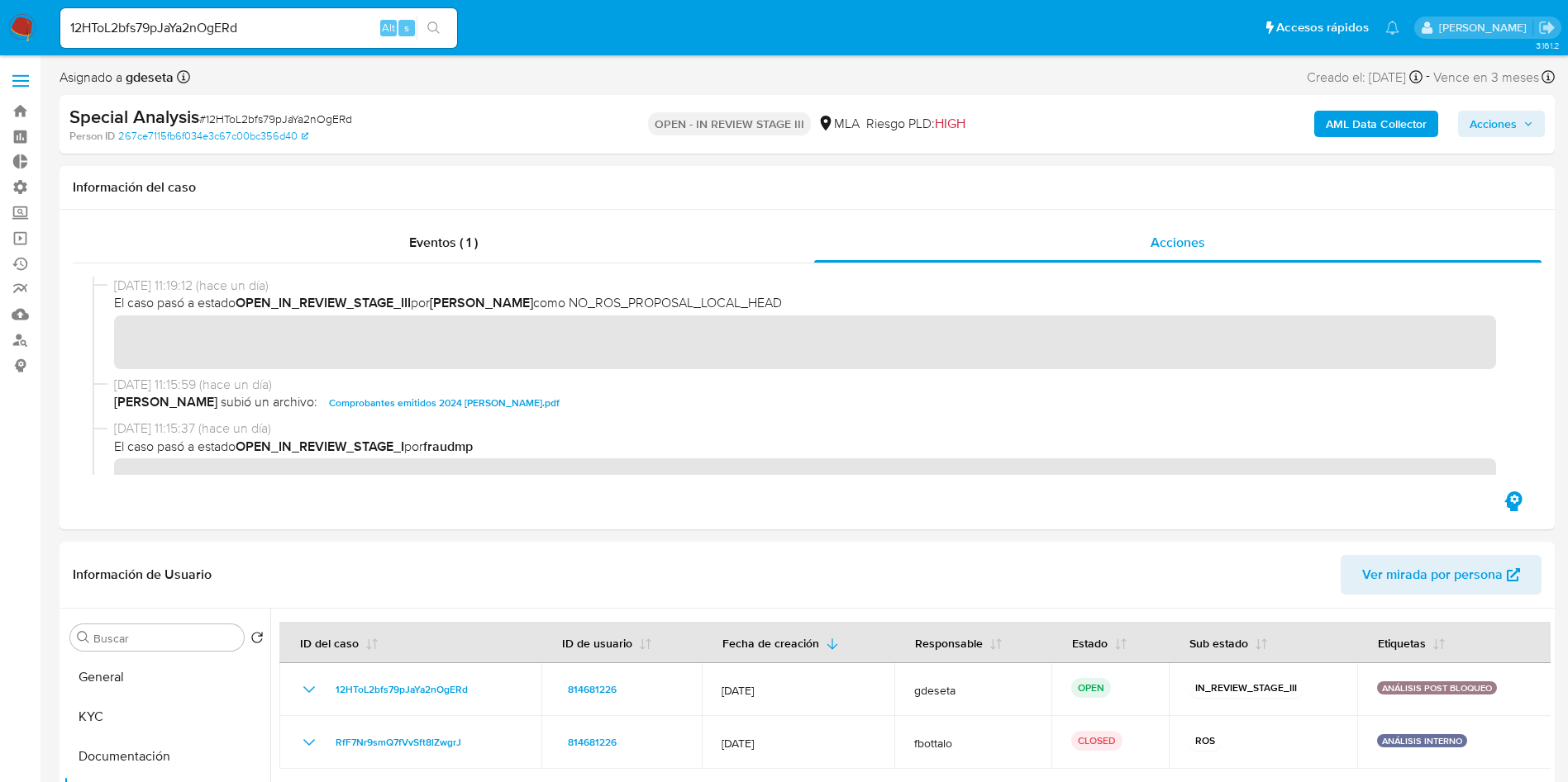
click at [1489, 125] on span "Acciones" at bounding box center [1493, 124] width 47 height 26
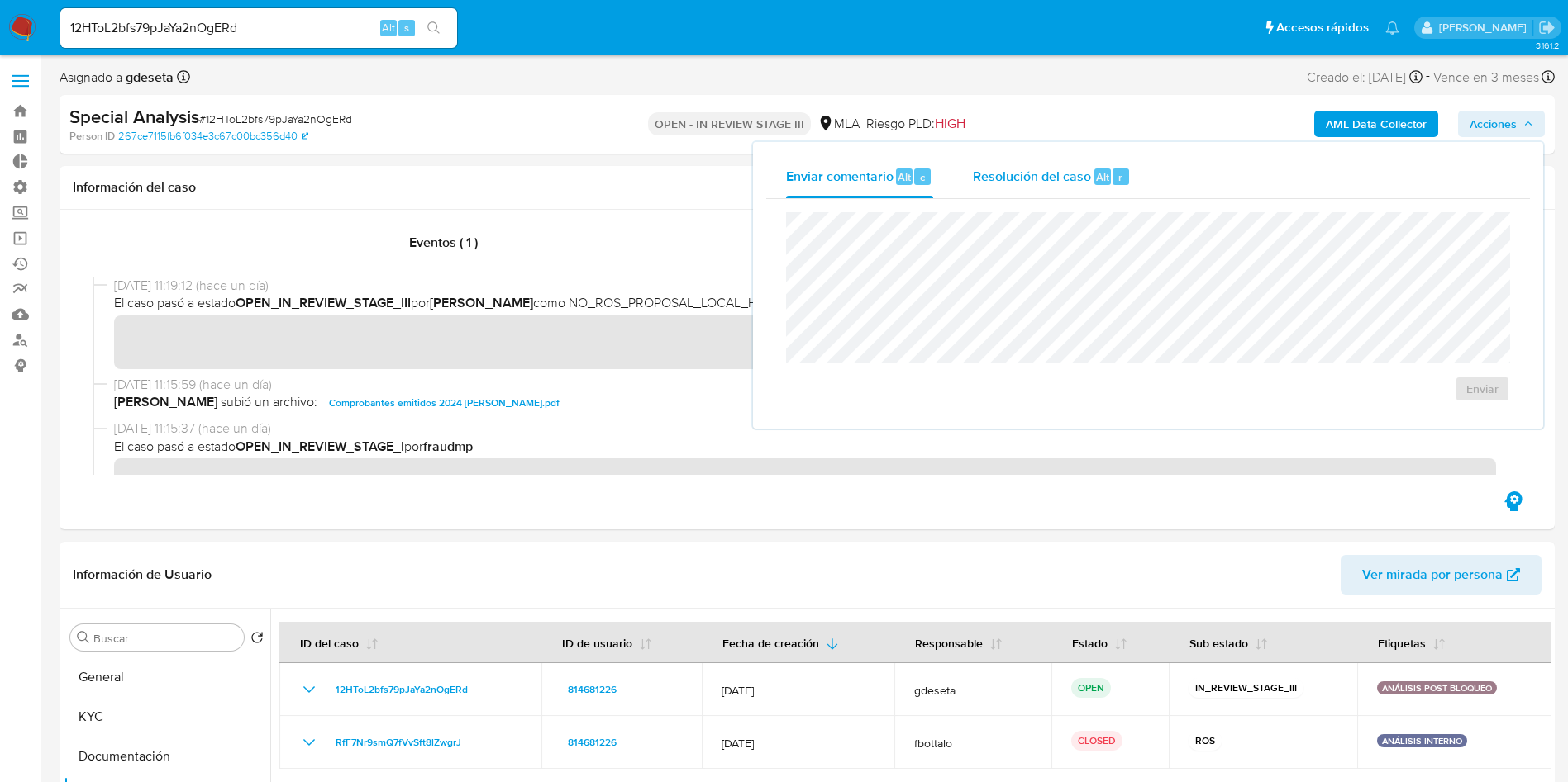
click at [1081, 185] on span "Resolución del caso" at bounding box center [1032, 177] width 118 height 19
click at [1090, 268] on textarea at bounding box center [1147, 282] width 722 height 132
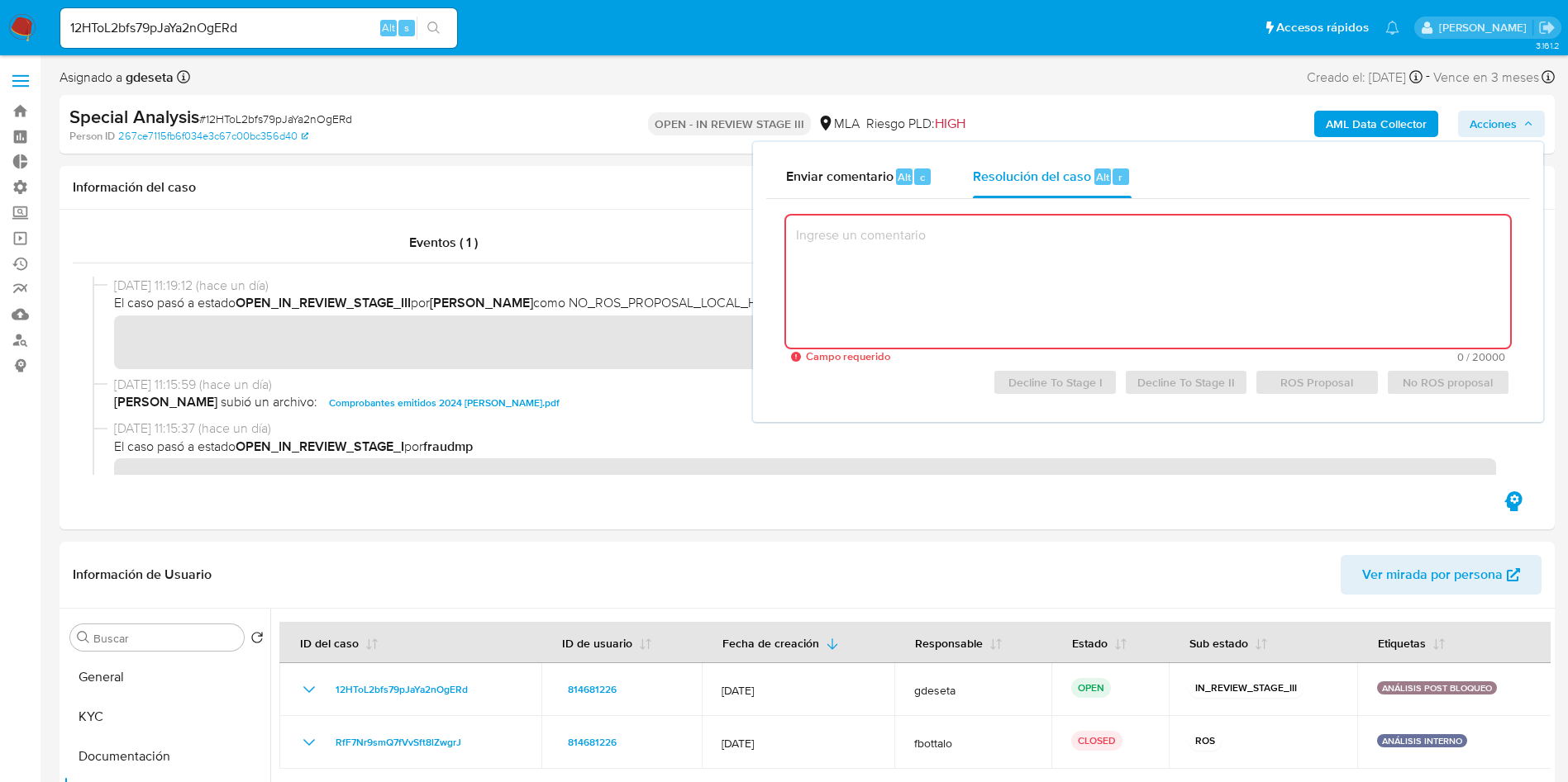
paste textarea "En conformidad con la resolucion propuesta por el analista, se procede a aproba…"
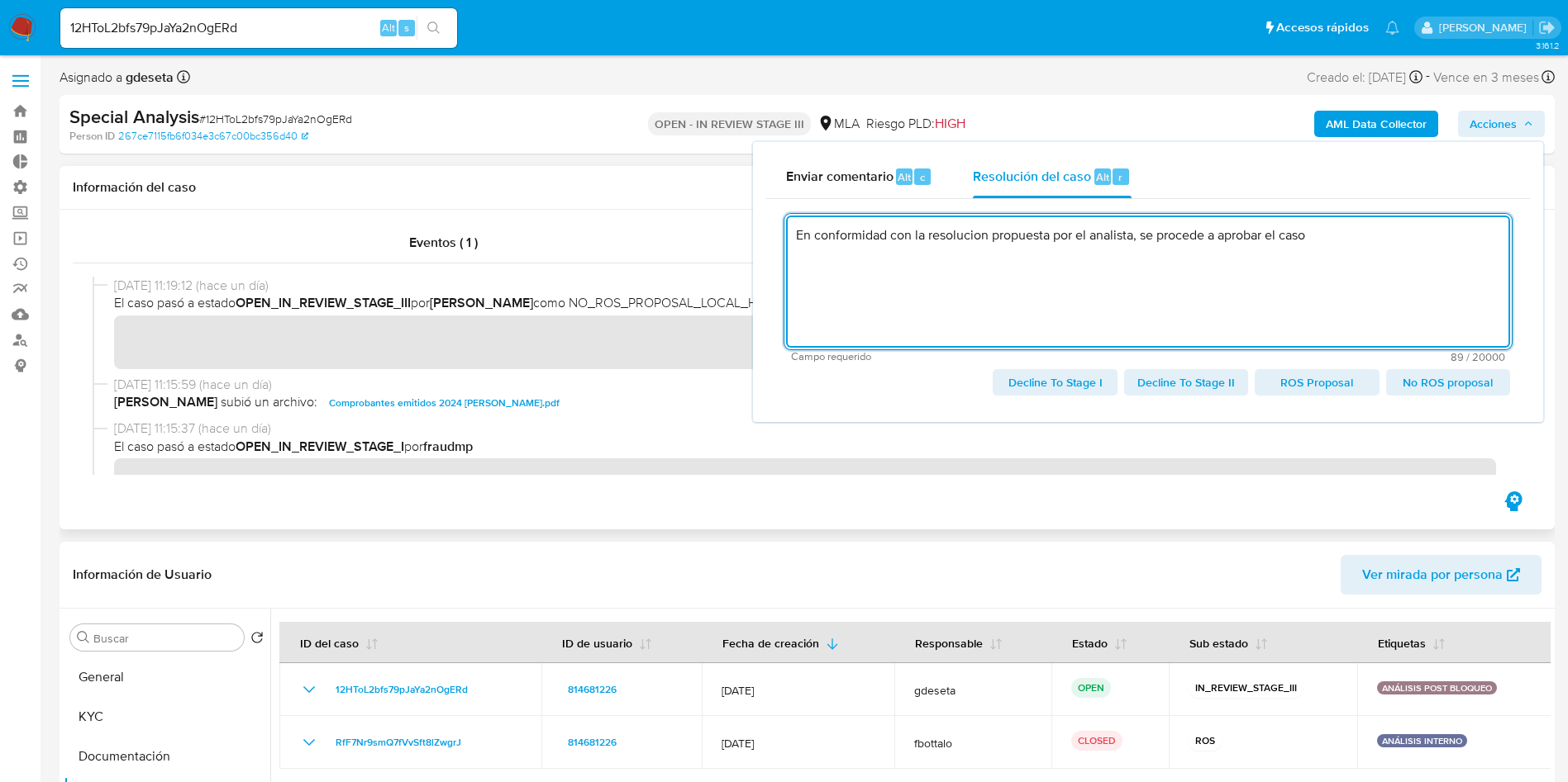
type textarea "En conformidad con la resolucion propuesta por el analista, se procede a aproba…"
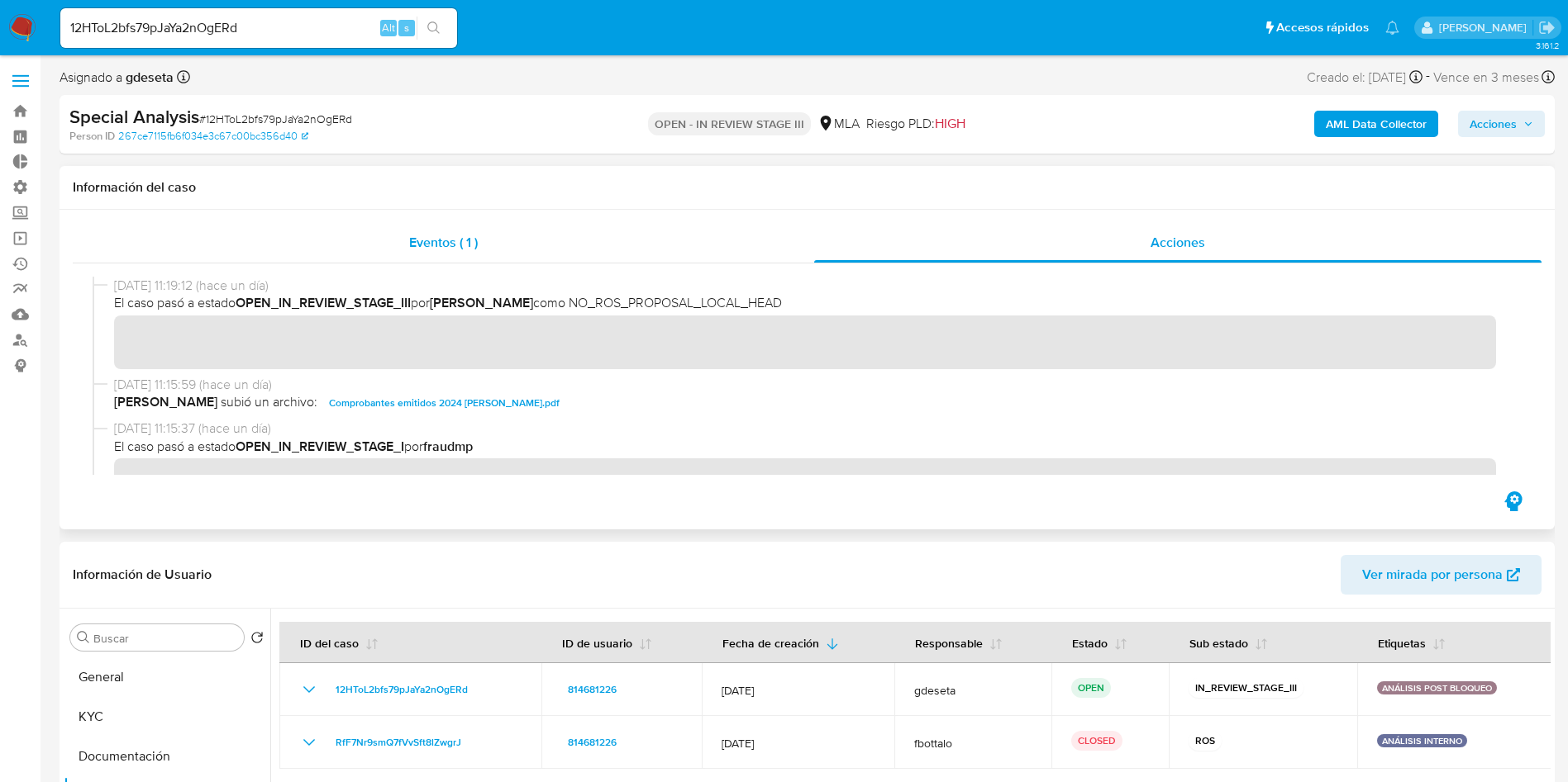
click at [494, 249] on div "Eventos ( 1 )" at bounding box center [443, 243] width 741 height 40
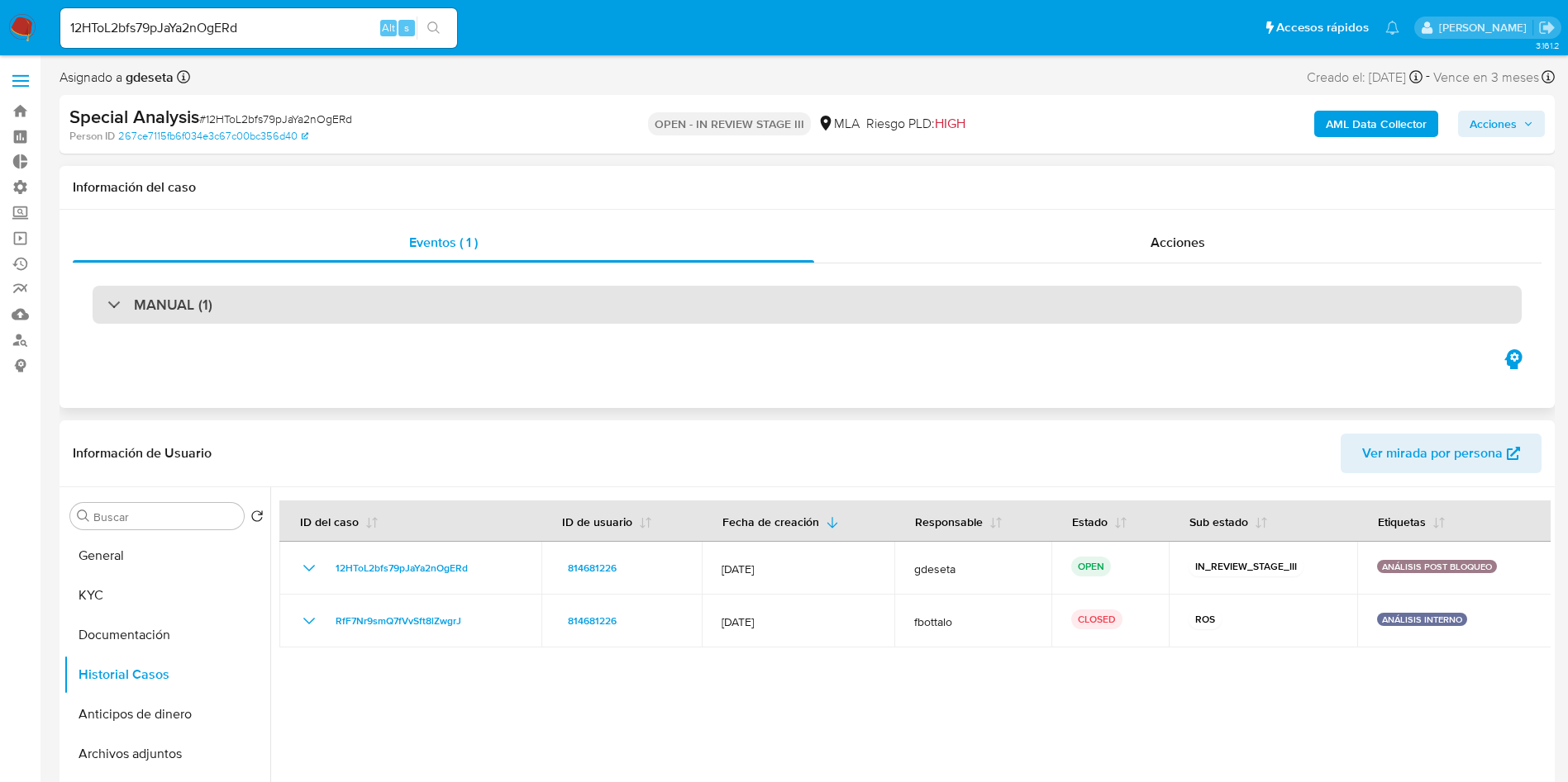
click at [471, 299] on div "MANUAL (1)" at bounding box center [807, 305] width 1429 height 38
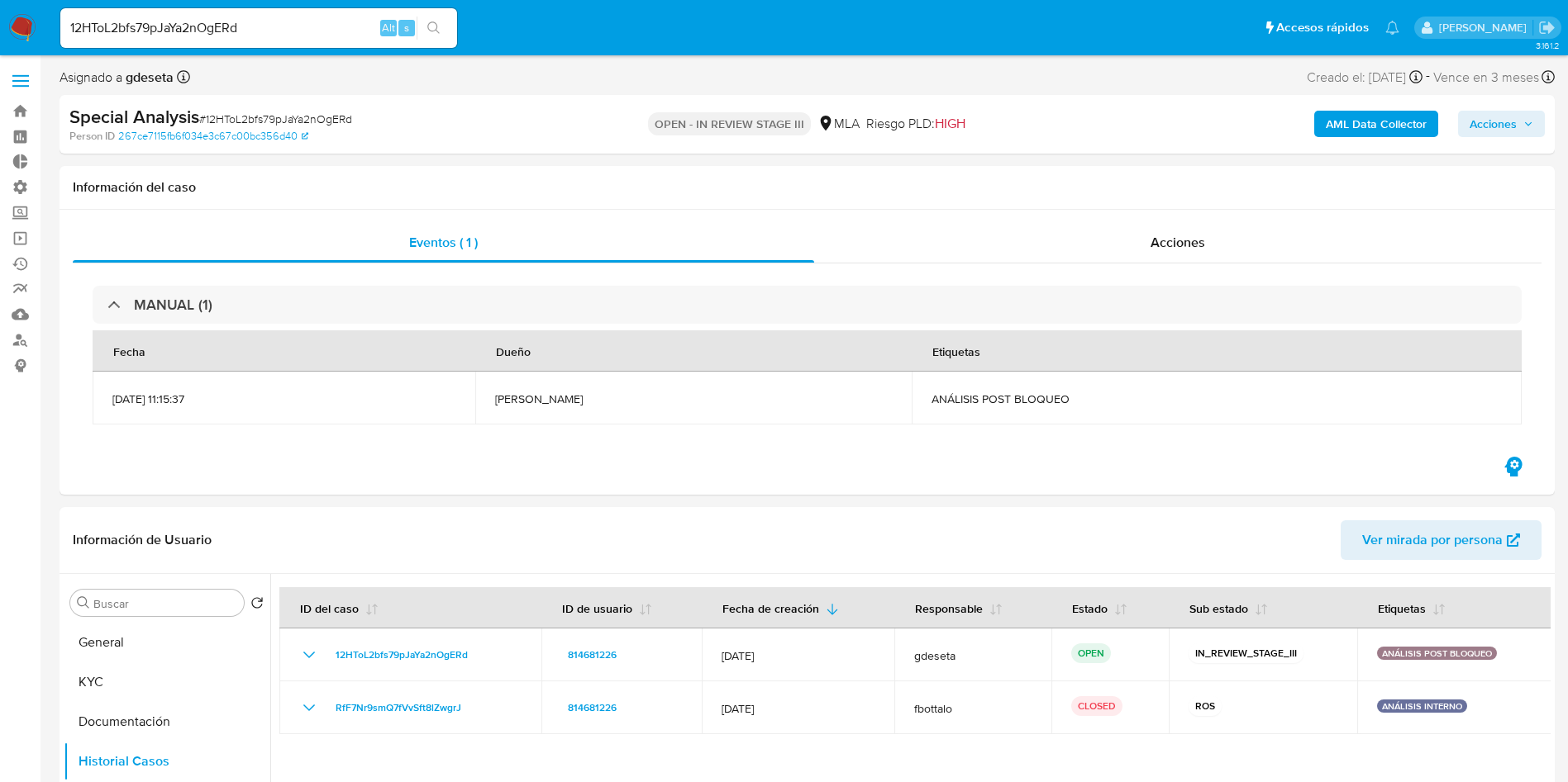
click at [1488, 115] on span "Acciones" at bounding box center [1493, 124] width 47 height 26
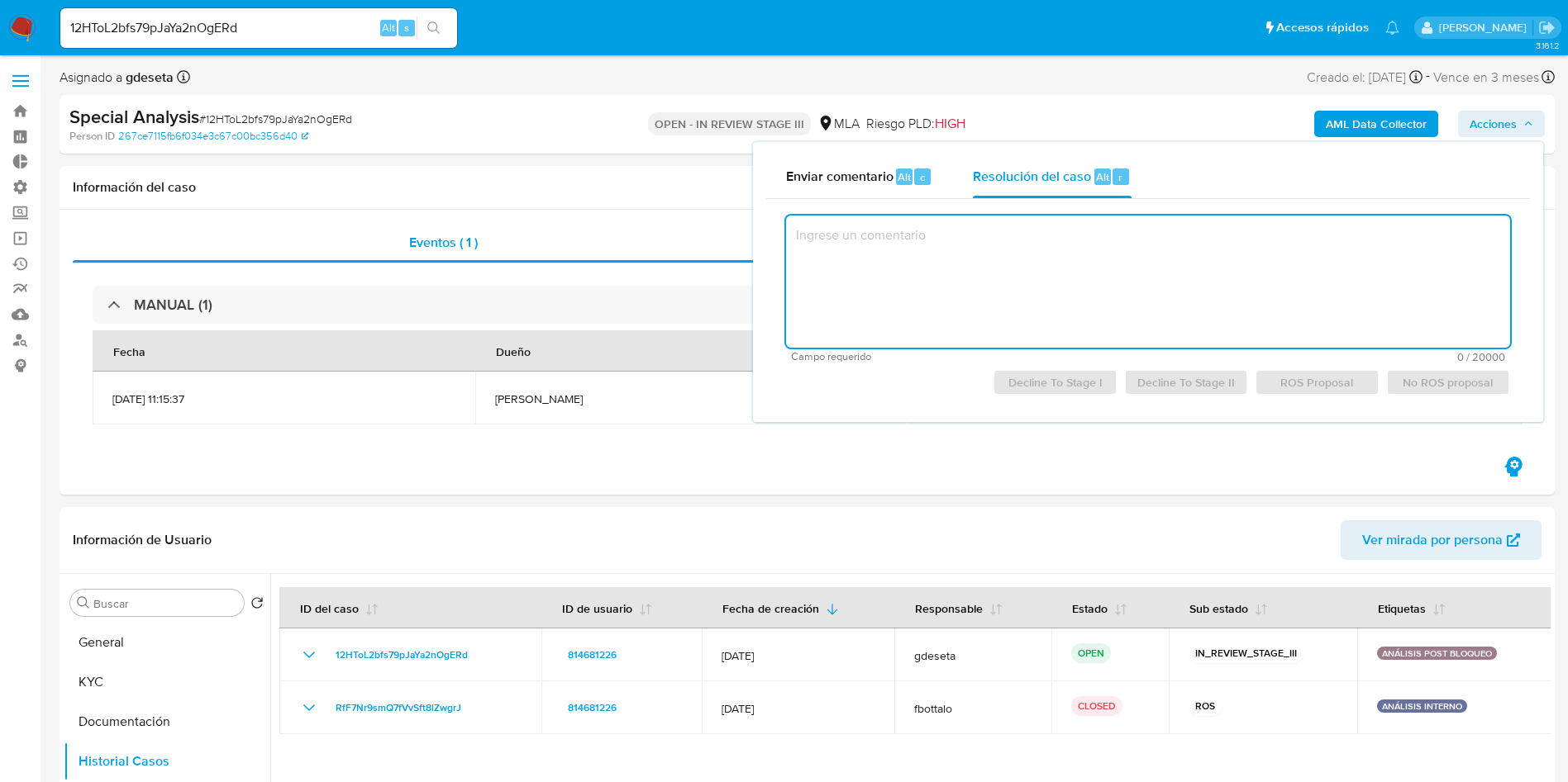
click at [1190, 248] on textarea at bounding box center [1147, 282] width 724 height 132
paste textarea "En conformidad con la resolucion propuesta por el analista, se procede a aproba…"
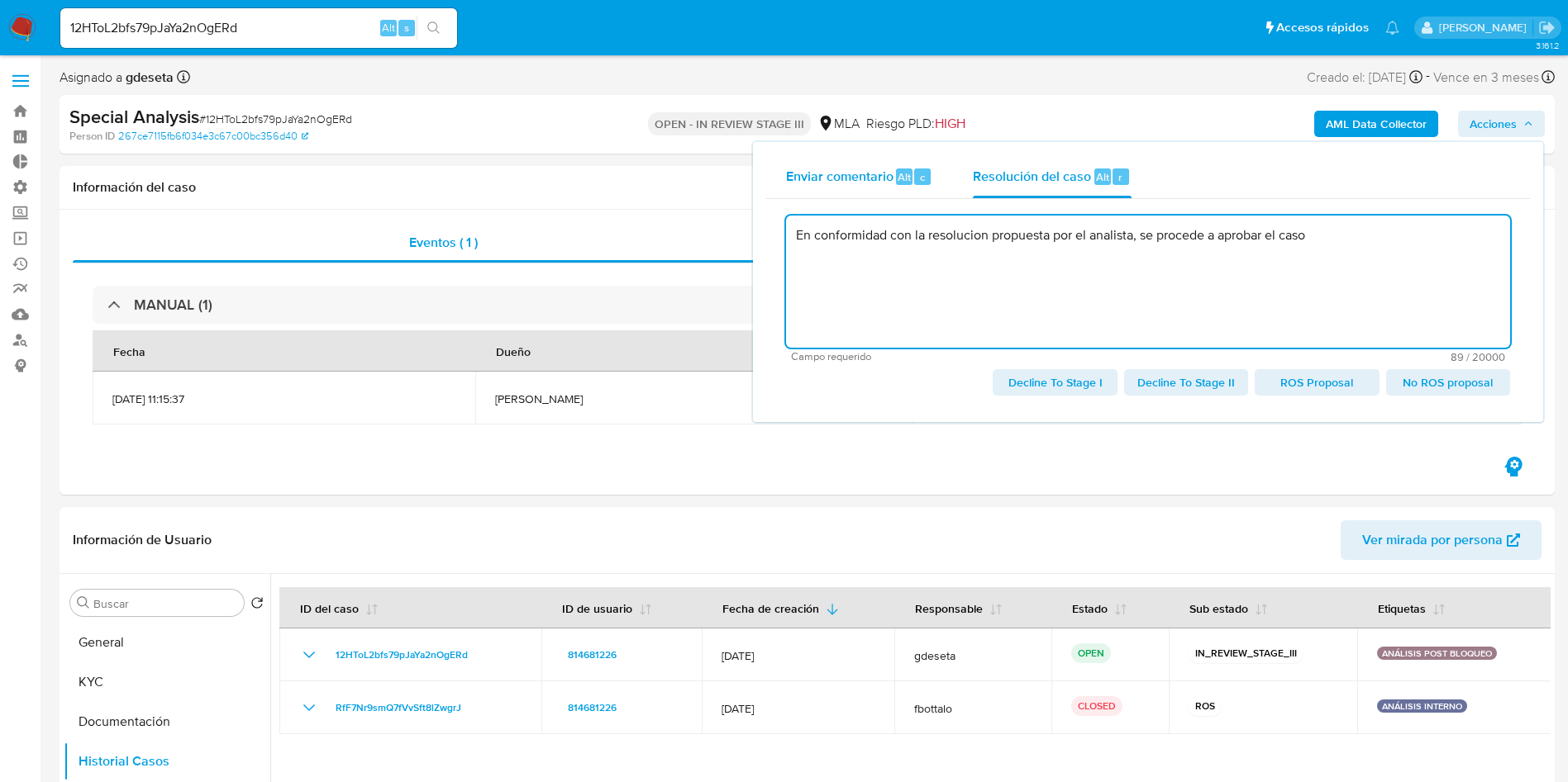
type textarea "En conformidad con la resolucion propuesta por el analista, se procede a aproba…"
click at [879, 180] on span "Enviar comentario" at bounding box center [839, 177] width 107 height 19
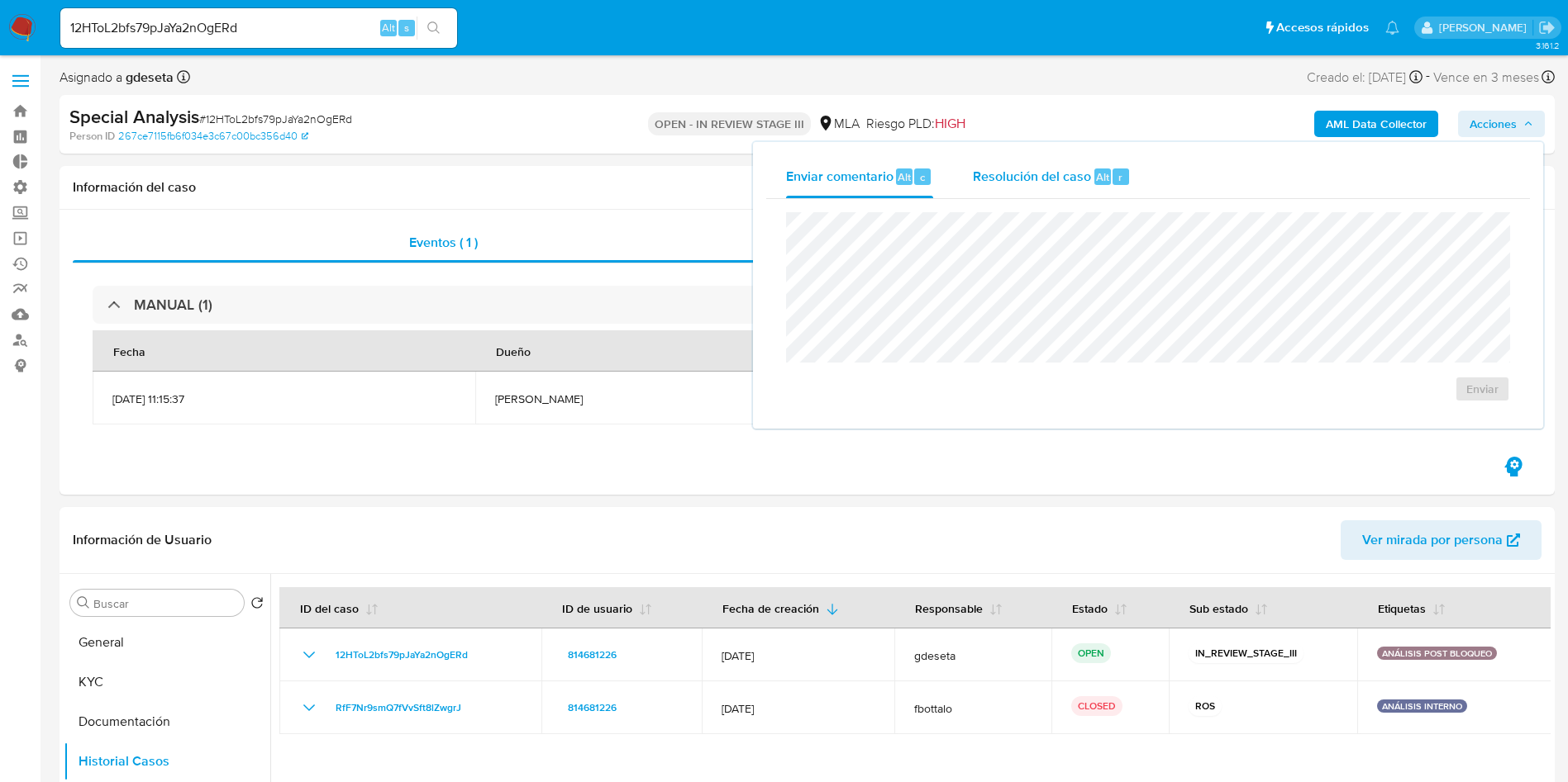
click at [1064, 173] on span "Resolución del caso" at bounding box center [1032, 177] width 118 height 19
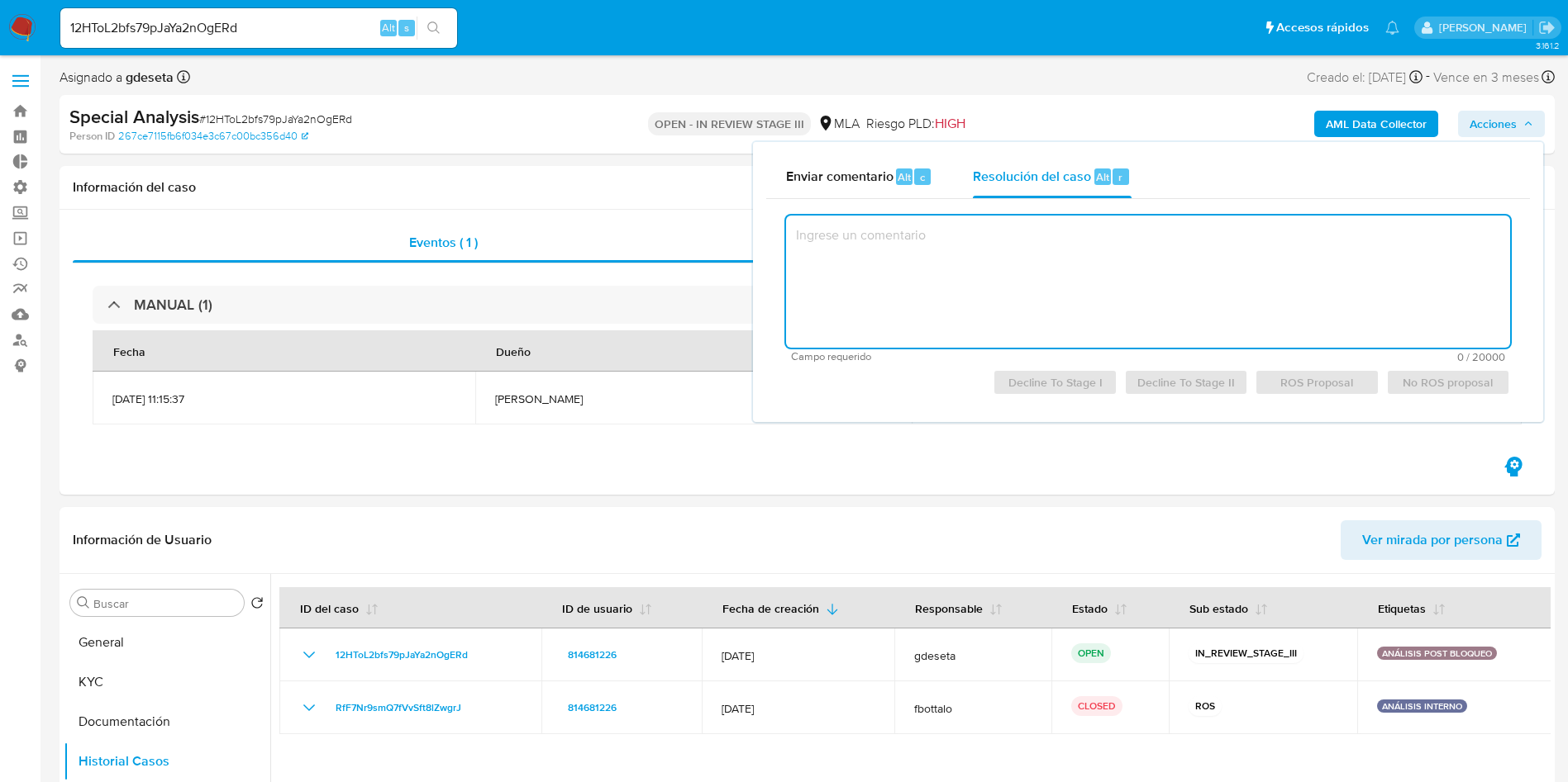
click at [1317, 274] on textarea at bounding box center [1147, 282] width 724 height 132
paste textarea "En conformidad con la resolucion propuesta por el analista, se procede a aproba…"
type textarea "En conformidad con la resolucion propuesta por el analista, se procede a aproba…"
select select "10"
type textarea "En conformidad con la resolucion propuesta por el analista, se procede a aproba…"
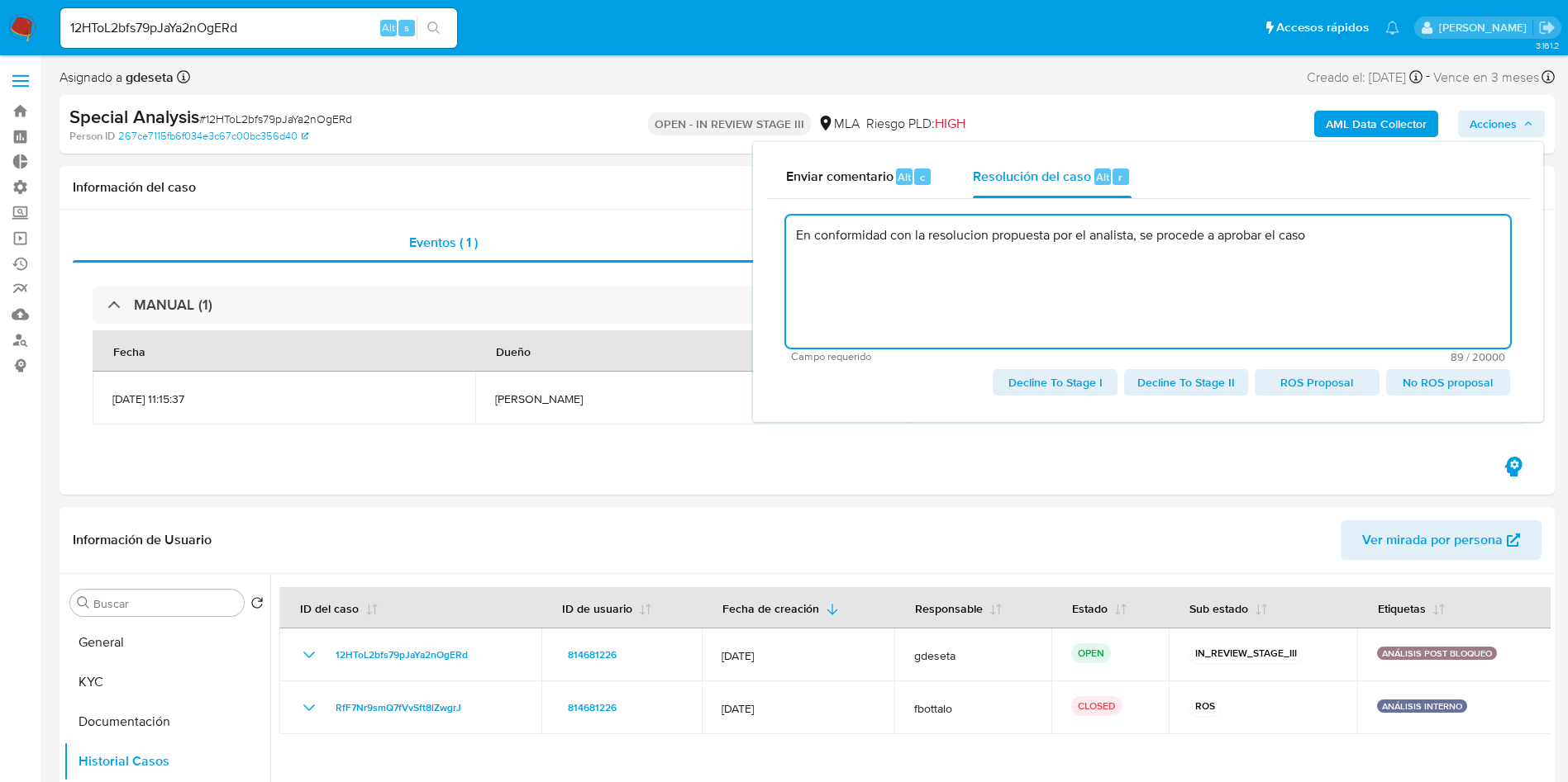
click at [1460, 391] on span "No ROS proposal" at bounding box center [1448, 382] width 101 height 24
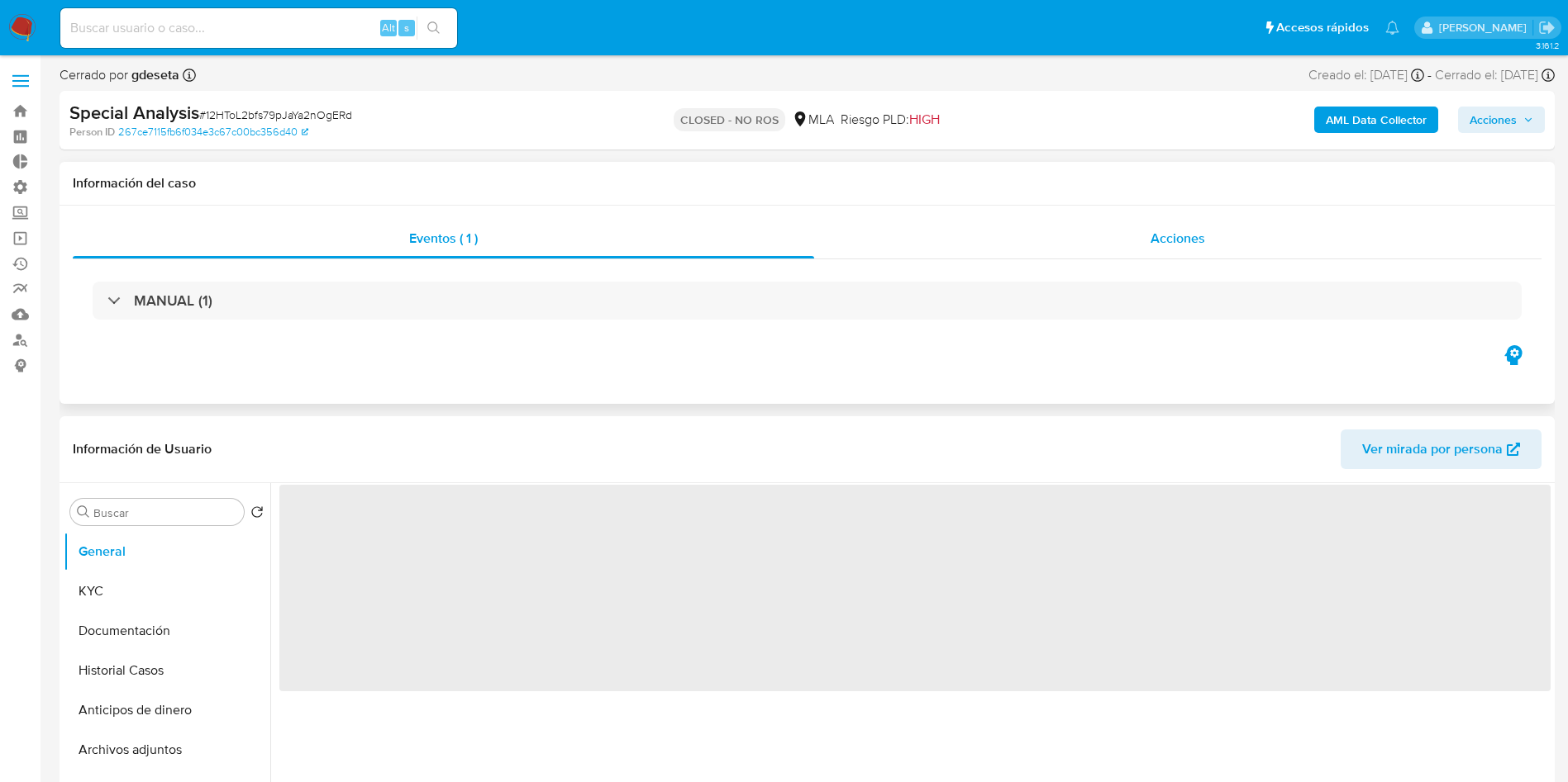
click at [1193, 253] on div "Acciones" at bounding box center [1177, 239] width 727 height 40
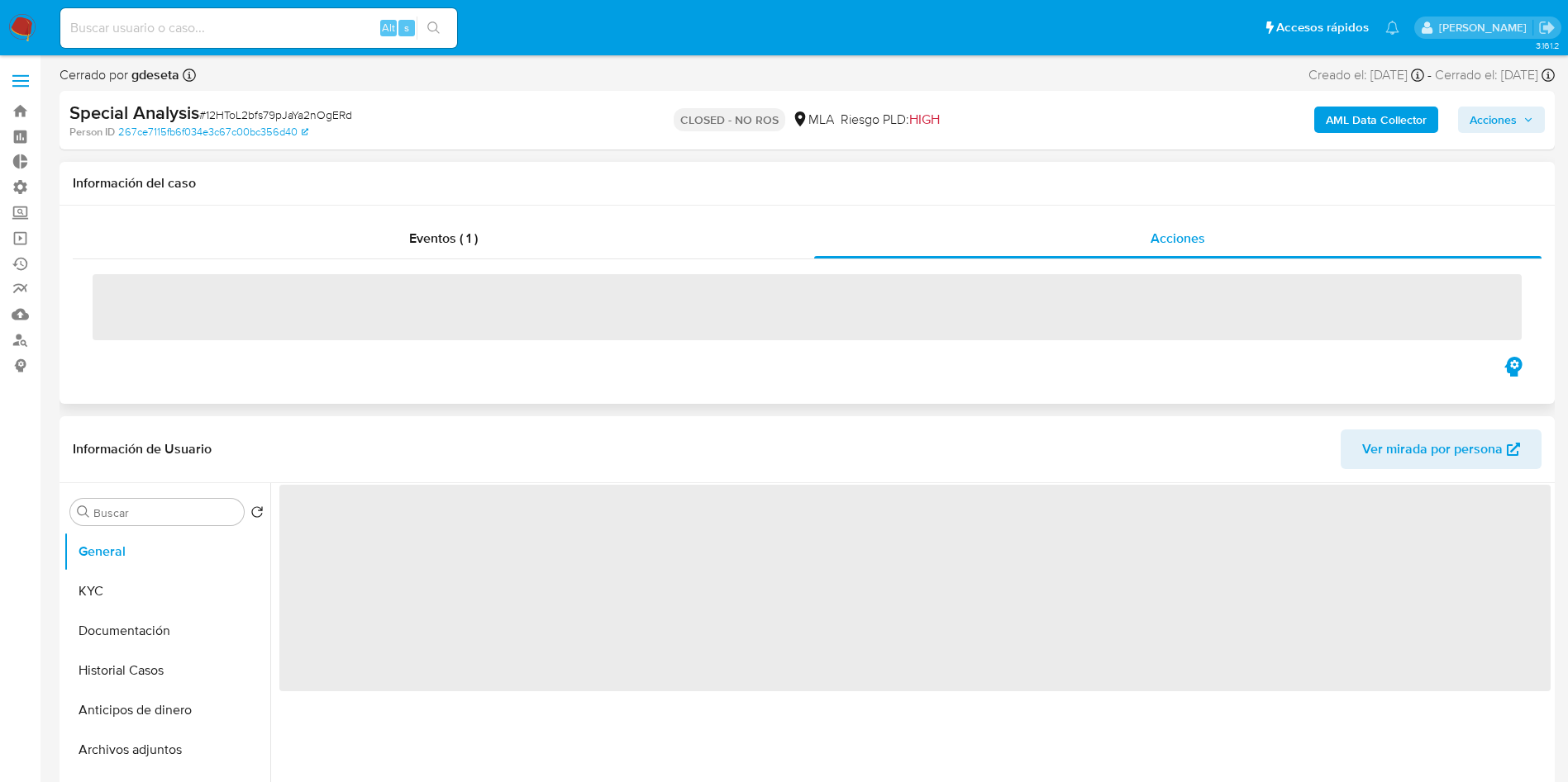
select select "10"
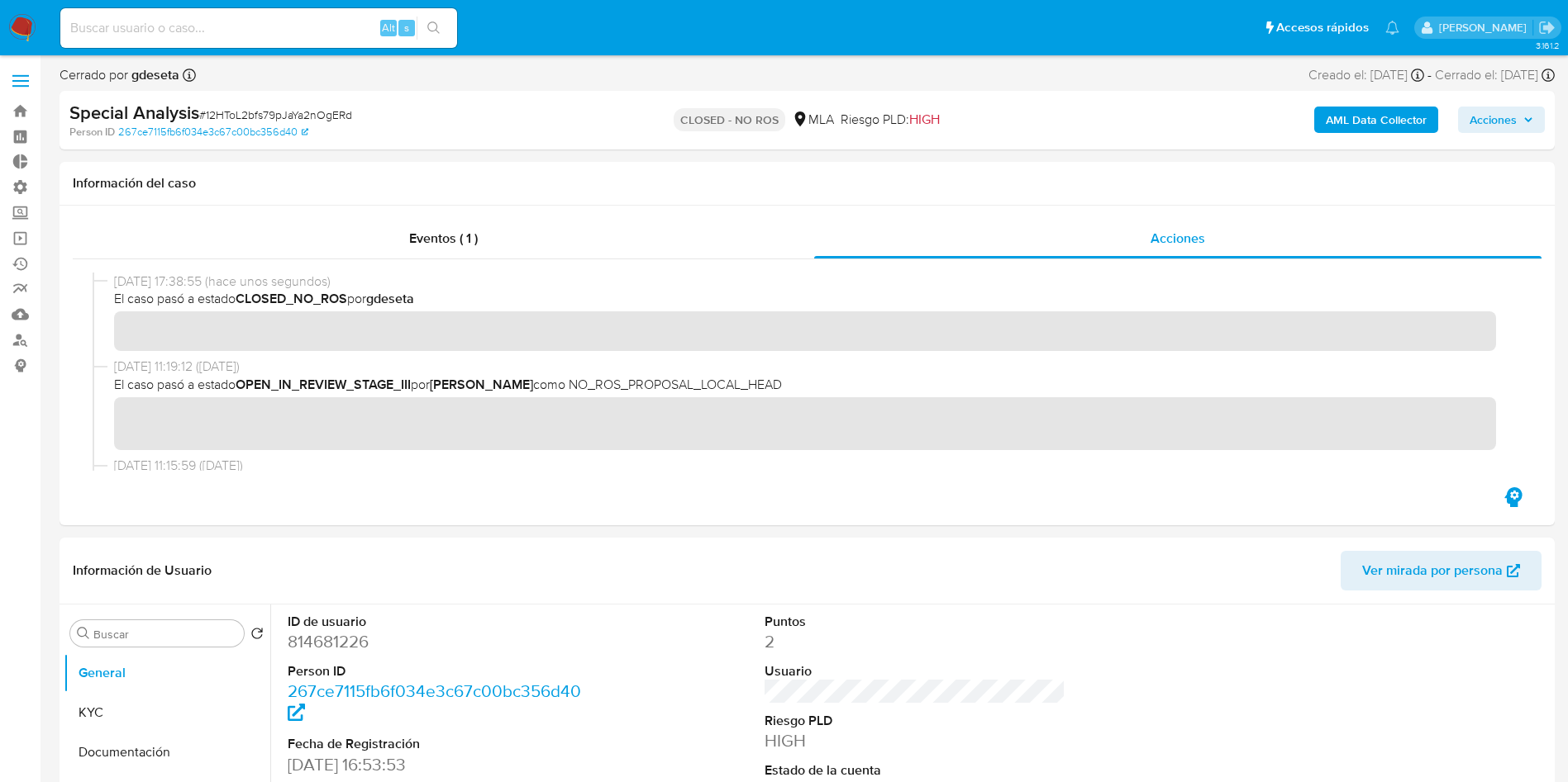
click at [283, 24] on input at bounding box center [258, 28] width 396 height 22
paste input "qLIjX26WgjuvlXNm4fa0Ysb8"
type input "qLIjX26WgjuvlXNm4fa0Ysb8"
click at [437, 25] on icon "search-icon" at bounding box center [433, 28] width 12 height 12
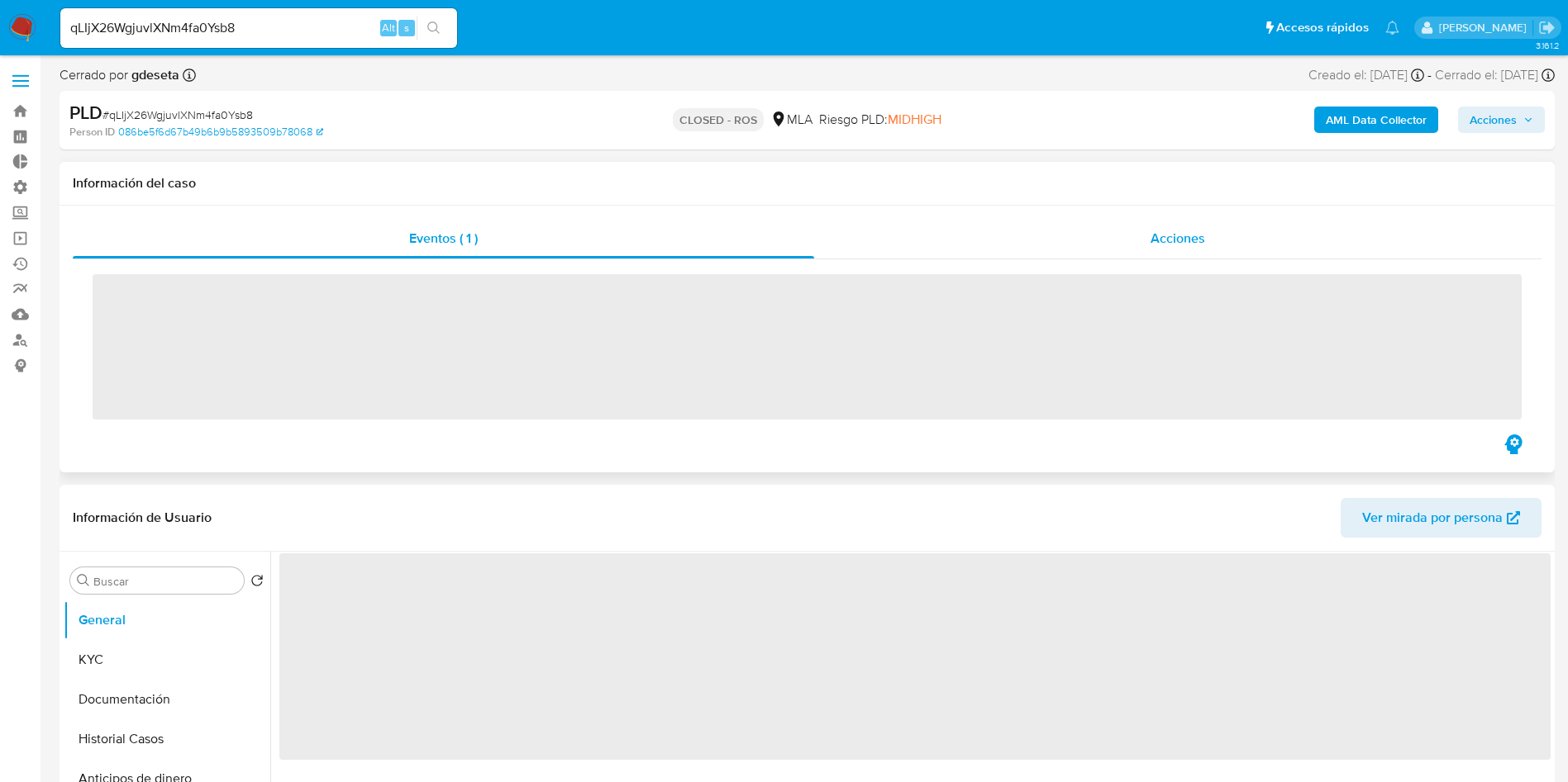
click at [1190, 239] on span "Acciones" at bounding box center [1177, 239] width 55 height 19
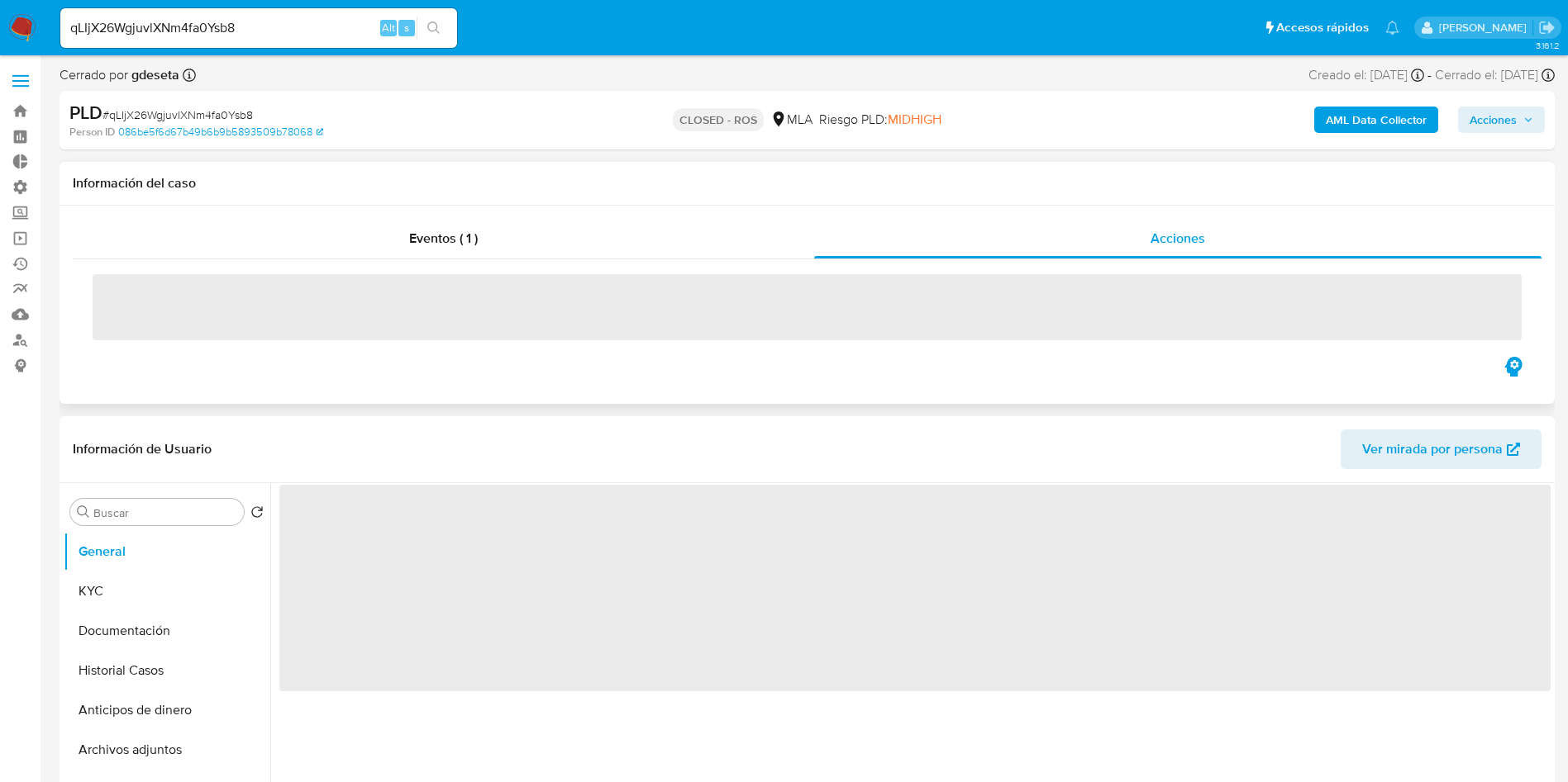
select select "10"
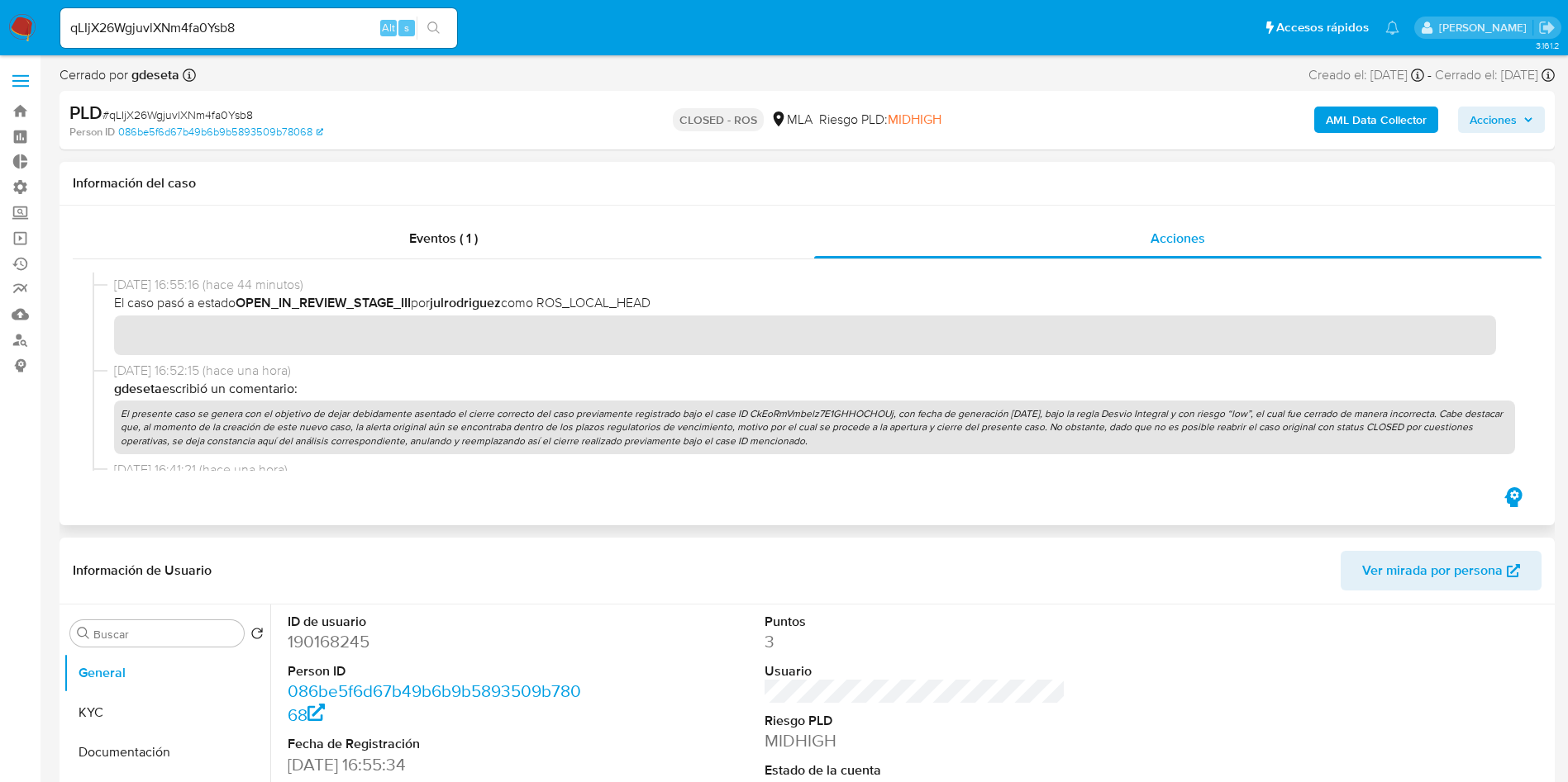
scroll to position [372, 0]
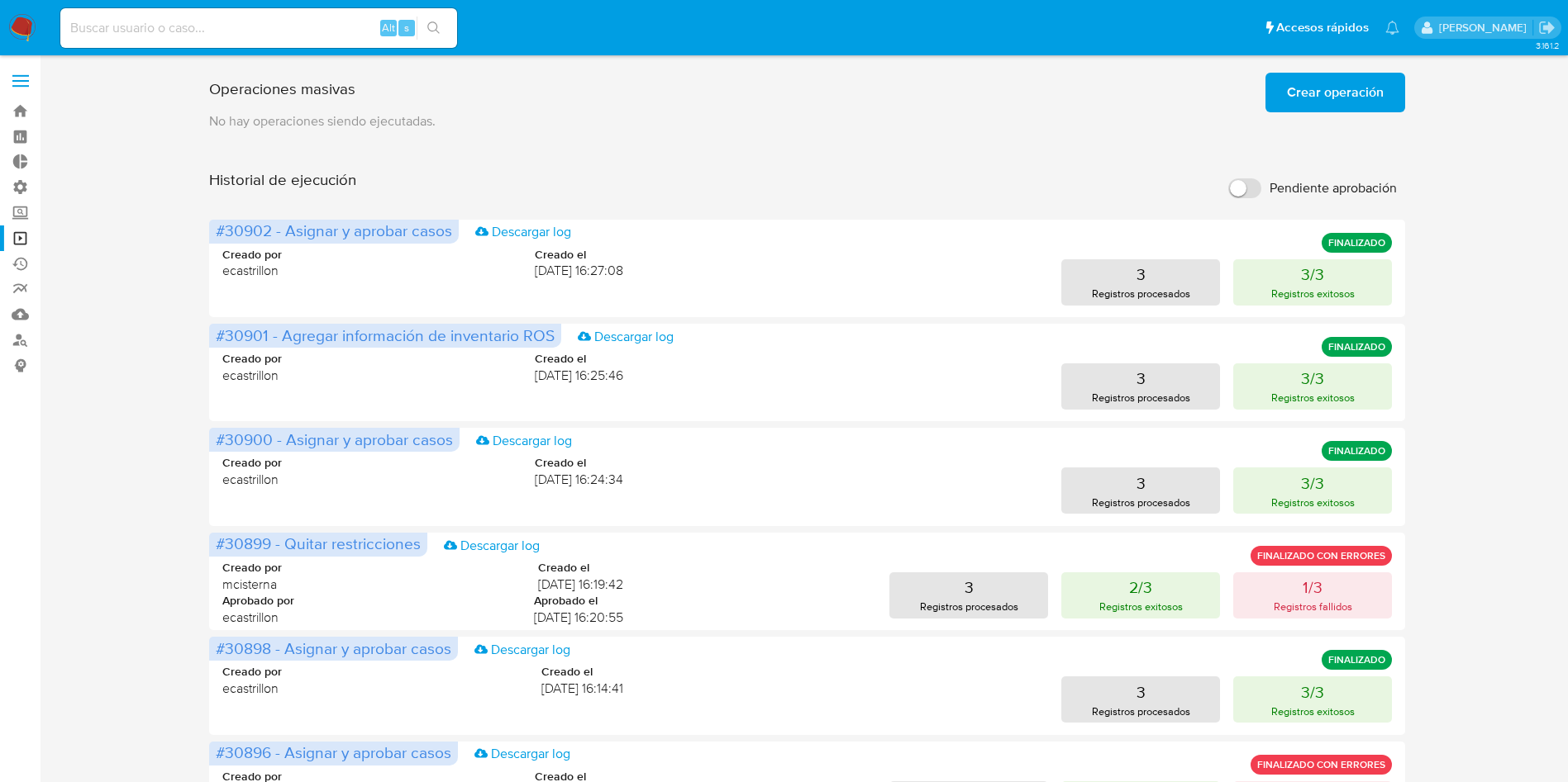
click at [1366, 100] on span "Crear operación" at bounding box center [1335, 92] width 97 height 37
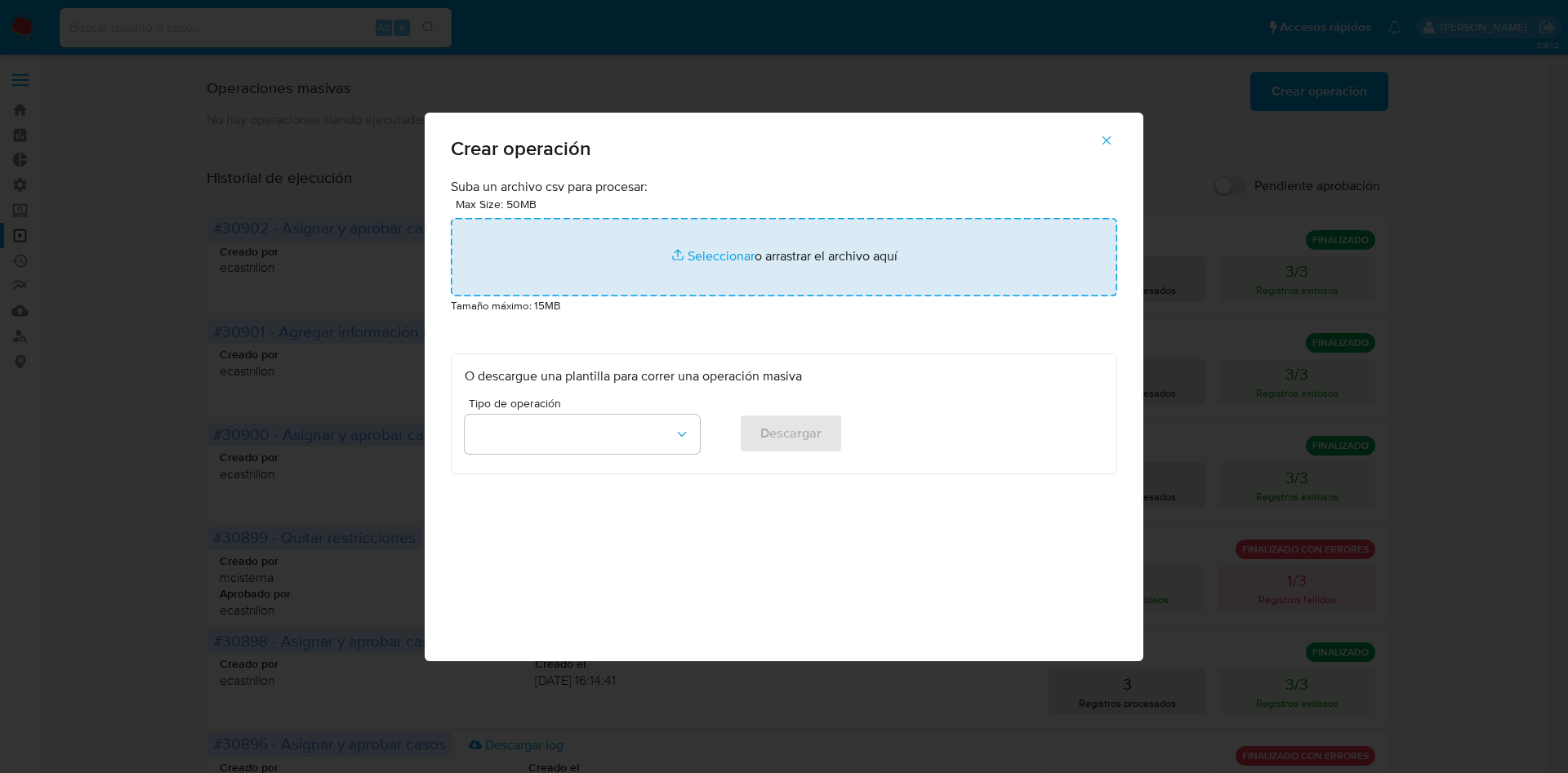
click at [721, 253] on input "file" at bounding box center [784, 257] width 666 height 78
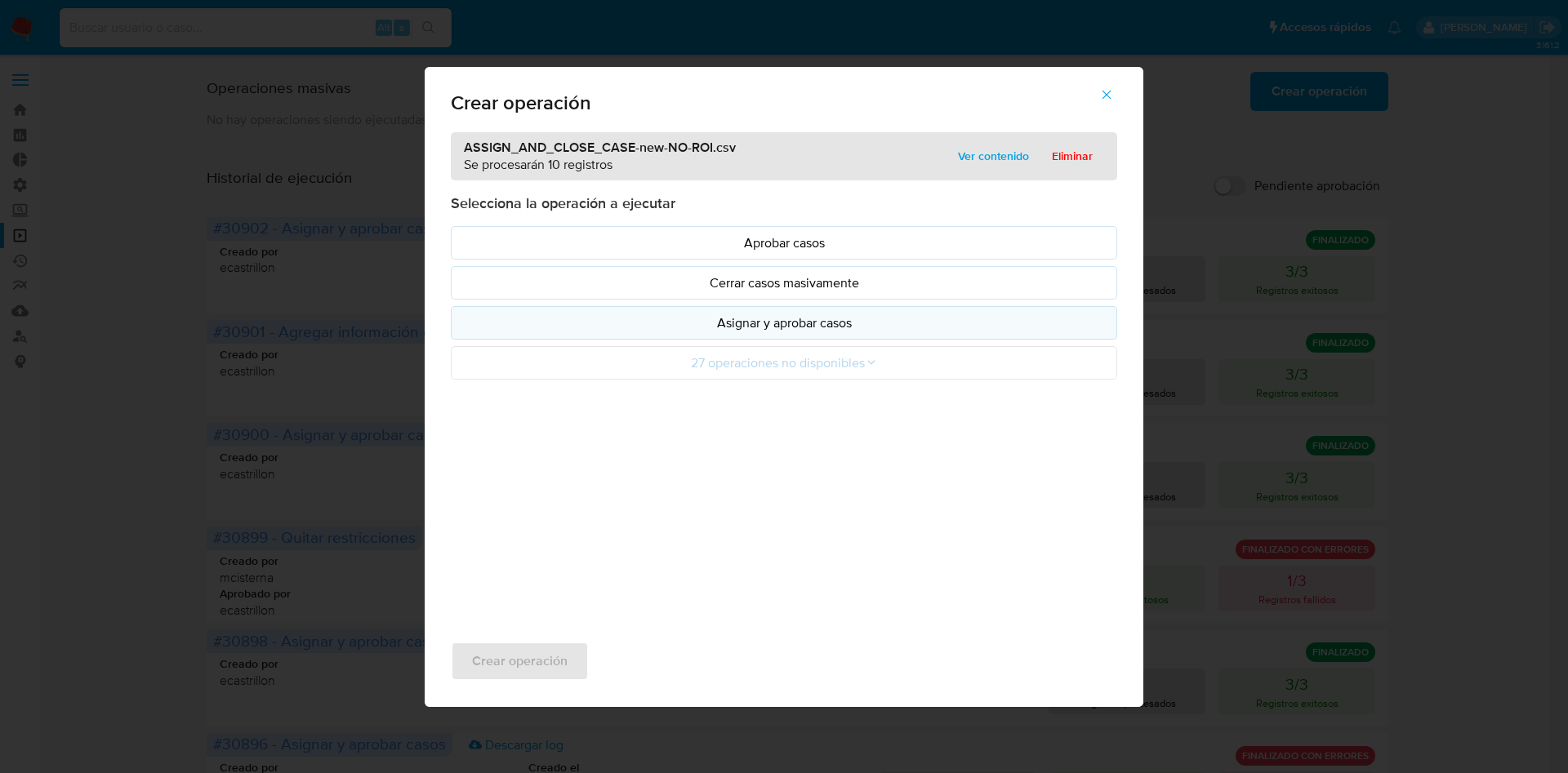
click at [801, 321] on p "Asignar y aprobar casos" at bounding box center [784, 323] width 639 height 19
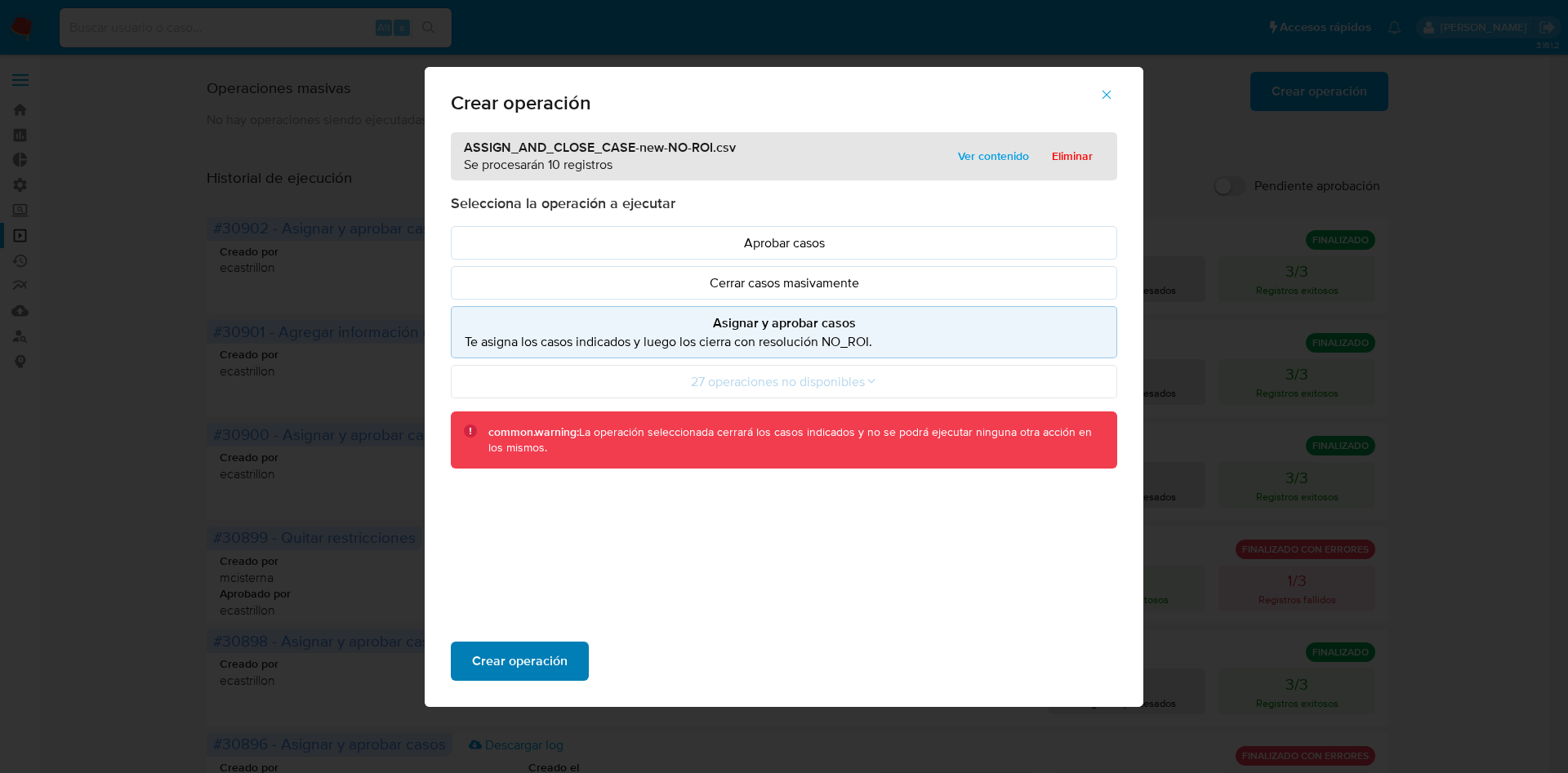
click at [531, 661] on span "Crear operación" at bounding box center [519, 662] width 96 height 36
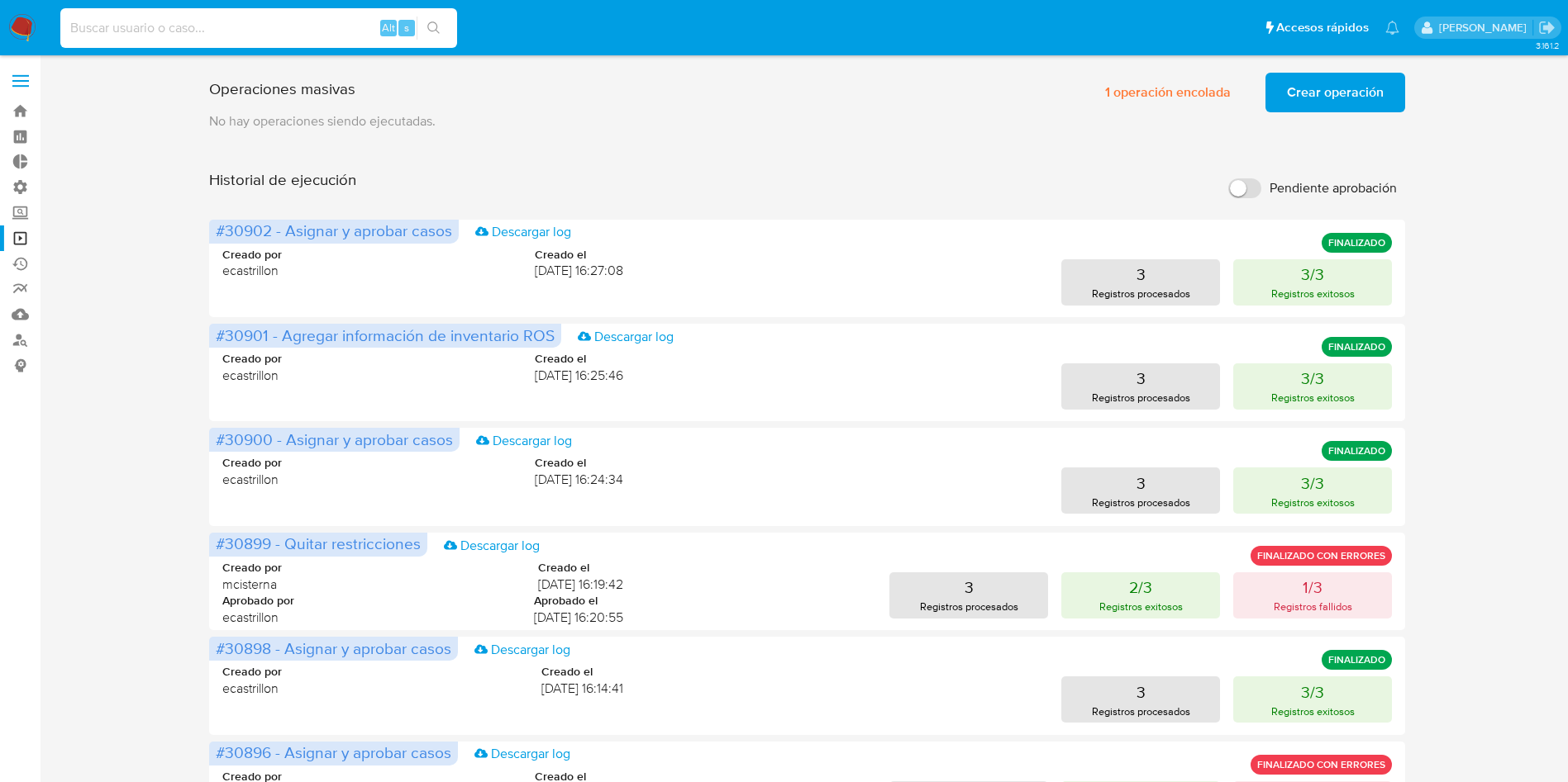
click at [194, 25] on input at bounding box center [258, 28] width 396 height 22
paste input "qgOKLs2o9VxPi3N5n1z4P5Tb"
type input "qgOKLs2o9VxPi3N5n1z4P5Tb"
click at [434, 18] on button "search-icon" at bounding box center [433, 28] width 34 height 24
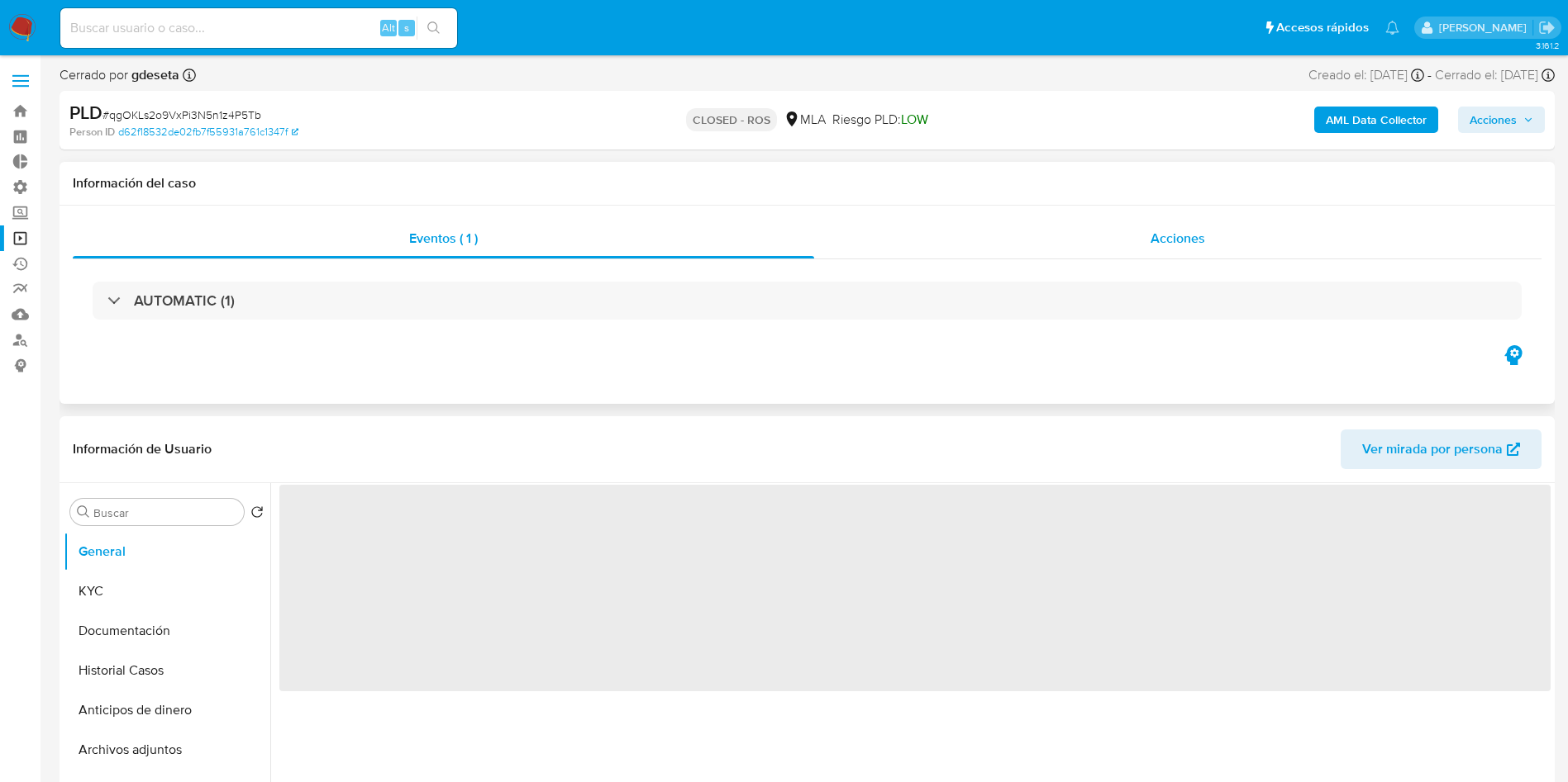
click at [1184, 241] on span "Acciones" at bounding box center [1177, 239] width 55 height 19
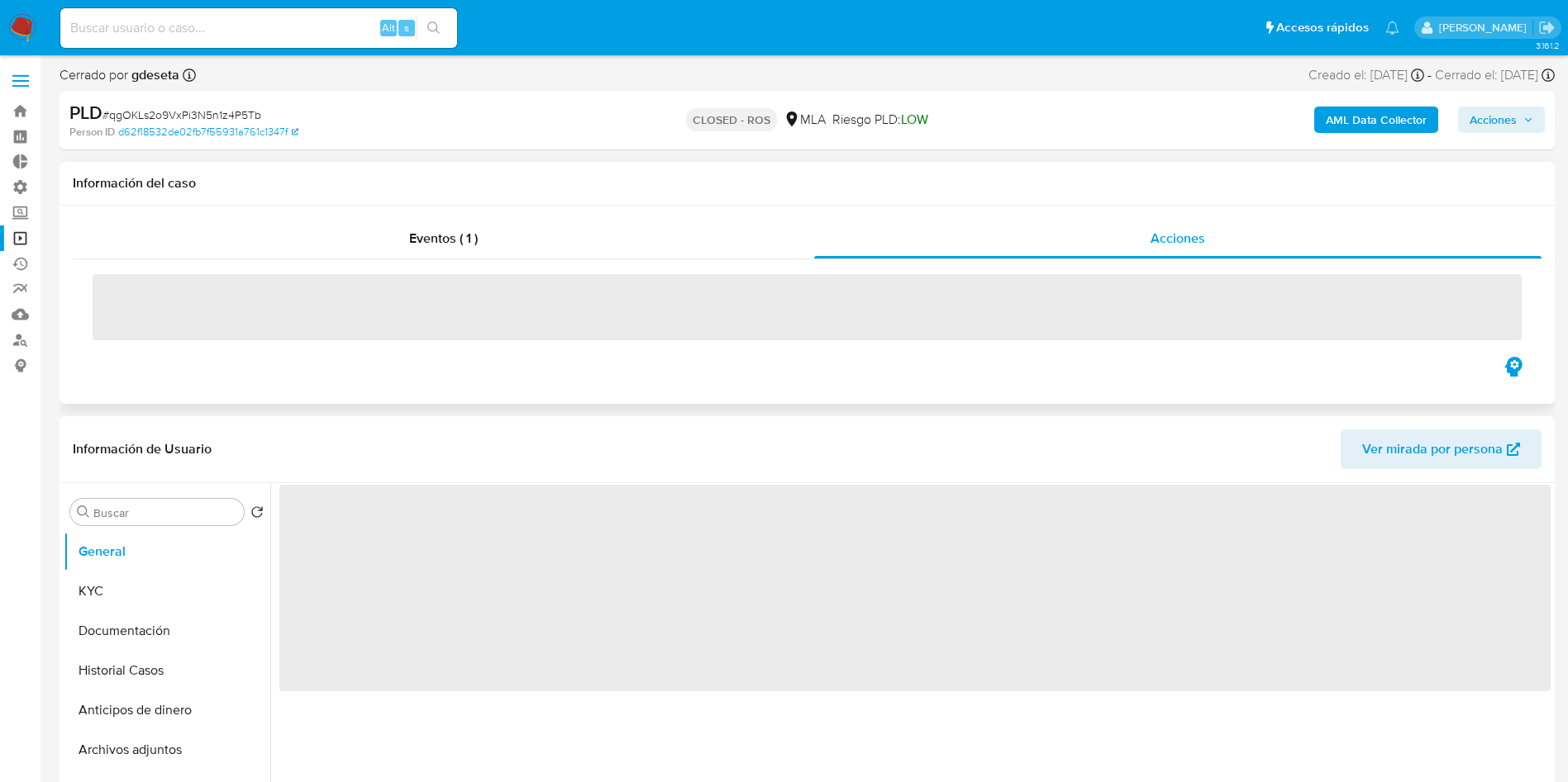
select select "10"
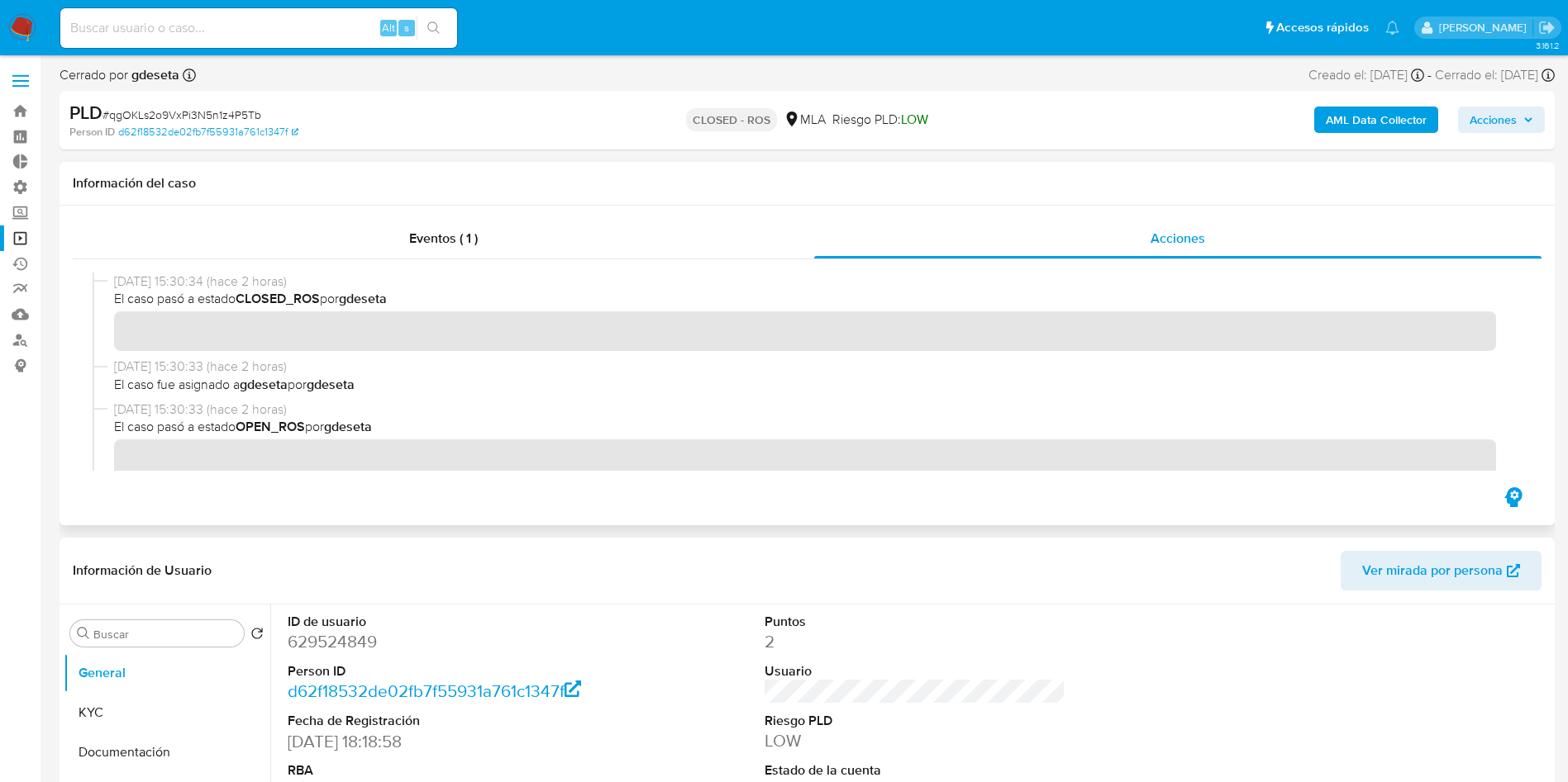
click at [29, 238] on link "Operaciones masivas" at bounding box center [98, 238] width 197 height 25
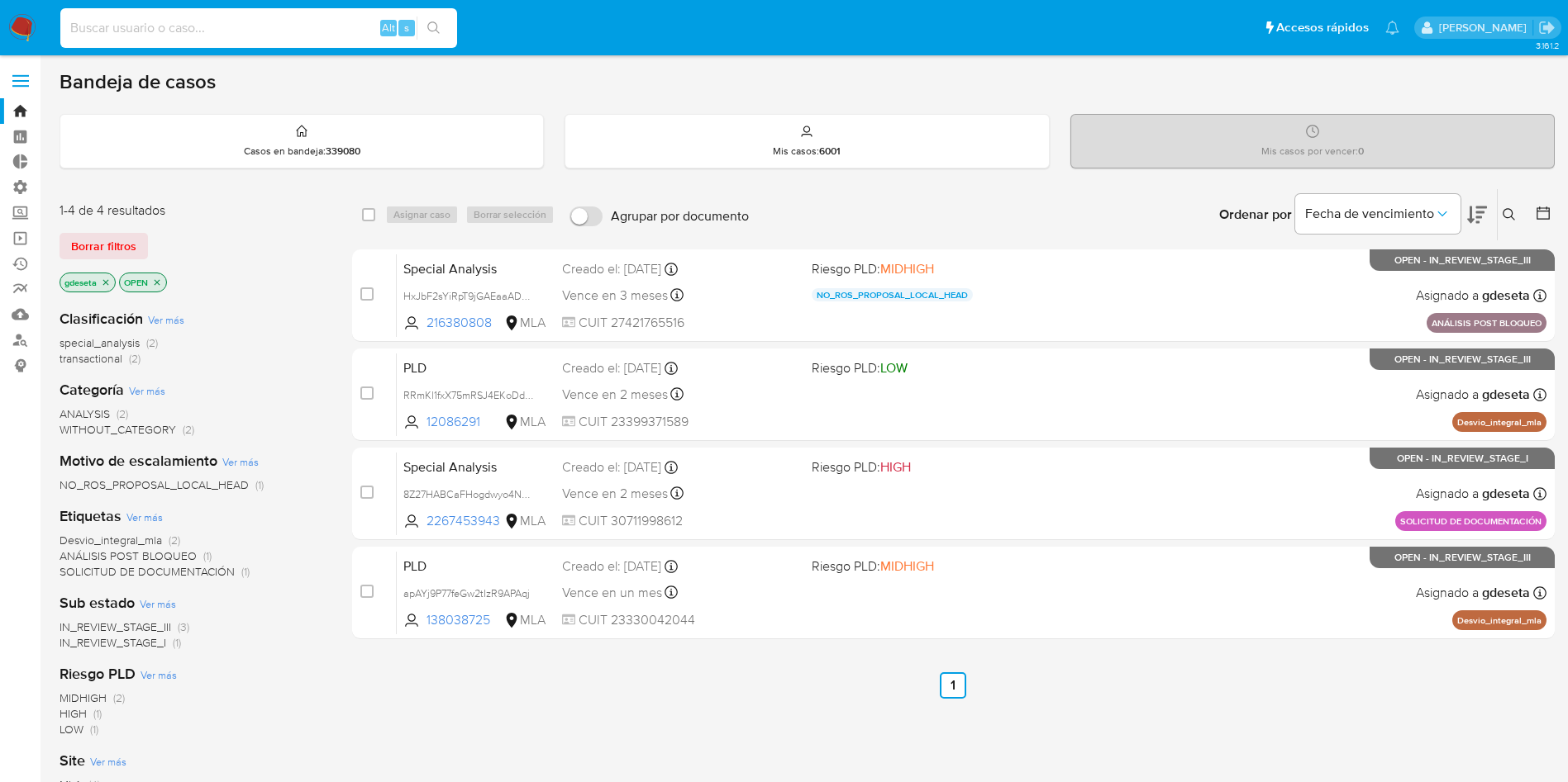
click at [326, 29] on input at bounding box center [258, 28] width 396 height 22
paste input "qgOKLs2o9VxPi3N5n1z4P5Tb"
type input "qgOKLs2o9VxPi3N5n1z4P5Tb"
click at [440, 27] on icon "search-icon" at bounding box center [433, 28] width 13 height 13
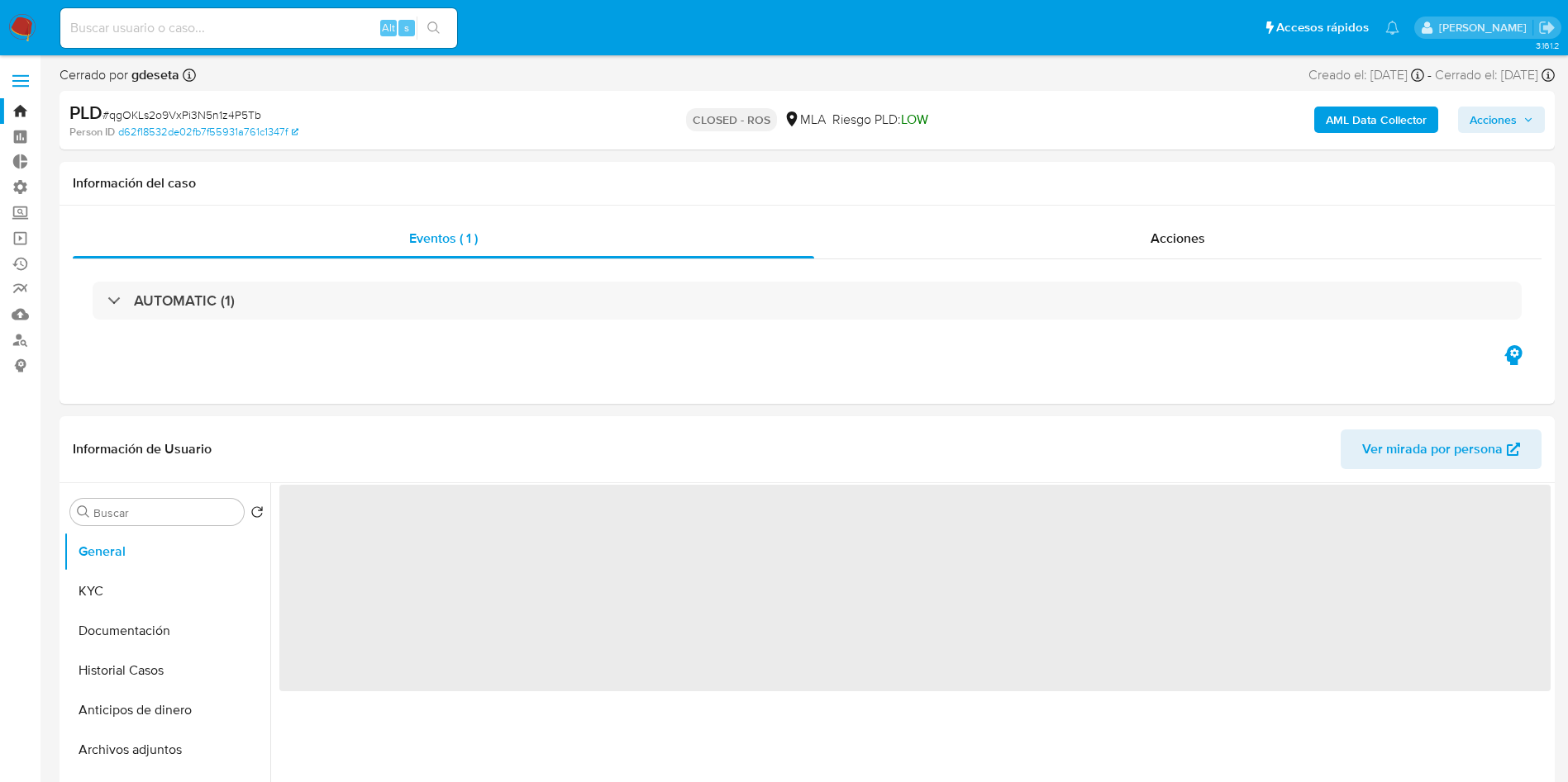
select select "10"
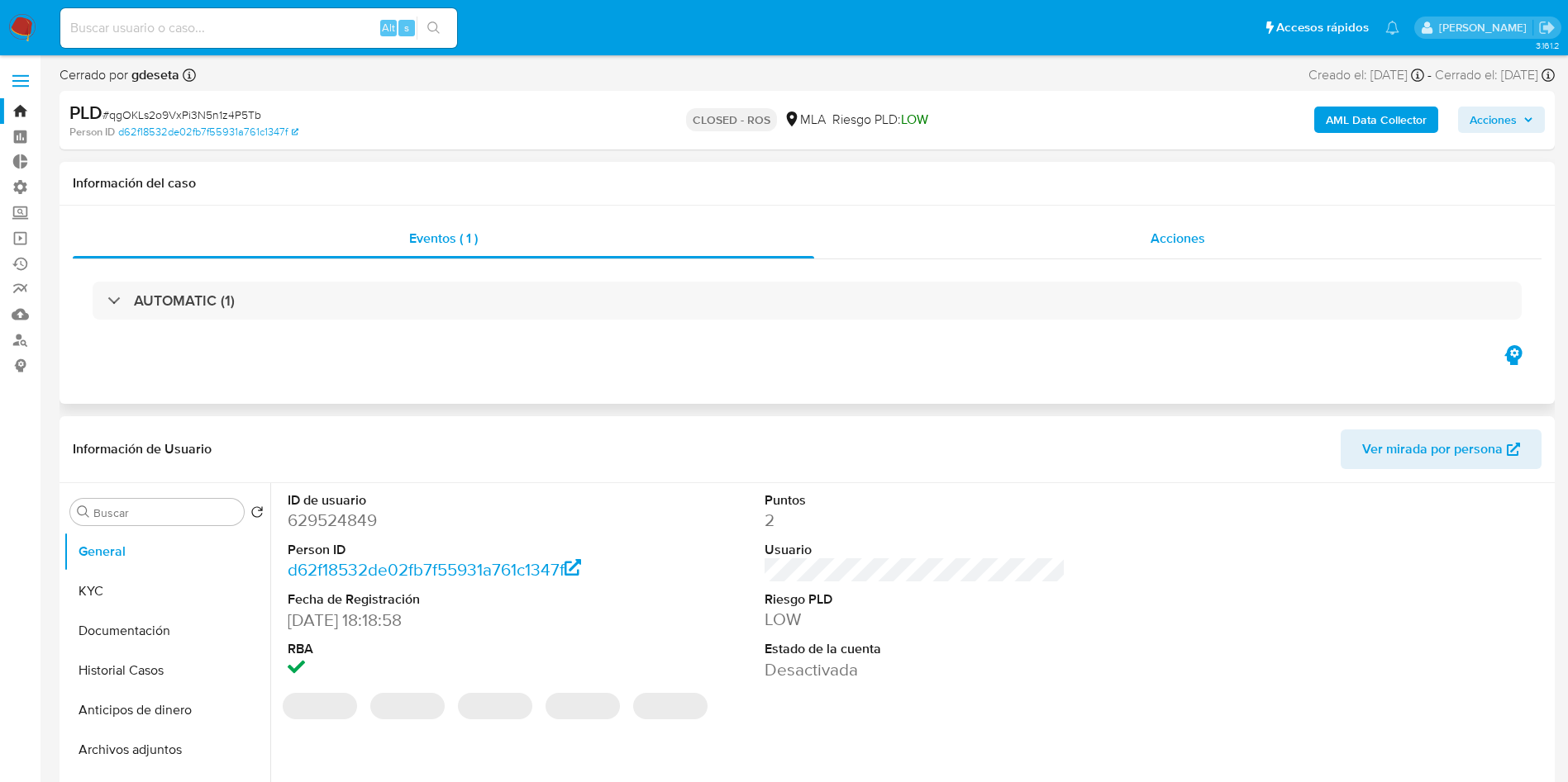
click at [1132, 239] on div "Acciones" at bounding box center [1177, 239] width 727 height 40
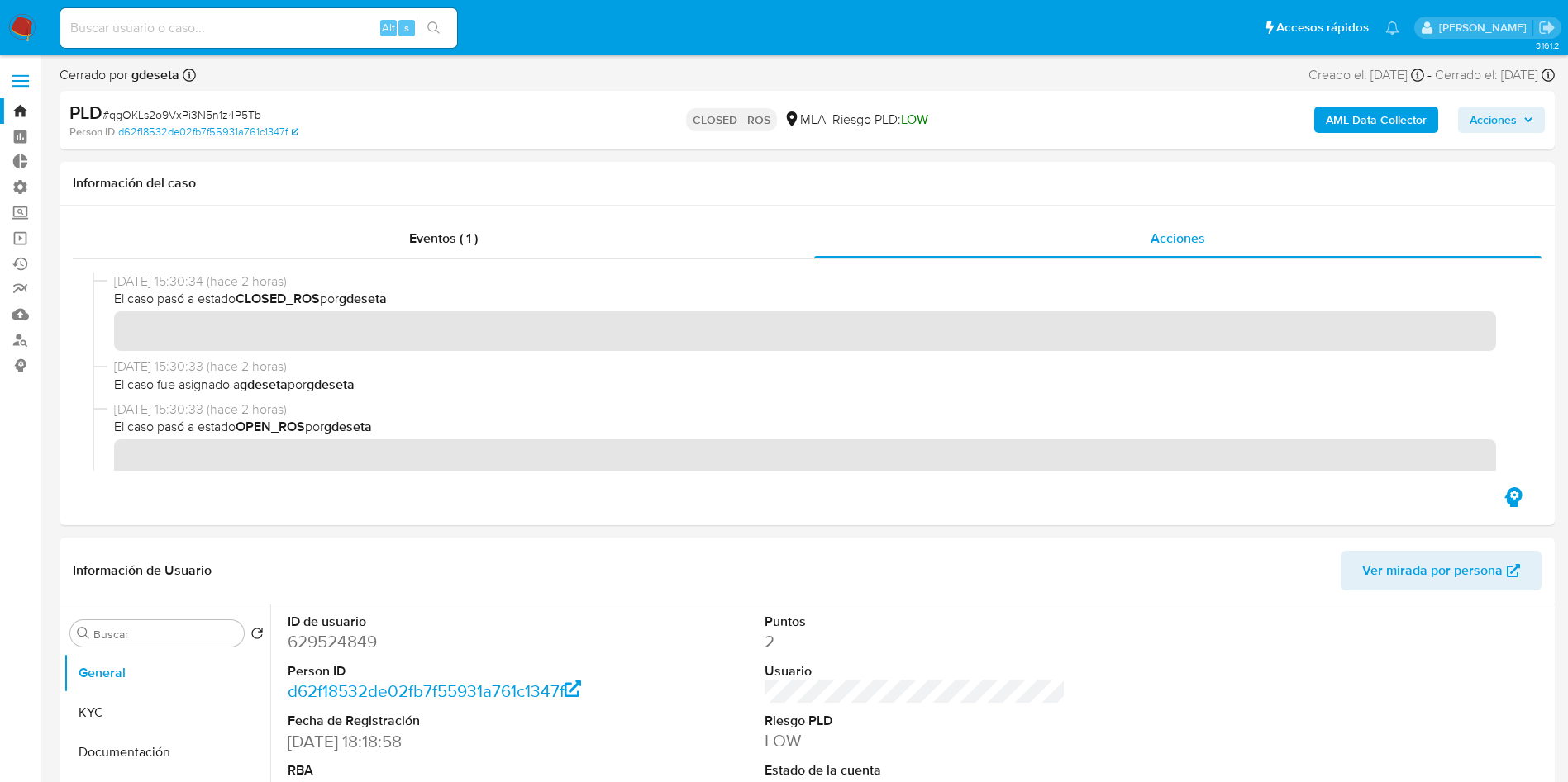
click at [217, 24] on input at bounding box center [258, 28] width 396 height 22
paste input "s6GMnOW9zq57Ibe94P9q85v3"
type input "s6GMnOW9zq57Ibe94P9q85v3"
click at [438, 15] on div "s6GMnOW9zq57Ibe94P9q85v3 Alt s" at bounding box center [258, 28] width 396 height 40
click at [429, 38] on button "search-icon" at bounding box center [433, 28] width 34 height 24
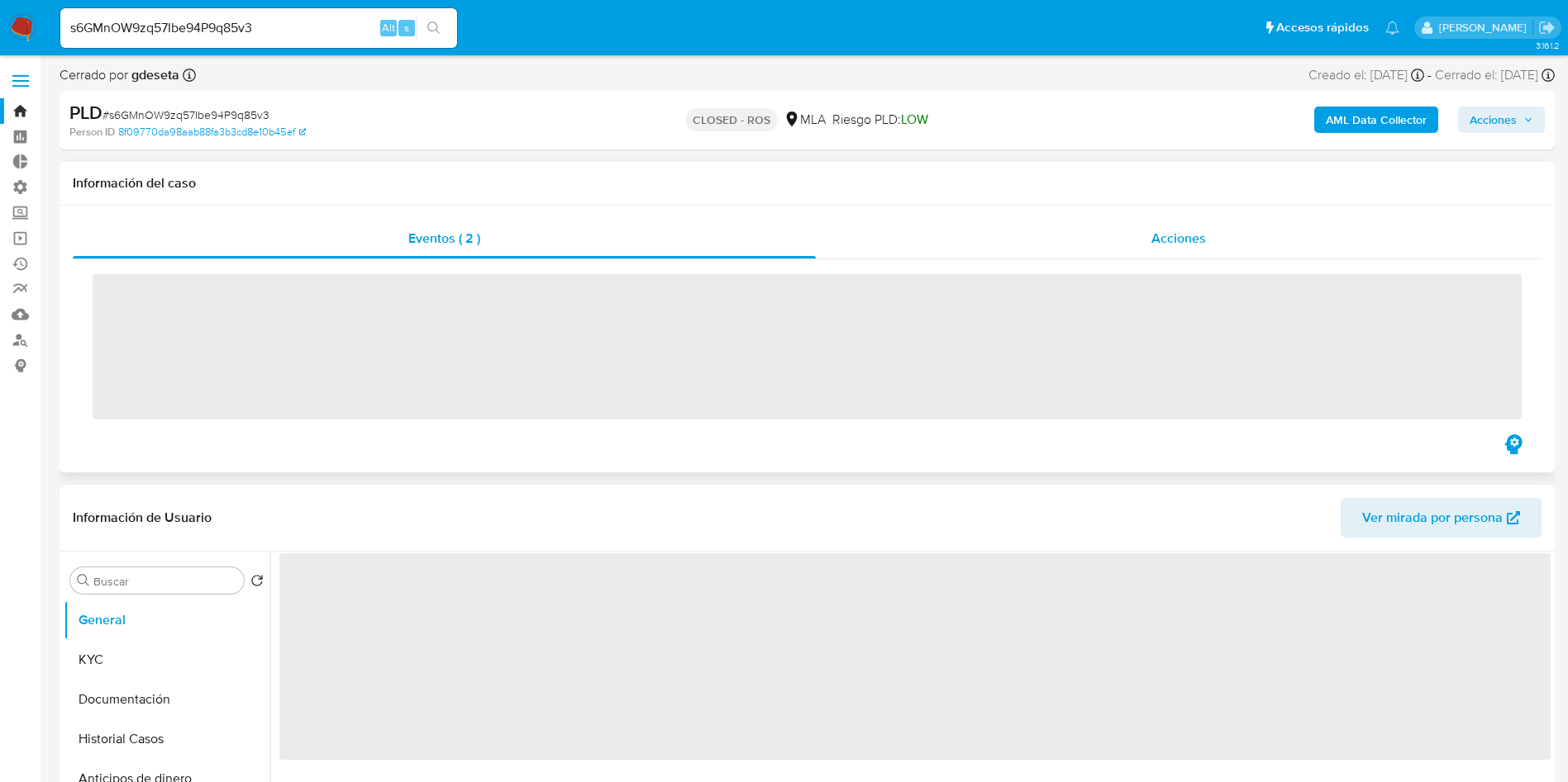
click at [1189, 223] on div "Acciones" at bounding box center [1178, 239] width 726 height 40
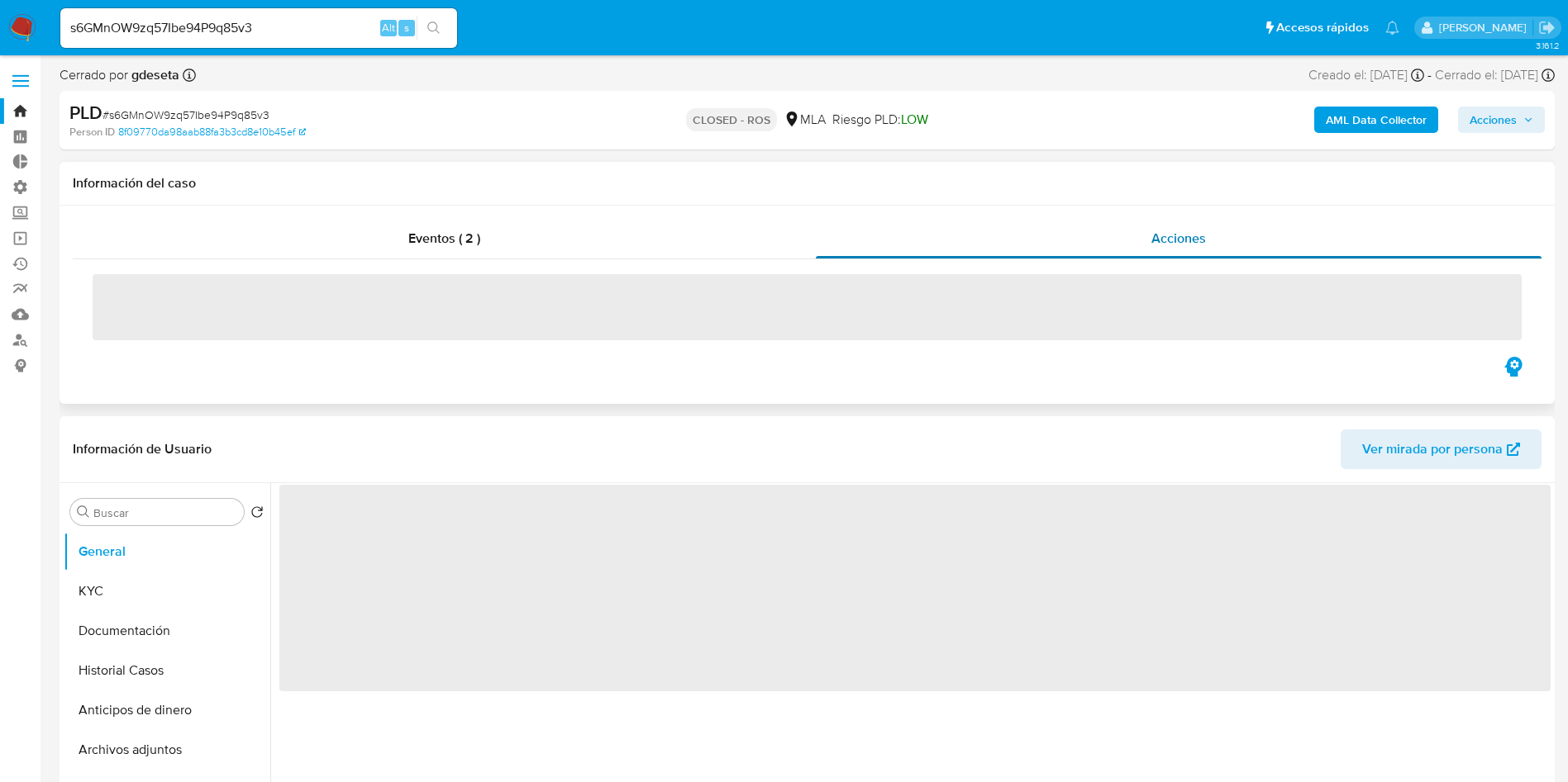
select select "10"
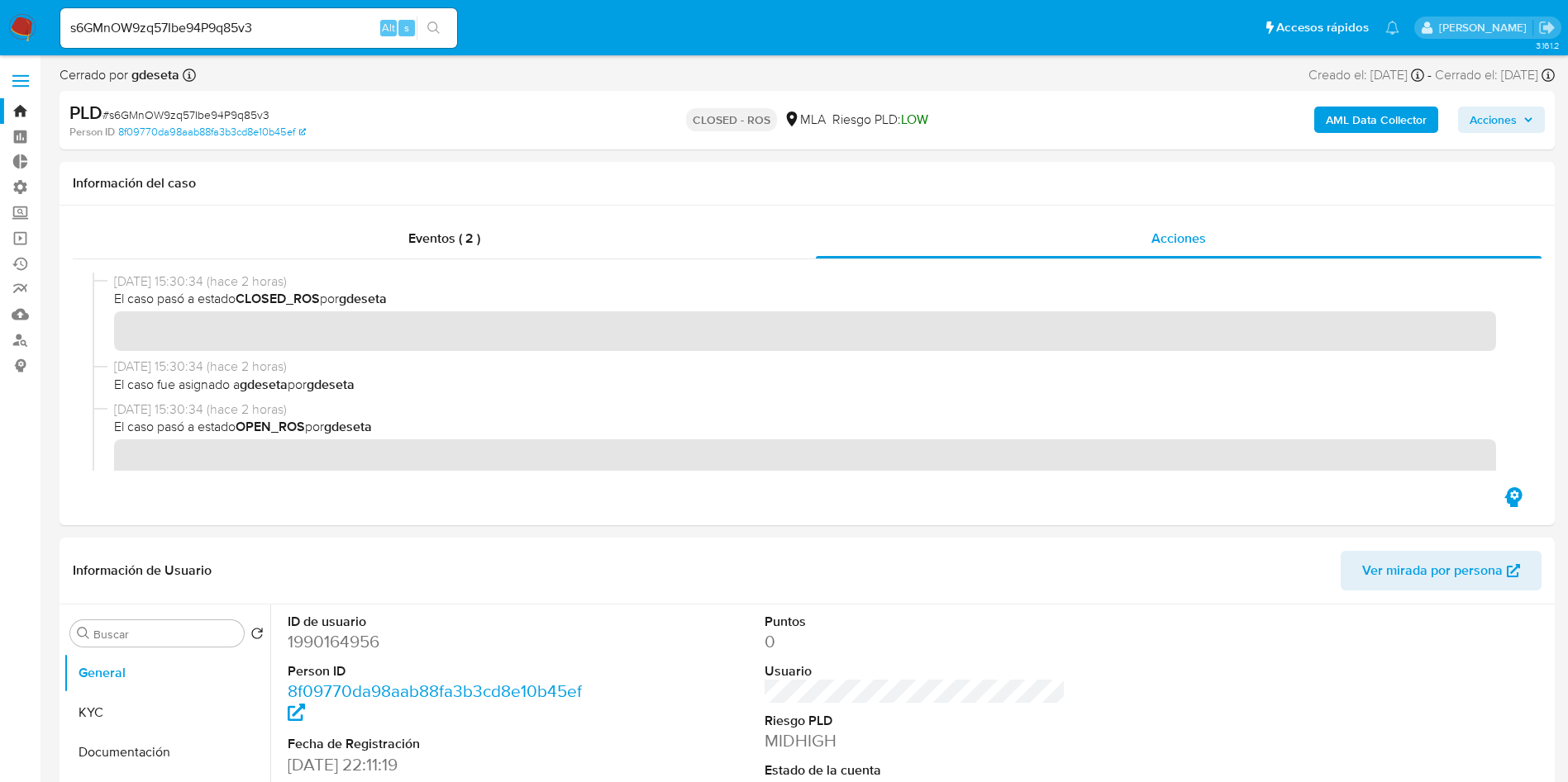
click at [271, 28] on input "s6GMnOW9zq57Ibe94P9q85v3" at bounding box center [258, 28] width 396 height 22
drag, startPoint x: 271, startPoint y: 29, endPoint x: 285, endPoint y: 27, distance: 14.1
click at [271, 27] on input "s6GMnOW9zq57Ibe94P9q85v3" at bounding box center [258, 28] width 396 height 22
paste input "Ezr7MXFp1I4UvjDZVfEtYhVR"
type input "Ezr7MXFp1I4UvjDZVfEtYhVR"
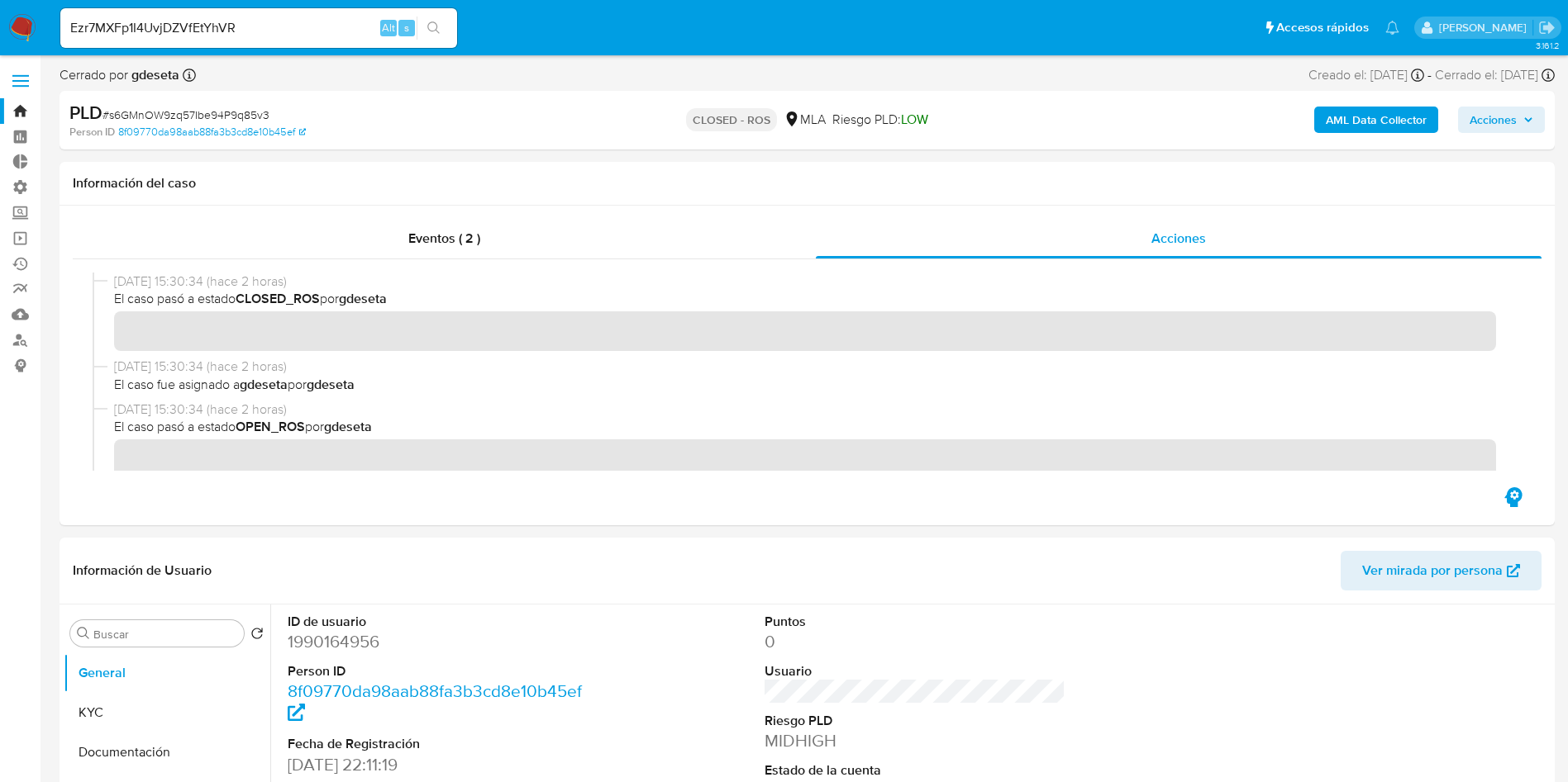
click at [437, 27] on icon "search-icon" at bounding box center [433, 28] width 12 height 12
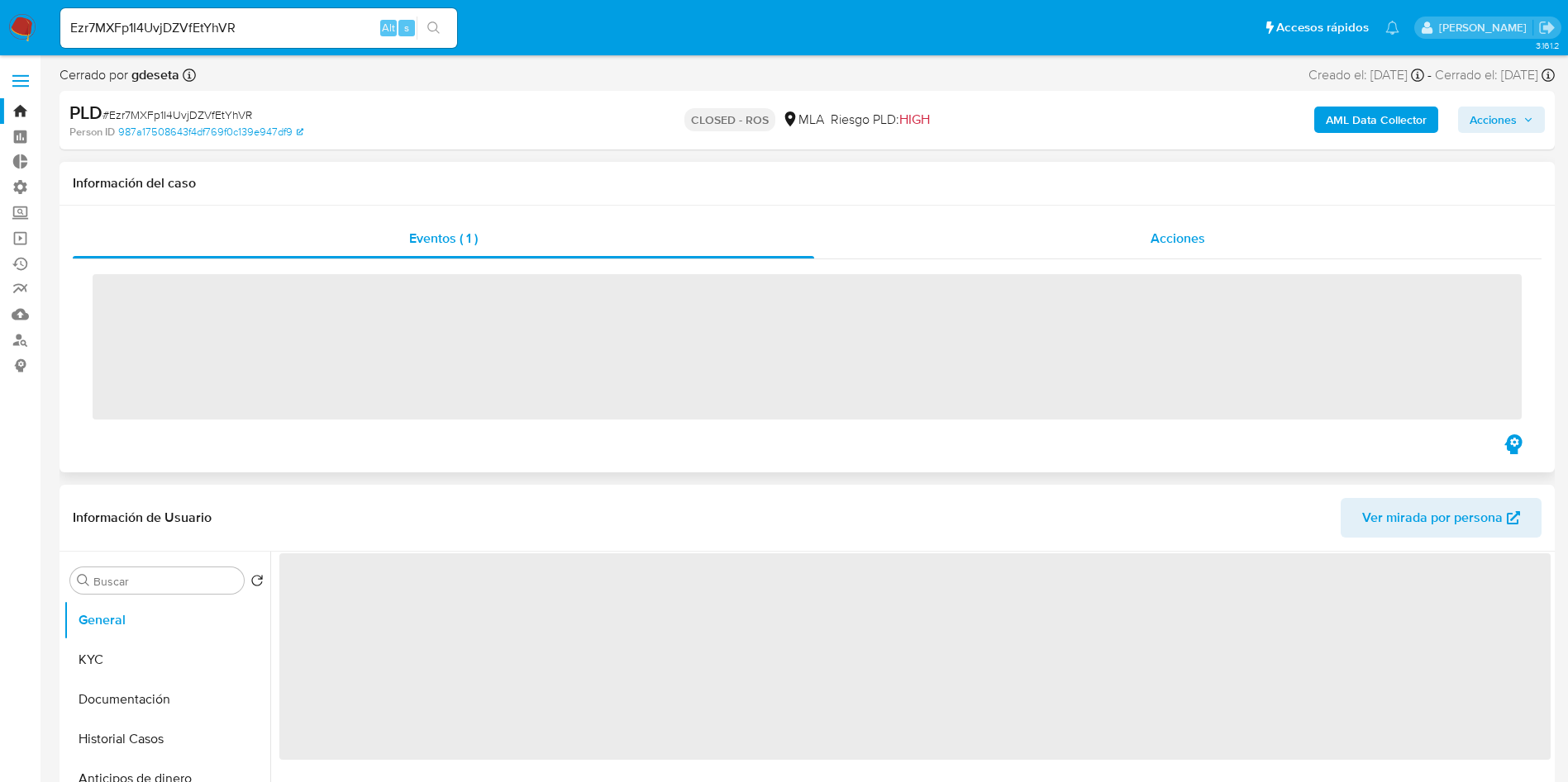
click at [1166, 237] on span "Acciones" at bounding box center [1177, 239] width 55 height 19
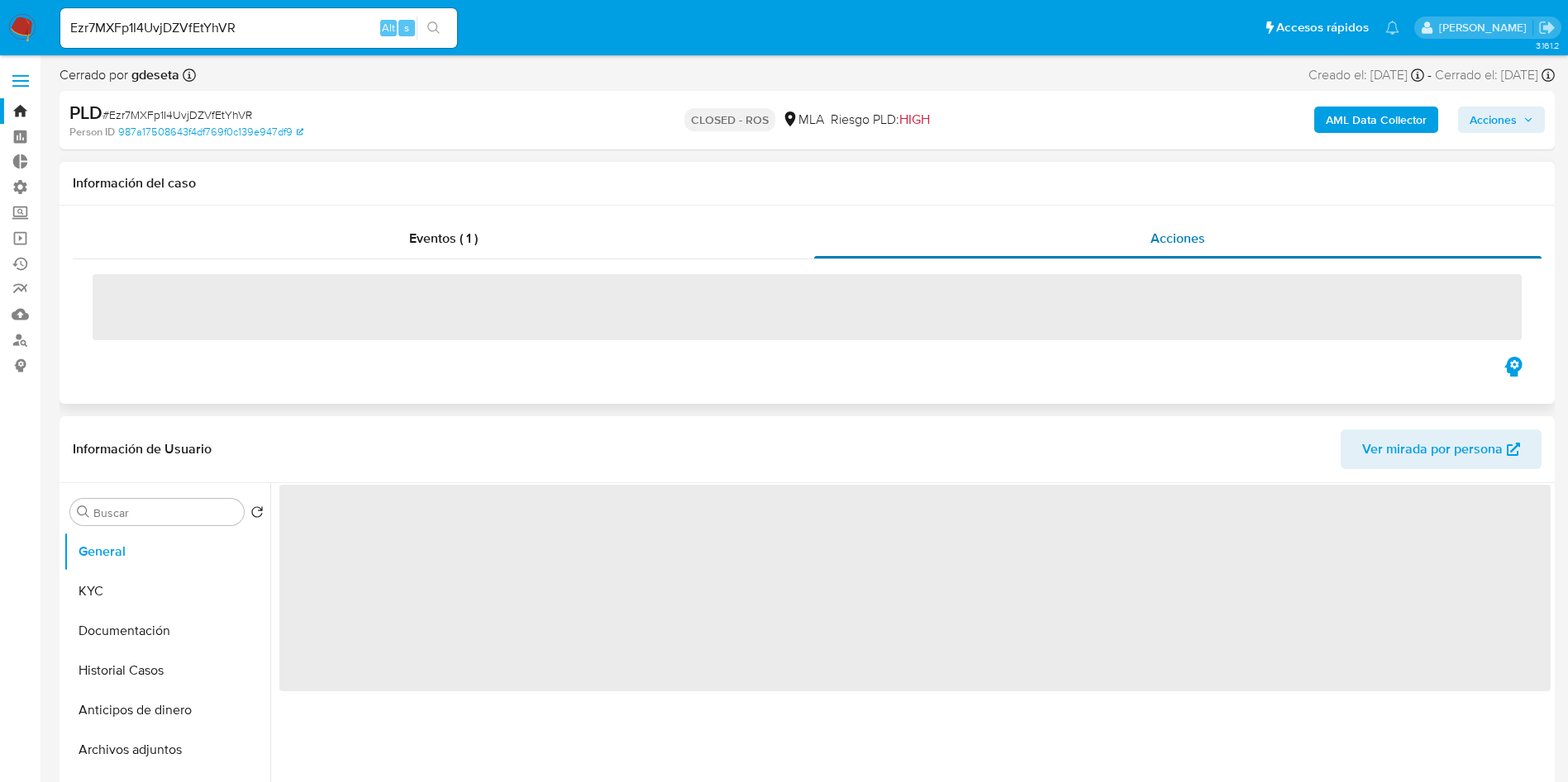
select select "10"
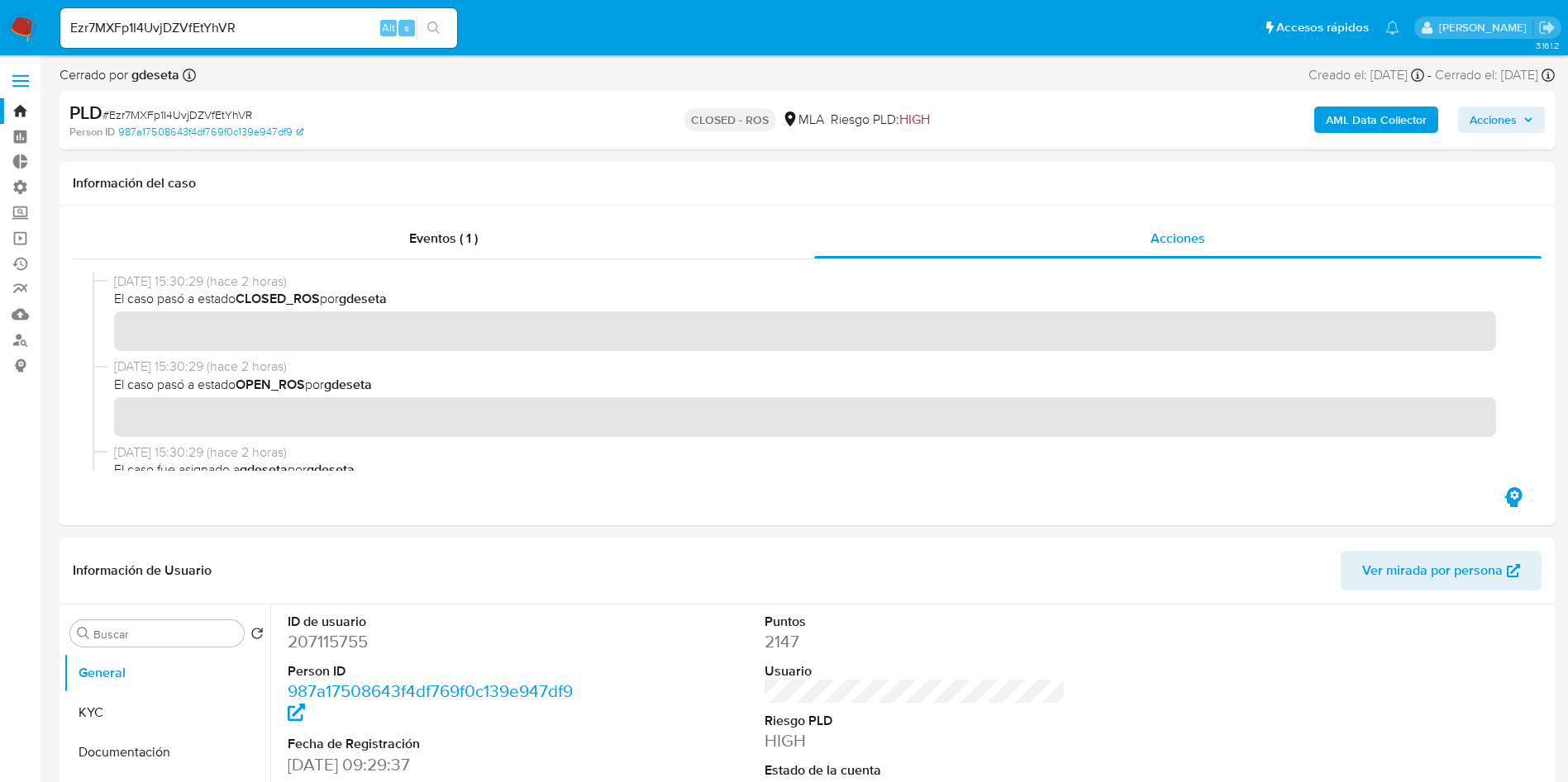
click at [287, 32] on input "Ezr7MXFp1I4UvjDZVfEtYhVR" at bounding box center [258, 28] width 396 height 22
paste input "cYoon5DCt59Y2OjVAL6J33Pw"
type input "cYoon5DCt59Y2OjVAL6J33Pw"
click at [444, 24] on button "search-icon" at bounding box center [433, 28] width 34 height 24
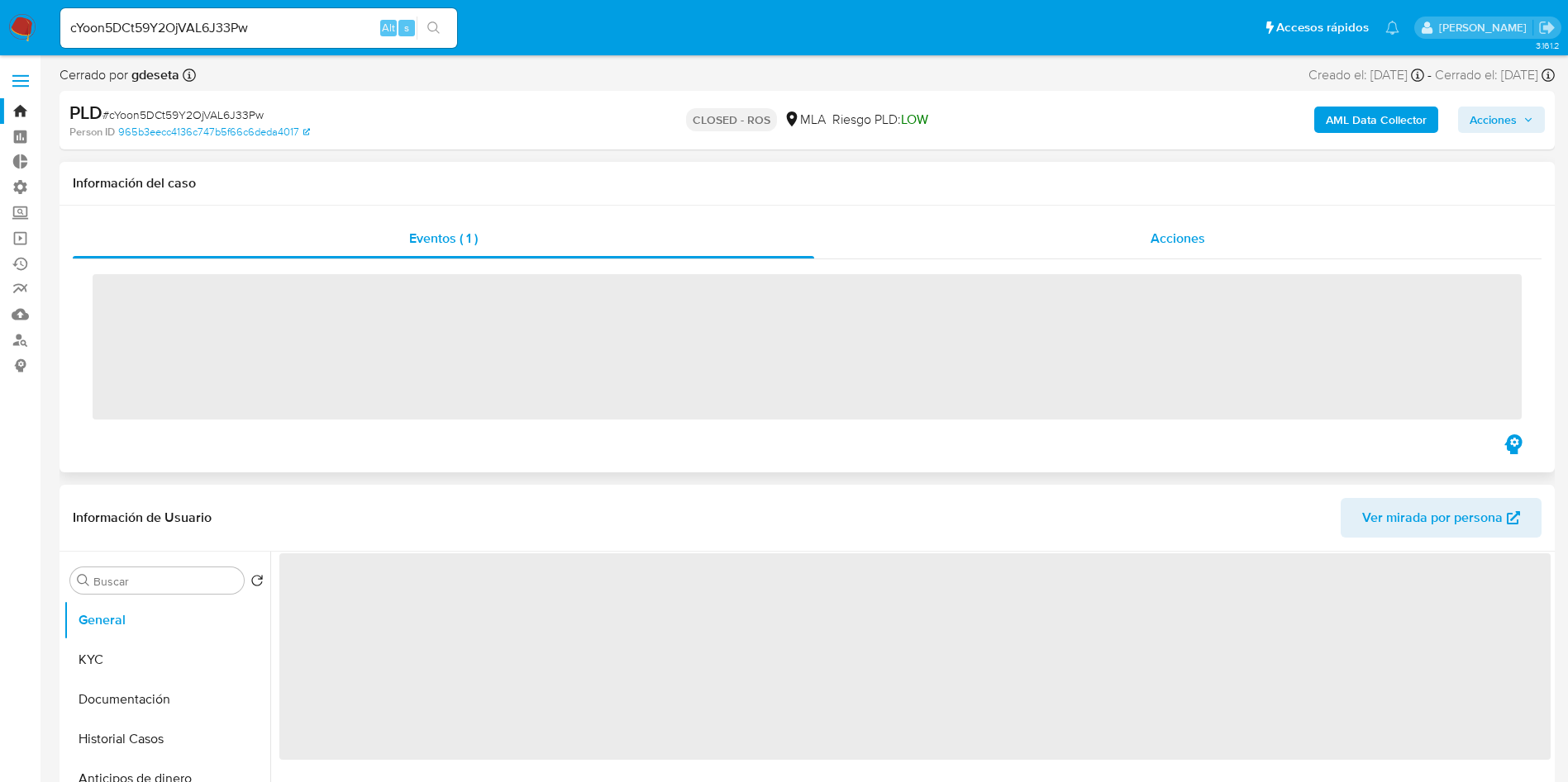
click at [1199, 244] on span "Acciones" at bounding box center [1177, 239] width 55 height 19
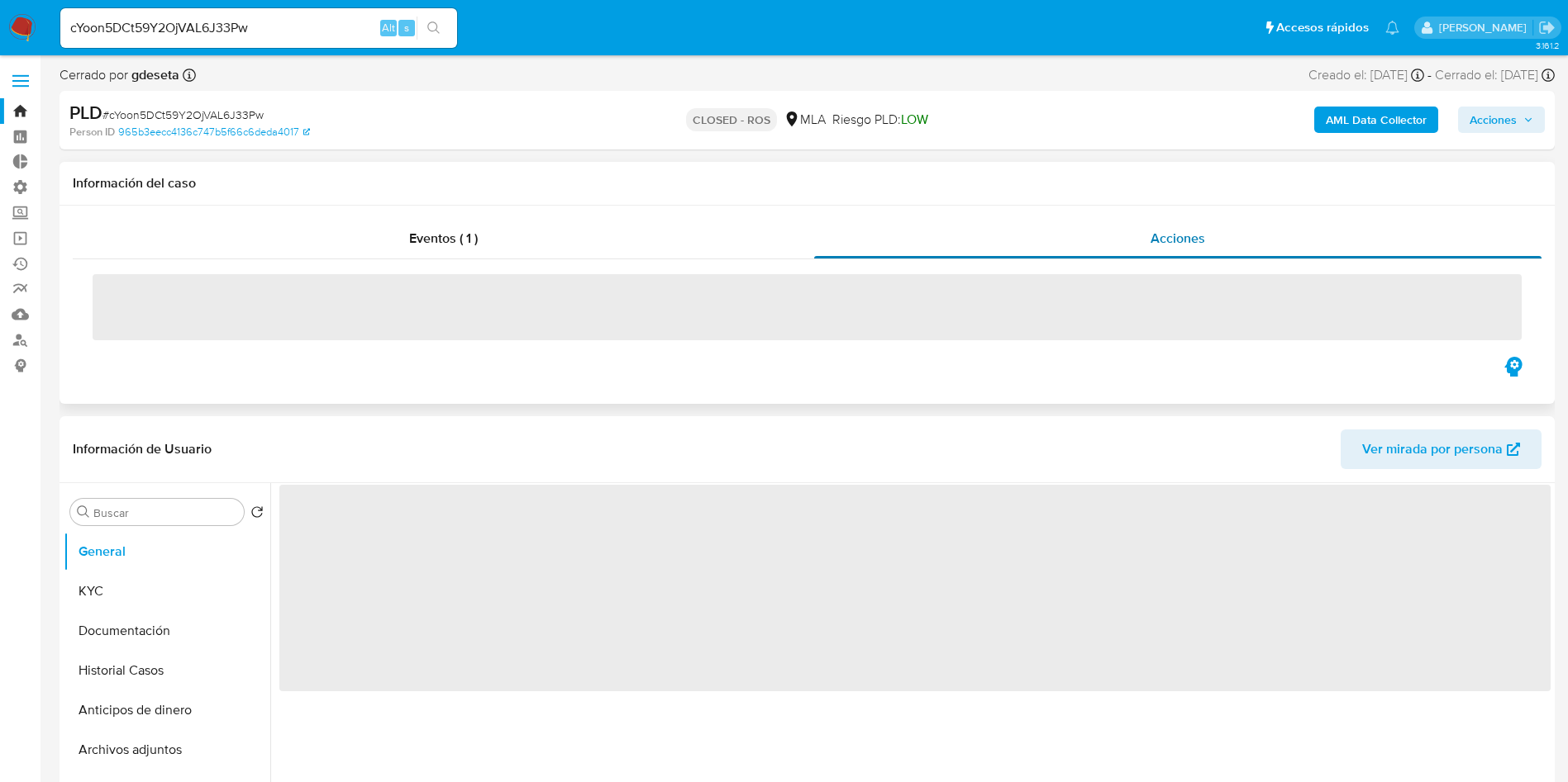
select select "10"
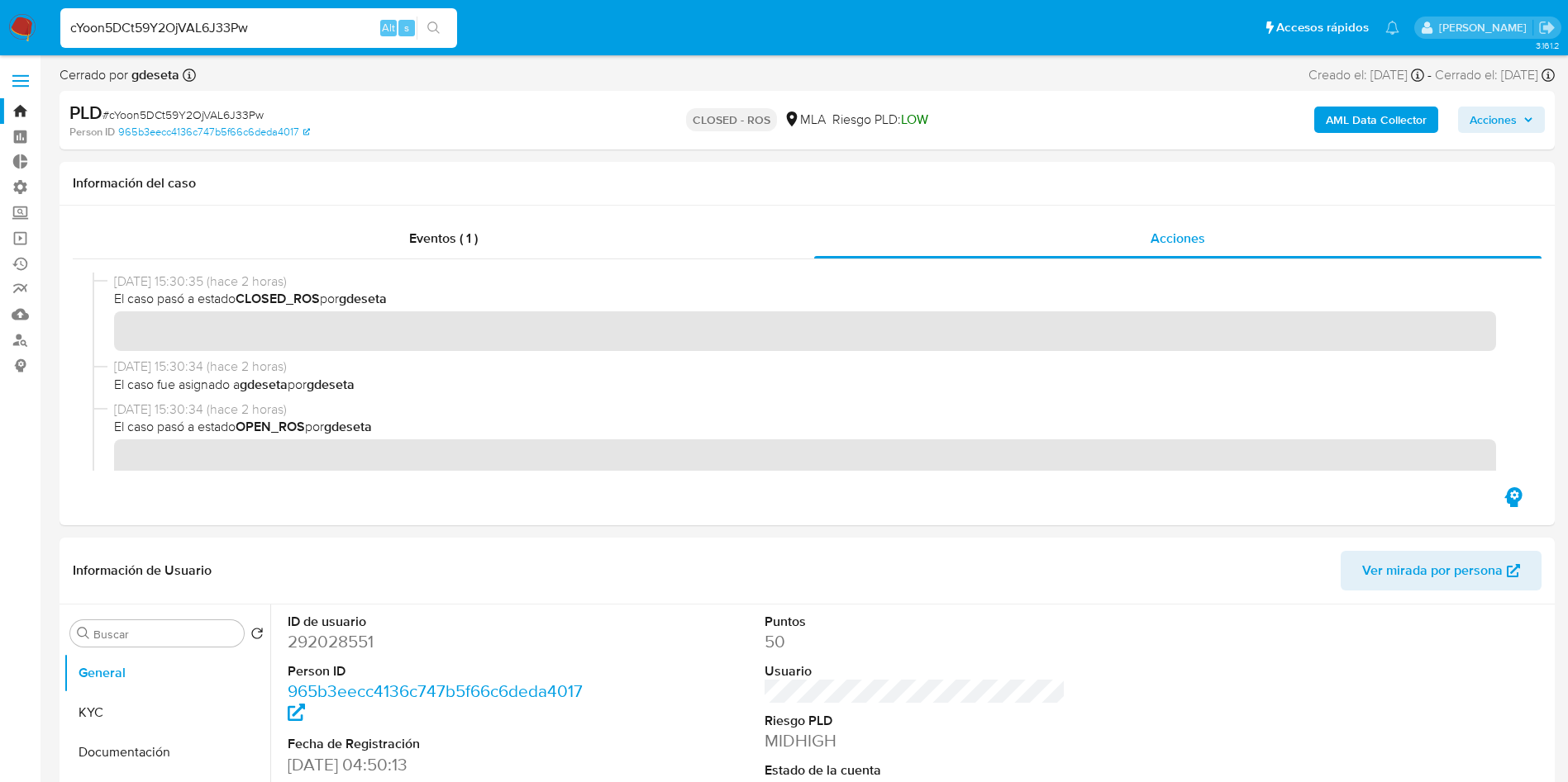
click at [262, 23] on input "cYoon5DCt59Y2OjVAL6J33Pw" at bounding box center [258, 28] width 396 height 22
paste input "xH3b3cQNDjGeP7N5E9DdRjNx"
type input "xH3b3cQNDjGeP7N5E9DdRjNx"
click at [436, 30] on icon "search-icon" at bounding box center [433, 28] width 12 height 12
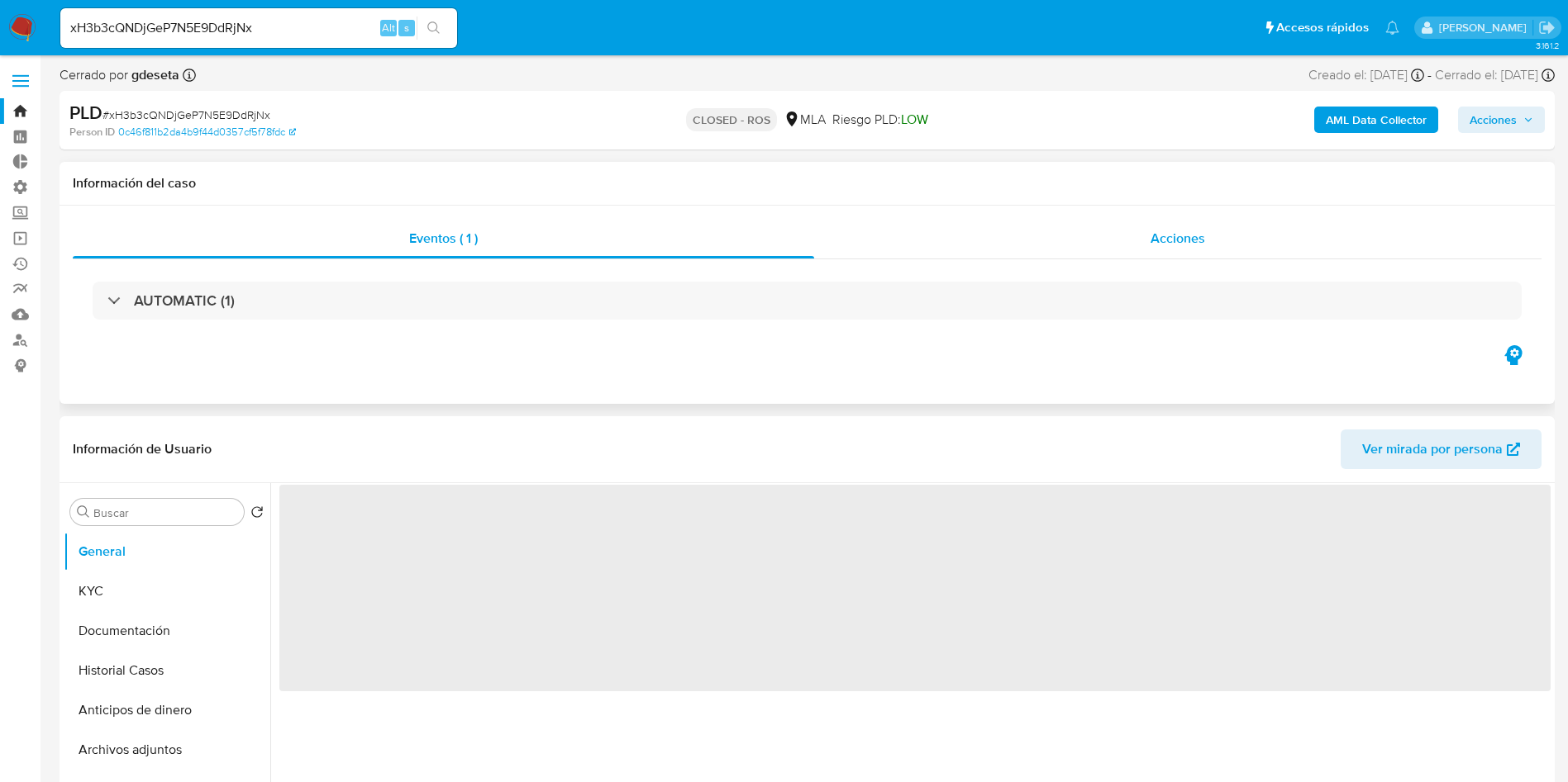
click at [1185, 240] on span "Acciones" at bounding box center [1177, 239] width 55 height 19
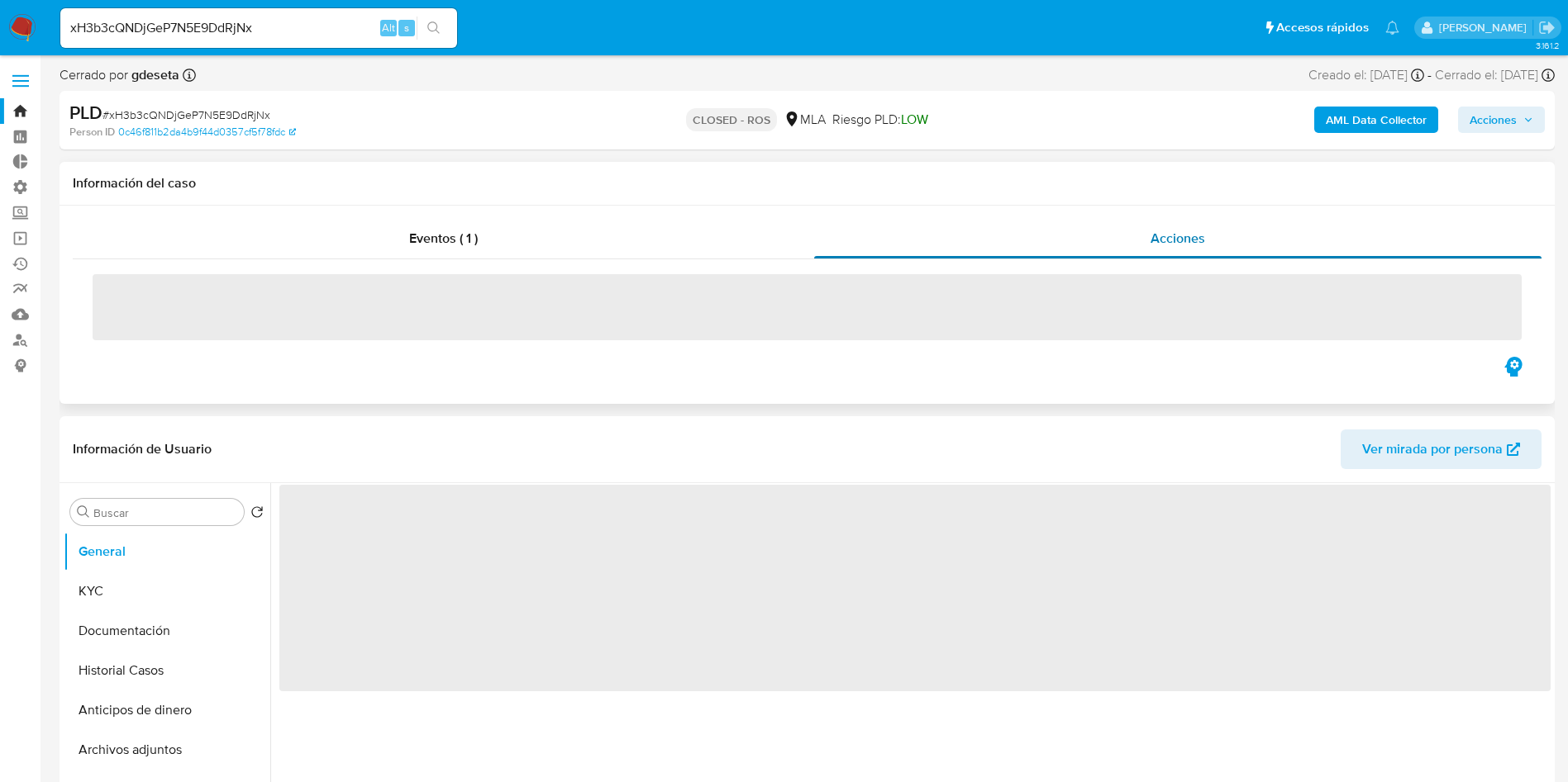
select select "10"
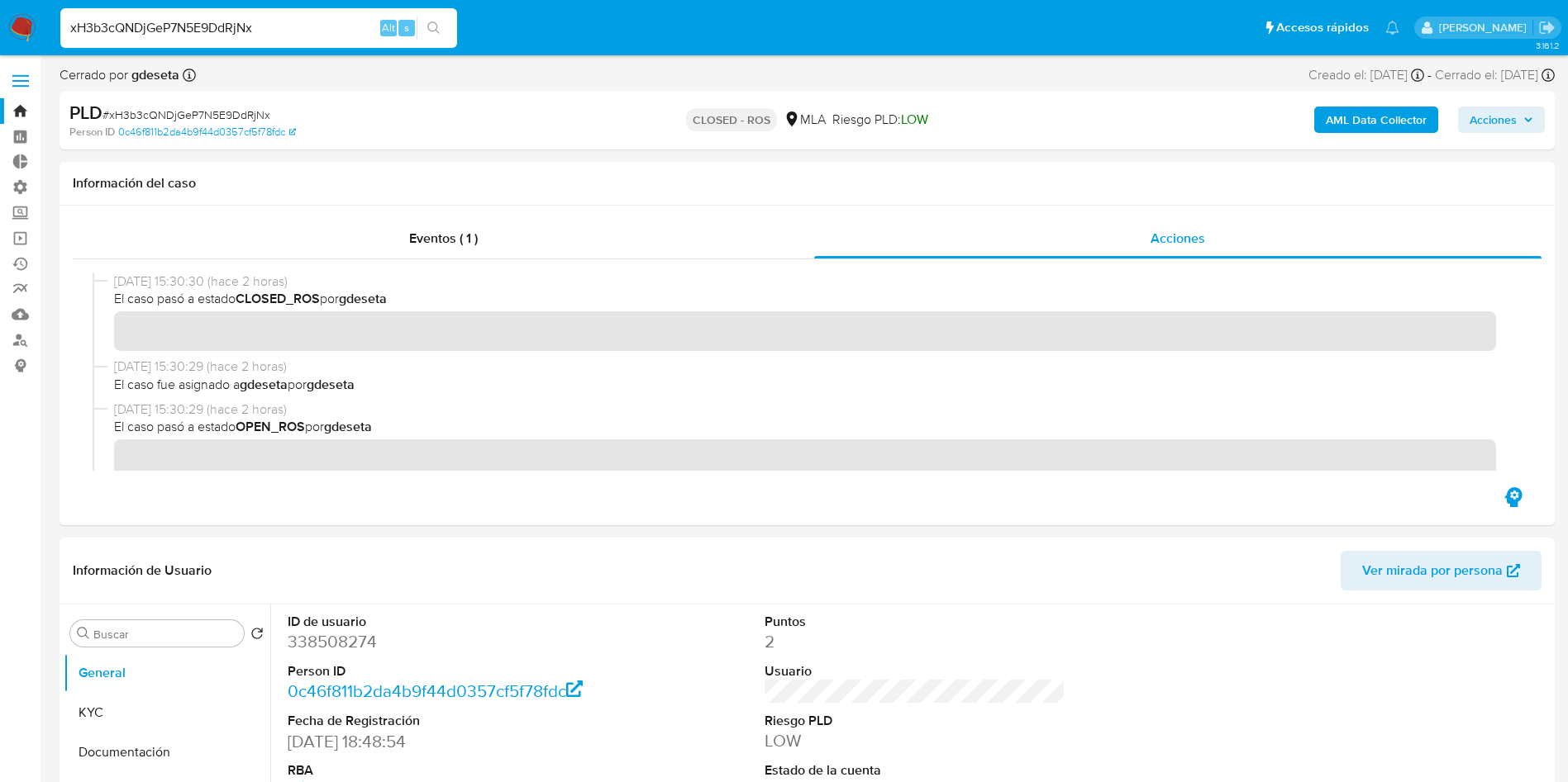
click at [292, 26] on input "xH3b3cQNDjGeP7N5E9DdRjNx" at bounding box center [258, 28] width 396 height 22
paste input "s6GMnOW9zq57Ibe94P9q85v3"
type input "s6GMnOW9zq57Ibe94P9q85v3"
click at [446, 24] on button "search-icon" at bounding box center [433, 28] width 34 height 24
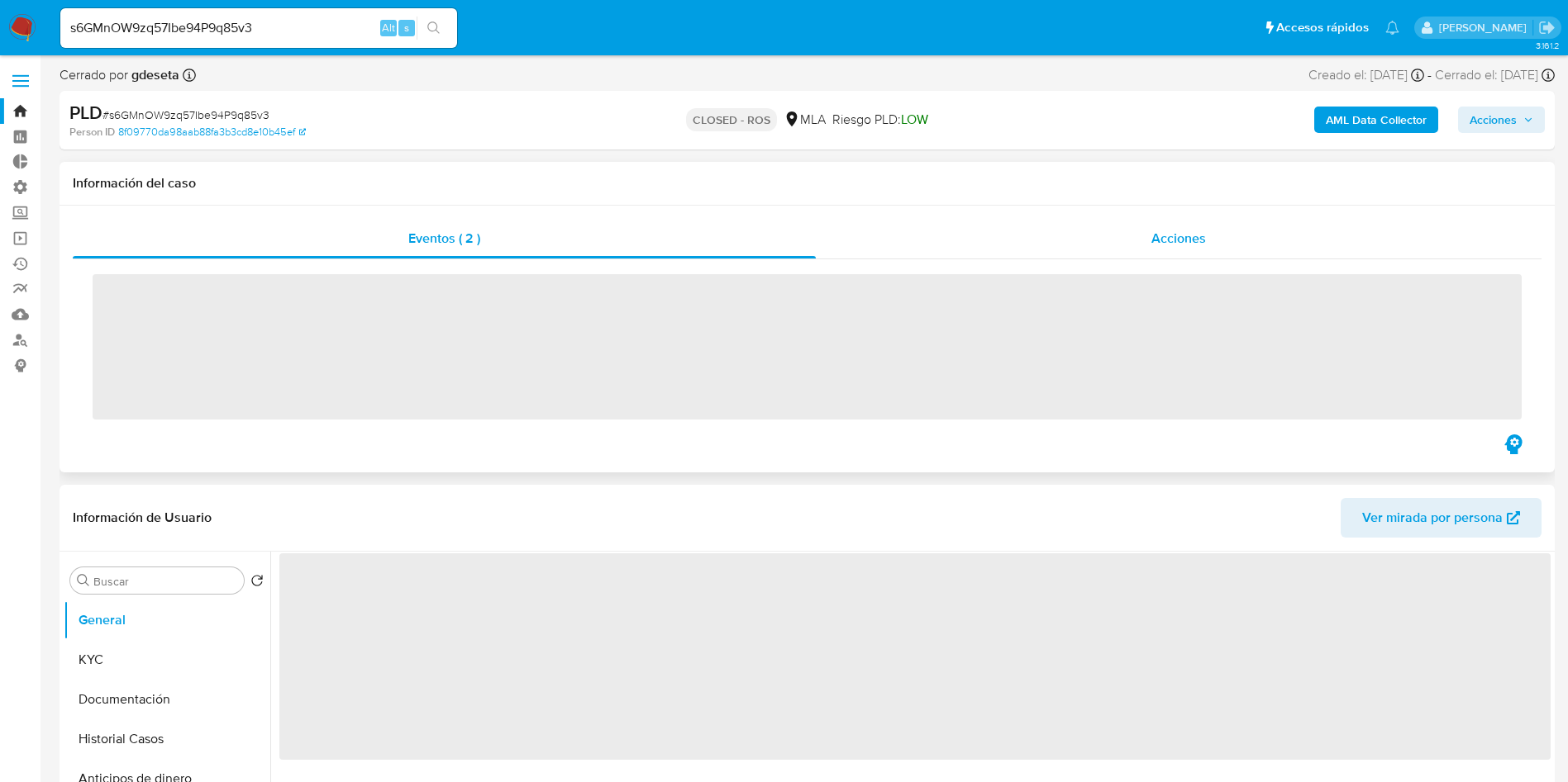
click at [1189, 240] on span "Acciones" at bounding box center [1178, 239] width 55 height 19
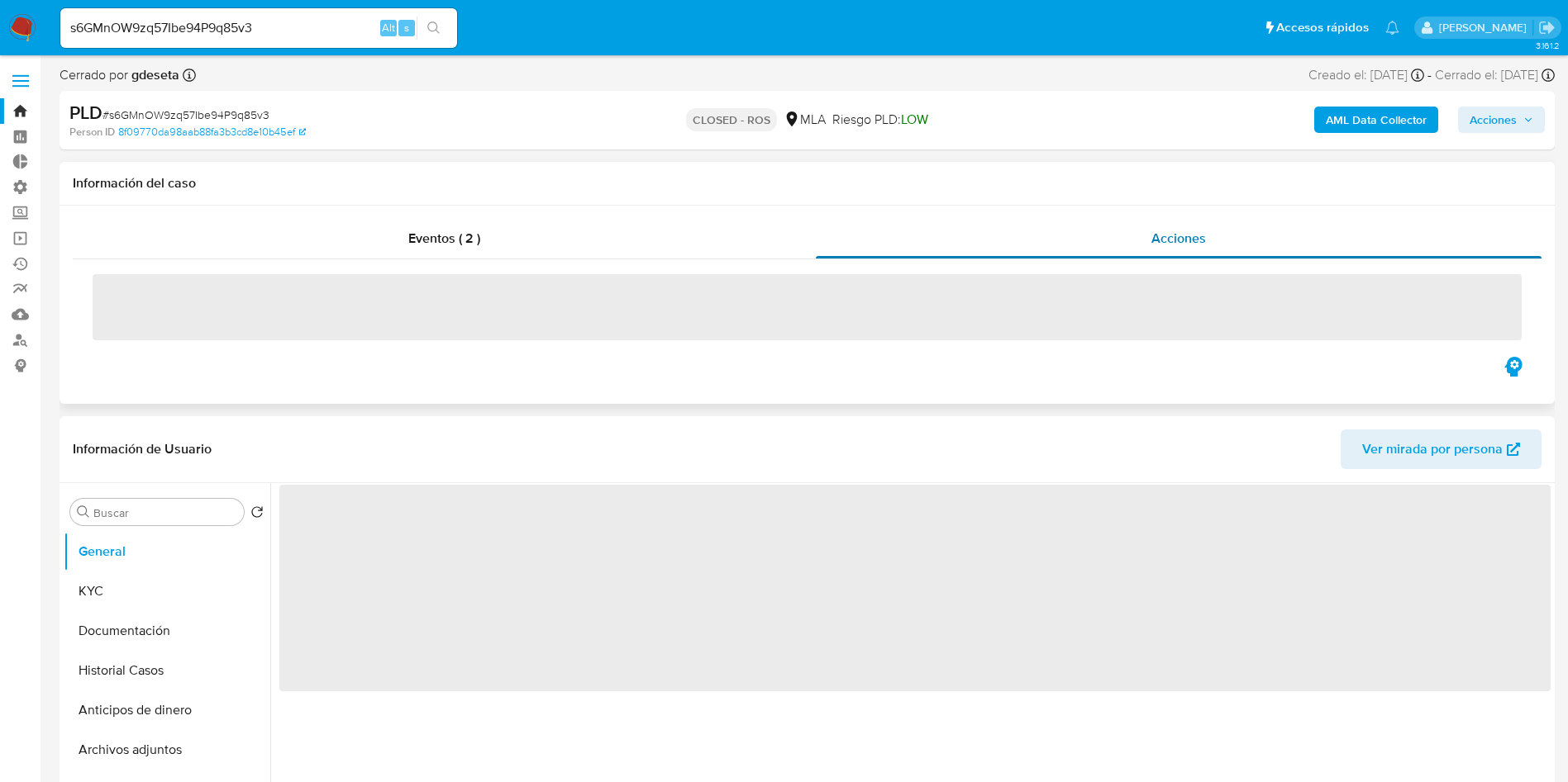
select select "10"
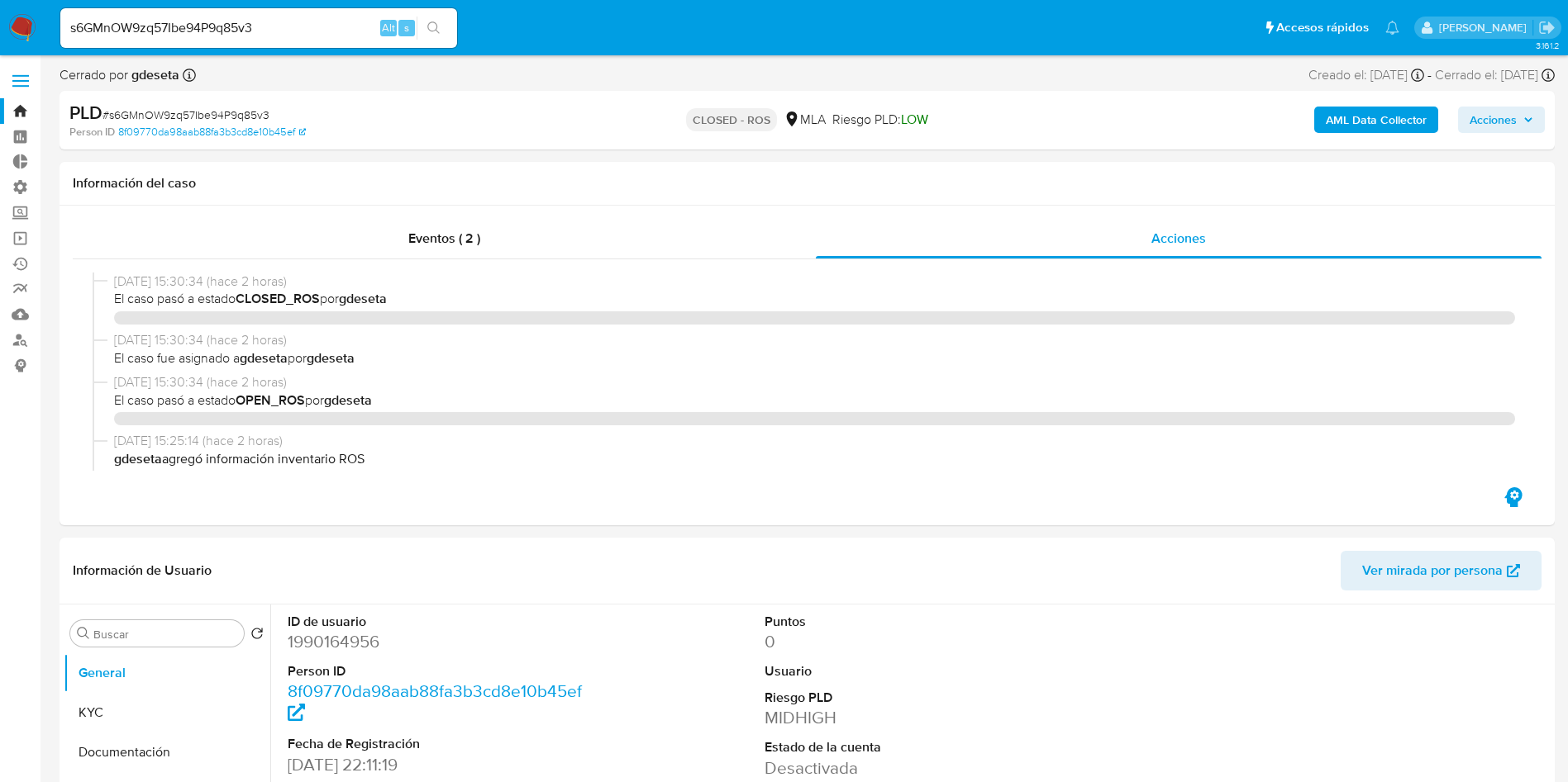
select select "10"
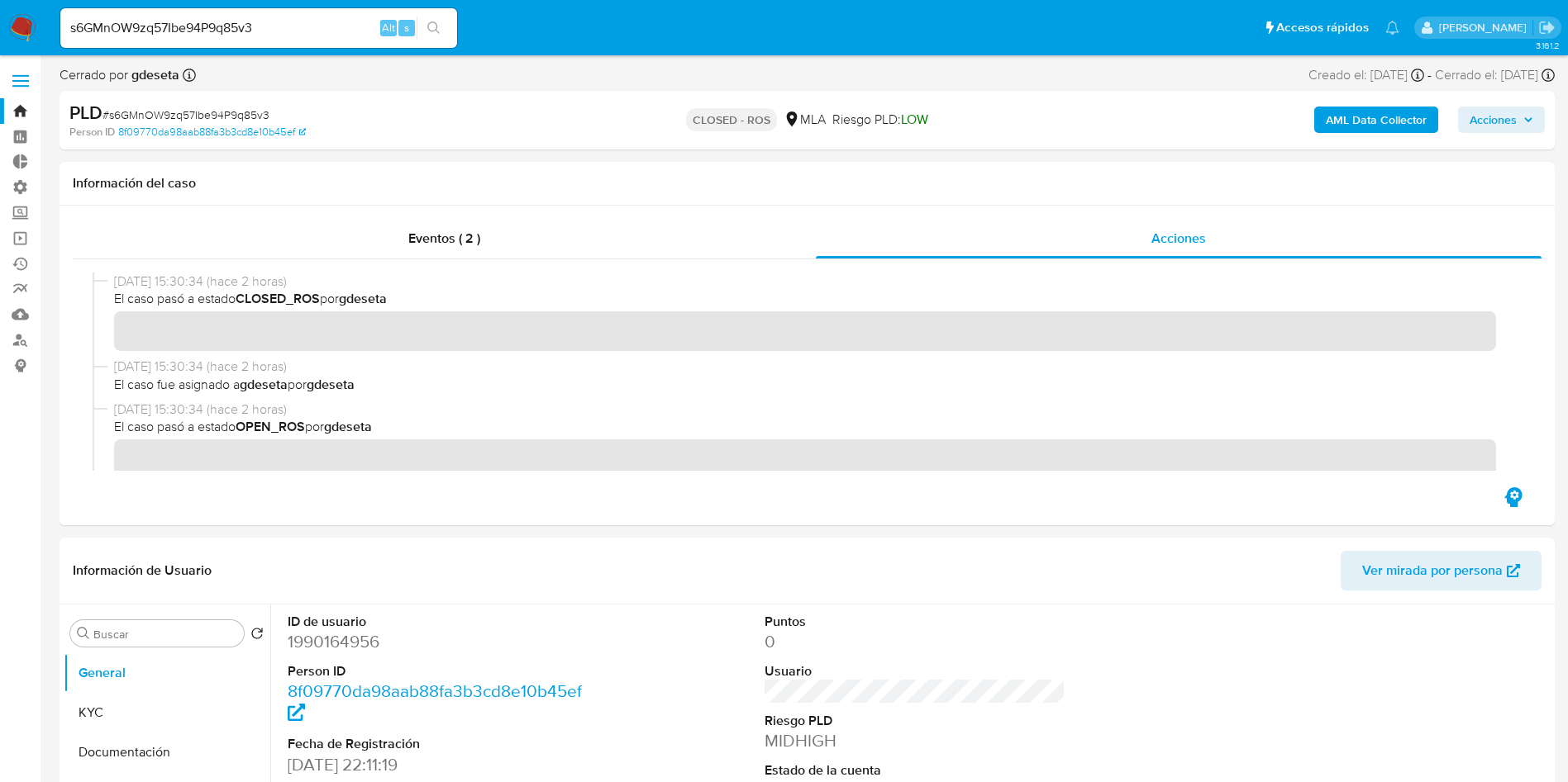
click at [314, 30] on input "s6GMnOW9zq57Ibe94P9q85v3" at bounding box center [258, 28] width 396 height 22
paste input "CrU5WjrAjwaOmBE1xwxt0HS1"
type input "CrU5WjrAjwaOmBE1xwxt0HS1"
click at [437, 24] on icon "search-icon" at bounding box center [433, 28] width 12 height 12
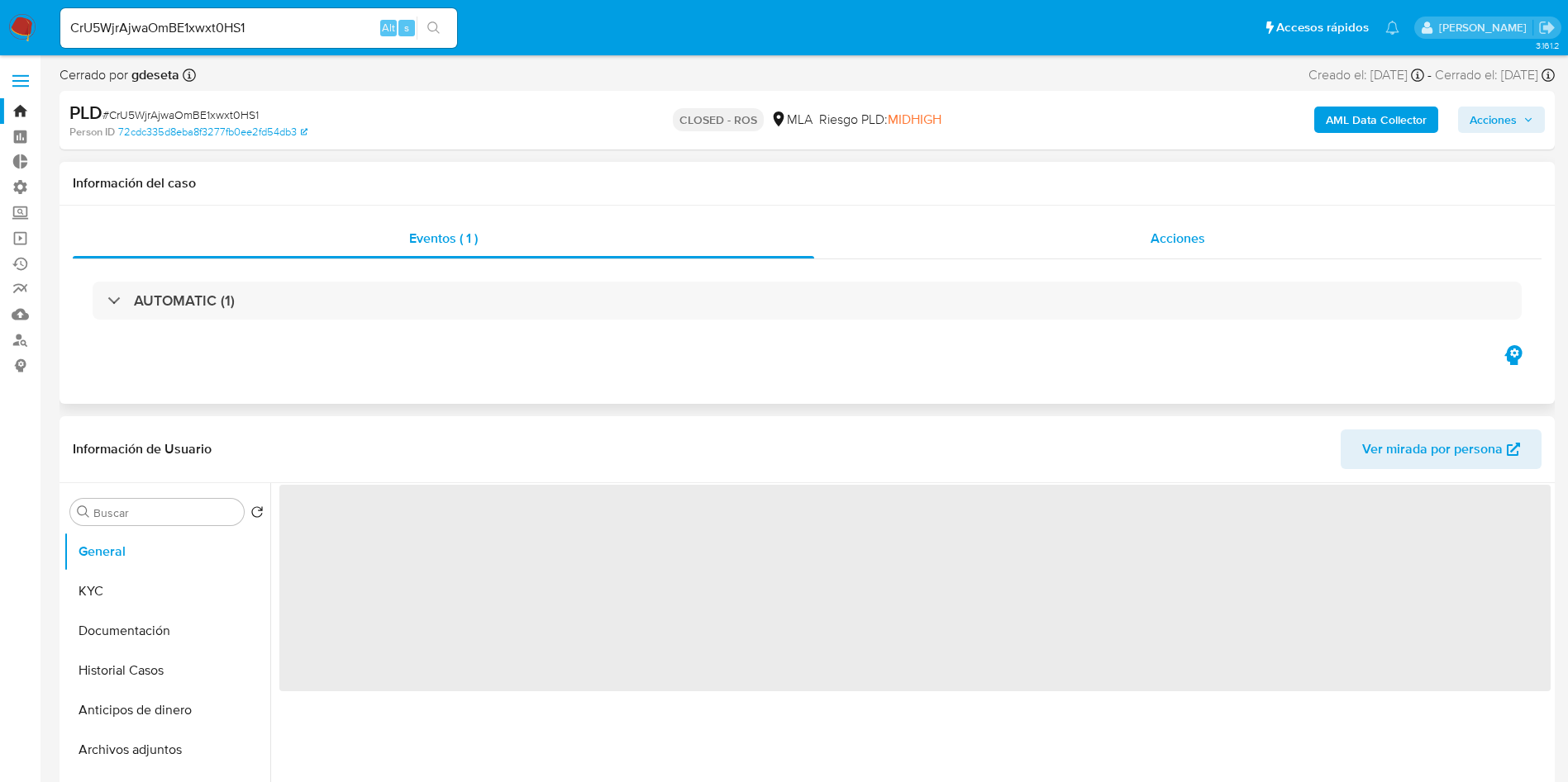
click at [1212, 243] on div "Acciones" at bounding box center [1177, 239] width 727 height 40
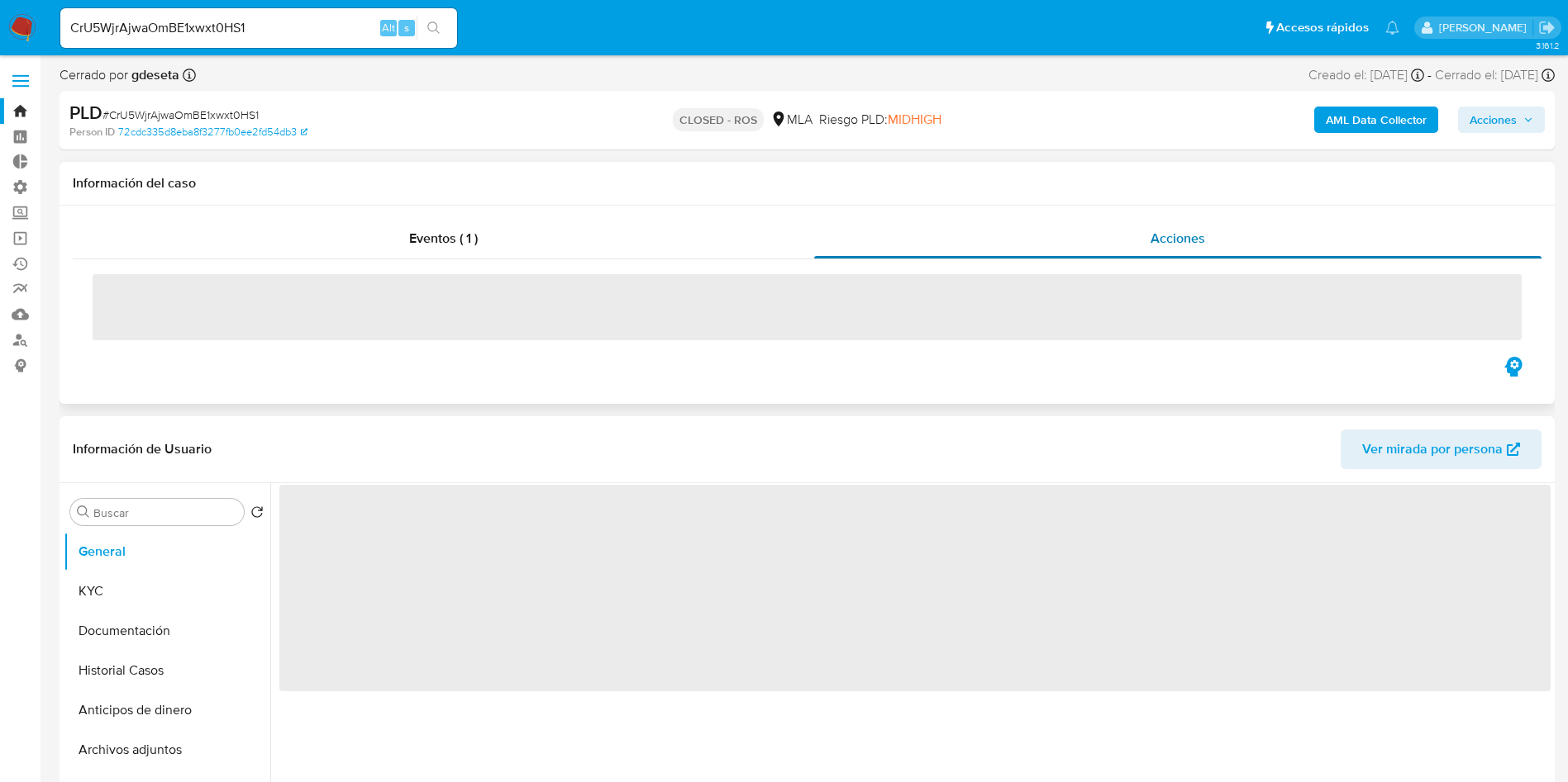
select select "10"
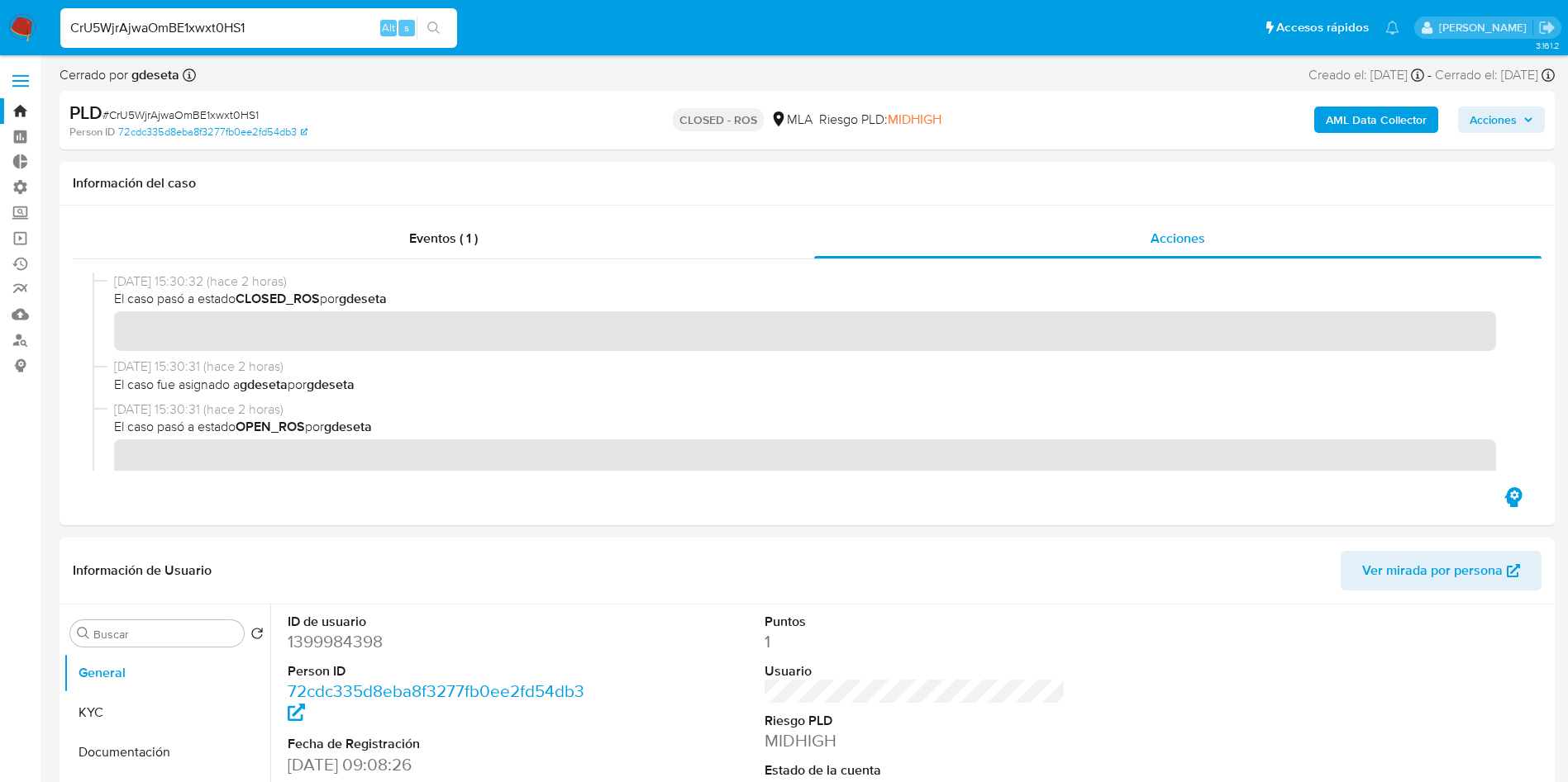
click at [277, 31] on input "CrU5WjrAjwaOmBE1xwxt0HS1" at bounding box center [258, 28] width 396 height 22
paste input "gs9LHrZ6KWVEUw1dolYaIy3K"
type input "gs9LHrZ6KWVEUw1dolYaIy3K"
click at [440, 27] on icon "search-icon" at bounding box center [433, 28] width 13 height 13
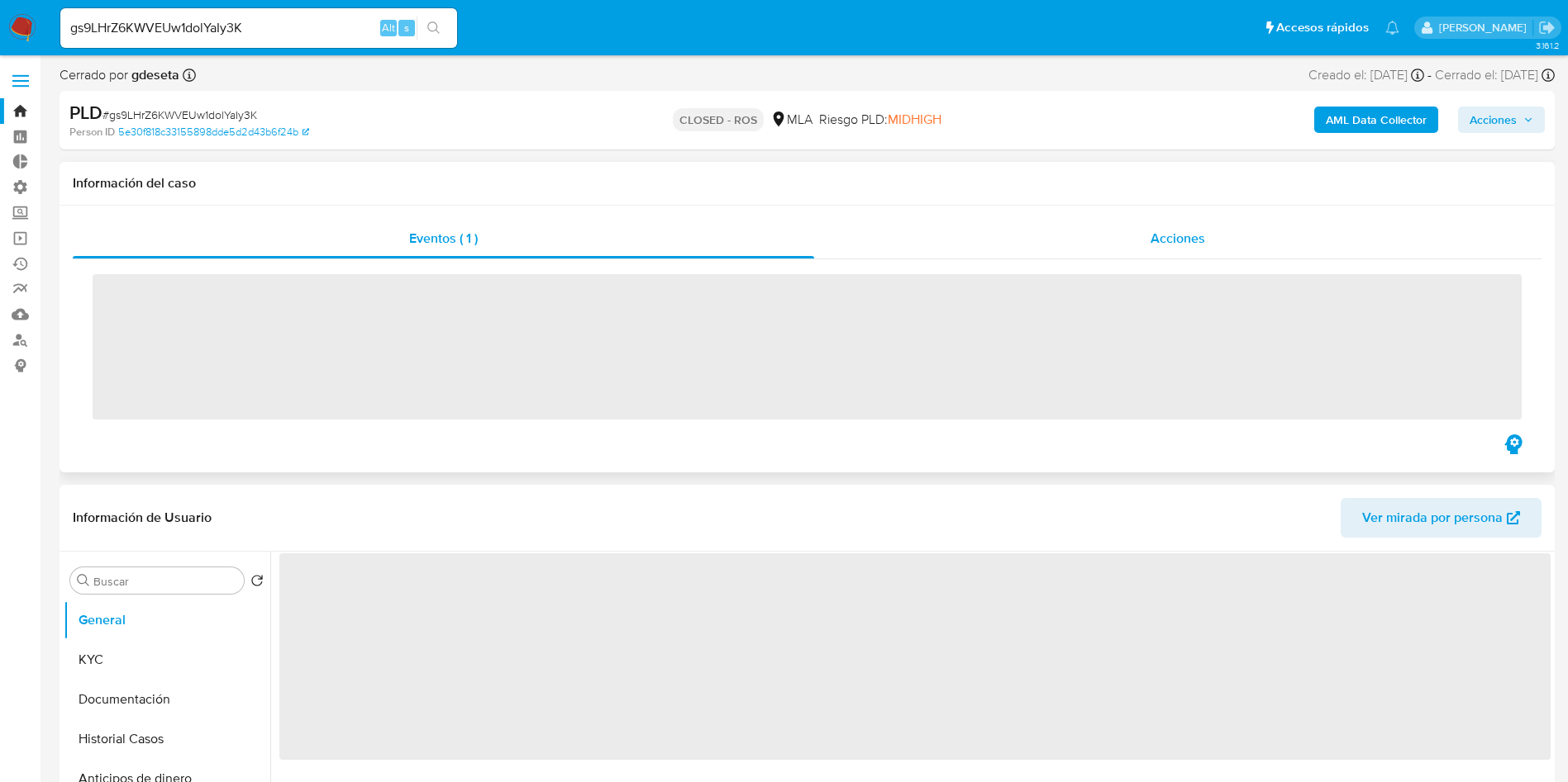
click at [1199, 246] on span "Acciones" at bounding box center [1177, 239] width 55 height 19
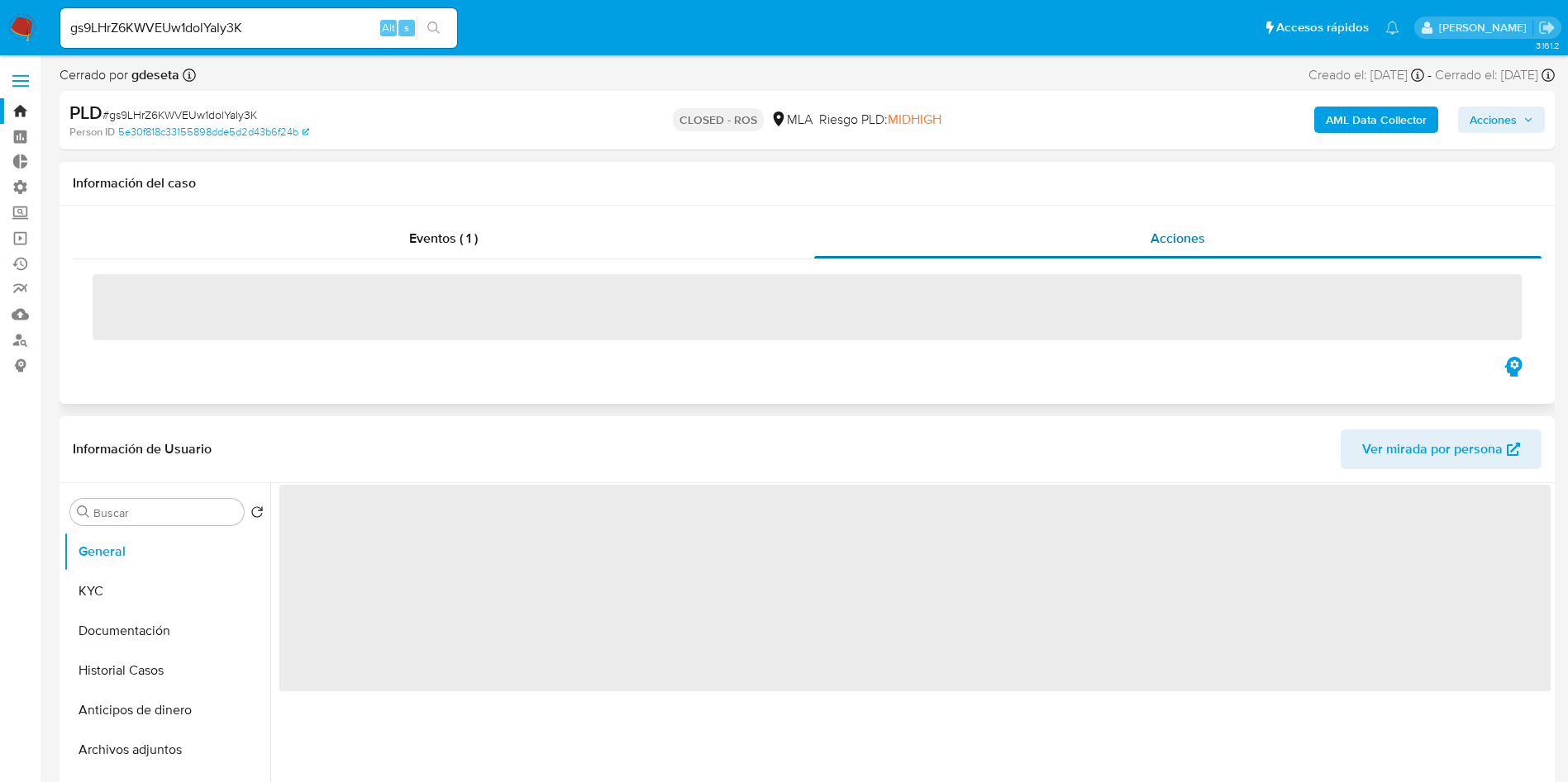
select select "10"
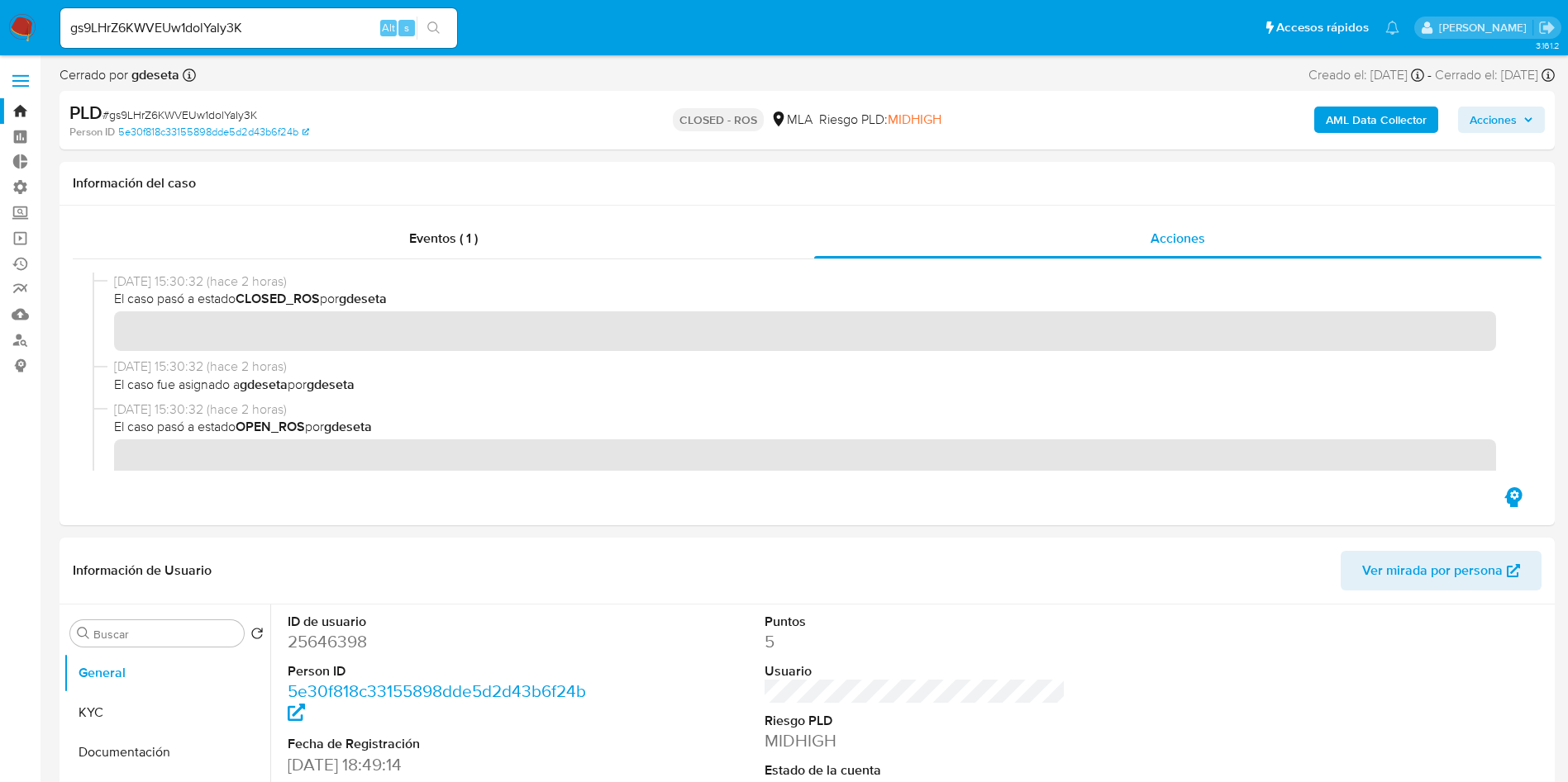
click at [303, 28] on input "gs9LHrZ6KWVEUw1dolYaIy3K" at bounding box center [258, 28] width 396 height 22
click at [303, 27] on input "gs9LHrZ6KWVEUw1dolYaIy3K" at bounding box center [258, 28] width 396 height 22
paste input "OmW2rqOqfE8R39lp7x61NzcV"
type input "OmW2rqOqfE8R39lp7x61NzcV"
click at [450, 26] on button "search-icon" at bounding box center [433, 28] width 34 height 24
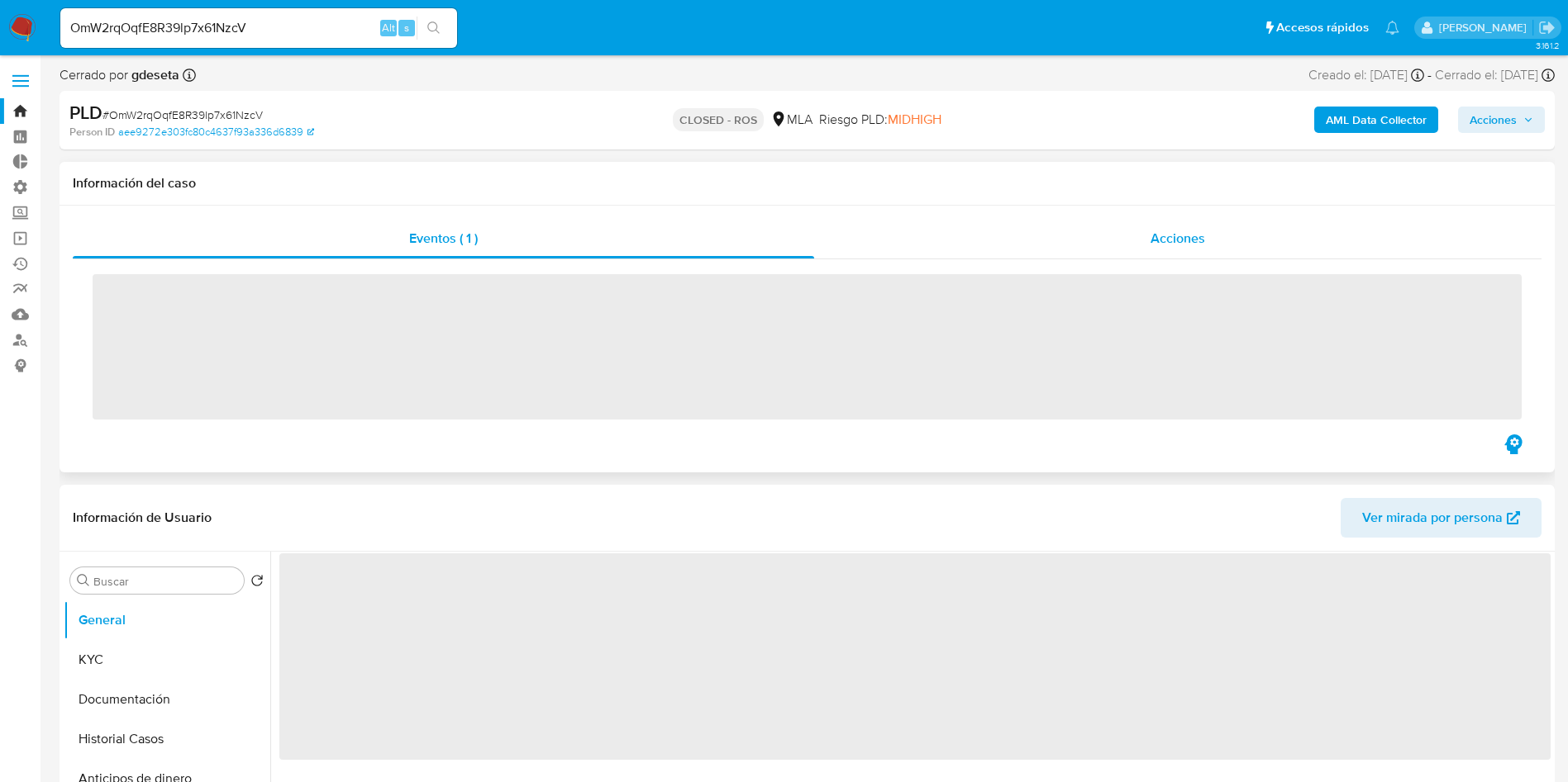
click at [1264, 241] on div "Acciones" at bounding box center [1177, 239] width 727 height 40
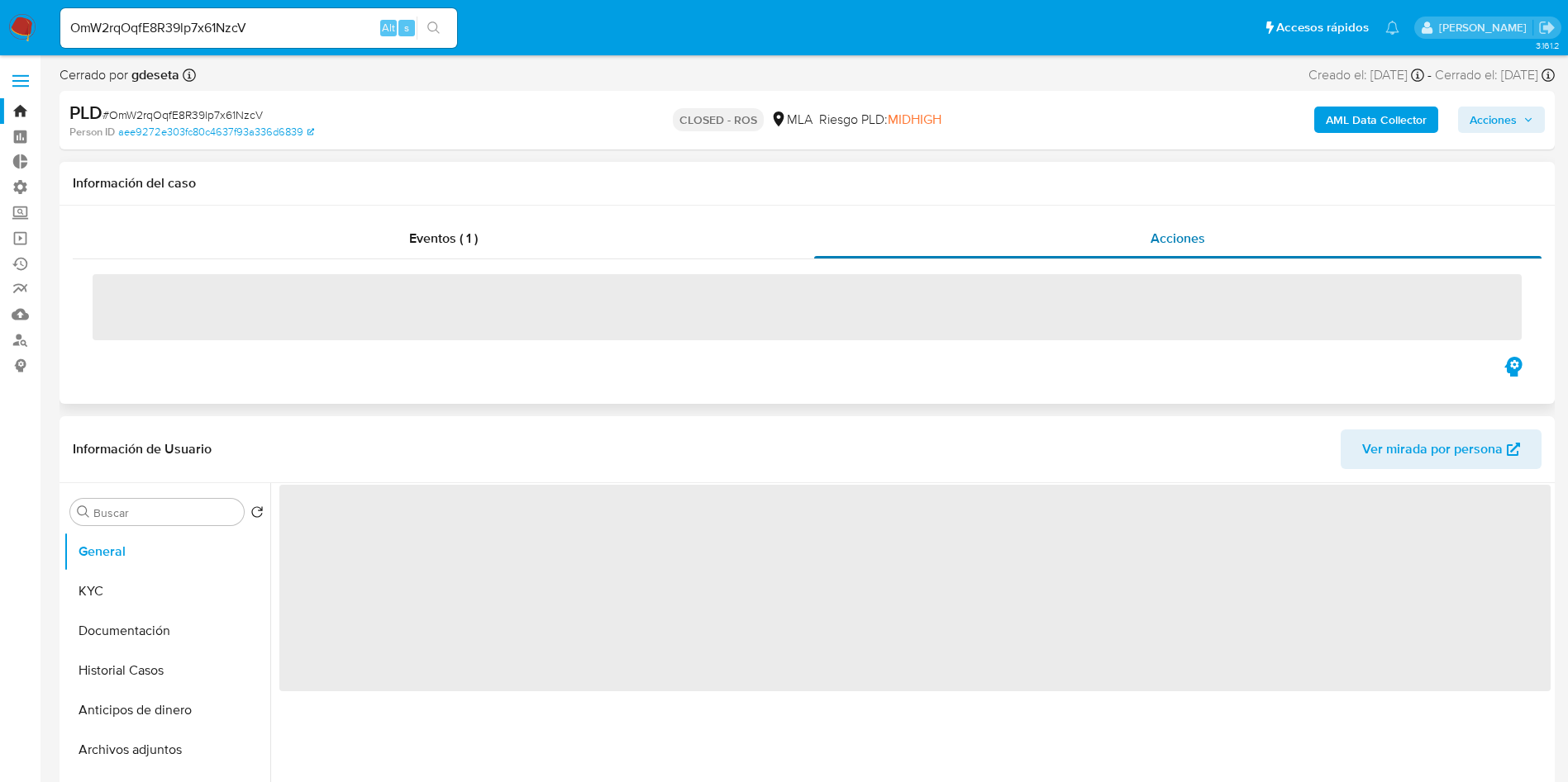
select select "10"
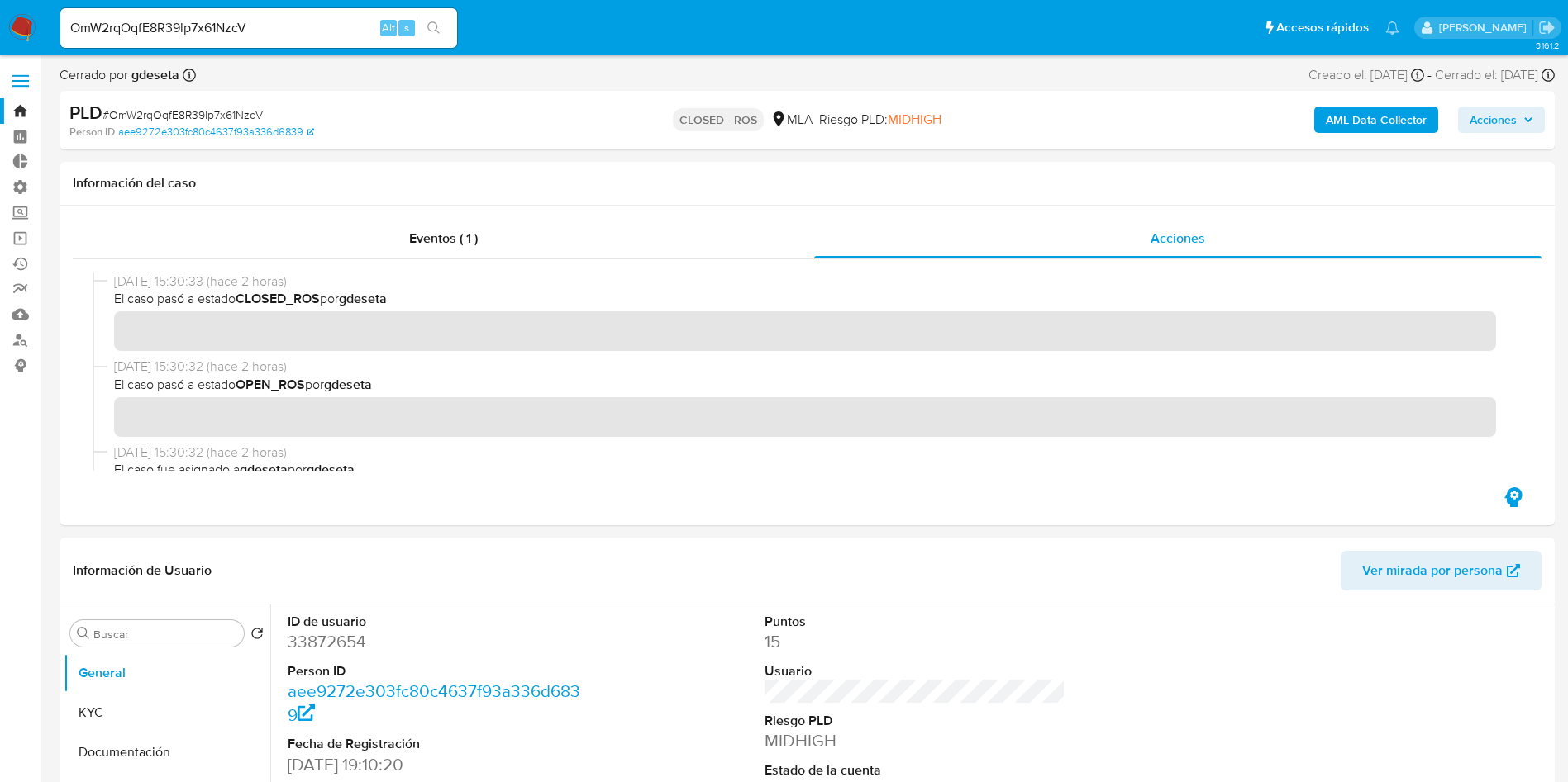
click at [324, 31] on input "OmW2rqOqfE8R39lp7x61NzcV" at bounding box center [258, 28] width 396 height 22
click at [324, 30] on input "OmW2rqOqfE8R39lp7x61NzcV" at bounding box center [258, 28] width 396 height 22
paste input "Tkf88vRdKn6j91QSPIMPR5OS"
type input "Tkf88vRdKn6j91QSPIMPR5OS"
click at [440, 29] on icon "search-icon" at bounding box center [433, 28] width 13 height 13
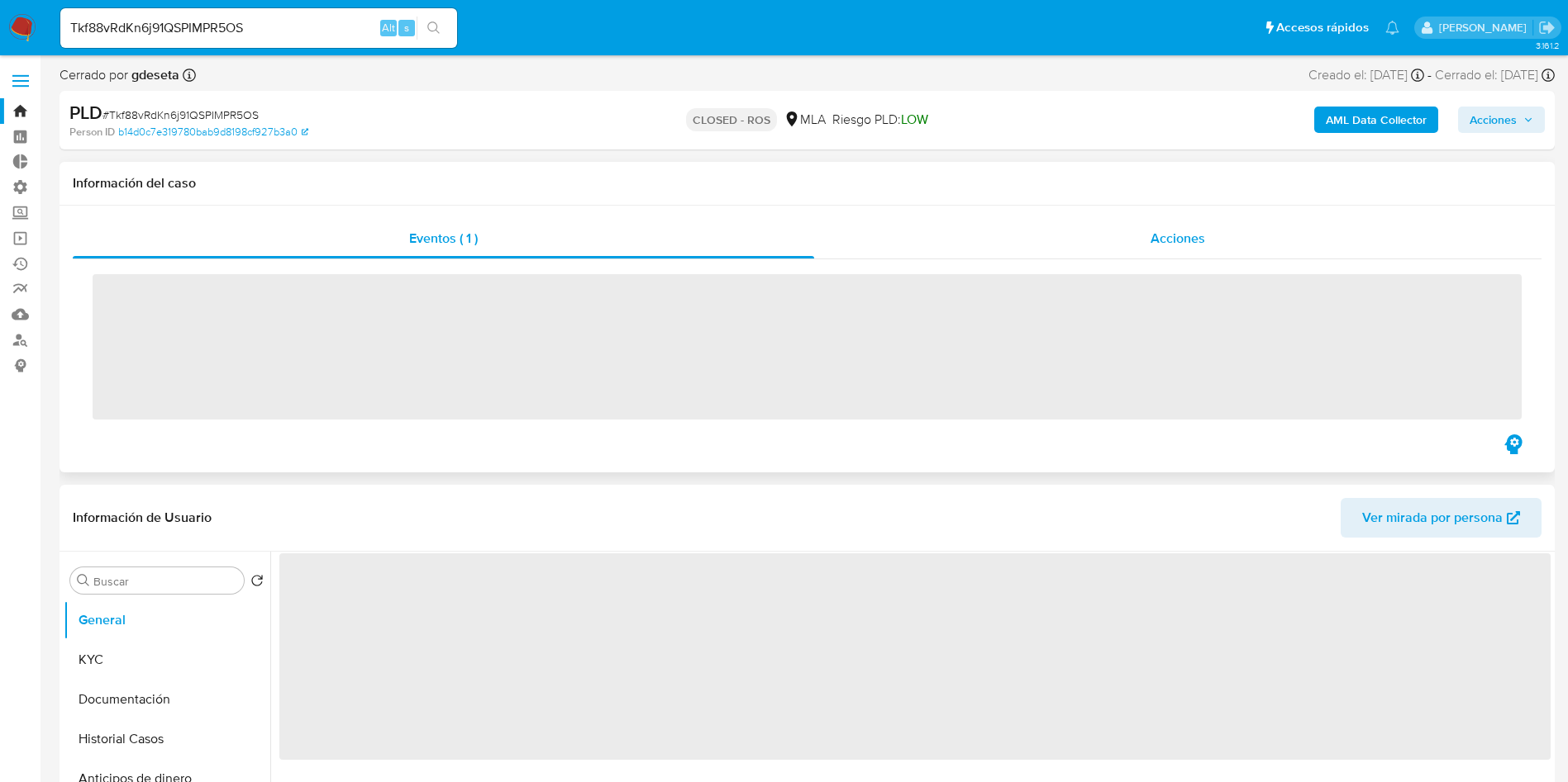
click at [1200, 244] on span "Acciones" at bounding box center [1177, 239] width 55 height 19
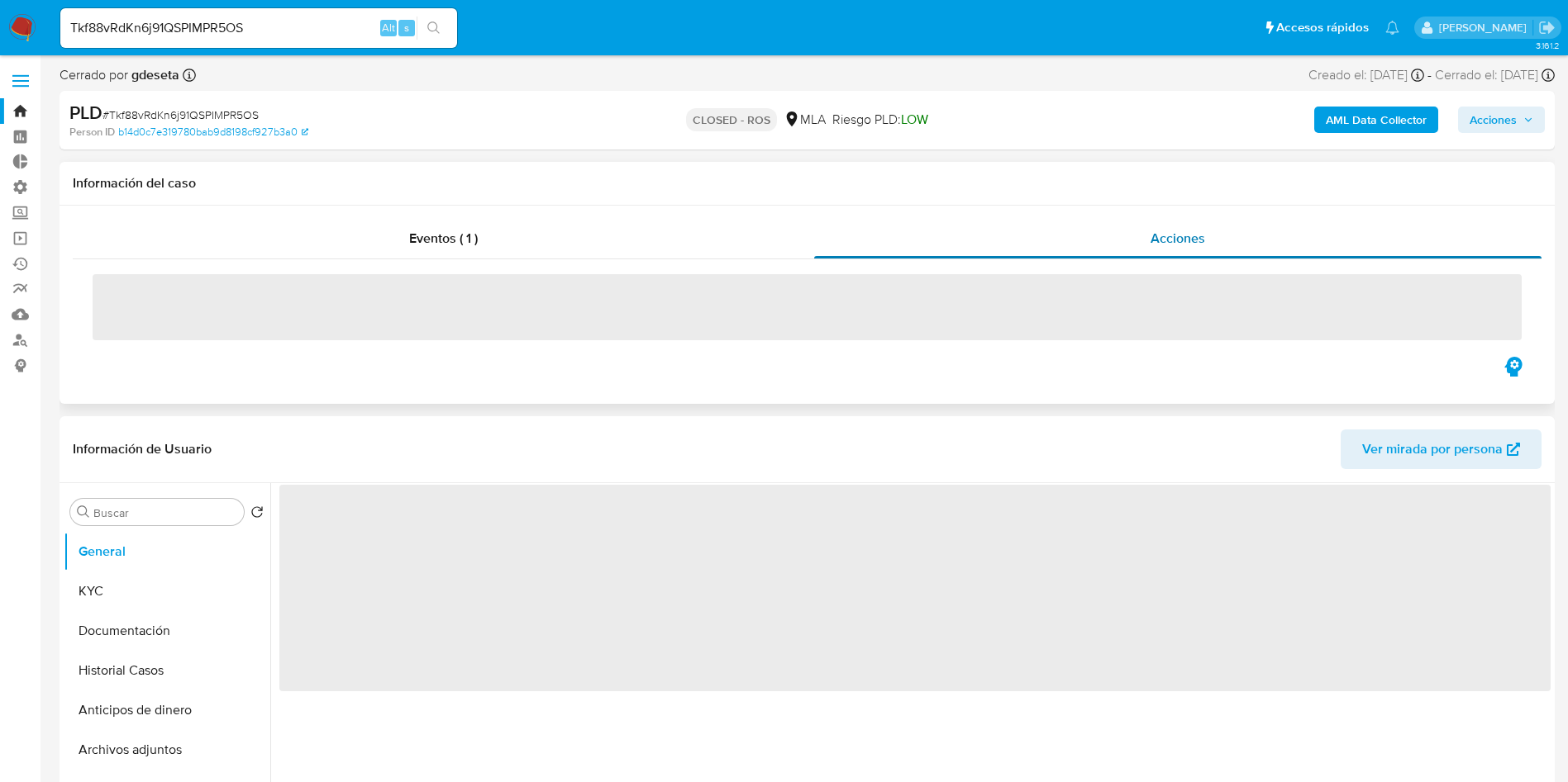
select select "10"
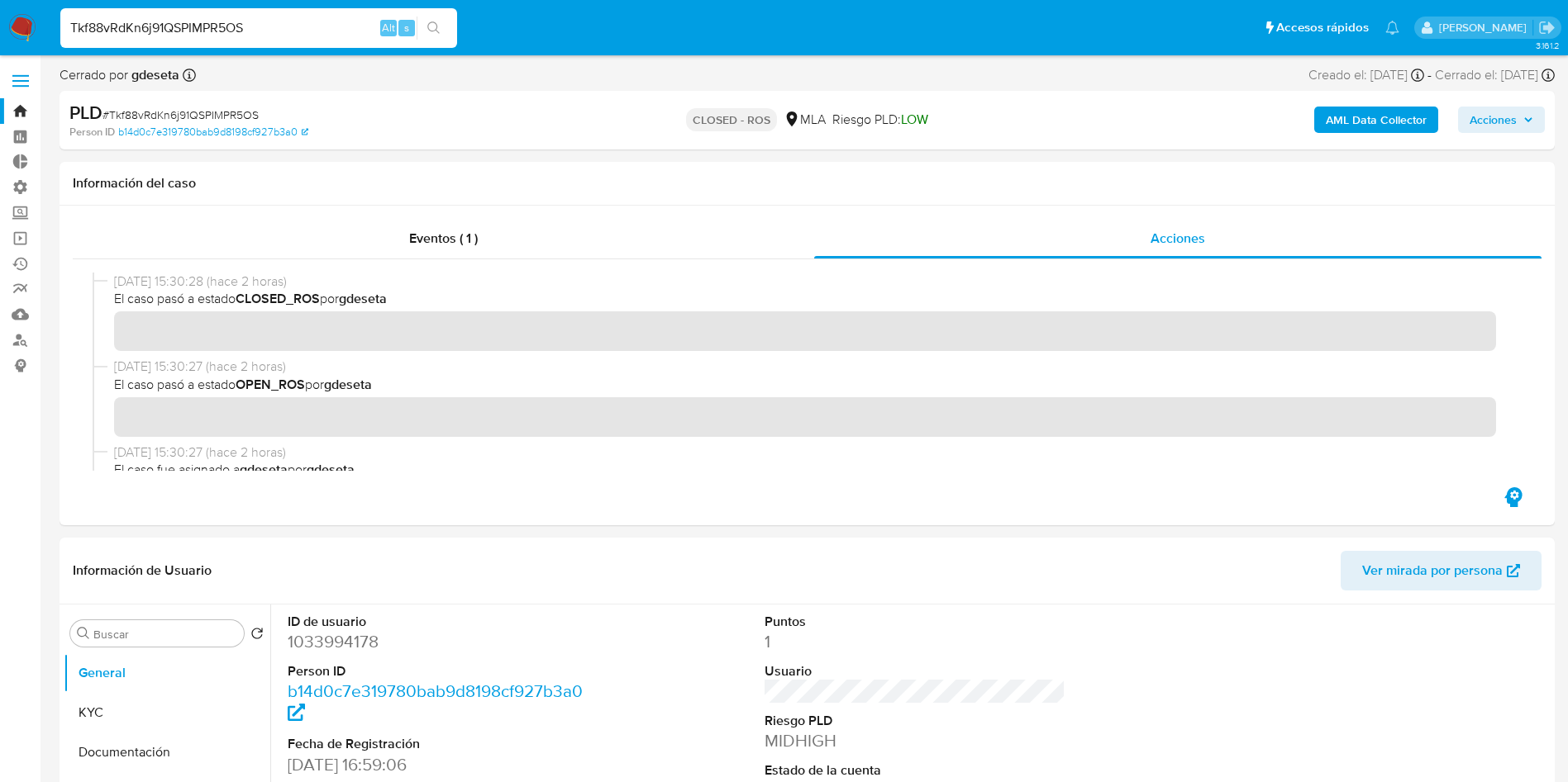
click at [263, 23] on input "Tkf88vRdKn6j91QSPIMPR5OS" at bounding box center [258, 28] width 396 height 22
paste input "MZkr0UplKhFdkRIOJZqsAVQK"
type input "MZkr0UplKhFdkRIOJZqsAVQK"
click at [435, 17] on button "search-icon" at bounding box center [433, 28] width 34 height 24
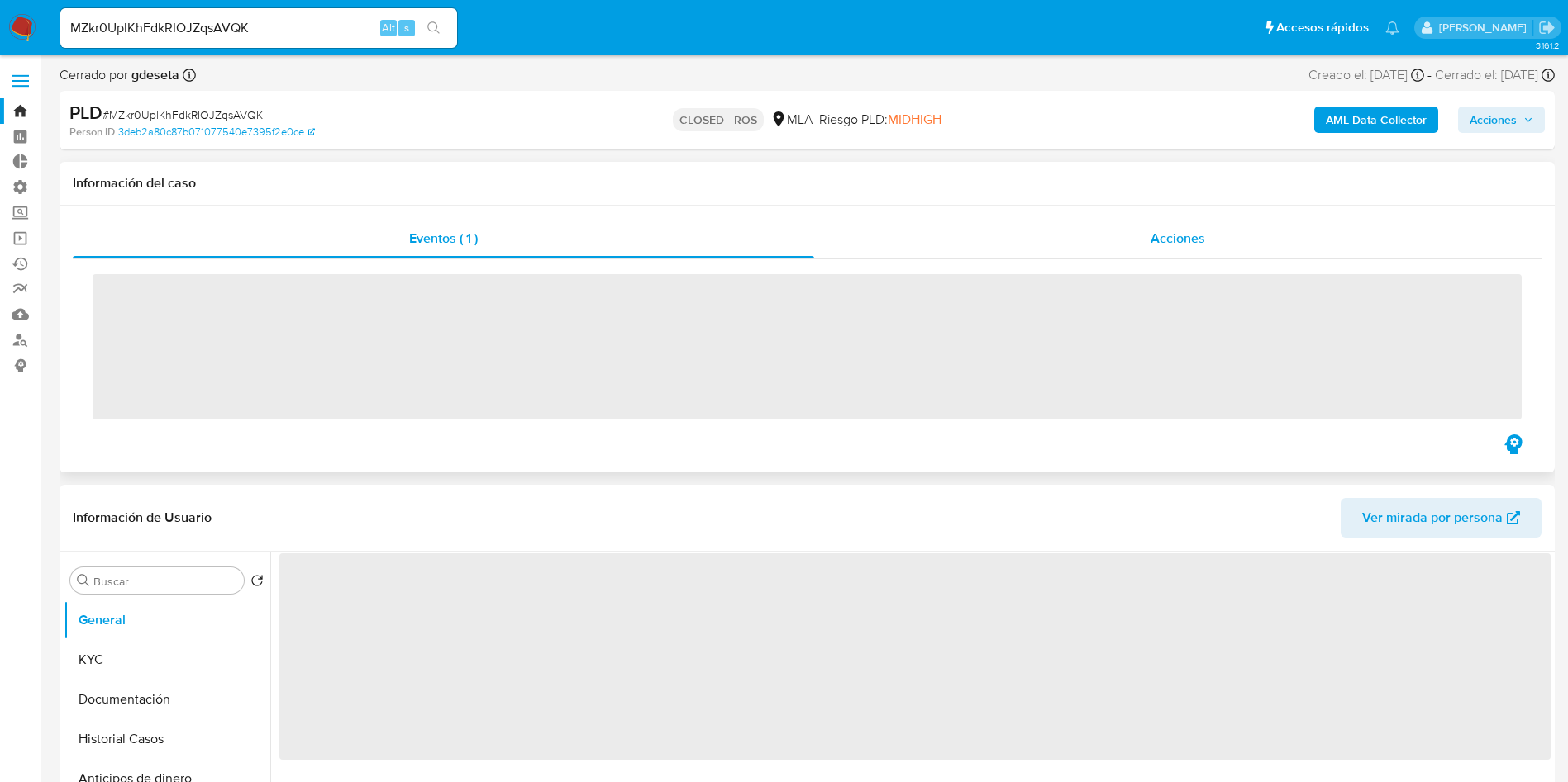
click at [1207, 235] on div "Acciones" at bounding box center [1177, 239] width 727 height 40
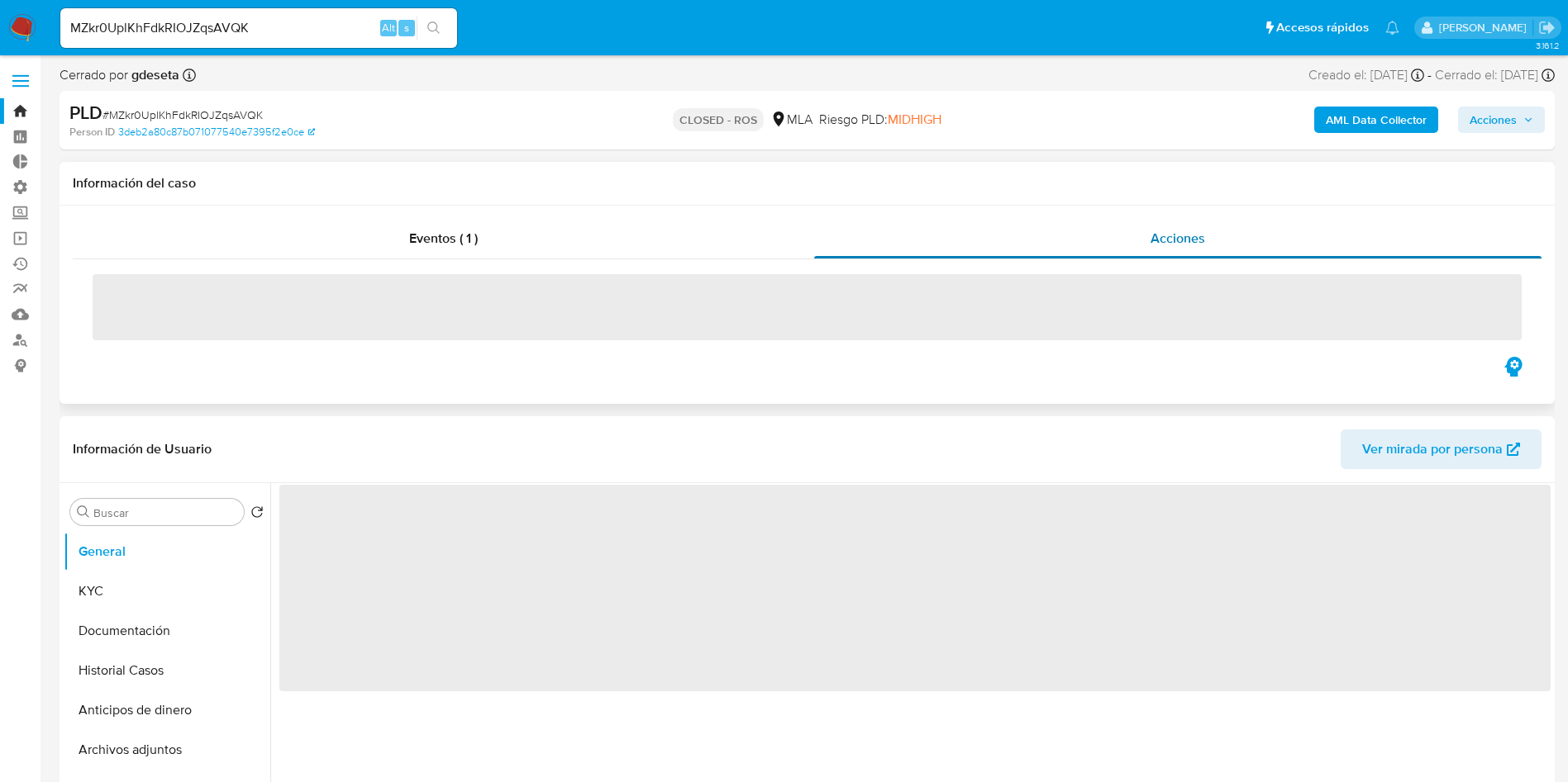
select select "10"
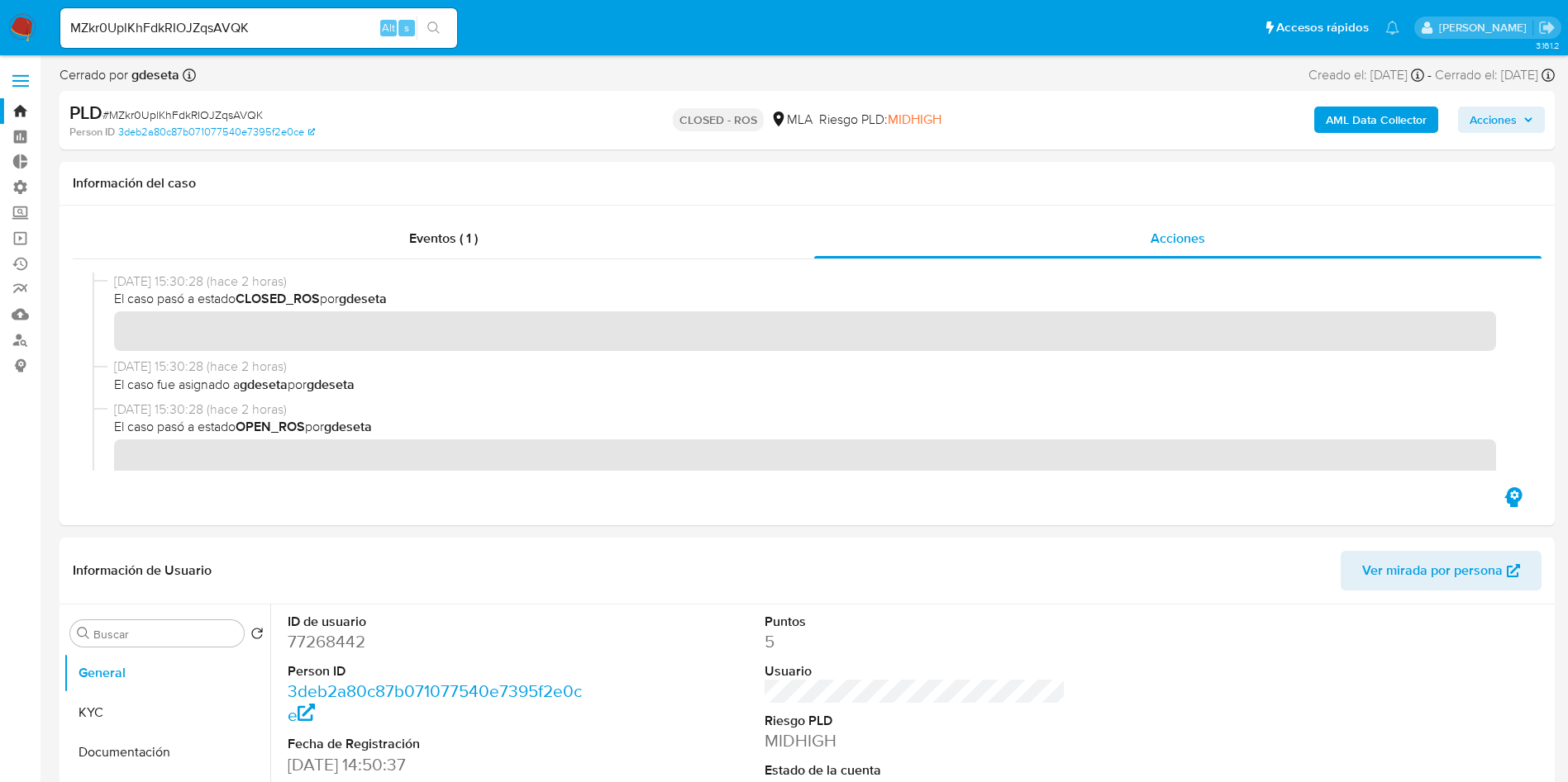
click at [312, 33] on input "MZkr0UplKhFdkRIOJZqsAVQK" at bounding box center [258, 28] width 396 height 22
click at [312, 32] on input "MZkr0UplKhFdkRIOJZqsAVQK" at bounding box center [258, 28] width 396 height 22
paste input "9lvVWX1QTfqTuyRdYqG5AZQf"
type input "9lvVWX1QTfqTuyRdYqG5AZQf"
click at [436, 22] on icon "search-icon" at bounding box center [433, 28] width 13 height 13
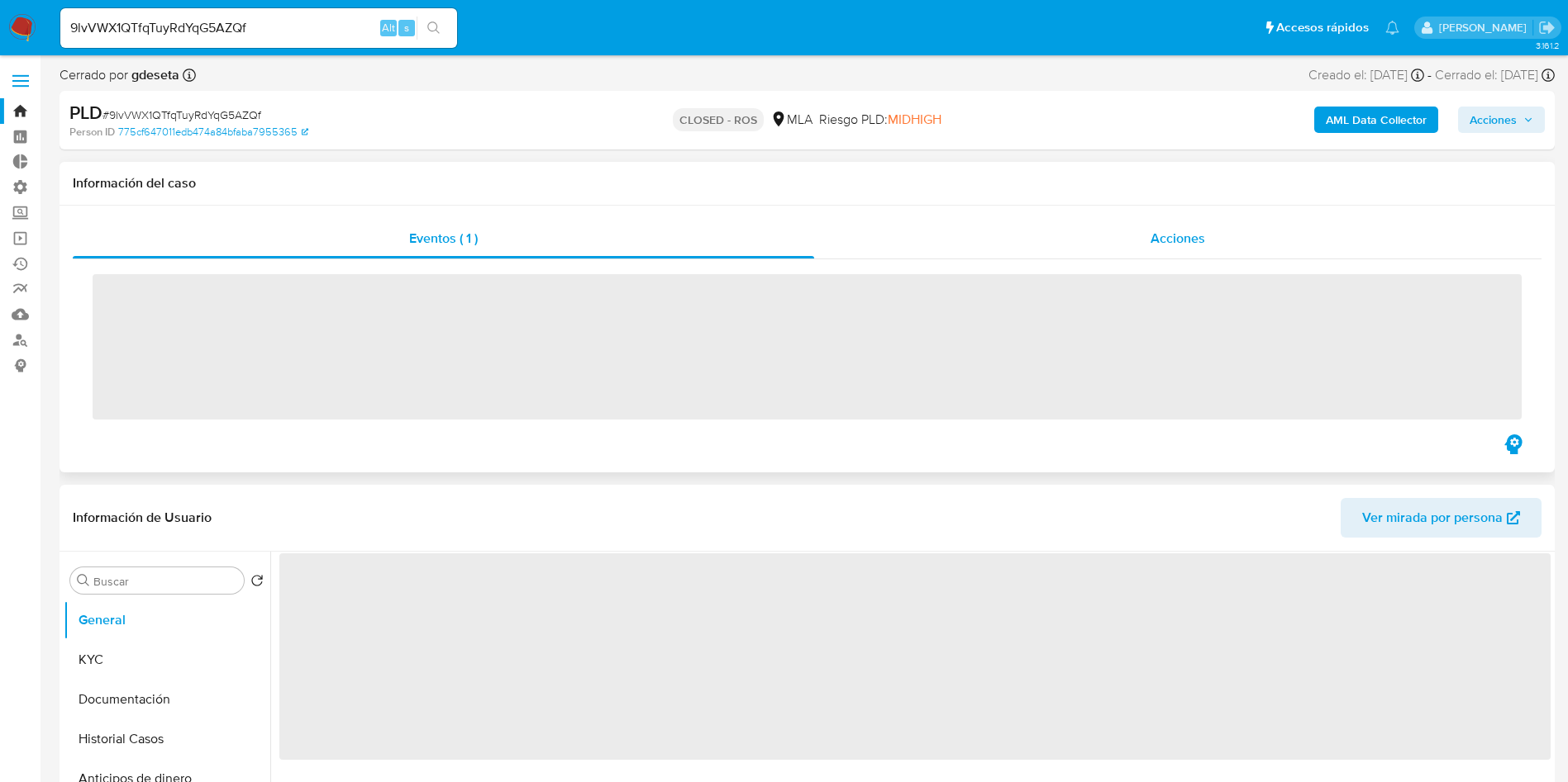
click at [1217, 246] on div "Acciones" at bounding box center [1177, 239] width 727 height 40
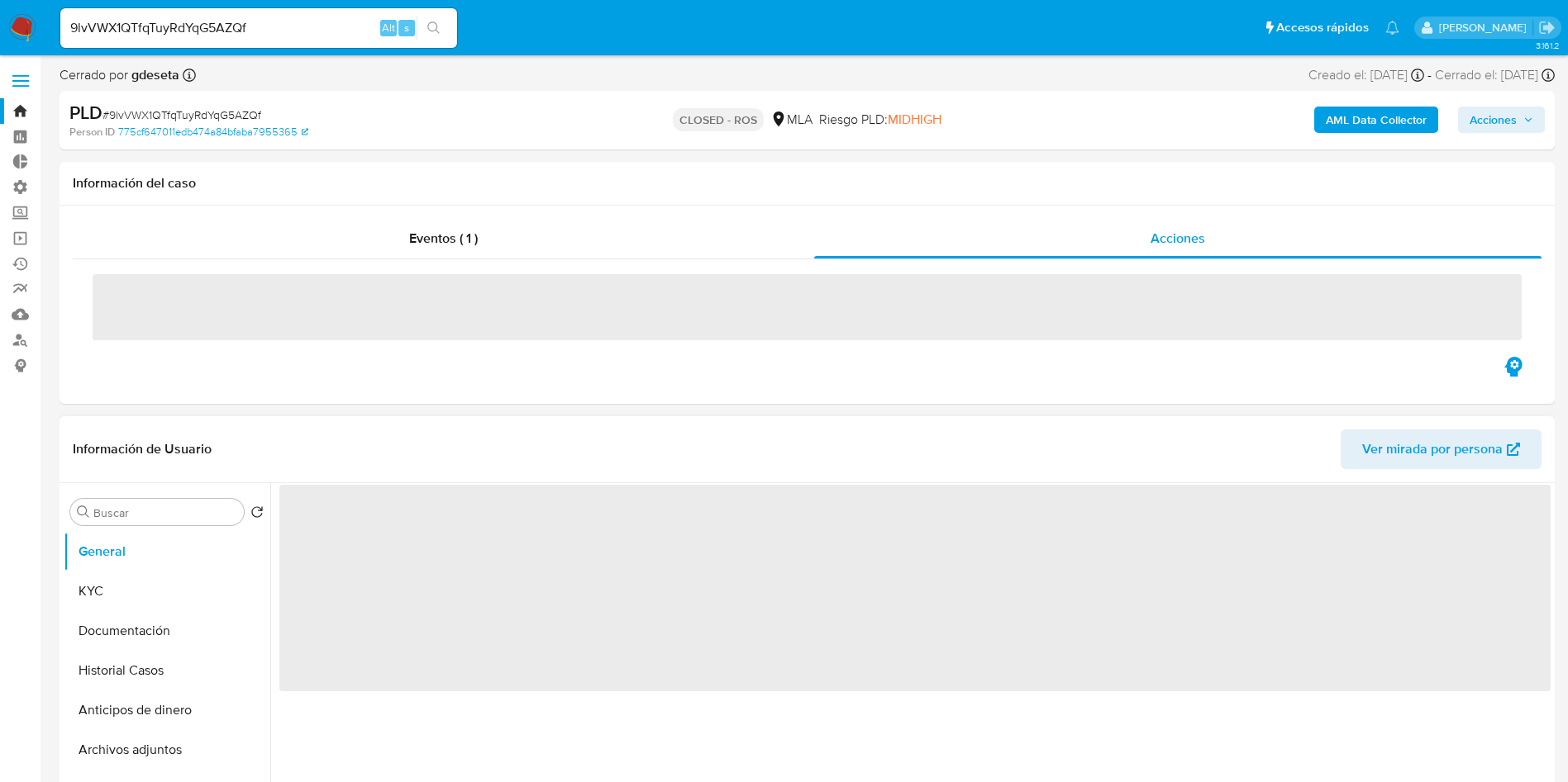
select select "10"
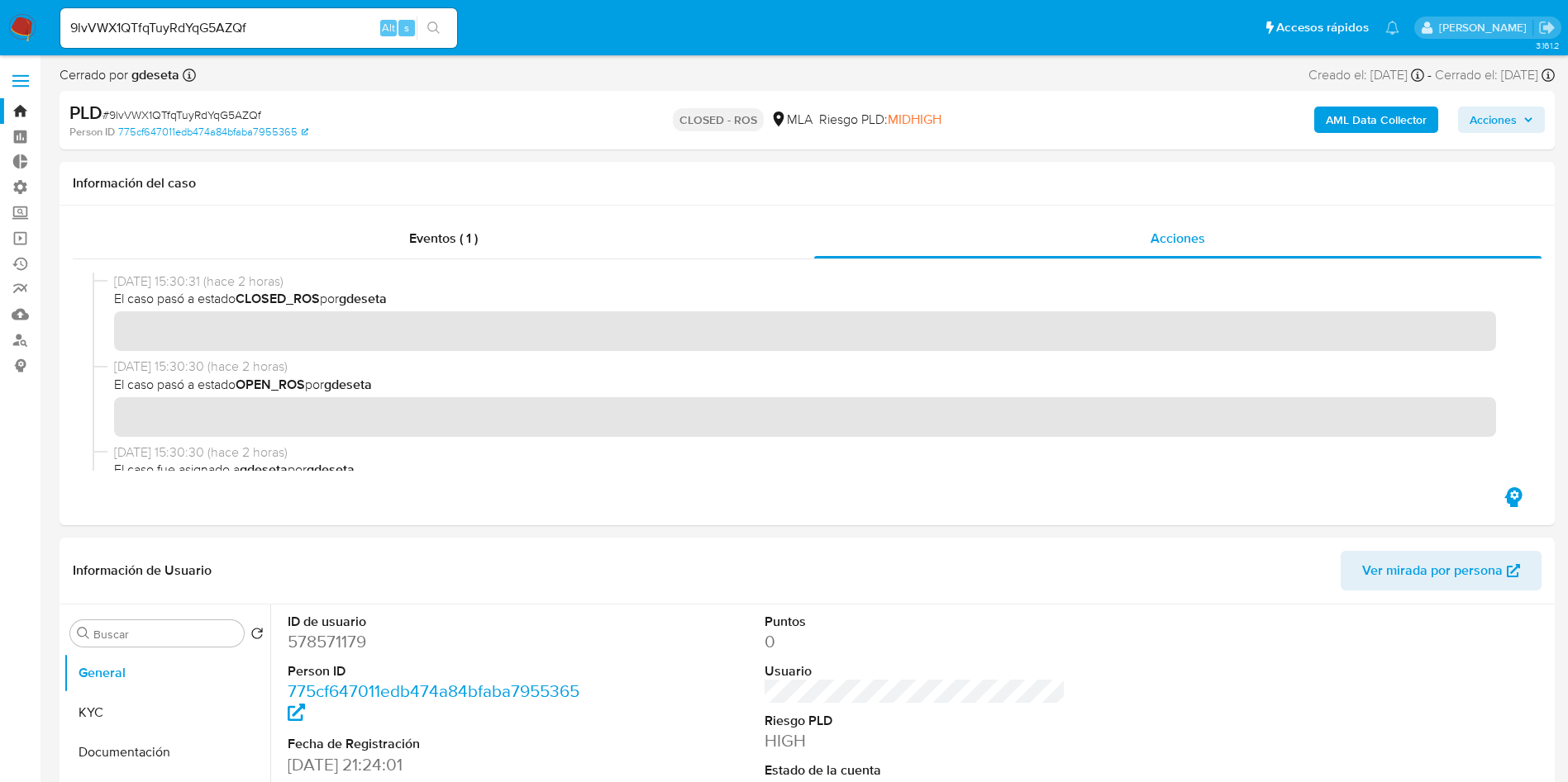
click at [256, 35] on input "9lvVWX1QTfqTuyRdYqG5AZQf" at bounding box center [258, 28] width 396 height 22
paste input "SwZ70Ej1ZNxBqUa5a6TX0shF"
type input "SwZ70Ej1ZNxBqUa5a6TX0shF"
click at [442, 25] on button "search-icon" at bounding box center [433, 28] width 34 height 24
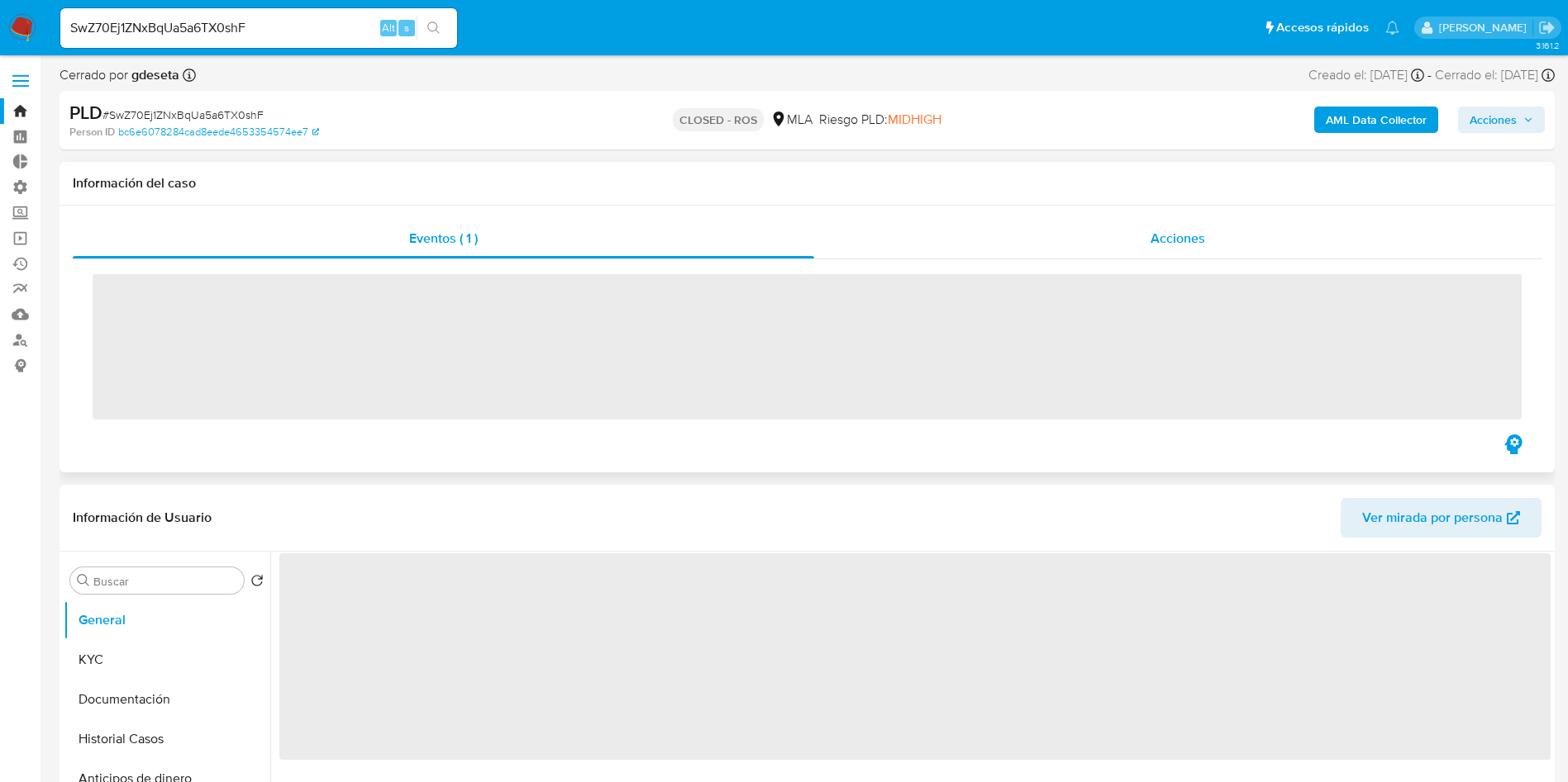
click at [1206, 233] on div "Acciones" at bounding box center [1177, 239] width 727 height 40
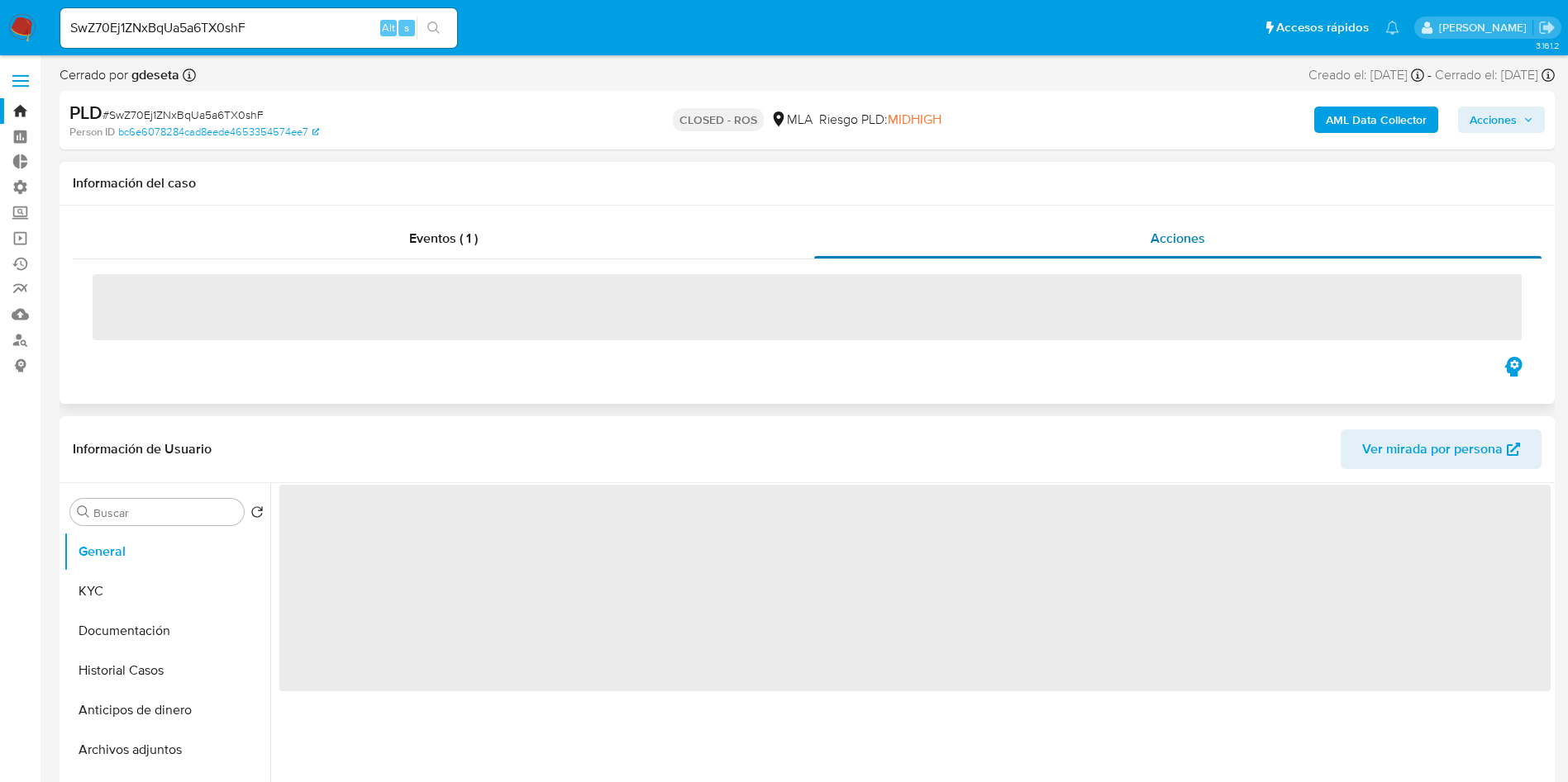
select select "10"
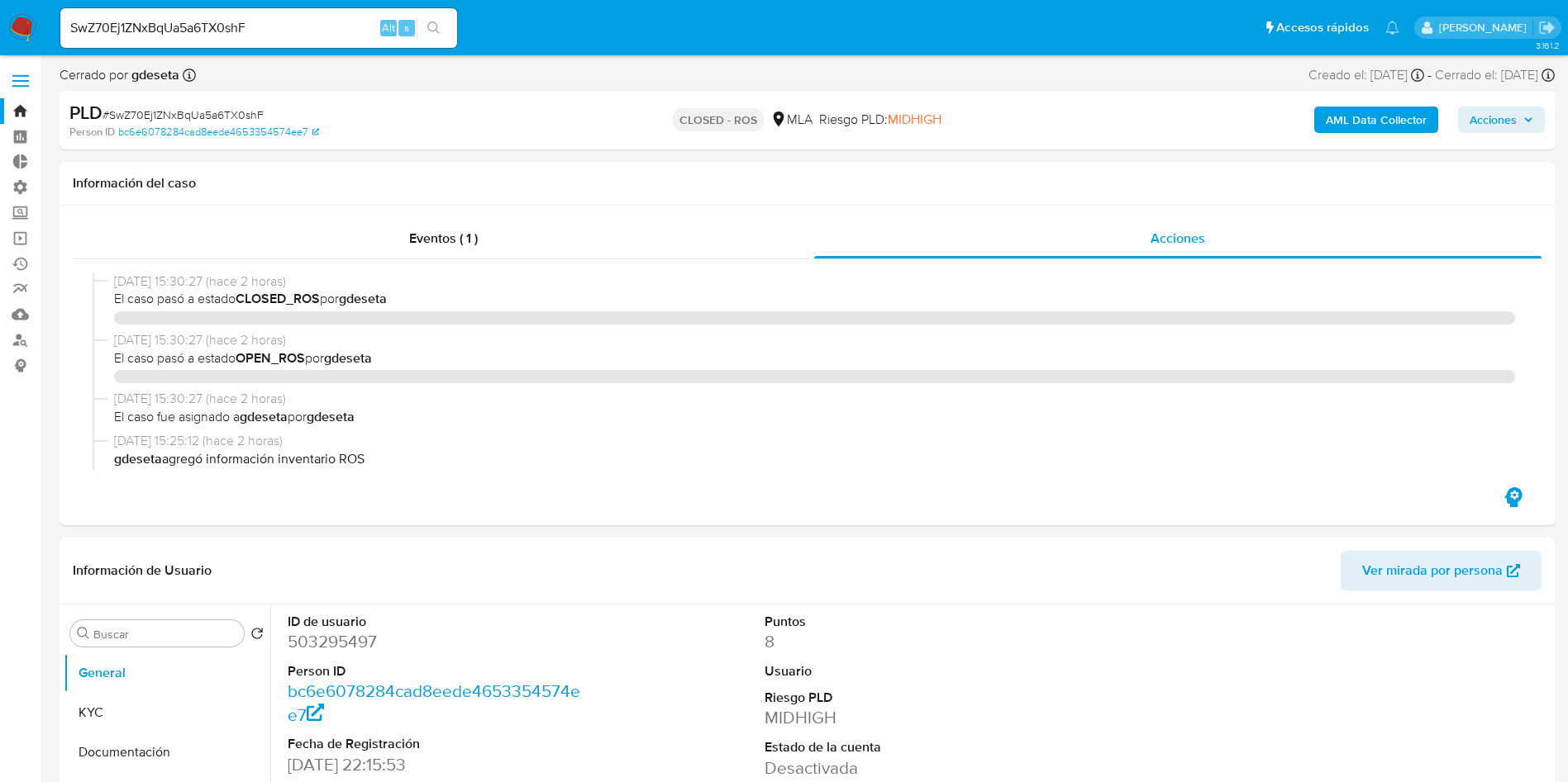
select select "10"
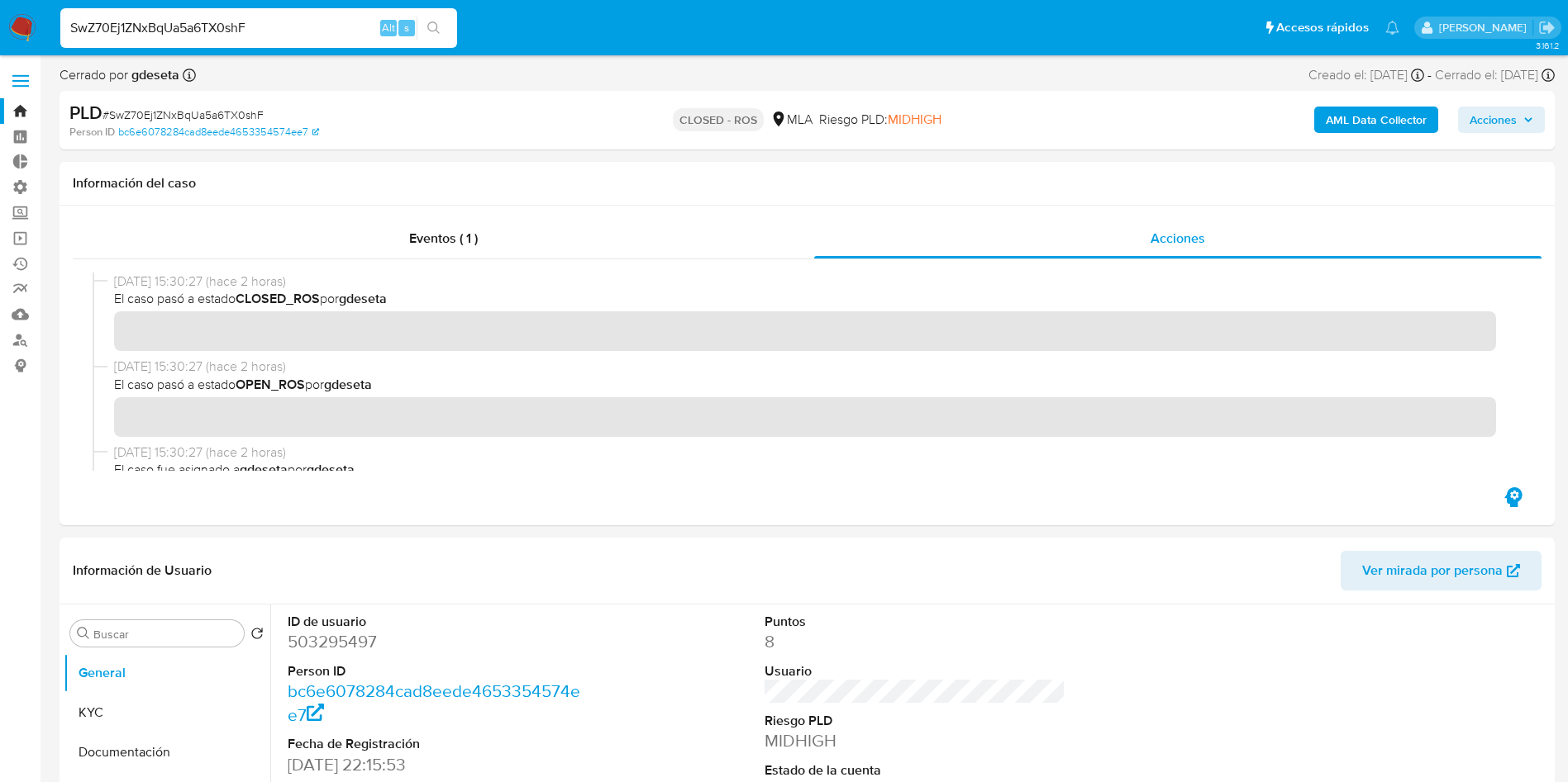
click at [288, 32] on input "SwZ70Ej1ZNxBqUa5a6TX0shF" at bounding box center [258, 28] width 396 height 22
paste input "6cguEtuUzGOufJ8FrkevCab5"
type input "6cguEtuUzGOufJ8FrkevCab5"
click at [443, 24] on button "search-icon" at bounding box center [433, 28] width 34 height 24
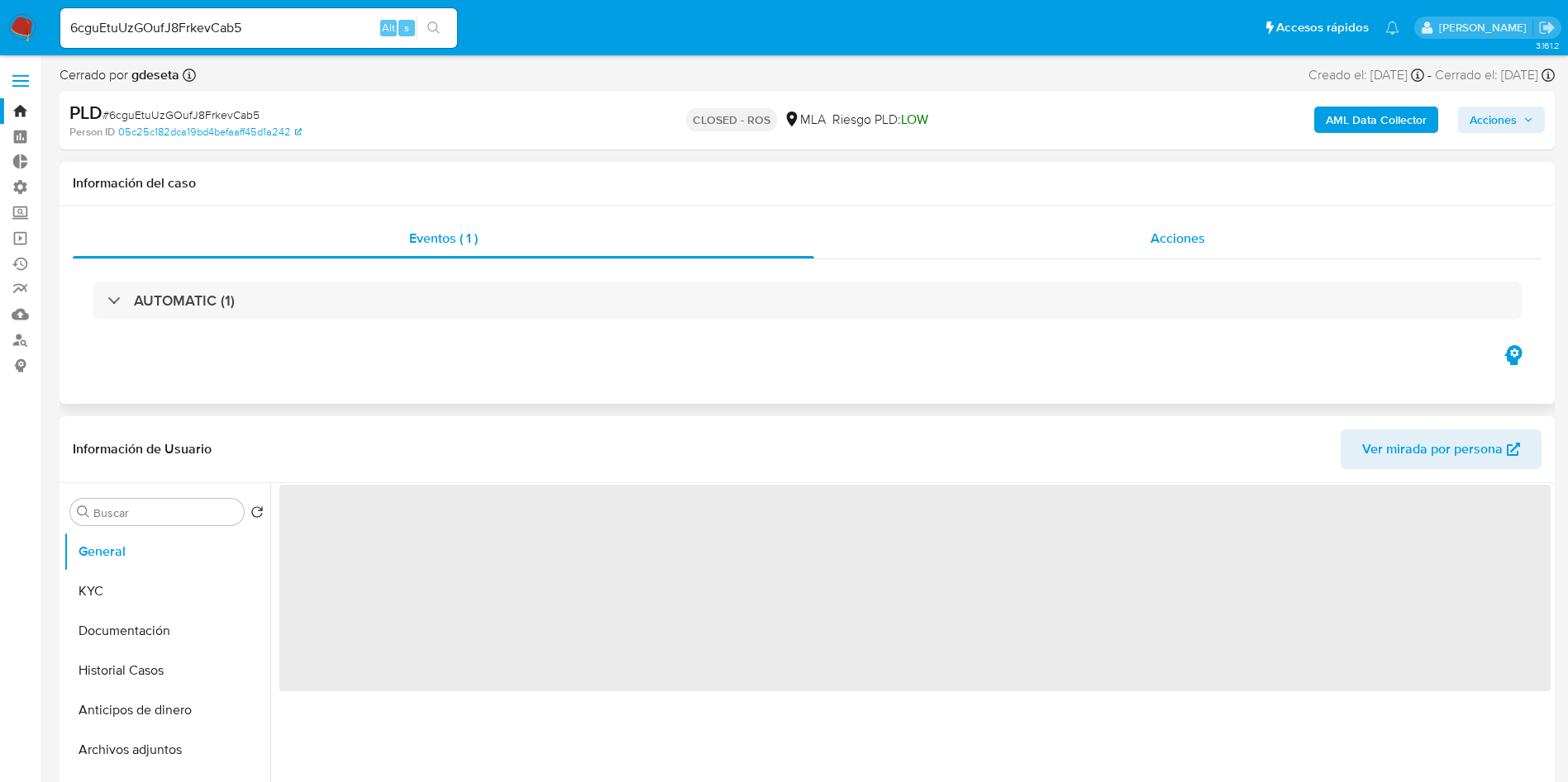
click at [1166, 251] on div "Acciones" at bounding box center [1177, 239] width 727 height 40
select select "10"
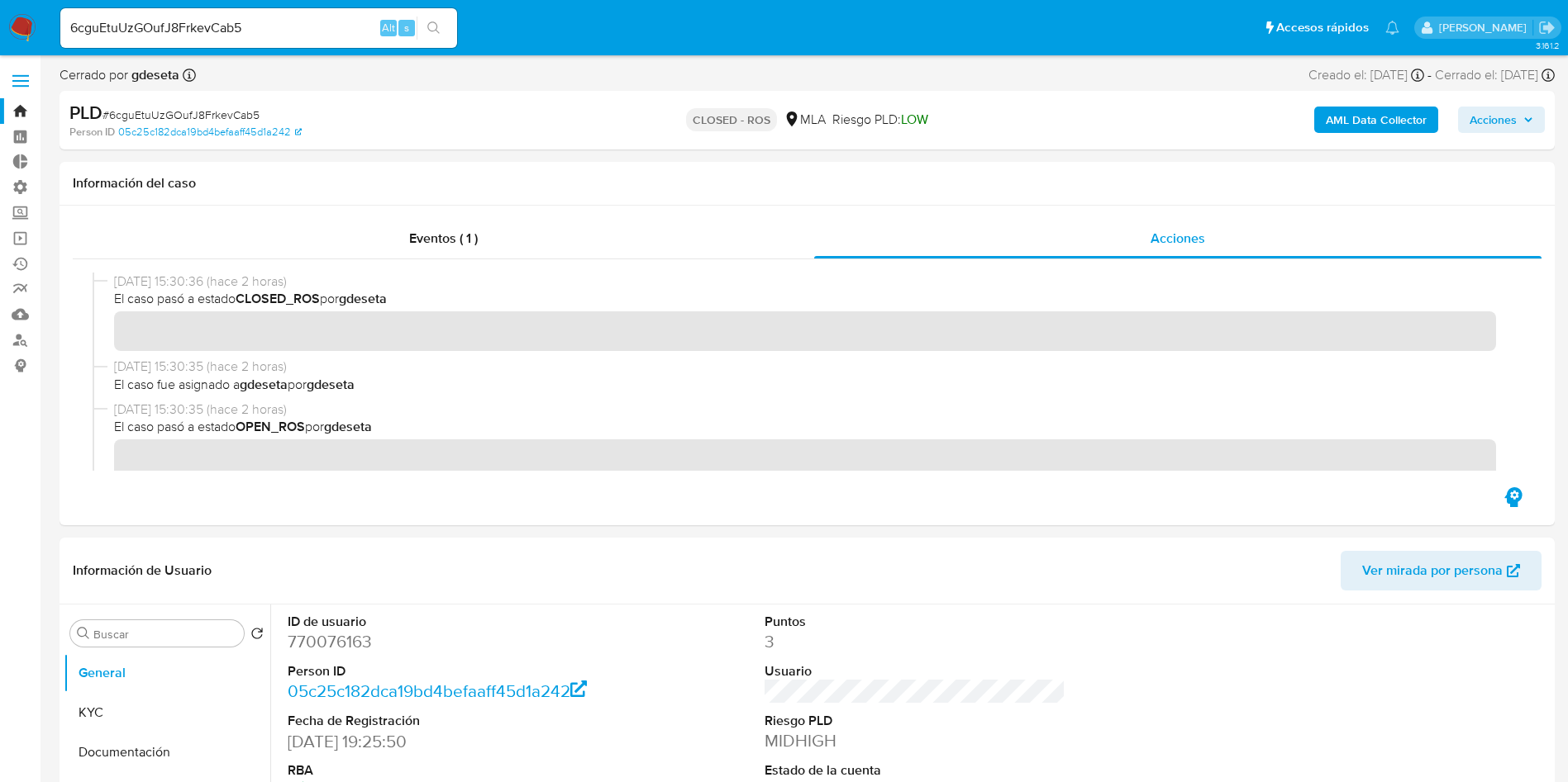
click at [315, 31] on input "6cguEtuUzGOufJ8FrkevCab5" at bounding box center [258, 28] width 396 height 22
paste input "RQjIvacXUNu3FGgtIktLohxA"
type input "RQjIvacXUNu3FGgtIktLohxA"
click at [434, 29] on icon "search-icon" at bounding box center [433, 28] width 13 height 13
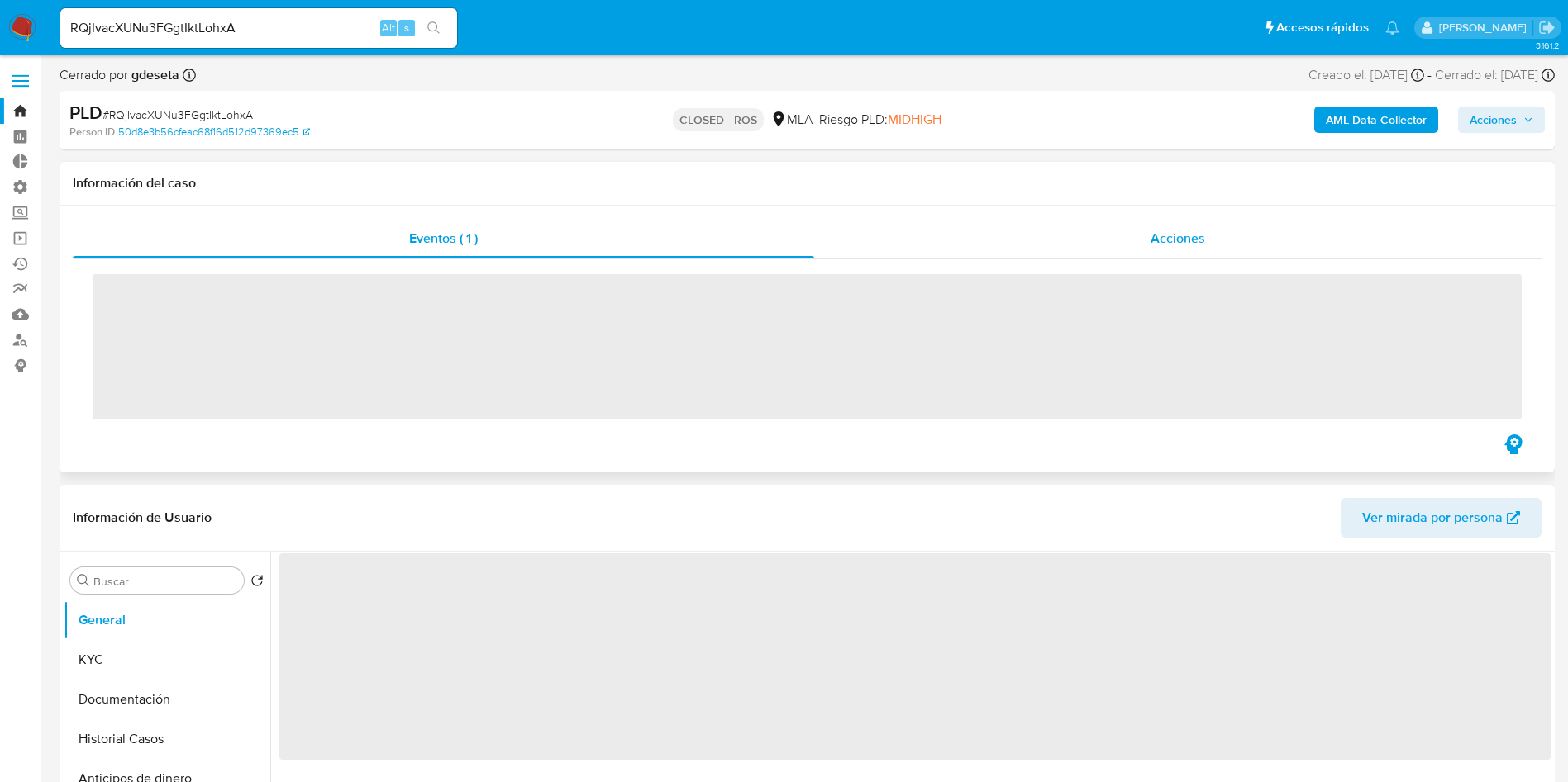
click at [1167, 240] on span "Acciones" at bounding box center [1177, 239] width 55 height 19
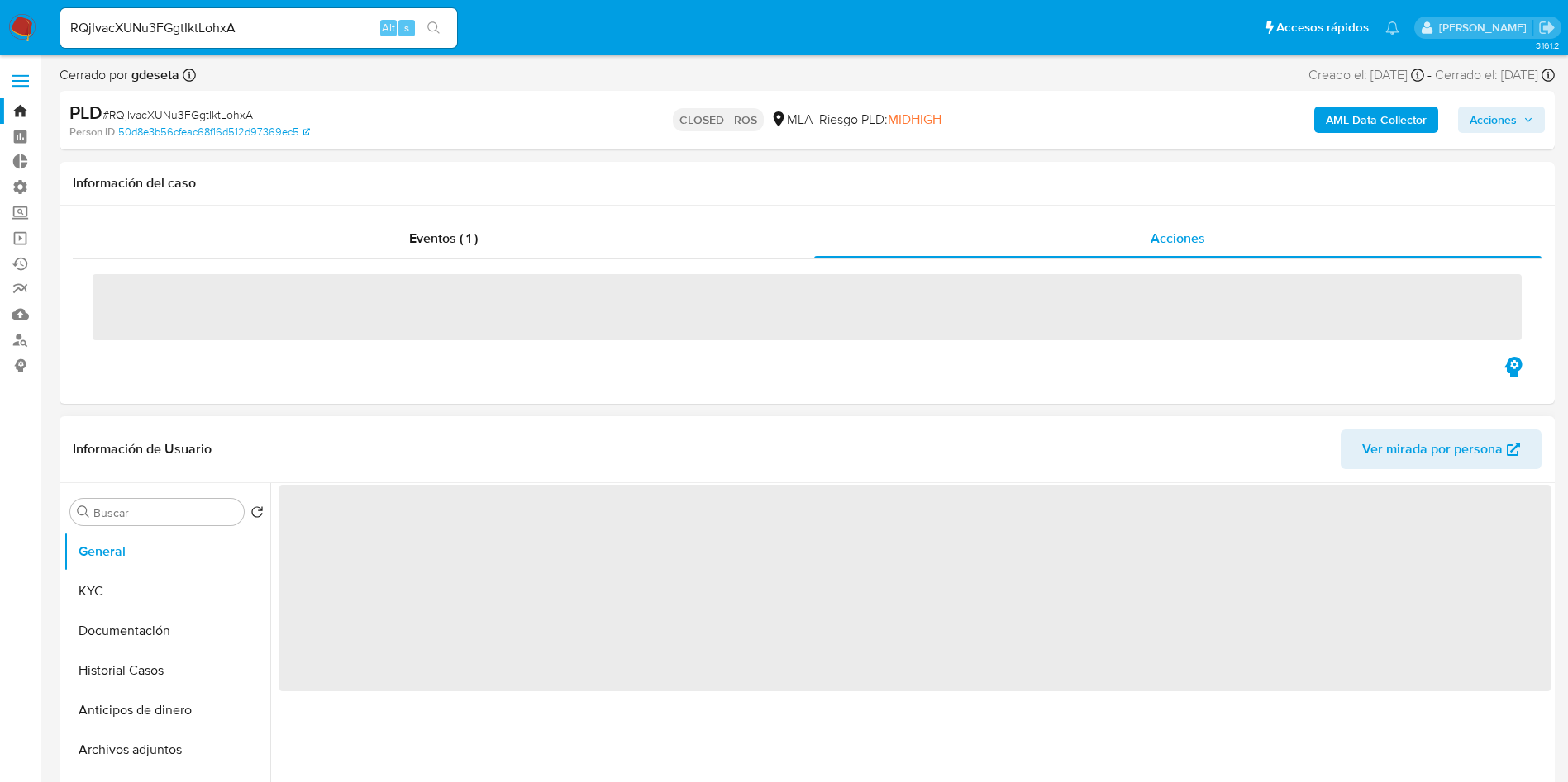
select select "10"
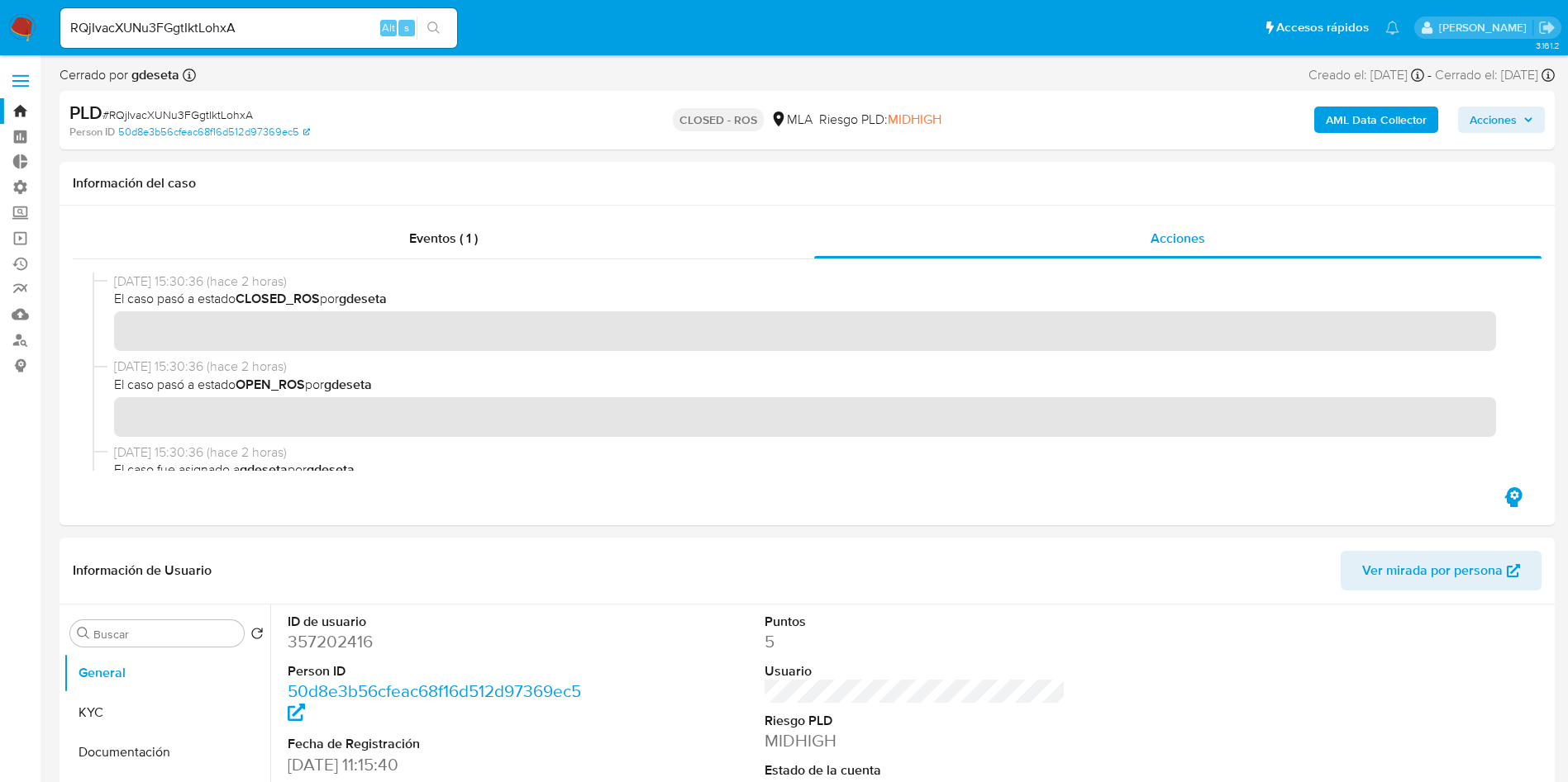
click at [303, 33] on input "RQjIvacXUNu3FGgtIktLohxA" at bounding box center [258, 28] width 396 height 22
paste input "XoGQ84eeOnlLtxpk0Y8DMM1D"
type input "XoGQ84eeOnlLtxpk0Y8DMM1D"
click at [438, 31] on icon "search-icon" at bounding box center [433, 28] width 12 height 12
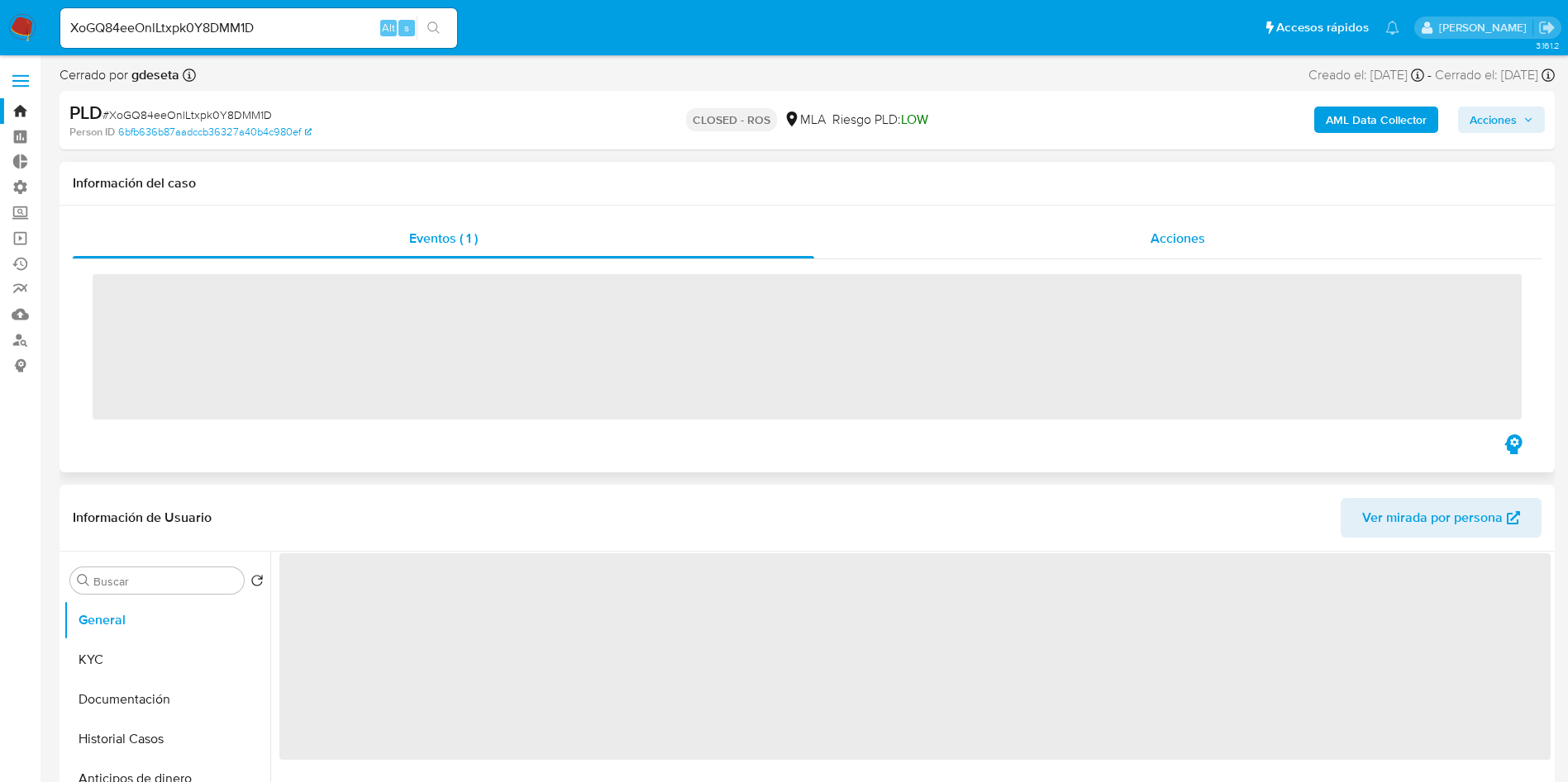
click at [1164, 243] on span "Acciones" at bounding box center [1177, 239] width 55 height 19
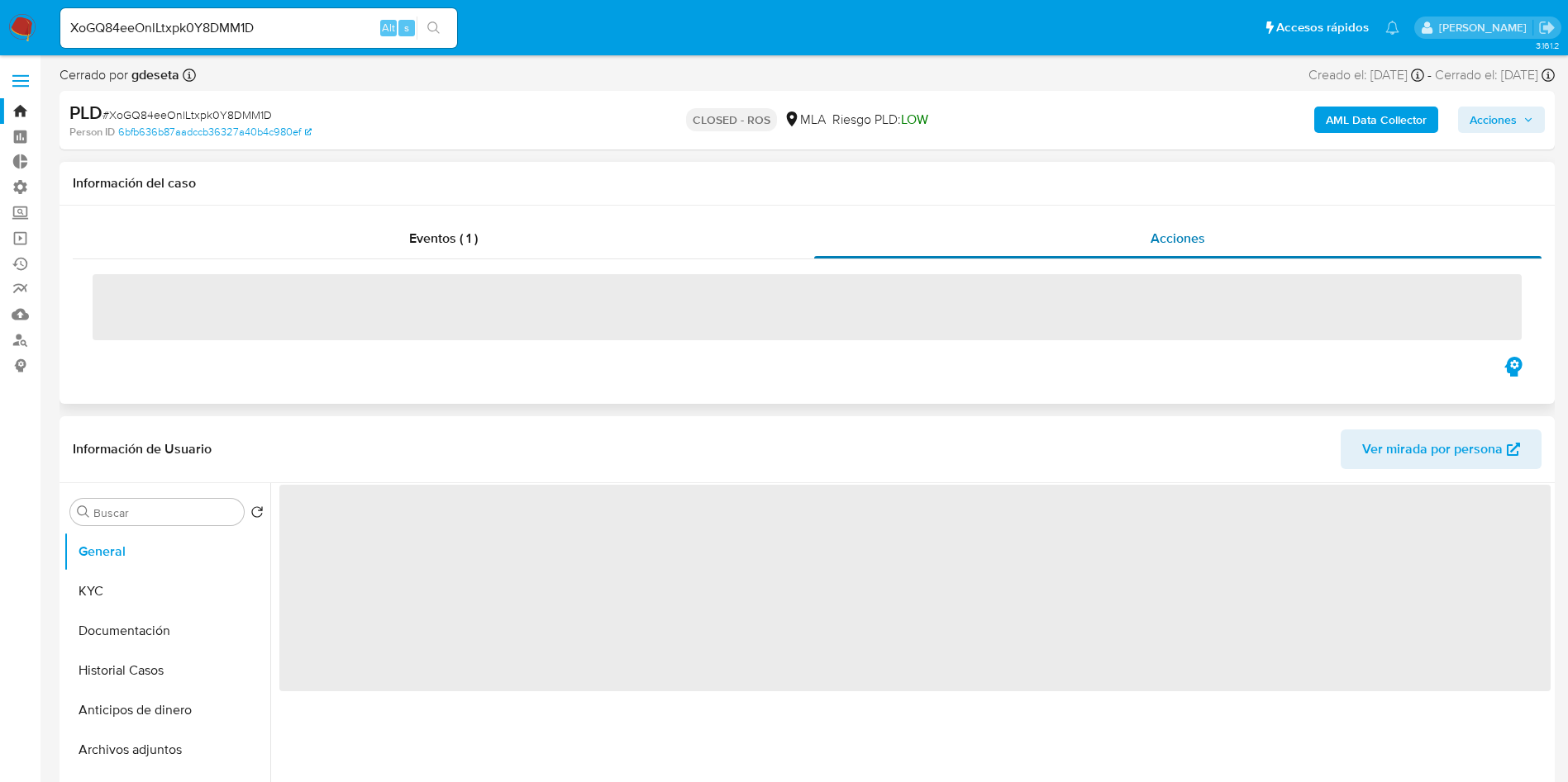
select select "10"
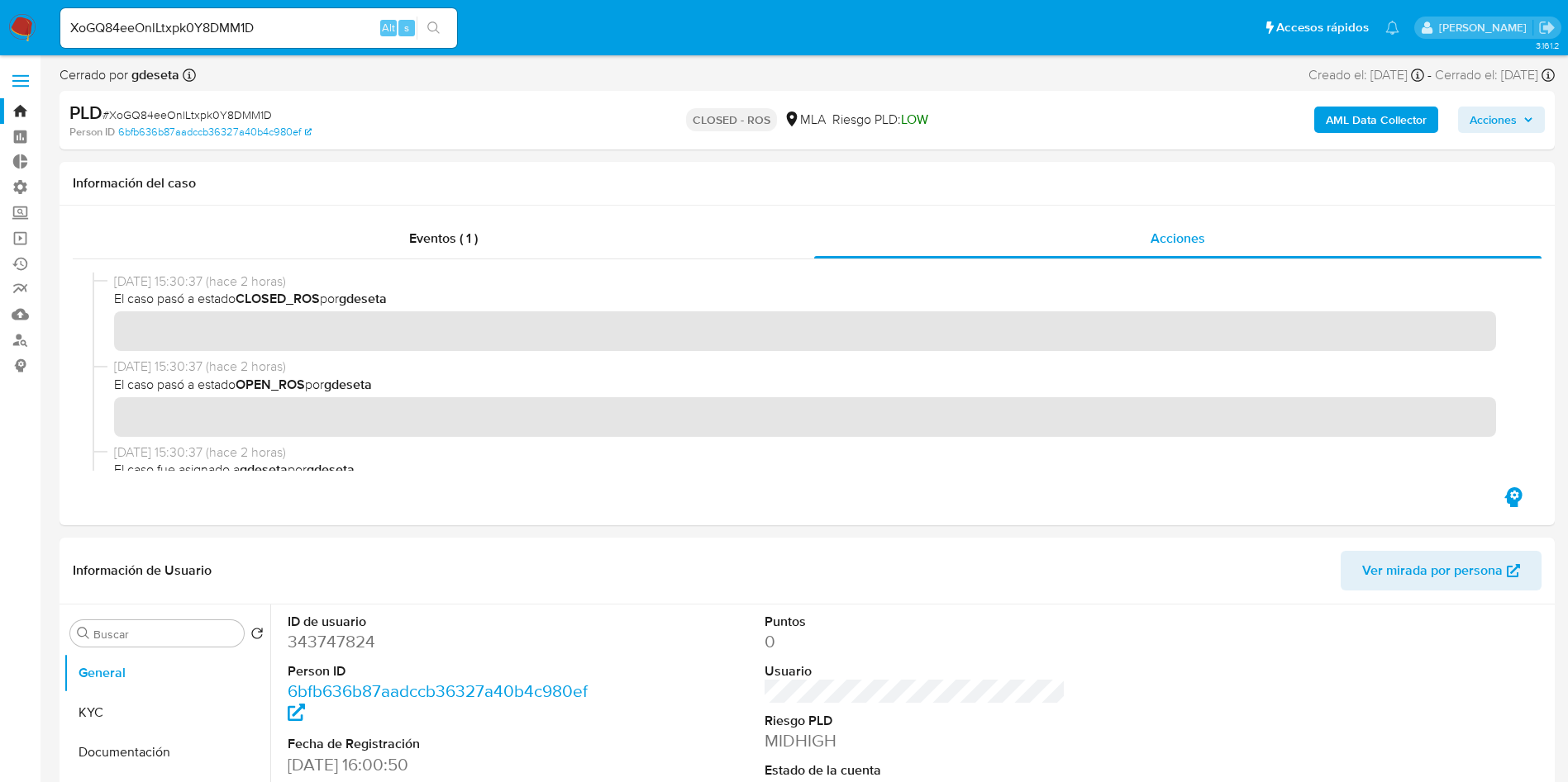
click at [300, 19] on input "XoGQ84eeOnlLtxpk0Y8DMM1D" at bounding box center [258, 28] width 396 height 22
paste input "hYYu9dFIARLfMMrkR5NpRU1e"
type input "hYYu9dFIARLfMMrkR5NpRU1e"
click at [445, 22] on button "search-icon" at bounding box center [433, 28] width 34 height 24
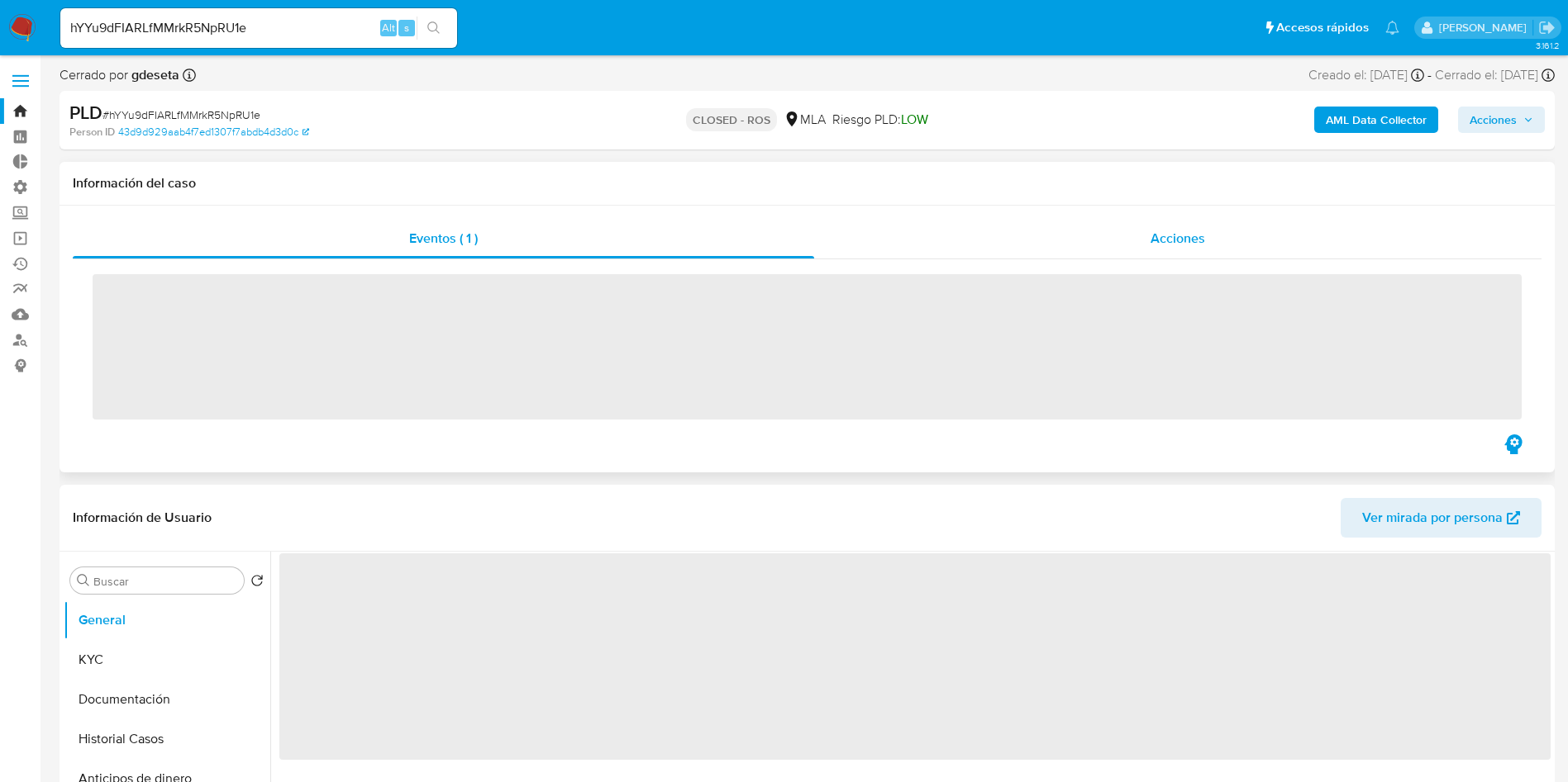
click at [1185, 236] on span "Acciones" at bounding box center [1177, 239] width 55 height 19
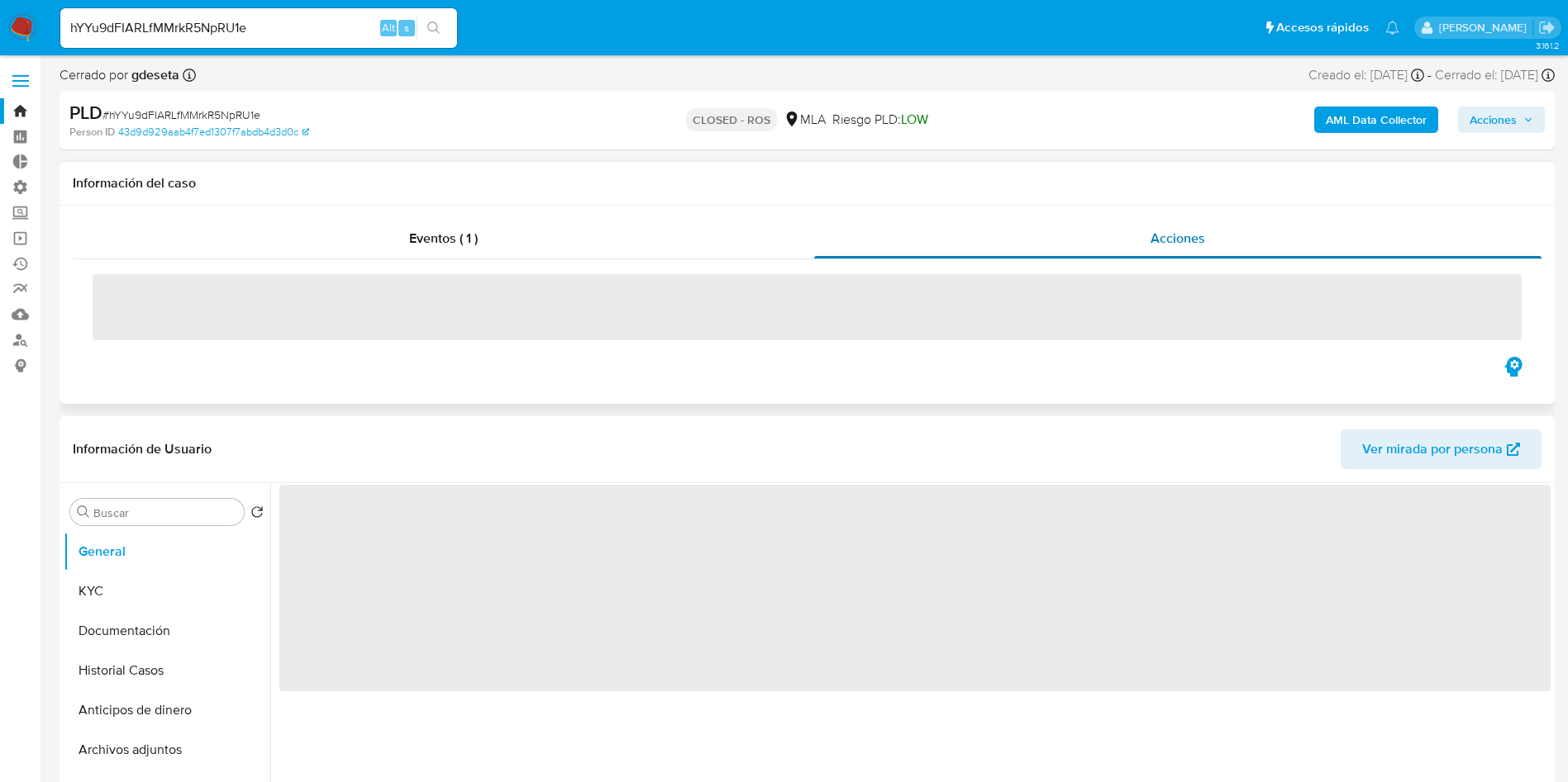
select select "10"
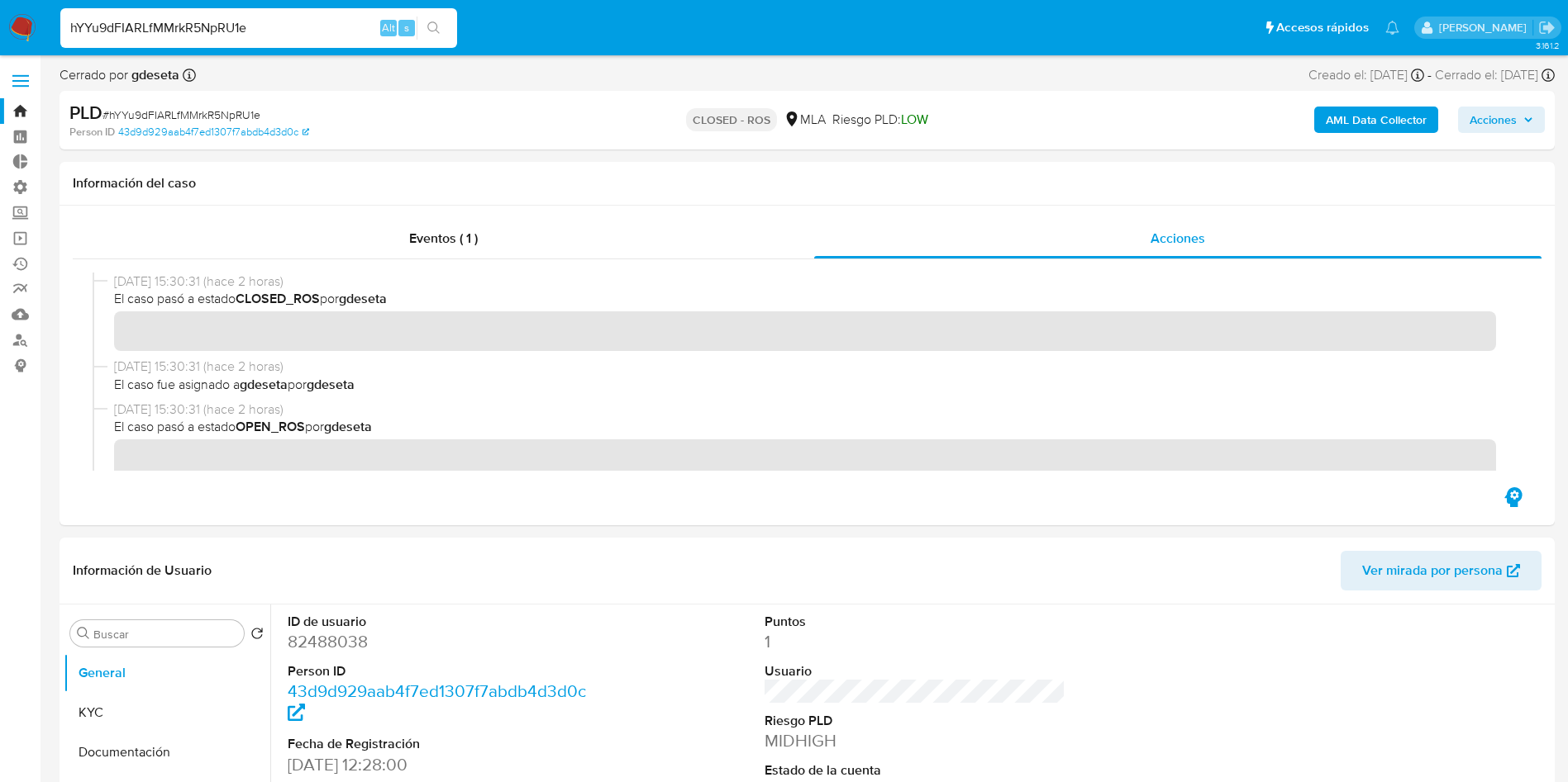
click at [308, 23] on input "hYYu9dFIARLfMMrkR5NpRU1e" at bounding box center [258, 28] width 396 height 22
paste input "YE1PMfZ3LA6nEZ1UDOnEypUI"
type input "YE1PMfZ3LA6nEZ1UDOnEypUI"
click at [436, 24] on icon "search-icon" at bounding box center [433, 28] width 13 height 13
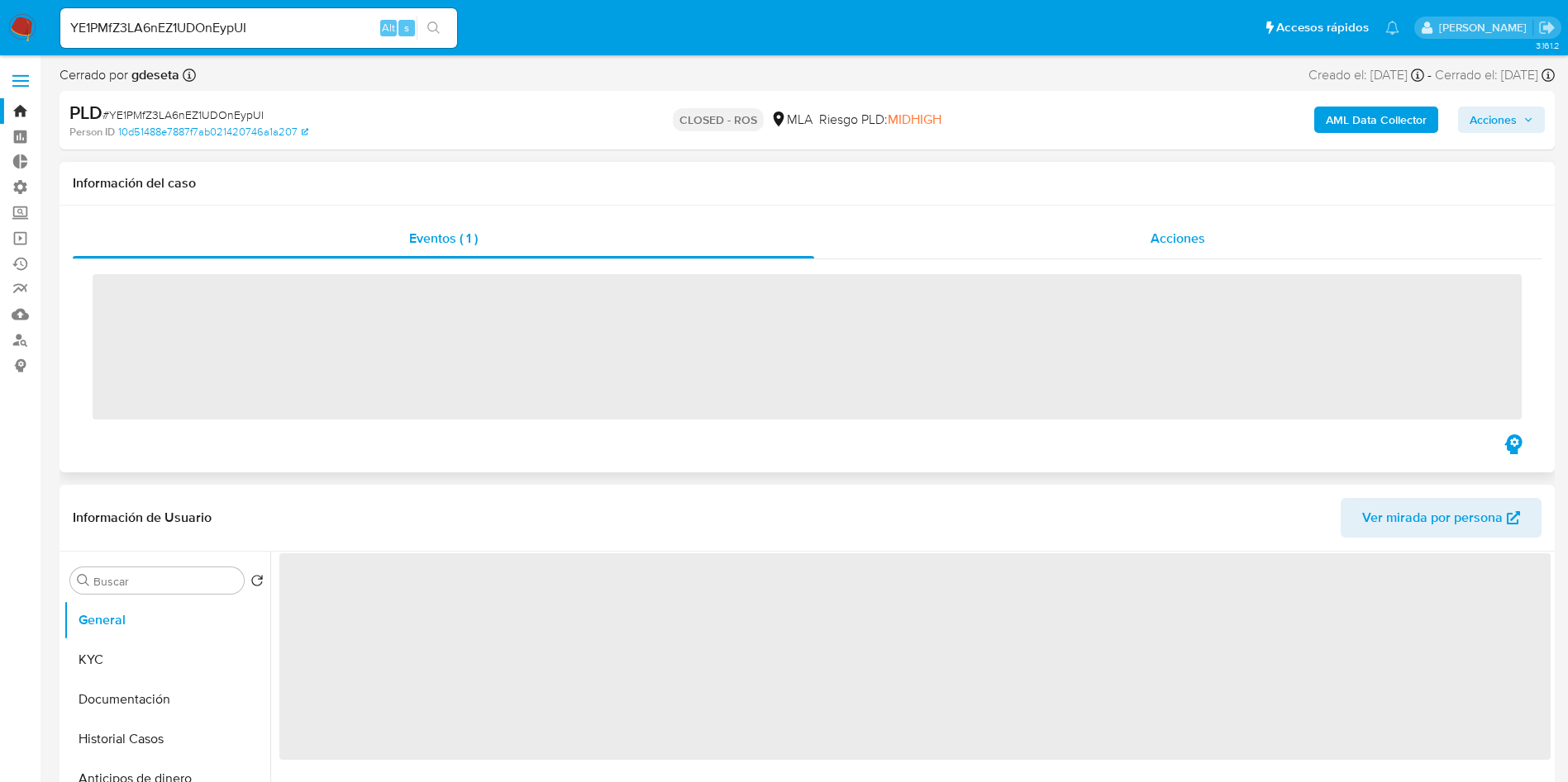
click at [1240, 248] on div "Acciones" at bounding box center [1177, 239] width 727 height 40
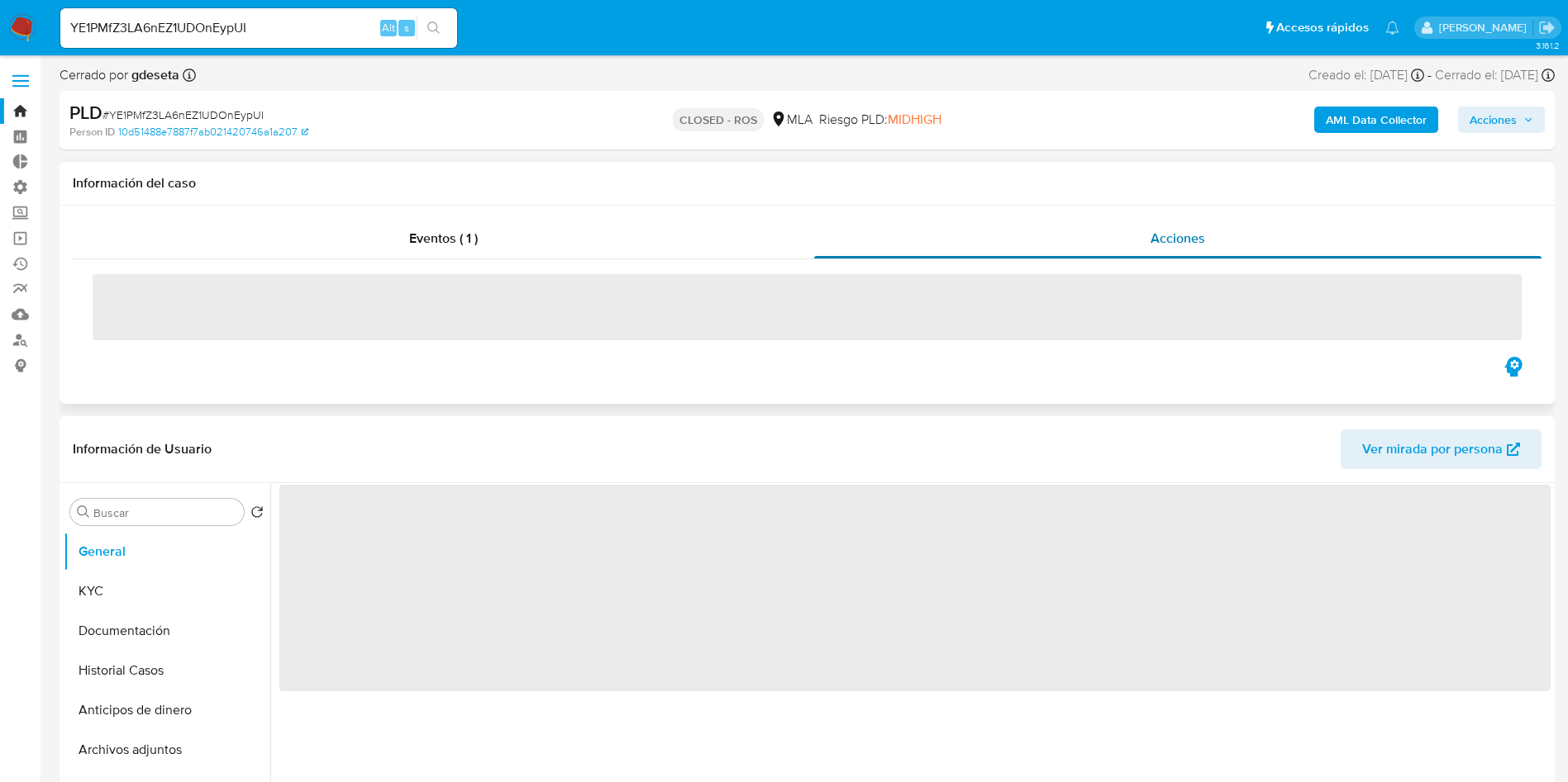
select select "10"
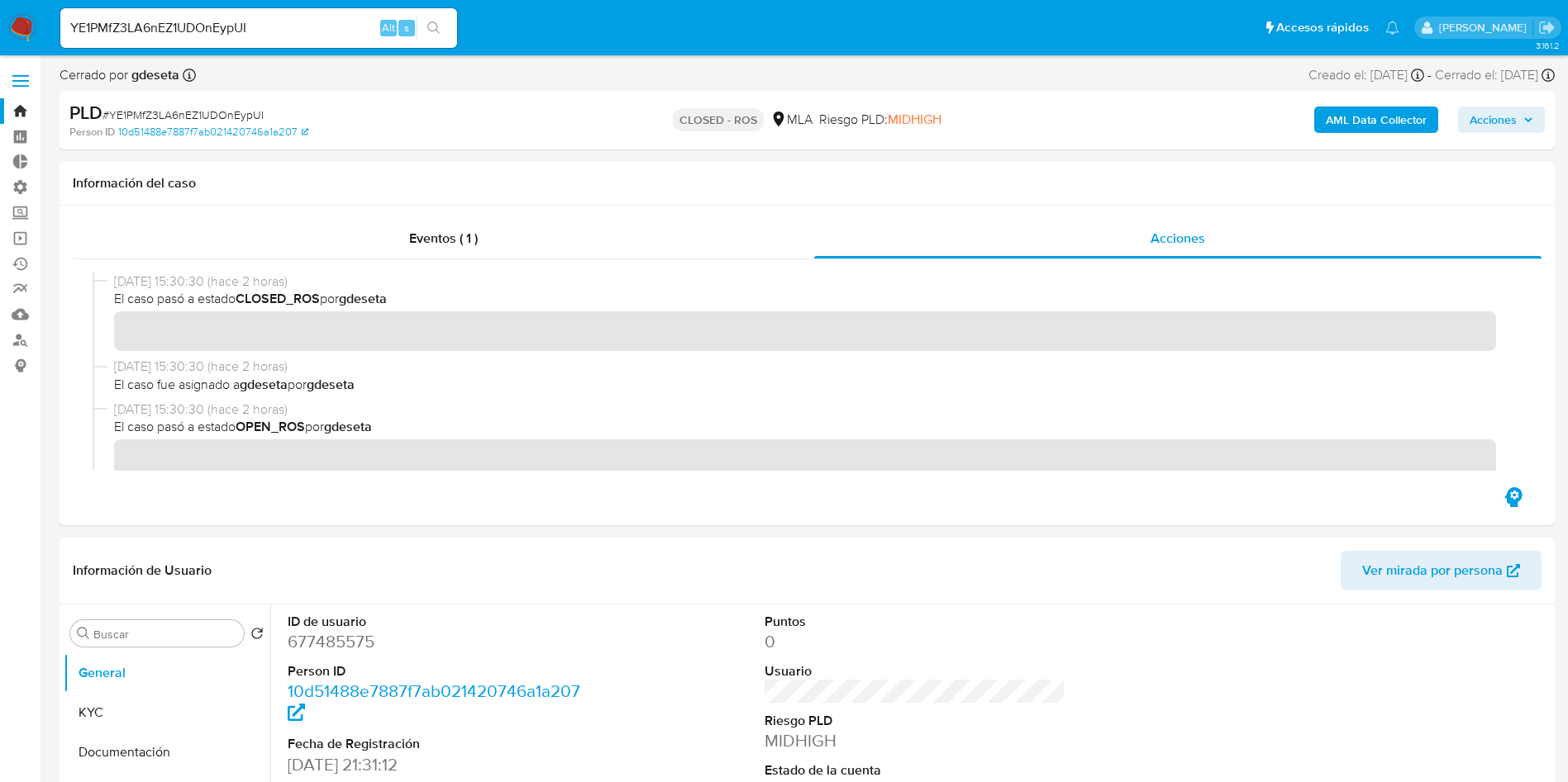
click at [306, 24] on input "YE1PMfZ3LA6nEZ1UDOnEypUI" at bounding box center [258, 28] width 396 height 22
paste input "VbQO802FSzpATjnPxvFxDiH"
type input "VbQO802FSzpATjnPxvFxDiHI"
click at [443, 28] on button "search-icon" at bounding box center [433, 28] width 34 height 24
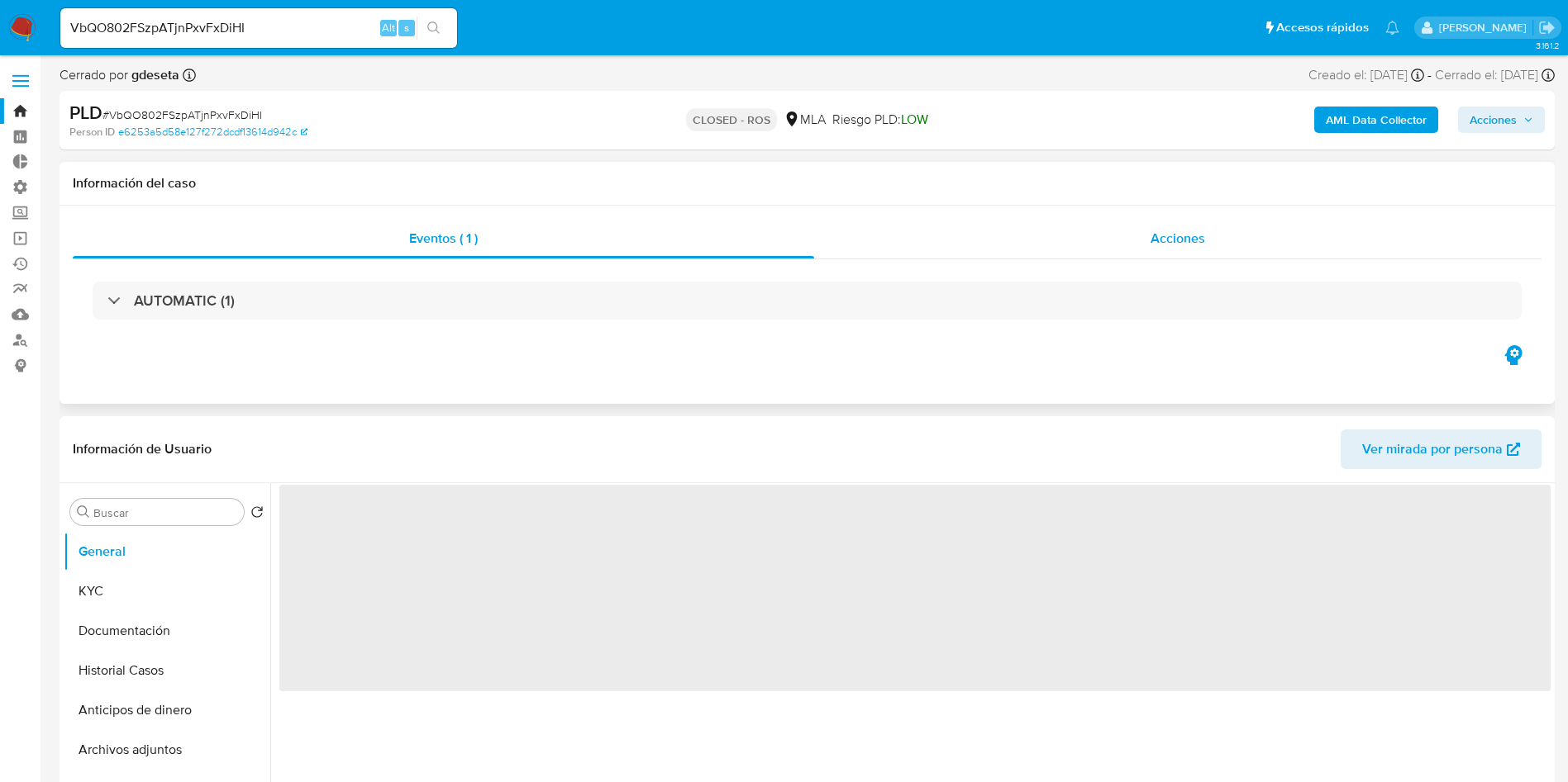
click at [1205, 242] on span "Acciones" at bounding box center [1177, 239] width 55 height 19
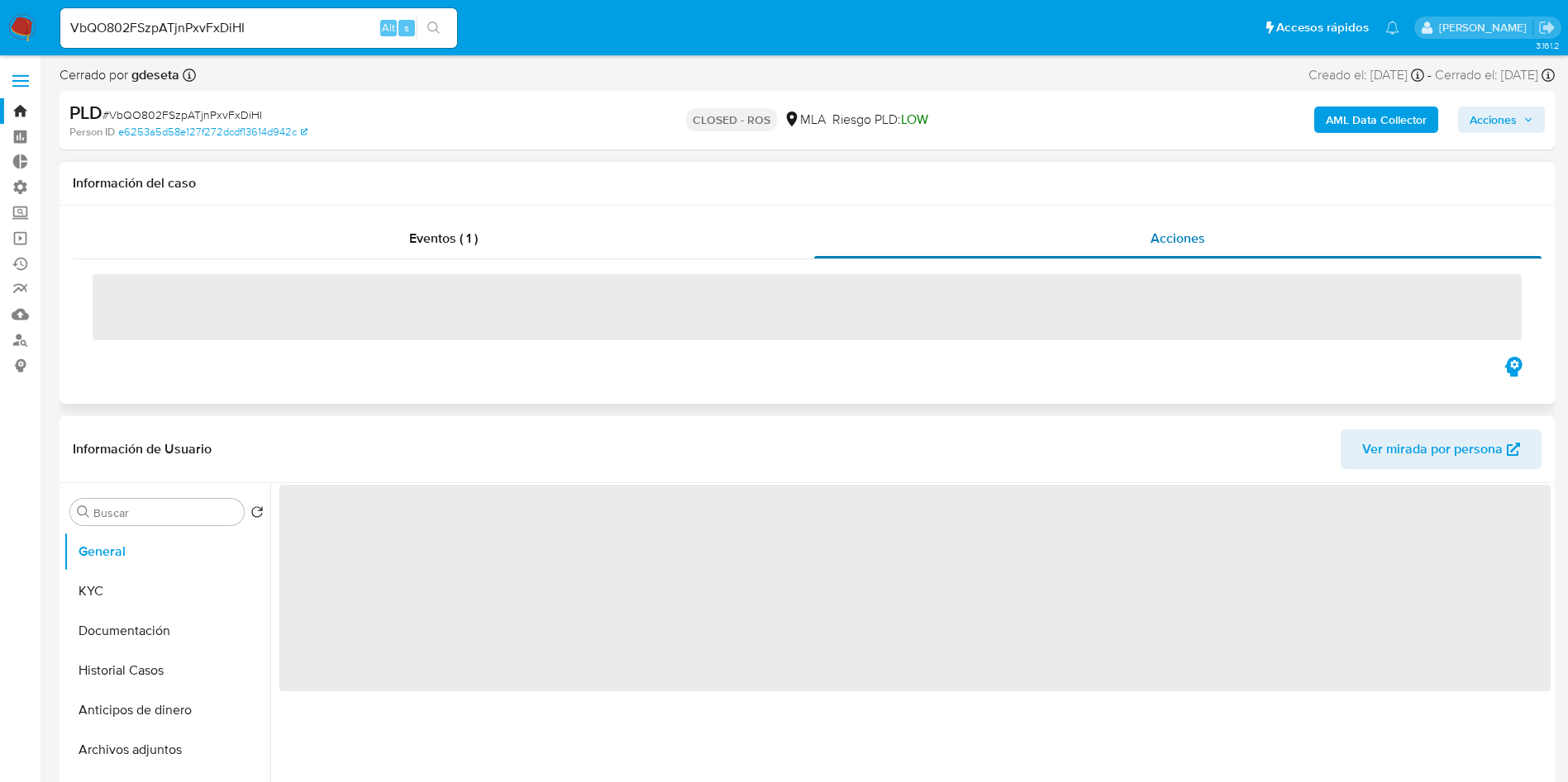
select select "10"
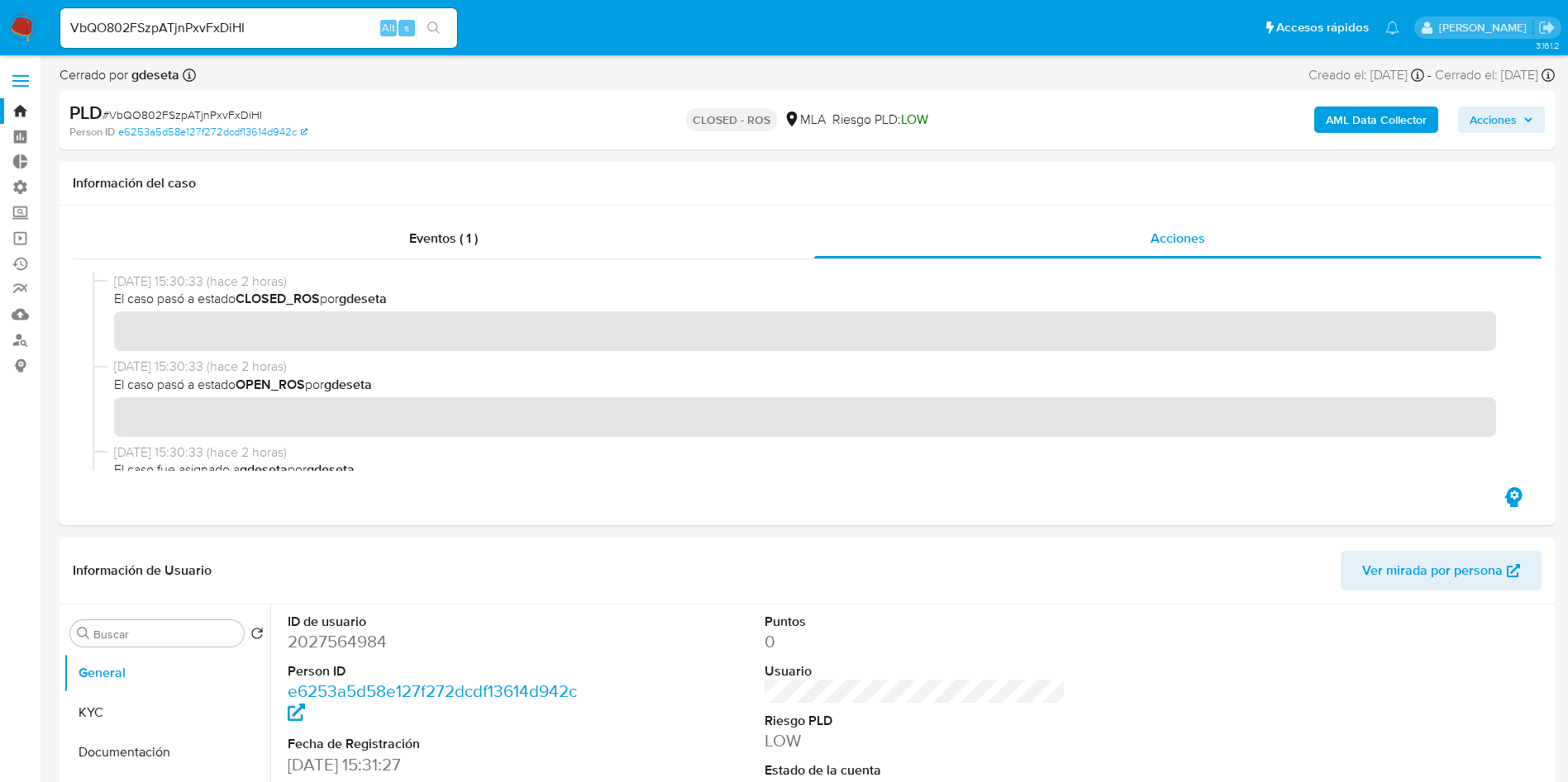
click at [298, 32] on input "VbQO802FSzpATjnPxvFxDiHI" at bounding box center [258, 28] width 396 height 22
paste input "9Xs4daNIy0CAWNlhyEYJL2CU"
type input "9Xs4daNIy0CAWNlhyEYJL2CU"
click at [429, 30] on icon "search-icon" at bounding box center [433, 28] width 12 height 12
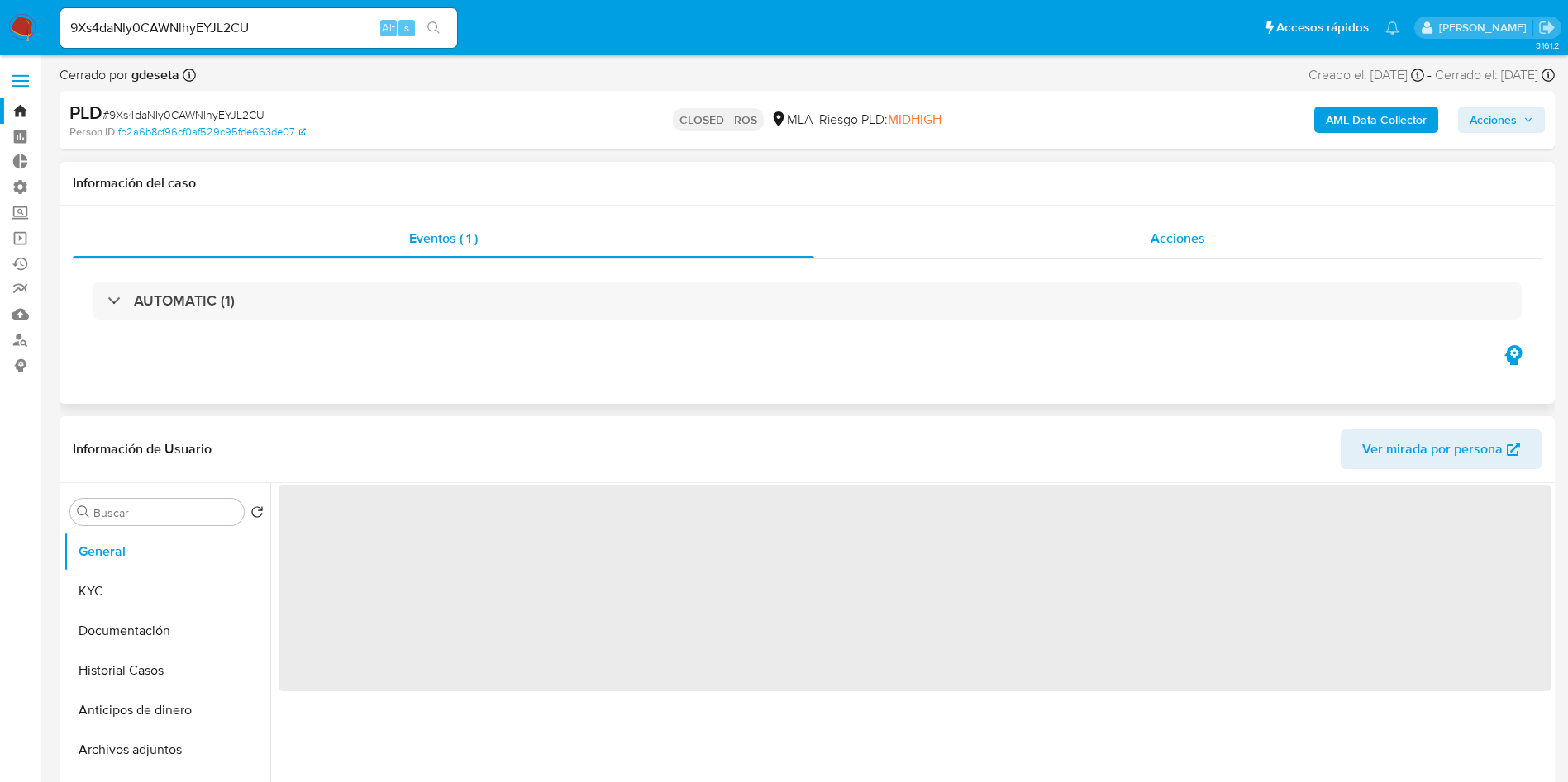
click at [1173, 249] on div "Acciones" at bounding box center [1177, 239] width 727 height 40
select select "10"
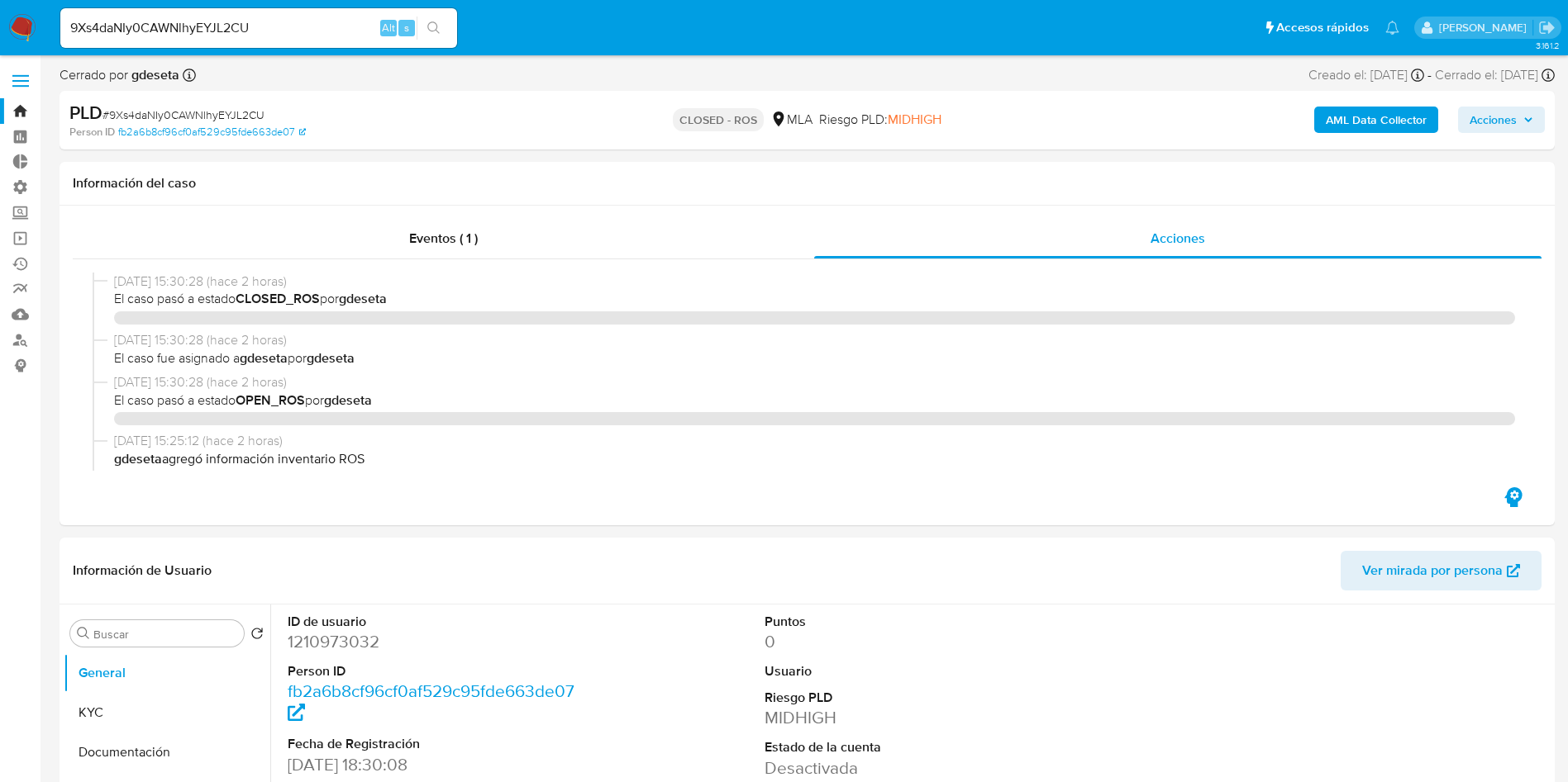
select select "10"
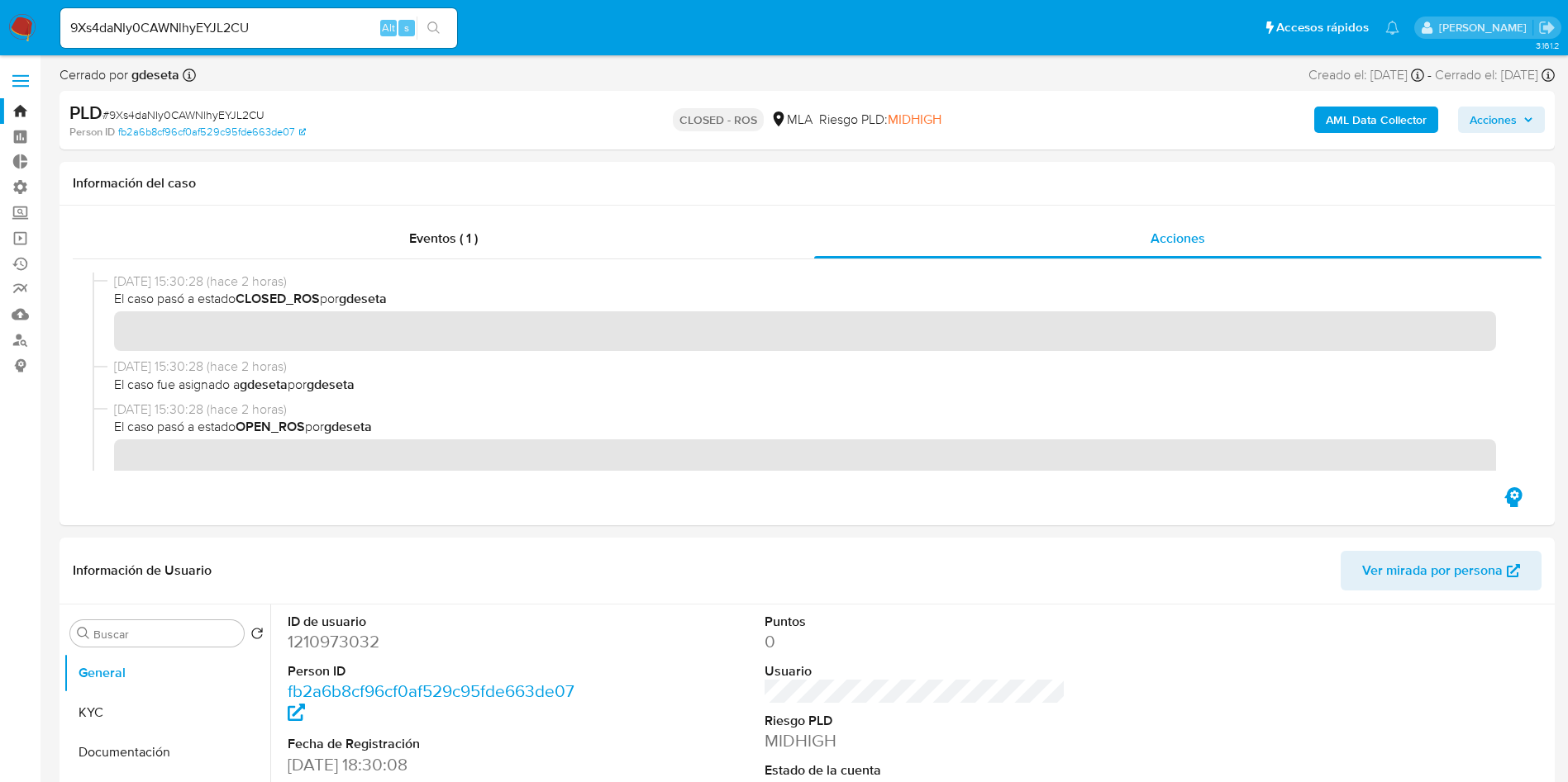
click at [298, 24] on input "9Xs4daNIy0CAWNlhyEYJL2CU" at bounding box center [258, 28] width 396 height 22
paste input "CLrOAAMVvF0onAYUF6MeTg5o"
type input "CLrOAAMVvF0onAYUF6MeTg5o"
click at [433, 20] on button "search-icon" at bounding box center [433, 28] width 34 height 24
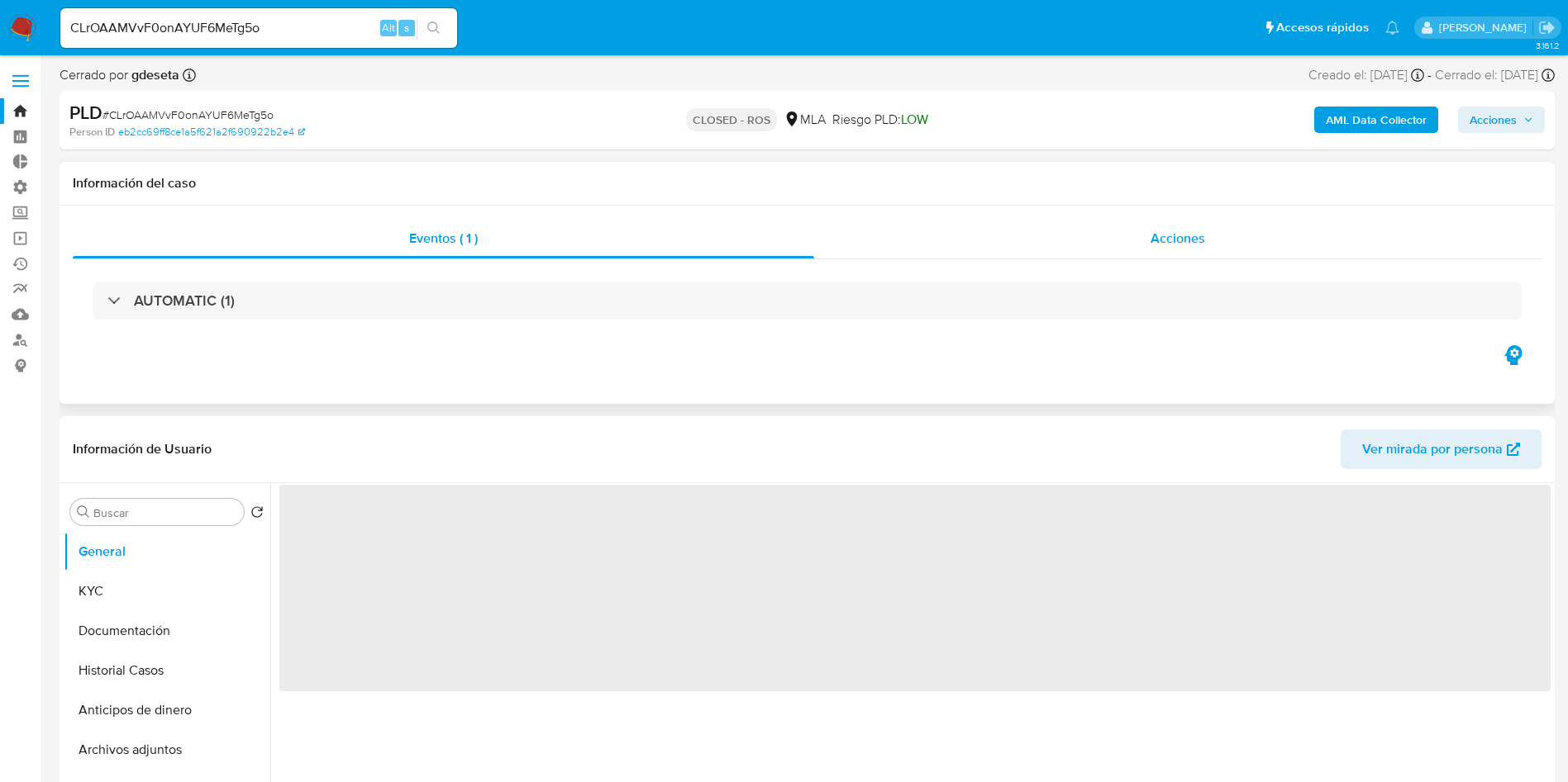
click at [1181, 236] on span "Acciones" at bounding box center [1177, 239] width 55 height 19
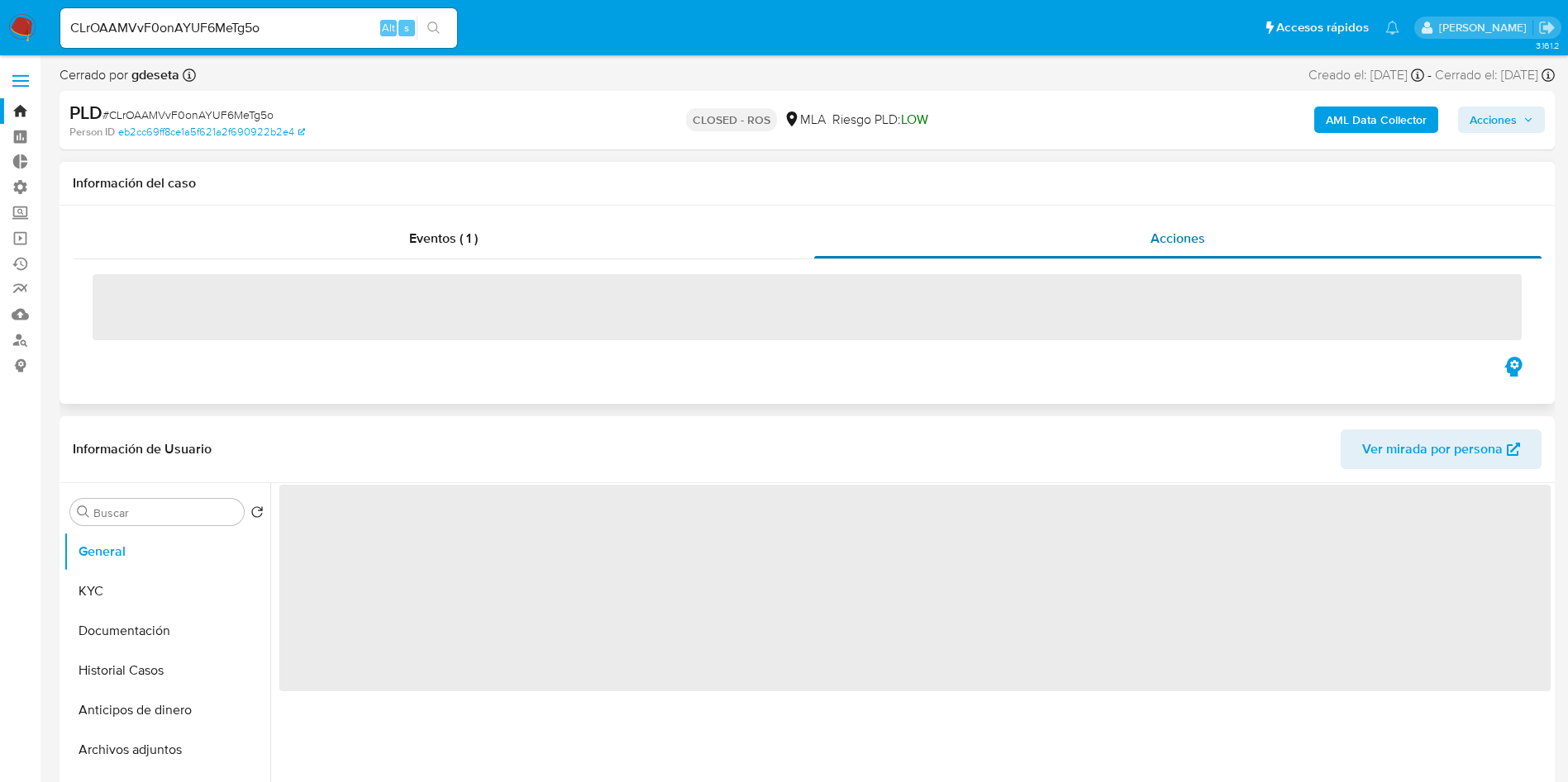
select select "10"
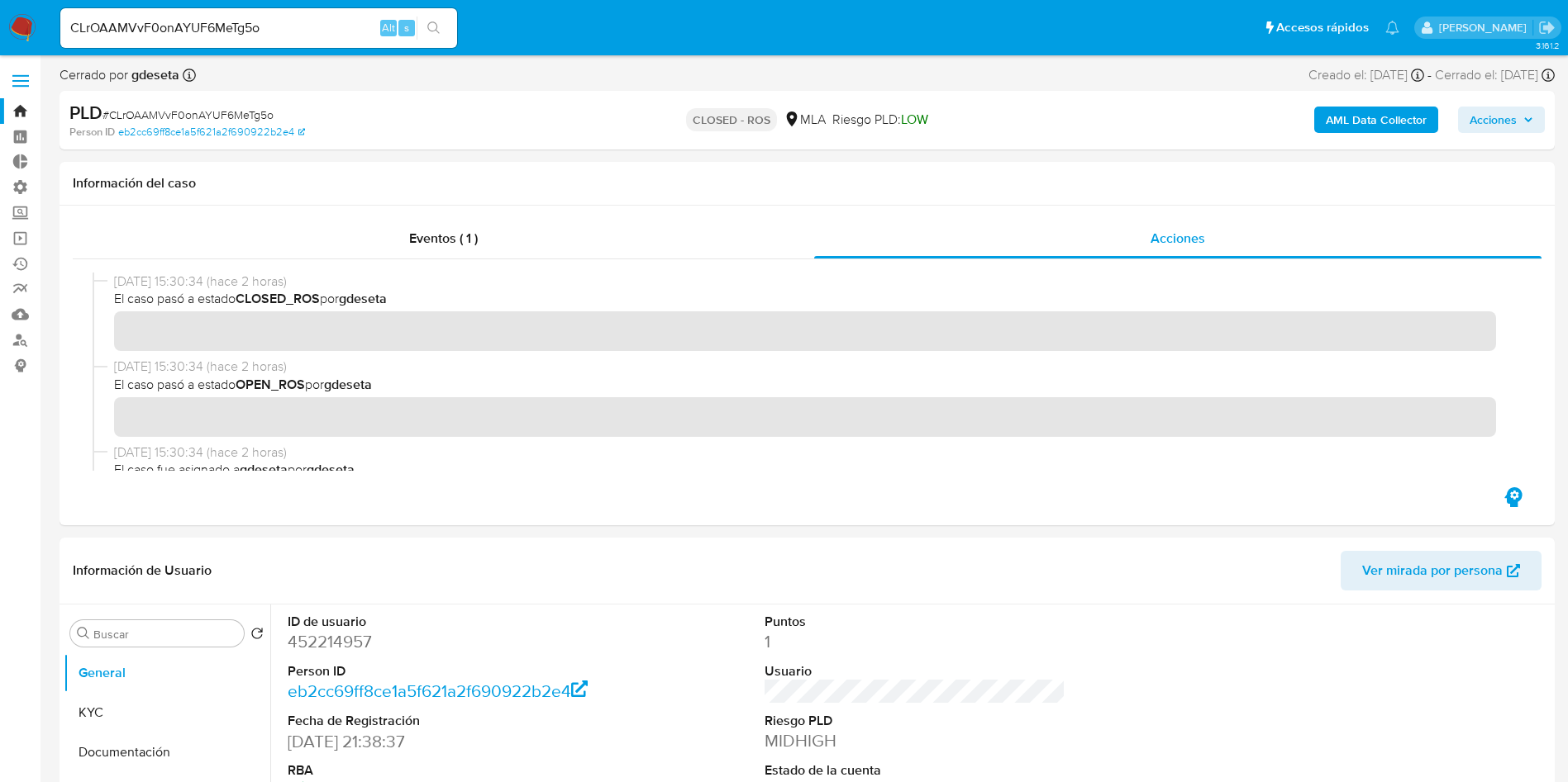
click at [323, 21] on input "CLrOAAMVvF0onAYUF6MeTg5o" at bounding box center [258, 28] width 396 height 22
click at [323, 20] on input "CLrOAAMVvF0onAYUF6MeTg5o" at bounding box center [258, 28] width 396 height 22
paste input "Fbvl1gg4DLMD8XnwXfzpDsKI"
type input "Fbvl1gg4DLMD8XnwXfzpDsKI"
click at [432, 27] on icon "search-icon" at bounding box center [433, 28] width 13 height 13
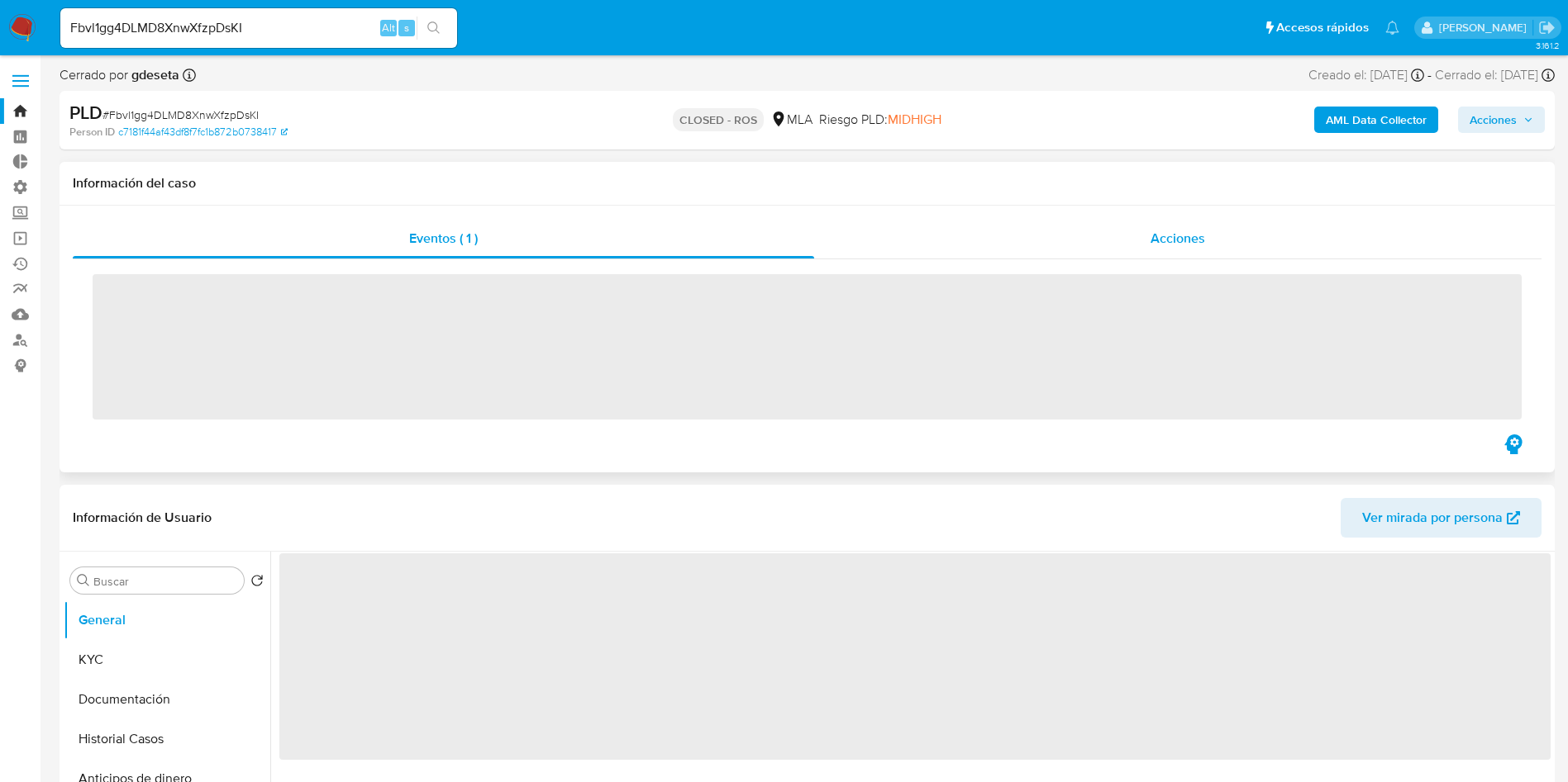
click at [1204, 238] on span "Acciones" at bounding box center [1177, 239] width 55 height 19
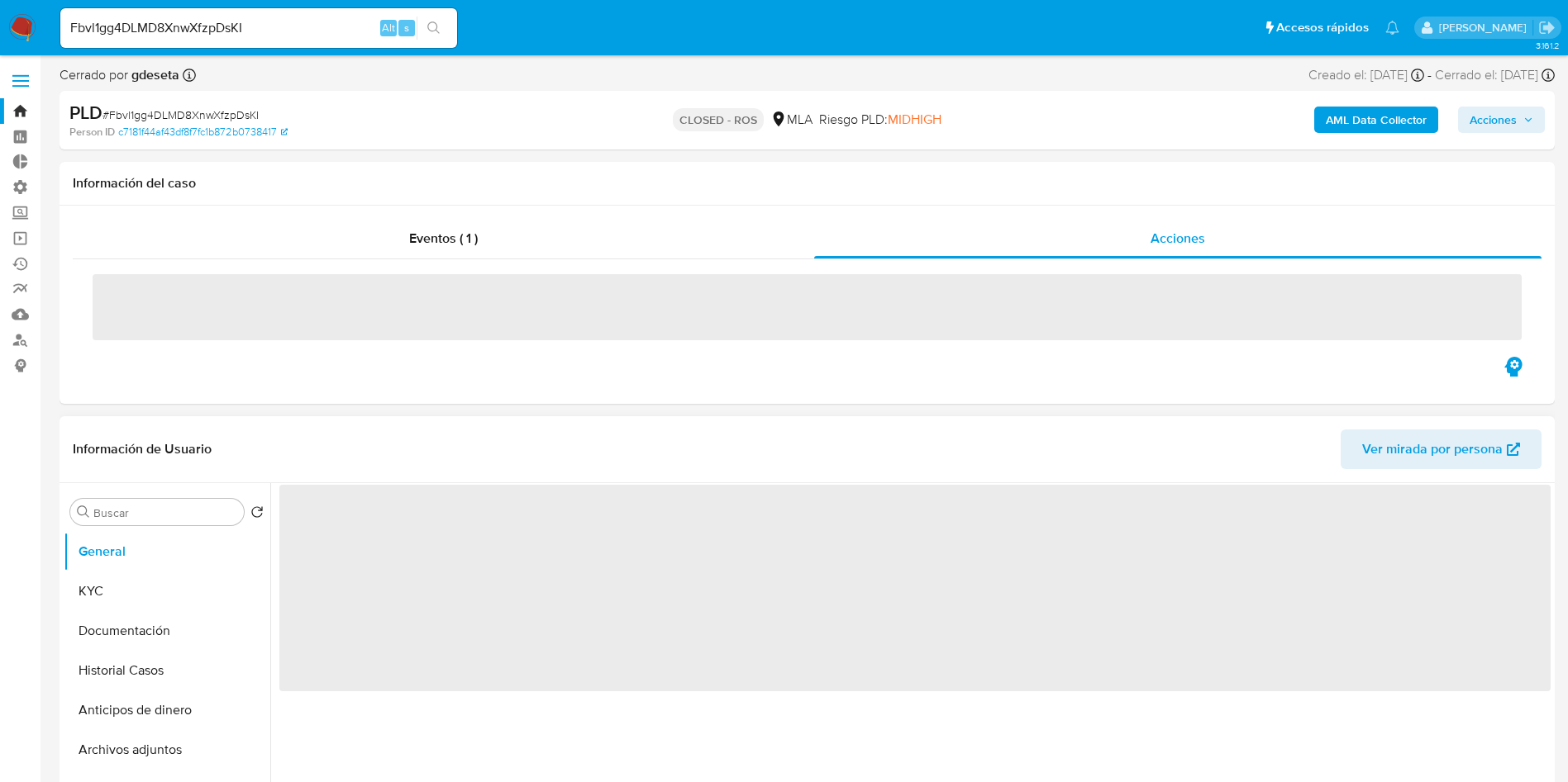
select select "10"
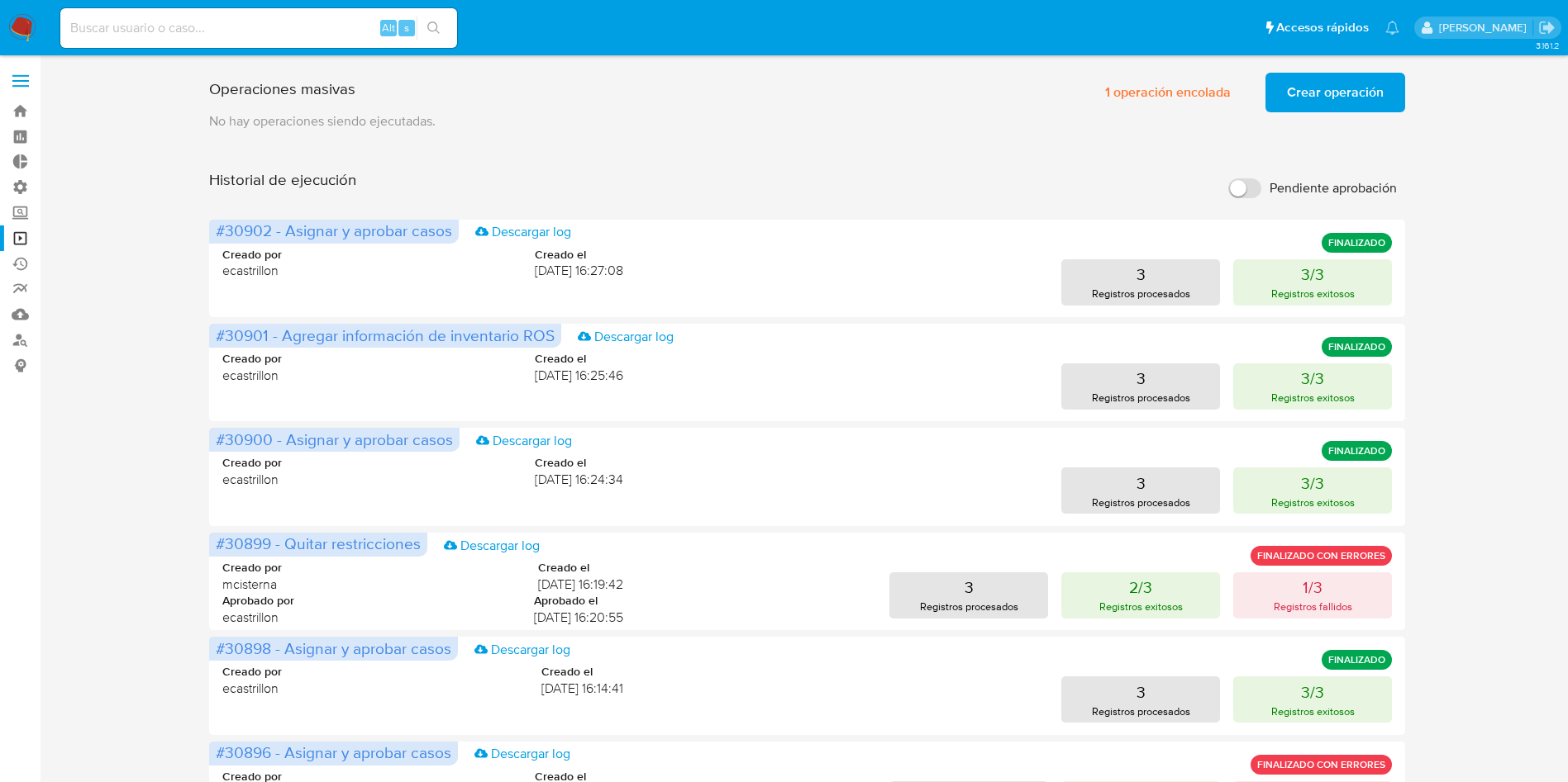
click at [1022, 184] on div "Historial de ejecución Pendiente aprobación" at bounding box center [807, 188] width 1196 height 37
click at [292, 37] on input at bounding box center [258, 28] width 396 height 22
paste input "jT7VqXWR7BU7L5n3Izww5zHG"
type input "jT7VqXWR7BU7L5n3Izww5zHG"
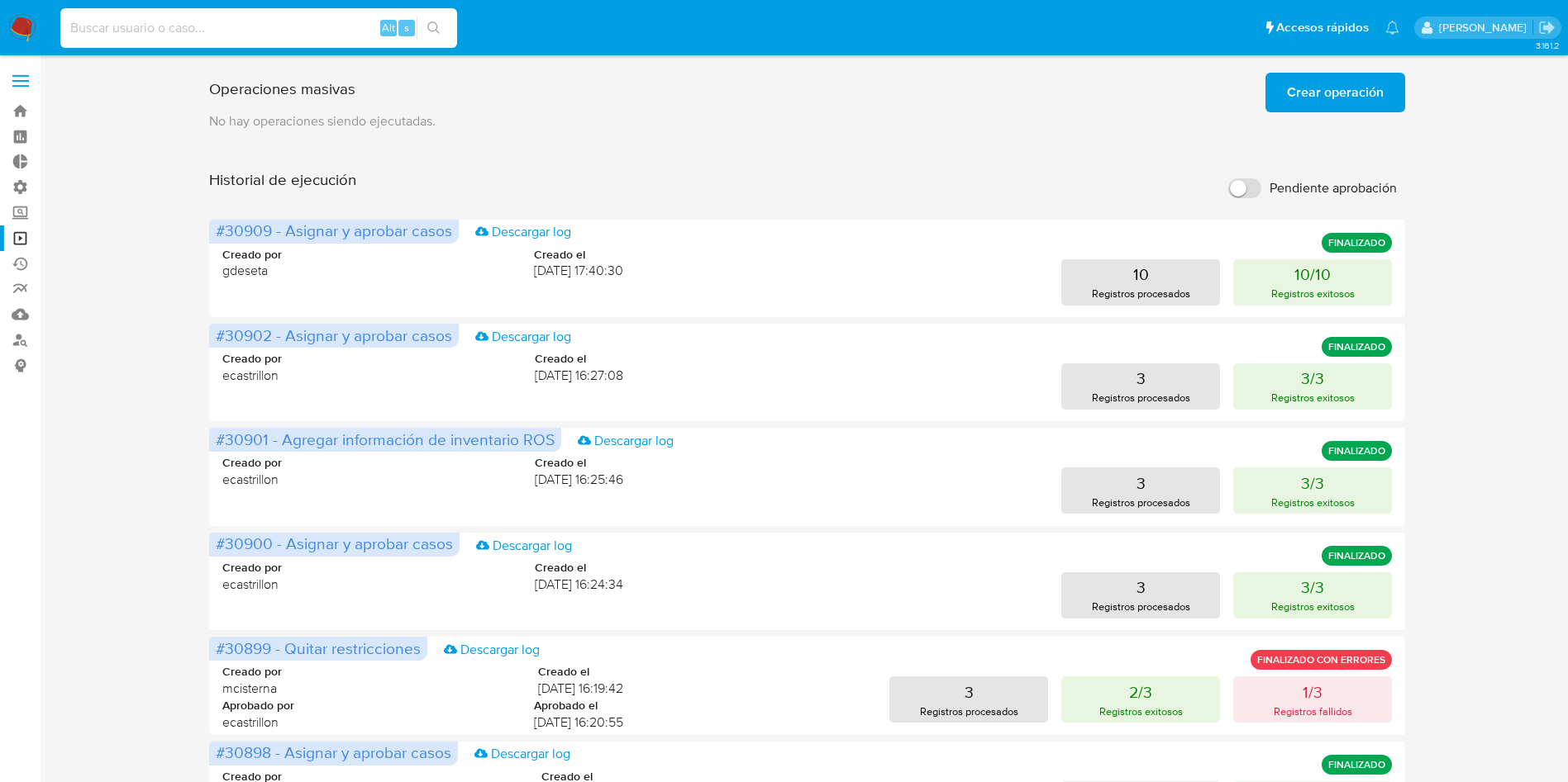
click at [281, 32] on input at bounding box center [258, 28] width 396 height 22
paste input "jT7VqXWR7BU7L5n3Izww5zHG"
type input "jT7VqXWR7BU7L5n3Izww5zHG"
click at [422, 32] on button "search-icon" at bounding box center [433, 28] width 34 height 24
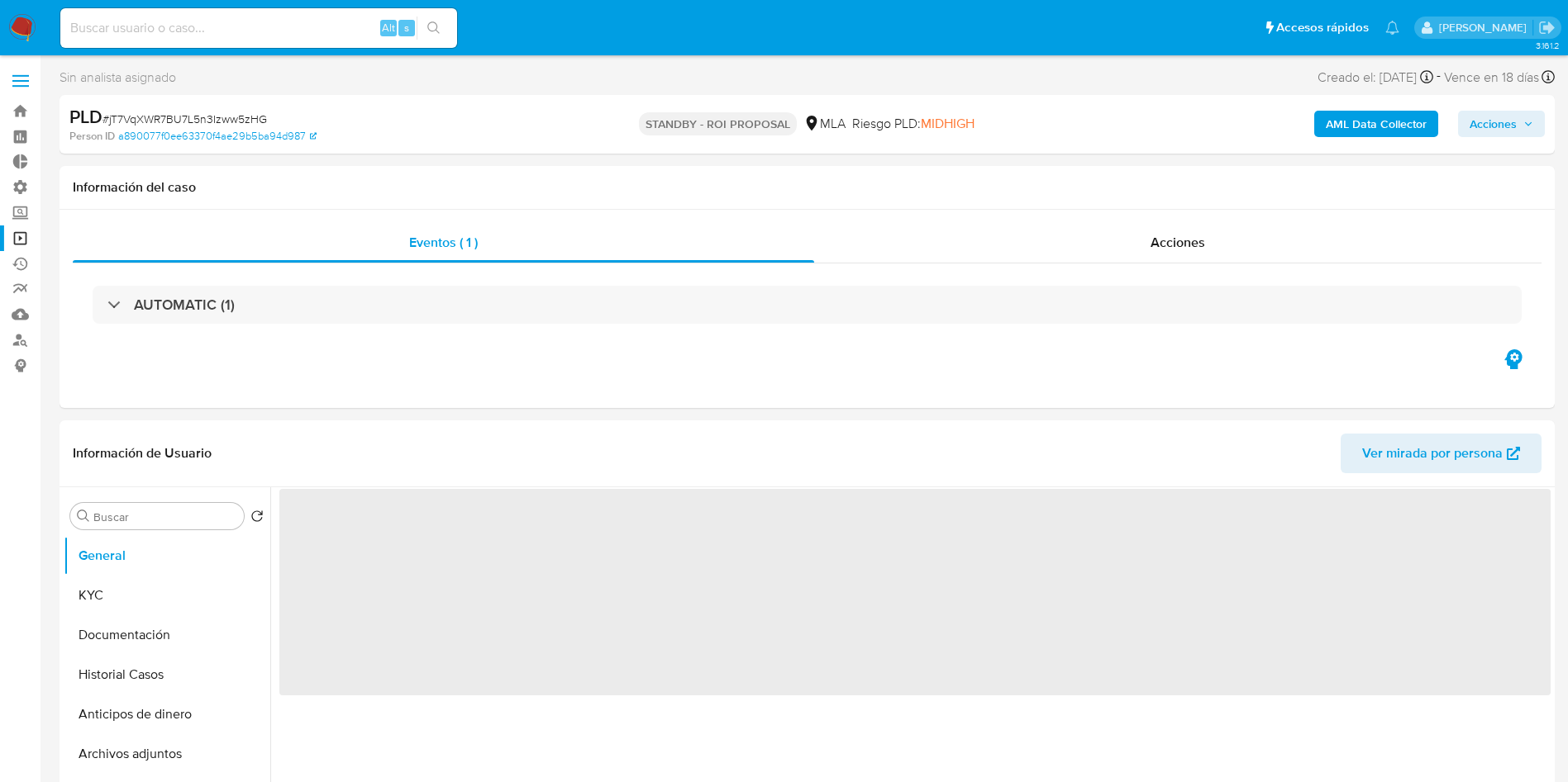
select select "10"
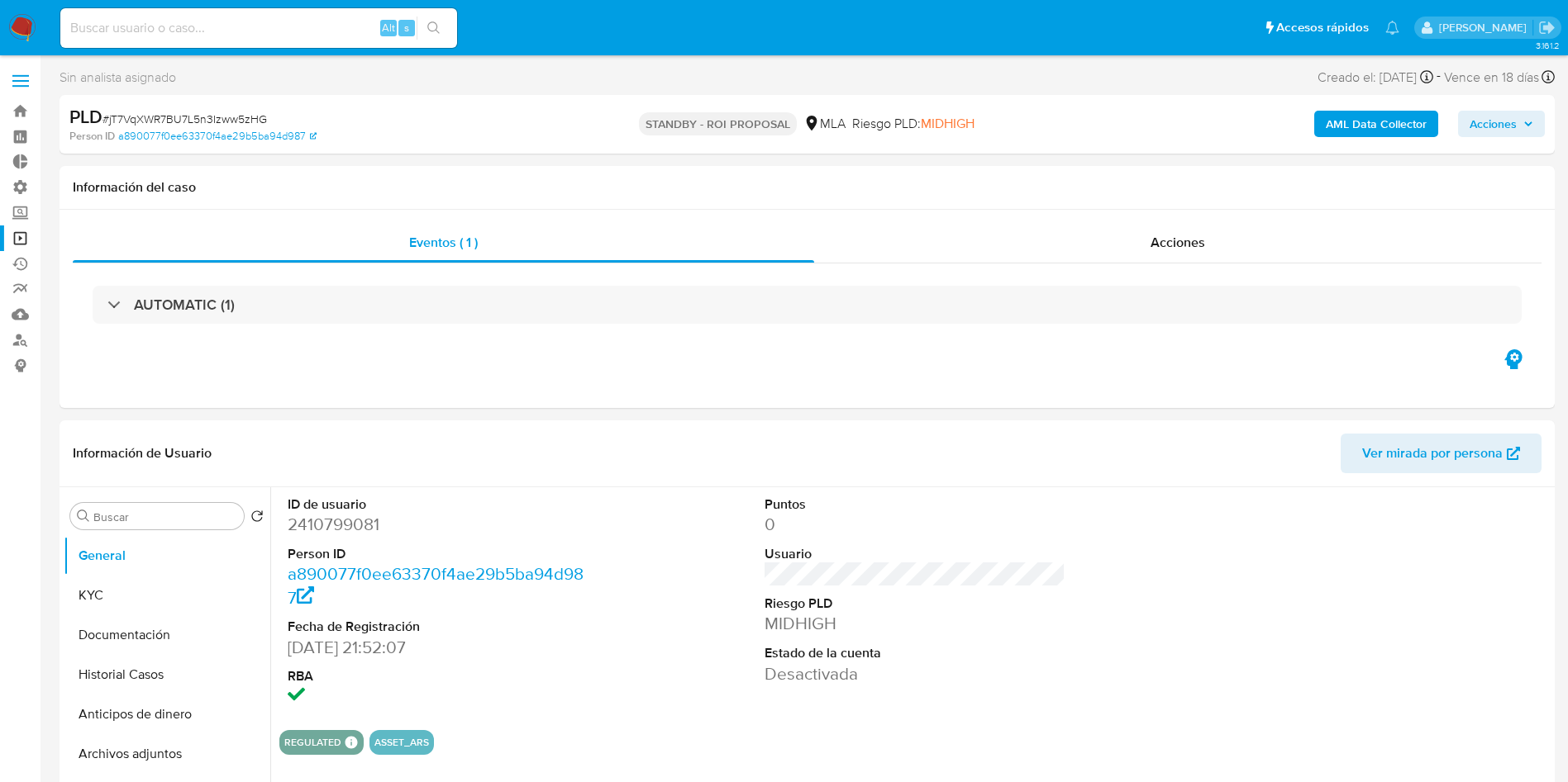
click at [213, 30] on input at bounding box center [258, 28] width 396 height 22
paste input "jT7VqXWR7BU7L5n3Izww5zHG"
click at [433, 27] on icon "search-icon" at bounding box center [433, 28] width 13 height 13
click at [1188, 243] on span "Acciones" at bounding box center [1177, 243] width 55 height 19
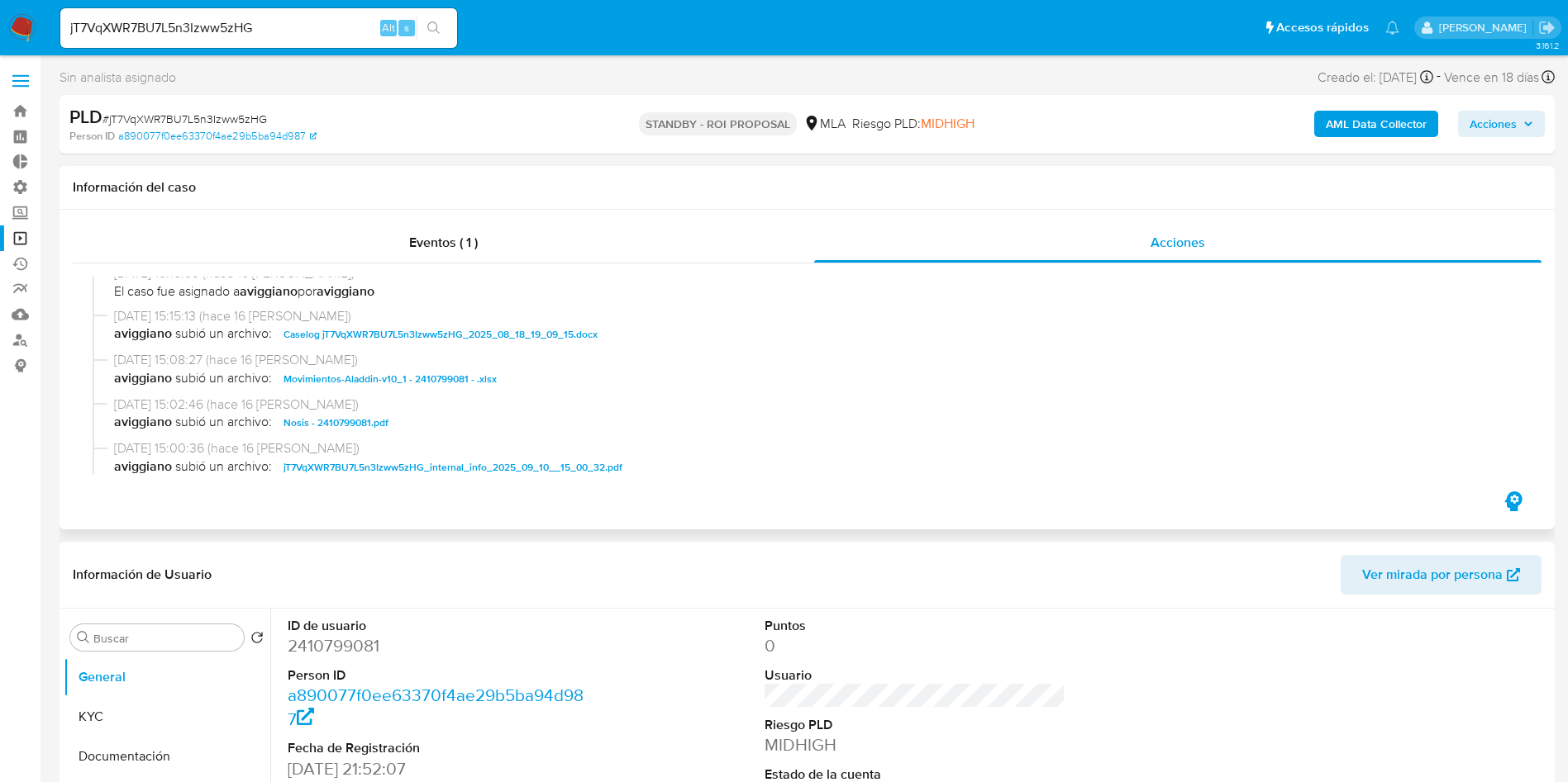
scroll to position [372, 0]
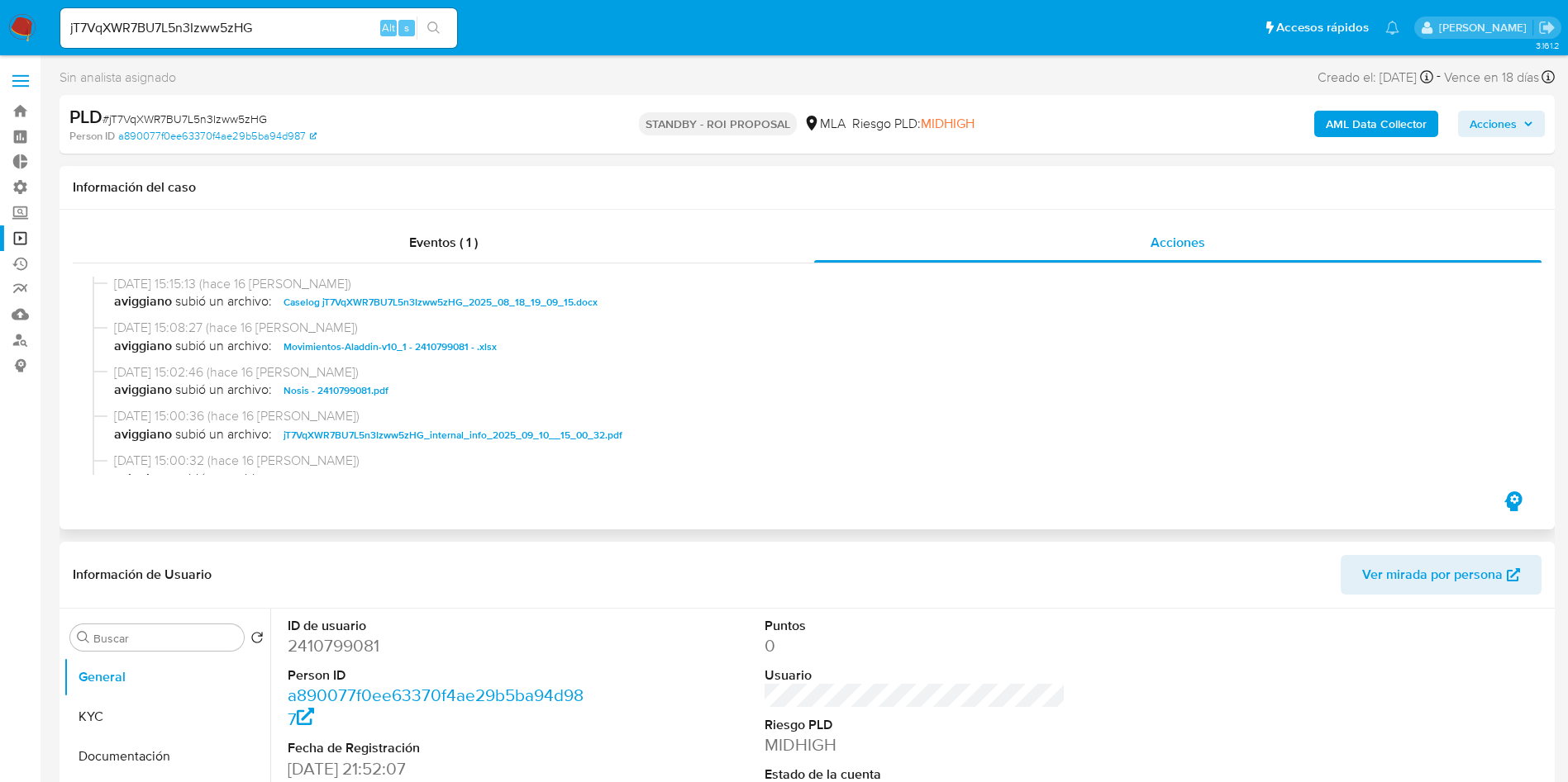
click at [443, 300] on span "Caselog jT7VqXWR7BU7L5n3Izww5zHG_2025_08_18_19_09_15.docx" at bounding box center [440, 302] width 314 height 20
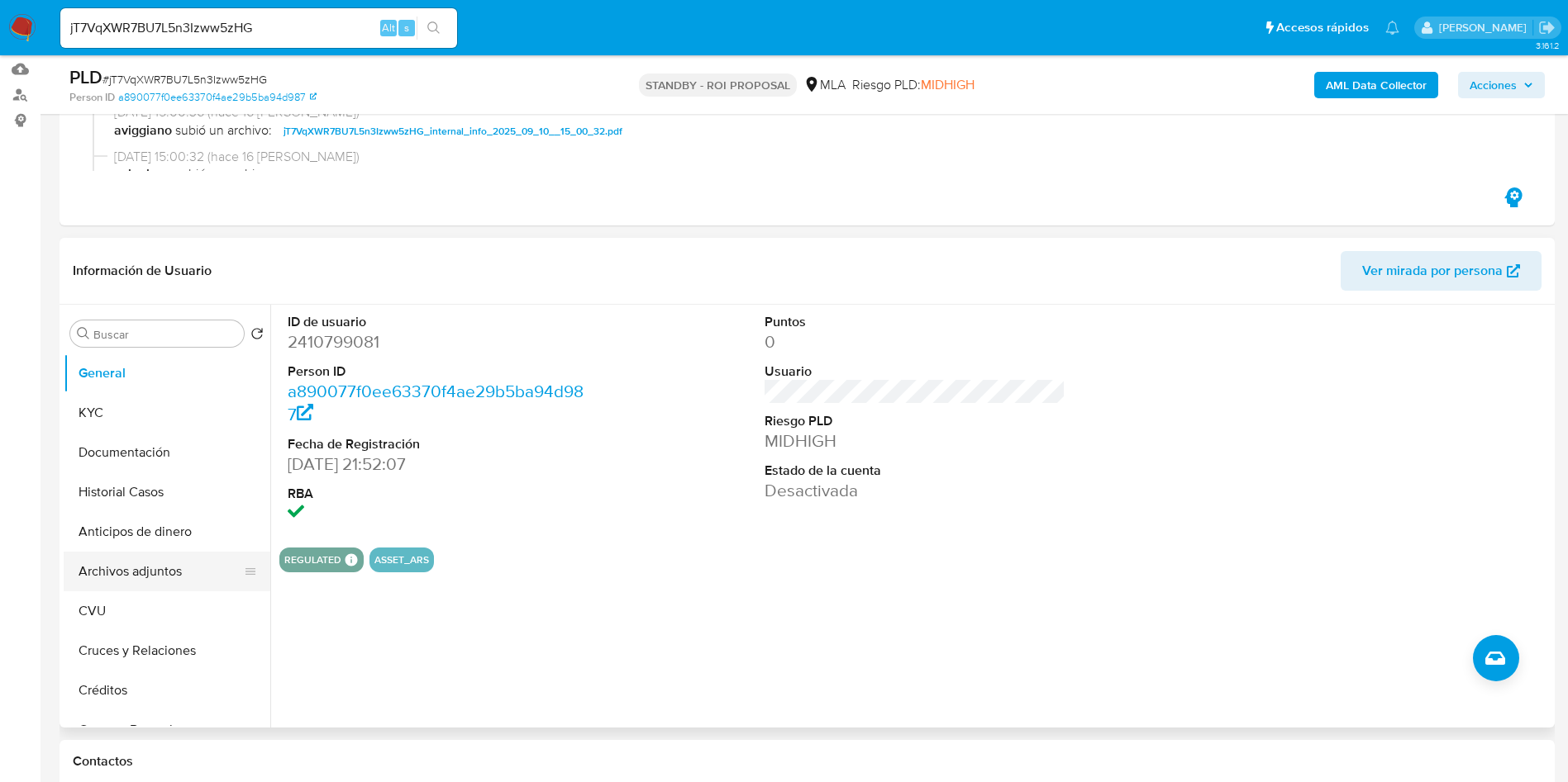
scroll to position [248, 0]
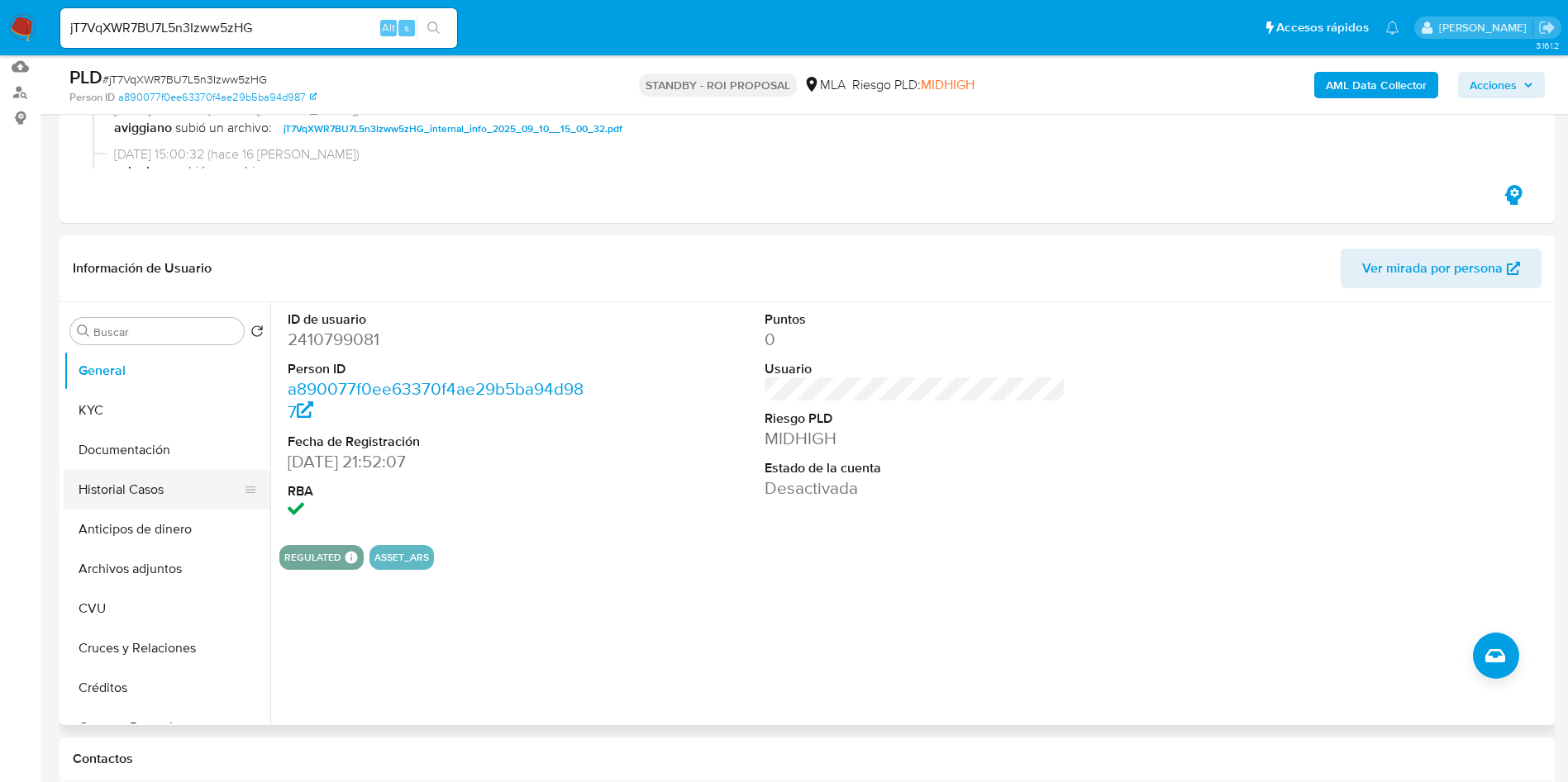
click at [129, 489] on button "Historial Casos" at bounding box center [160, 490] width 193 height 40
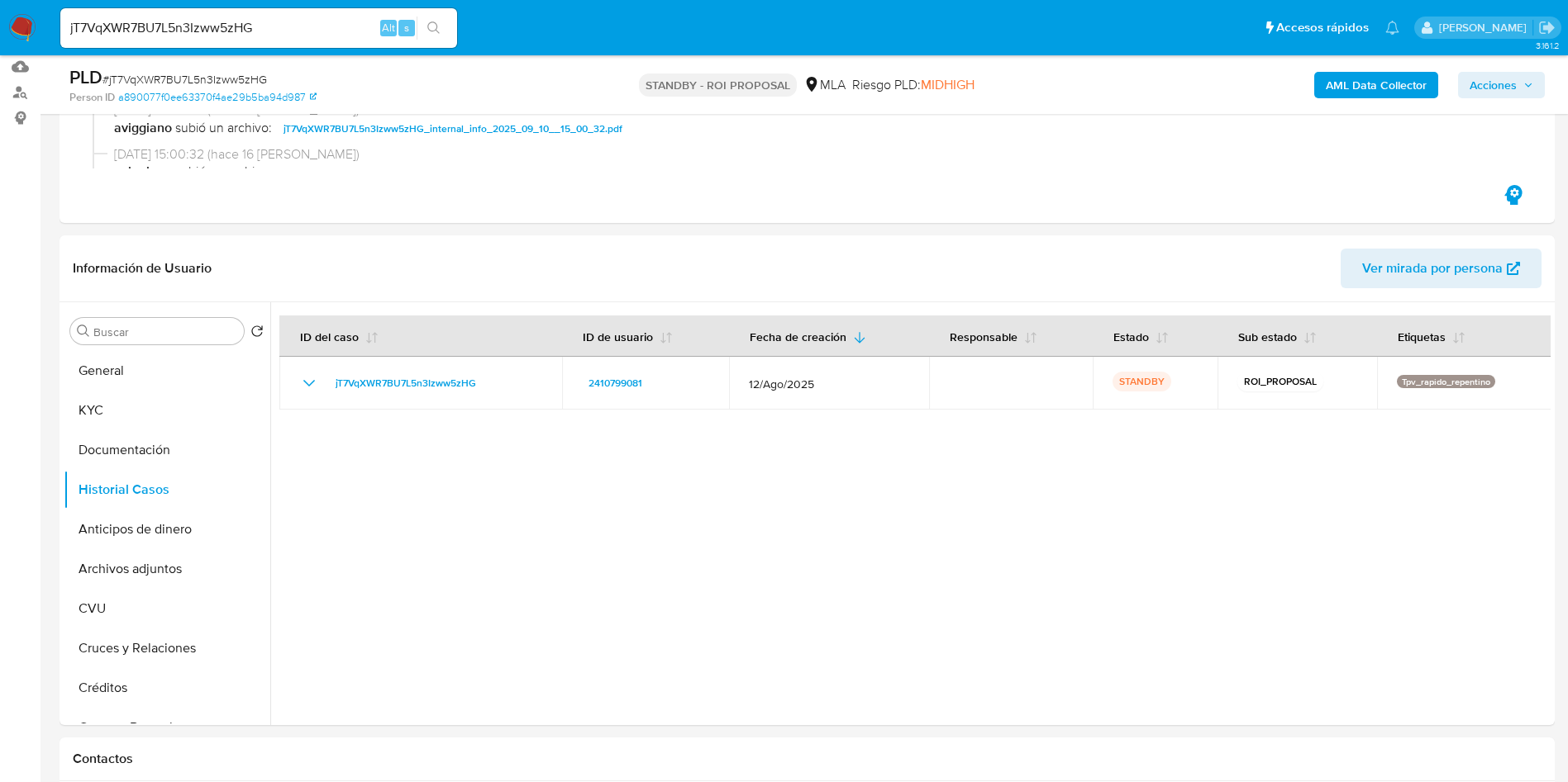
click at [207, 50] on div "jT7VqXWR7BU7L5n3Izww5zHG Alt s" at bounding box center [258, 28] width 396 height 46
click at [203, 24] on input "jT7VqXWR7BU7L5n3Izww5zHG" at bounding box center [258, 28] width 396 height 22
paste input "y351bCFYh6QNs7LBAiyzSbnw"
type input "y351bCFYh6QNs7LBAiyzSbnw"
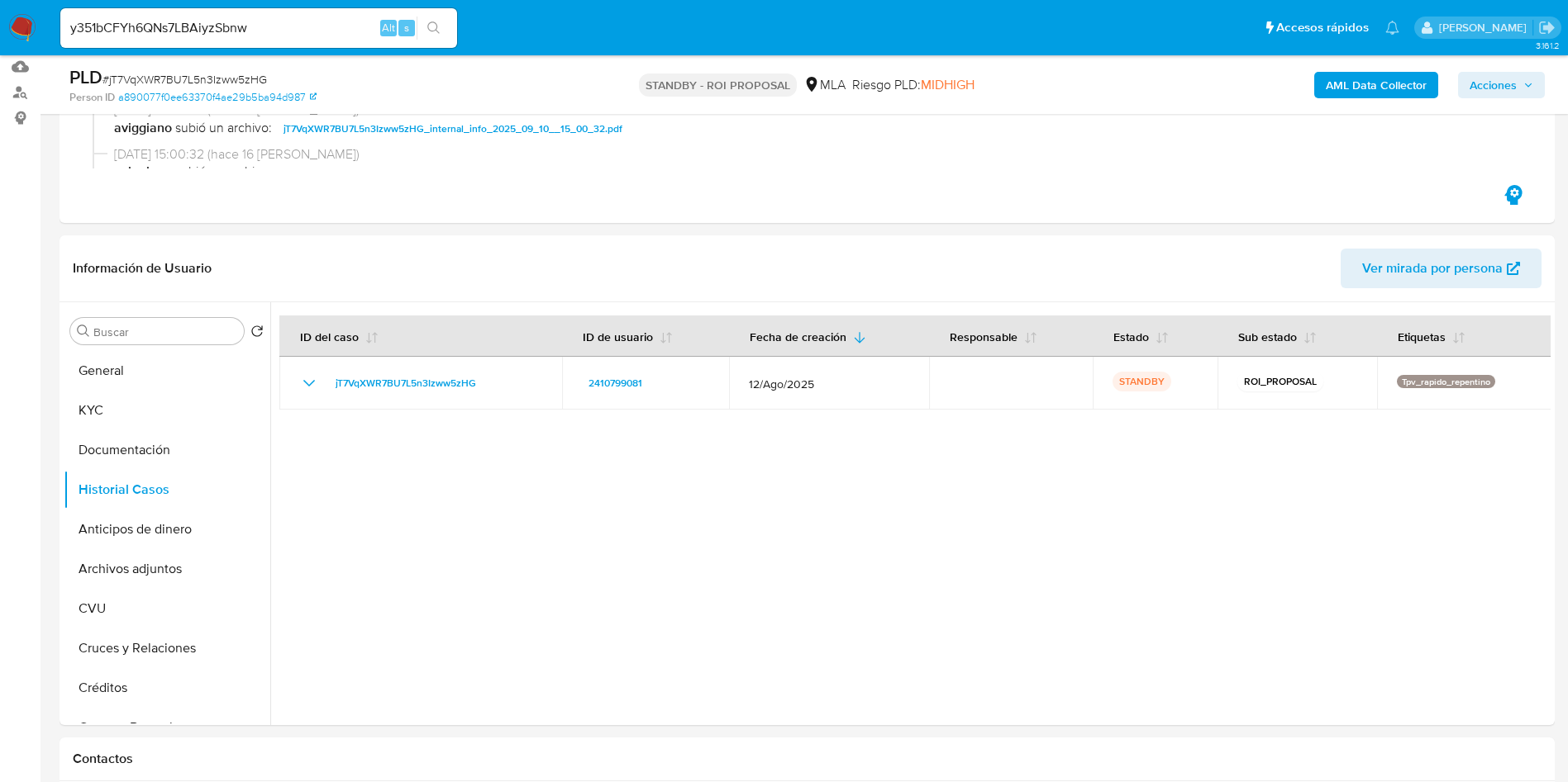
click at [431, 35] on button "search-icon" at bounding box center [433, 28] width 34 height 24
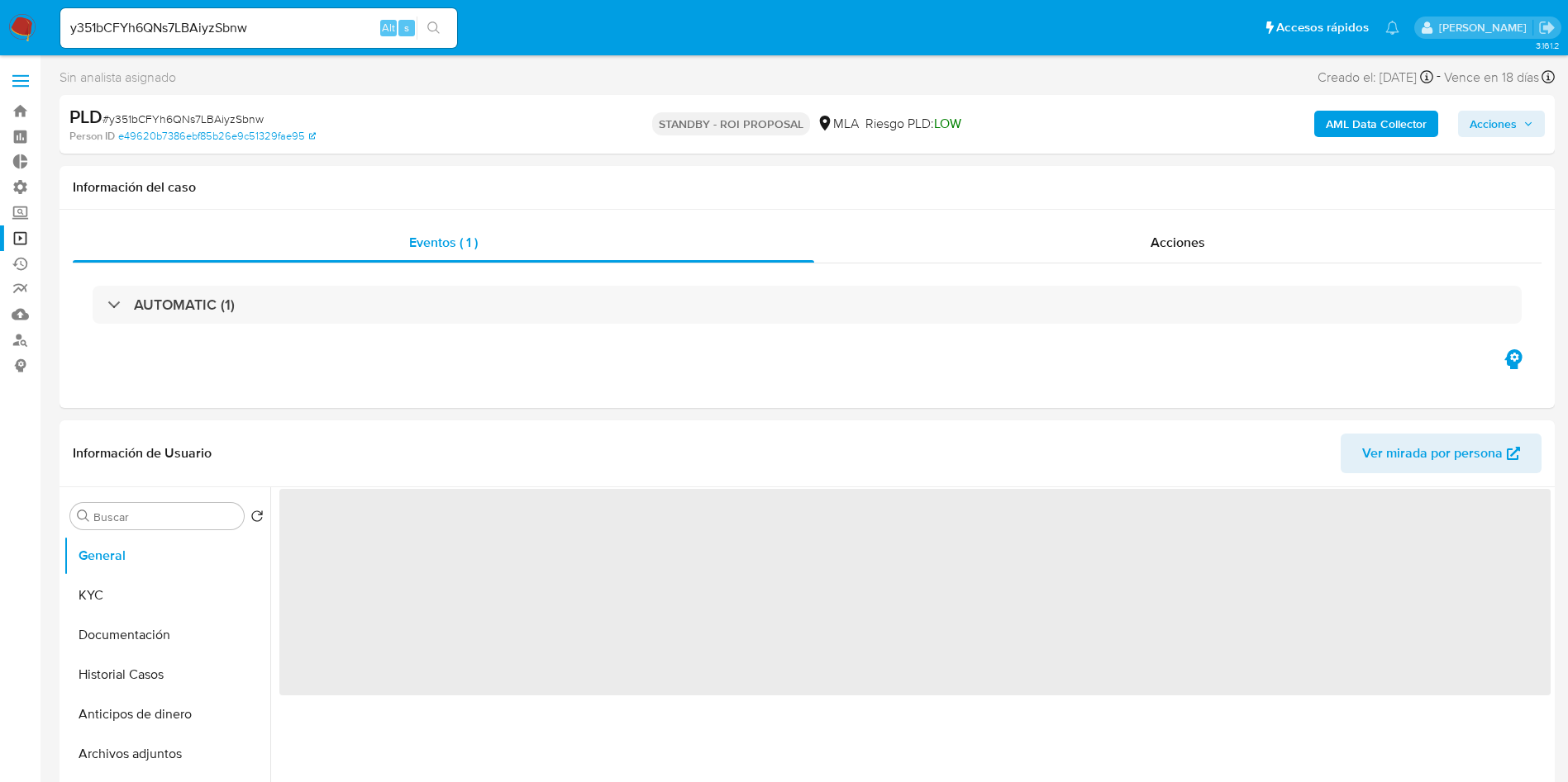
select select "10"
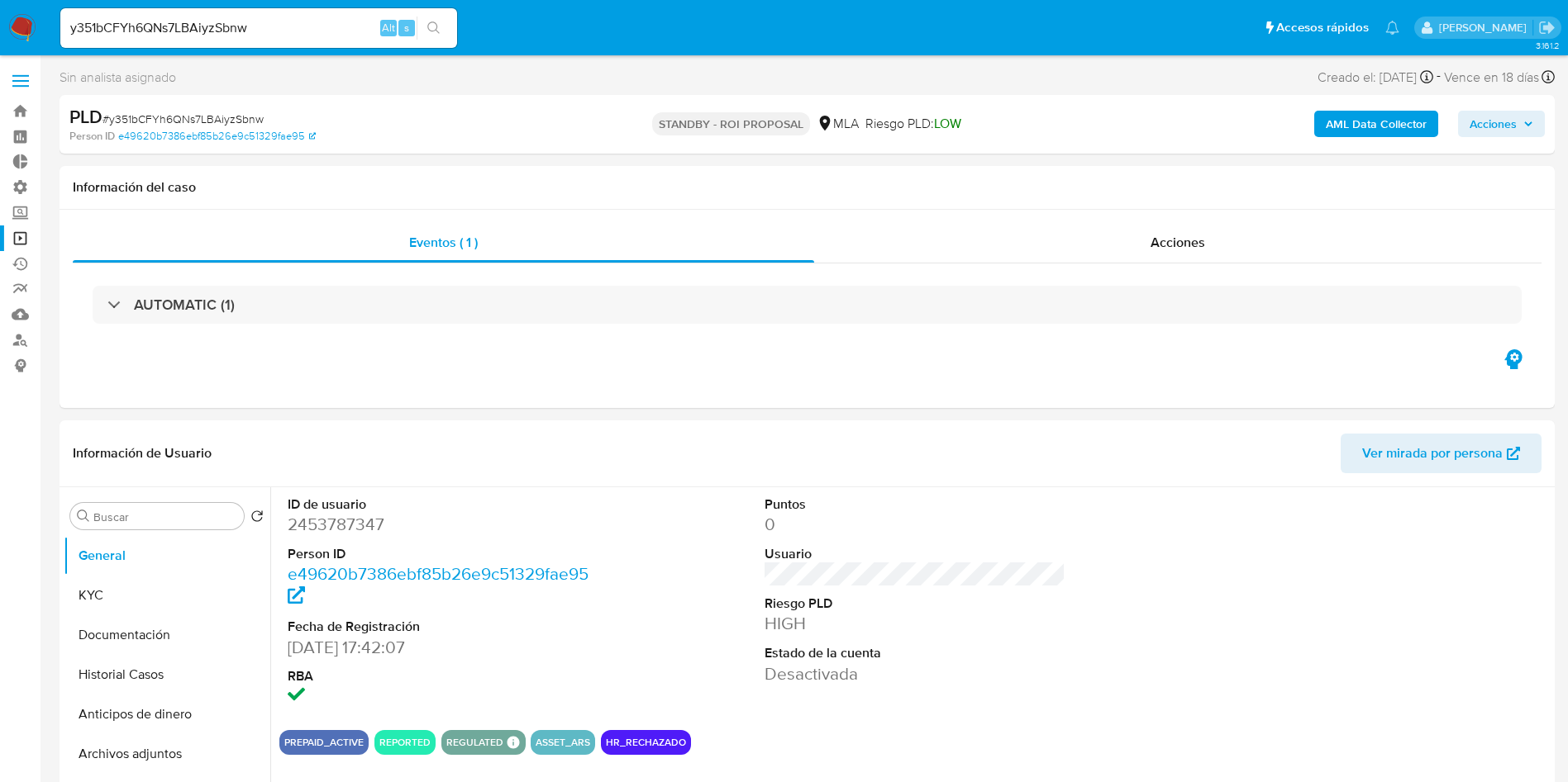
click at [269, 30] on input "y351bCFYh6QNs7LBAiyzSbnw" at bounding box center [258, 28] width 396 height 22
click at [440, 31] on icon "search-icon" at bounding box center [433, 28] width 13 height 13
click at [1192, 254] on div "Acciones" at bounding box center [1177, 243] width 727 height 40
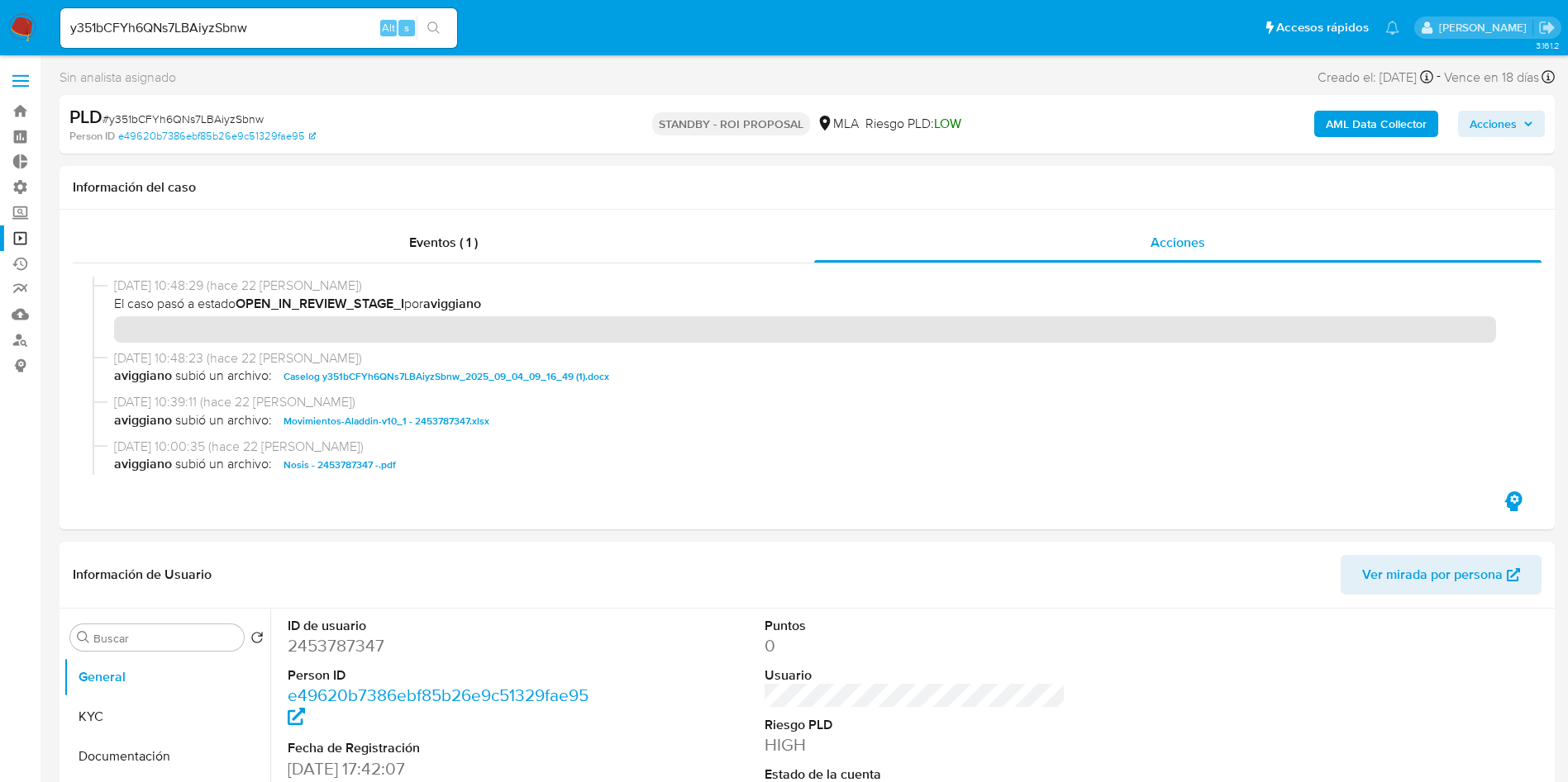
scroll to position [124, 0]
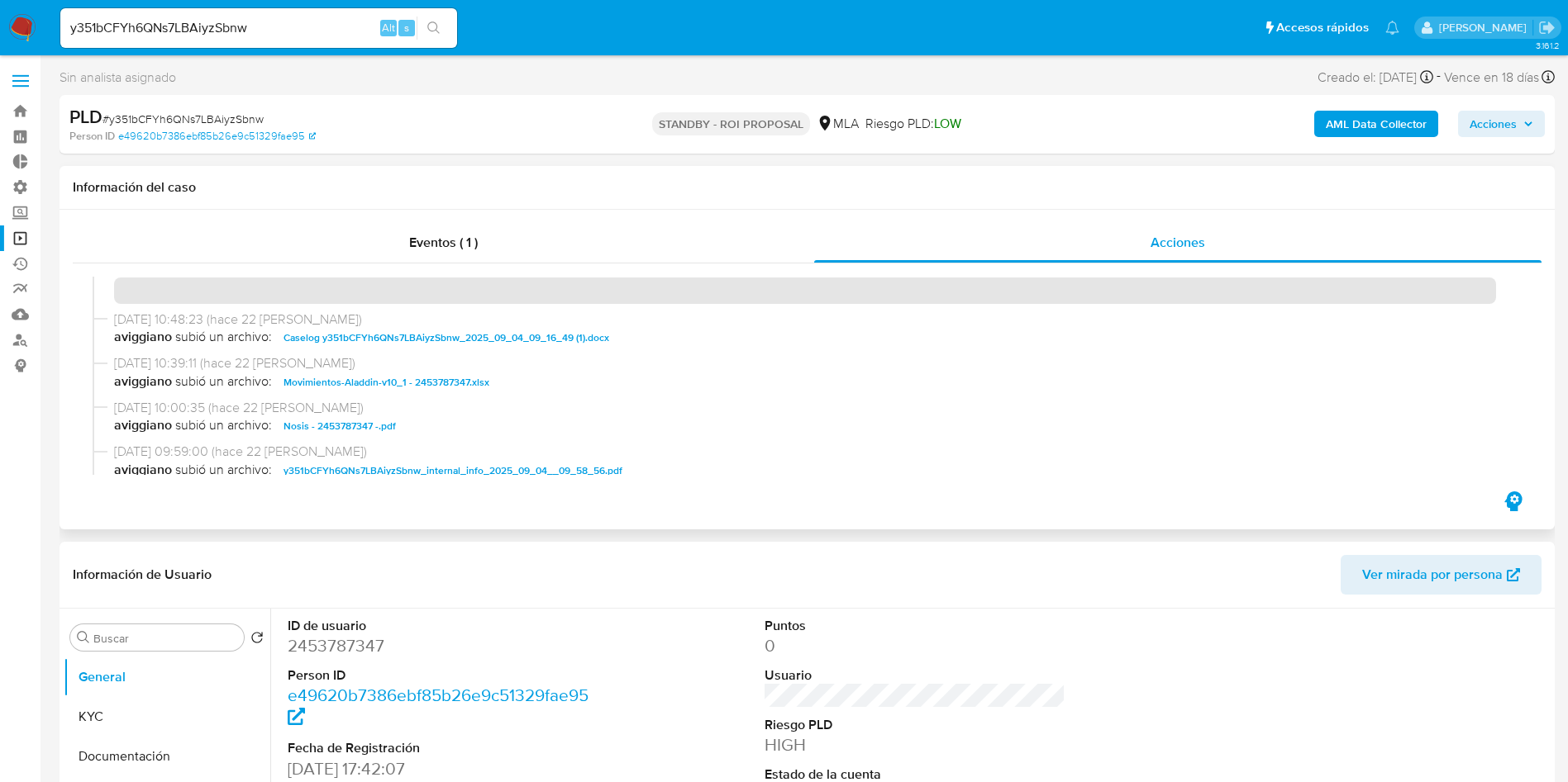
click at [537, 339] on span "Caselog y351bCFYh6QNs7LBAiyzSbnw_2025_09_04_09_16_49 (1).docx" at bounding box center [446, 338] width 326 height 20
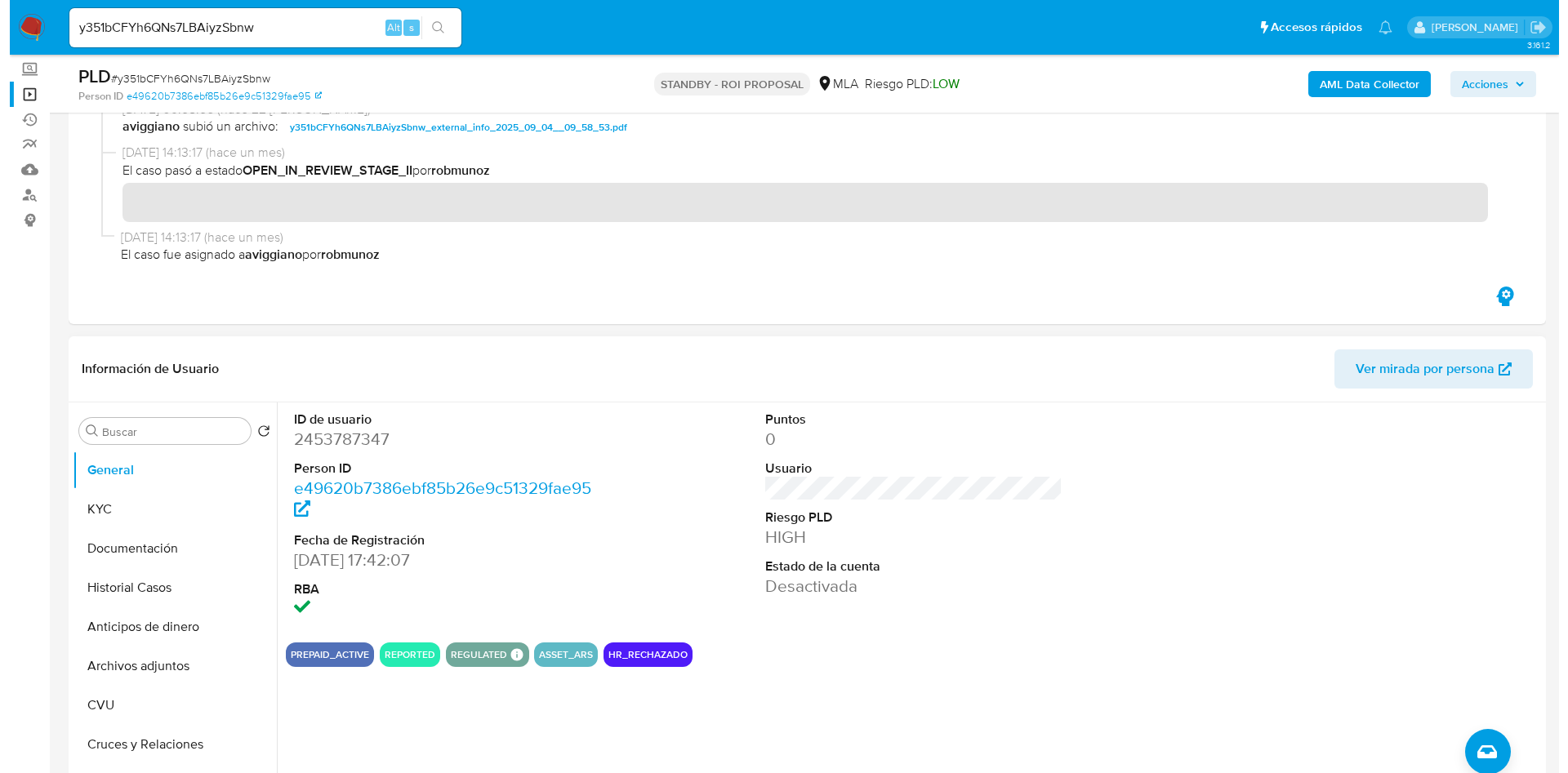
scroll to position [245, 0]
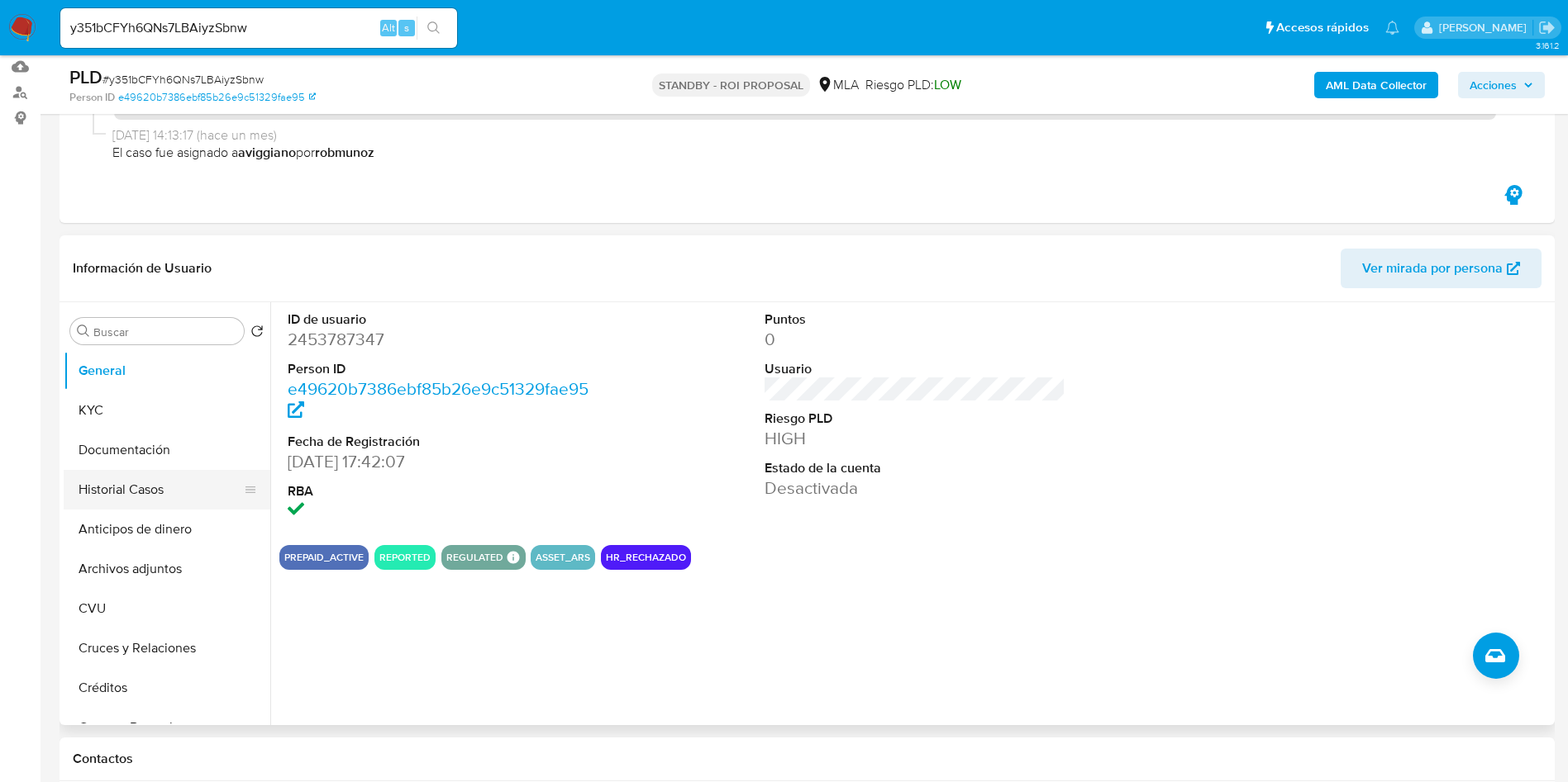
click at [111, 487] on button "Historial Casos" at bounding box center [160, 490] width 193 height 40
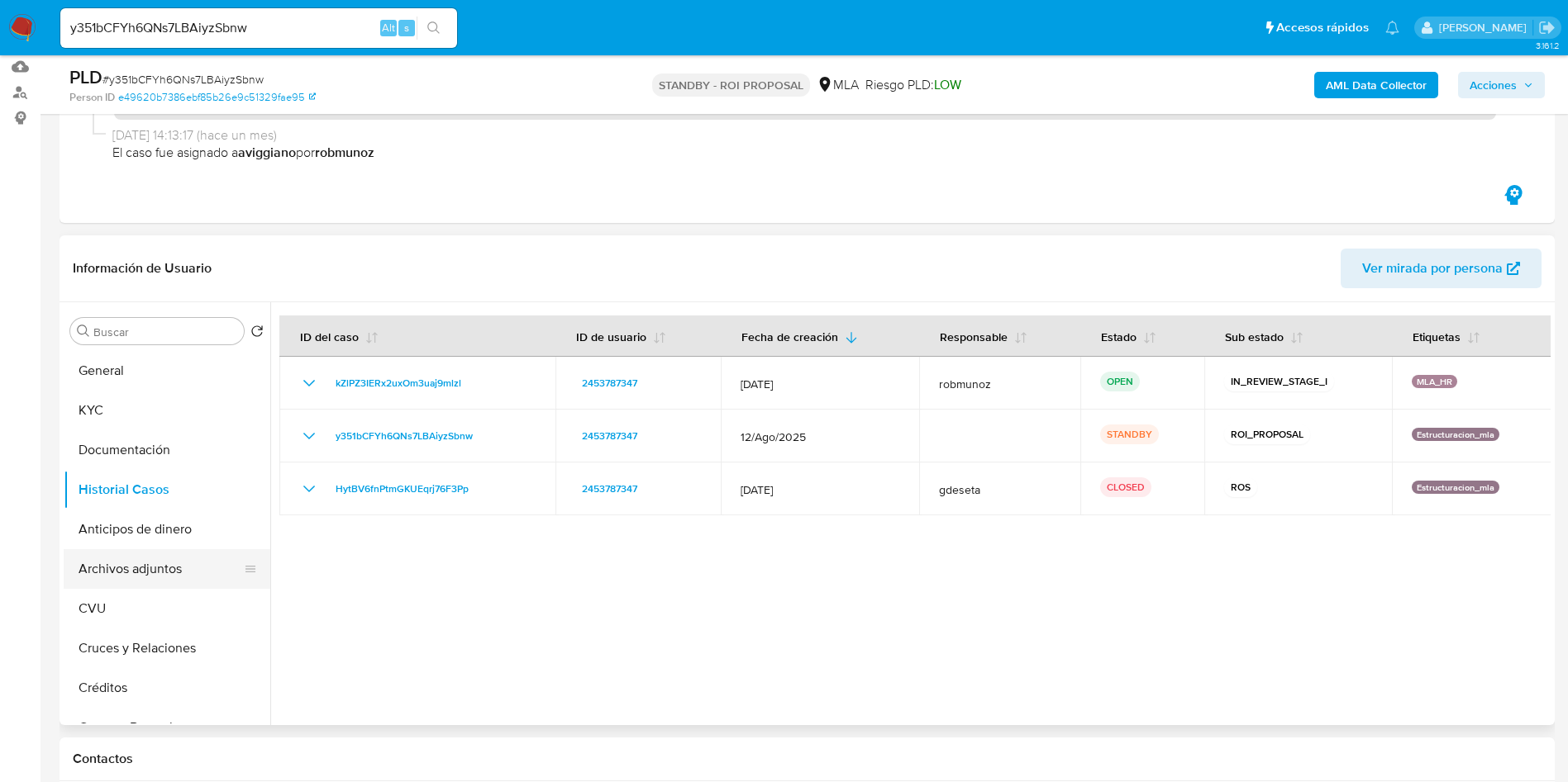
click at [156, 558] on button "Archivos adjuntos" at bounding box center [160, 570] width 193 height 40
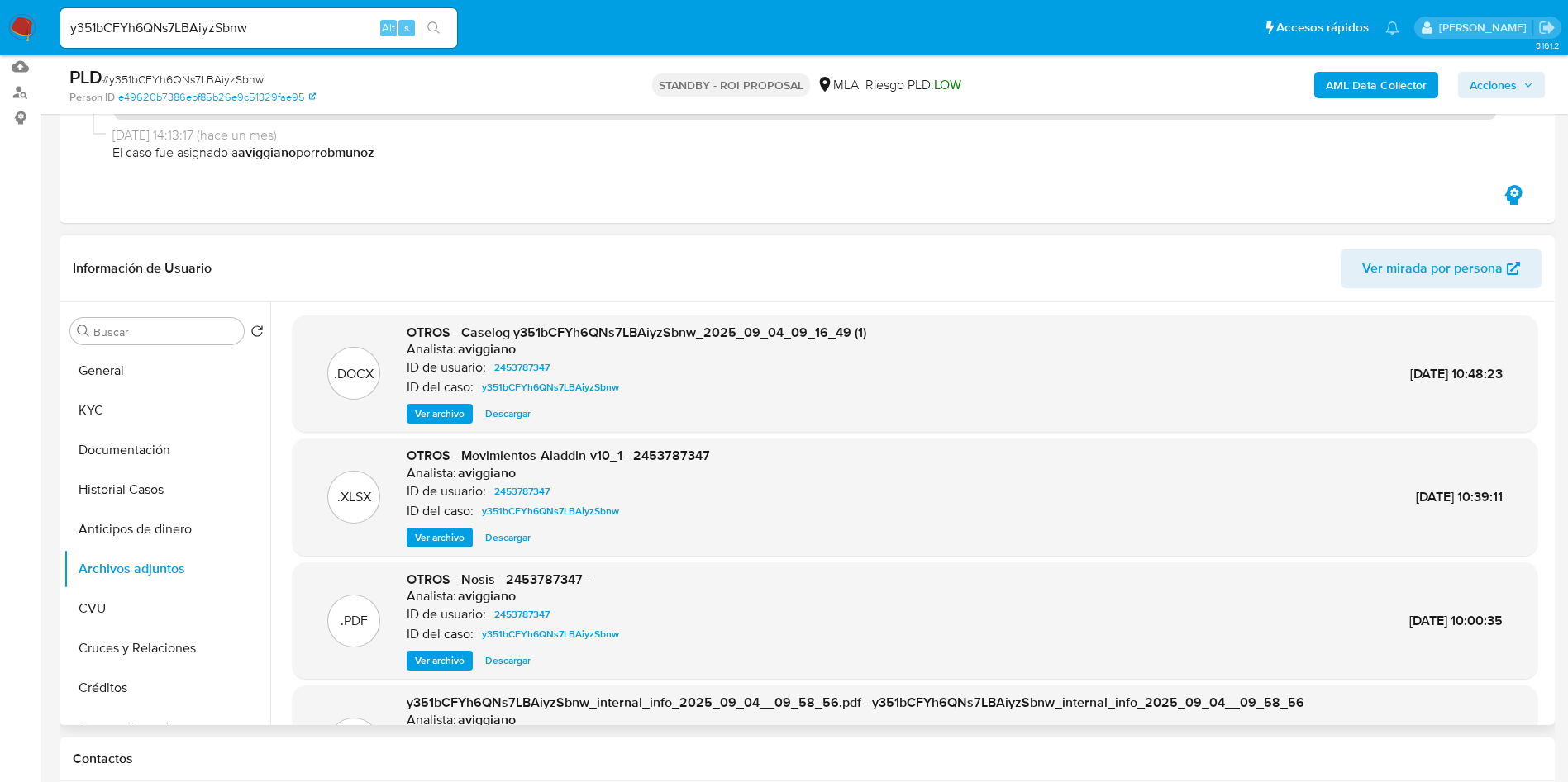
click at [457, 419] on span "Ver archivo" at bounding box center [439, 414] width 50 height 17
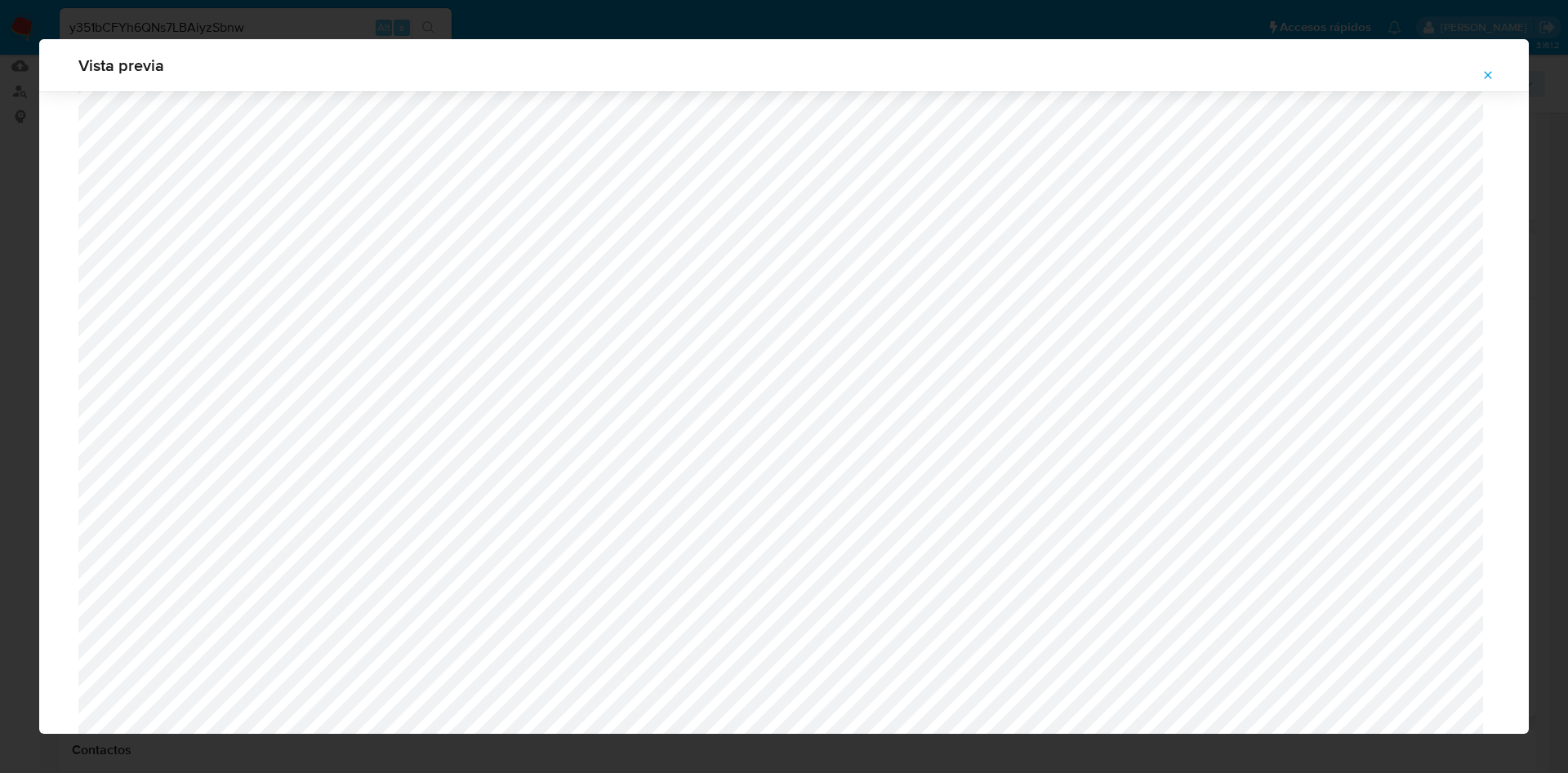
scroll to position [457, 0]
click at [1490, 79] on icon "Attachment preview" at bounding box center [1488, 75] width 13 height 13
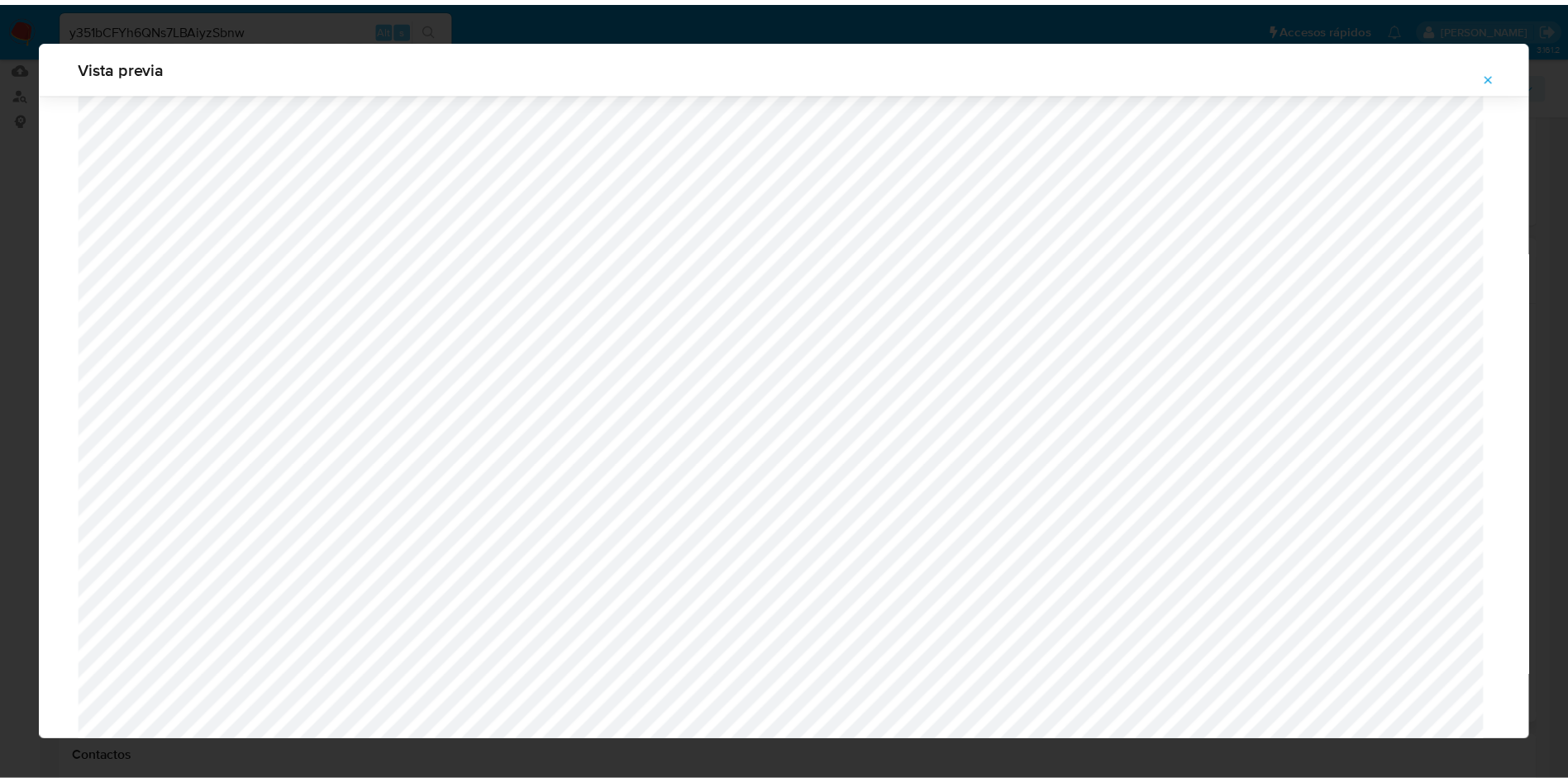
scroll to position [0, 0]
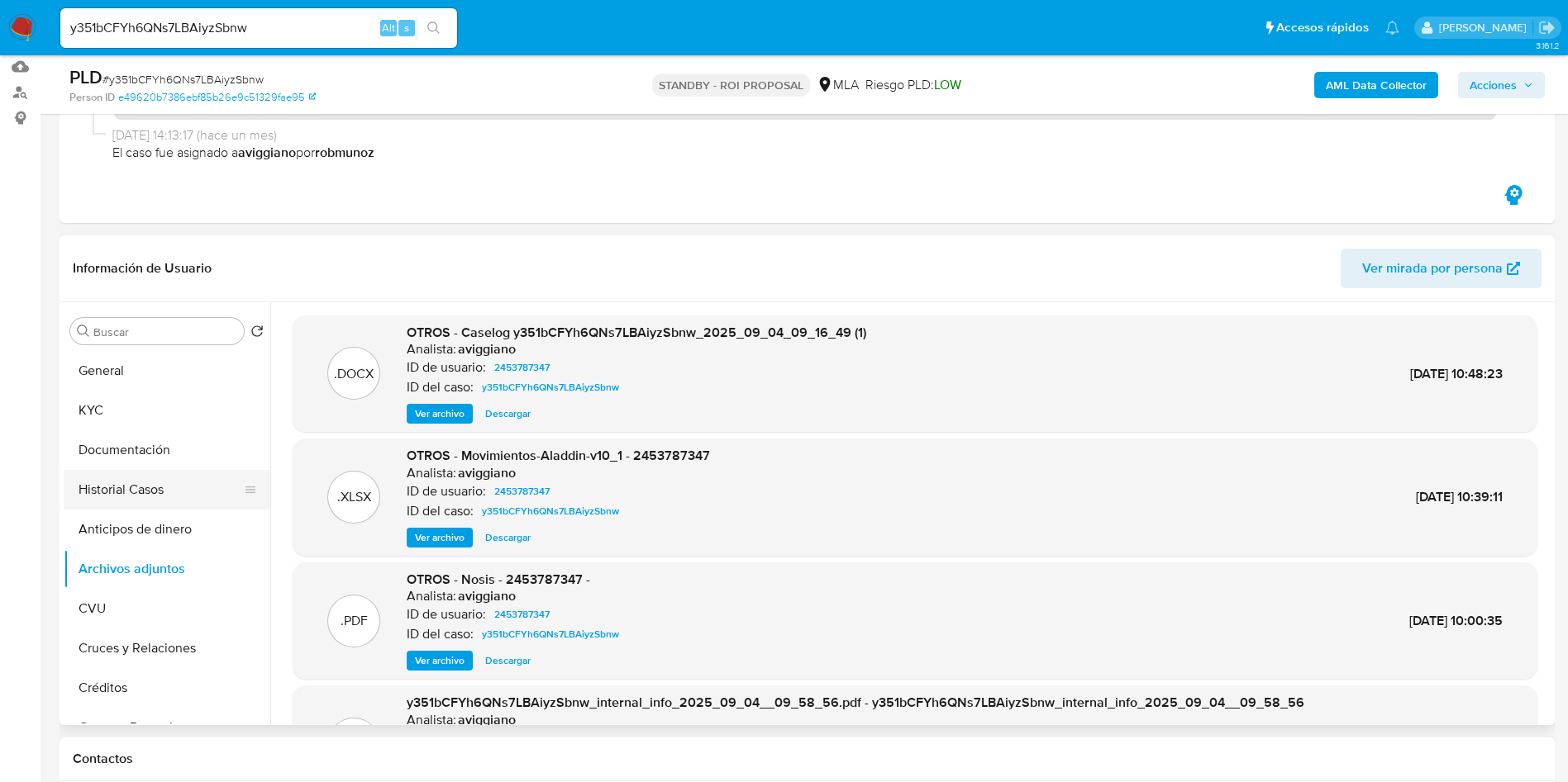
click at [156, 503] on button "Historial Casos" at bounding box center [160, 490] width 193 height 40
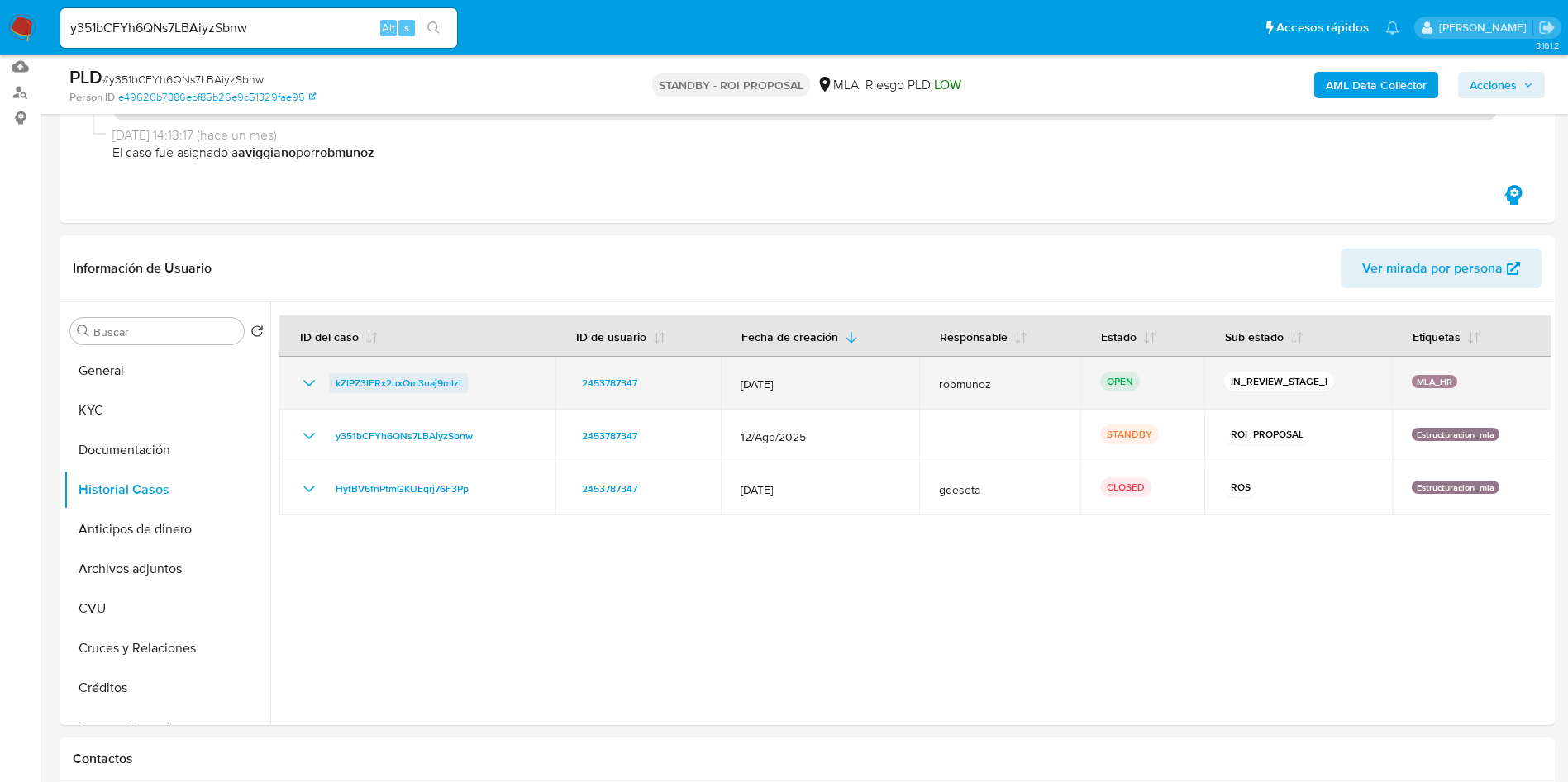
click at [401, 378] on span "kZlPZ3IERx2uxOm3uaj9mlzl" at bounding box center [398, 383] width 125 height 20
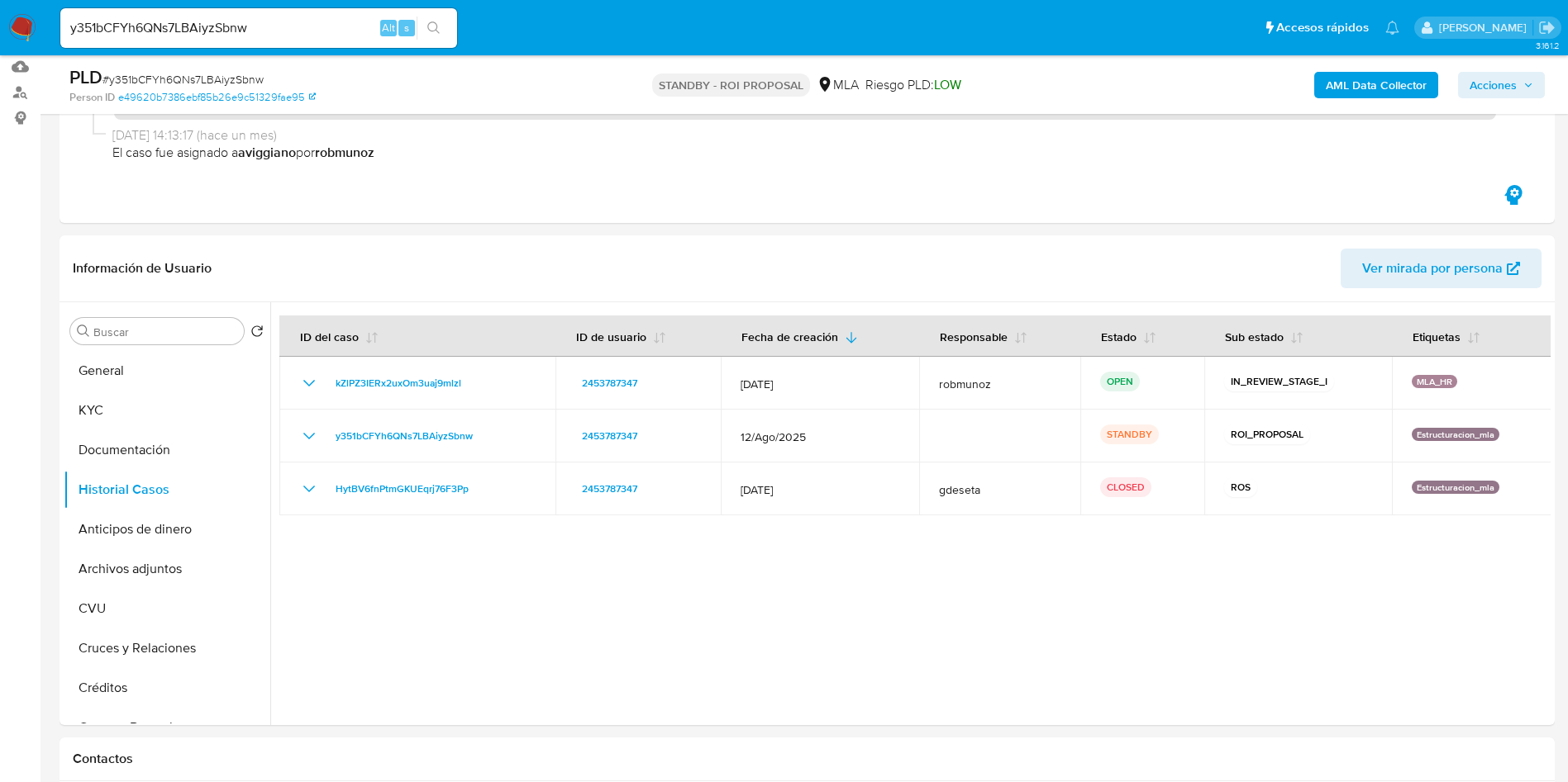
click at [168, 34] on input "y351bCFYh6QNs7LBAiyzSbnw" at bounding box center [258, 28] width 396 height 22
paste input "jvxl9lbS7eVx9M4sITBAeIrc"
type input "jvxl9lbS7eVx9M4sITBAeIrc"
click at [437, 29] on icon "search-icon" at bounding box center [433, 28] width 13 height 13
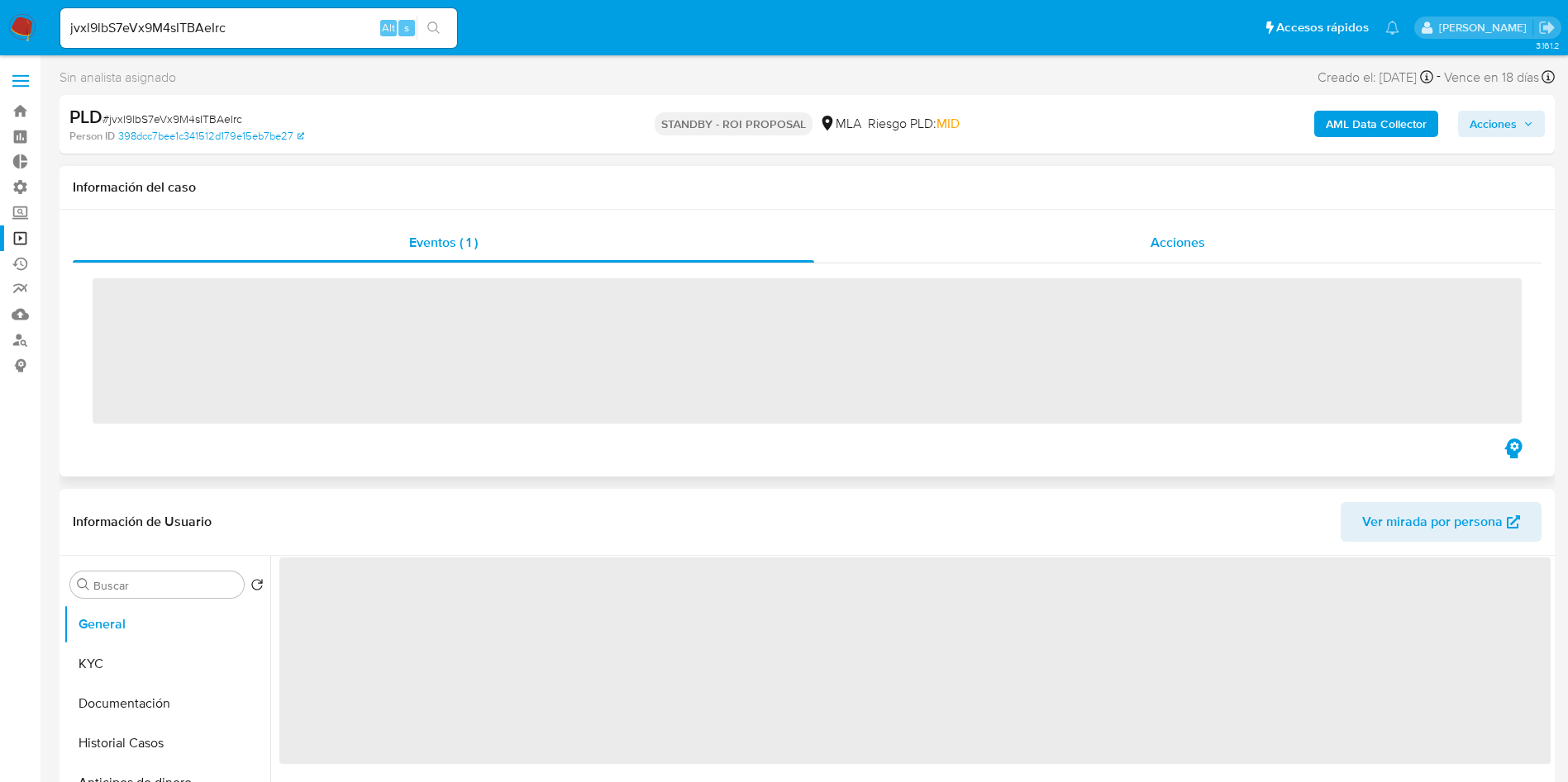
click at [1167, 239] on span "Acciones" at bounding box center [1177, 243] width 55 height 19
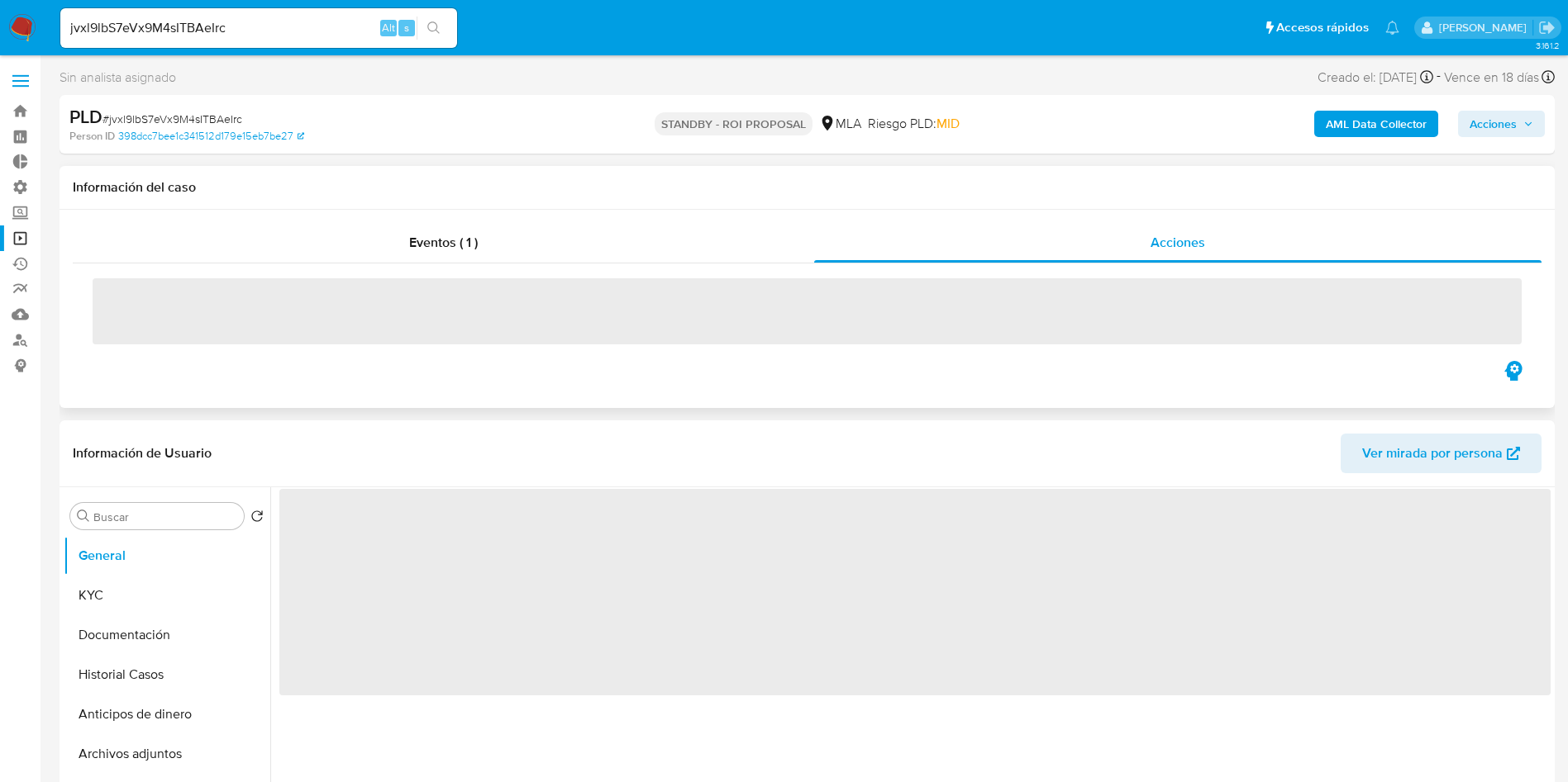
select select "10"
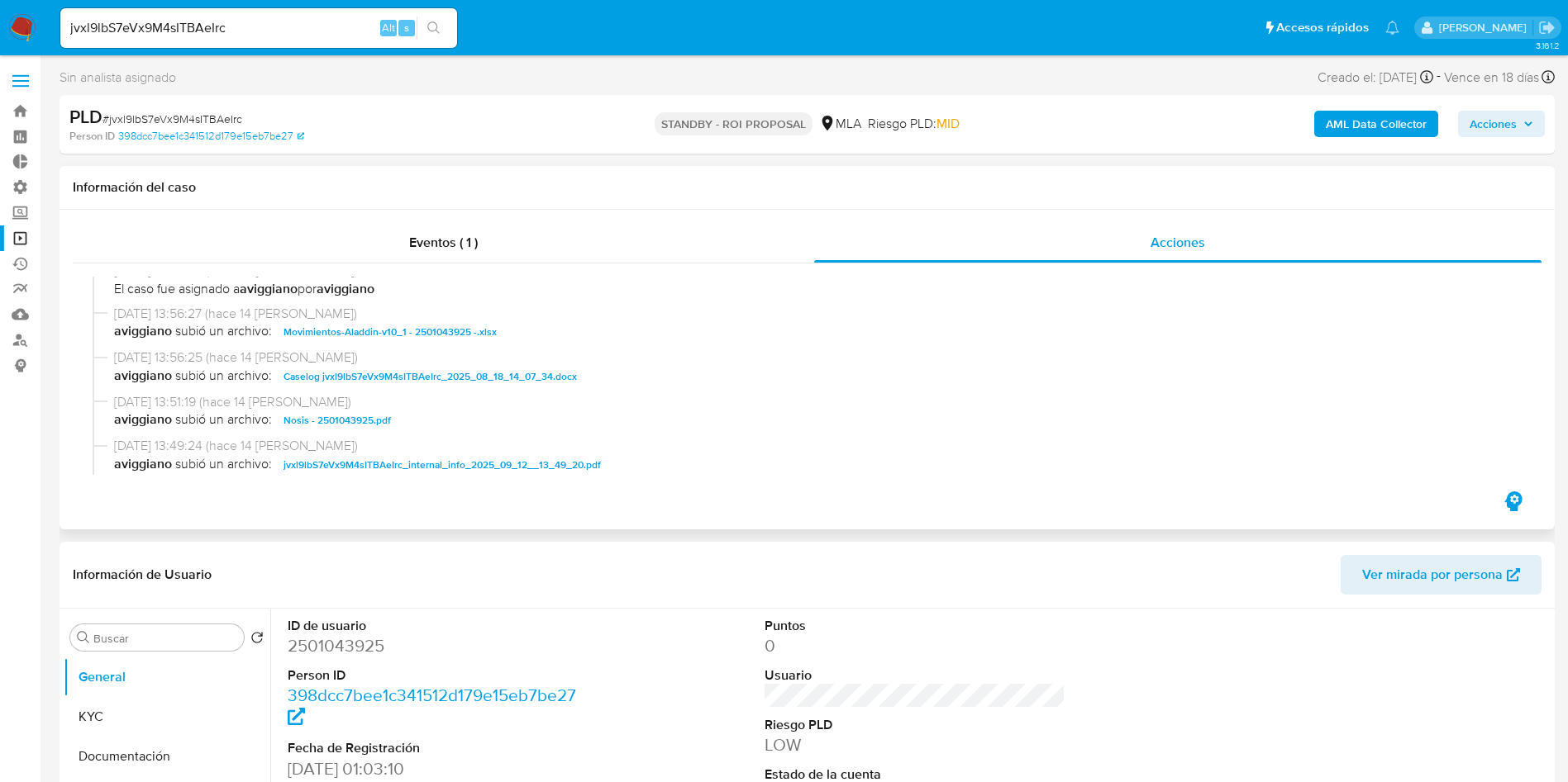
scroll to position [372, 0]
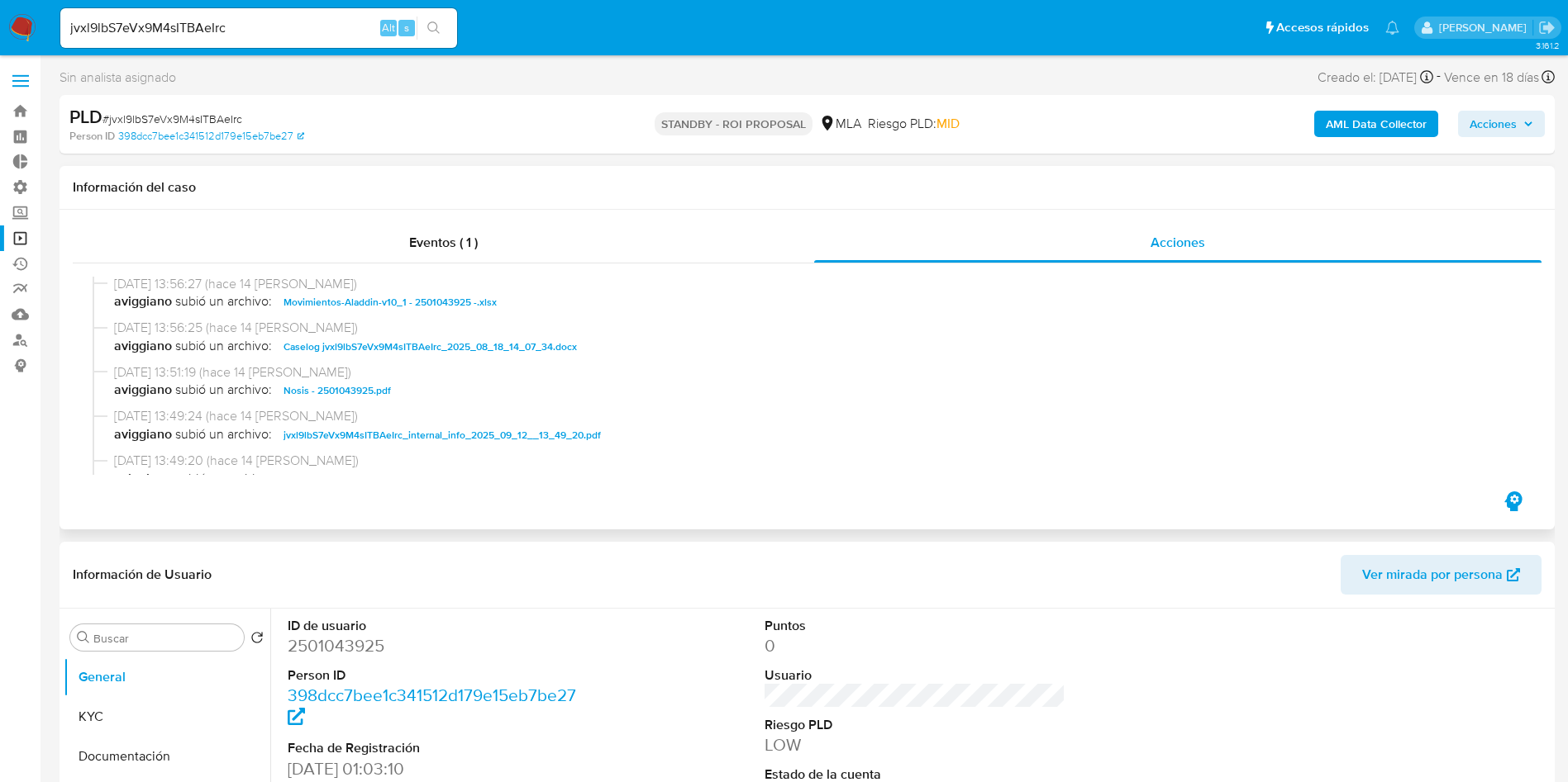
click at [437, 348] on span "Caselog jvxl9lbS7eVx9M4sITBAeIrc_2025_08_18_14_07_34.docx" at bounding box center [429, 347] width 294 height 20
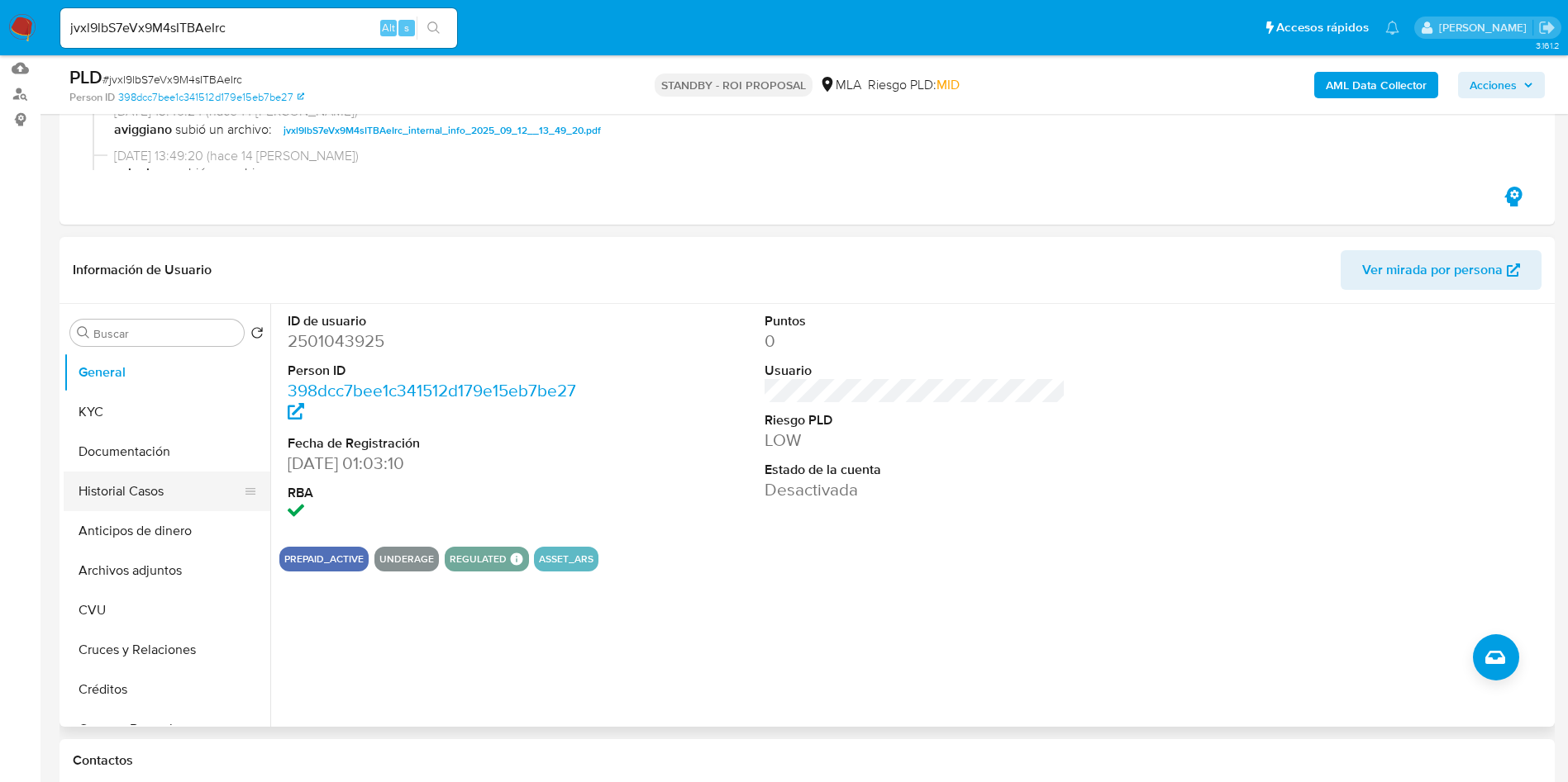
scroll to position [248, 0]
click at [91, 481] on button "Historial Casos" at bounding box center [160, 490] width 193 height 40
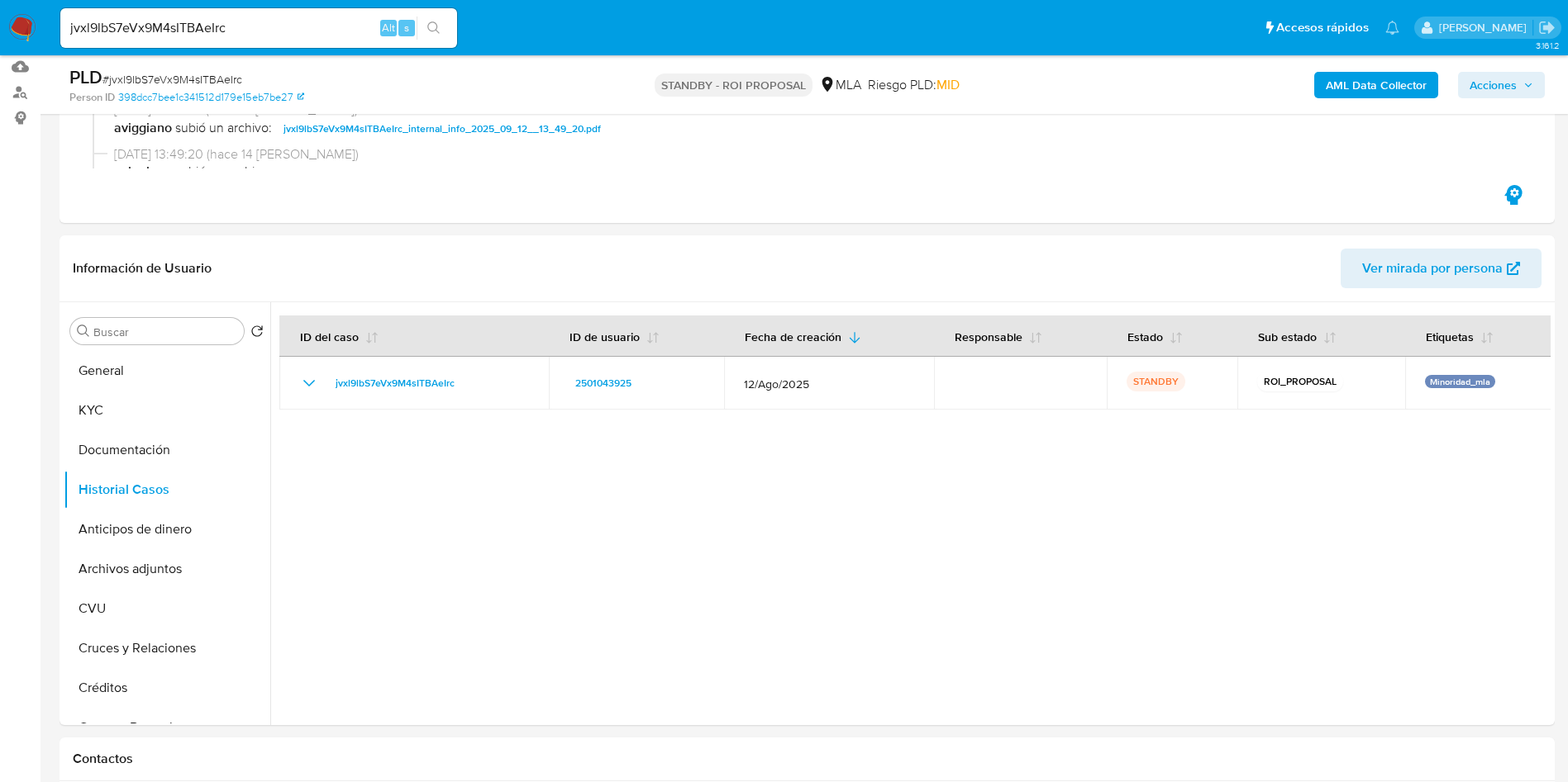
click at [241, 16] on div "jvxl9lbS7eVx9M4sITBAeIrc Alt s" at bounding box center [258, 28] width 396 height 40
click at [235, 30] on input "jvxl9lbS7eVx9M4sITBAeIrc" at bounding box center [258, 28] width 396 height 22
click at [235, 31] on input "jvxl9lbS7eVx9M4sITBAeIrc" at bounding box center [258, 28] width 396 height 22
click at [343, 26] on input "jvxl9lbS7eVx9M4sITBAeIrc" at bounding box center [258, 28] width 396 height 22
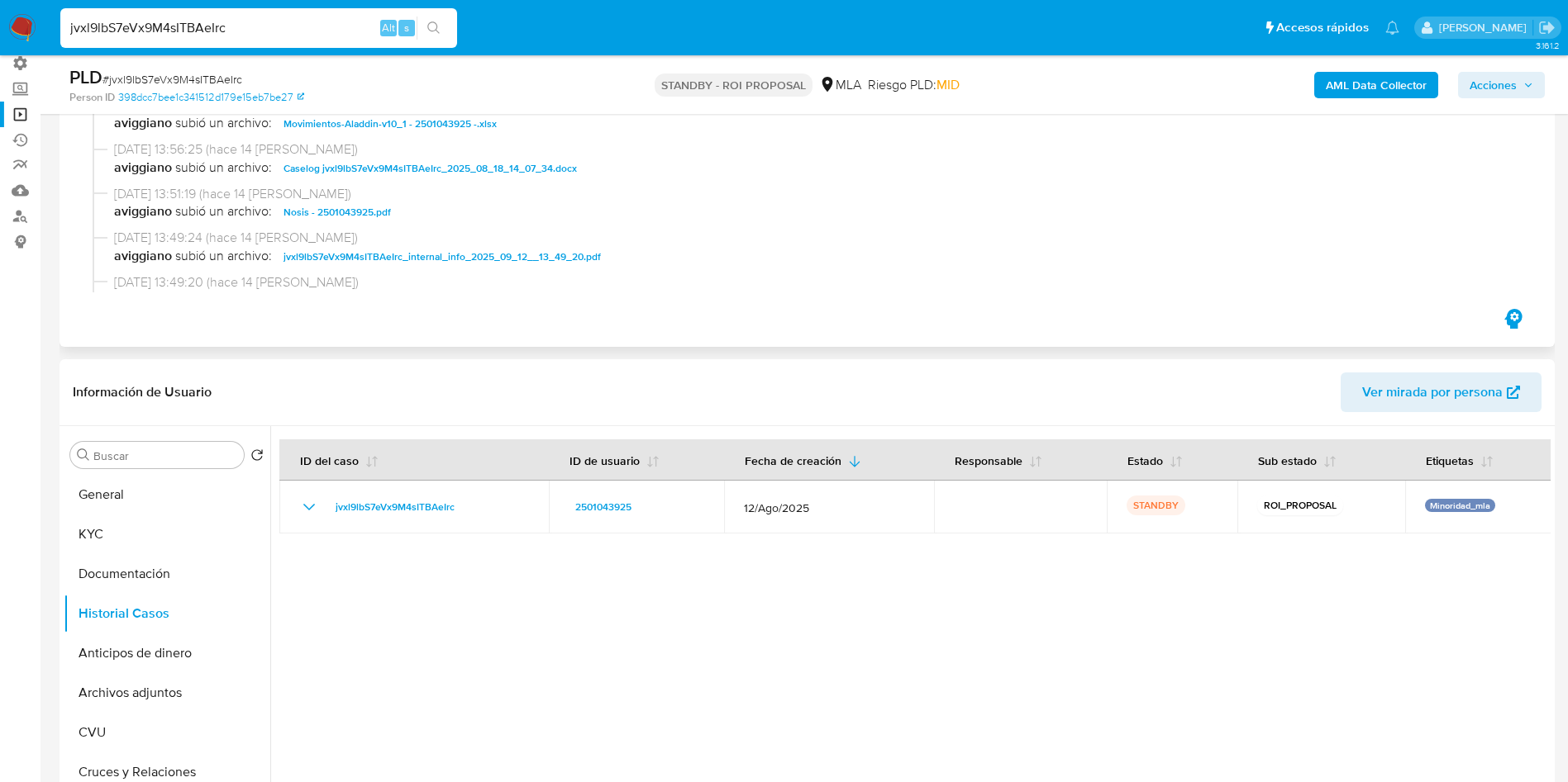
scroll to position [372, 0]
click at [490, 164] on span "Caselog jvxl9lbS7eVx9M4sITBAeIrc_2025_08_18_14_07_34.docx" at bounding box center [429, 164] width 294 height 20
click at [614, 603] on div at bounding box center [909, 637] width 1280 height 423
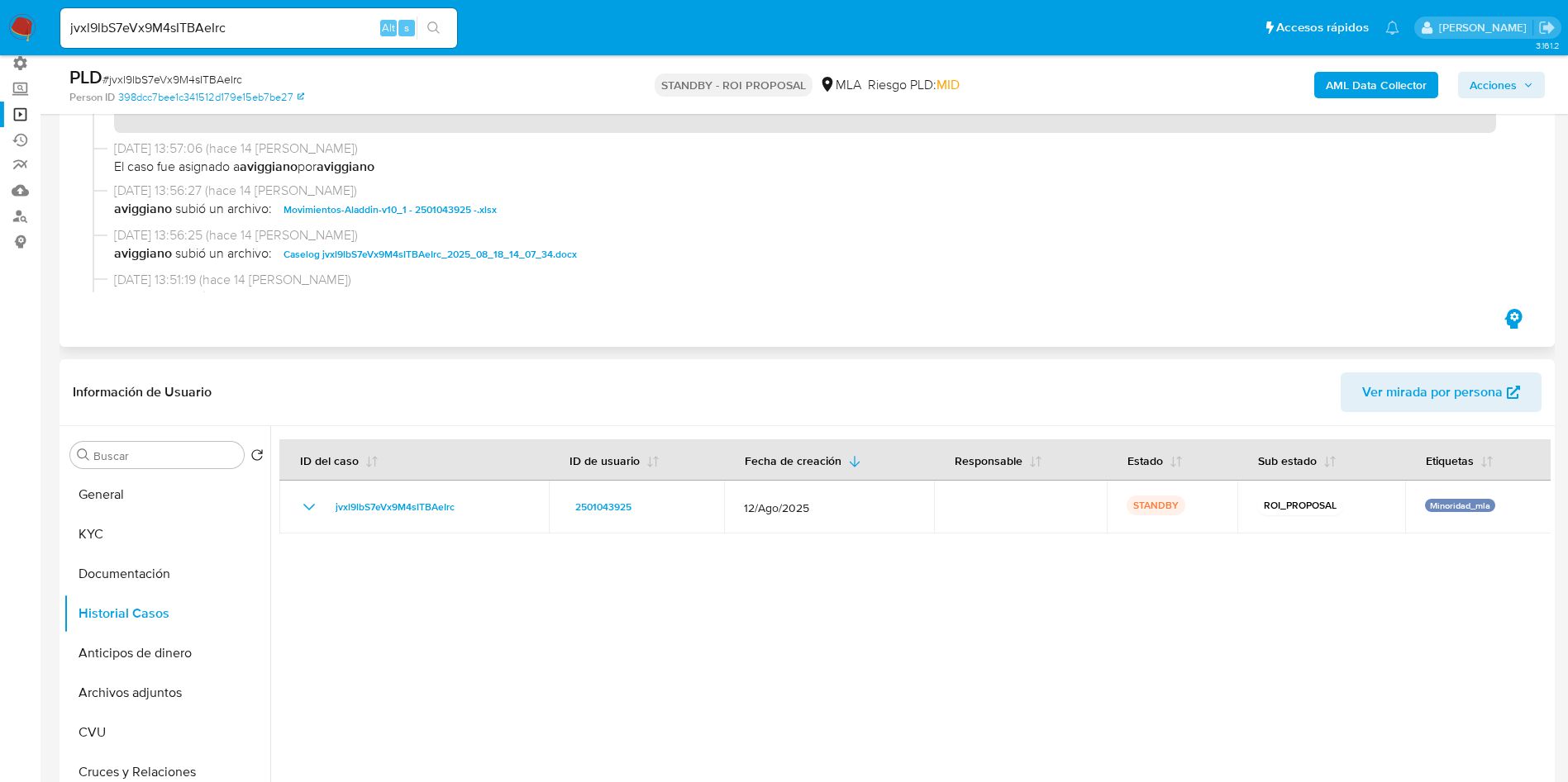
scroll to position [248, 0]
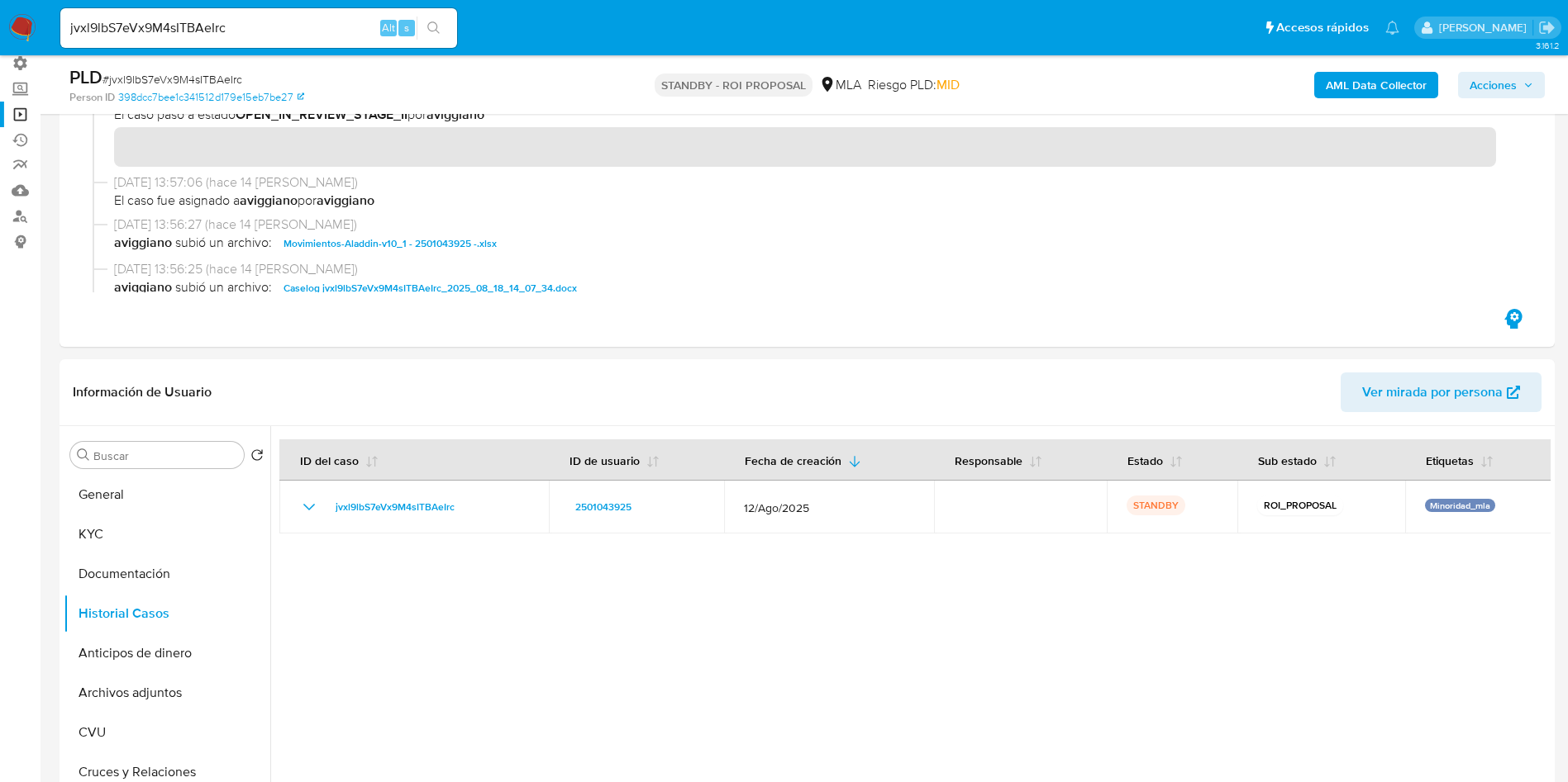
click at [221, 17] on input "jvxl9lbS7eVx9M4sITBAeIrc" at bounding box center [258, 28] width 396 height 22
paste input "R18sonzkolaYVd8C5jPXFIrH"
type input "R18sonzkolaYVd8C5jPXFIrH"
click at [447, 20] on button "search-icon" at bounding box center [433, 28] width 34 height 24
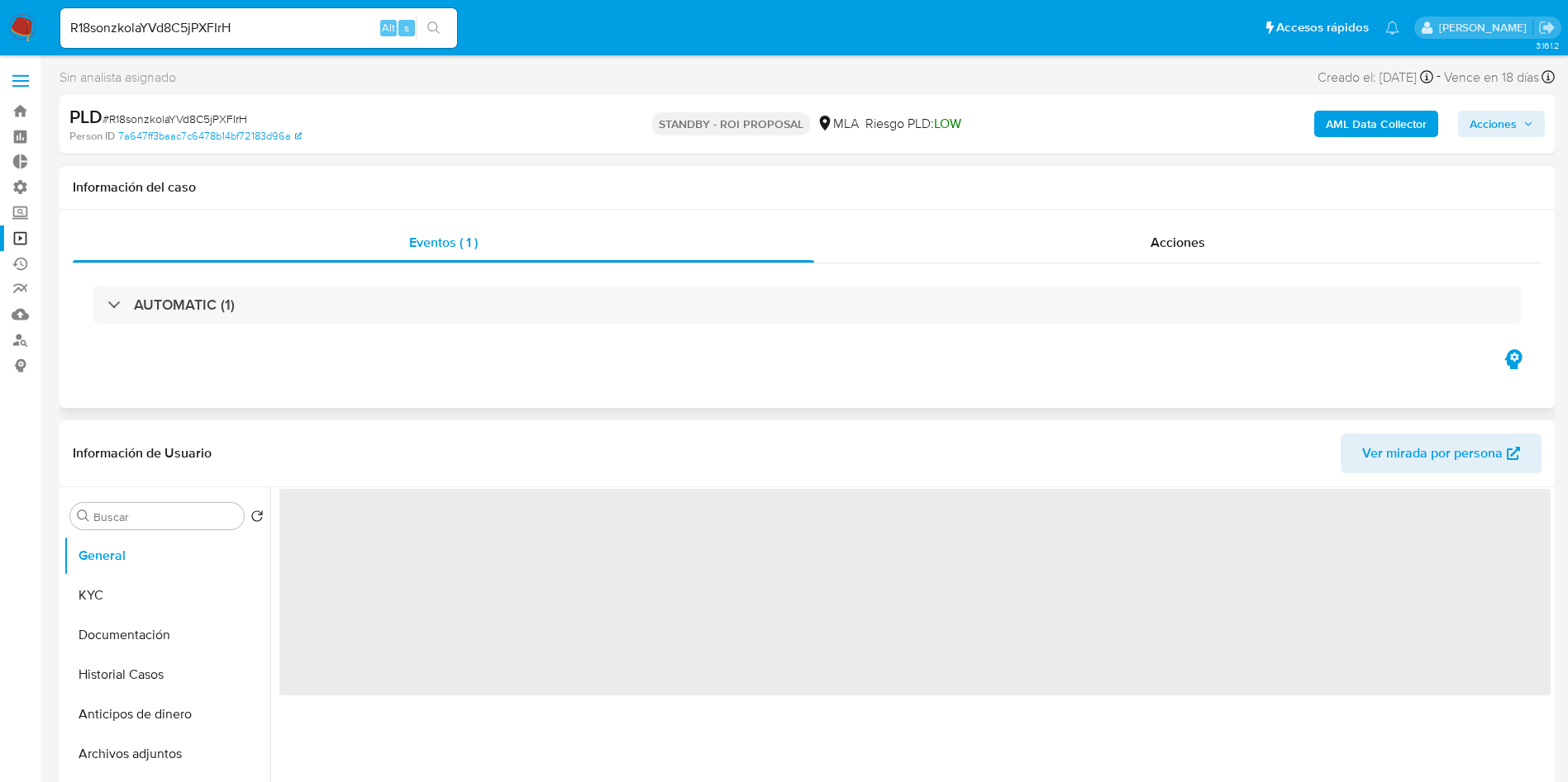
click at [1168, 219] on div "Eventos ( 1 ) Acciones AUTOMATIC (1)" at bounding box center [807, 309] width 1495 height 199
drag, startPoint x: 1168, startPoint y: 221, endPoint x: 1166, endPoint y: 241, distance: 20.1
click at [1168, 222] on div "Eventos ( 1 ) Acciones AUTOMATIC (1)" at bounding box center [807, 309] width 1495 height 199
click at [1166, 242] on span "Acciones" at bounding box center [1177, 243] width 55 height 19
select select "10"
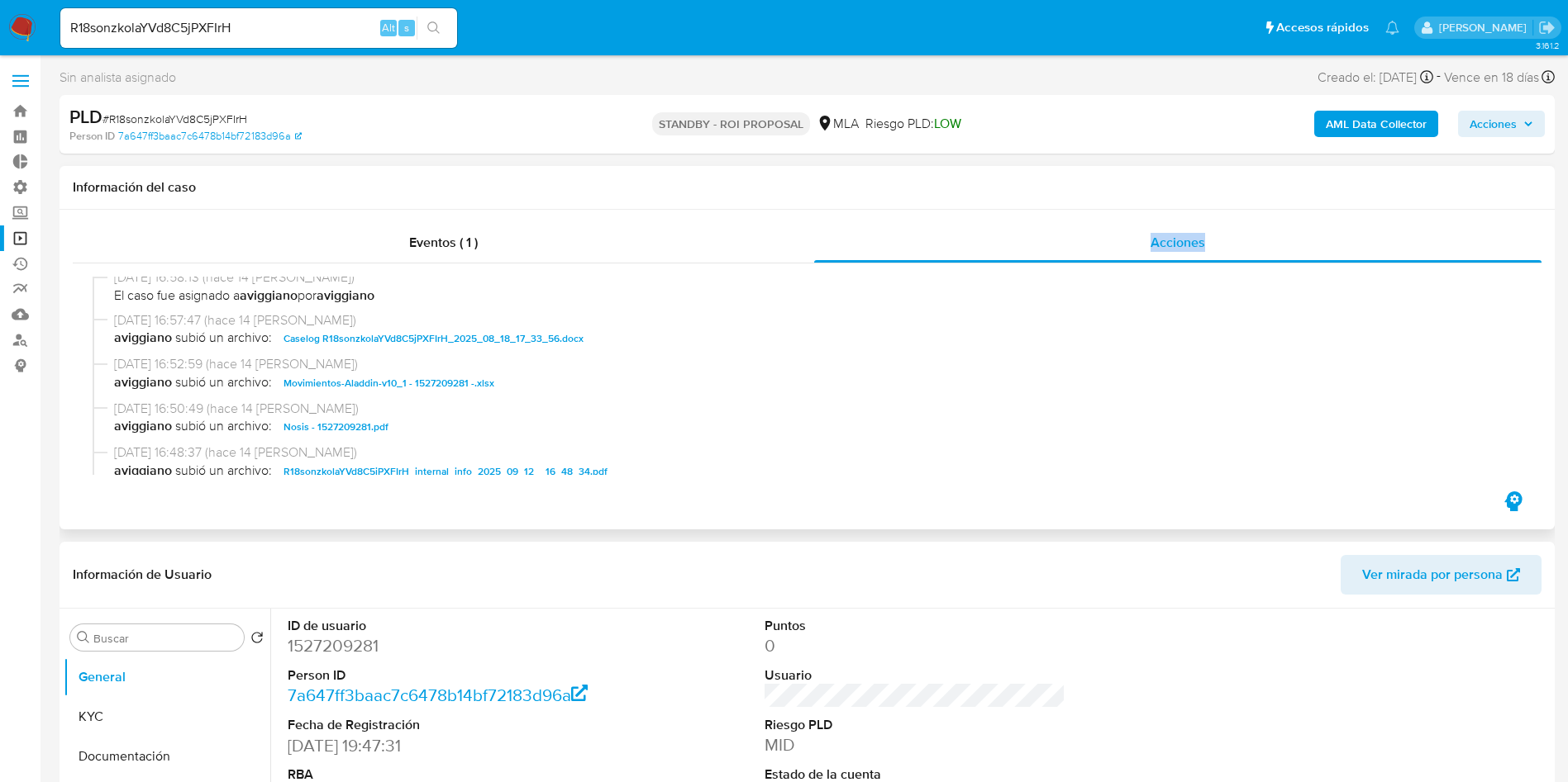
scroll to position [372, 0]
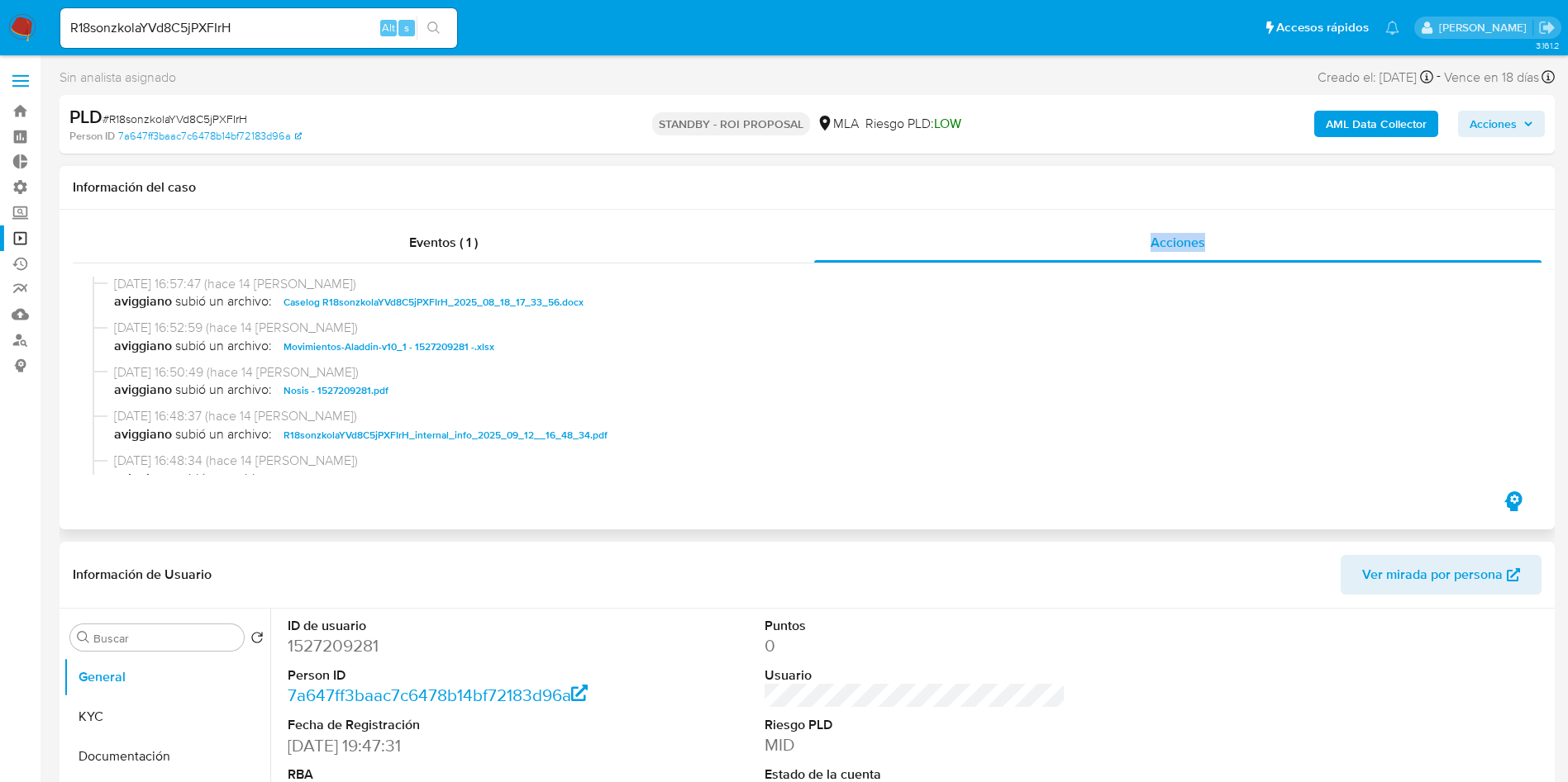
click at [429, 304] on span "Caselog R18sonzkolaYVd8C5jPXFIrH_2025_08_18_17_33_56.docx" at bounding box center [433, 302] width 300 height 20
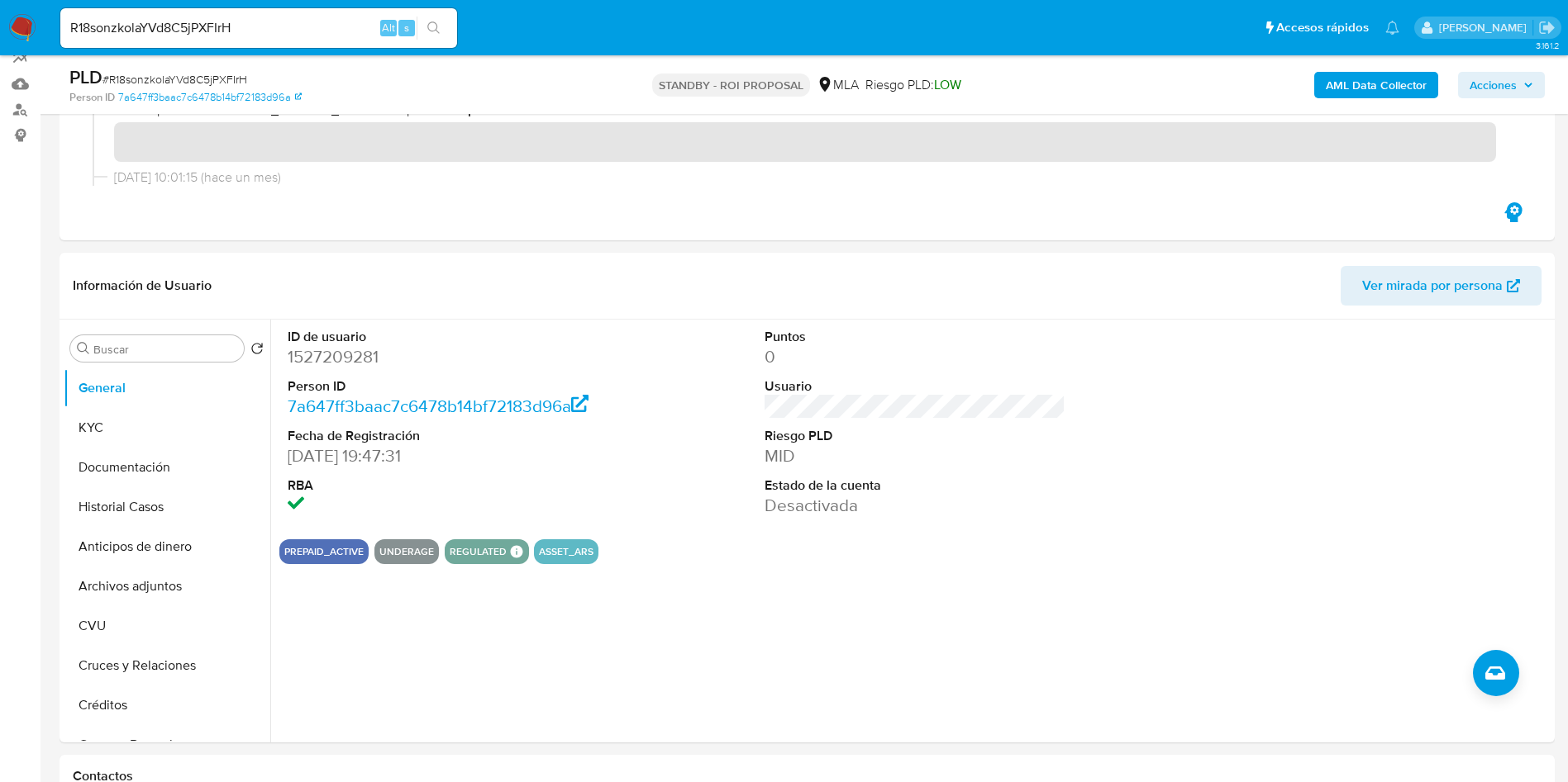
scroll to position [248, 0]
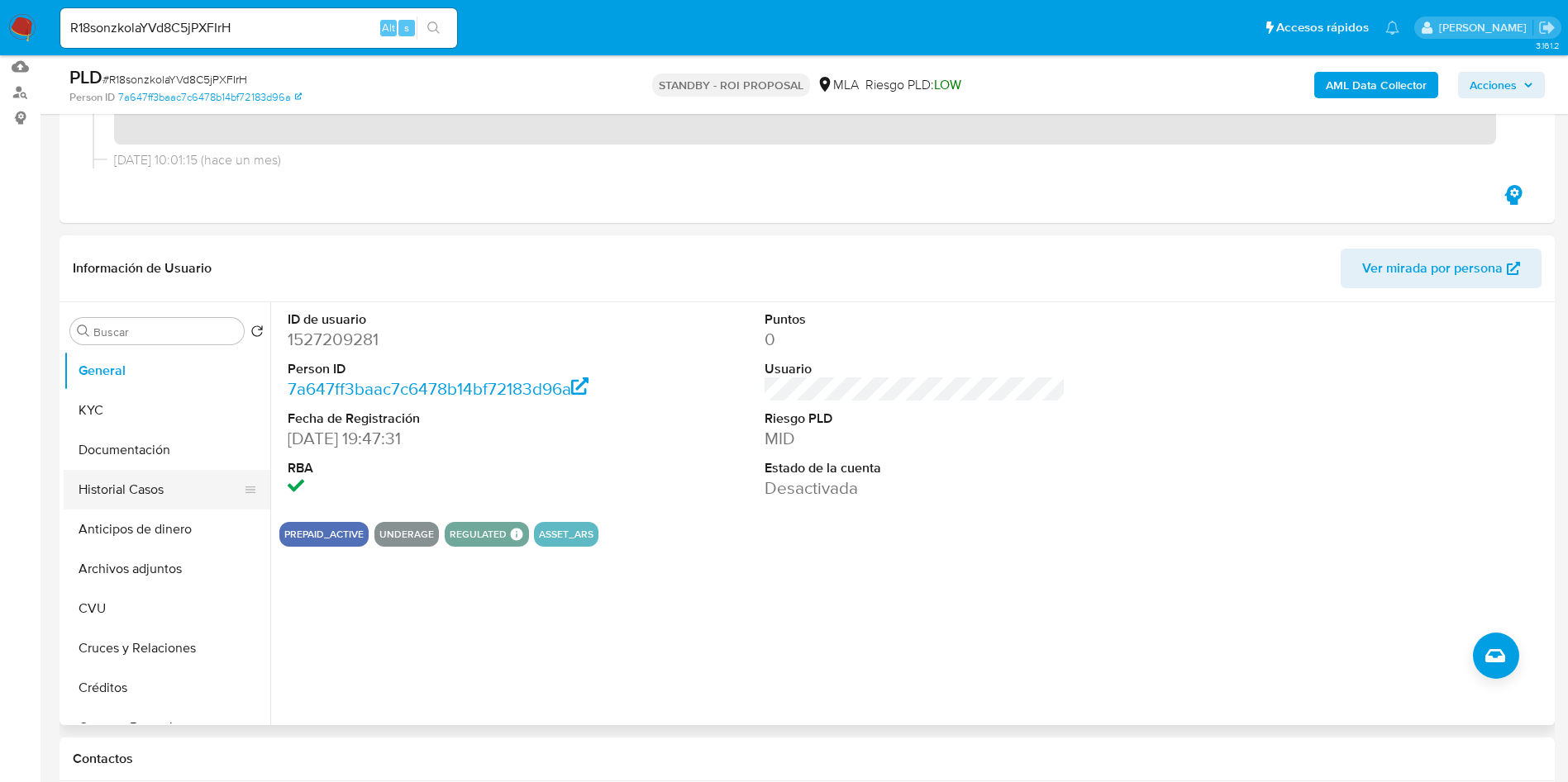
click at [131, 495] on button "Historial Casos" at bounding box center [160, 490] width 193 height 40
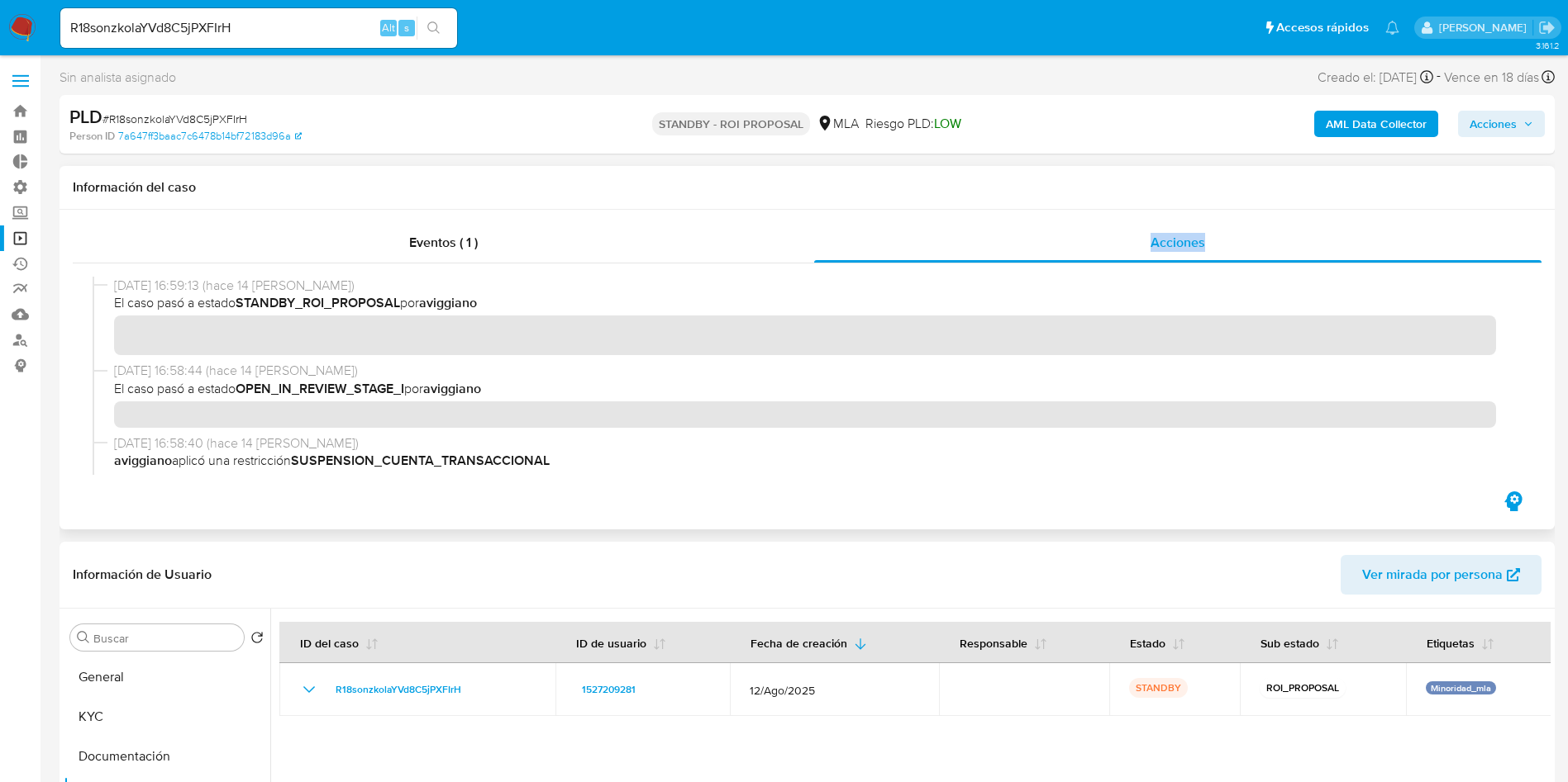
scroll to position [124, 0]
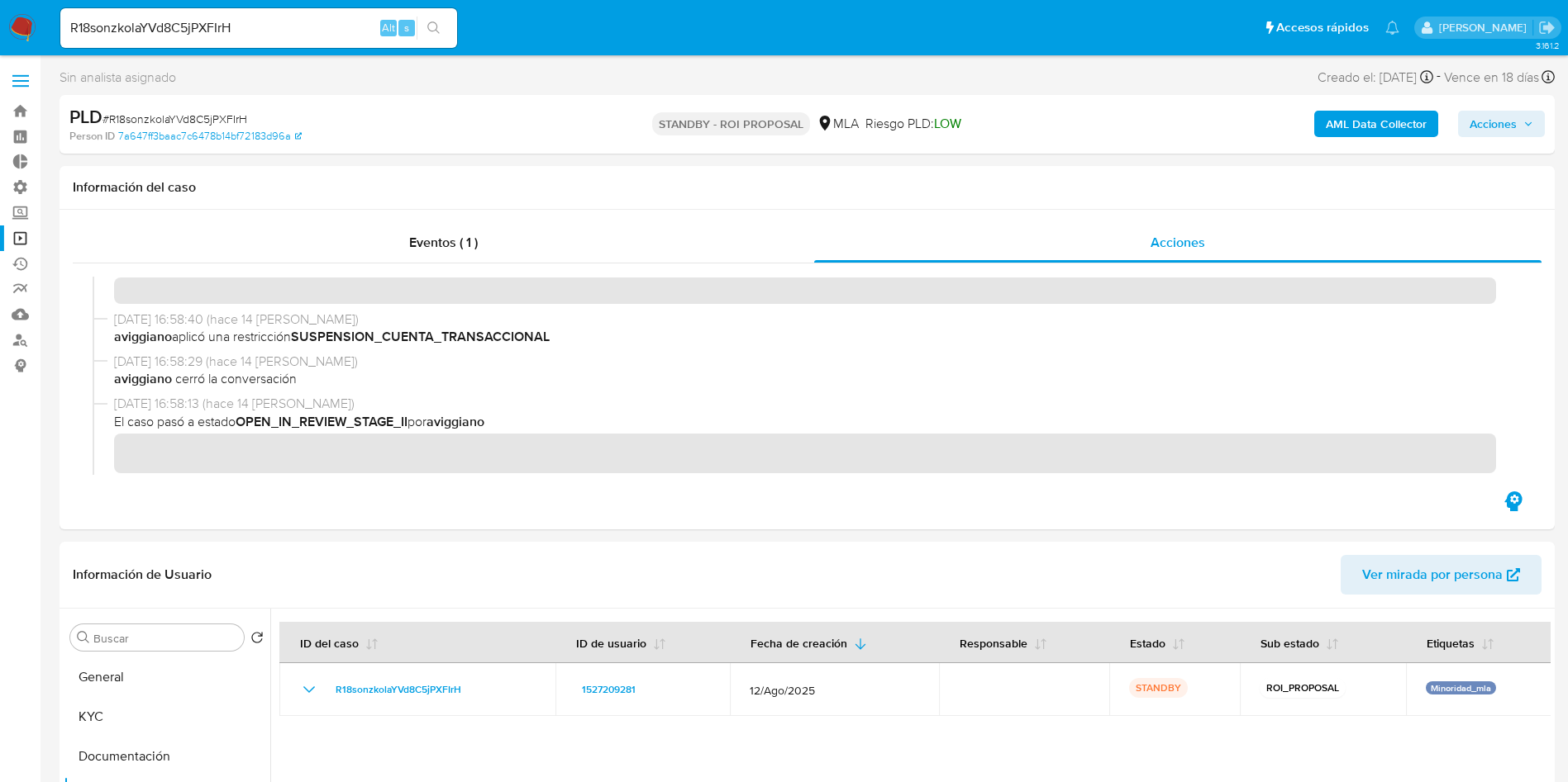
click at [301, 21] on input "R18sonzkolaYVd8C5jPXFIrH" at bounding box center [258, 28] width 396 height 22
paste input "jlxlbRxt8oJNxBGs9ZuSqdCq"
type input "jlxlbRxt8oJNxBGs9ZuSqdCq"
click at [447, 37] on button "search-icon" at bounding box center [433, 28] width 34 height 24
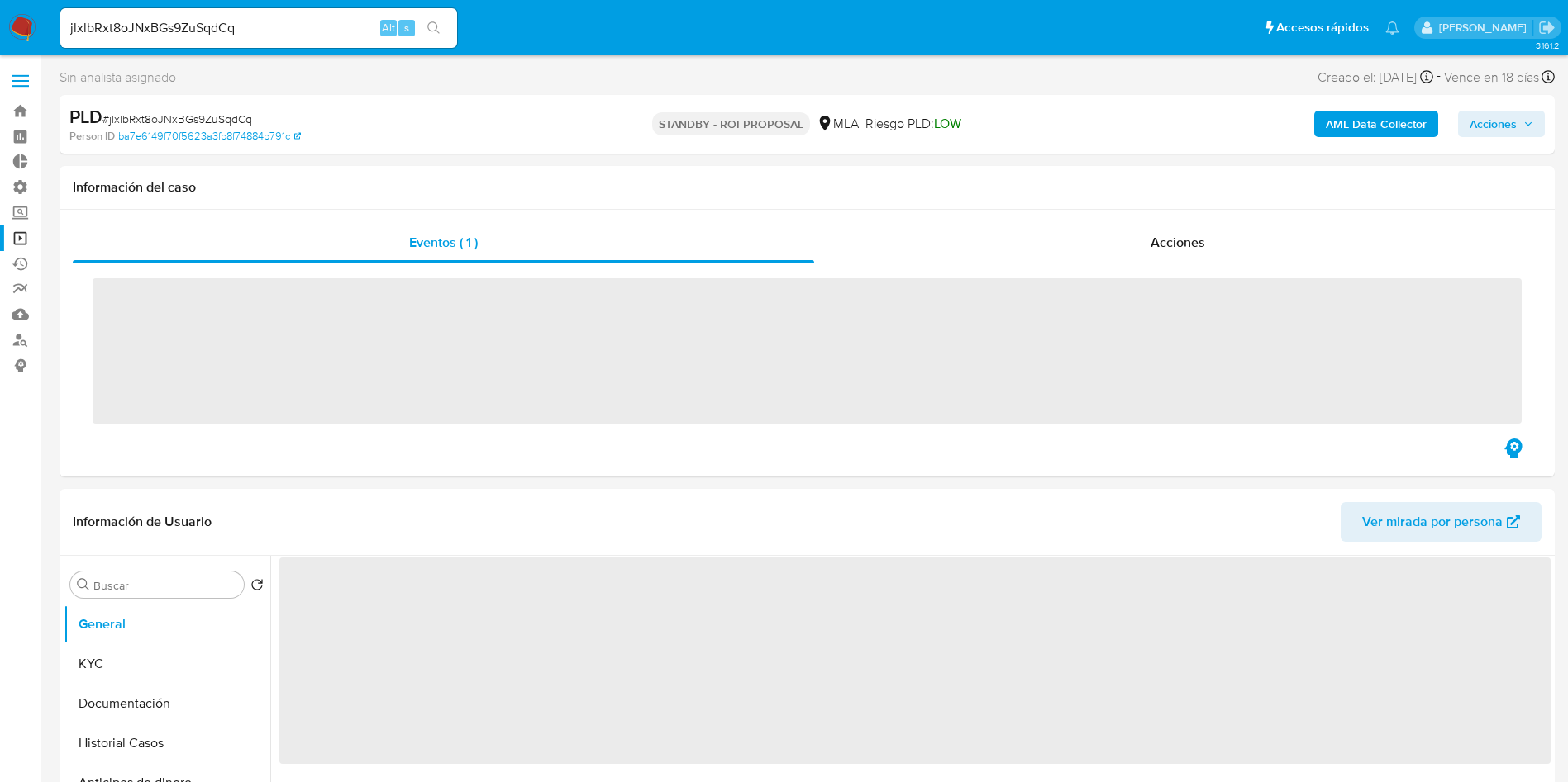
click at [1166, 241] on span "Acciones" at bounding box center [1177, 243] width 55 height 19
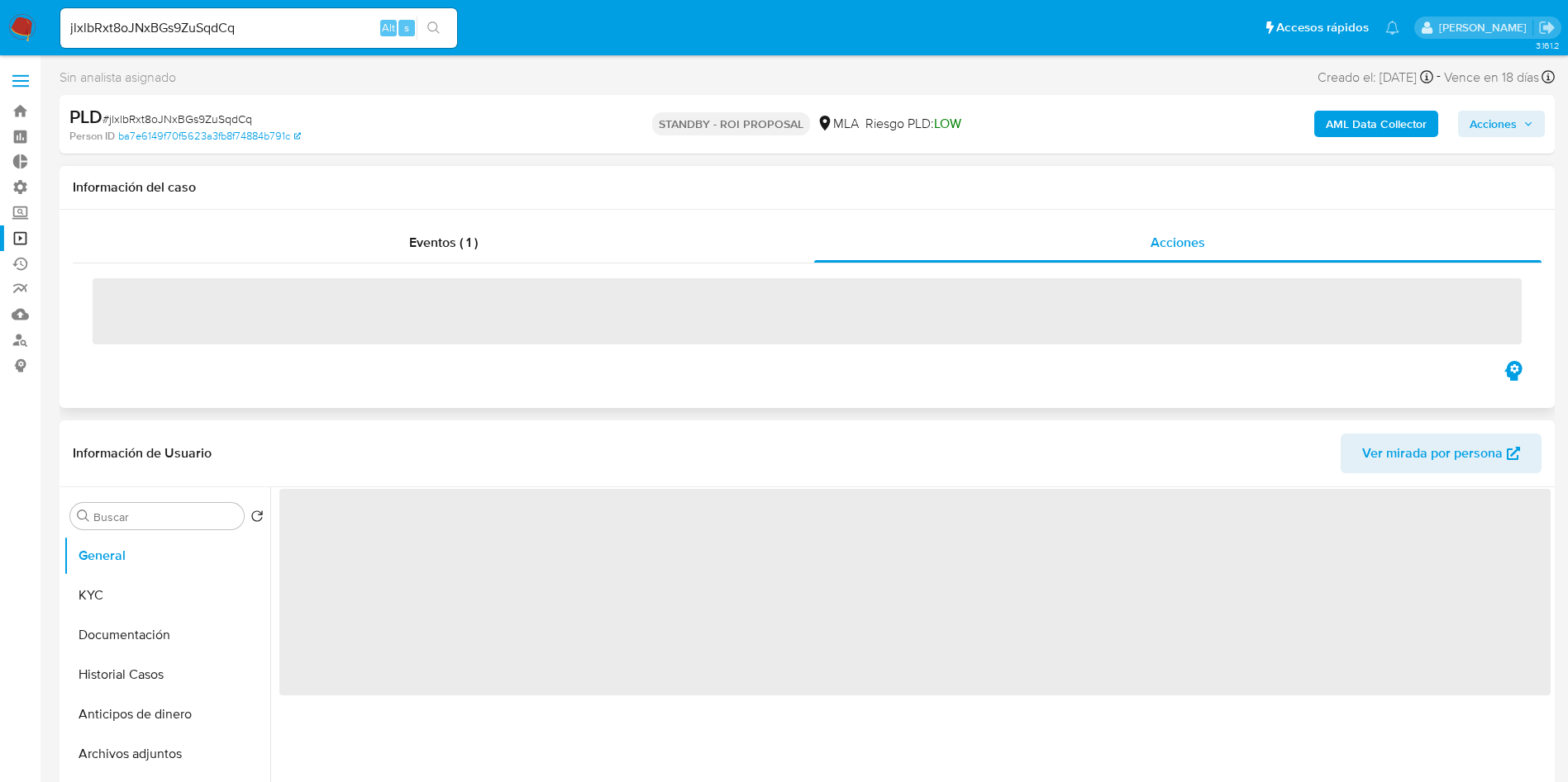
select select "10"
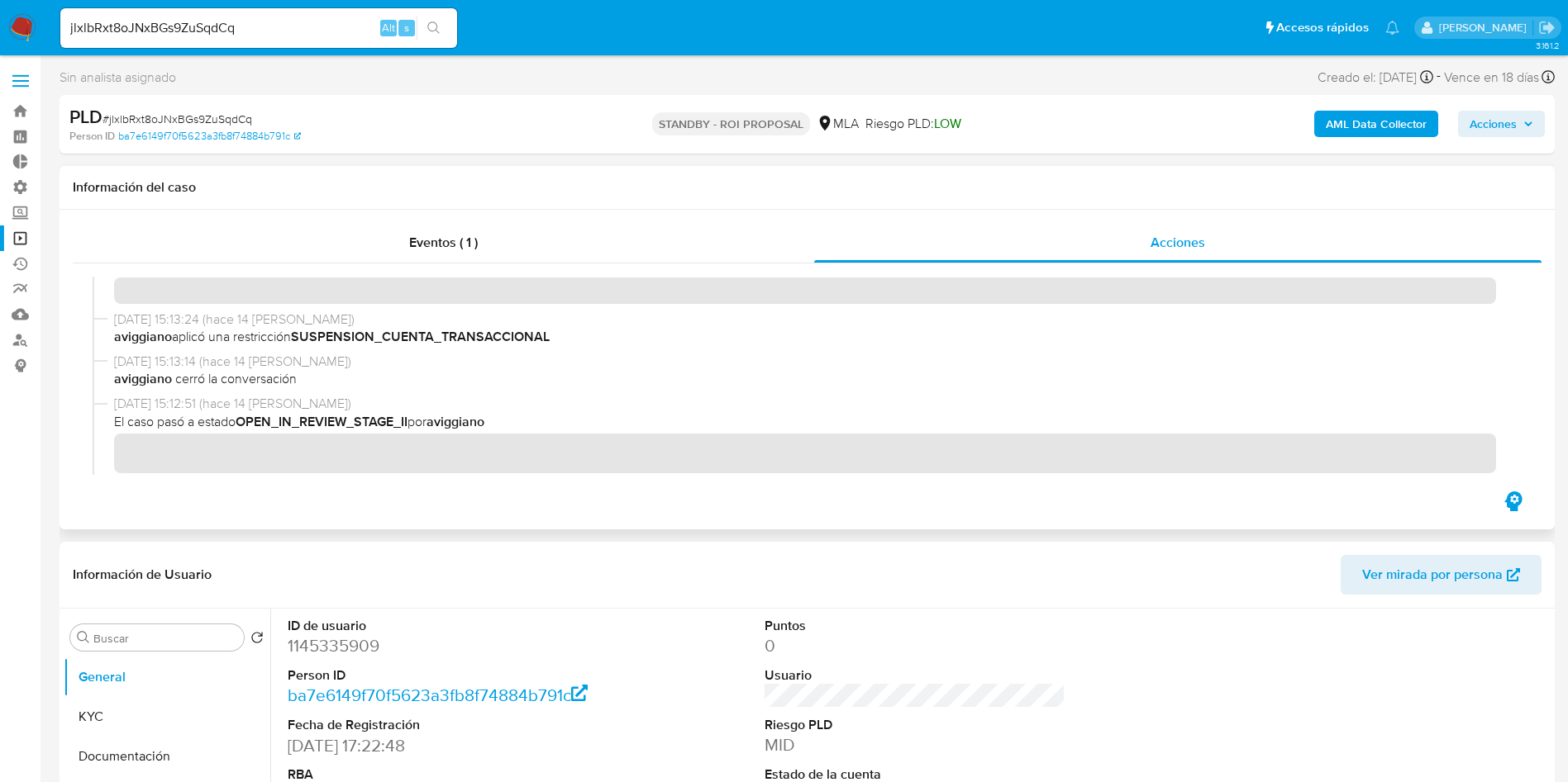
scroll to position [248, 0]
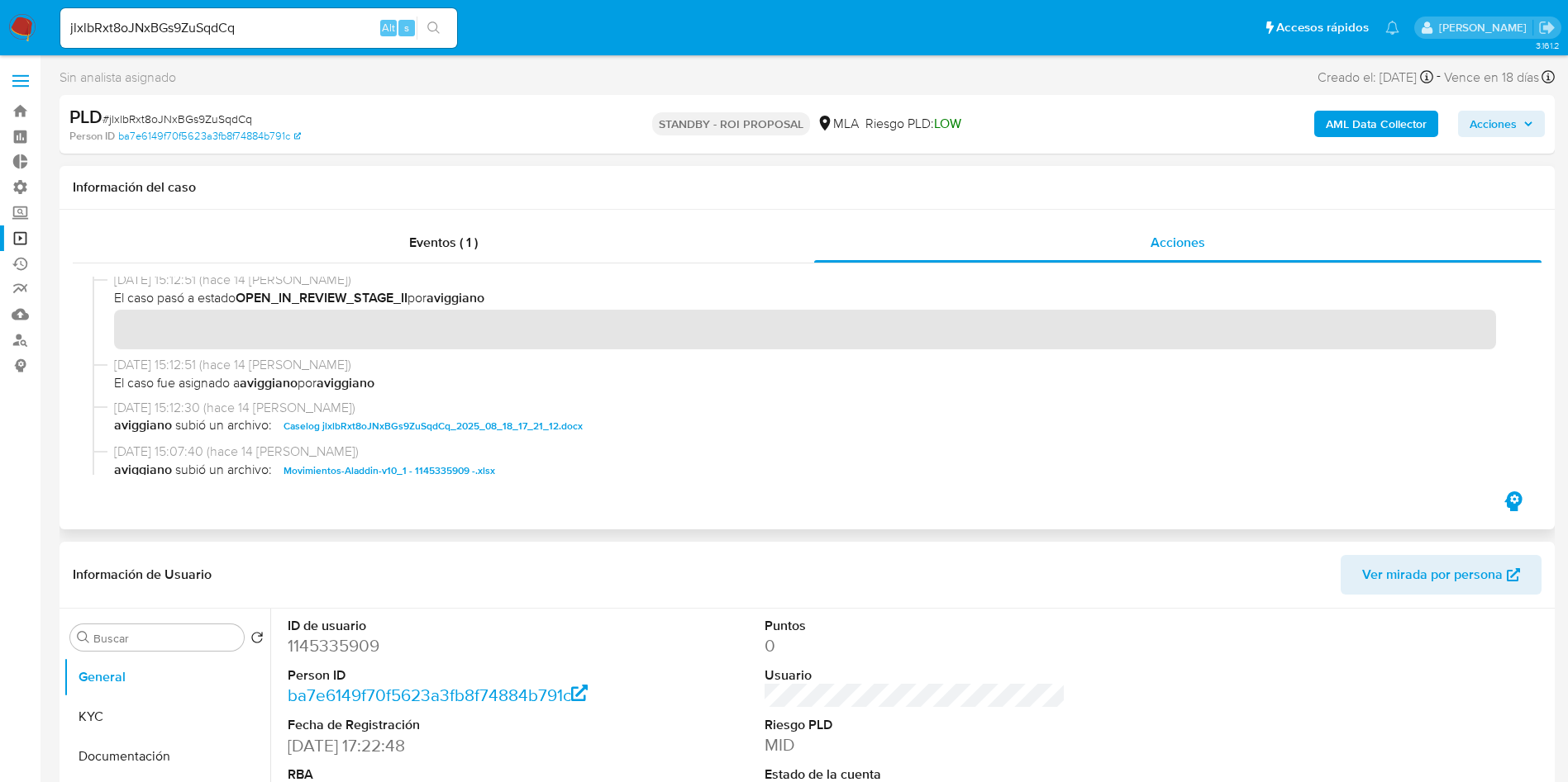
click at [428, 436] on div "12/09/2025 15:12:30 (hace 14 días) aviggiano subió un archivo: Caselog jlxlbRxt…" at bounding box center [807, 421] width 1429 height 44
click at [421, 432] on span "Caselog jlxlbRxt8oJNxBGs9ZuSqdCq_2025_08_18_17_21_12.docx" at bounding box center [432, 426] width 299 height 20
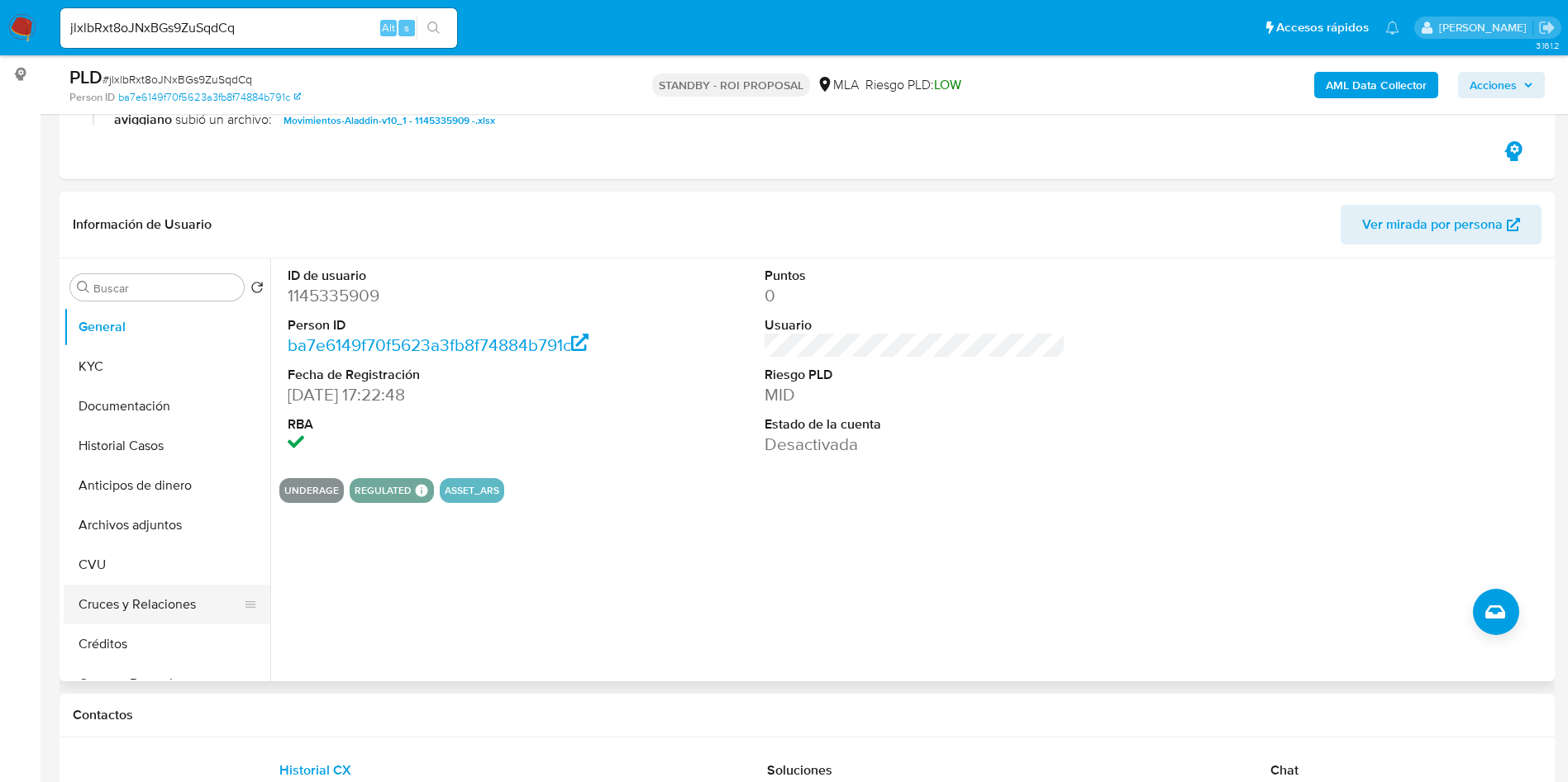
scroll to position [372, 0]
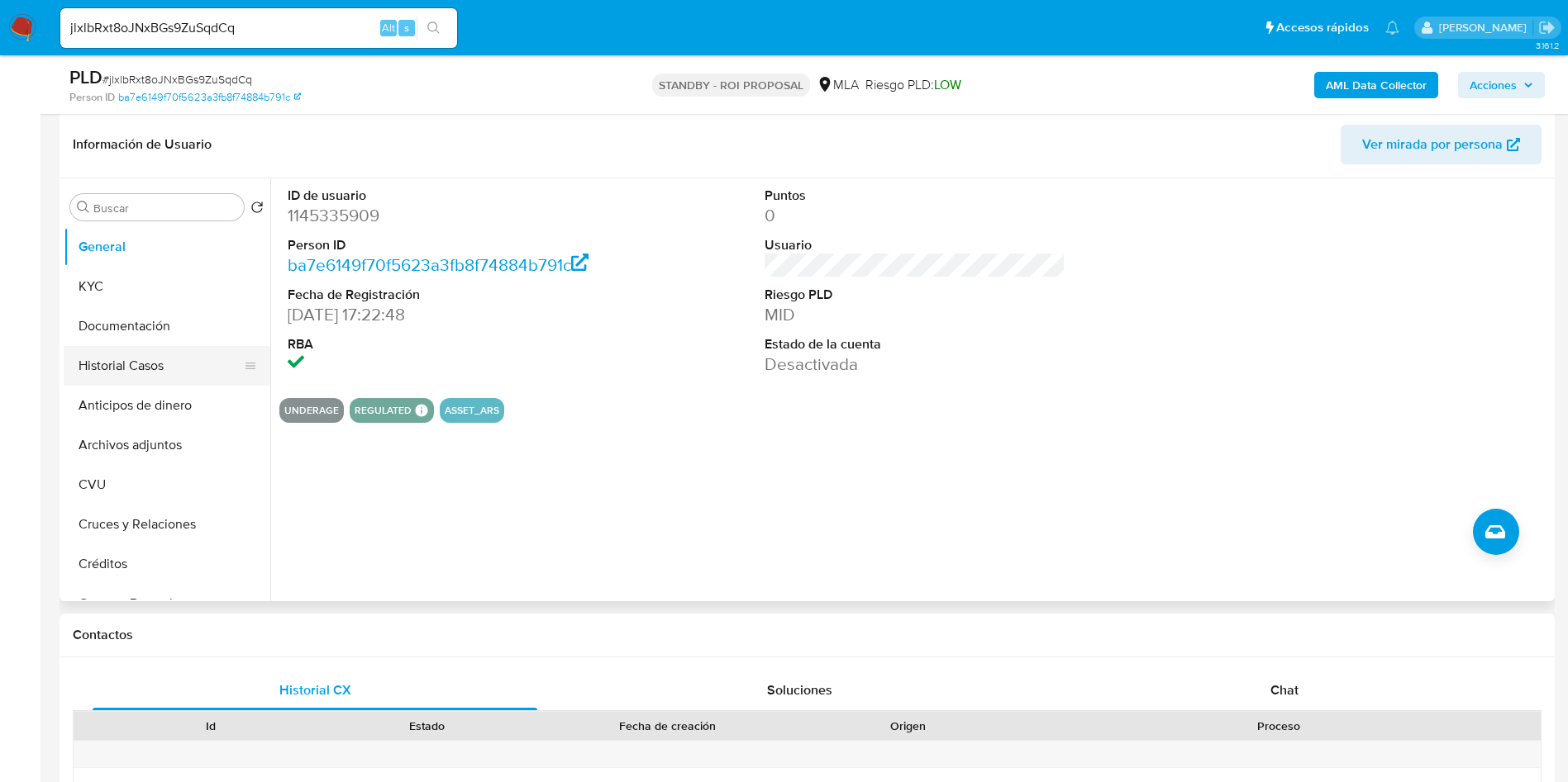
click at [150, 376] on button "Historial Casos" at bounding box center [160, 366] width 193 height 40
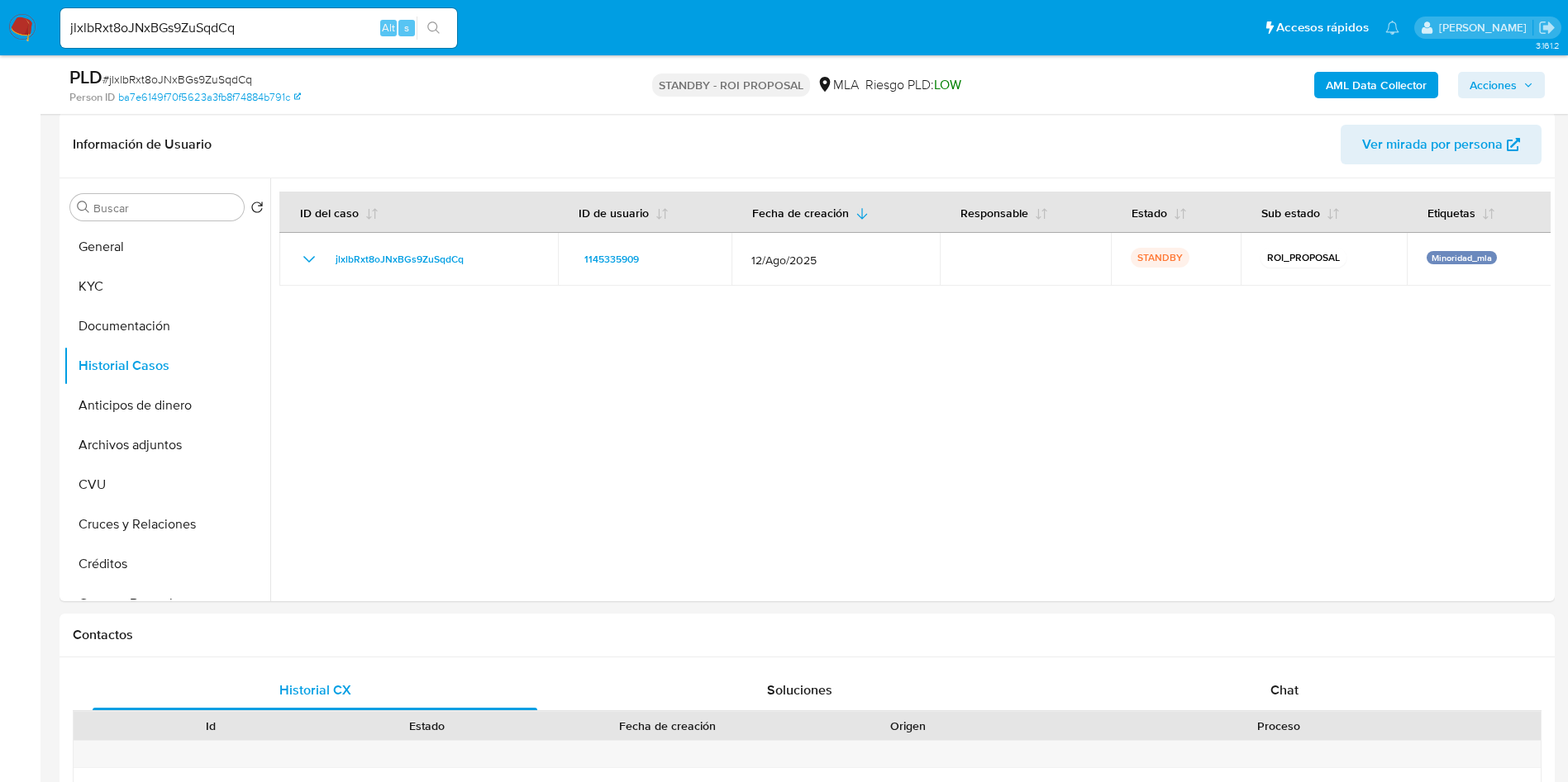
click at [242, 26] on input "jlxlbRxt8oJNxBGs9ZuSqdCq" at bounding box center [258, 28] width 396 height 22
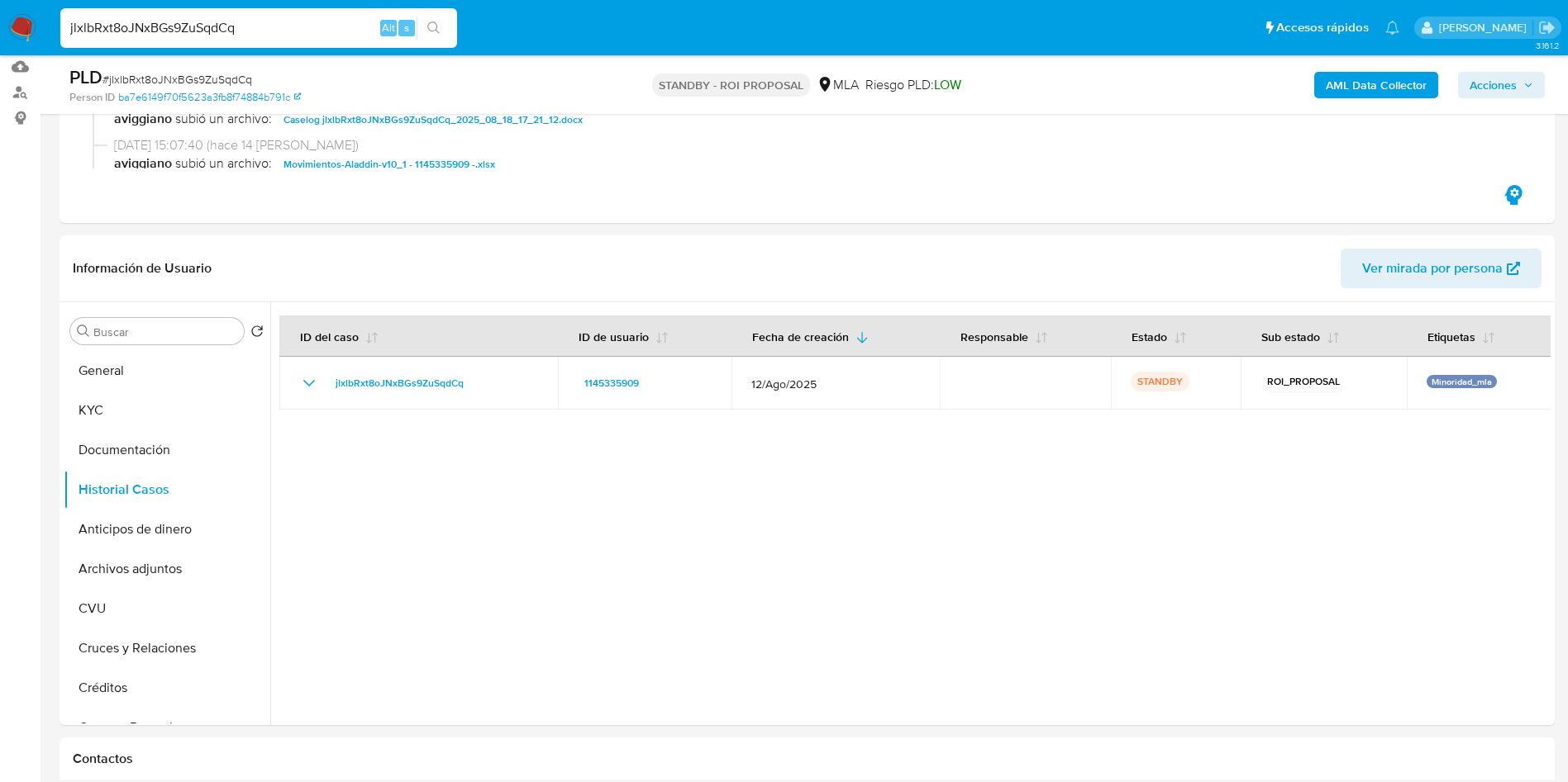
click at [220, 32] on input "jlxlbRxt8oJNxBGs9ZuSqdCq" at bounding box center [258, 28] width 396 height 22
paste input "3rAj7pkbMNySnRbVAgxtfHmE"
type input "3rAj7pkbMNySnRbVAgxtfHmE"
click at [436, 26] on icon "search-icon" at bounding box center [433, 28] width 13 height 13
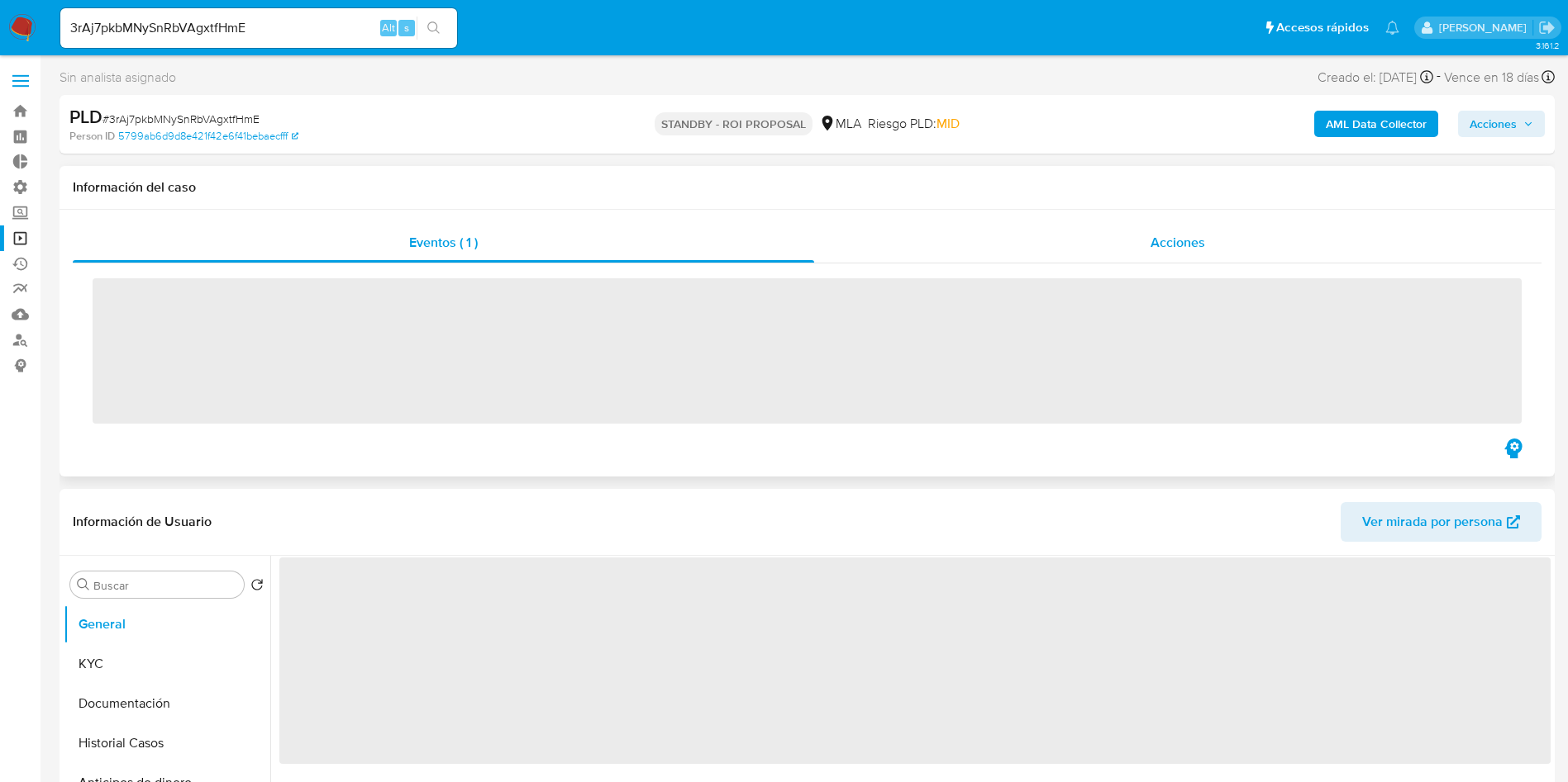
click at [1130, 225] on div "Acciones" at bounding box center [1177, 243] width 727 height 40
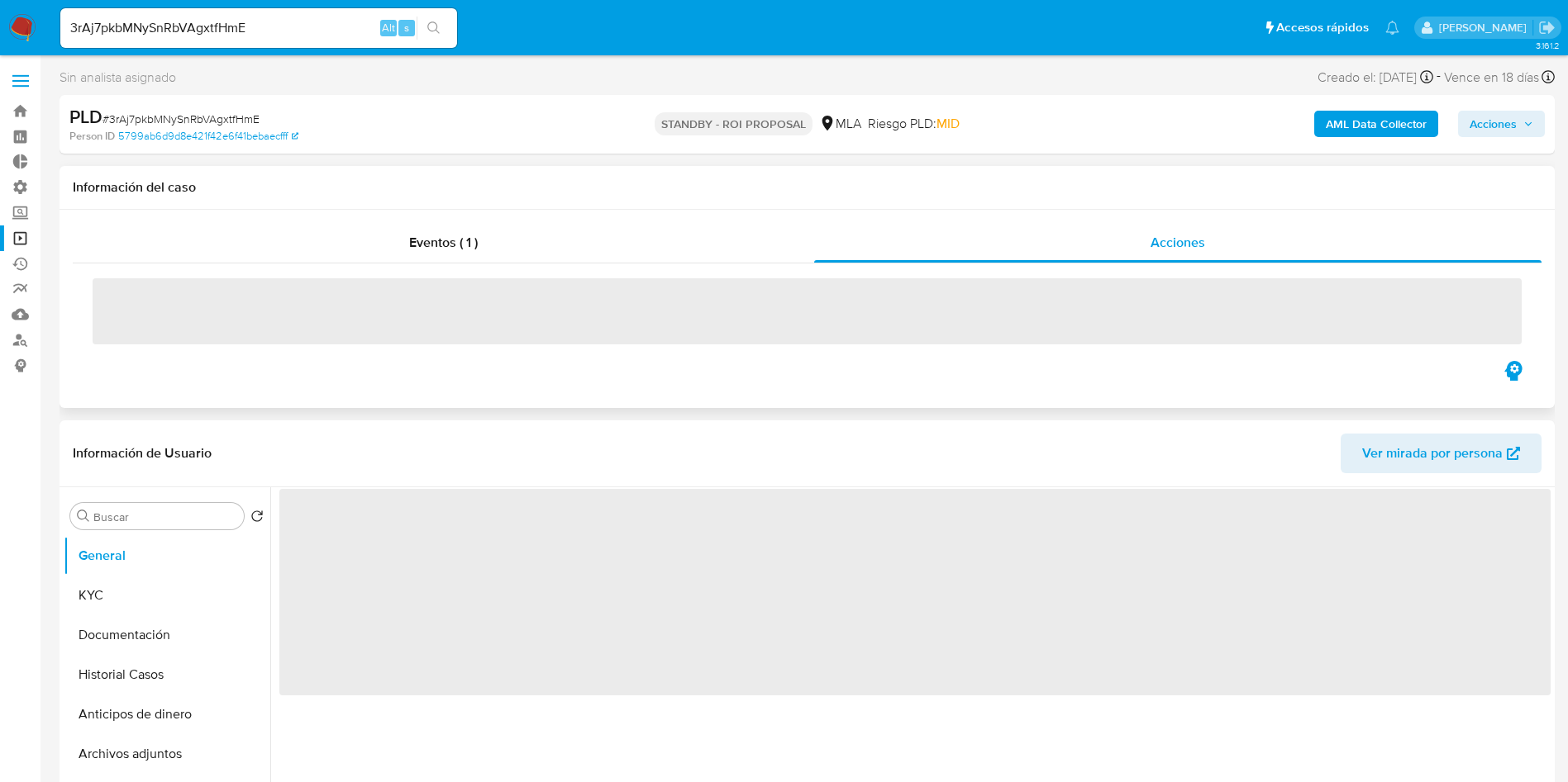
select select "10"
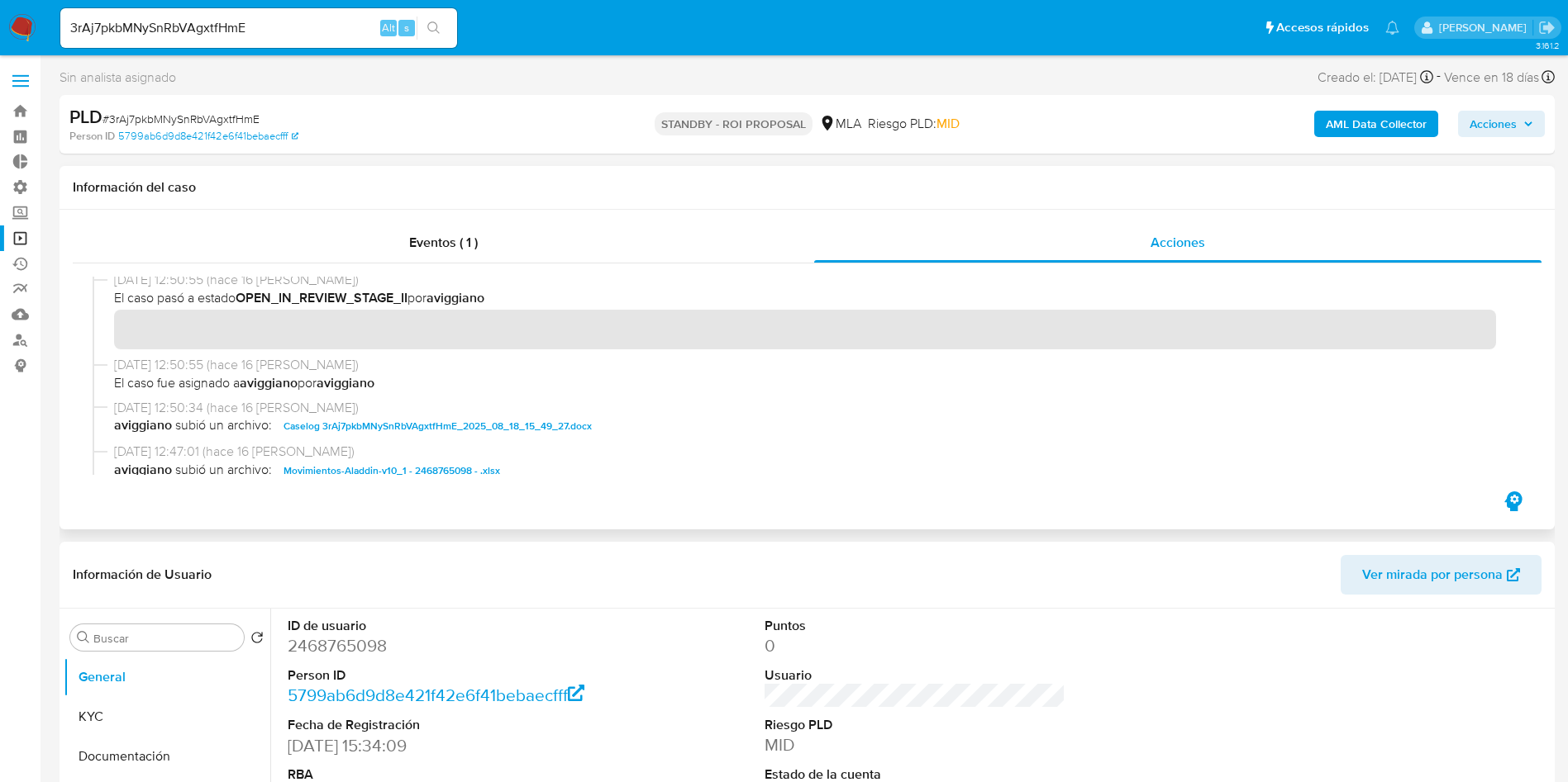
scroll to position [372, 0]
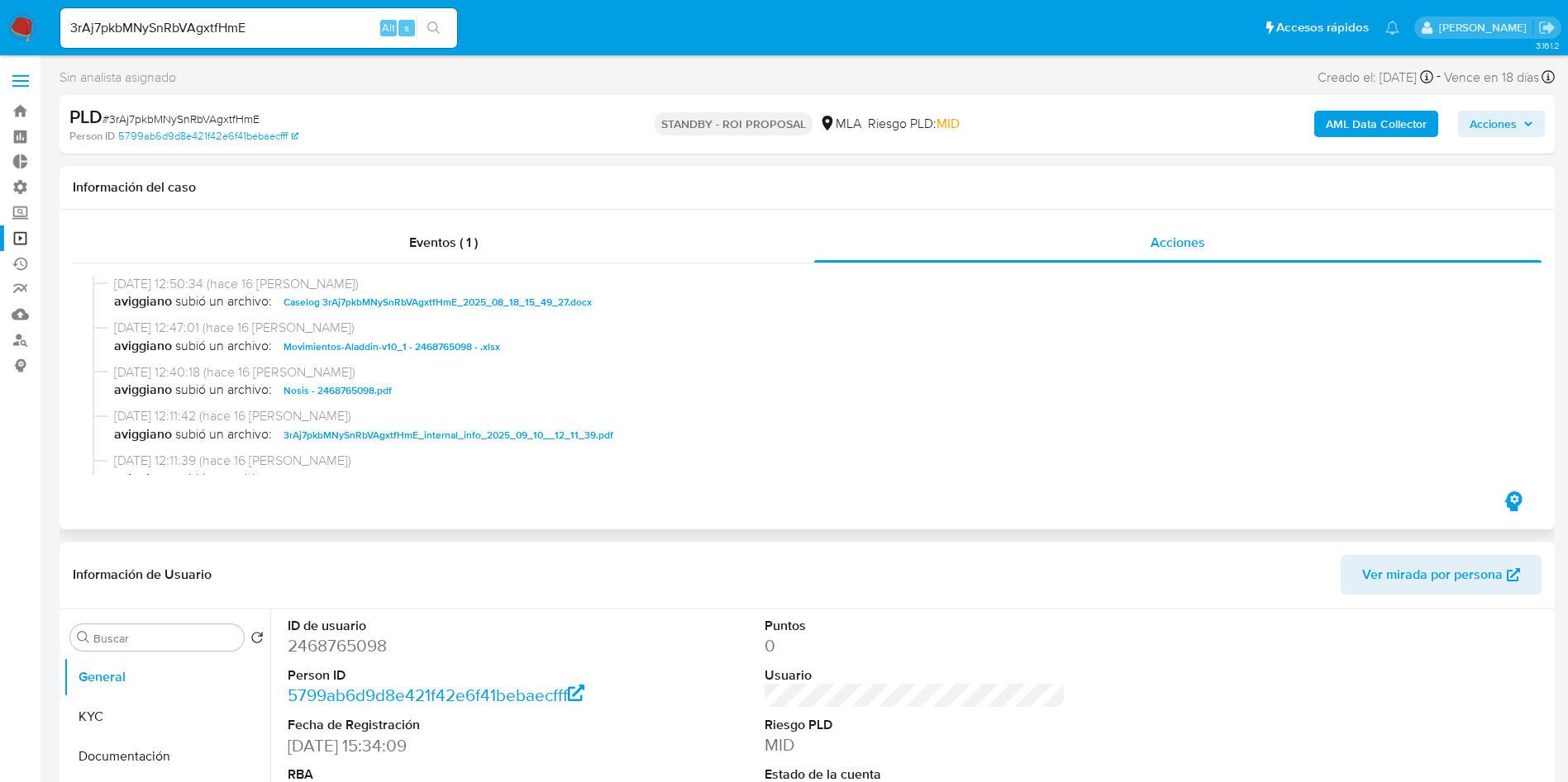
click at [419, 298] on span "Caselog 3rAj7pkbMNySnRbVAgxtfHmE_2025_08_18_15_49_27.docx" at bounding box center [437, 302] width 308 height 20
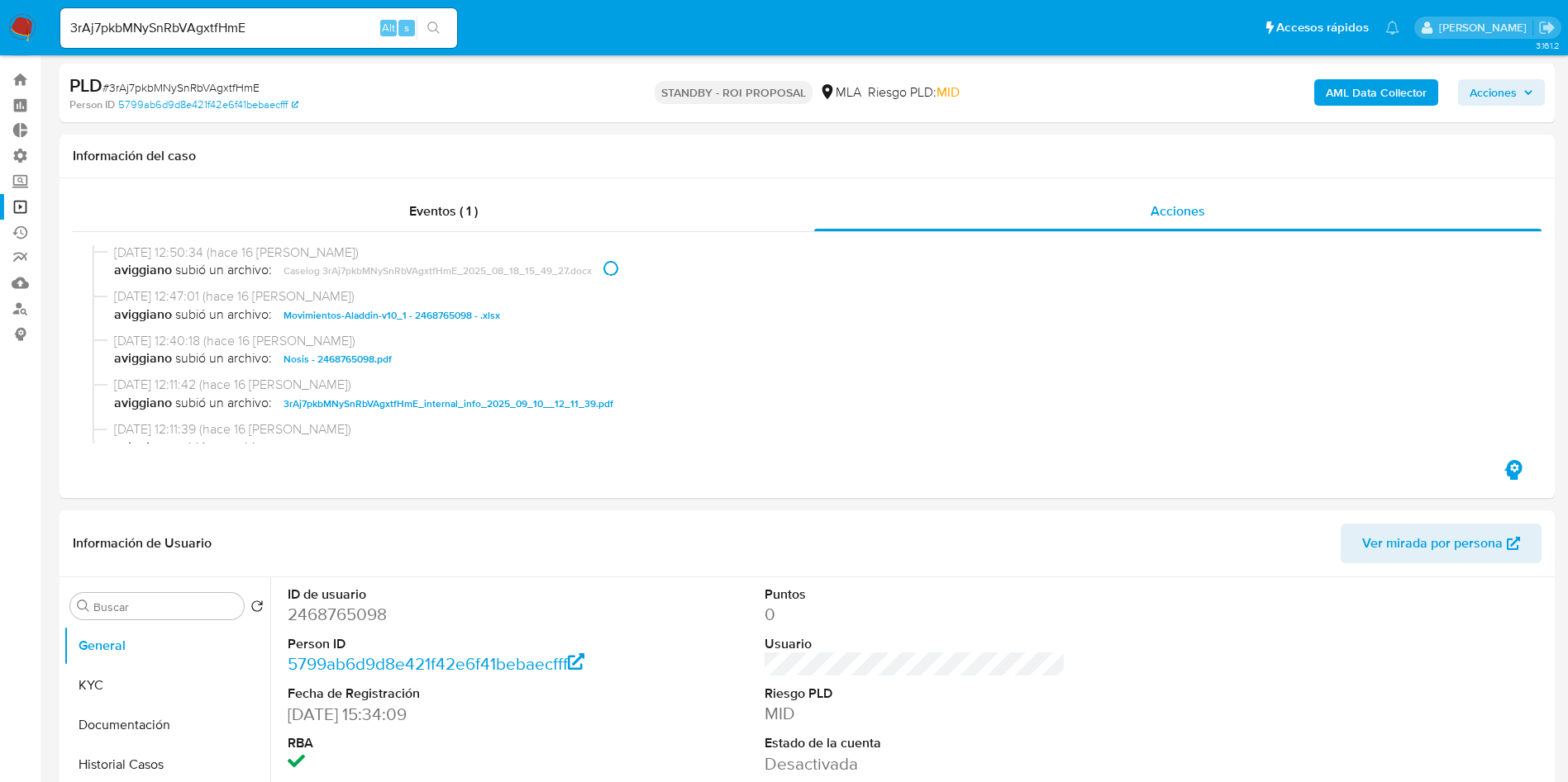
scroll to position [248, 0]
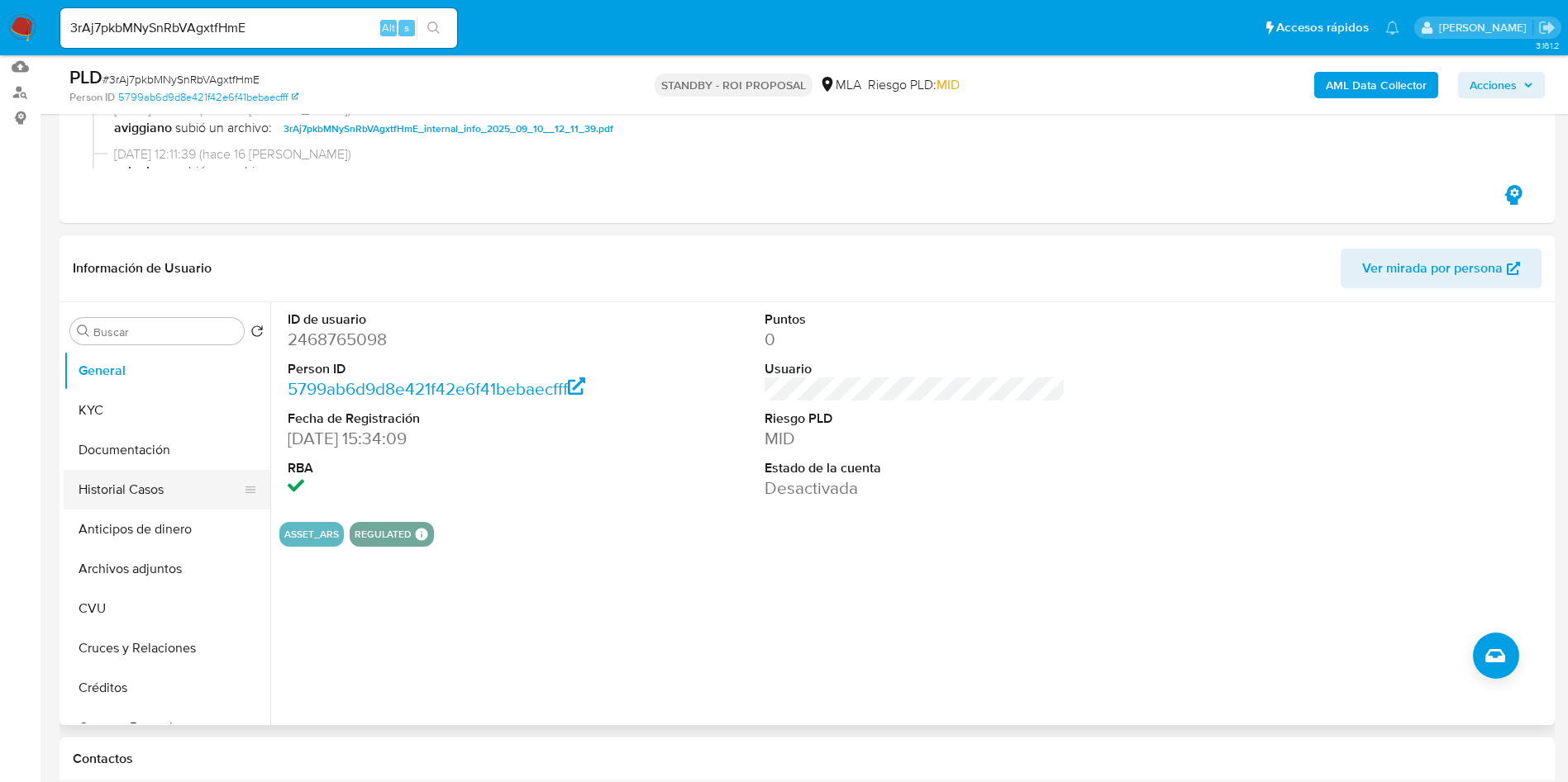
click at [118, 491] on button "Historial Casos" at bounding box center [160, 490] width 193 height 40
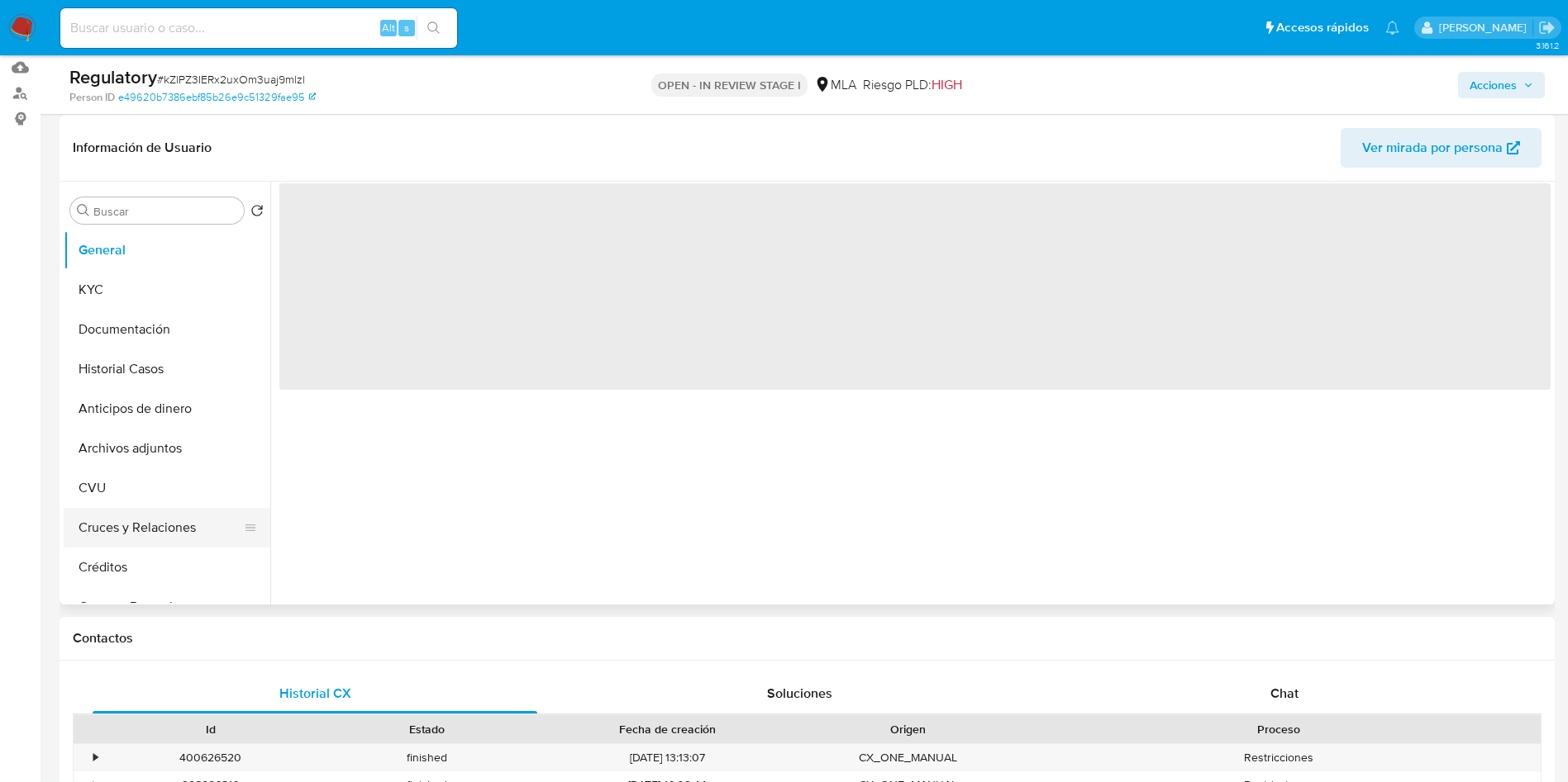
scroll to position [248, 0]
select select "10"
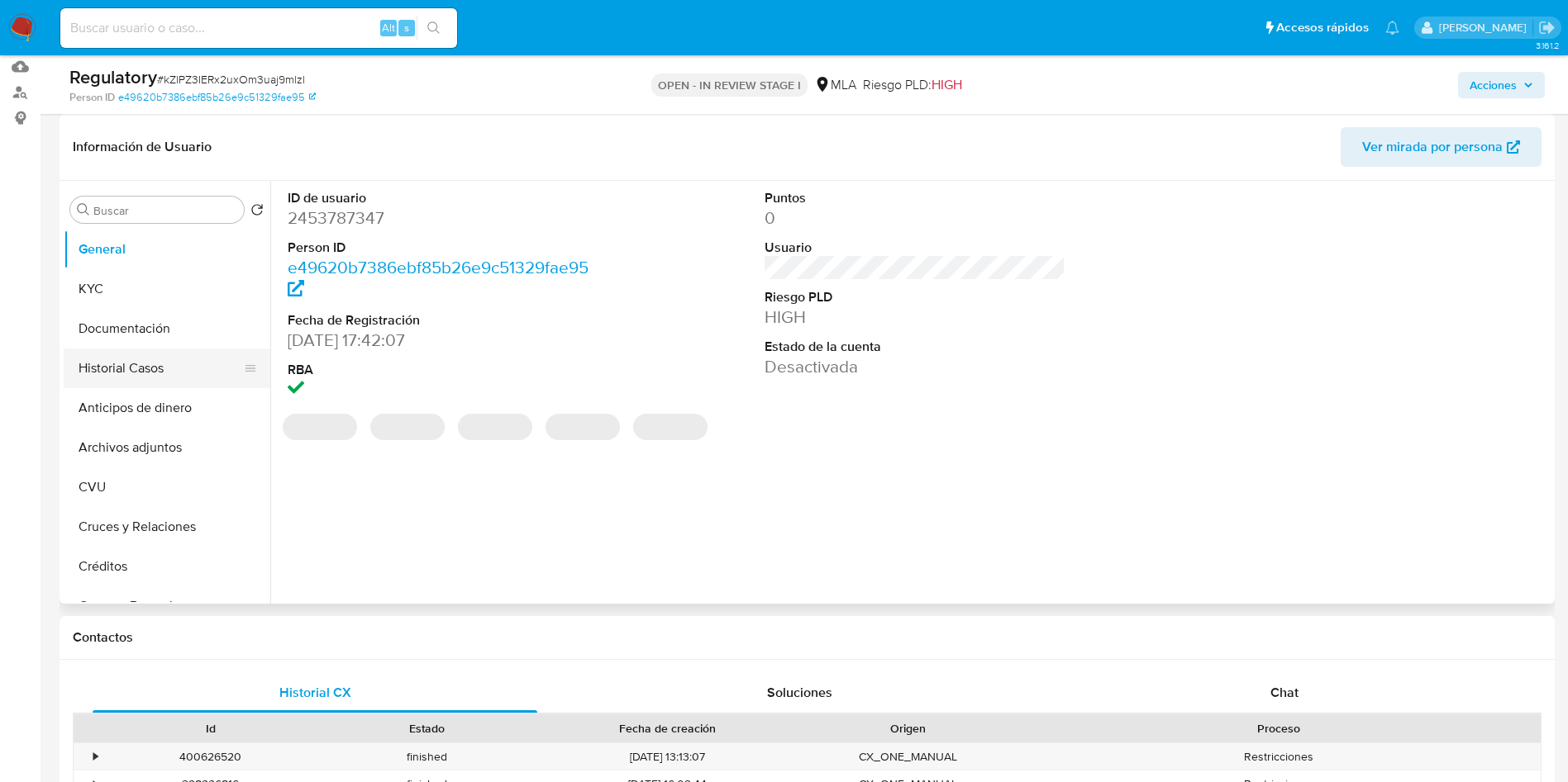
click at [128, 377] on button "Historial Casos" at bounding box center [160, 368] width 193 height 40
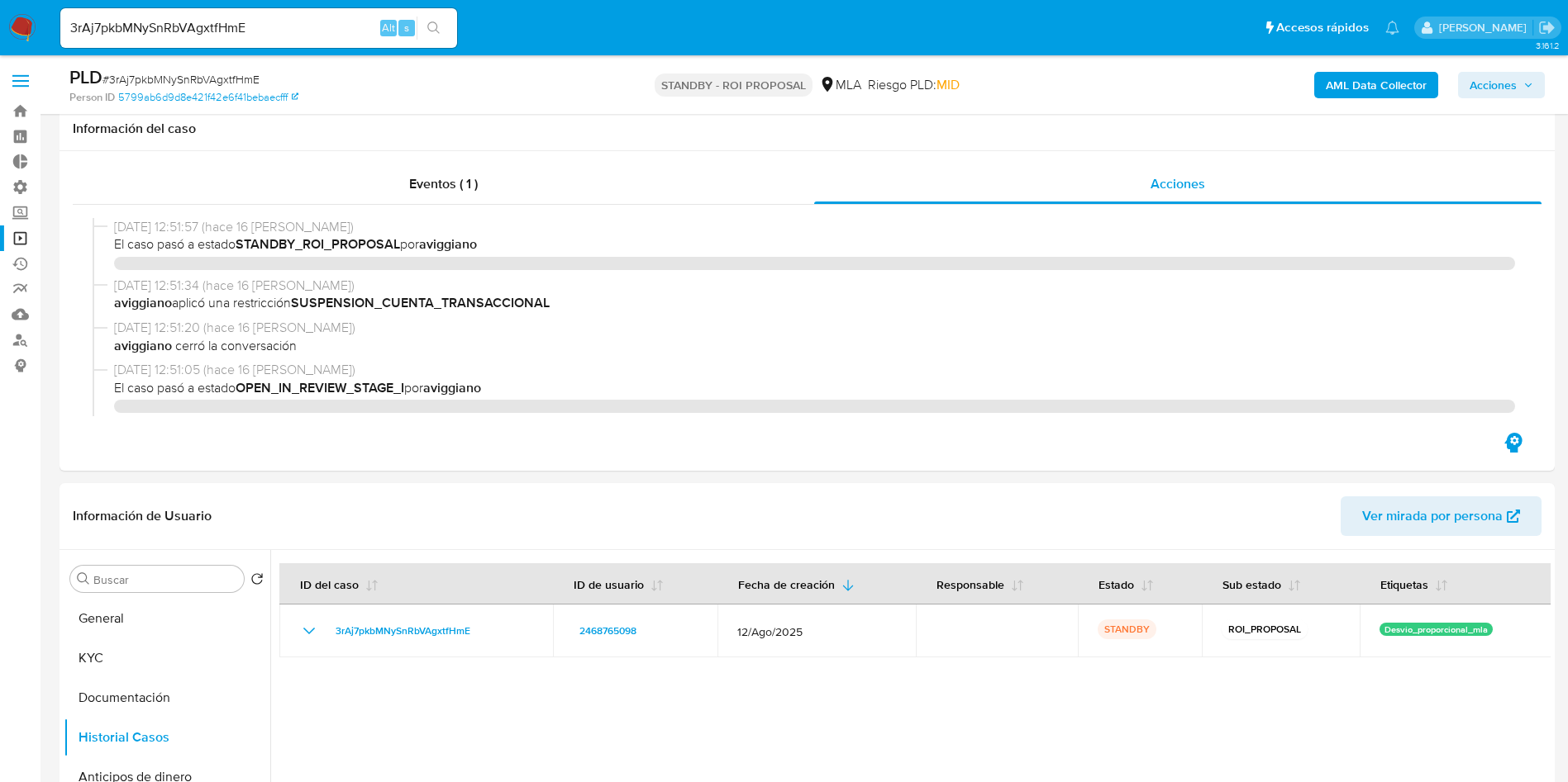
select select "10"
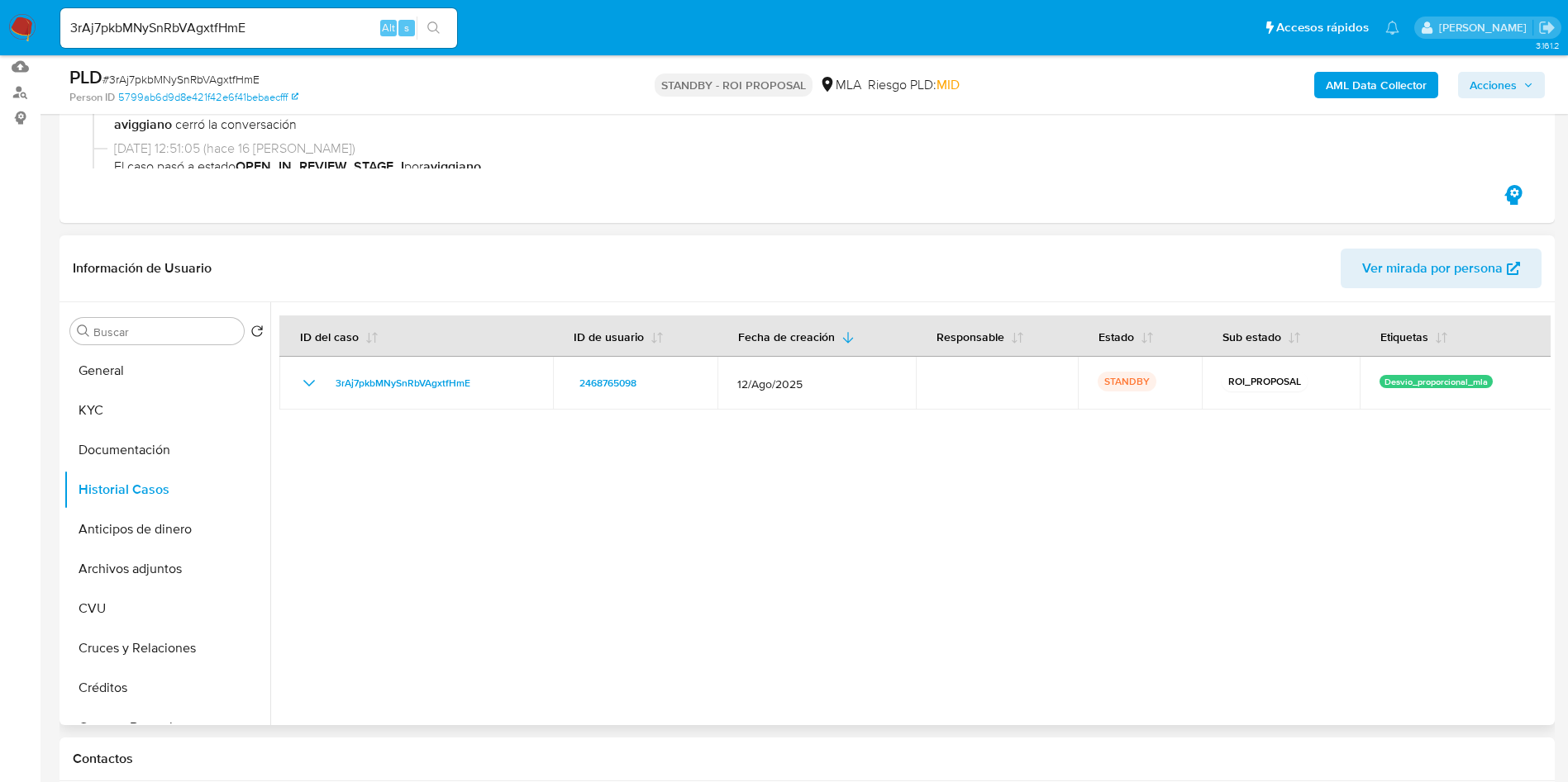
scroll to position [372, 0]
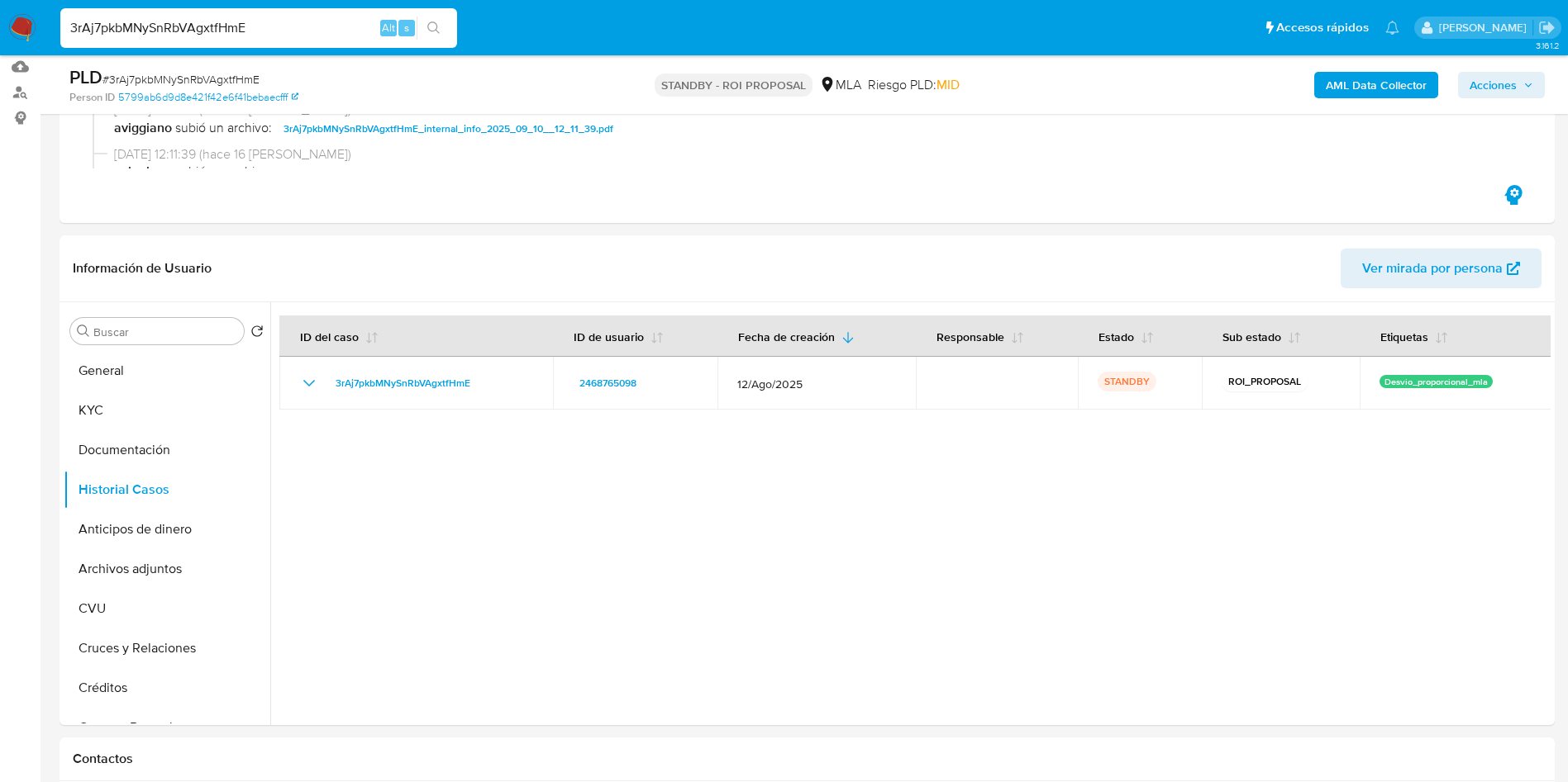
click at [210, 32] on input "3rAj7pkbMNySnRbVAgxtfHmE" at bounding box center [258, 28] width 396 height 22
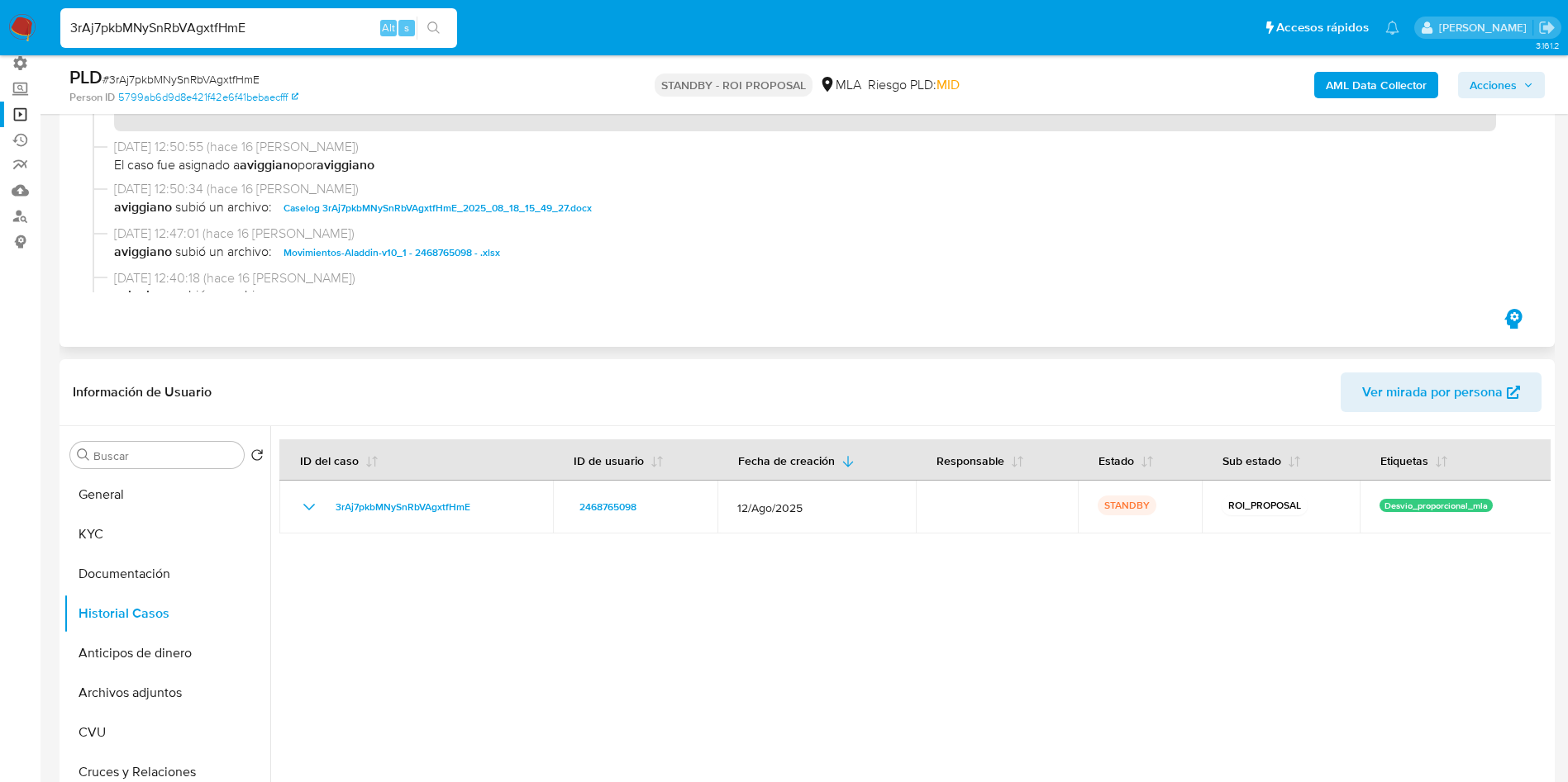
scroll to position [248, 0]
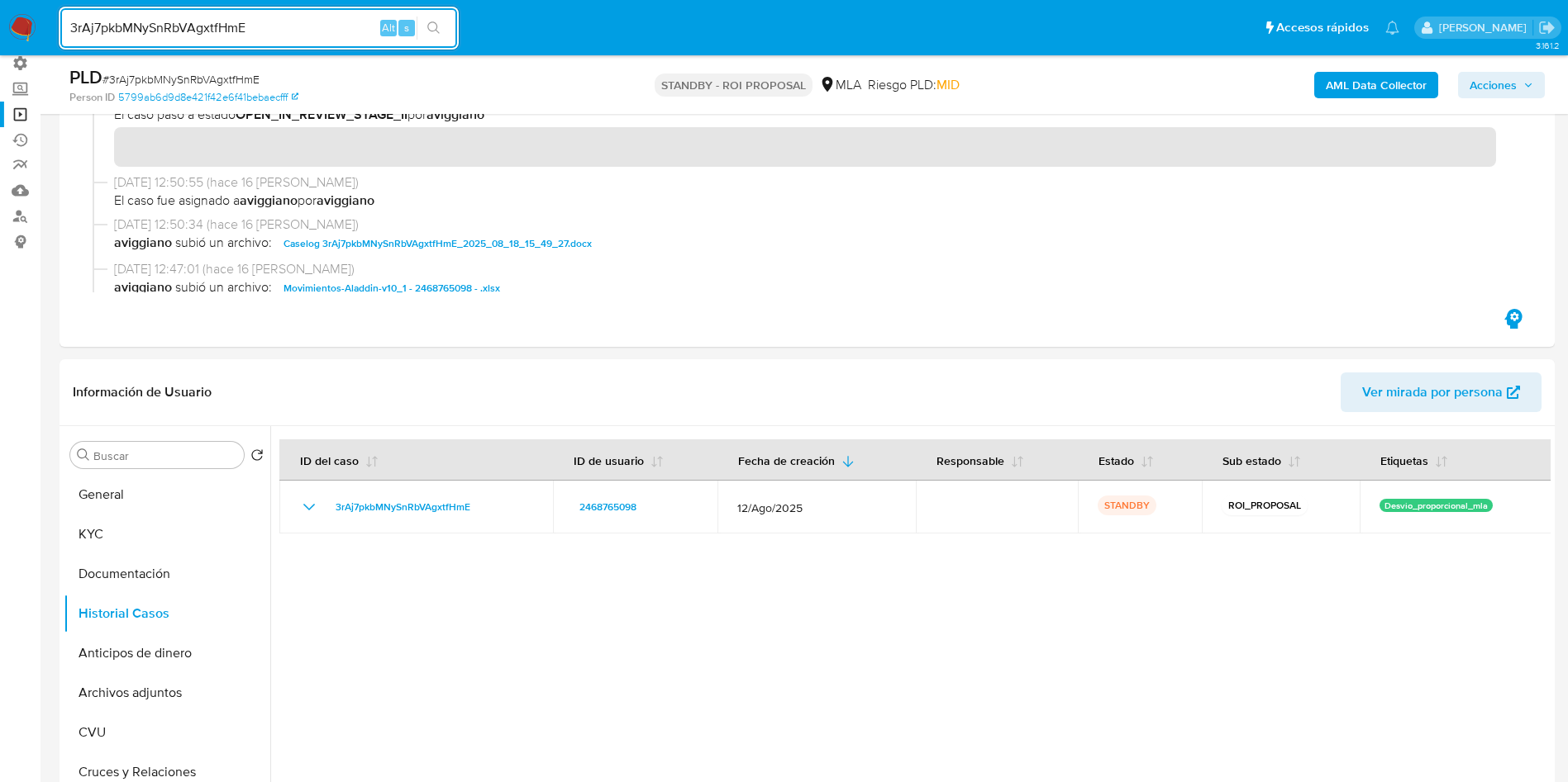
click at [186, 40] on div "3rAj7pkbMNySnRbVAgxtfHmE Alt s" at bounding box center [258, 28] width 396 height 40
click at [186, 23] on input "3rAj7pkbMNySnRbVAgxtfHmE" at bounding box center [258, 28] width 396 height 22
paste input "NEJVDT7k9BuXvjyH0w05odGm"
type input "NEJVDT7k9BuXvjyH0w05odGm"
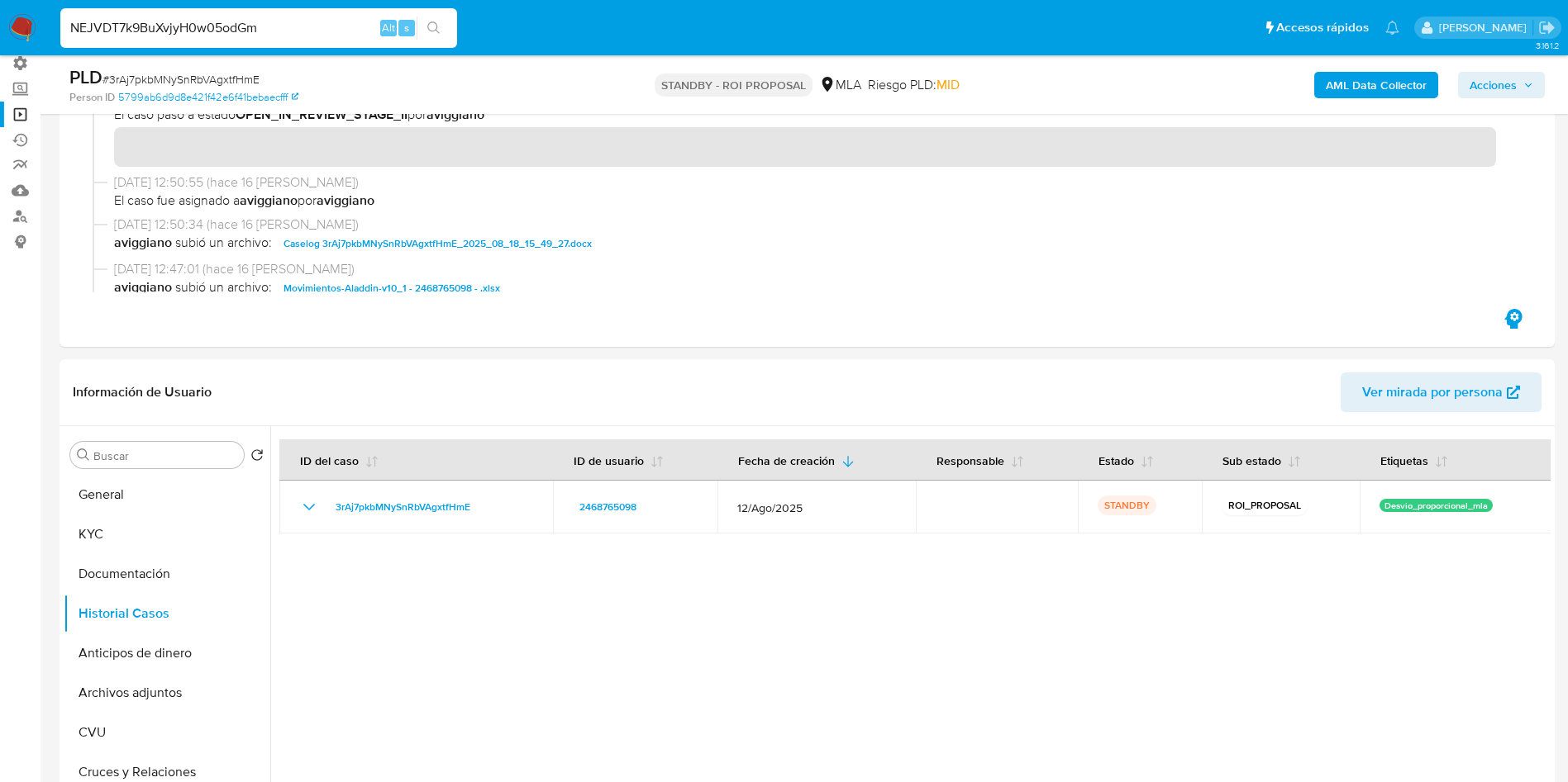
click at [438, 29] on icon "search-icon" at bounding box center [433, 28] width 13 height 13
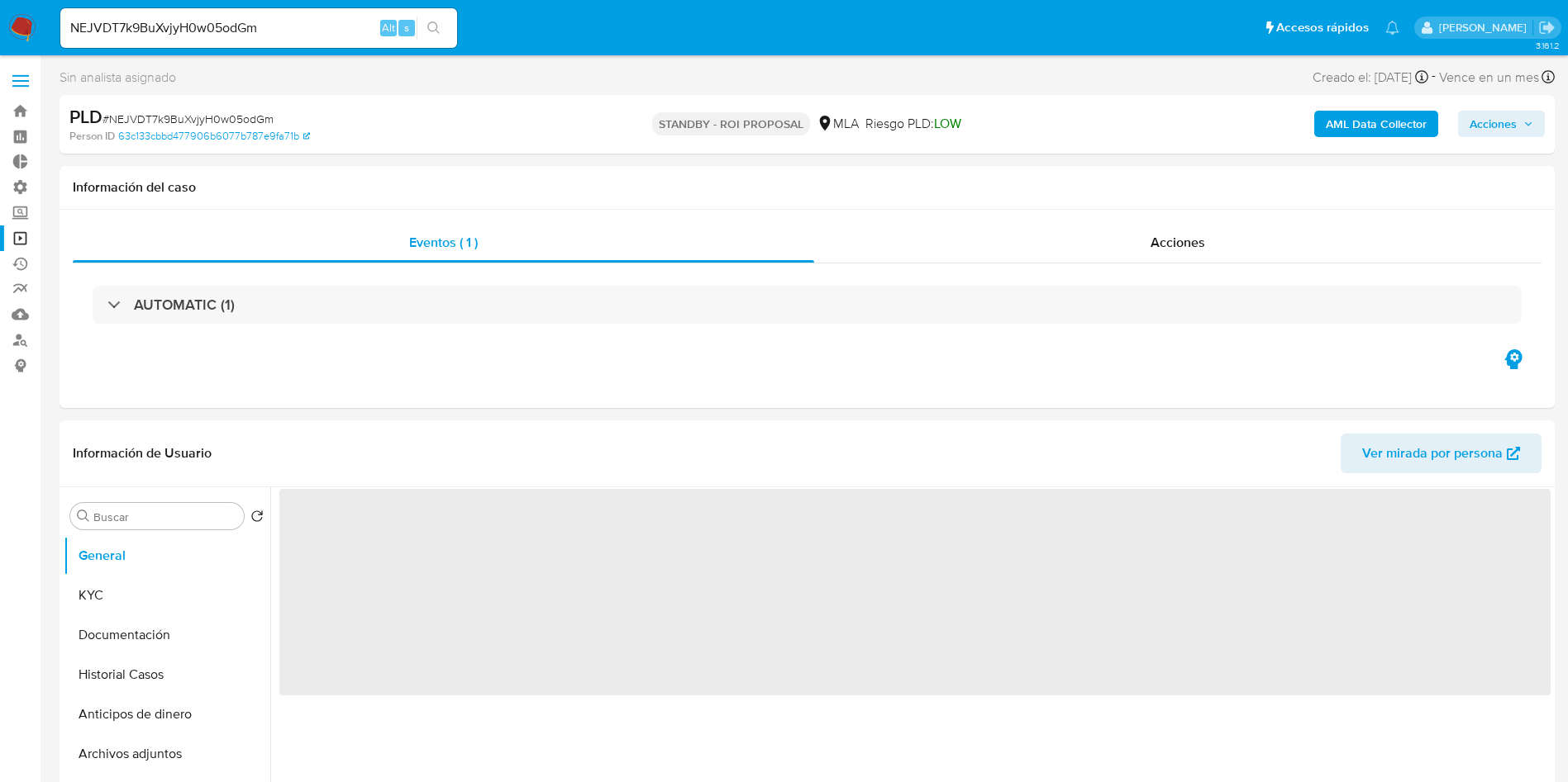
select select "10"
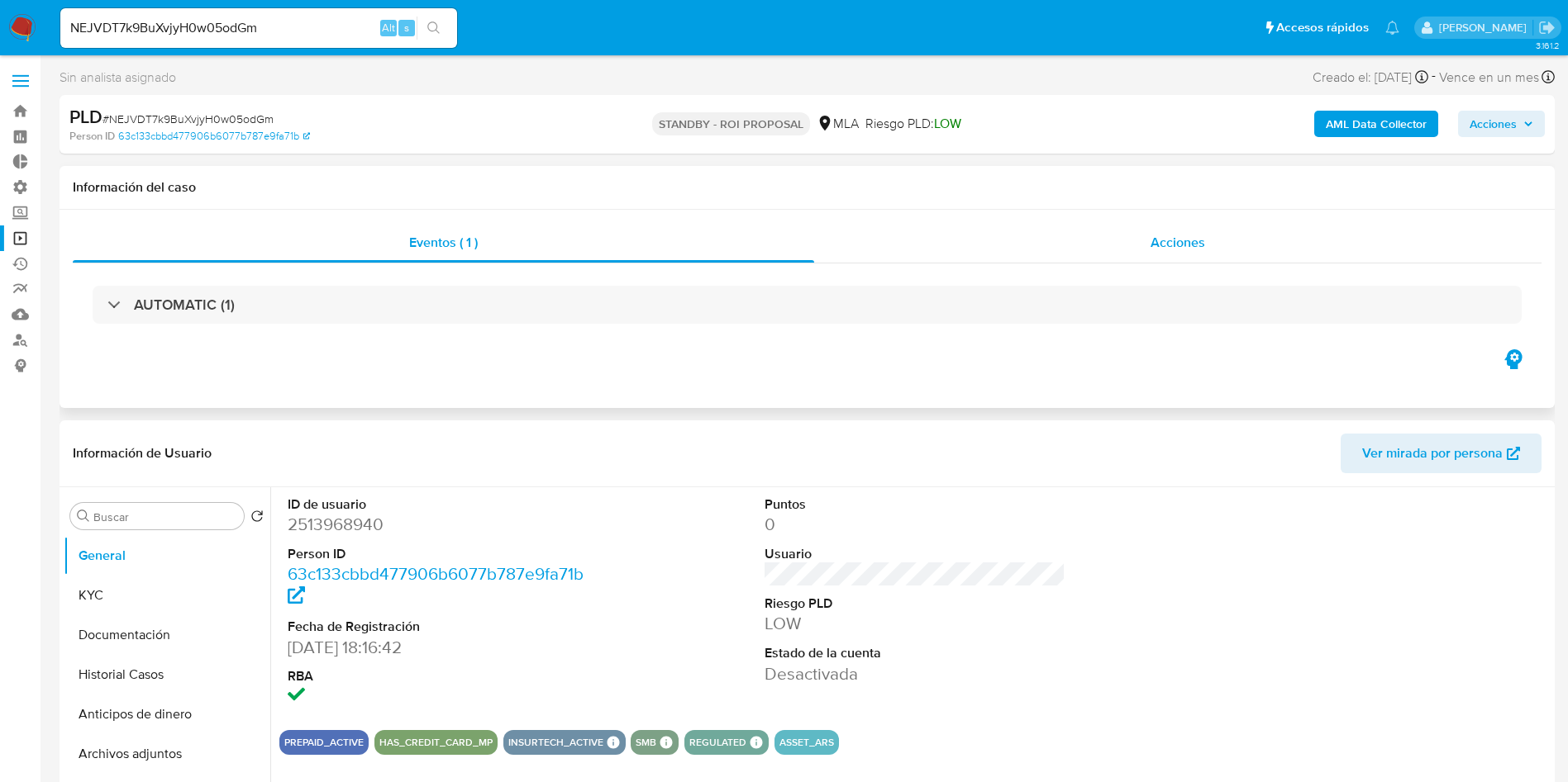
click at [1150, 246] on div "Acciones" at bounding box center [1177, 243] width 727 height 40
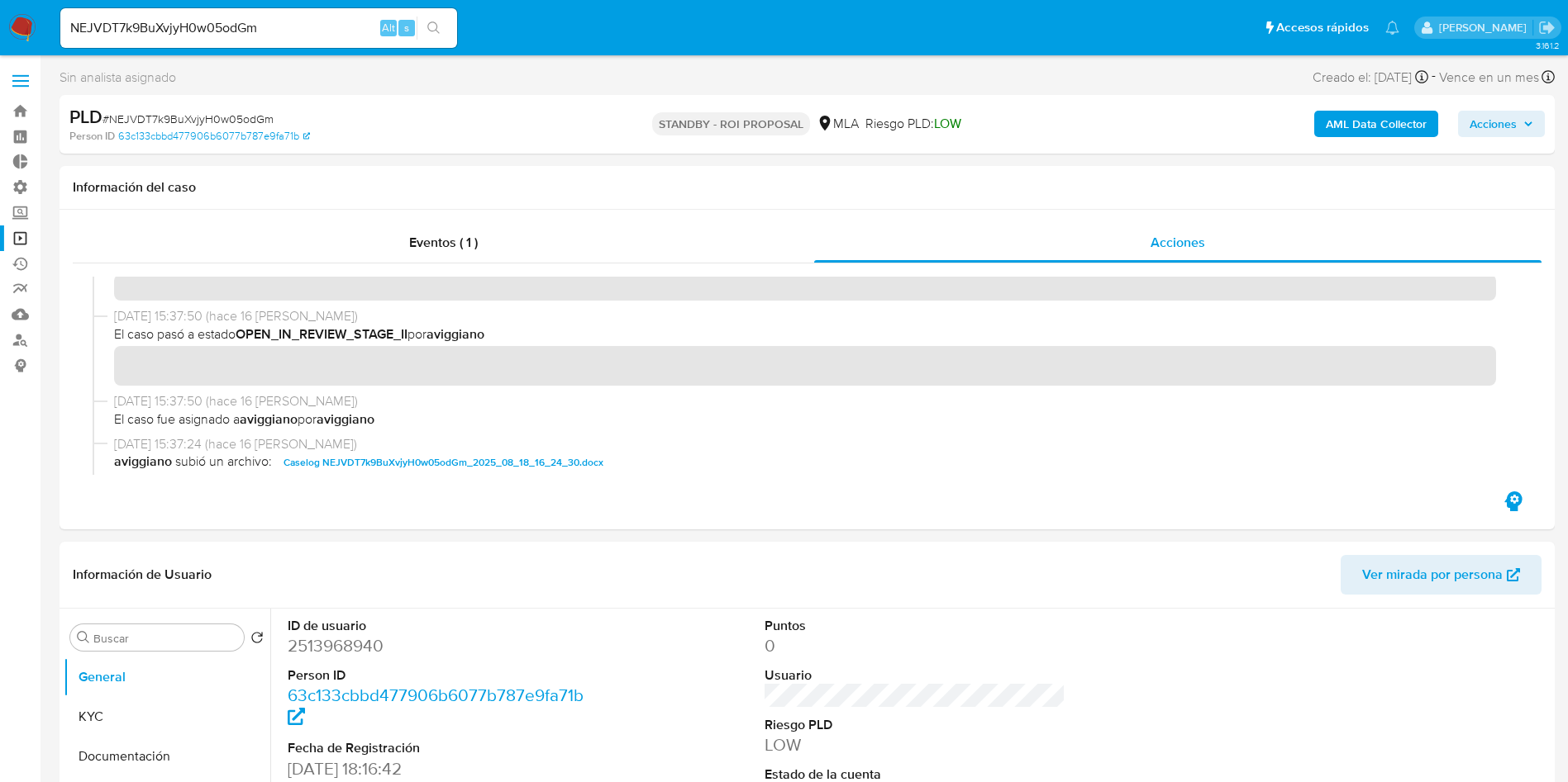
scroll to position [248, 0]
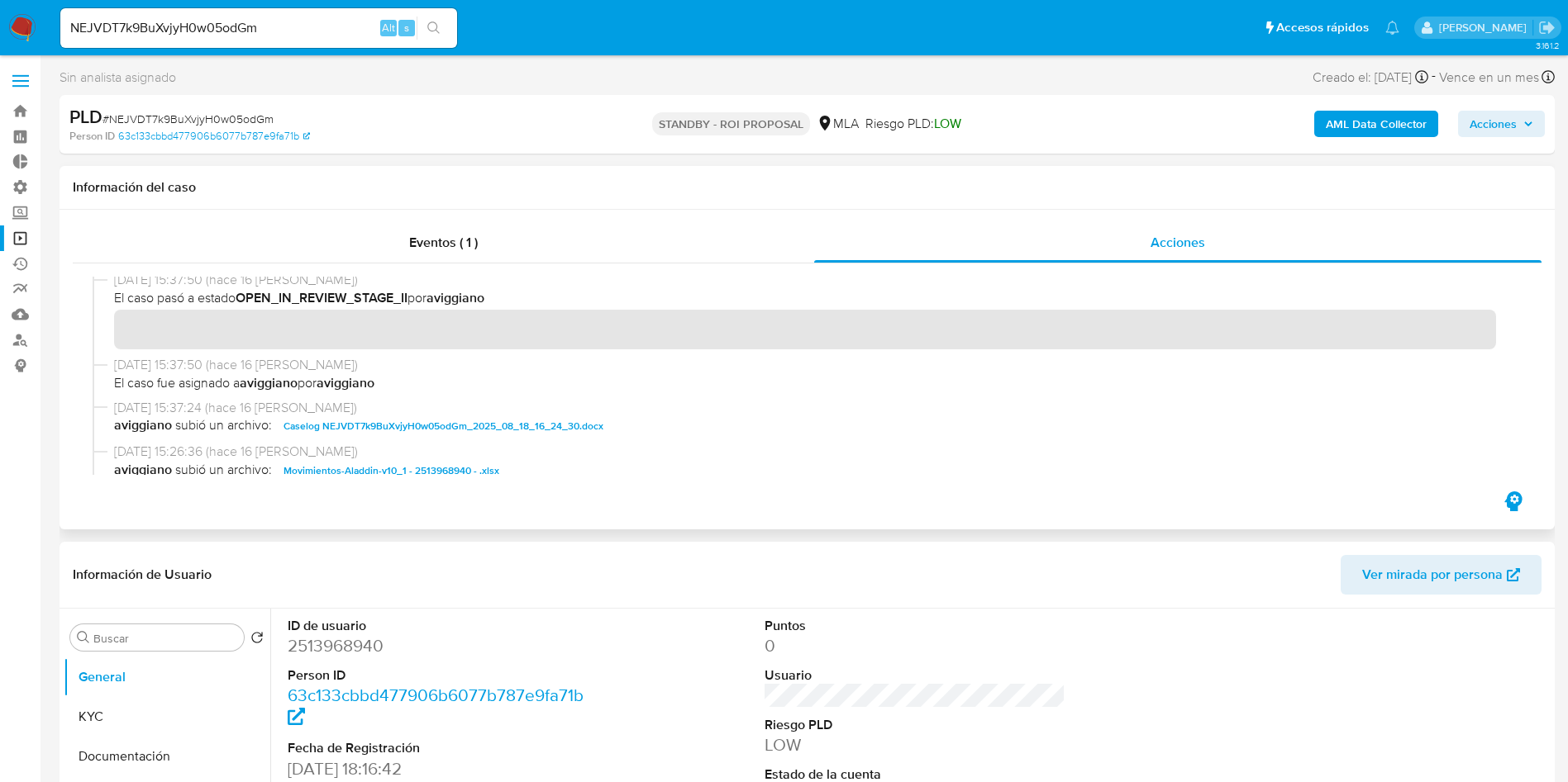
click at [394, 428] on span "Caselog NEJVDT7k9BuXvjyH0w05odGm_2025_08_18_16_24_30.docx" at bounding box center [443, 426] width 320 height 20
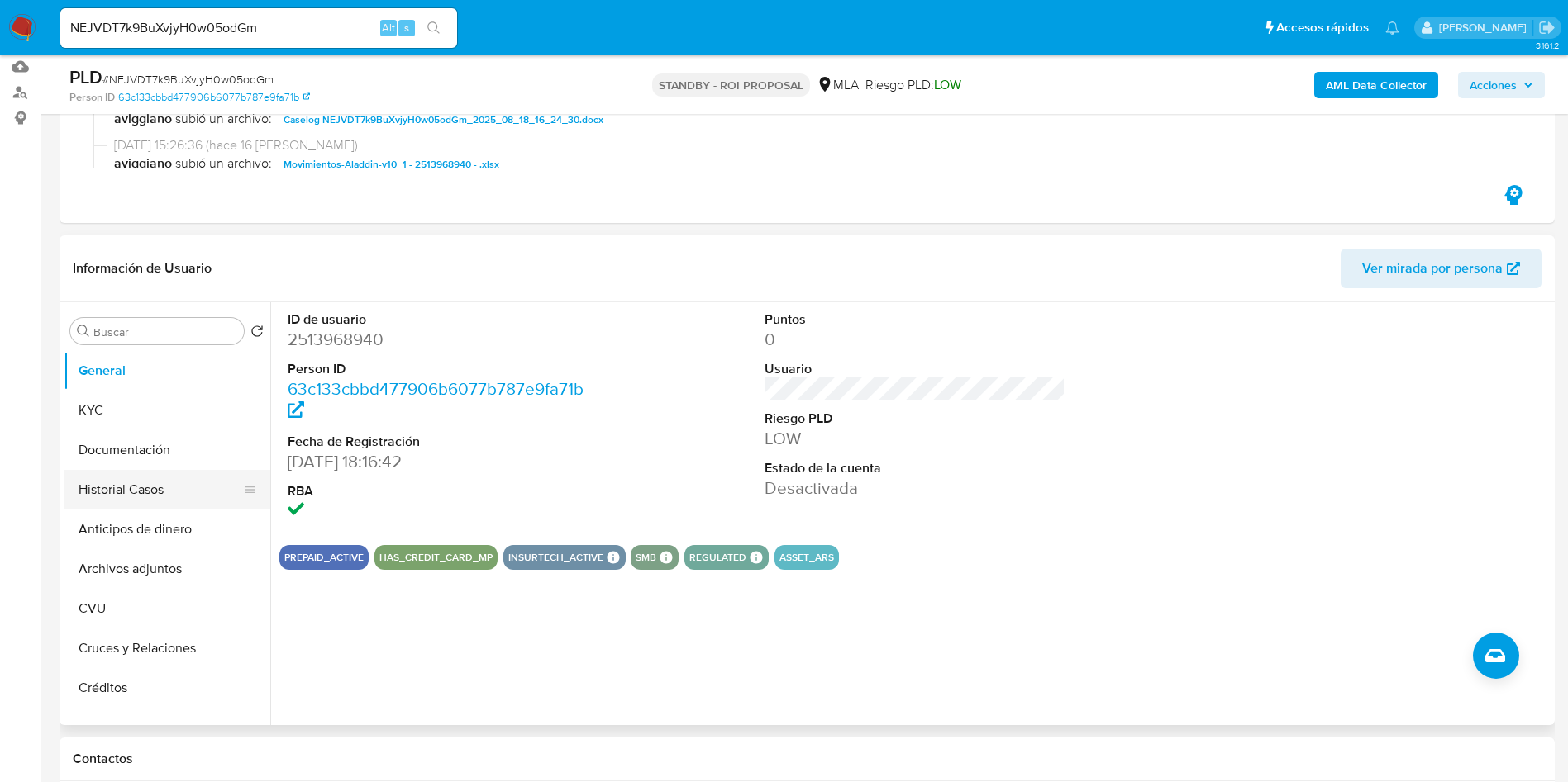
click at [117, 503] on button "Historial Casos" at bounding box center [160, 490] width 193 height 40
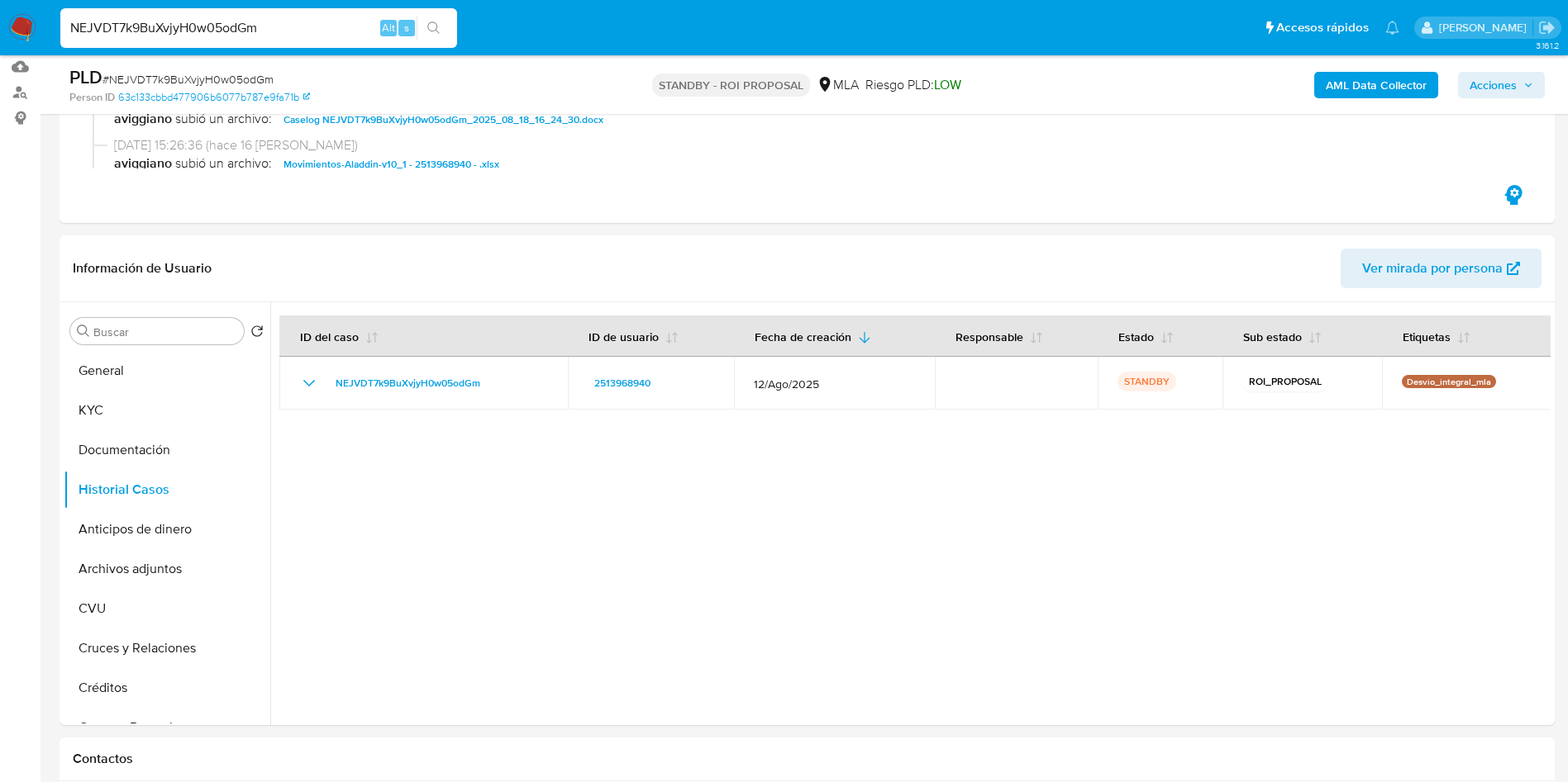
click at [179, 34] on input "NEJVDT7k9BuXvjyH0w05odGm" at bounding box center [258, 28] width 396 height 22
click at [442, 27] on button "search-icon" at bounding box center [433, 28] width 34 height 24
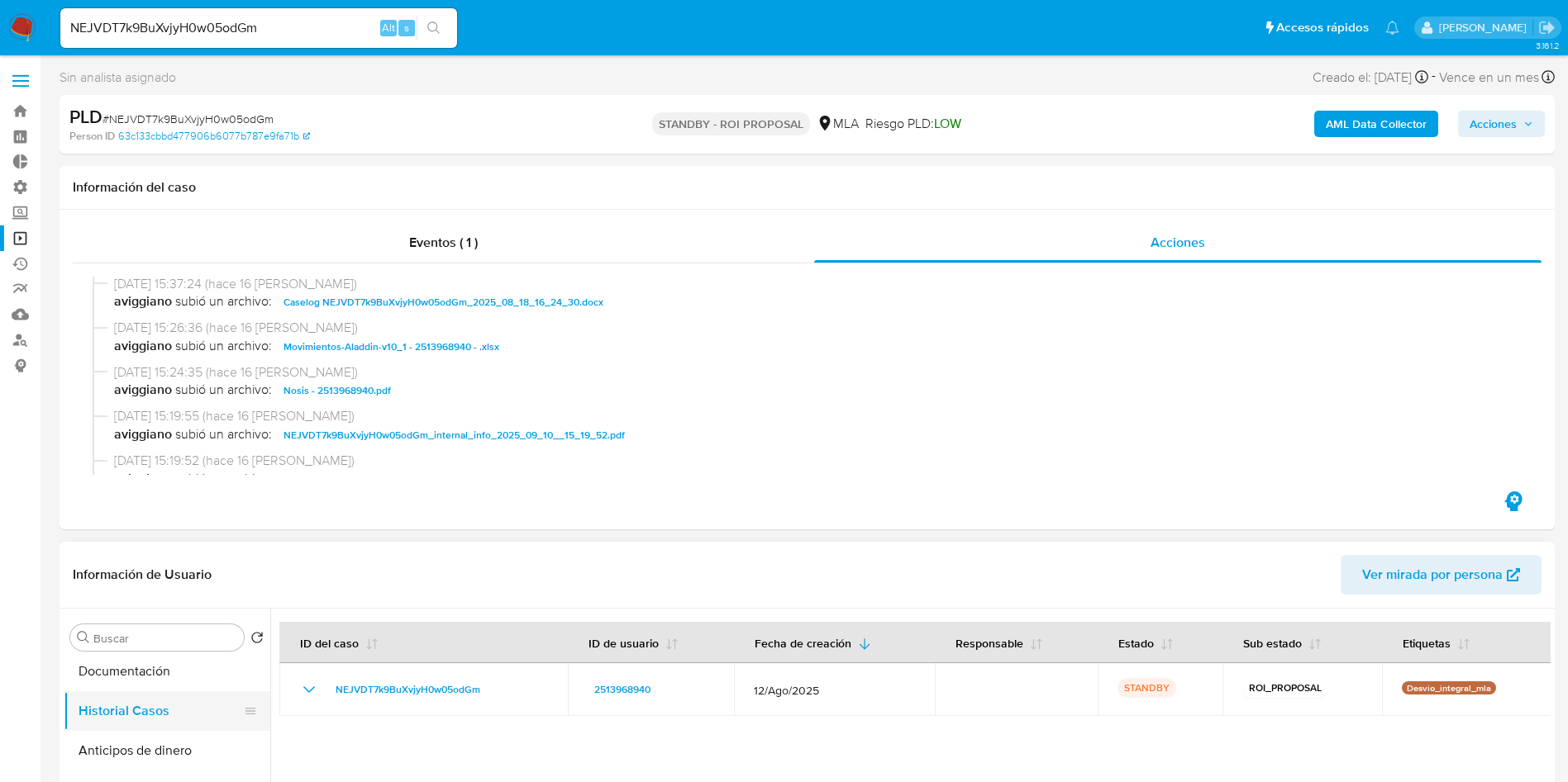
scroll to position [124, 0]
click at [219, 16] on div "NEJVDT7k9BuXvjyH0w05odGm Alt s" at bounding box center [258, 28] width 396 height 40
click at [200, 43] on div "NEJVDT7k9BuXvjyH0w05odGm Alt s" at bounding box center [258, 28] width 396 height 40
click at [190, 29] on input "NEJVDT7k9BuXvjyH0w05odGm" at bounding box center [258, 28] width 396 height 22
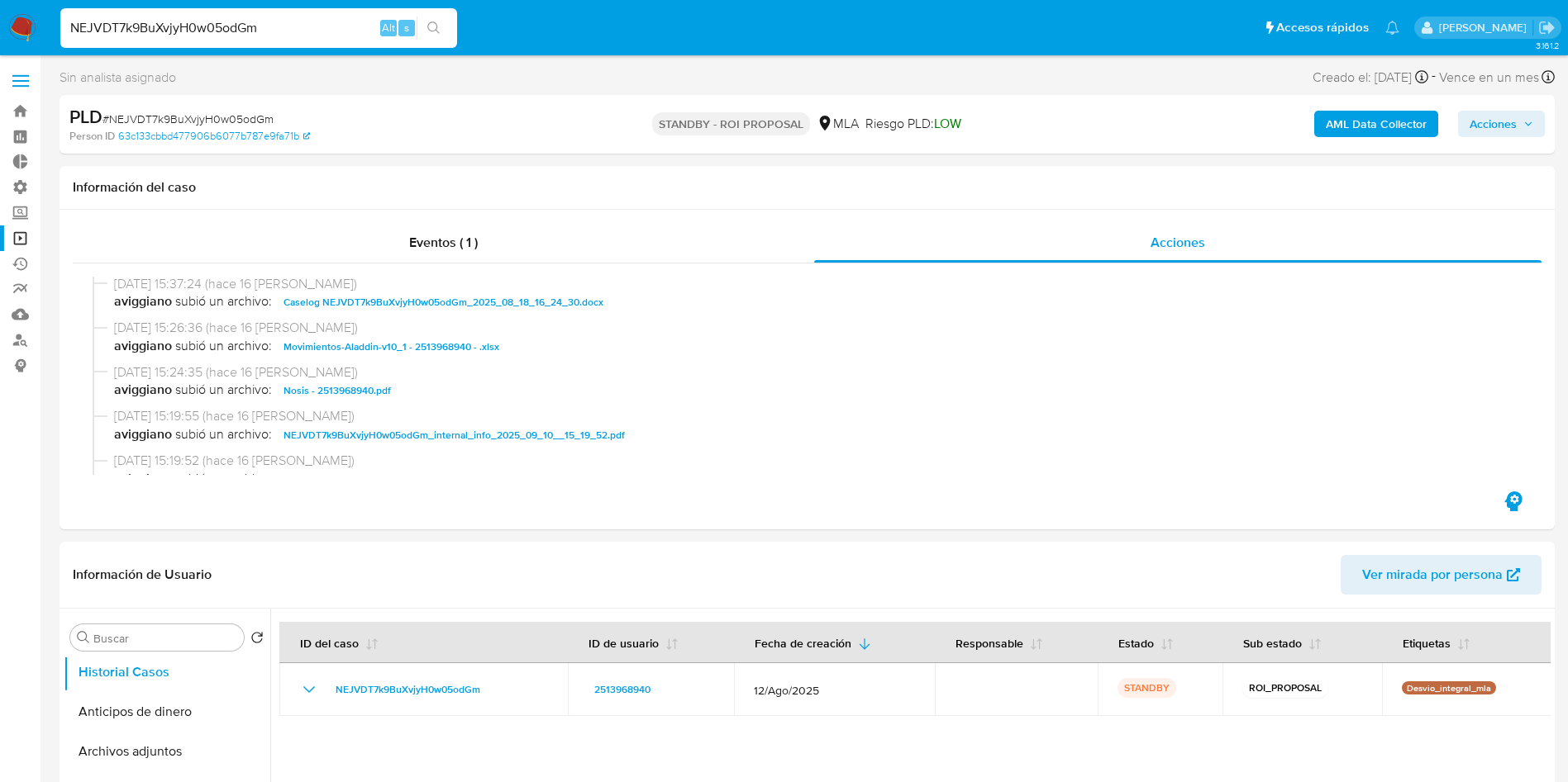
click at [190, 29] on input "NEJVDT7k9BuXvjyH0w05odGm" at bounding box center [258, 28] width 396 height 22
paste input "jvxl9lbS7eVx9M4sITBAeIrc"
type input "jvxl9lbS7eVx9M4sITBAeIrc"
click at [431, 37] on button "search-icon" at bounding box center [433, 28] width 34 height 24
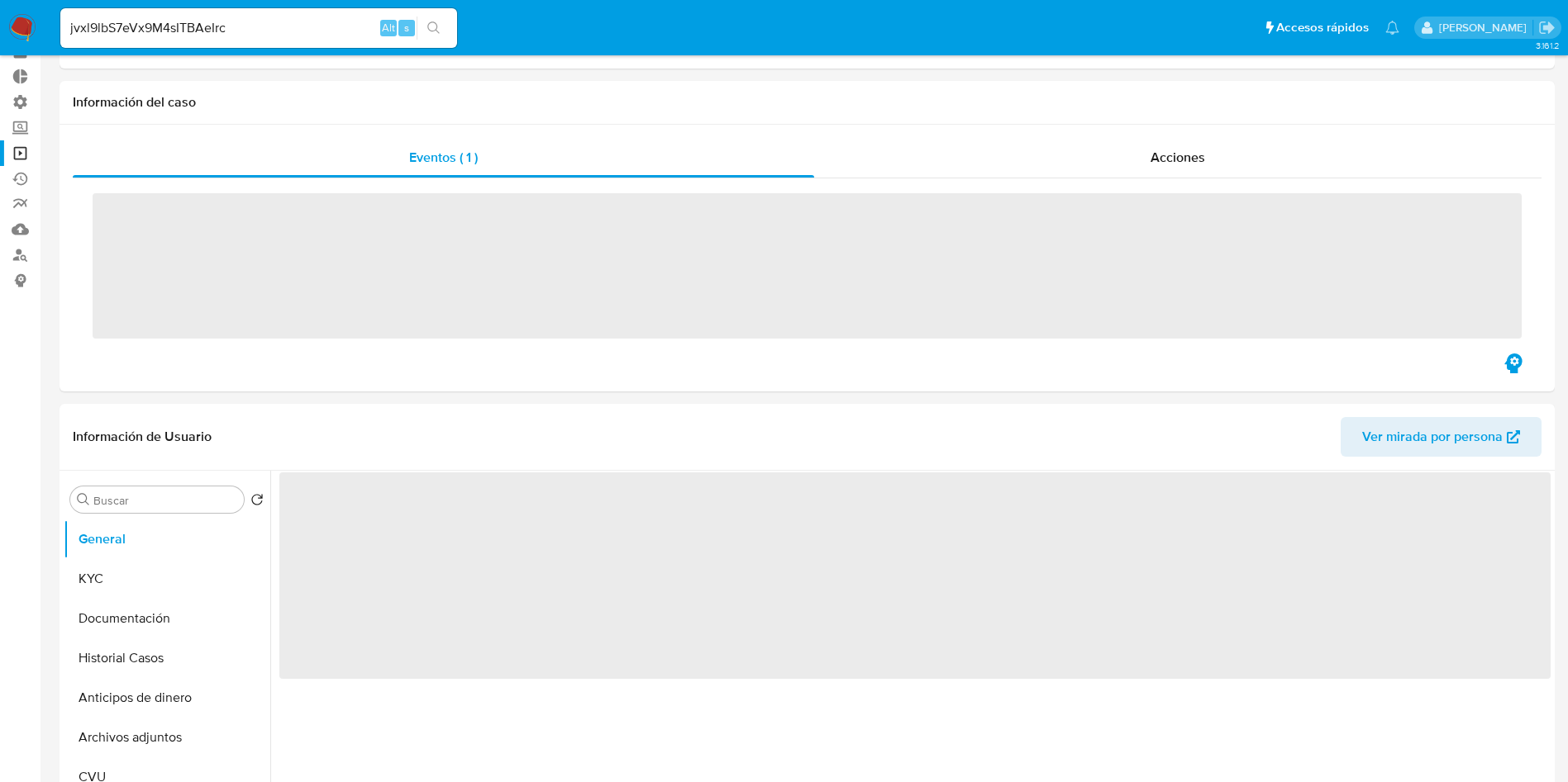
scroll to position [124, 0]
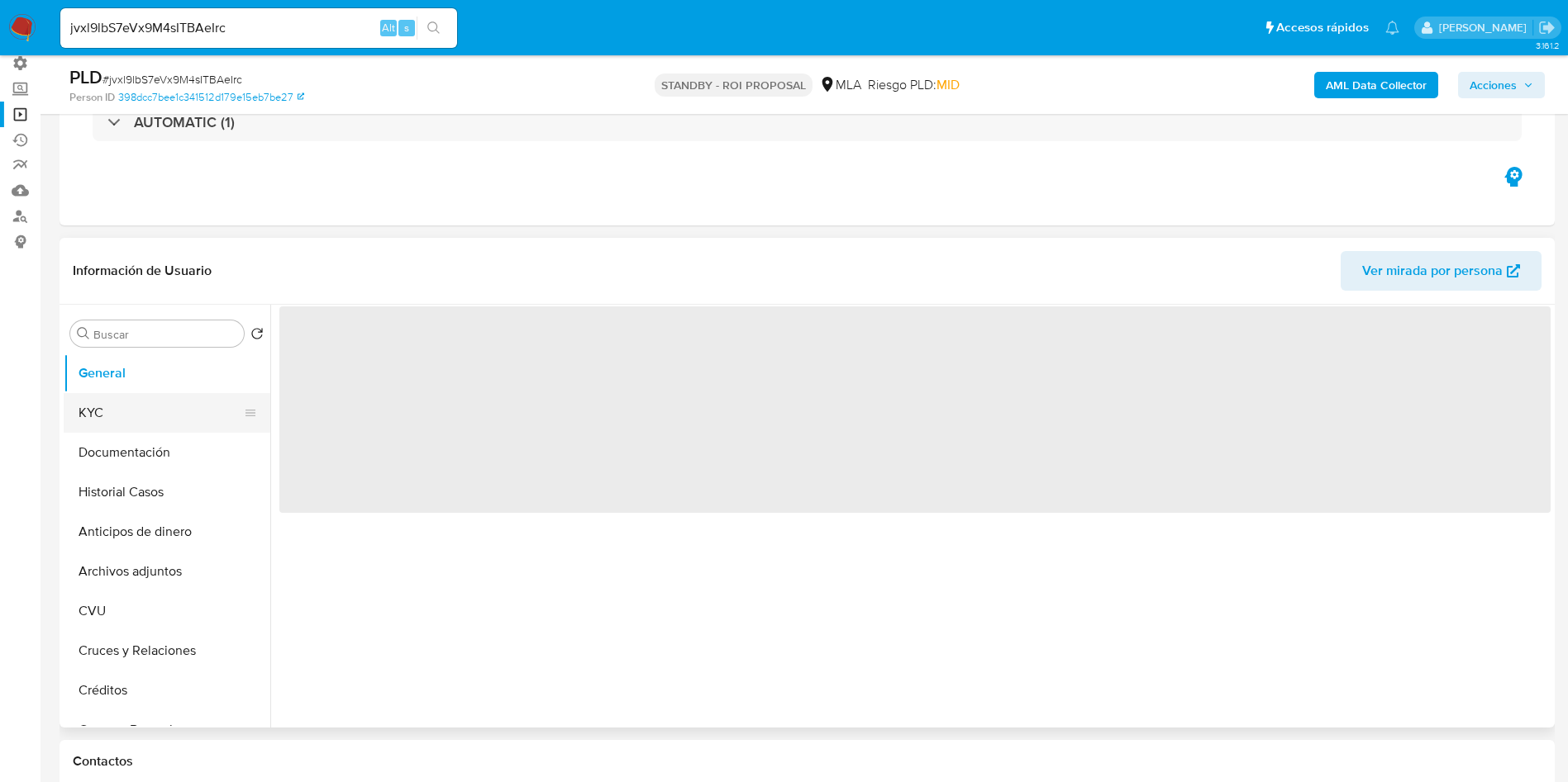
click at [134, 396] on button "KYC" at bounding box center [160, 414] width 193 height 40
select select "10"
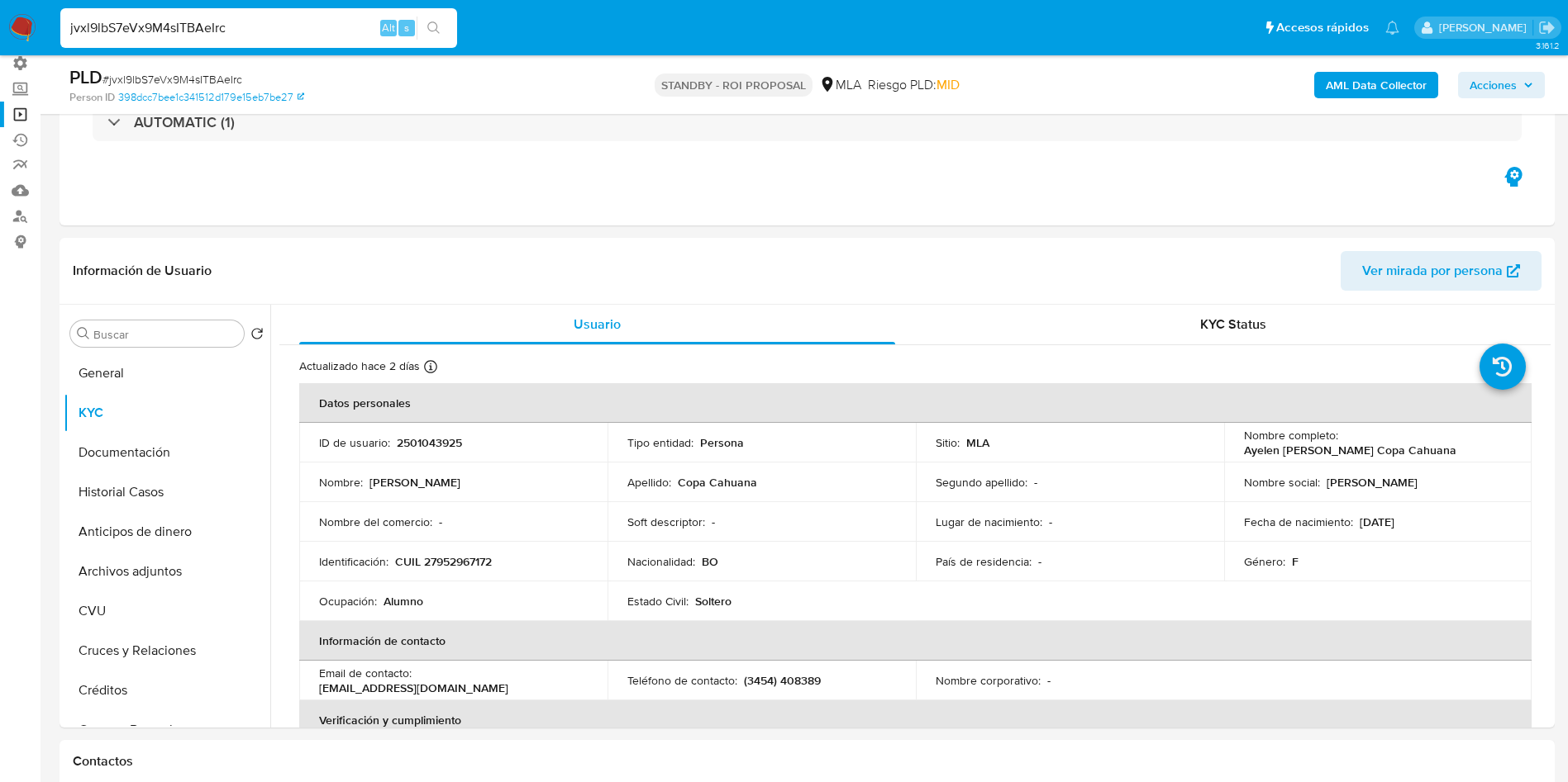
click at [173, 32] on input "jvxl9lbS7eVx9M4sITBAeIrc" at bounding box center [258, 28] width 396 height 22
paste input "Z2bu88p6S3Doore3RHij5FdS"
type input "Z2bu88p6S3Doore3RHij5FdS"
click at [433, 26] on icon "search-icon" at bounding box center [433, 28] width 13 height 13
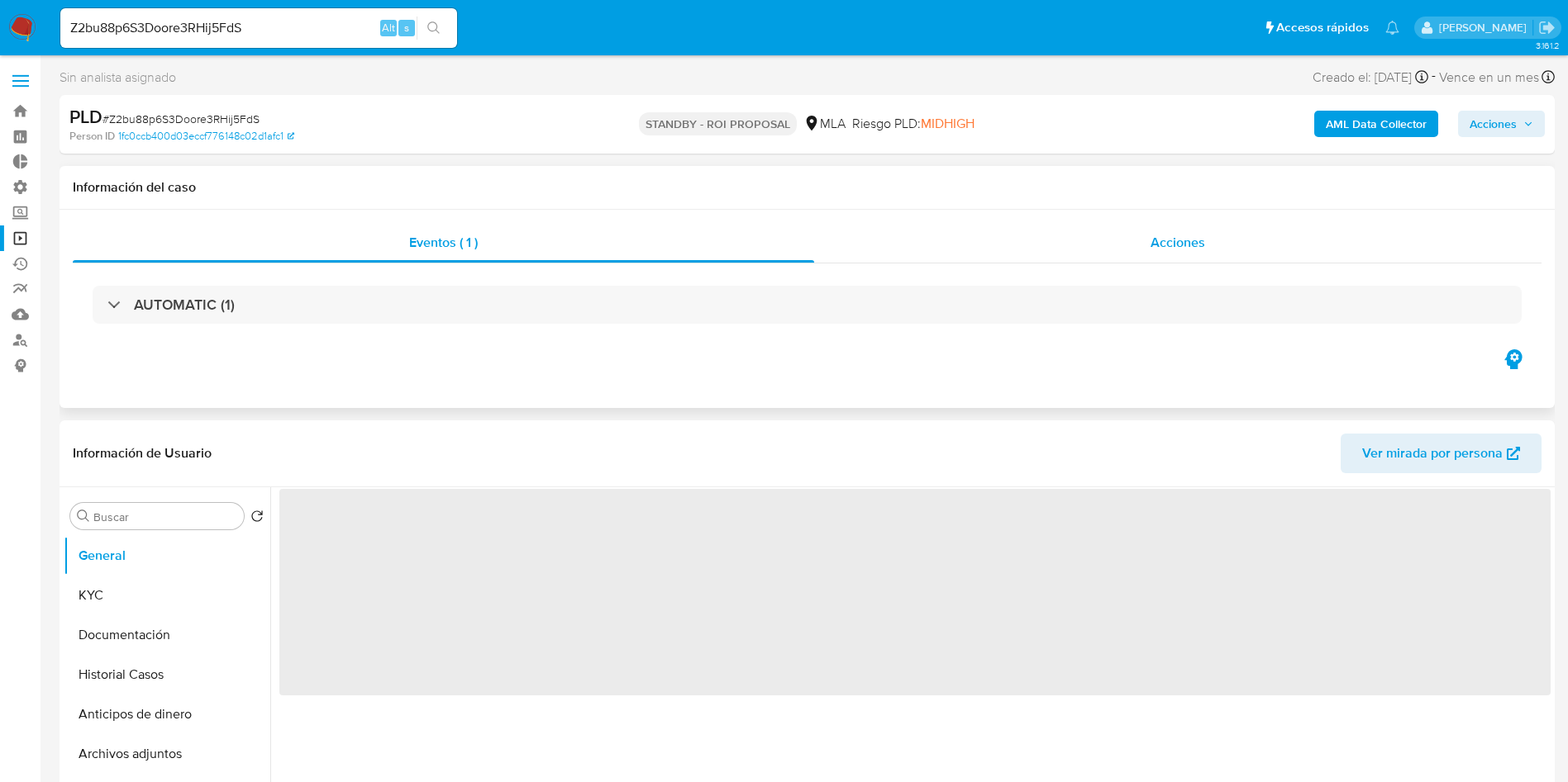
click at [1186, 244] on span "Acciones" at bounding box center [1177, 243] width 55 height 19
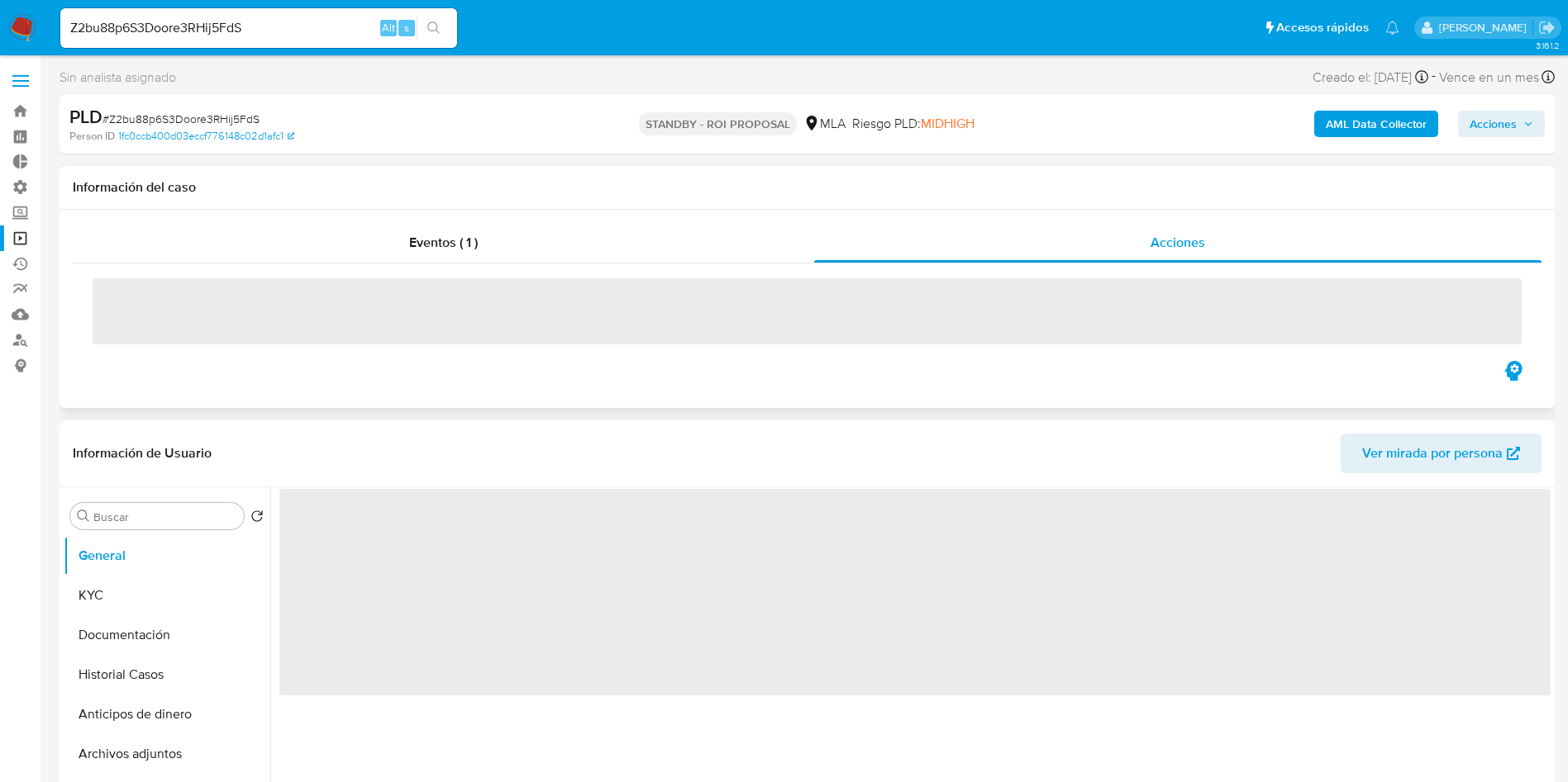
select select "10"
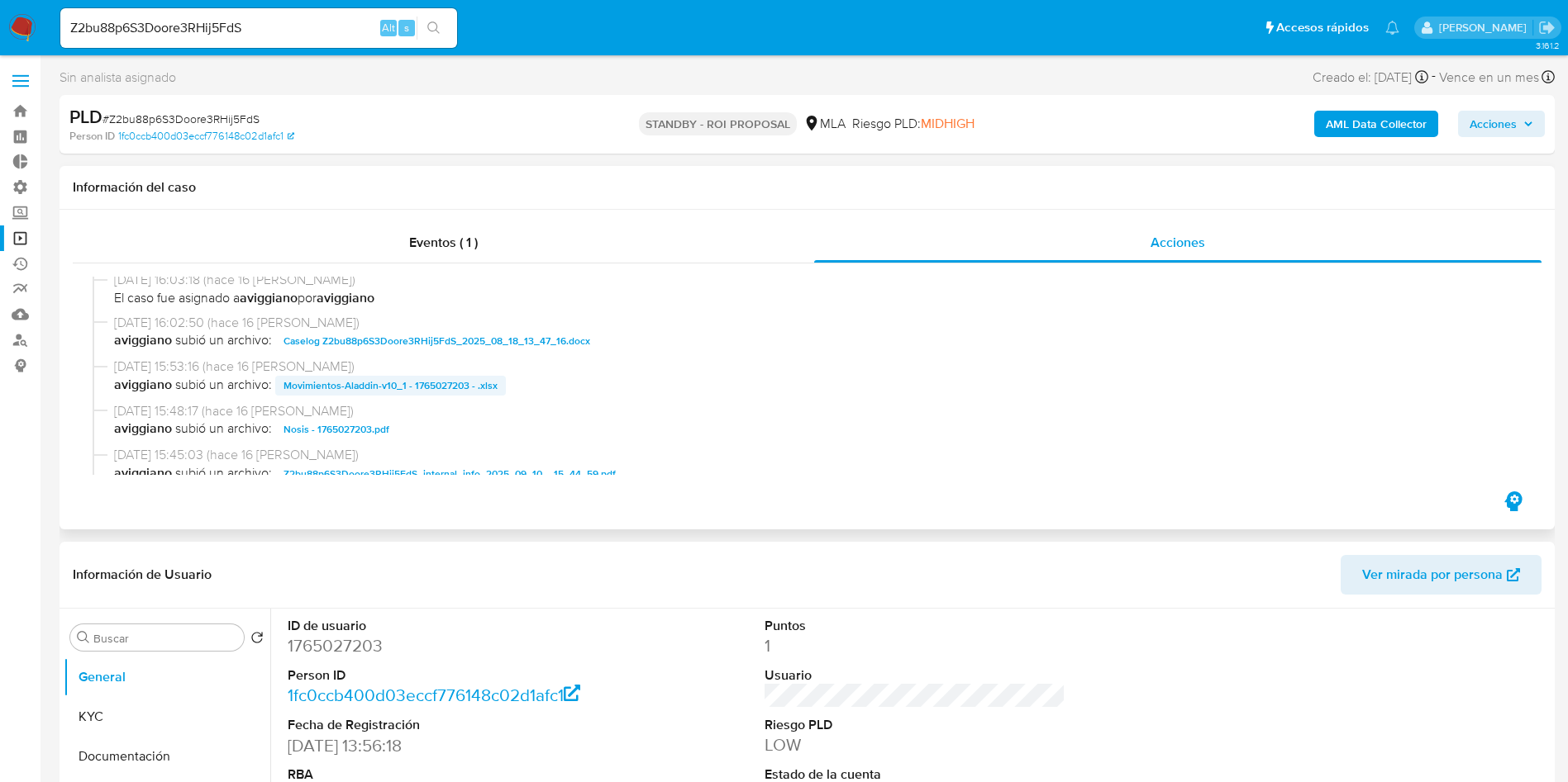
scroll to position [372, 0]
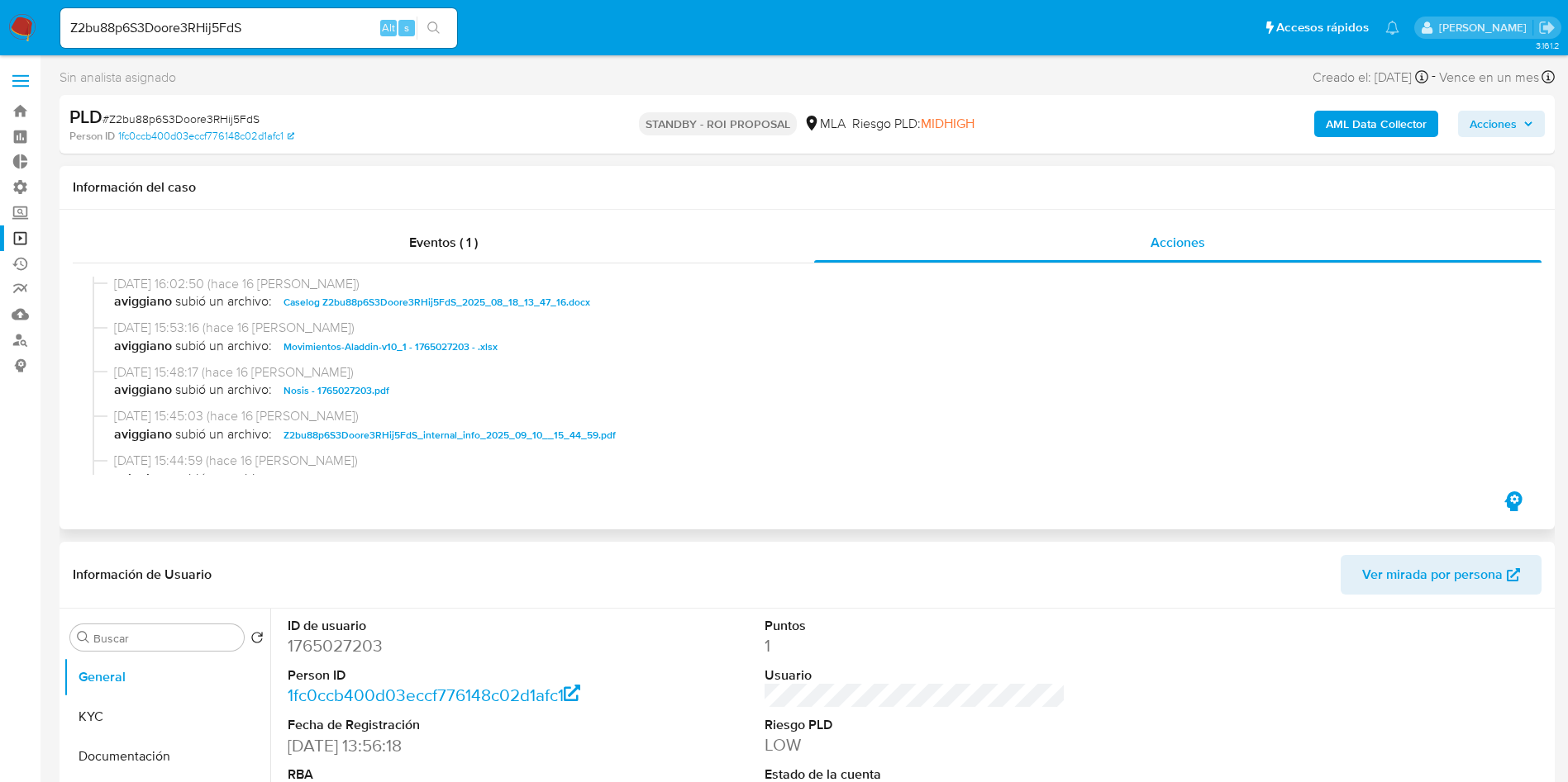
click at [420, 305] on span "Caselog Z2bu88p6S3Doore3RHij5FdS_2025_08_18_13_47_16.docx" at bounding box center [436, 302] width 307 height 20
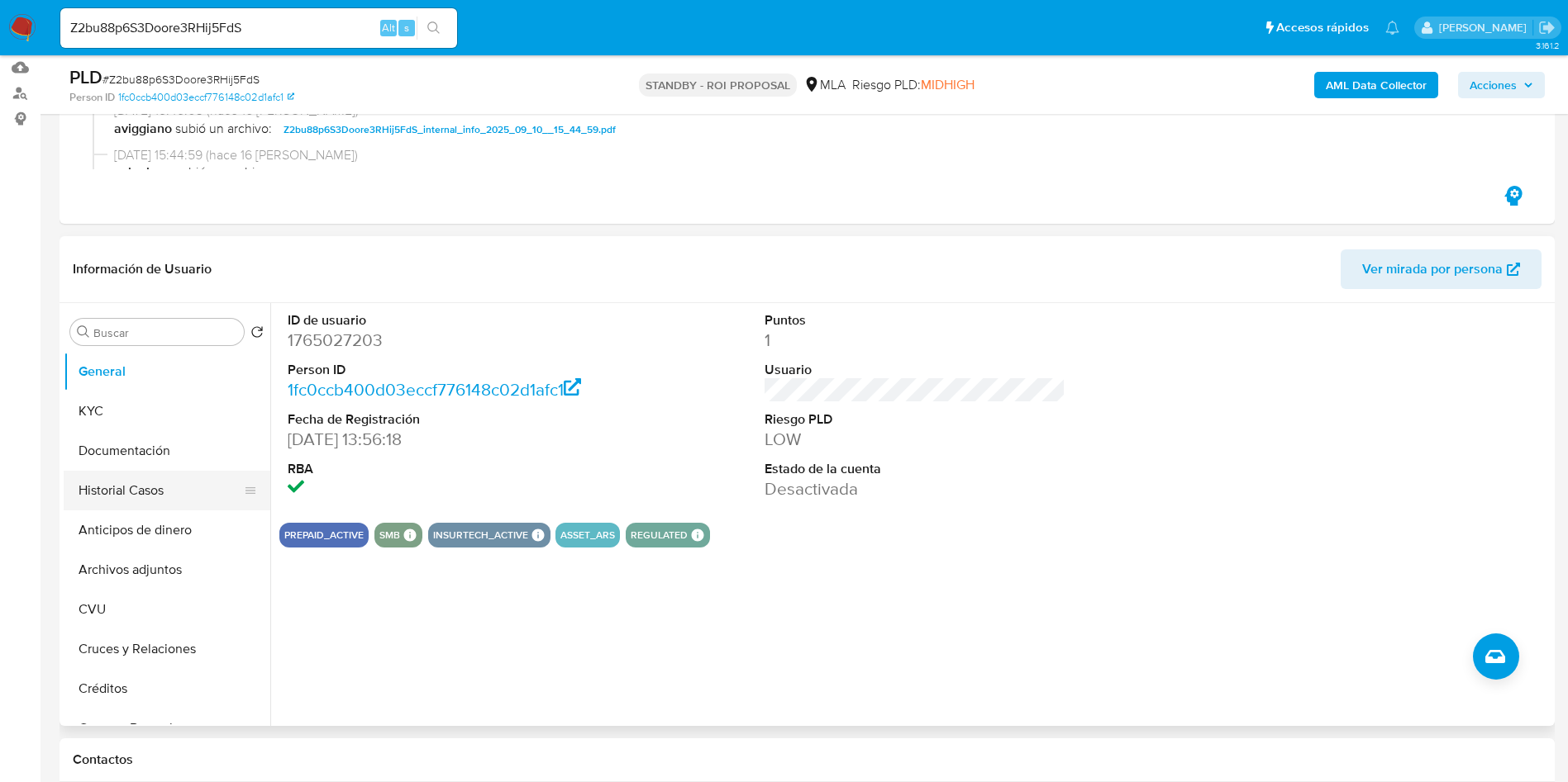
scroll to position [248, 0]
click at [132, 493] on button "Historial Casos" at bounding box center [160, 490] width 193 height 40
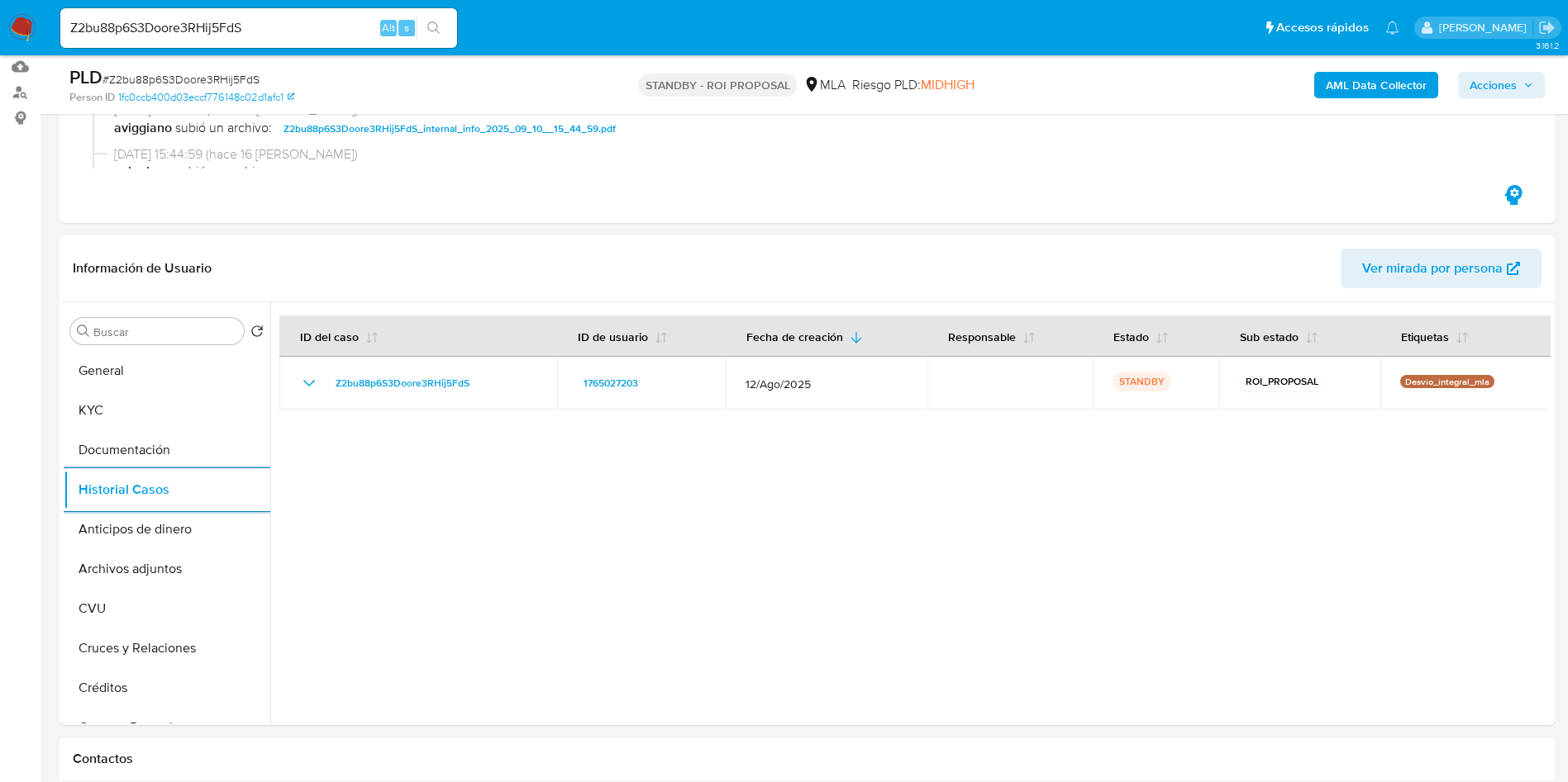
click at [240, 34] on input "Z2bu88p6S3Doore3RHij5FdS" at bounding box center [258, 28] width 396 height 22
paste input "flGJuZqInNpr6nIeN7D7Nrm3"
type input "flGJuZqInNpr6nIeN7D7Nrm3"
click at [434, 32] on icon "search-icon" at bounding box center [433, 28] width 13 height 13
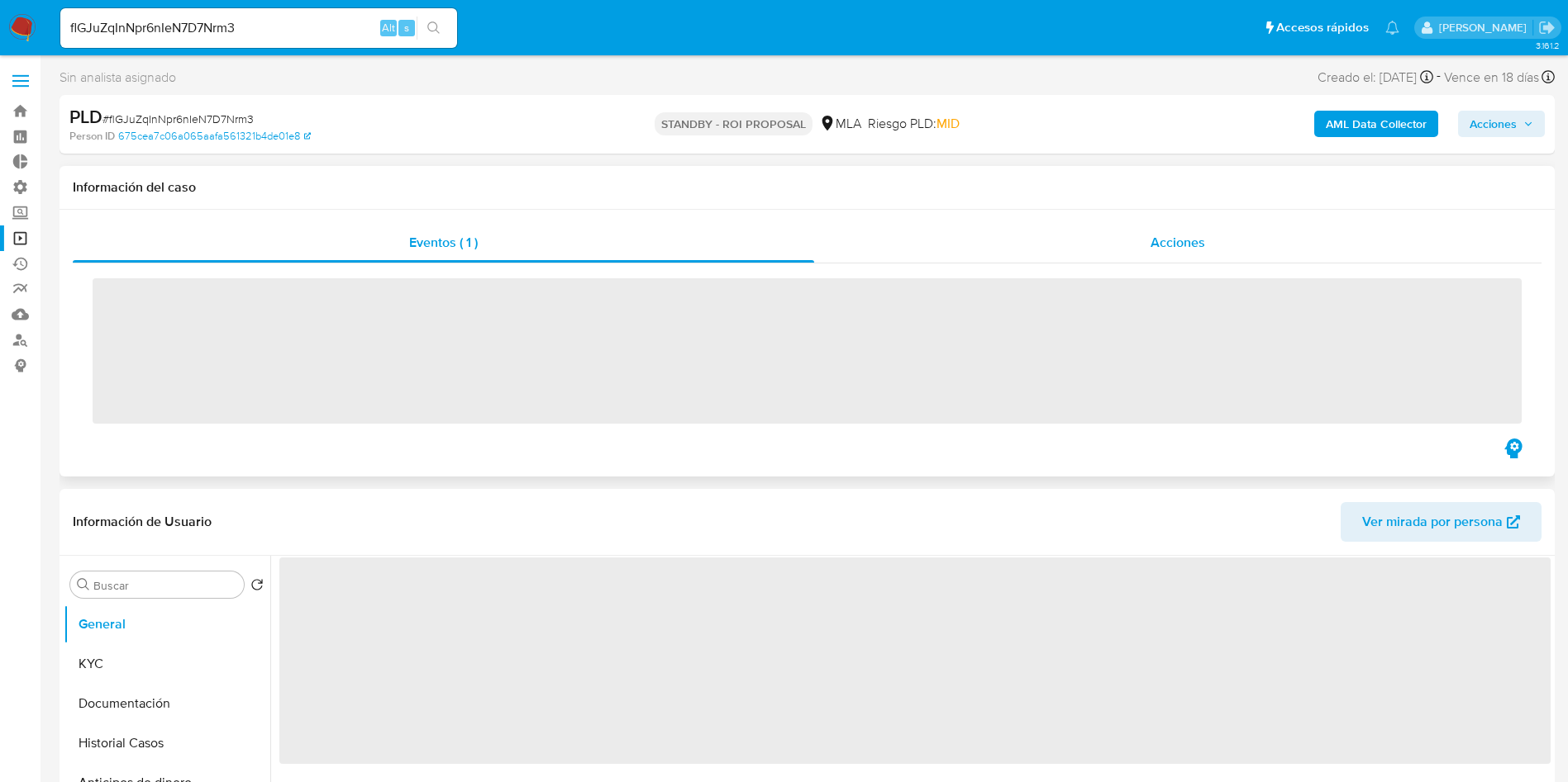
click at [1177, 248] on span "Acciones" at bounding box center [1177, 243] width 55 height 19
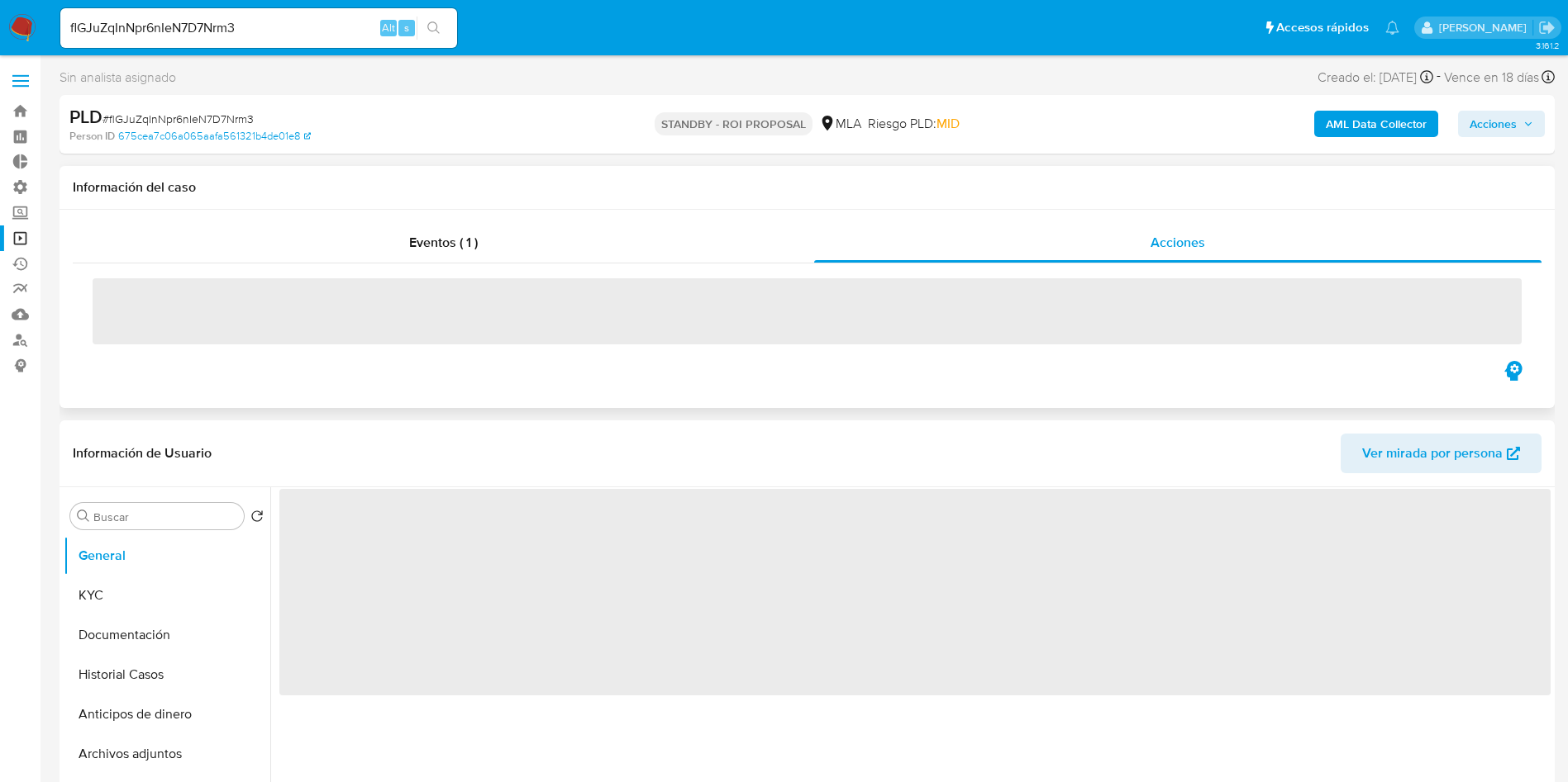
select select "10"
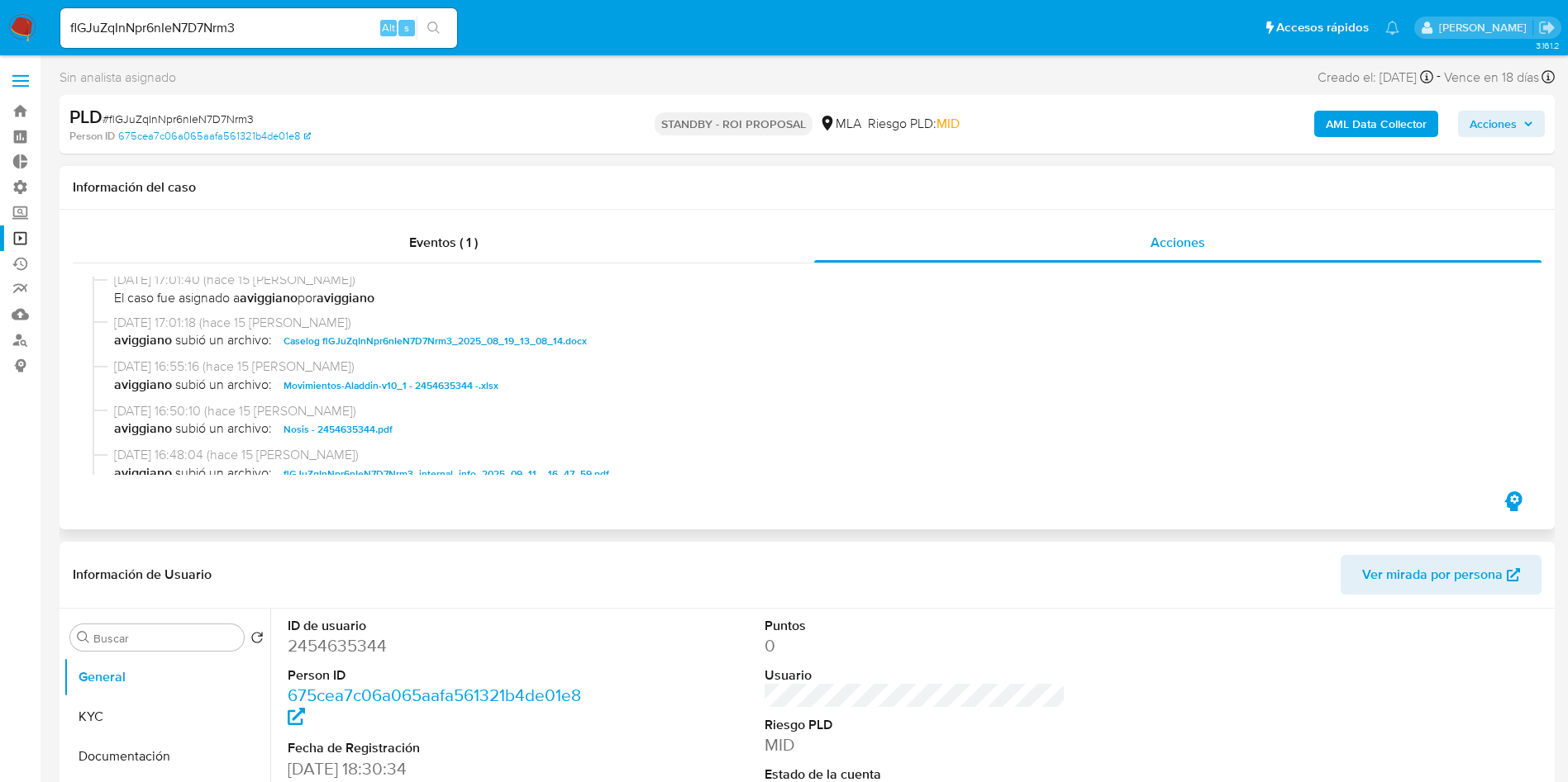
scroll to position [372, 0]
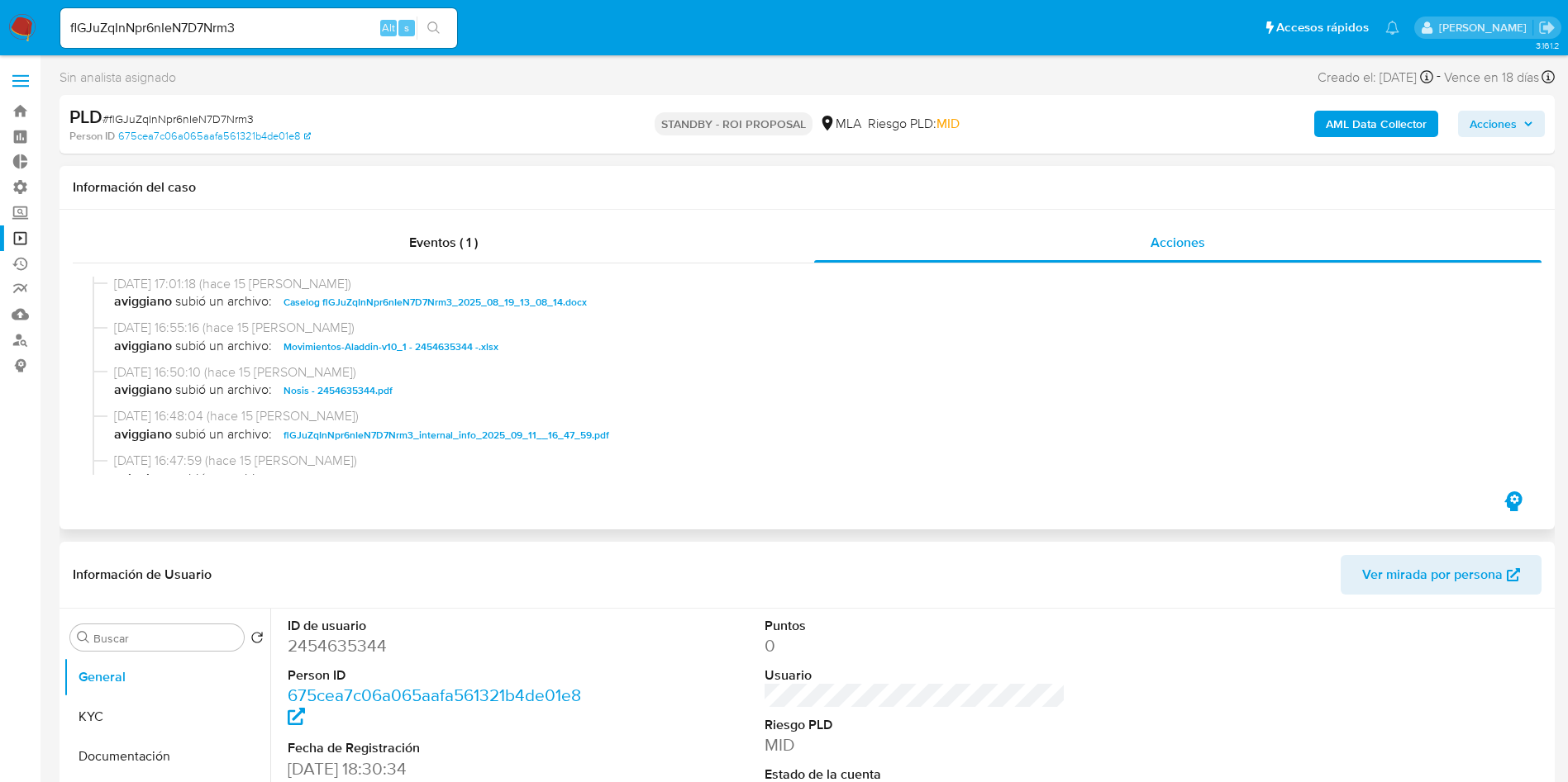
click at [405, 306] on span "Caselog flGJuZqInNpr6nIeN7D7Nrm3_2025_08_19_13_08_14.docx" at bounding box center [435, 302] width 303 height 20
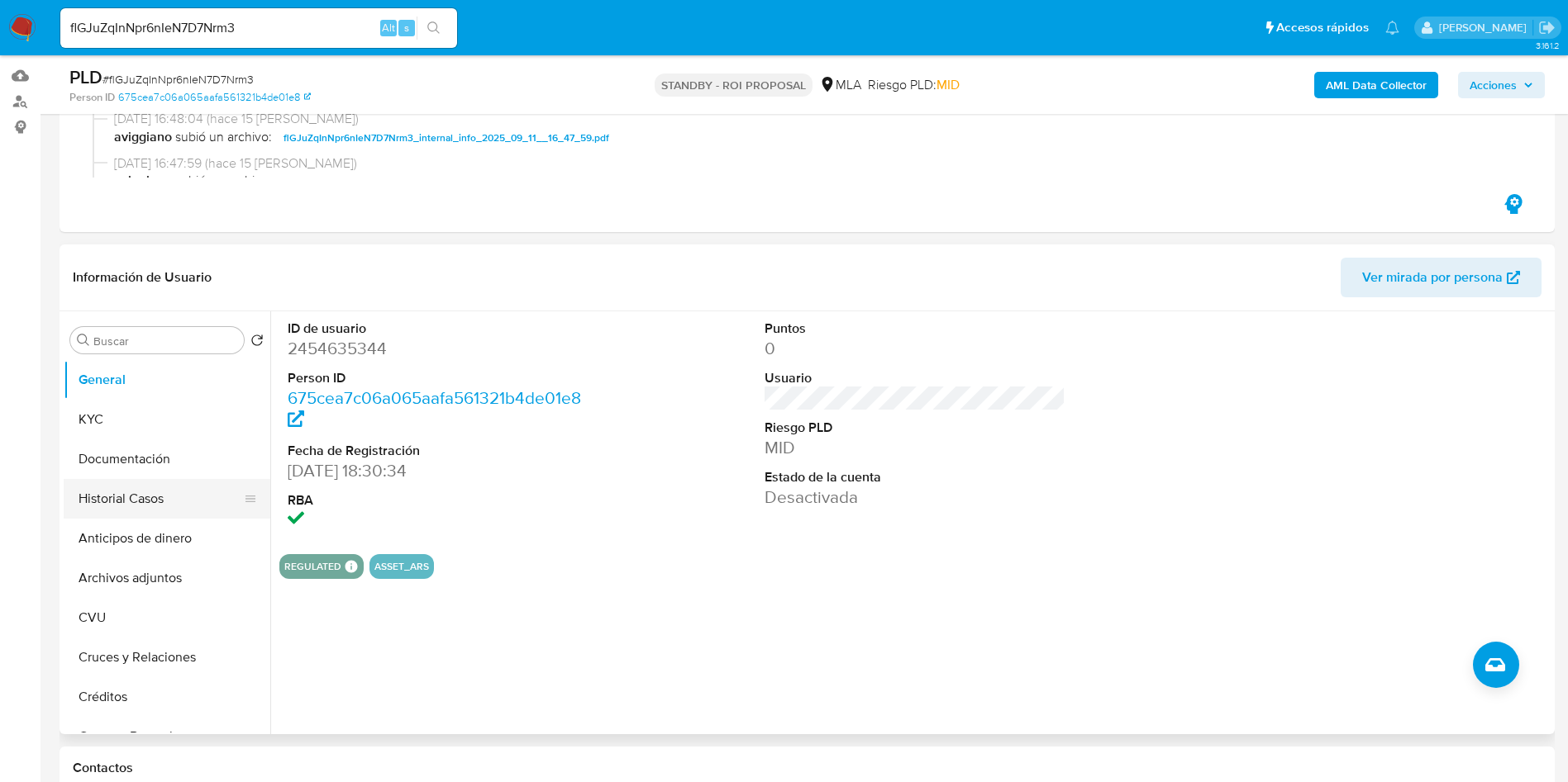
scroll to position [248, 0]
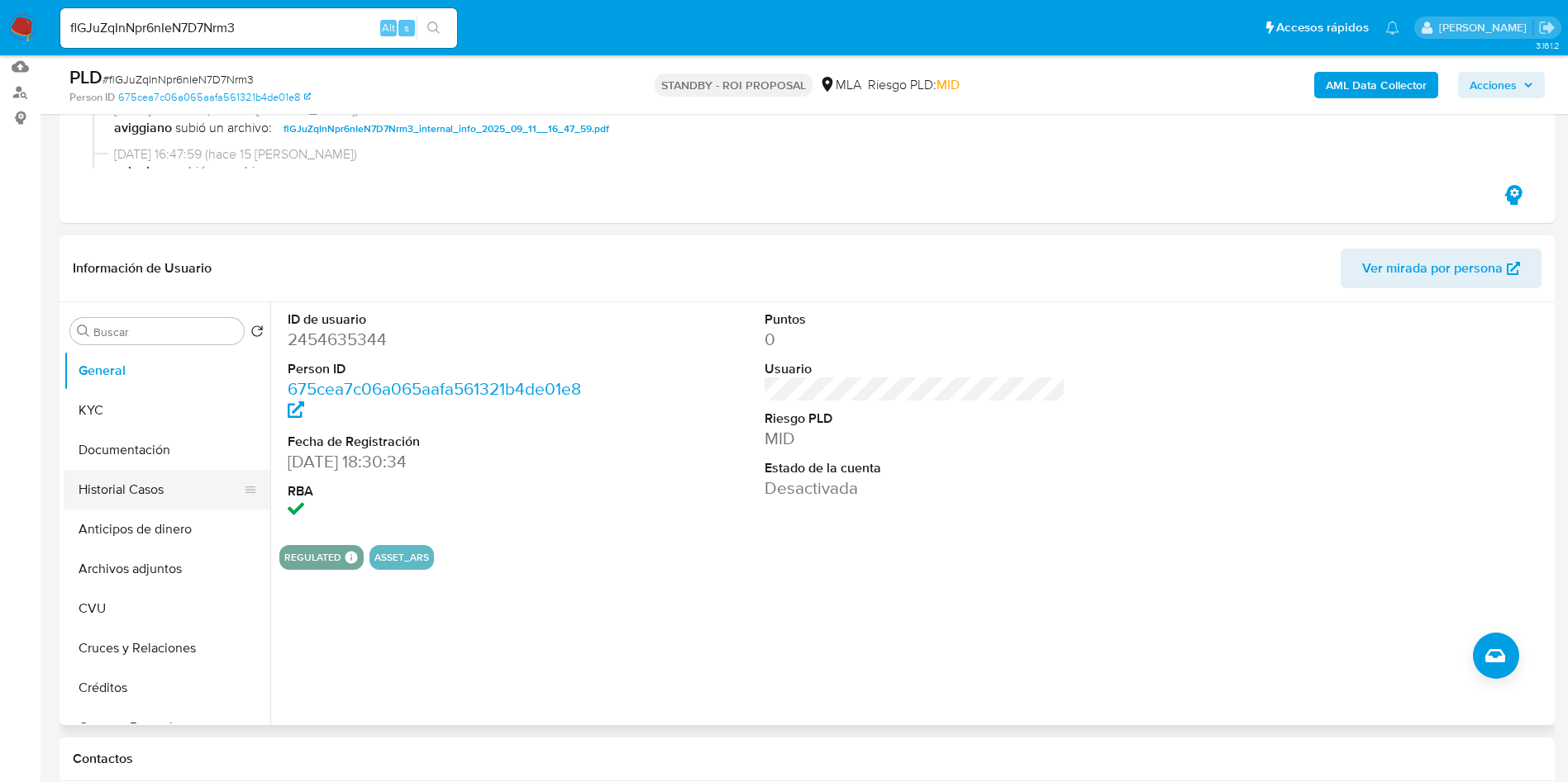
click at [112, 495] on button "Historial Casos" at bounding box center [160, 490] width 193 height 40
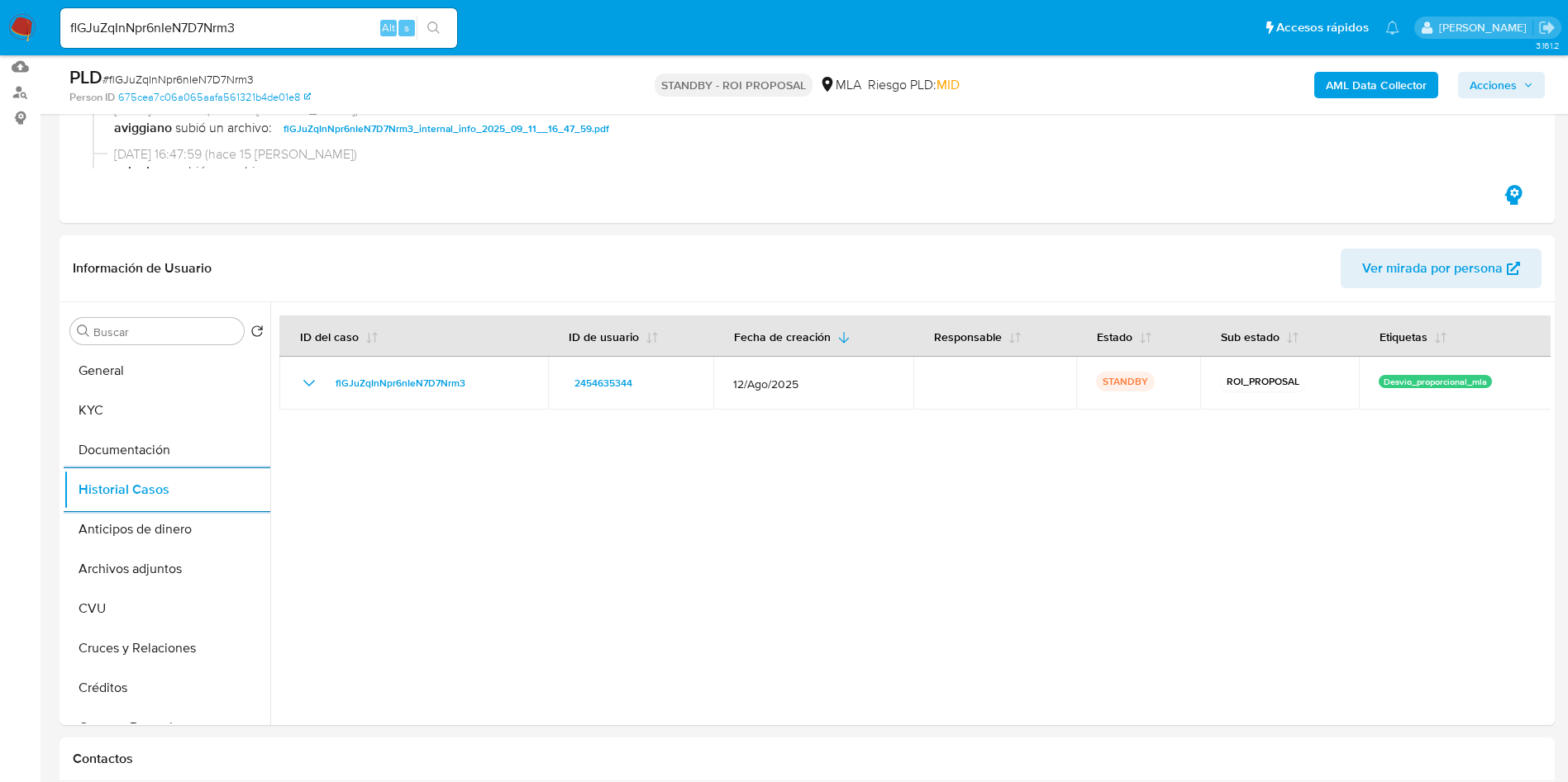
click at [217, 19] on input "flGJuZqInNpr6nIeN7D7Nrm3" at bounding box center [258, 28] width 396 height 22
paste input "iHcgh7XHMhqPDA6vz3mp3A70"
type input "iHcgh7XHMhqPDA6vz3mp3A70"
click at [431, 24] on icon "search-icon" at bounding box center [433, 28] width 13 height 13
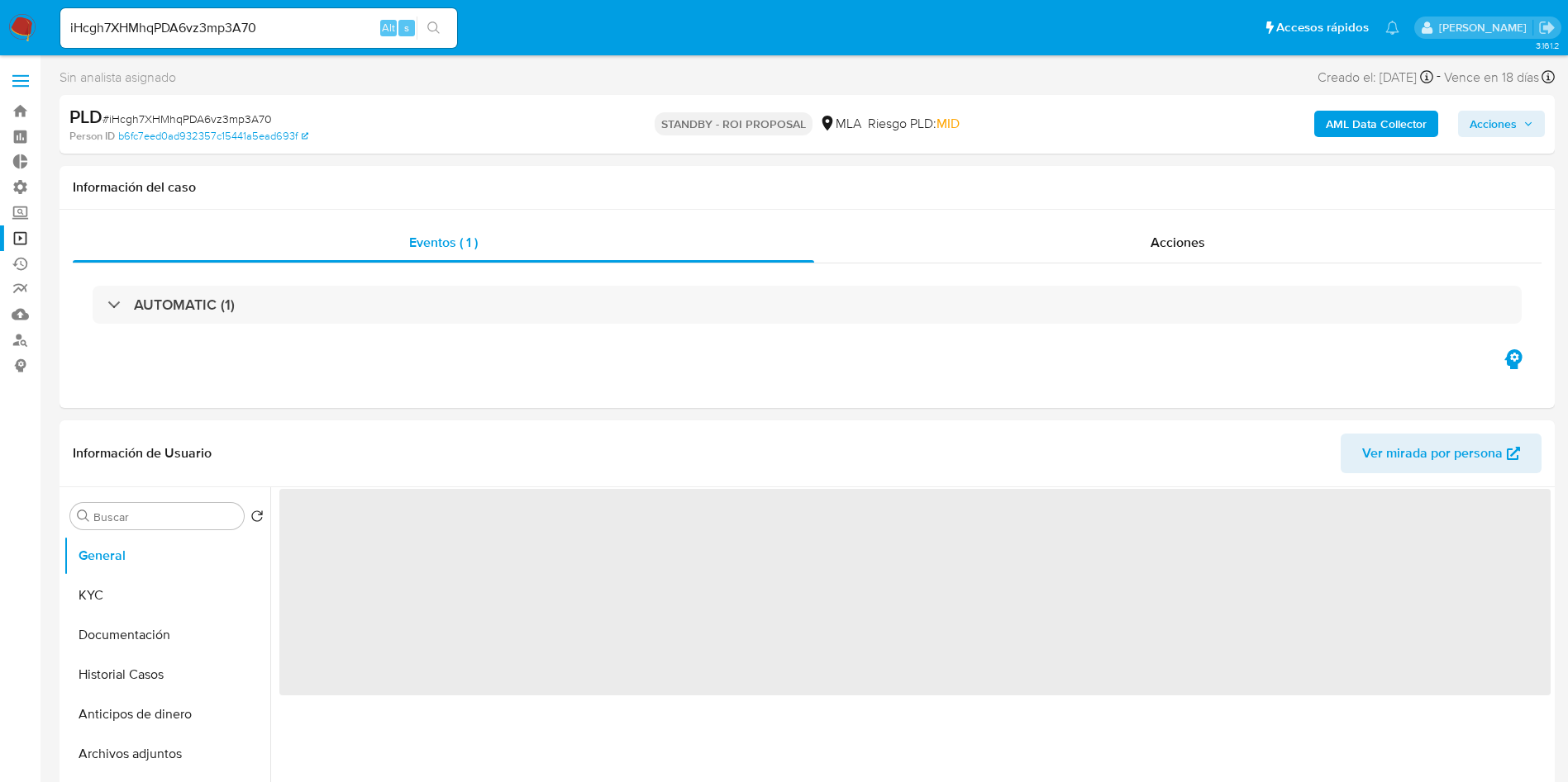
select select "10"
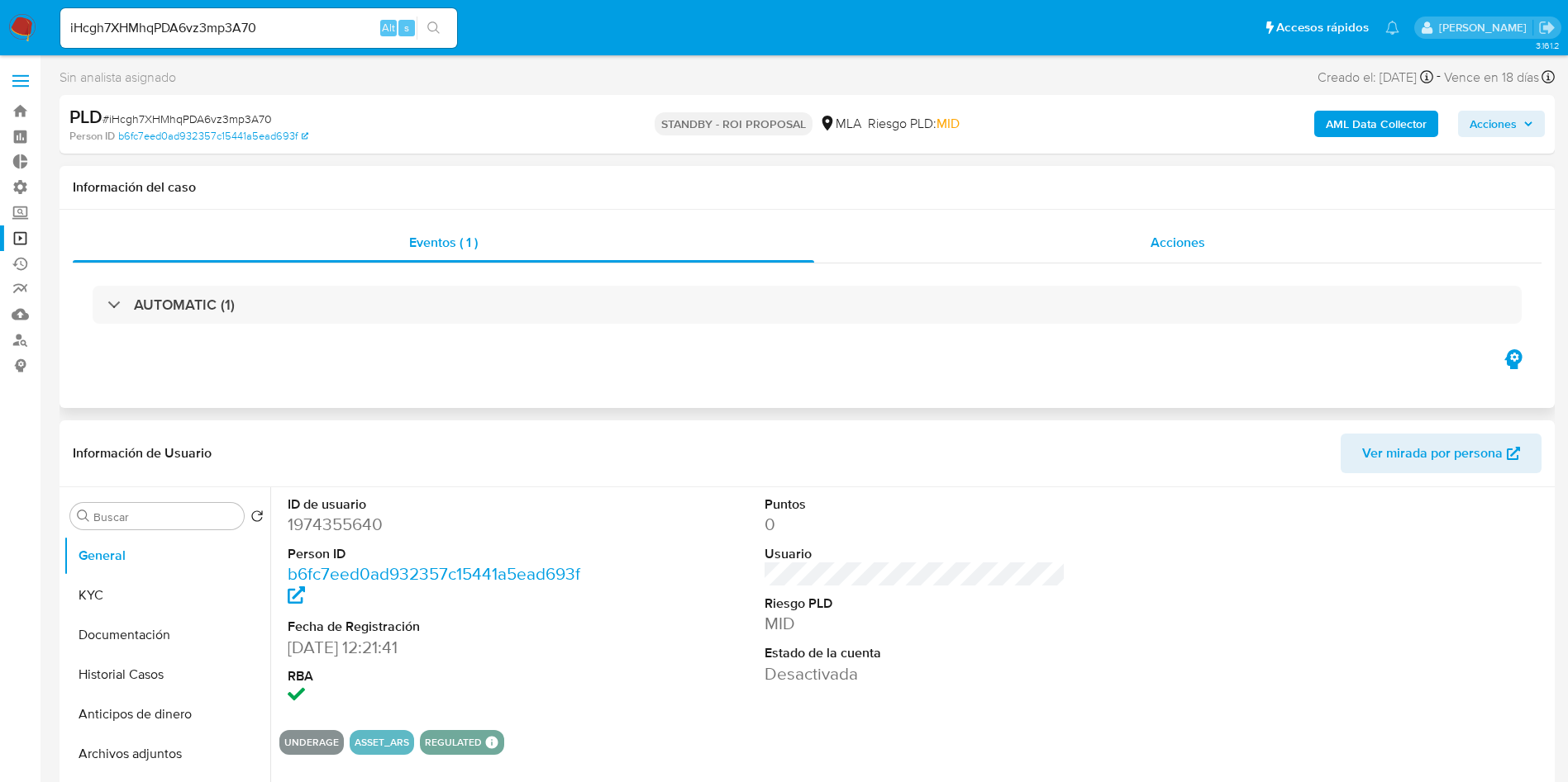
click at [1152, 257] on div "Acciones" at bounding box center [1177, 243] width 727 height 40
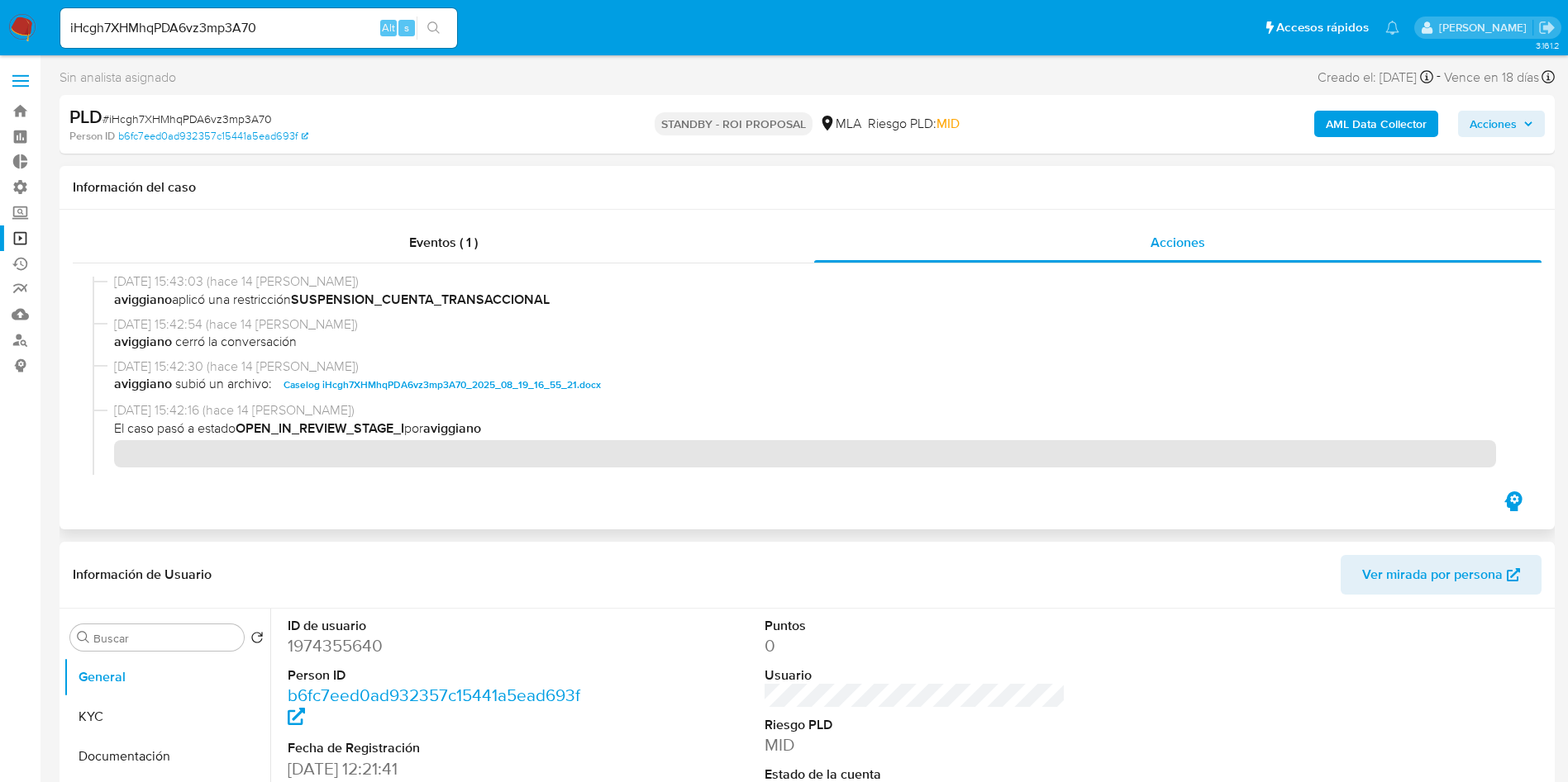
scroll to position [124, 0]
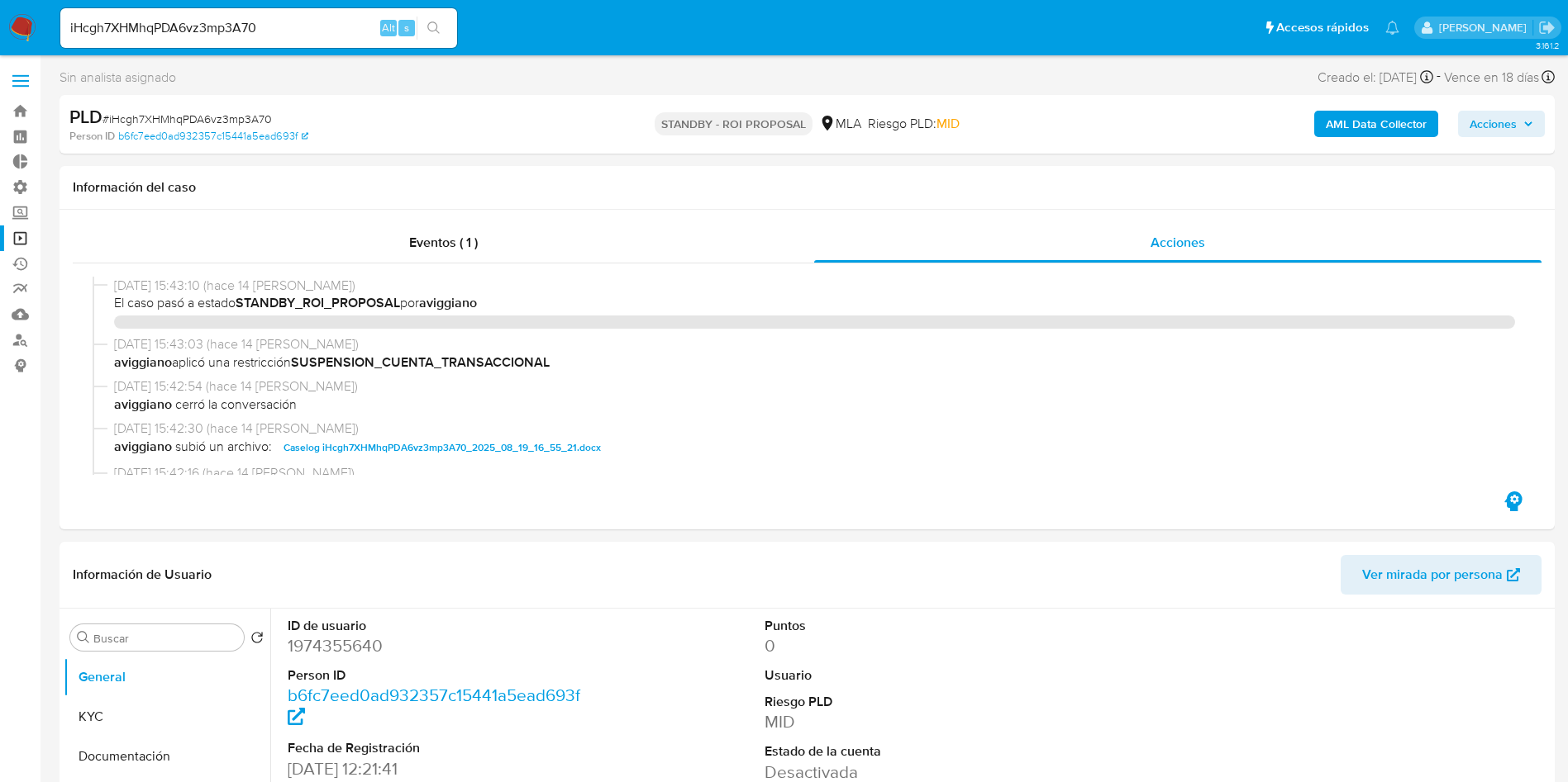
select select "10"
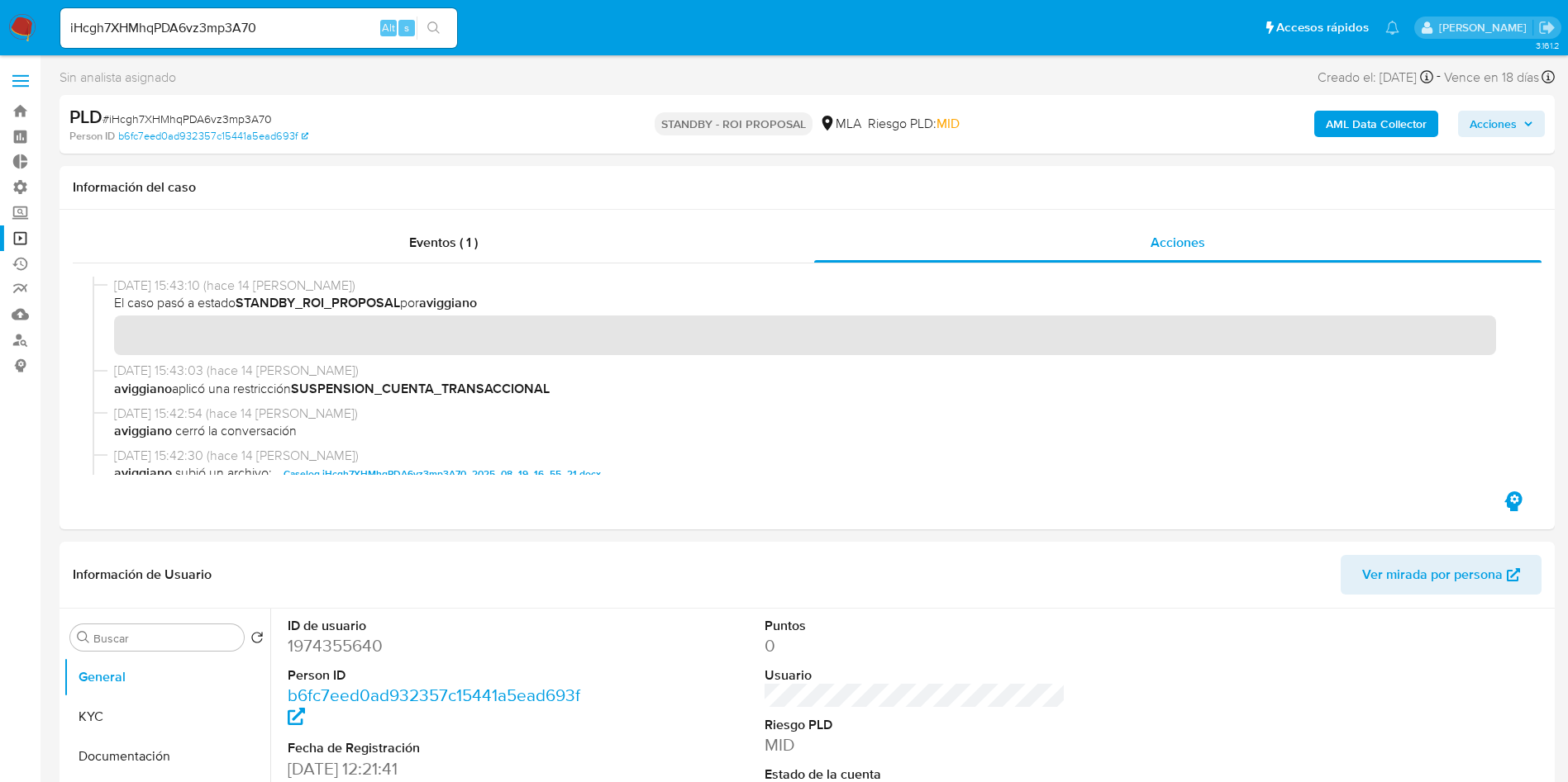
click at [409, 464] on span "Caselog iHcgh7XHMhqPDA6vz3mp3A70_2025_08_19_16_55_21.docx" at bounding box center [442, 474] width 317 height 20
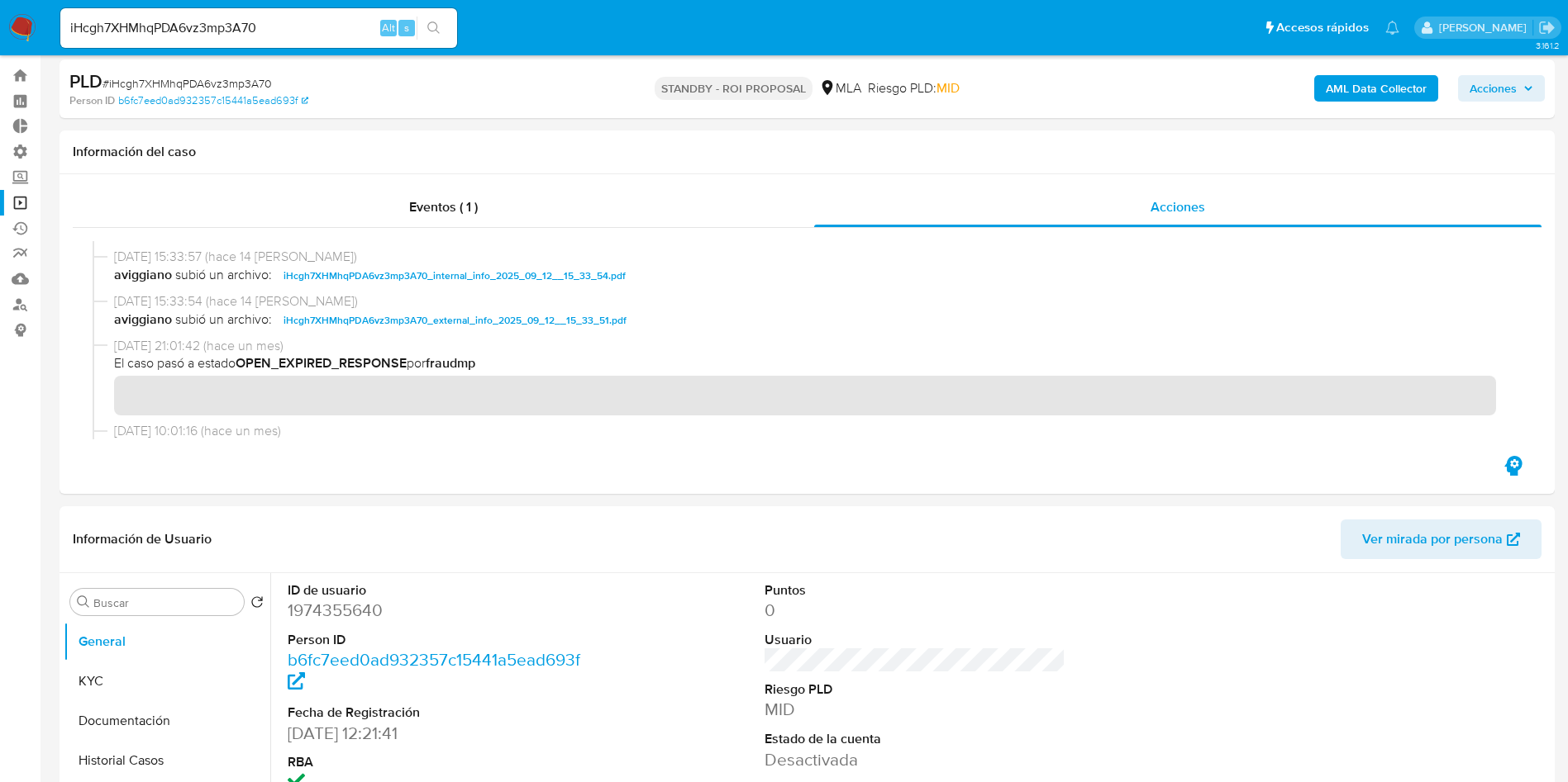
scroll to position [372, 0]
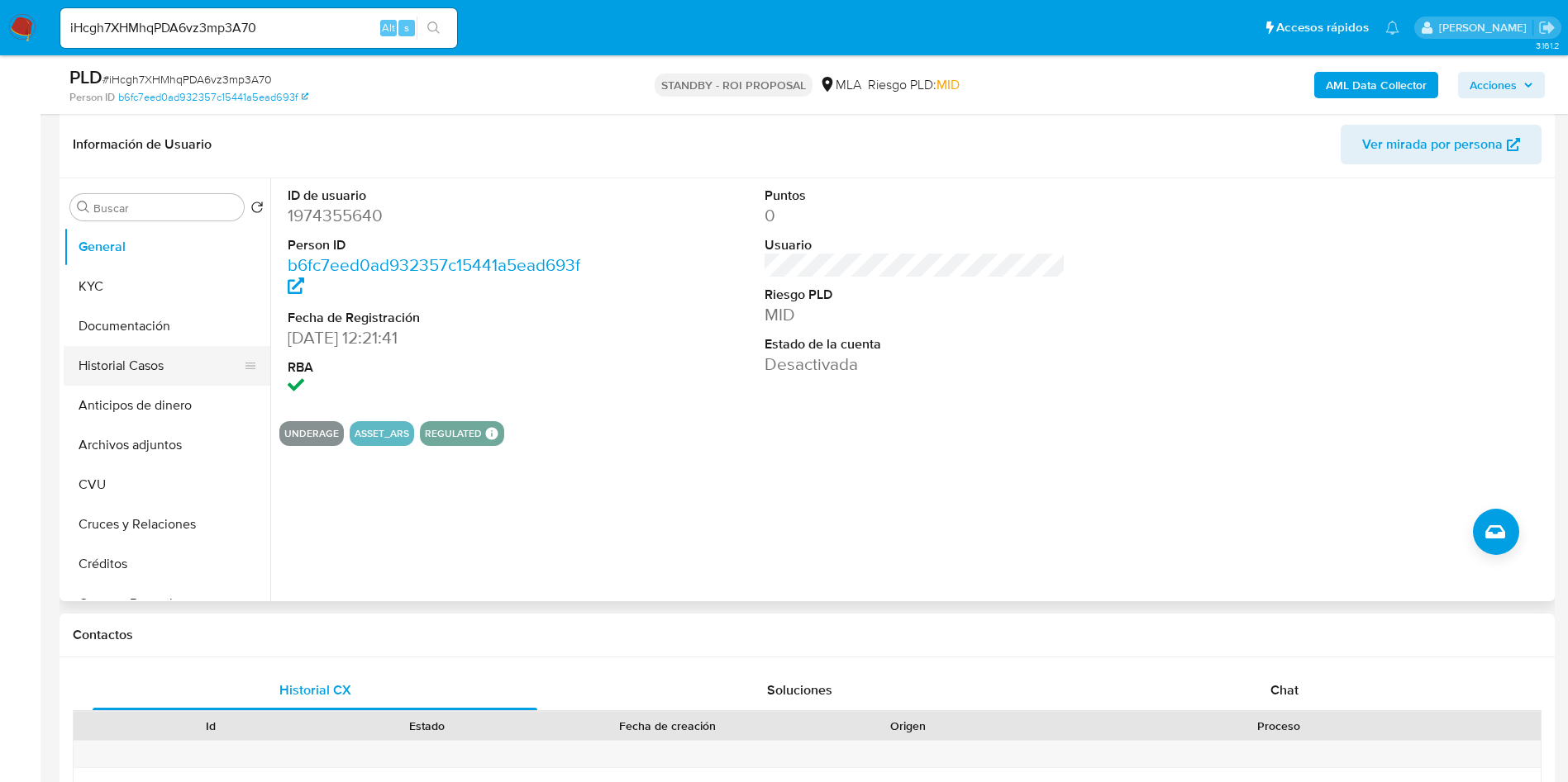
click at [156, 363] on button "Historial Casos" at bounding box center [160, 366] width 193 height 40
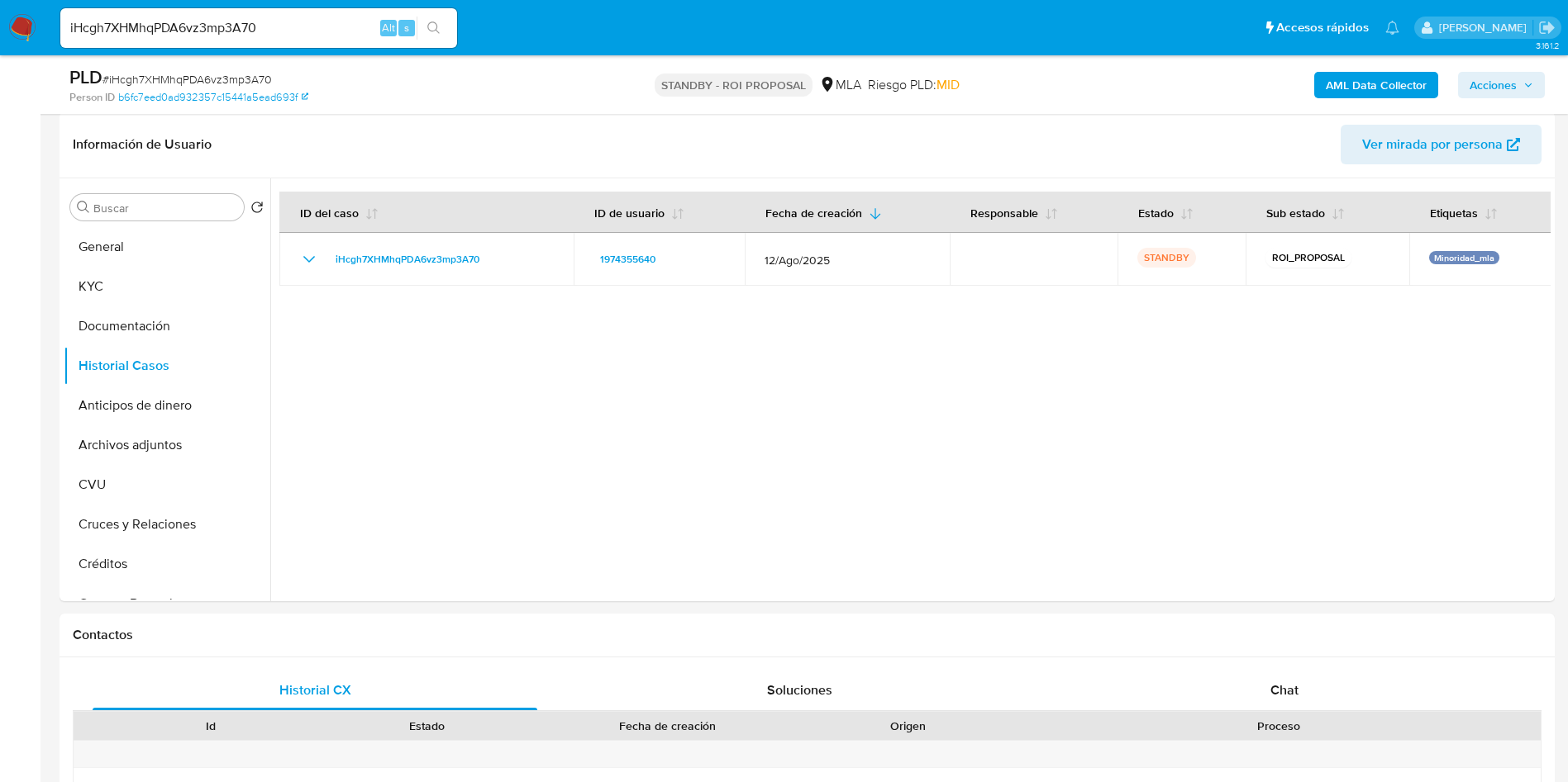
click at [180, 24] on input "iHcgh7XHMhqPDA6vz3mp3A70" at bounding box center [258, 28] width 396 height 22
paste input "mjIhhZI3XuYrevZx7rTbCnlI"
type input "mjIhhZI3XuYrevZx7rTbCnlI"
click at [429, 24] on icon "search-icon" at bounding box center [433, 28] width 13 height 13
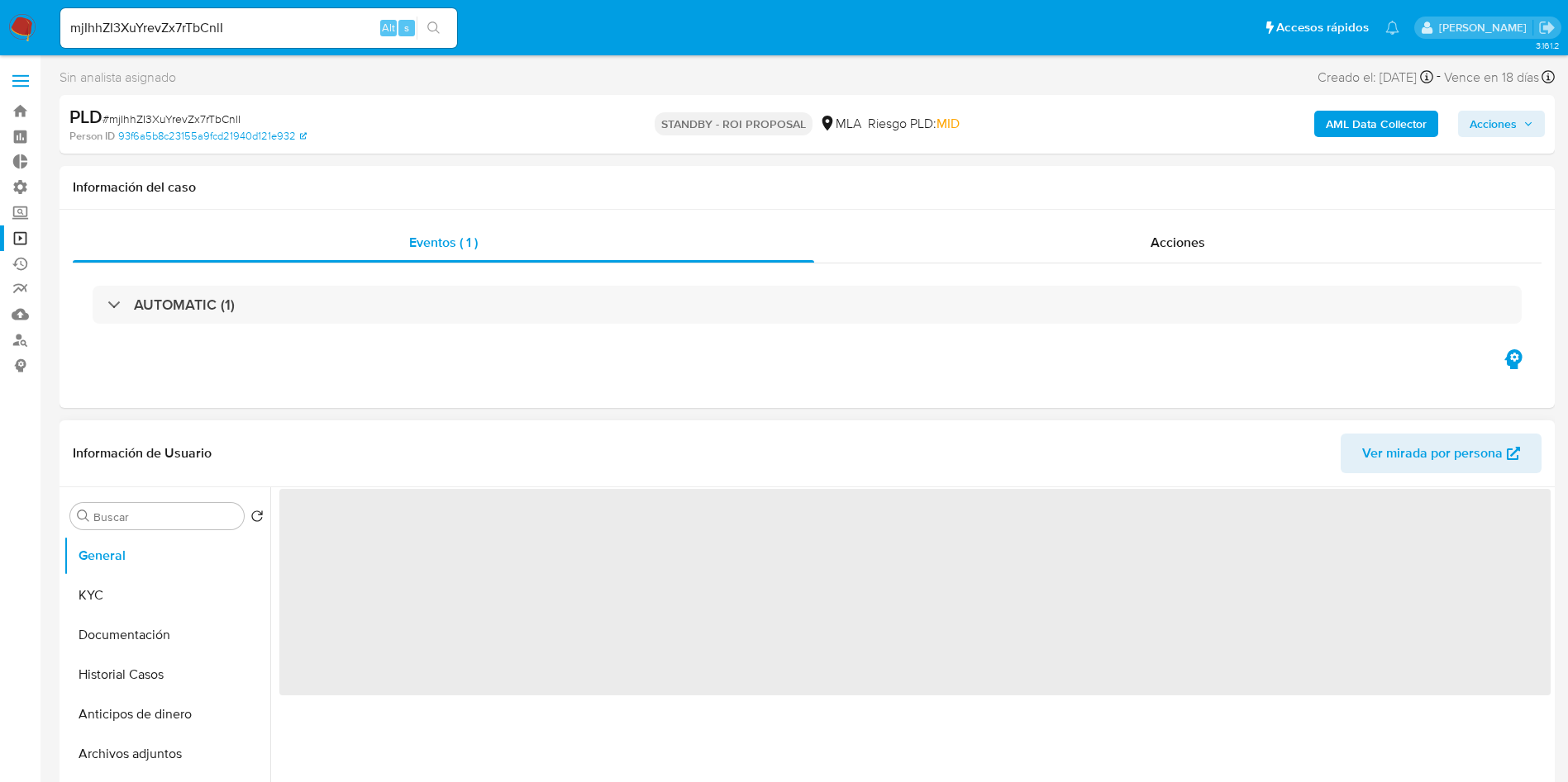
select select "10"
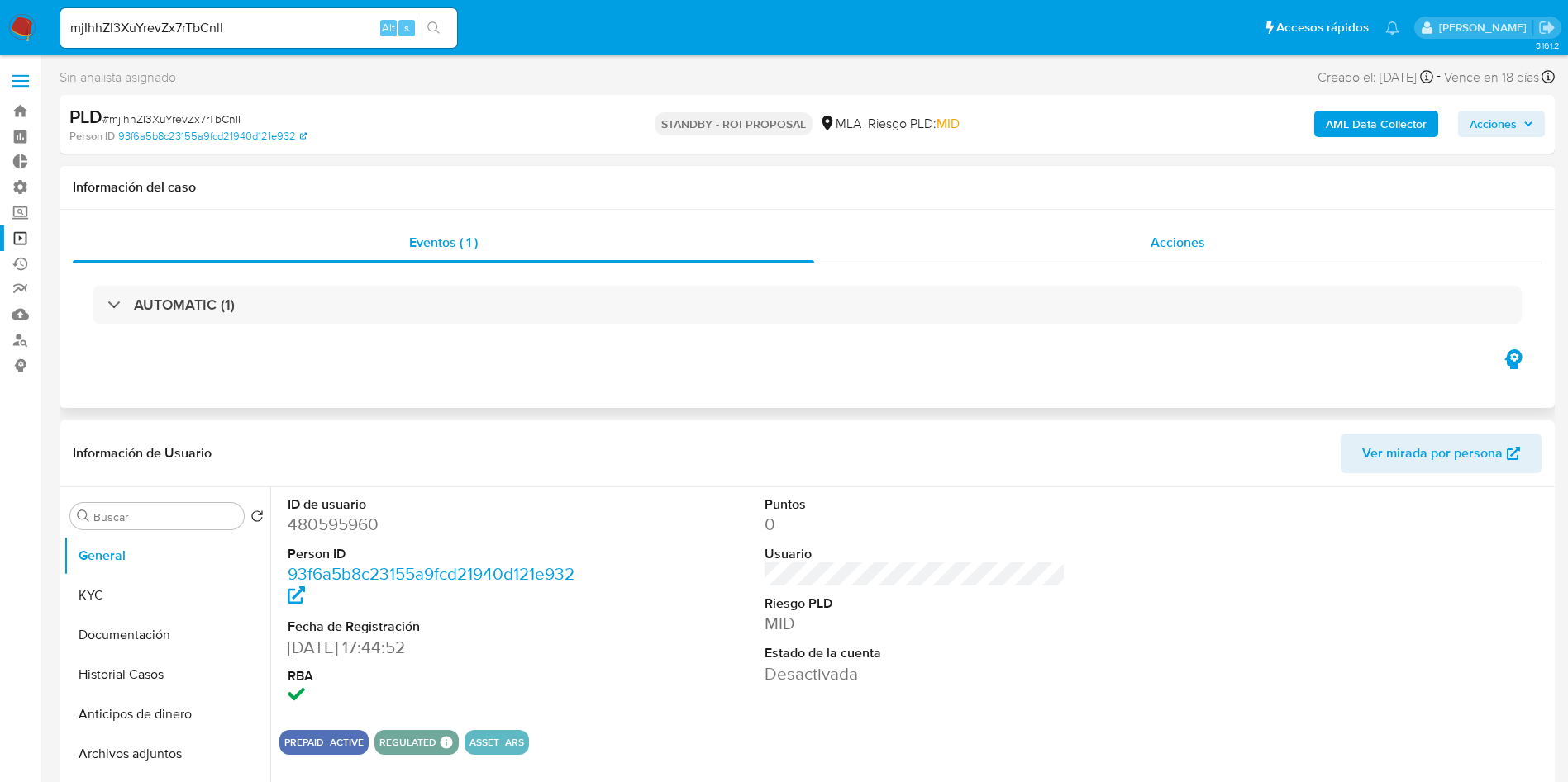
click at [1185, 246] on span "Acciones" at bounding box center [1177, 243] width 55 height 19
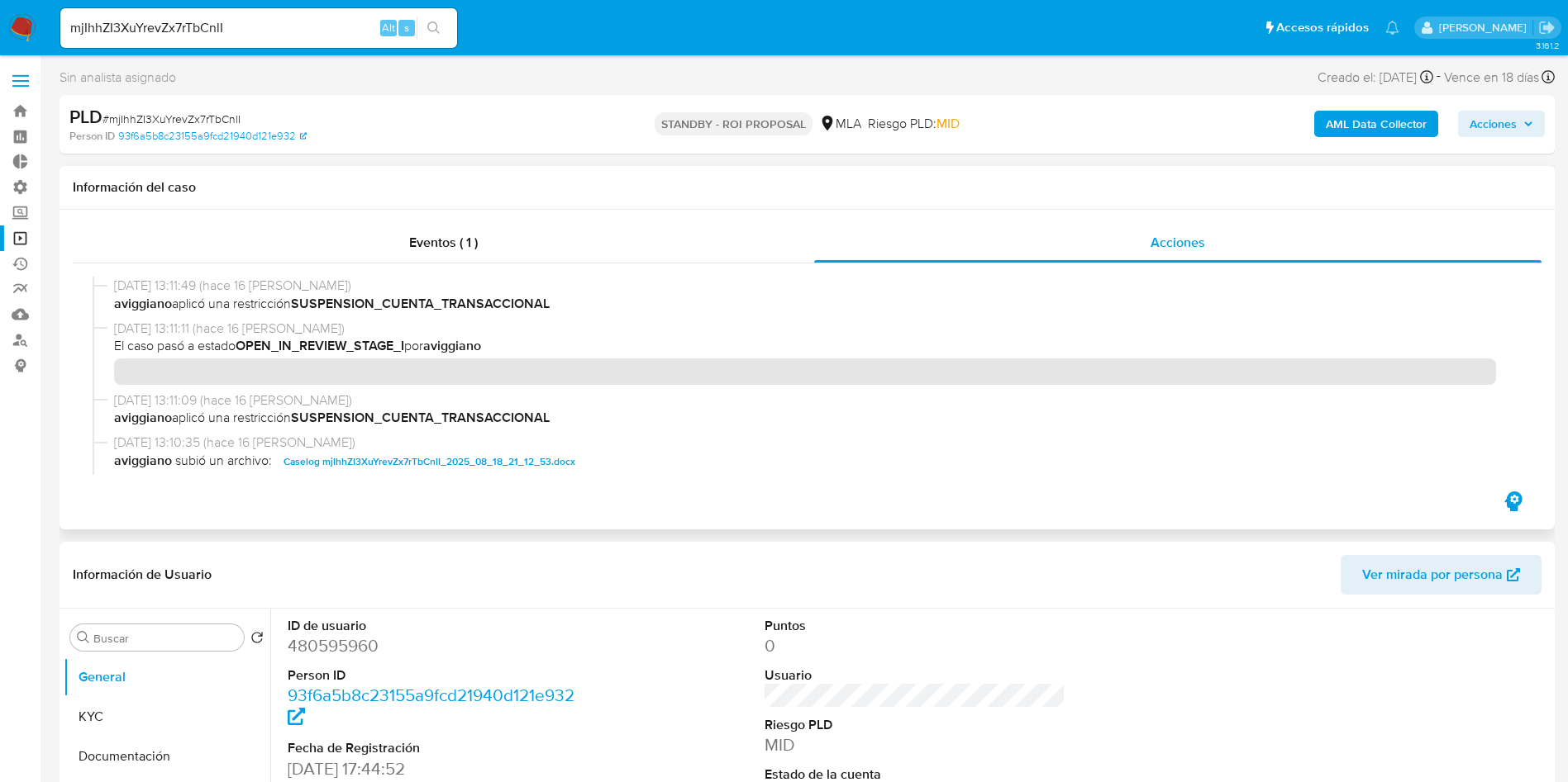
scroll to position [124, 0]
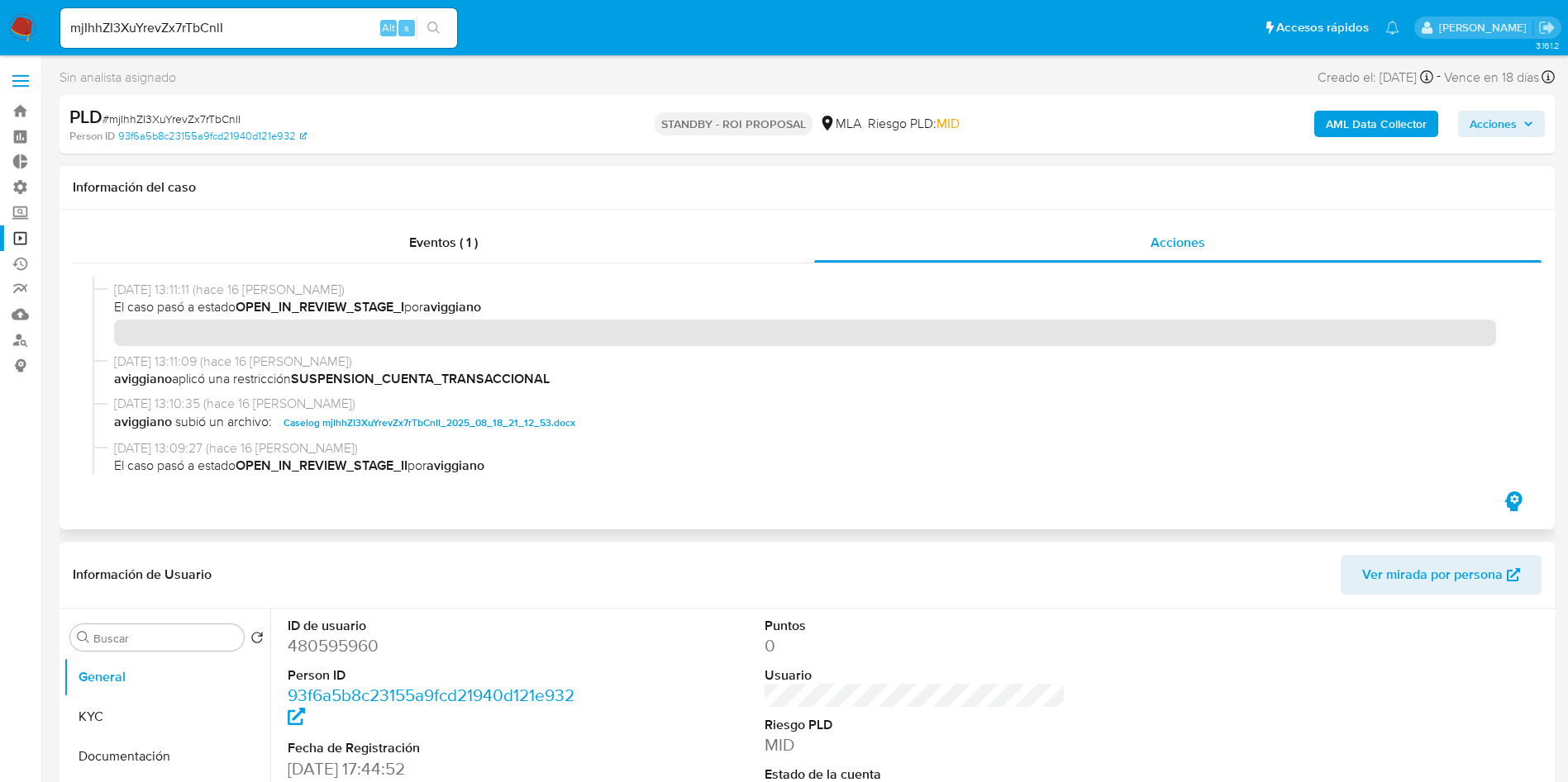
click at [430, 421] on span "Caselog mjIhhZI3XuYrevZx7rTbCnlI_2025_08_18_21_12_53.docx" at bounding box center [429, 422] width 292 height 20
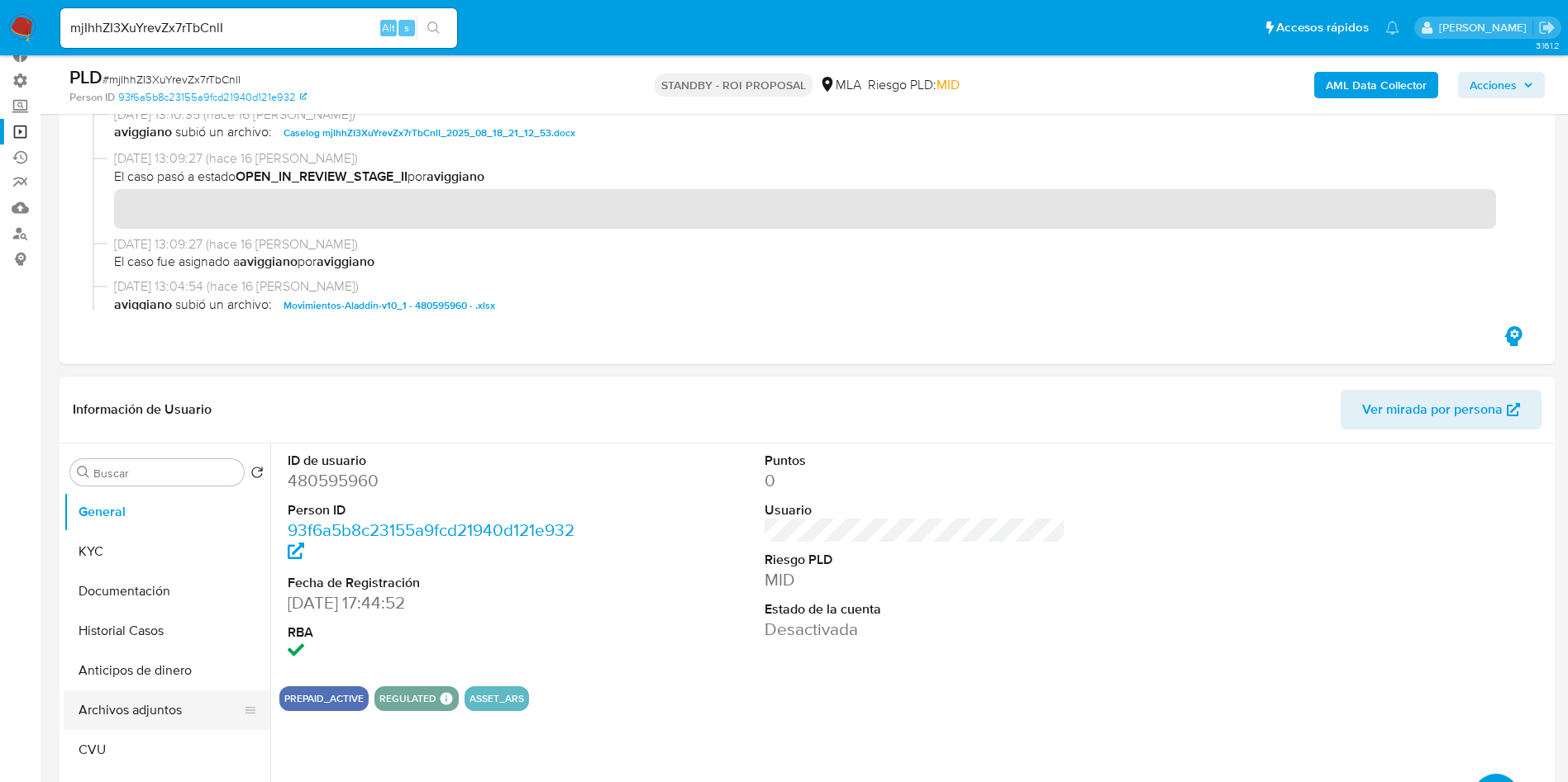
scroll to position [248, 0]
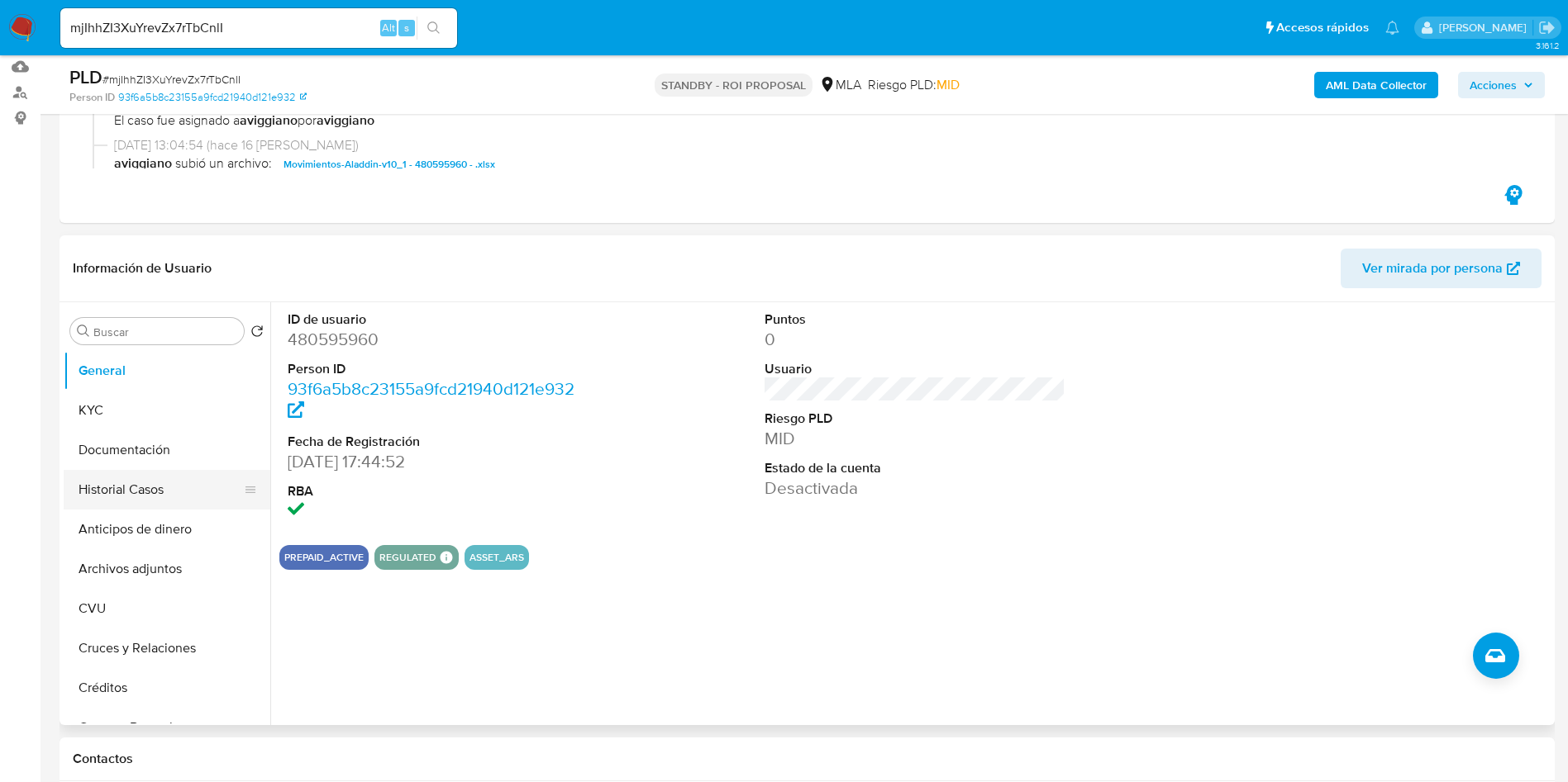
click at [120, 489] on button "Historial Casos" at bounding box center [160, 490] width 193 height 40
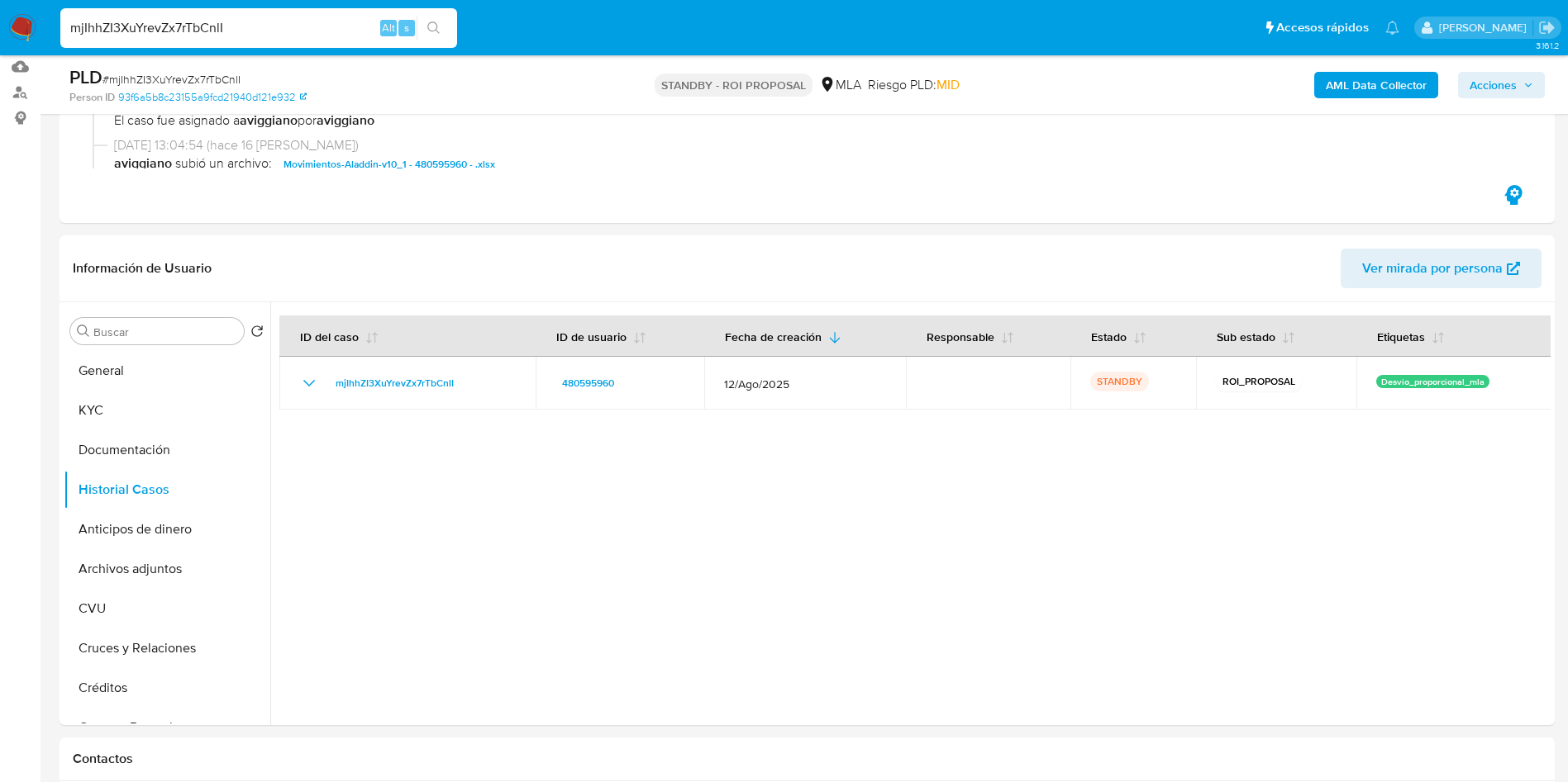
click at [155, 34] on input "mjIhhZI3XuYrevZx7rTbCnlI" at bounding box center [258, 28] width 396 height 22
paste input "PK2Ej2W4vVUcusz5MEnRGqqB"
type input "PK2Ej2W4vVUcusz5MEnRGqqB"
click at [442, 29] on button "search-icon" at bounding box center [433, 28] width 34 height 24
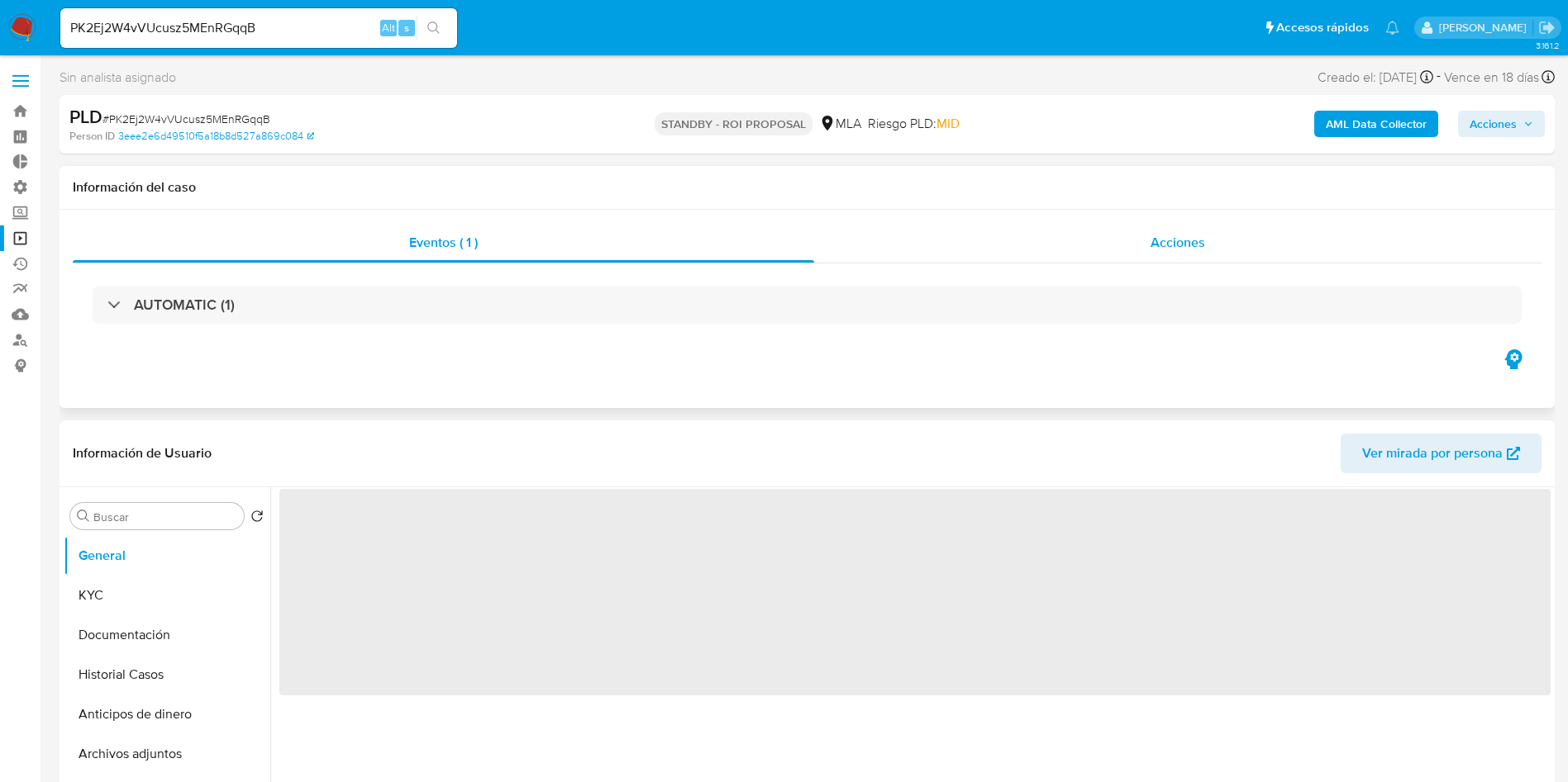
click at [1228, 242] on div "Acciones" at bounding box center [1177, 243] width 727 height 40
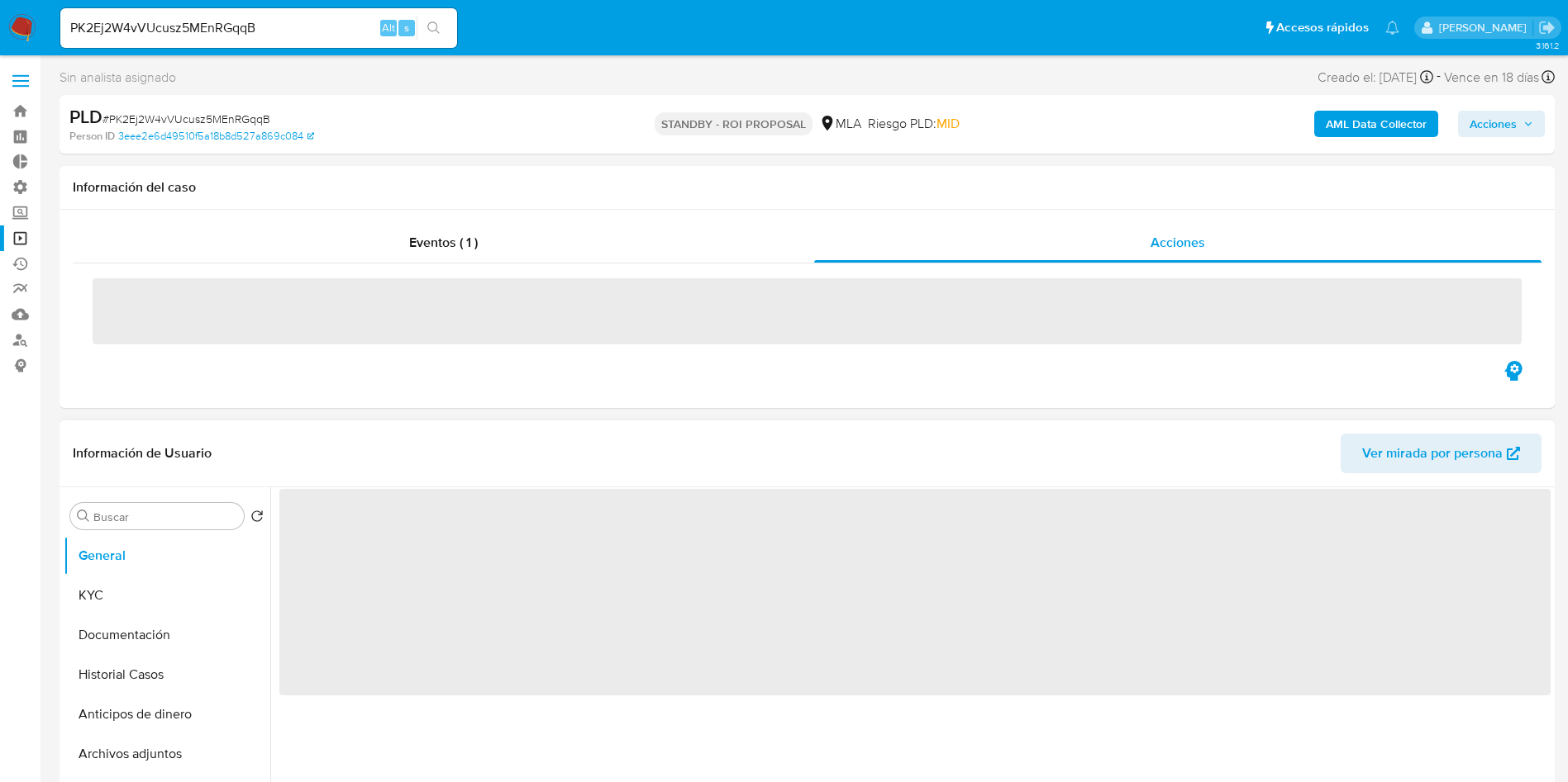
select select "10"
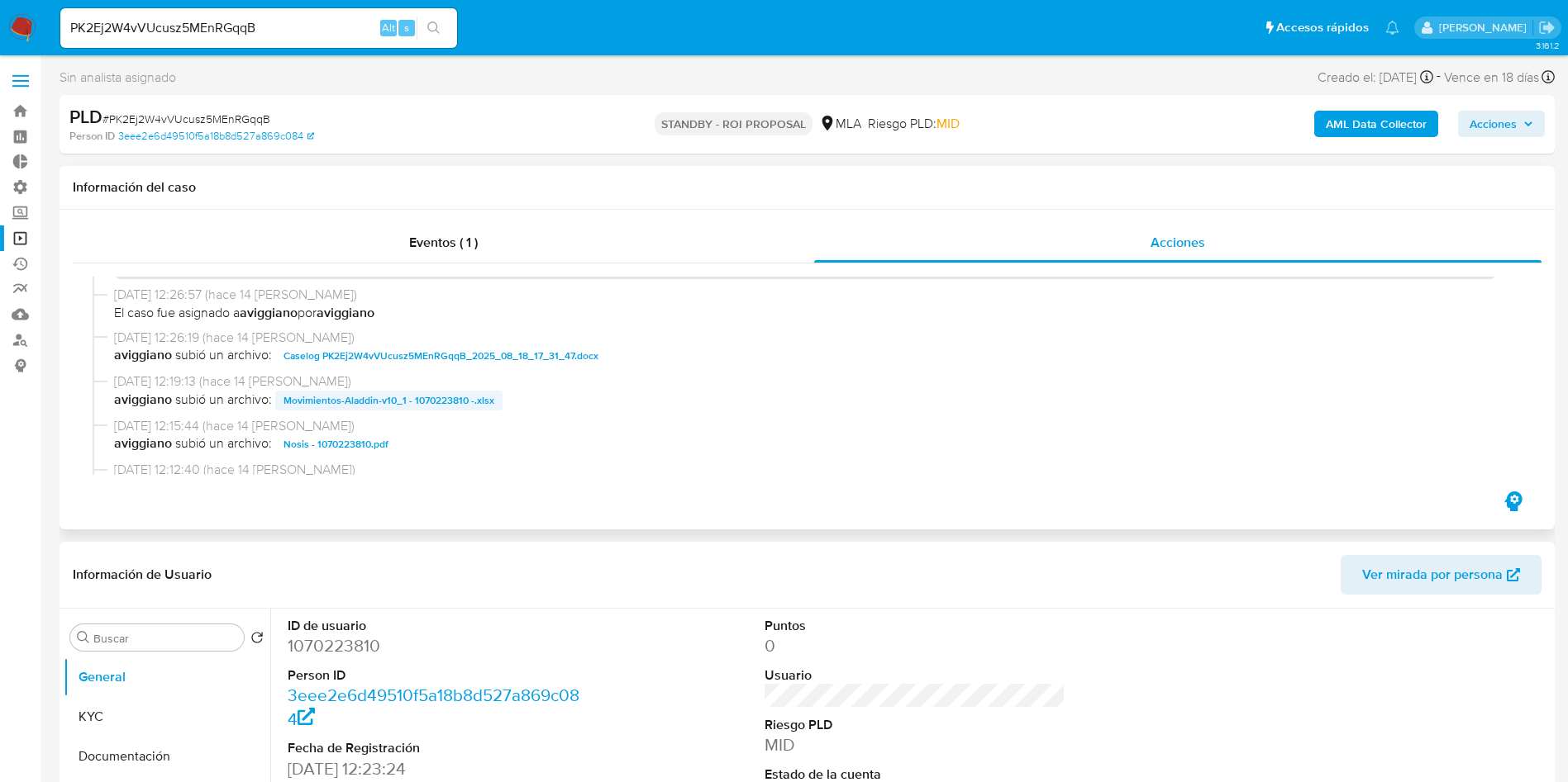
scroll to position [372, 0]
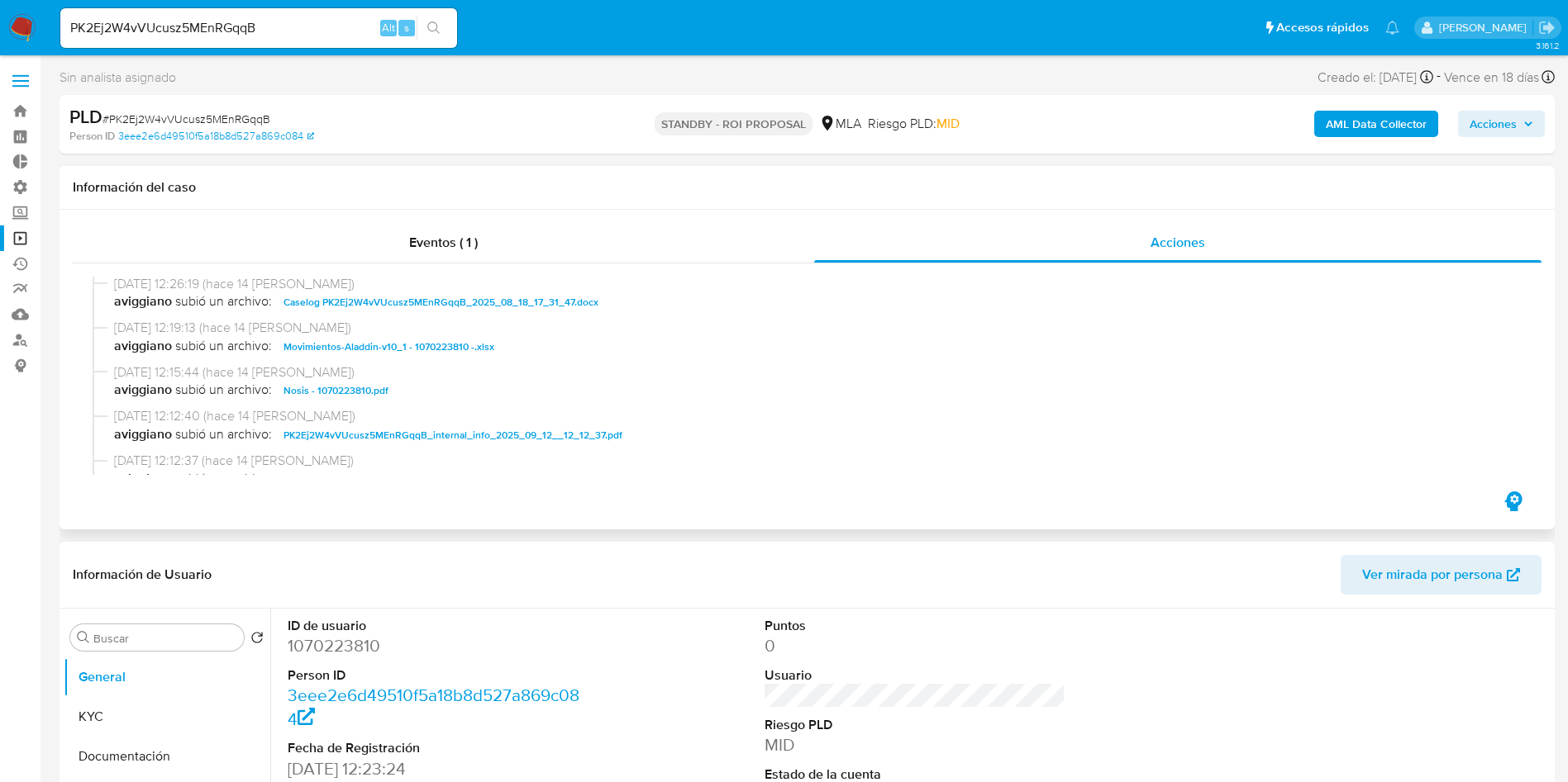
click at [395, 303] on span "Caselog PK2Ej2W4vVUcusz5MEnRGqqB_2025_08_18_17_31_47.docx" at bounding box center [440, 302] width 314 height 20
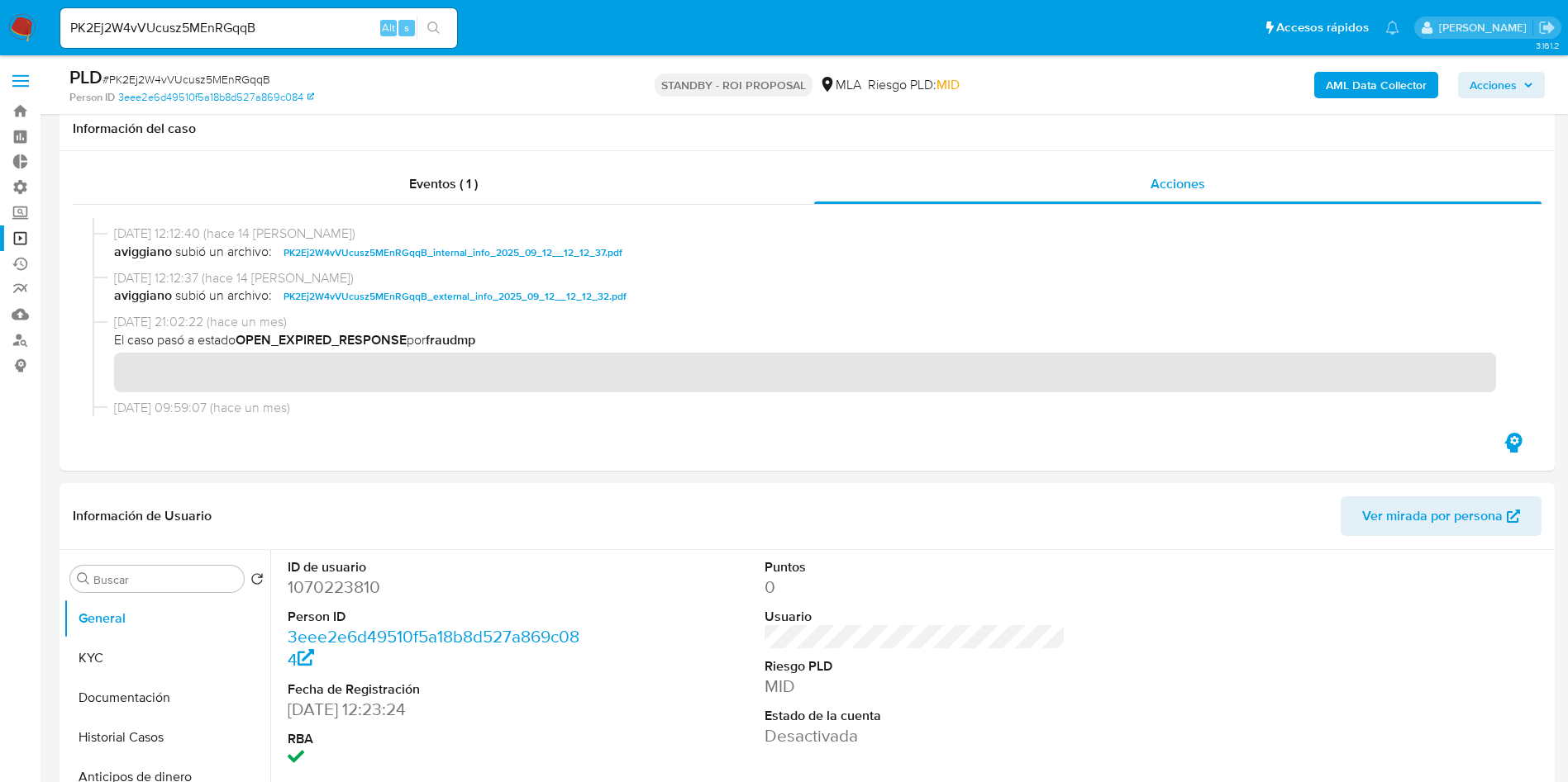
scroll to position [248, 0]
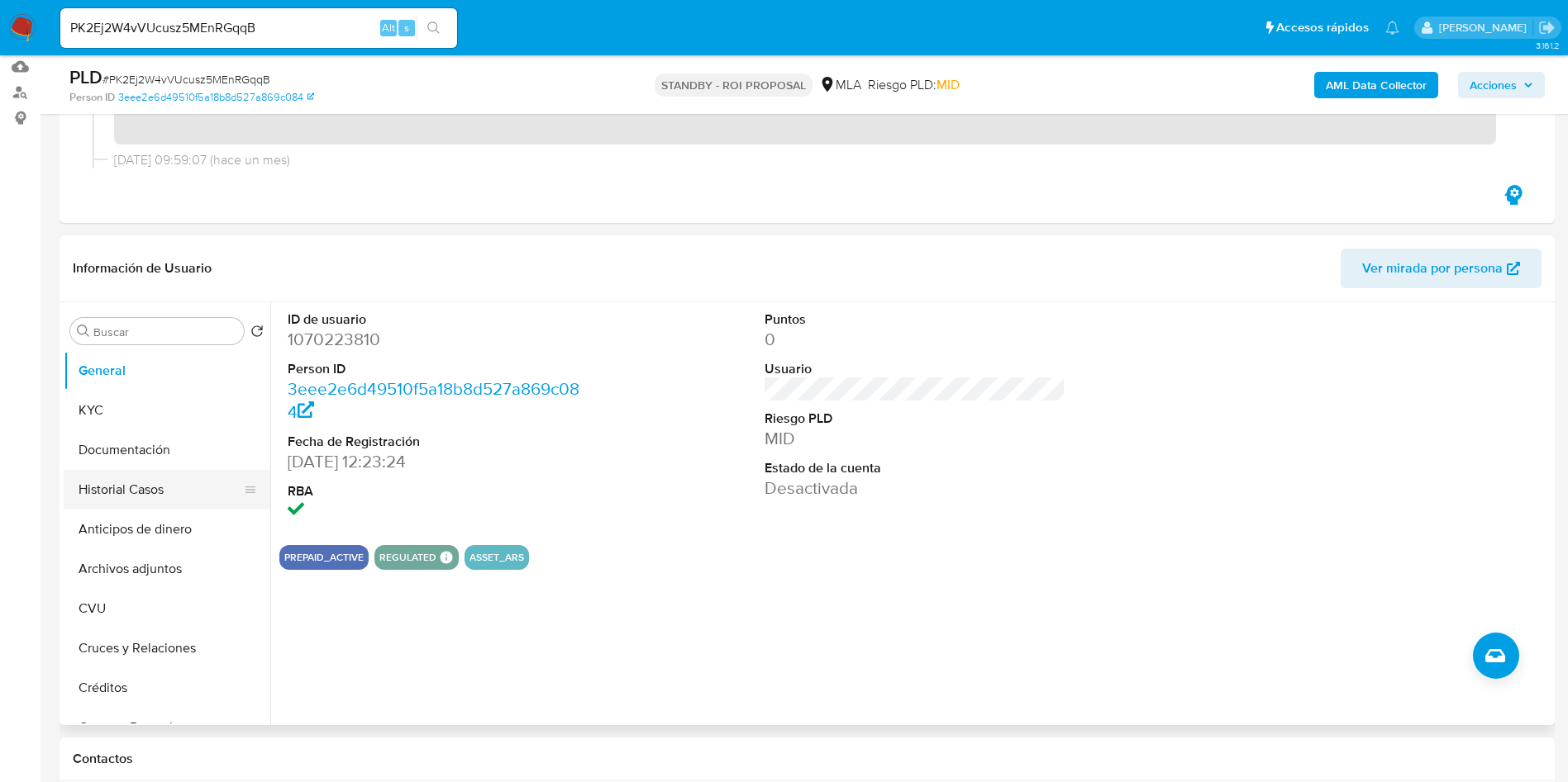
click at [118, 487] on button "Historial Casos" at bounding box center [160, 490] width 193 height 40
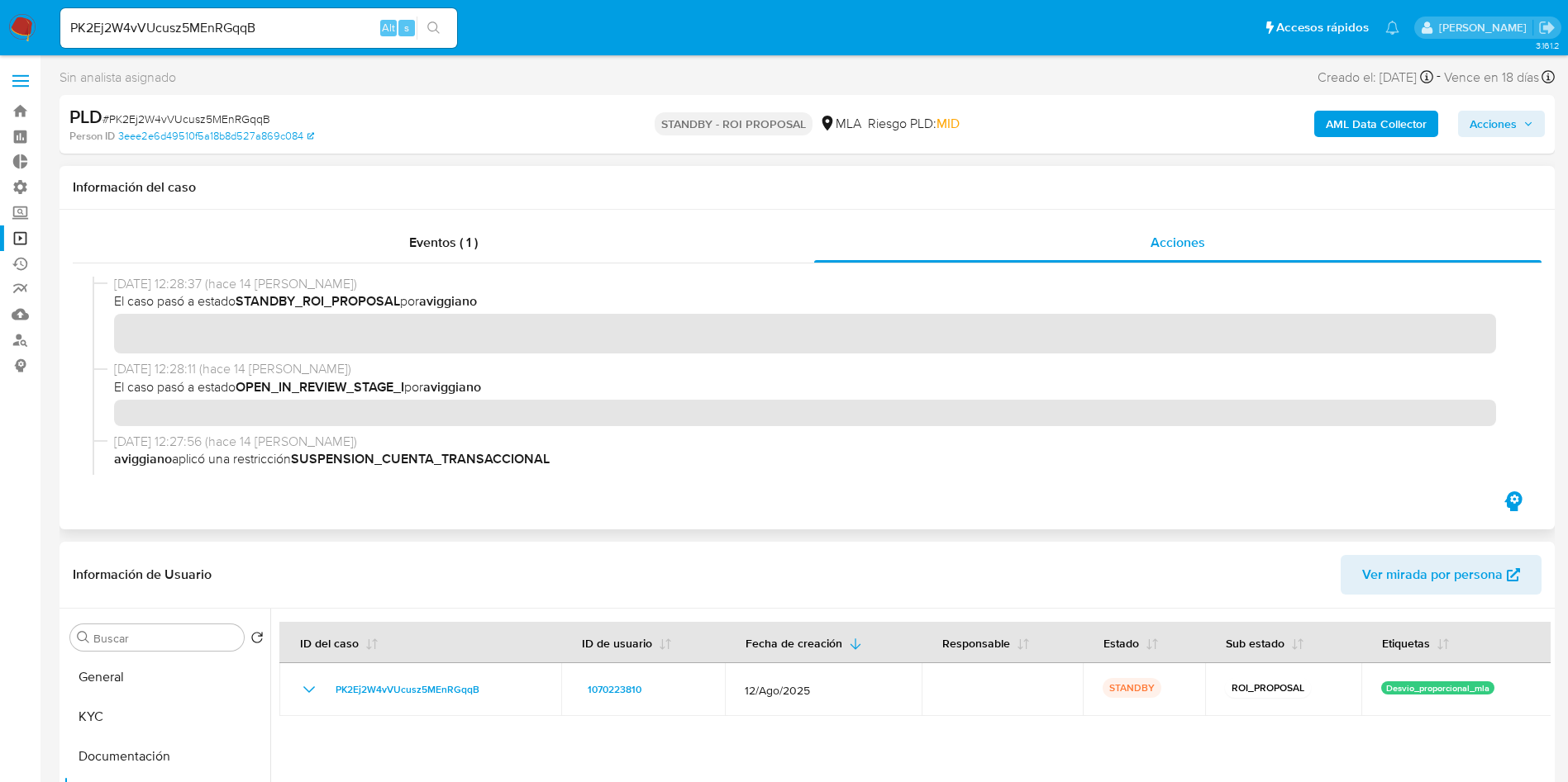
scroll to position [0, 0]
click at [216, 30] on input "PK2Ej2W4vVUcusz5MEnRGqqB" at bounding box center [258, 28] width 396 height 22
paste input "aSfLmUhdLhEunNDJ7eV6kzEN"
type input "aSfLmUhdLhEunNDJ7eV6kzEN"
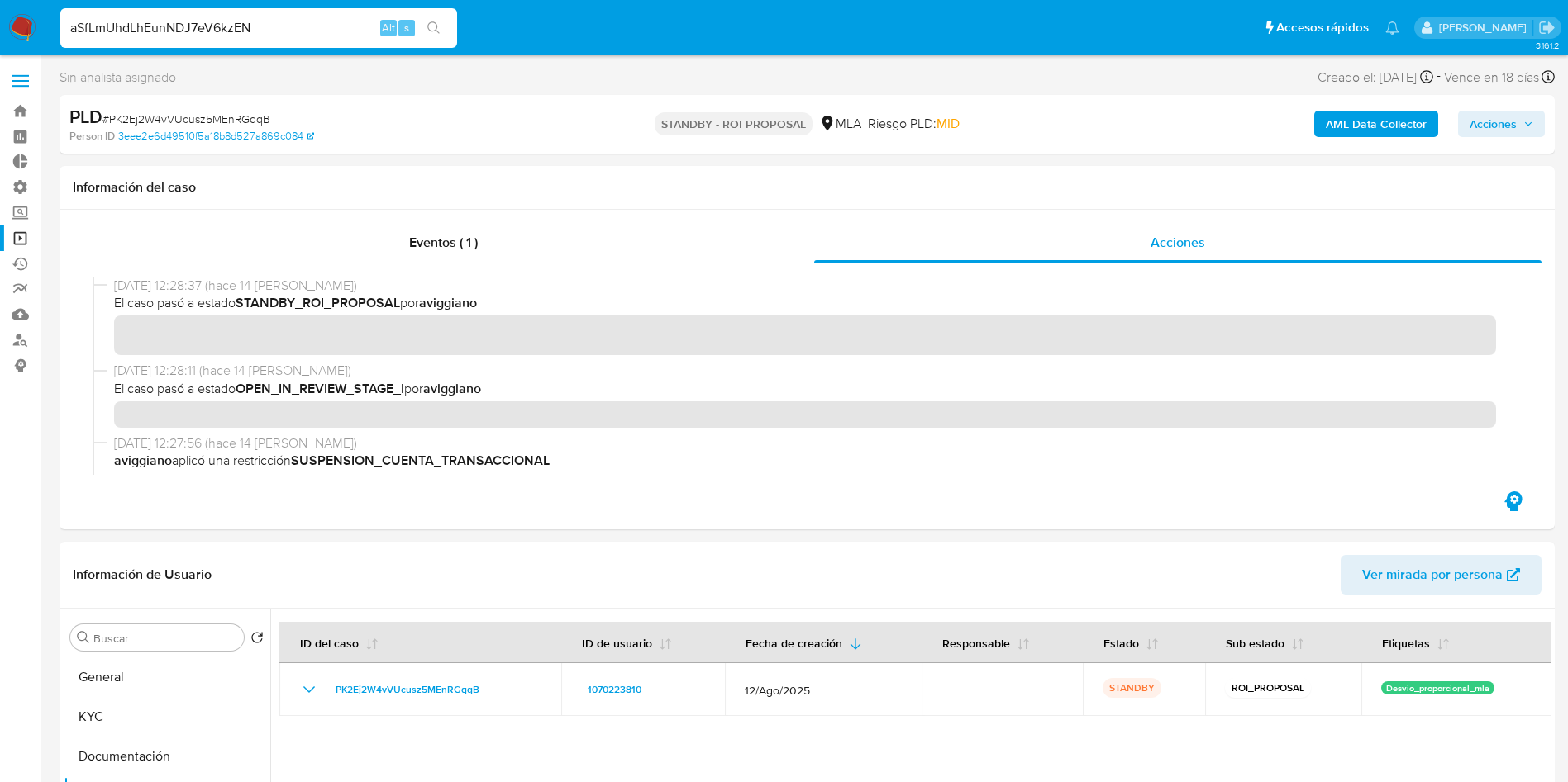
click at [443, 23] on button "search-icon" at bounding box center [433, 28] width 34 height 24
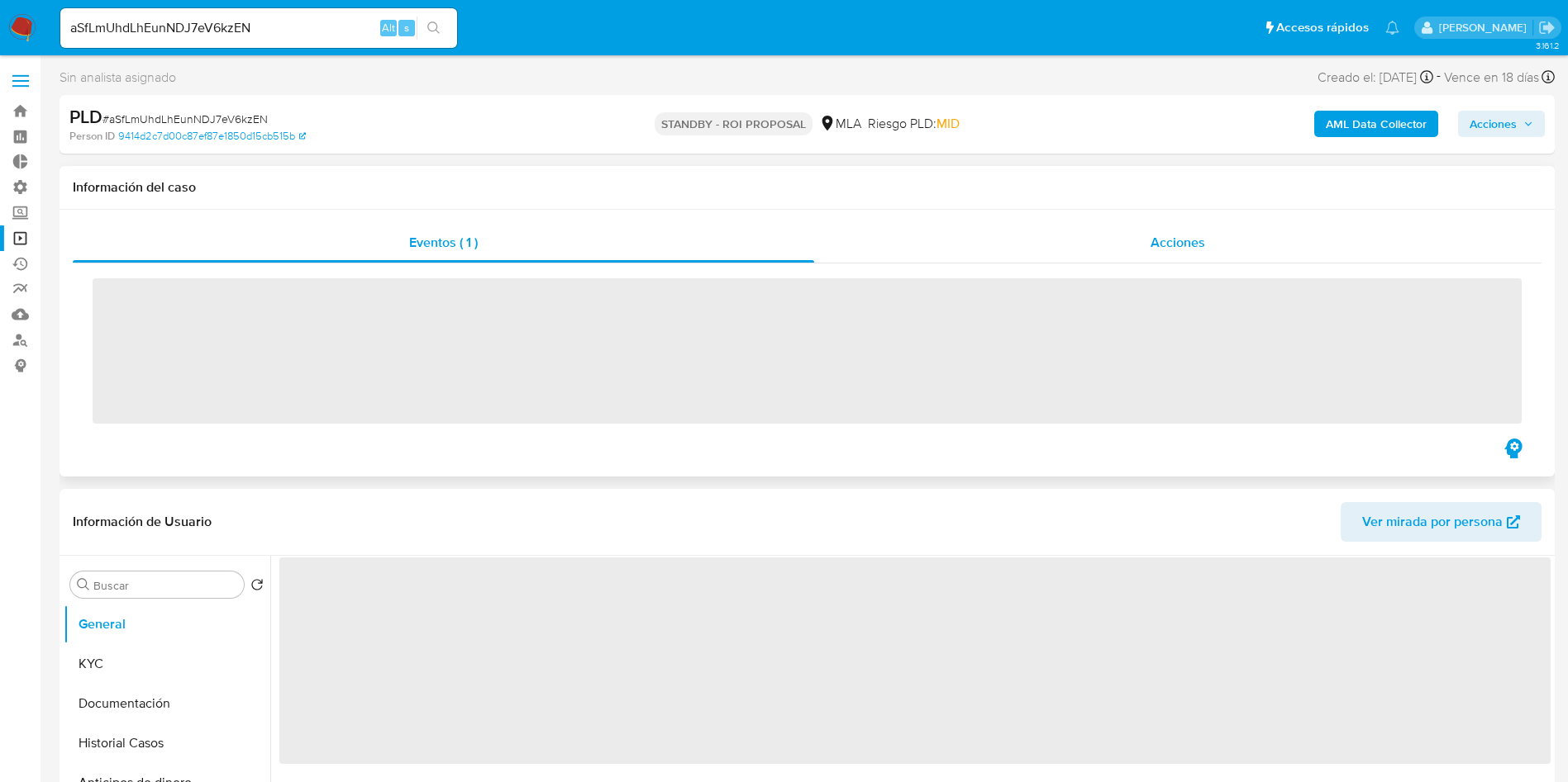
click at [1100, 249] on div "Acciones" at bounding box center [1177, 243] width 727 height 40
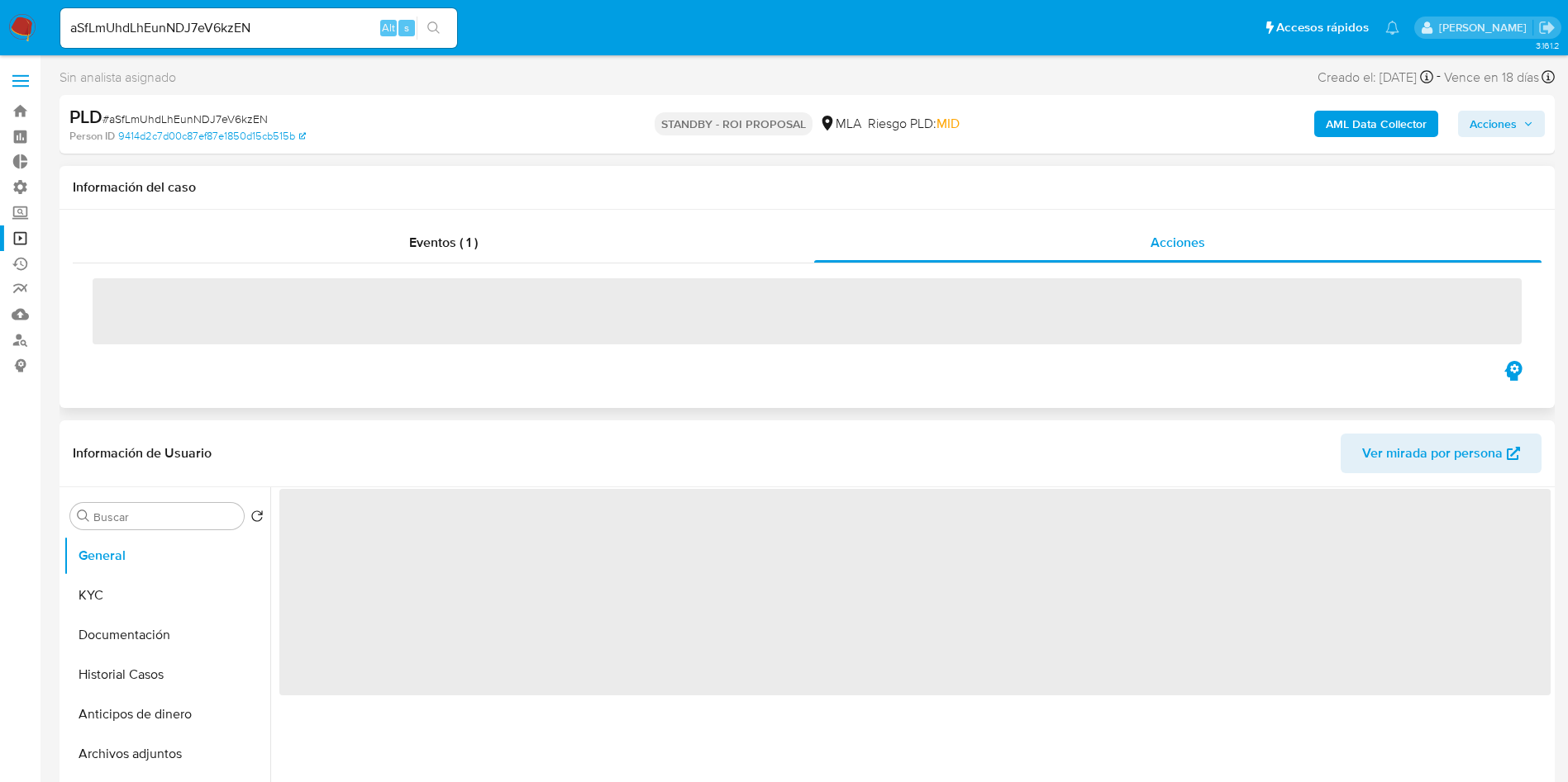
select select "10"
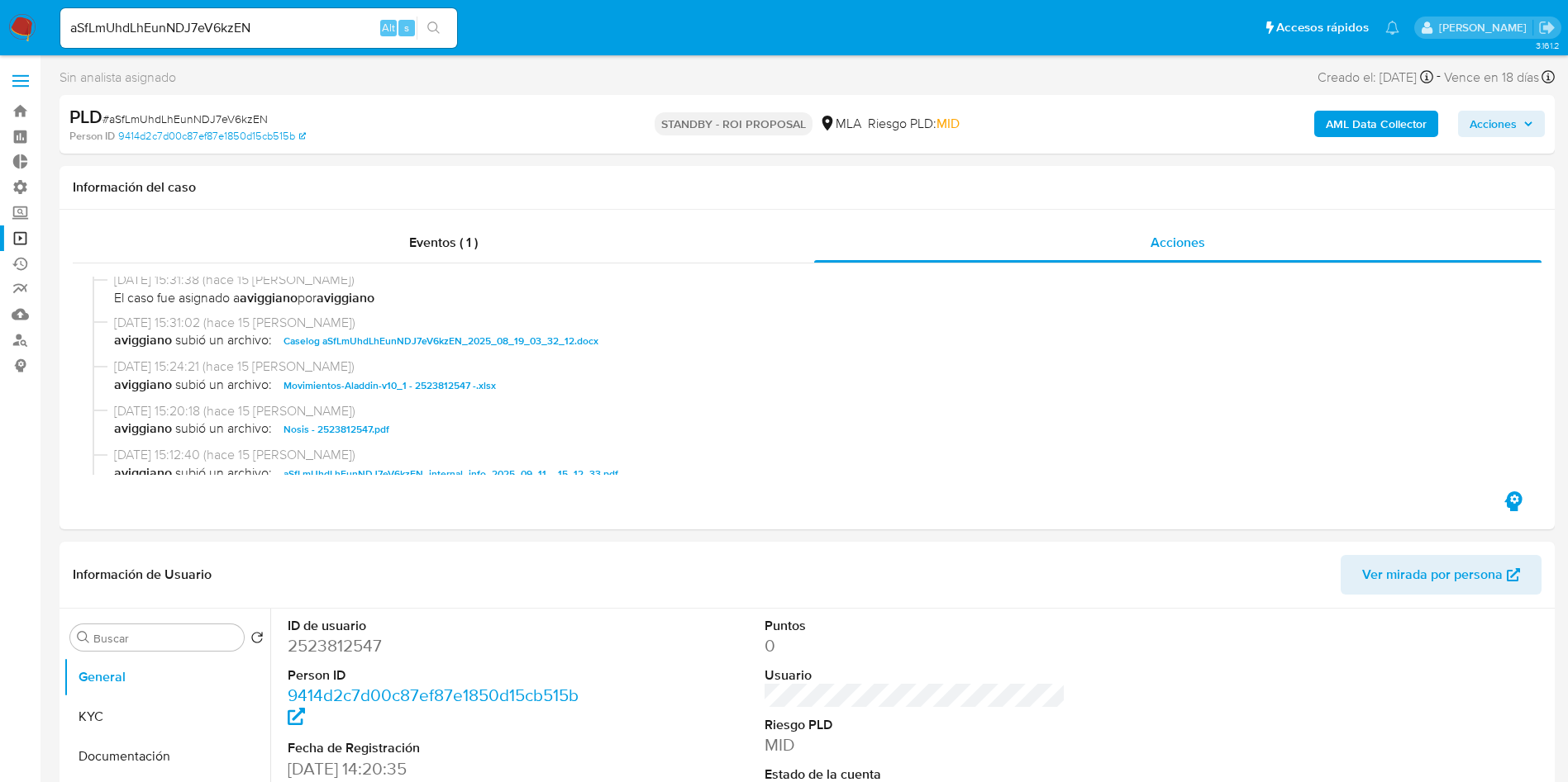
scroll to position [372, 0]
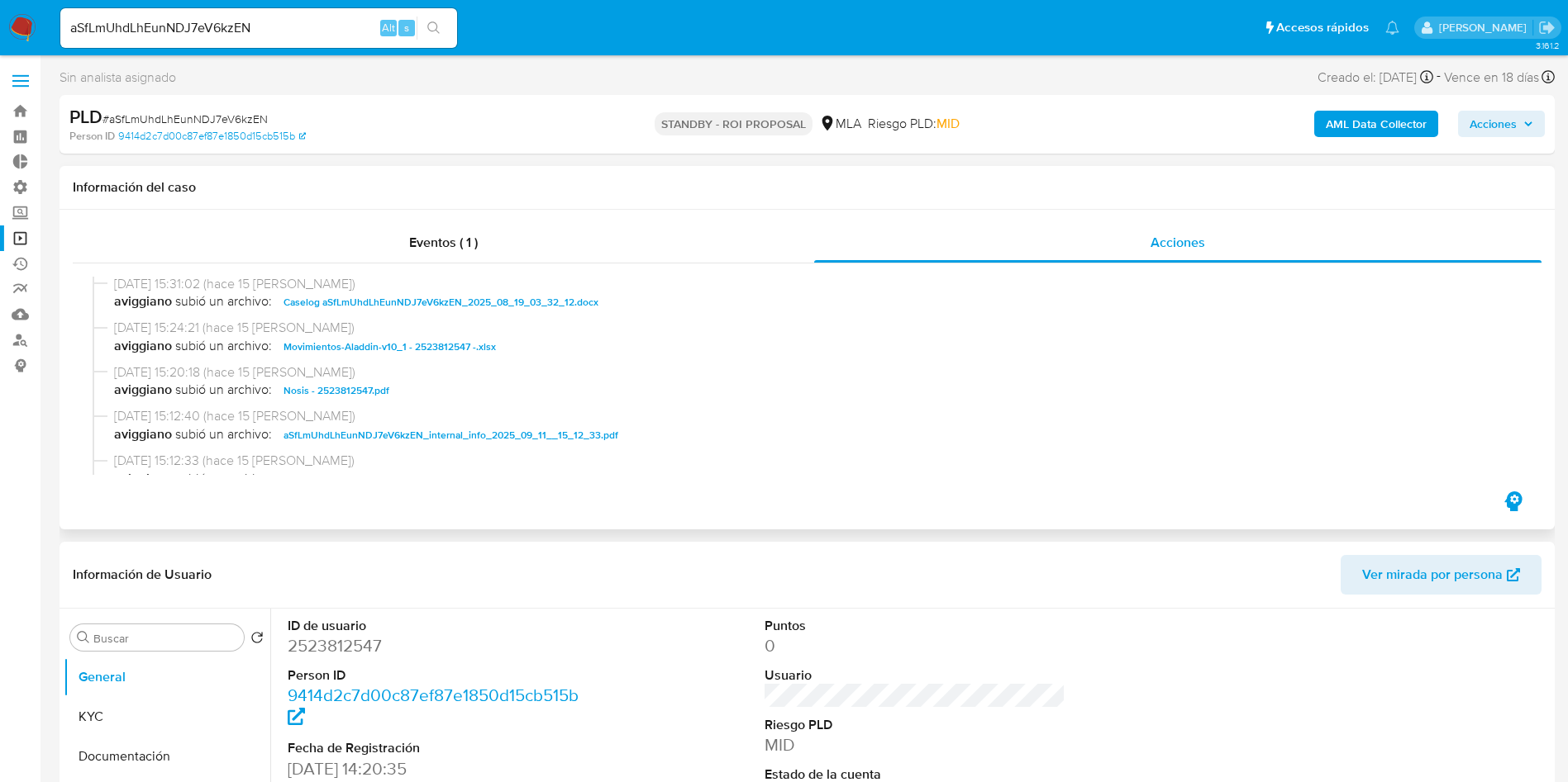
click at [433, 300] on span "Caselog aSfLmUhdLhEunNDJ7eV6kzEN_2025_08_19_03_32_12.docx" at bounding box center [440, 302] width 314 height 20
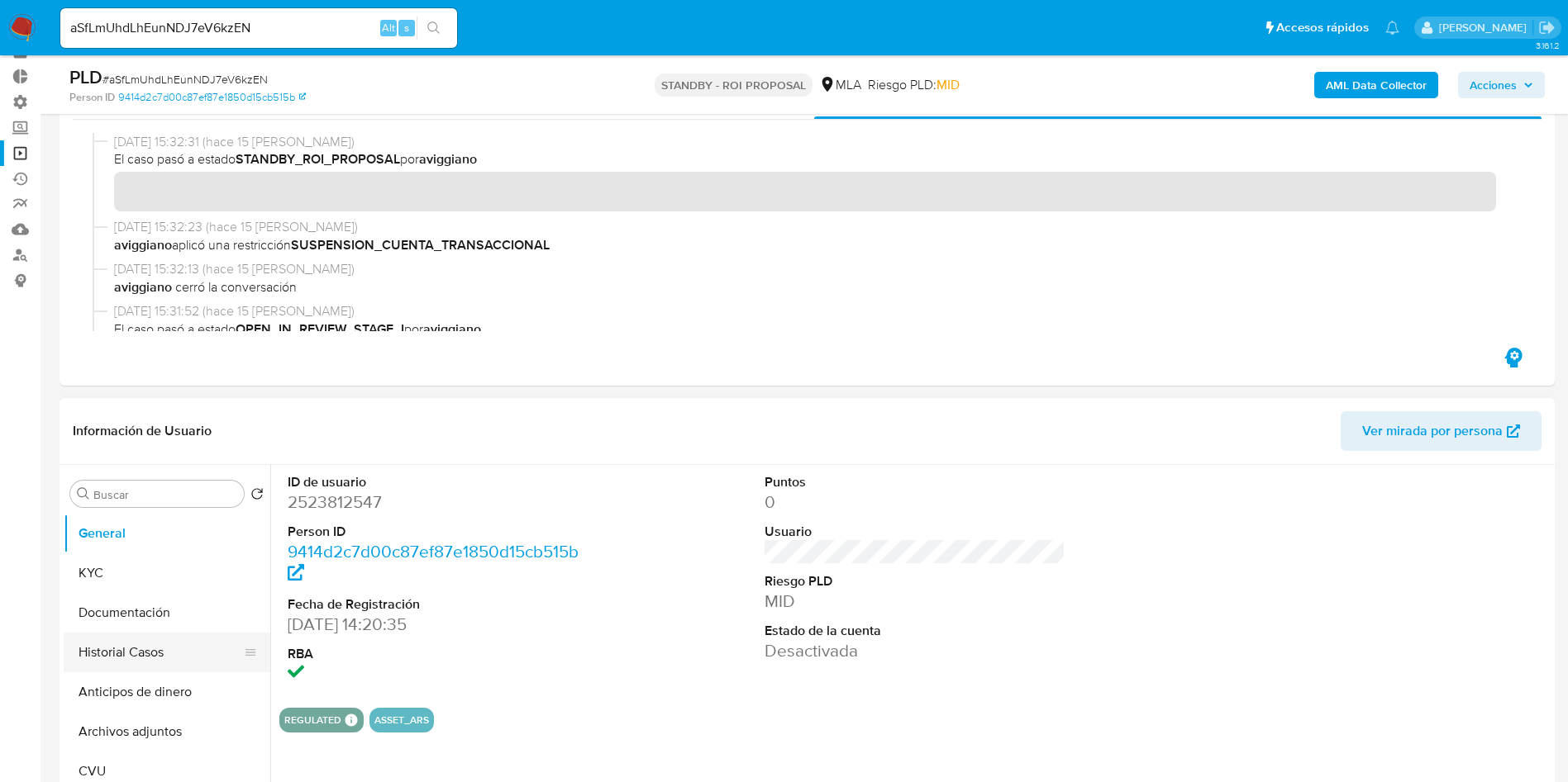
scroll to position [124, 0]
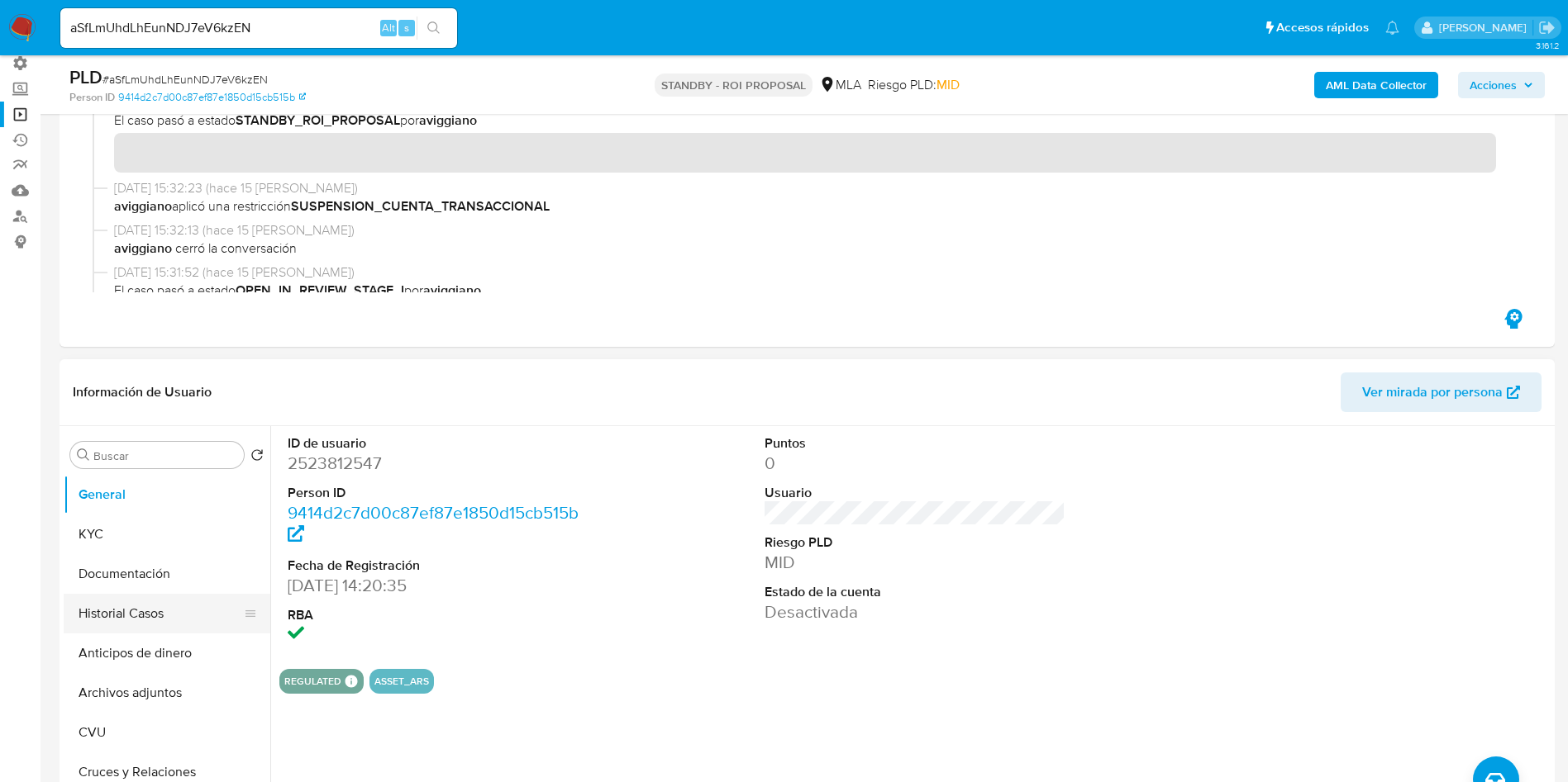
click at [103, 624] on button "Historial Casos" at bounding box center [160, 614] width 193 height 40
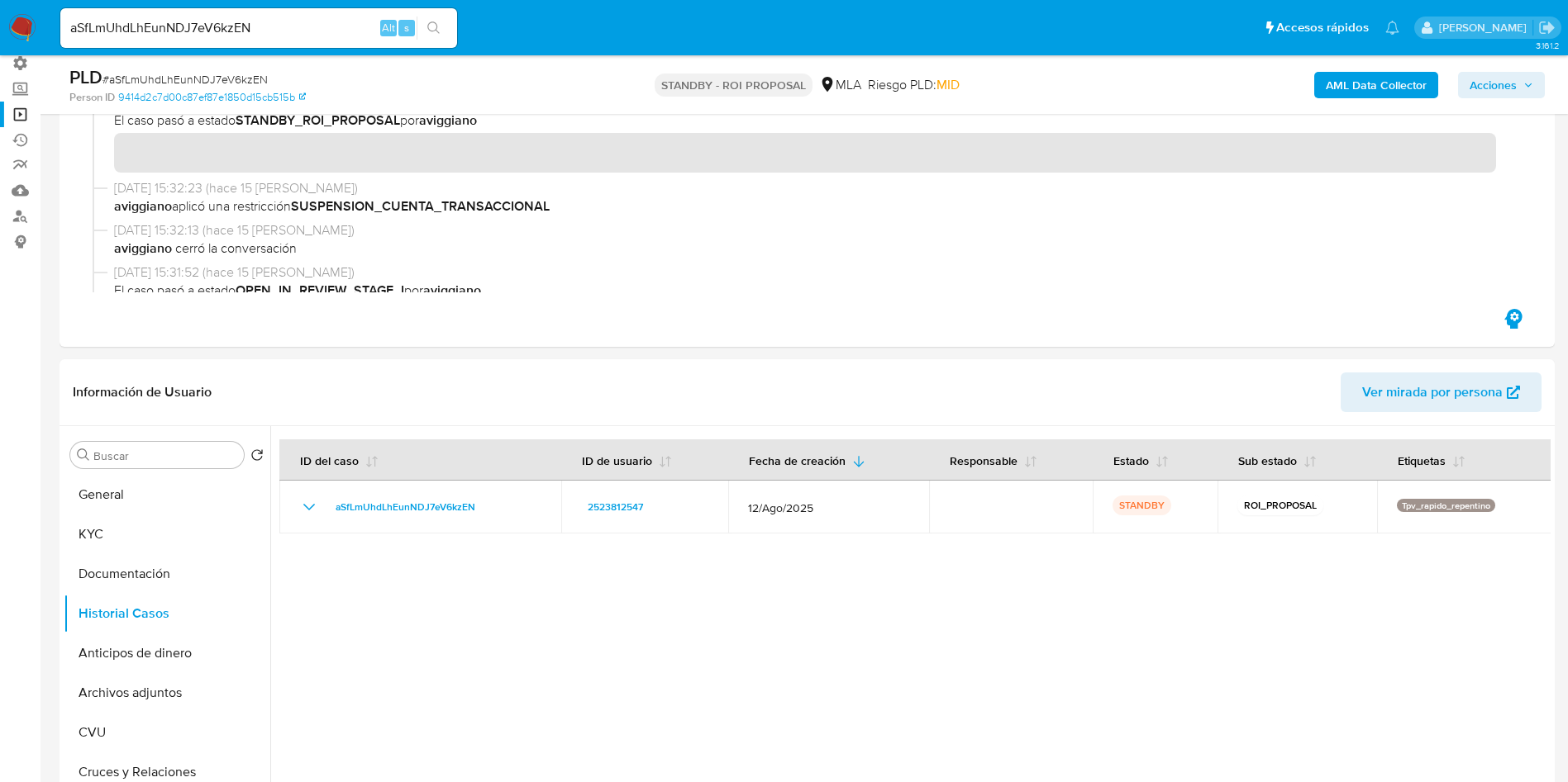
click at [220, 26] on input "aSfLmUhdLhEunNDJ7eV6kzEN" at bounding box center [258, 28] width 396 height 22
click at [443, 30] on button "search-icon" at bounding box center [433, 28] width 34 height 24
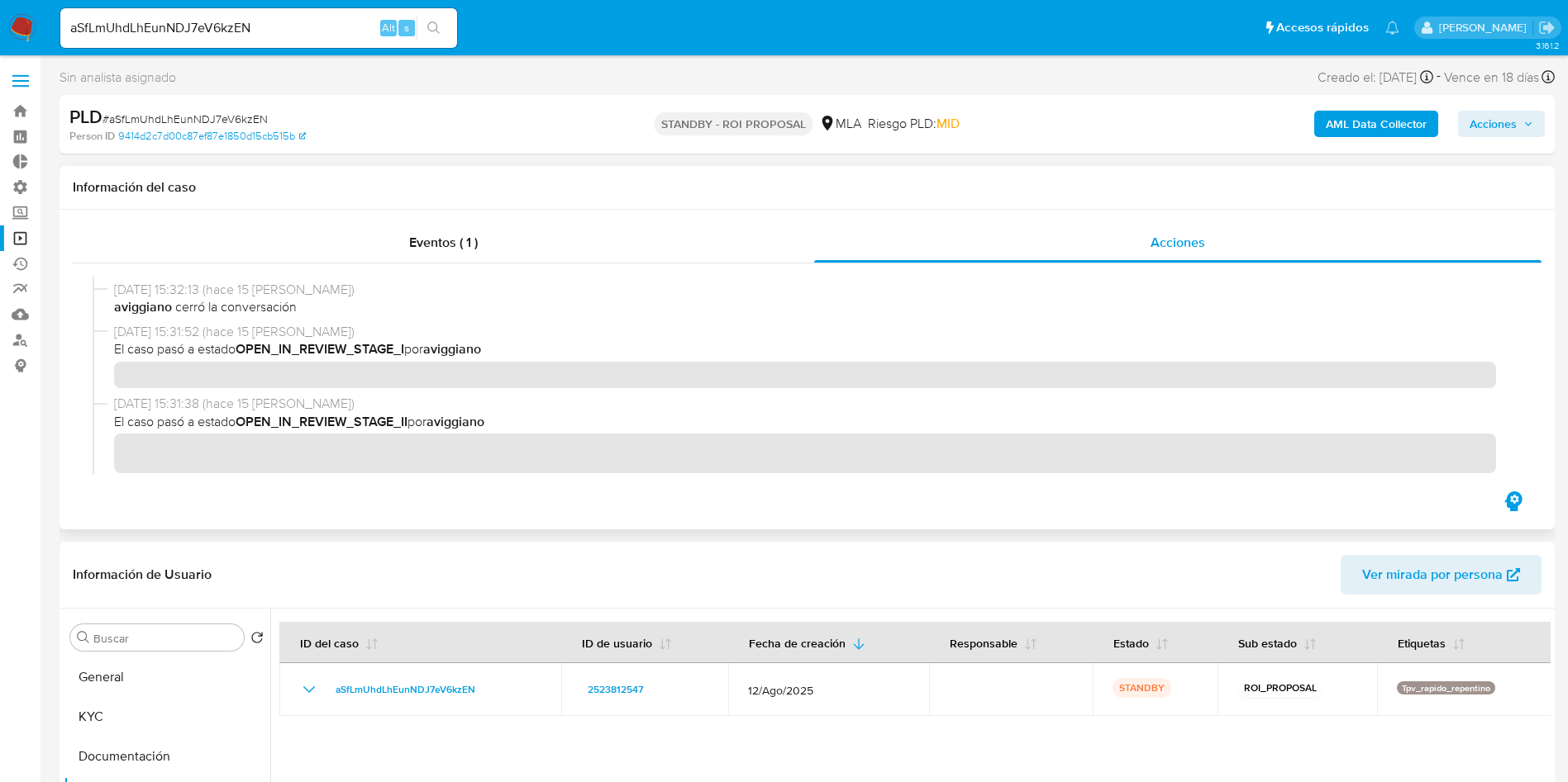
scroll to position [248, 0]
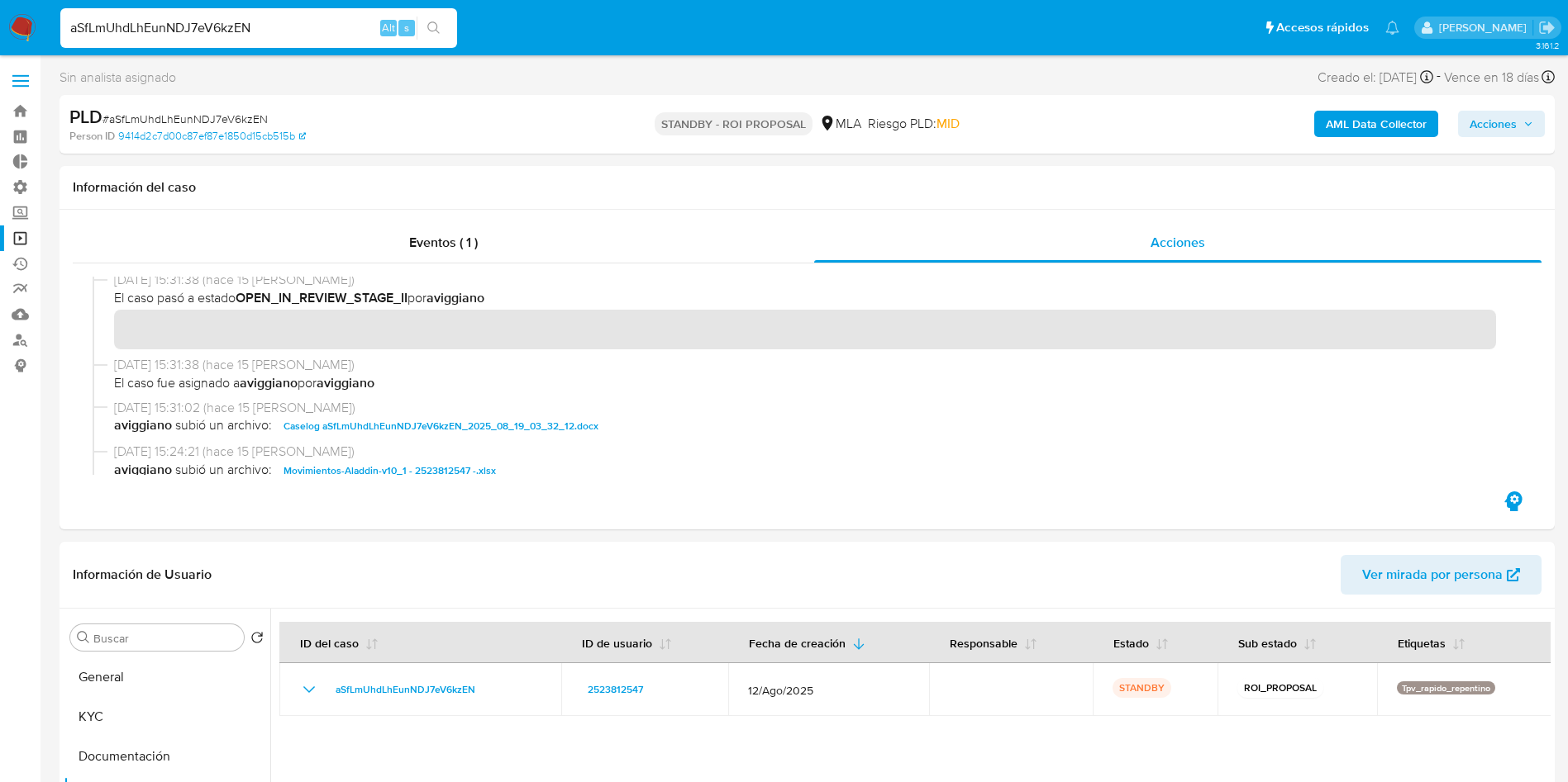
click at [215, 24] on input "aSfLmUhdLhEunNDJ7eV6kzEN" at bounding box center [258, 28] width 396 height 22
paste input "N9KFZkcHbjC2xIDEfIwf0FsQ"
type input "N9KFZkcHbjC2xIDEfIwf0FsQ"
click at [446, 33] on button "search-icon" at bounding box center [433, 28] width 34 height 24
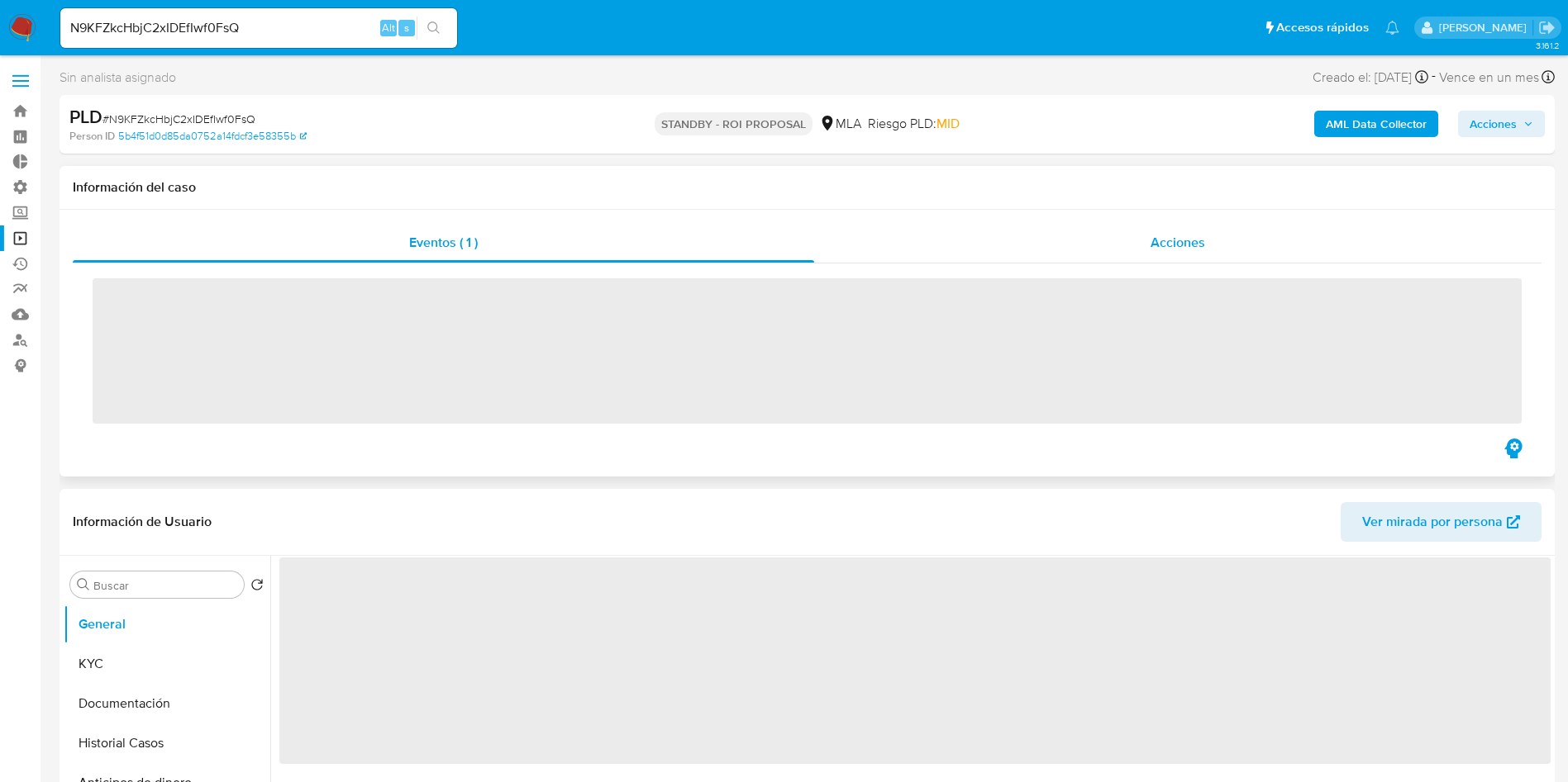
click at [1139, 241] on div "Acciones" at bounding box center [1177, 243] width 727 height 40
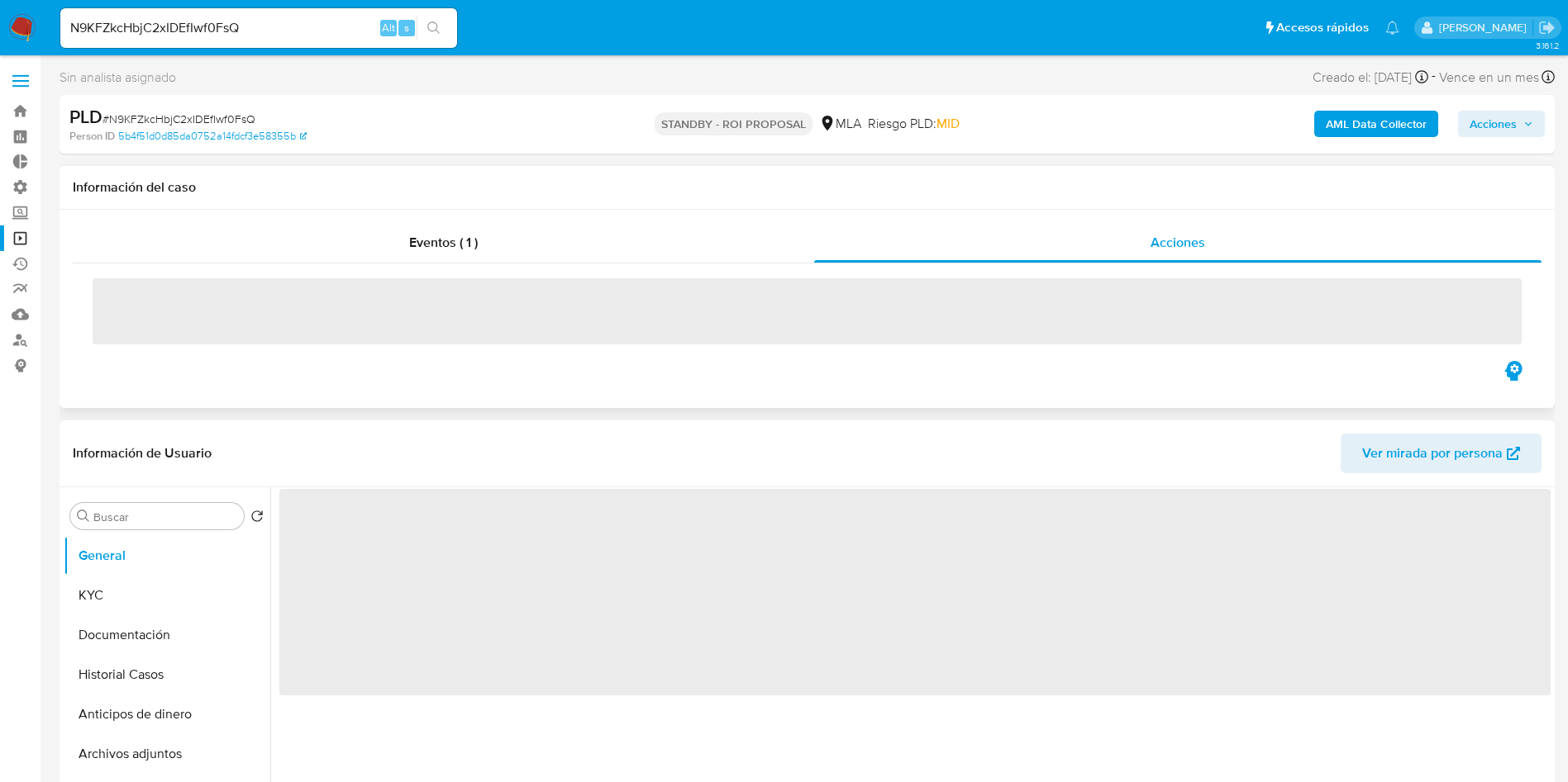
select select "10"
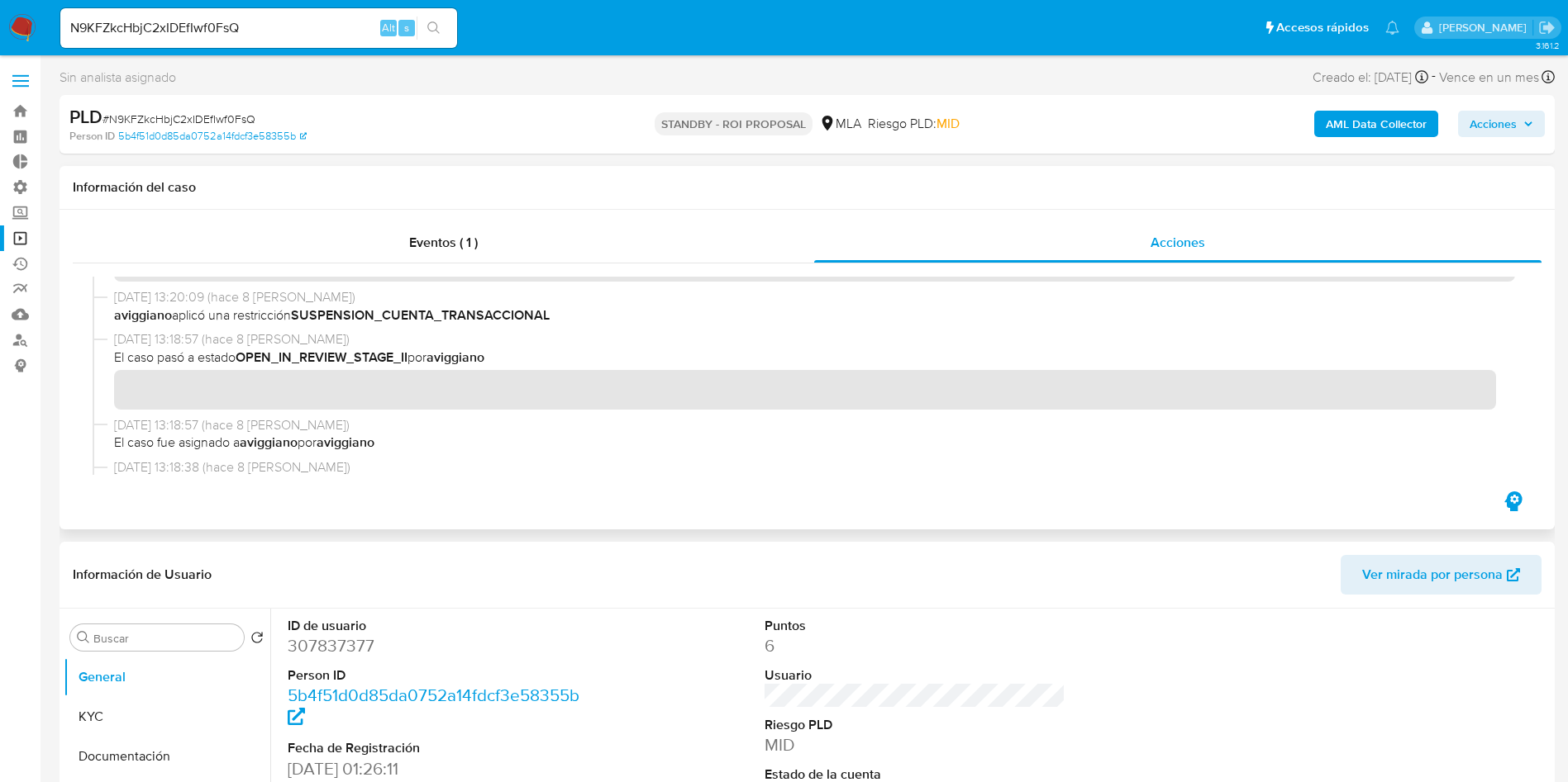
scroll to position [744, 0]
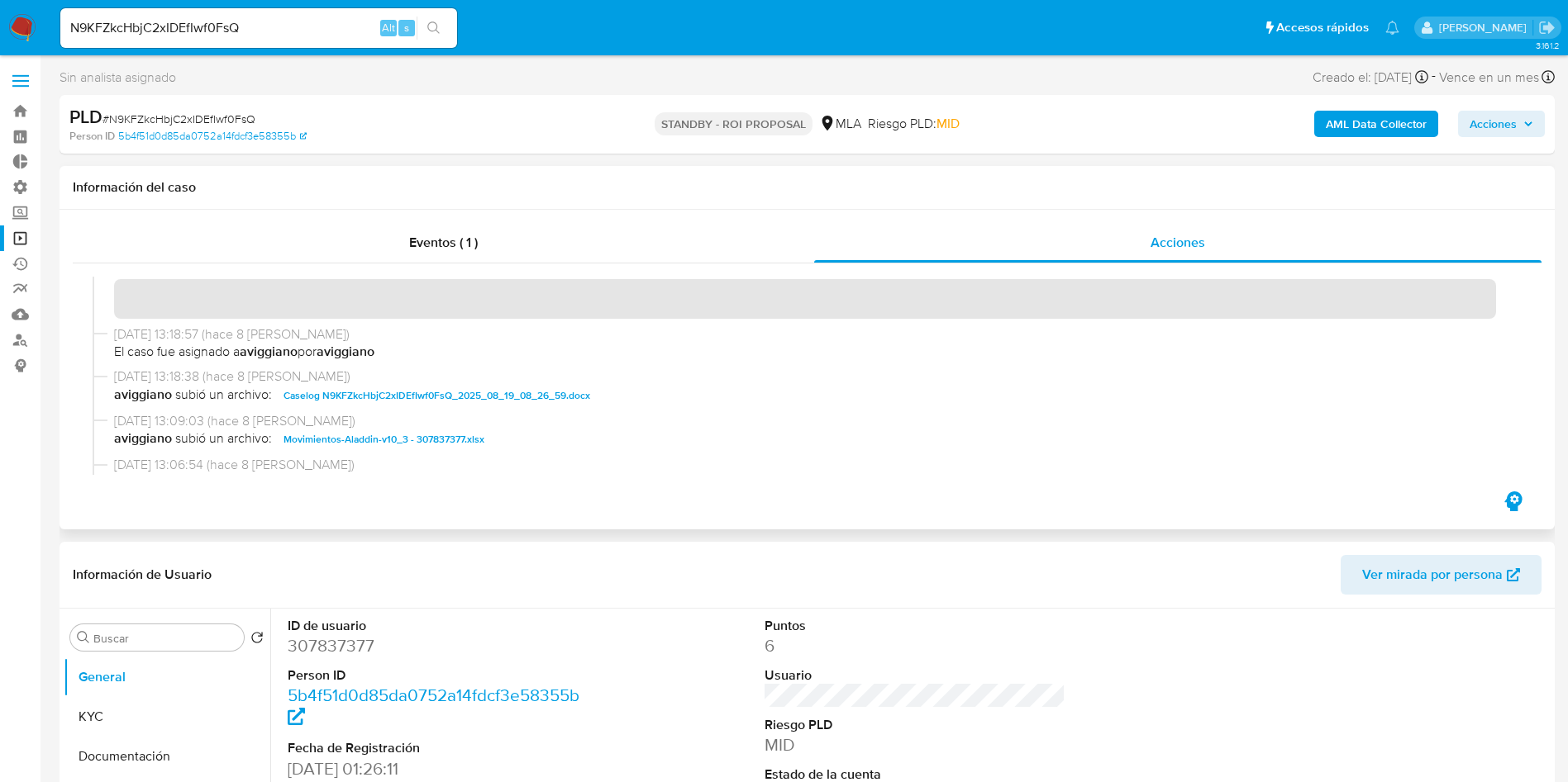
click at [384, 393] on span "Caselog N9KFZkcHbjC2xIDEfIwf0FsQ_2025_08_19_08_26_59.docx" at bounding box center [436, 395] width 307 height 20
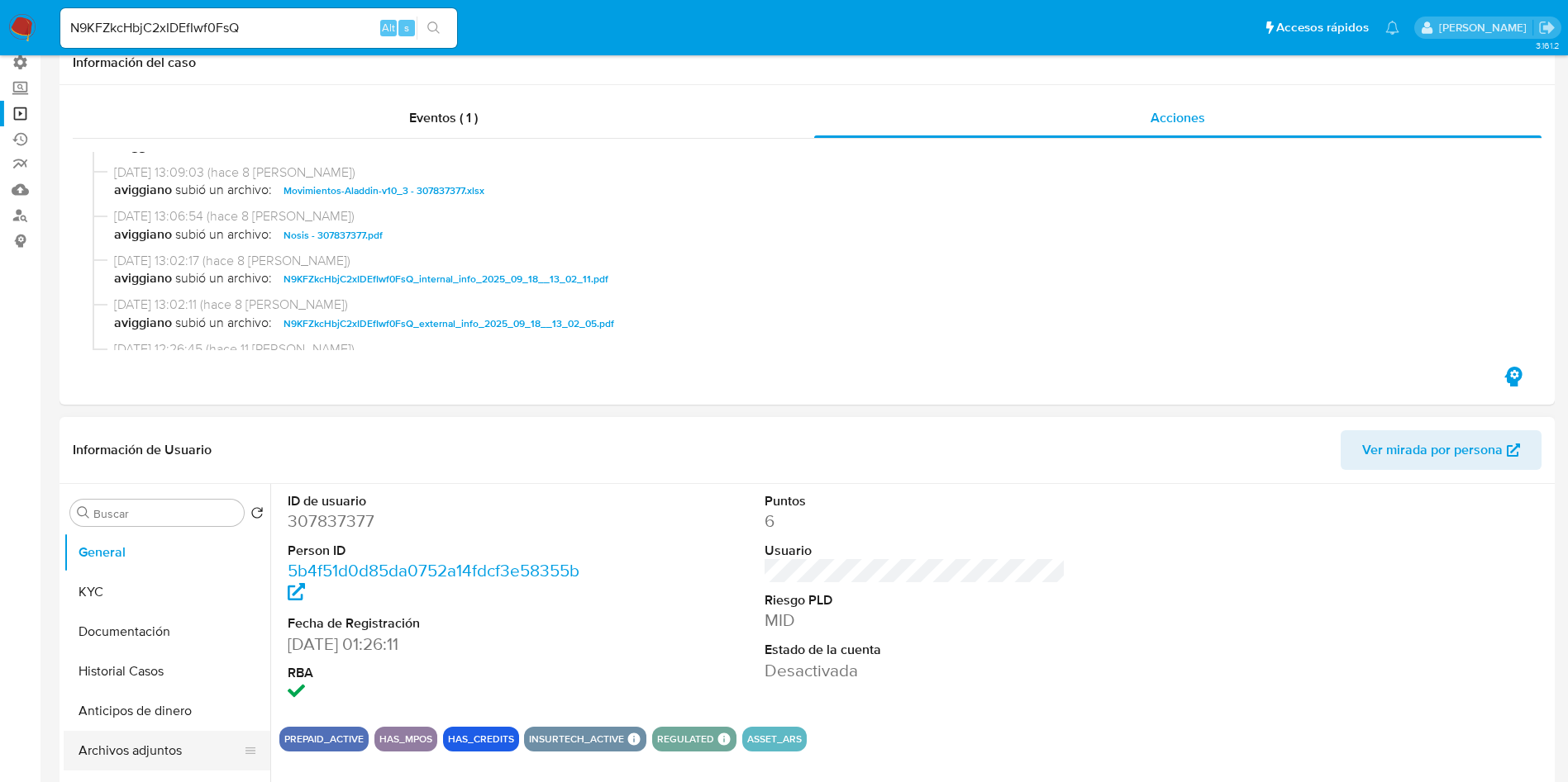
scroll to position [248, 0]
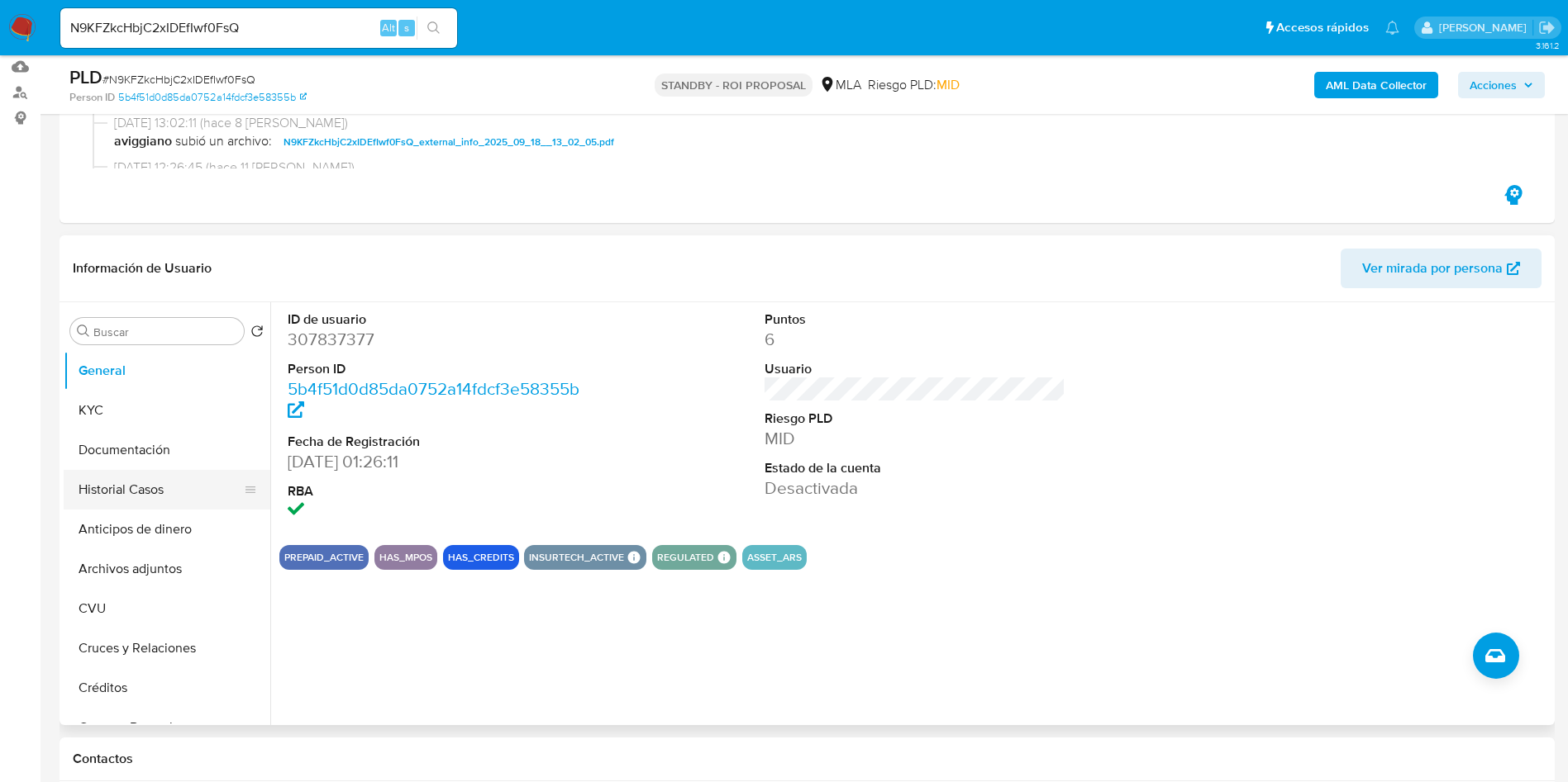
click at [105, 490] on button "Historial Casos" at bounding box center [160, 490] width 193 height 40
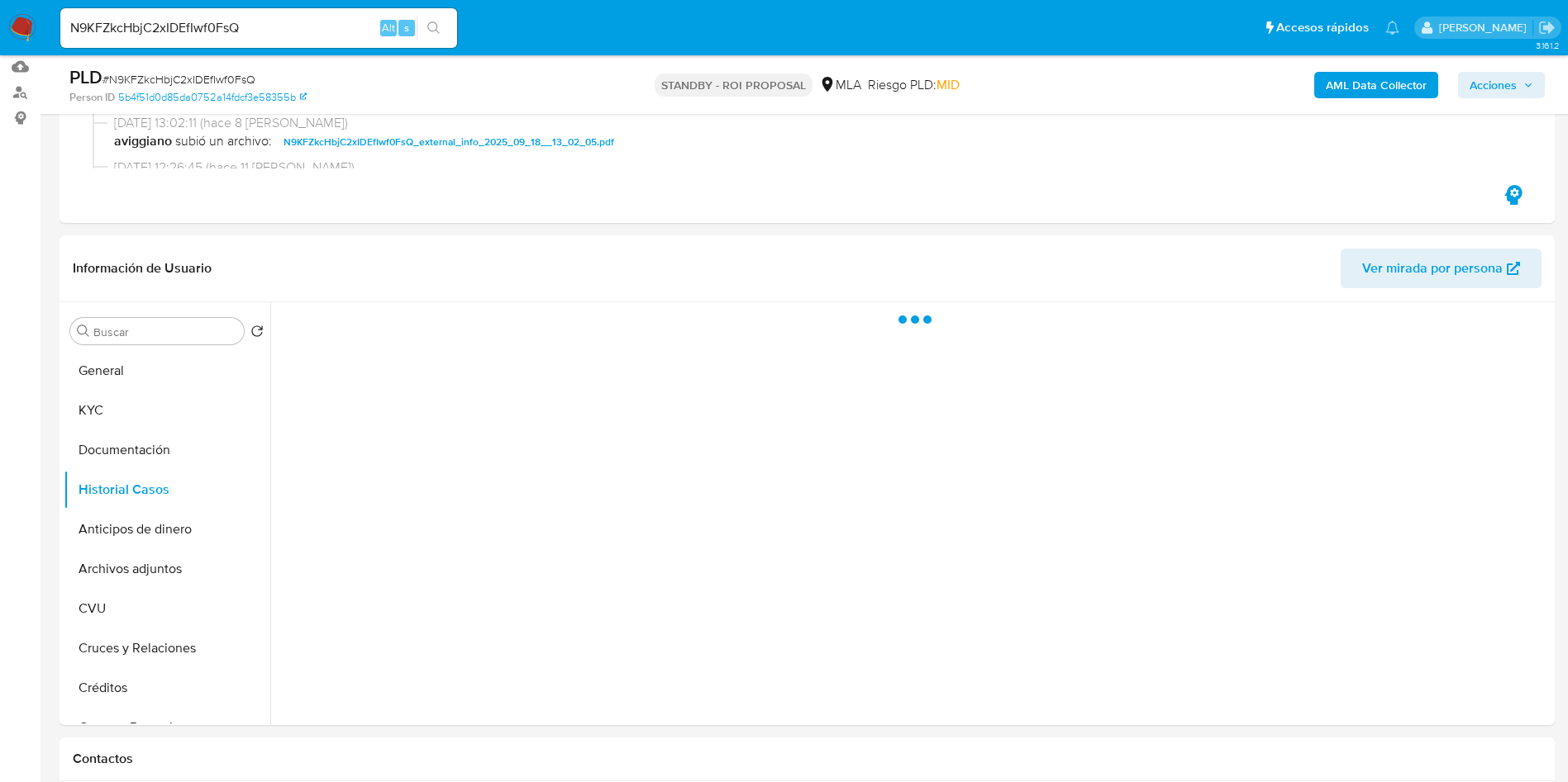
click at [196, 80] on span "# N9KFZkcHbjC2xIDEfIwf0FsQ" at bounding box center [179, 79] width 152 height 17
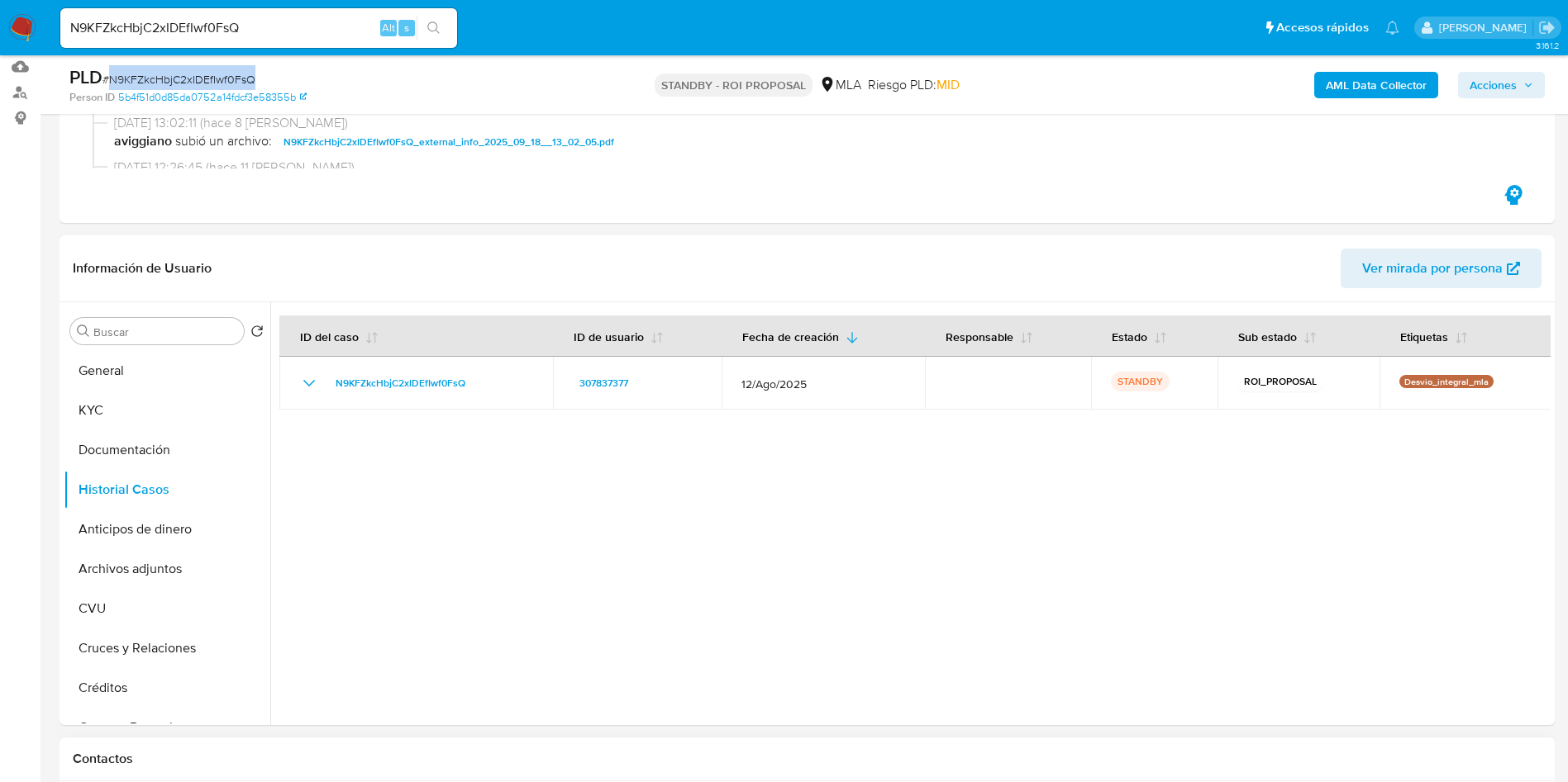
copy span "N9KFZkcHbjC2xIDEfIwf0FsQ"
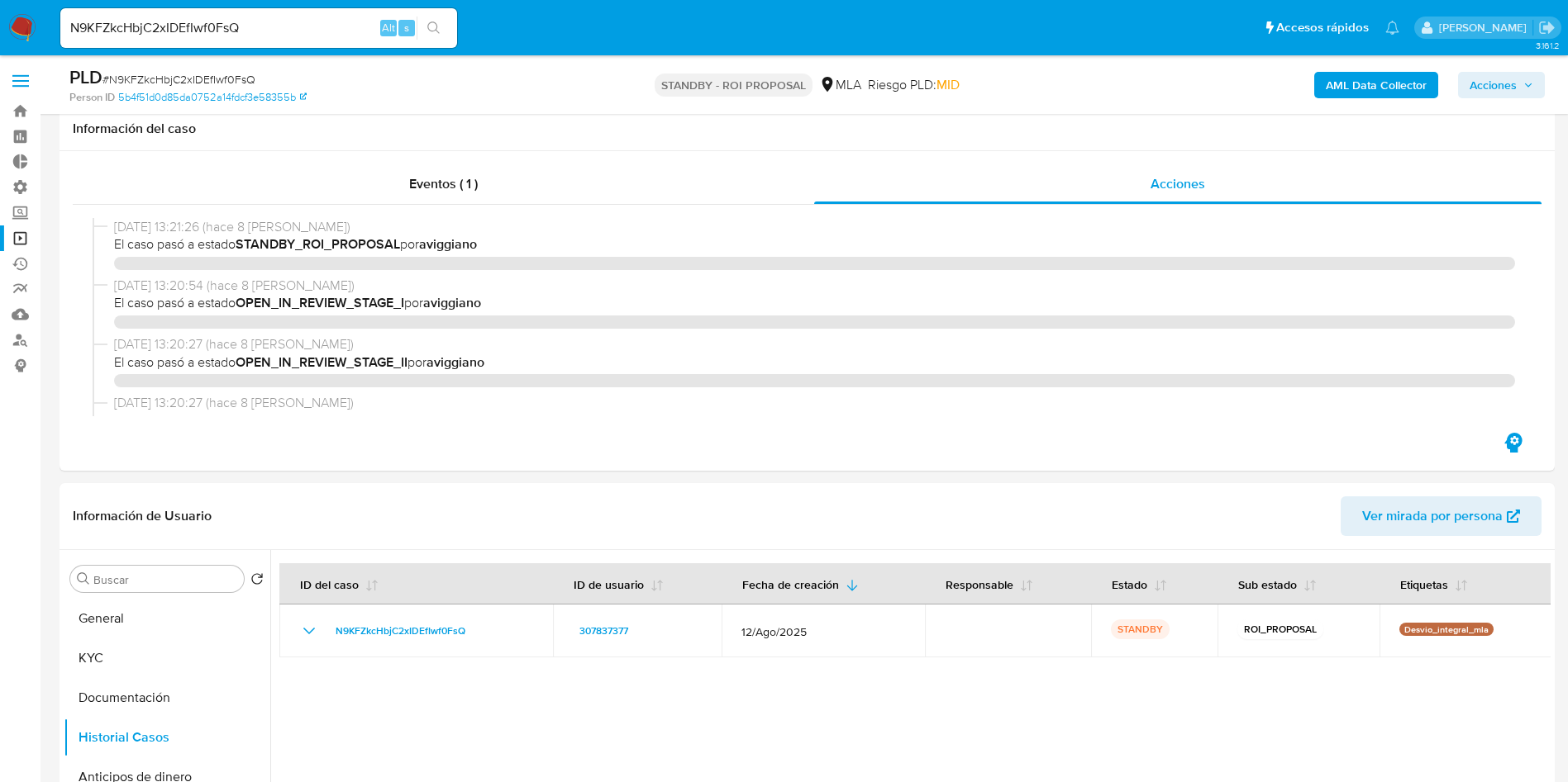
select select "10"
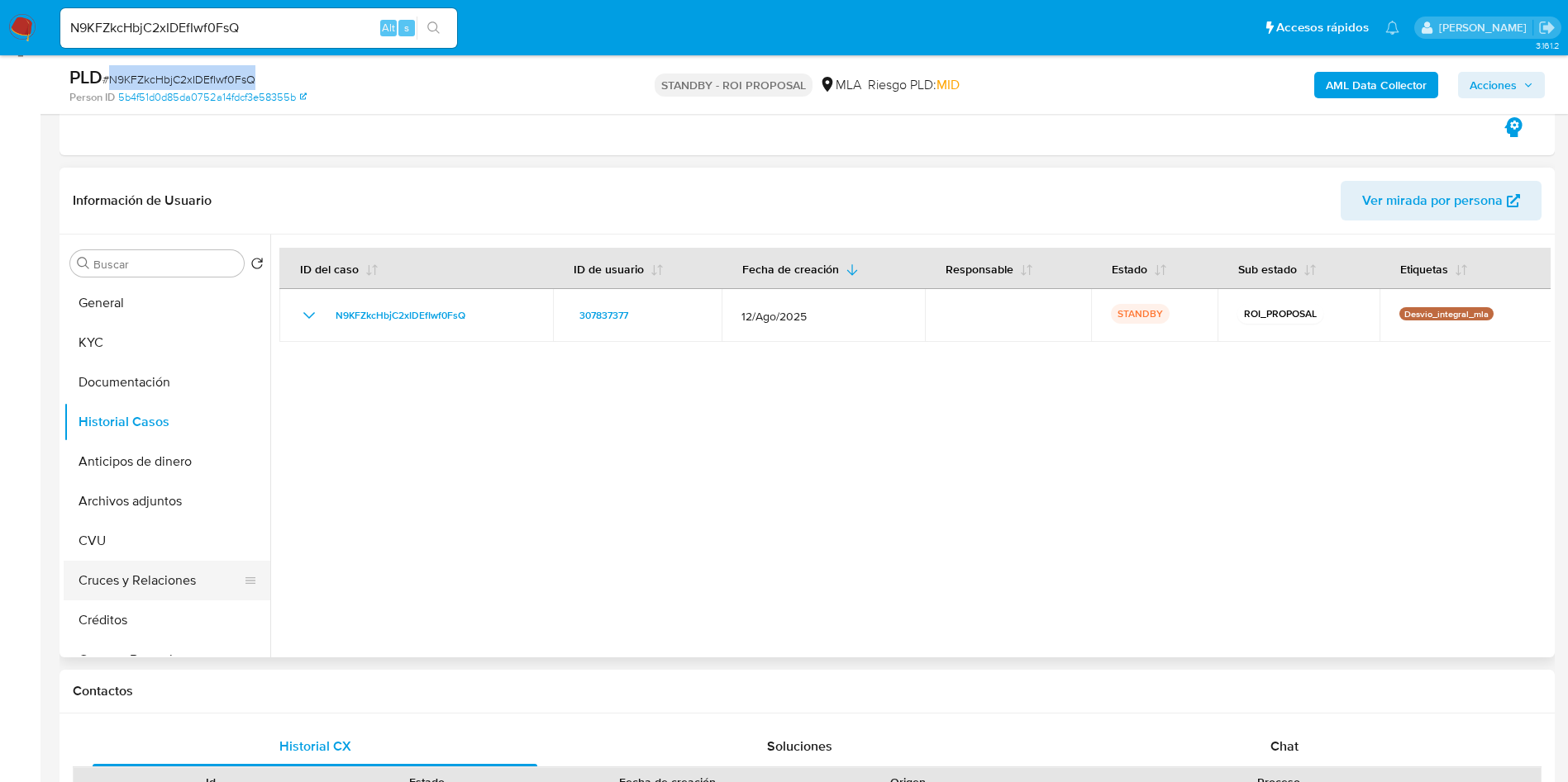
scroll to position [372, 0]
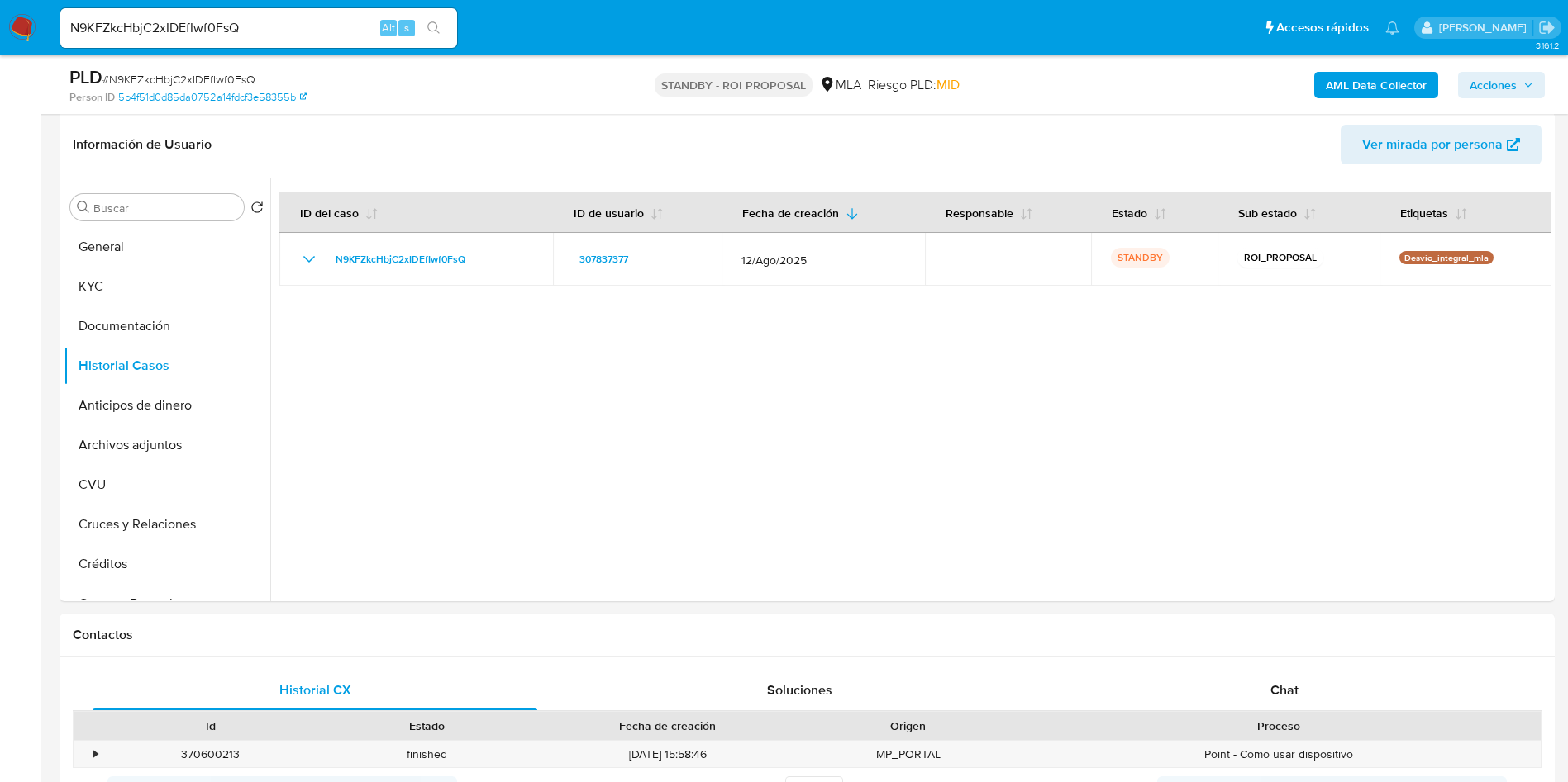
click at [215, 29] on input "N9KFZkcHbjC2xIDEfIwf0FsQ" at bounding box center [258, 28] width 396 height 22
paste input "iXkGsvpoqsKRdc6nSZznYUno"
type input "iXkGsvpoqsKRdc6nSZznYUno"
click at [426, 34] on button "search-icon" at bounding box center [433, 28] width 34 height 24
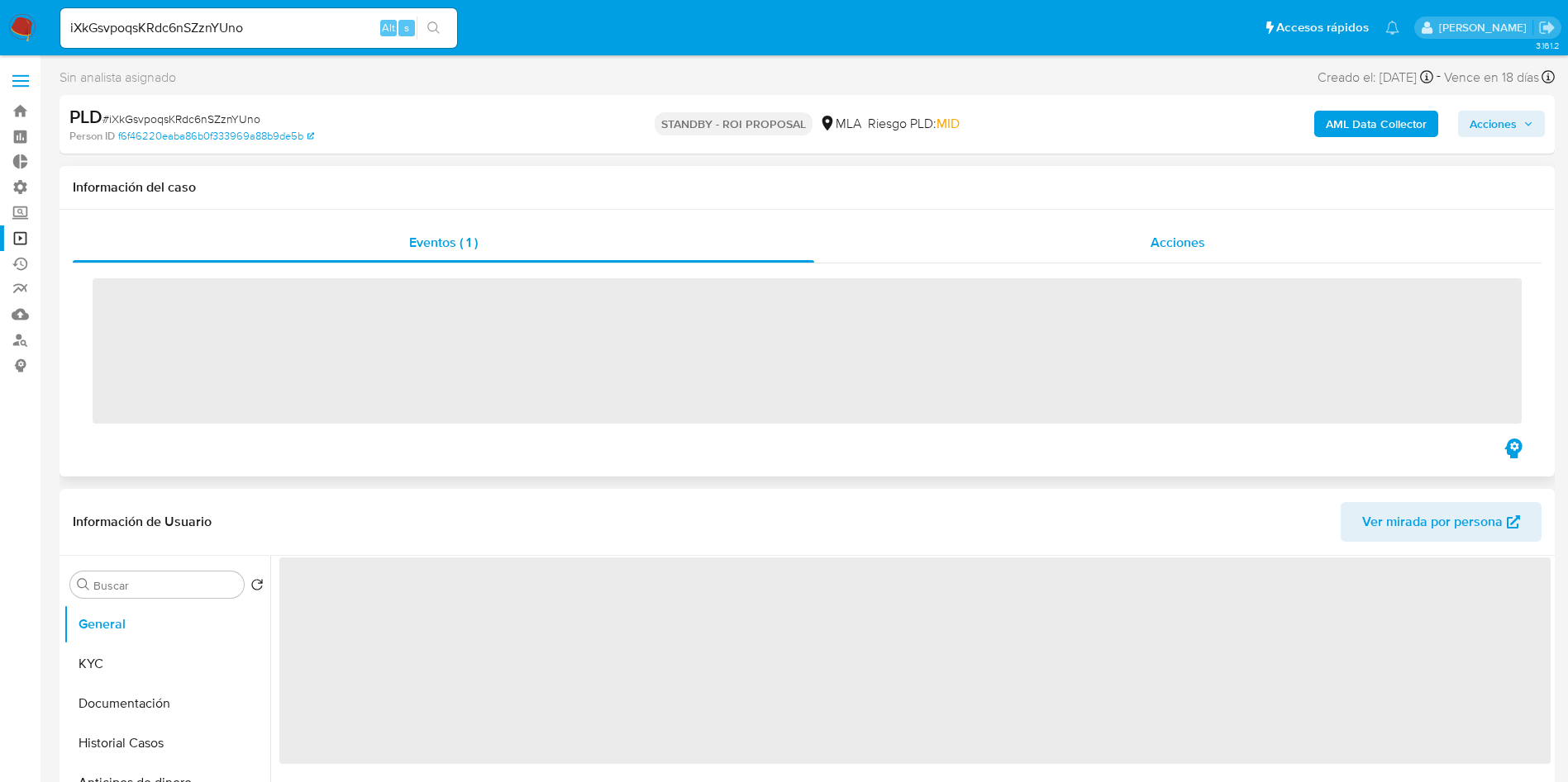
click at [1136, 239] on div "Acciones" at bounding box center [1177, 243] width 727 height 40
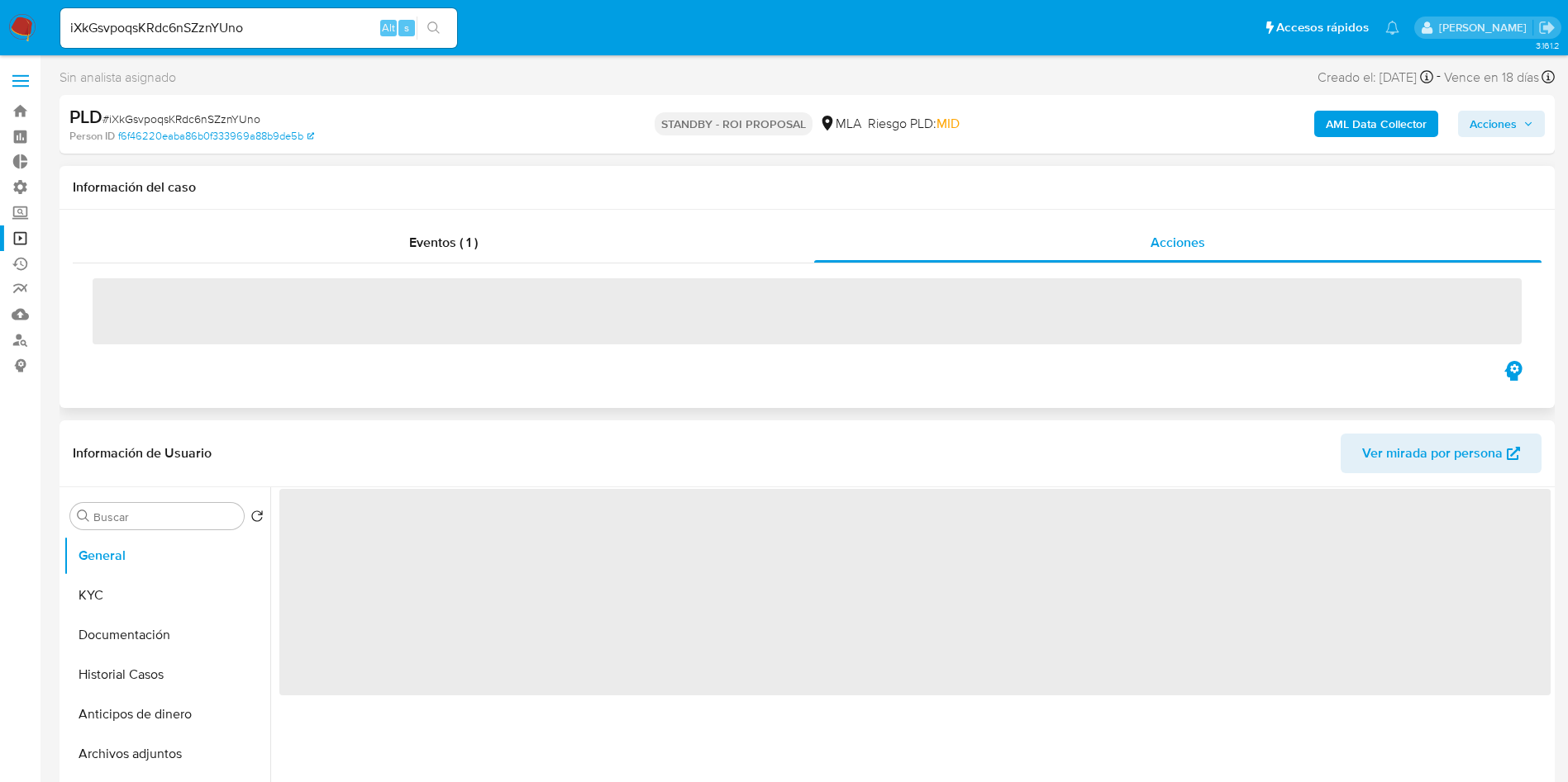
select select "10"
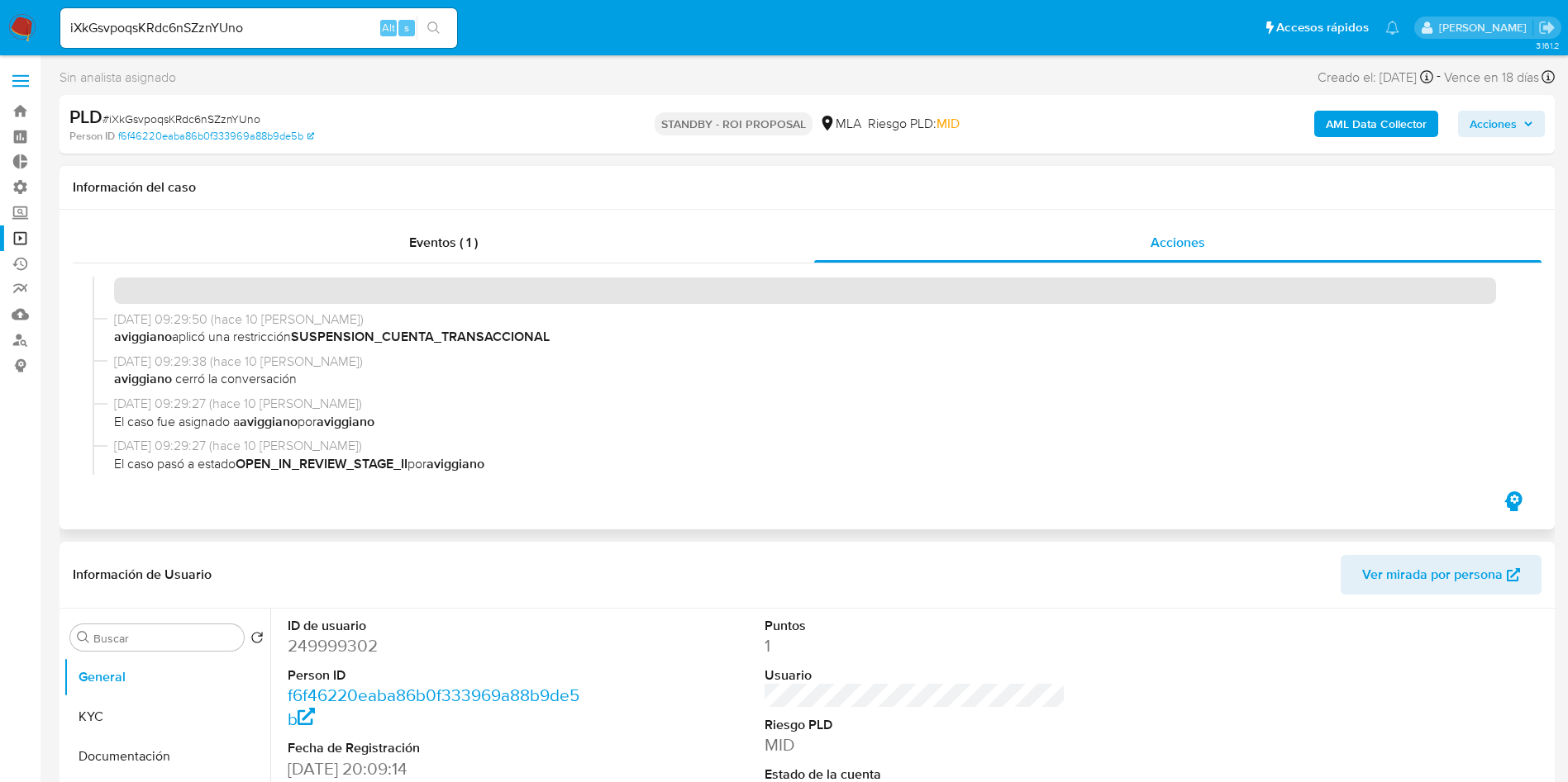
scroll to position [248, 0]
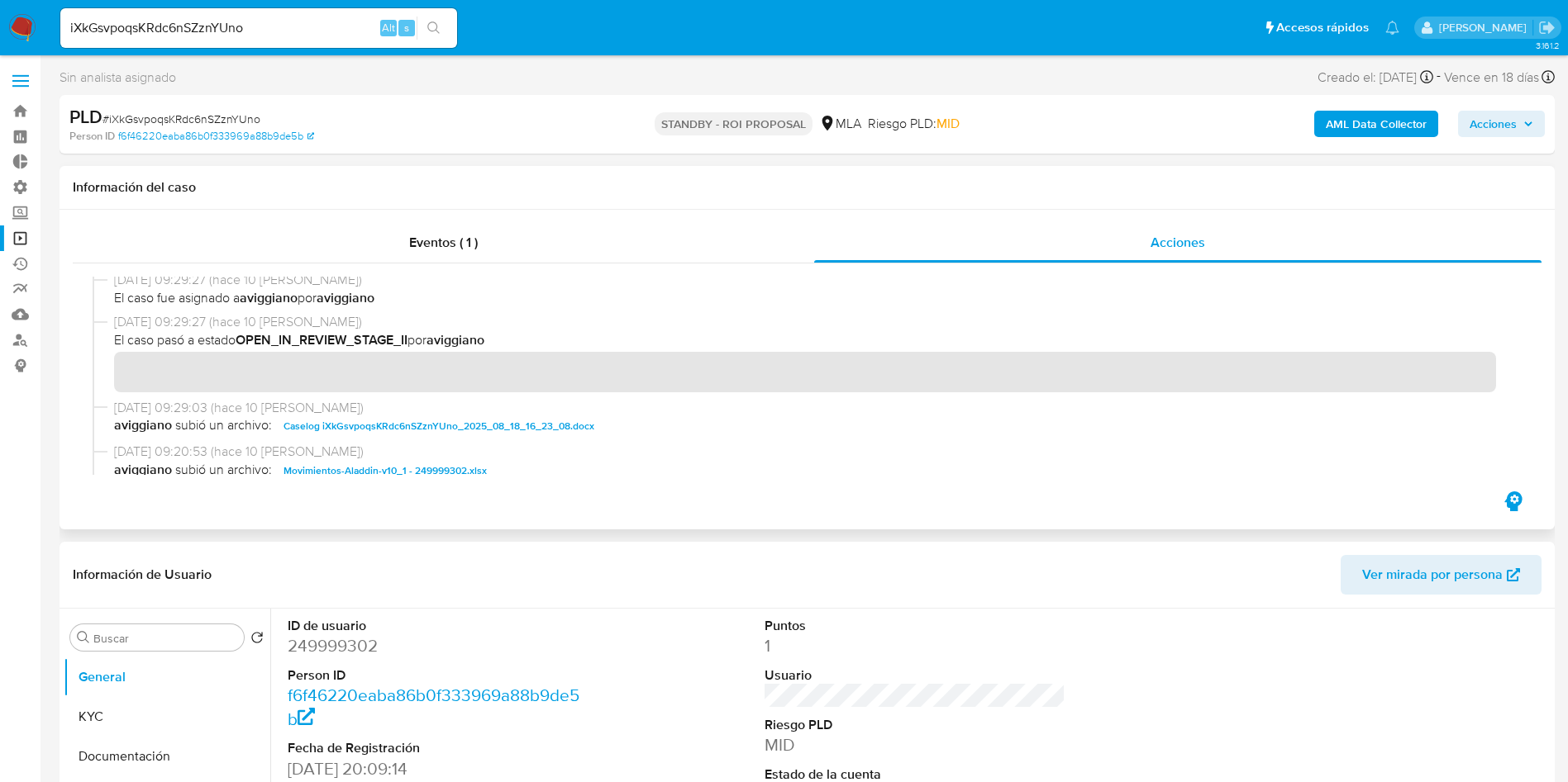
click at [359, 426] on span "Caselog iXkGsvpoqsKRdc6nSZznYUno_2025_08_18_16_23_08.docx" at bounding box center [438, 426] width 311 height 20
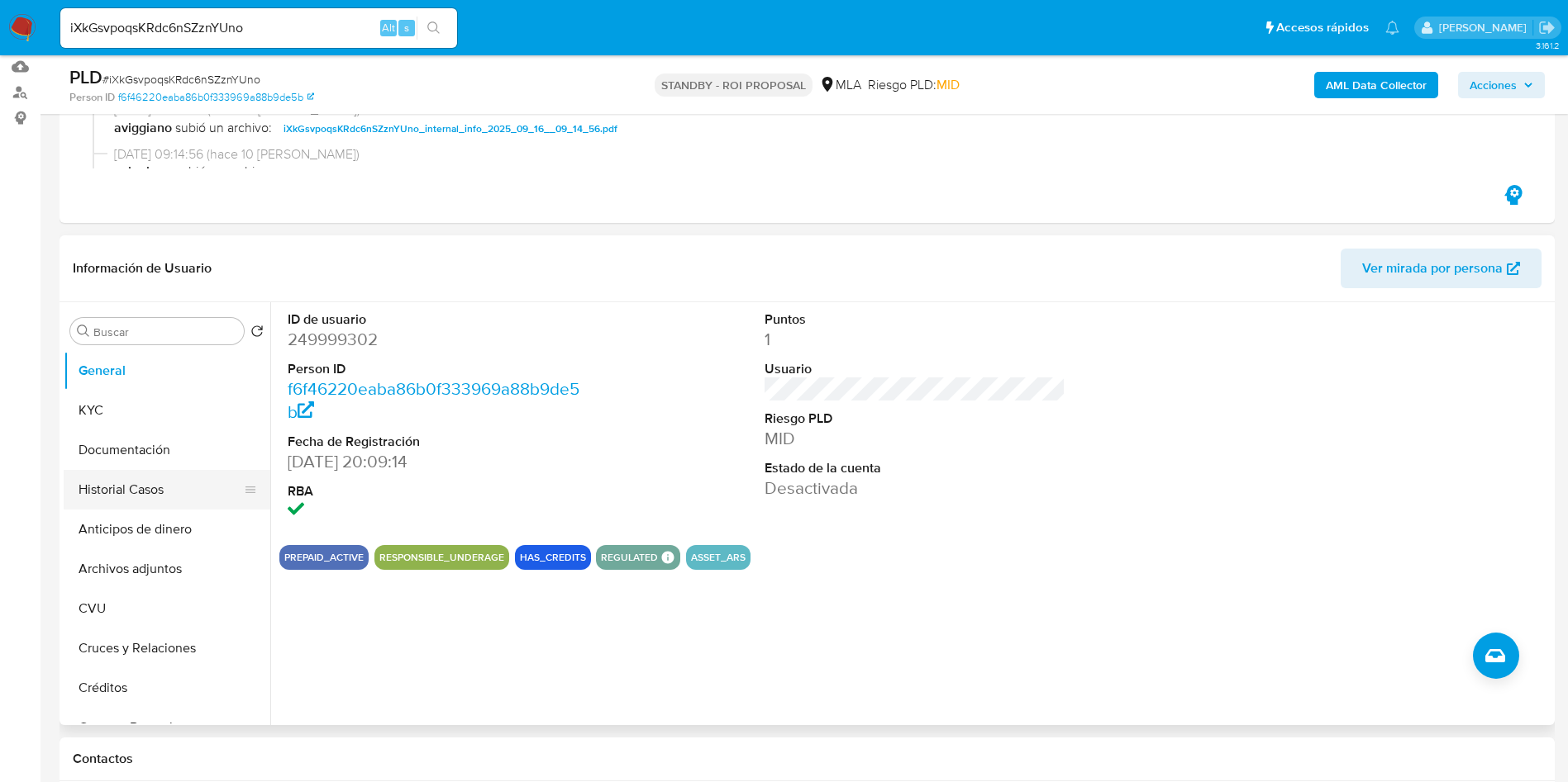
click at [102, 490] on button "Historial Casos" at bounding box center [160, 490] width 193 height 40
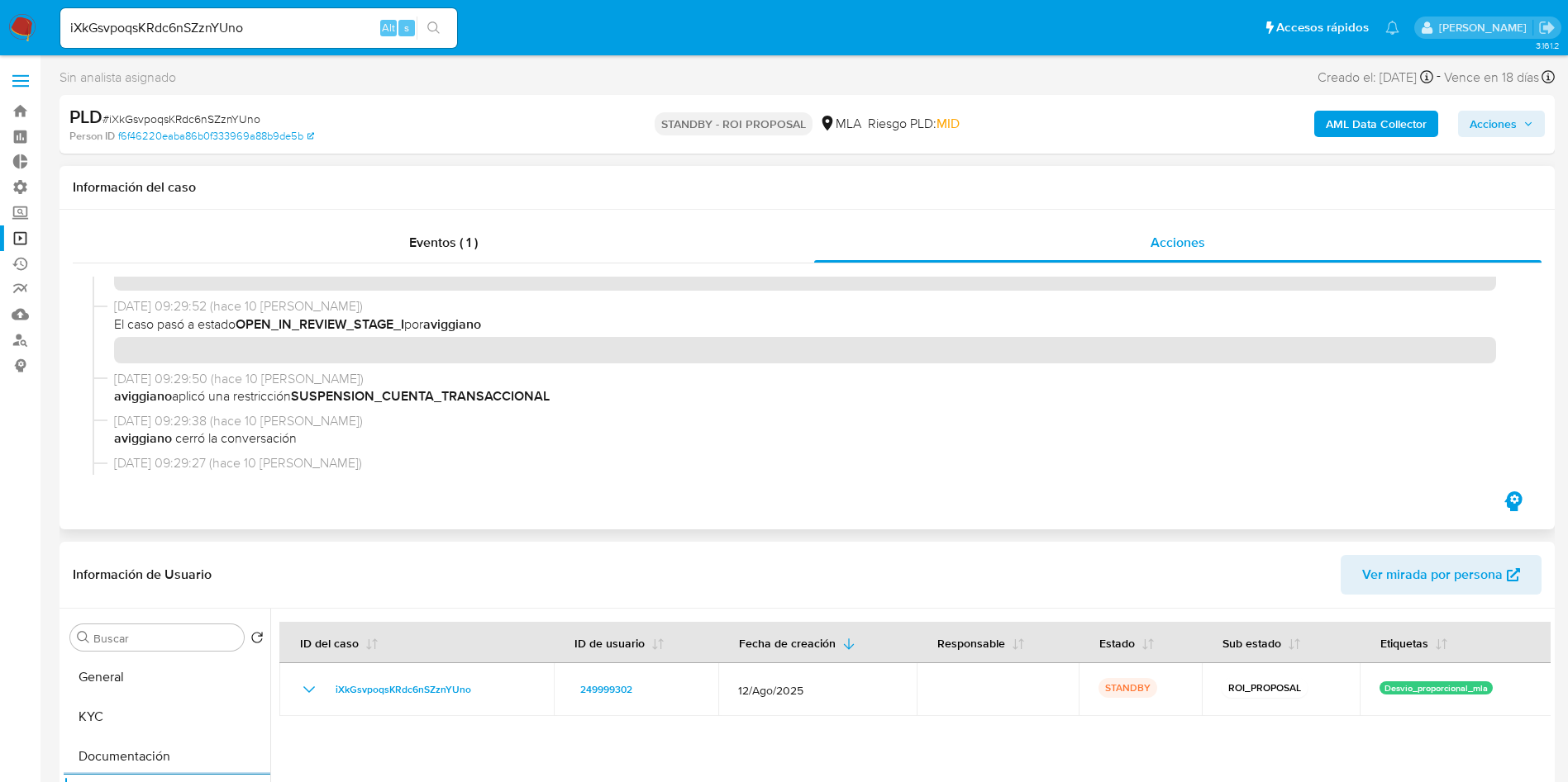
scroll to position [0, 0]
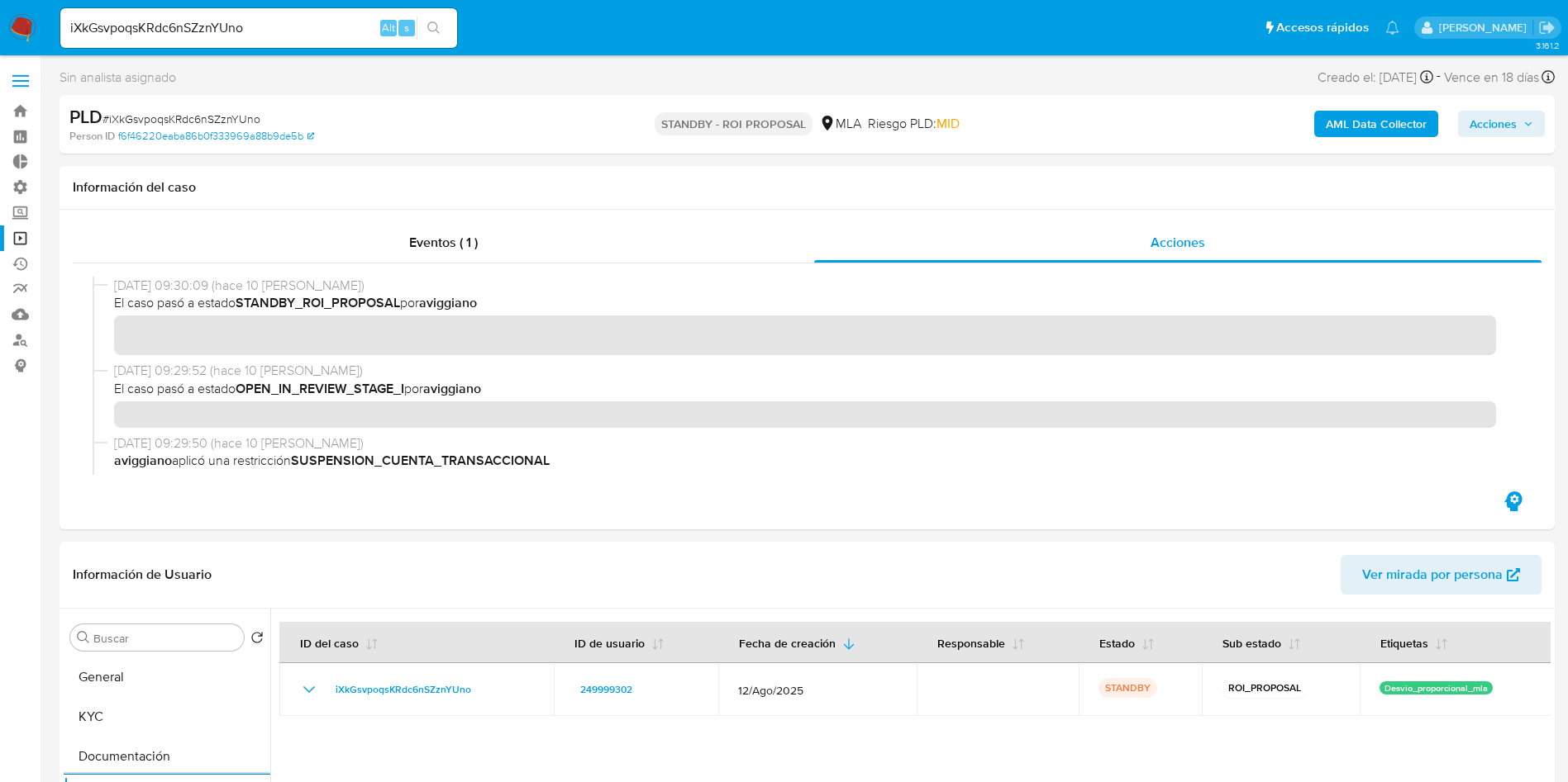
click at [233, 118] on span "# iXkGsvpoqsKRdc6nSZznYUno" at bounding box center [181, 118] width 158 height 17
copy span "iXkGsvpoqsKRdc6nSZznYUno"
click at [311, 26] on input "iXkGsvpoqsKRdc6nSZznYUno" at bounding box center [258, 28] width 396 height 22
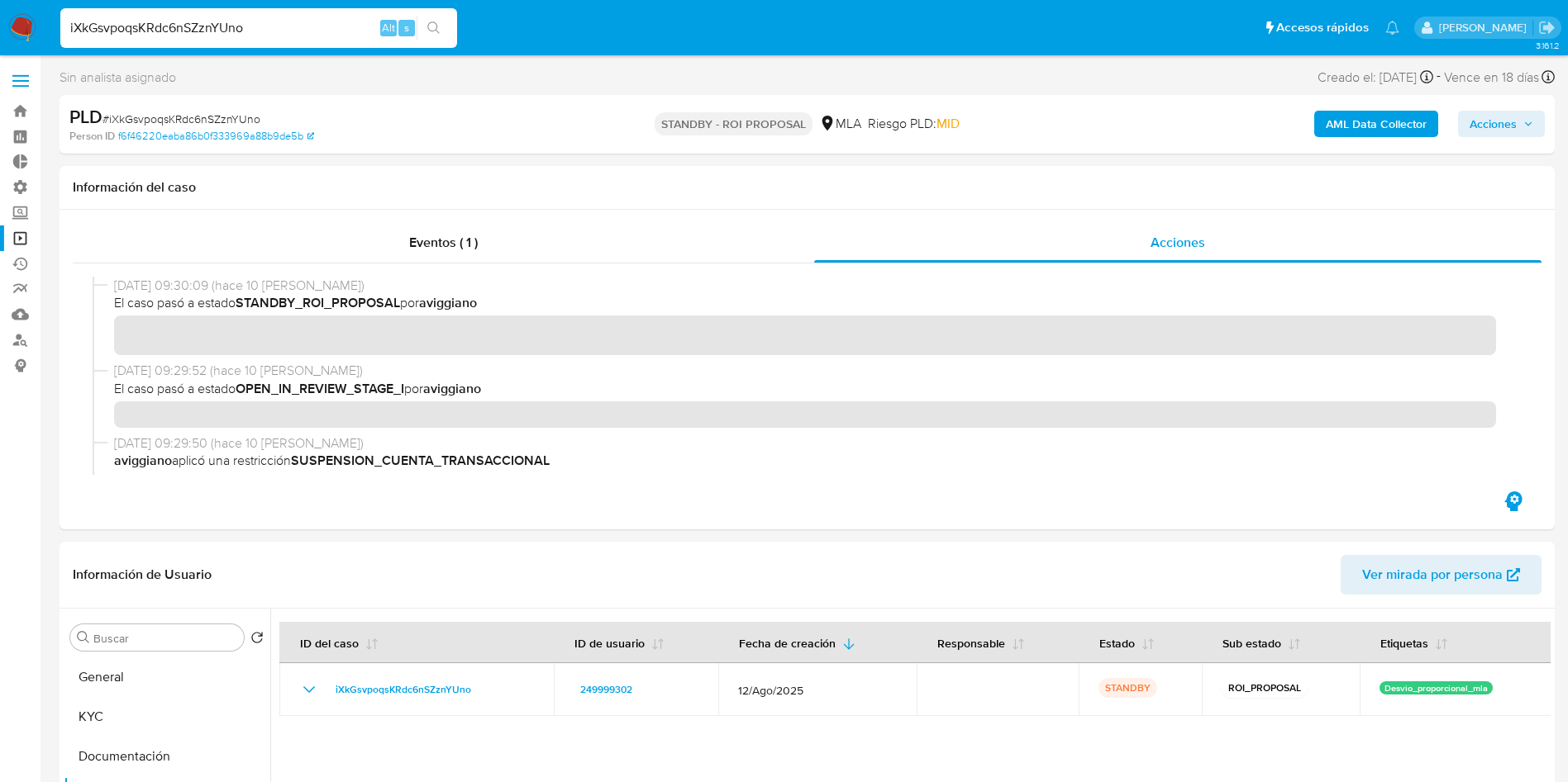
click at [294, 29] on input "iXkGsvpoqsKRdc6nSZznYUno" at bounding box center [258, 28] width 396 height 22
click at [294, 28] on input "iXkGsvpoqsKRdc6nSZznYUno" at bounding box center [258, 28] width 396 height 22
paste input "j3KlkxpJRVtjceCr0chEeu5n"
type input "j3KlkxpJRVtjceCr0chEeu5n"
click at [438, 32] on icon "search-icon" at bounding box center [433, 28] width 13 height 13
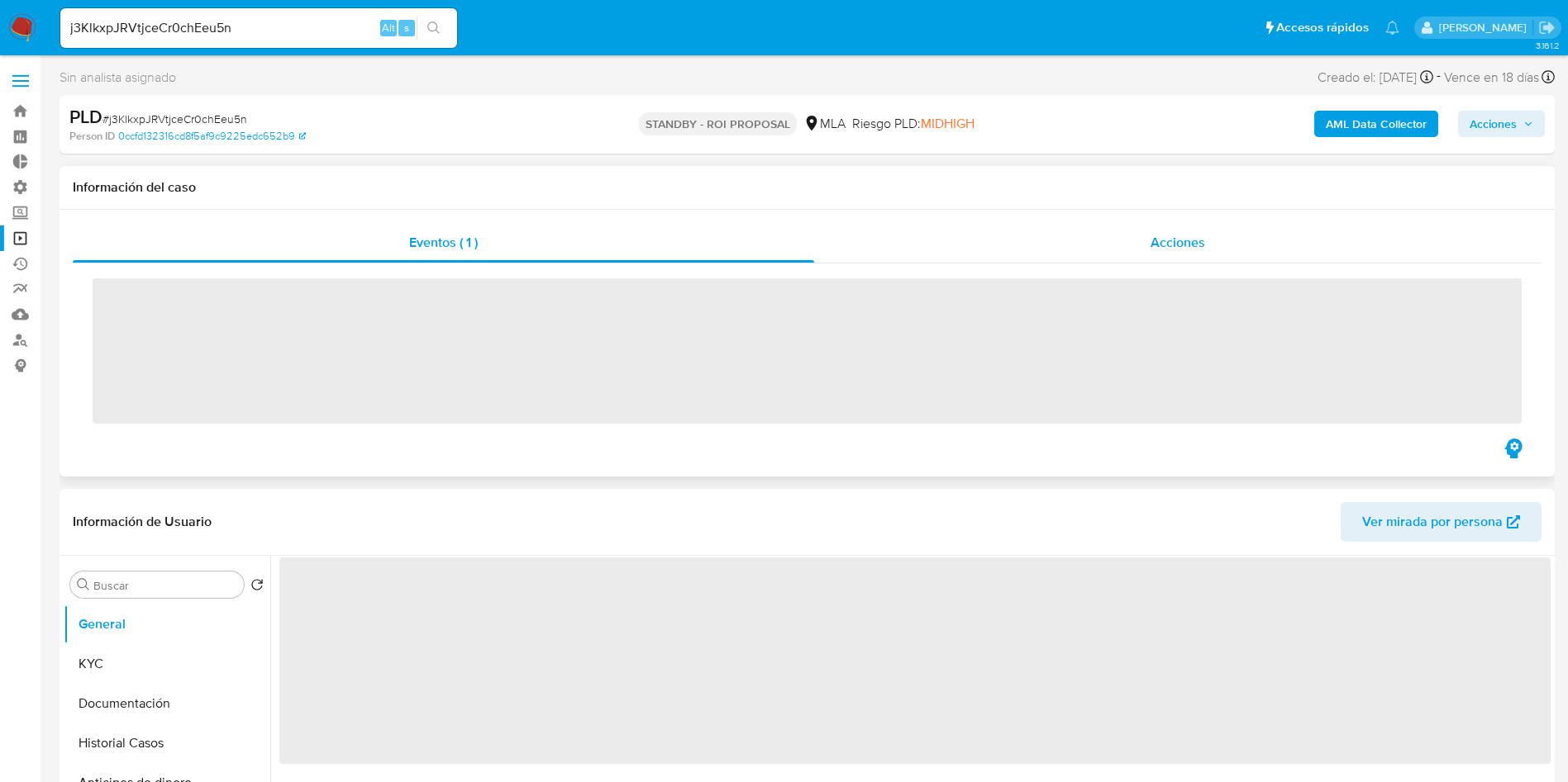
click at [1141, 240] on div "Acciones" at bounding box center [1177, 243] width 727 height 40
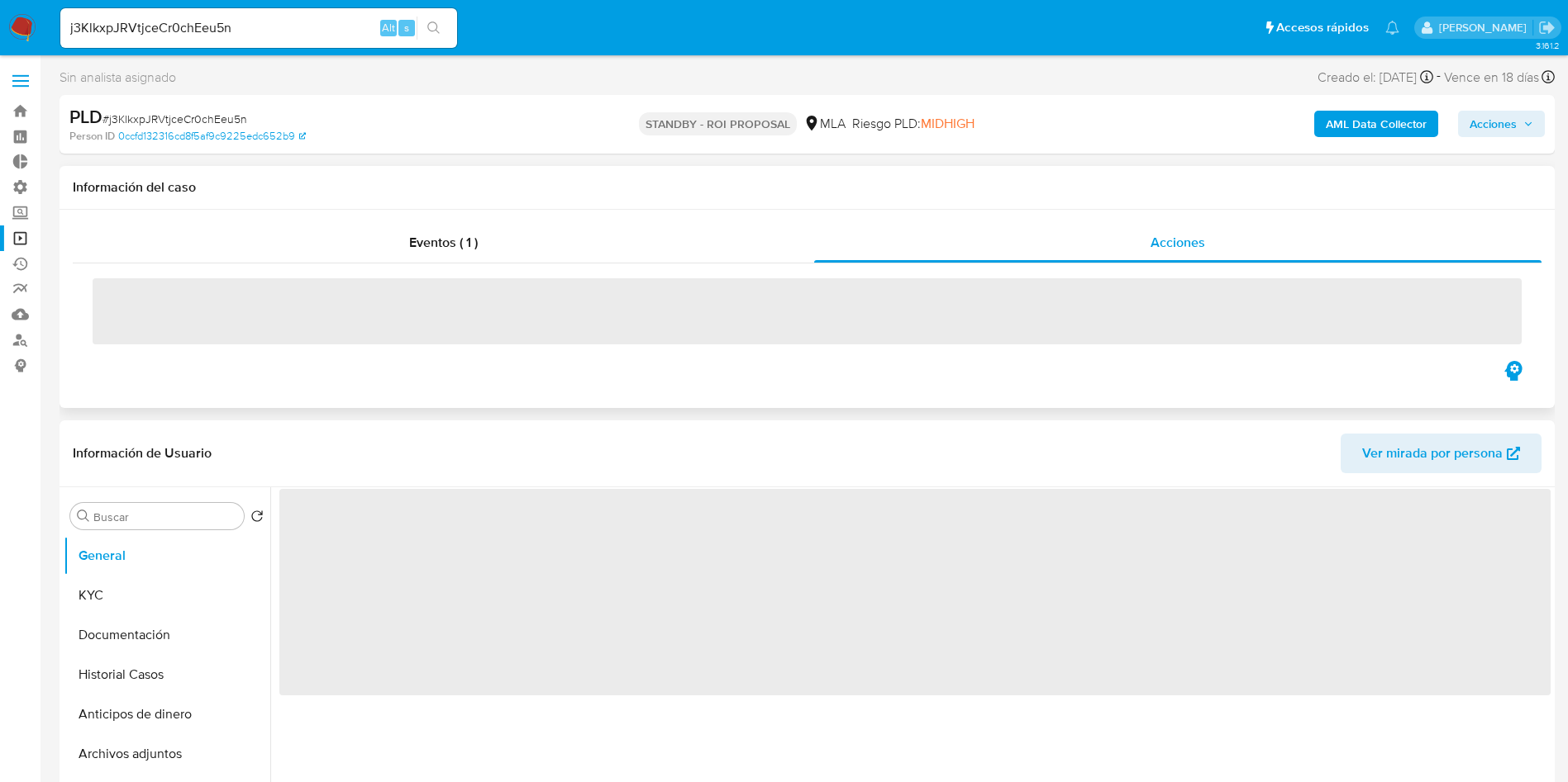
select select "10"
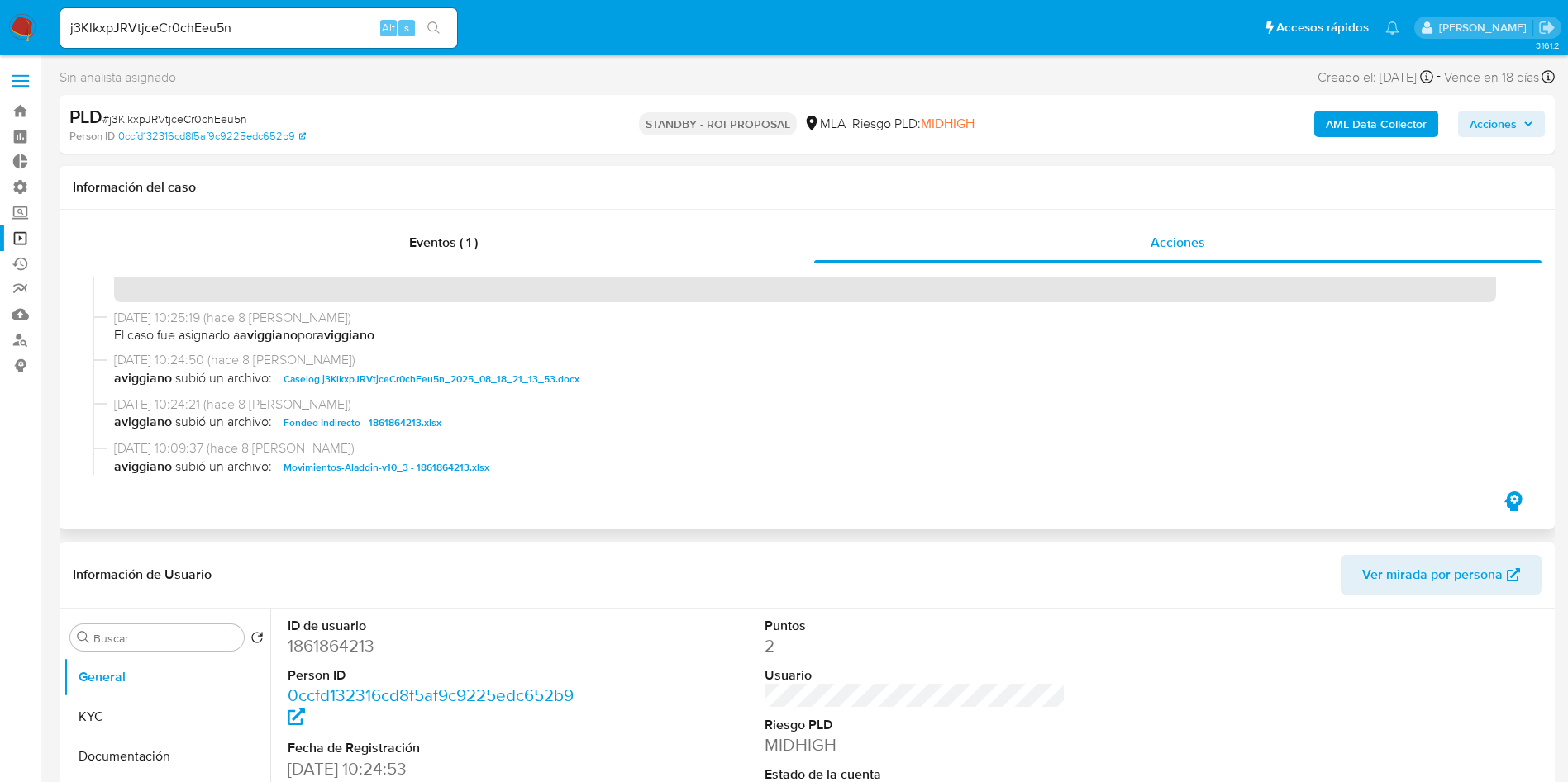
scroll to position [619, 0]
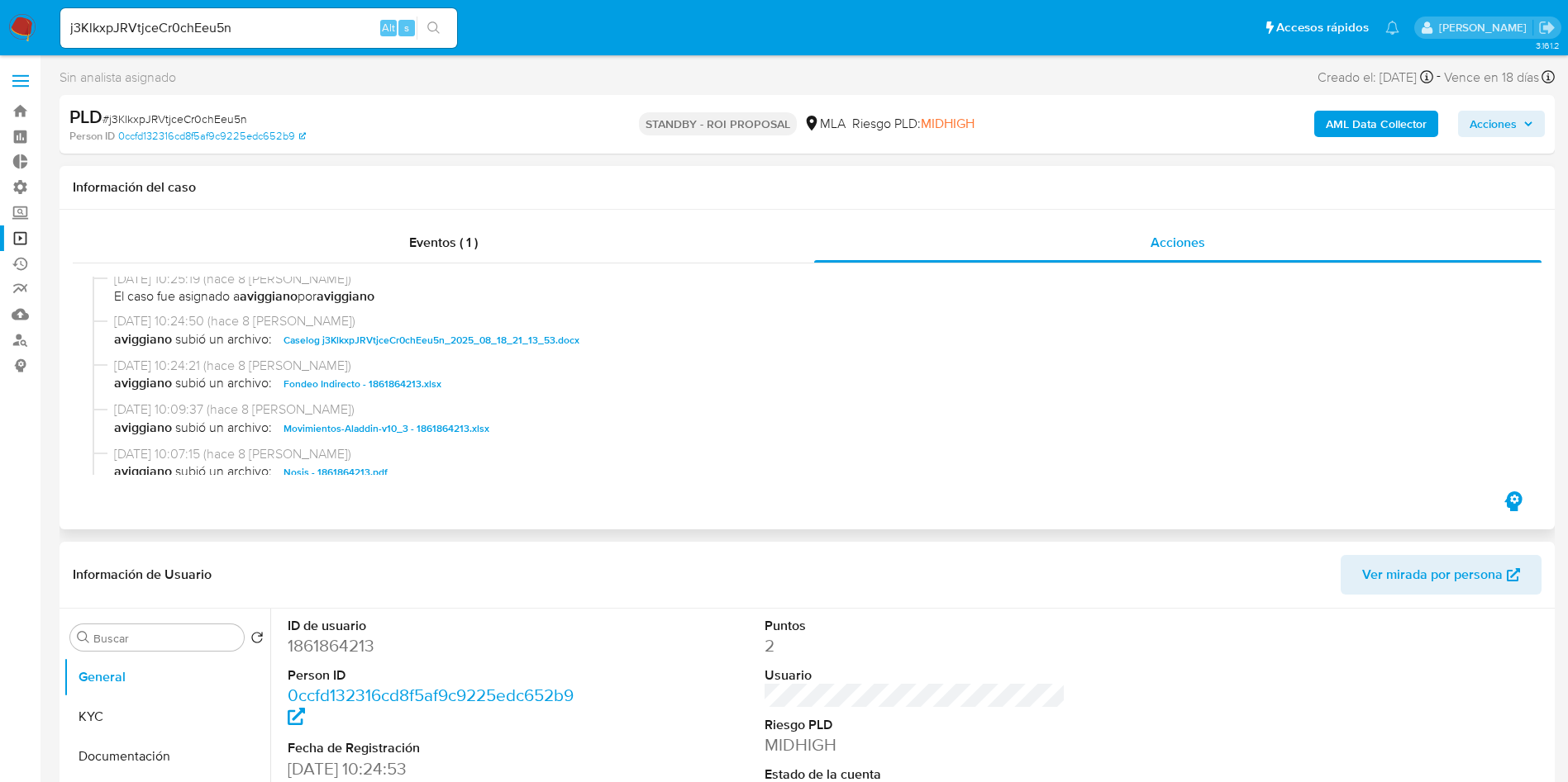
click at [382, 347] on span "Caselog j3KlkxpJRVtjceCr0chEeu5n_2025_08_18_21_13_53.docx" at bounding box center [431, 340] width 296 height 20
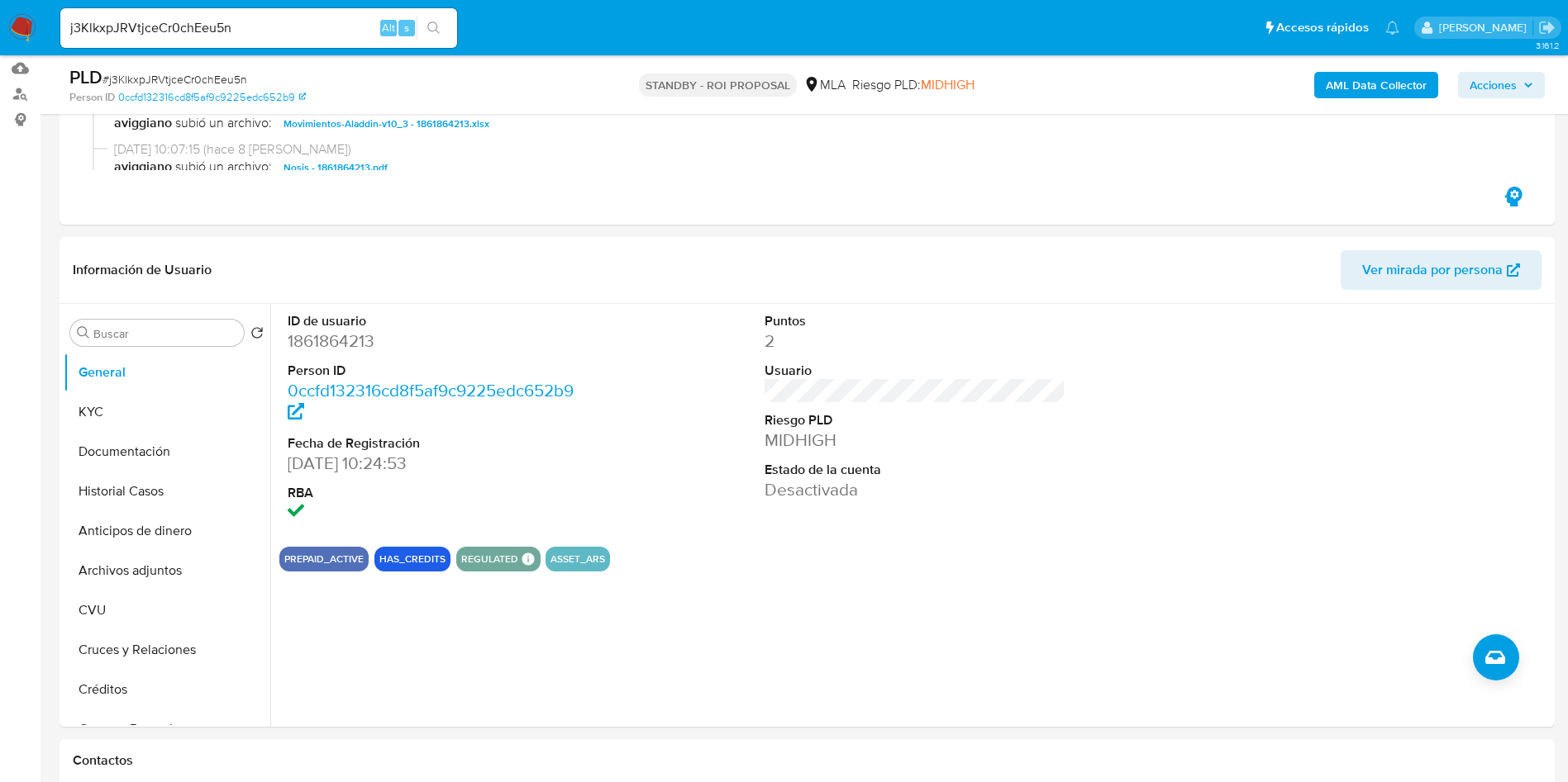
scroll to position [248, 0]
click at [94, 487] on button "Historial Casos" at bounding box center [160, 490] width 193 height 40
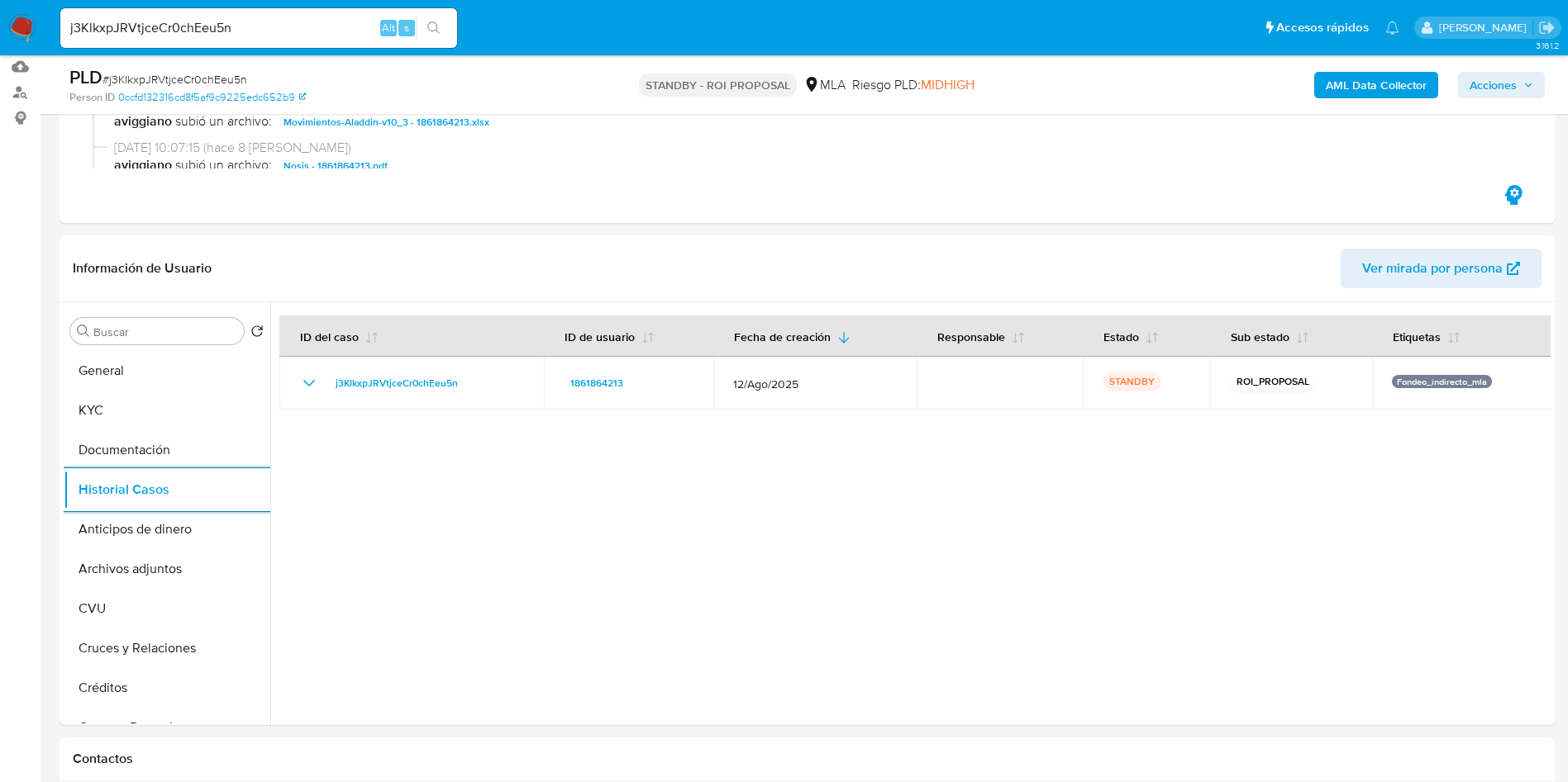
click at [201, 16] on div "j3KlkxpJRVtjceCr0chEeu5n Alt s" at bounding box center [258, 28] width 396 height 40
click at [188, 31] on input "j3KlkxpJRVtjceCr0chEeu5n" at bounding box center [258, 28] width 396 height 22
paste input "uSeBPVvcM8jZUjEcK2WZSsMb"
type input "uSeBPVvcM8jZUjEcK2WZSsMb"
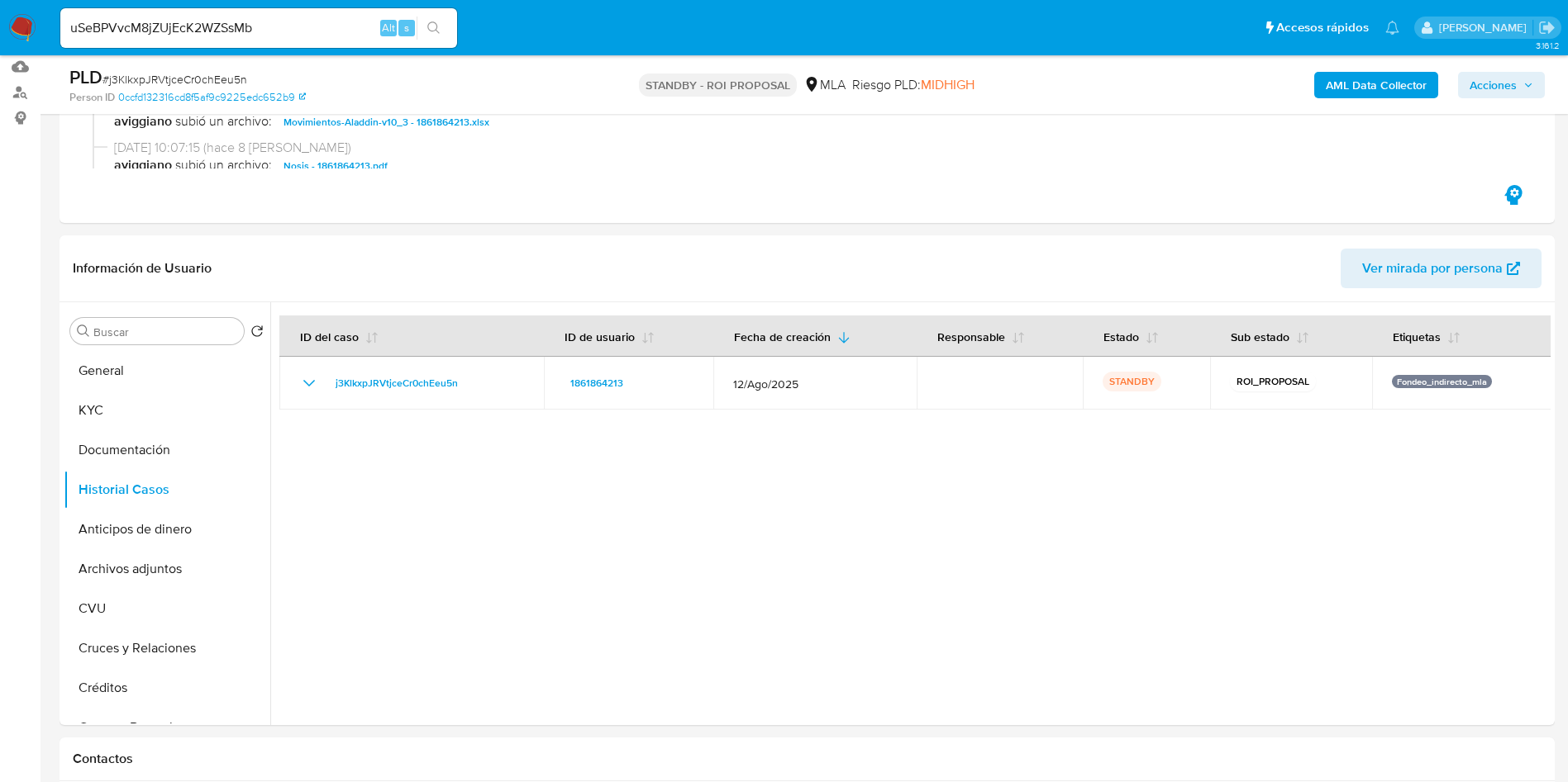
click at [428, 31] on icon "search-icon" at bounding box center [433, 28] width 13 height 13
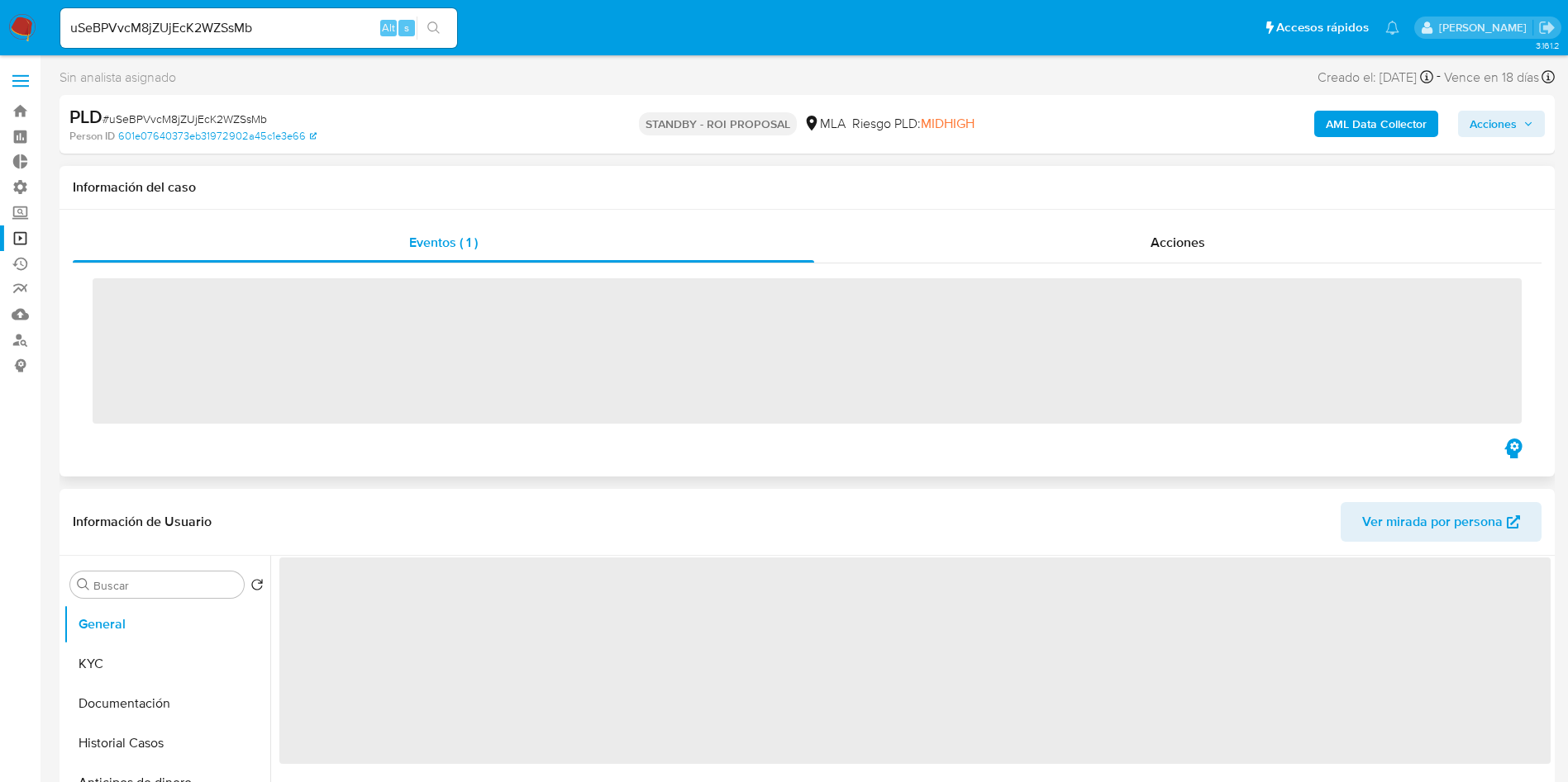
click at [1200, 266] on div "‌" at bounding box center [807, 349] width 1469 height 172
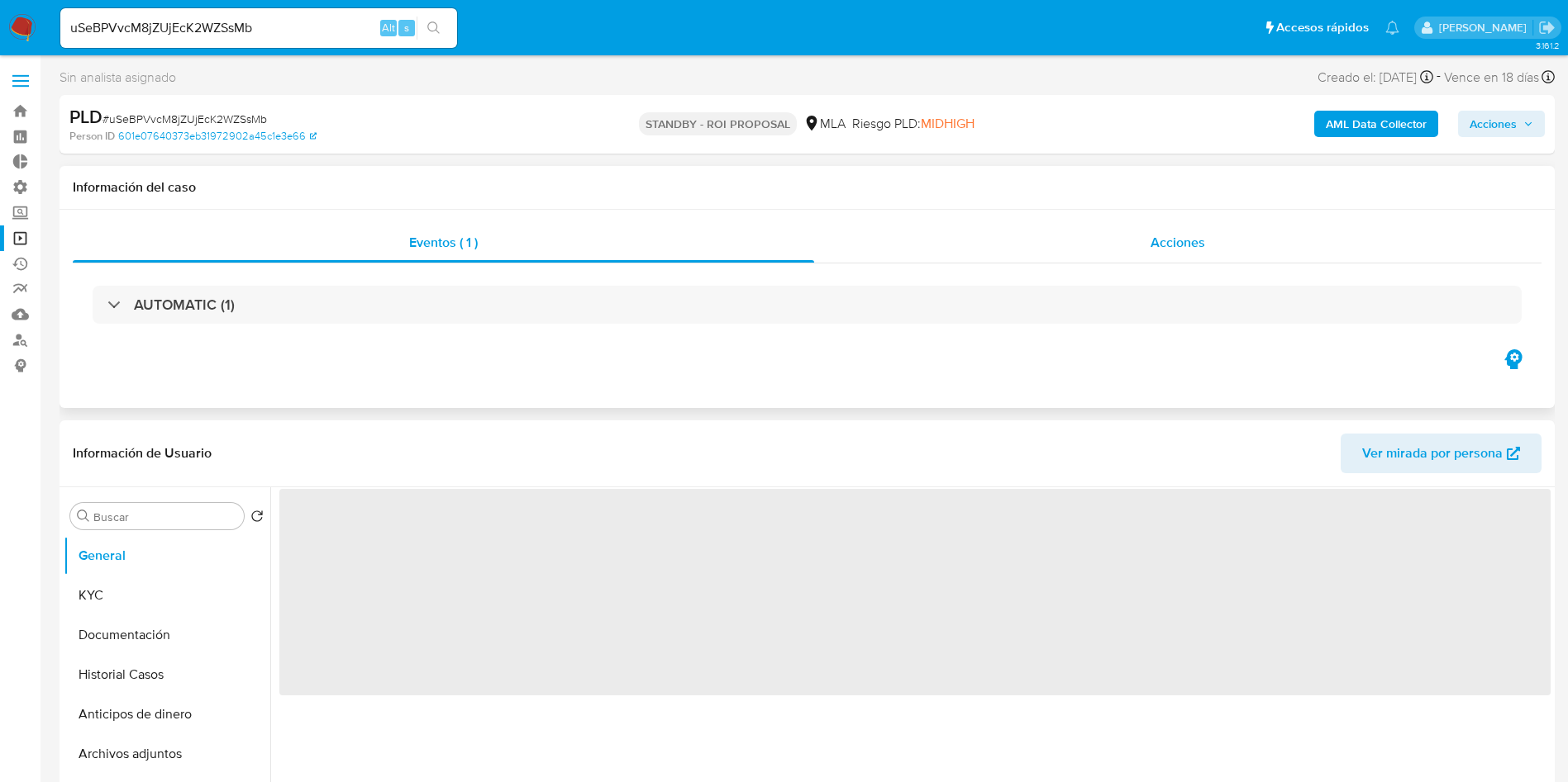
click at [1178, 235] on span "Acciones" at bounding box center [1177, 243] width 55 height 19
select select "10"
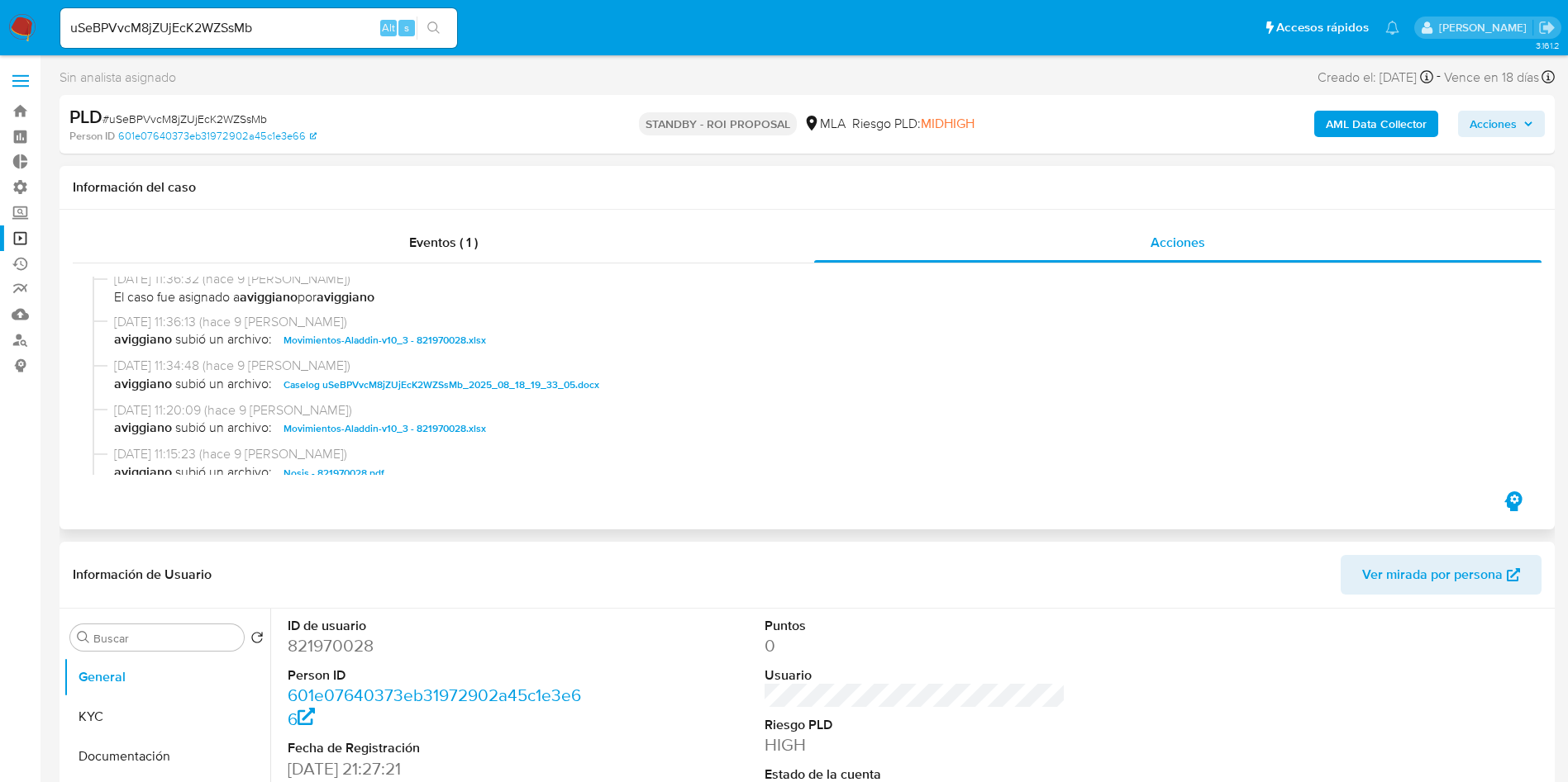
scroll to position [372, 0]
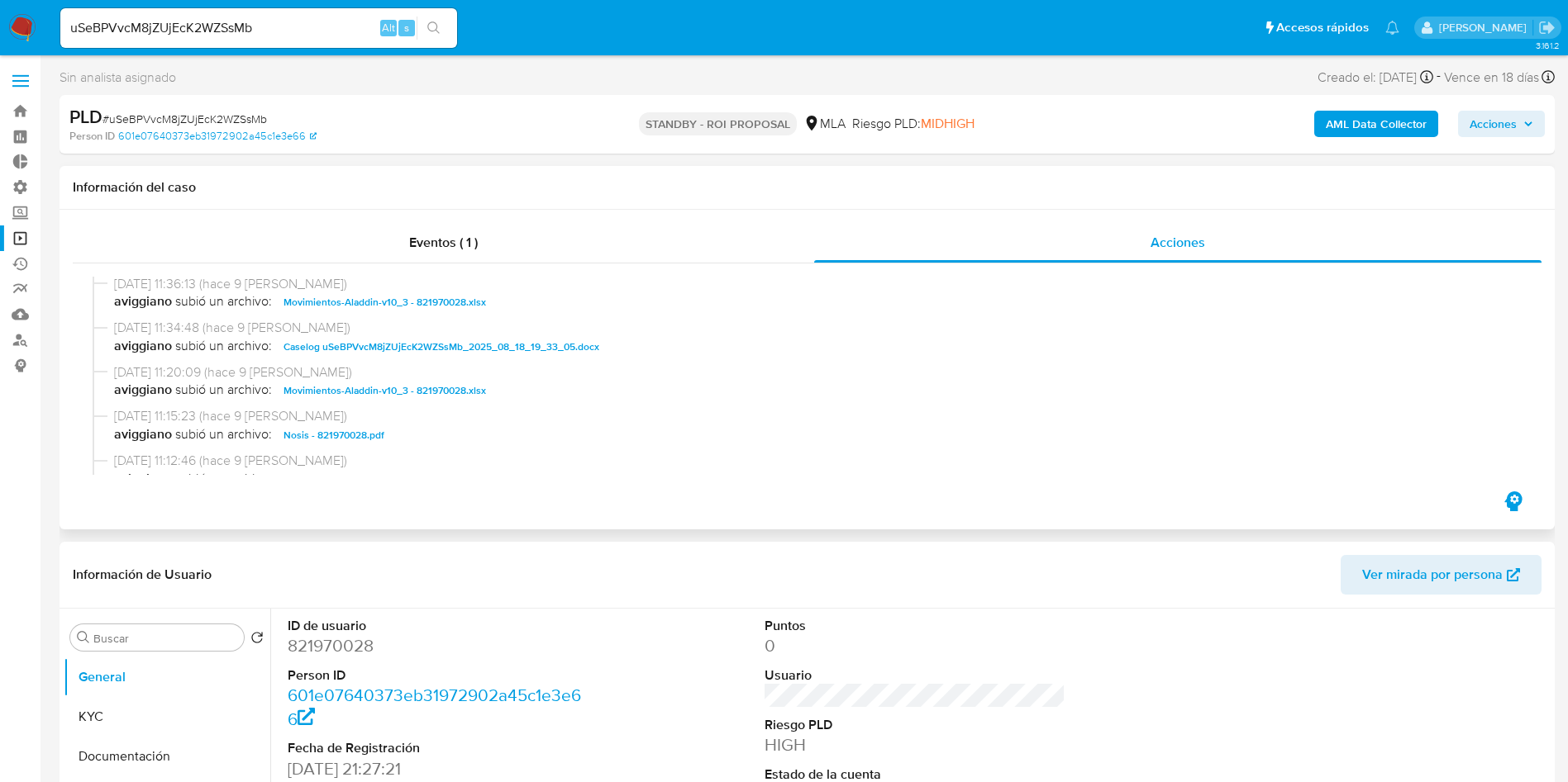
click at [436, 354] on span "Caselog uSeBPVvcM8jZUjEcK2WZSsMb_2025_08_18_19_33_05.docx" at bounding box center [441, 347] width 315 height 20
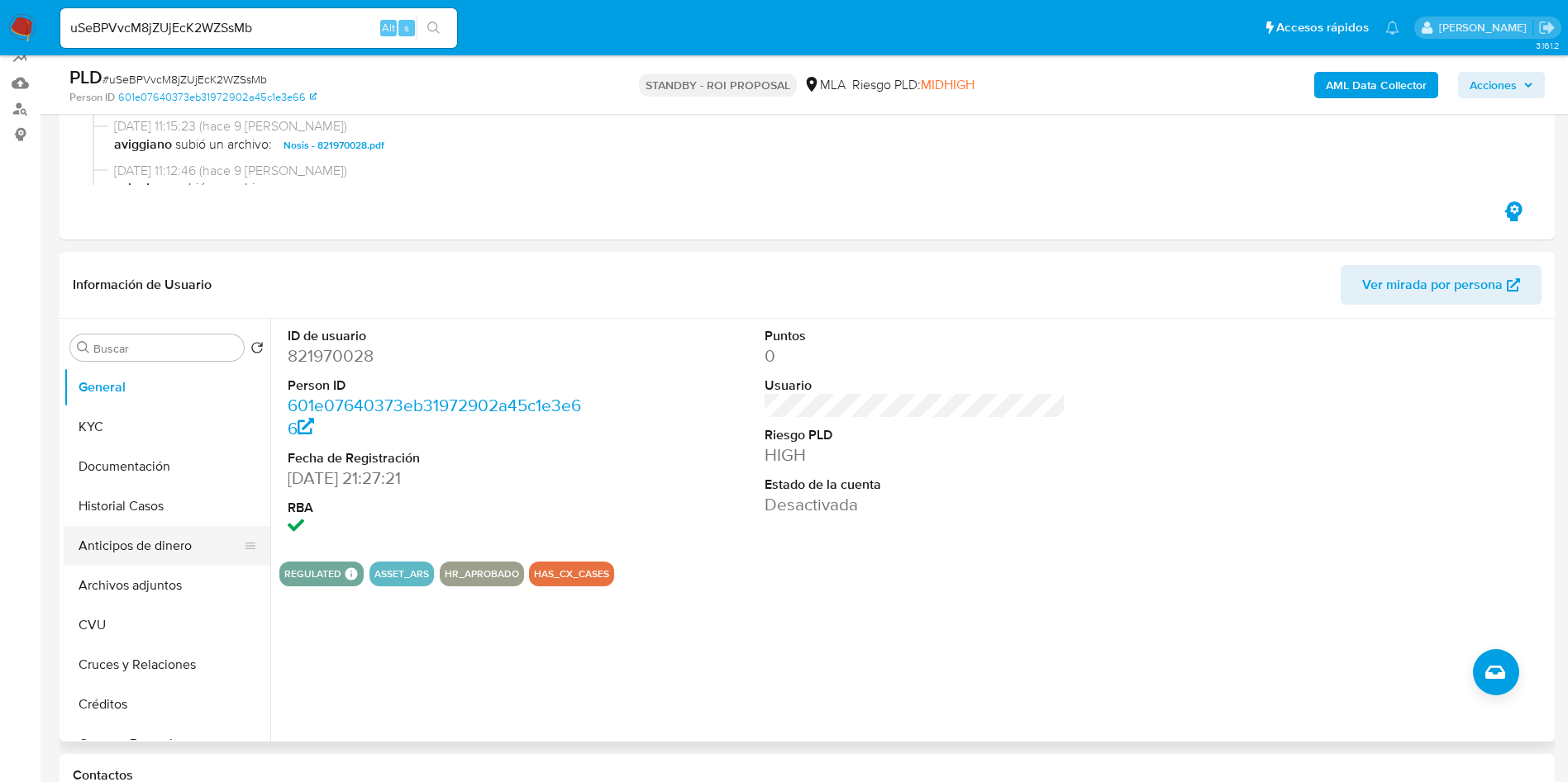
scroll to position [248, 0]
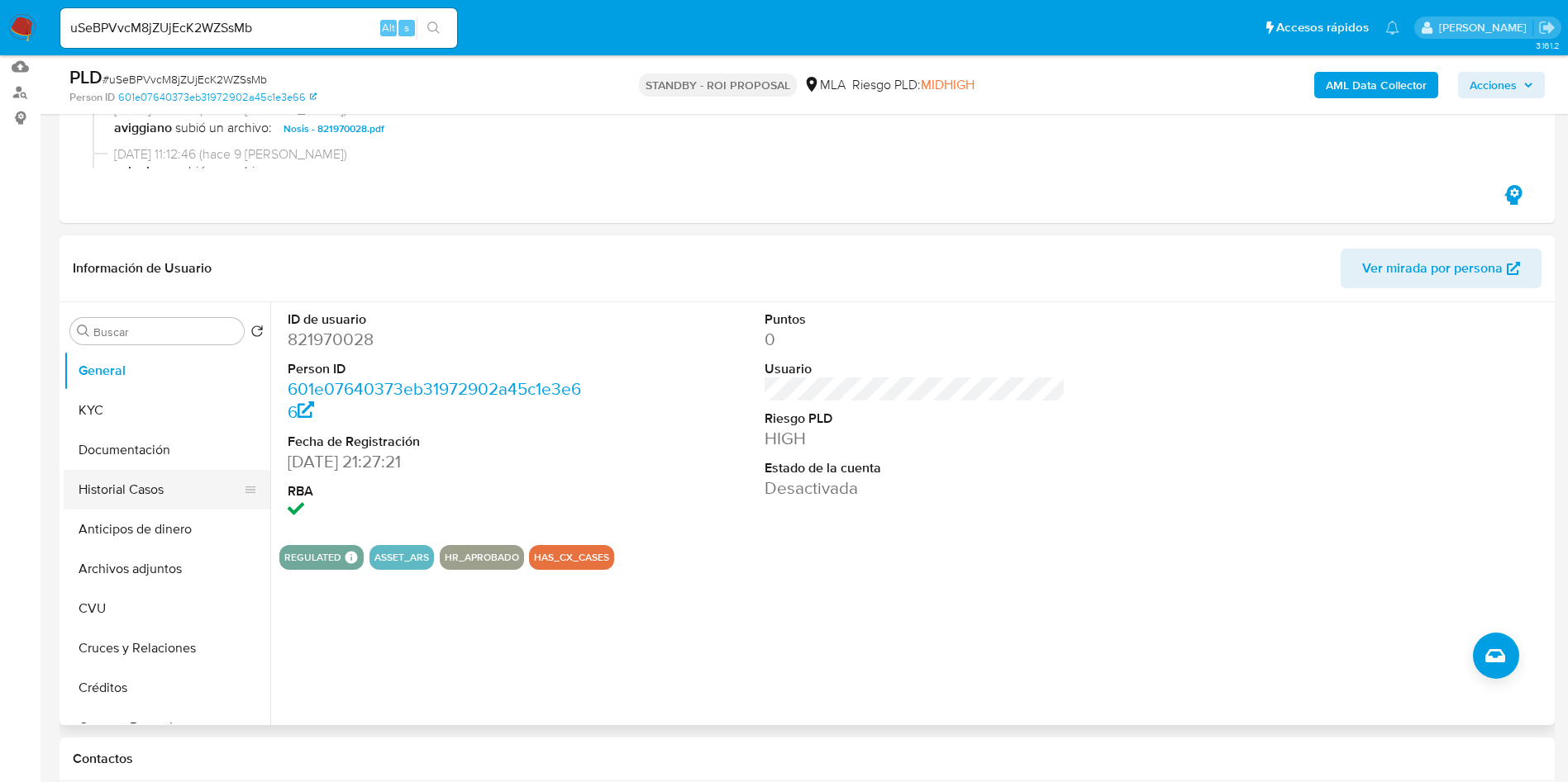
click at [141, 485] on button "Historial Casos" at bounding box center [160, 490] width 193 height 40
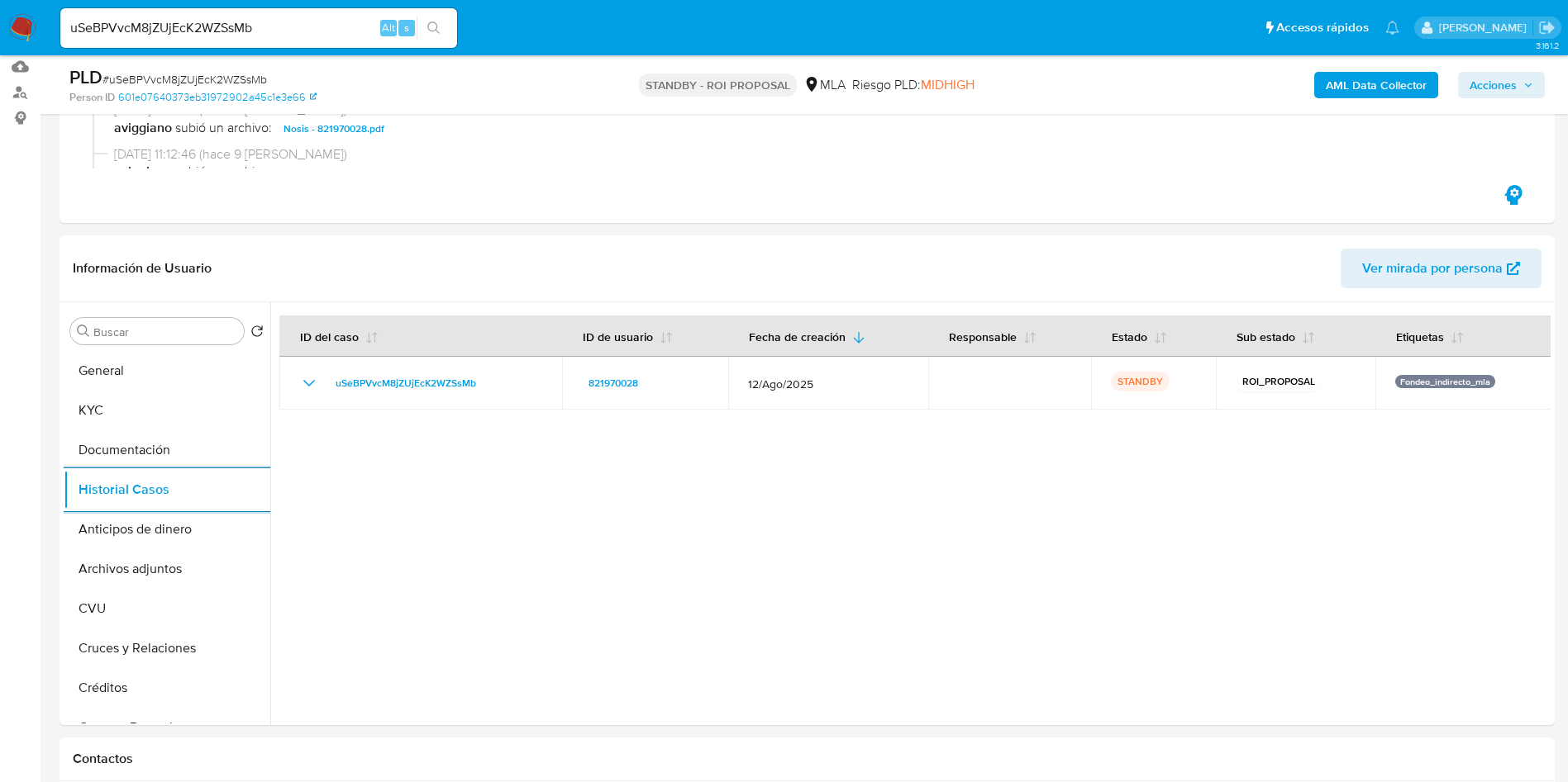
click at [319, 41] on div "uSeBPVvcM8jZUjEcK2WZSsMb Alt s" at bounding box center [258, 28] width 396 height 40
click at [310, 25] on input "uSeBPVvcM8jZUjEcK2WZSsMb" at bounding box center [258, 28] width 396 height 22
paste input "DL4qyx9sORlH0ZpqifbB4N04"
type input "DL4qyx9sORlH0ZpqifbB4N04"
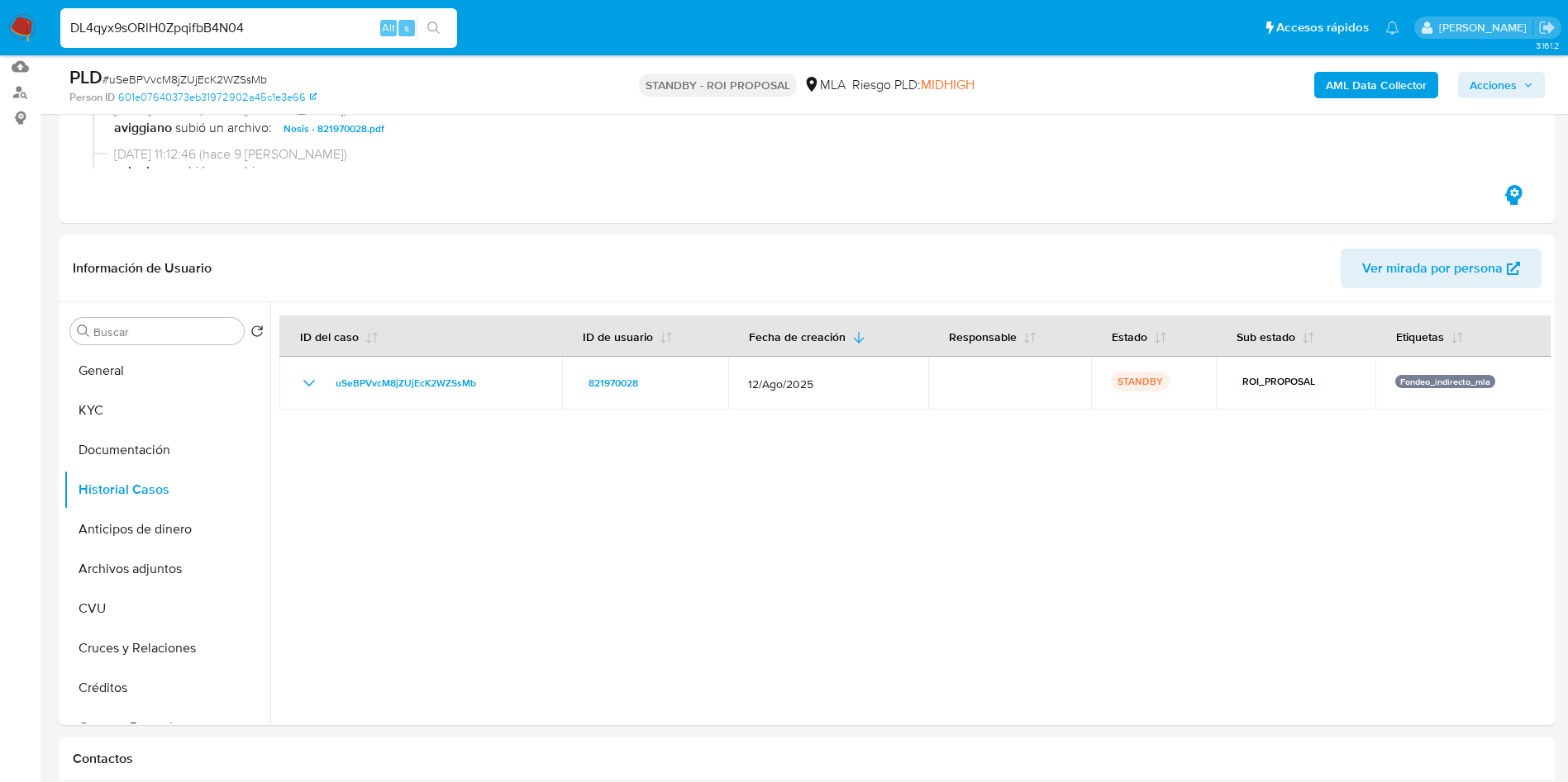
click at [427, 24] on icon "search-icon" at bounding box center [433, 28] width 13 height 13
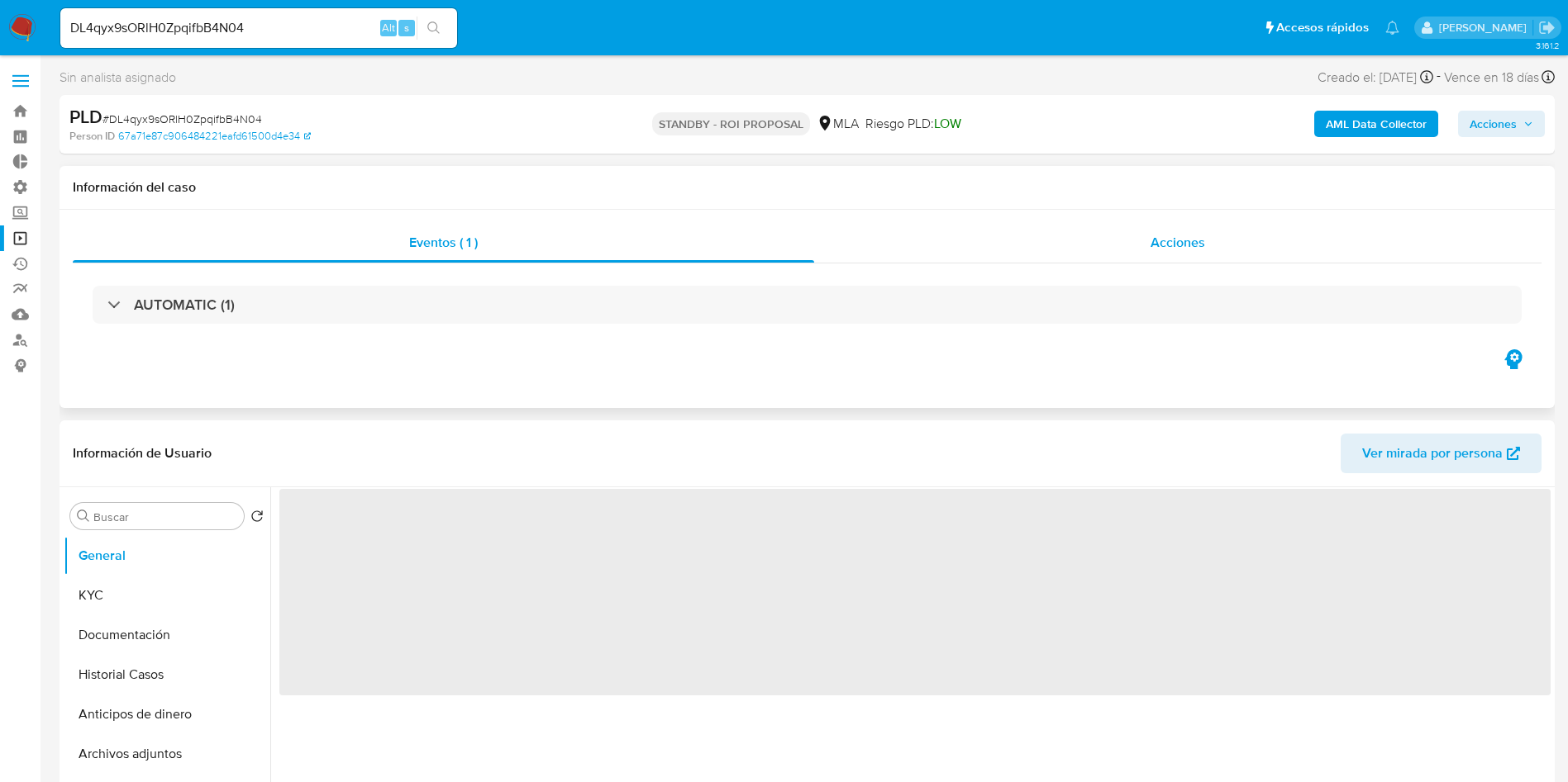
click at [1188, 254] on div "Acciones" at bounding box center [1177, 243] width 727 height 40
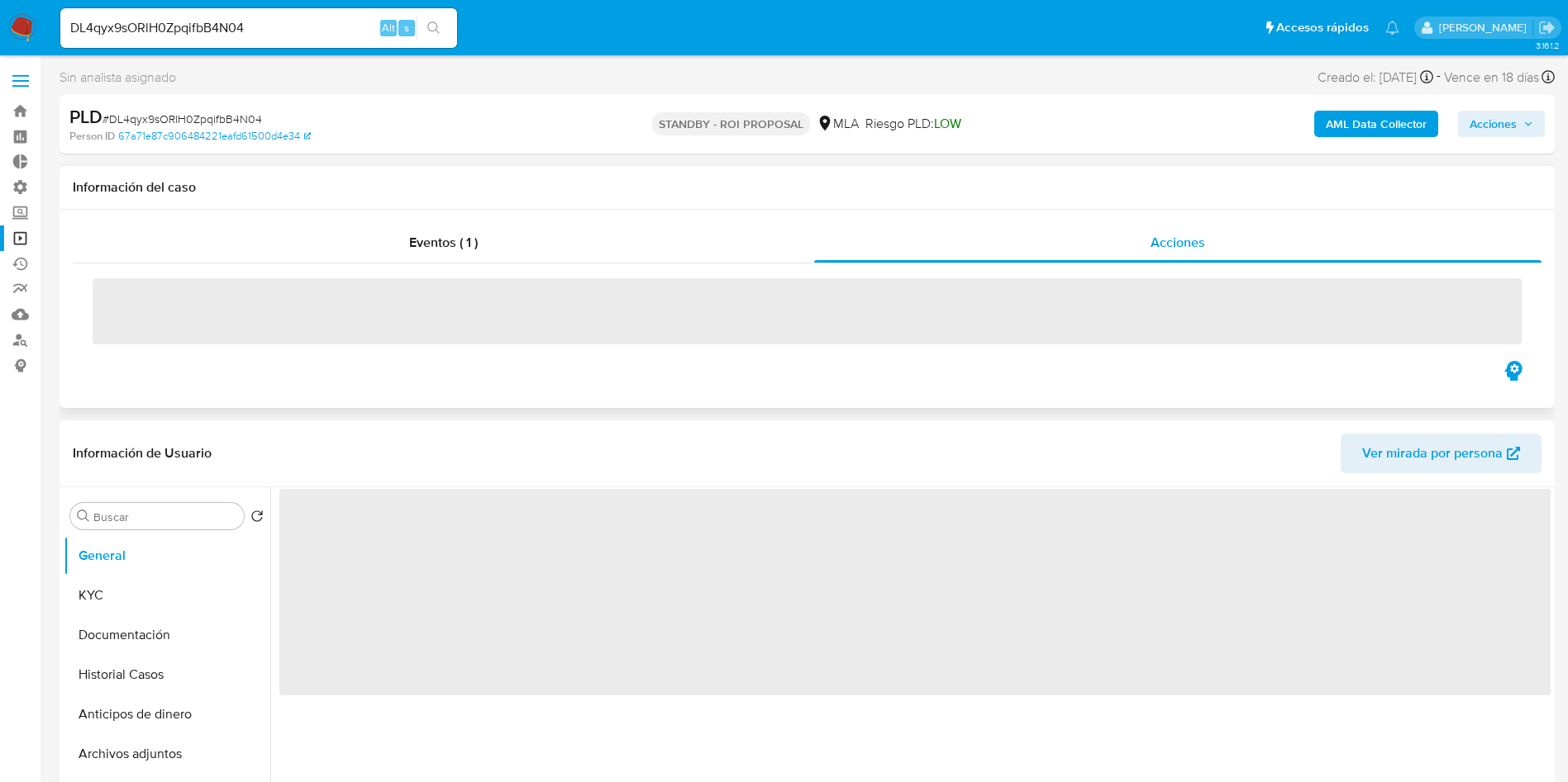
select select "10"
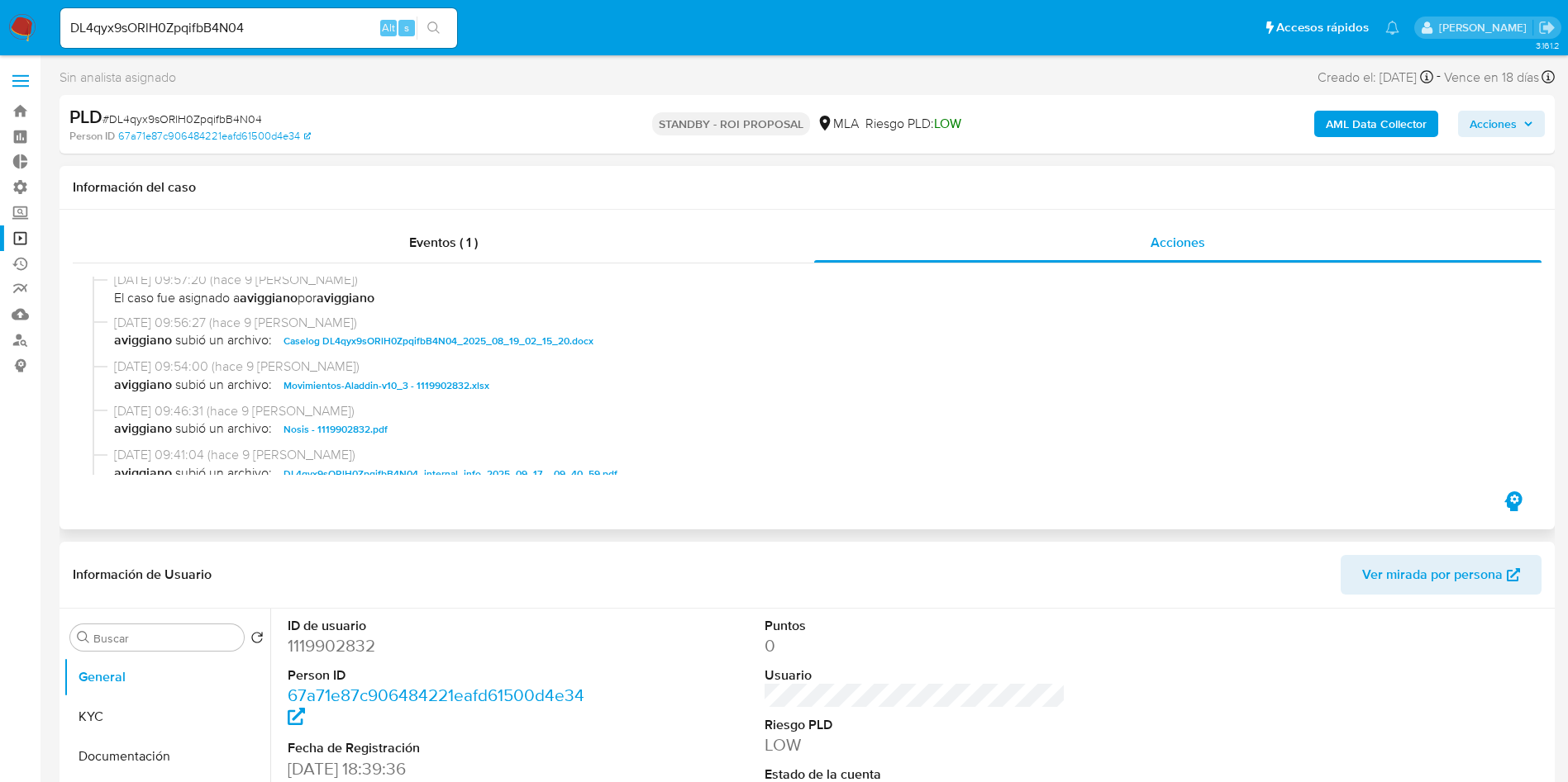
scroll to position [372, 0]
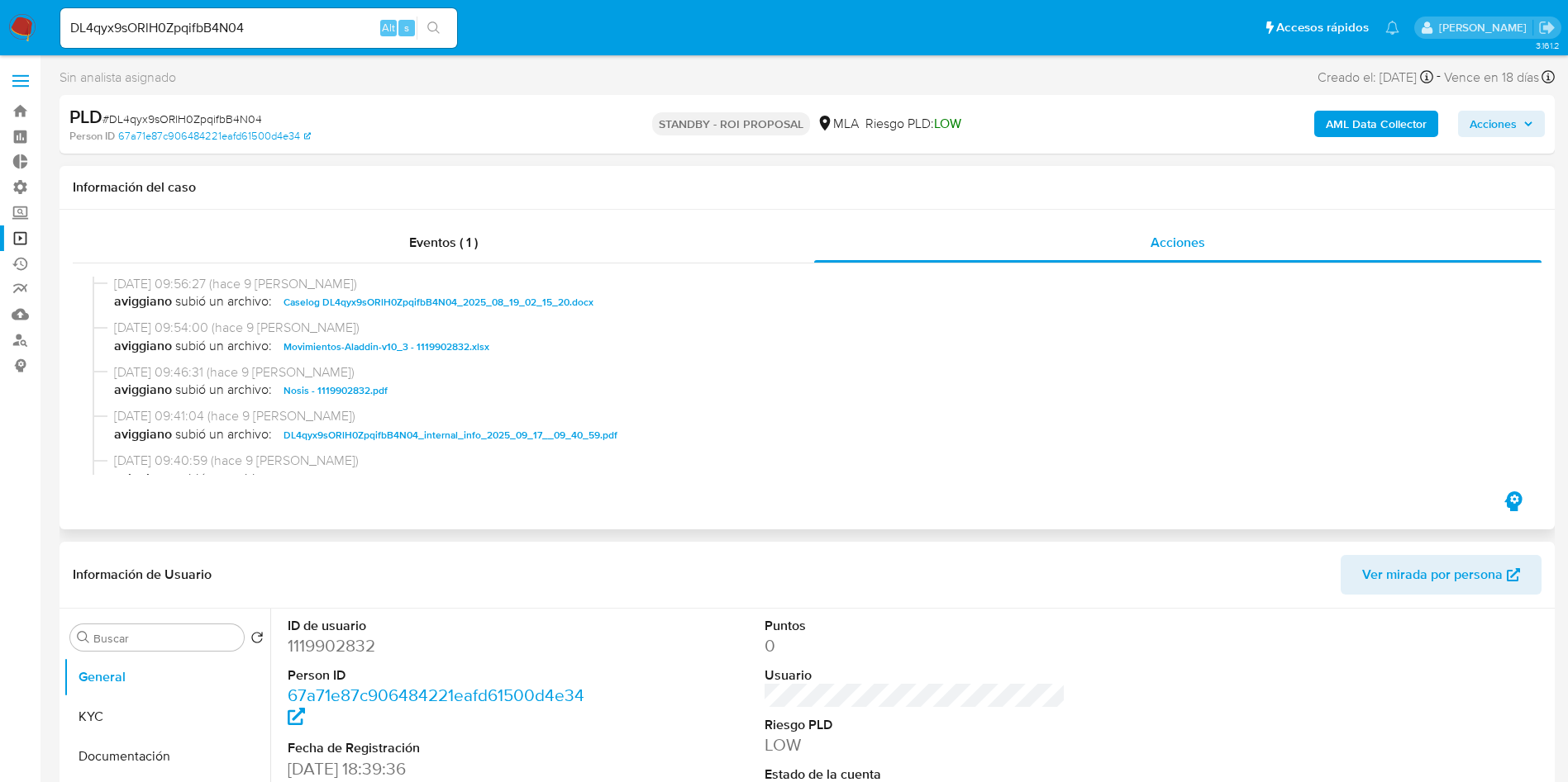
click at [419, 305] on span "Caselog DL4qyx9sORlH0ZpqifbB4N04_2025_08_19_02_15_20.docx" at bounding box center [438, 302] width 310 height 20
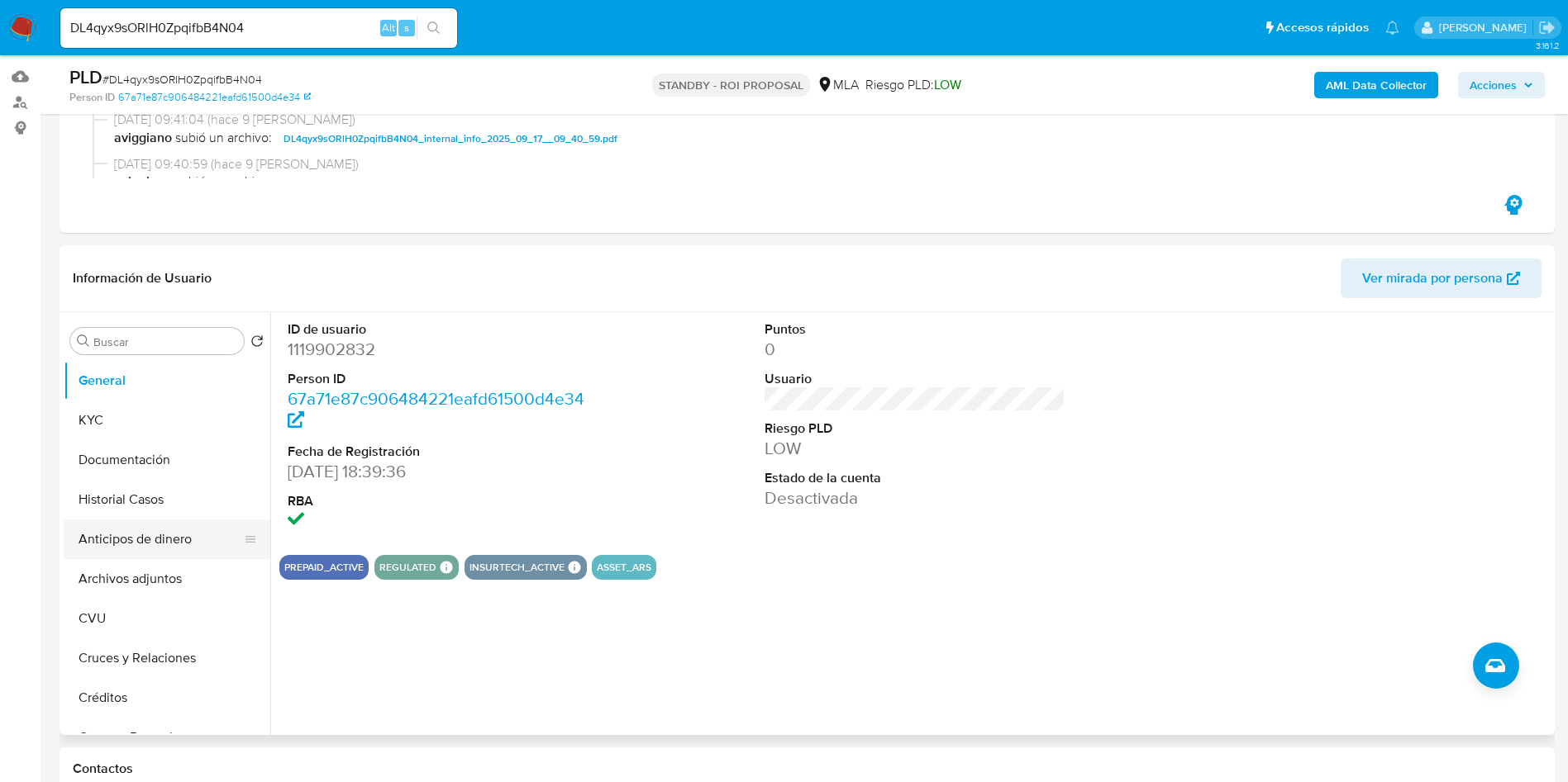
scroll to position [248, 0]
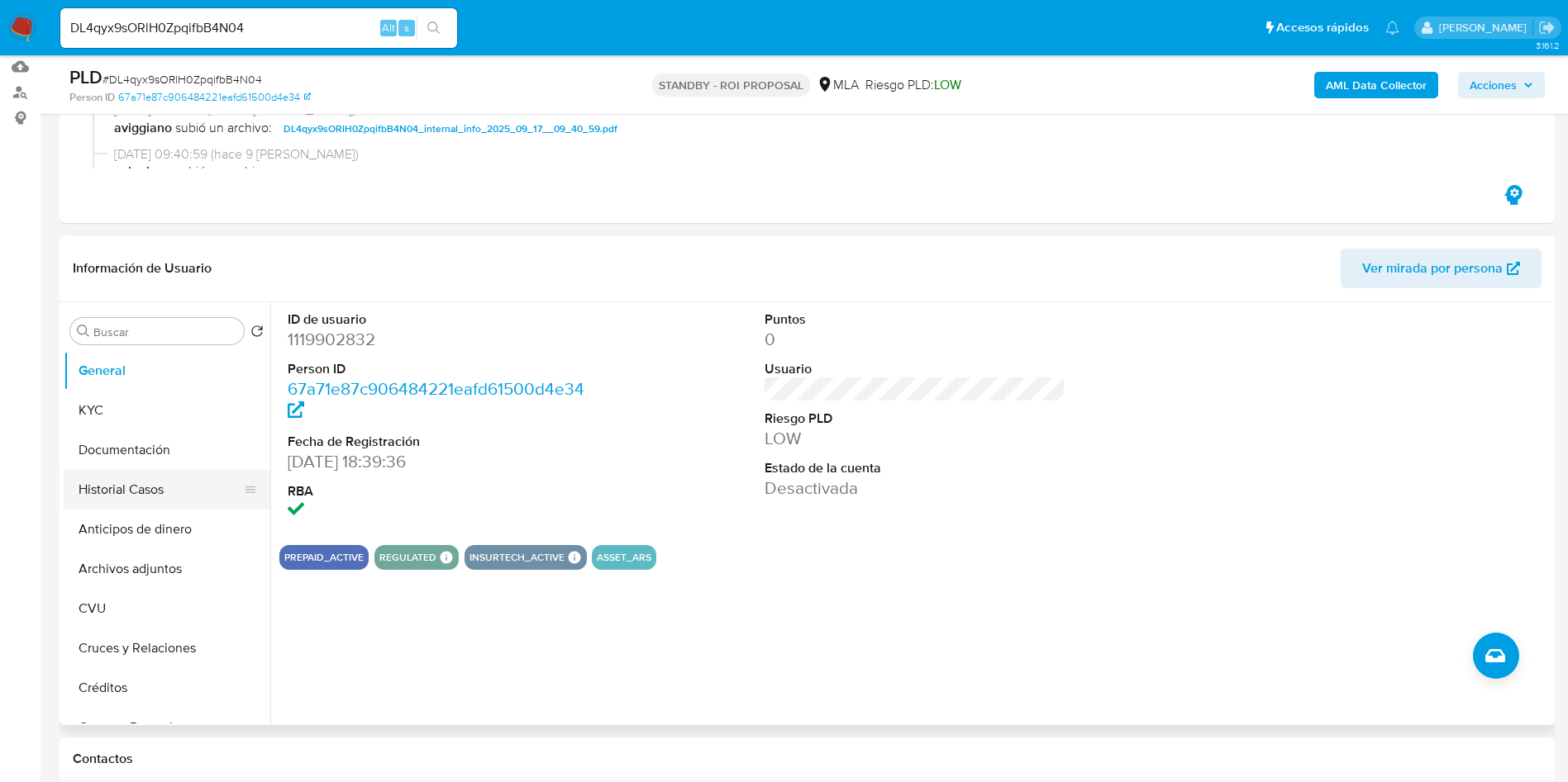
drag, startPoint x: 113, startPoint y: 490, endPoint x: 147, endPoint y: 491, distance: 34.0
click at [113, 489] on button "Historial Casos" at bounding box center [160, 490] width 193 height 40
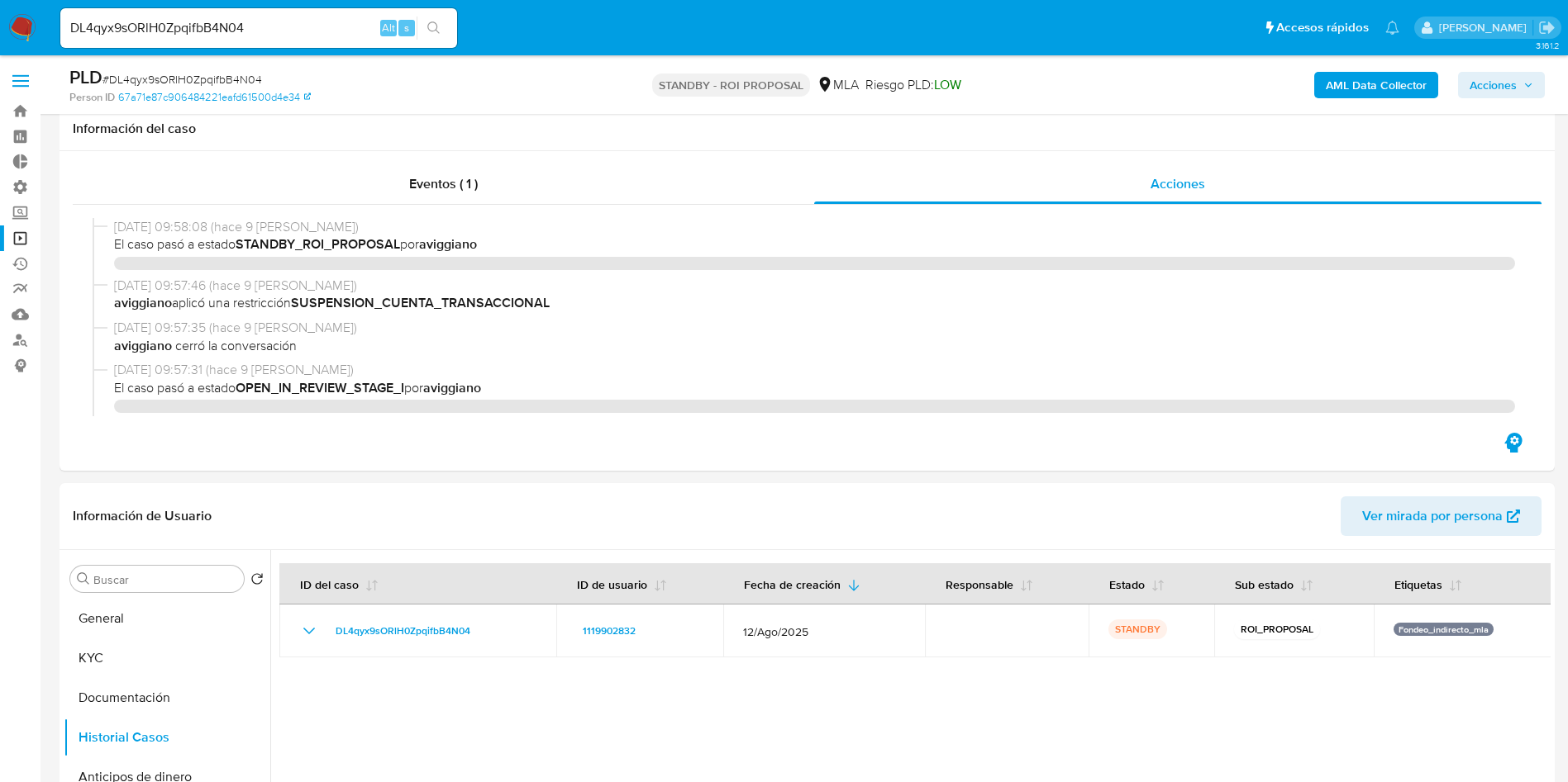
select select "10"
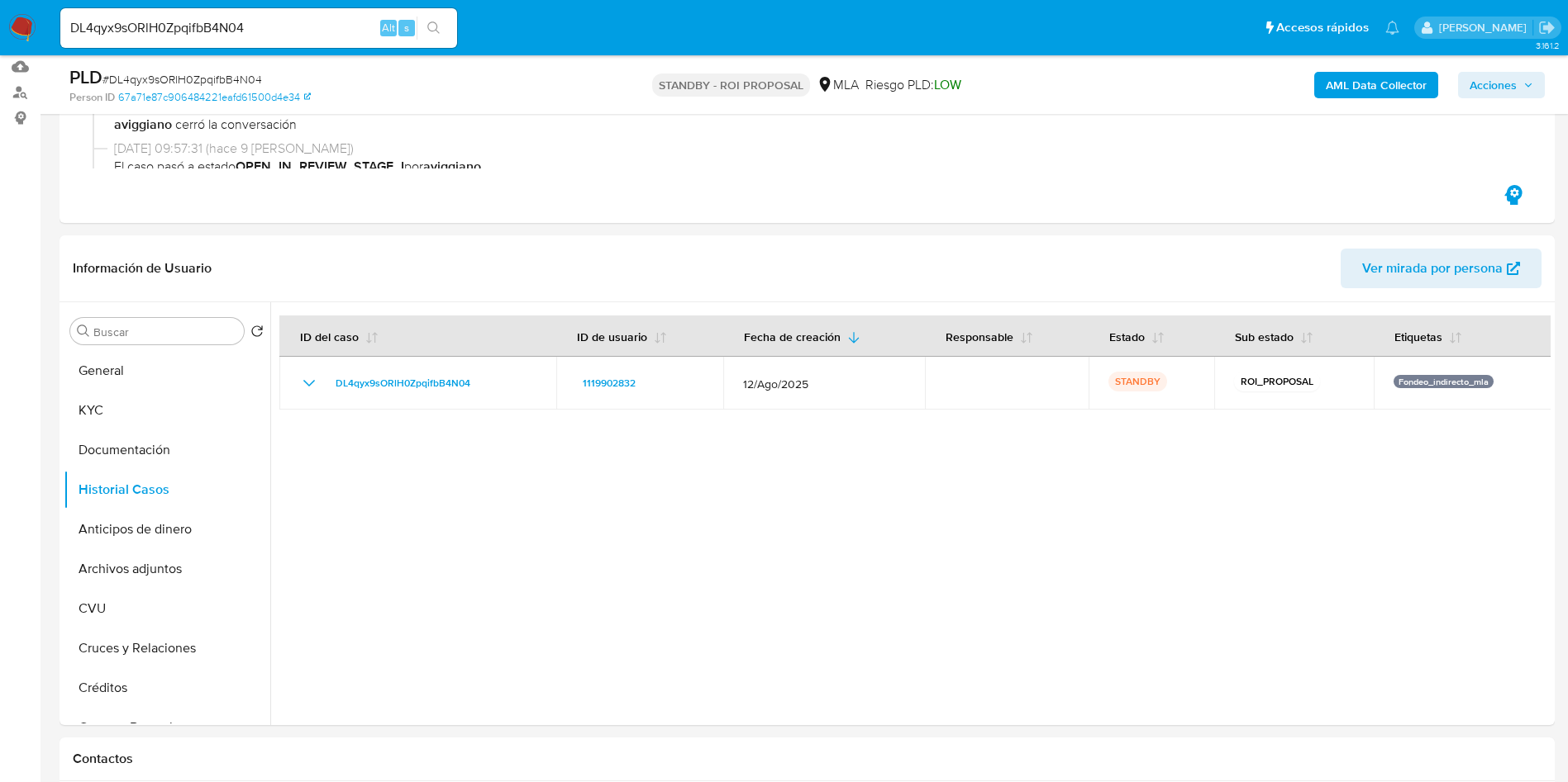
scroll to position [372, 0]
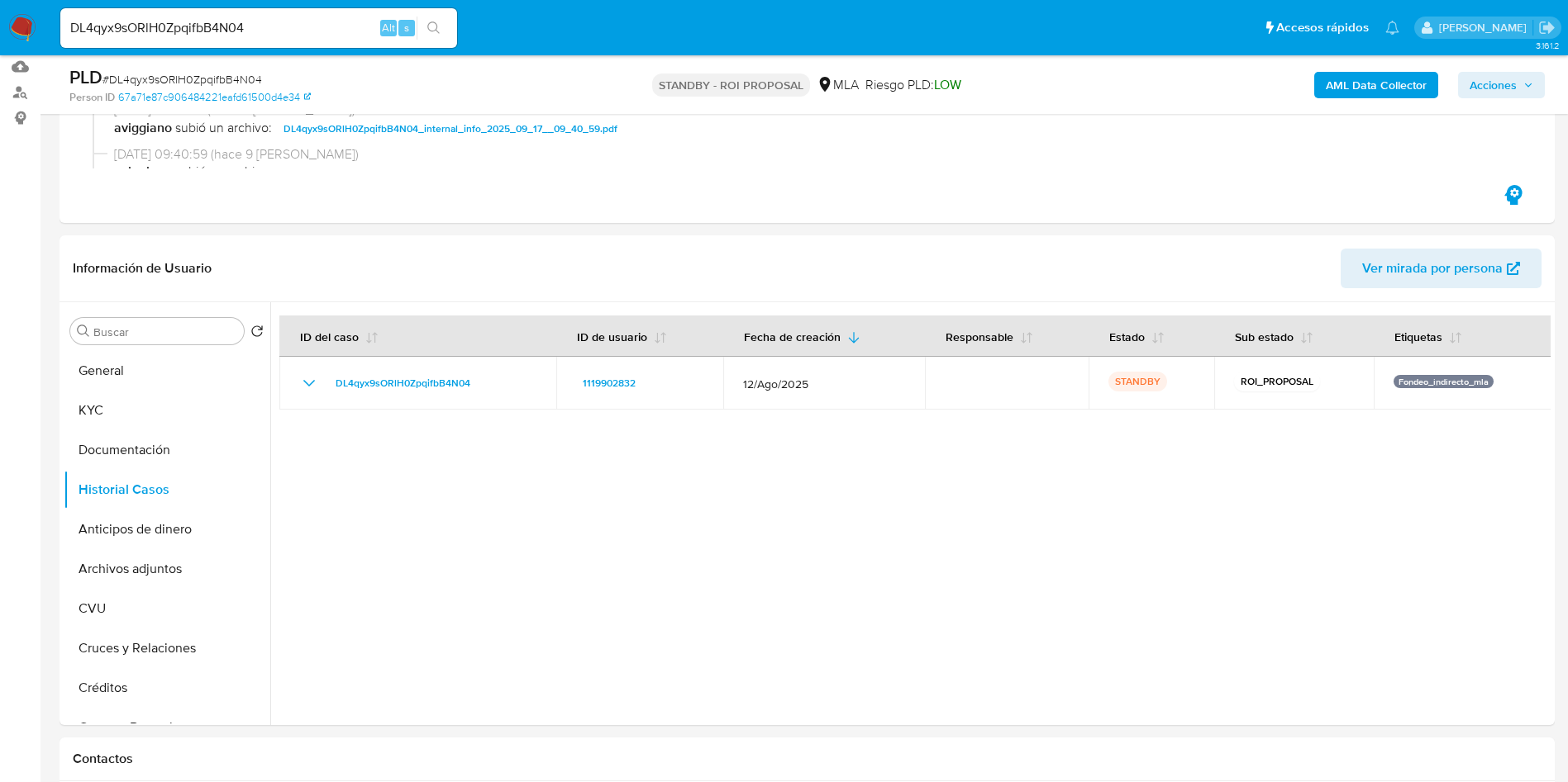
click at [207, 17] on input "DL4qyx9sORlH0ZpqifbB4N04" at bounding box center [258, 28] width 396 height 22
paste input "b4MGdbGTQ7sPZJKw9FvdvM52"
type input "b4MGdbGTQ7sPZJKw9FvdvM52"
click at [436, 28] on icon "search-icon" at bounding box center [433, 28] width 12 height 12
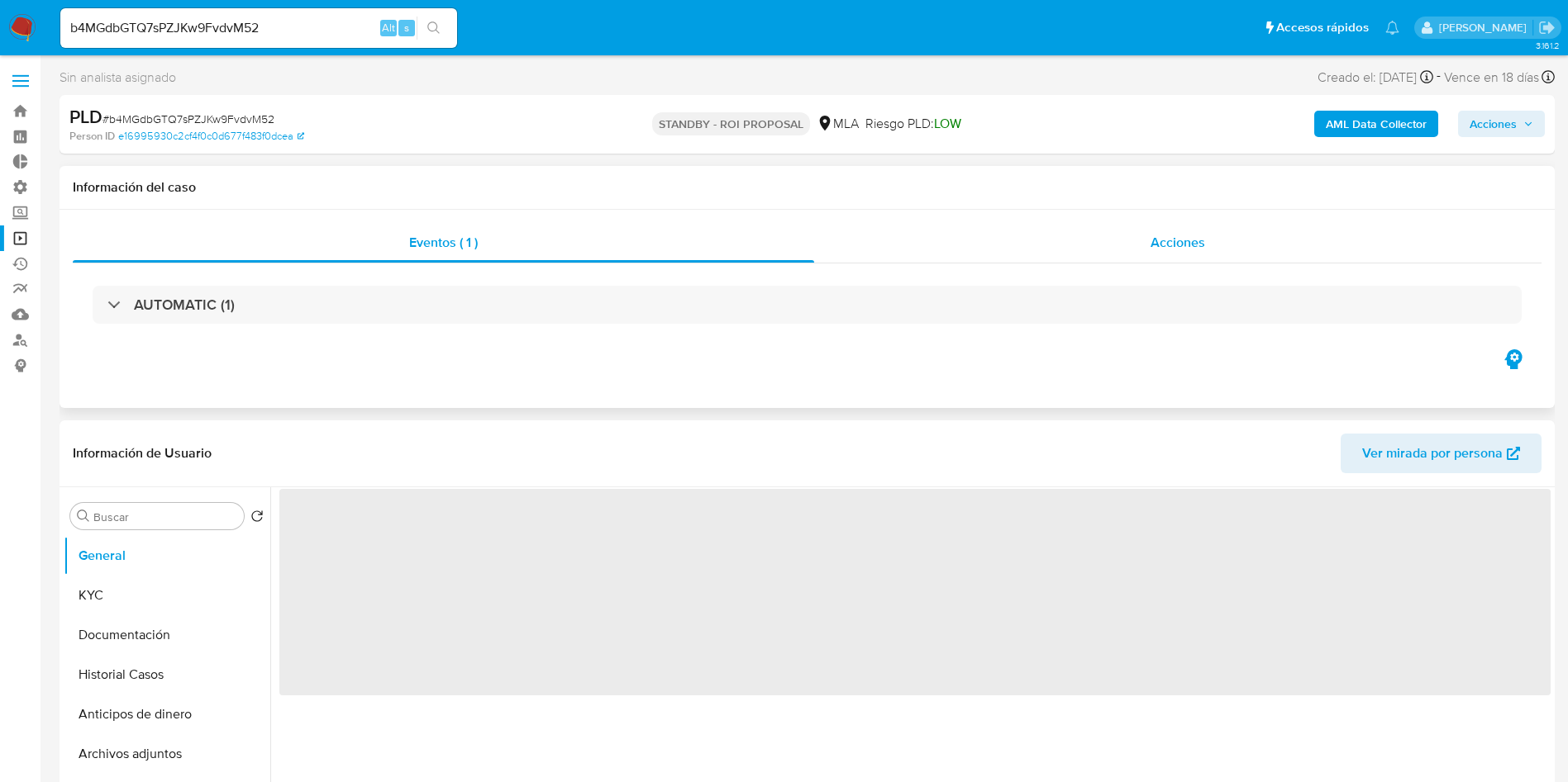
click at [1202, 242] on span "Acciones" at bounding box center [1177, 243] width 55 height 19
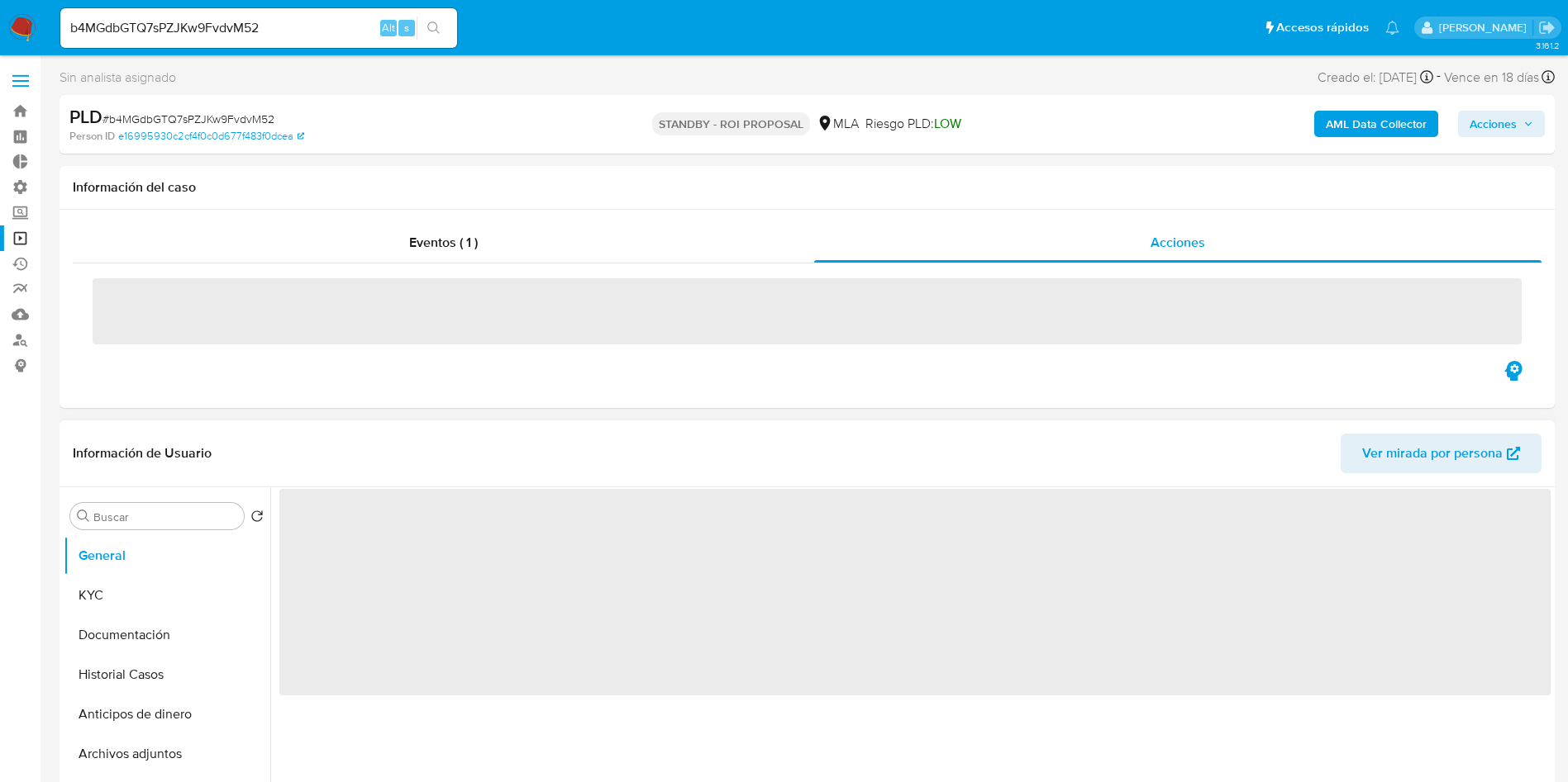
select select "10"
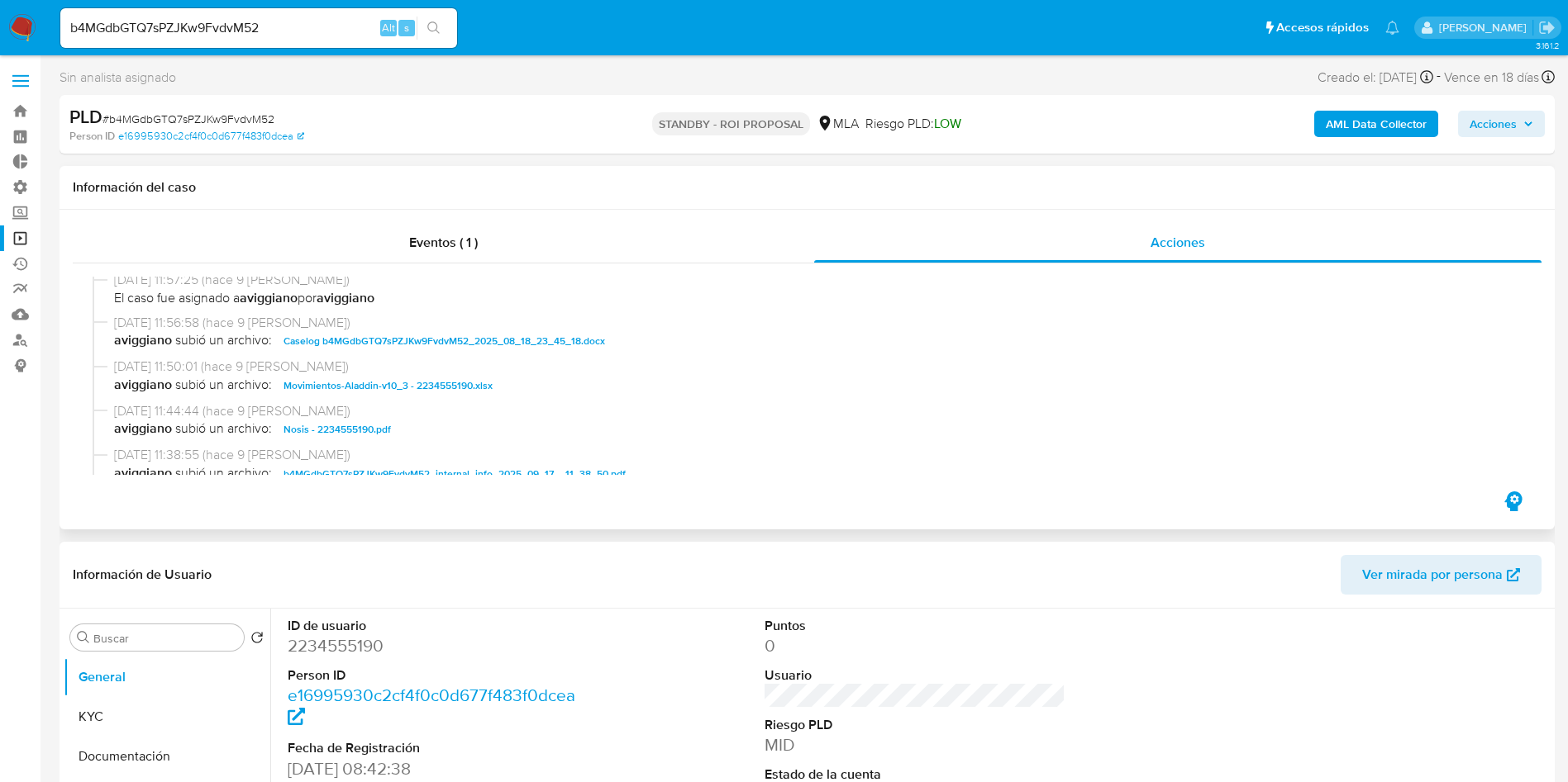
scroll to position [372, 0]
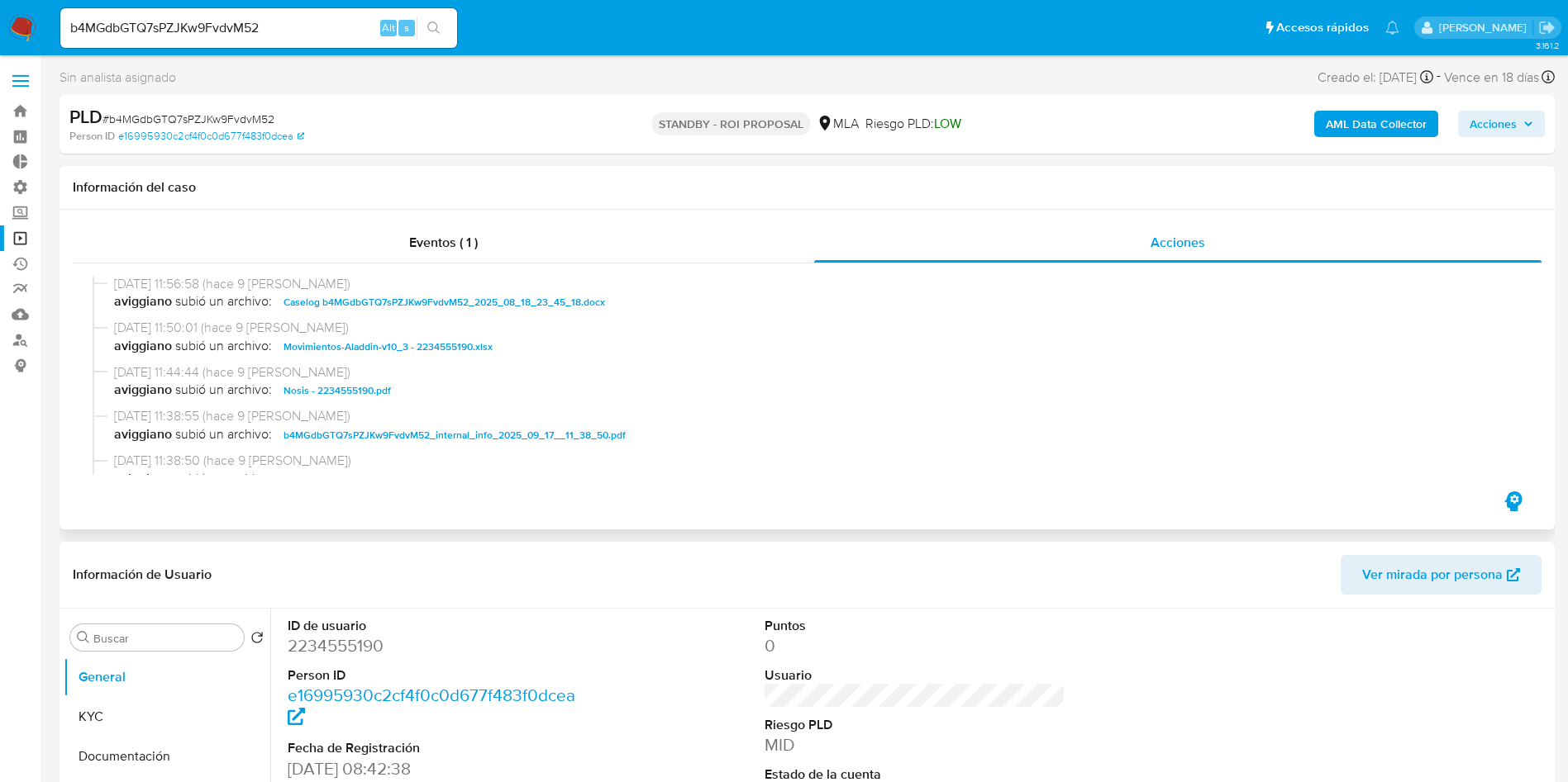
click at [382, 302] on span "Caselog b4MGdbGTQ7sPZJKw9FvdvM52_2025_08_18_23_45_18.docx" at bounding box center [443, 302] width 321 height 20
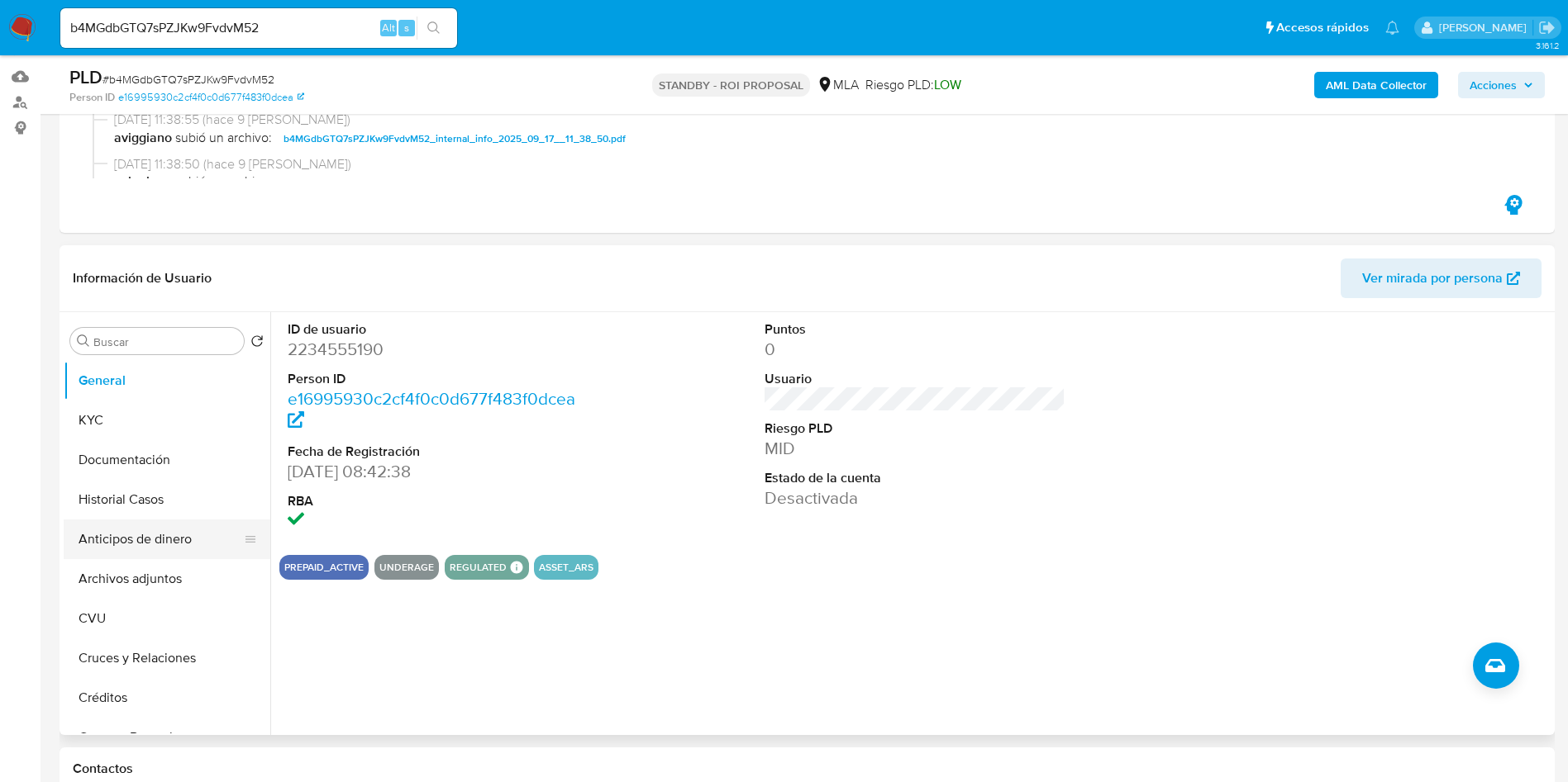
scroll to position [248, 0]
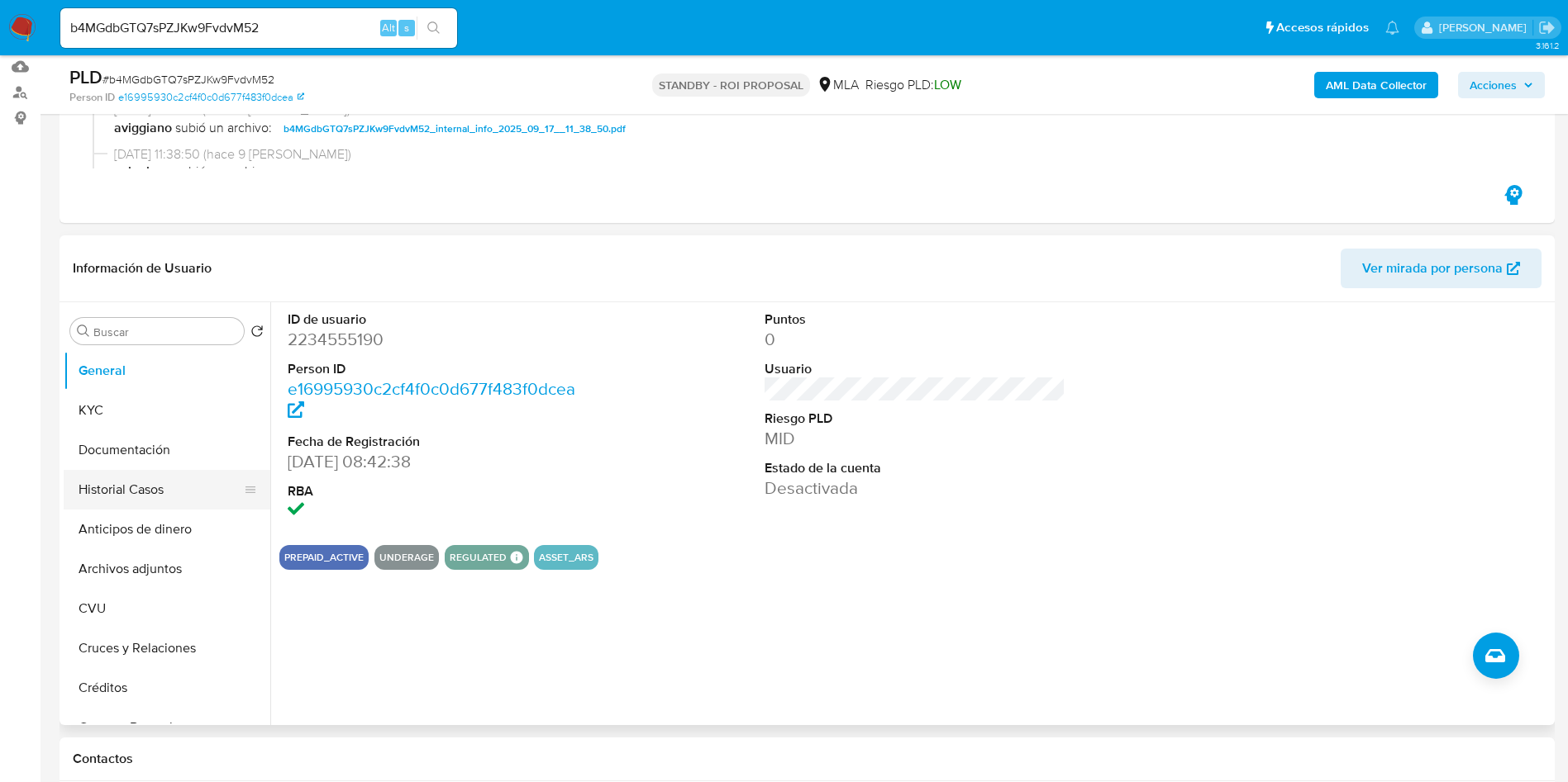
drag, startPoint x: 130, startPoint y: 485, endPoint x: 249, endPoint y: 489, distance: 119.1
click at [130, 484] on button "Historial Casos" at bounding box center [160, 490] width 193 height 40
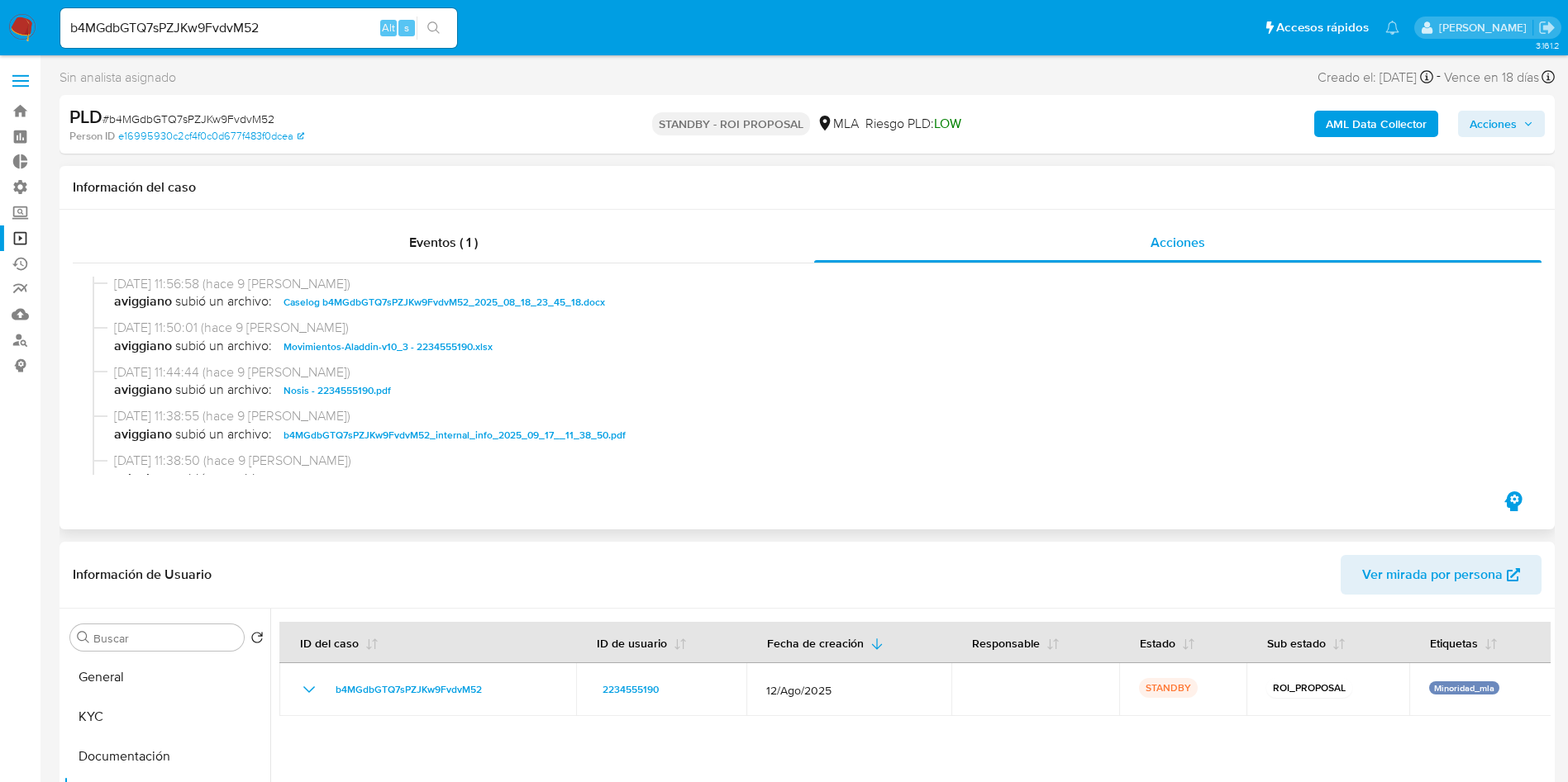
scroll to position [0, 0]
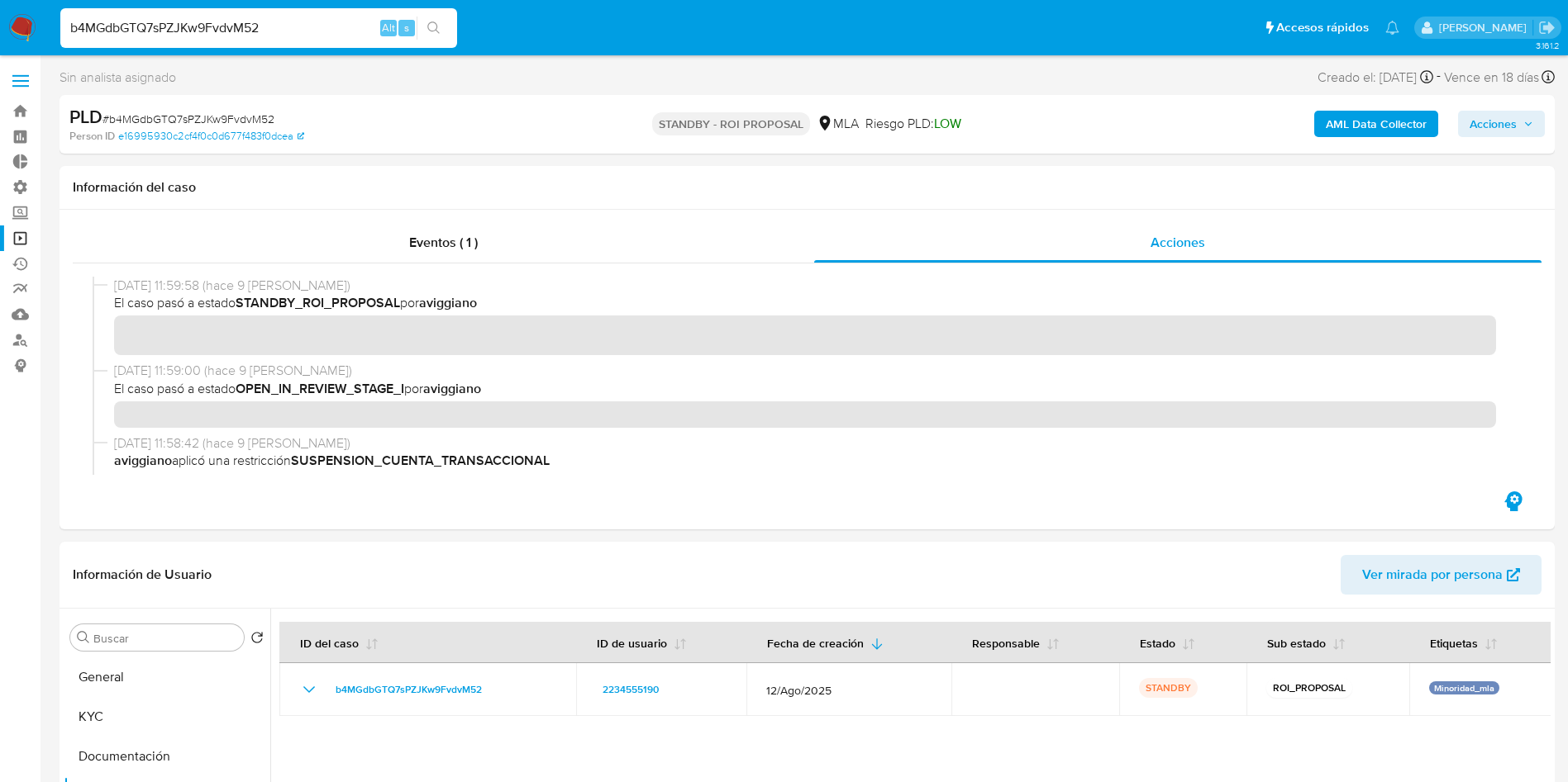
click at [278, 32] on input "b4MGdbGTQ7sPZJKw9FvdvM52" at bounding box center [258, 28] width 396 height 22
paste input "xa9l3YG9jtgi556BHTmXsI0I"
type input "xa9l3YG9jtgi556BHTmXsI0I"
click at [438, 29] on icon "search-icon" at bounding box center [433, 28] width 13 height 13
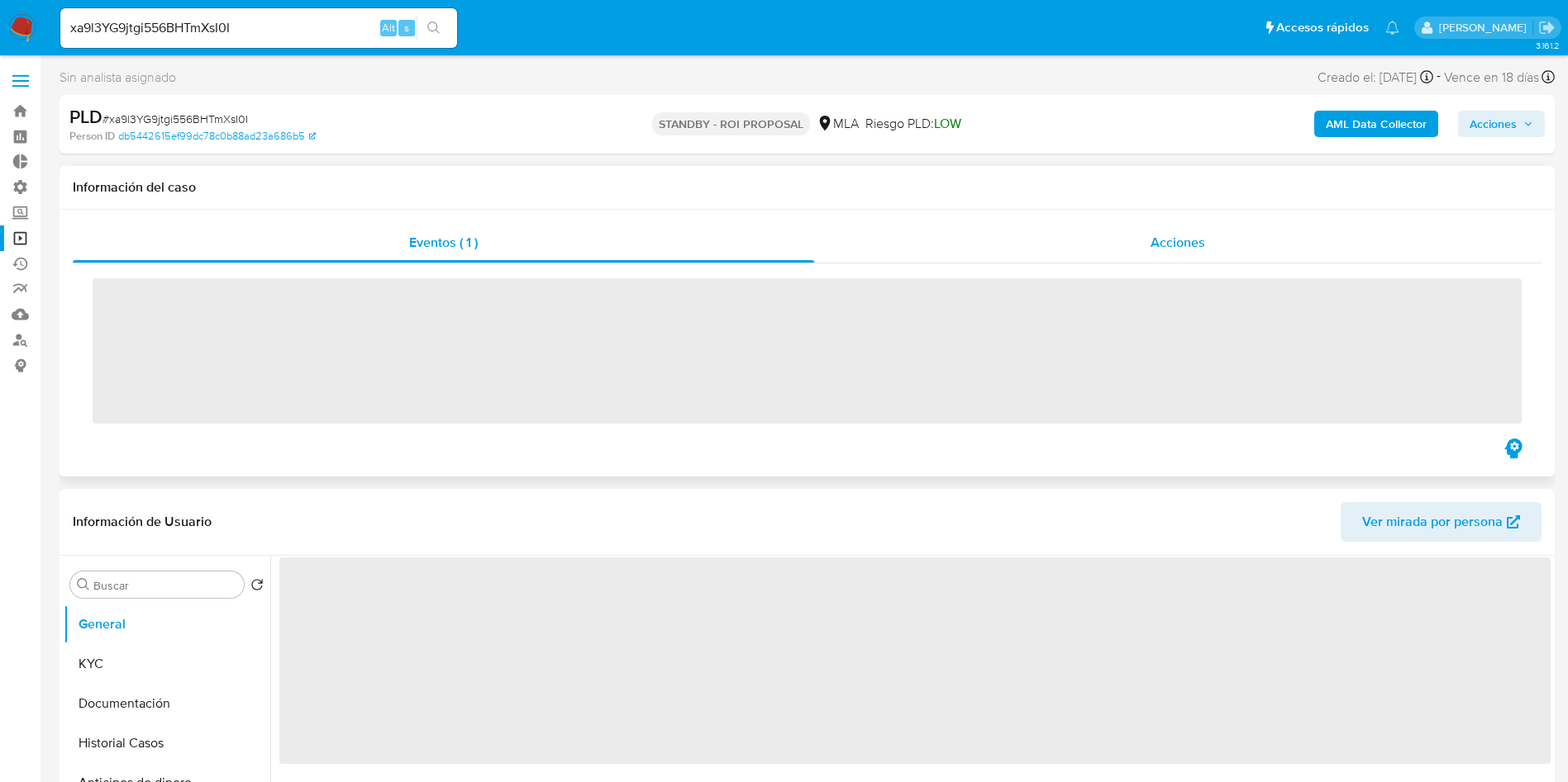
click at [1205, 241] on span "Acciones" at bounding box center [1177, 243] width 55 height 19
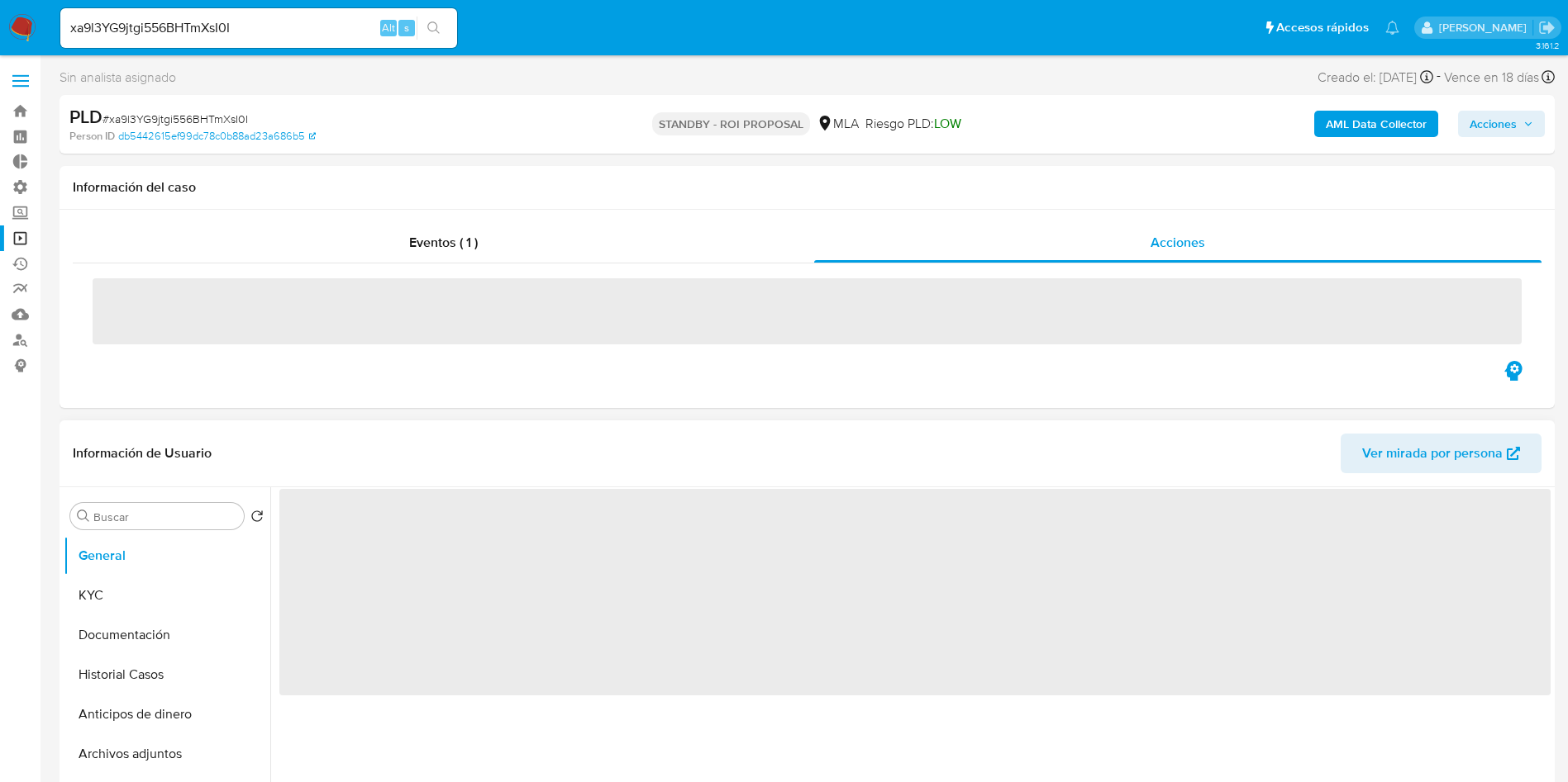
select select "10"
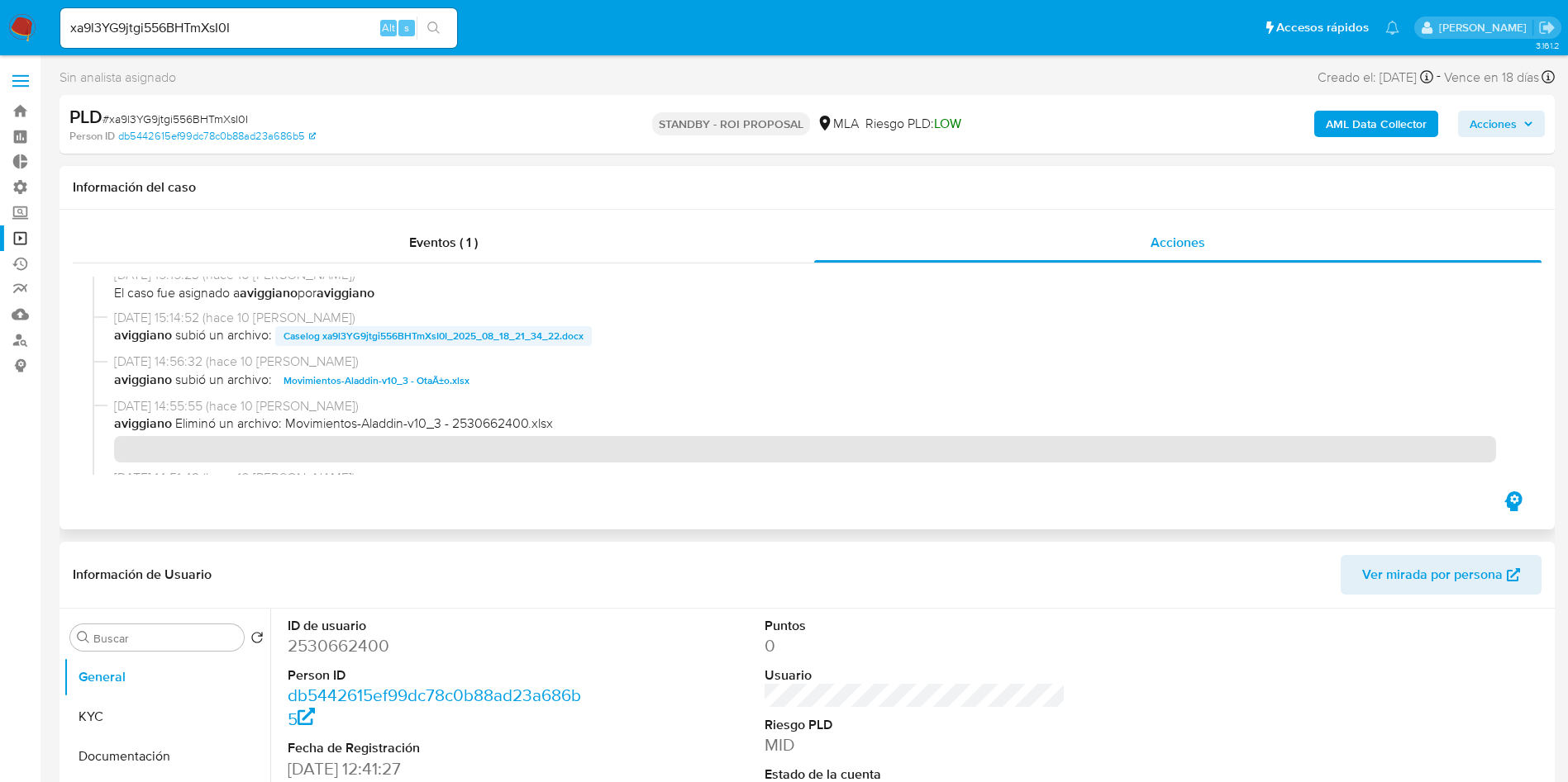
scroll to position [372, 0]
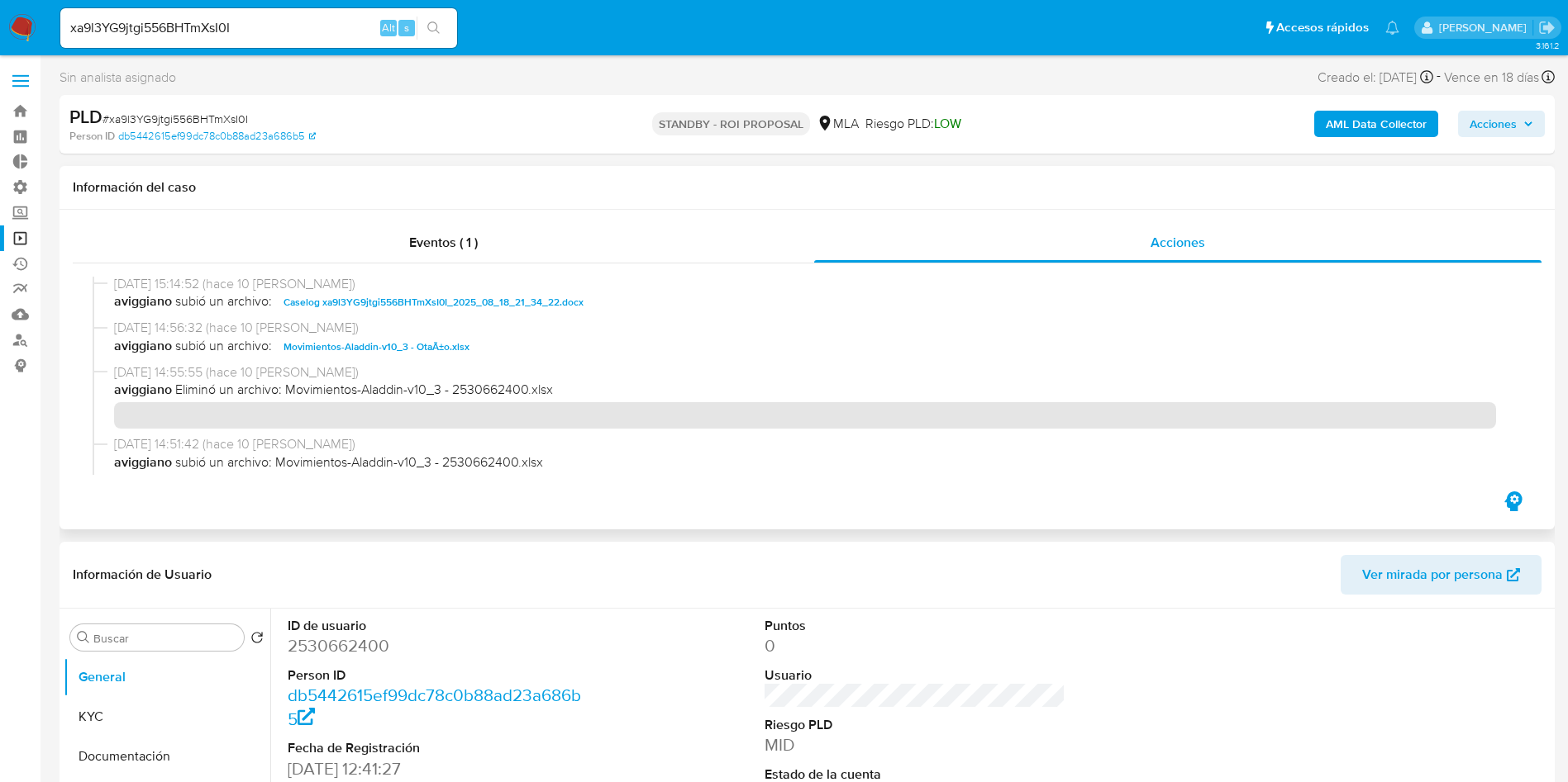
click at [398, 297] on span "Caselog xa9l3YG9jtgi556BHTmXsI0I_2025_08_18_21_34_22.docx" at bounding box center [433, 302] width 300 height 20
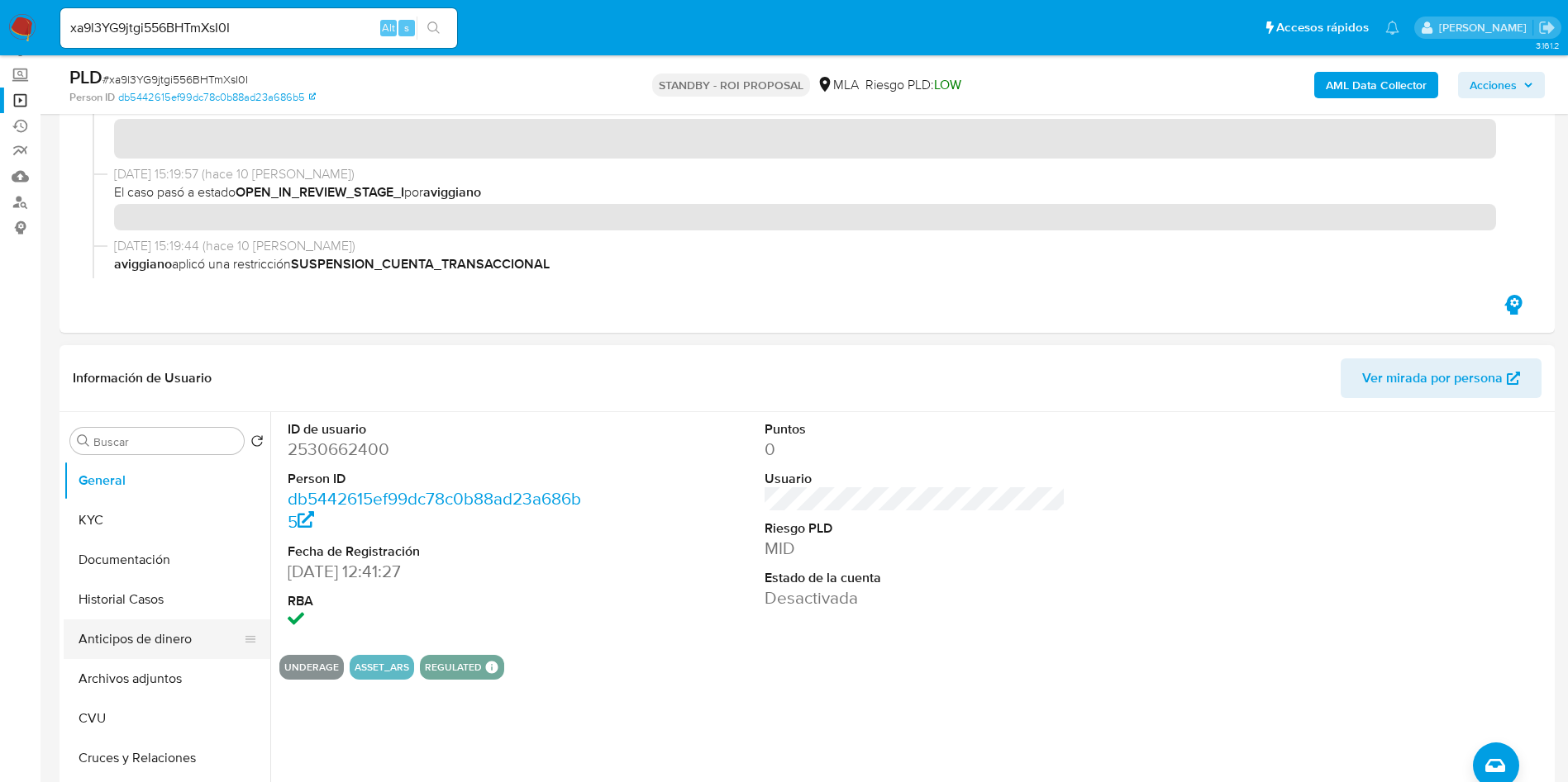
scroll to position [248, 0]
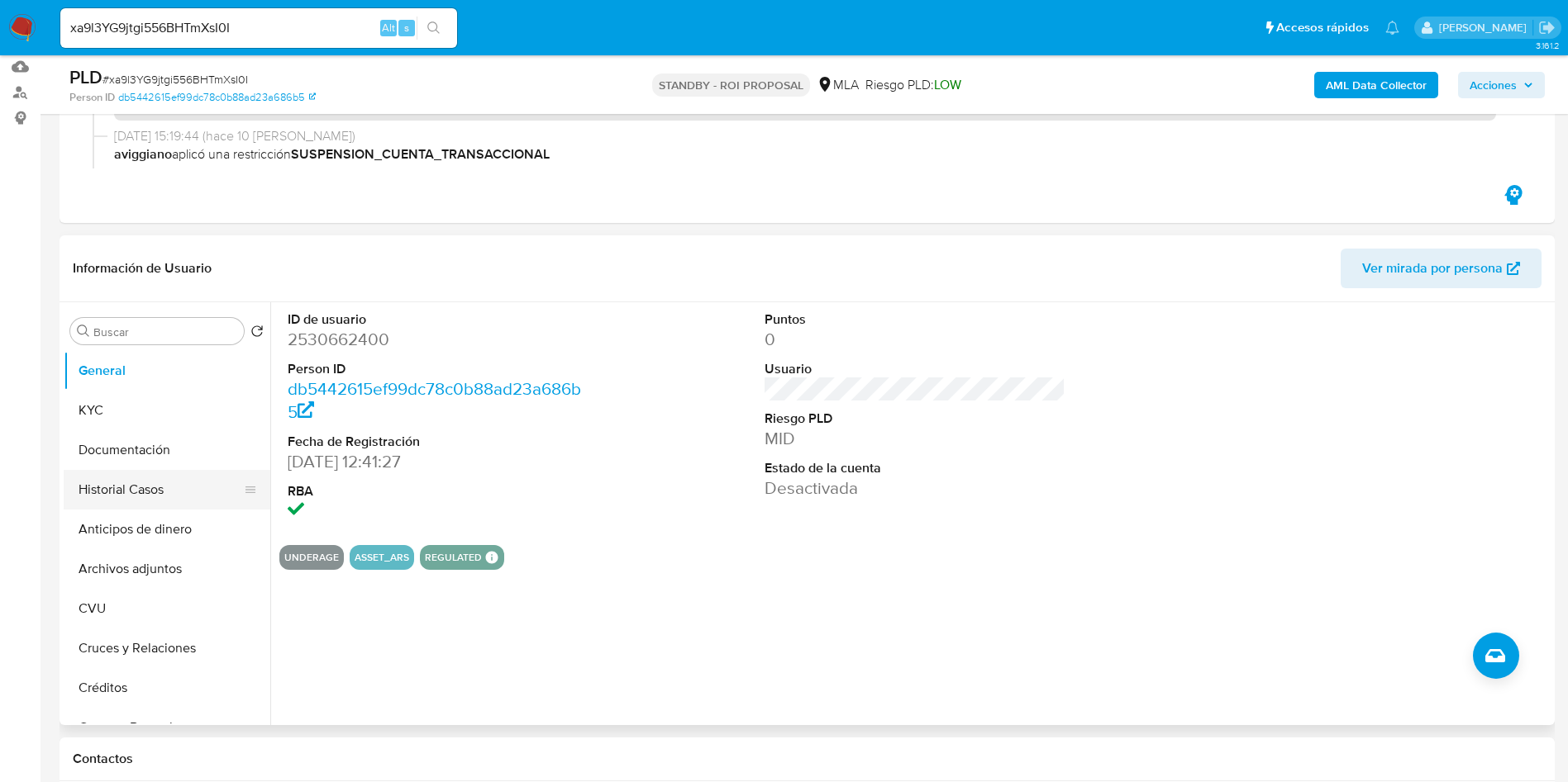
click at [140, 480] on button "Historial Casos" at bounding box center [160, 490] width 193 height 40
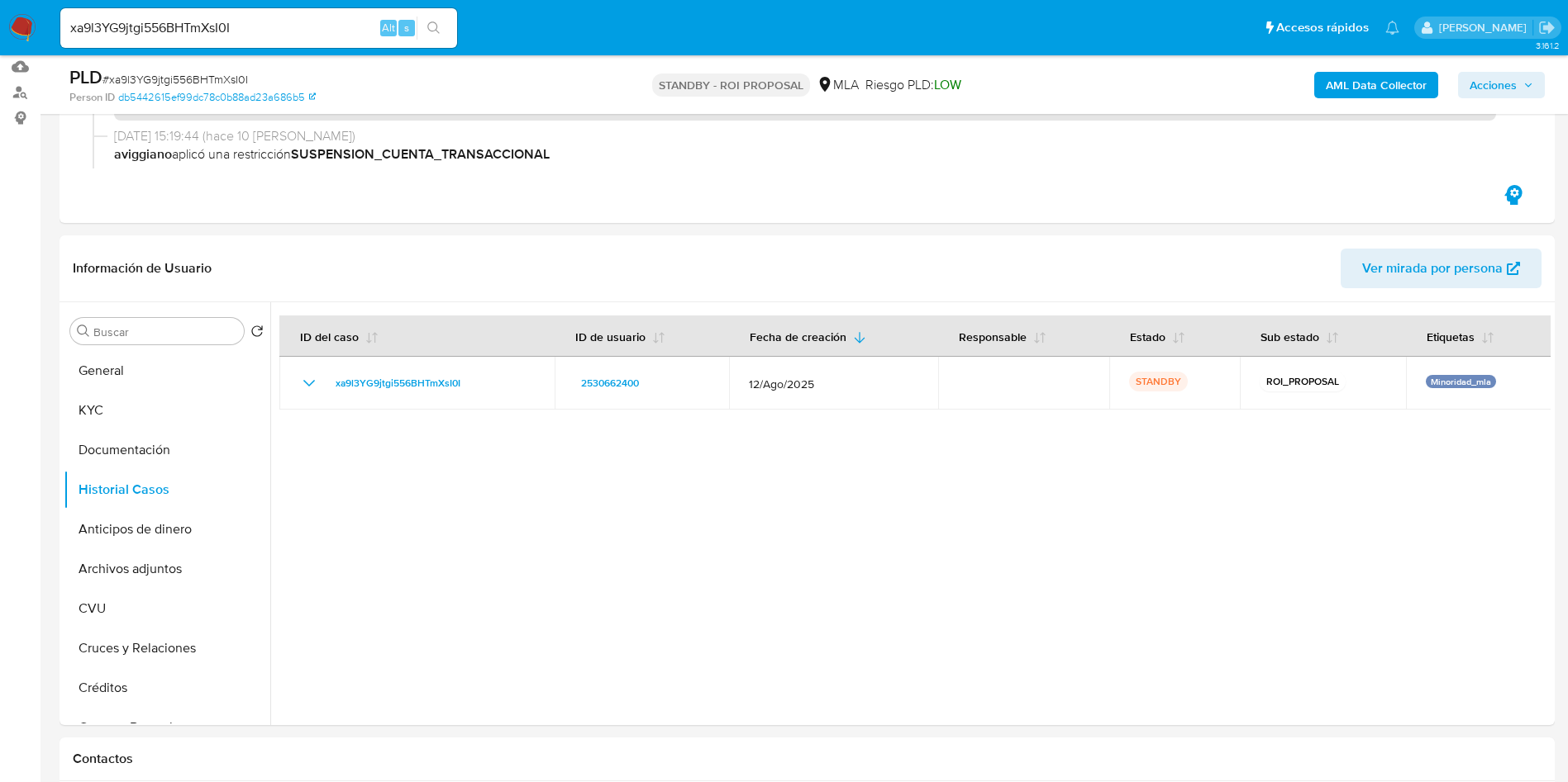
click at [181, 27] on input "xa9l3YG9jtgi556BHTmXsI0I" at bounding box center [258, 28] width 396 height 22
paste input "9cObxncam7B4Y0ixkzIJYAdx"
type input "9cObxncam7B4Y0ixkzIJYAdx"
click at [430, 26] on icon "search-icon" at bounding box center [433, 28] width 13 height 13
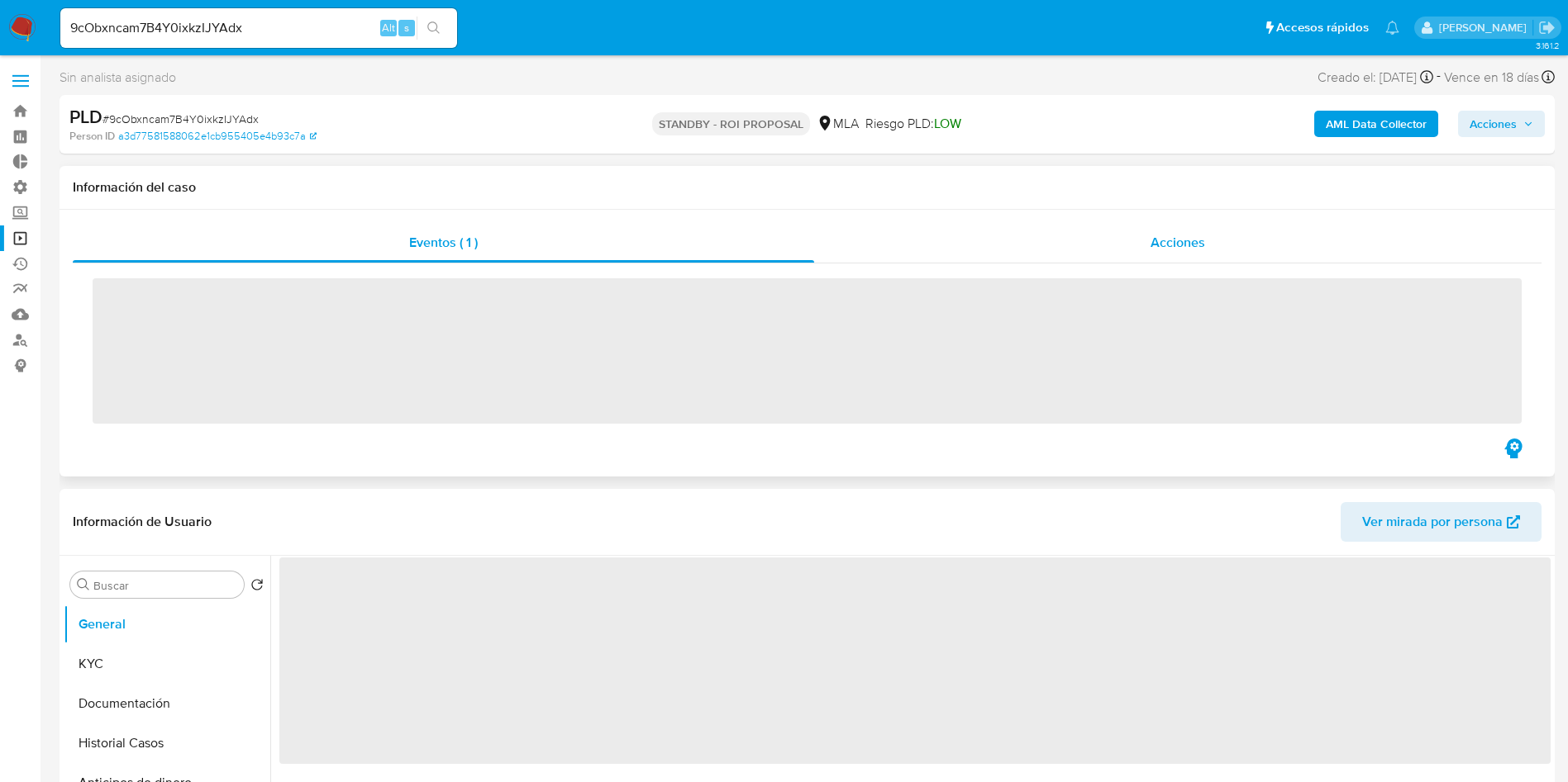
click at [1182, 234] on span "Acciones" at bounding box center [1177, 243] width 55 height 19
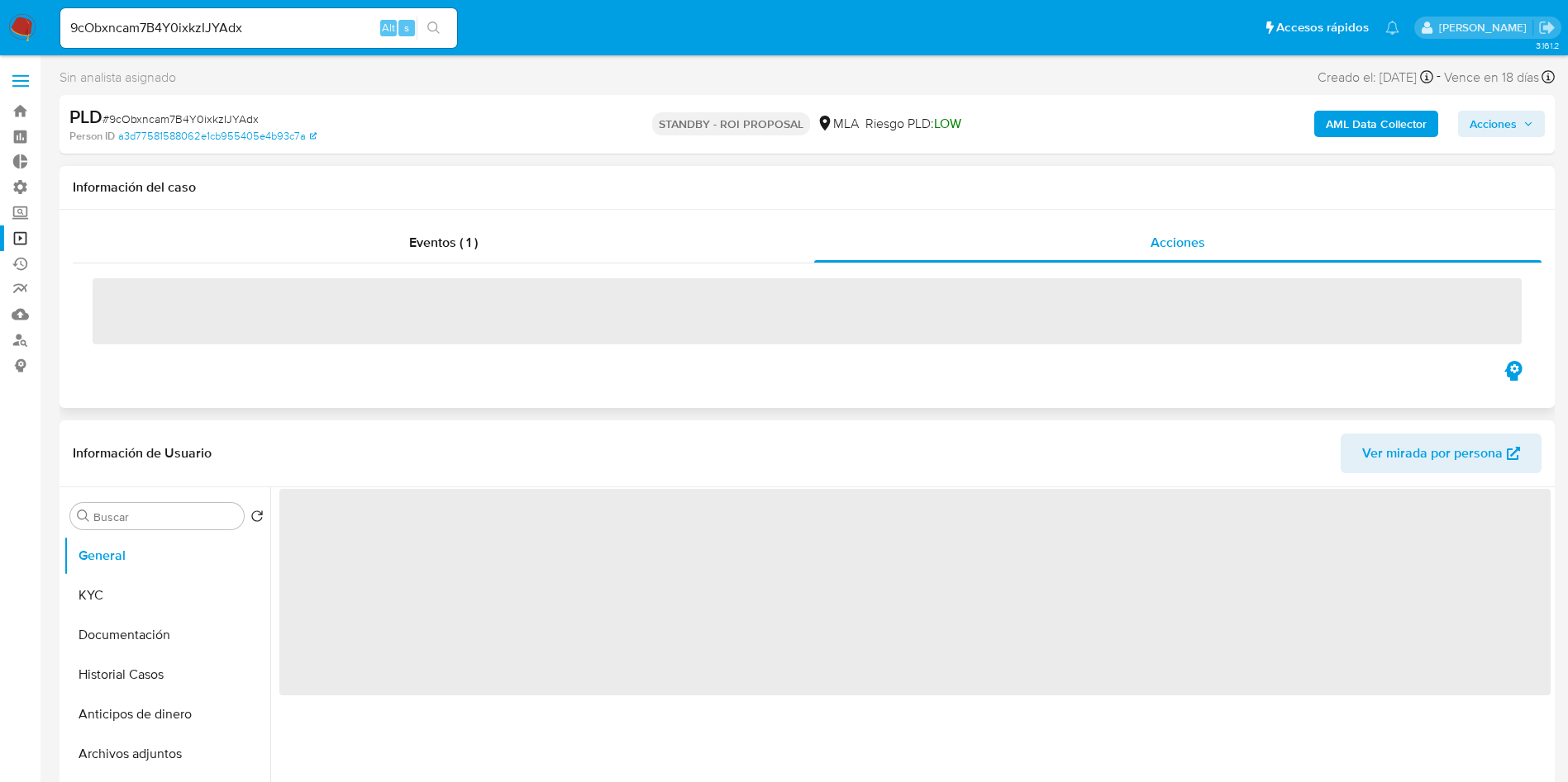
select select "10"
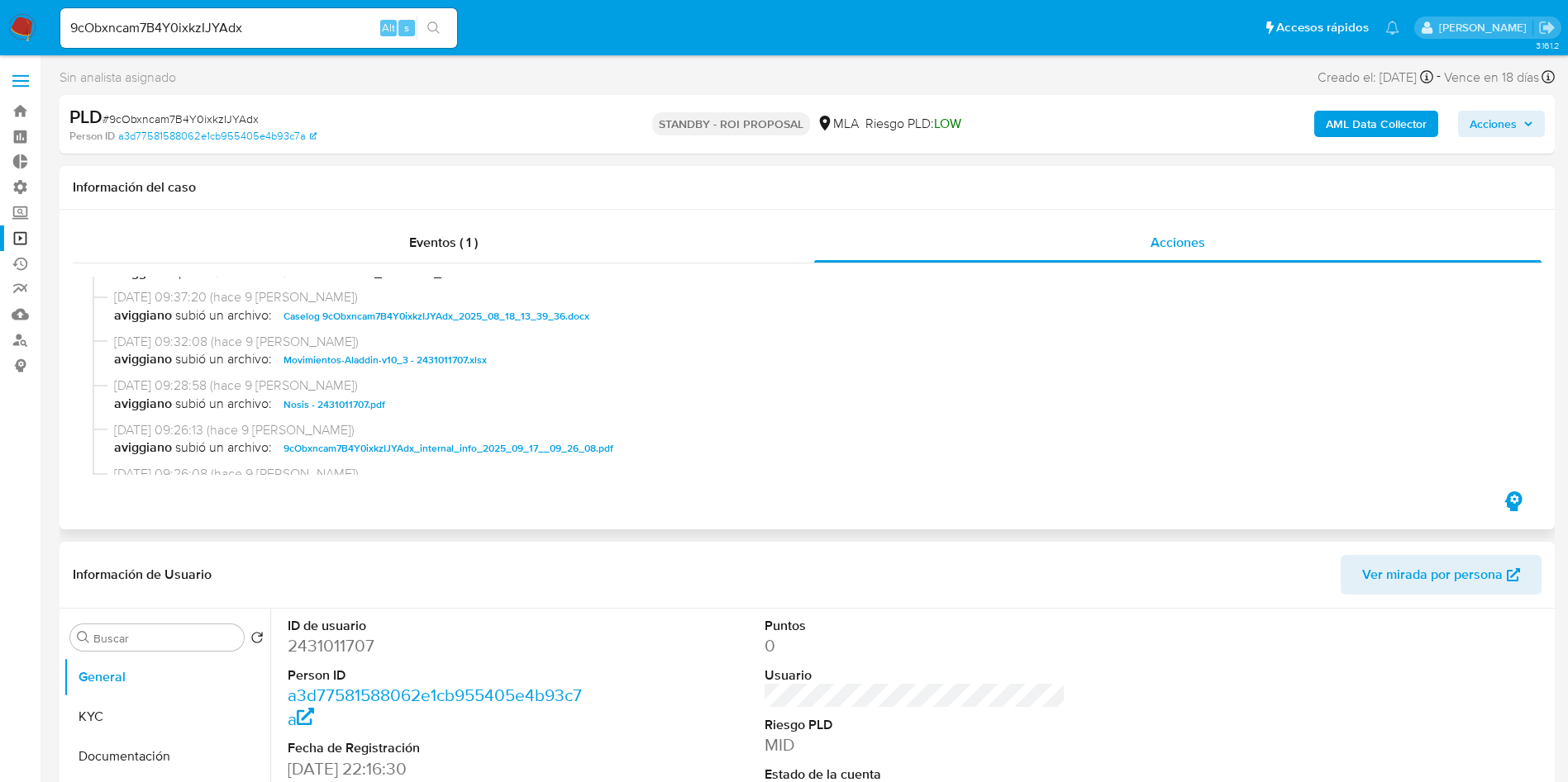
scroll to position [248, 0]
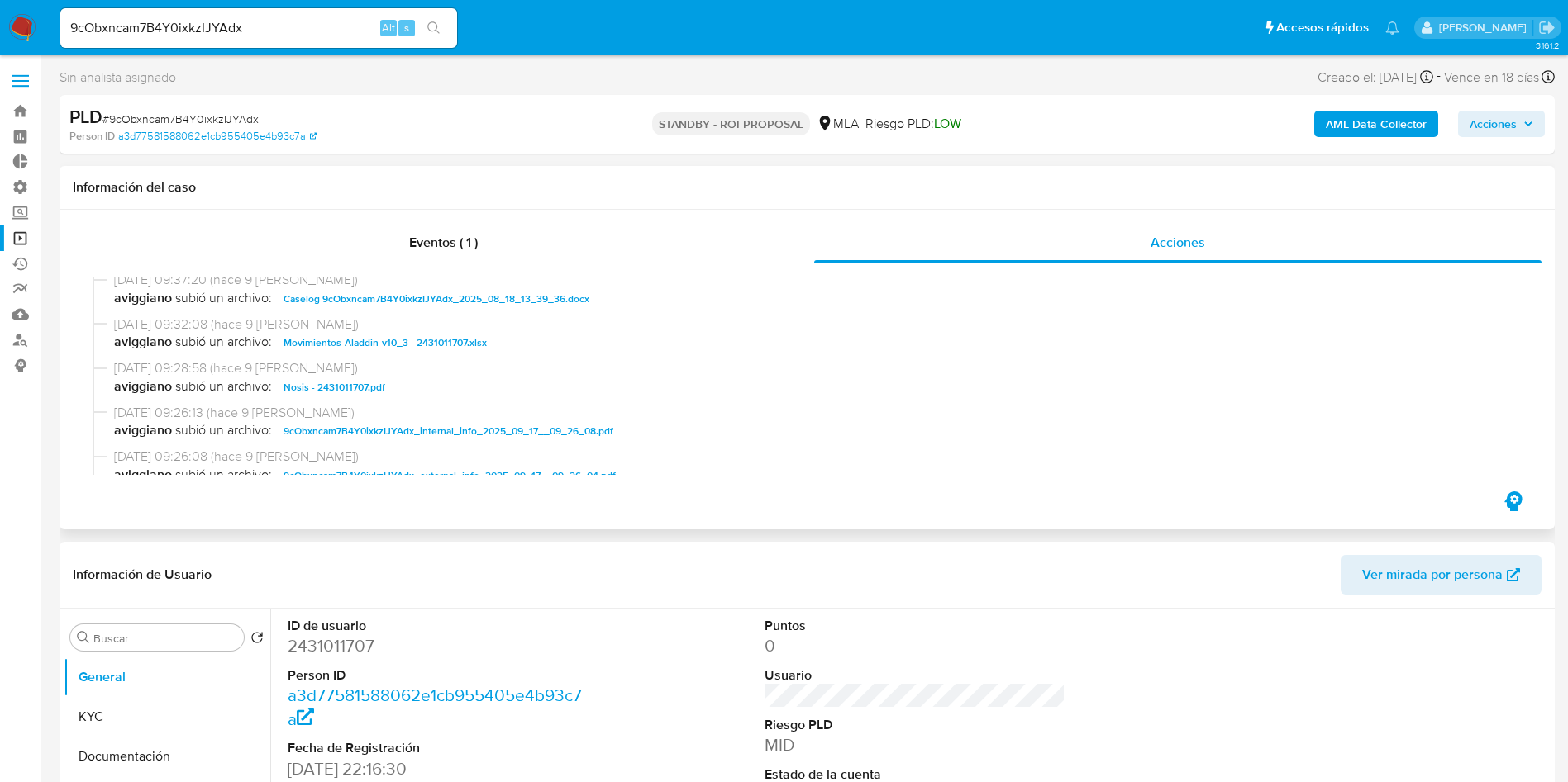
click at [416, 297] on span "Caselog 9cObxncam7B4Y0ixkzIJYAdx_2025_08_18_13_39_36.docx" at bounding box center [436, 299] width 306 height 20
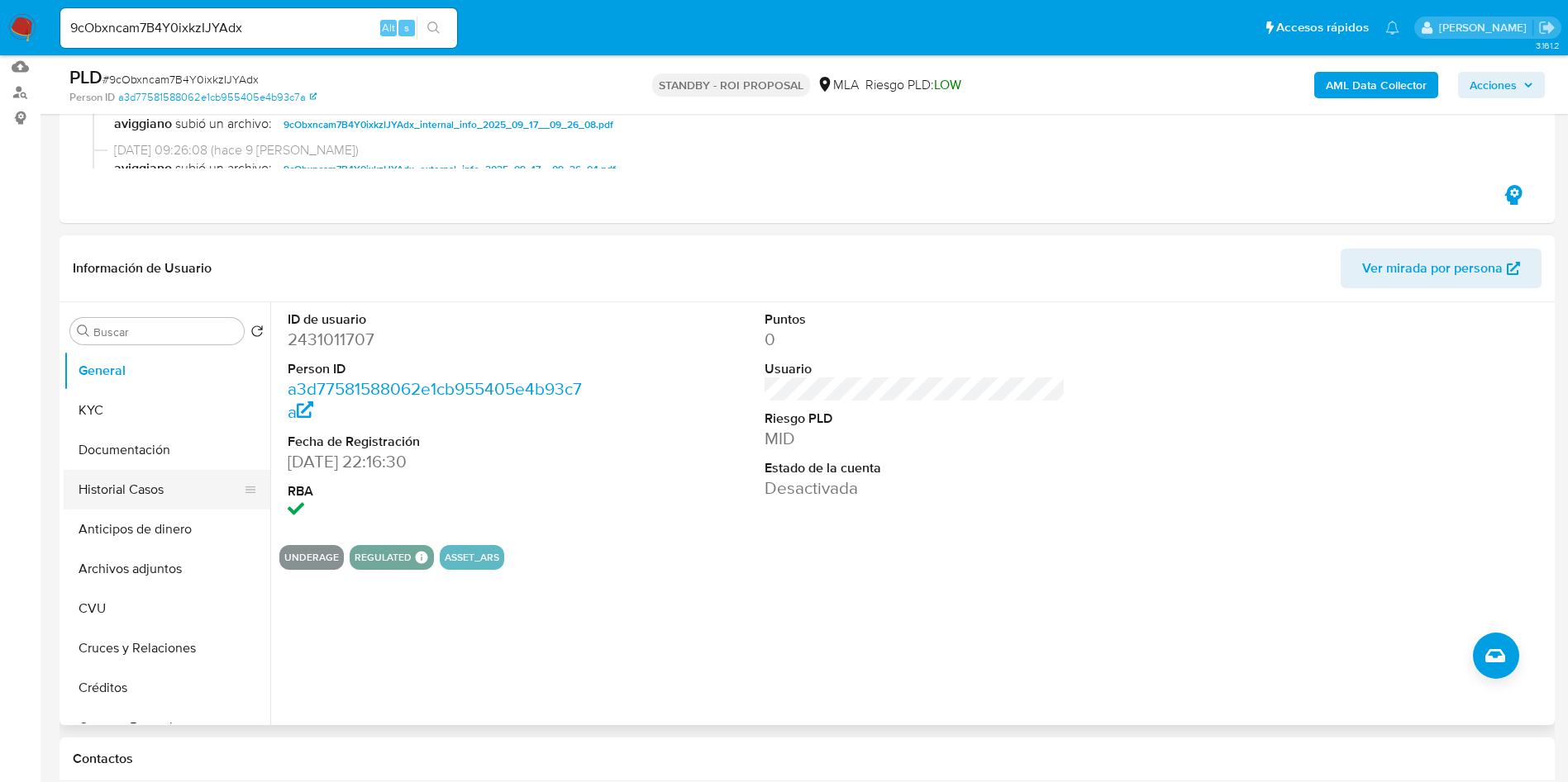
click at [149, 490] on button "Historial Casos" at bounding box center [160, 490] width 193 height 40
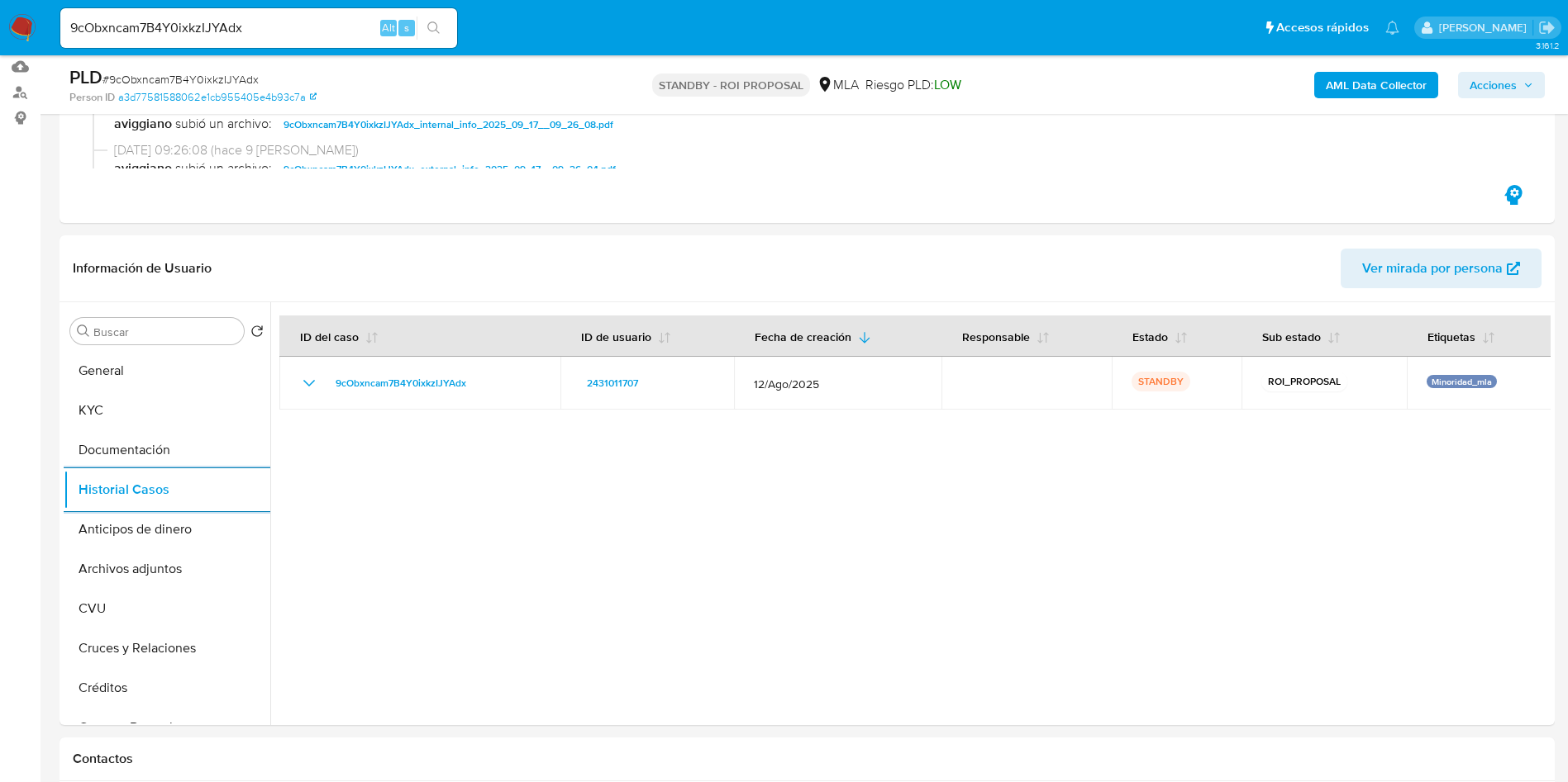
click at [192, 24] on input "9cObxncam7B4Y0ixkzIJYAdx" at bounding box center [258, 28] width 396 height 22
drag, startPoint x: 192, startPoint y: 24, endPoint x: 398, endPoint y: 74, distance: 212.0
click at [192, 24] on input "9cObxncam7B4Y0ixkzIJYAdx" at bounding box center [258, 28] width 396 height 22
paste input "MhjsWXxZZt0VSOIOAYcK3I0W"
type input "MhjsWXxZZt0VSOIOAYcK3I0W"
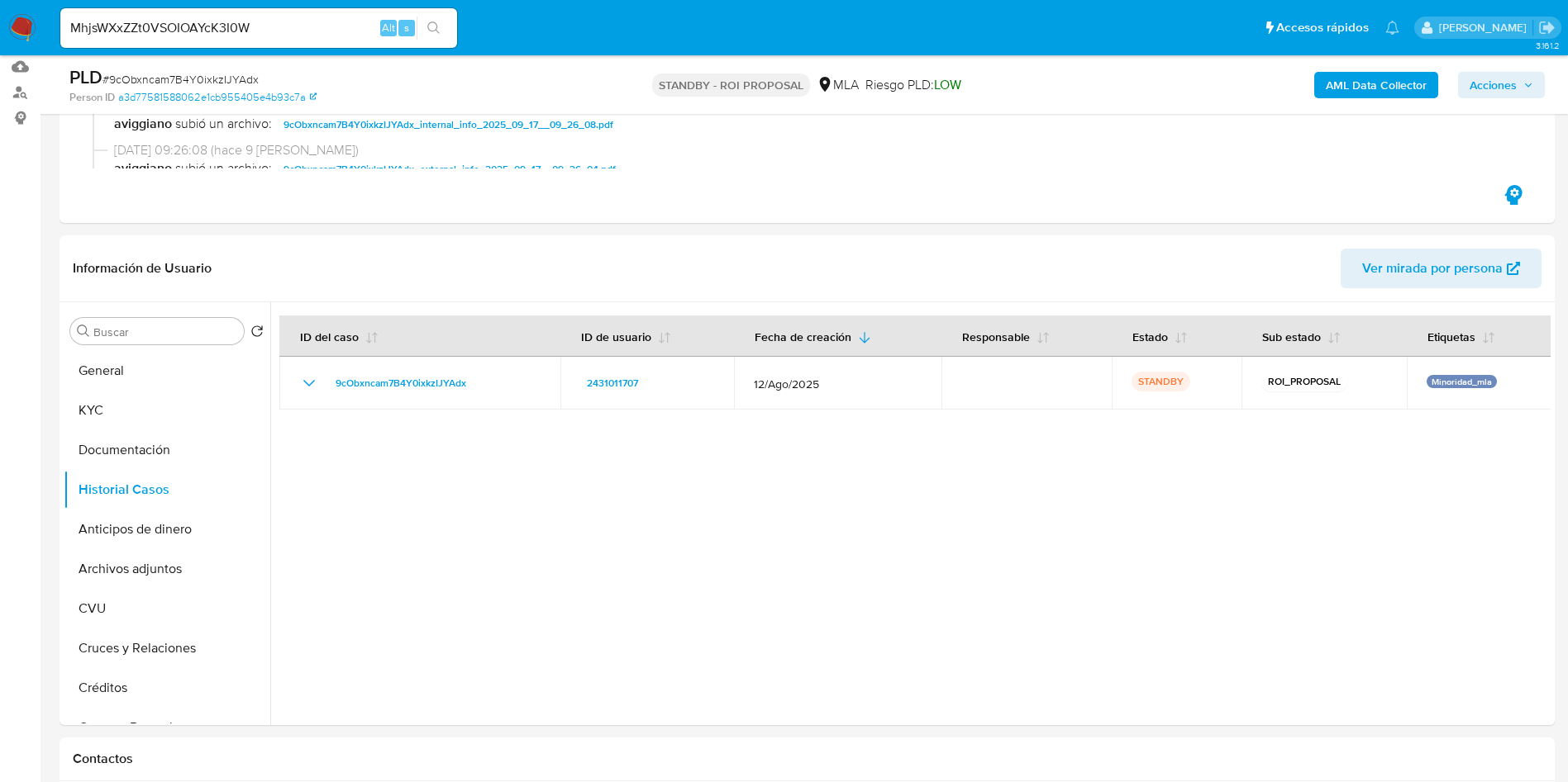
click at [427, 25] on icon "search-icon" at bounding box center [433, 28] width 13 height 13
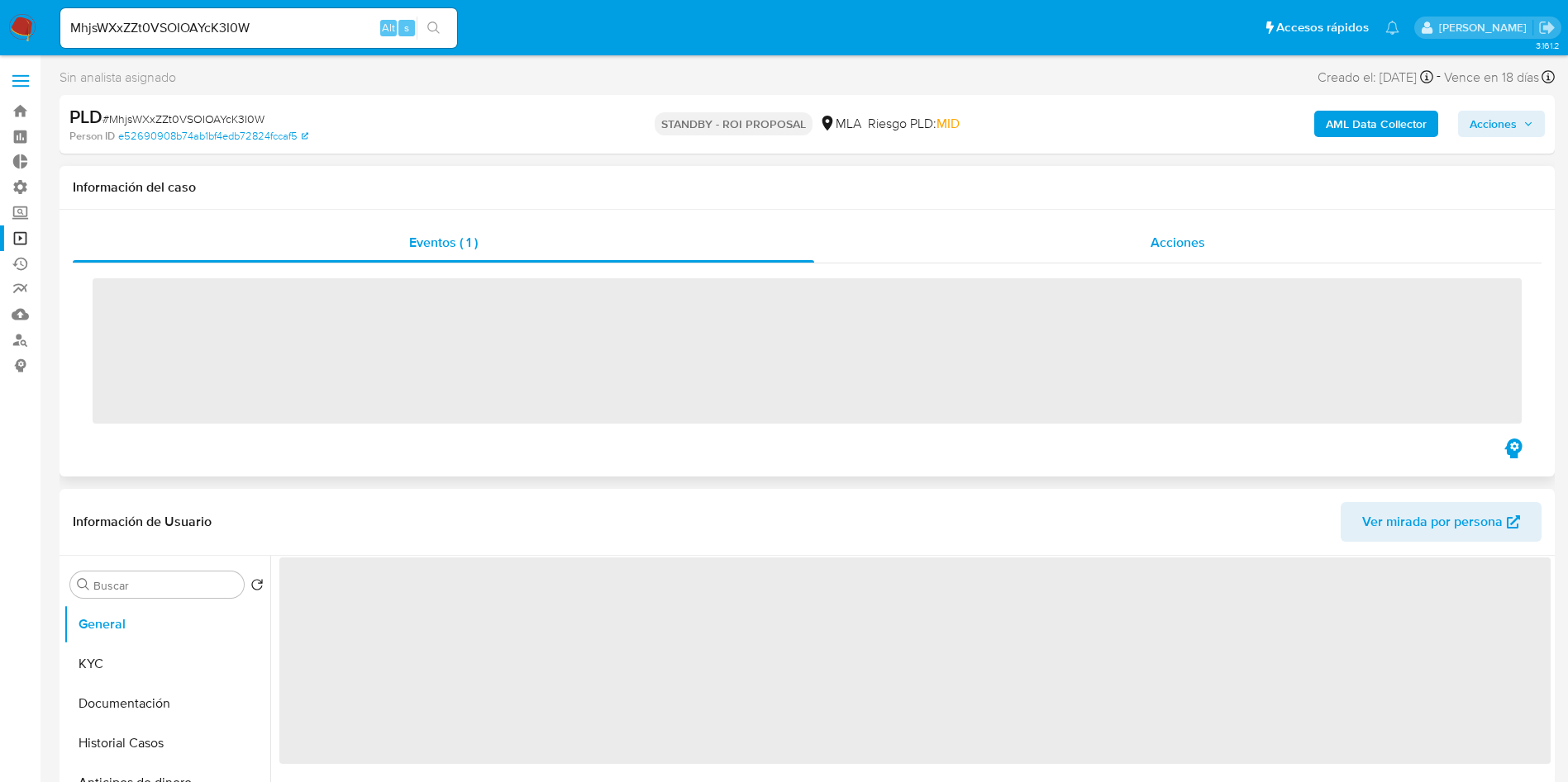
click at [1172, 242] on span "Acciones" at bounding box center [1177, 243] width 55 height 19
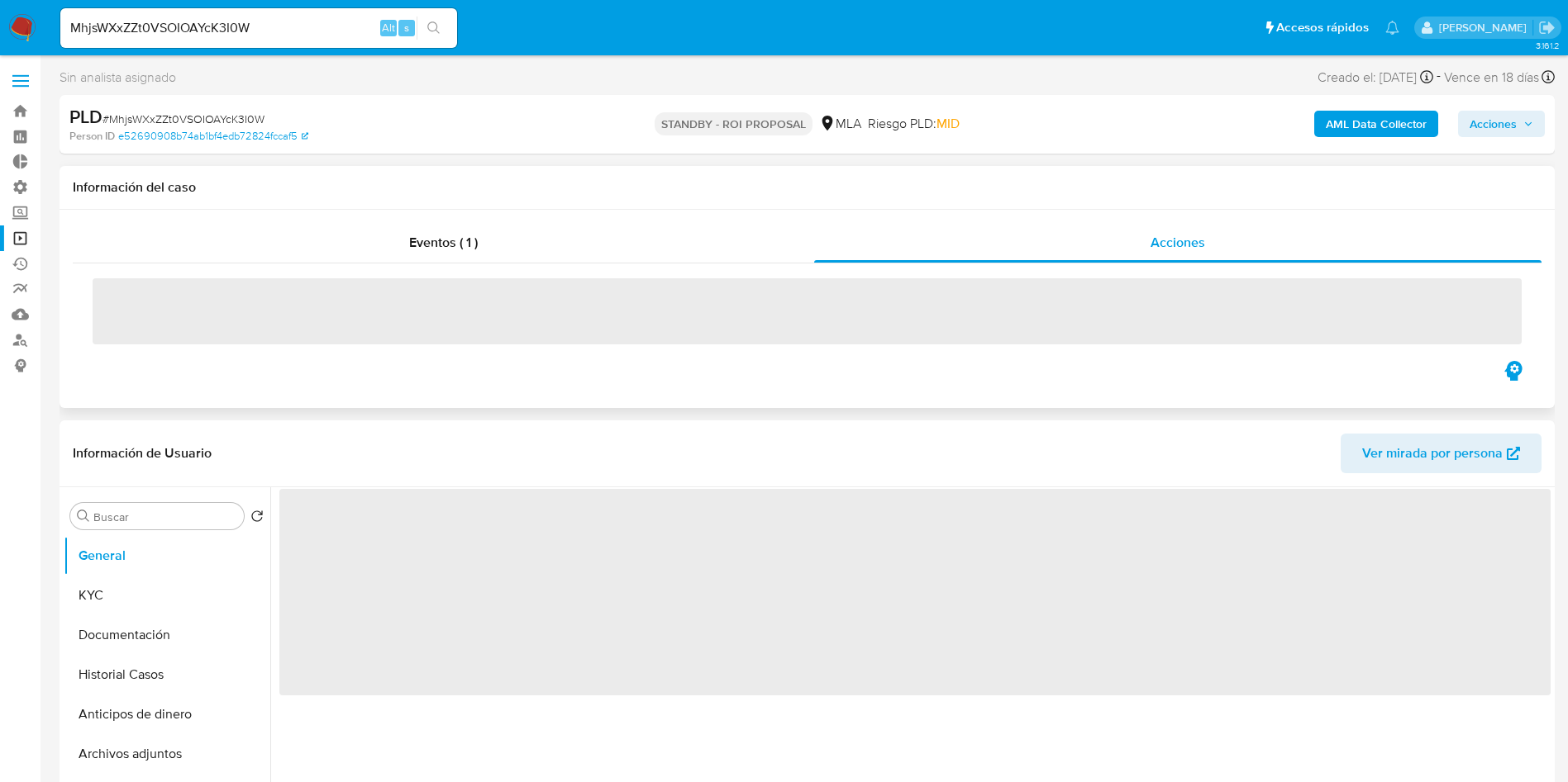
select select "10"
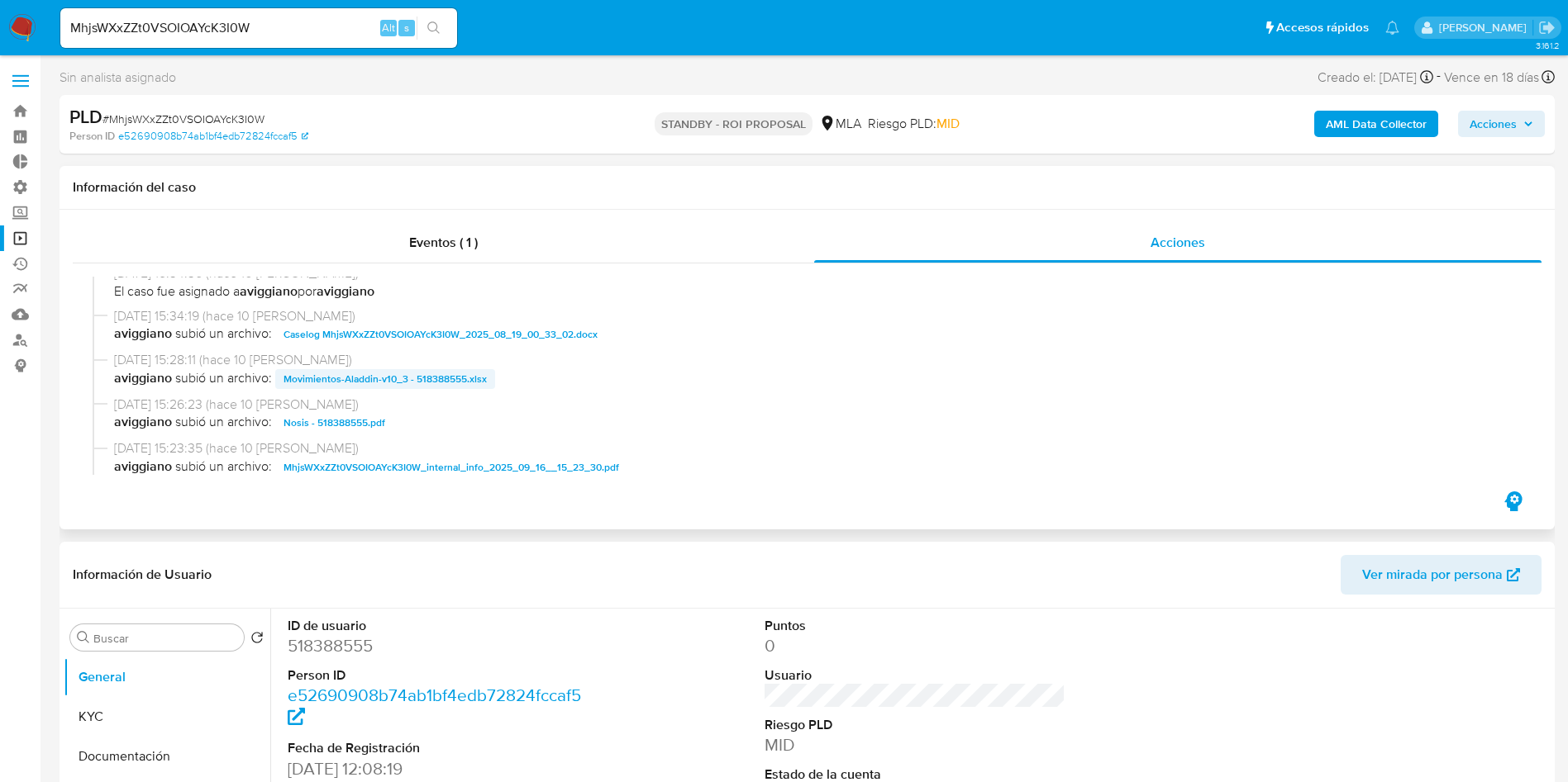
scroll to position [372, 0]
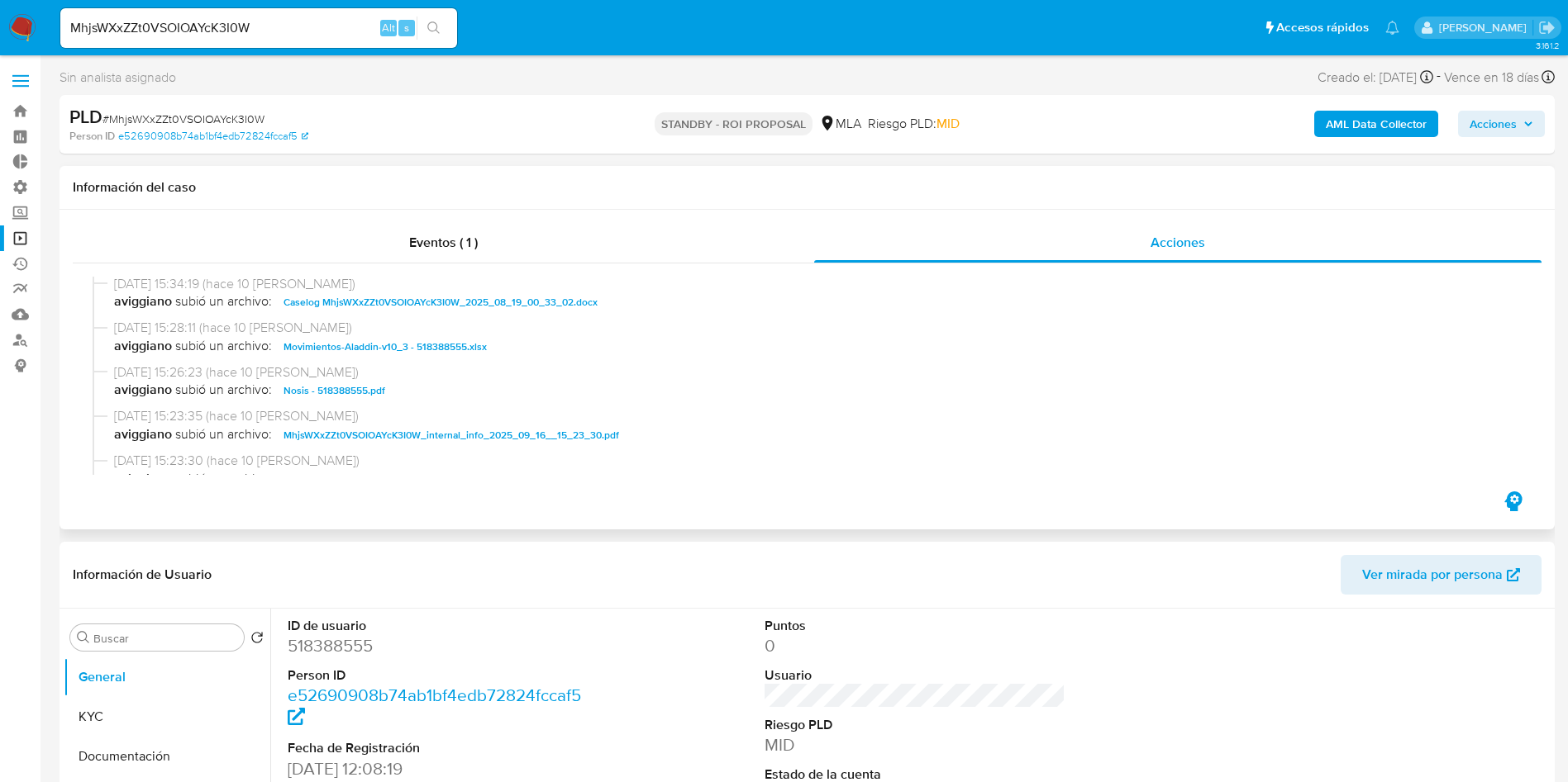
click at [412, 300] on span "Caselog MhjsWXxZZt0VSOIOAYcK3I0W_2025_08_19_00_33_02.docx" at bounding box center [440, 302] width 314 height 20
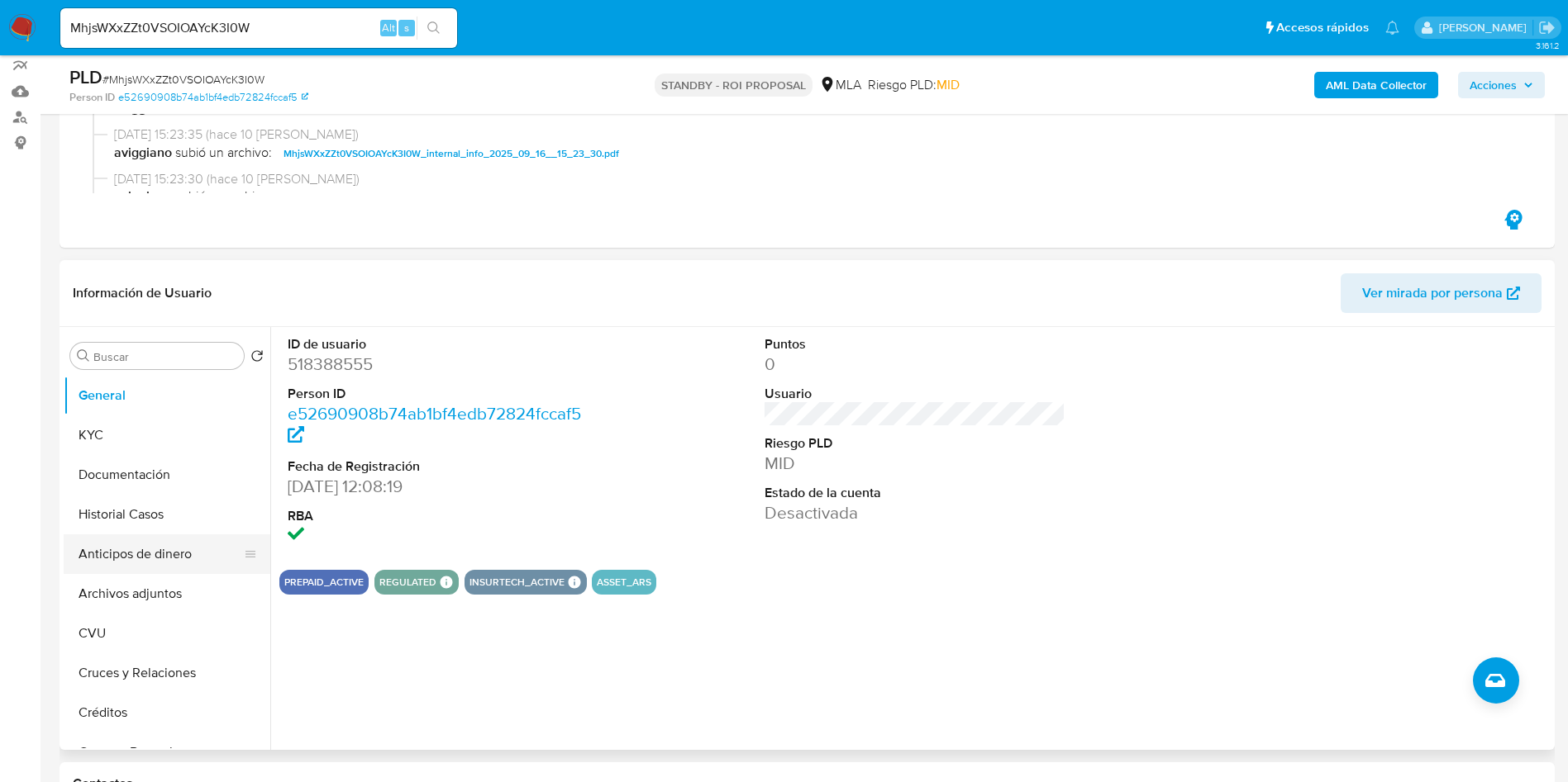
scroll to position [248, 0]
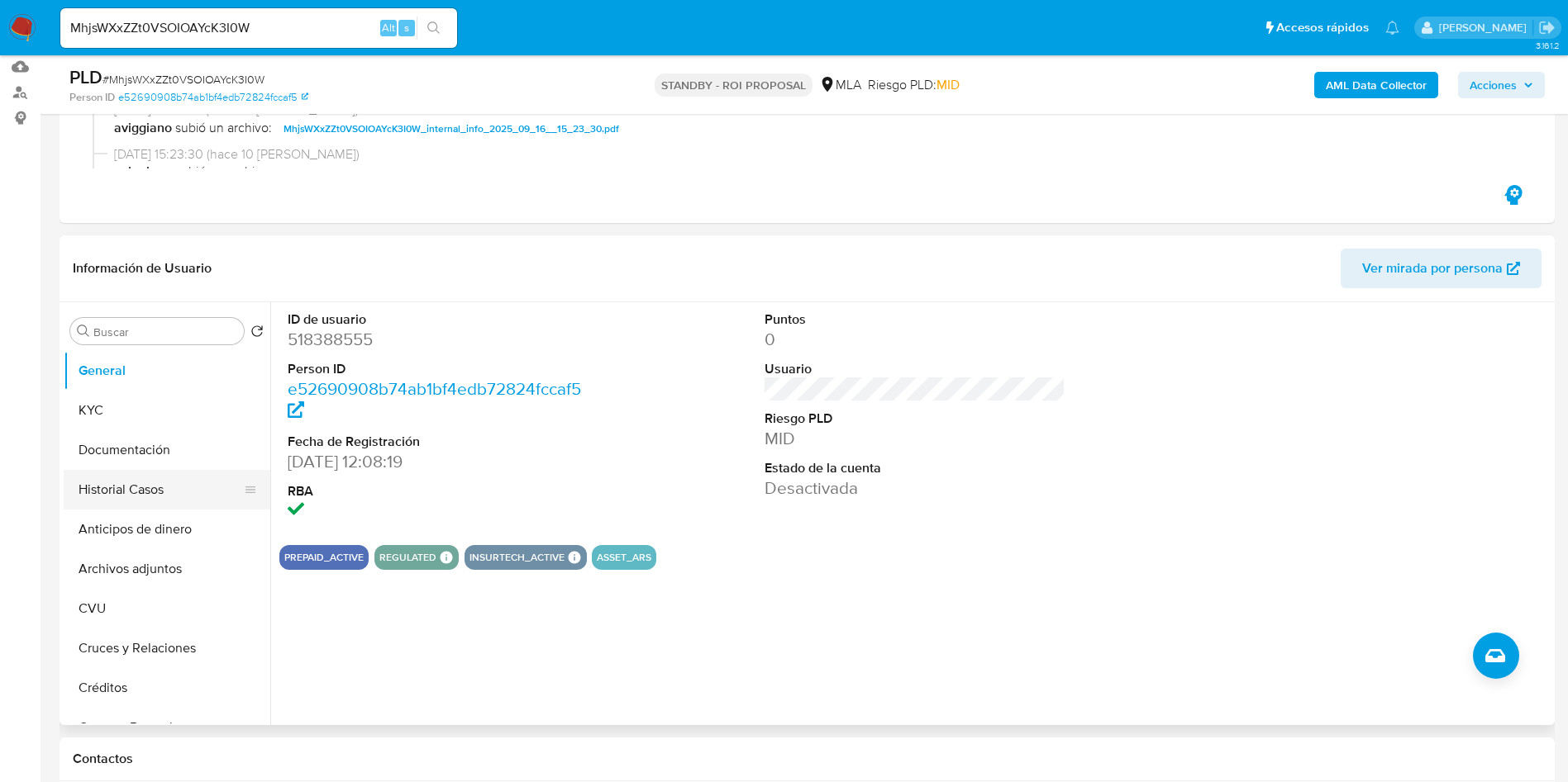
drag, startPoint x: 102, startPoint y: 495, endPoint x: 123, endPoint y: 501, distance: 21.8
click at [102, 495] on button "Historial Casos" at bounding box center [160, 490] width 193 height 40
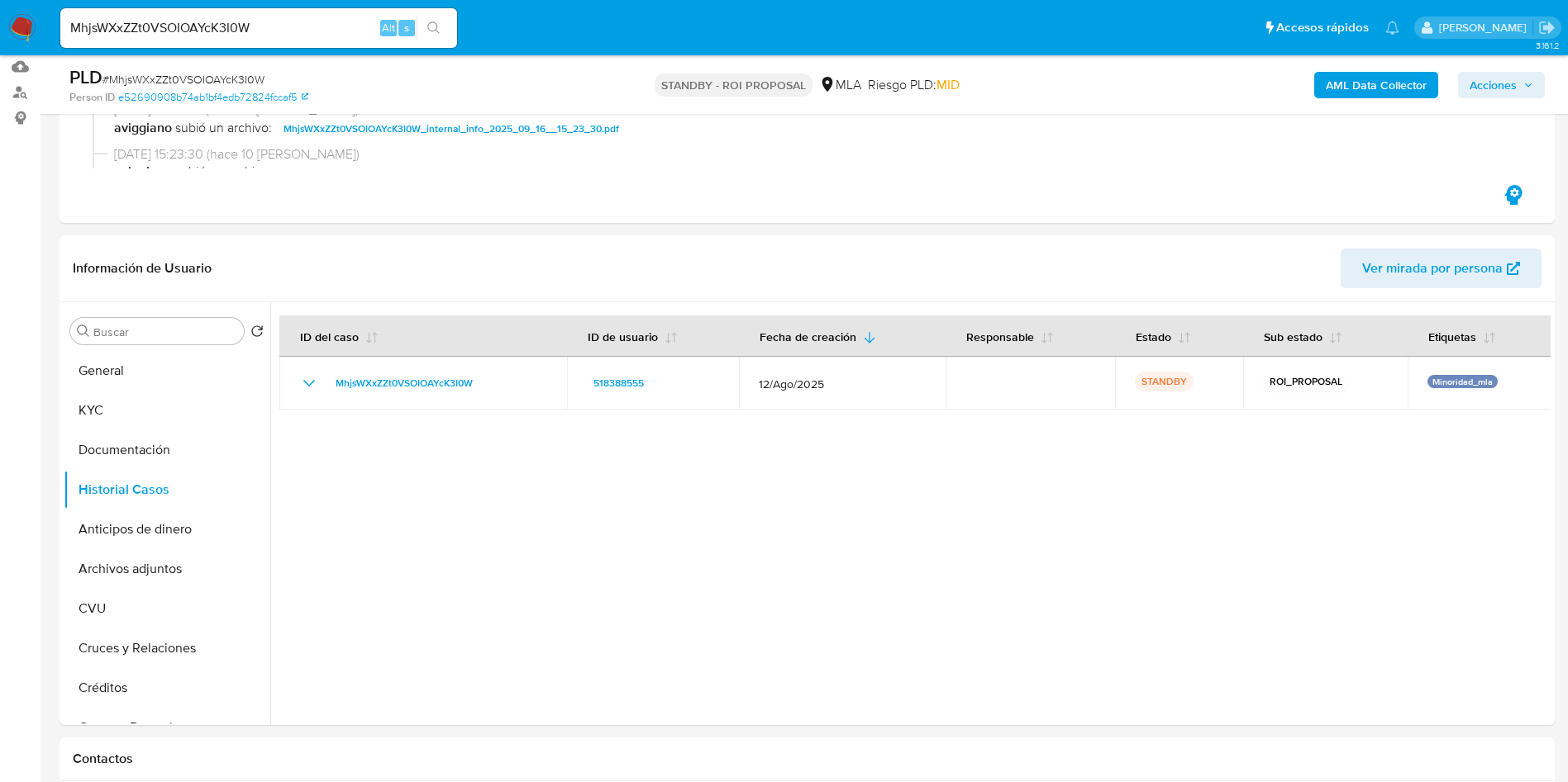
click at [278, 13] on div "MhjsWXxZZt0VSOIOAYcK3I0W Alt s" at bounding box center [258, 28] width 396 height 40
click at [273, 18] on input "MhjsWXxZZt0VSOIOAYcK3I0W" at bounding box center [258, 28] width 396 height 22
click at [434, 25] on icon "search-icon" at bounding box center [433, 28] width 13 height 13
click at [240, 26] on input "MhjsWXxZZt0VSOIOAYcK3I0W" at bounding box center [258, 28] width 396 height 22
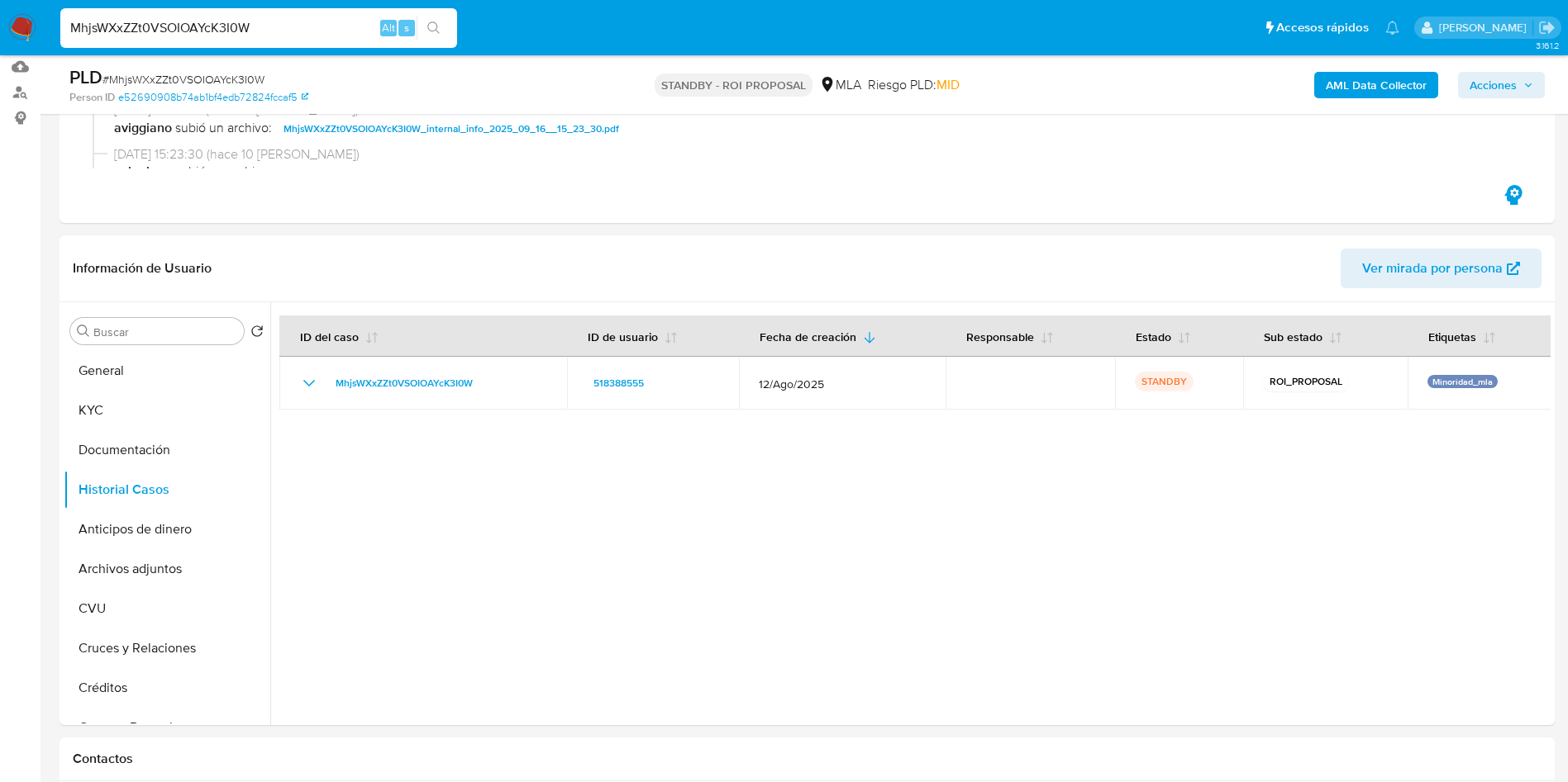
click at [240, 26] on input "MhjsWXxZZt0VSOIOAYcK3I0W" at bounding box center [258, 28] width 396 height 22
paste input "SilLykHb9d3BS5GVSkdwfEFp"
type input "SilLykHb9d3BS5GVSkdwfEFp"
click at [433, 24] on icon "search-icon" at bounding box center [433, 28] width 13 height 13
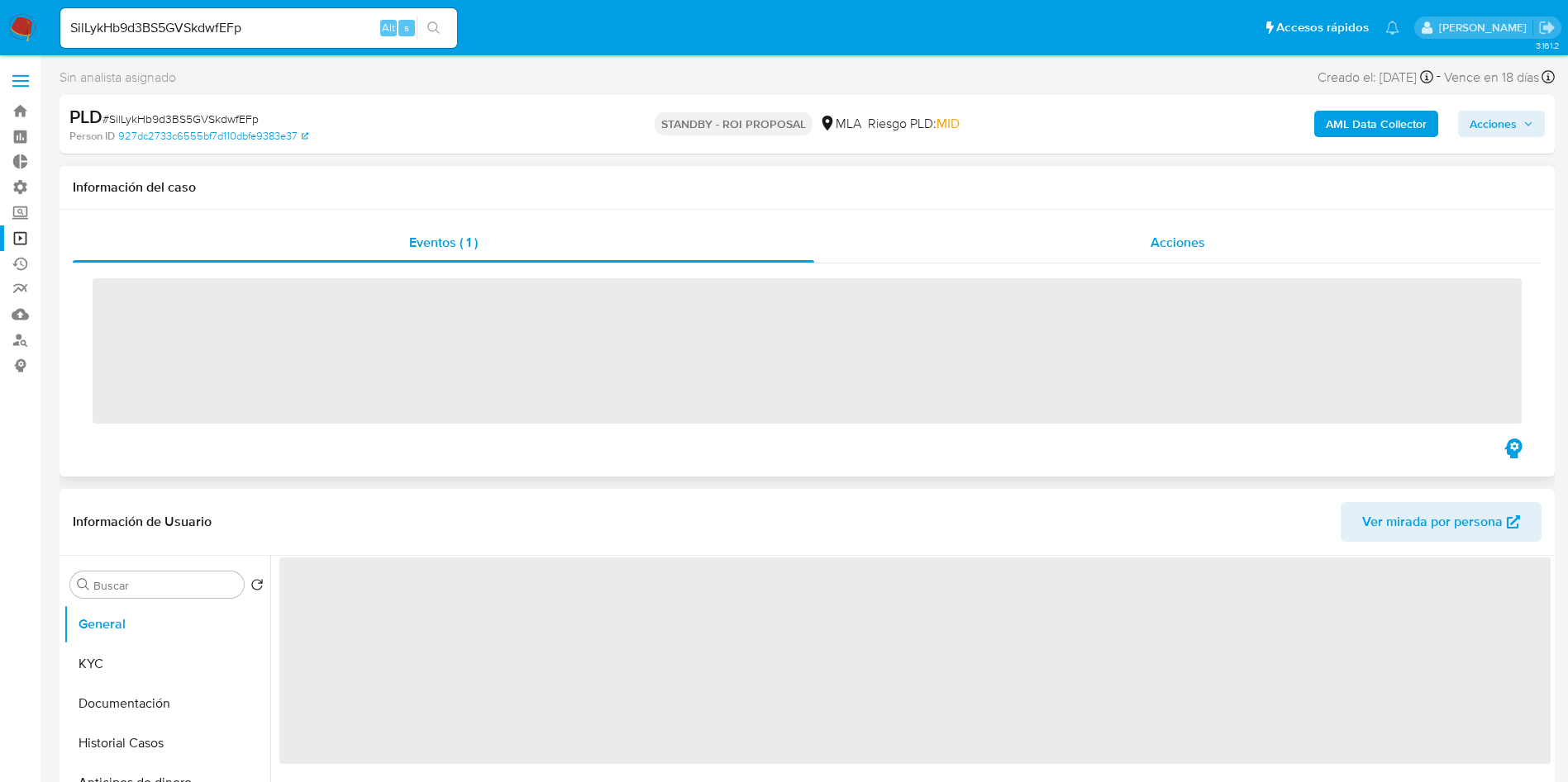
click at [1182, 249] on span "Acciones" at bounding box center [1177, 243] width 55 height 19
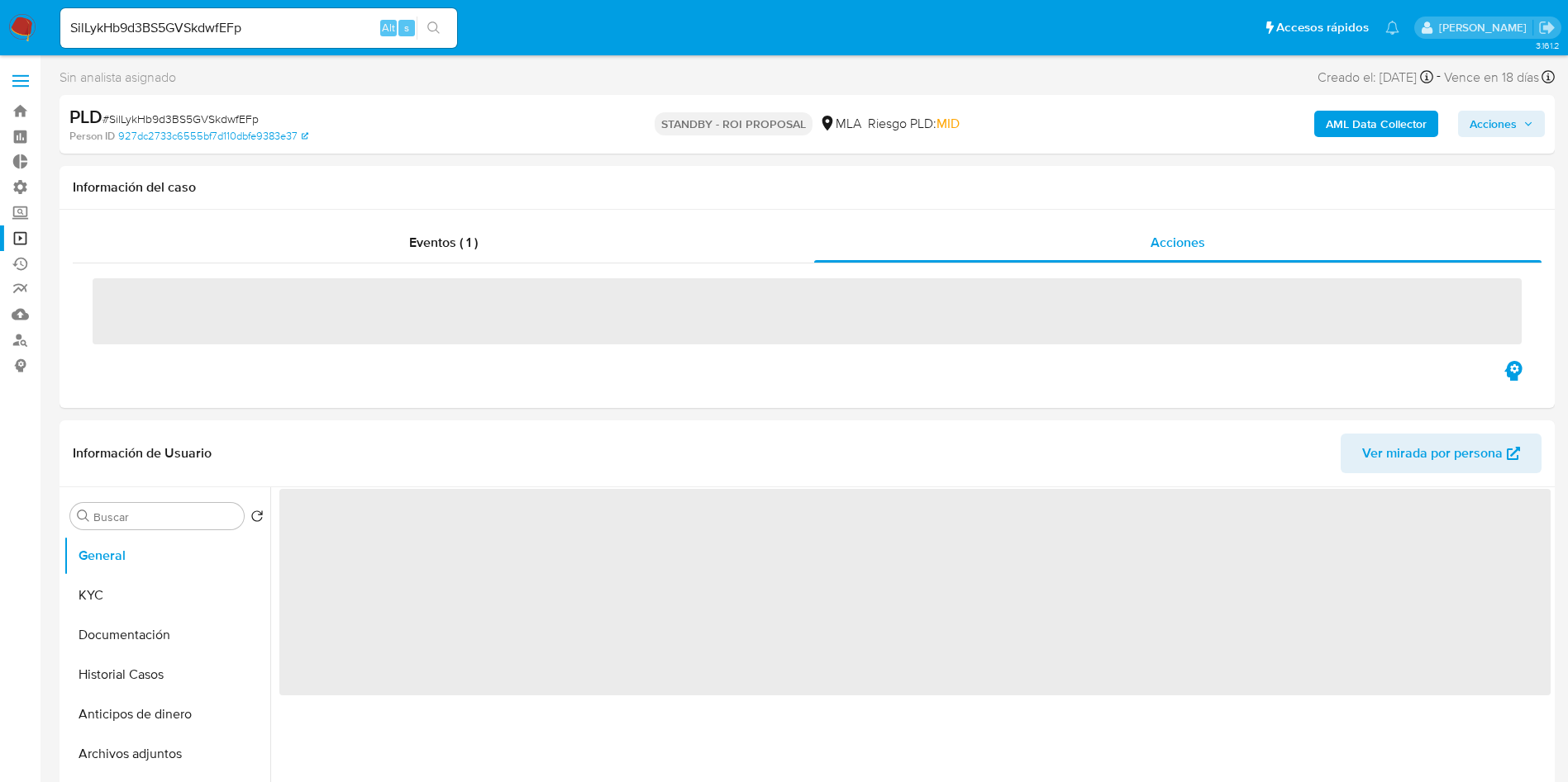
select select "10"
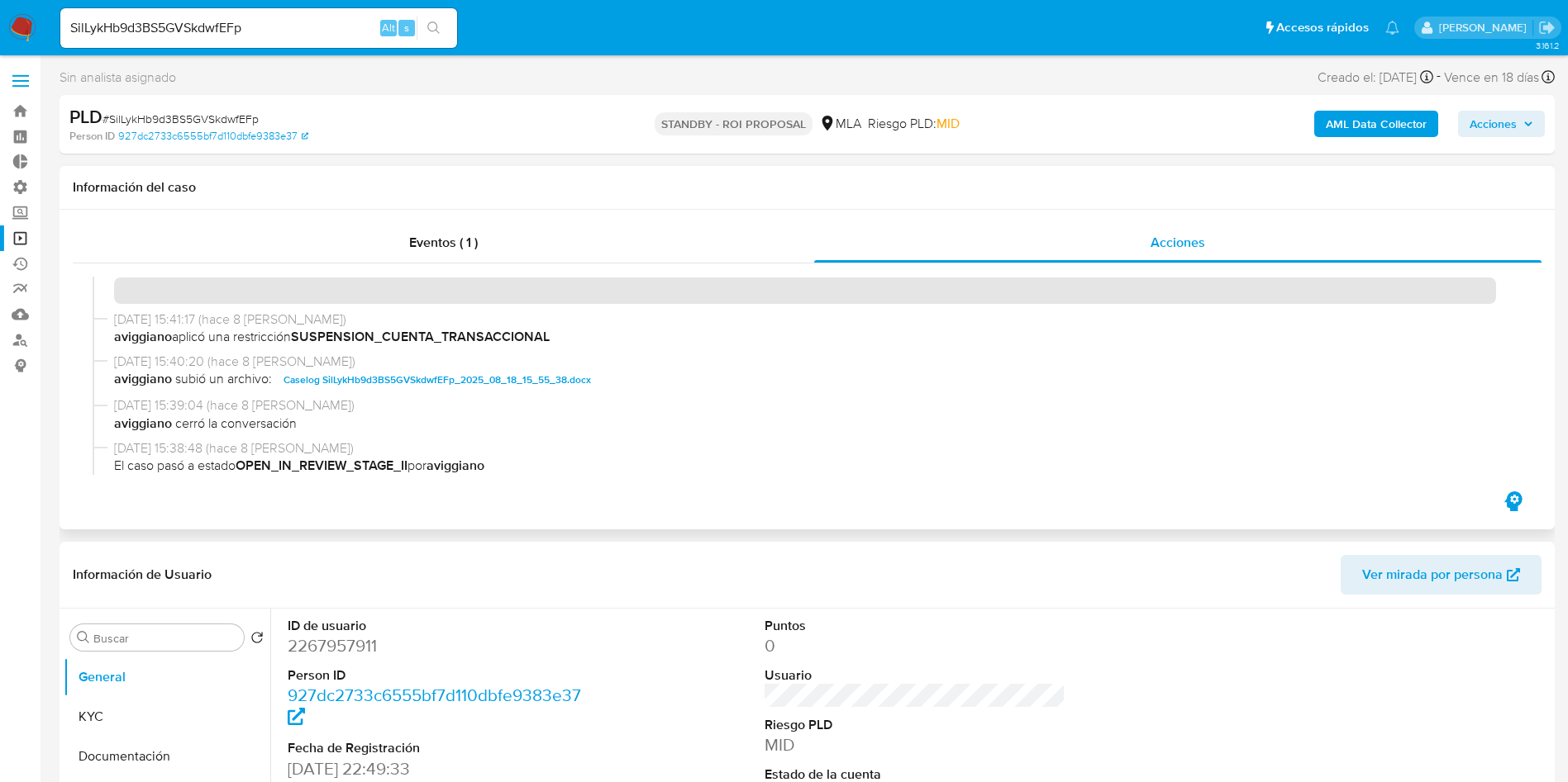
click at [389, 385] on span "Caselog SilLykHb9d3BS5GVSkdwfEFp_2025_08_18_15_55_38.docx" at bounding box center [436, 380] width 308 height 20
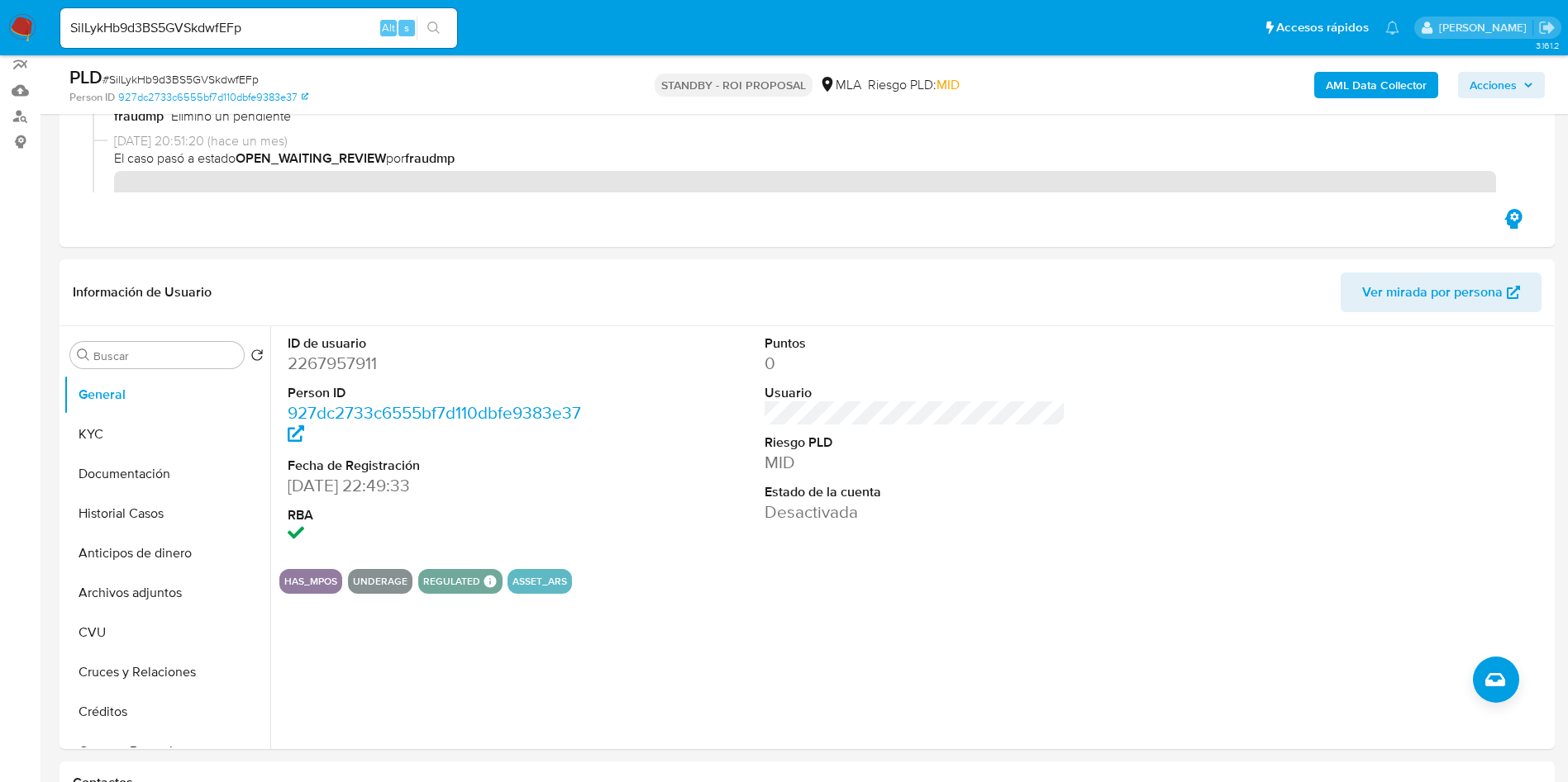
scroll to position [248, 0]
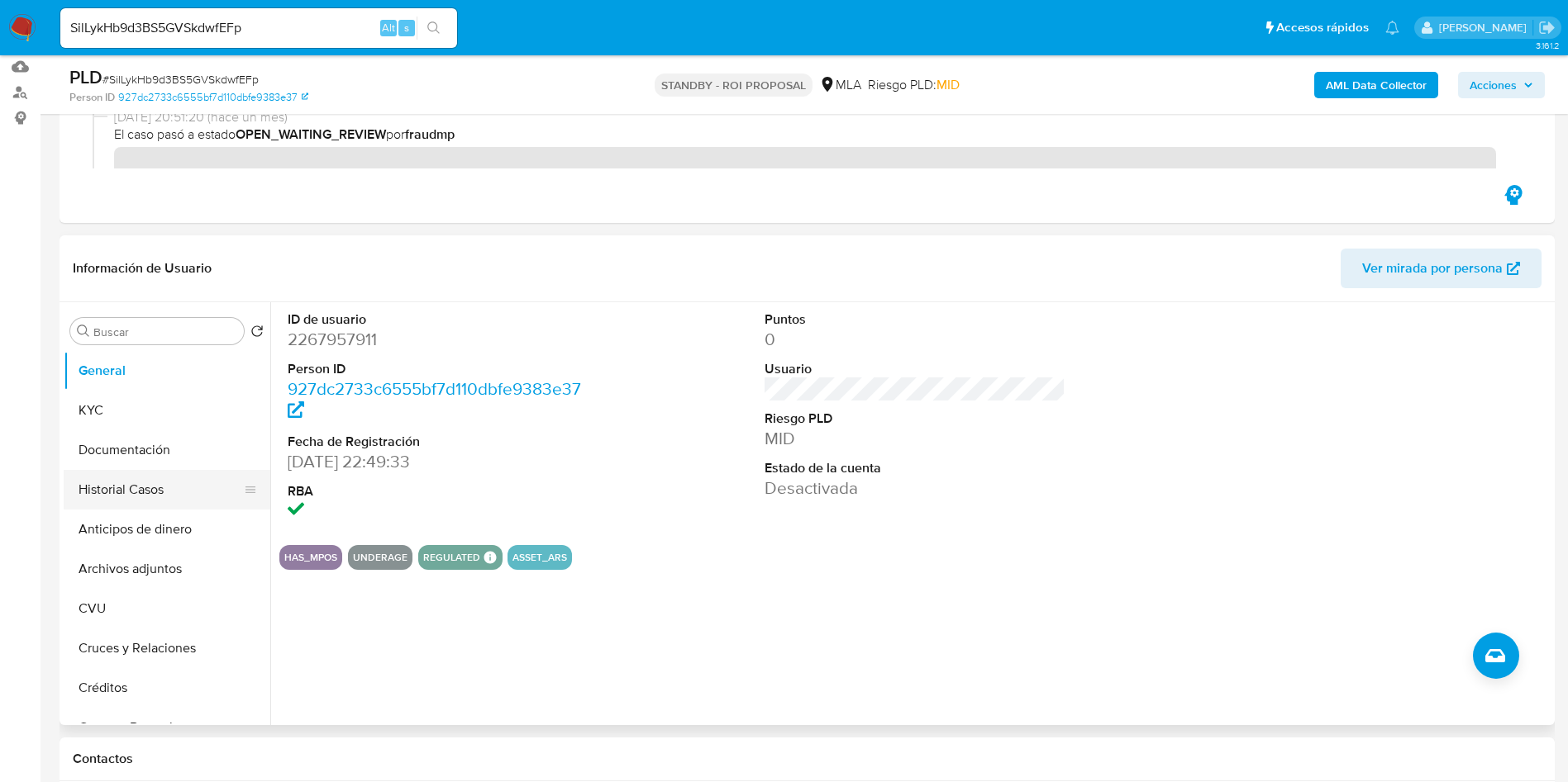
click at [131, 495] on button "Historial Casos" at bounding box center [160, 490] width 193 height 40
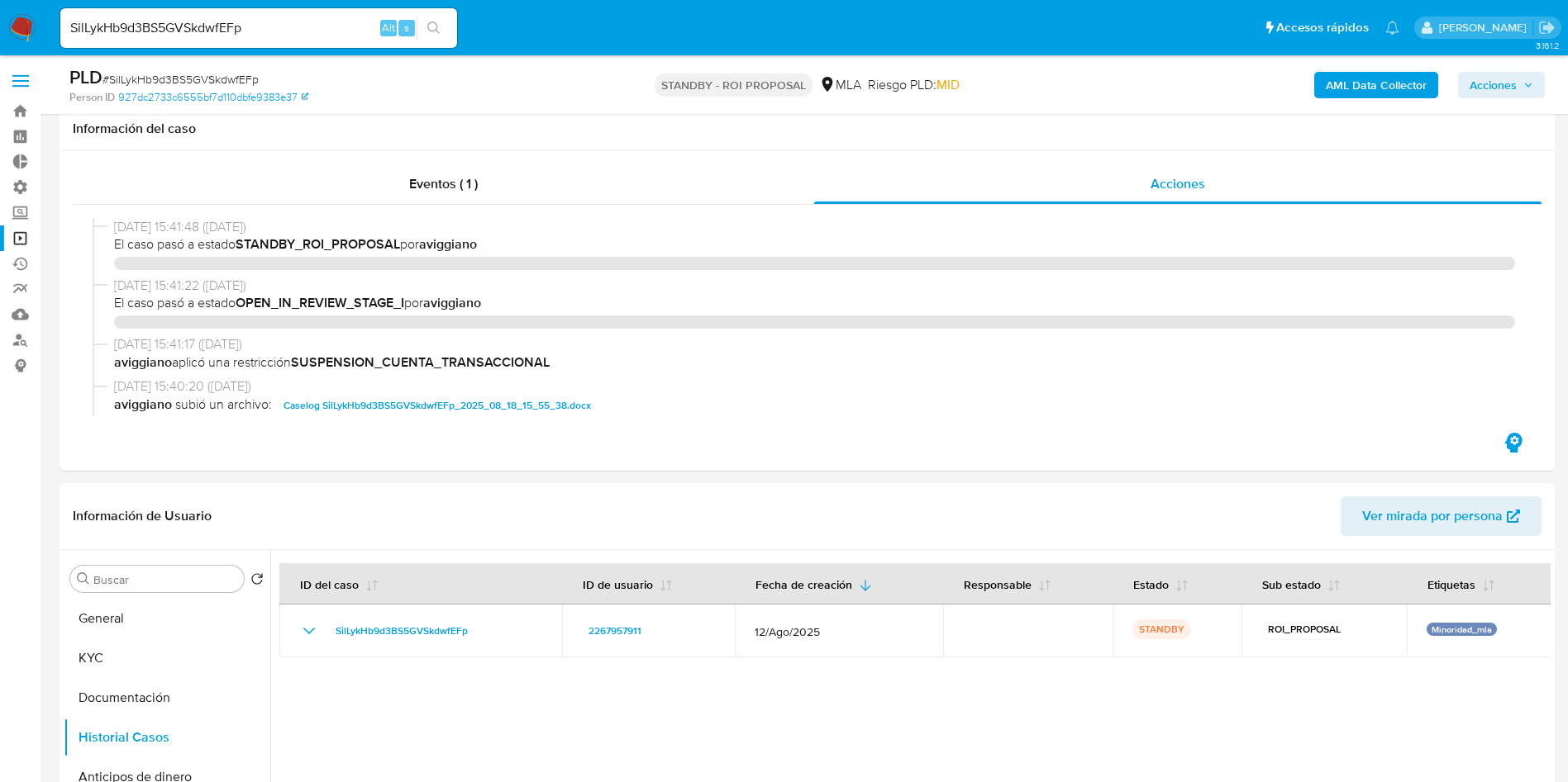
select select "10"
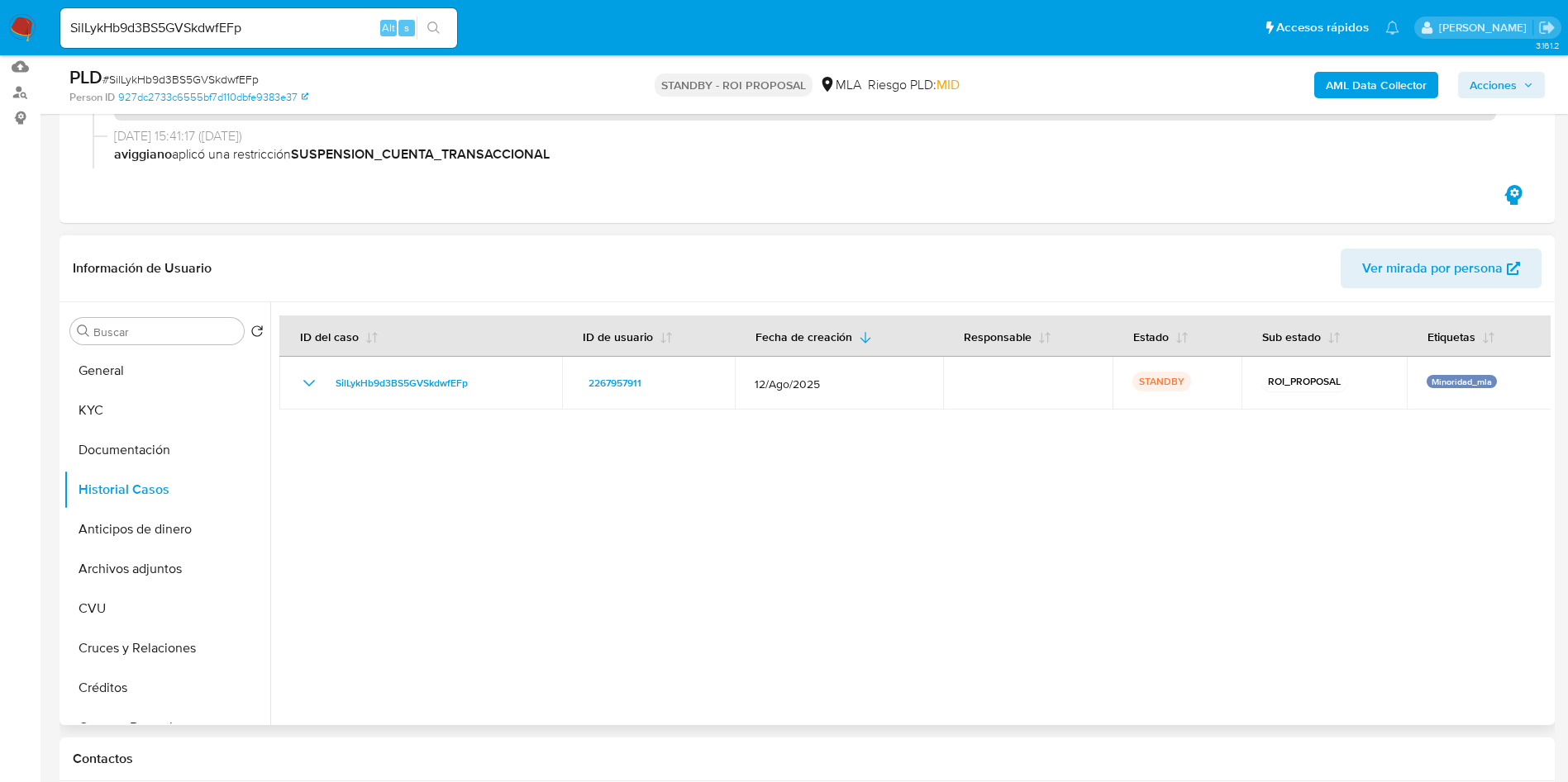
scroll to position [495, 0]
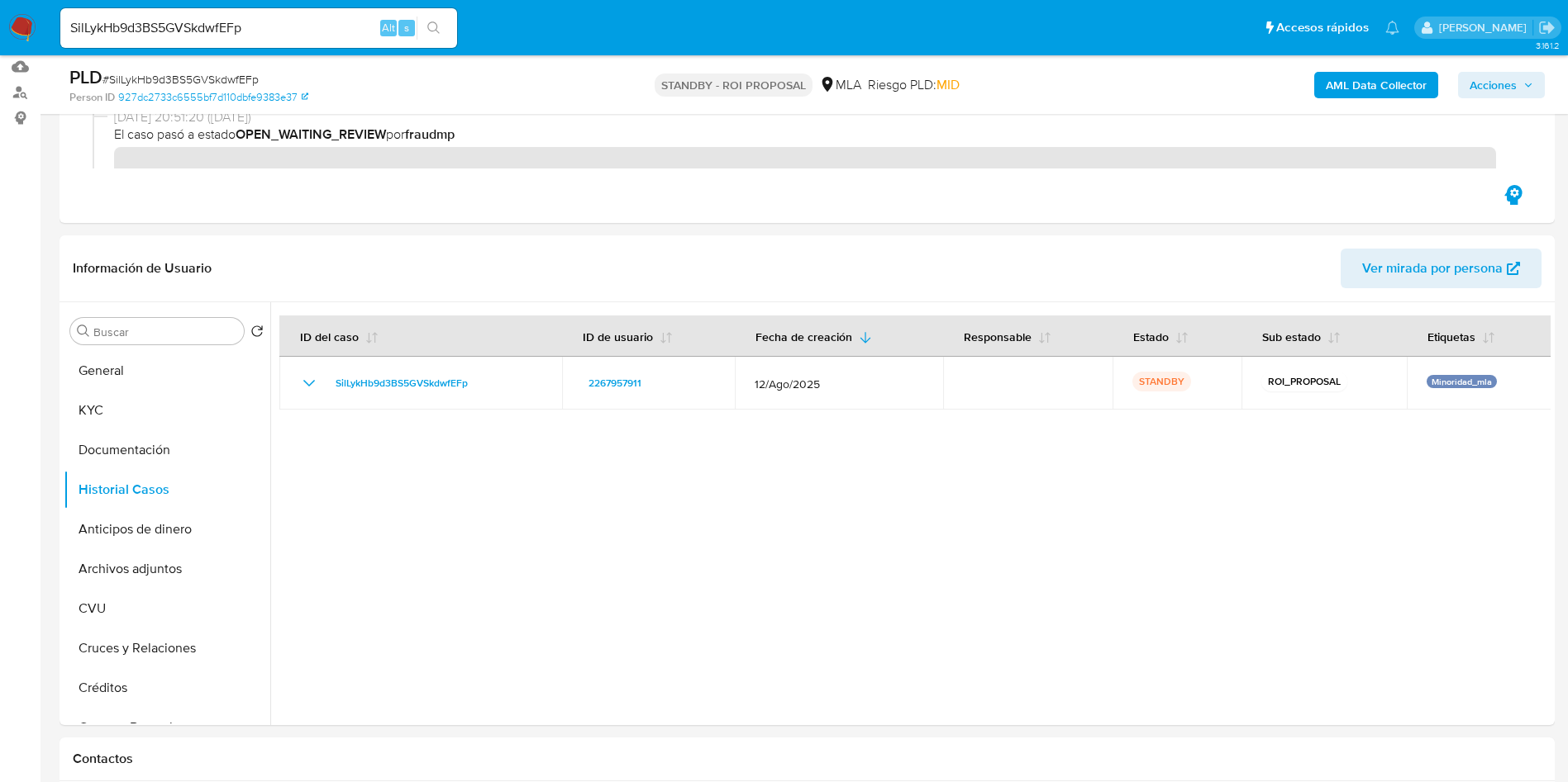
click at [225, 28] on input "SilLykHb9d3BS5GVSkdwfEFp" at bounding box center [258, 28] width 396 height 22
paste input "AbnxPWAftN7r1WRxqJDdqBrQ"
type input "AbnxPWAftN7r1WRxqJDdqBrQ"
click at [434, 25] on icon "search-icon" at bounding box center [433, 28] width 13 height 13
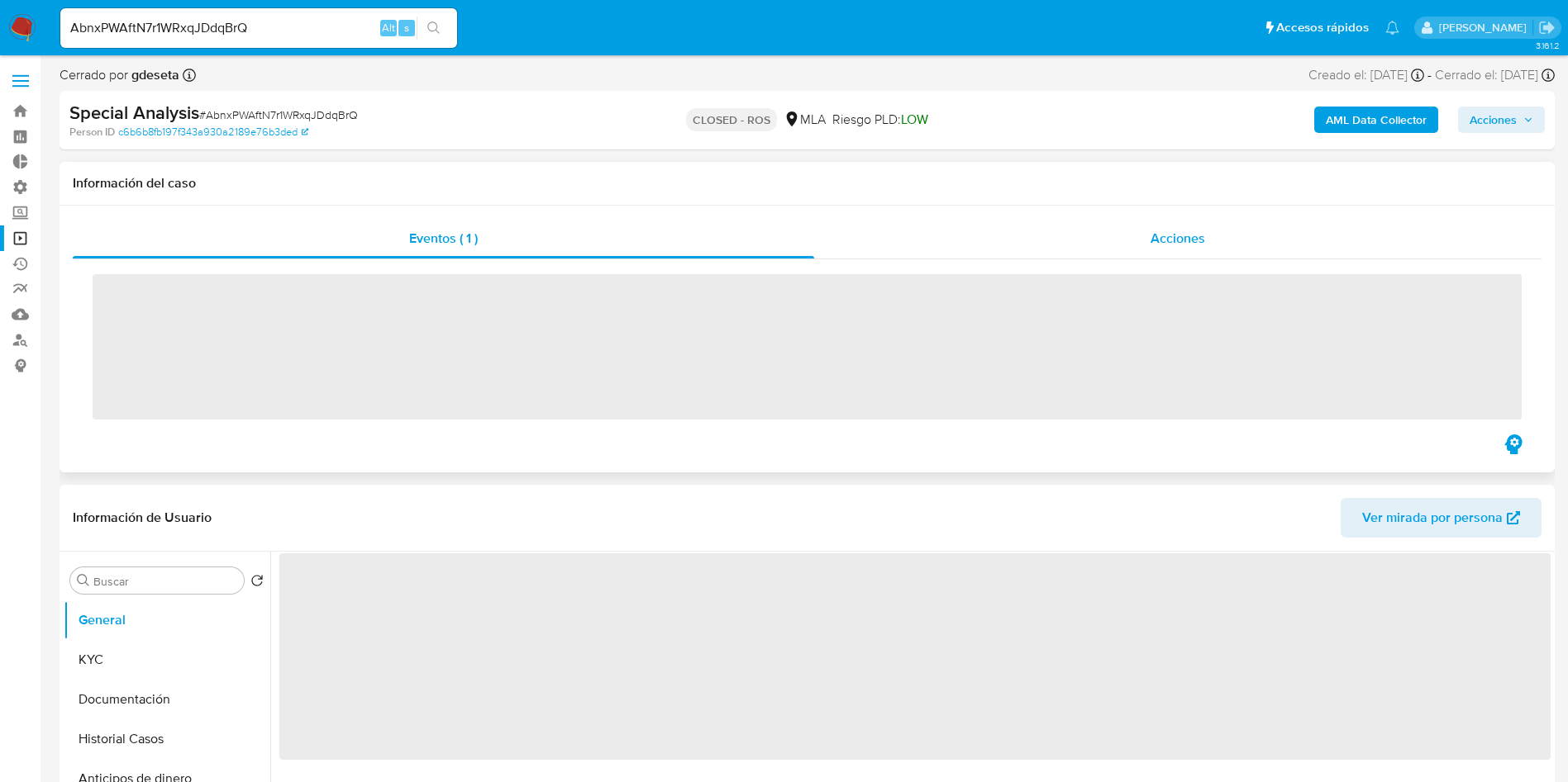
click at [1199, 223] on div "Acciones" at bounding box center [1177, 239] width 727 height 40
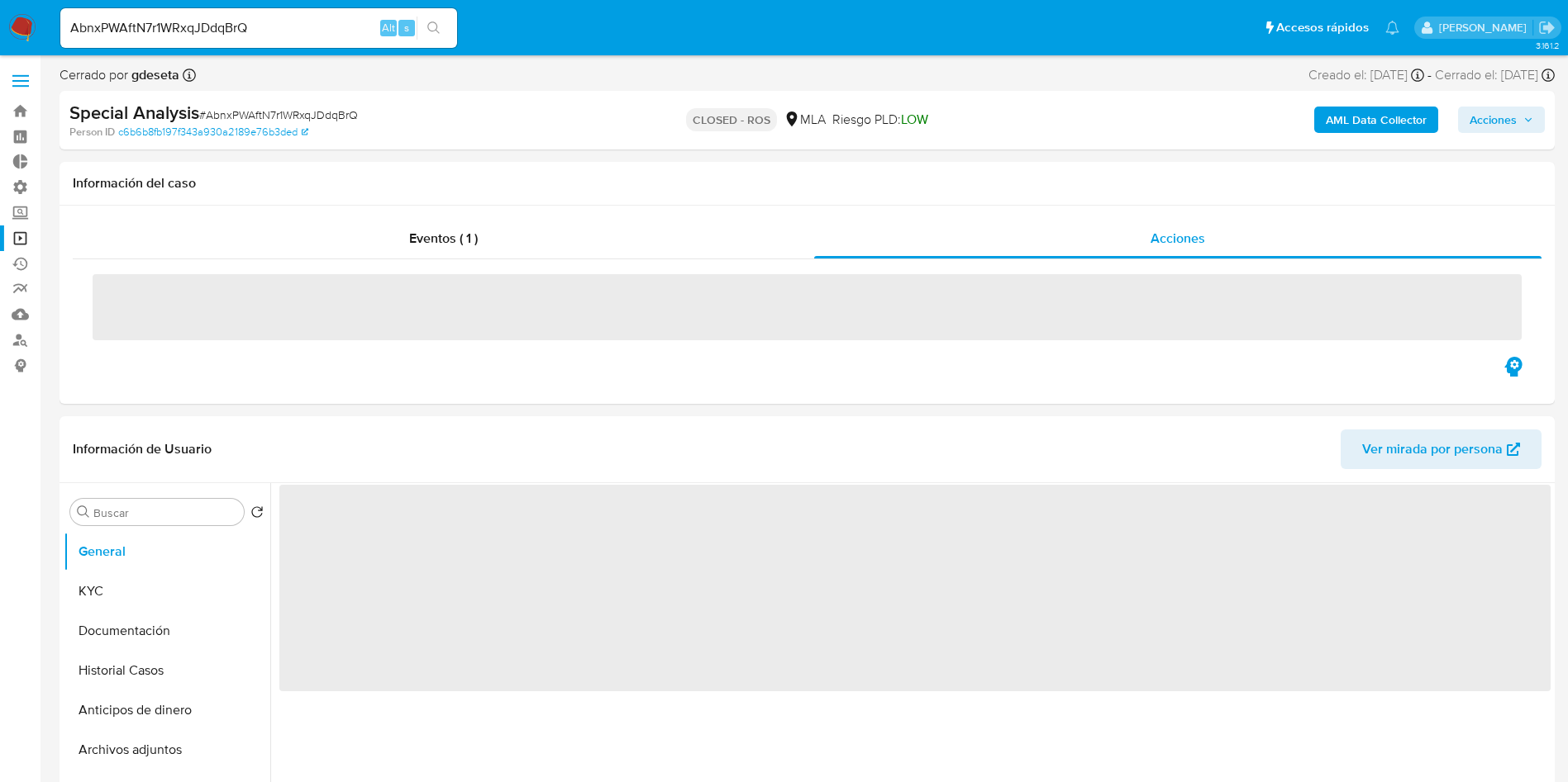
select select "10"
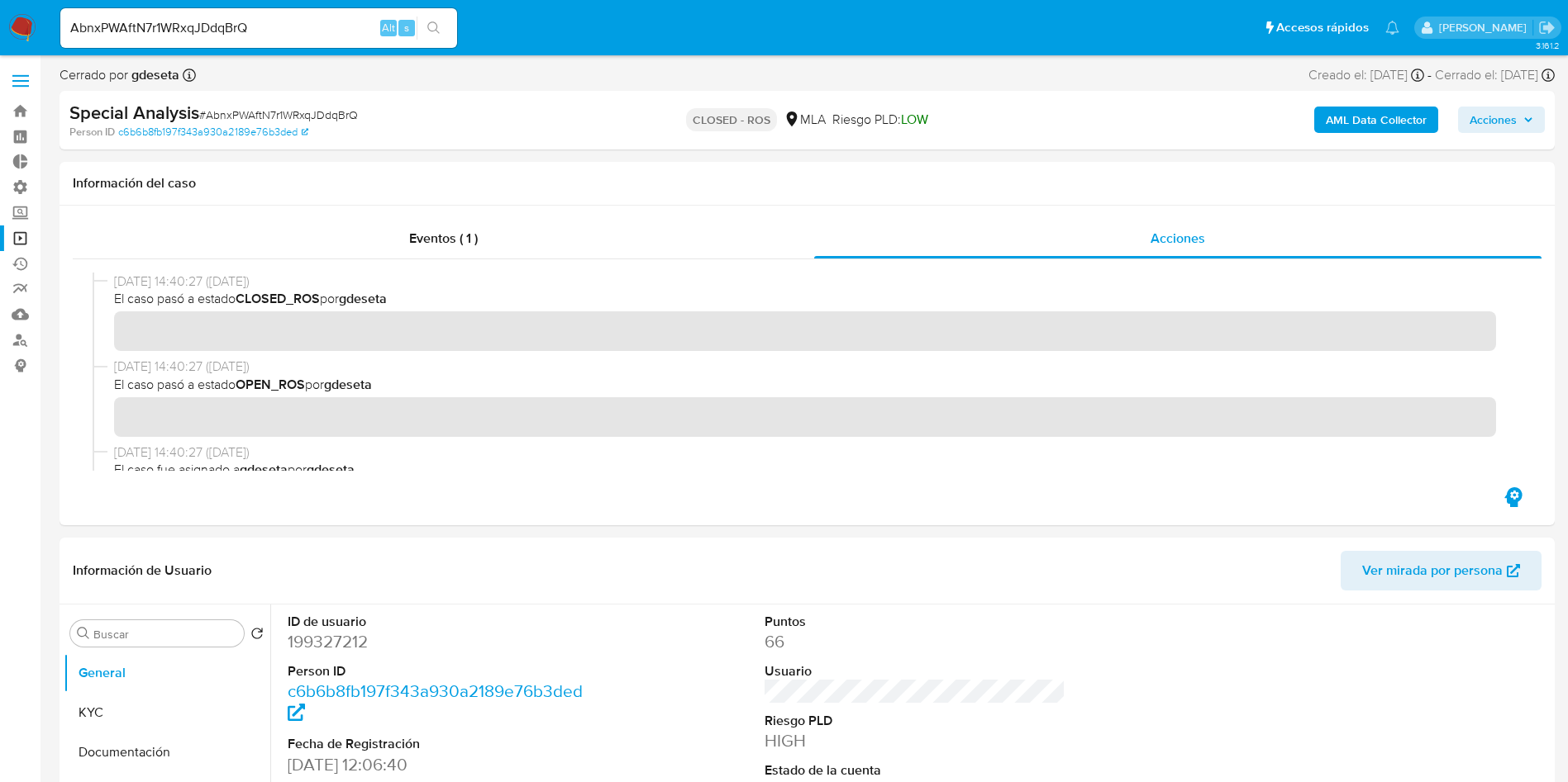
click at [240, 20] on input "AbnxPWAftN7r1WRxqJDdqBrQ" at bounding box center [258, 28] width 396 height 22
paste input "Way55LykG0yfpmeugw9xwCXp"
type input "Way55LykG0yfpmeugw9xwCXp"
click at [432, 28] on icon "search-icon" at bounding box center [433, 28] width 13 height 13
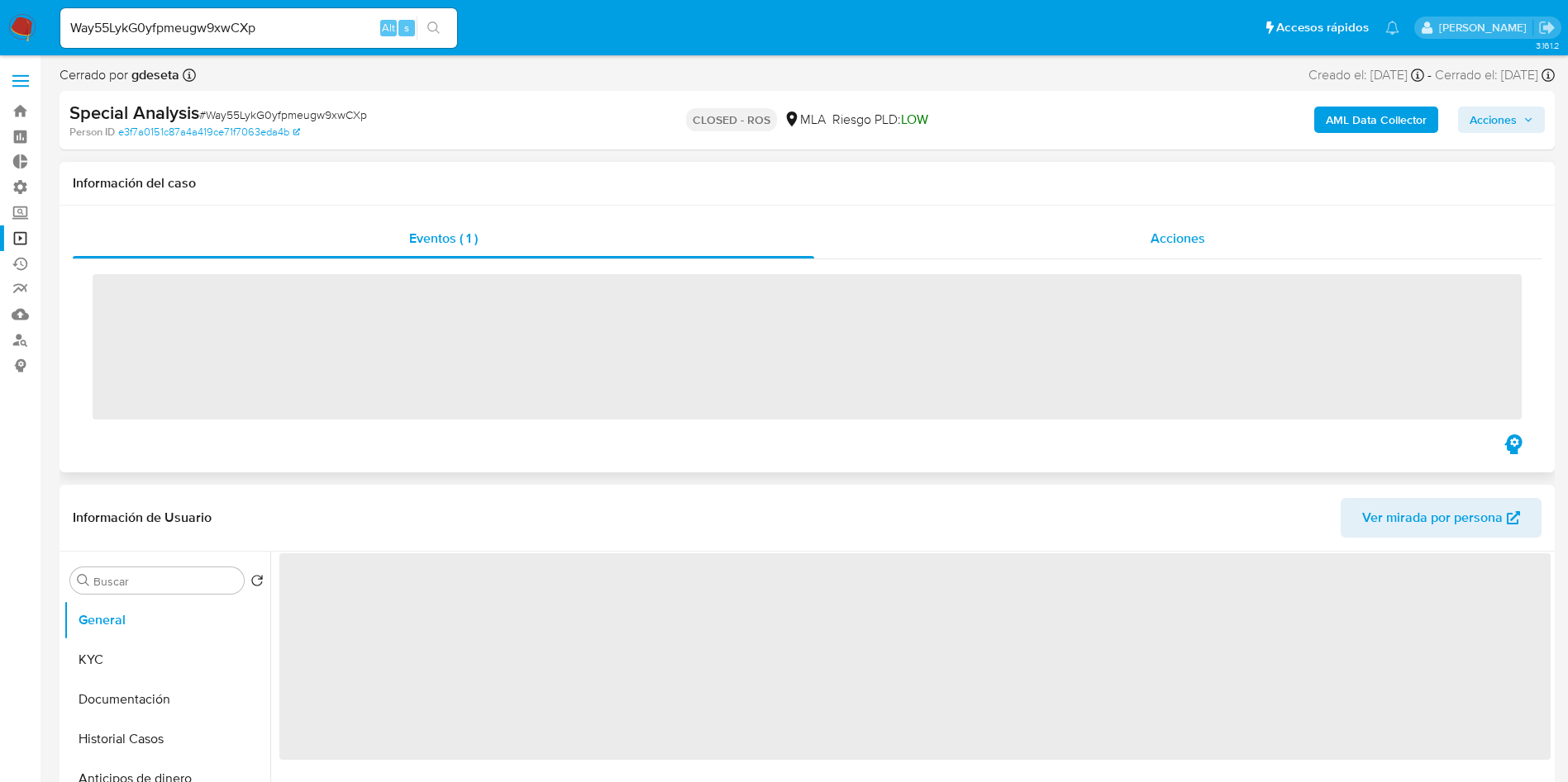
click at [1235, 248] on div "Acciones" at bounding box center [1177, 239] width 727 height 40
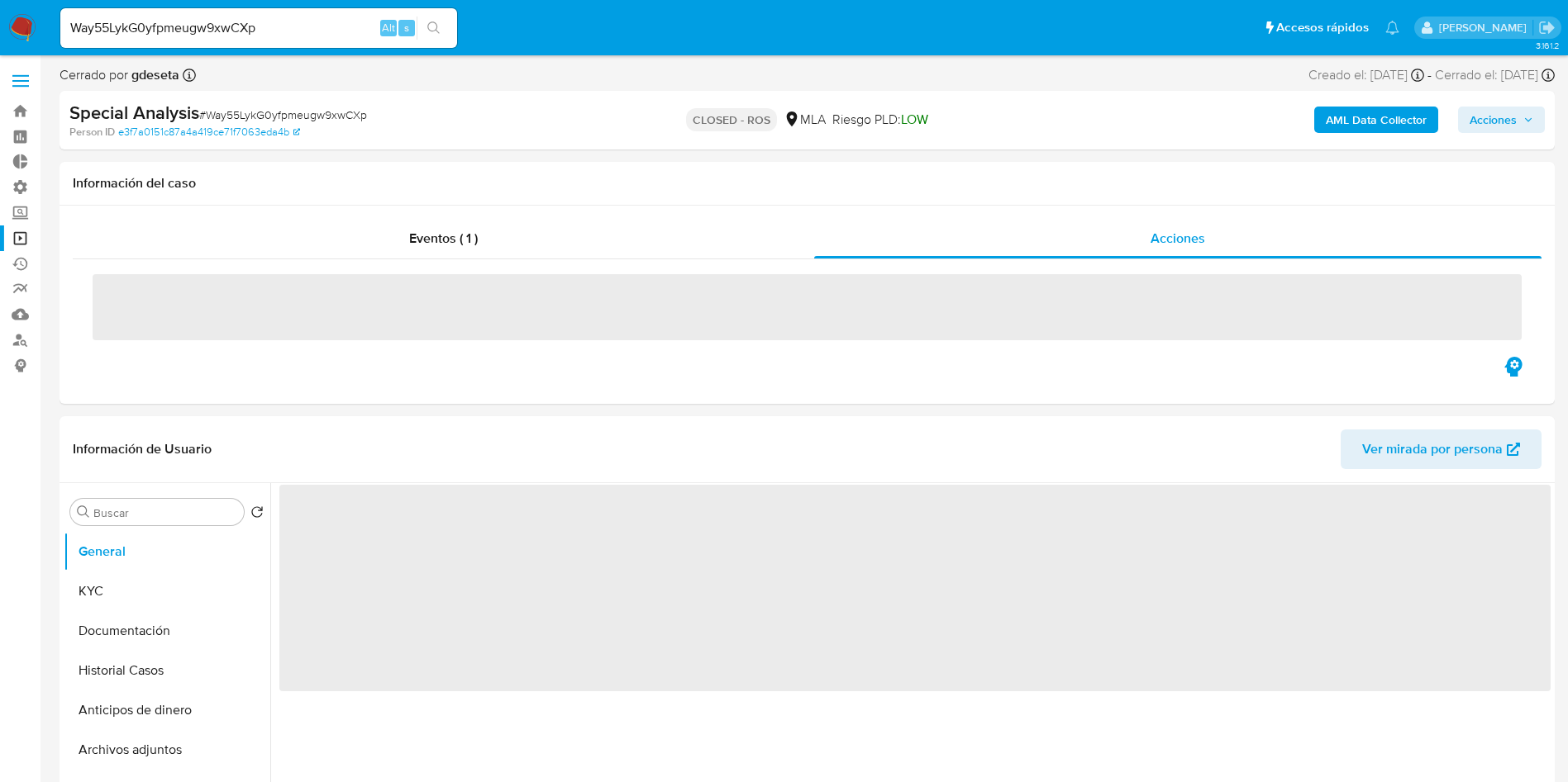
select select "10"
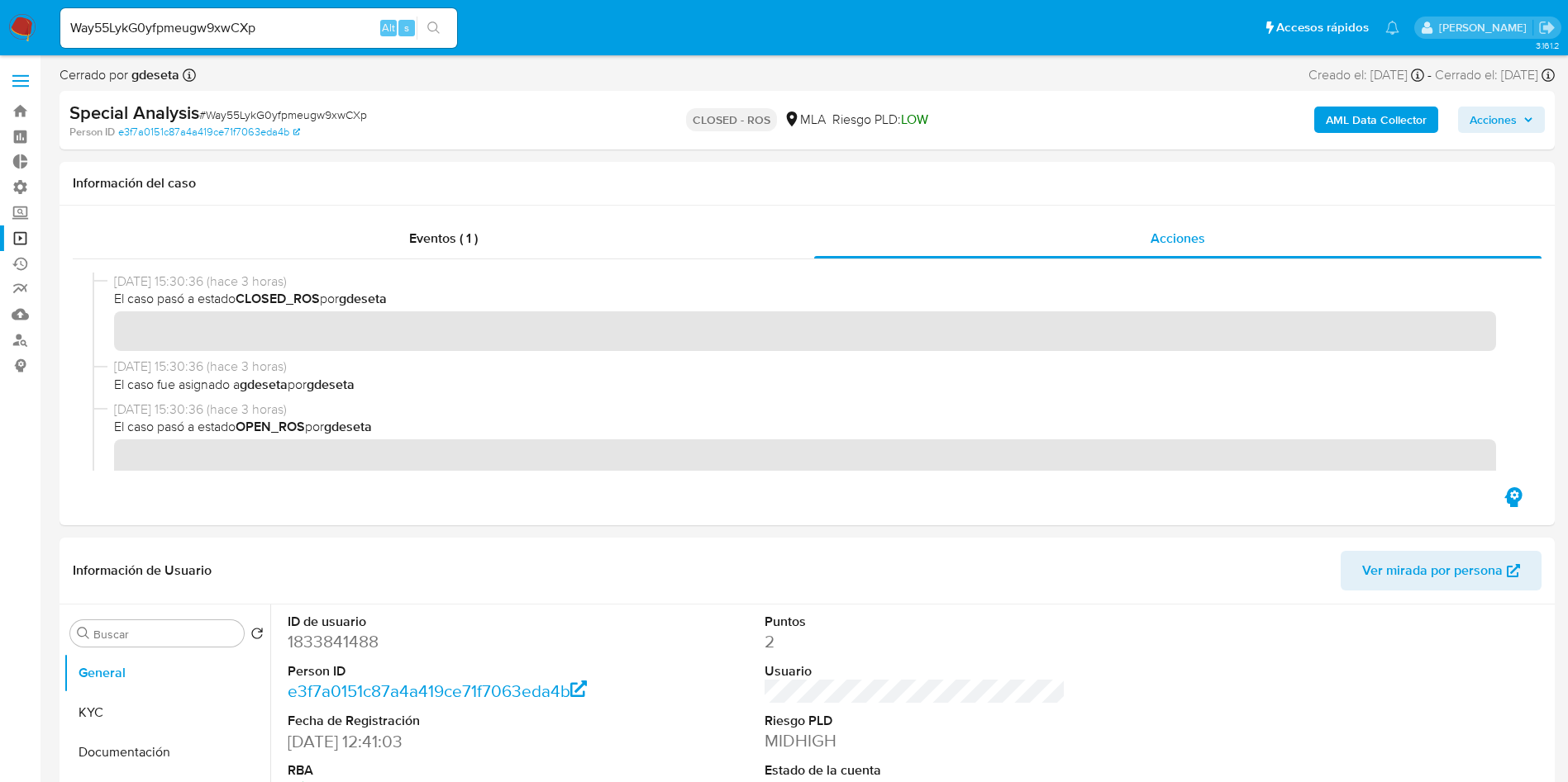
click at [228, 38] on input "Way55LykG0yfpmeugw9xwCXp" at bounding box center [258, 28] width 396 height 22
paste input "lfnUFagrxfzpCTOb682tYPhv"
type input "lfnUFagrxfzpCTOb682tYPhv"
click at [442, 33] on button "search-icon" at bounding box center [433, 28] width 34 height 24
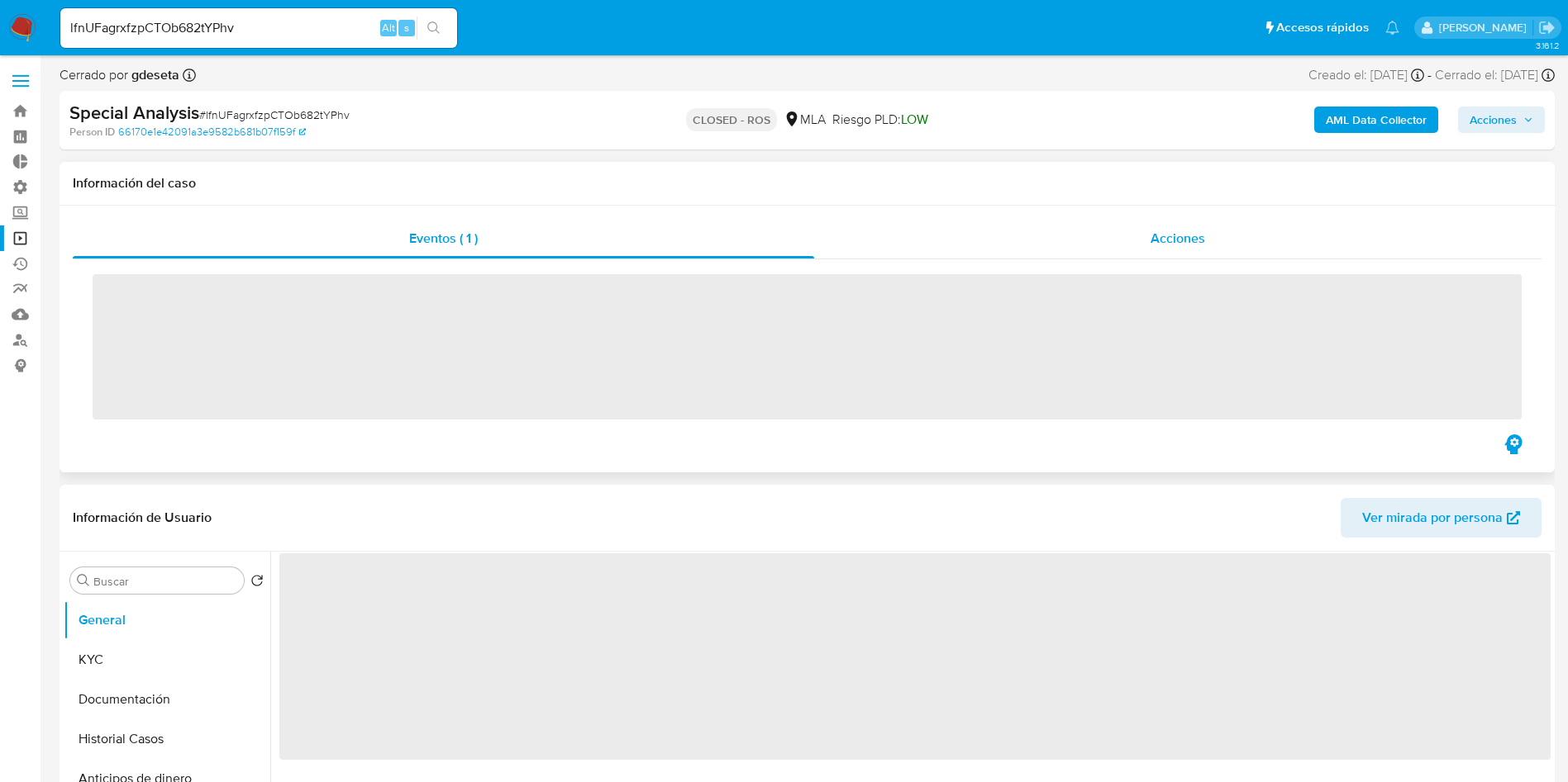
click at [1229, 242] on div "Acciones" at bounding box center [1177, 239] width 727 height 40
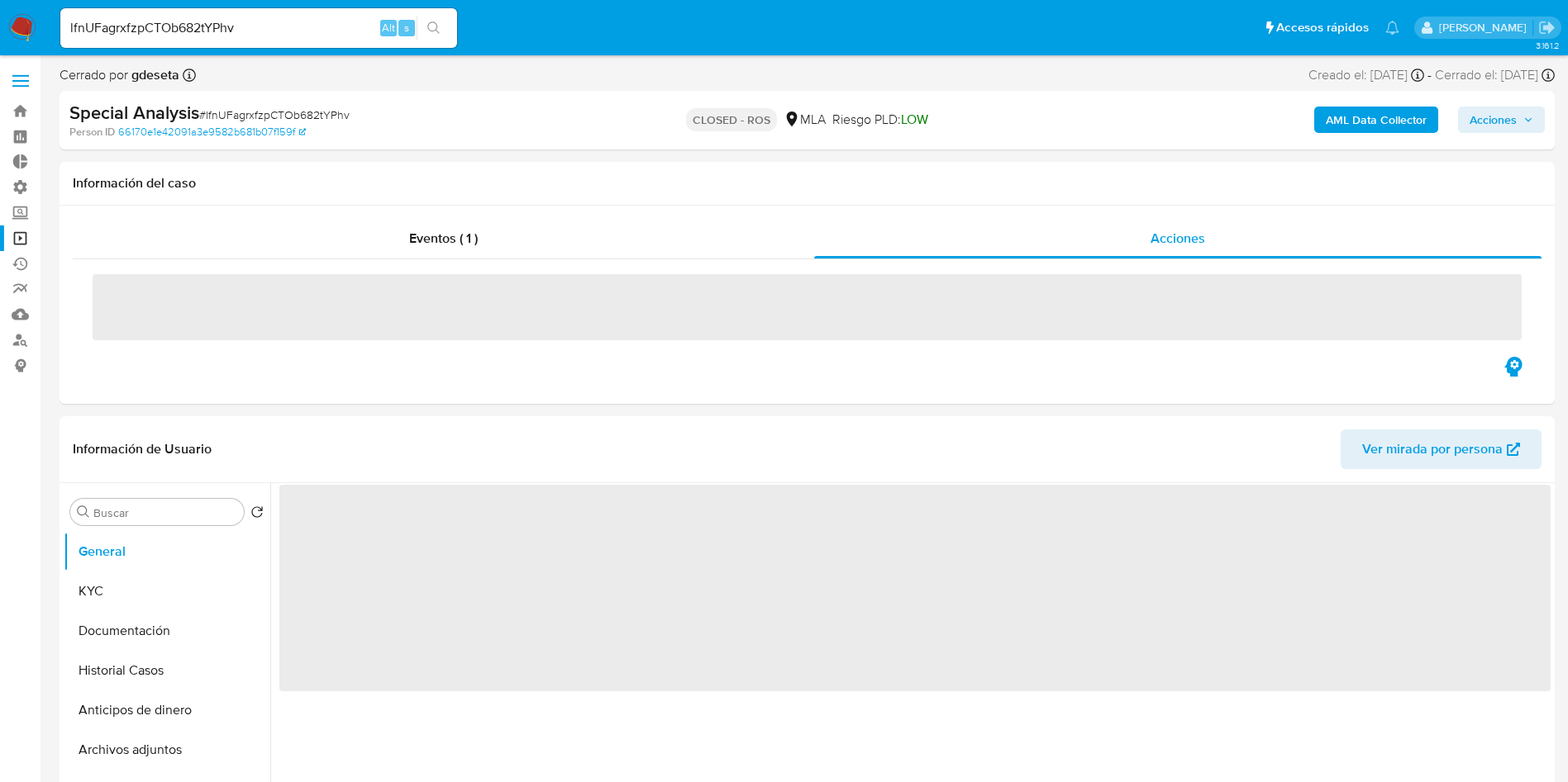
select select "10"
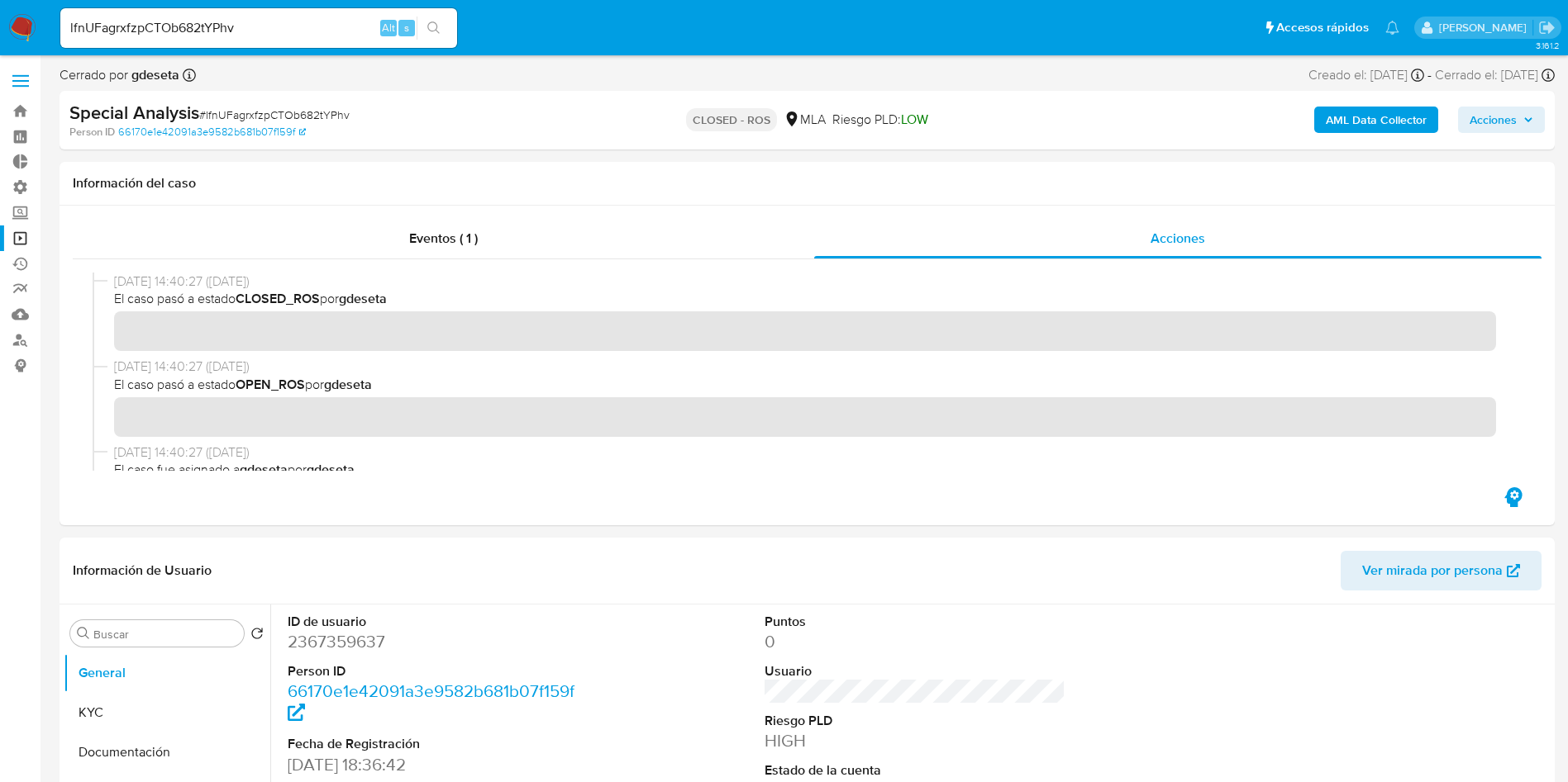
click at [251, 27] on input "lfnUFagrxfzpCTOb682tYPhv" at bounding box center [258, 28] width 396 height 22
paste input "HV8MflCfRQKIdbsoP4rRj2PS"
type input "HV8MflCfRQKIdbsoP4rRj2PS"
click at [434, 25] on icon "search-icon" at bounding box center [433, 28] width 13 height 13
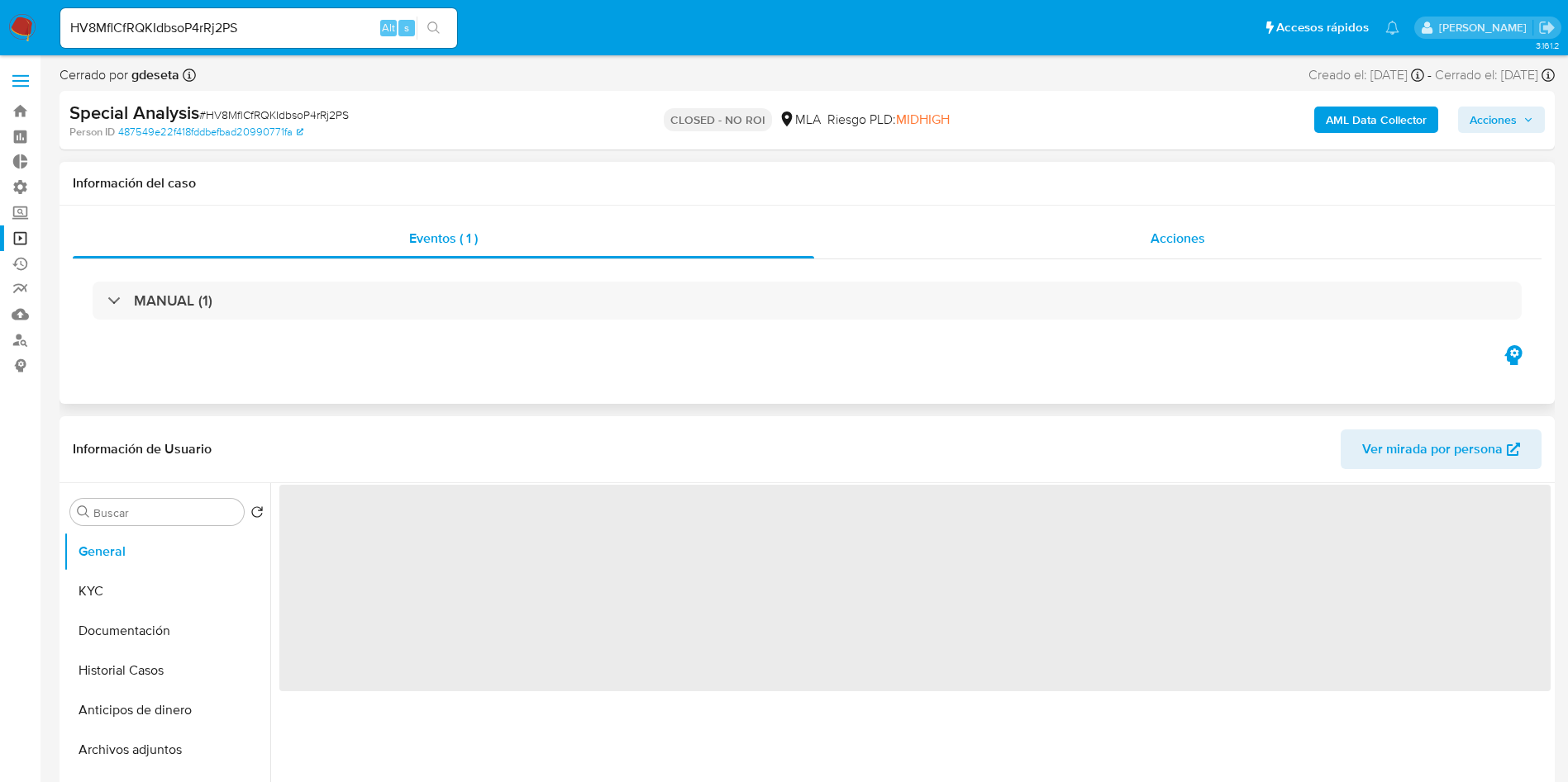
click at [1189, 240] on span "Acciones" at bounding box center [1177, 239] width 55 height 19
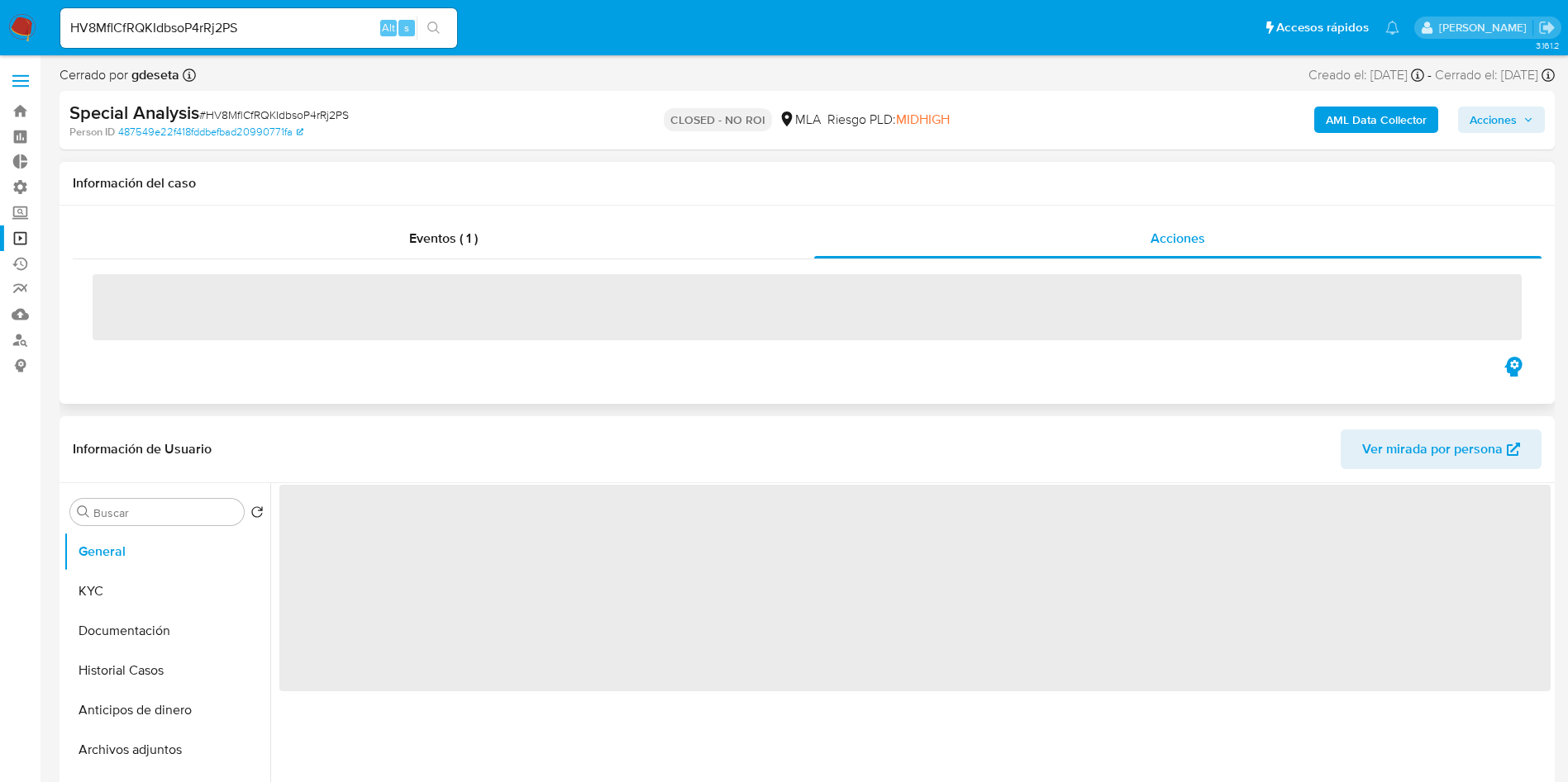
select select "10"
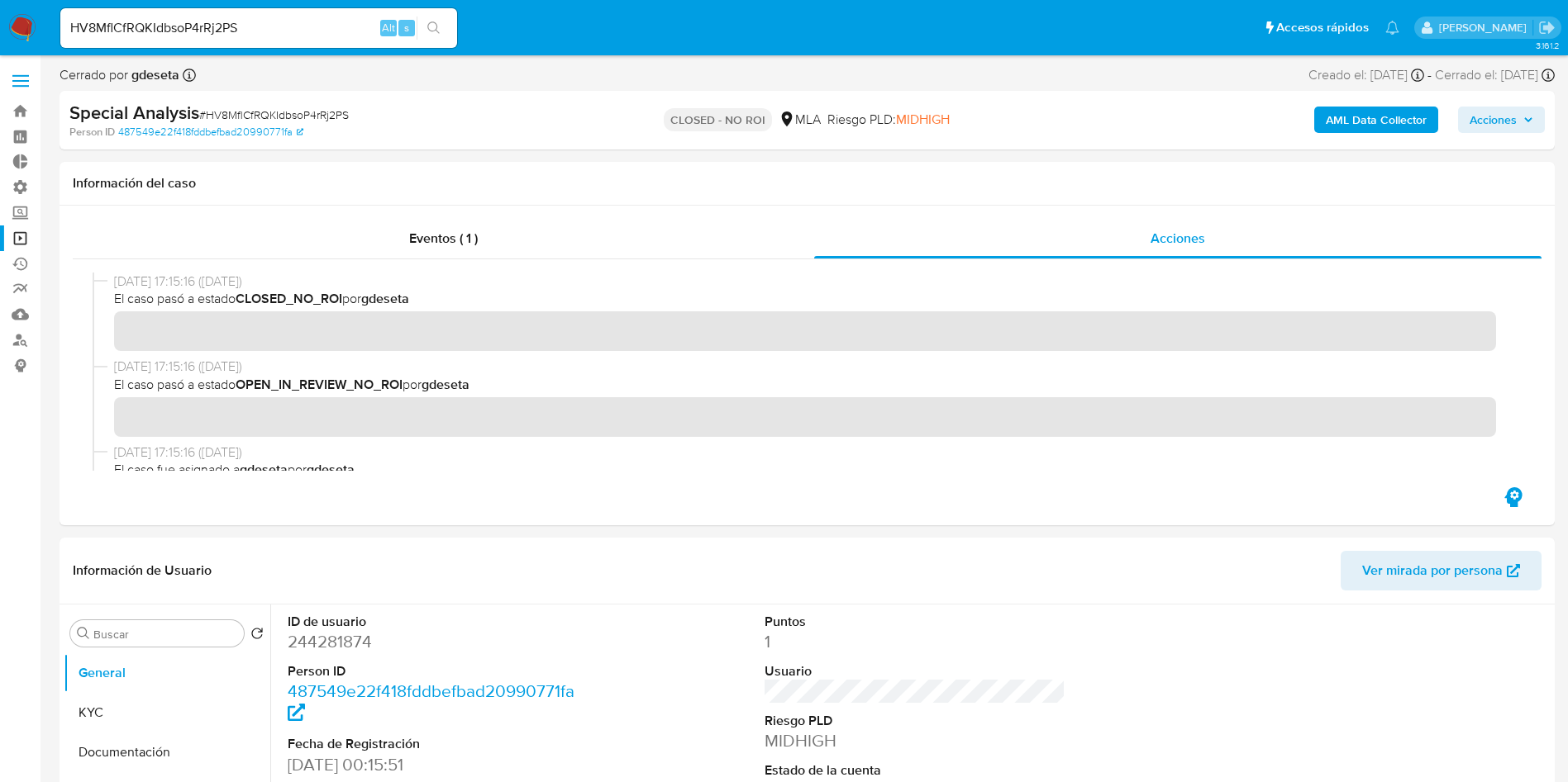
click at [214, 29] on input "HV8MflCfRQKIdbsoP4rRj2PS" at bounding box center [258, 28] width 396 height 22
paste input "NP2HLB3x5u2ICaoGpeJZlXgG"
type input "NP2HLB3x5u2ICaoGpeJZlXgG"
click at [443, 29] on button "search-icon" at bounding box center [433, 28] width 34 height 24
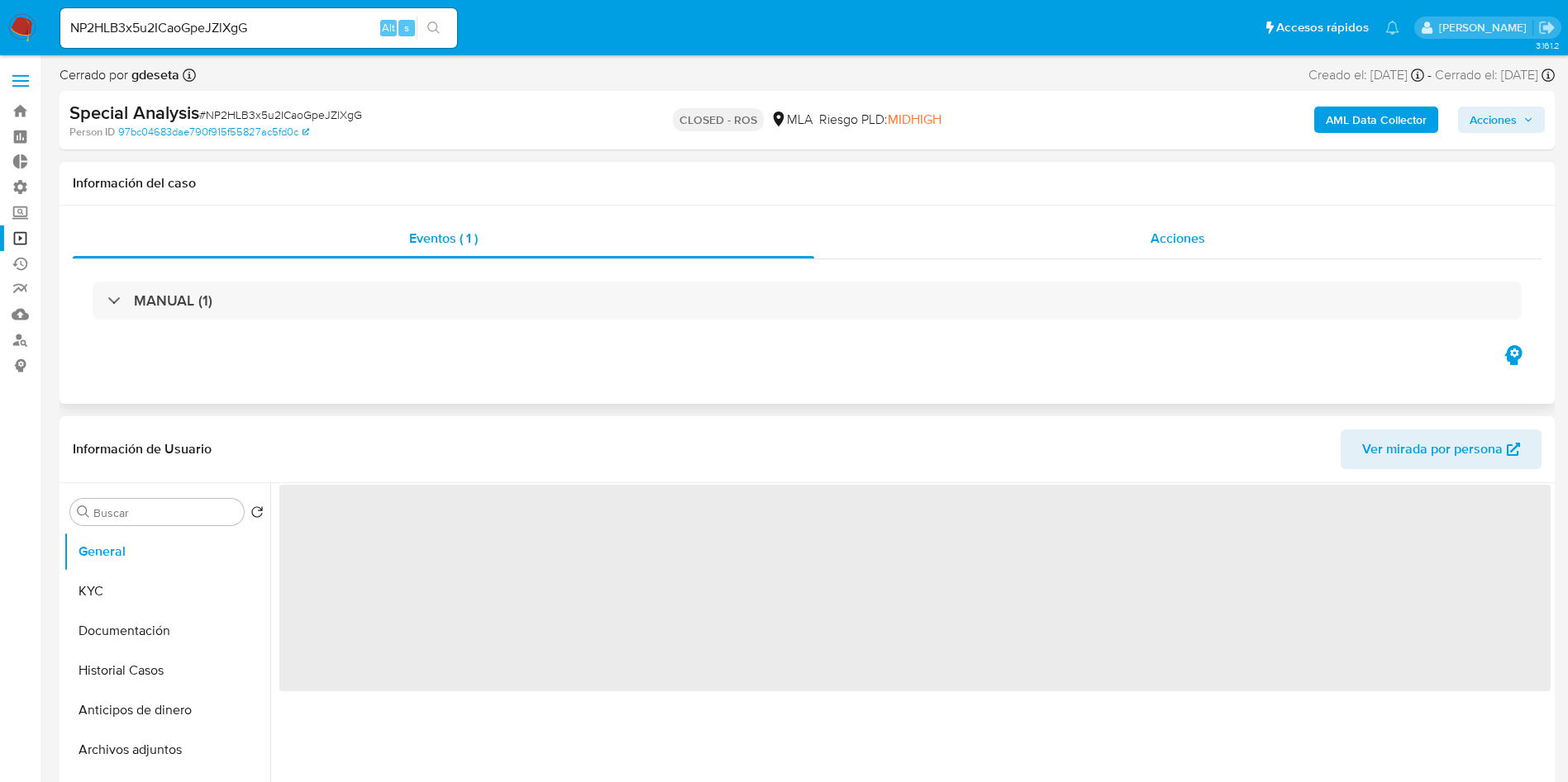
click at [1180, 237] on span "Acciones" at bounding box center [1177, 239] width 55 height 19
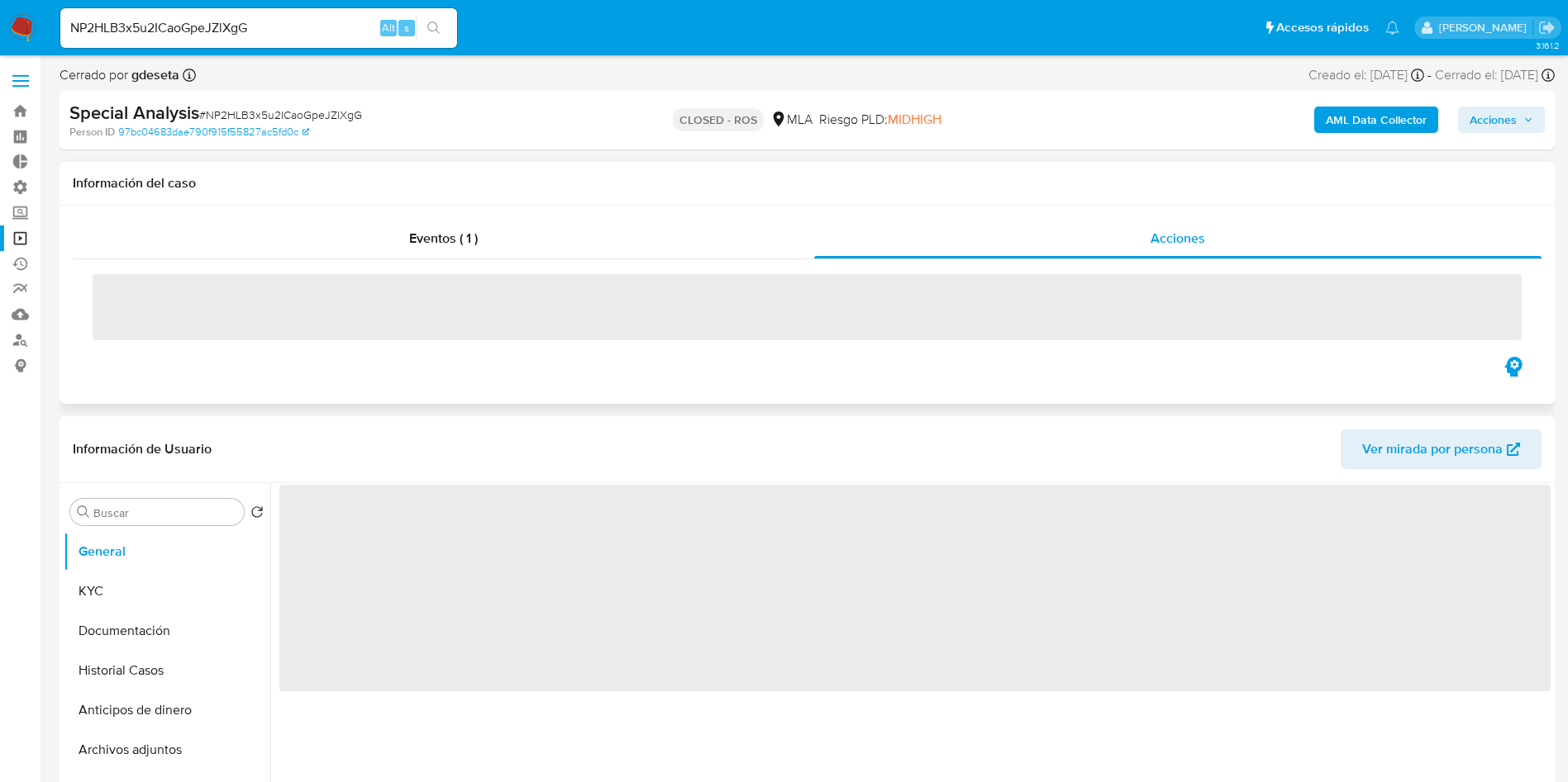
select select "10"
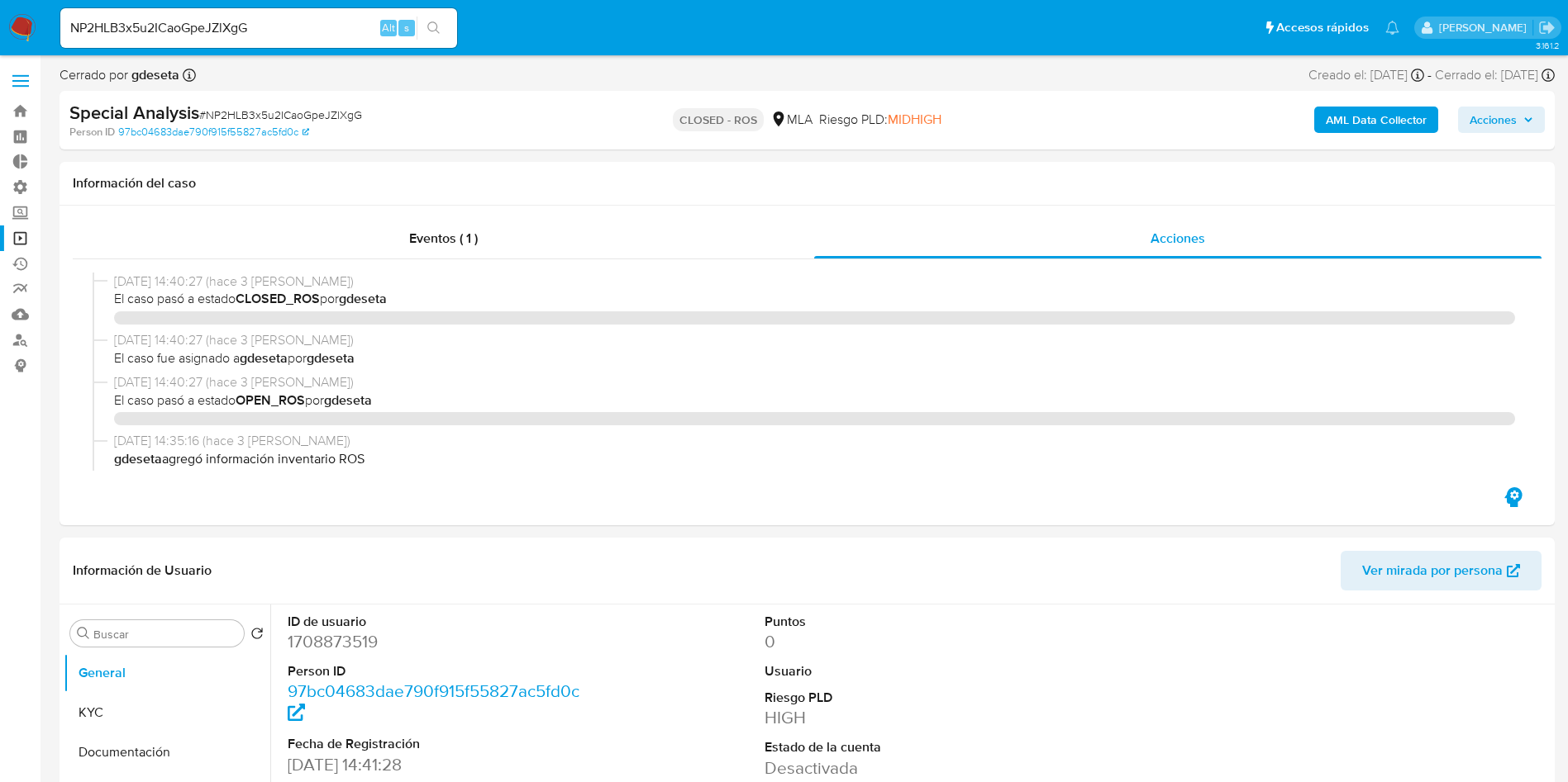
select select "10"
